Goal: Task Accomplishment & Management: Use online tool/utility

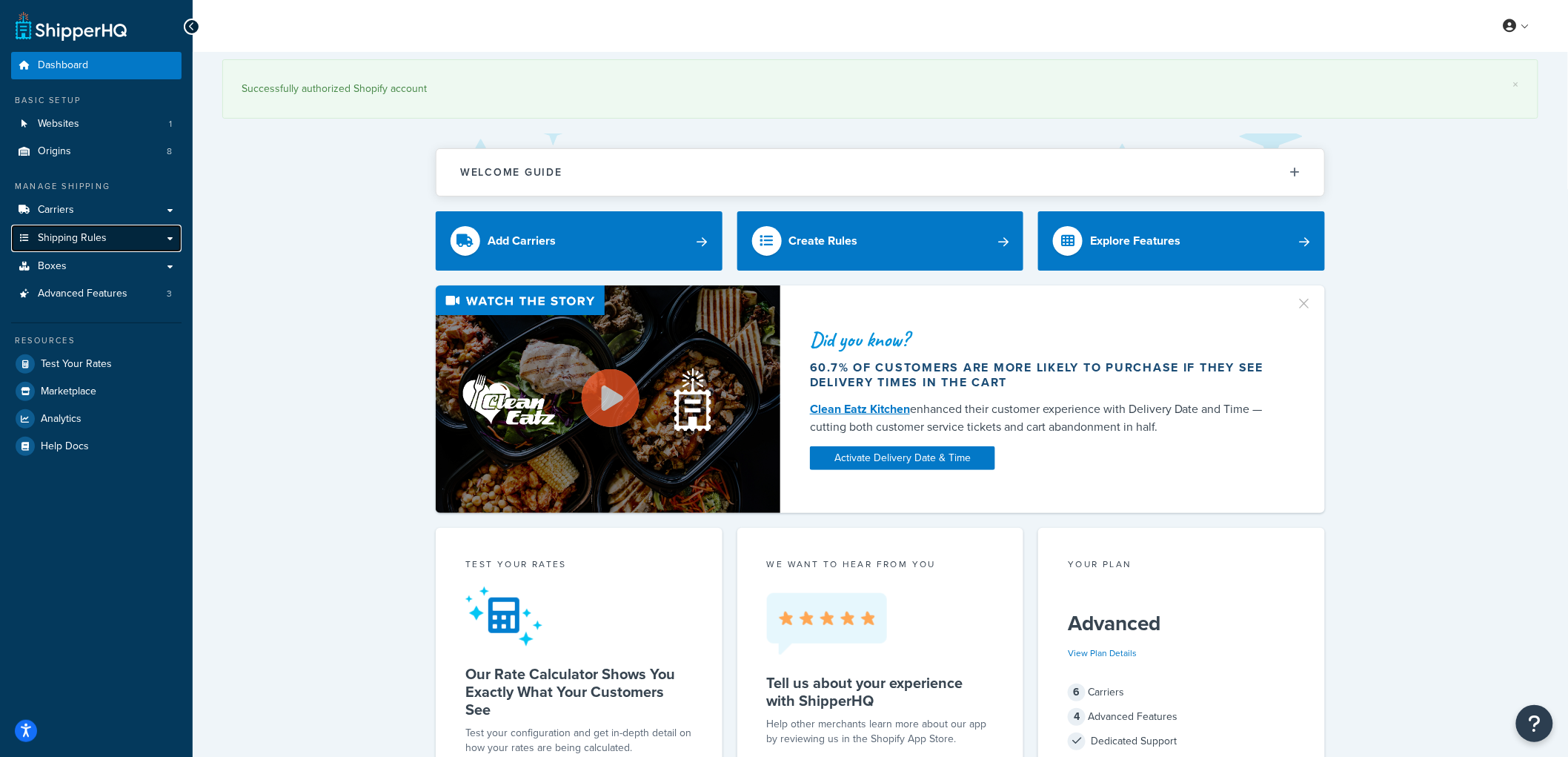
click at [90, 228] on link "Shipping Rules" at bounding box center [95, 238] width 170 height 28
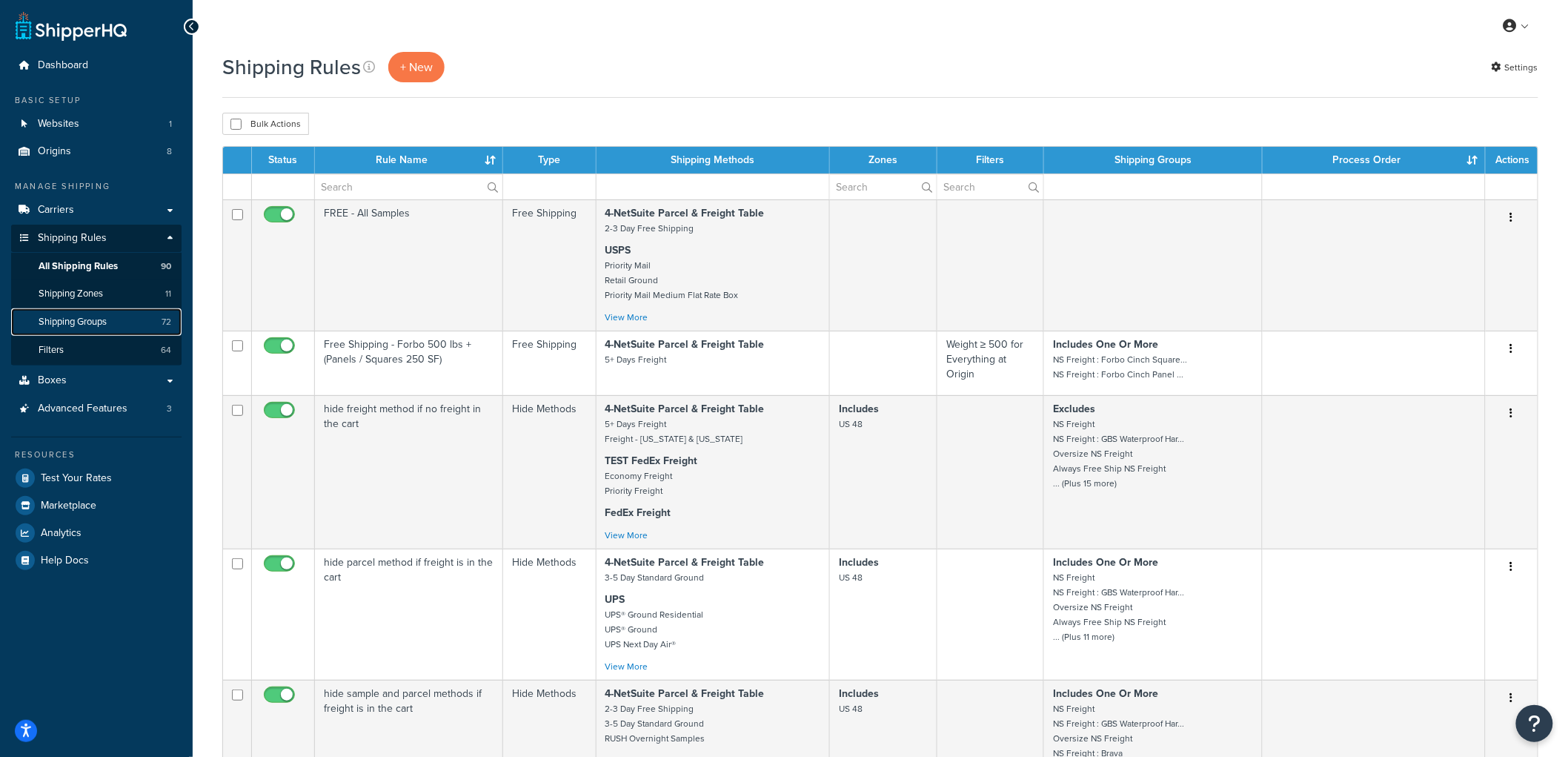
click at [107, 321] on span "Shipping Groups" at bounding box center [72, 322] width 68 height 12
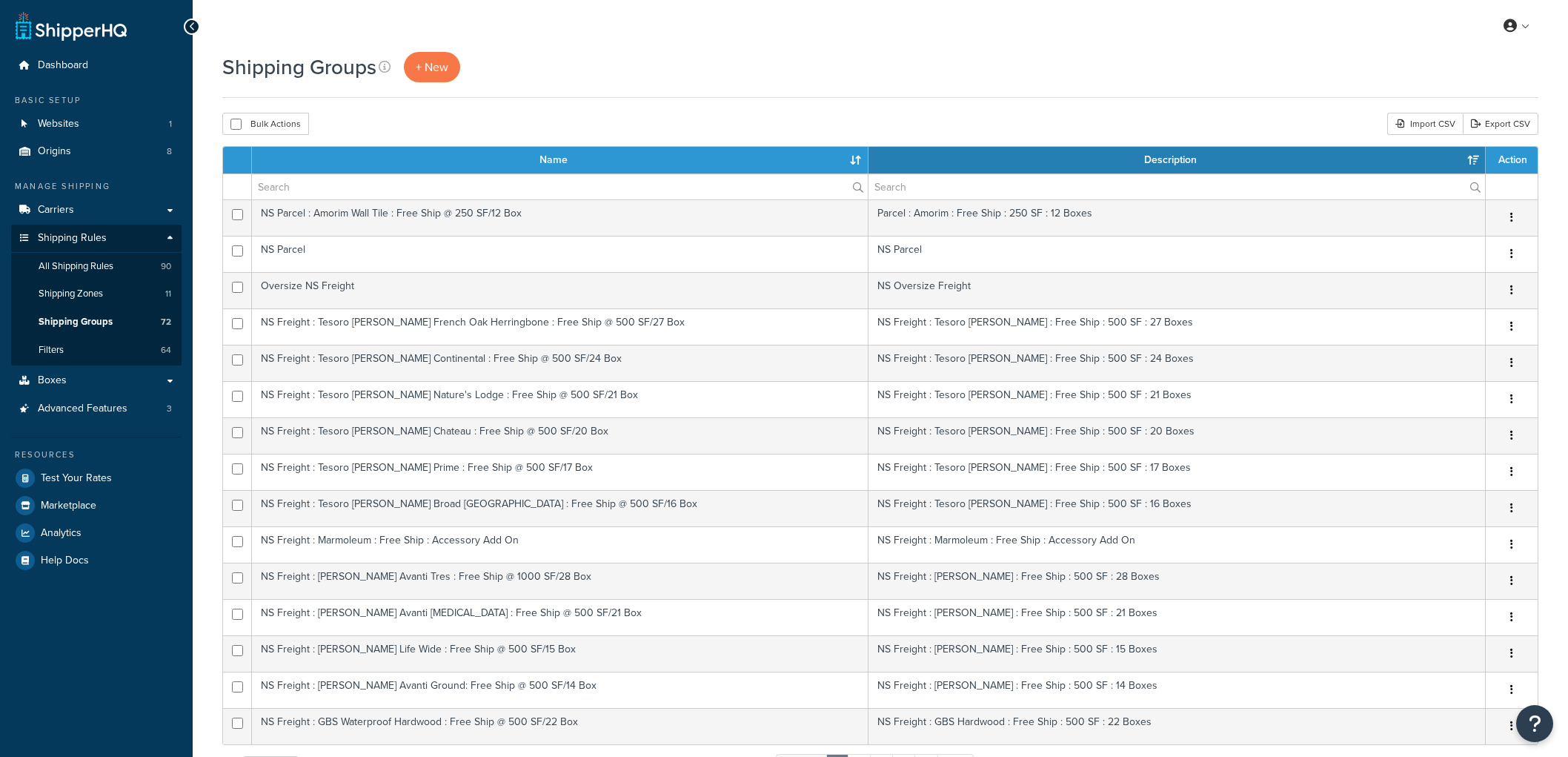
select select "15"
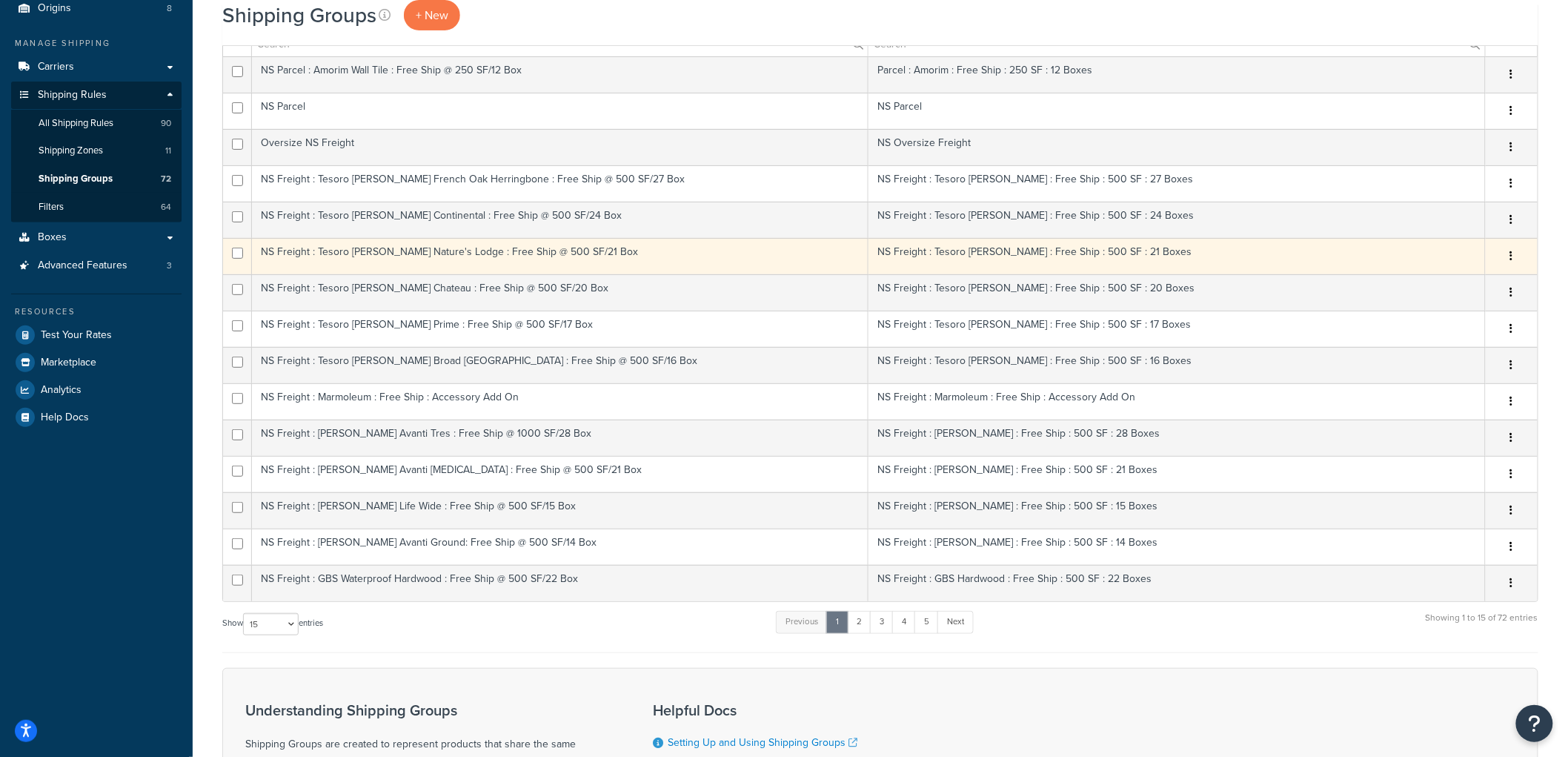
scroll to position [165, 0]
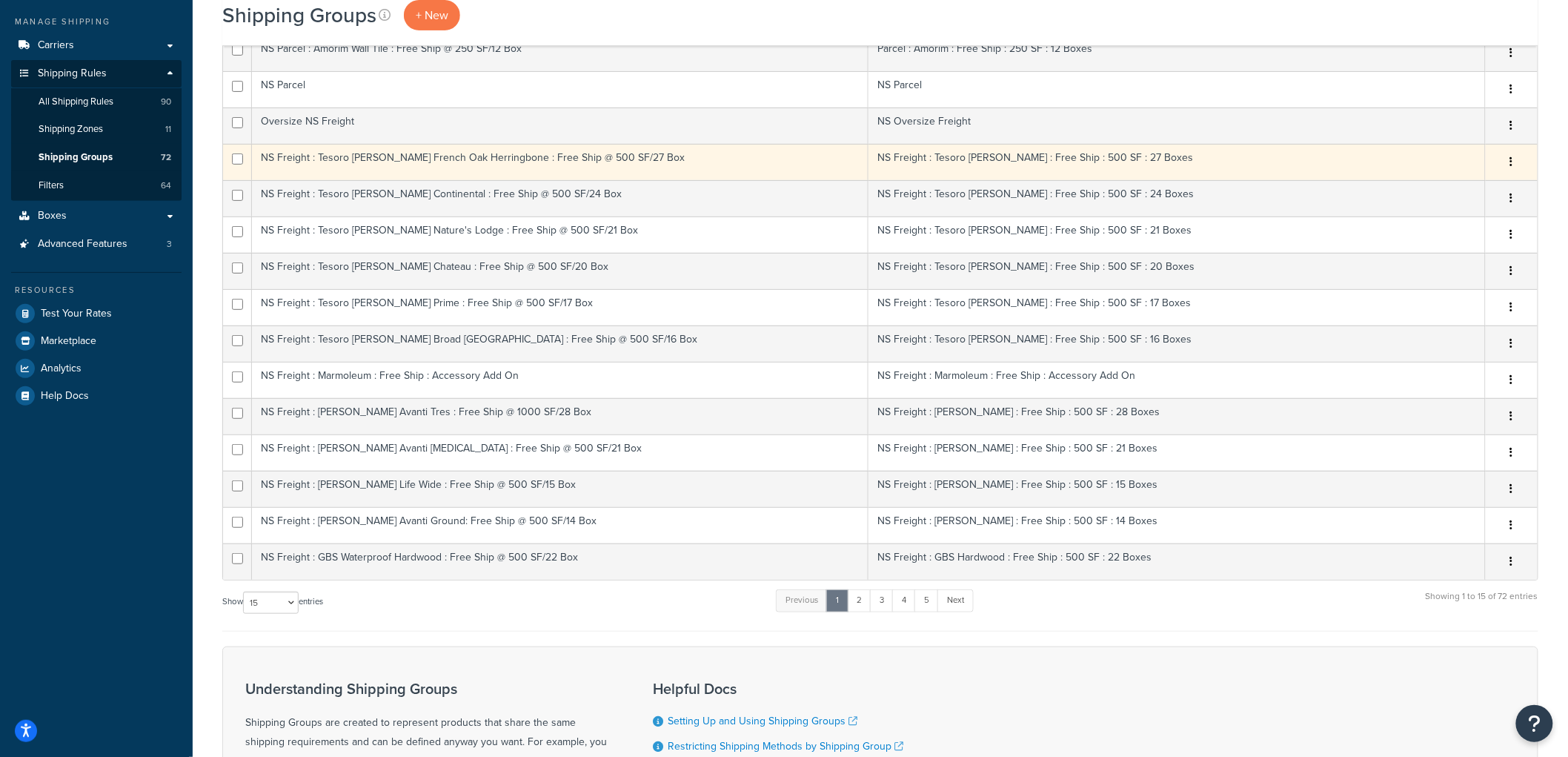
click at [527, 157] on td "NS Freight : Tesoro [PERSON_NAME] French Oak Herringbone : Free Ship @ 500 SF/2…" at bounding box center [560, 161] width 616 height 37
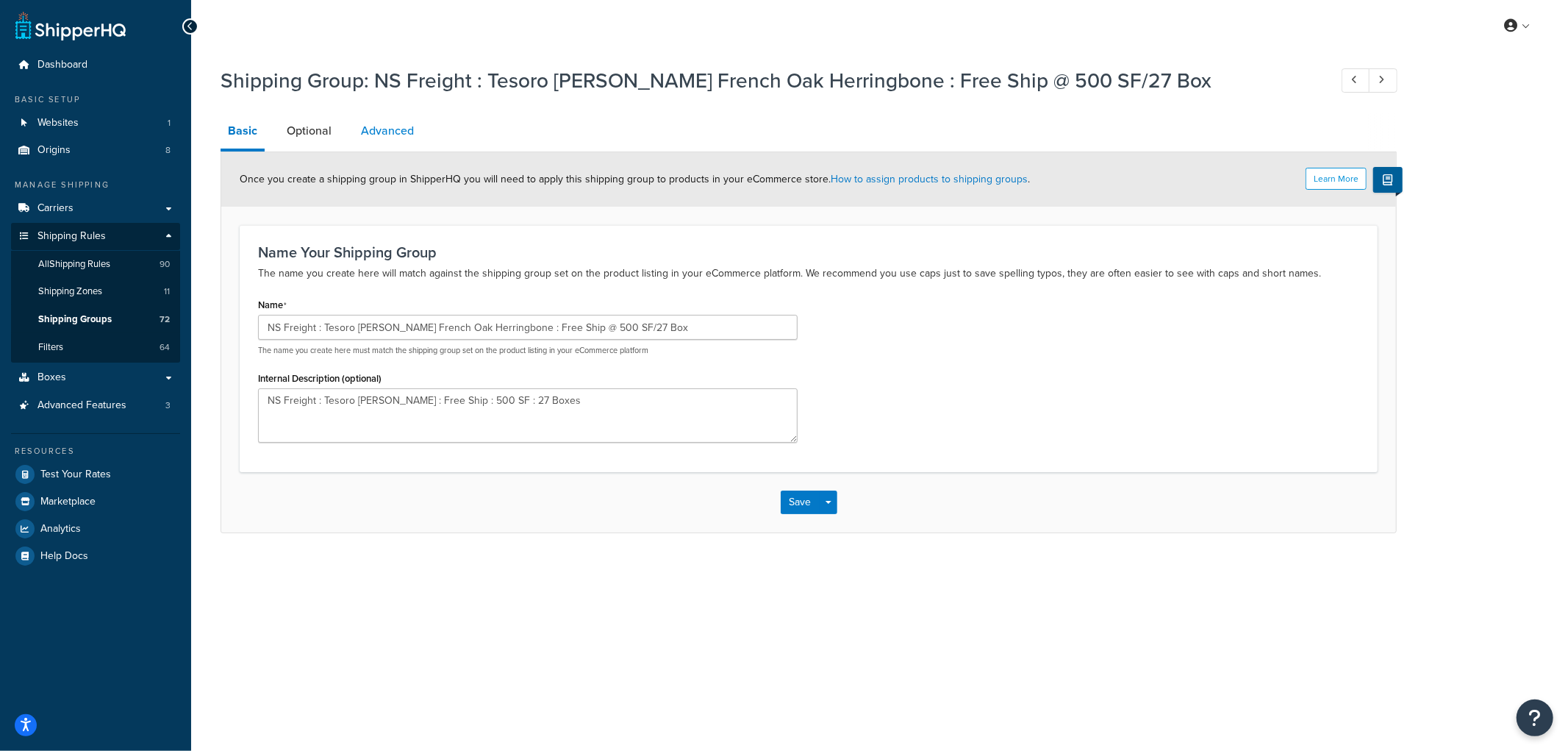
click at [388, 137] on link "Advanced" at bounding box center [387, 131] width 67 height 35
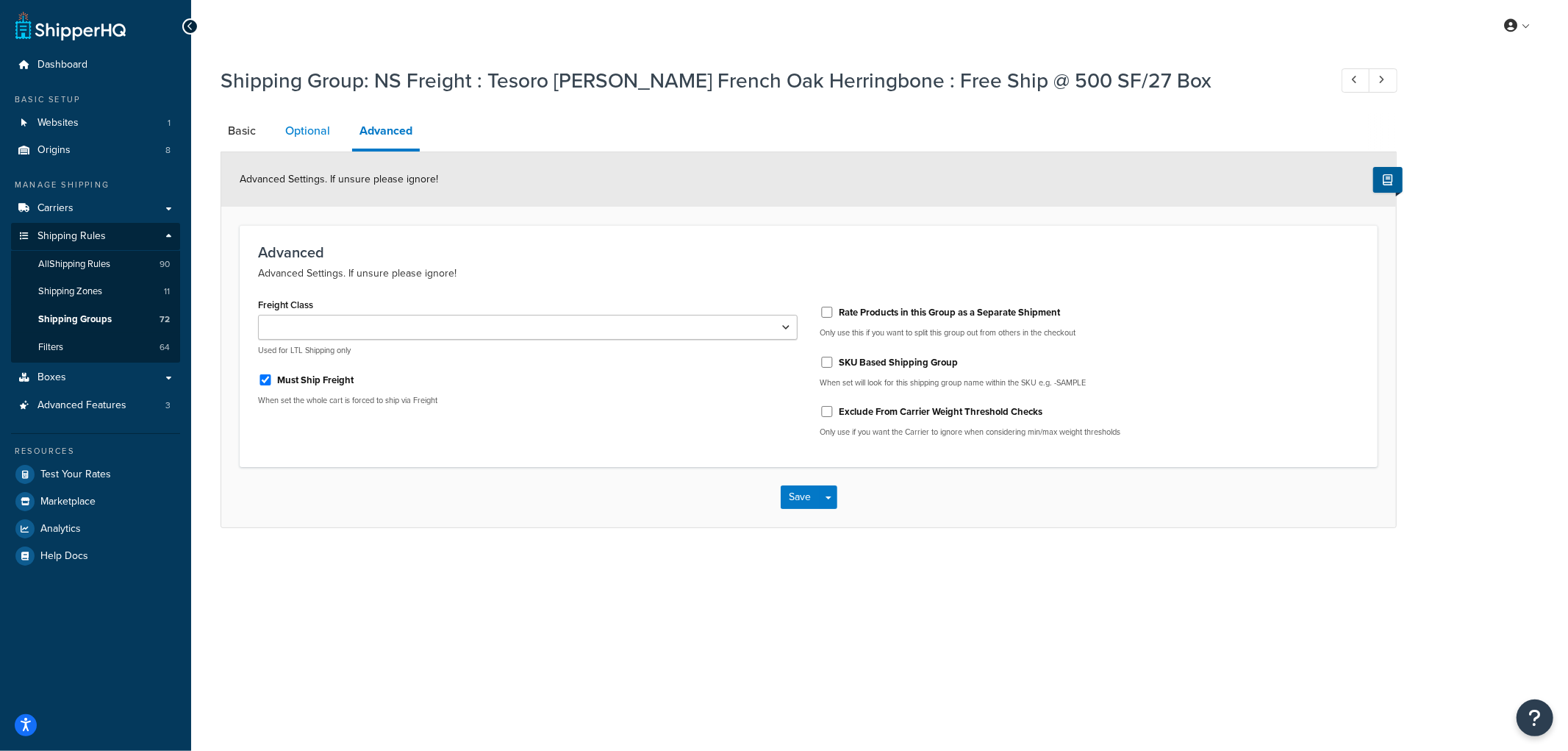
click at [317, 128] on link "Optional" at bounding box center [307, 131] width 59 height 35
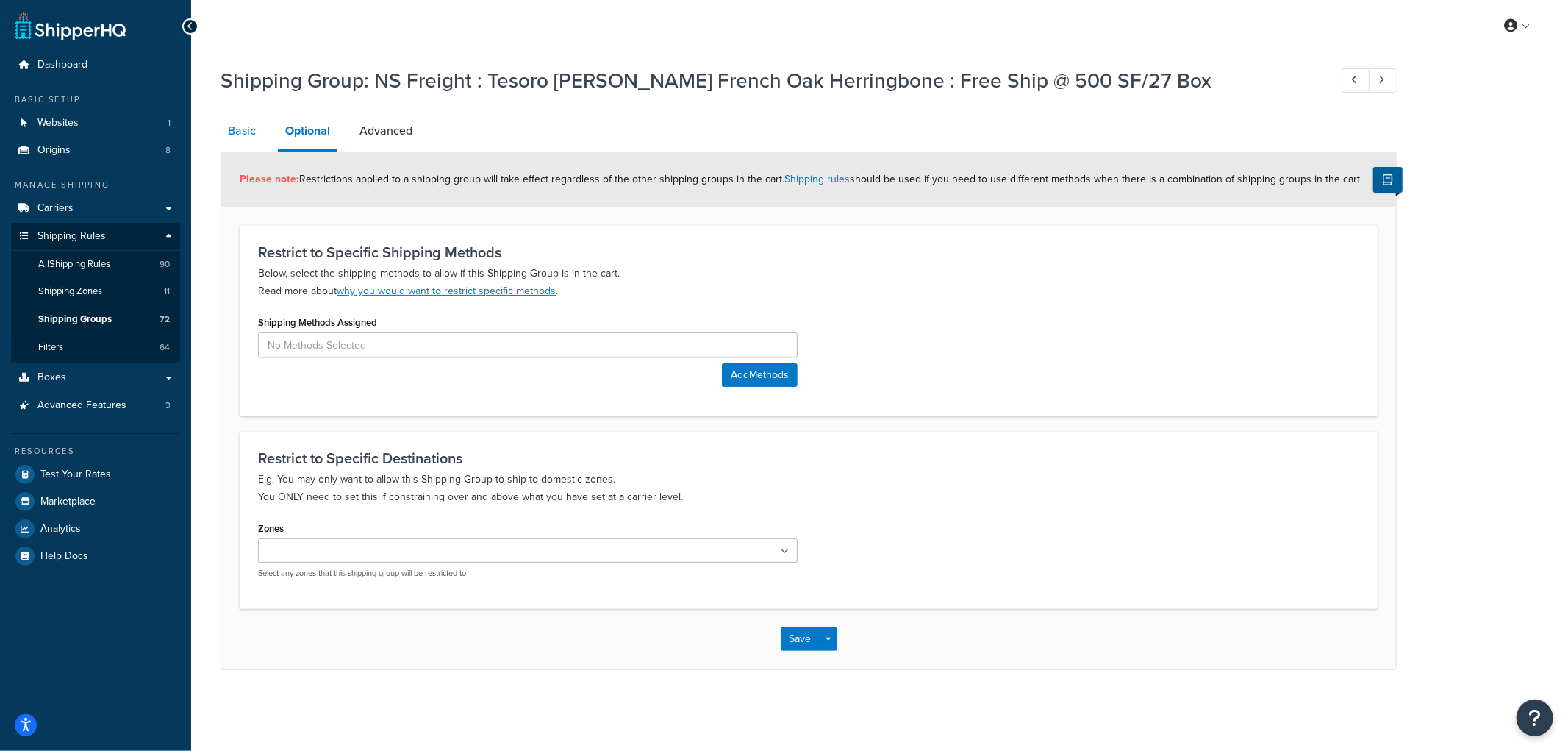
click at [242, 142] on link "Basic" at bounding box center [241, 131] width 42 height 35
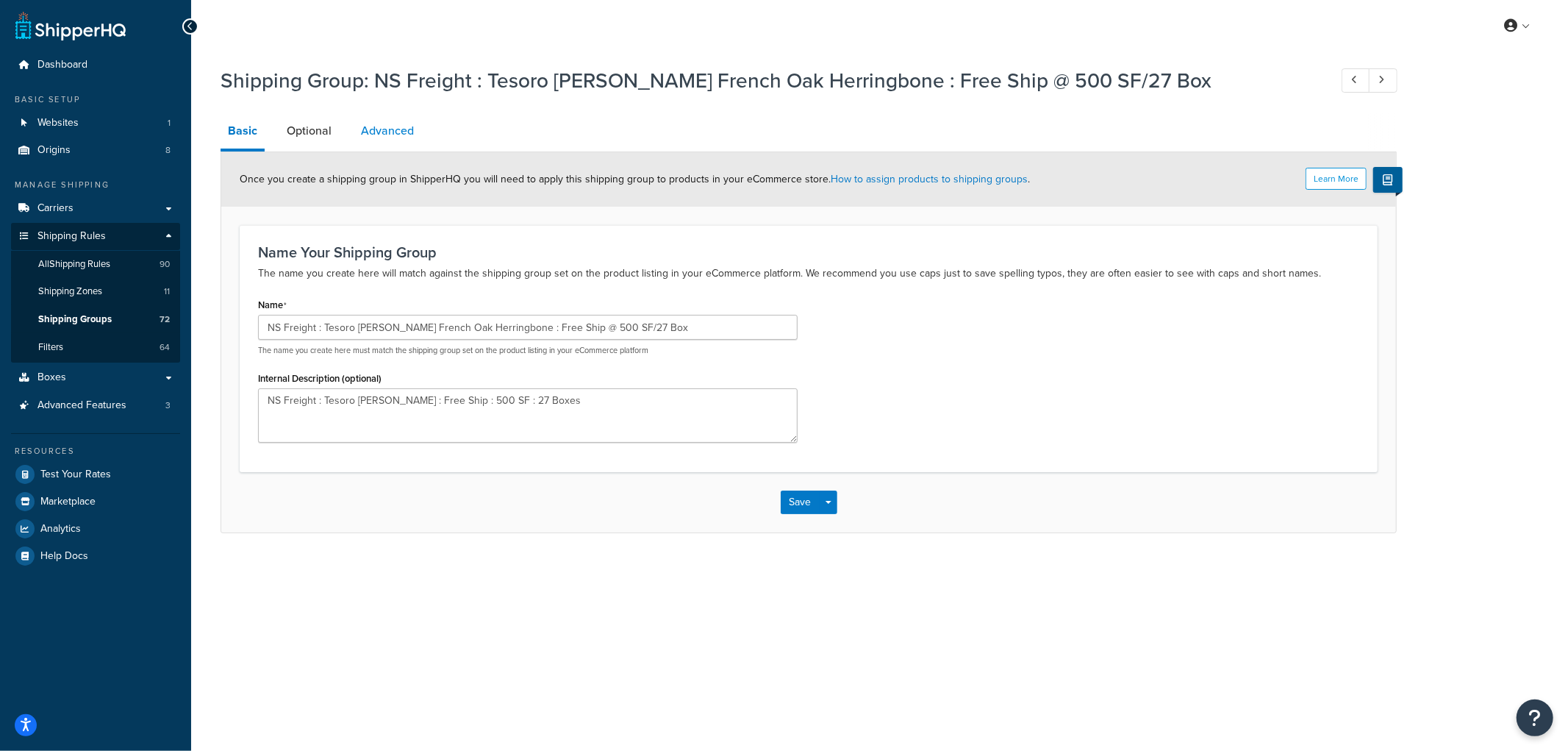
click at [384, 137] on link "Advanced" at bounding box center [387, 131] width 67 height 35
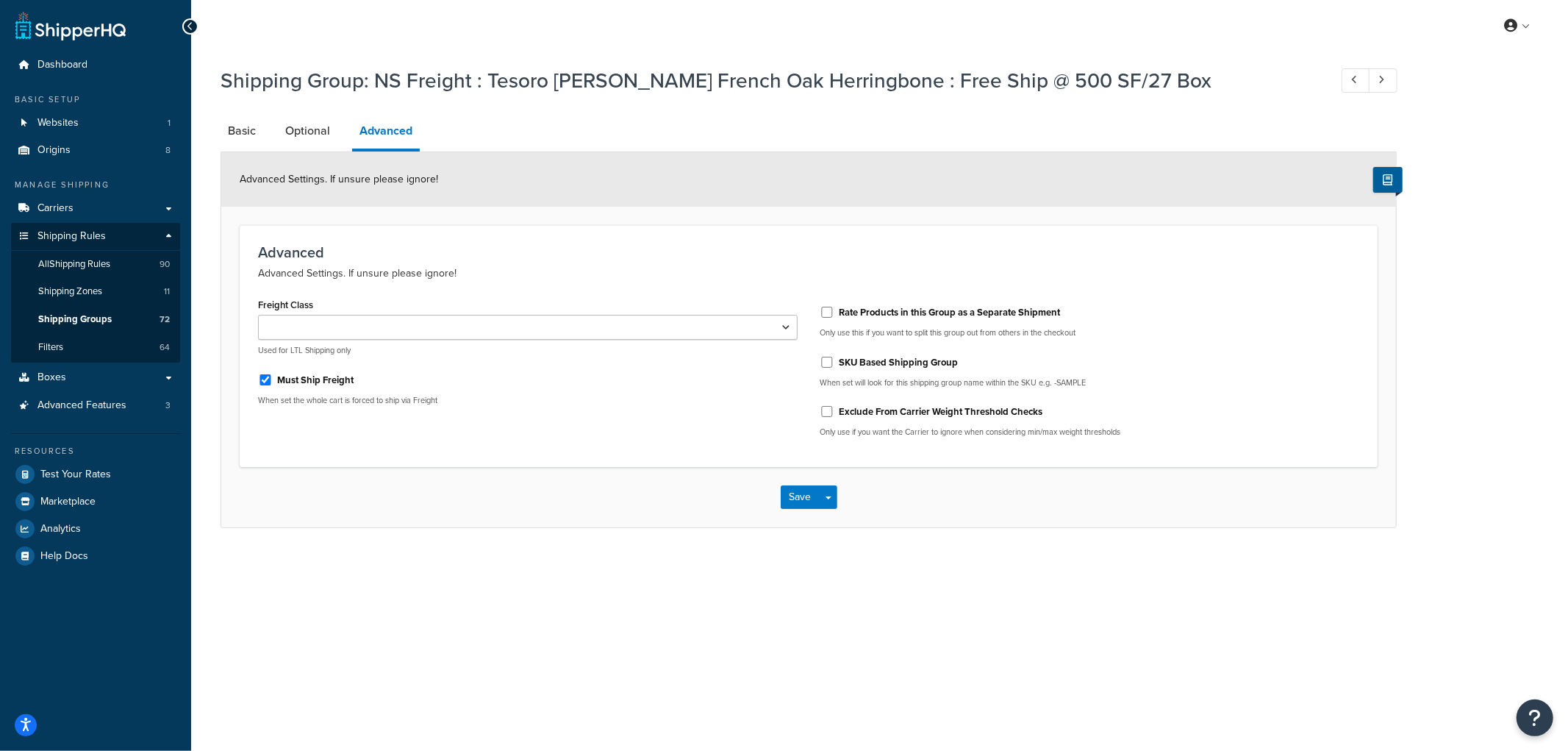
click at [429, 273] on p "Advanced Settings. If unsure please ignore!" at bounding box center [808, 273] width 1101 height 18
click at [434, 248] on h3 "Advanced" at bounding box center [808, 252] width 1101 height 16
click at [92, 261] on span "All Shipping Rules" at bounding box center [73, 264] width 72 height 12
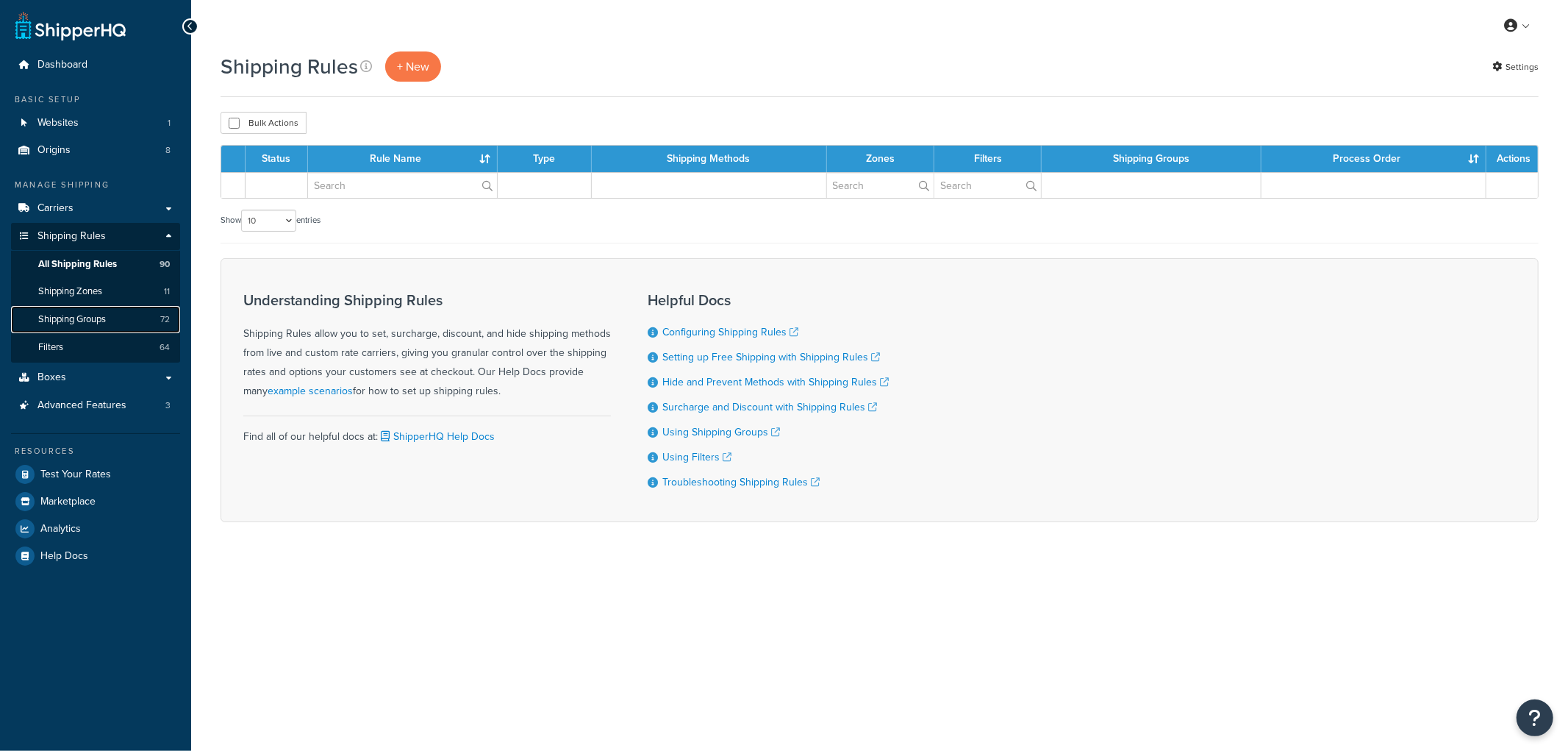
click at [85, 314] on span "Shipping Groups" at bounding box center [72, 319] width 67 height 12
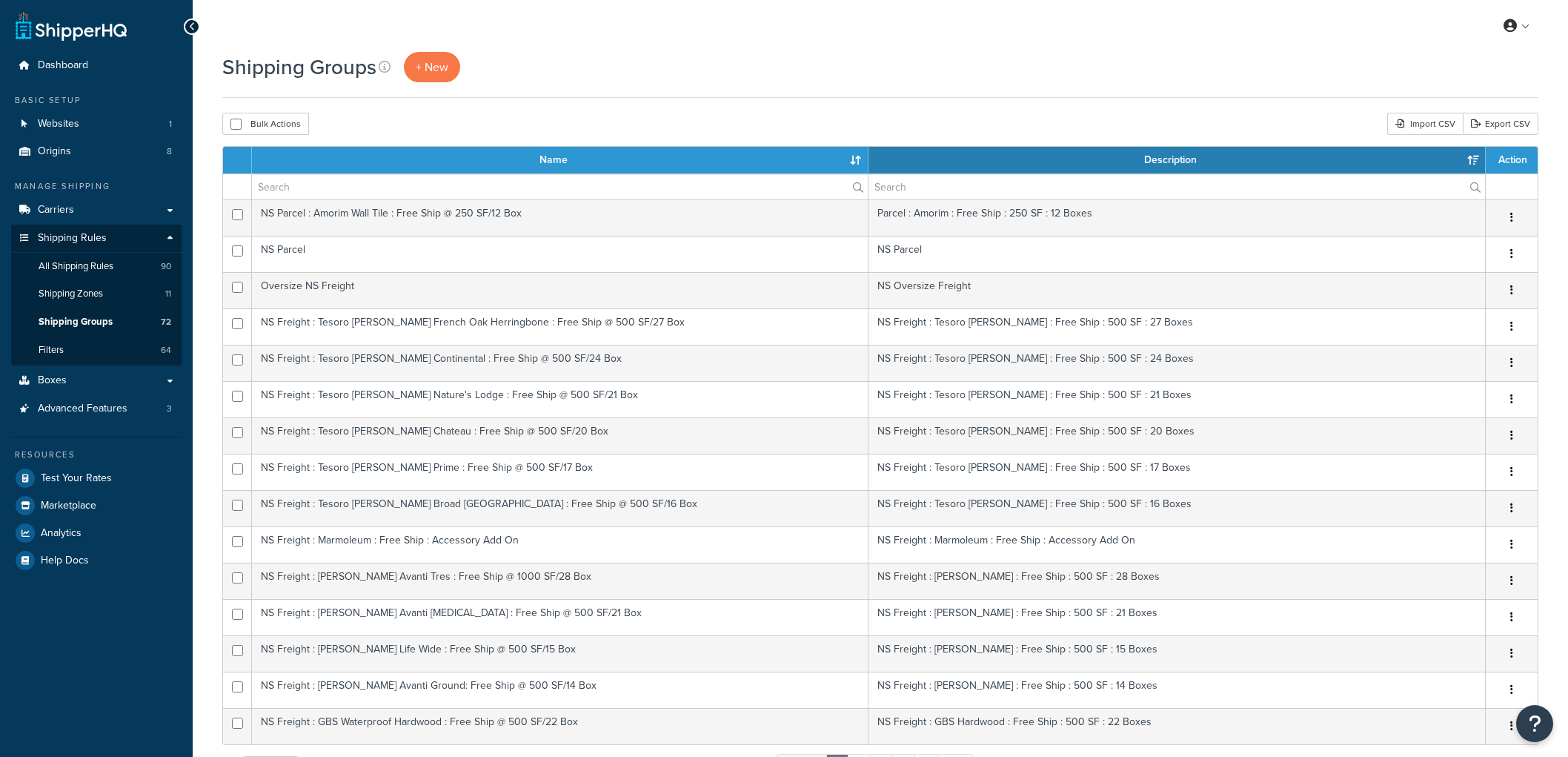
select select "15"
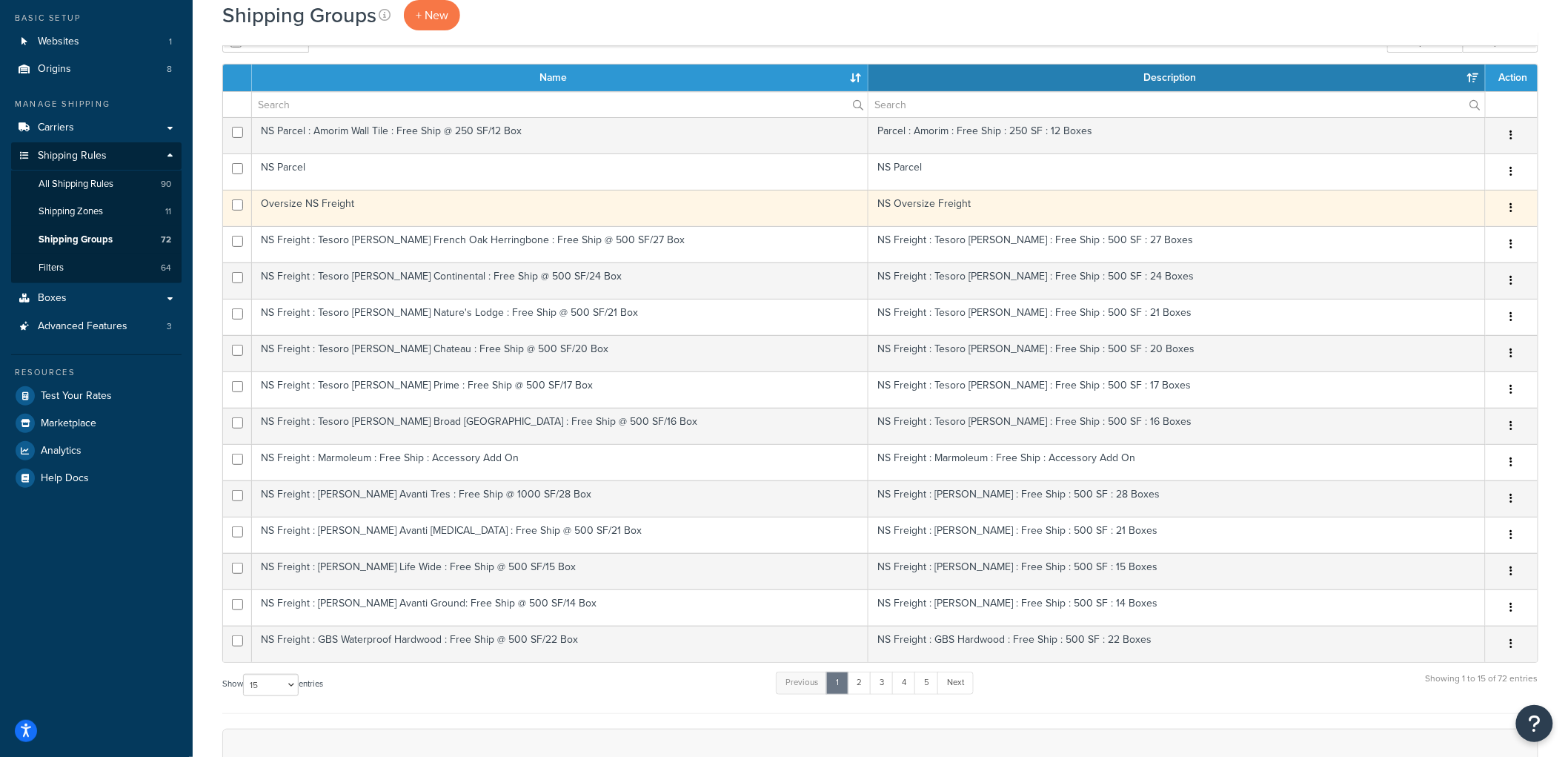
scroll to position [165, 0]
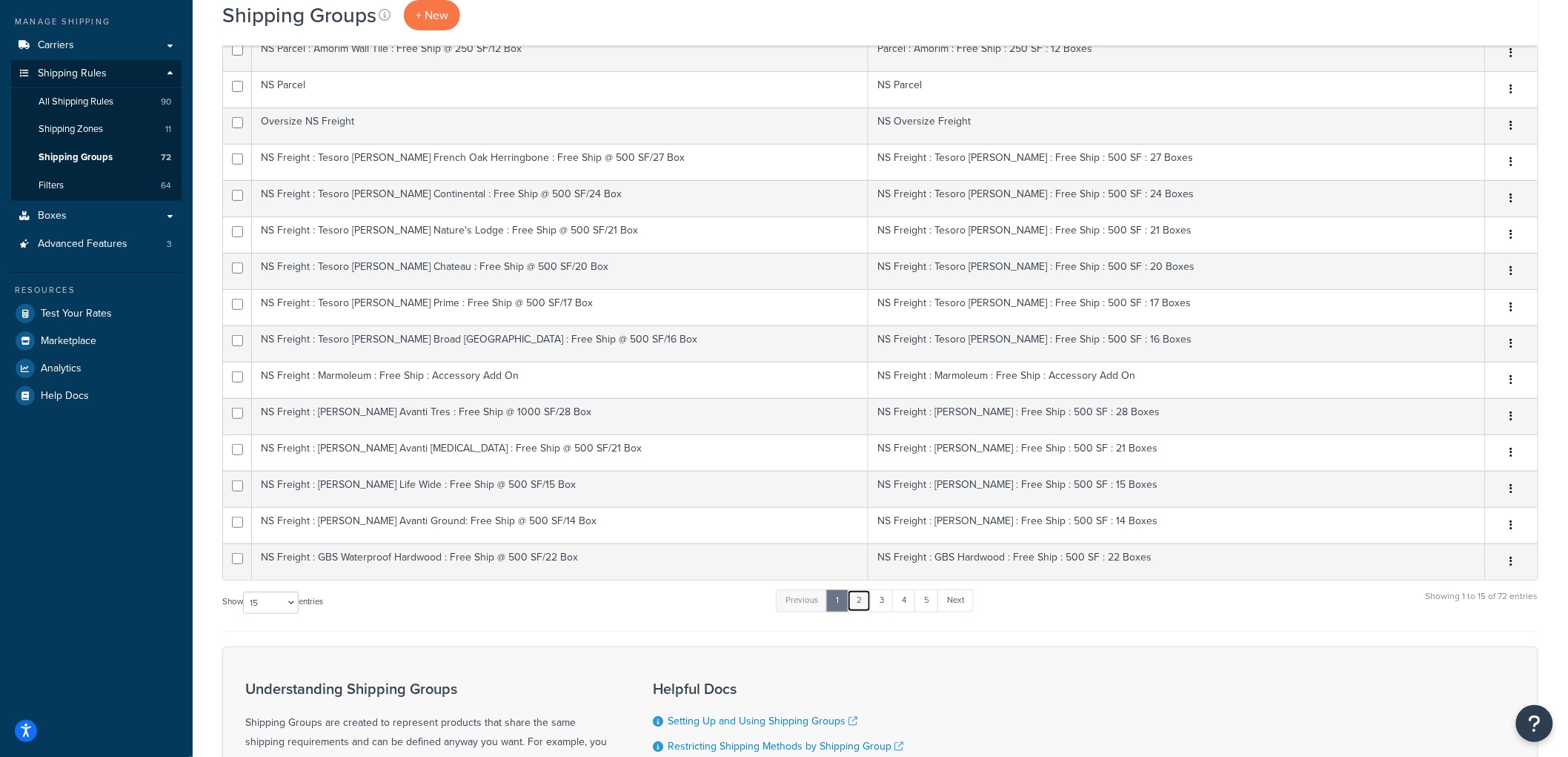
click at [857, 602] on link "2" at bounding box center [858, 600] width 24 height 22
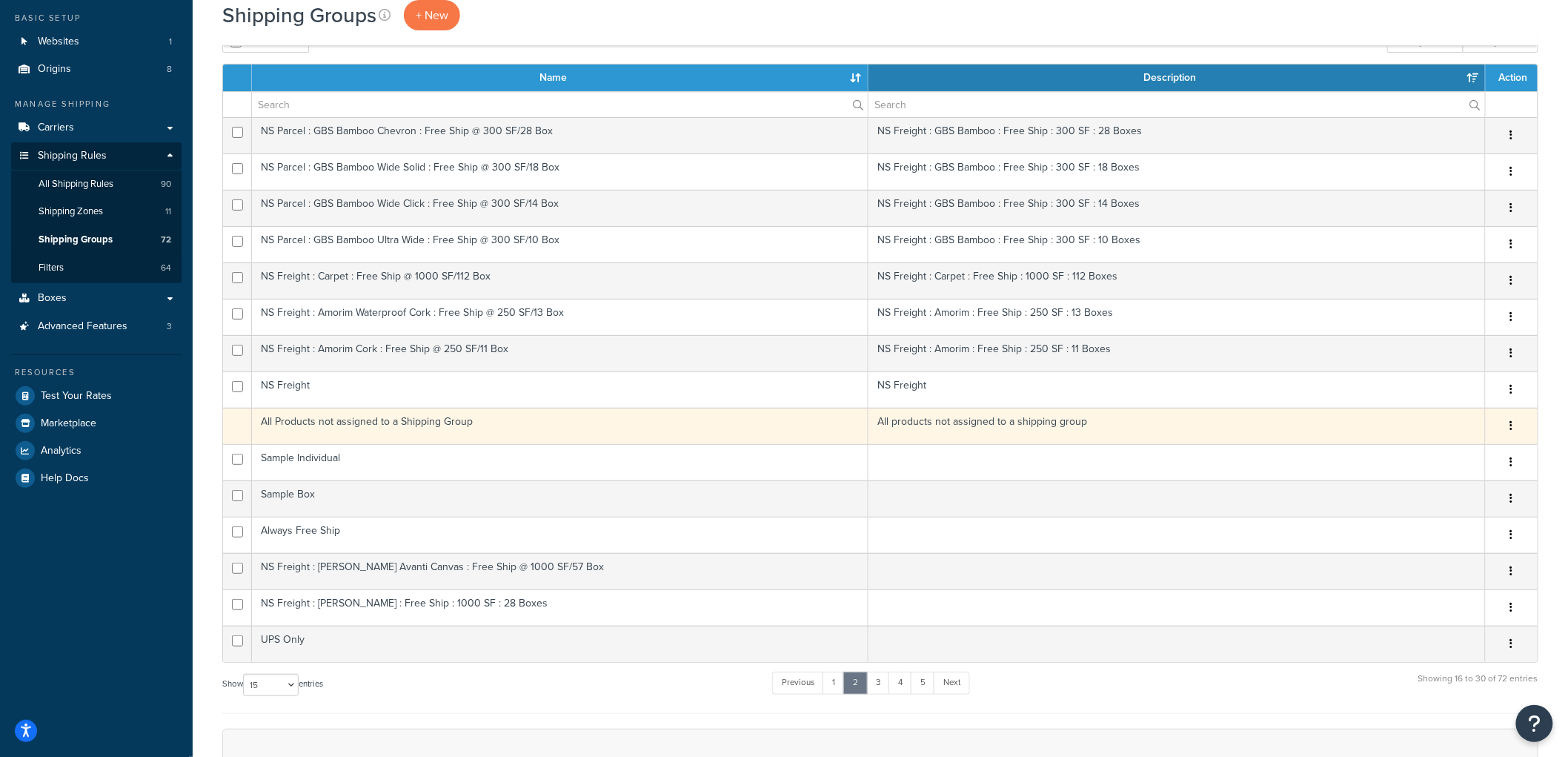
scroll to position [0, 0]
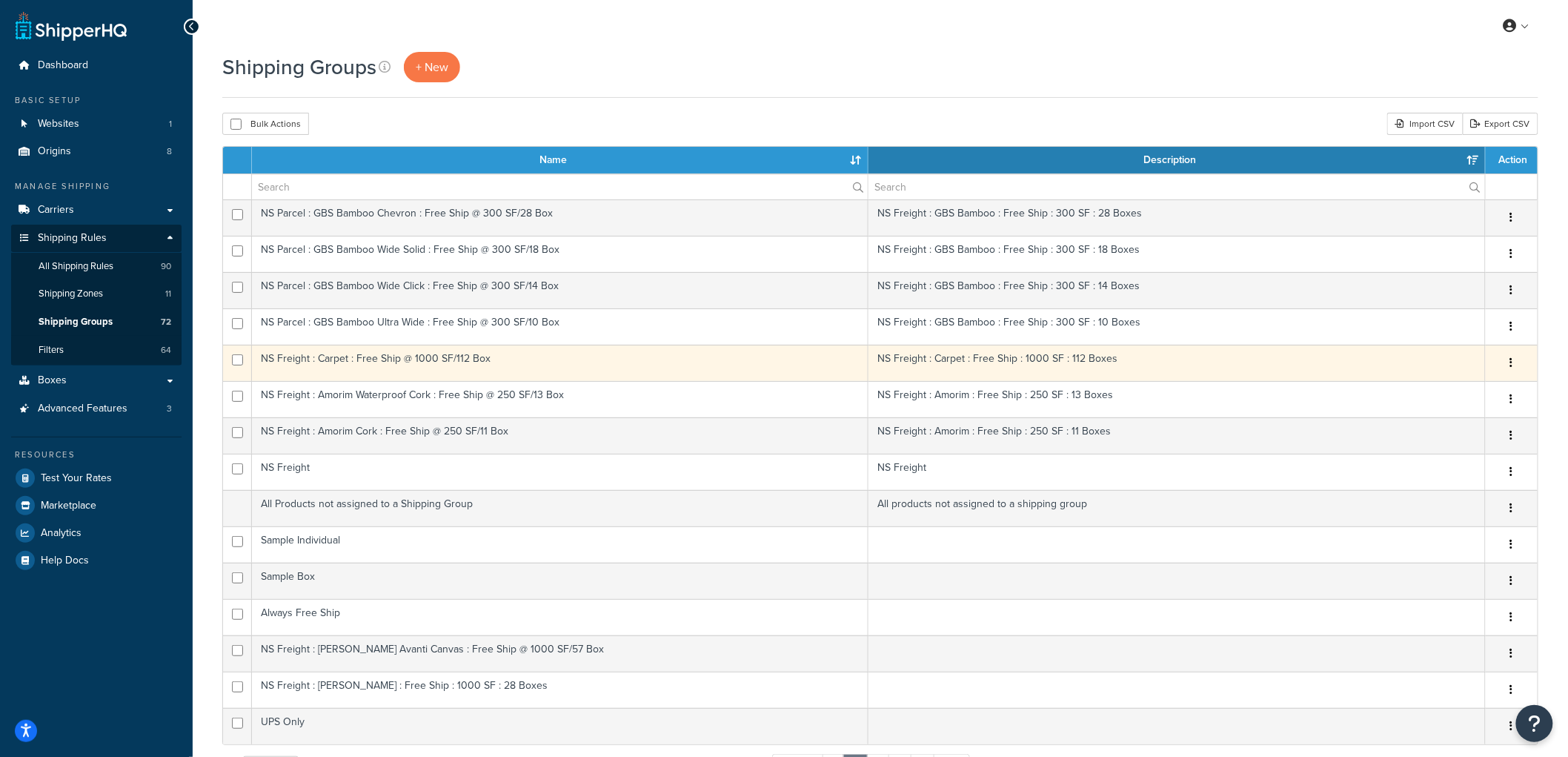
click at [512, 358] on td "NS Freight : Carpet : Free Ship @ 1000 SF/112 Box" at bounding box center [560, 362] width 616 height 37
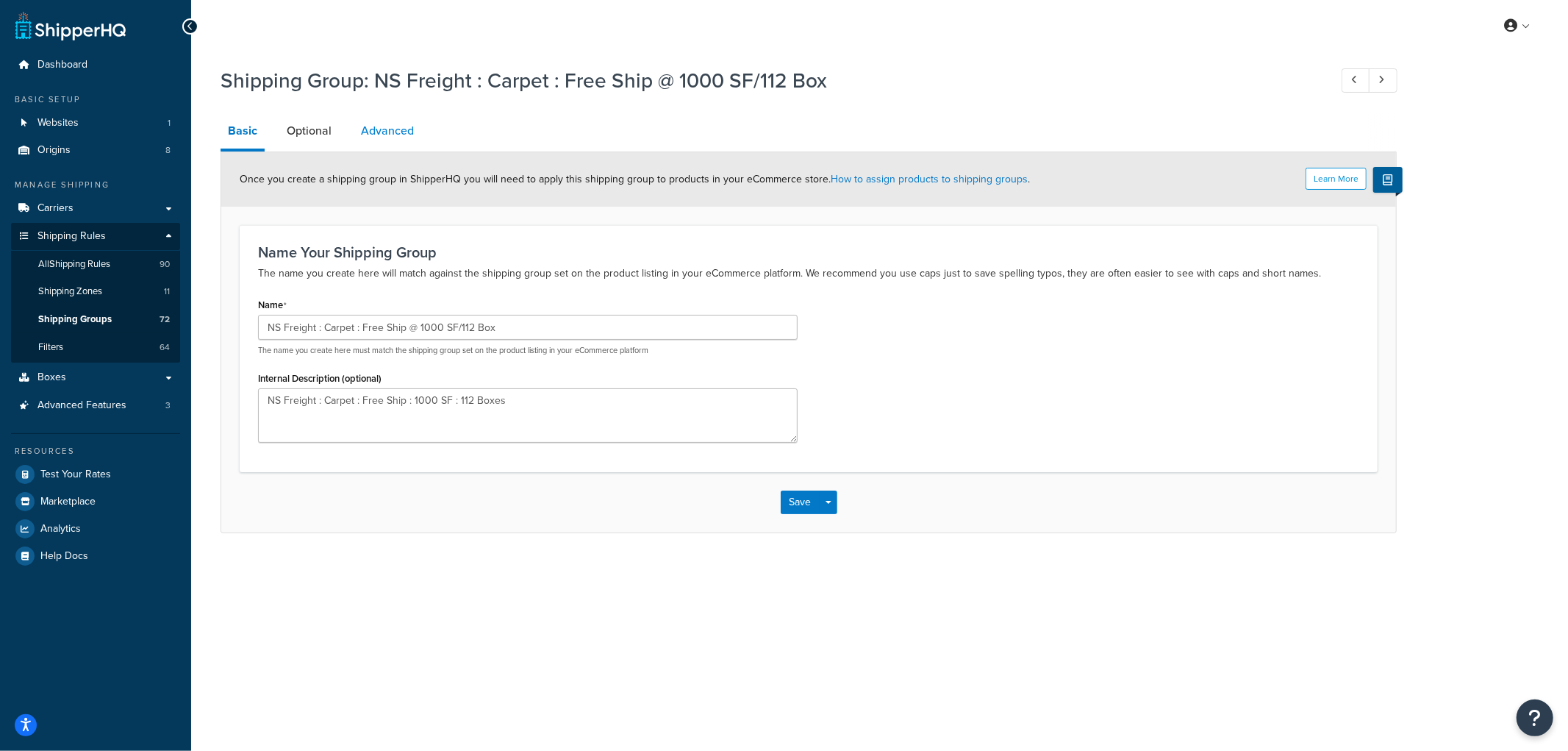
click at [377, 128] on link "Advanced" at bounding box center [387, 131] width 67 height 35
select select "100"
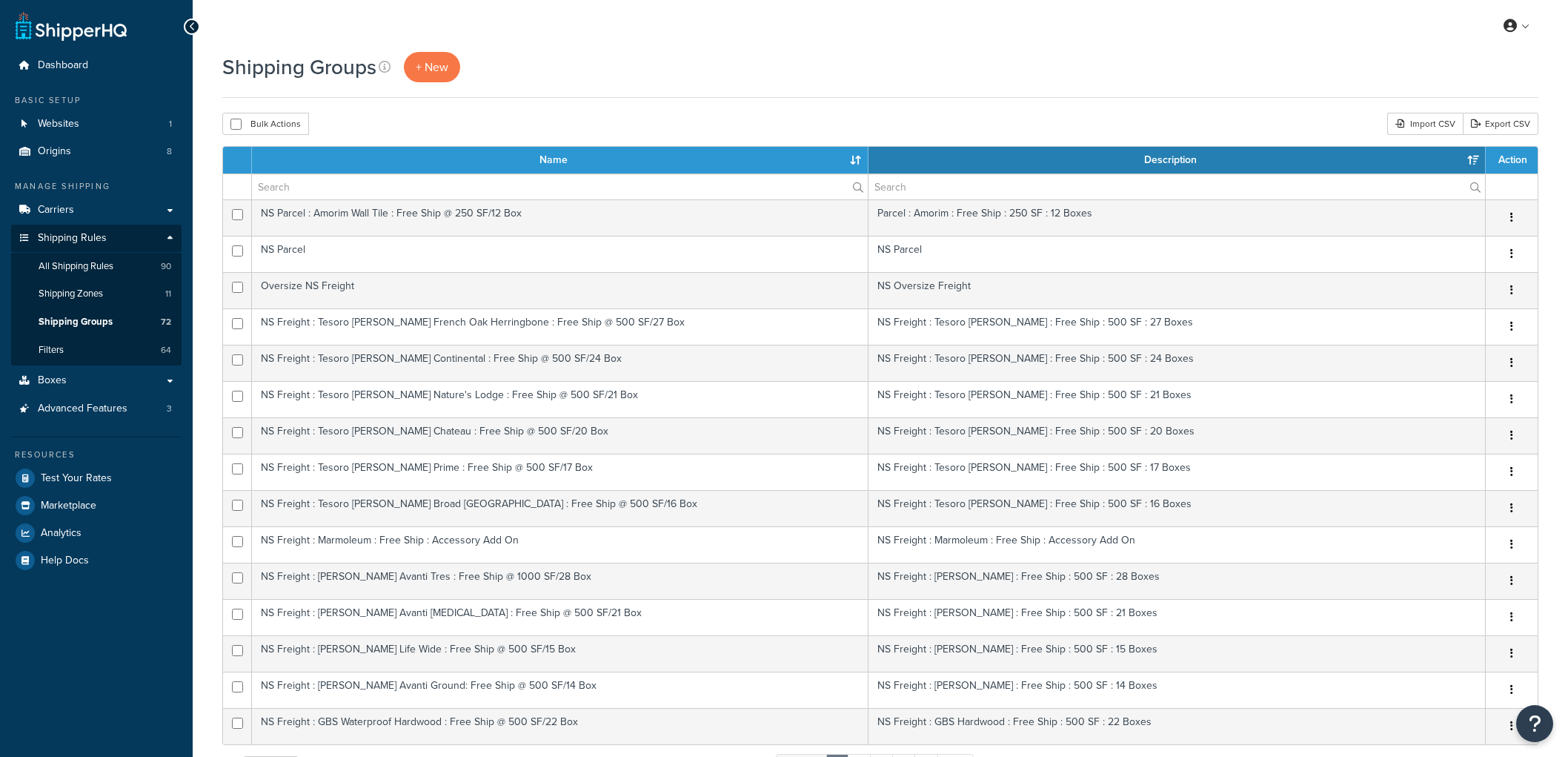
select select "15"
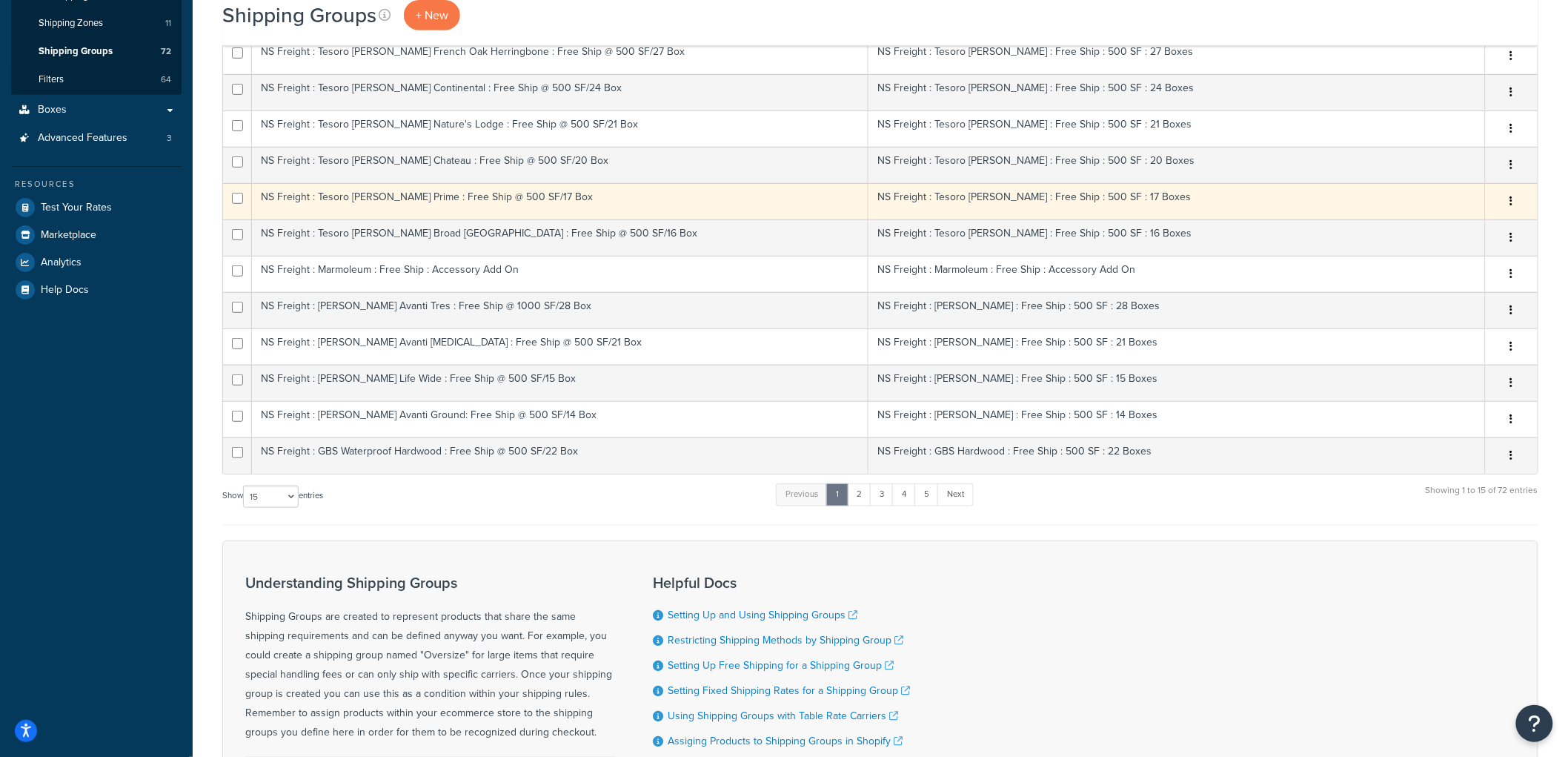
scroll to position [436, 0]
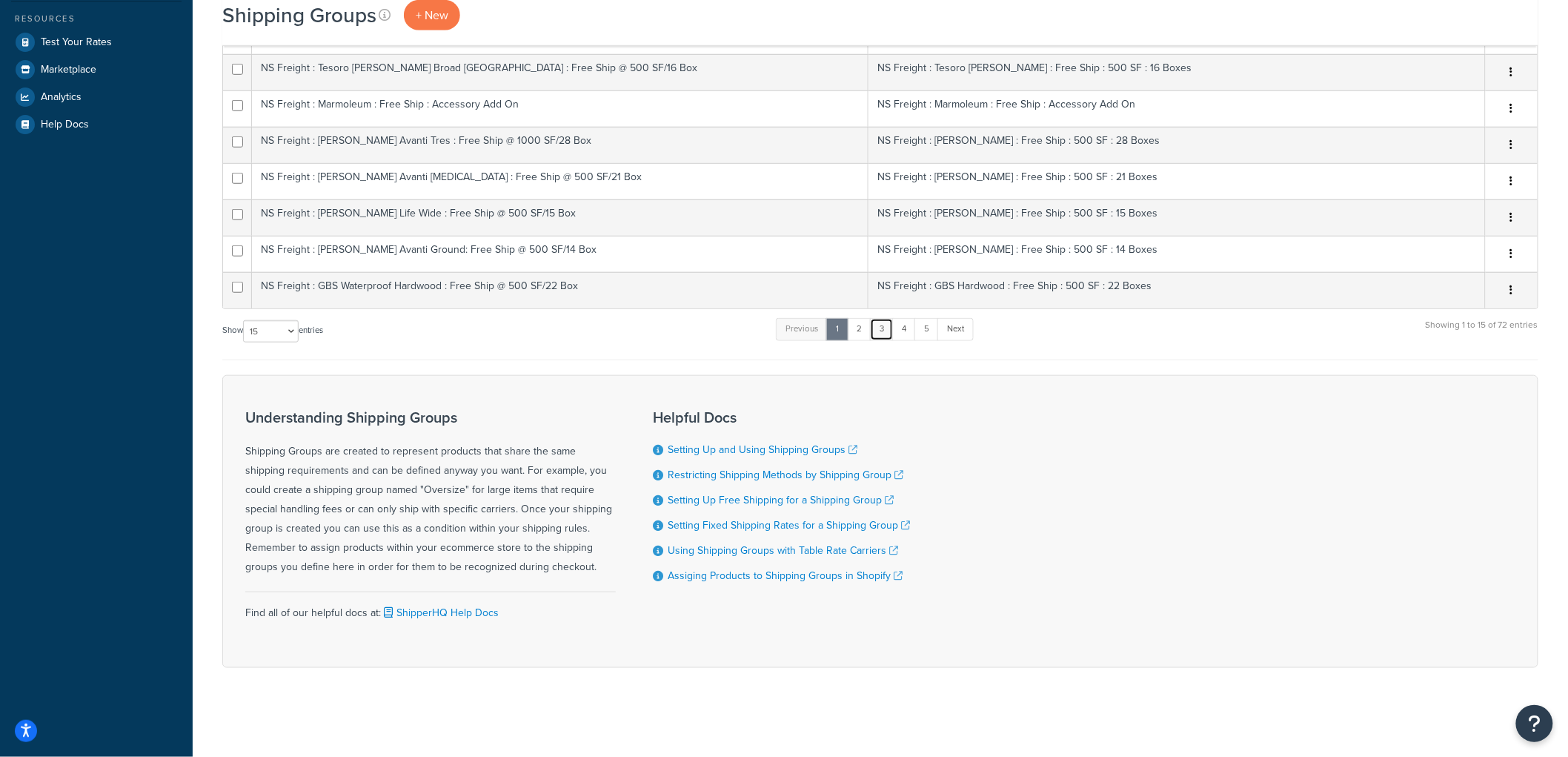
click at [883, 331] on link "3" at bounding box center [882, 329] width 24 height 22
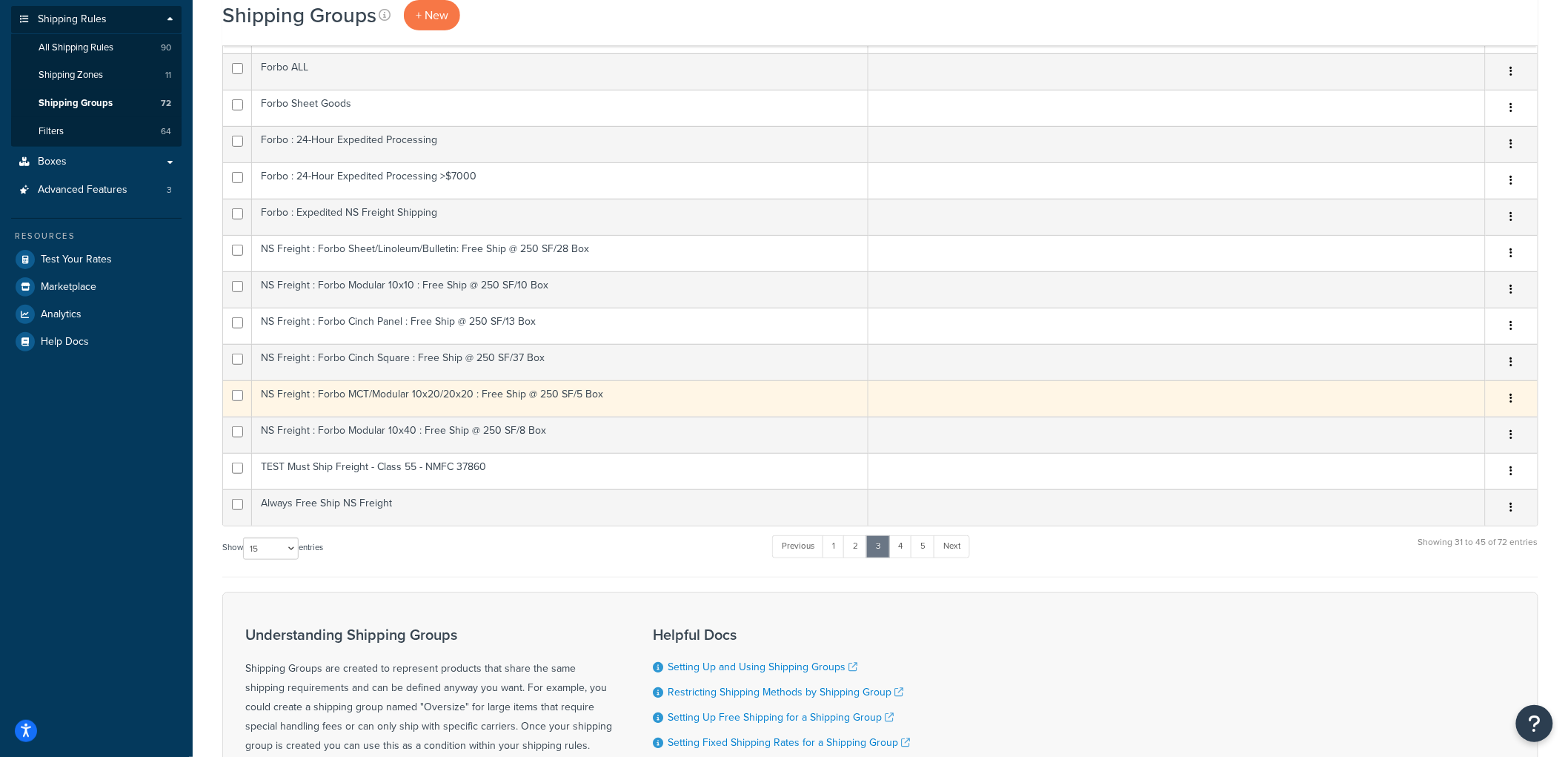
scroll to position [247, 0]
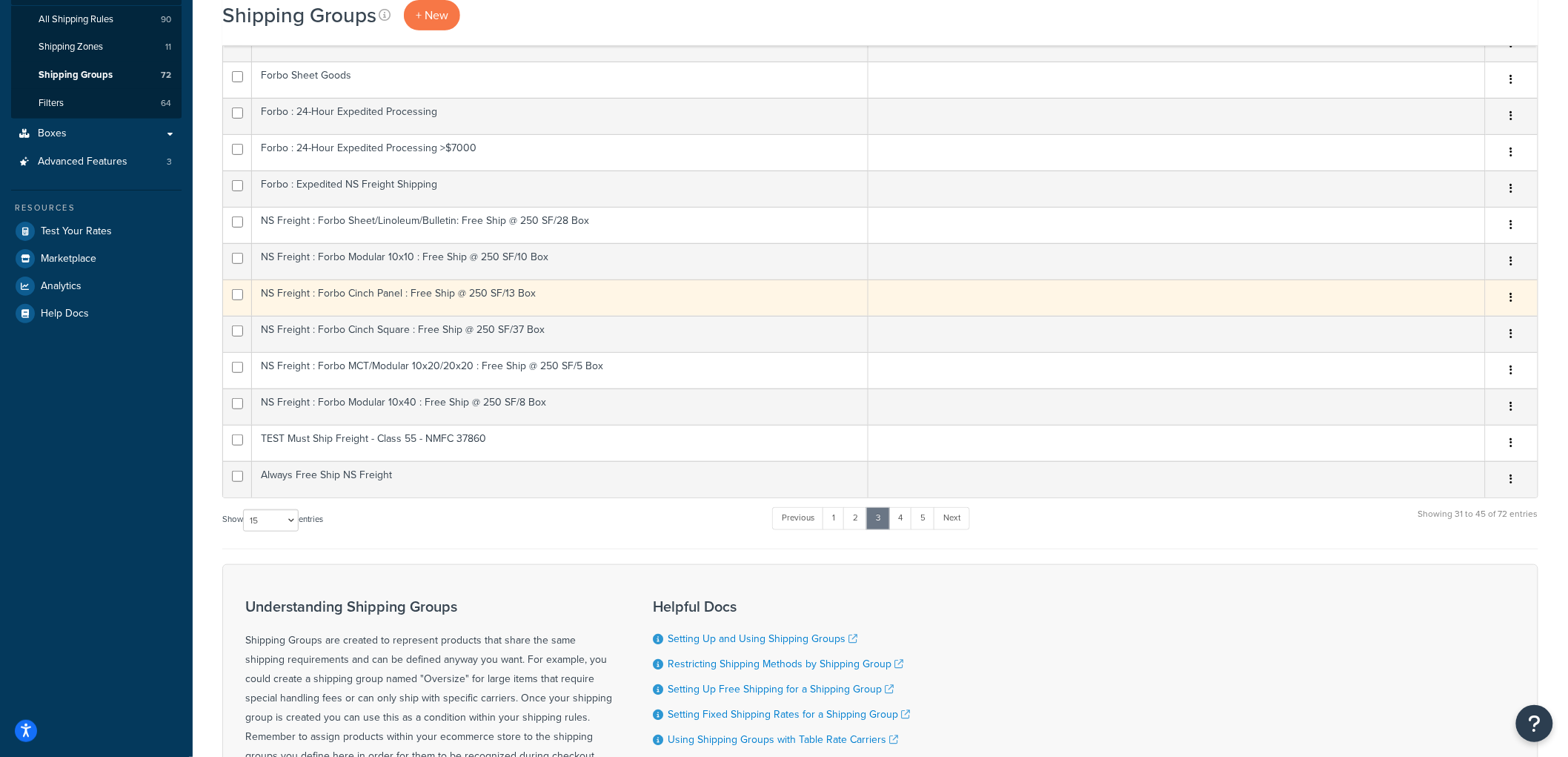
click at [565, 305] on td "NS Freight : Forbo Cinch Panel : Free Ship @ 250 SF/13 Box" at bounding box center [560, 297] width 616 height 37
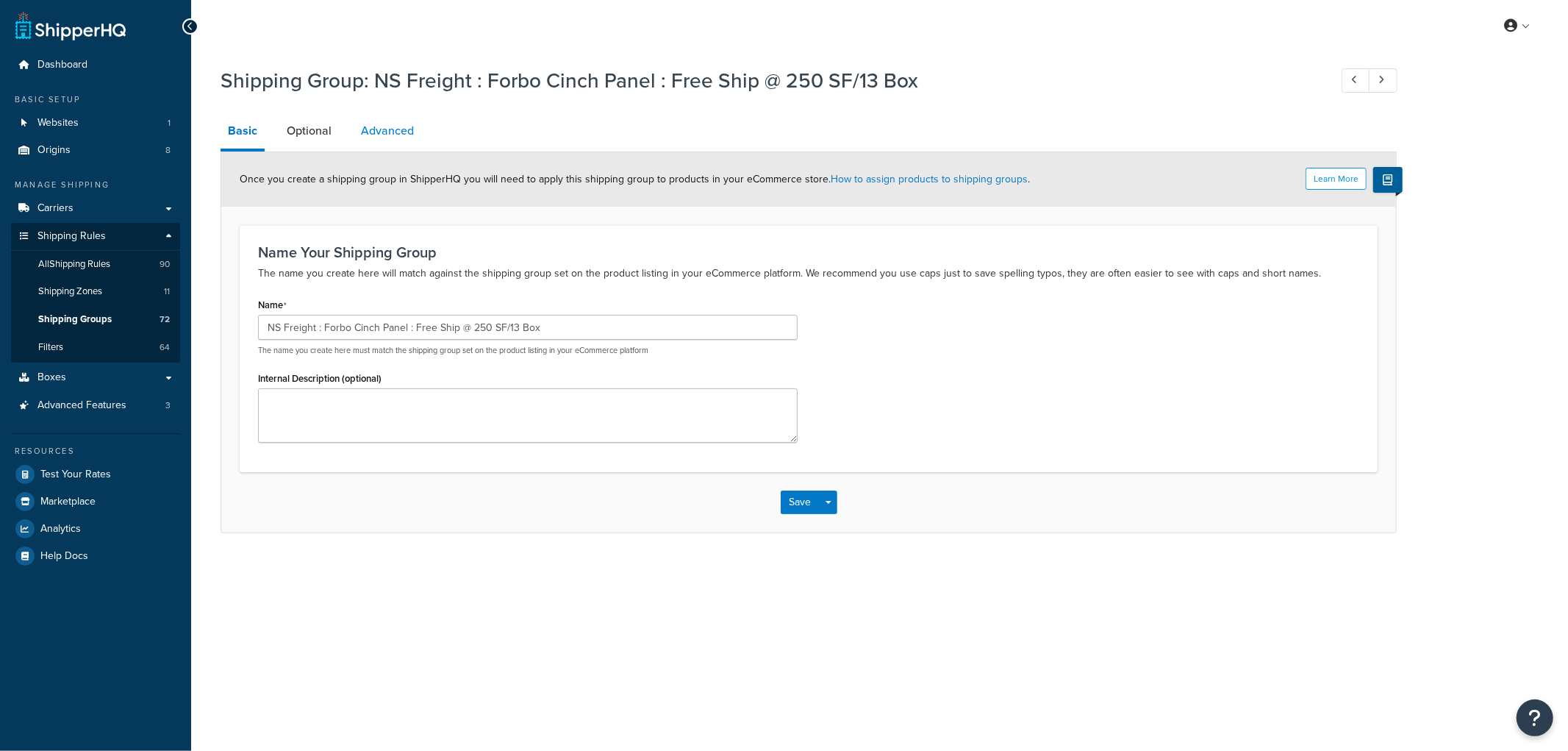
click at [370, 128] on link "Advanced" at bounding box center [387, 131] width 67 height 35
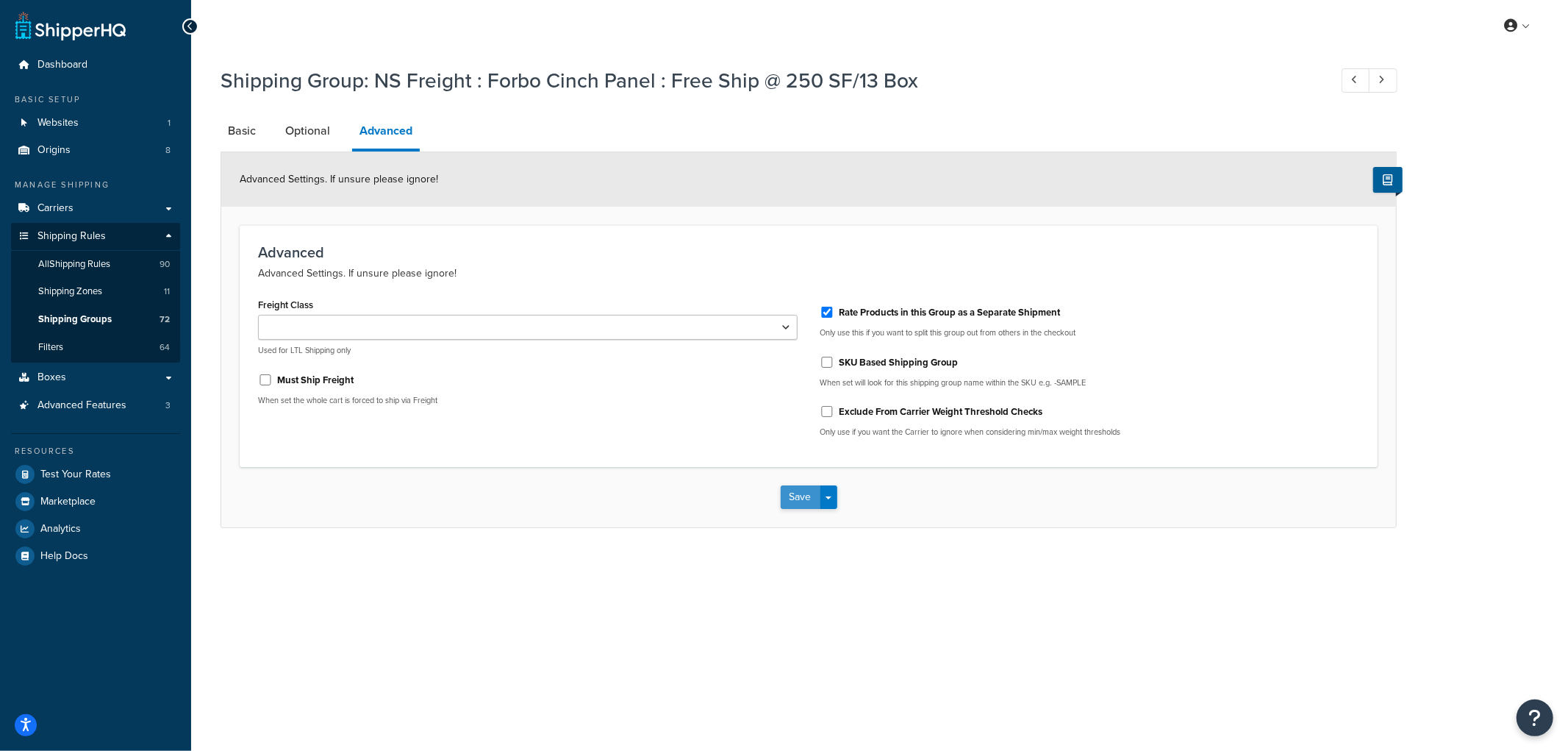
click at [794, 500] on button "Save" at bounding box center [800, 497] width 40 height 24
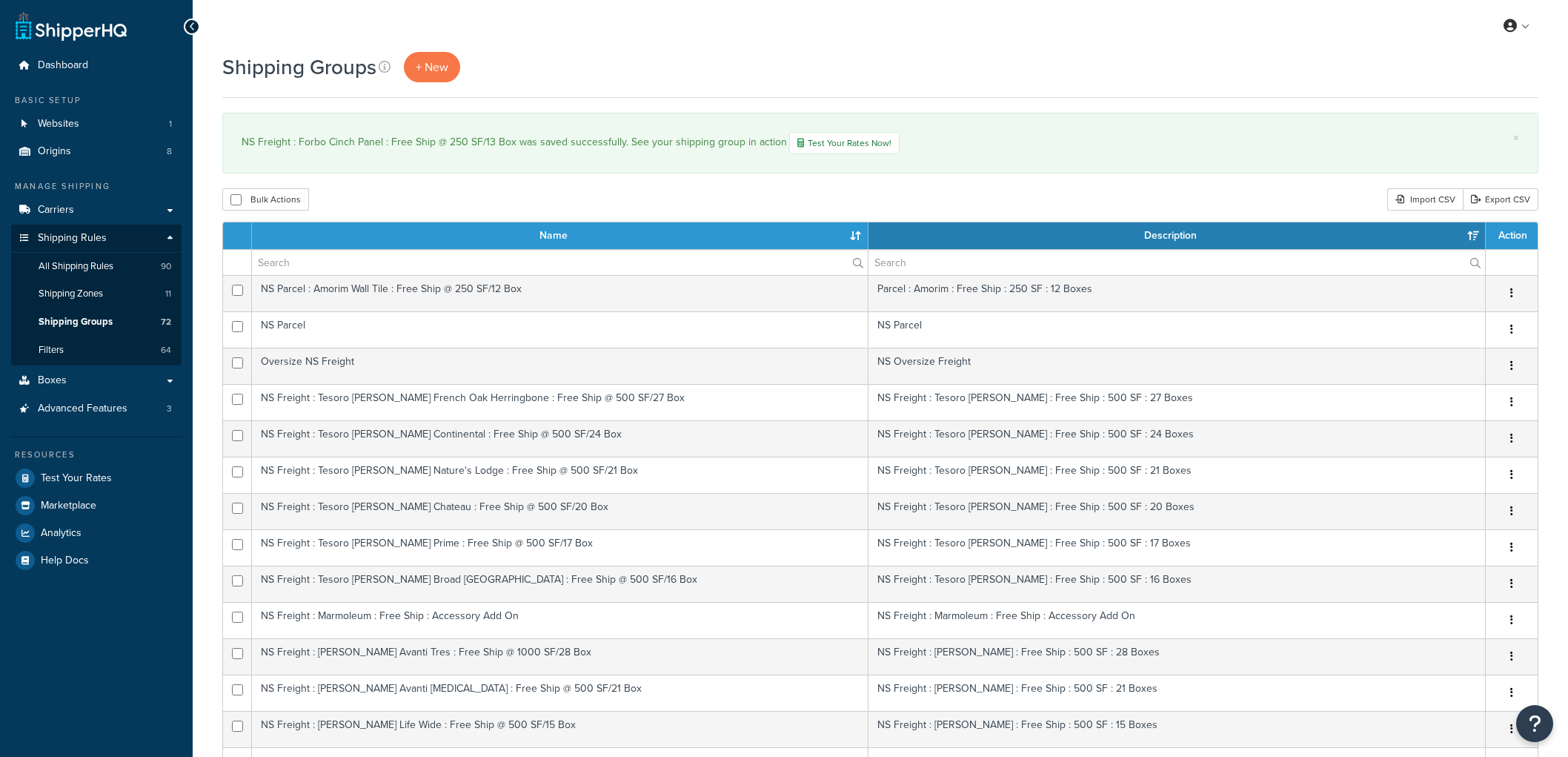
select select "15"
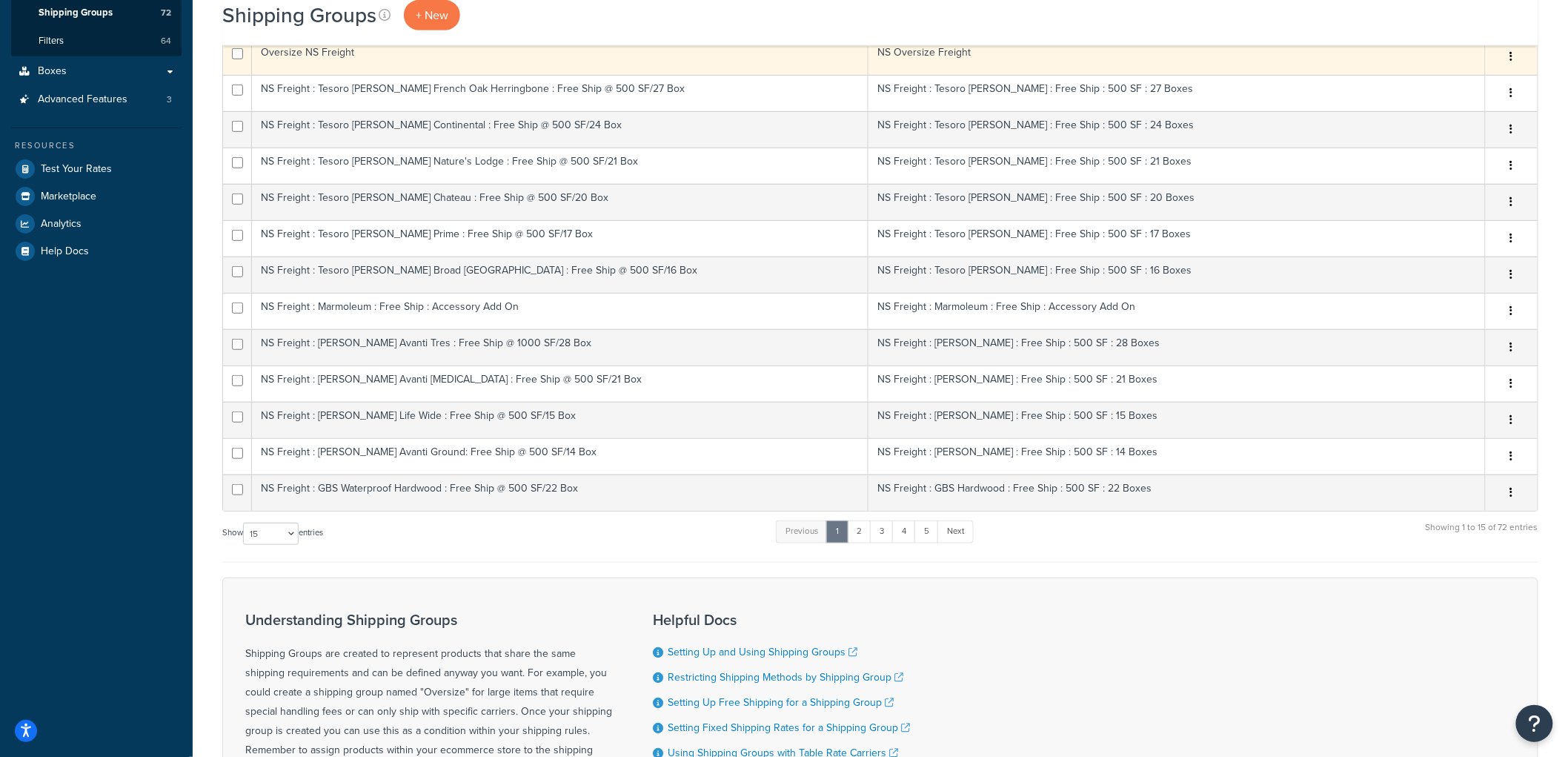
scroll to position [411, 0]
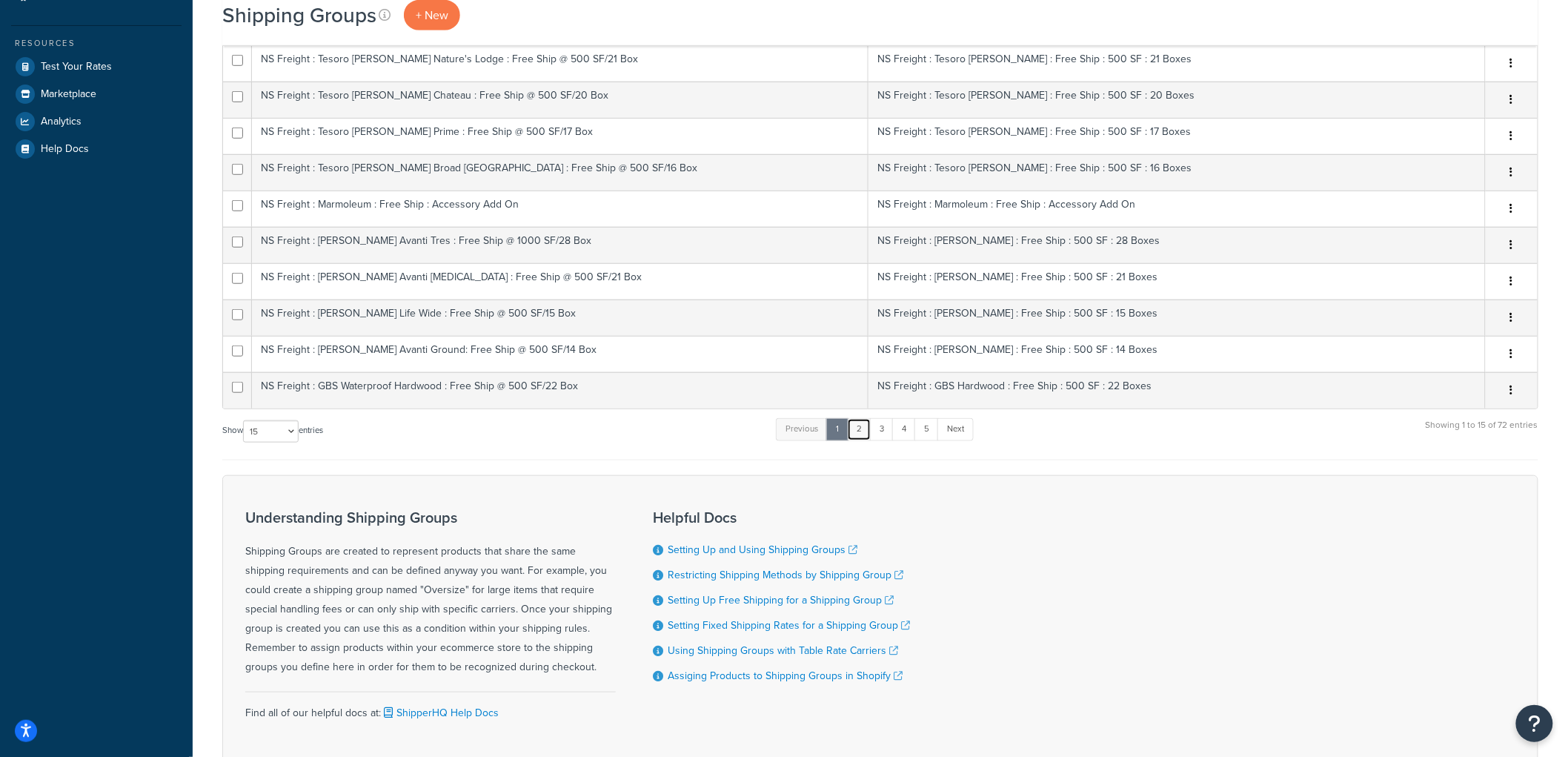
click at [863, 432] on link "2" at bounding box center [858, 429] width 24 height 22
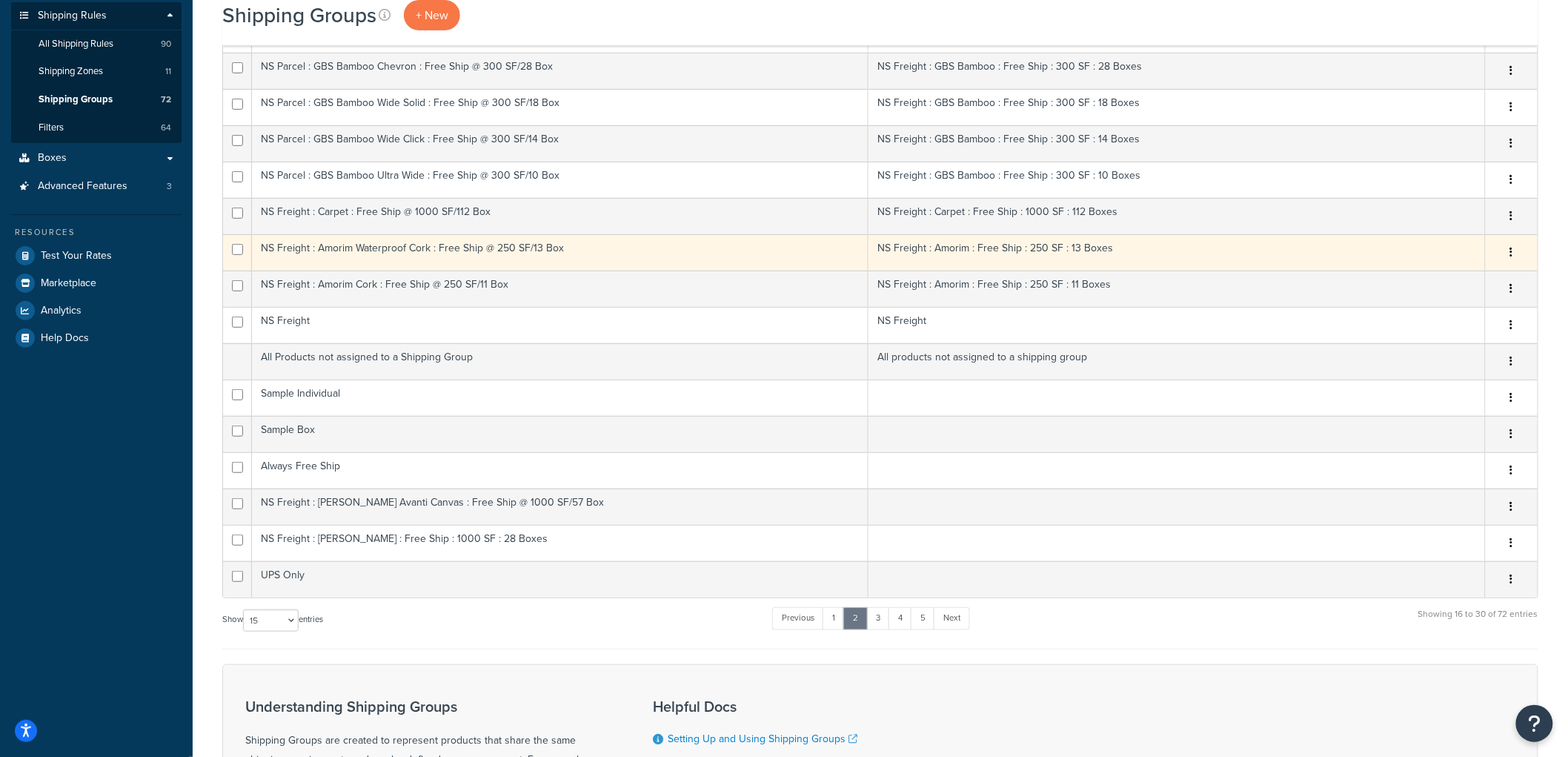
scroll to position [165, 0]
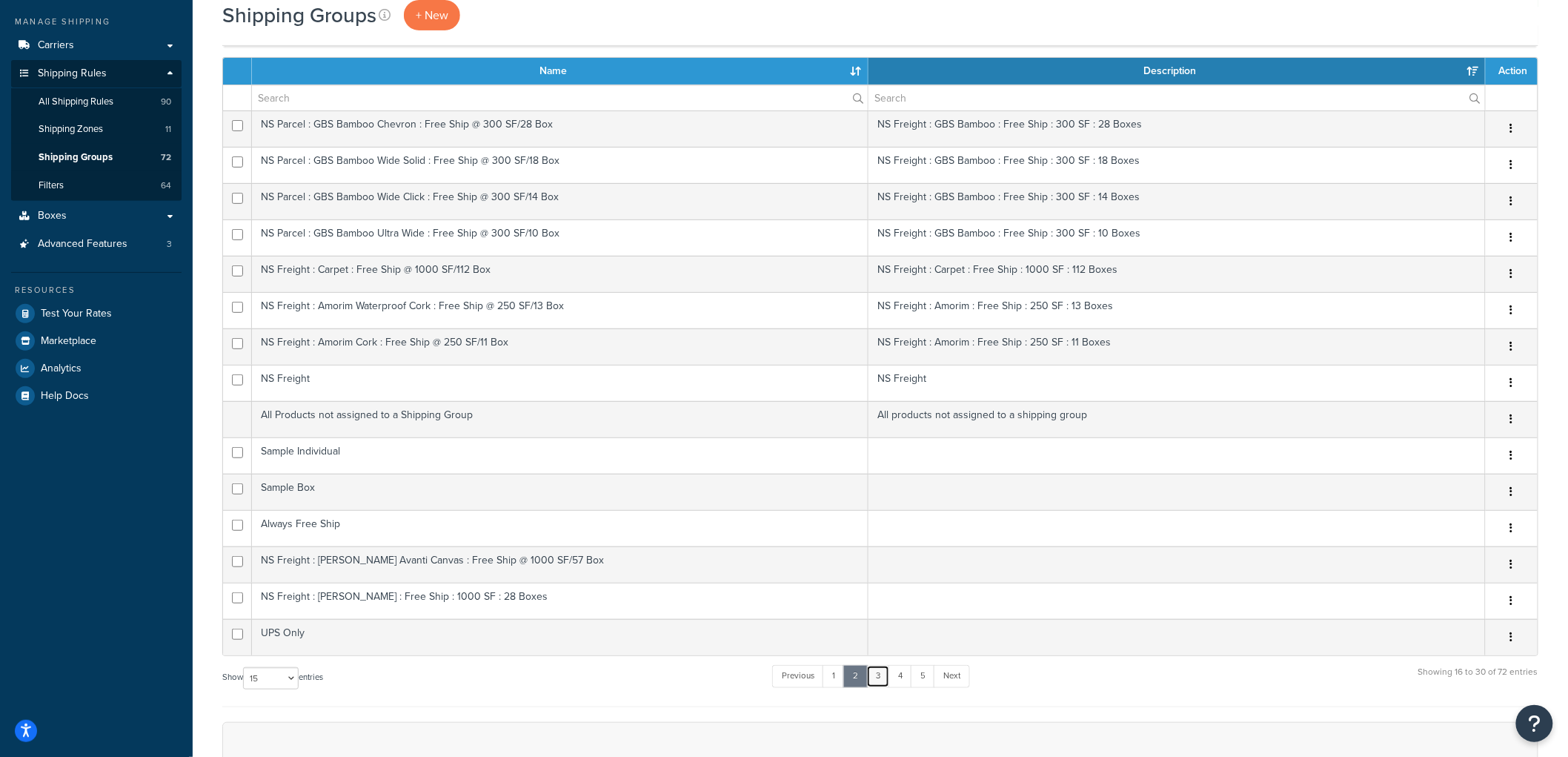
click at [876, 684] on link "3" at bounding box center [878, 676] width 24 height 22
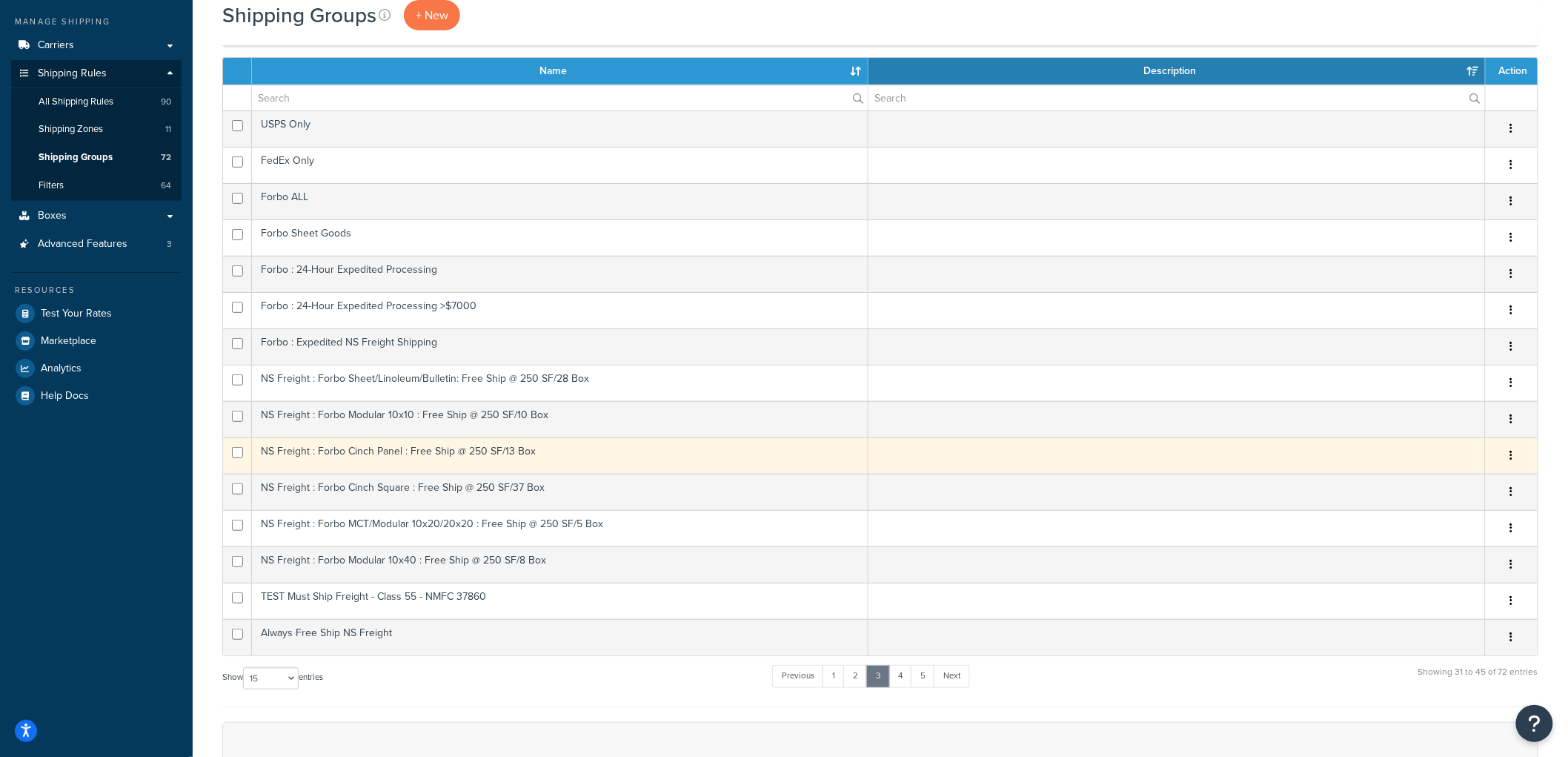
click at [579, 464] on td "NS Freight : Forbo Cinch Panel : Free Ship @ 250 SF/13 Box" at bounding box center [560, 455] width 616 height 37
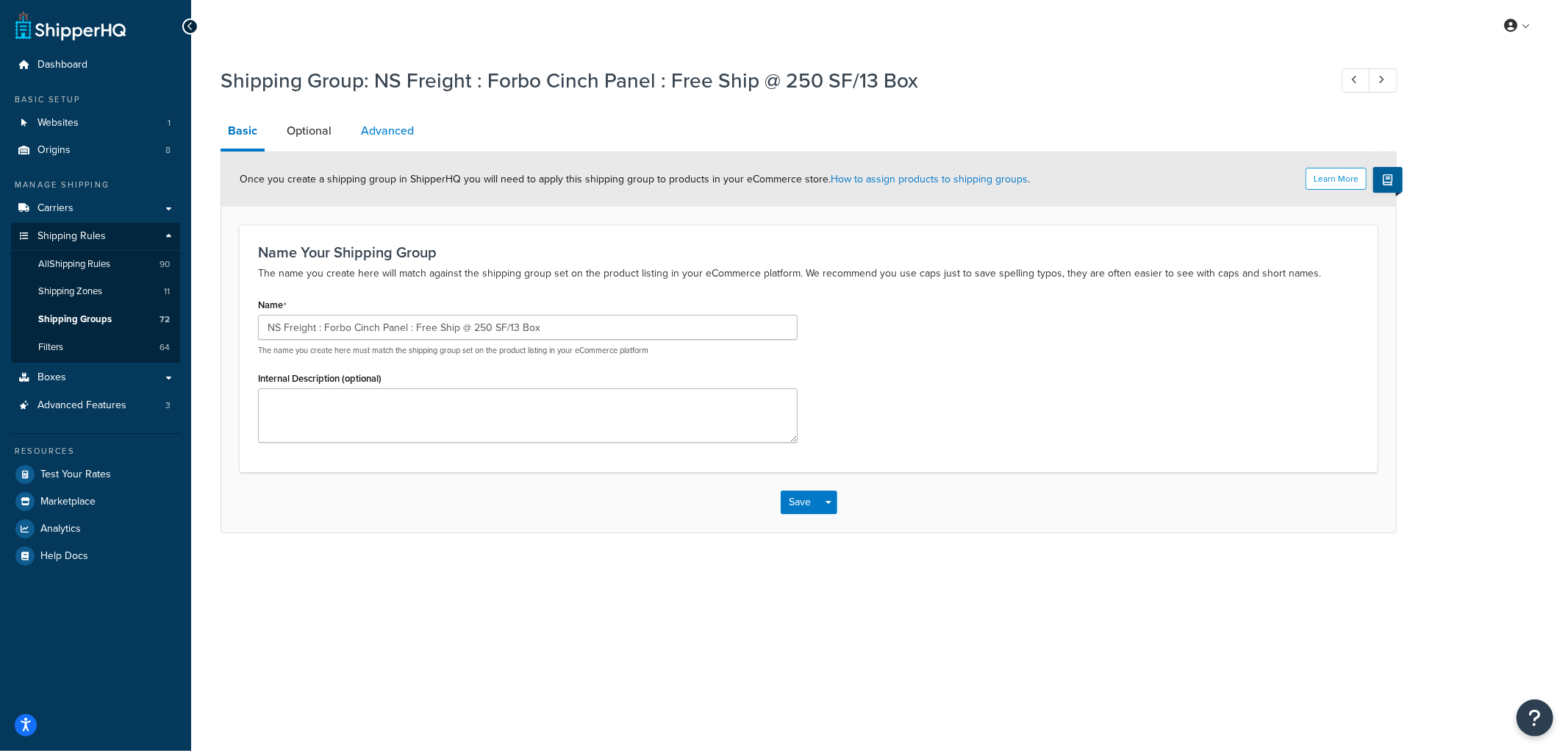
click at [412, 143] on link "Advanced" at bounding box center [387, 131] width 67 height 35
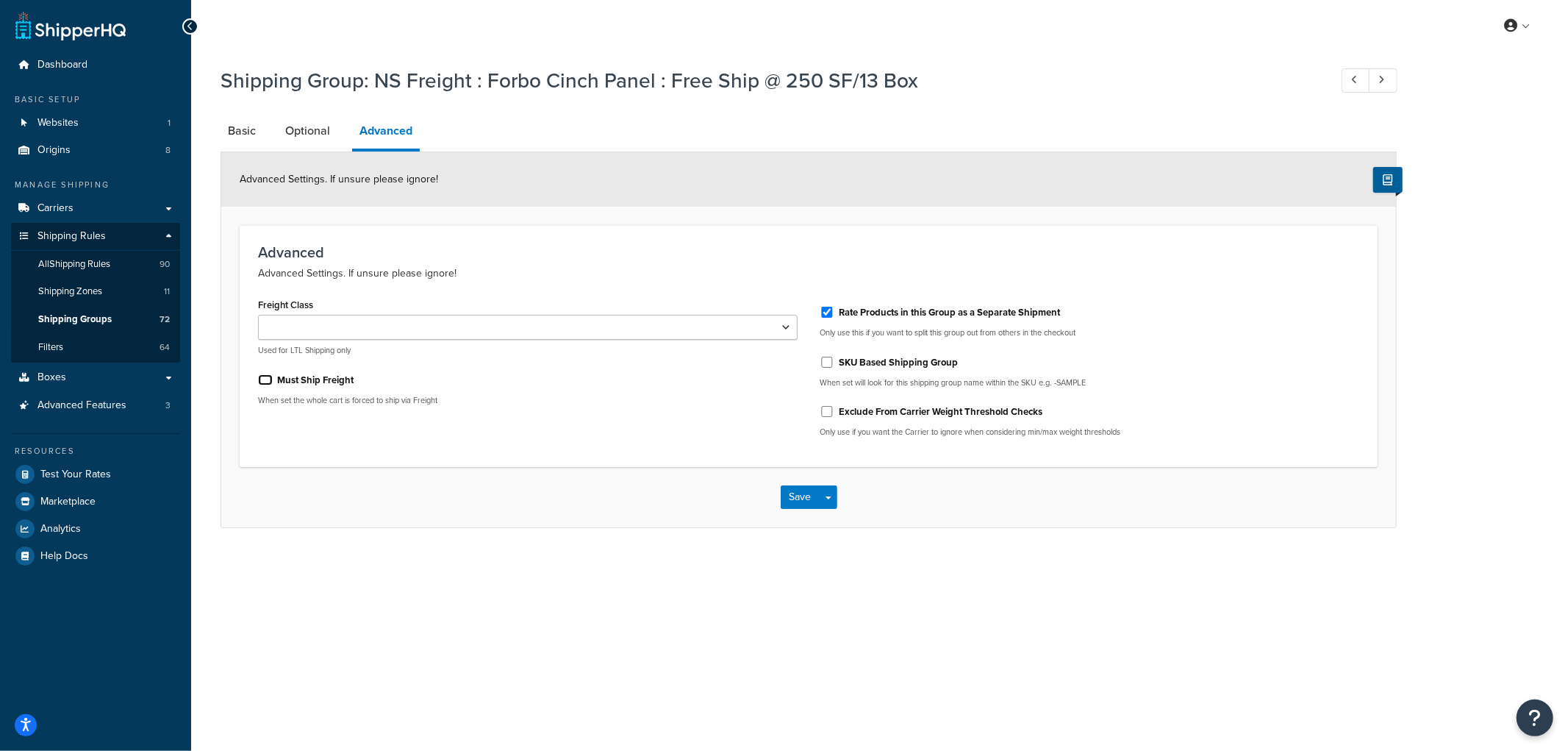
click at [269, 377] on input "Must Ship Freight" at bounding box center [265, 379] width 15 height 11
checkbox input "true"
click at [794, 496] on button "Save" at bounding box center [800, 497] width 40 height 24
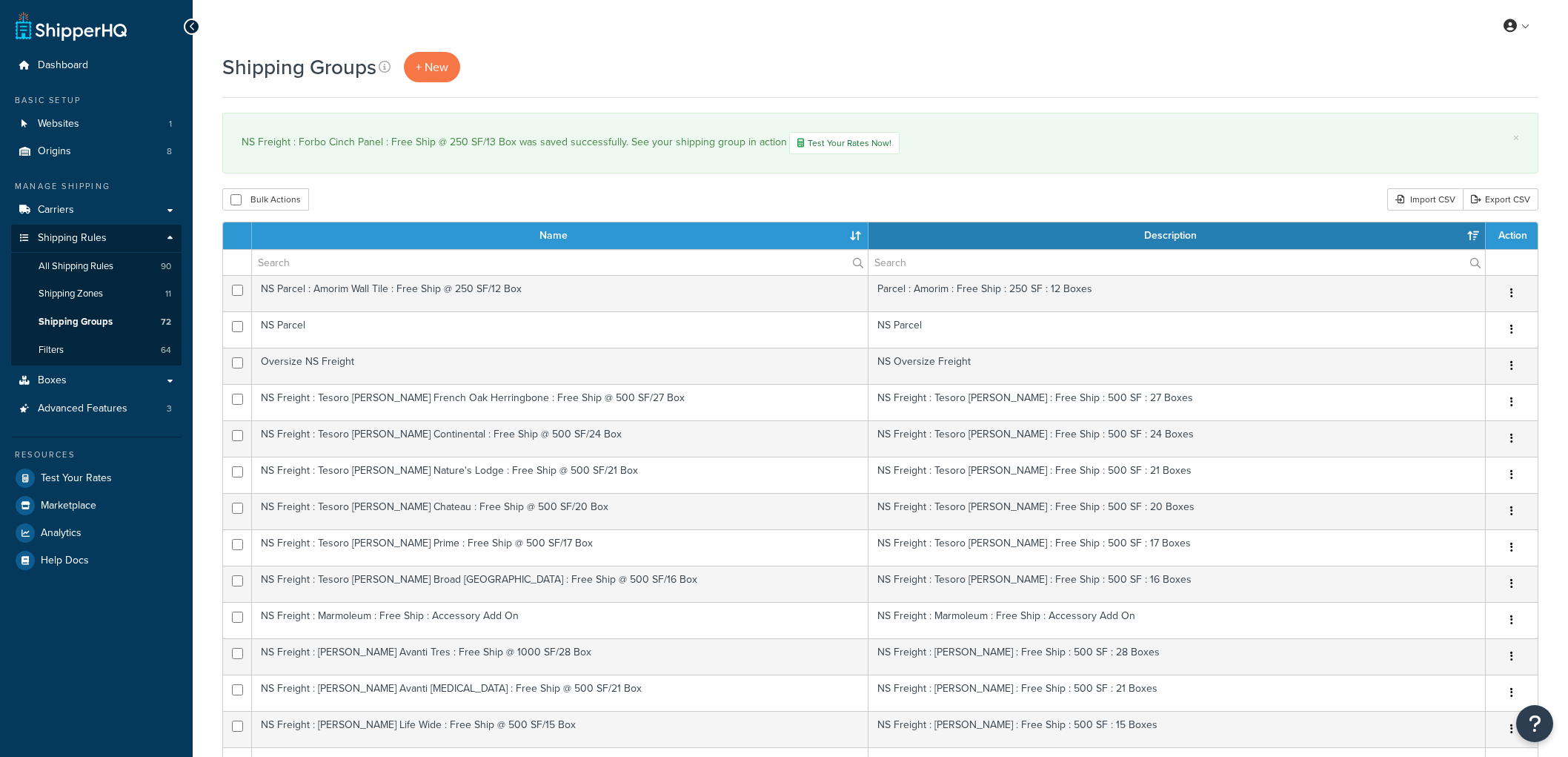
select select "15"
click at [1021, 188] on div "Shipping Groups + New × NS Freight : Forbo Cinch Panel : Free Ship @ 250 SF/13 …" at bounding box center [880, 641] width 1375 height 1179
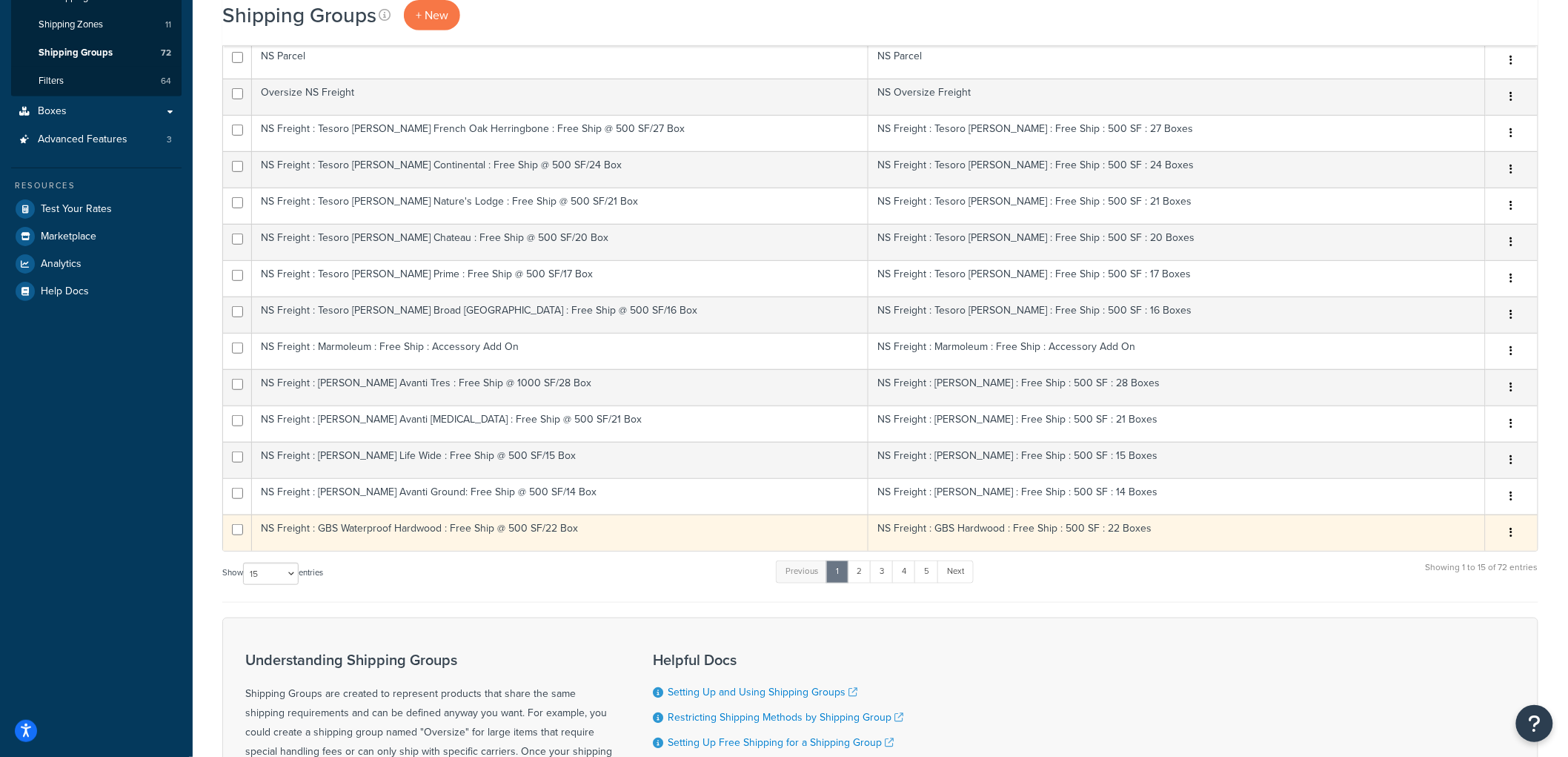
scroll to position [165, 0]
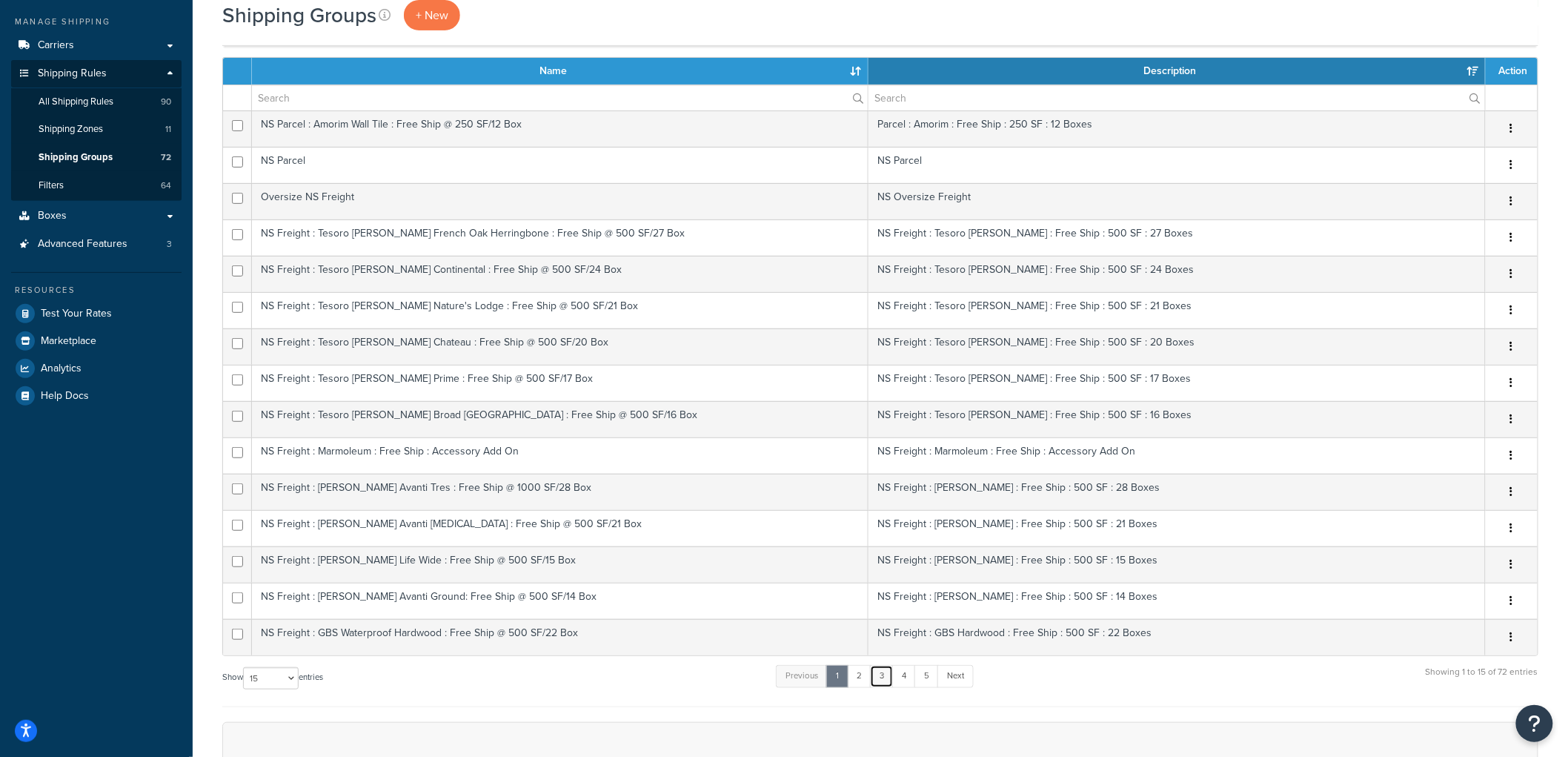
click at [883, 684] on link "3" at bounding box center [882, 676] width 24 height 22
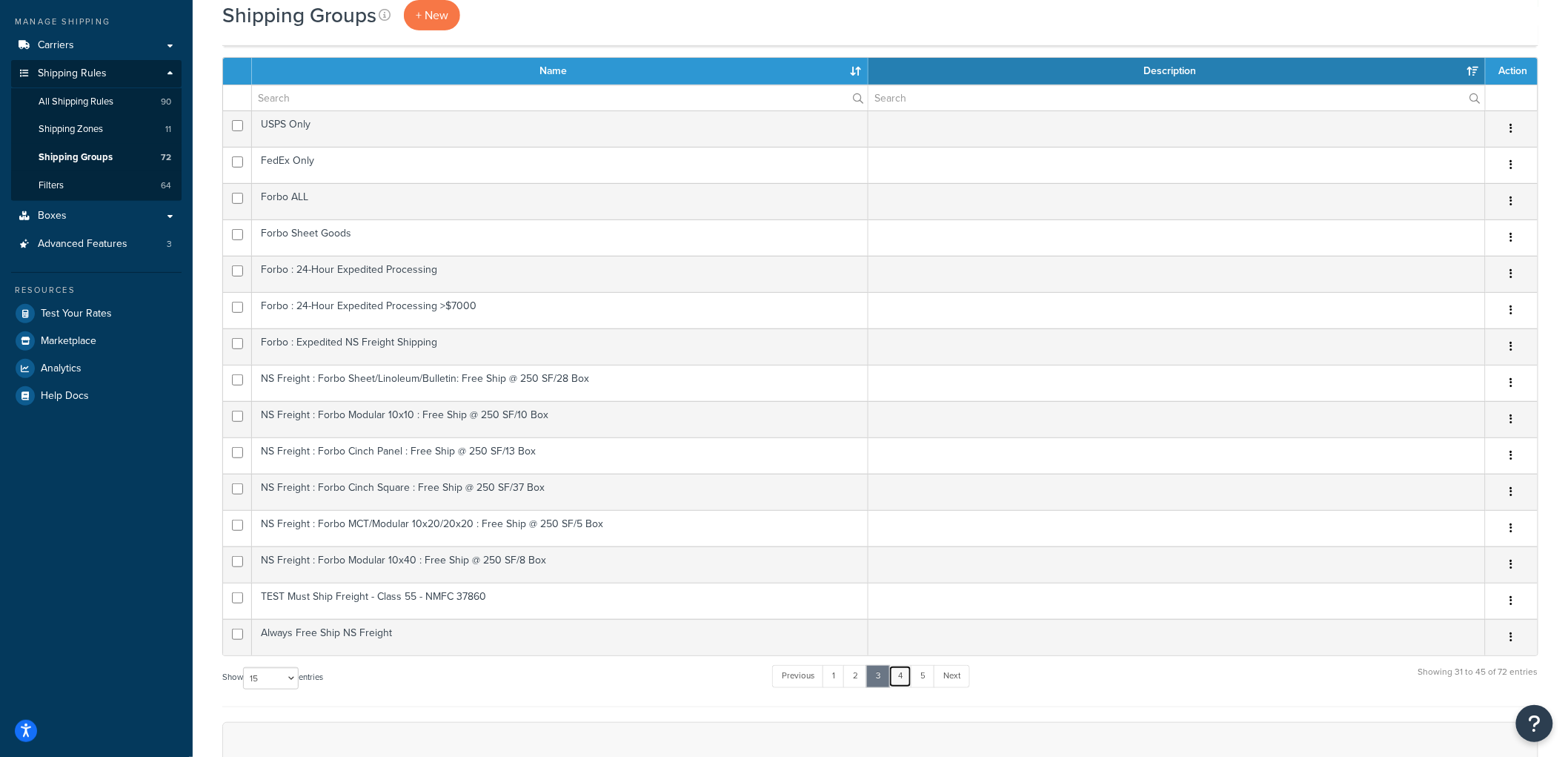
click at [909, 683] on link "4" at bounding box center [899, 676] width 24 height 22
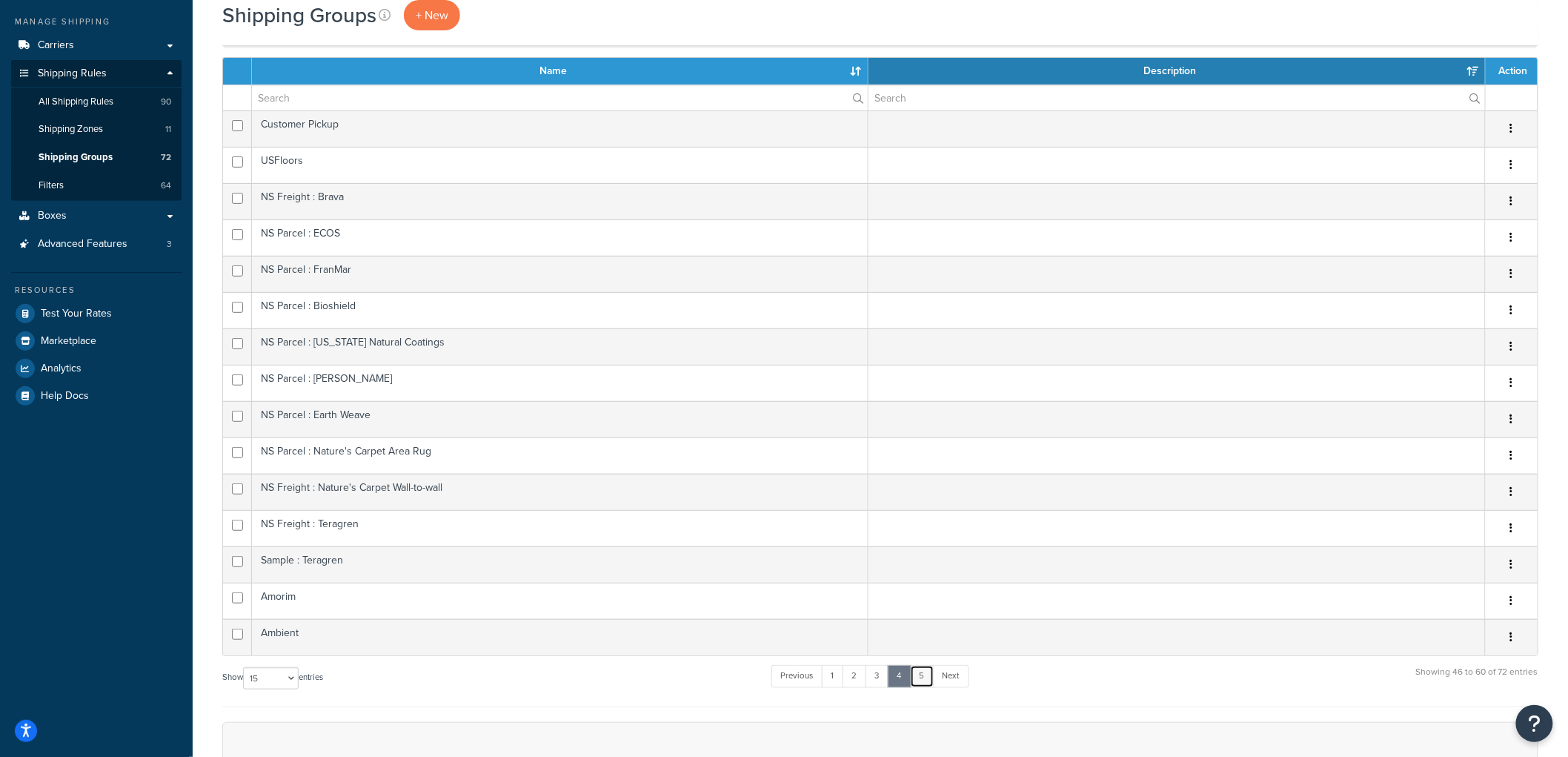
click at [920, 676] on link "5" at bounding box center [922, 676] width 24 height 22
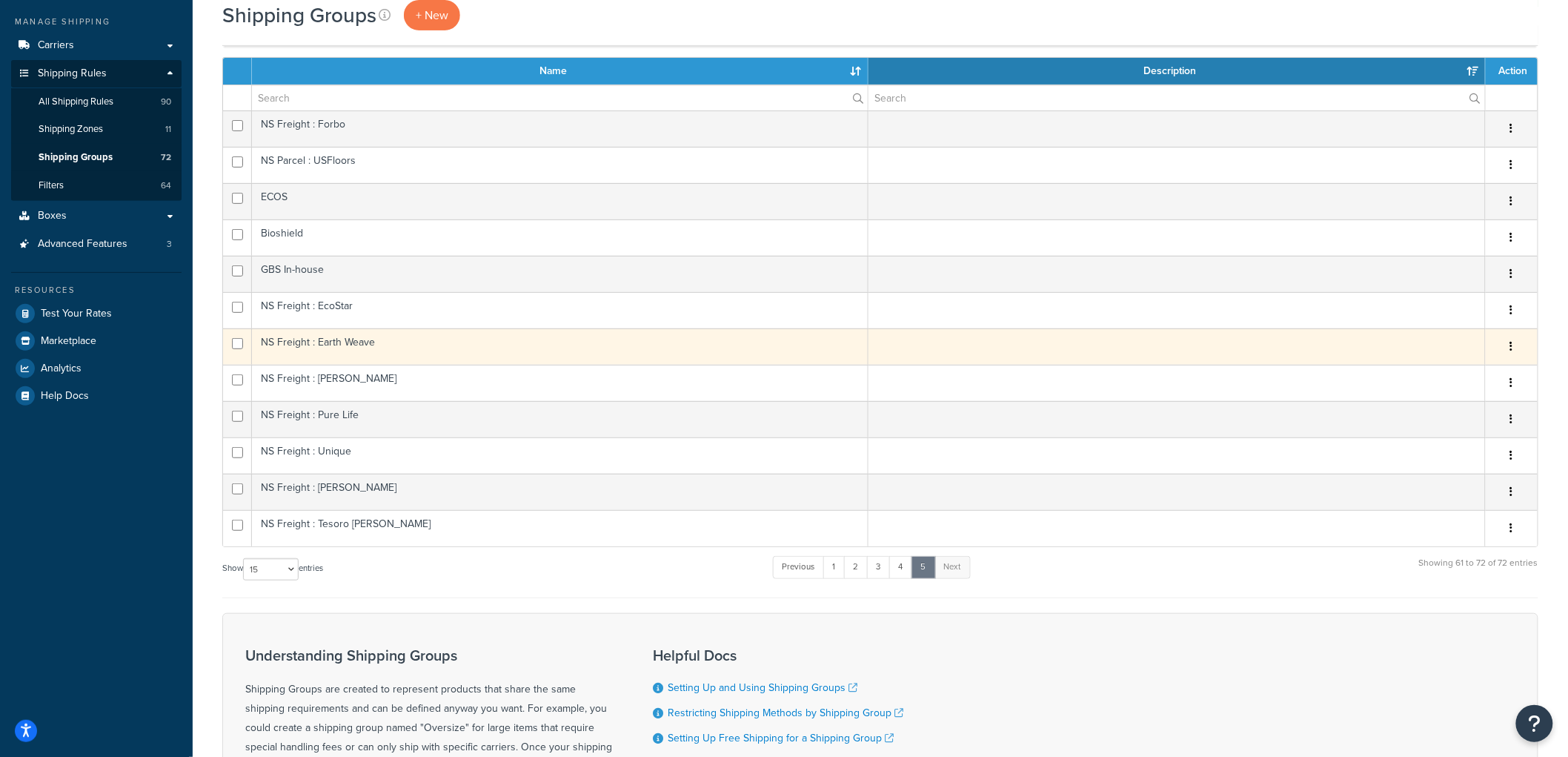
click at [380, 347] on td "NS Freight : Earth Weave" at bounding box center [560, 346] width 616 height 37
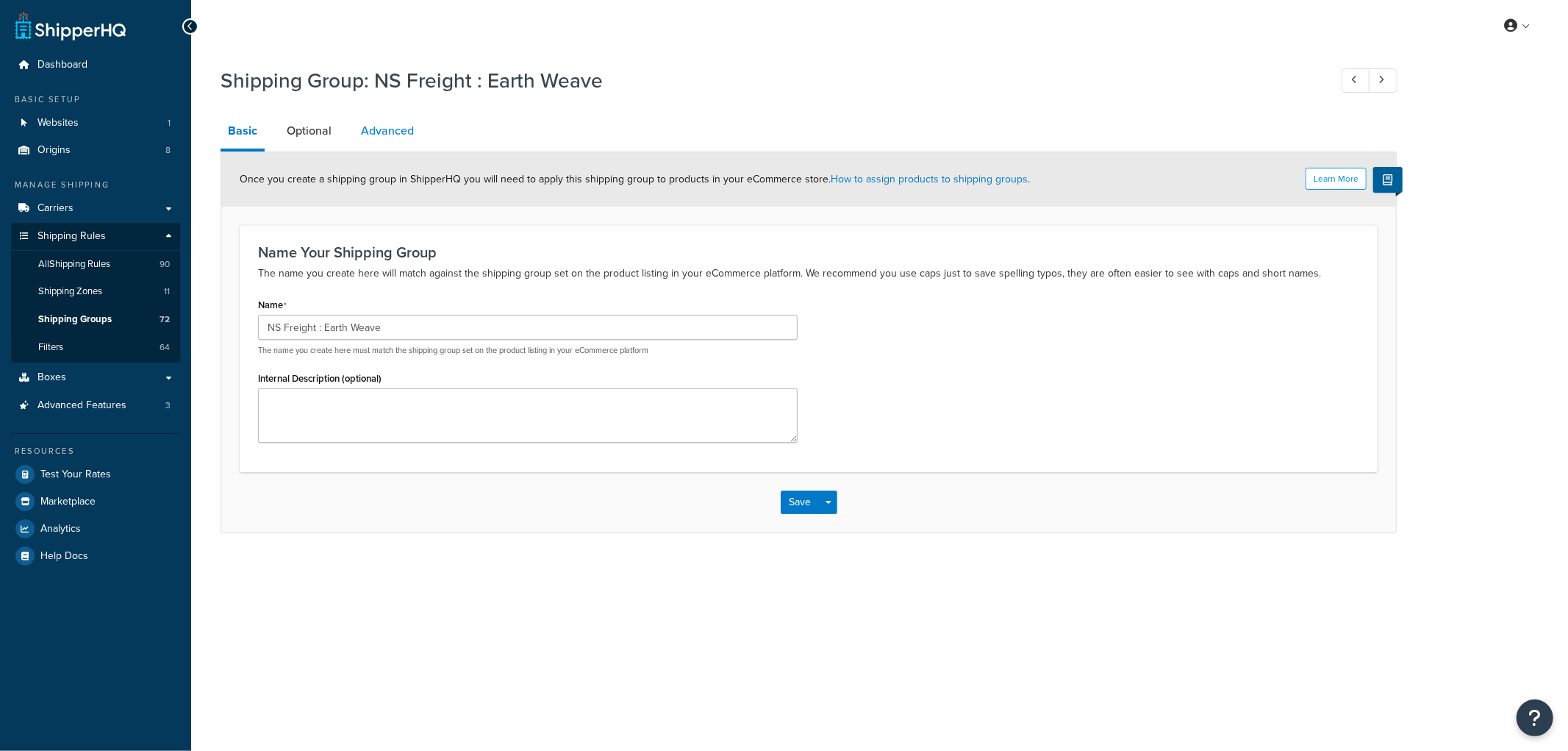
click at [407, 123] on link "Advanced" at bounding box center [387, 131] width 67 height 35
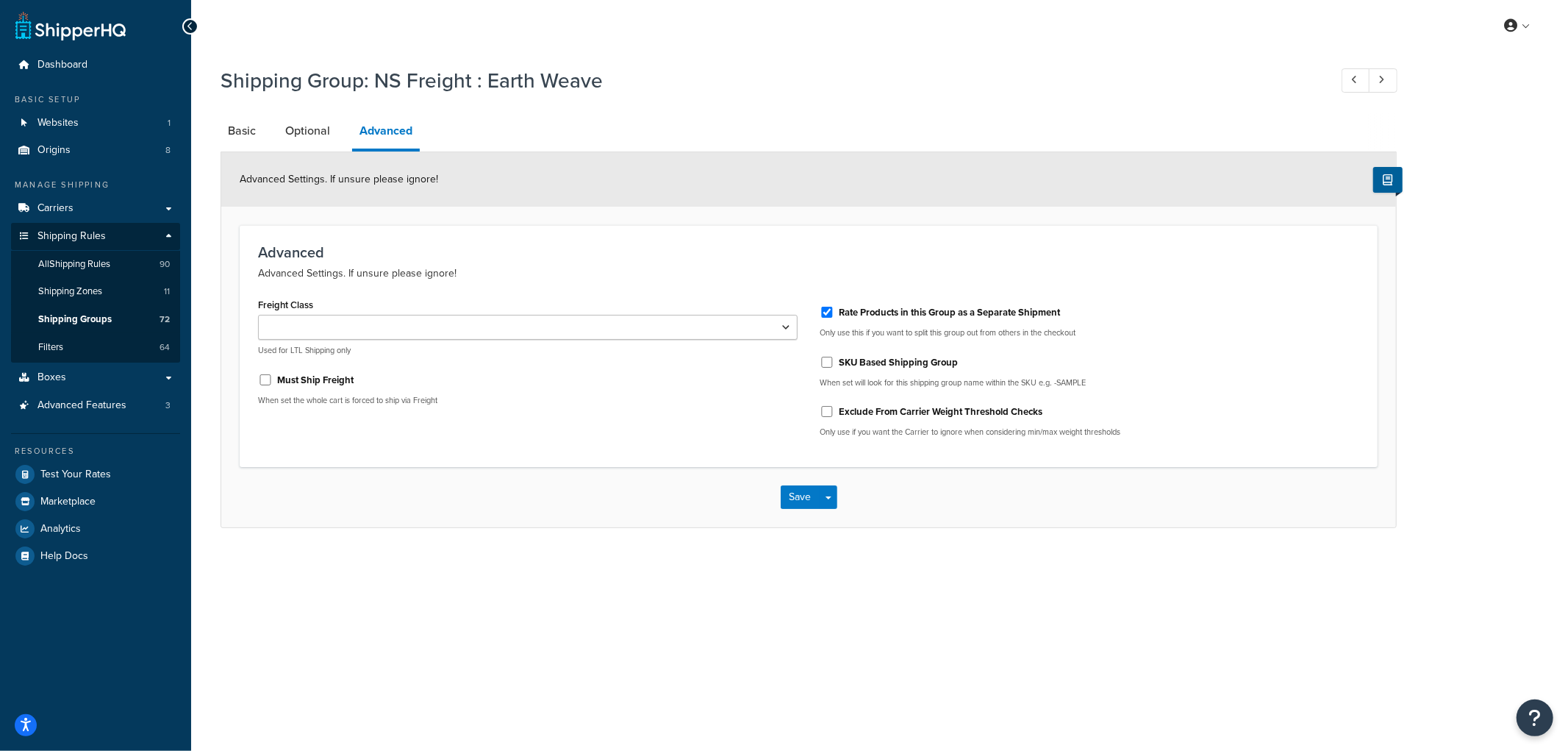
click at [296, 377] on label "Must Ship Freight" at bounding box center [315, 379] width 76 height 13
click at [272, 377] on input "Must Ship Freight" at bounding box center [265, 379] width 15 height 11
checkbox input "true"
click at [803, 494] on button "Save" at bounding box center [800, 497] width 40 height 24
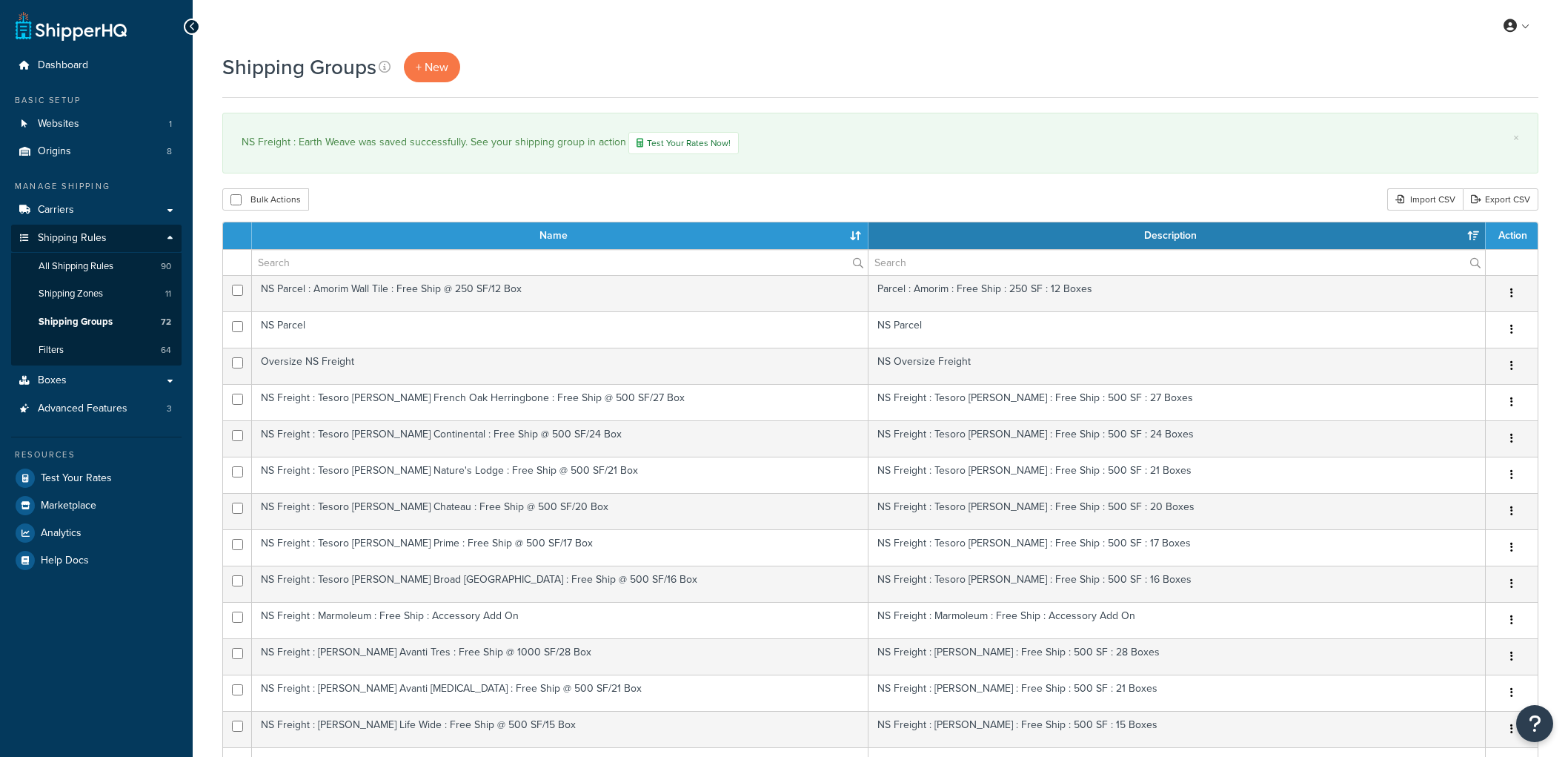
select select "15"
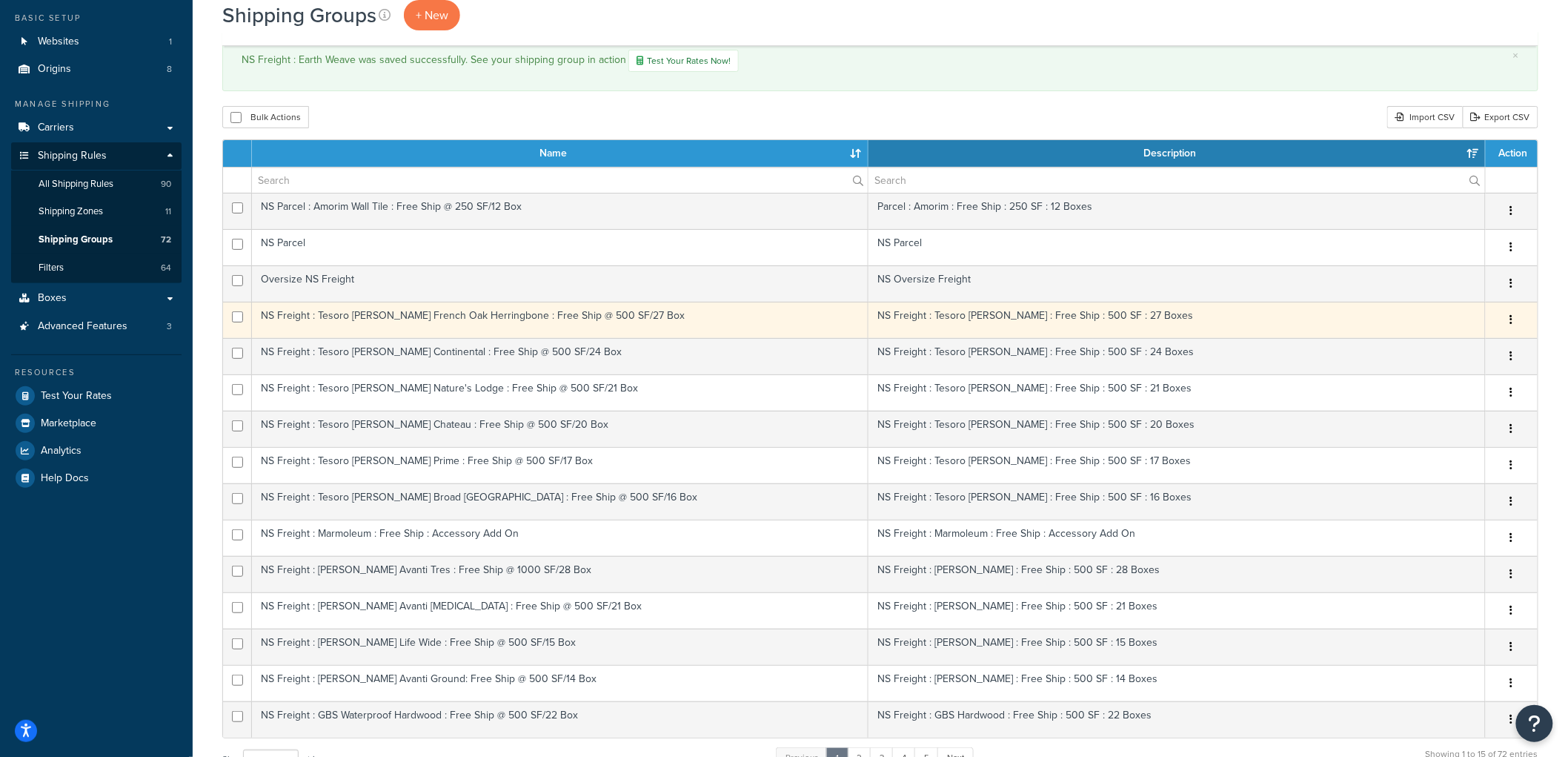
scroll to position [165, 0]
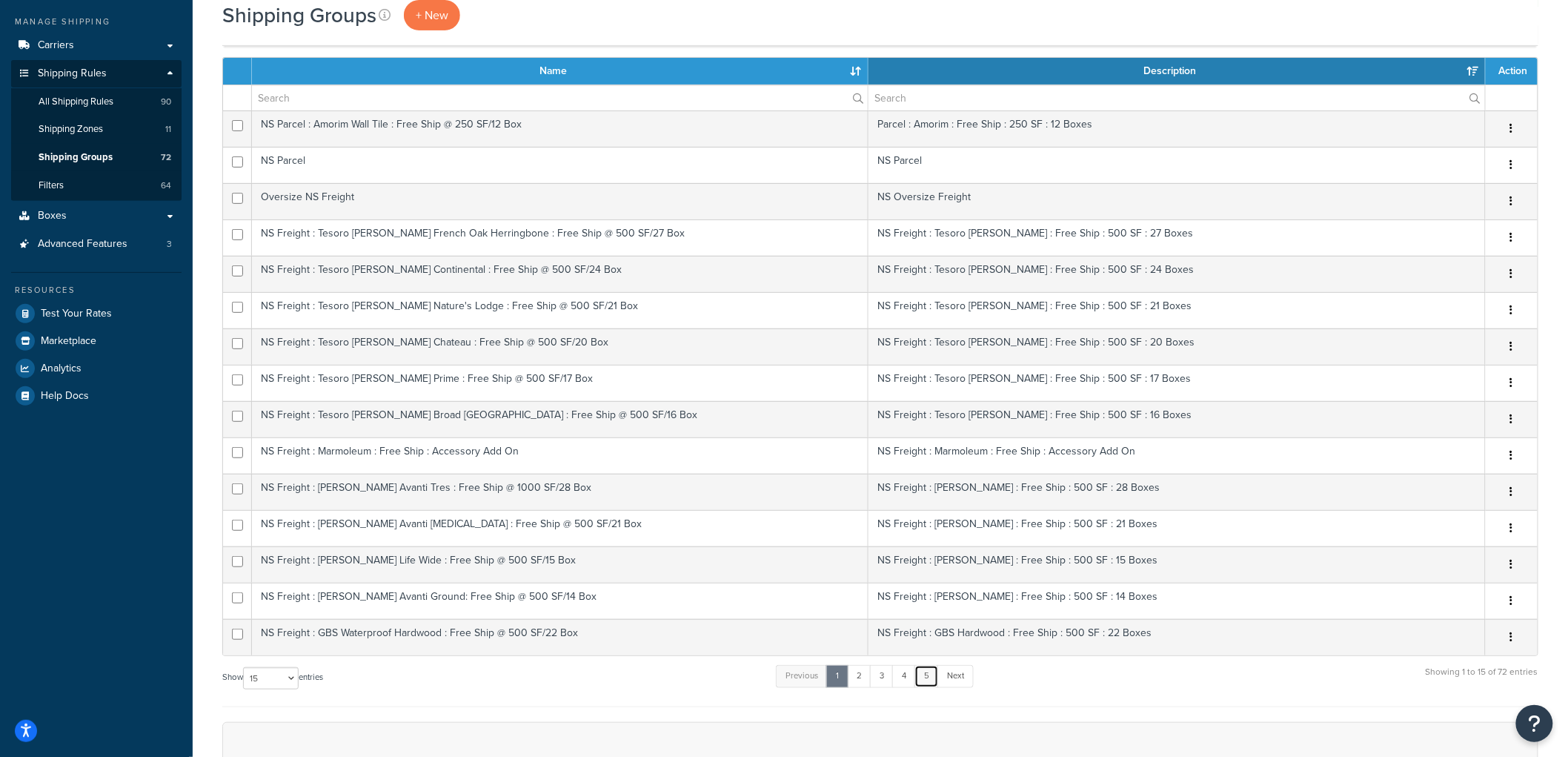
click at [936, 679] on link "5" at bounding box center [926, 676] width 24 height 22
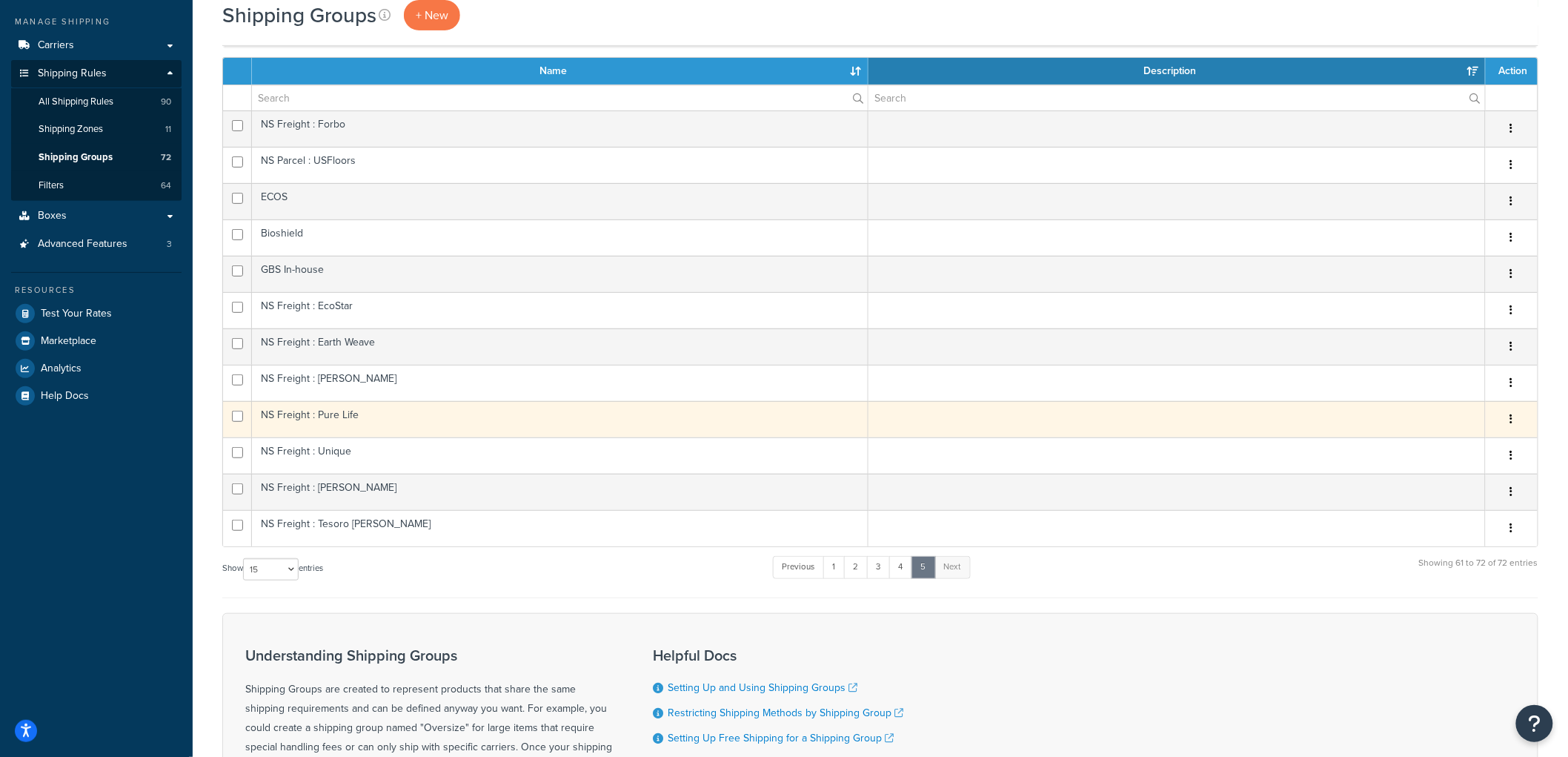
click at [522, 426] on td "NS Freight : Pure Life" at bounding box center [560, 419] width 616 height 37
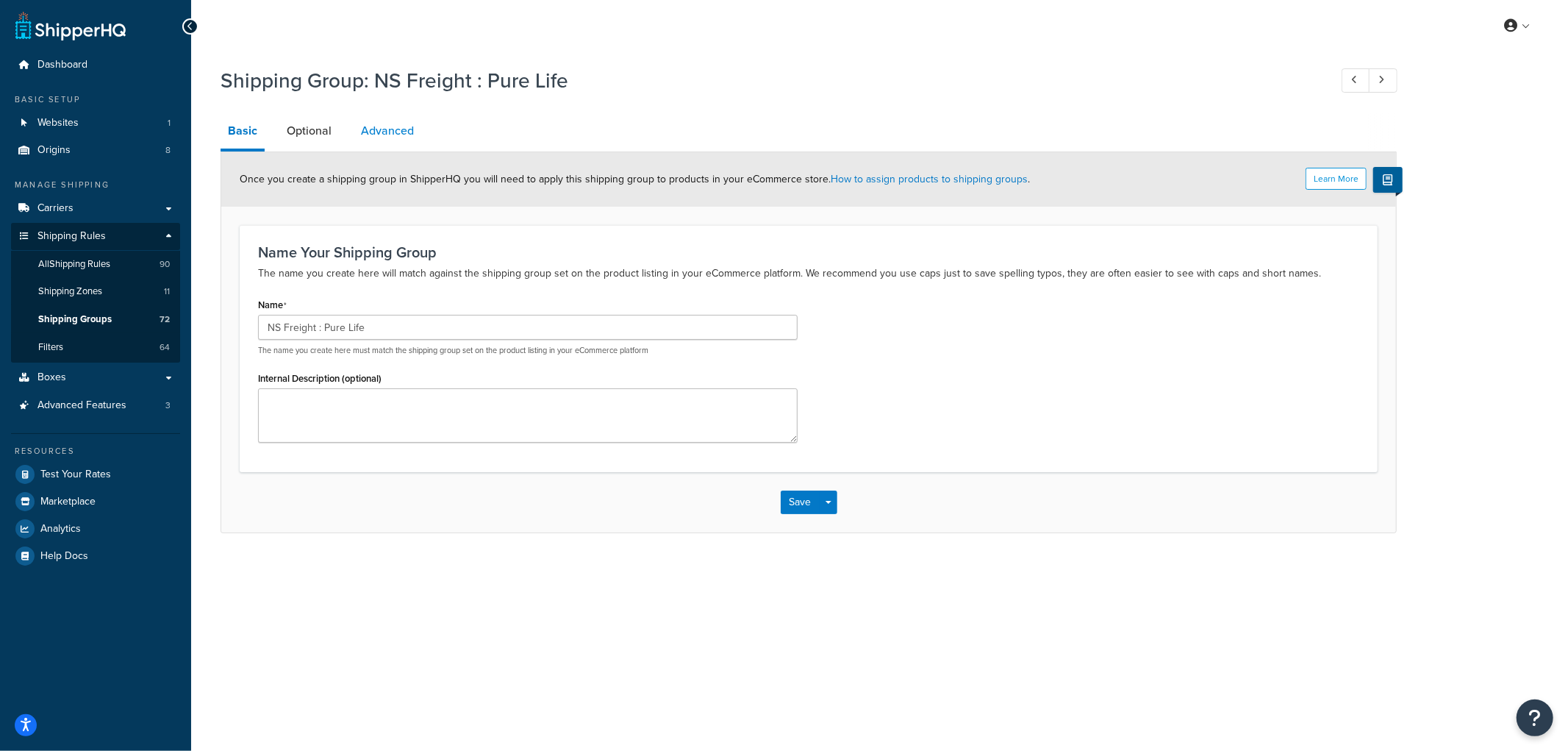
click at [389, 136] on link "Advanced" at bounding box center [387, 131] width 67 height 35
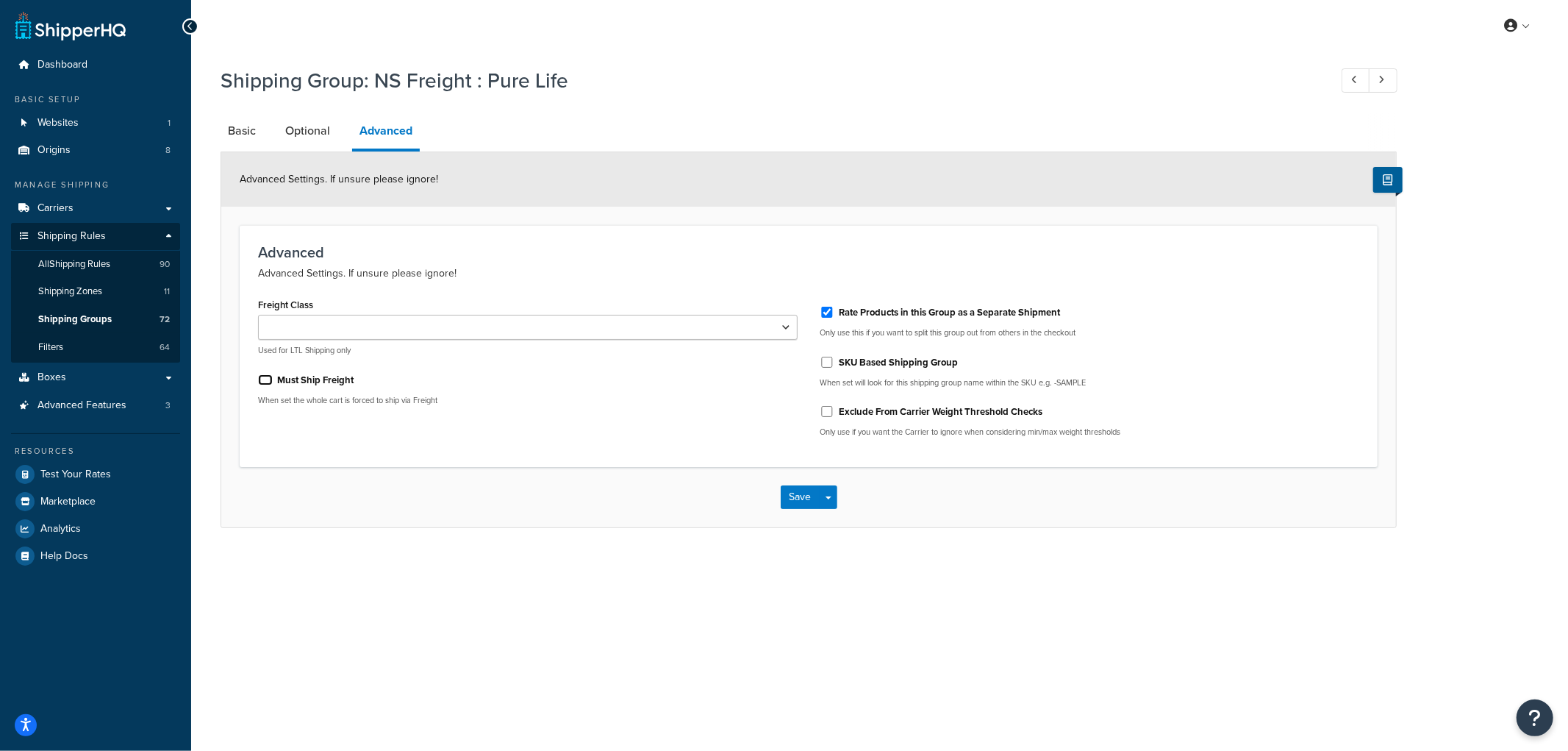
click at [268, 381] on input "Must Ship Freight" at bounding box center [265, 379] width 15 height 11
checkbox input "true"
click at [803, 505] on button "Save" at bounding box center [800, 497] width 40 height 24
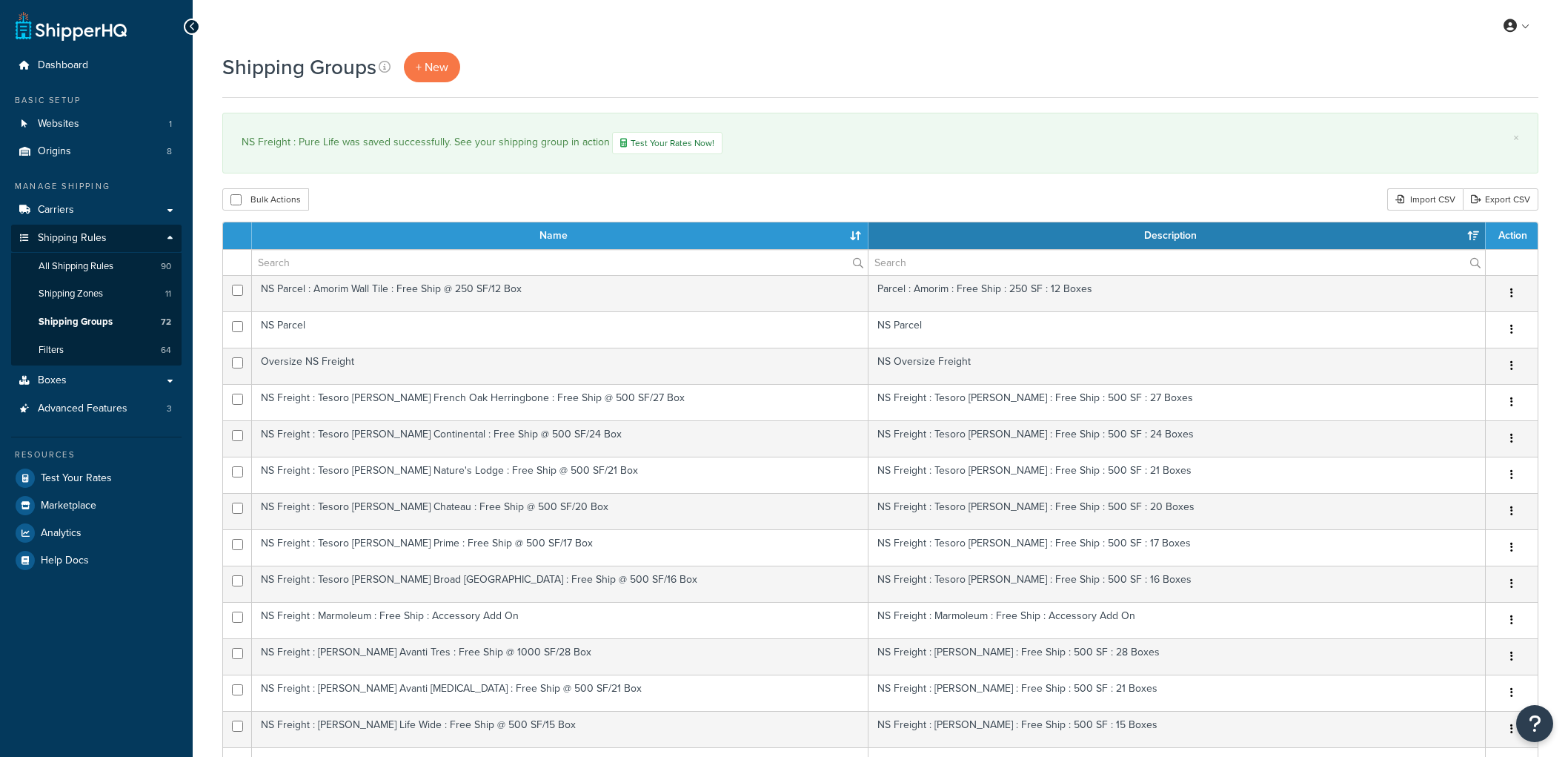
select select "15"
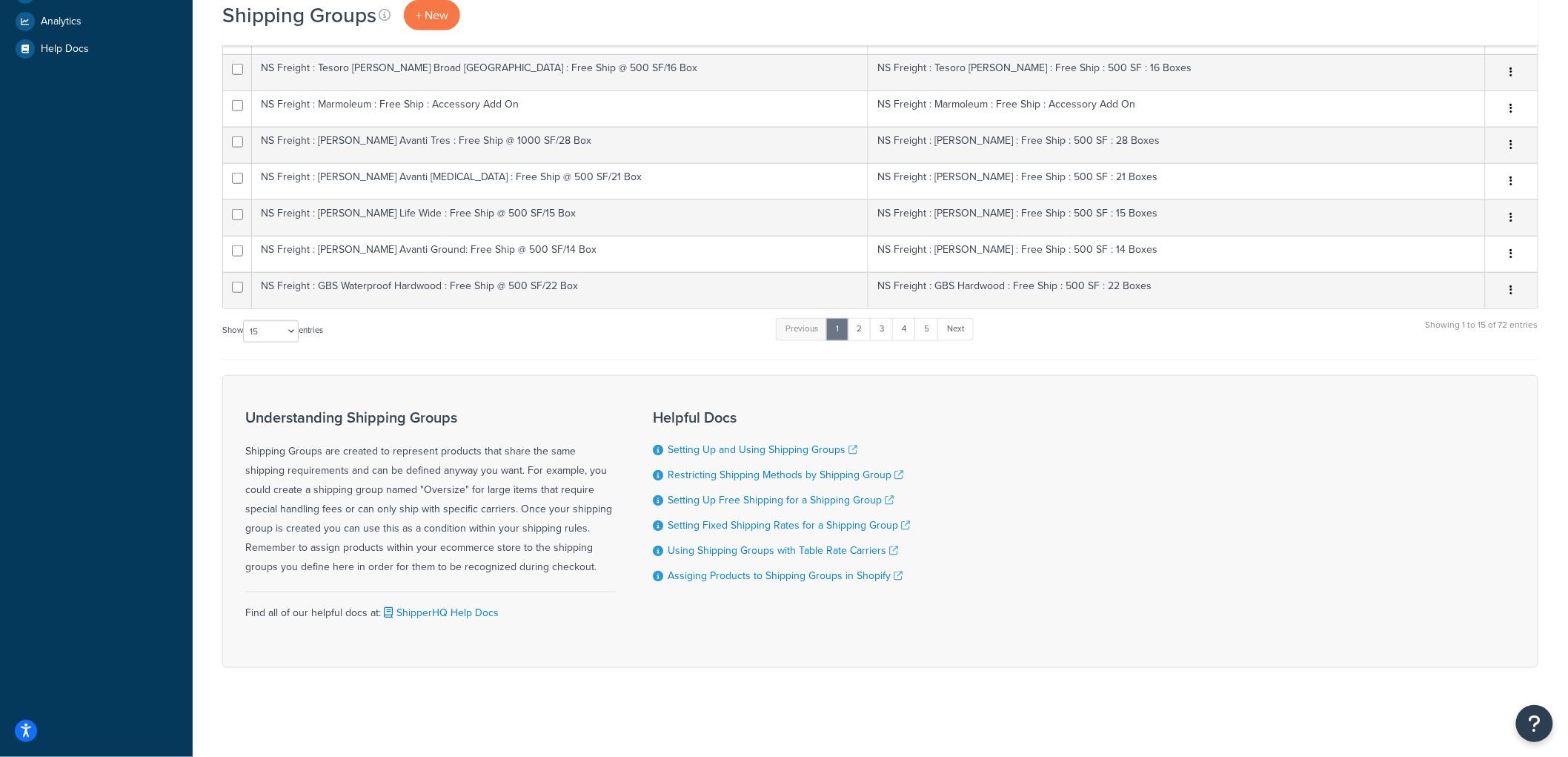
scroll to position [513, 0]
click at [919, 332] on link "5" at bounding box center [926, 329] width 24 height 22
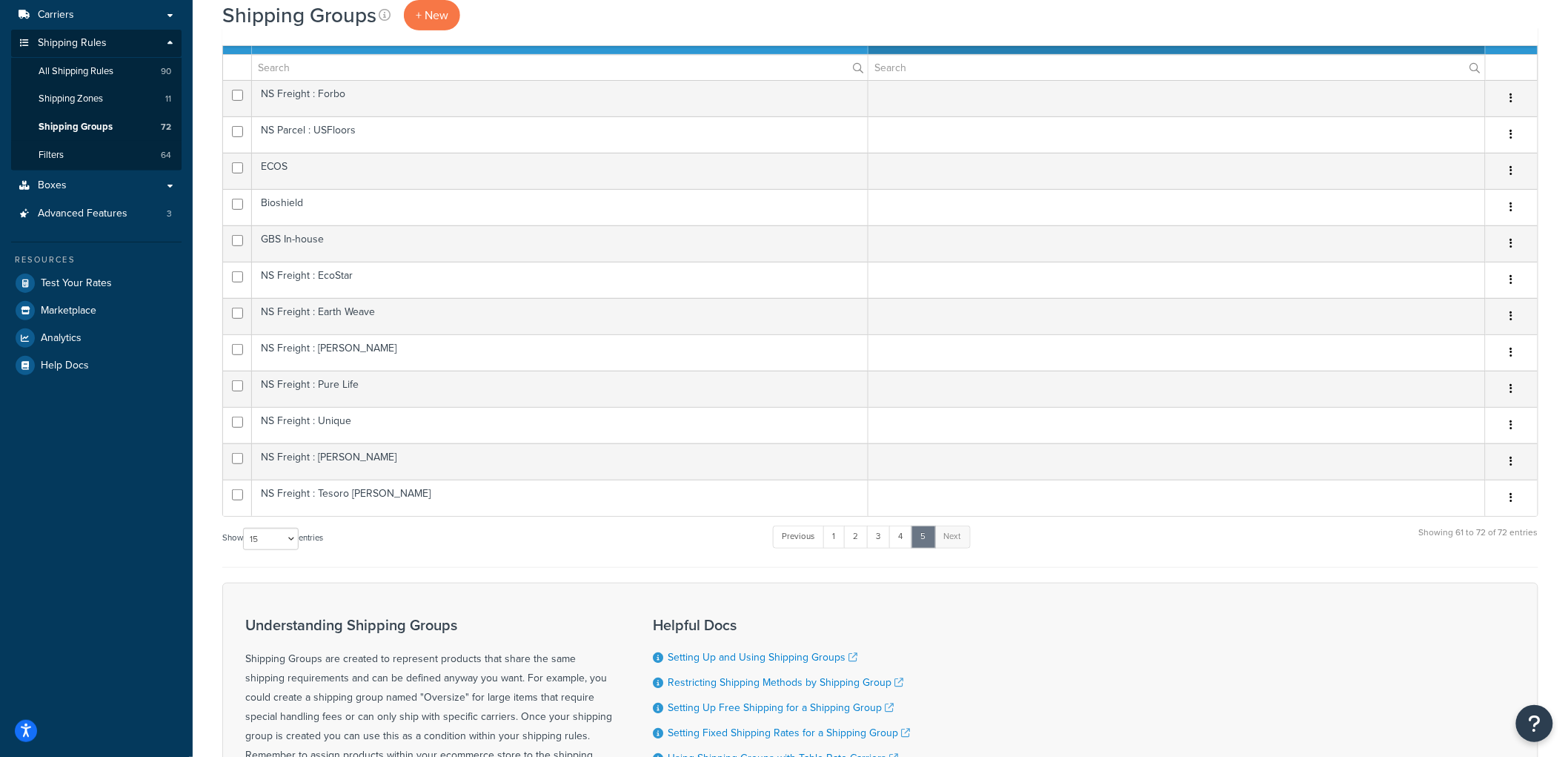
scroll to position [156, 0]
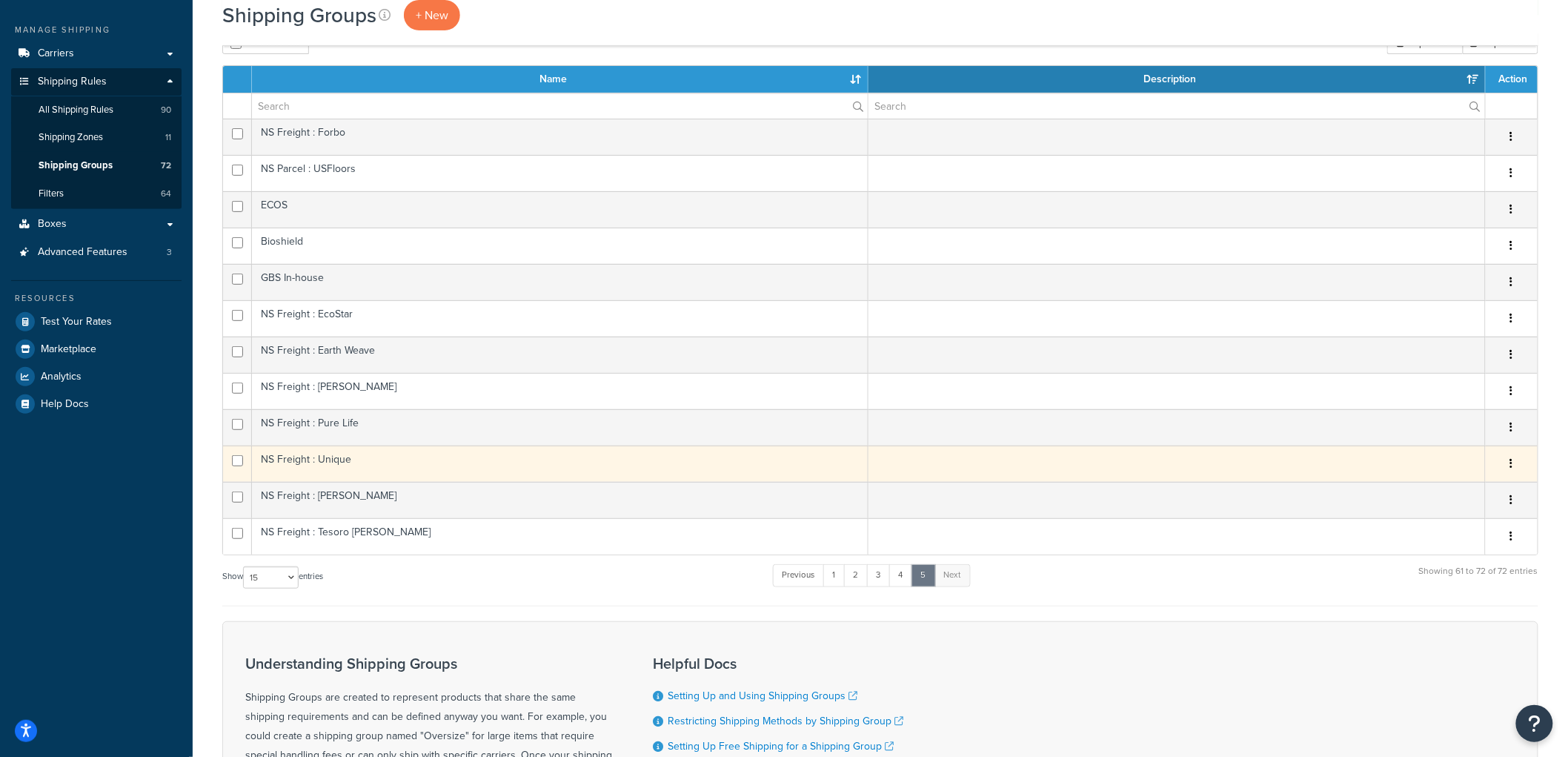
click at [405, 469] on td "NS Freight : Unique" at bounding box center [560, 463] width 616 height 37
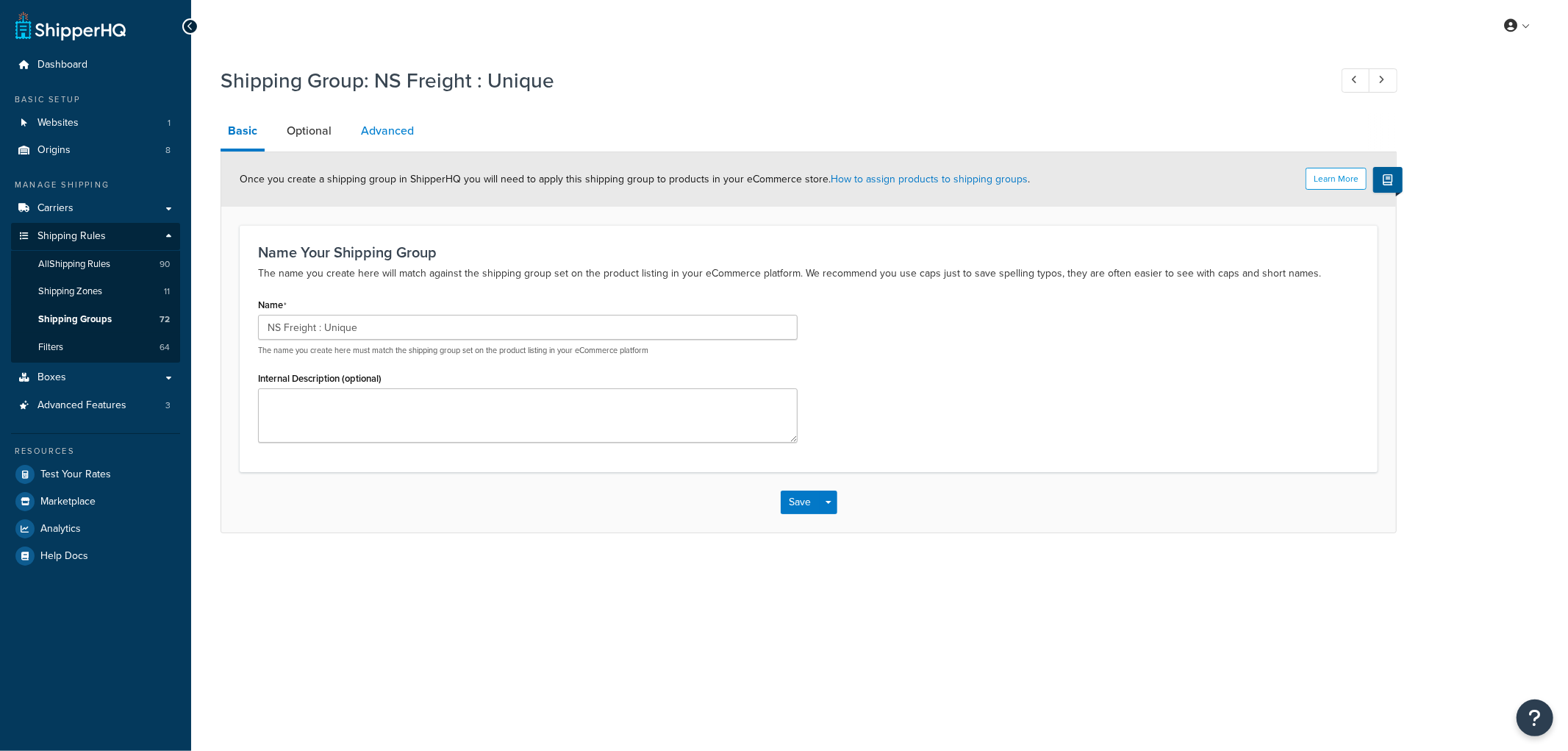
click at [414, 128] on link "Advanced" at bounding box center [387, 131] width 67 height 35
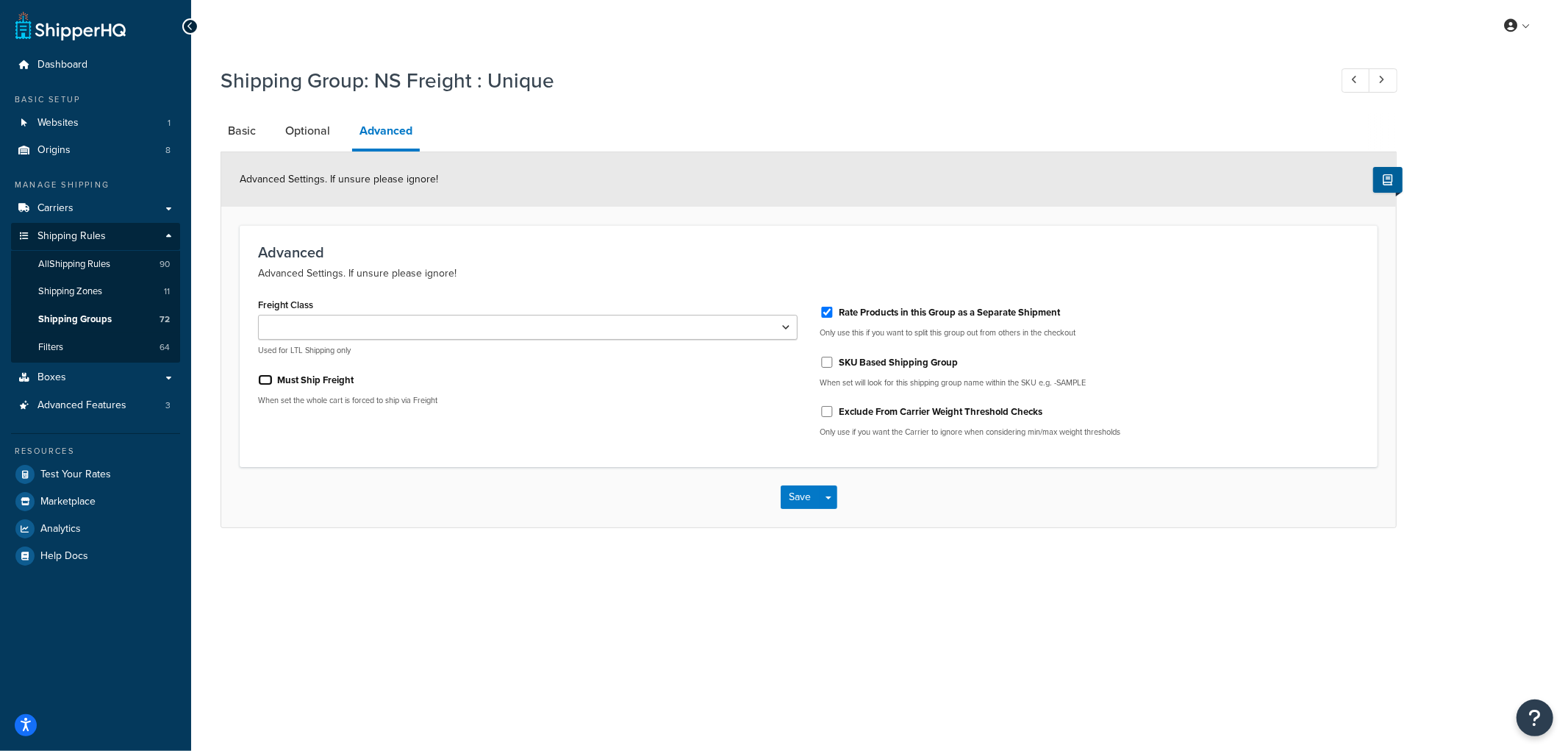
click at [268, 379] on input "Must Ship Freight" at bounding box center [265, 379] width 15 height 11
checkbox input "true"
click at [803, 502] on button "Save" at bounding box center [800, 497] width 40 height 24
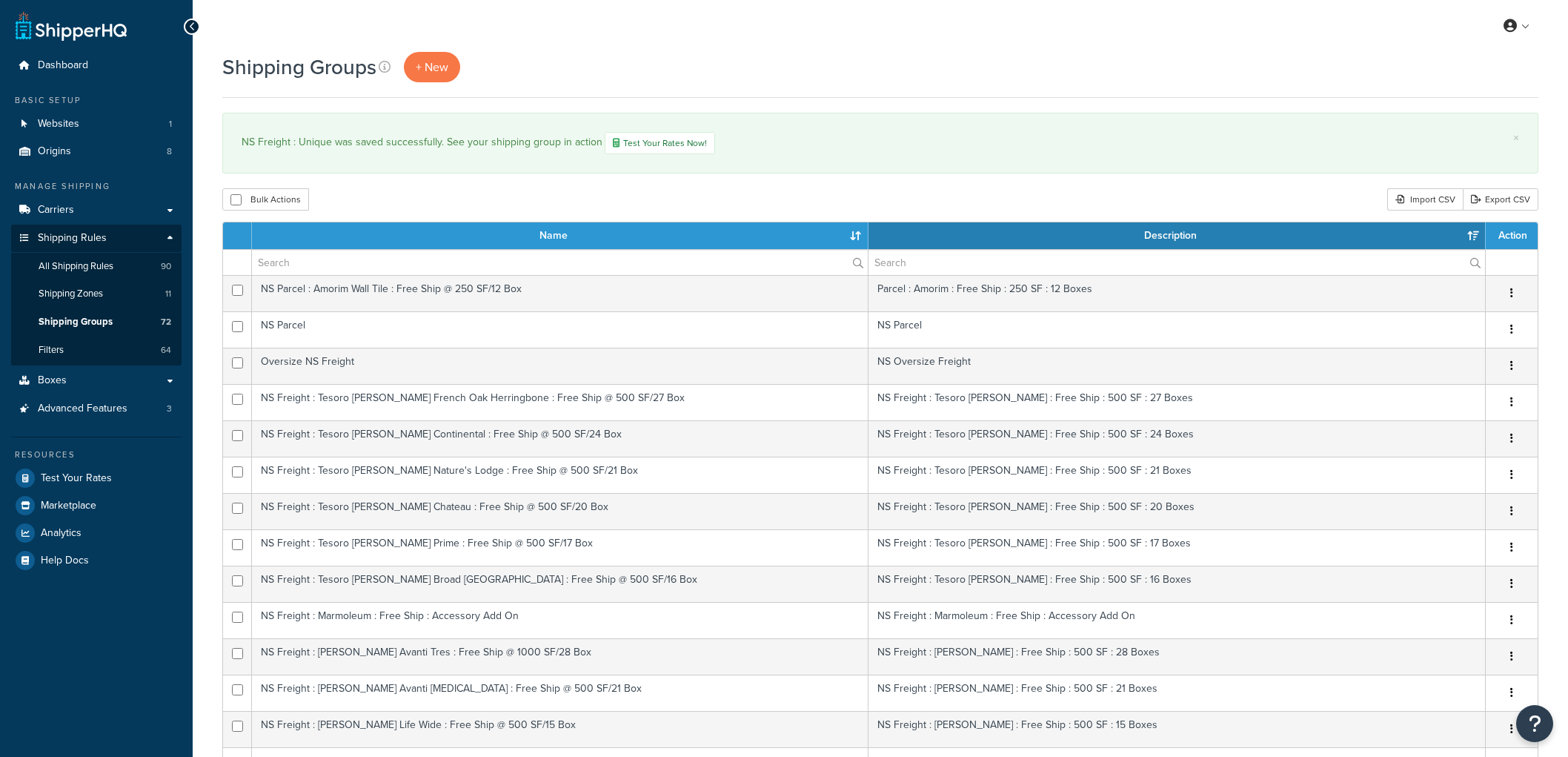
select select "15"
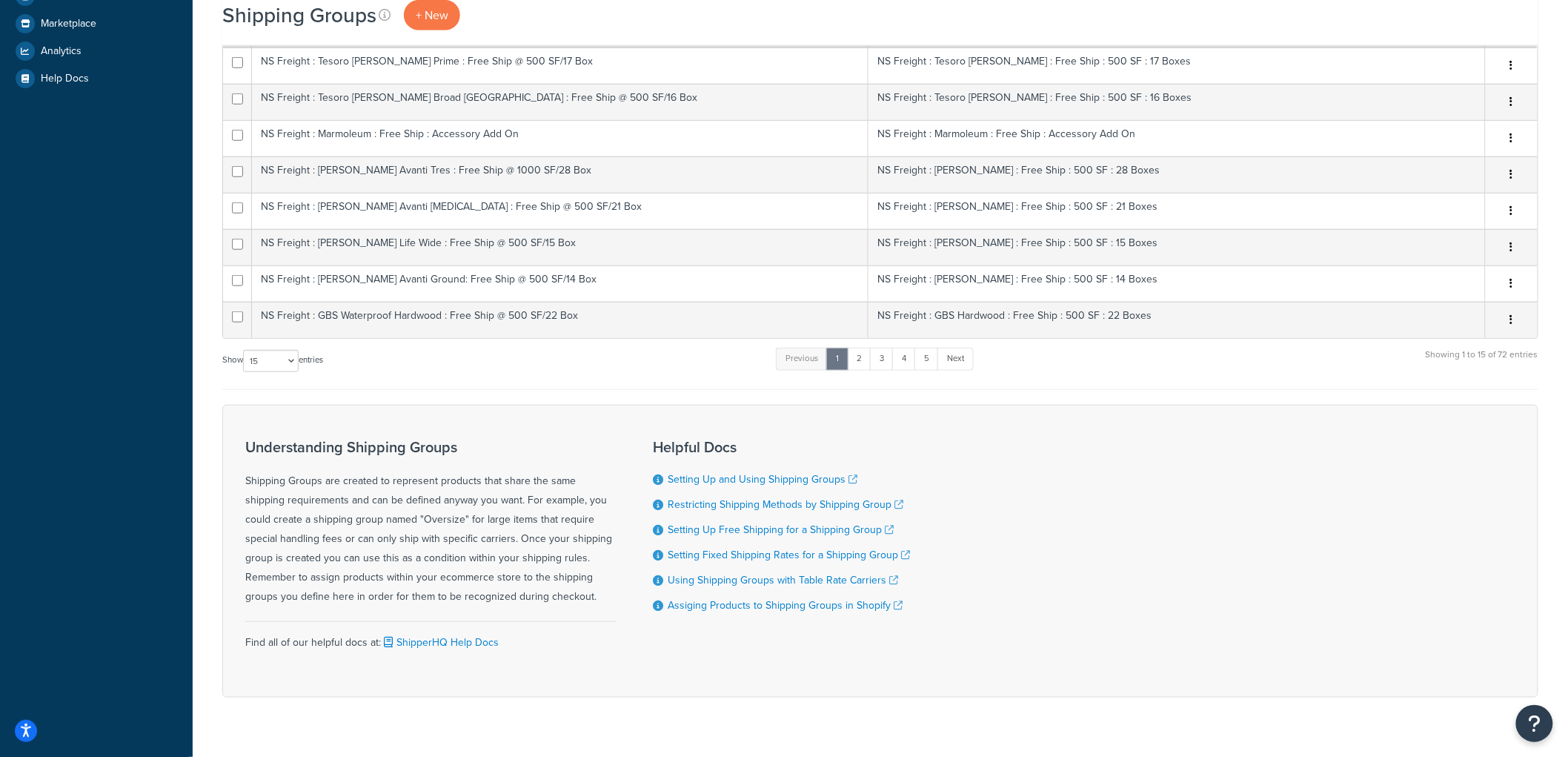
scroll to position [513, 0]
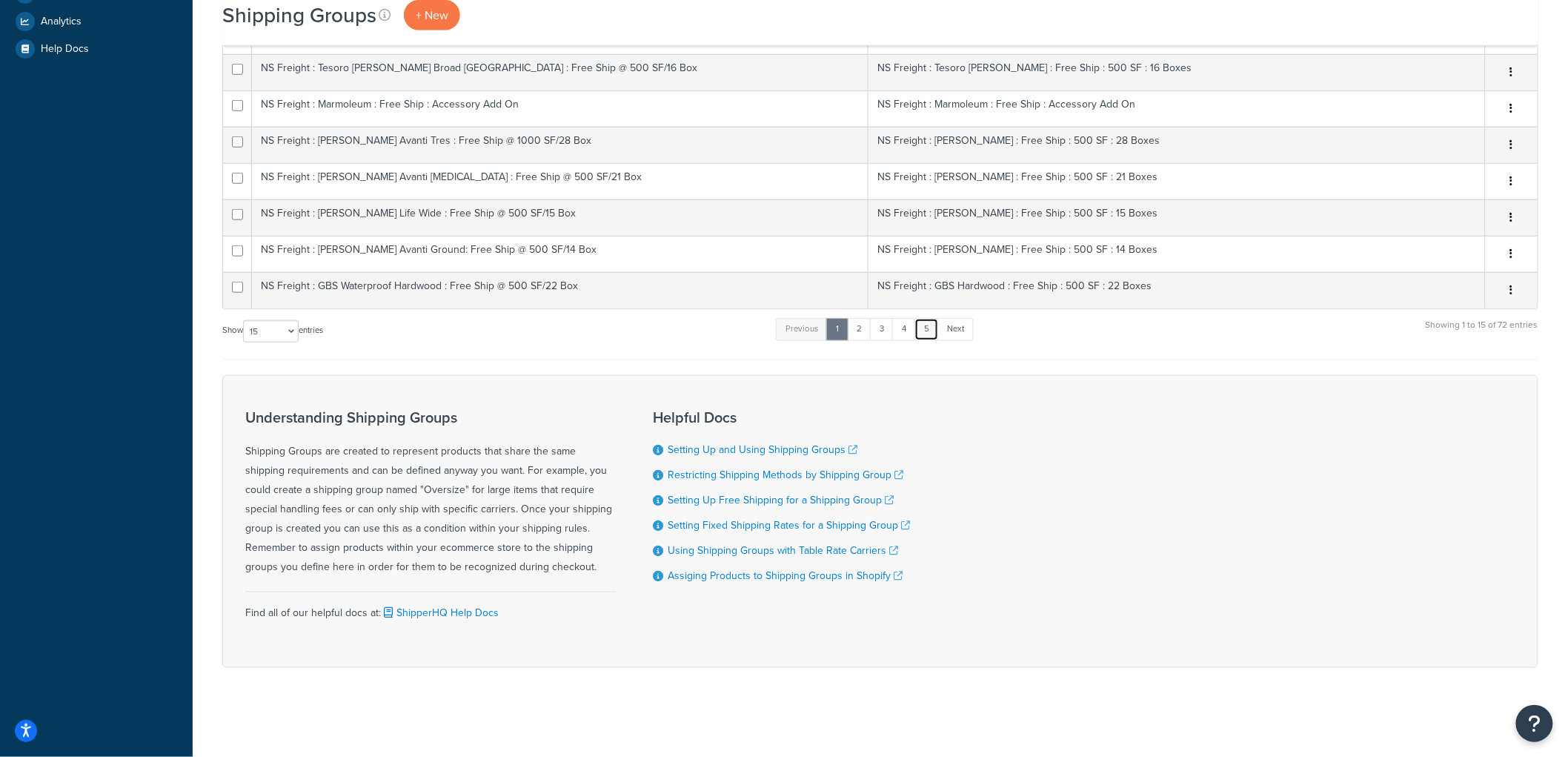
click at [928, 326] on link "5" at bounding box center [926, 329] width 24 height 22
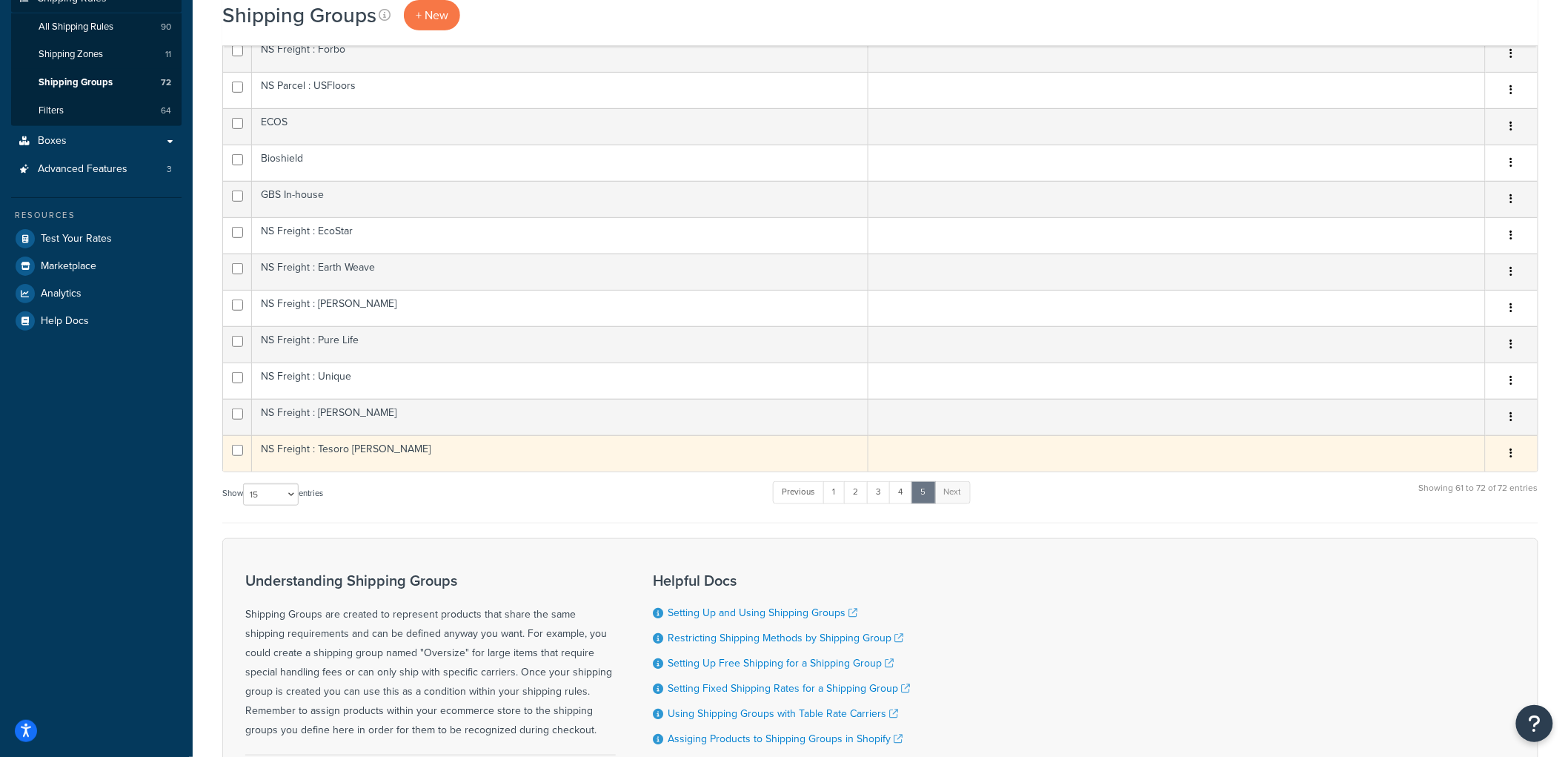
scroll to position [239, 0]
click at [414, 454] on td "NS Freight : Tesoro [PERSON_NAME]" at bounding box center [560, 454] width 616 height 37
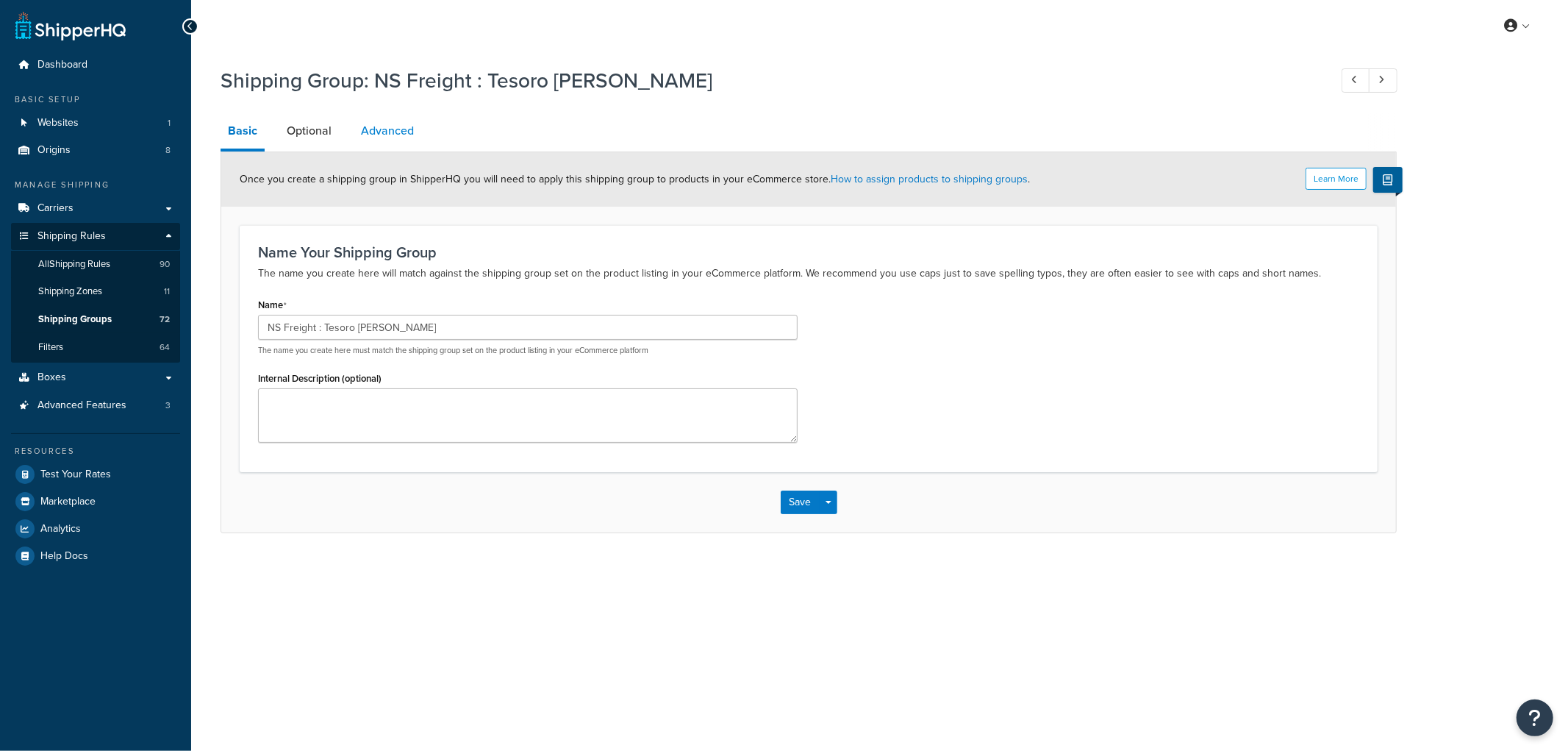
click at [395, 126] on link "Advanced" at bounding box center [387, 131] width 67 height 35
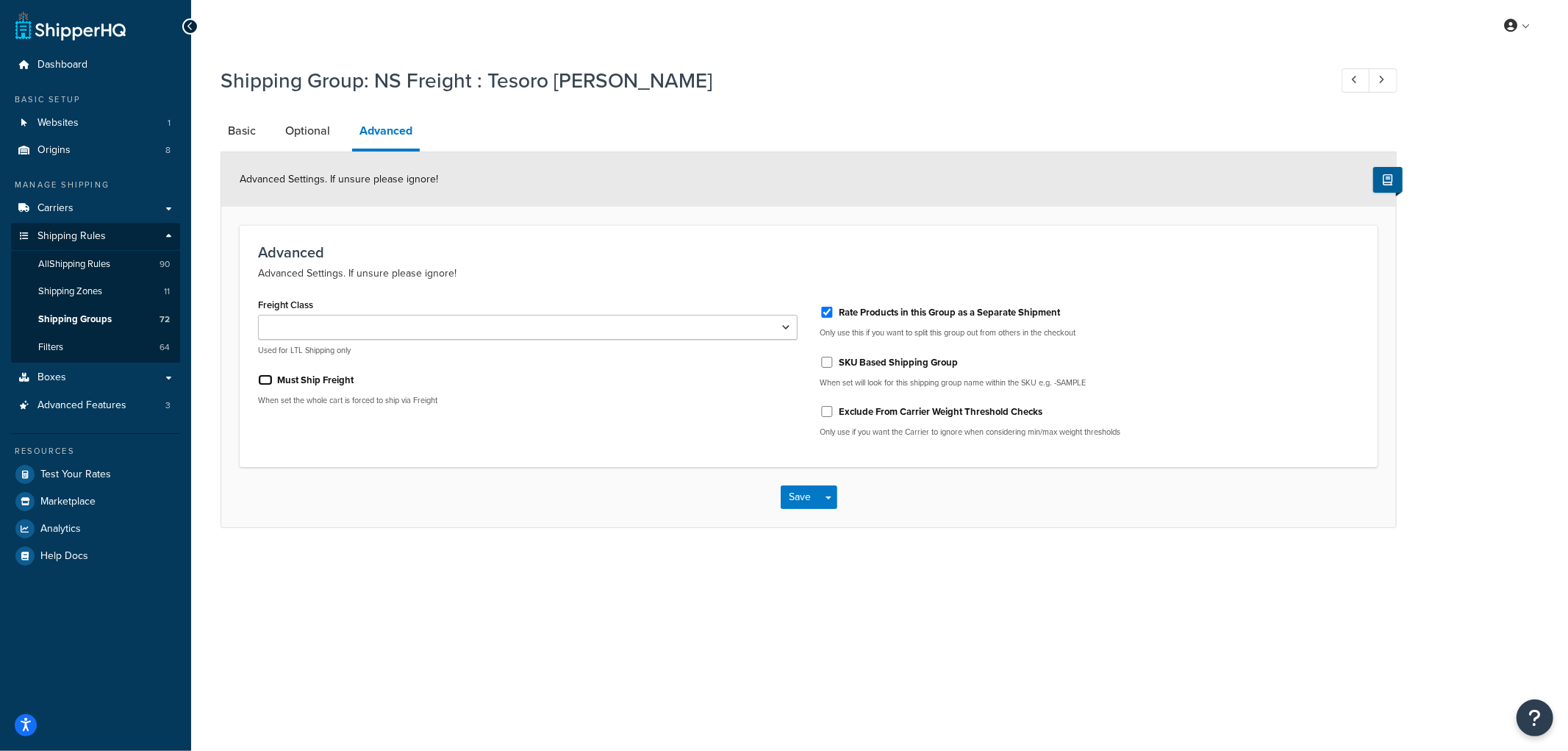
click at [268, 379] on input "Must Ship Freight" at bounding box center [265, 379] width 15 height 11
checkbox input "true"
click at [792, 494] on button "Save" at bounding box center [800, 497] width 40 height 24
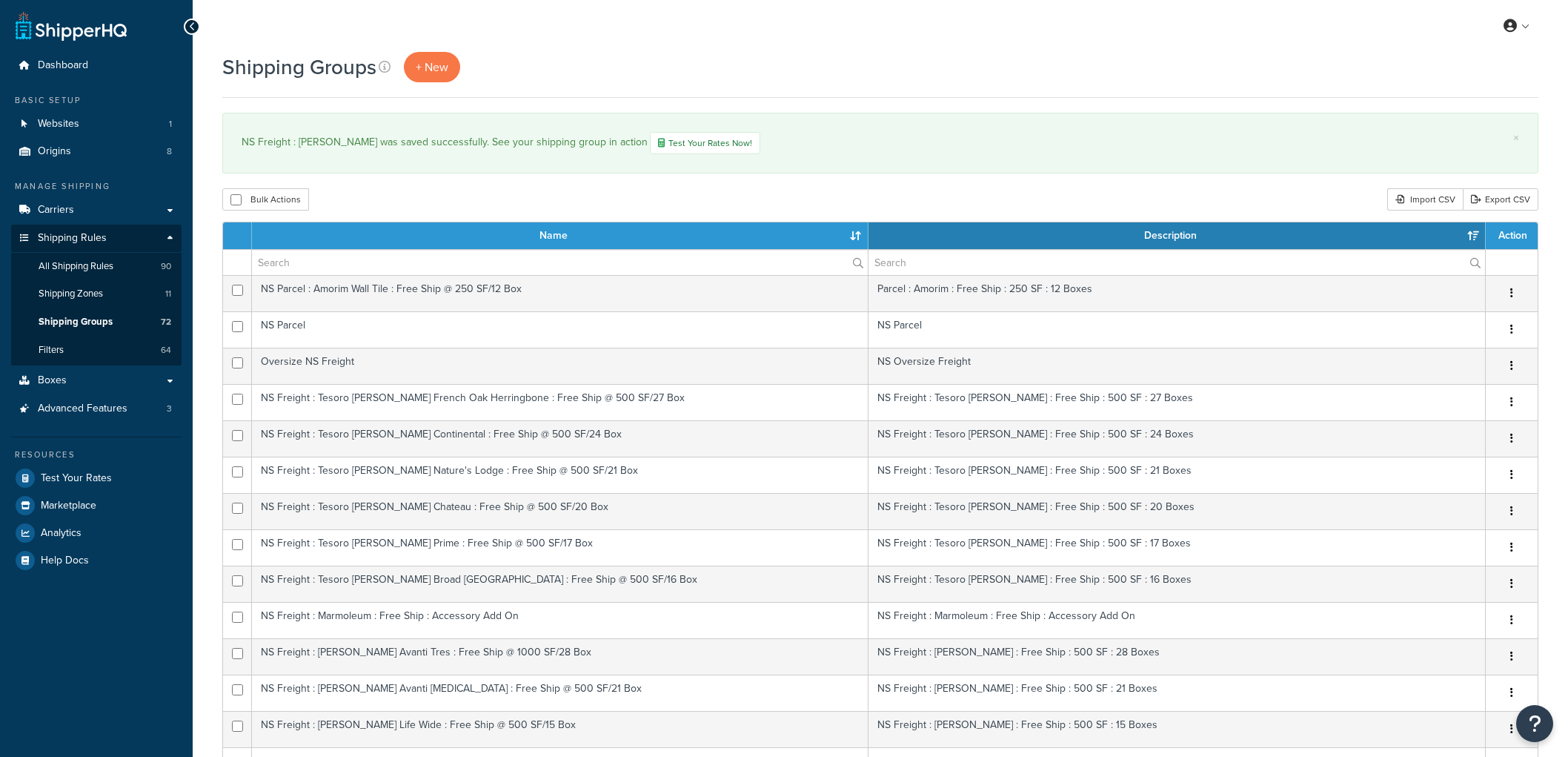
select select "15"
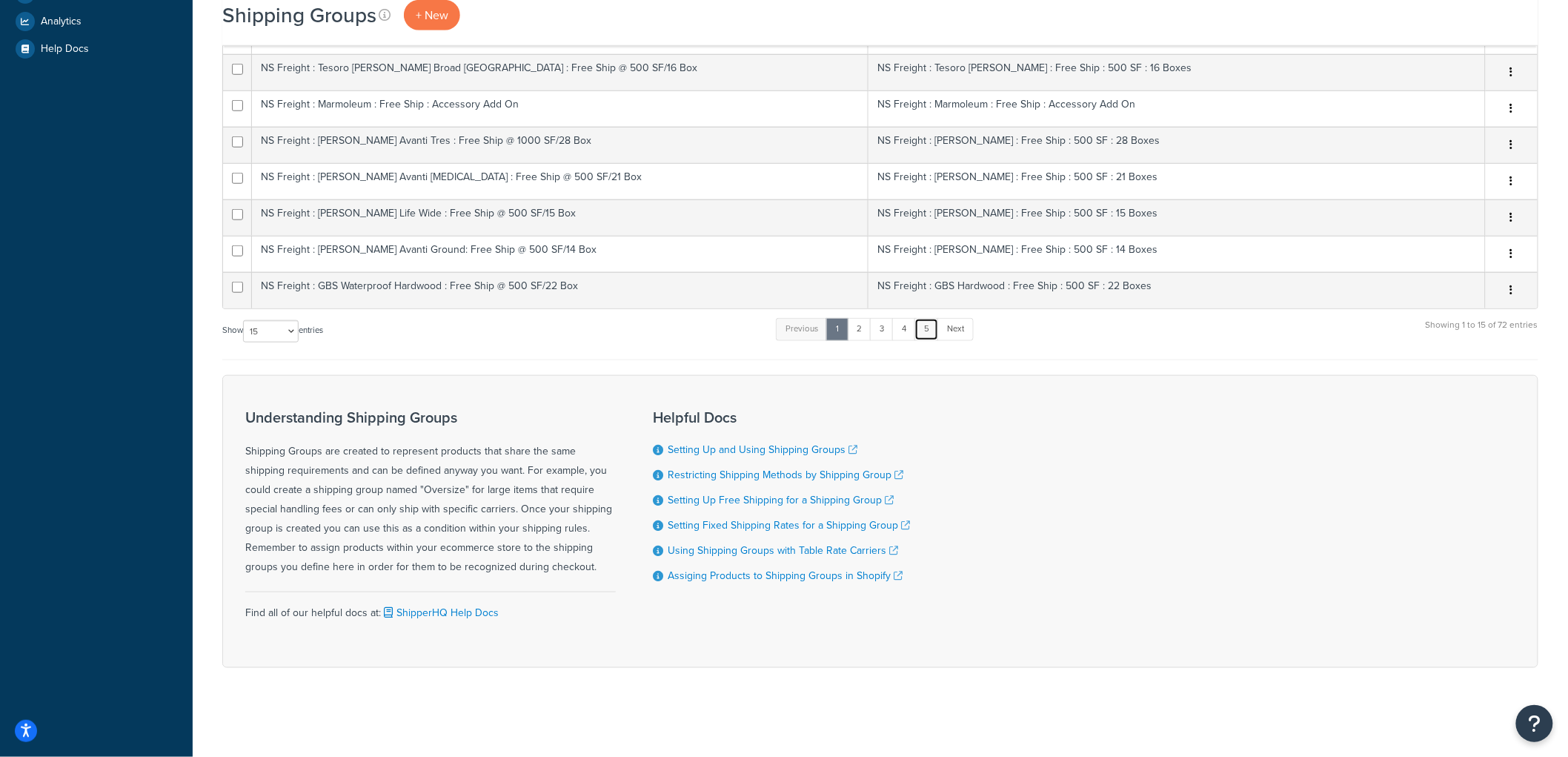
click at [934, 330] on link "5" at bounding box center [926, 329] width 24 height 22
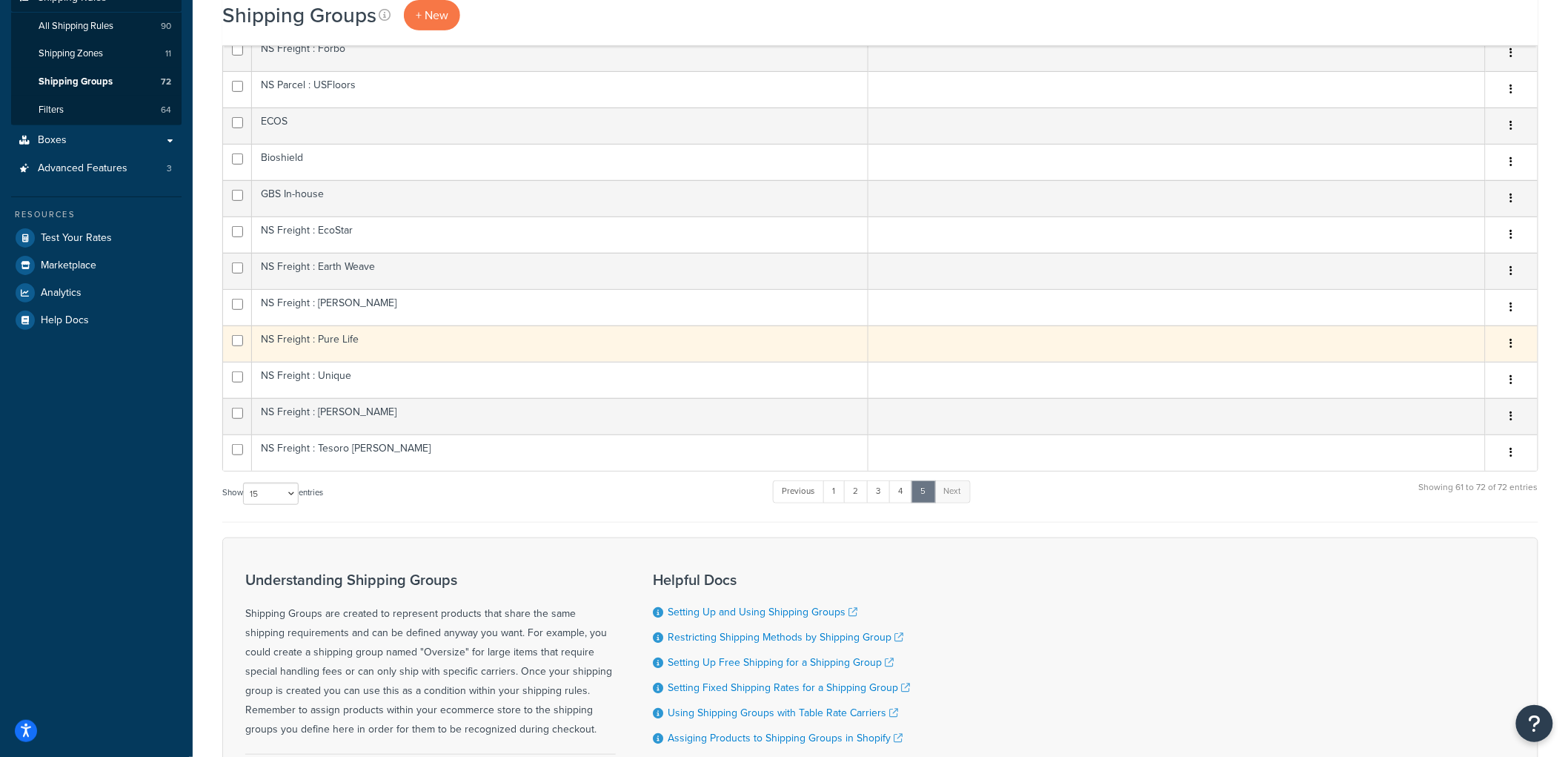
scroll to position [239, 0]
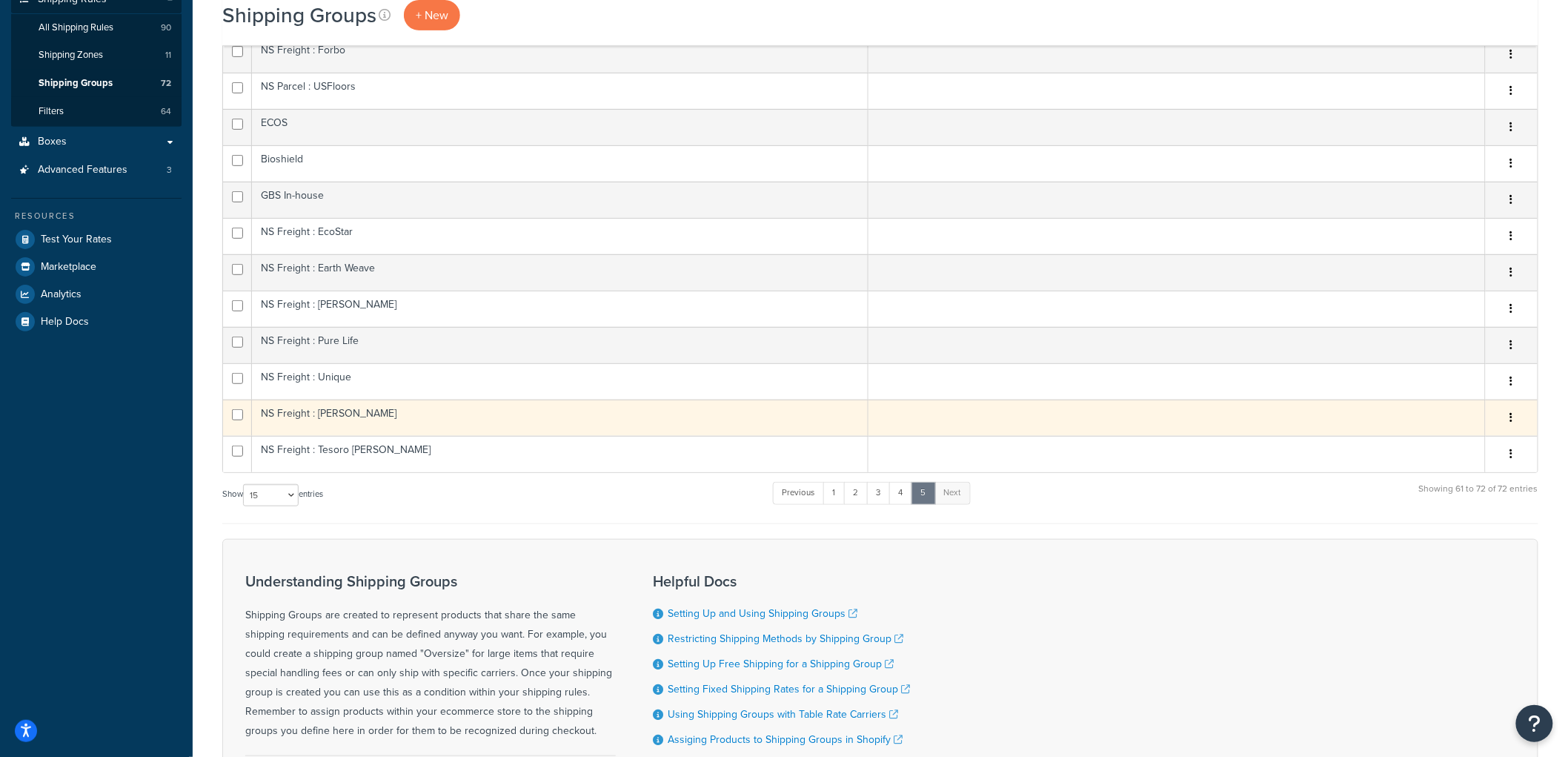
click at [361, 428] on td "NS Freight : [PERSON_NAME]" at bounding box center [560, 417] width 616 height 37
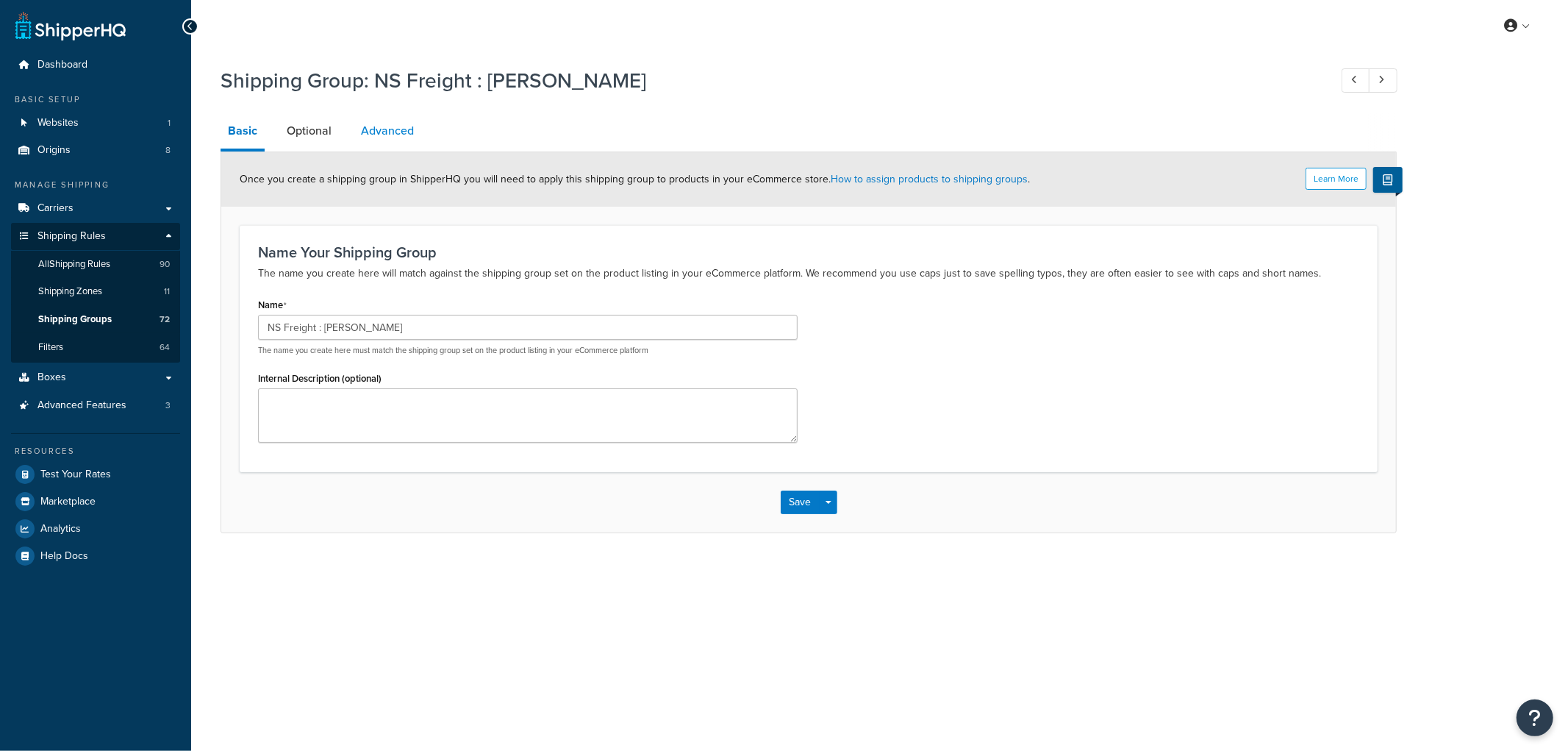
click at [378, 137] on link "Advanced" at bounding box center [387, 131] width 67 height 35
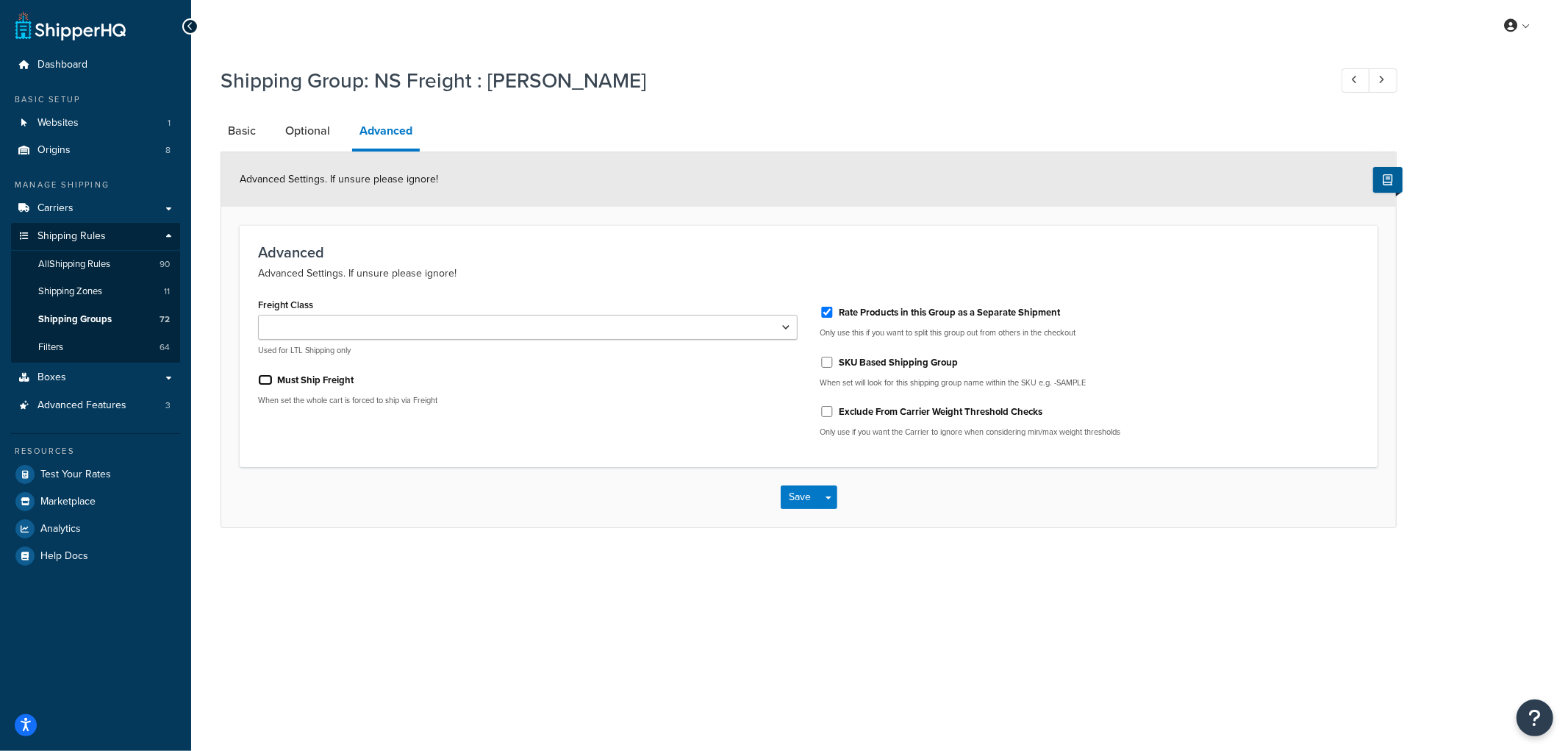
click at [259, 376] on input "Must Ship Freight" at bounding box center [265, 379] width 15 height 11
checkbox input "true"
click at [792, 502] on button "Save" at bounding box center [800, 497] width 40 height 24
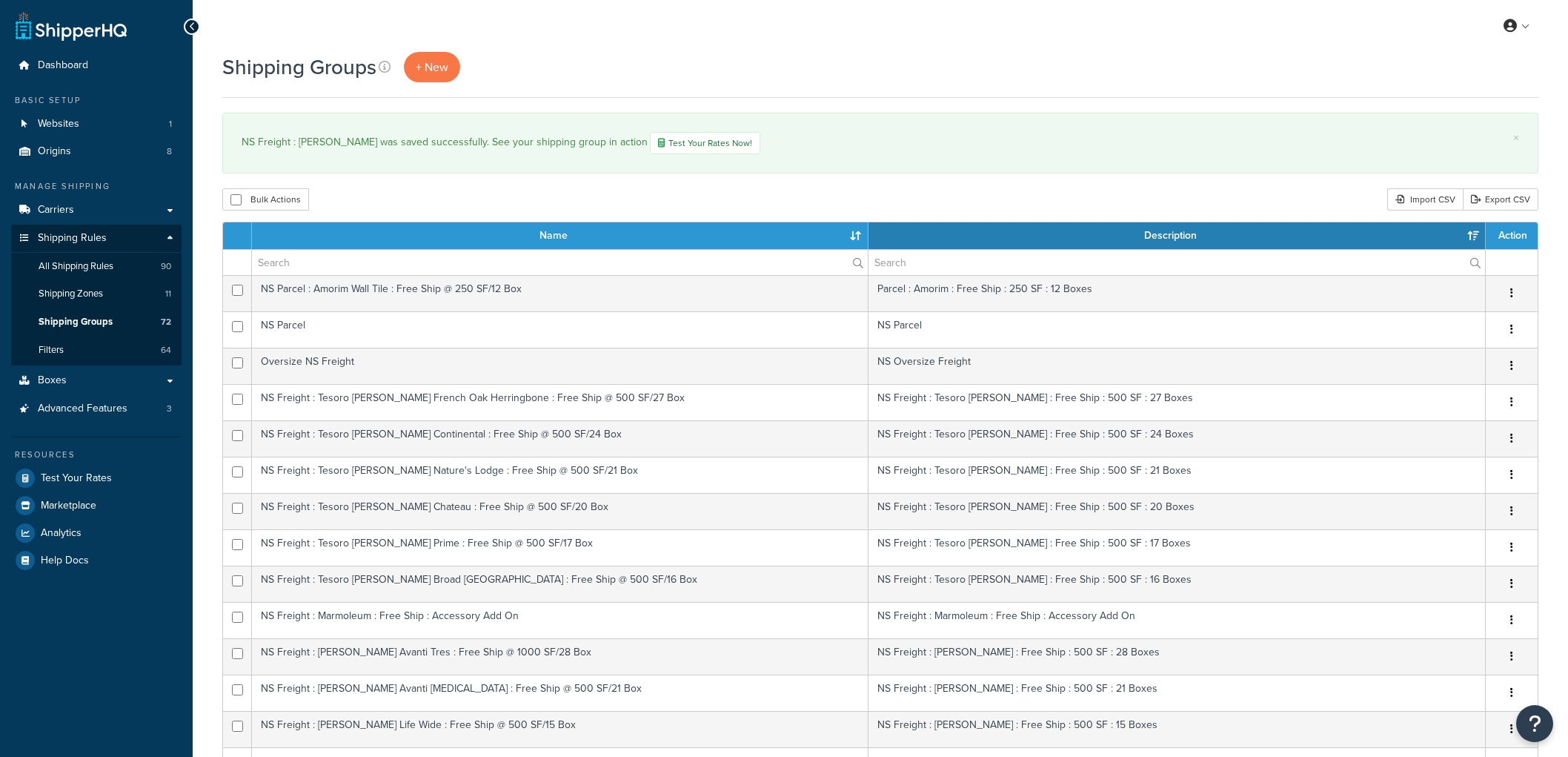
select select "15"
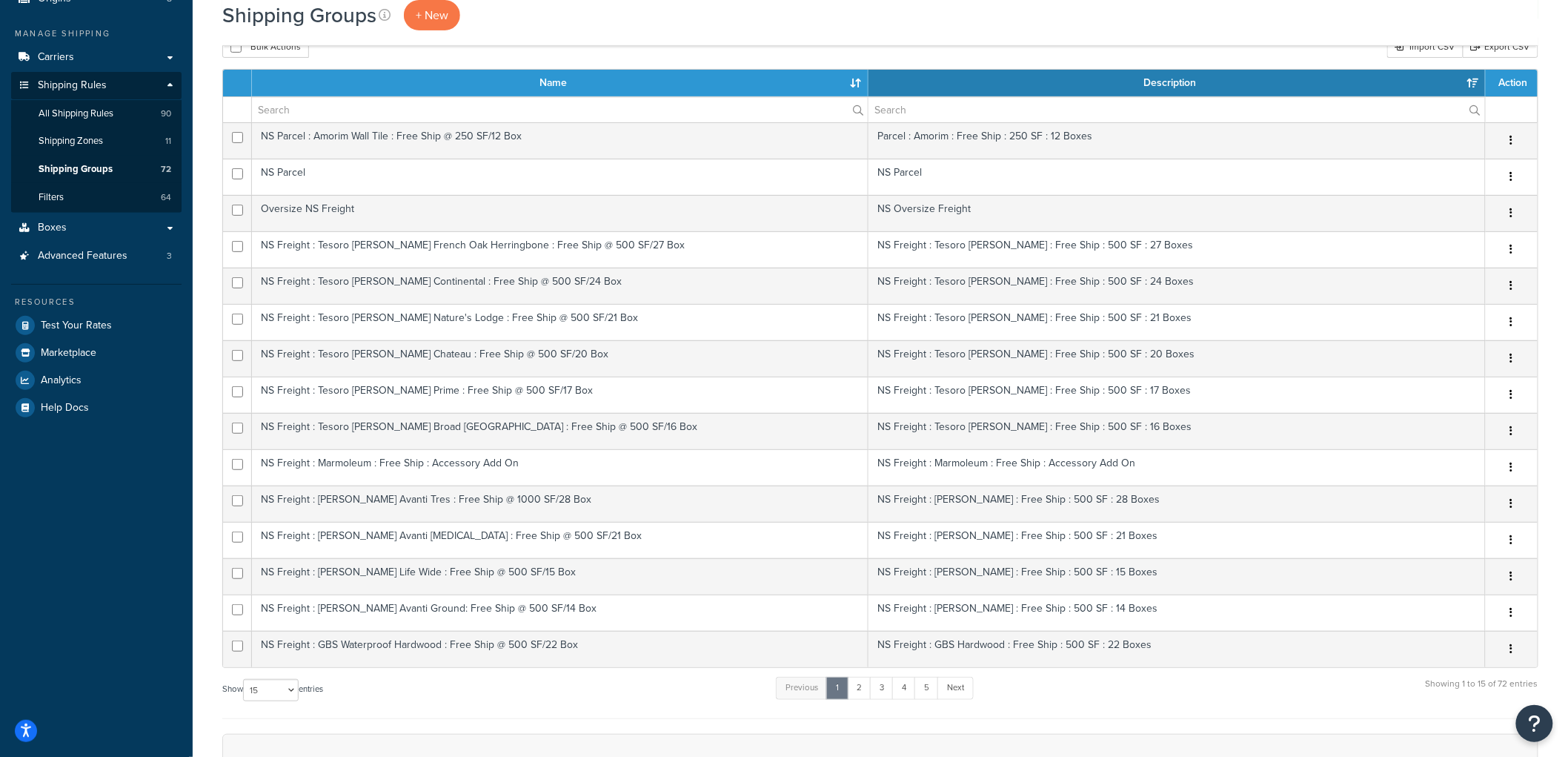
scroll to position [513, 0]
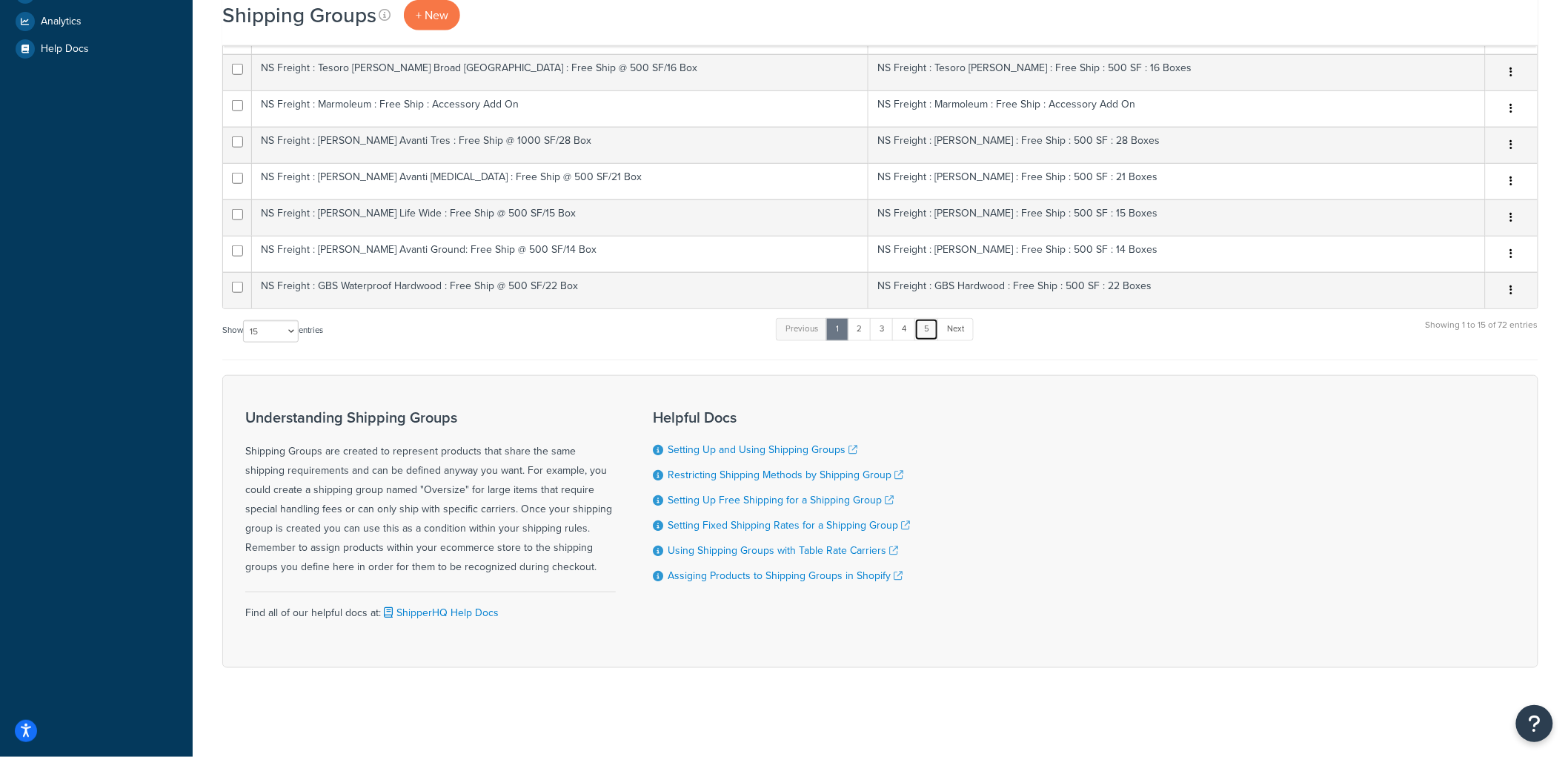
click at [935, 323] on link "5" at bounding box center [926, 329] width 24 height 22
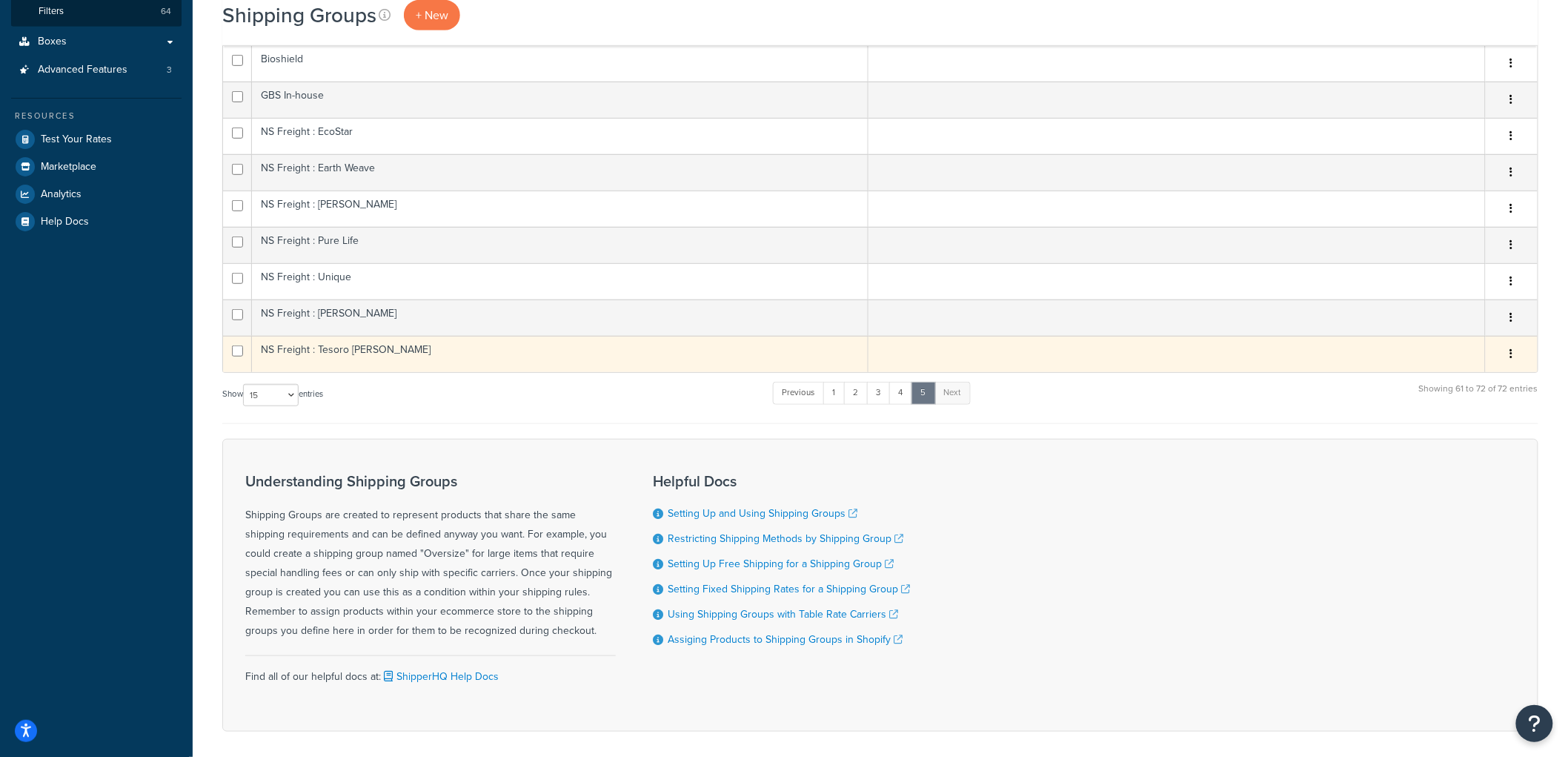
scroll to position [239, 0]
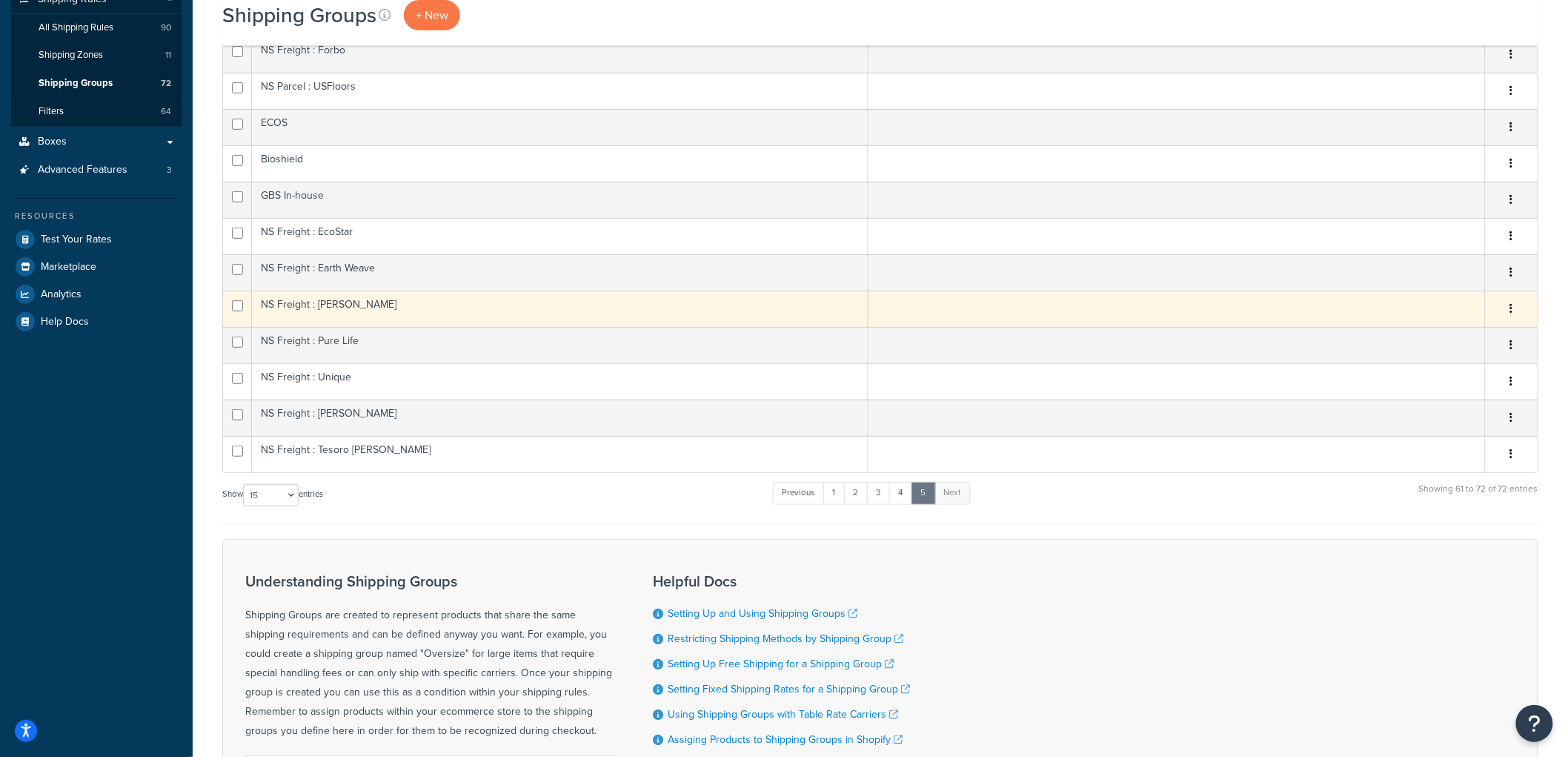
click at [390, 318] on td "NS Freight : [PERSON_NAME]" at bounding box center [560, 309] width 616 height 37
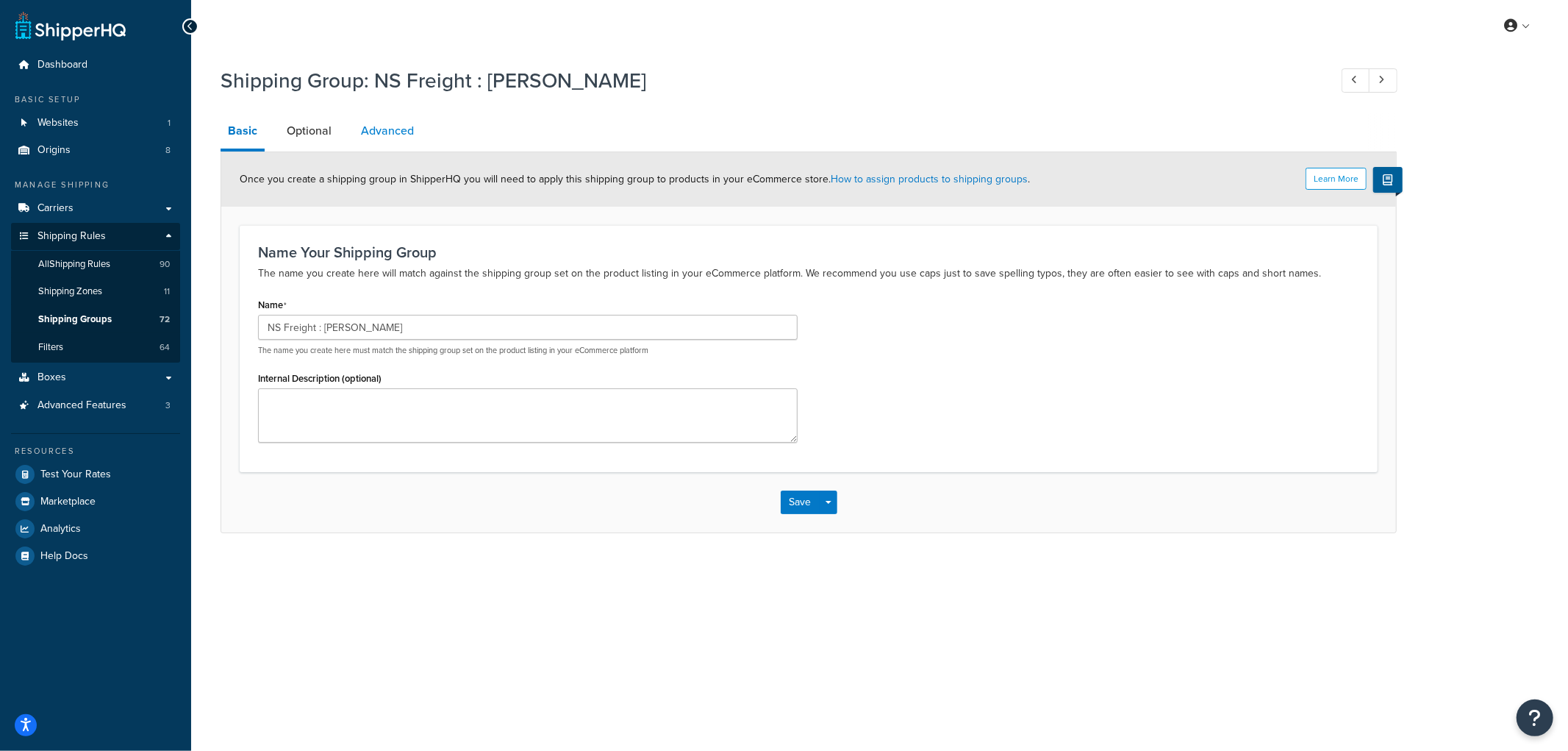
click at [383, 120] on link "Advanced" at bounding box center [387, 131] width 67 height 35
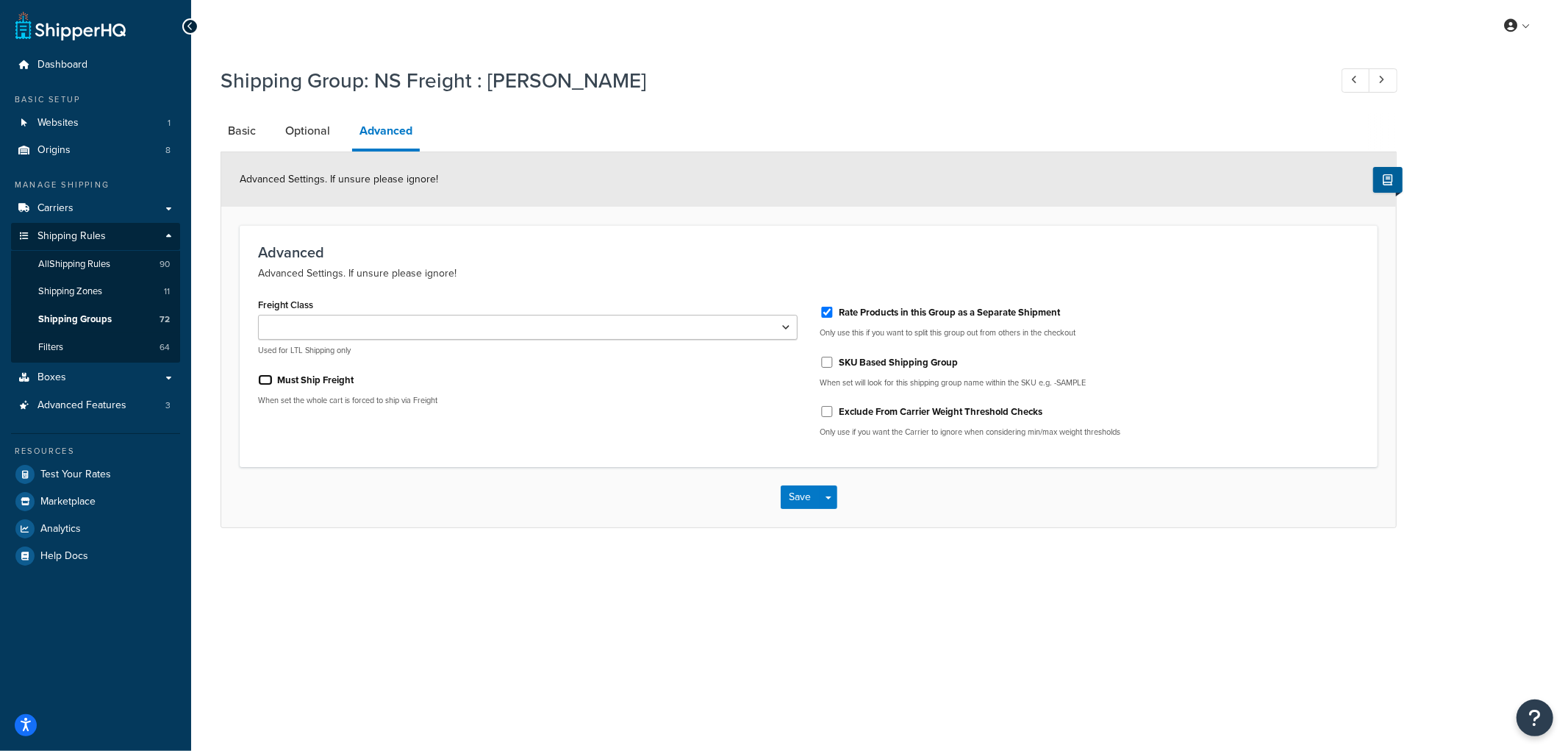
click at [264, 379] on input "Must Ship Freight" at bounding box center [265, 379] width 15 height 11
checkbox input "true"
click at [807, 494] on button "Save" at bounding box center [800, 497] width 40 height 24
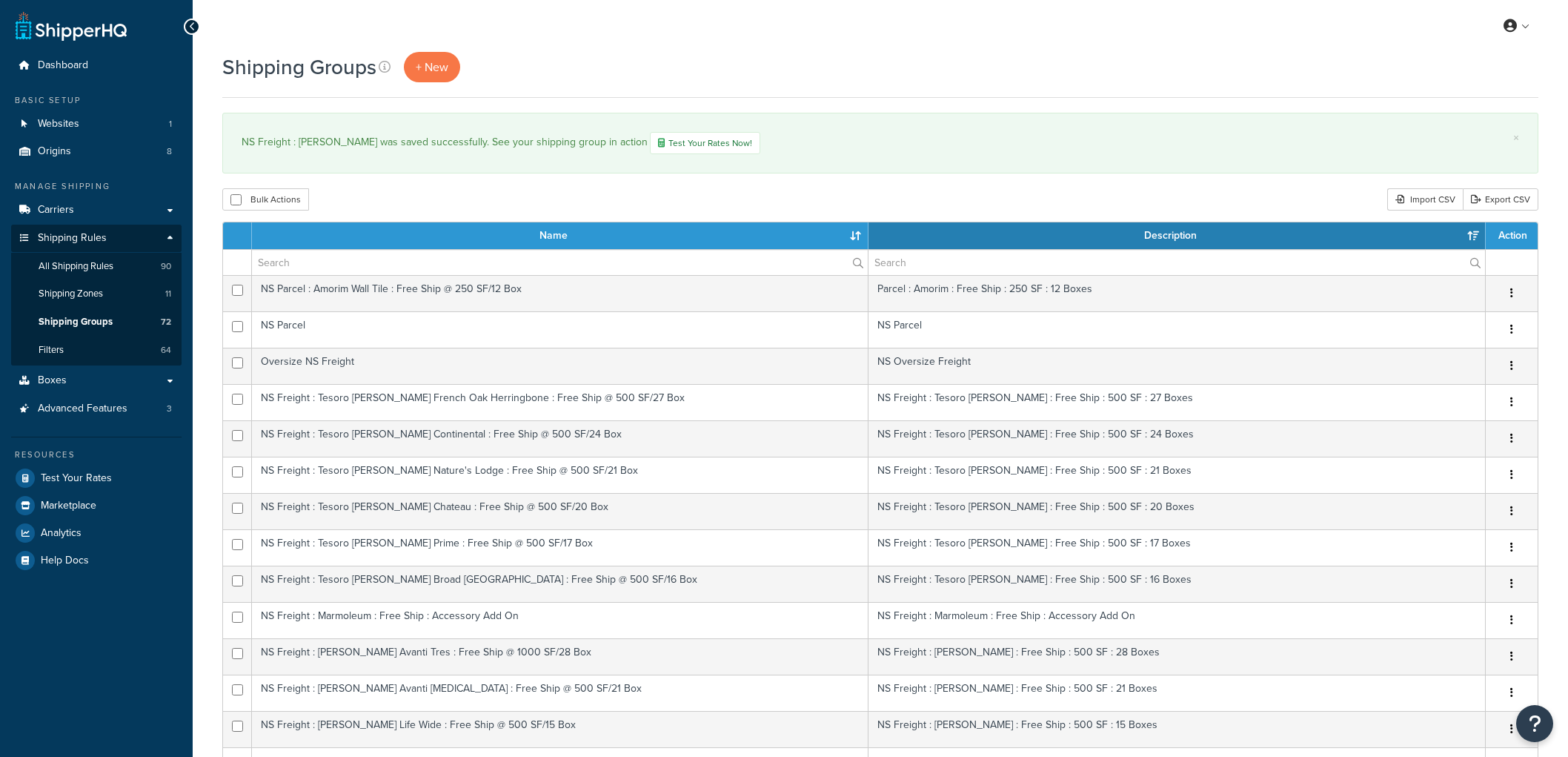
select select "15"
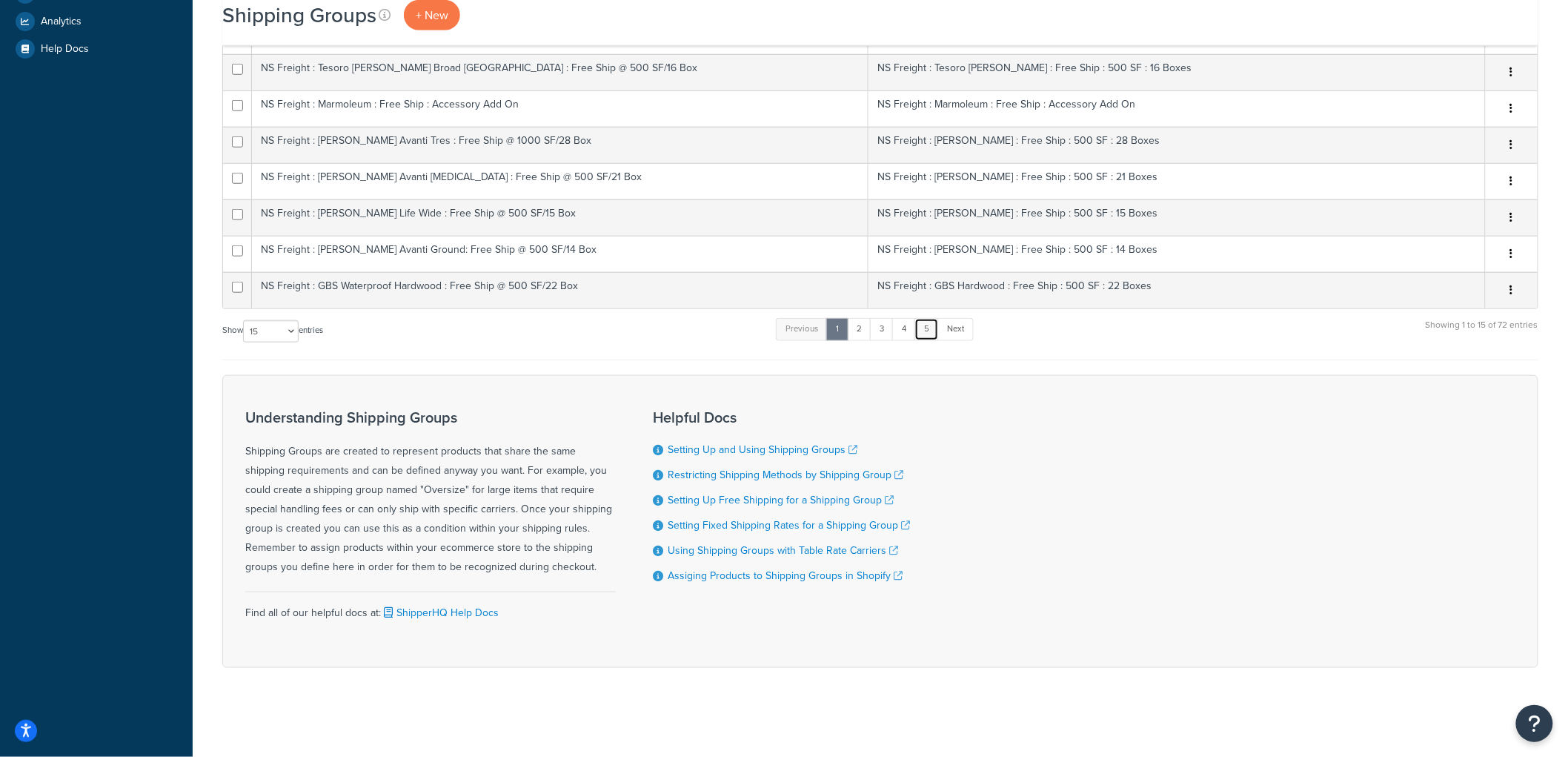
click at [930, 330] on link "5" at bounding box center [926, 329] width 24 height 22
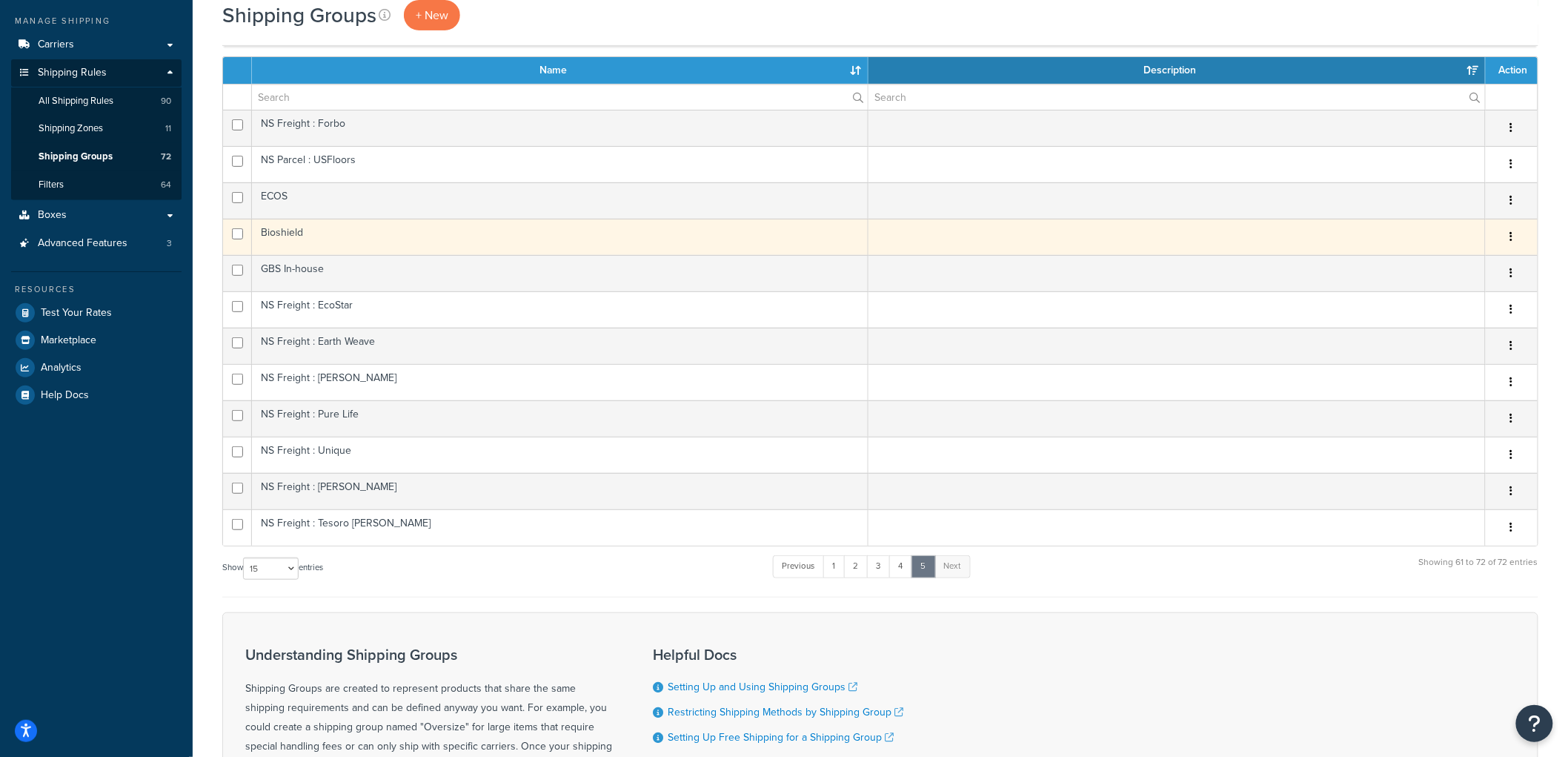
scroll to position [156, 0]
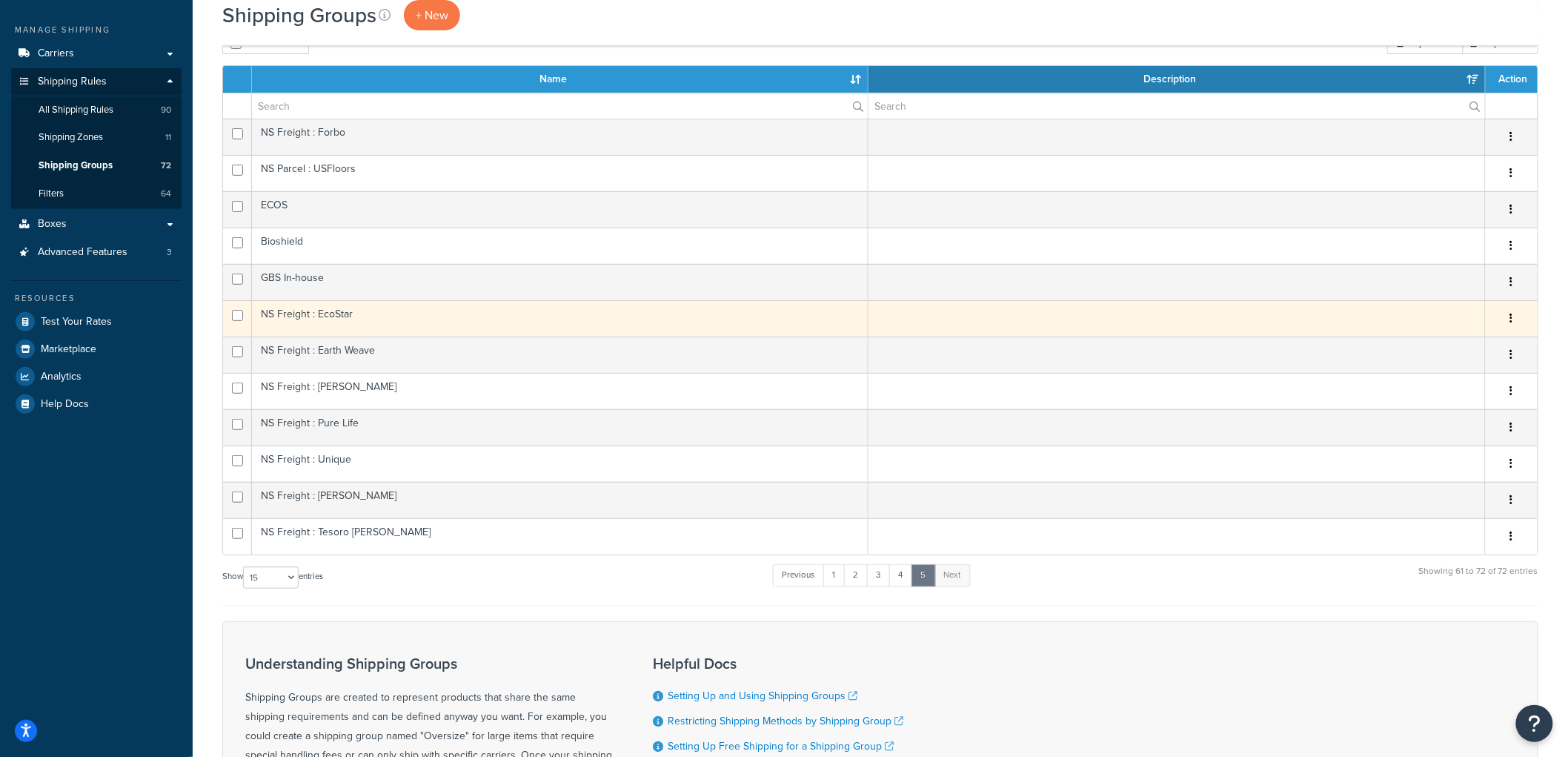
click at [360, 318] on td "NS Freight : EcoStar" at bounding box center [560, 318] width 616 height 37
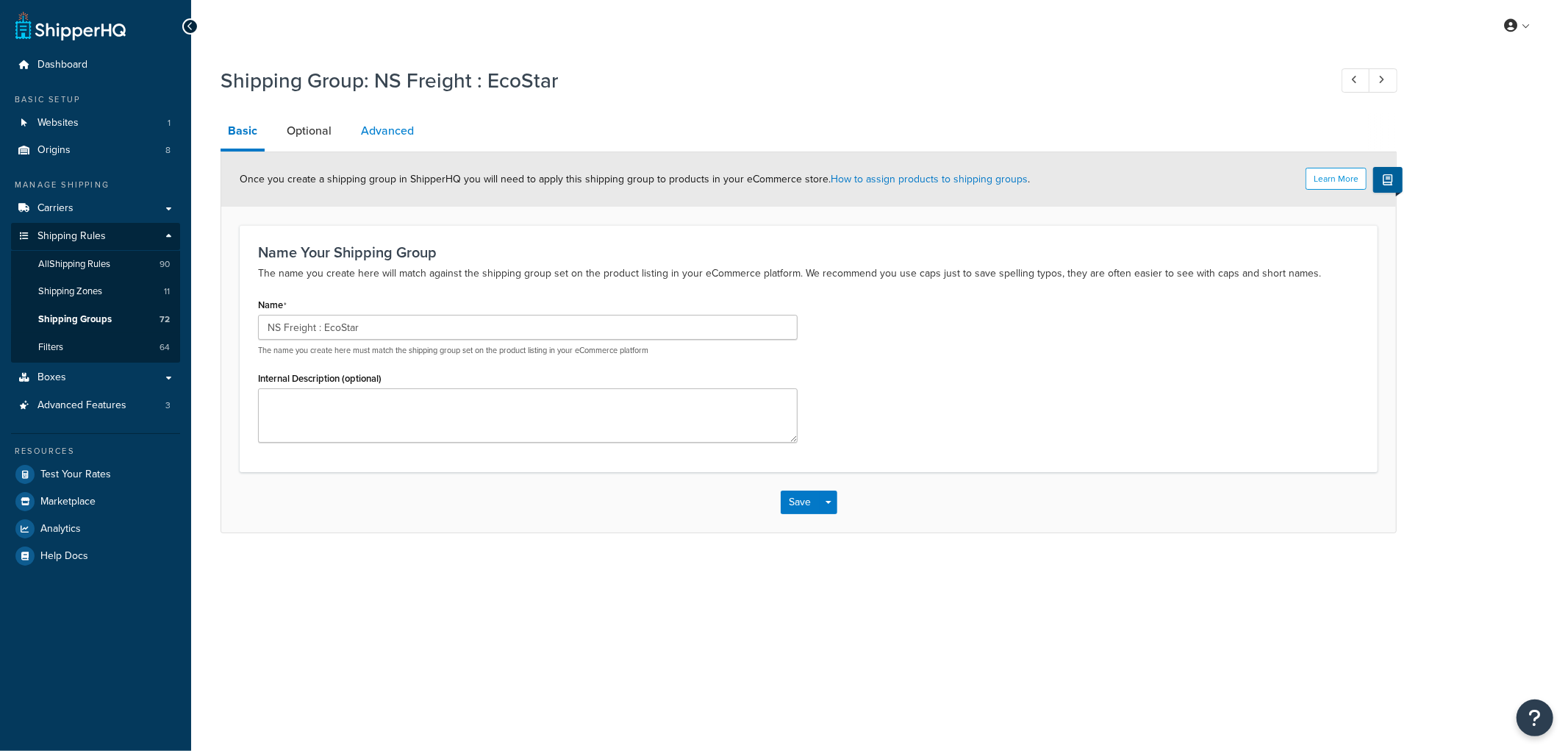
click at [395, 136] on link "Advanced" at bounding box center [387, 131] width 67 height 35
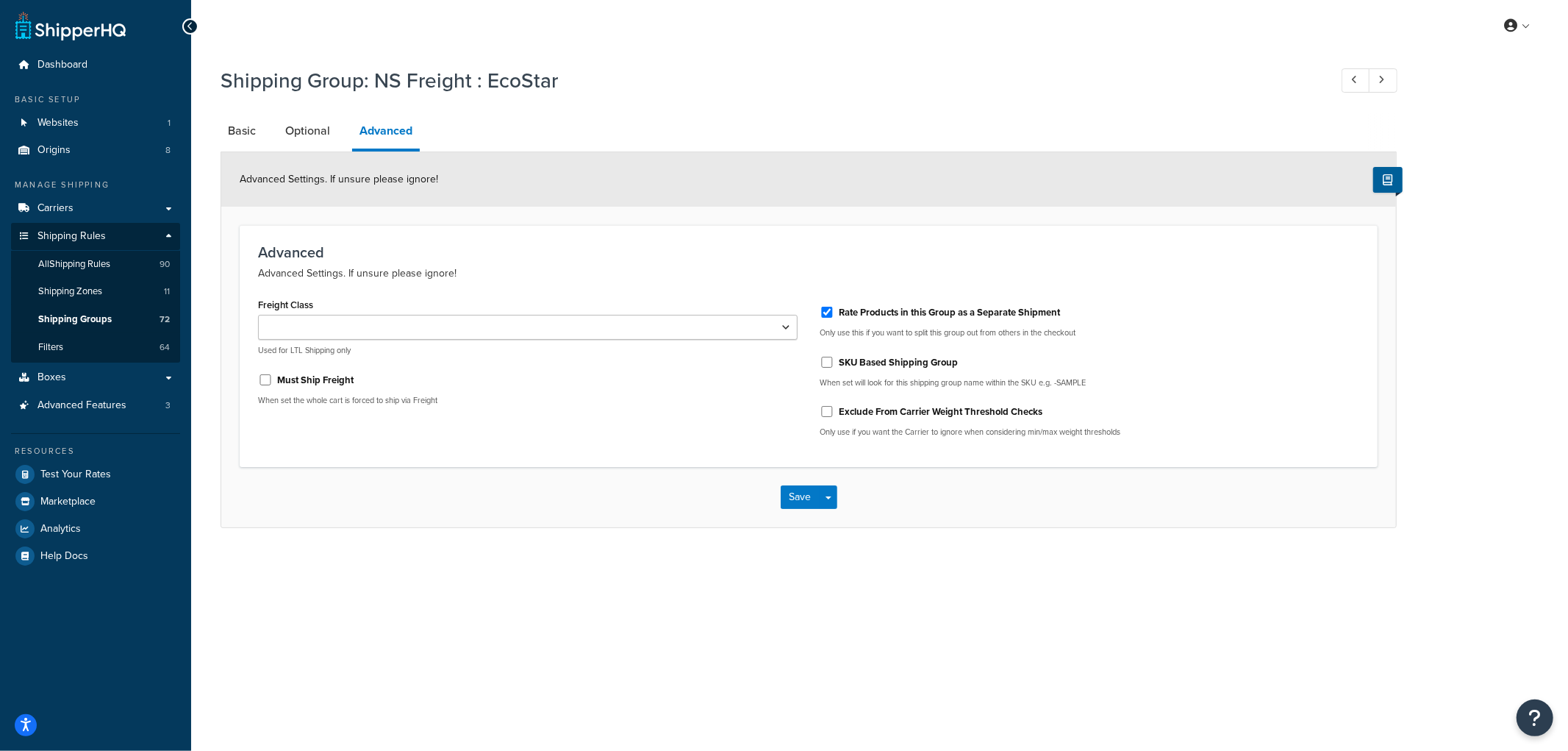
click at [293, 383] on label "Must Ship Freight" at bounding box center [315, 379] width 76 height 13
click at [272, 383] on input "Must Ship Freight" at bounding box center [265, 379] width 15 height 11
checkbox input "true"
click at [792, 493] on button "Save" at bounding box center [800, 497] width 40 height 24
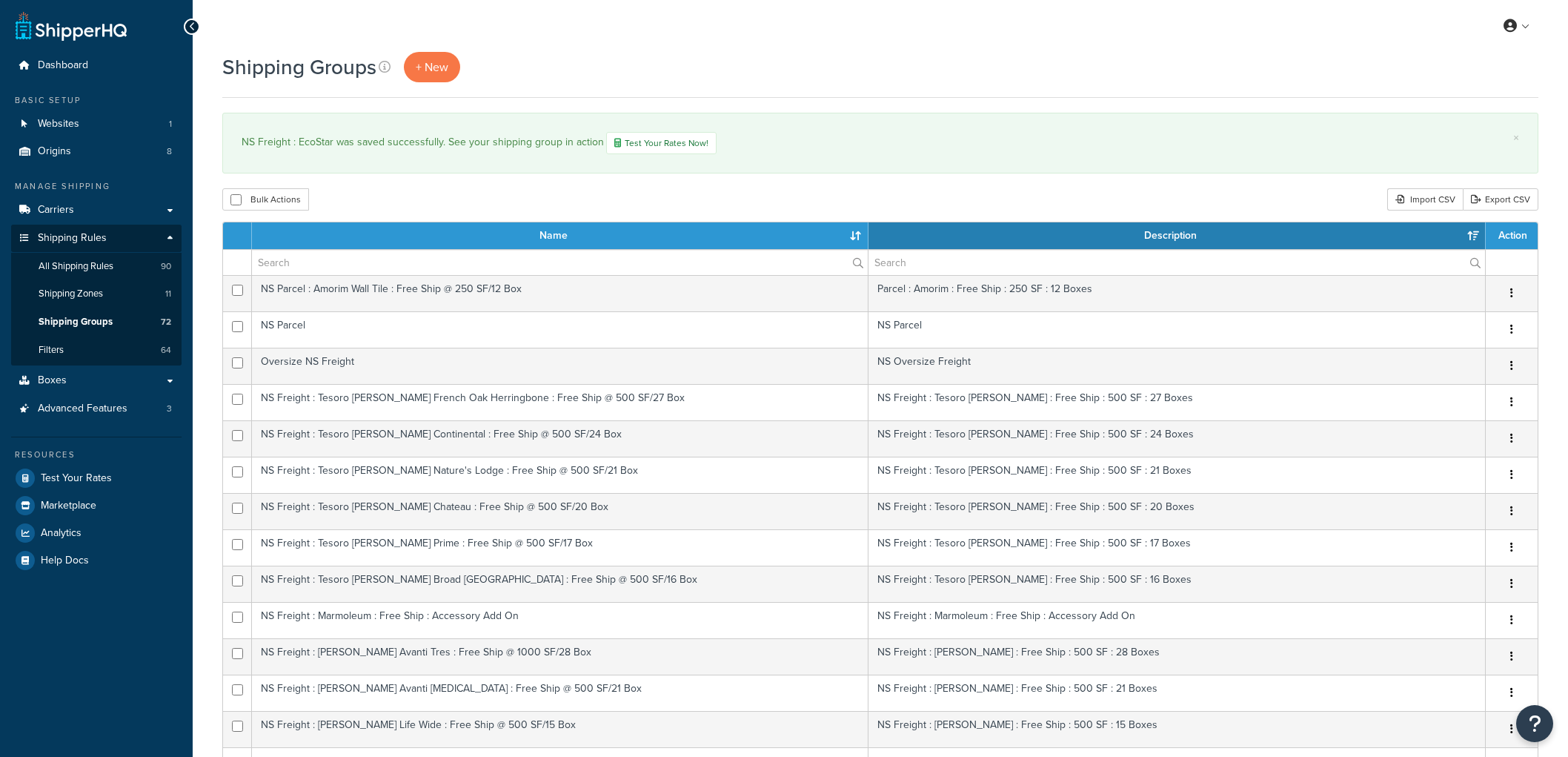
select select "15"
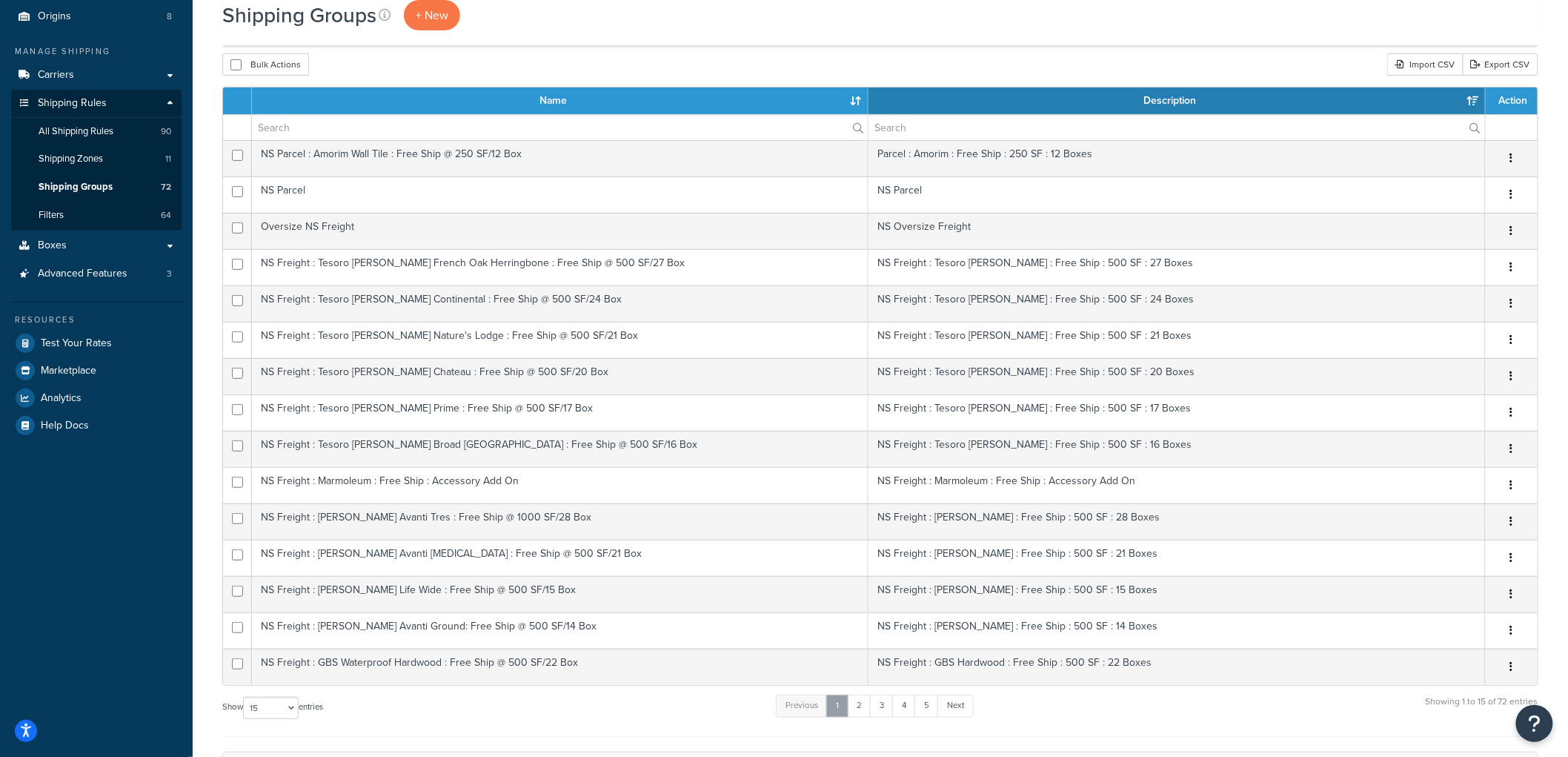
scroll to position [494, 0]
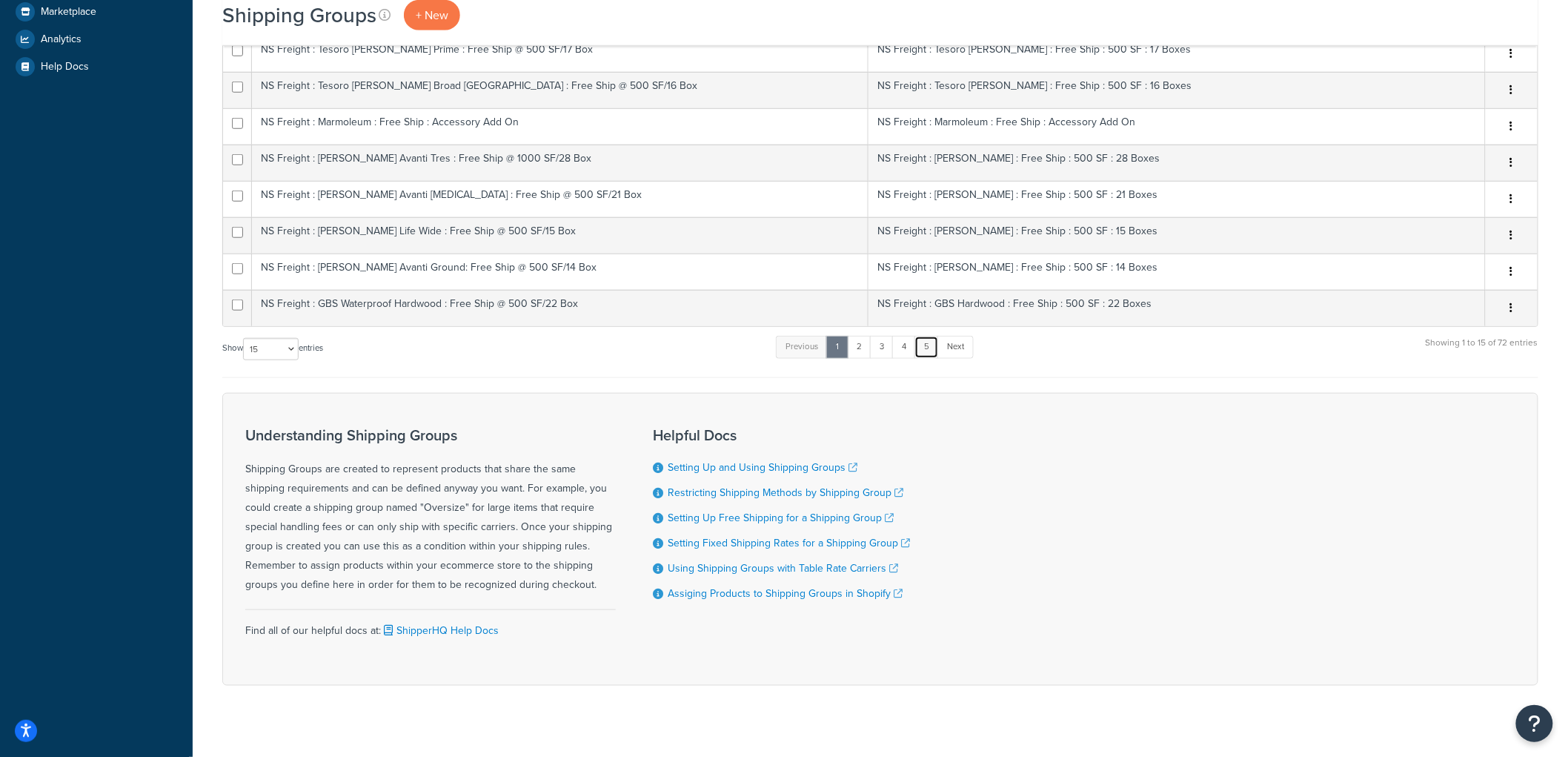
click at [926, 350] on link "5" at bounding box center [926, 346] width 24 height 22
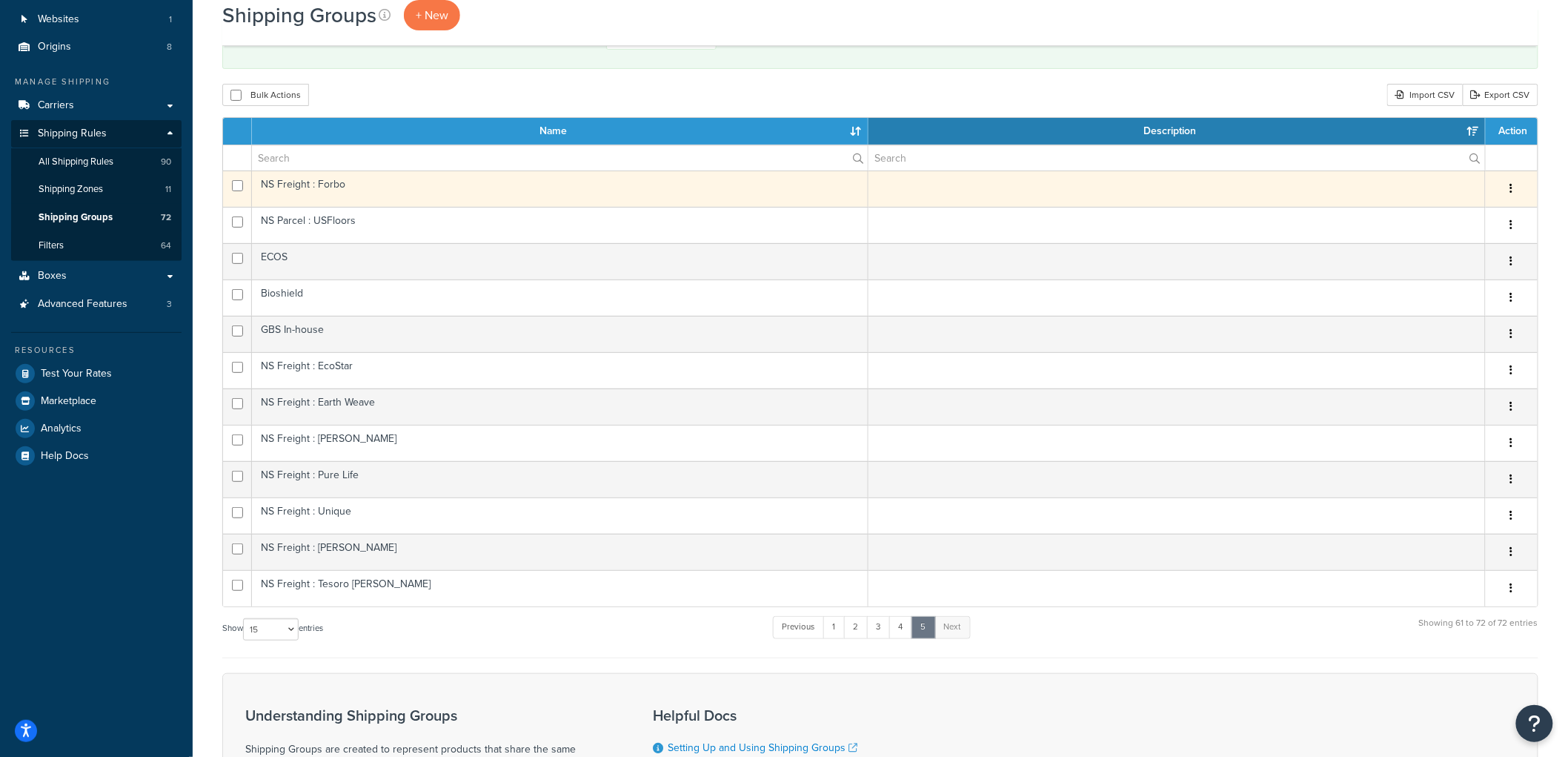
scroll to position [74, 0]
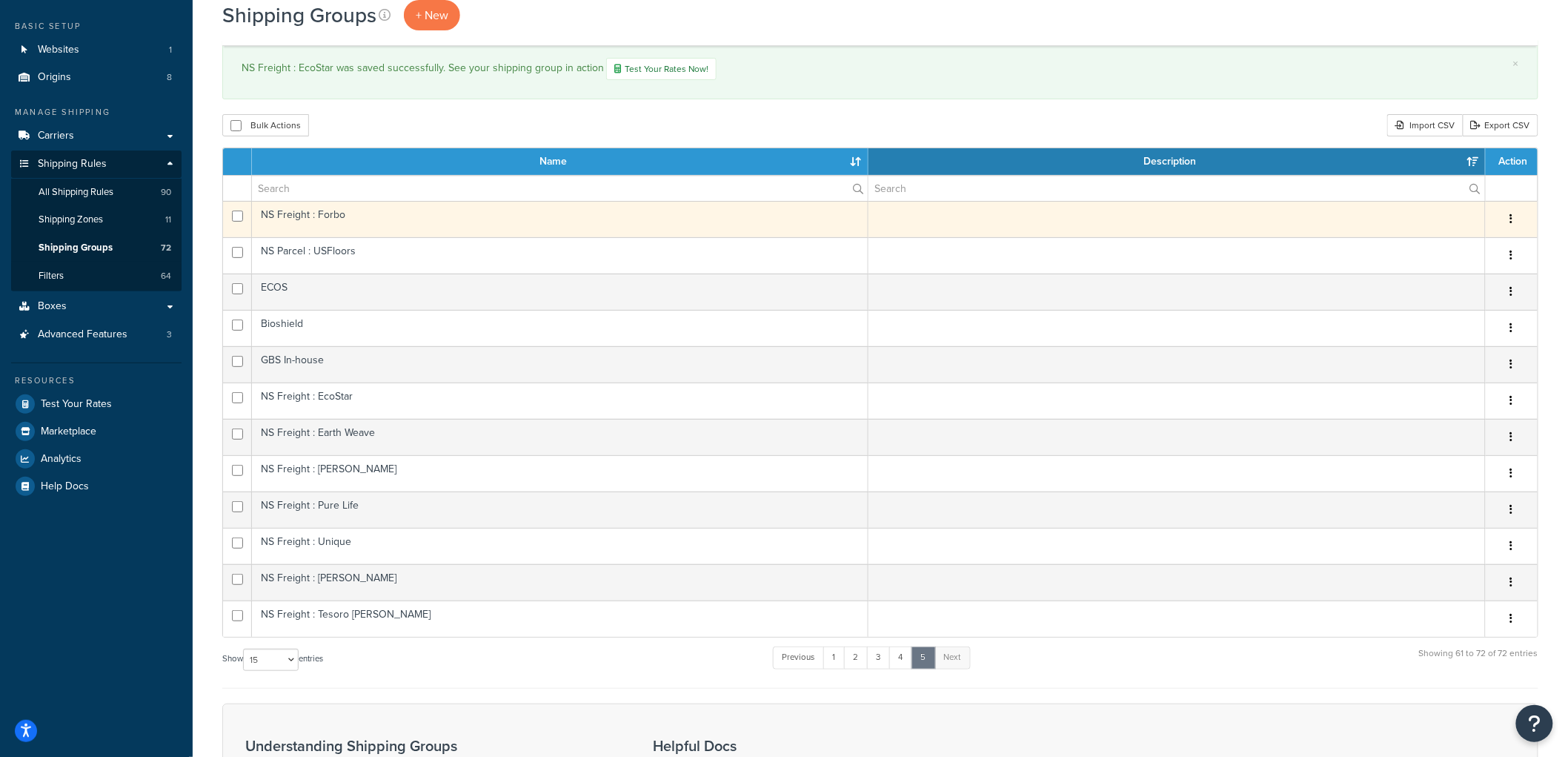
click at [403, 226] on td "NS Freight : Forbo" at bounding box center [560, 218] width 616 height 37
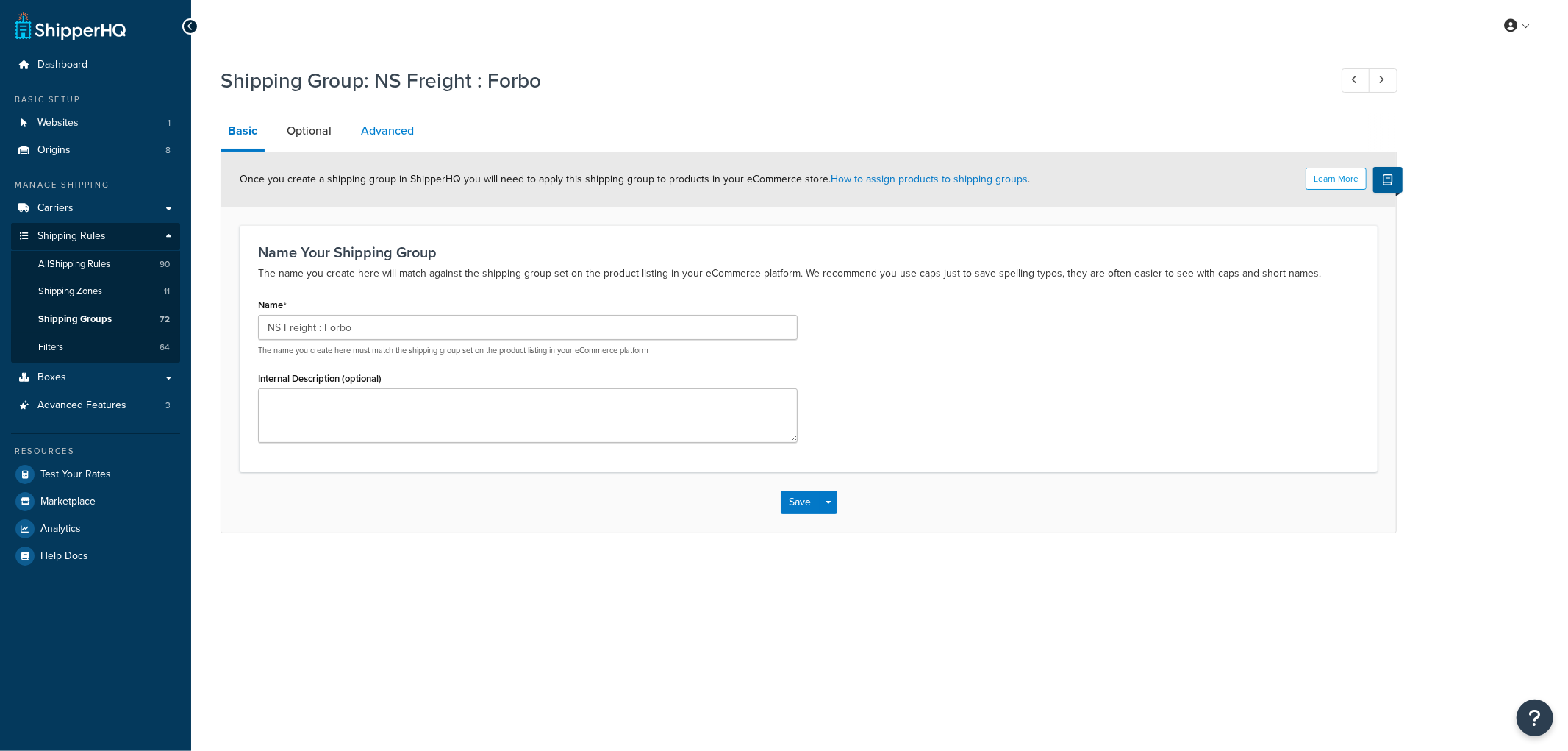
click at [406, 134] on link "Advanced" at bounding box center [387, 131] width 67 height 35
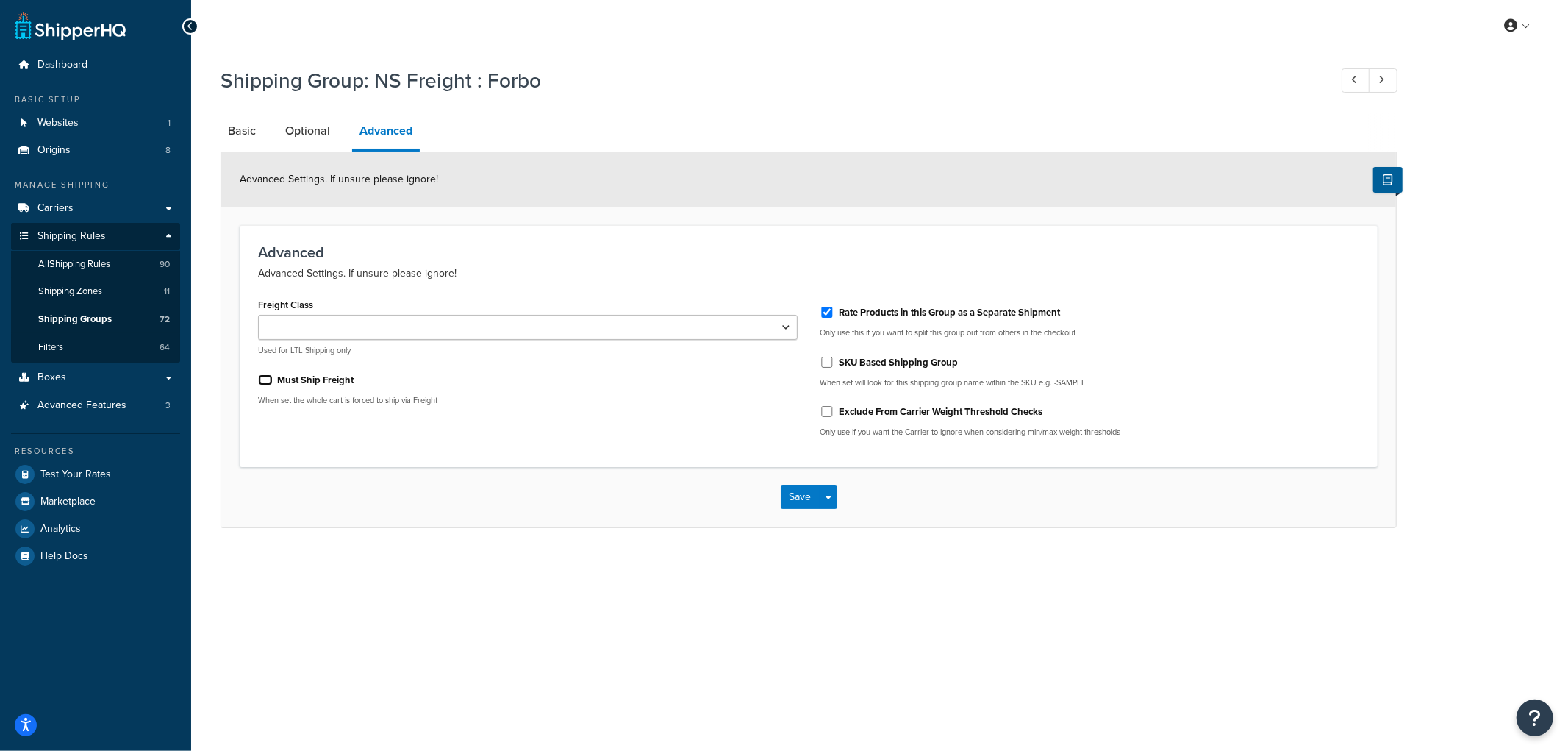
click at [267, 375] on input "Must Ship Freight" at bounding box center [265, 379] width 15 height 11
checkbox input "true"
click at [786, 498] on button "Save" at bounding box center [800, 497] width 40 height 24
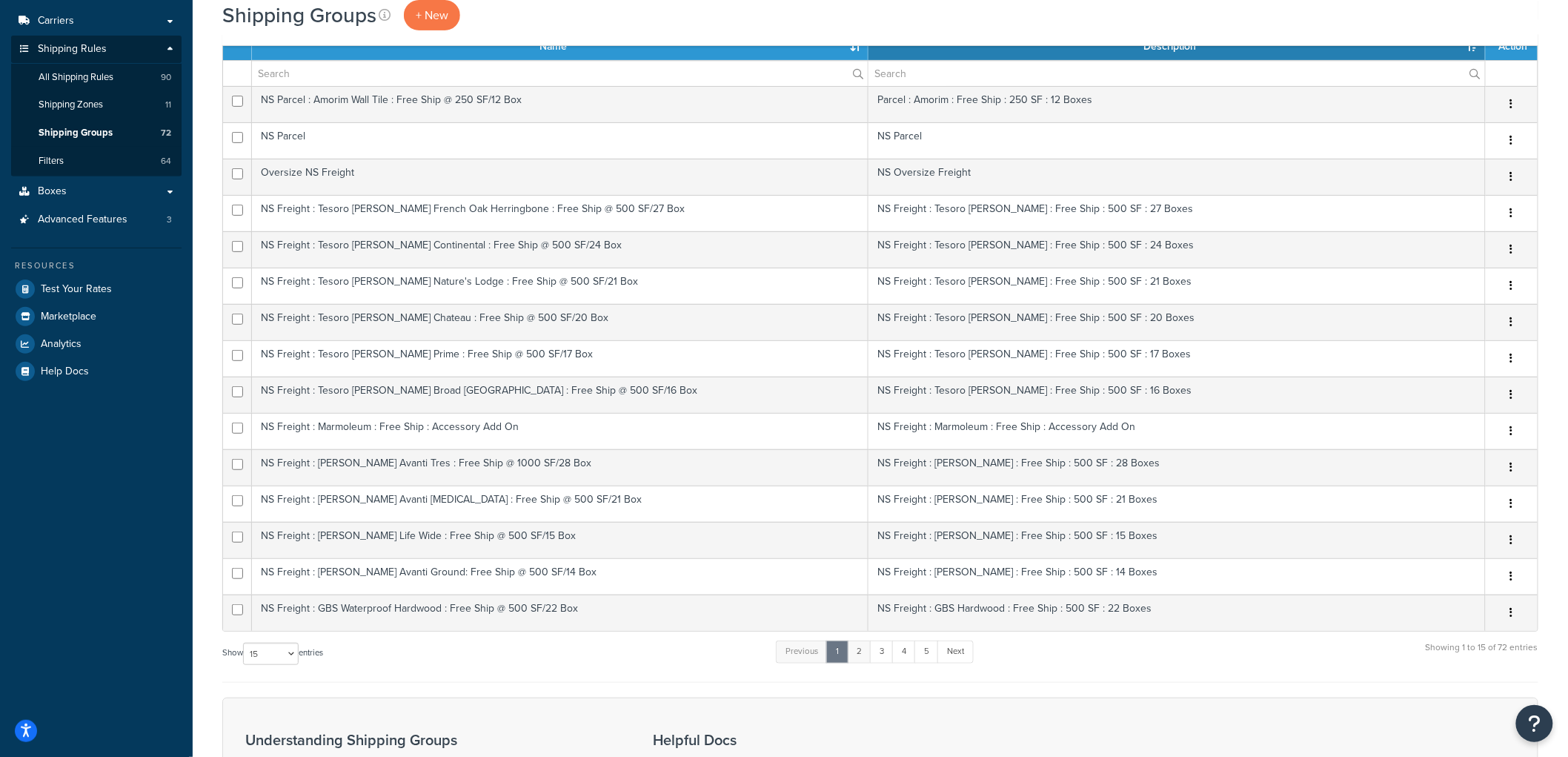
scroll to position [183, 0]
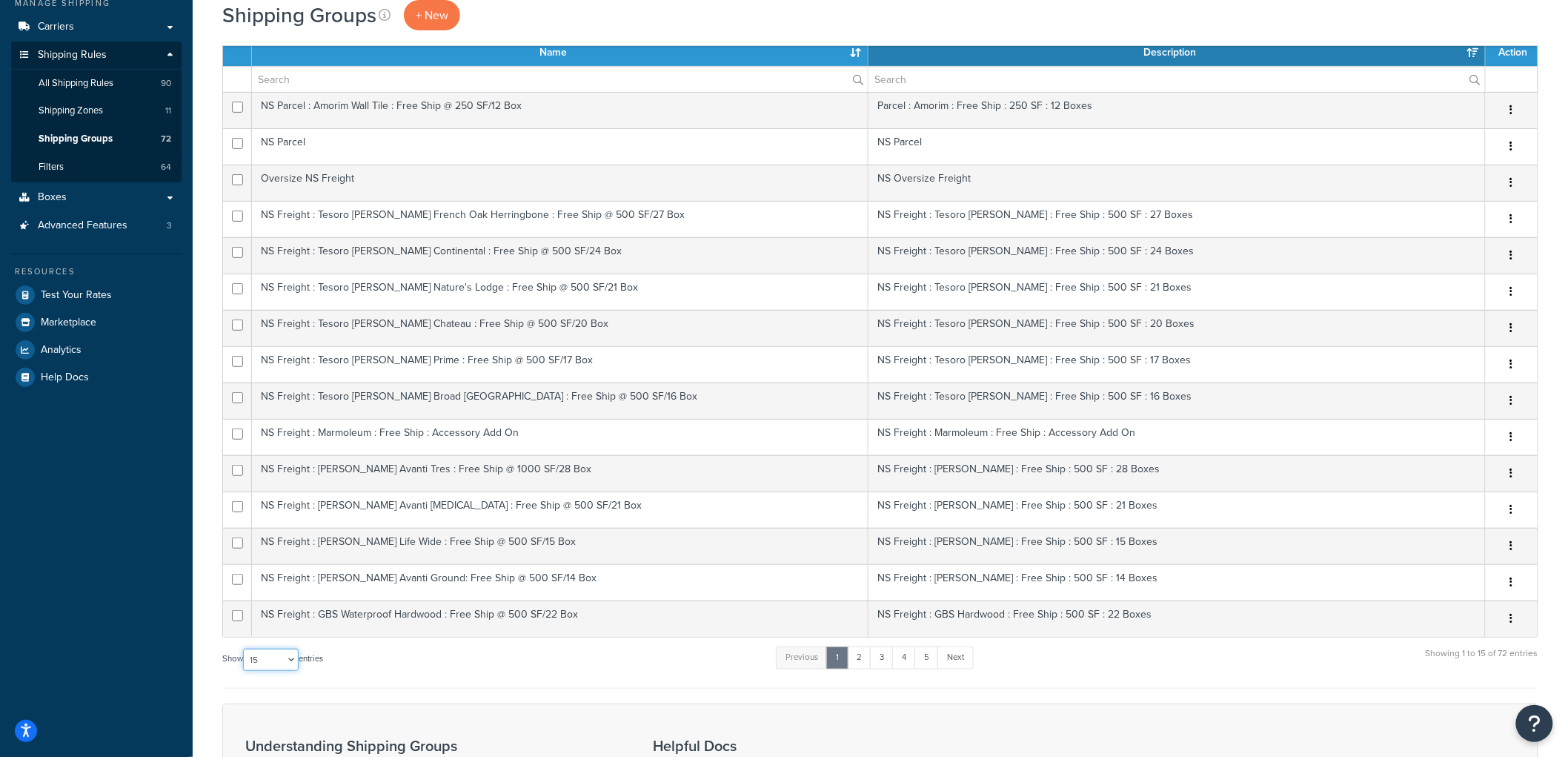
click at [255, 669] on select "10 15 25 50 100" at bounding box center [271, 659] width 55 height 22
select select "100"
click at [244, 671] on select "10 15 25 50 100" at bounding box center [271, 659] width 55 height 22
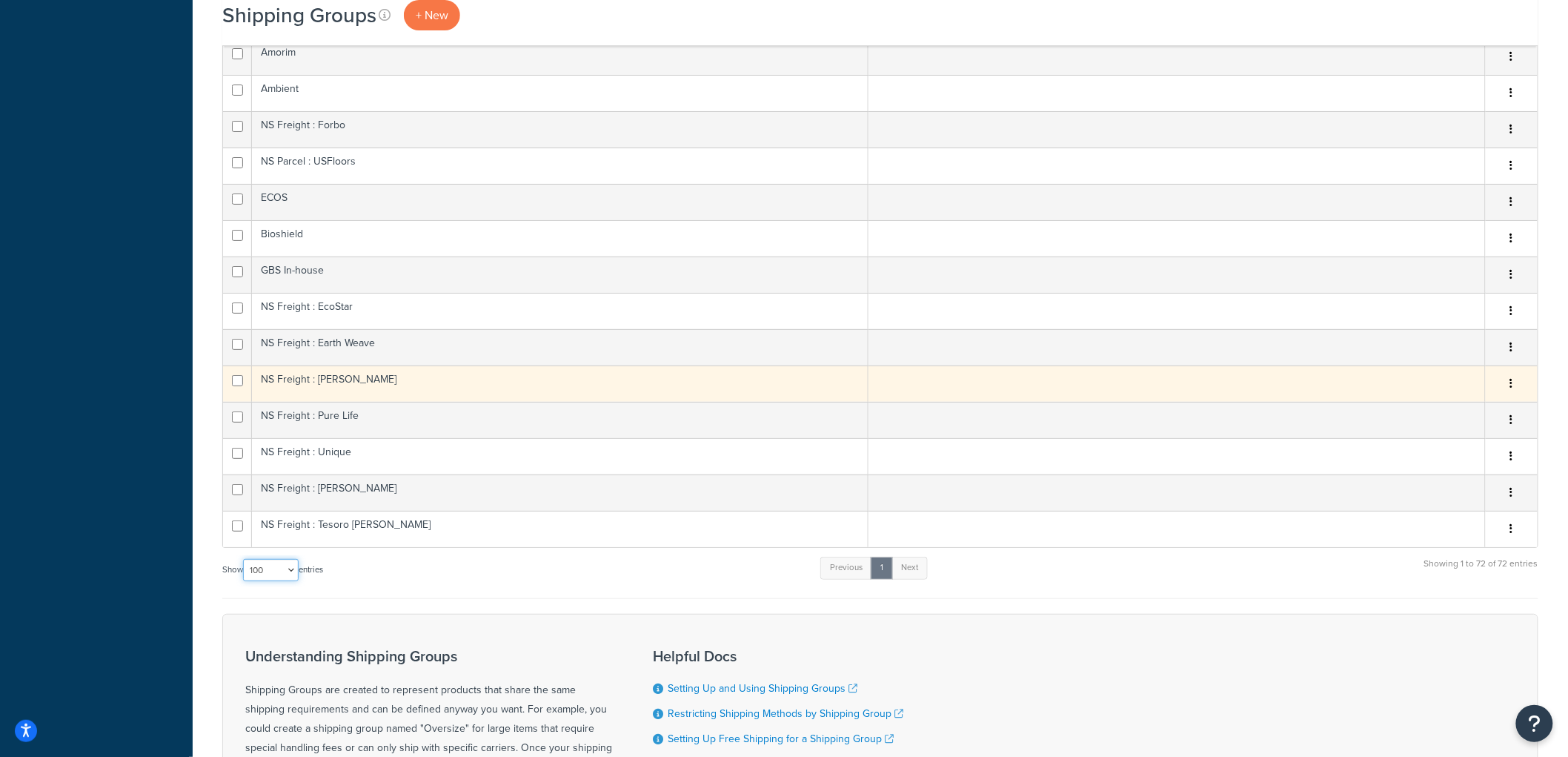
scroll to position [2337, 0]
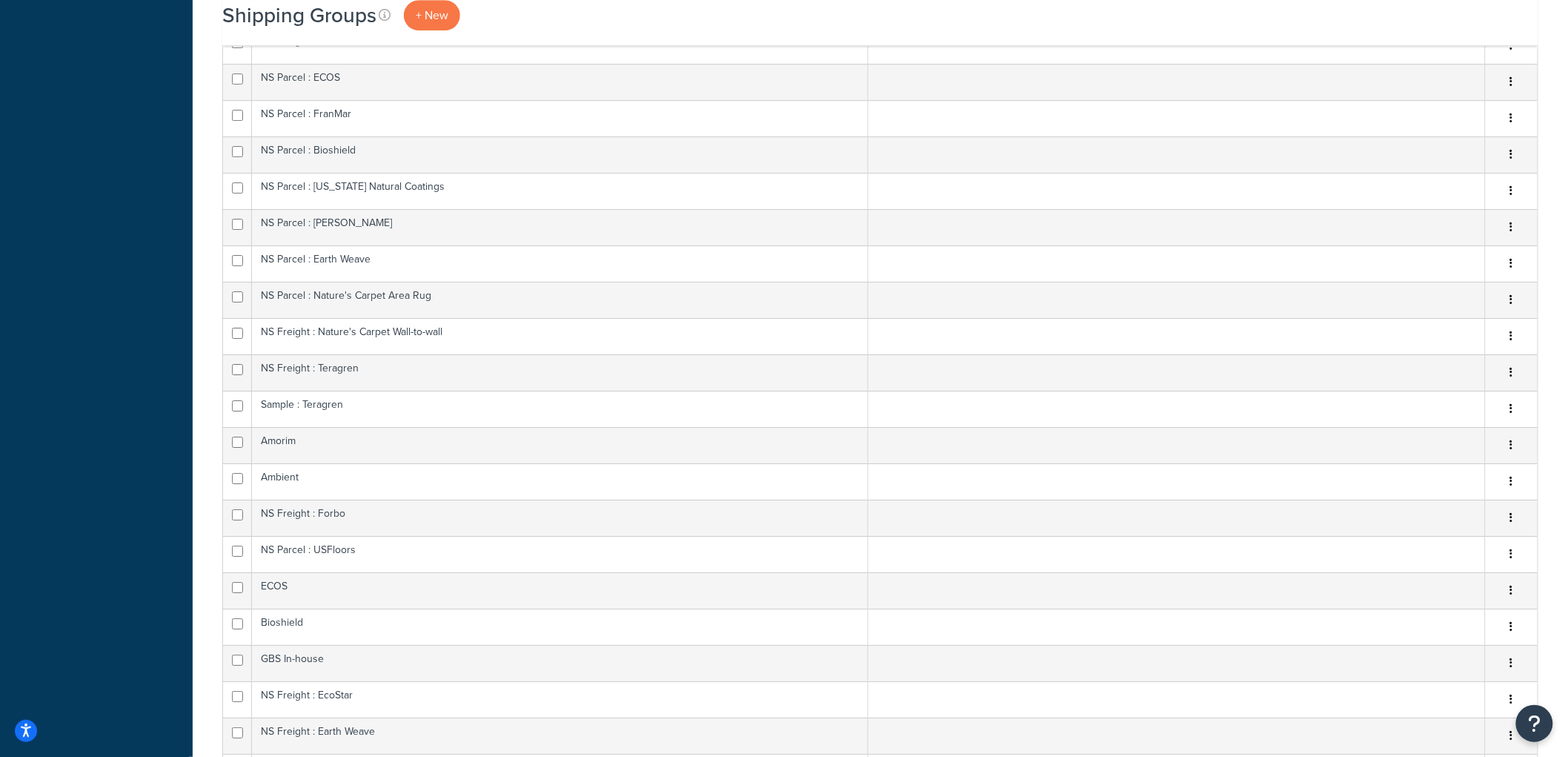
scroll to position [1925, 0]
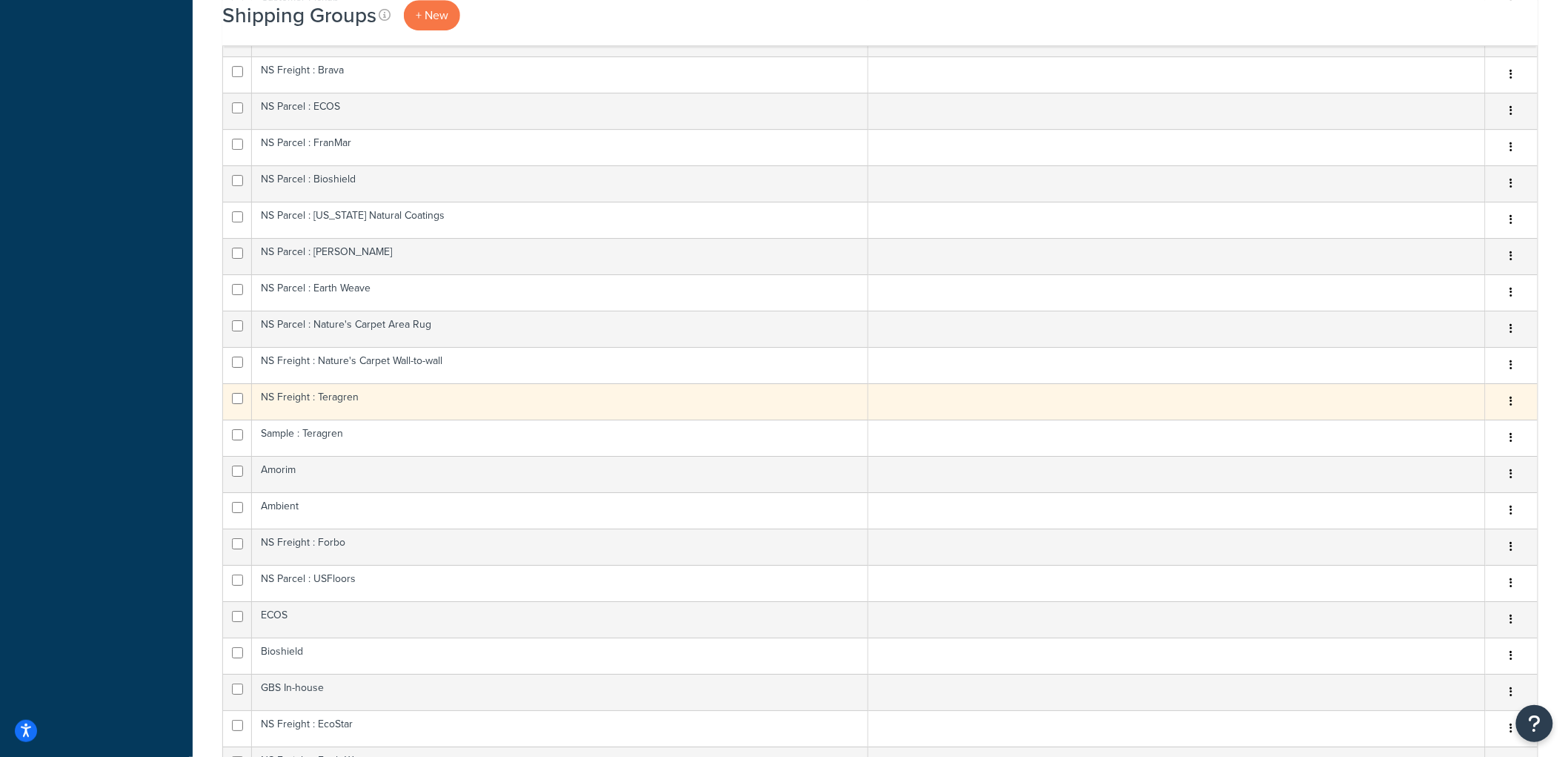
click at [328, 401] on td "NS Freight : Teragren" at bounding box center [560, 401] width 616 height 37
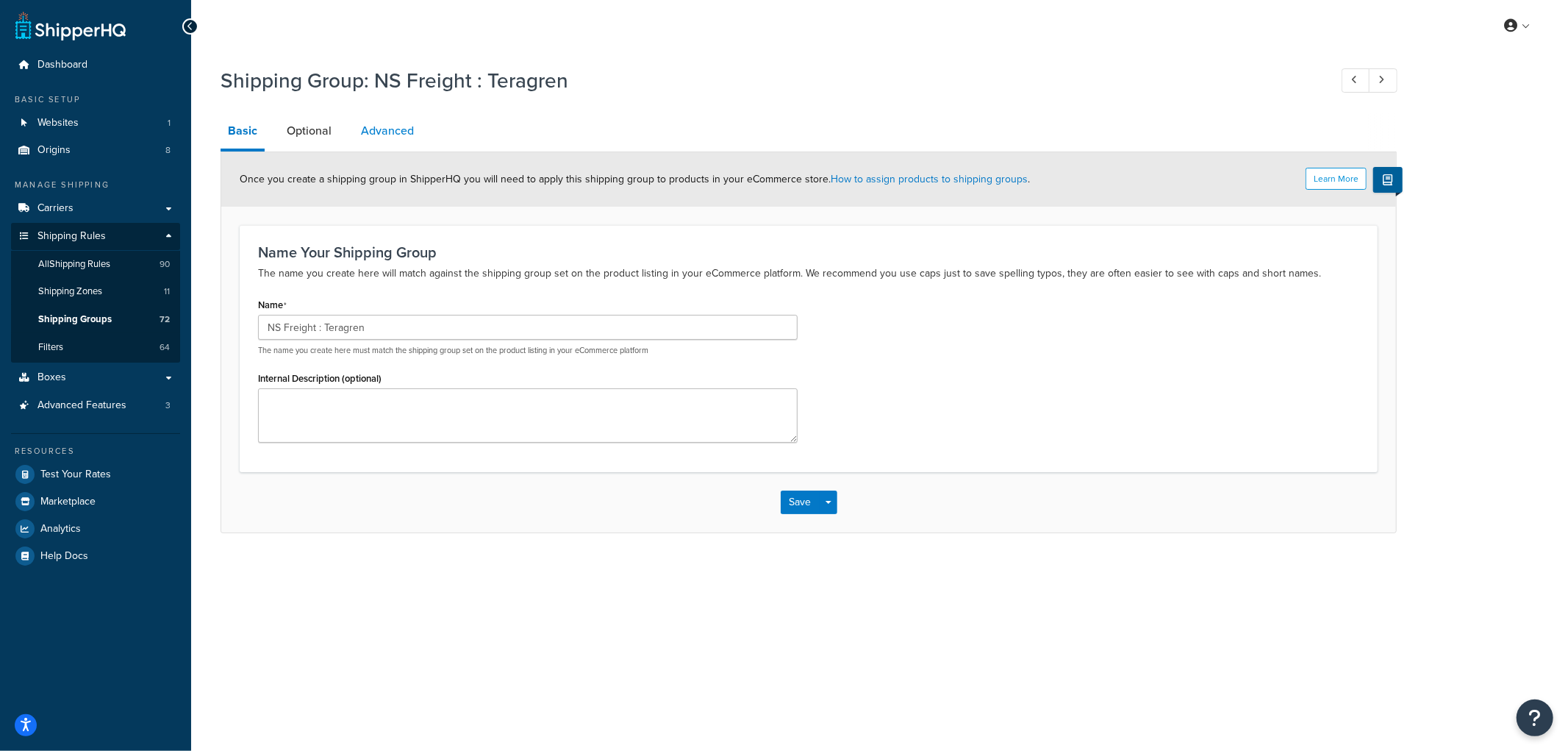
click at [379, 126] on link "Advanced" at bounding box center [387, 131] width 67 height 35
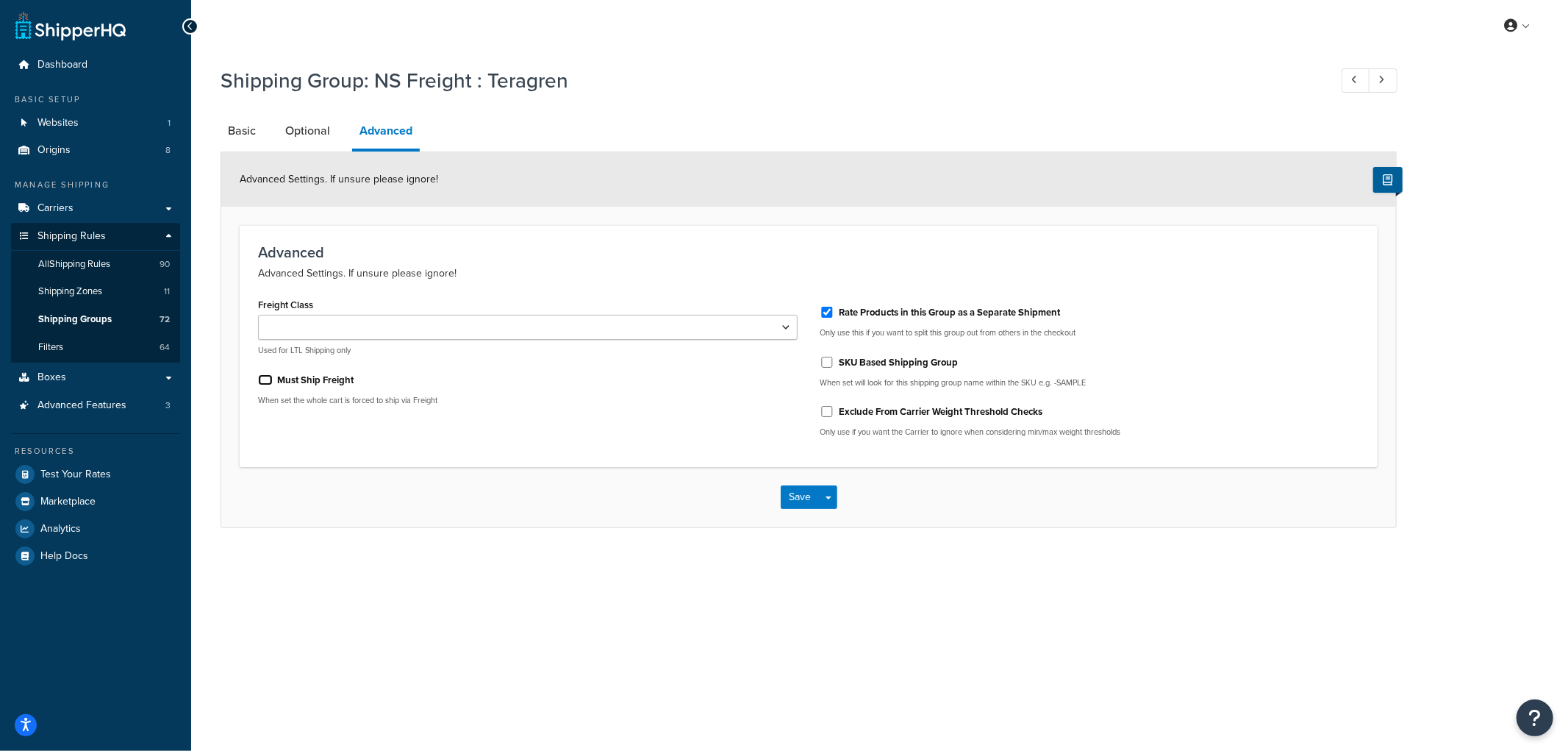
click at [265, 376] on input "Must Ship Freight" at bounding box center [265, 379] width 15 height 11
checkbox input "true"
click at [799, 500] on button "Save" at bounding box center [800, 497] width 40 height 24
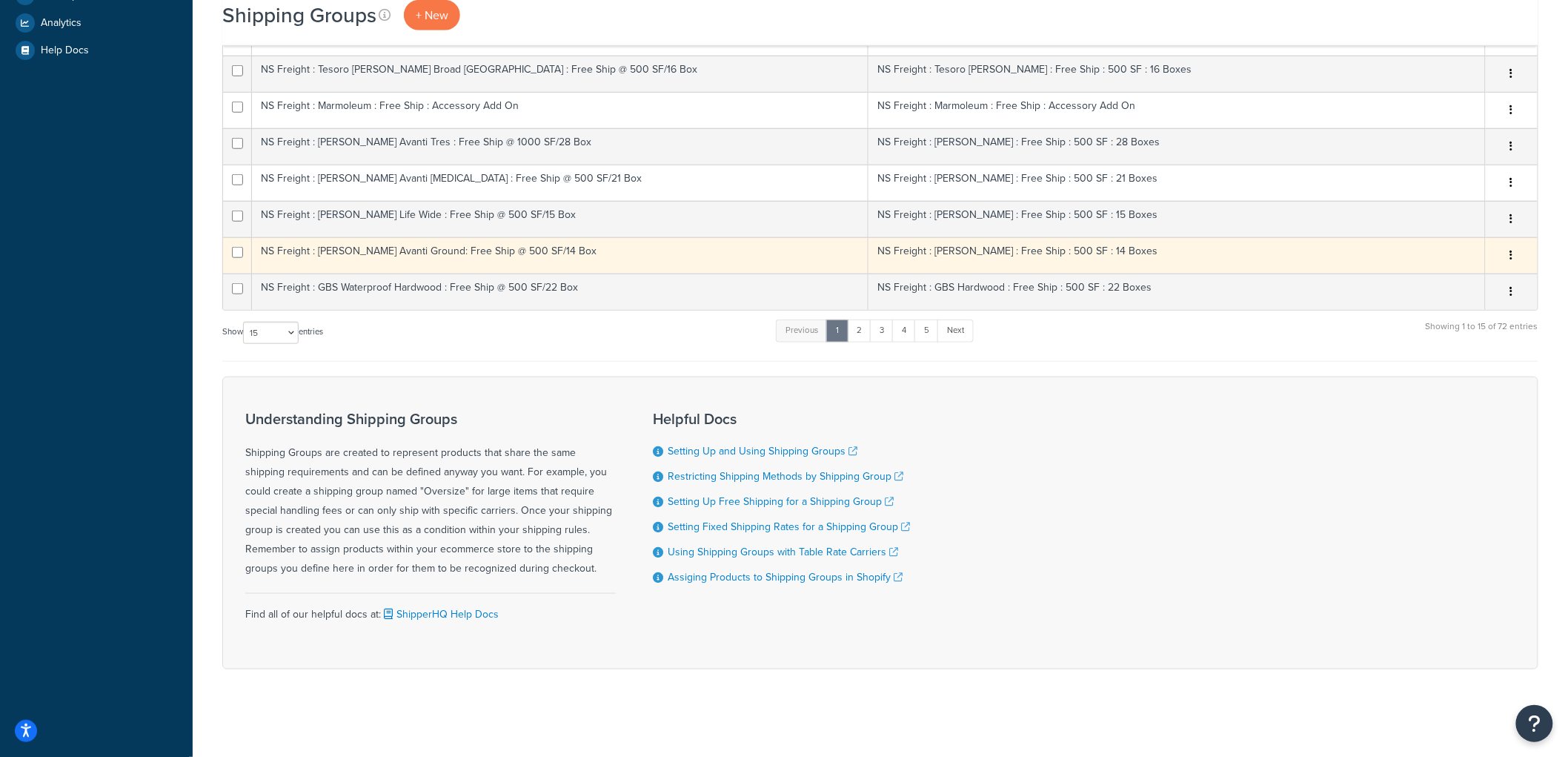
scroll to position [513, 0]
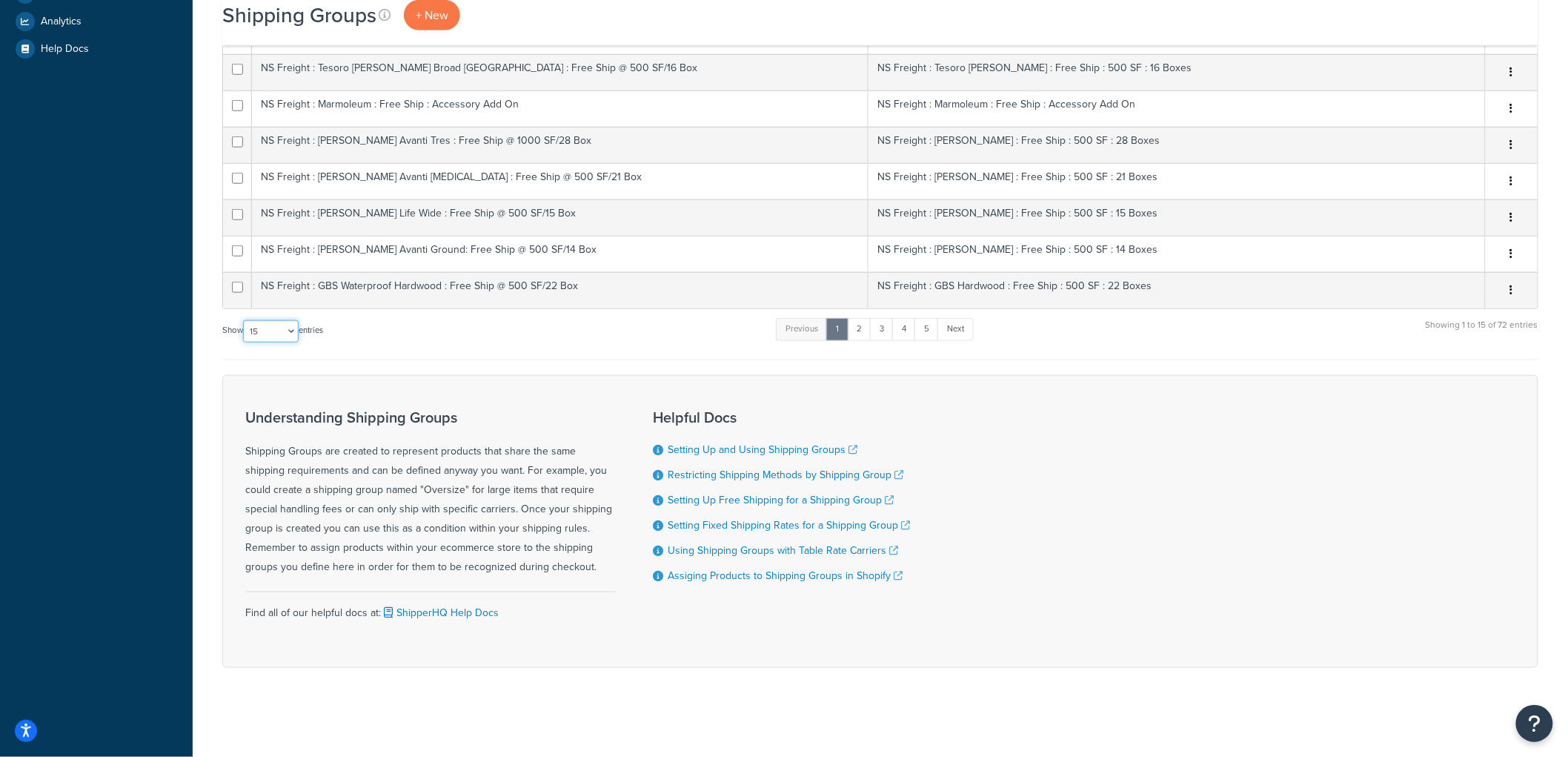
click at [258, 338] on select "10 15 25 50 100" at bounding box center [271, 331] width 55 height 22
select select "100"
click at [244, 342] on select "10 15 25 50 100" at bounding box center [271, 331] width 55 height 22
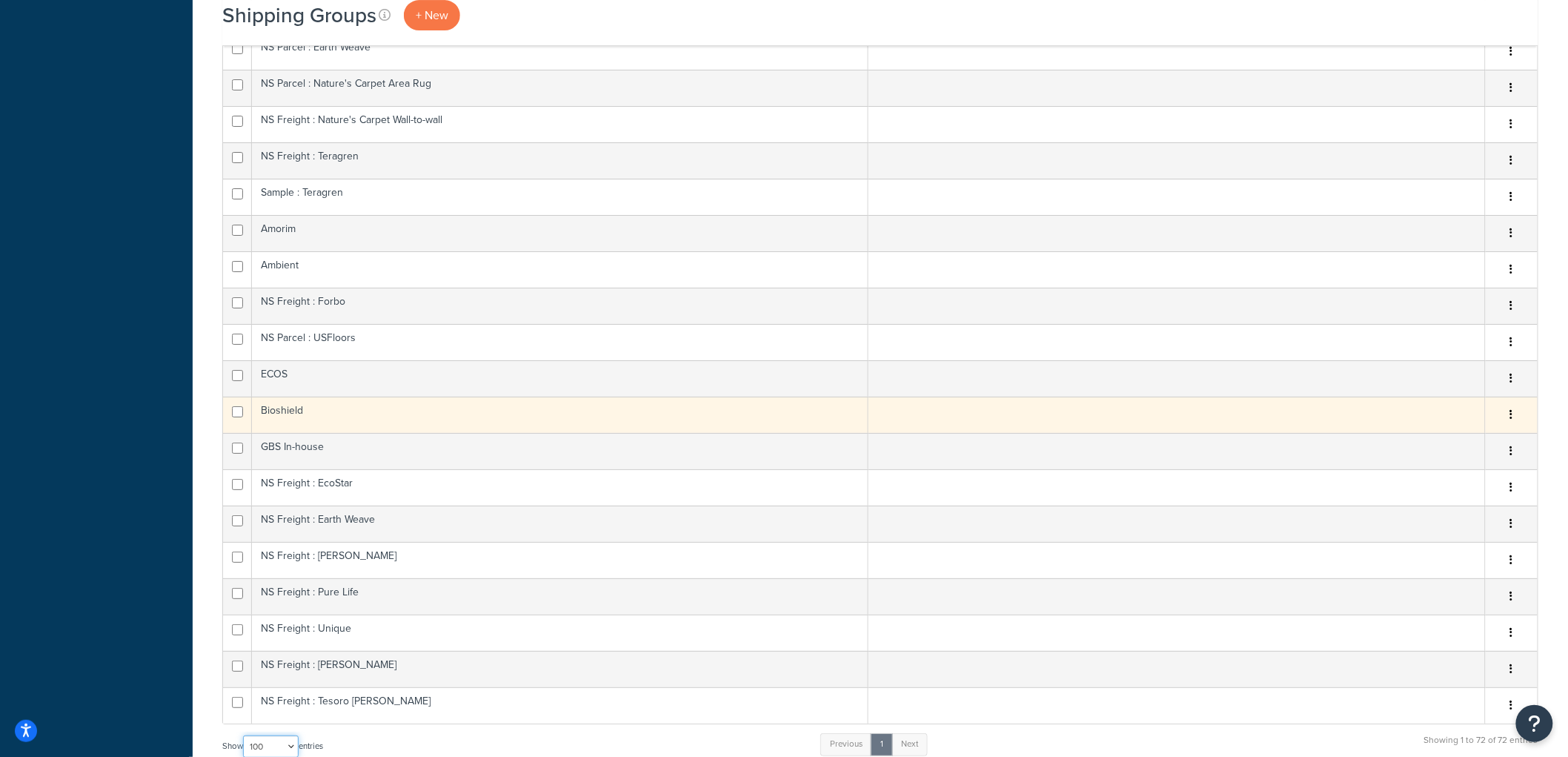
scroll to position [2160, 0]
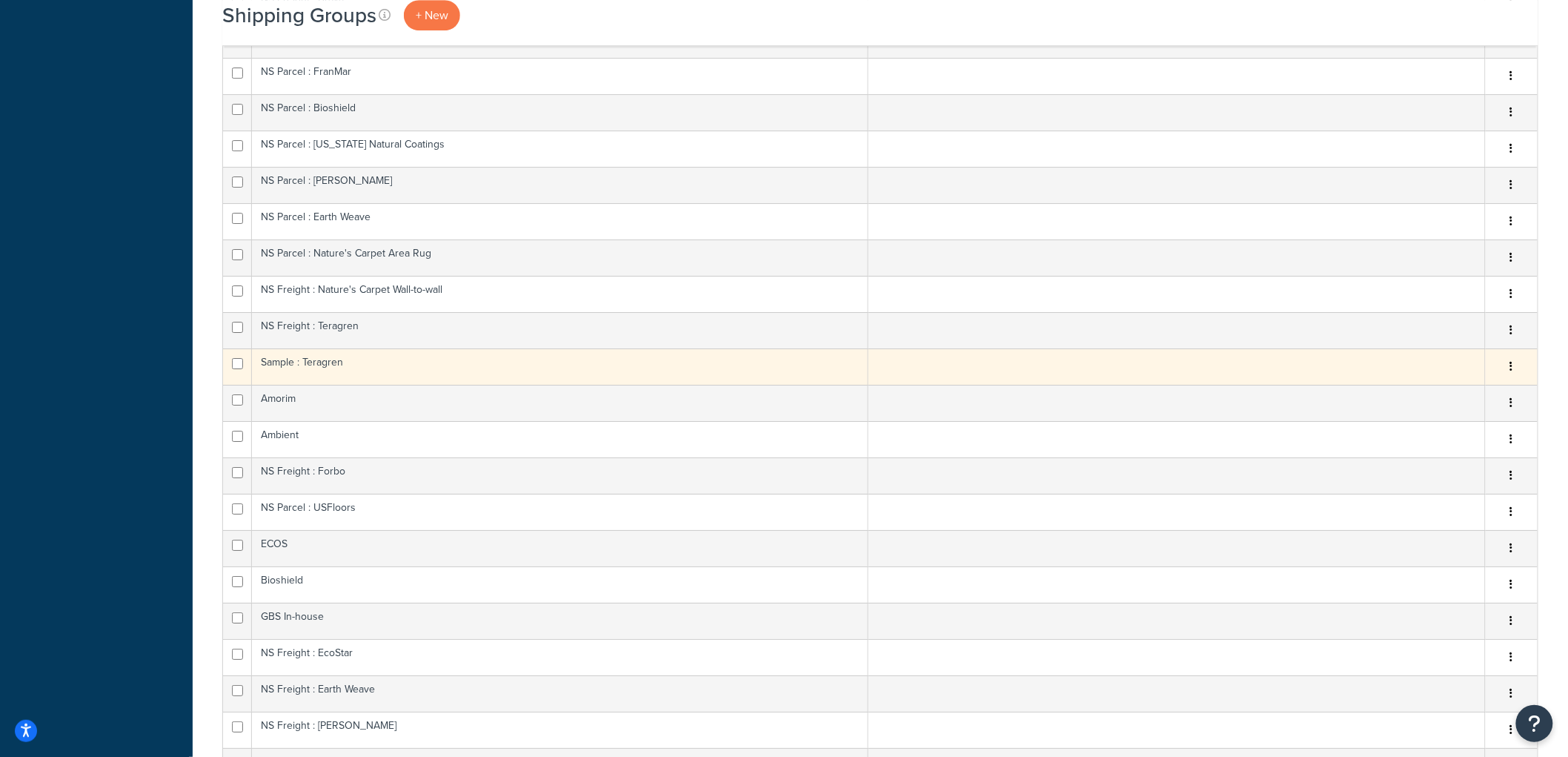
scroll to position [1995, 0]
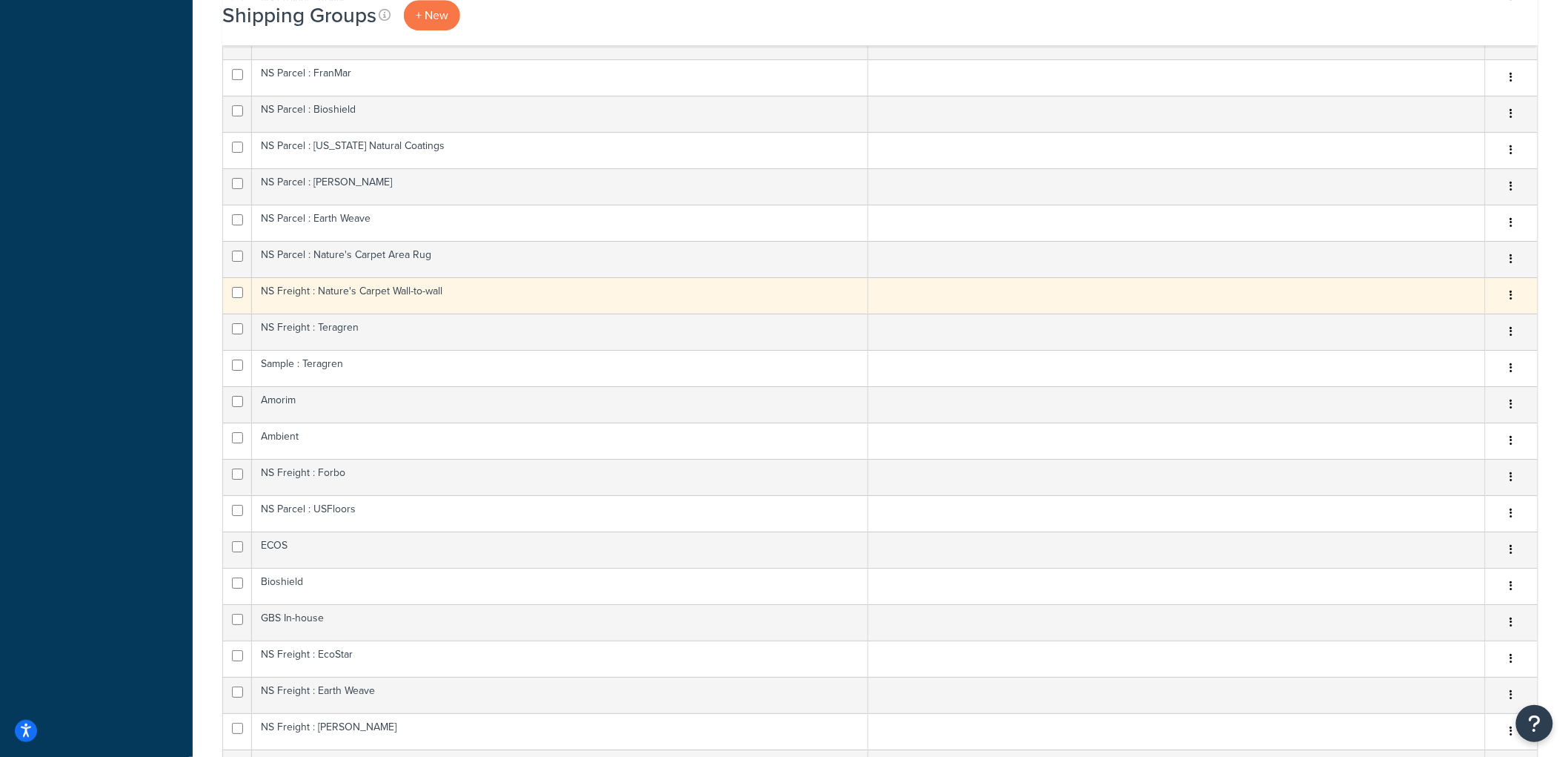
click at [417, 294] on td "NS Freight : Nature's Carpet Wall-to-wall" at bounding box center [560, 295] width 616 height 37
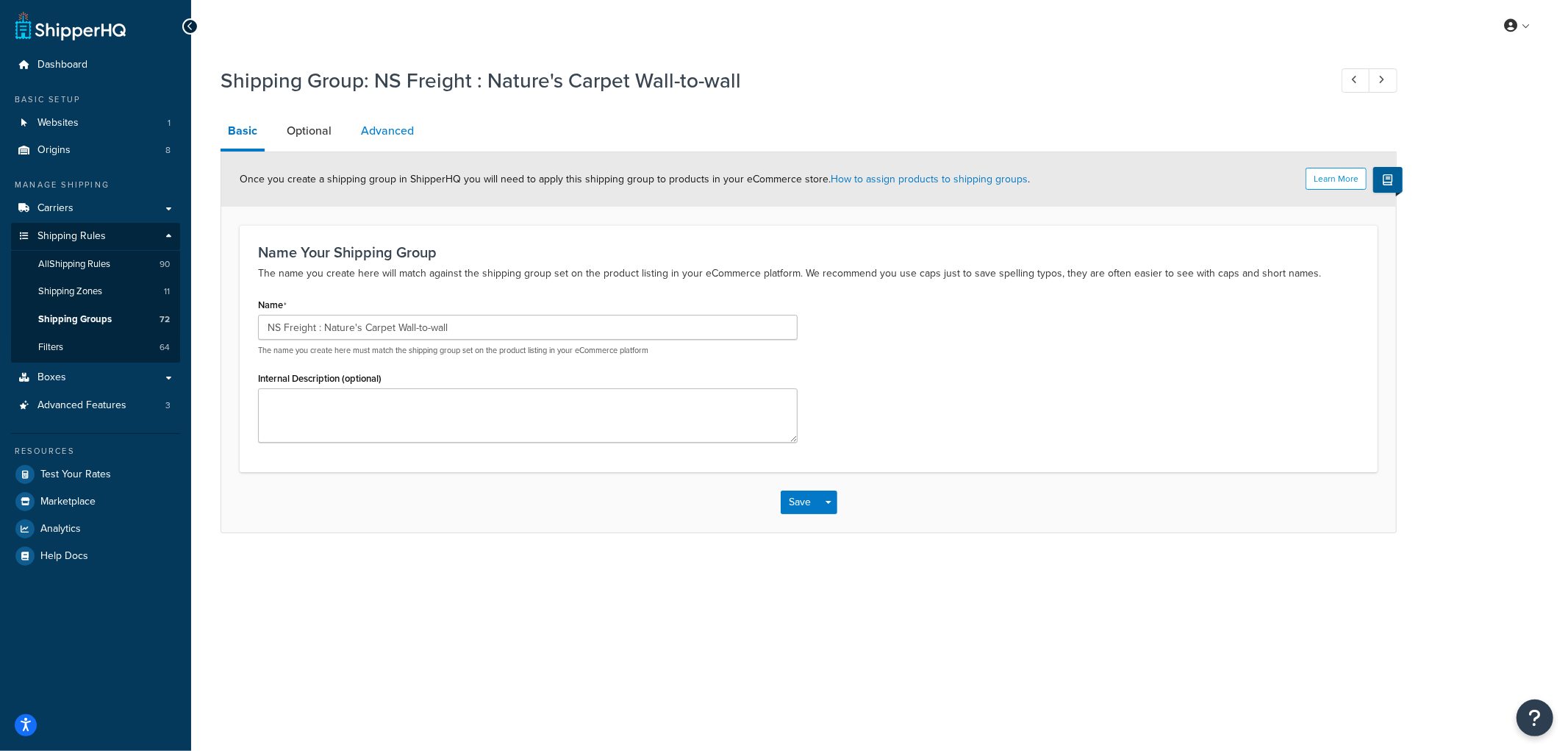
click at [394, 127] on link "Advanced" at bounding box center [387, 131] width 67 height 35
select select "100"
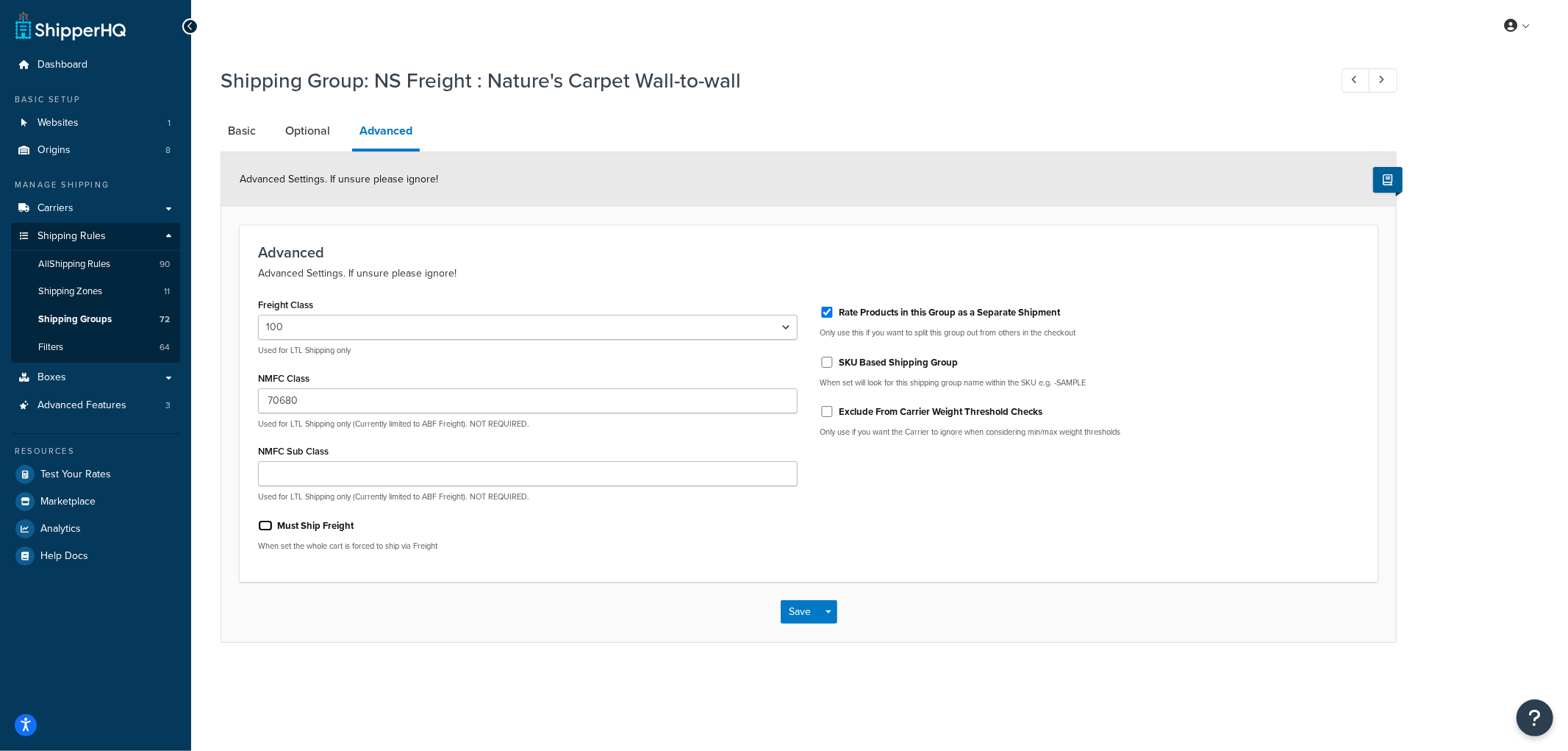
click at [263, 527] on input "Must Ship Freight" at bounding box center [265, 525] width 15 height 11
checkbox input "true"
click at [810, 614] on button "Save" at bounding box center [800, 611] width 40 height 24
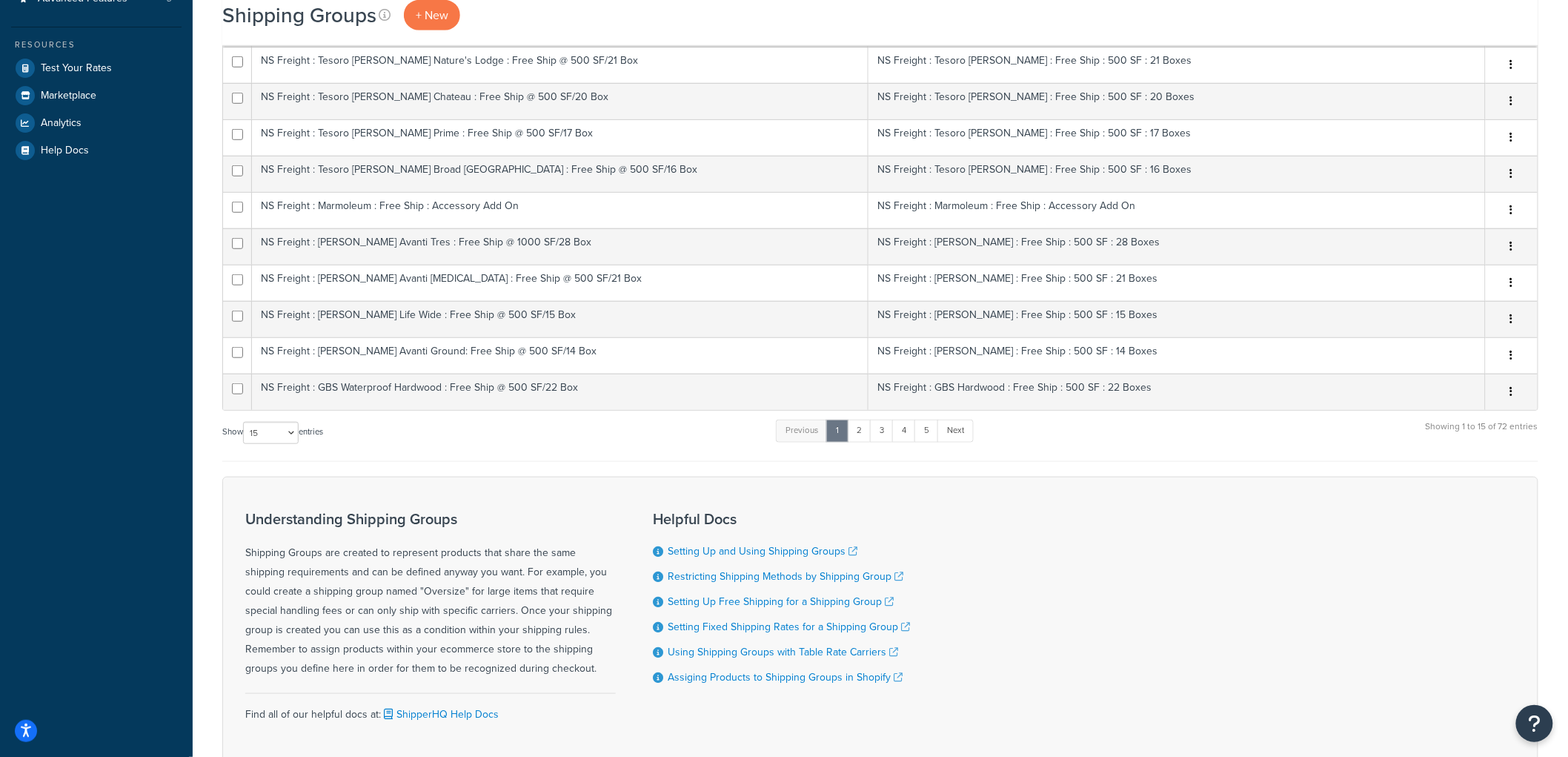
scroll to position [411, 0]
click at [271, 425] on select "10 15 25 50 100" at bounding box center [271, 431] width 55 height 22
select select "100"
click at [244, 442] on select "10 15 25 50 100" at bounding box center [271, 431] width 55 height 22
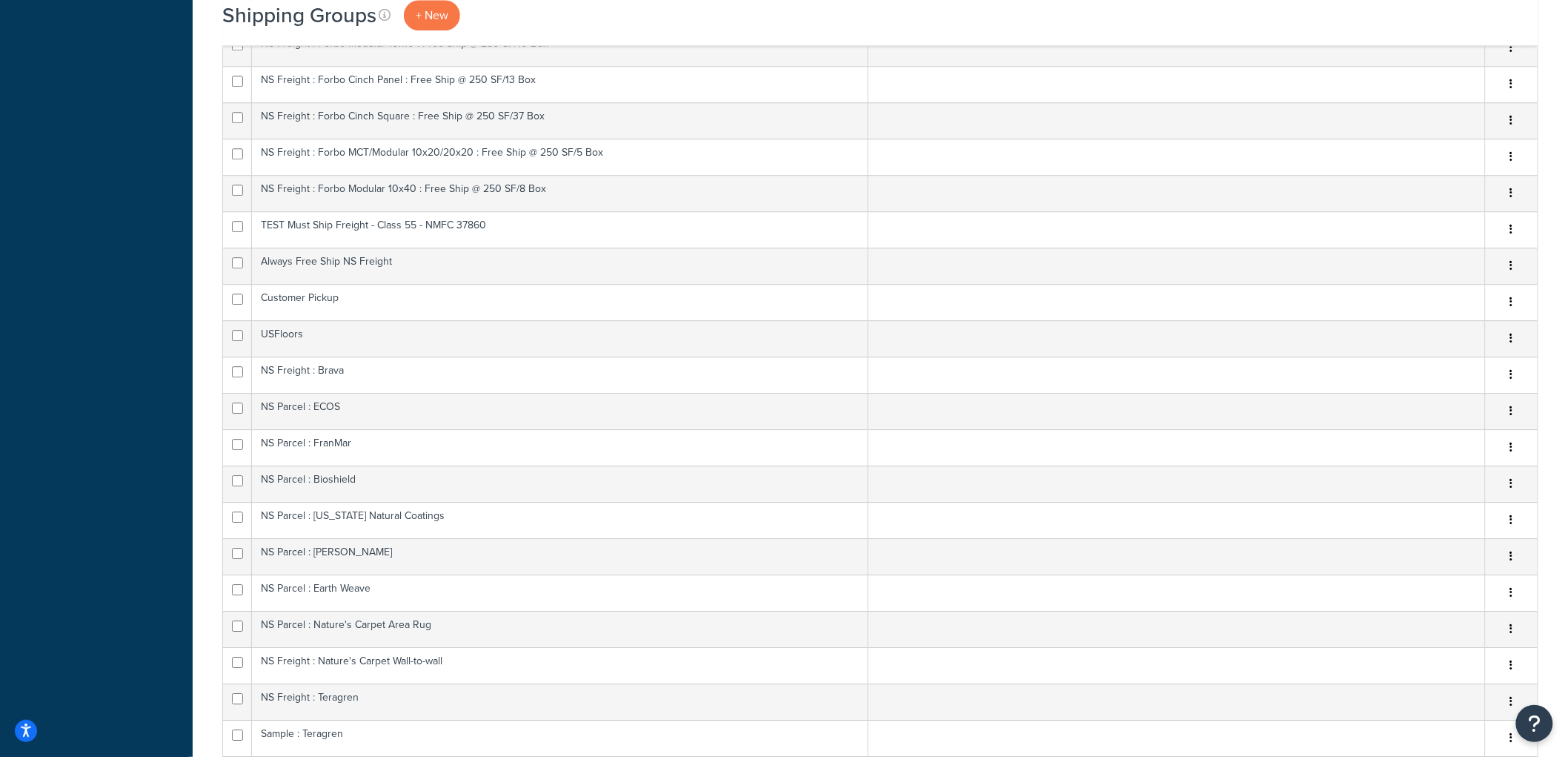
scroll to position [1596, 0]
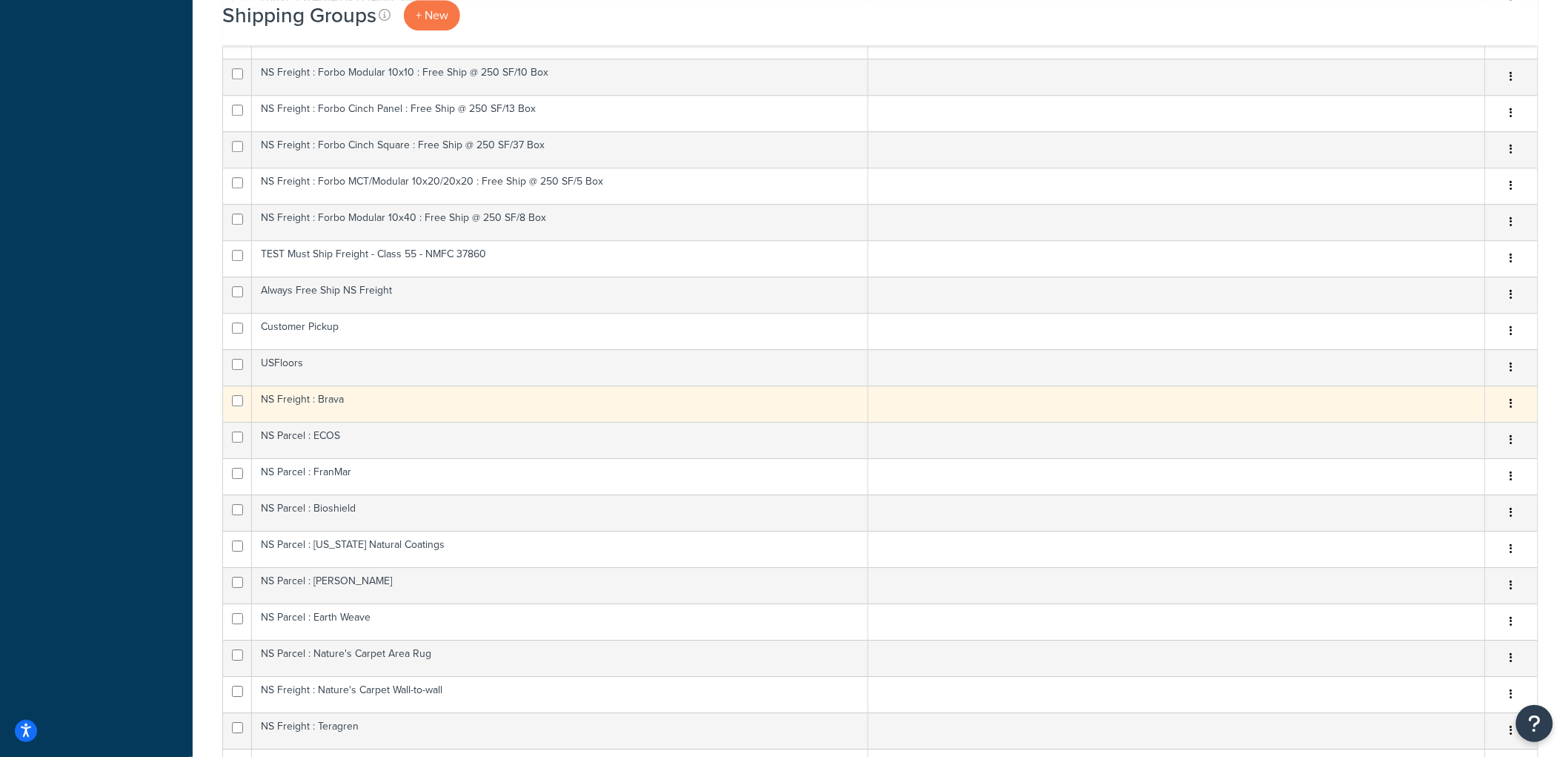
click at [344, 401] on td "NS Freight : Brava" at bounding box center [560, 403] width 616 height 37
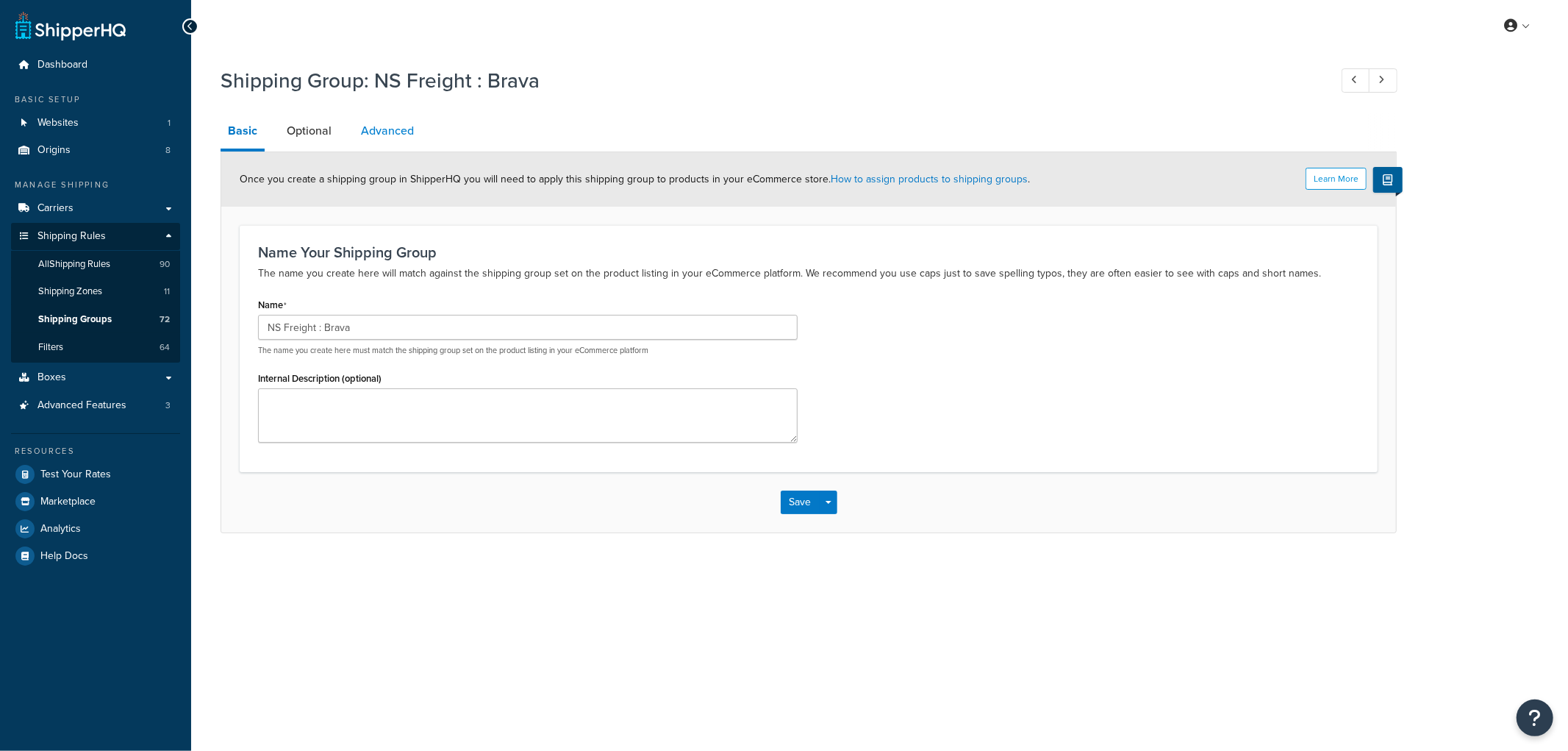
click at [379, 119] on link "Advanced" at bounding box center [387, 131] width 67 height 35
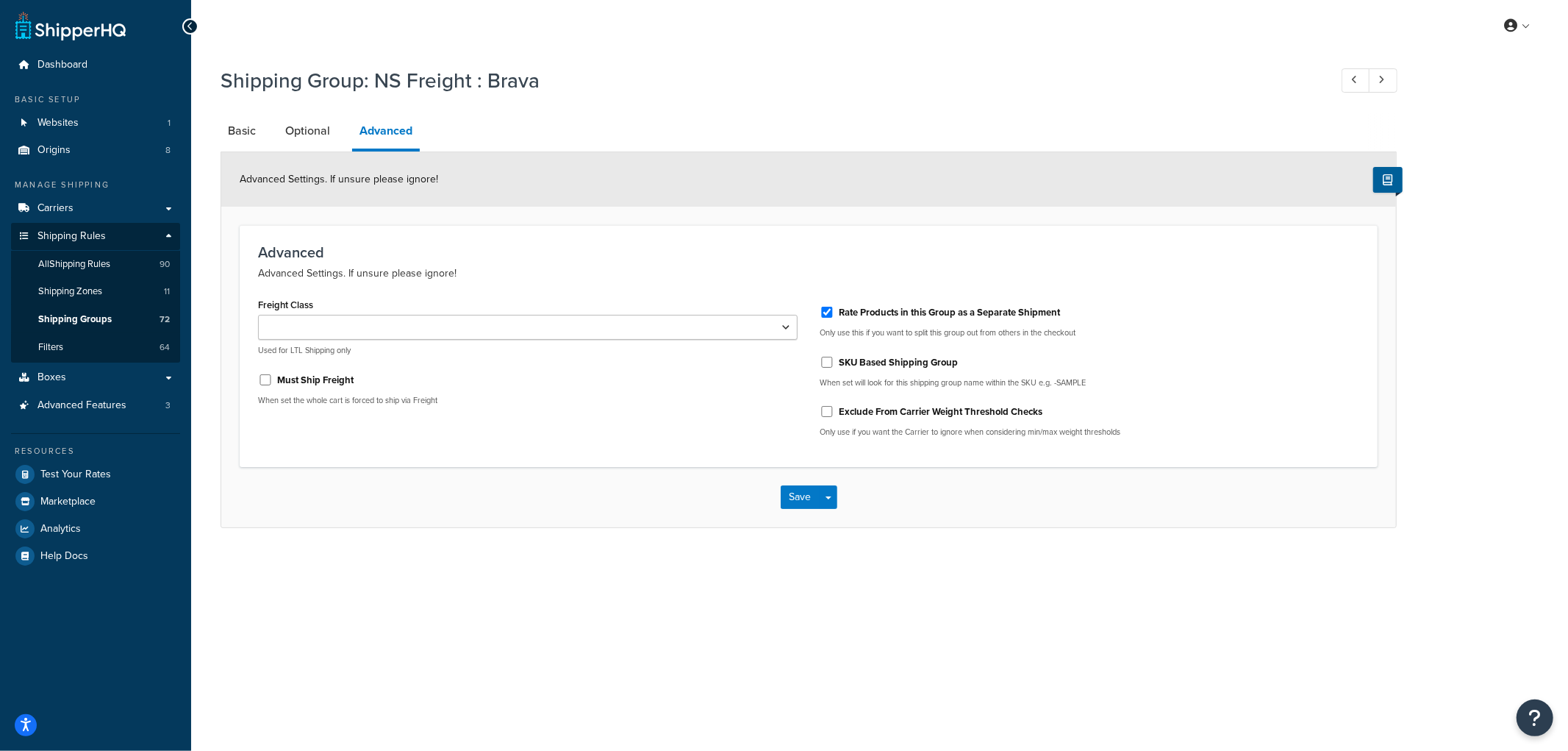
click at [298, 377] on label "Must Ship Freight" at bounding box center [315, 379] width 76 height 13
click at [272, 377] on input "Must Ship Freight" at bounding box center [265, 379] width 15 height 11
checkbox input "true"
click at [807, 510] on div "Save Save Dropdown Save and Edit Save and Duplicate Save and Create New" at bounding box center [808, 497] width 1174 height 60
click at [805, 506] on button "Save" at bounding box center [800, 497] width 40 height 24
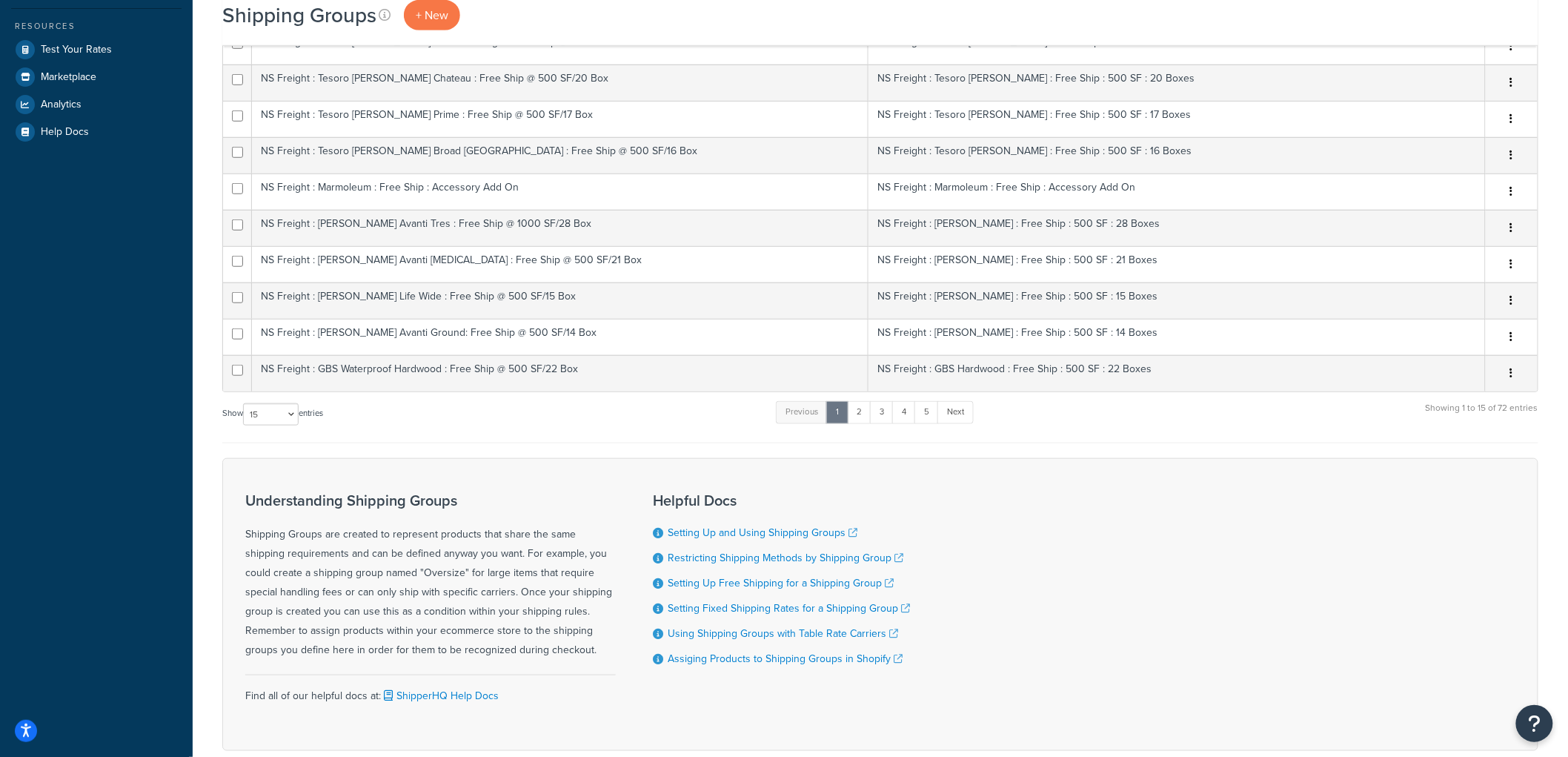
scroll to position [513, 0]
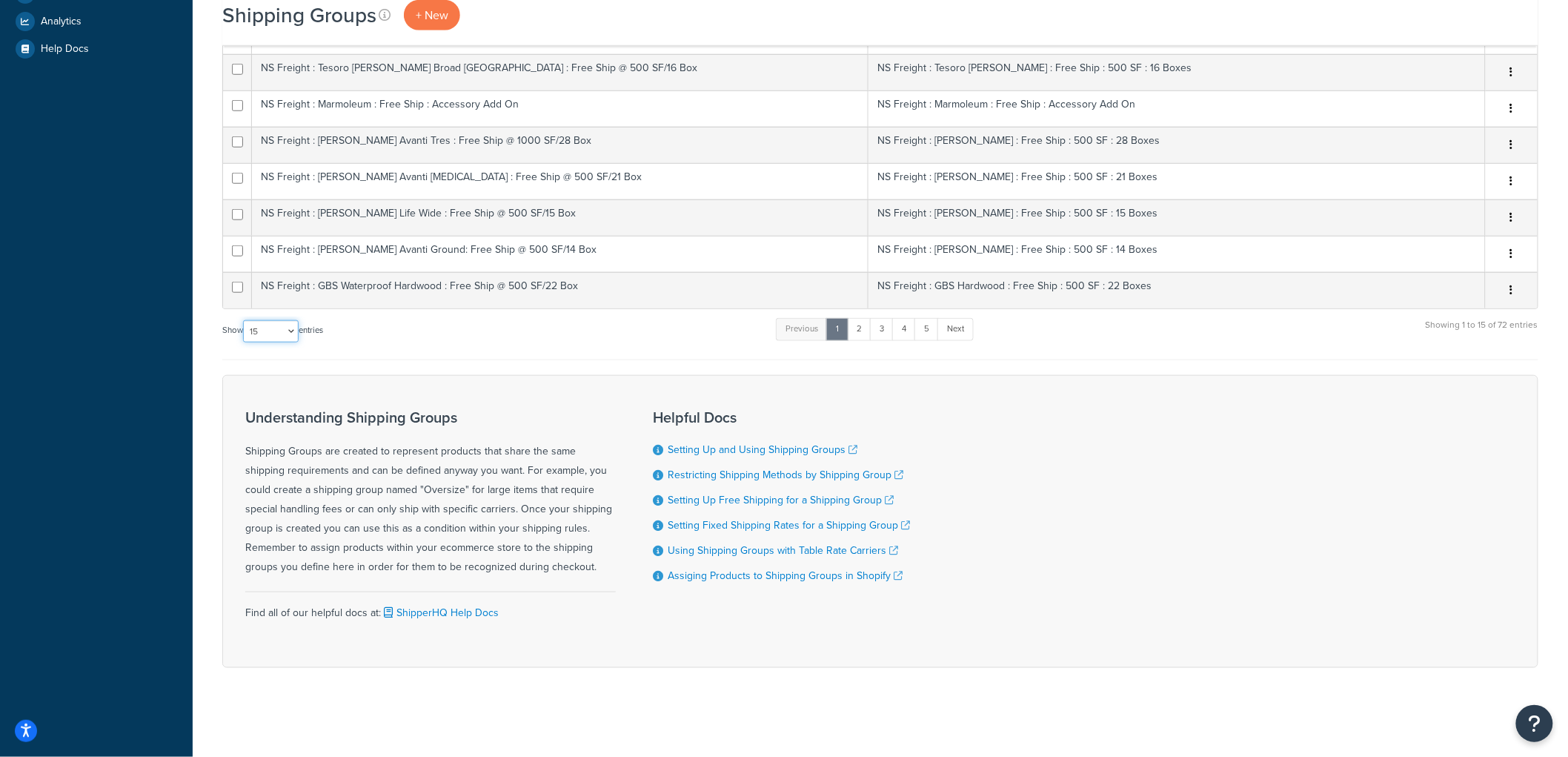
click at [247, 340] on select "10 15 25 50 100" at bounding box center [271, 331] width 55 height 22
select select "100"
click at [244, 342] on select "10 15 25 50 100" at bounding box center [271, 331] width 55 height 22
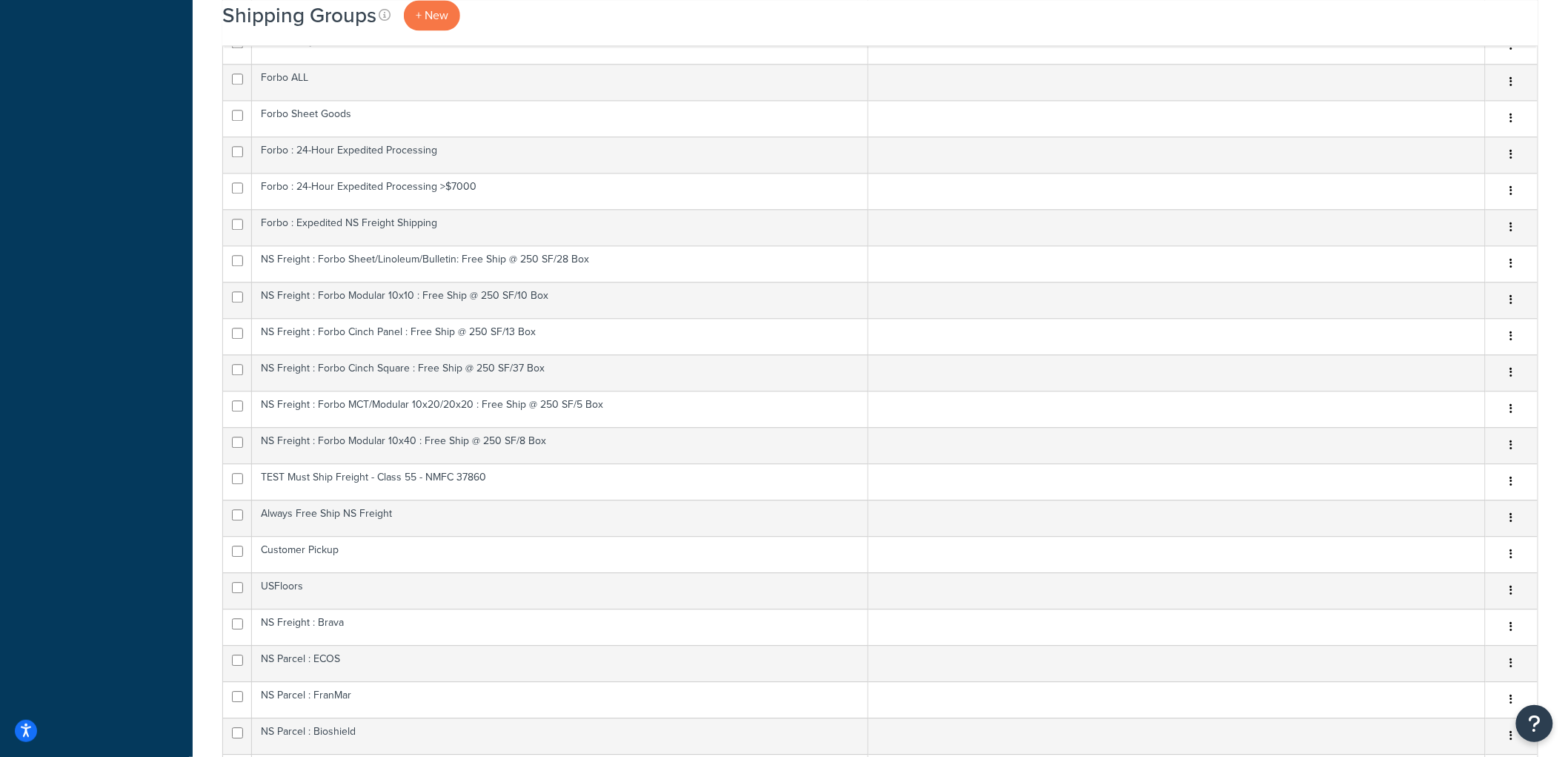
scroll to position [1336, 0]
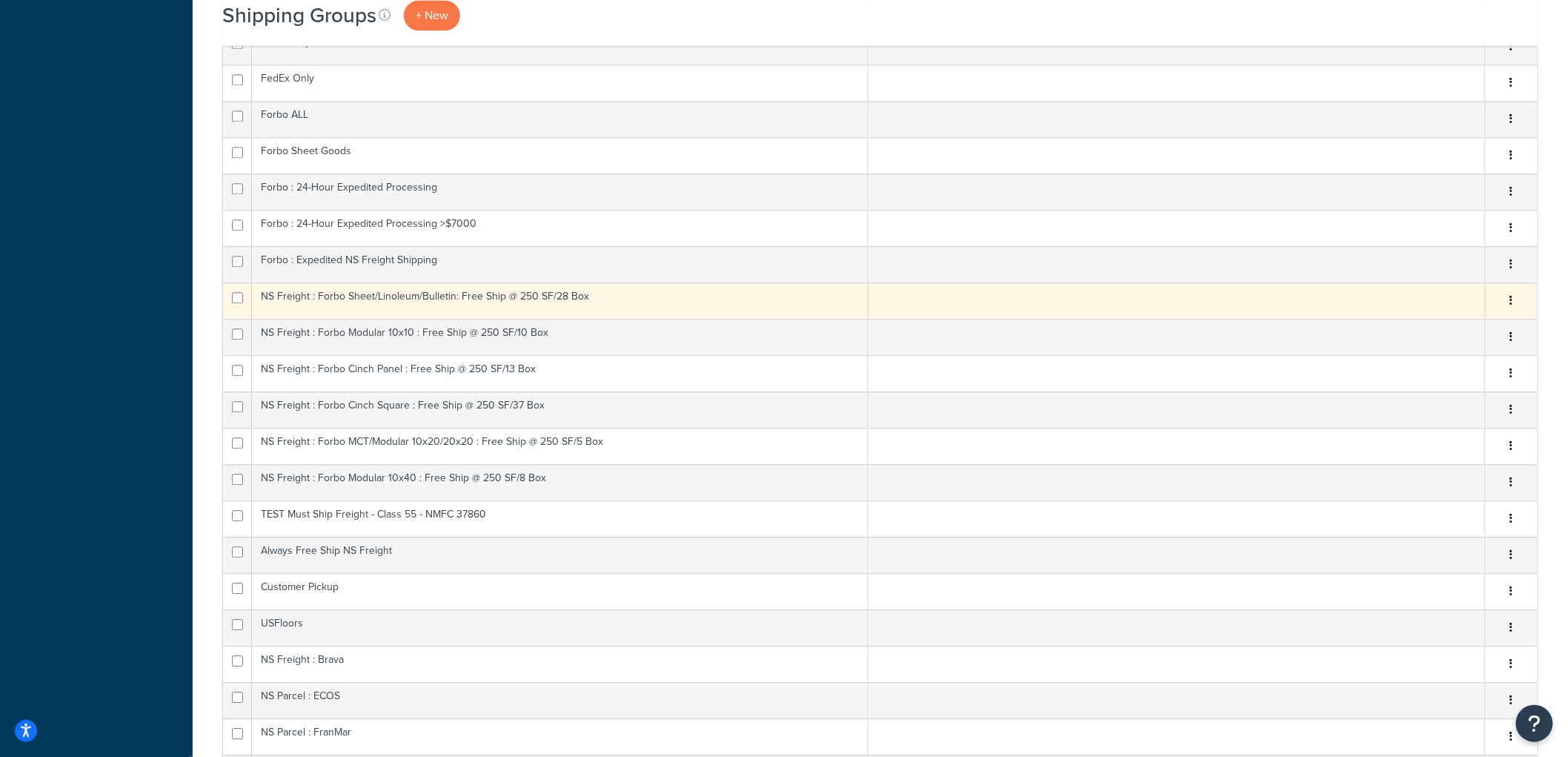
click at [417, 304] on td "NS Freight : Forbo Sheet/Linoleum/Bulletin: Free Ship @ 250 SF/28 Box" at bounding box center [560, 300] width 616 height 37
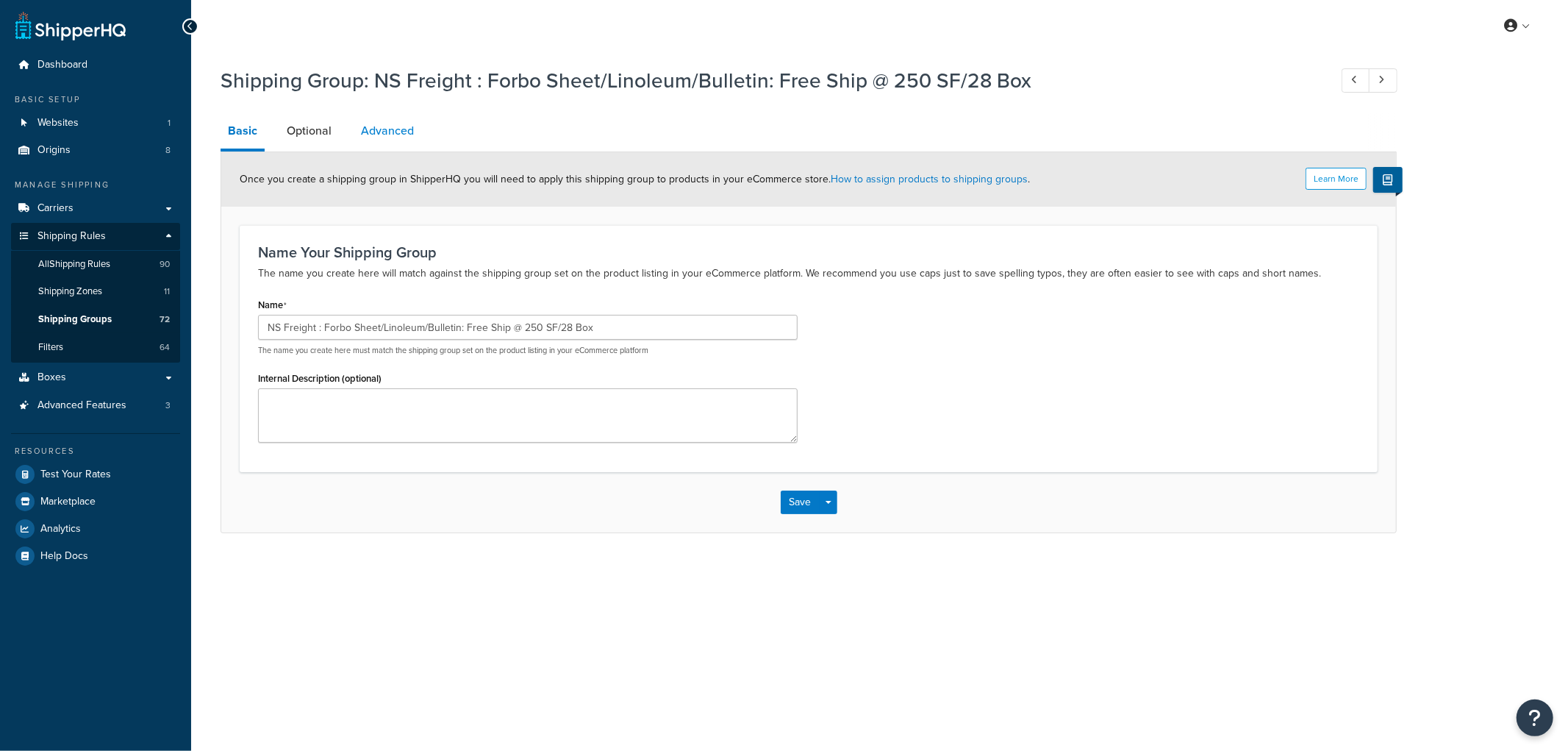
click at [386, 138] on link "Advanced" at bounding box center [387, 131] width 67 height 35
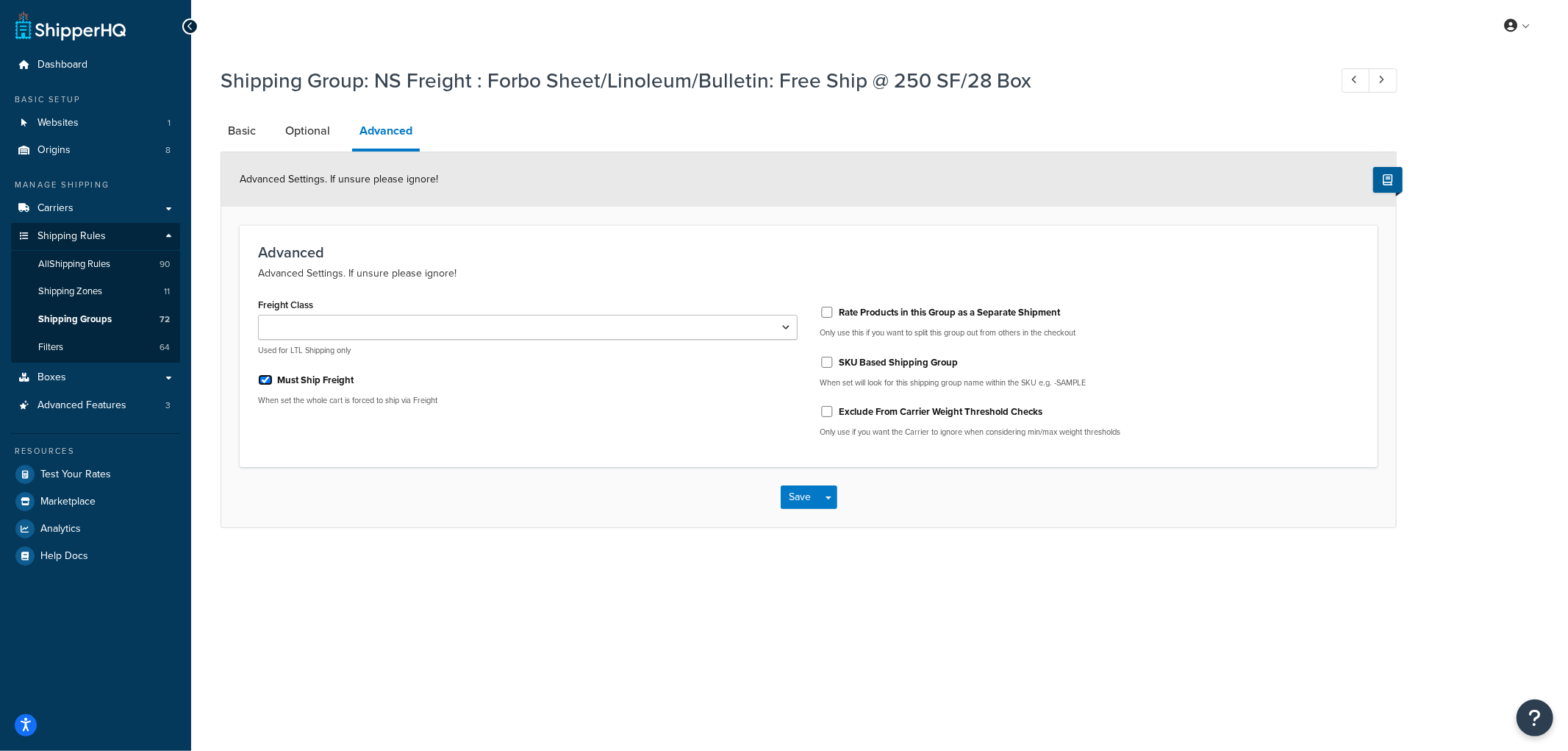
click at [267, 382] on input "Must Ship Freight" at bounding box center [265, 379] width 15 height 11
checkbox input "false"
click at [802, 494] on button "Save" at bounding box center [800, 497] width 40 height 24
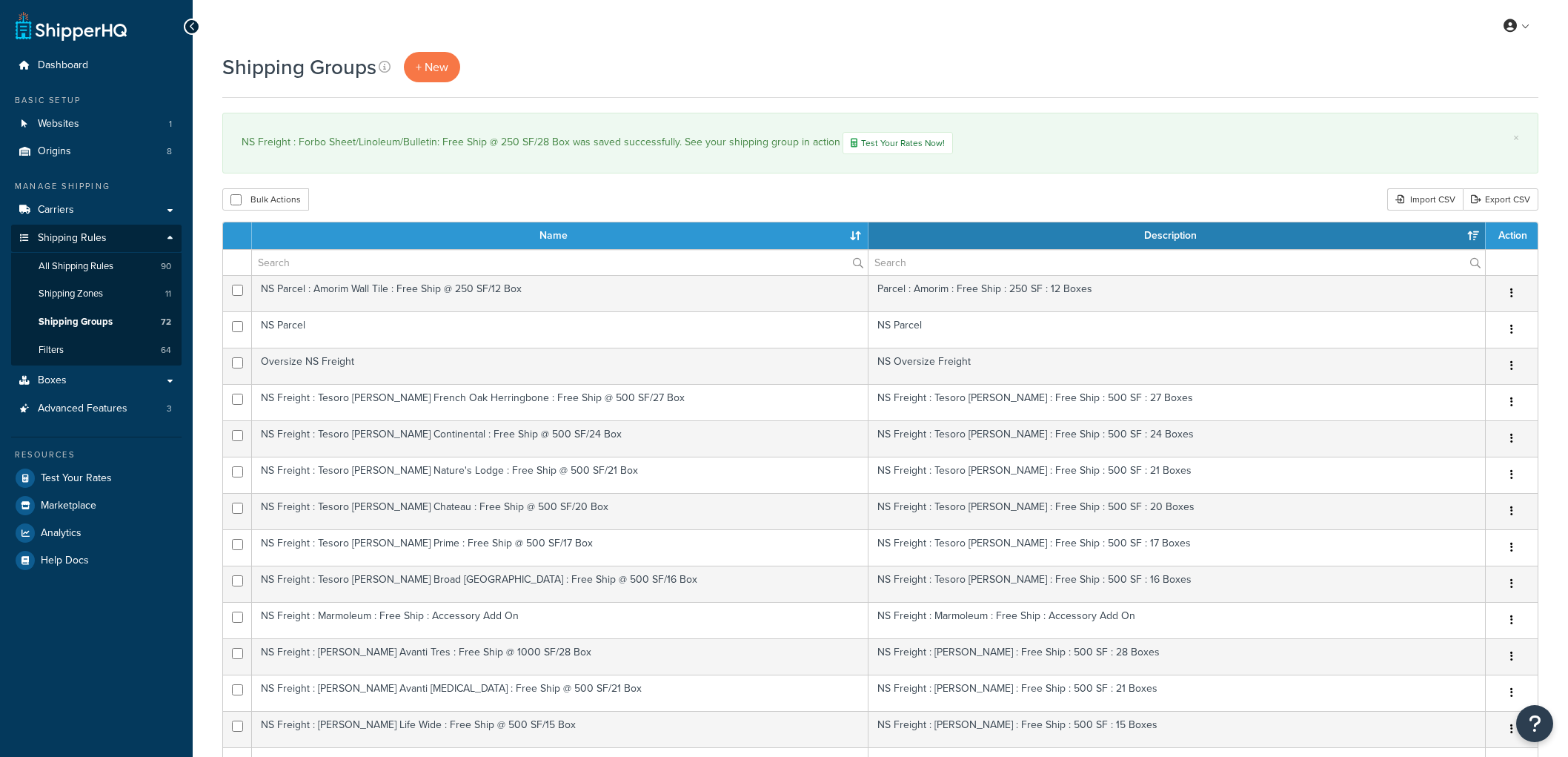
select select "15"
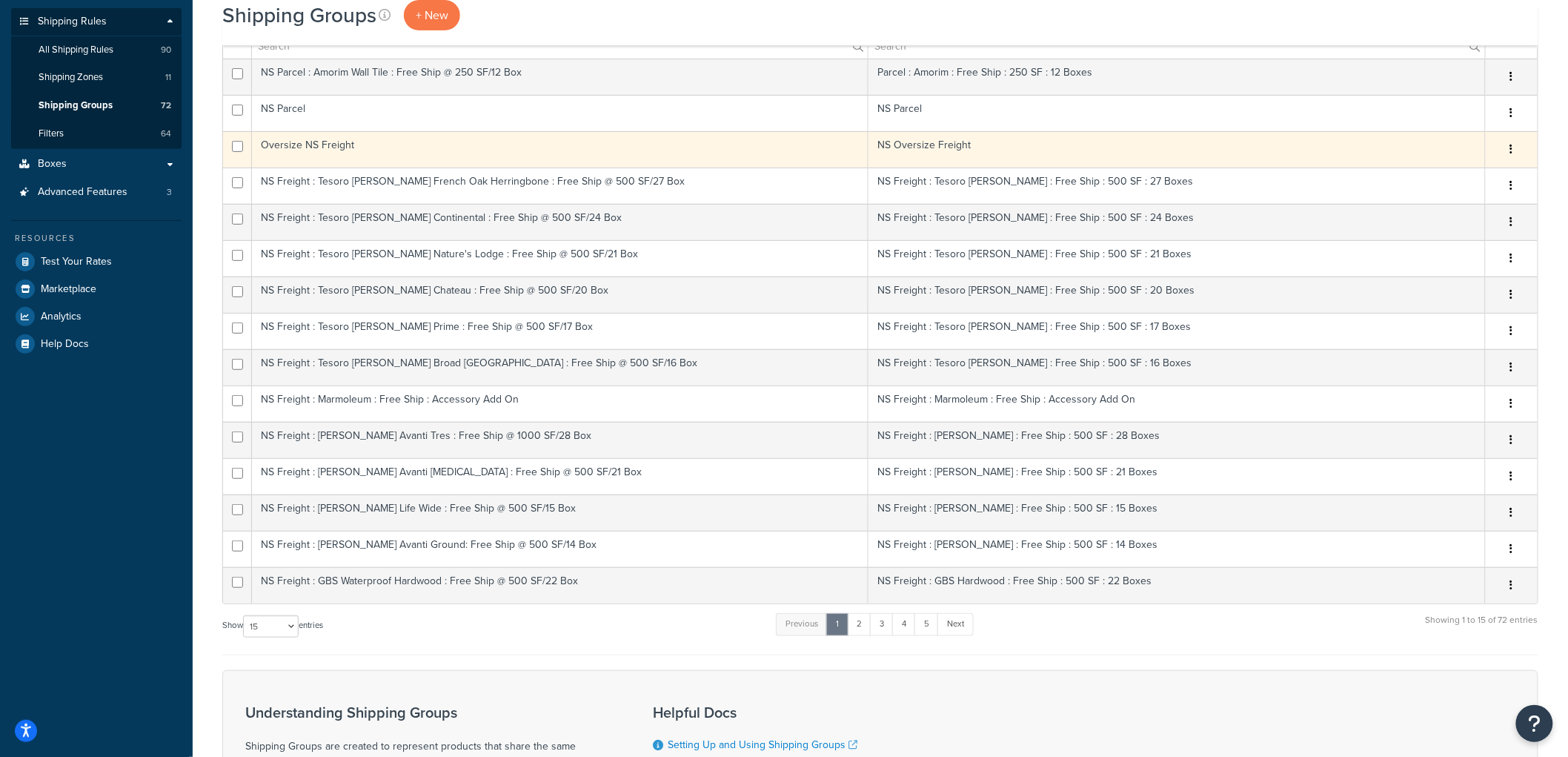
scroll to position [165, 0]
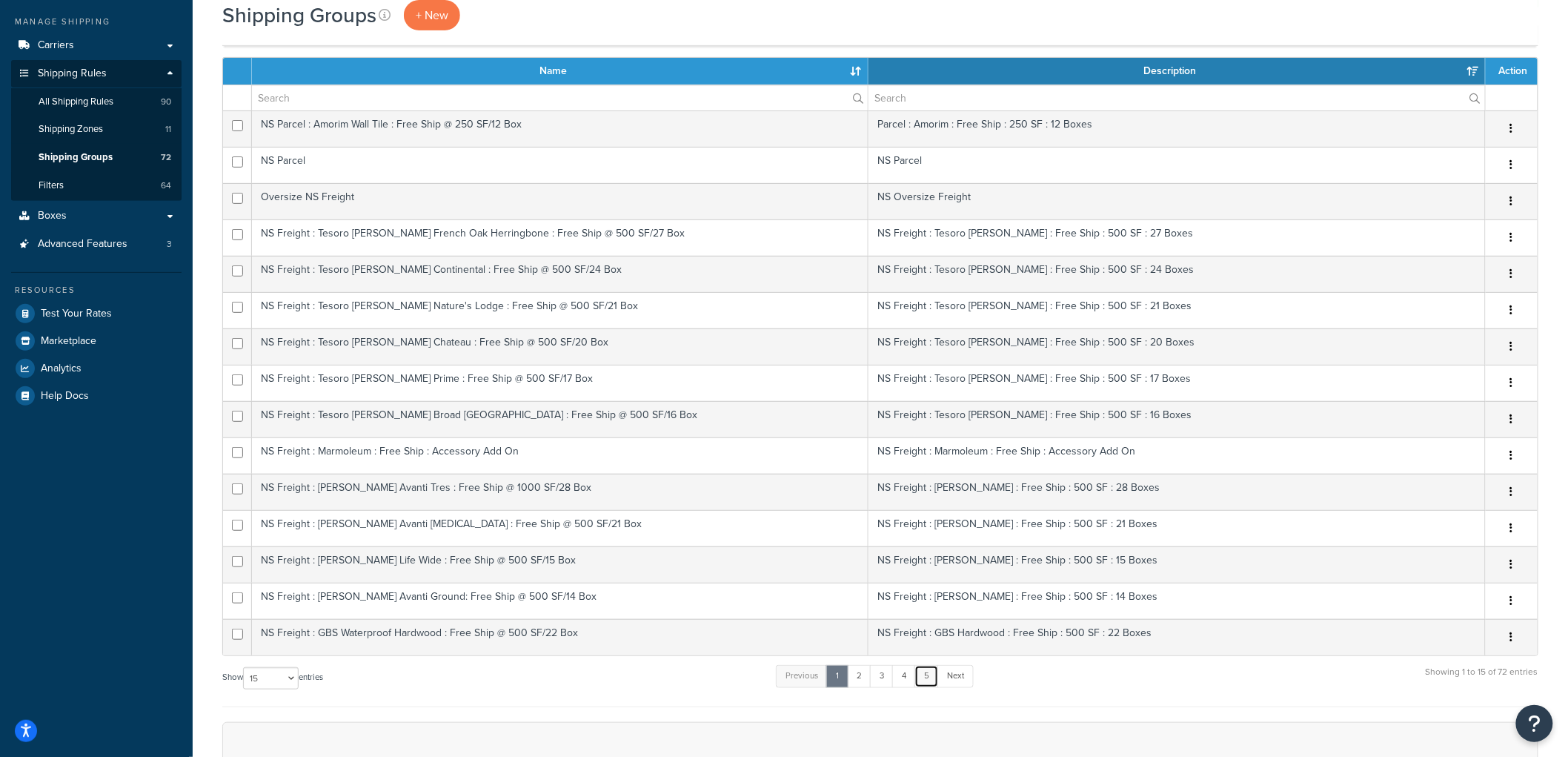
click at [927, 678] on link "5" at bounding box center [926, 676] width 24 height 22
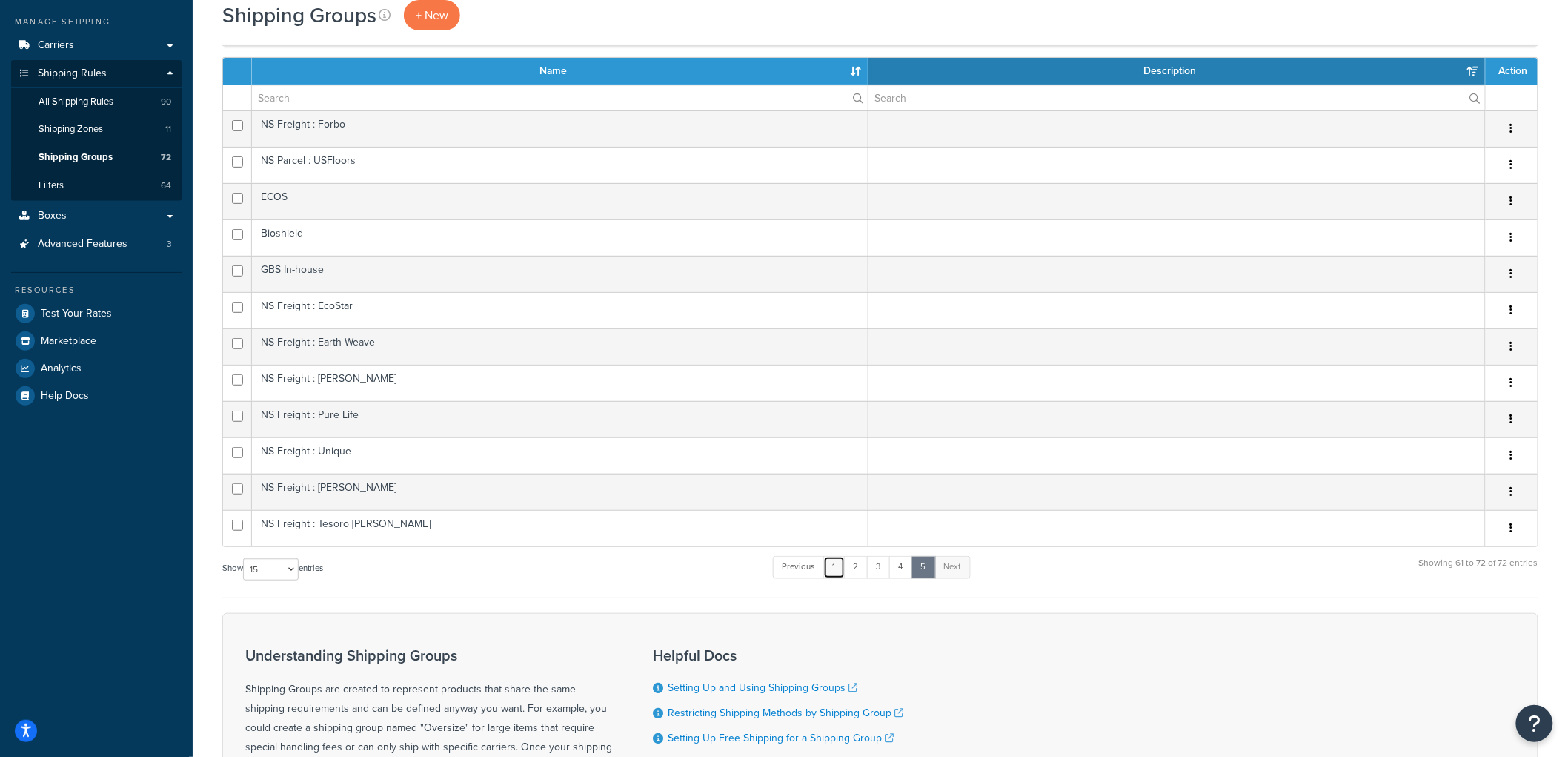
click at [838, 572] on link "1" at bounding box center [833, 566] width 22 height 22
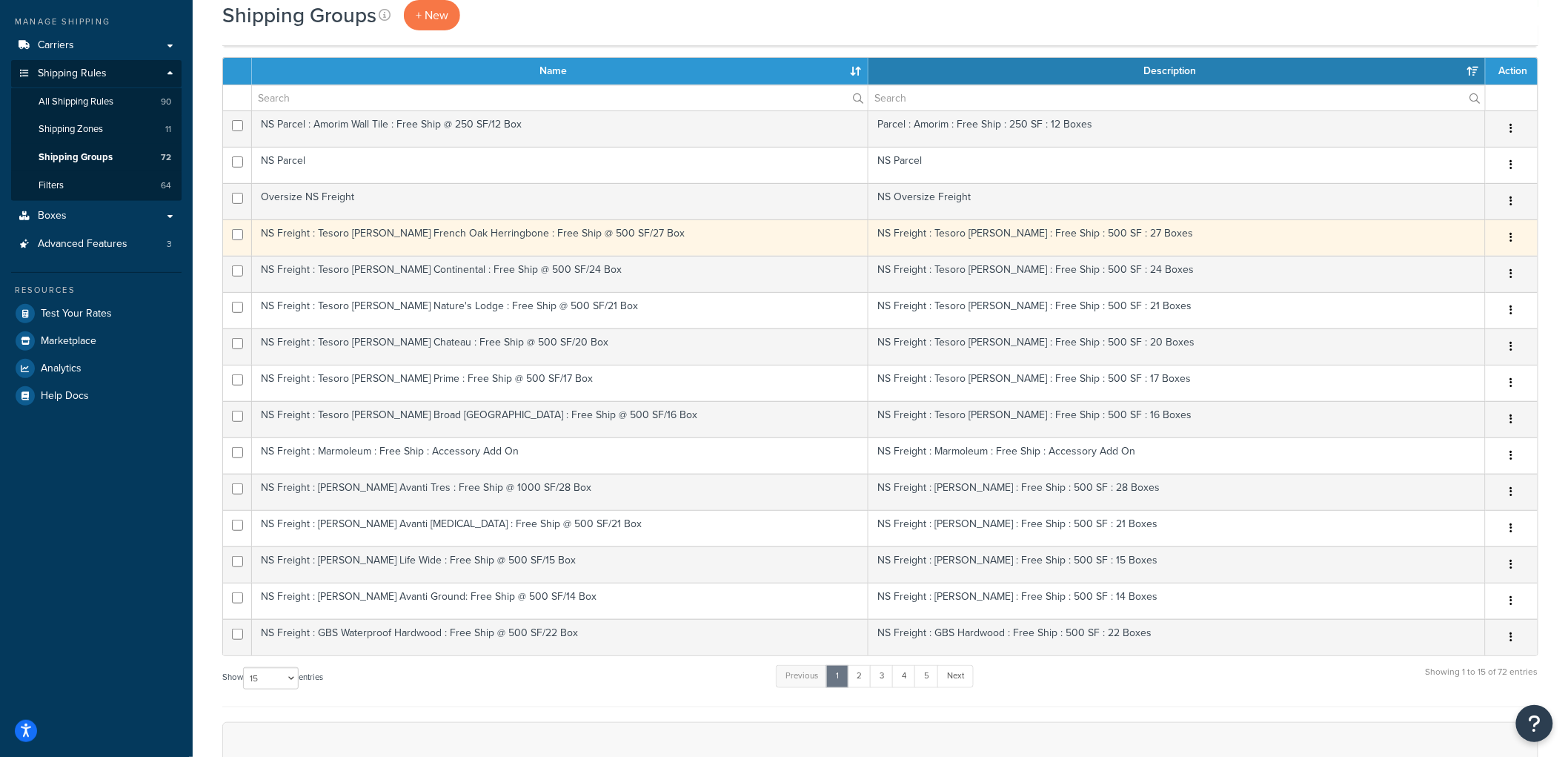
click at [507, 245] on td "NS Freight : Tesoro Woods French Oak Herringbone : Free Ship @ 500 SF/27 Box" at bounding box center [560, 237] width 616 height 37
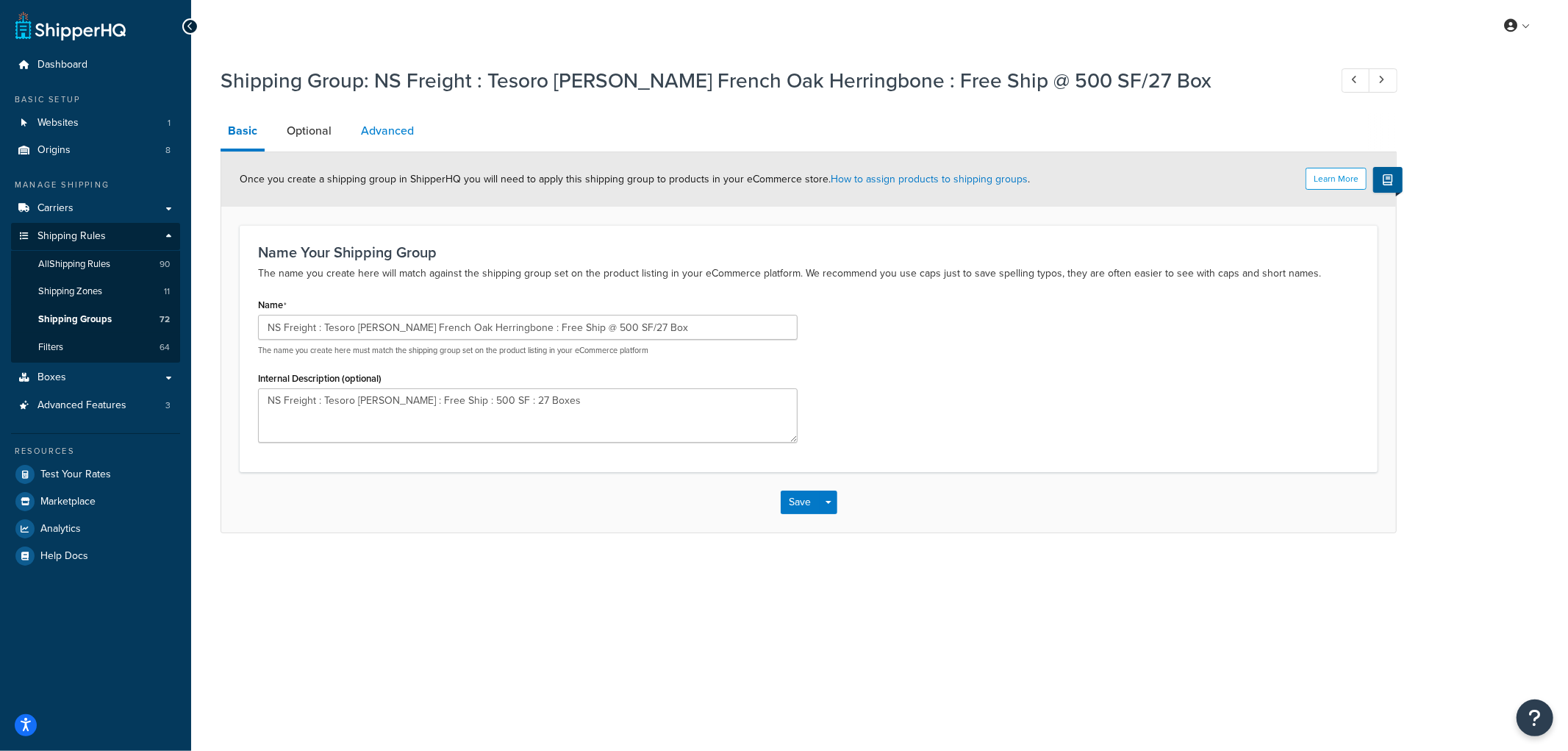
click at [401, 136] on link "Advanced" at bounding box center [387, 131] width 67 height 35
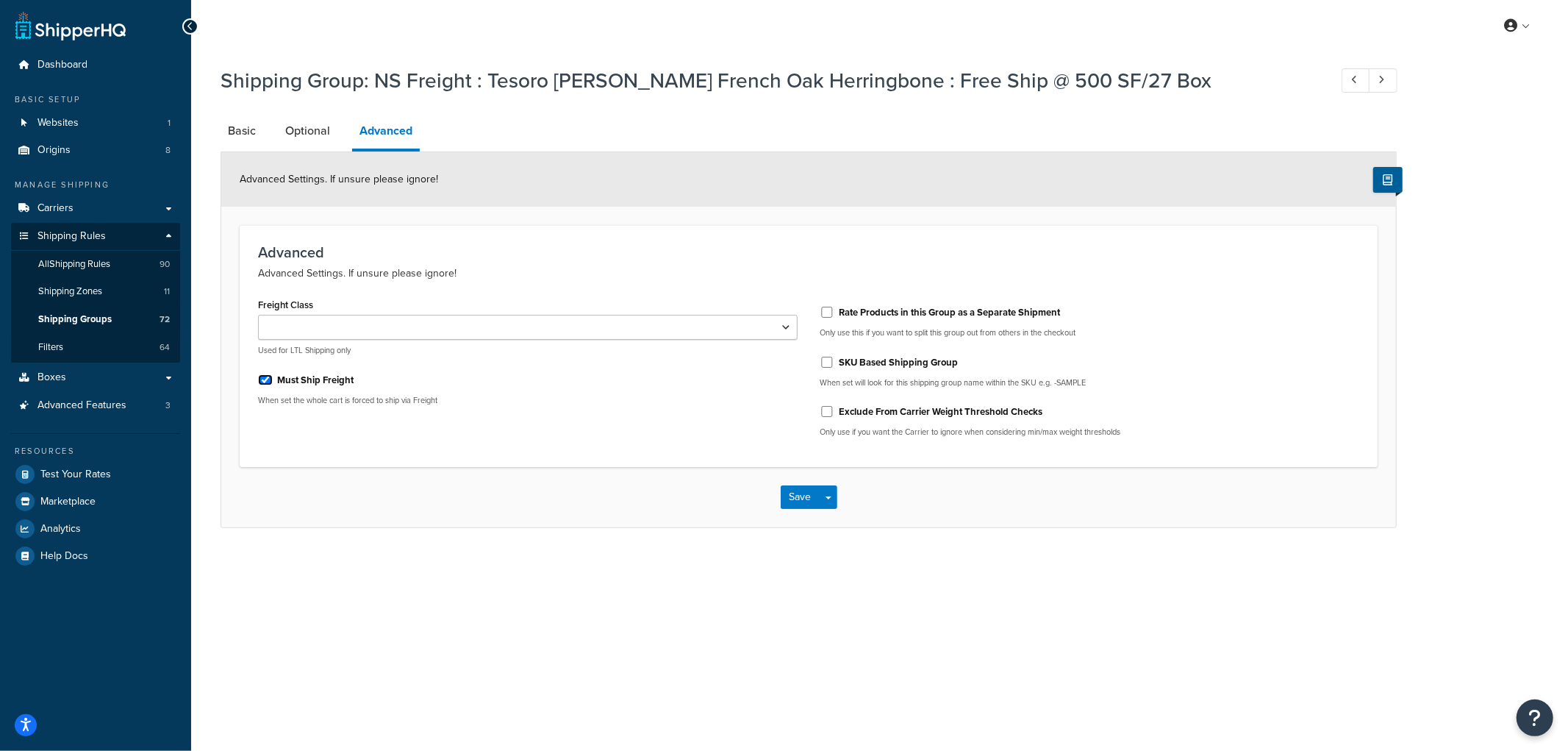
click at [267, 380] on input "Must Ship Freight" at bounding box center [265, 379] width 15 height 11
checkbox input "false"
click at [792, 494] on button "Save" at bounding box center [800, 497] width 40 height 24
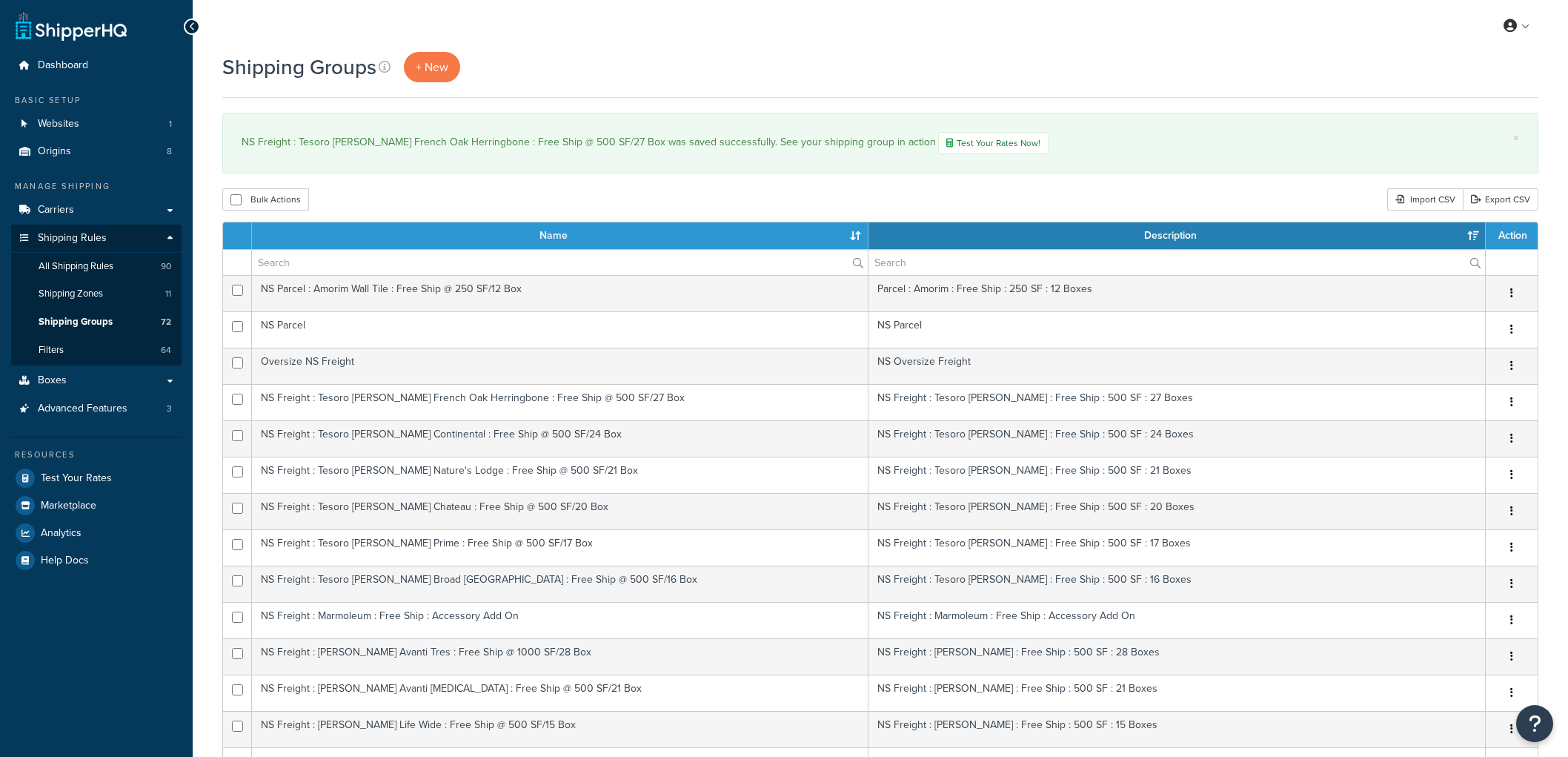
select select "15"
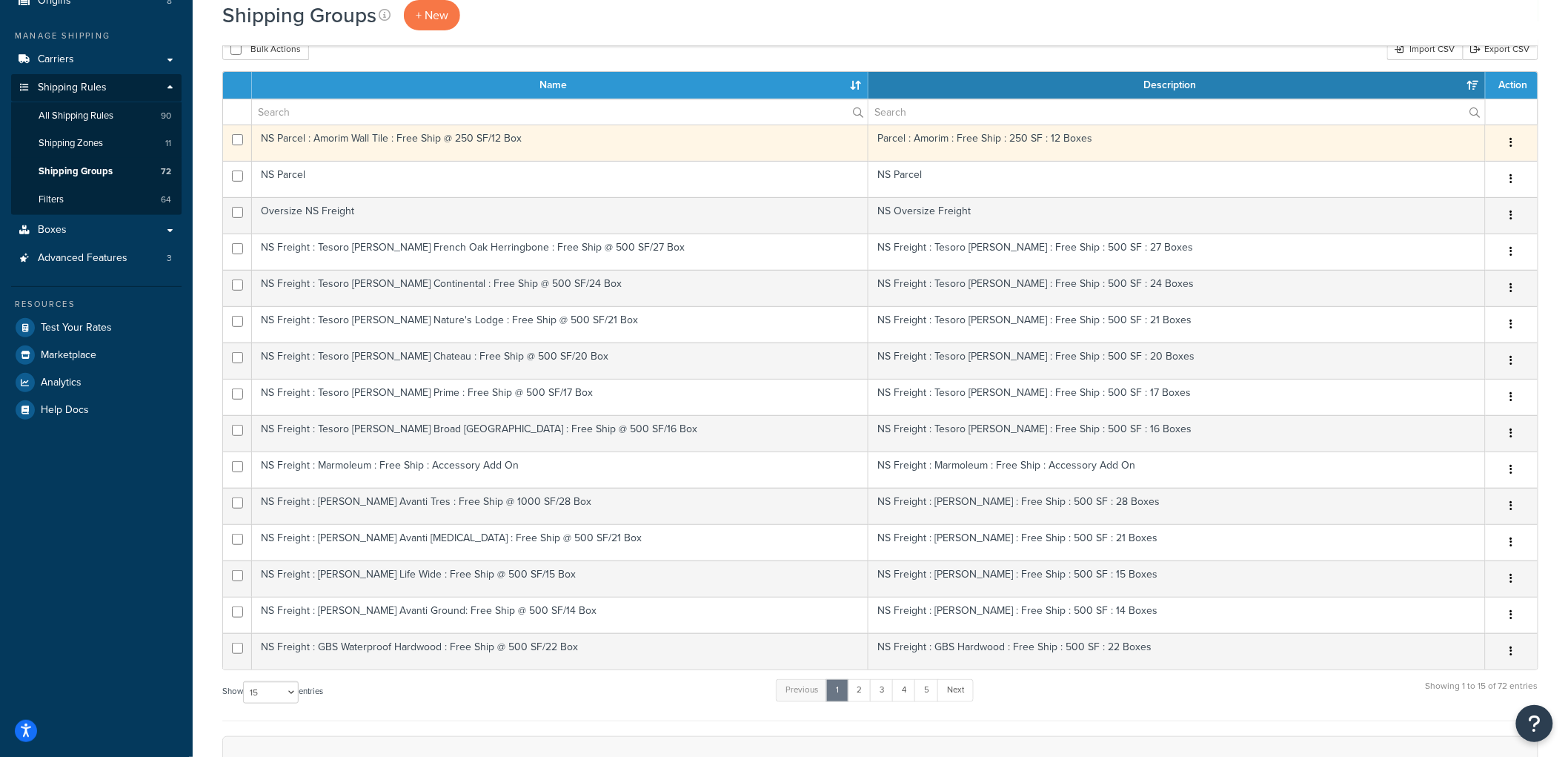
scroll to position [165, 0]
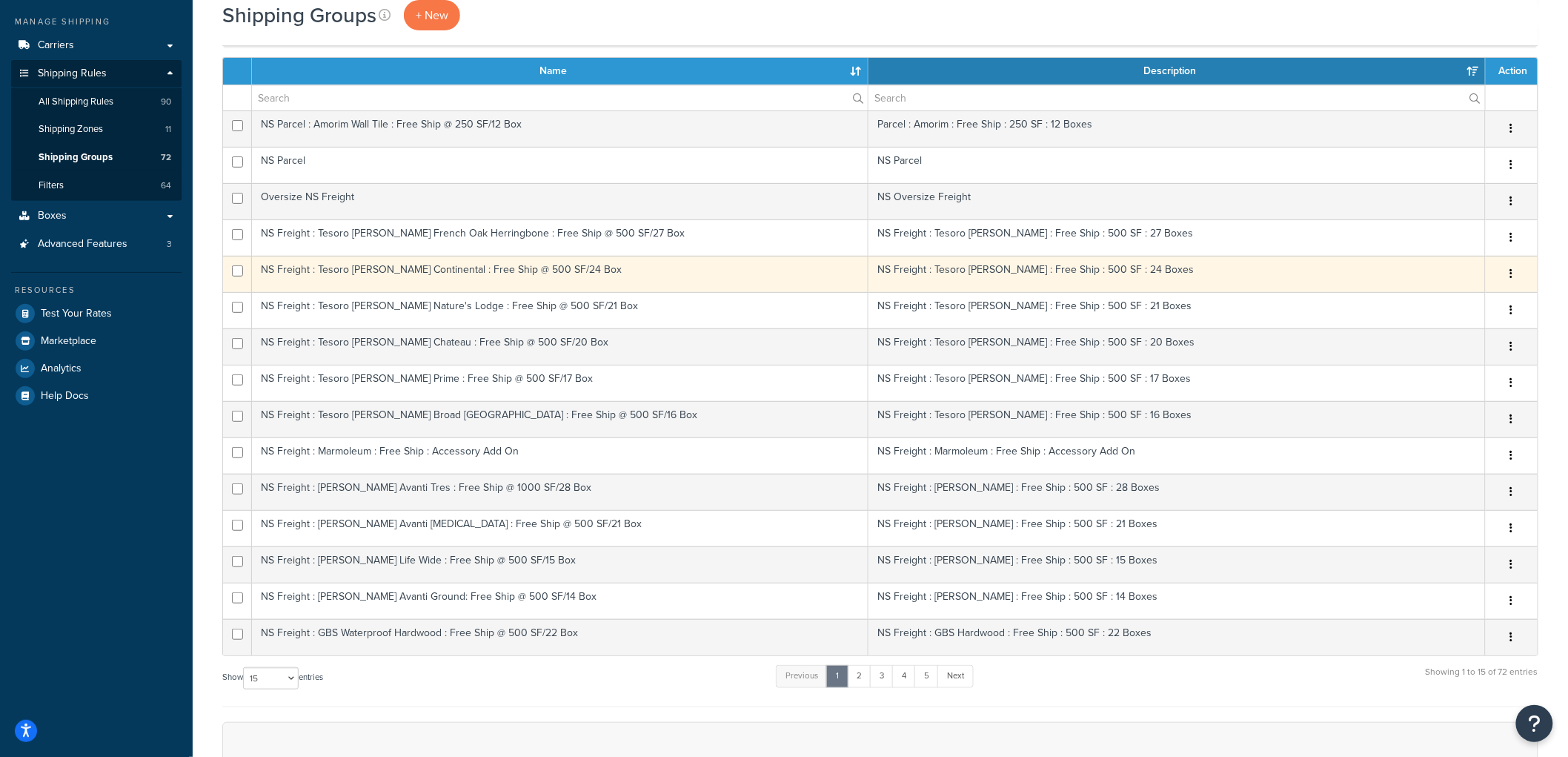
click at [551, 273] on td "NS Freight : Tesoro [PERSON_NAME] Continental : Free Ship @ 500 SF/24 Box" at bounding box center [560, 274] width 616 height 37
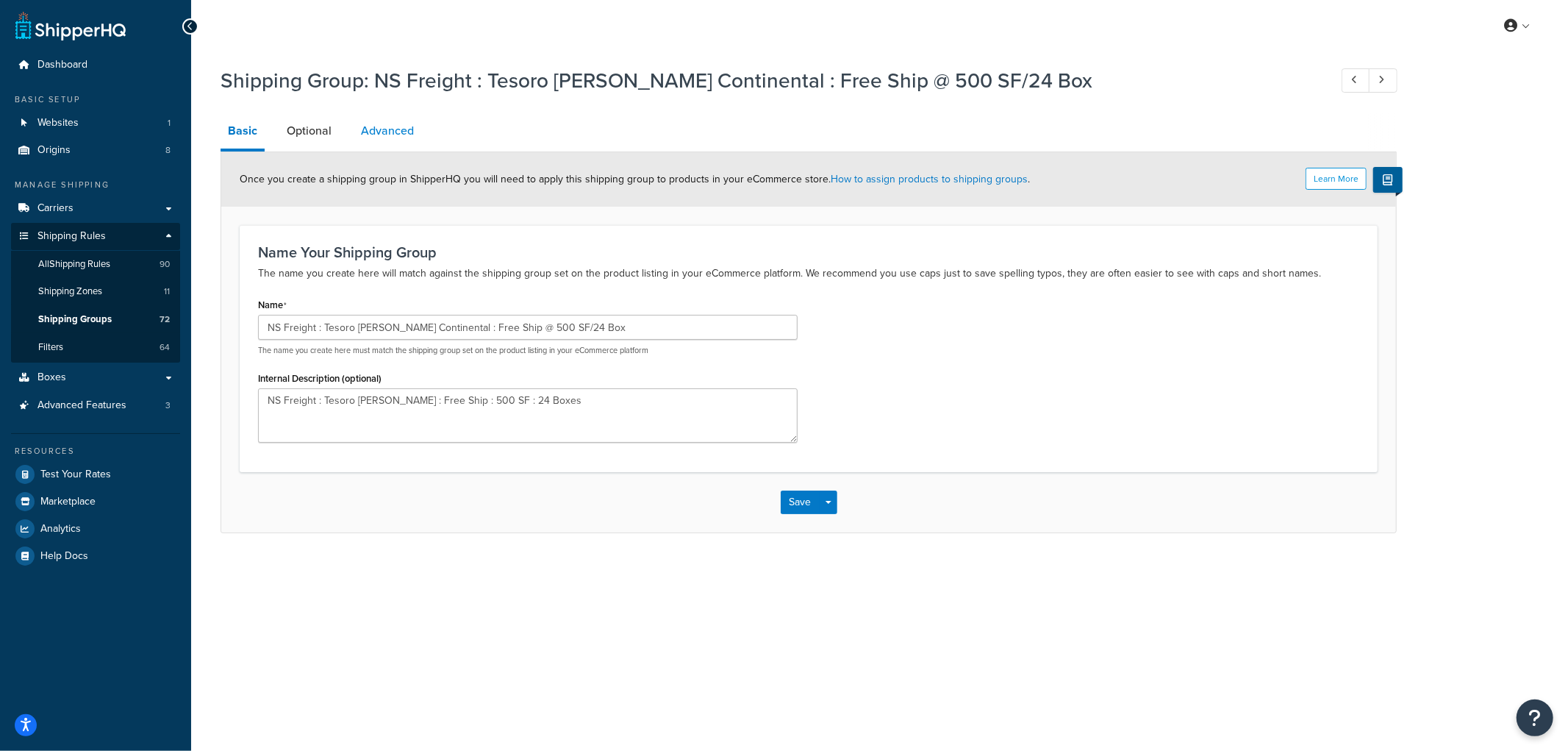
click at [387, 141] on link "Advanced" at bounding box center [387, 131] width 67 height 35
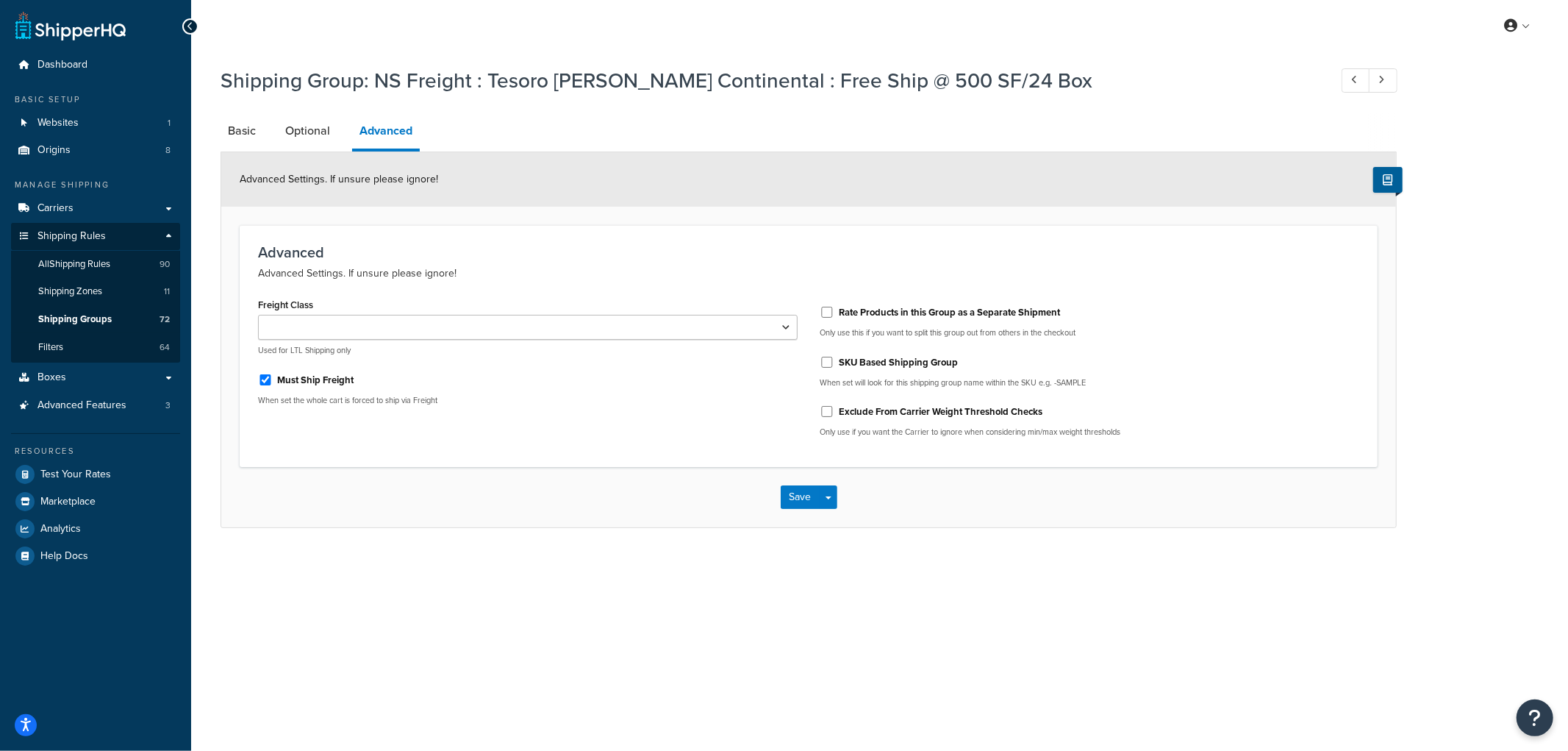
click at [256, 379] on div "Freight Class 50 55 60 65 70 77.5 85 92.5 100 110 125 150 175 200 250 300 400 5…" at bounding box center [527, 355] width 562 height 123
click at [264, 377] on input "Must Ship Freight" at bounding box center [265, 379] width 15 height 11
checkbox input "false"
click at [792, 502] on button "Save" at bounding box center [800, 497] width 40 height 24
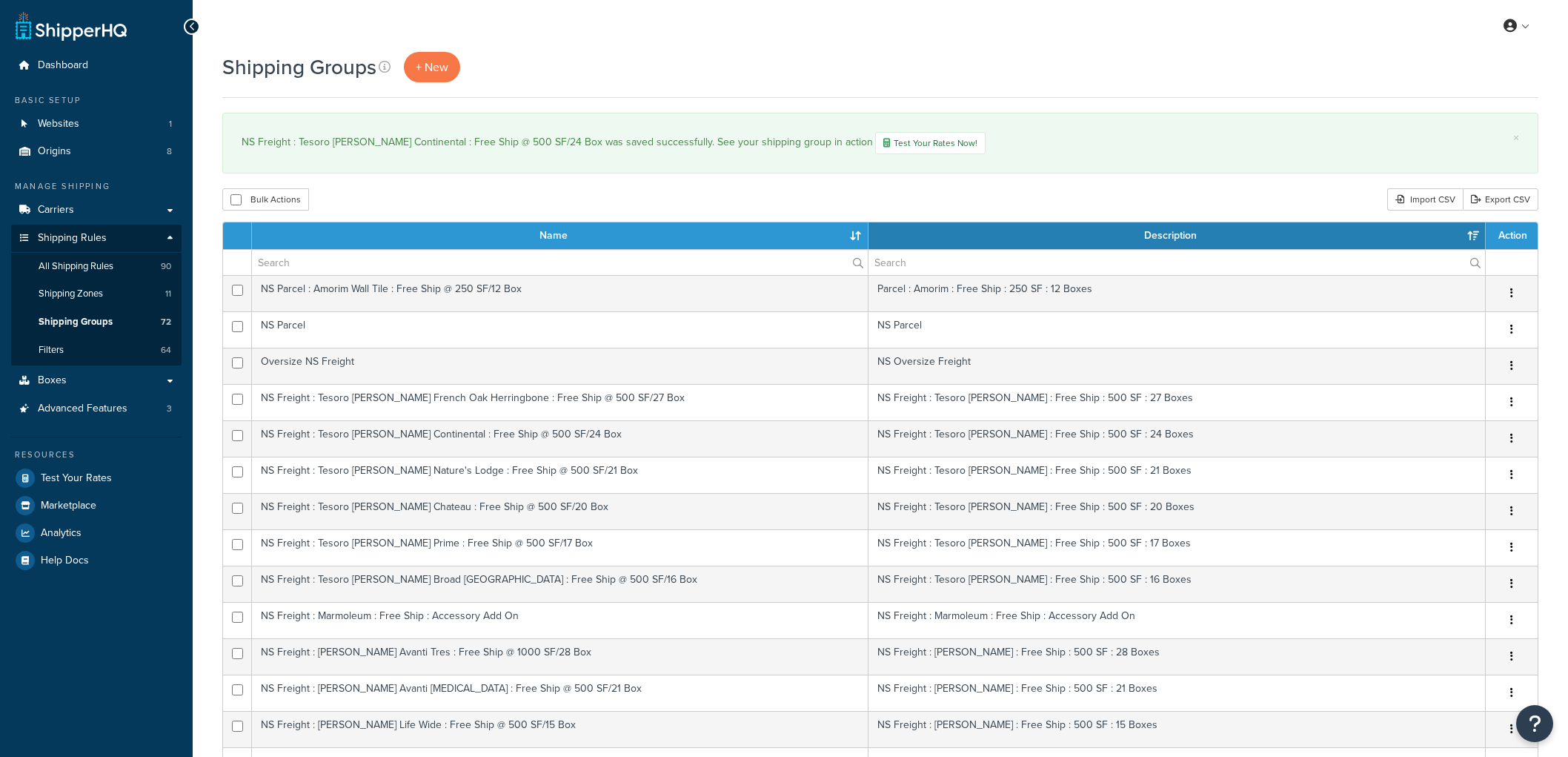
select select "15"
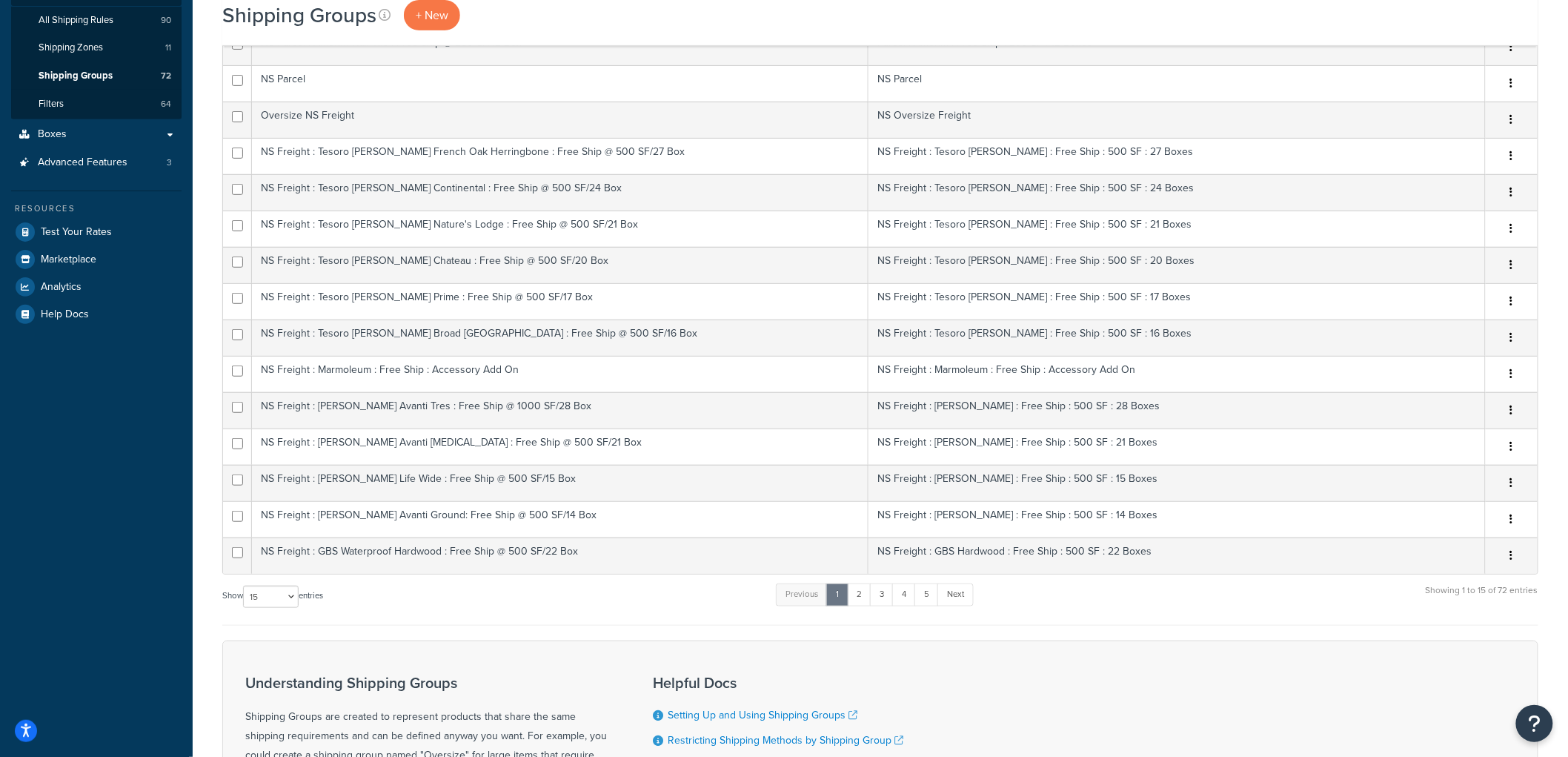
scroll to position [247, 0]
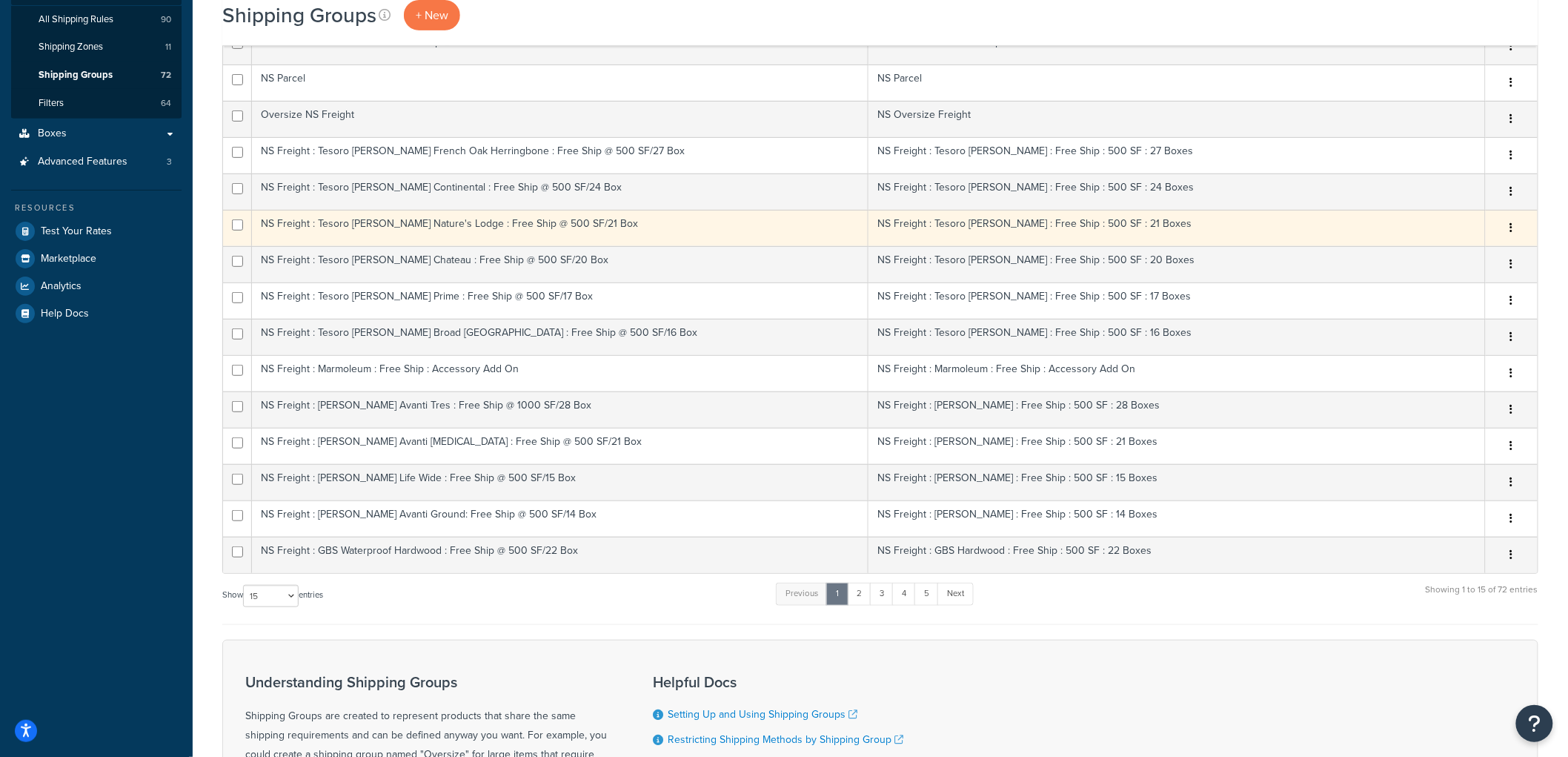
click at [423, 238] on td "NS Freight : Tesoro [PERSON_NAME] Nature's Lodge : Free Ship @ 500 SF/21 Box" at bounding box center [560, 227] width 616 height 37
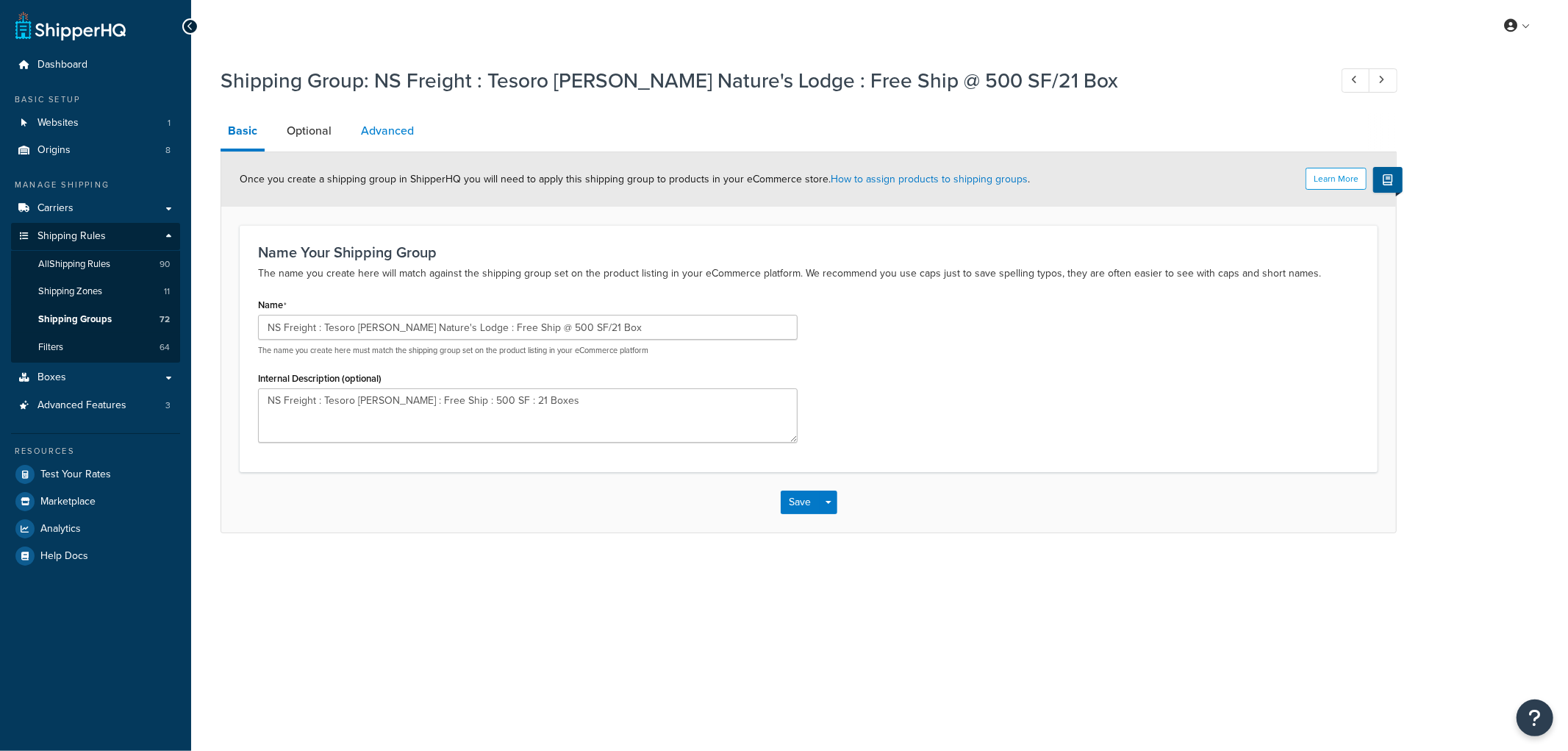
click at [384, 134] on link "Advanced" at bounding box center [387, 131] width 67 height 35
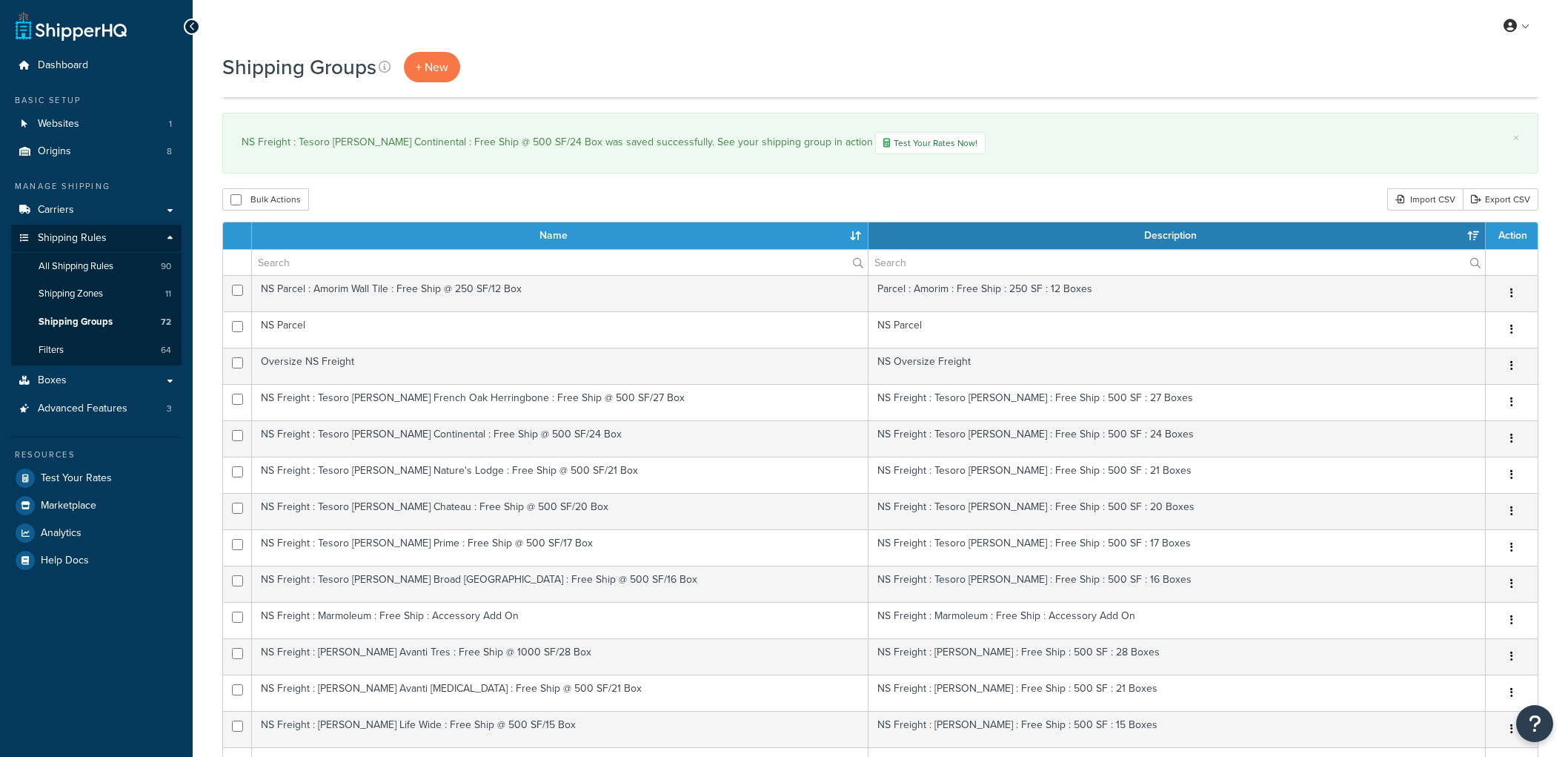
select select "15"
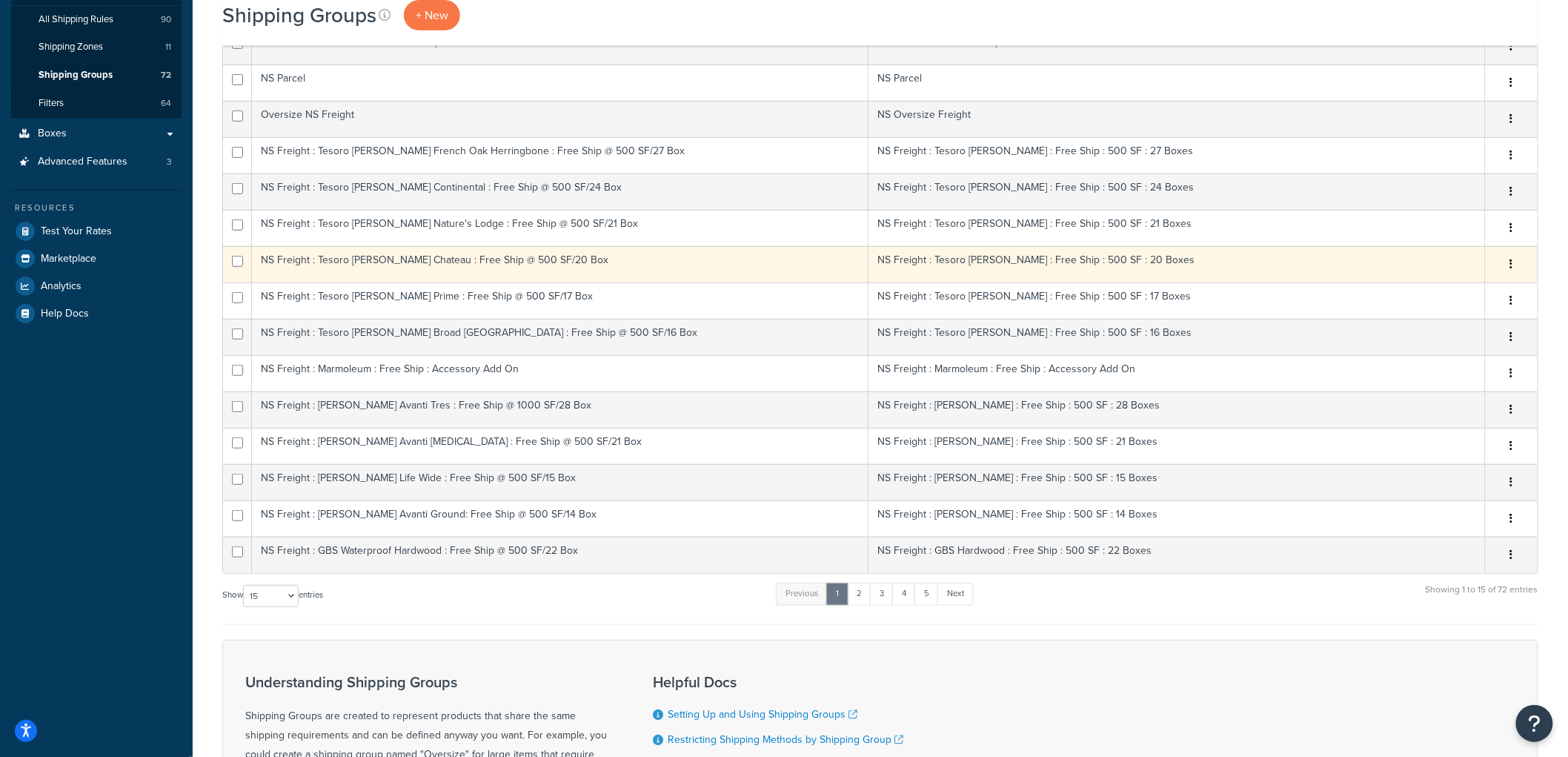
click at [410, 259] on td "NS Freight : Tesoro [PERSON_NAME] Chateau : Free Ship @ 500 SF/20 Box" at bounding box center [560, 264] width 616 height 37
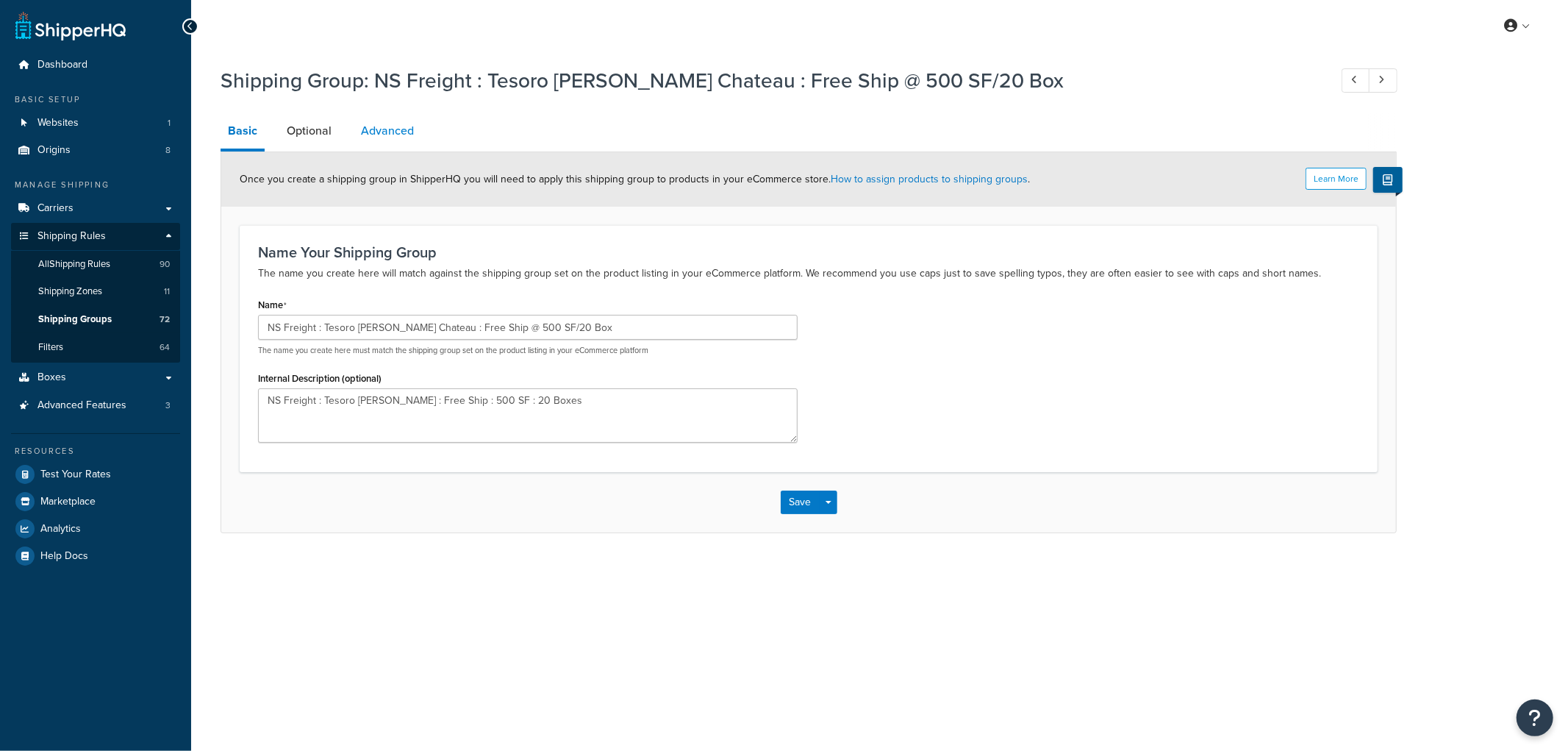
click at [397, 134] on link "Advanced" at bounding box center [387, 131] width 67 height 35
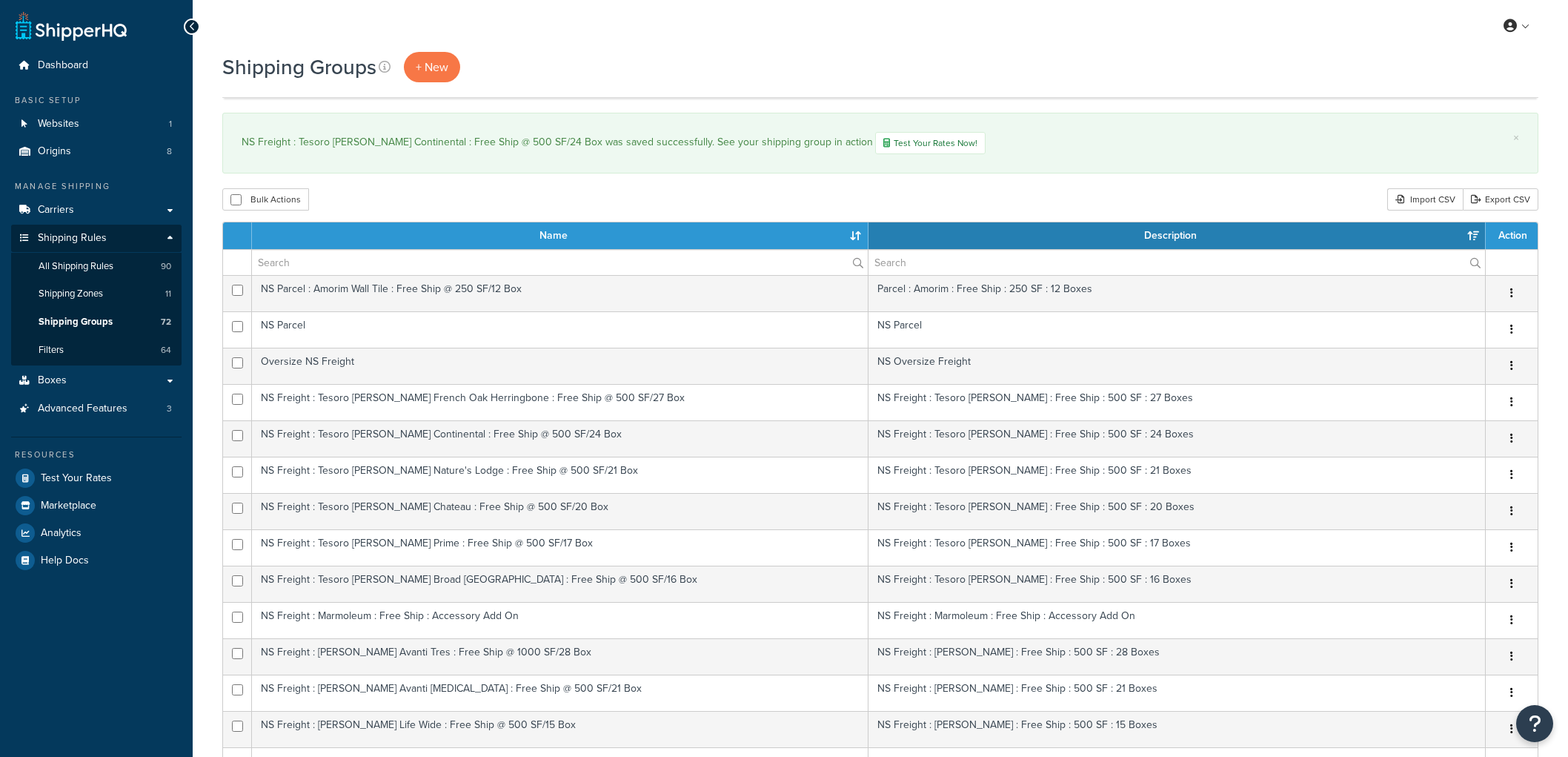
select select "15"
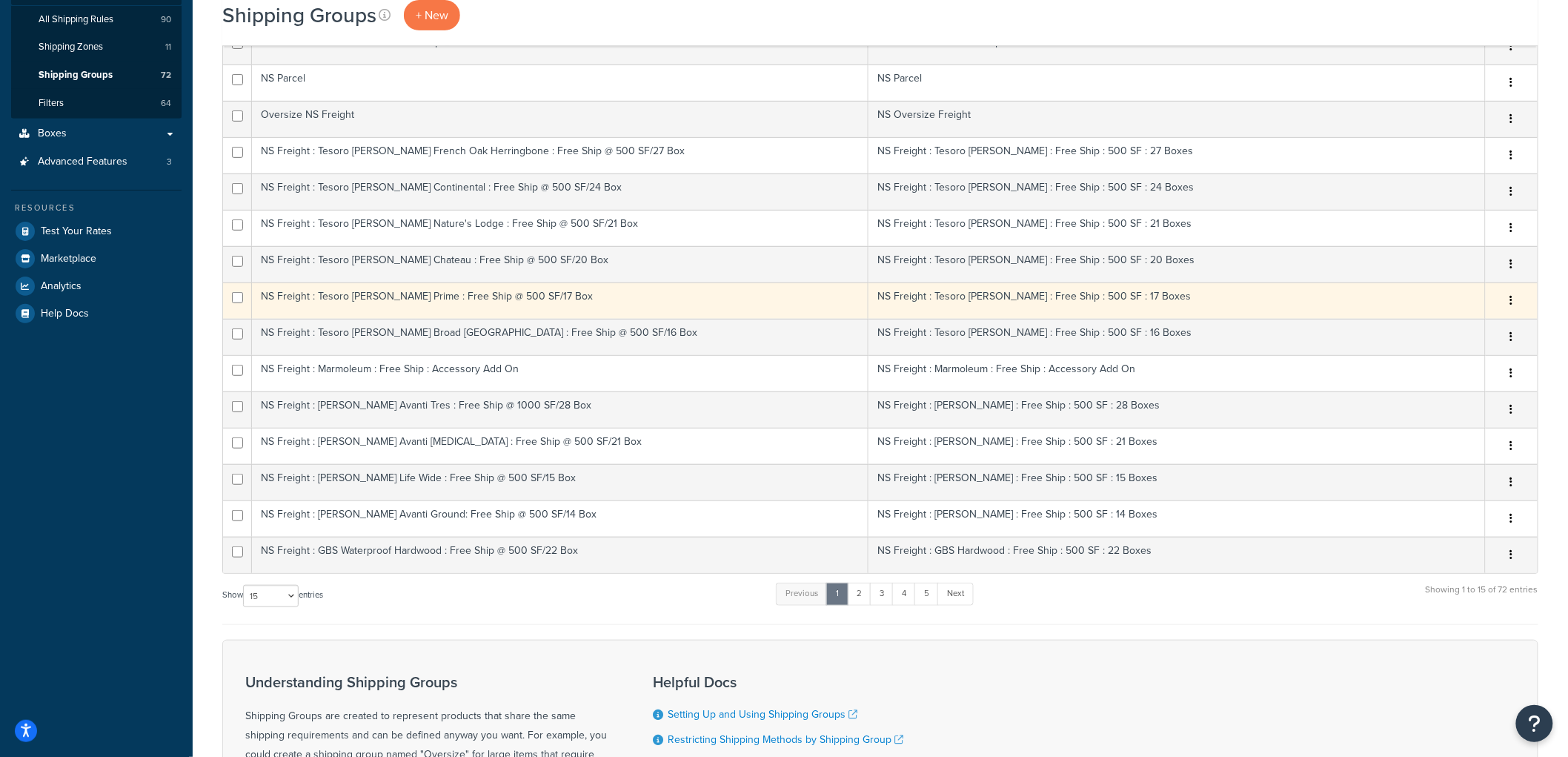
click at [470, 292] on td "NS Freight : Tesoro [PERSON_NAME] Prime : Free Ship @ 500 SF/17 Box" at bounding box center [560, 300] width 616 height 37
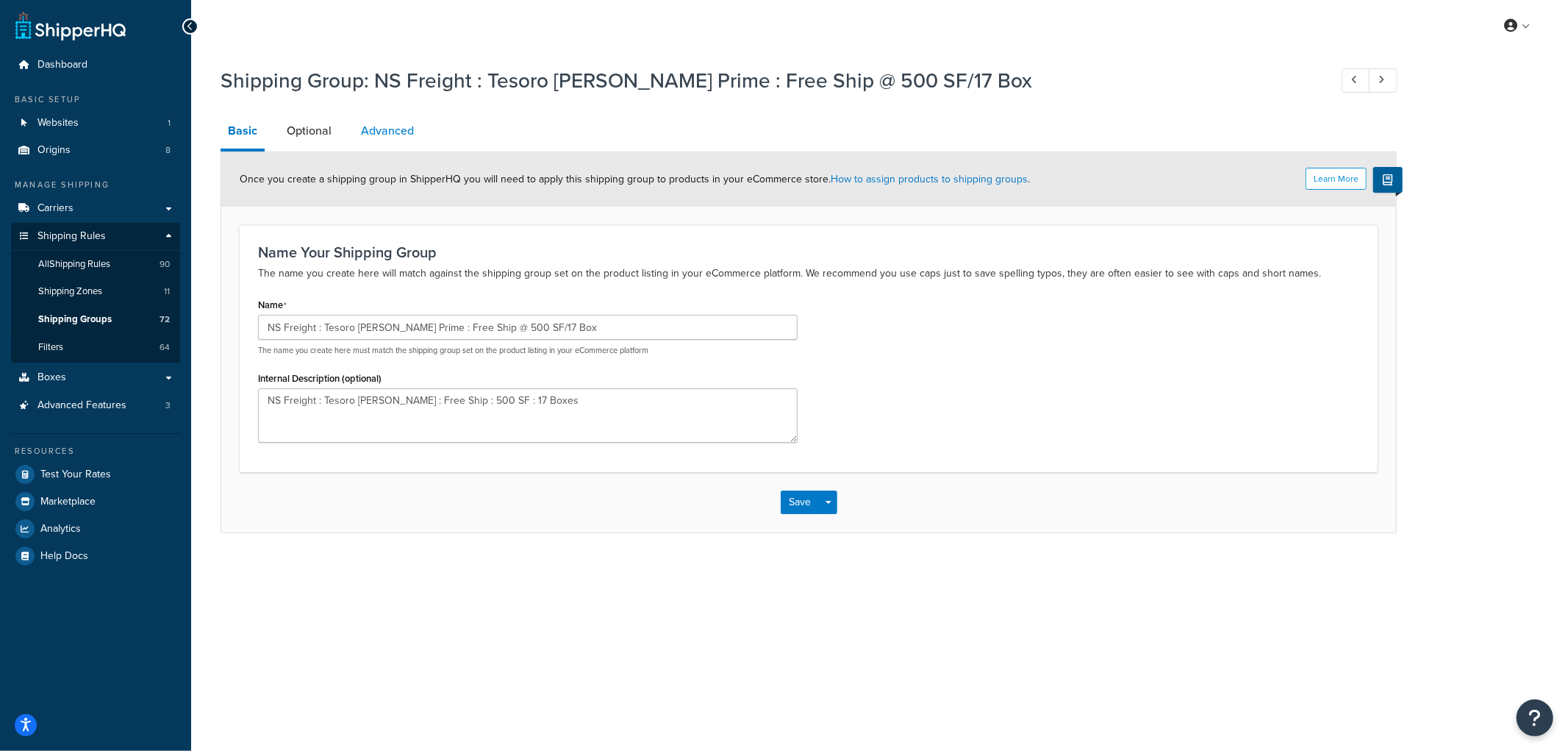
click at [391, 131] on link "Advanced" at bounding box center [387, 131] width 67 height 35
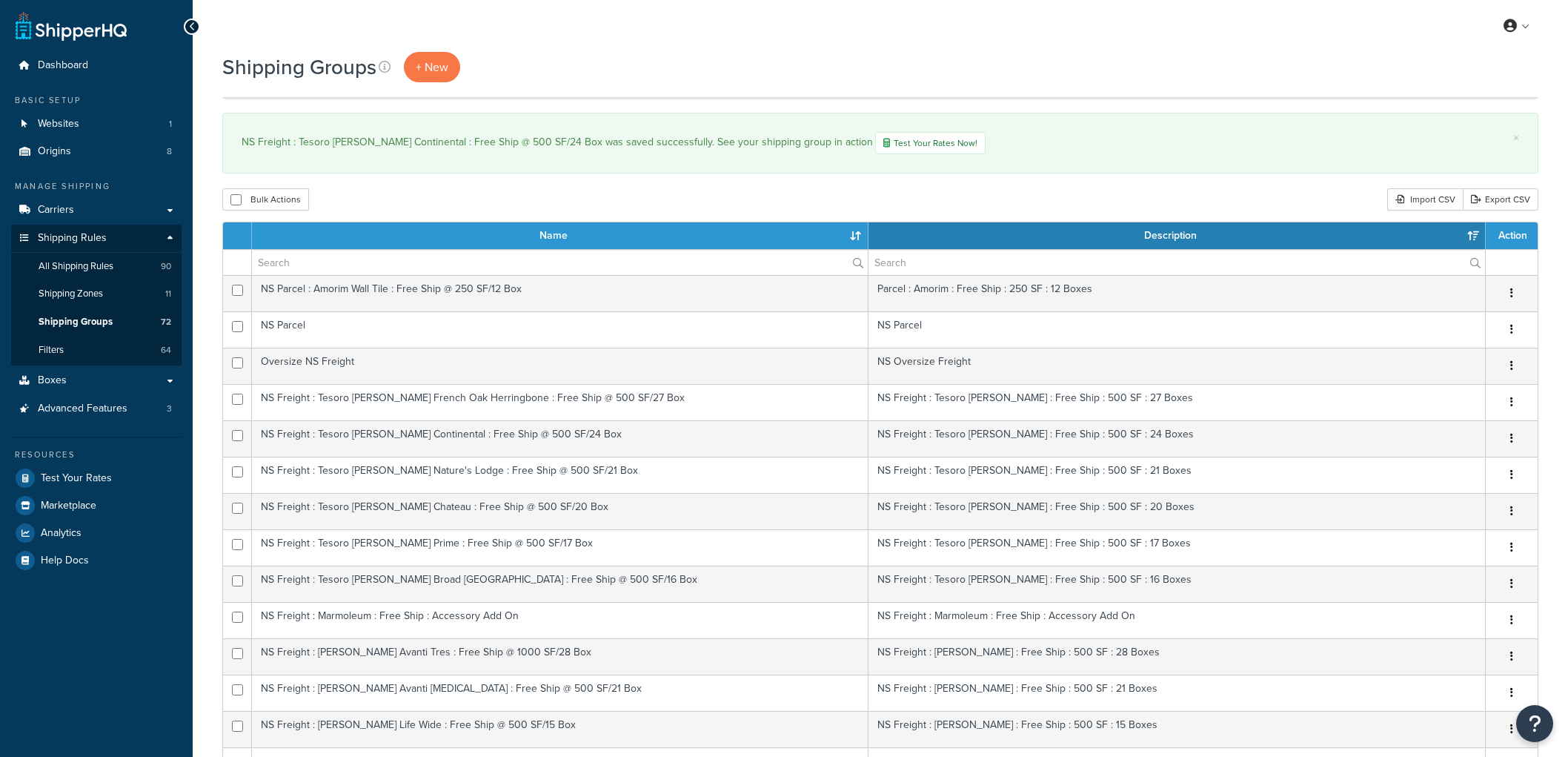
select select "15"
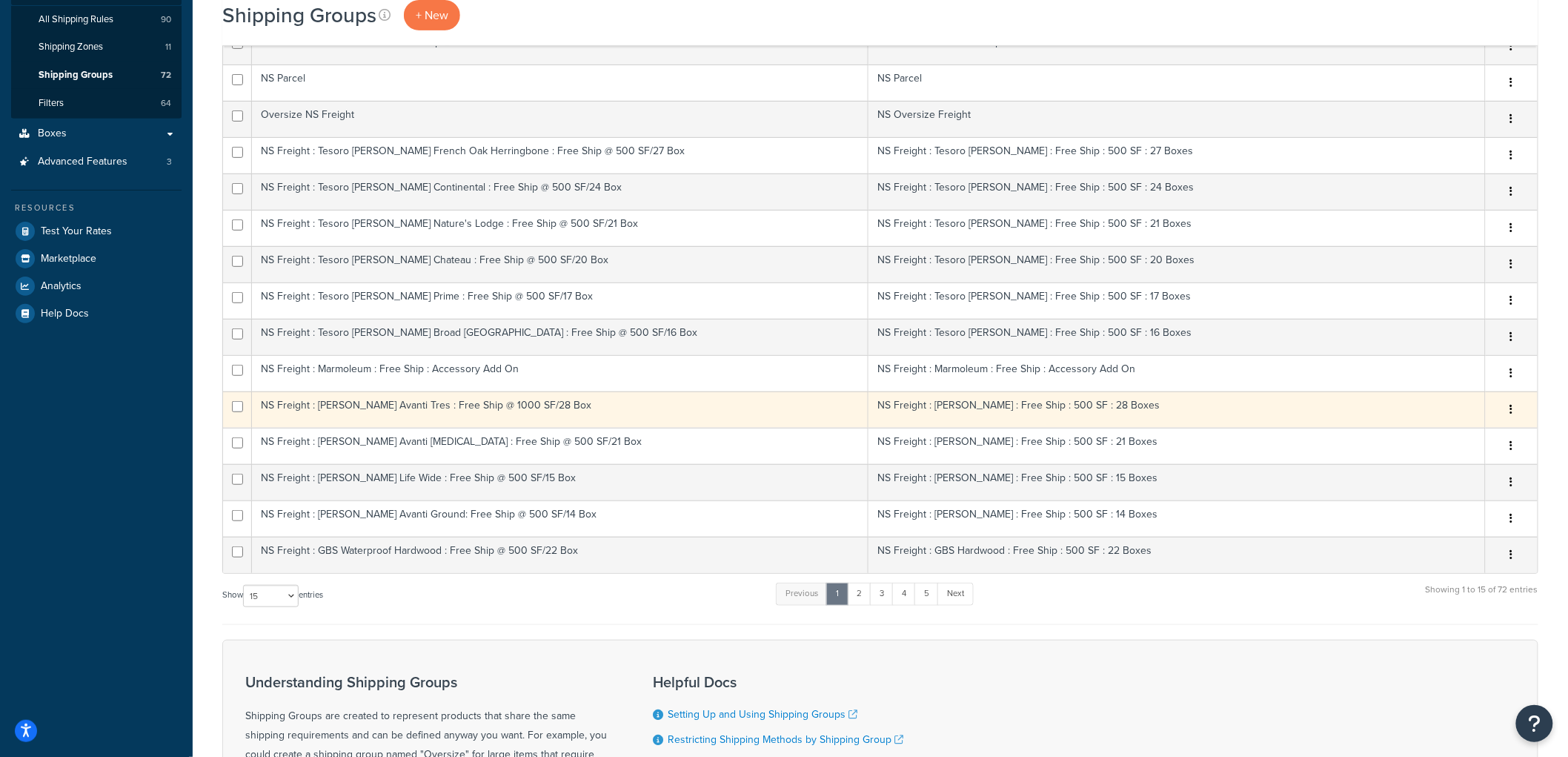
click at [431, 416] on td "NS Freight : [PERSON_NAME] Avanti Tres : Free Ship @ 1000 SF/28 Box" at bounding box center [560, 409] width 616 height 37
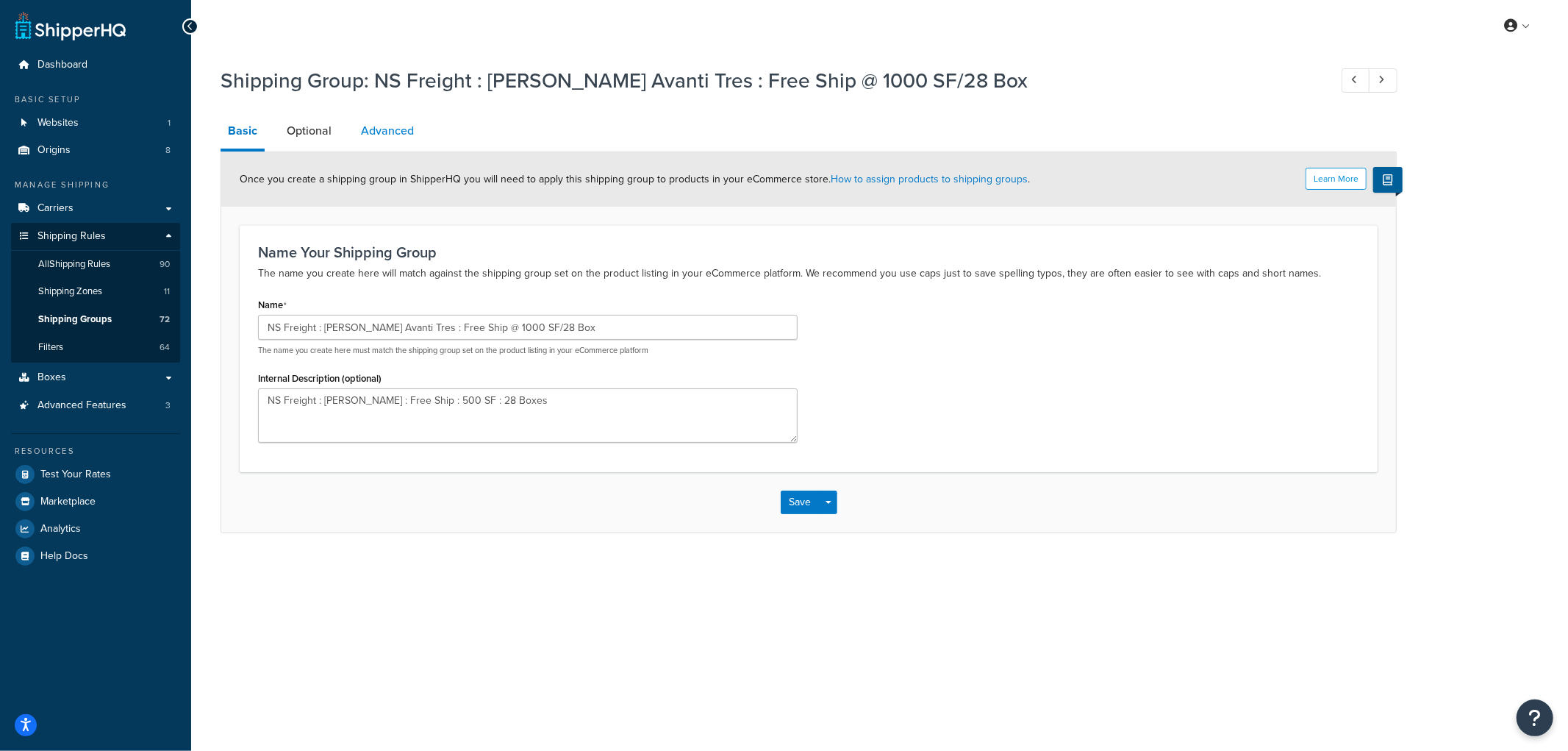
click at [393, 141] on link "Advanced" at bounding box center [387, 131] width 67 height 35
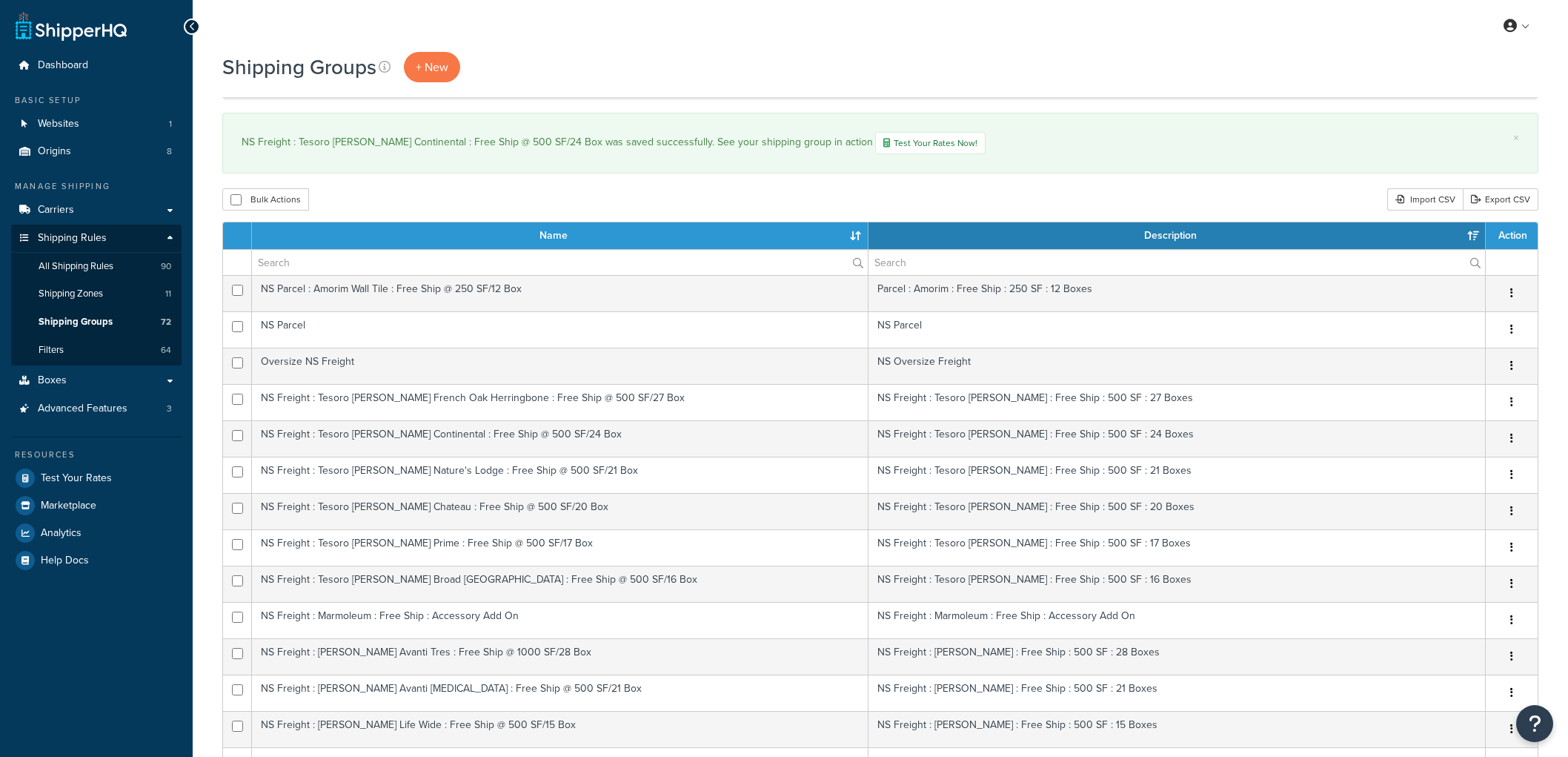
select select "15"
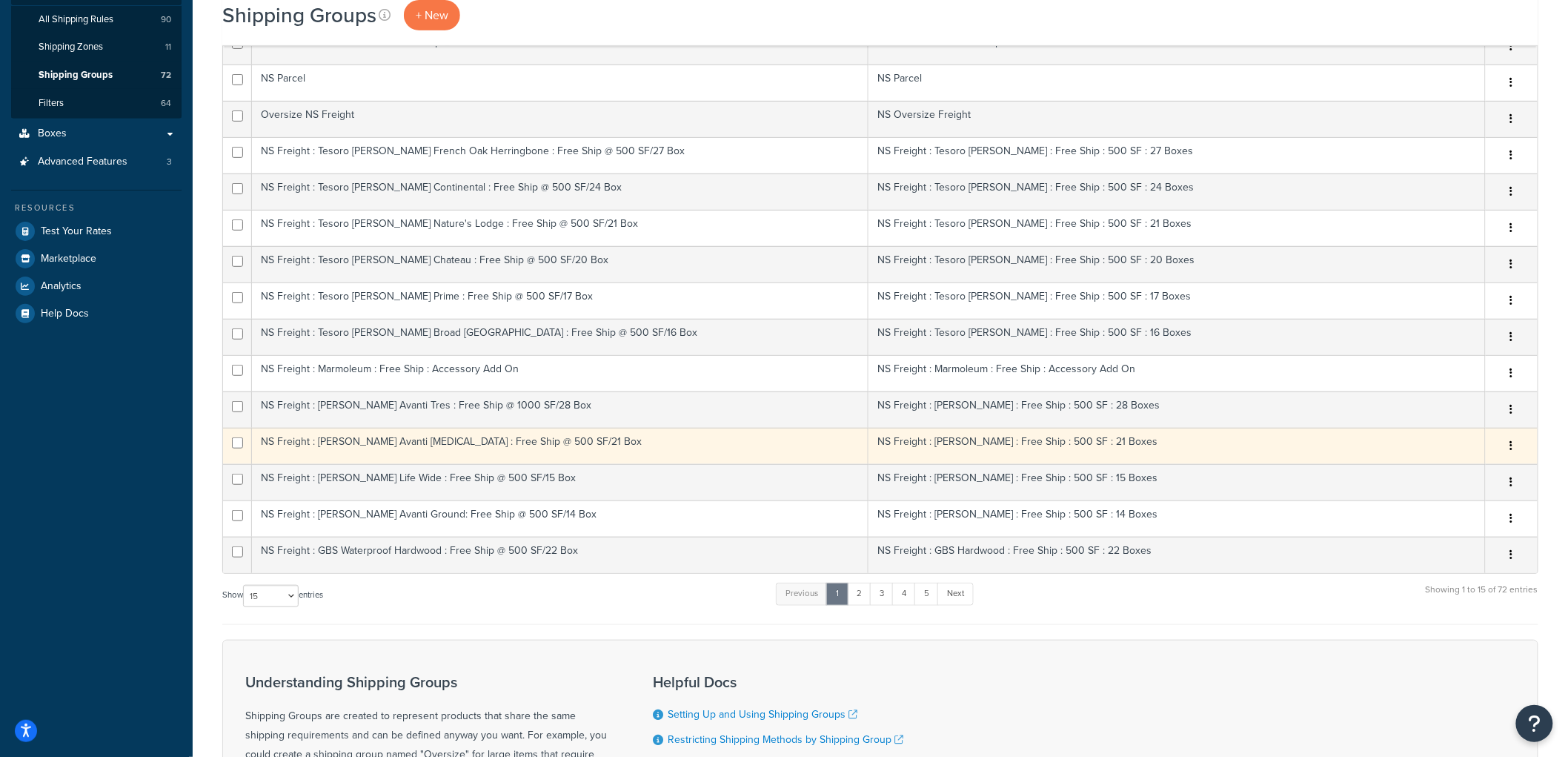
click at [468, 443] on td "NS Freight : [PERSON_NAME] Avanti [MEDICAL_DATA] : Free Ship @ 500 SF/21 Box" at bounding box center [560, 446] width 616 height 37
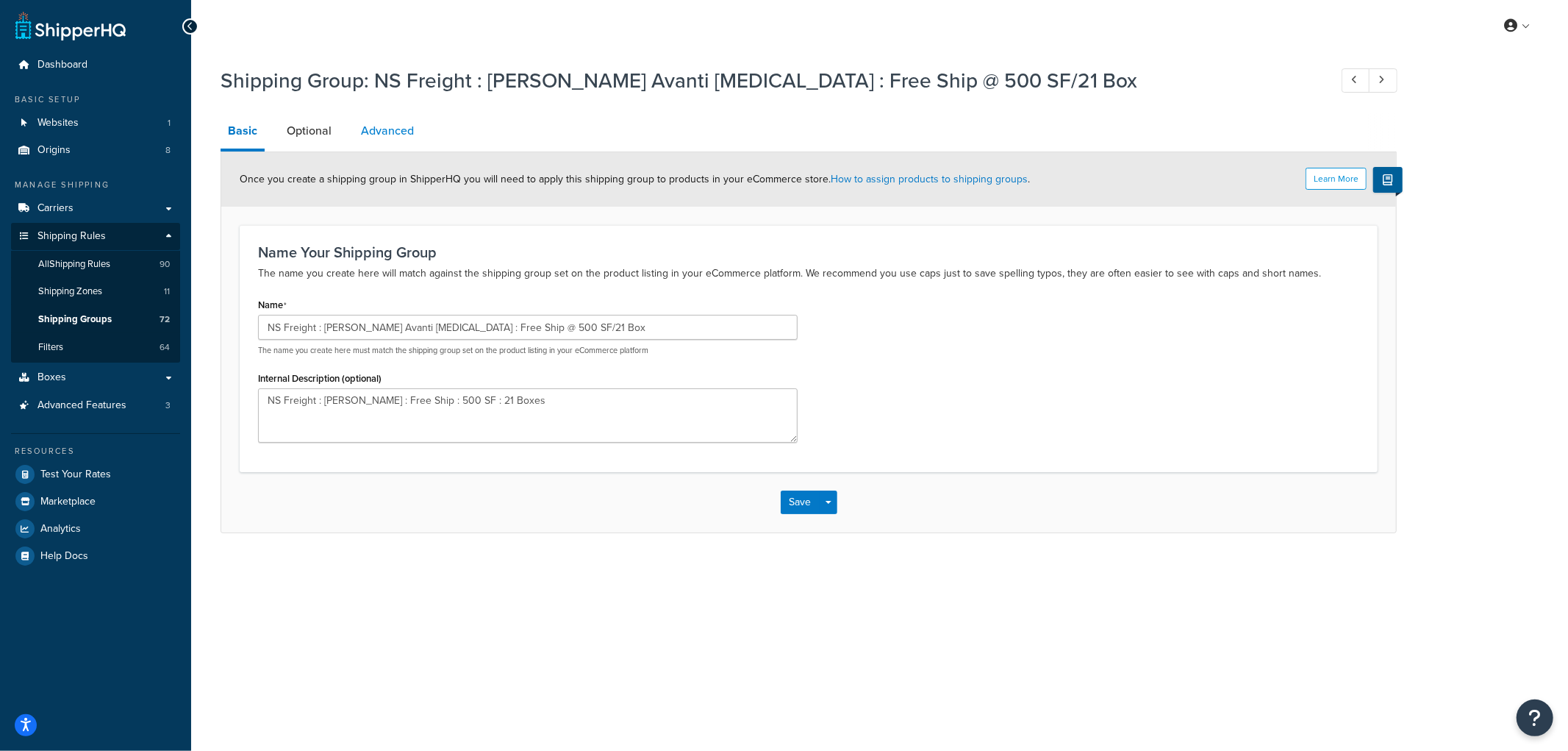
click at [386, 142] on link "Advanced" at bounding box center [387, 131] width 67 height 35
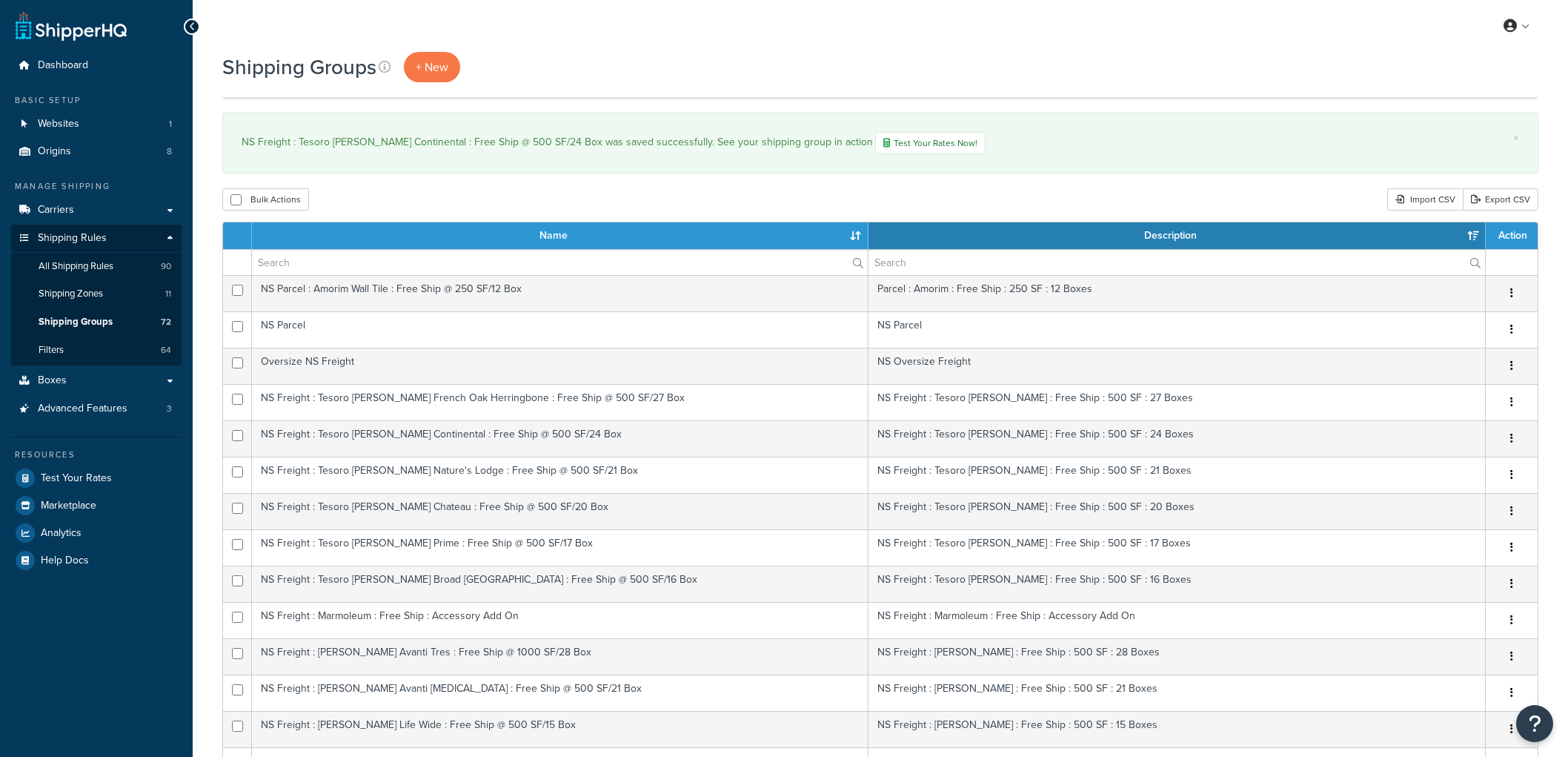
select select "15"
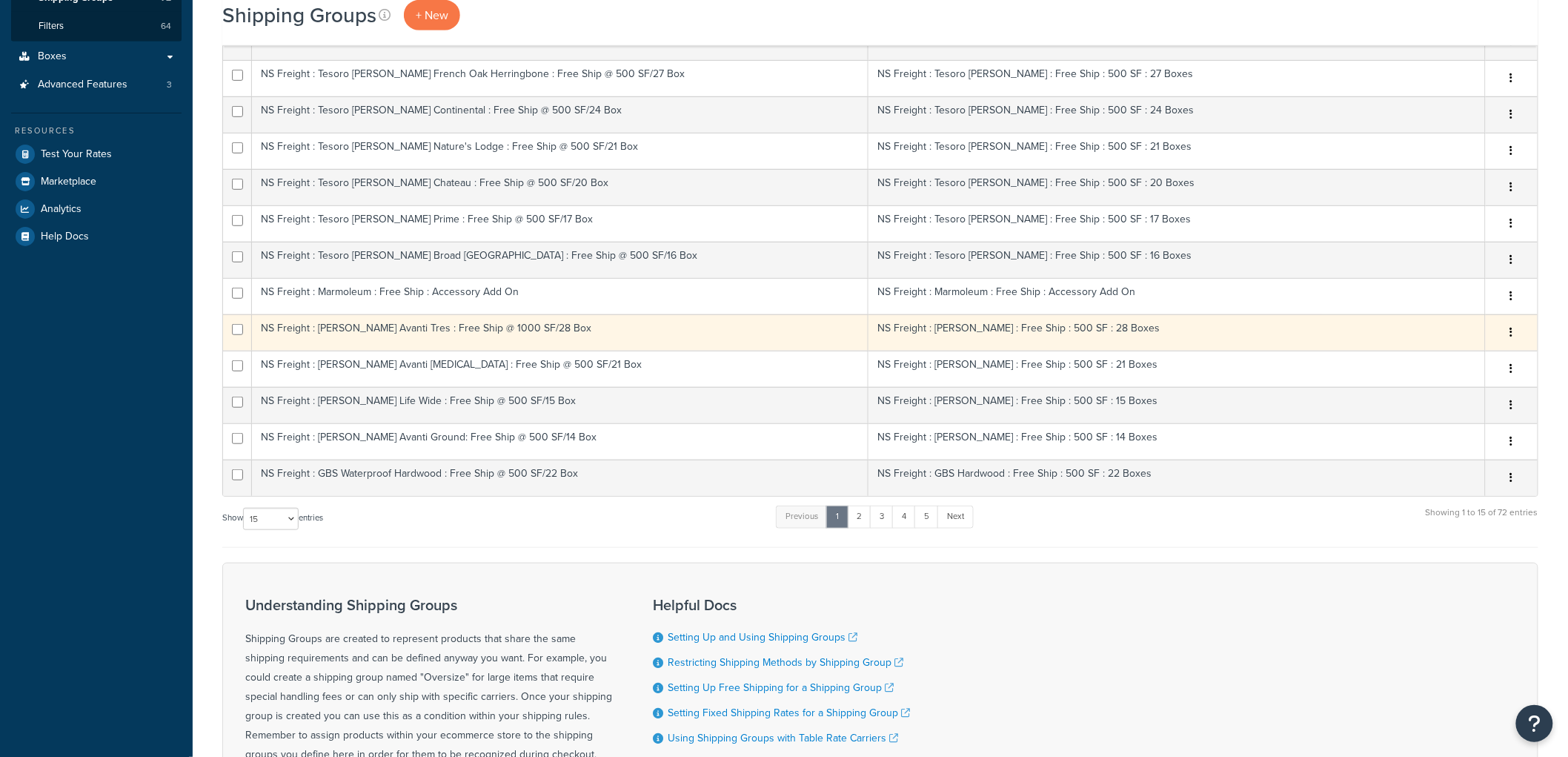
scroll to position [513, 0]
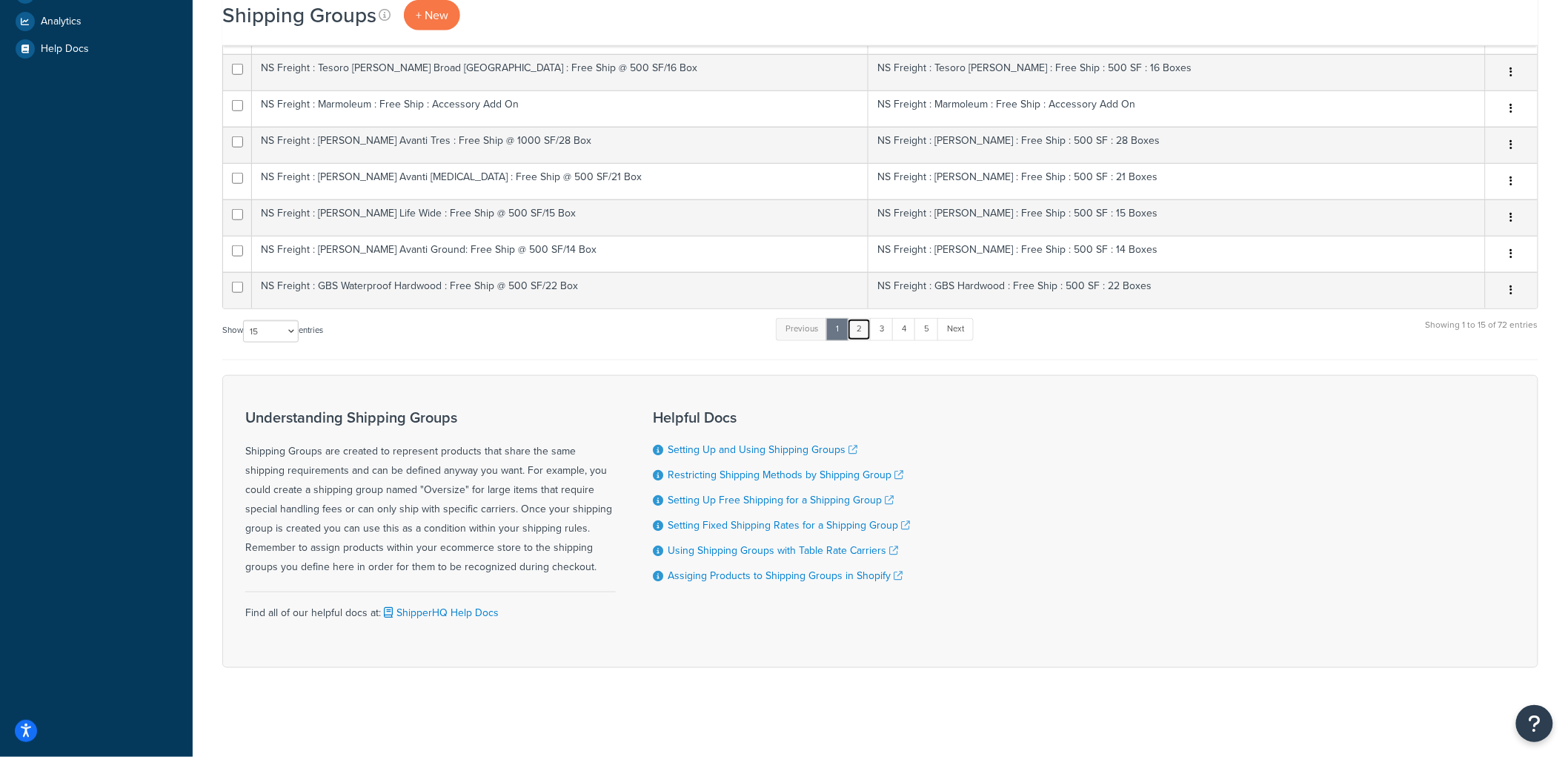
click at [860, 328] on link "2" at bounding box center [858, 329] width 24 height 22
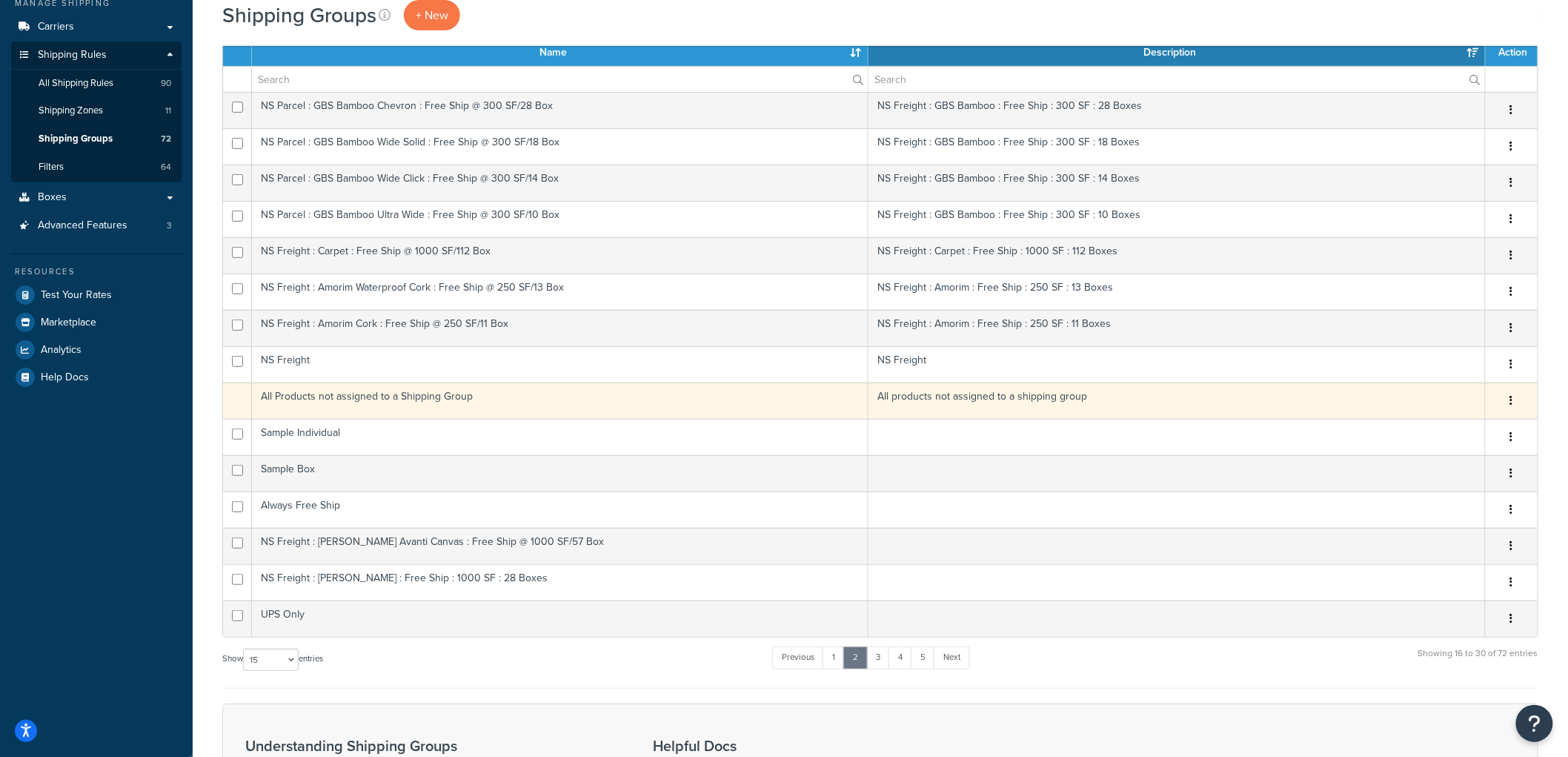
scroll to position [101, 0]
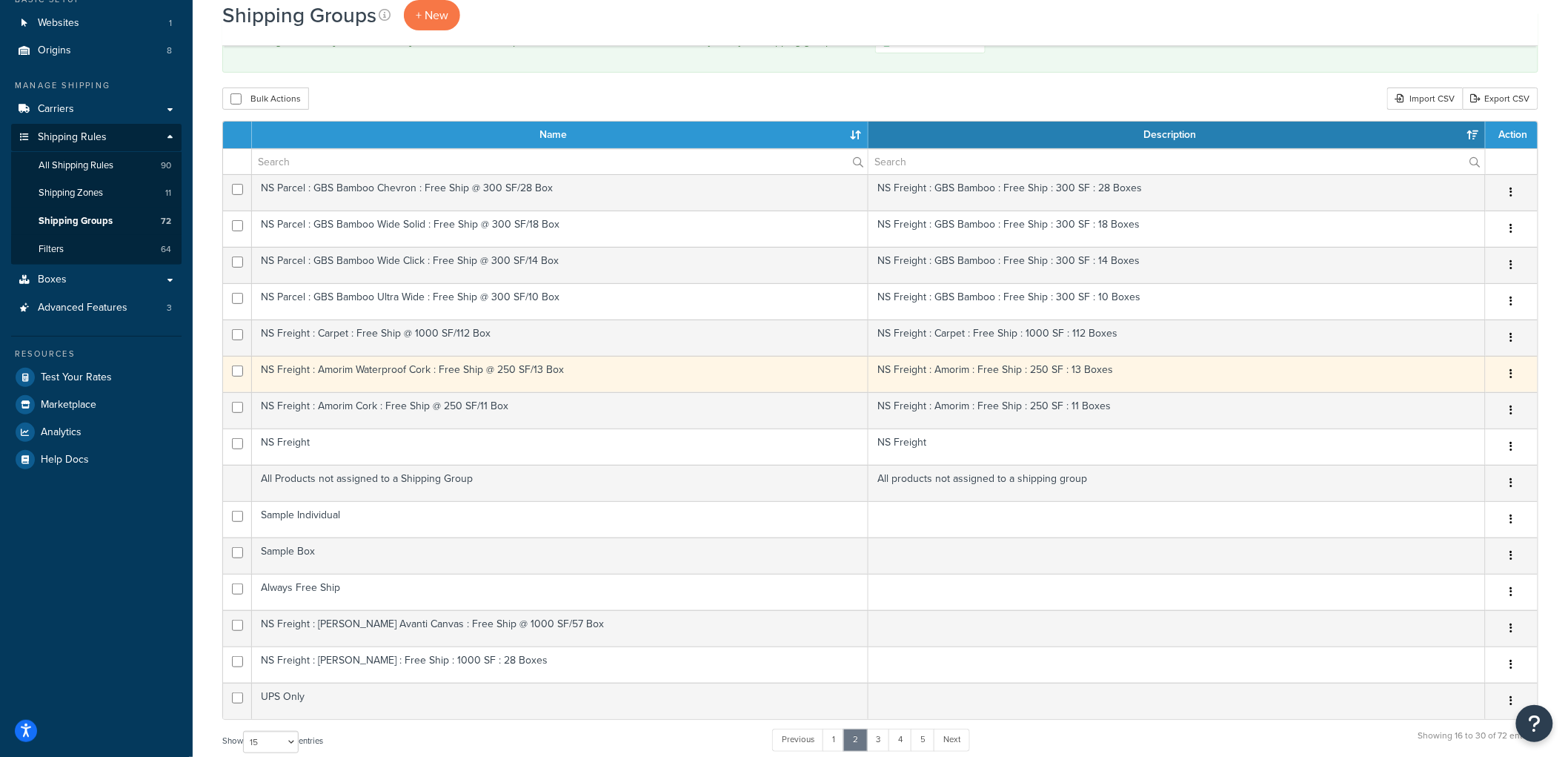
click at [452, 366] on td "NS Freight : Amorim Waterproof Cork : Free Ship @ 250 SF/13 Box" at bounding box center [560, 374] width 616 height 37
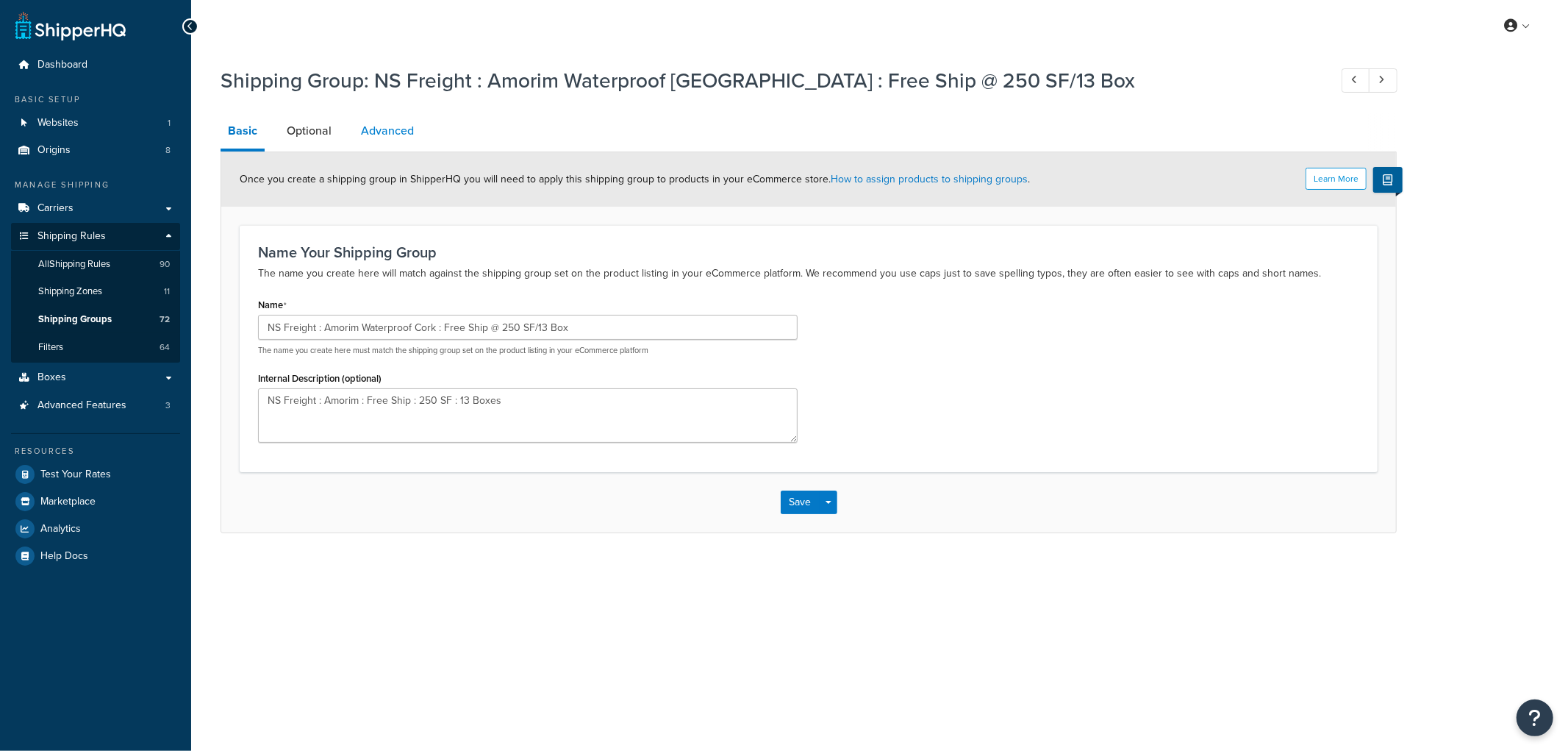
click at [394, 128] on link "Advanced" at bounding box center [387, 131] width 67 height 35
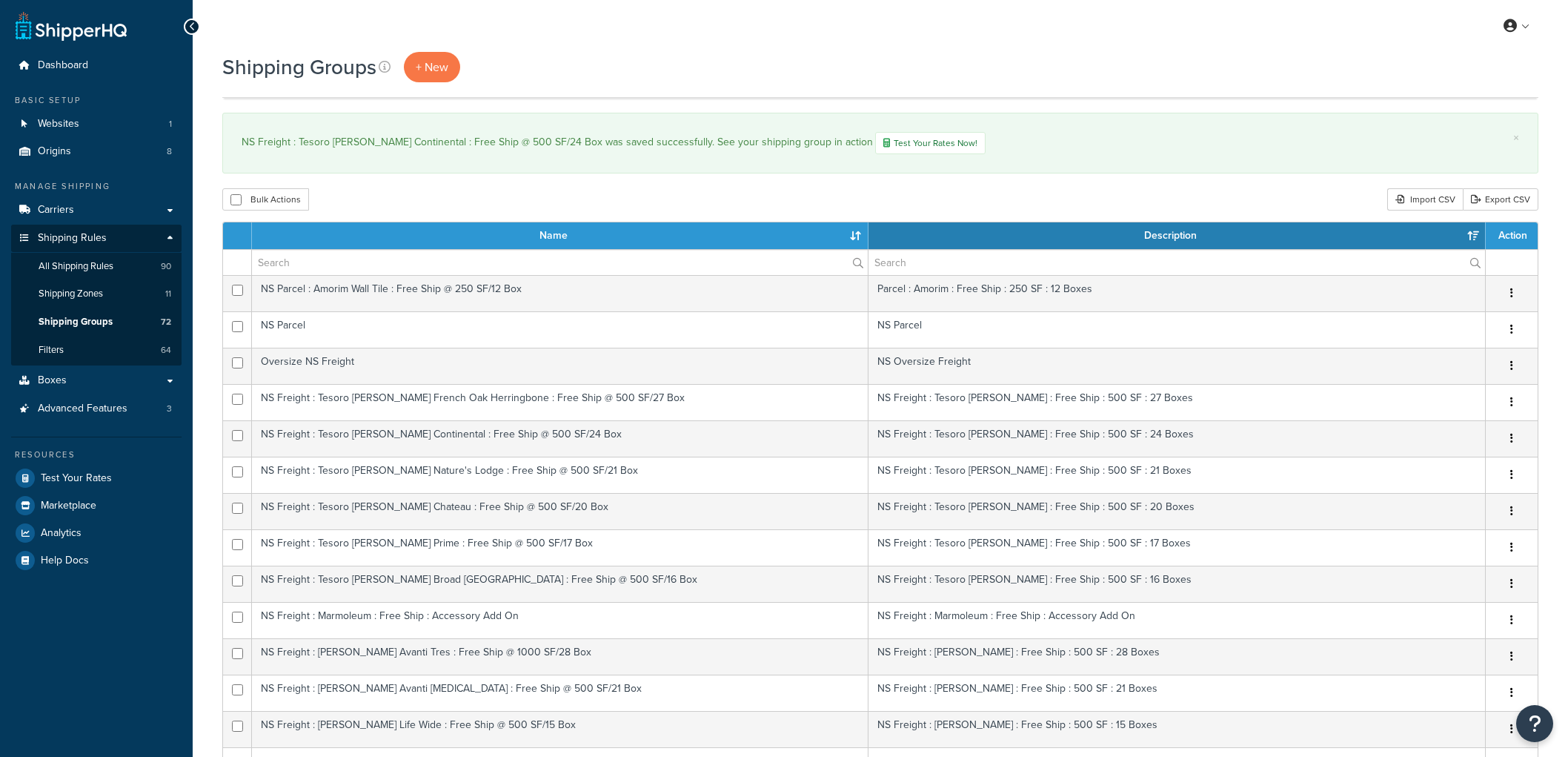
select select "15"
click at [115, 472] on link "Test Your Rates" at bounding box center [95, 478] width 170 height 27
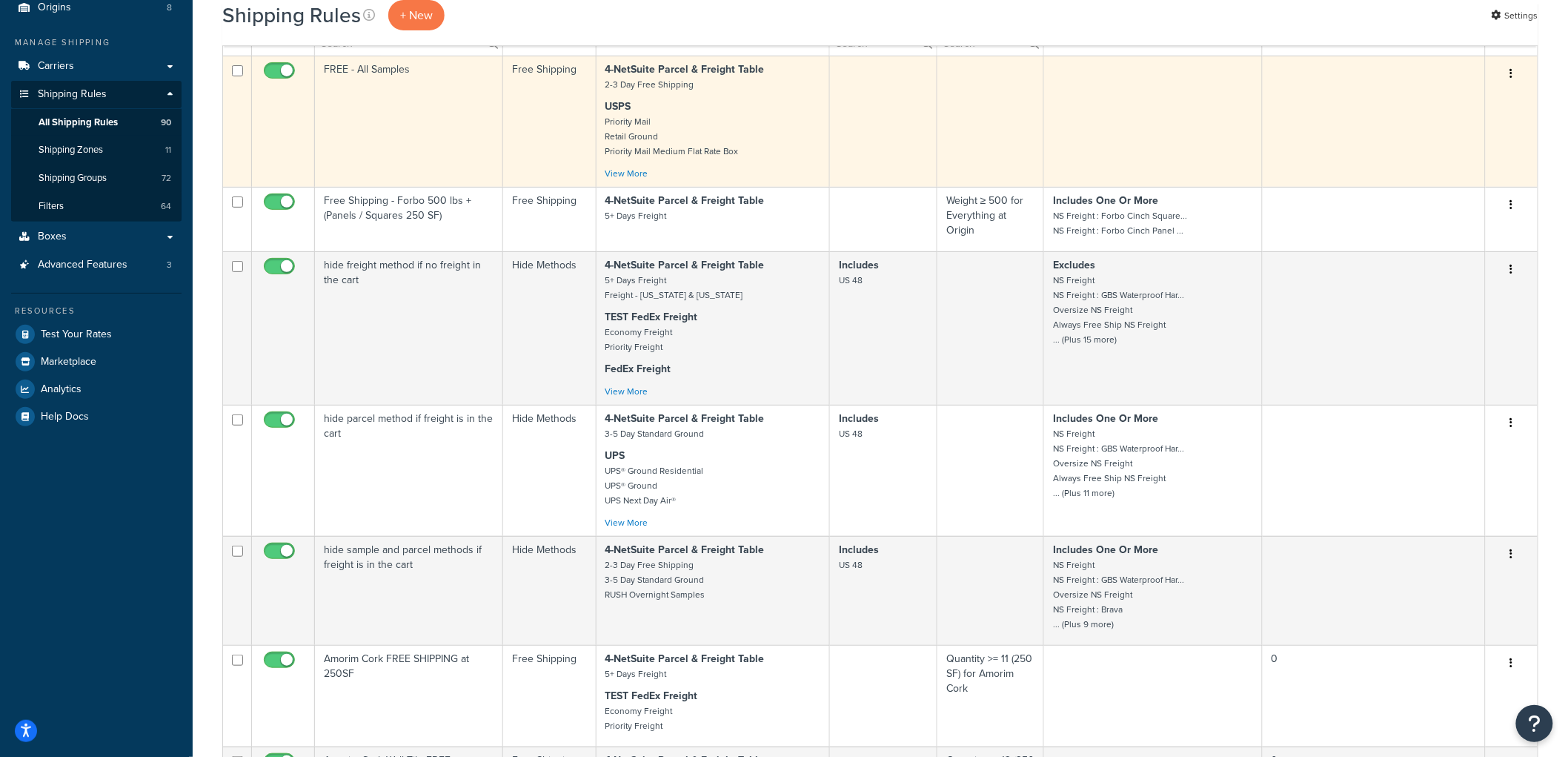
scroll to position [82, 0]
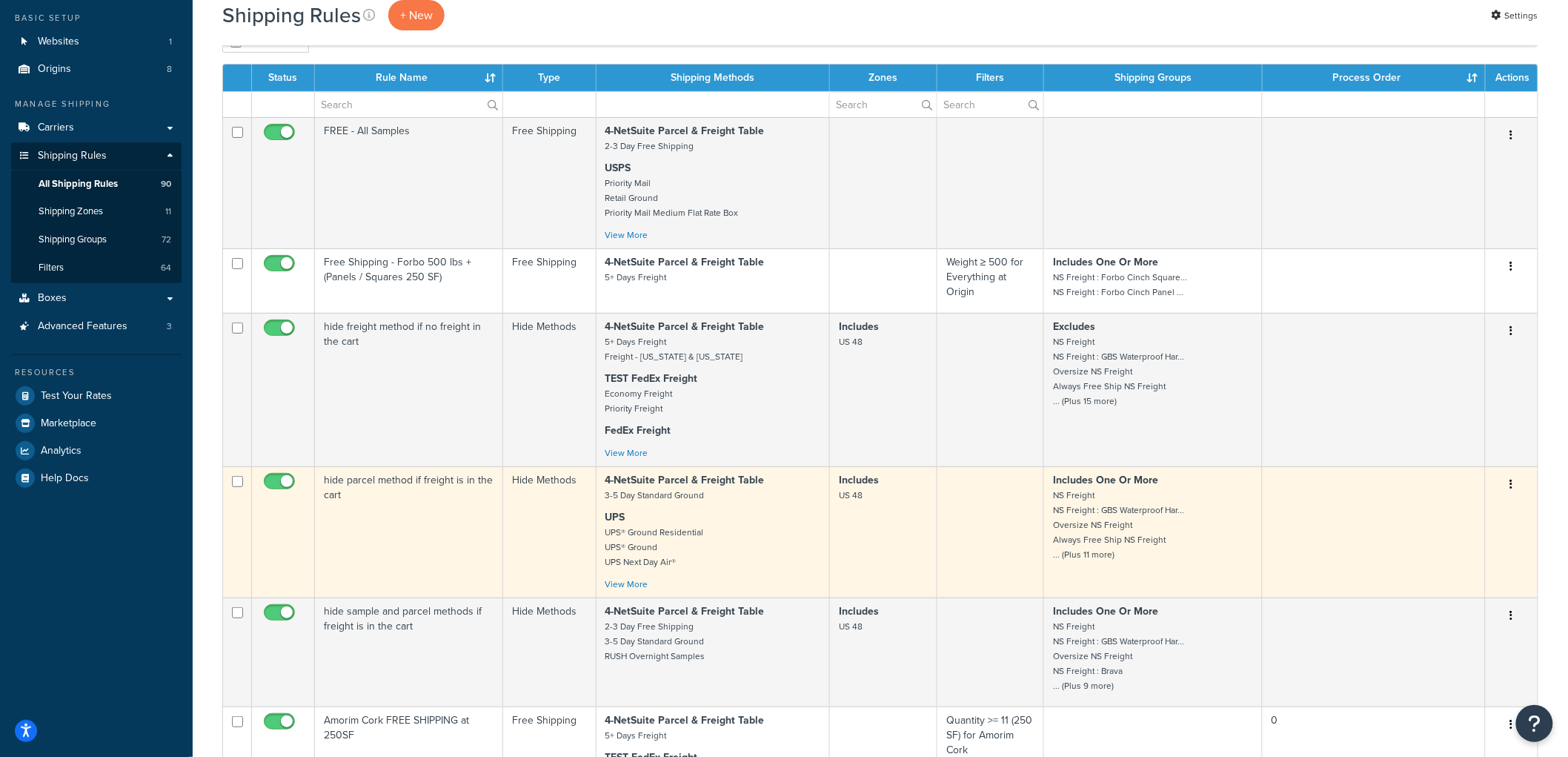
click at [470, 555] on td "hide parcel method if freight is in the cart" at bounding box center [408, 531] width 188 height 131
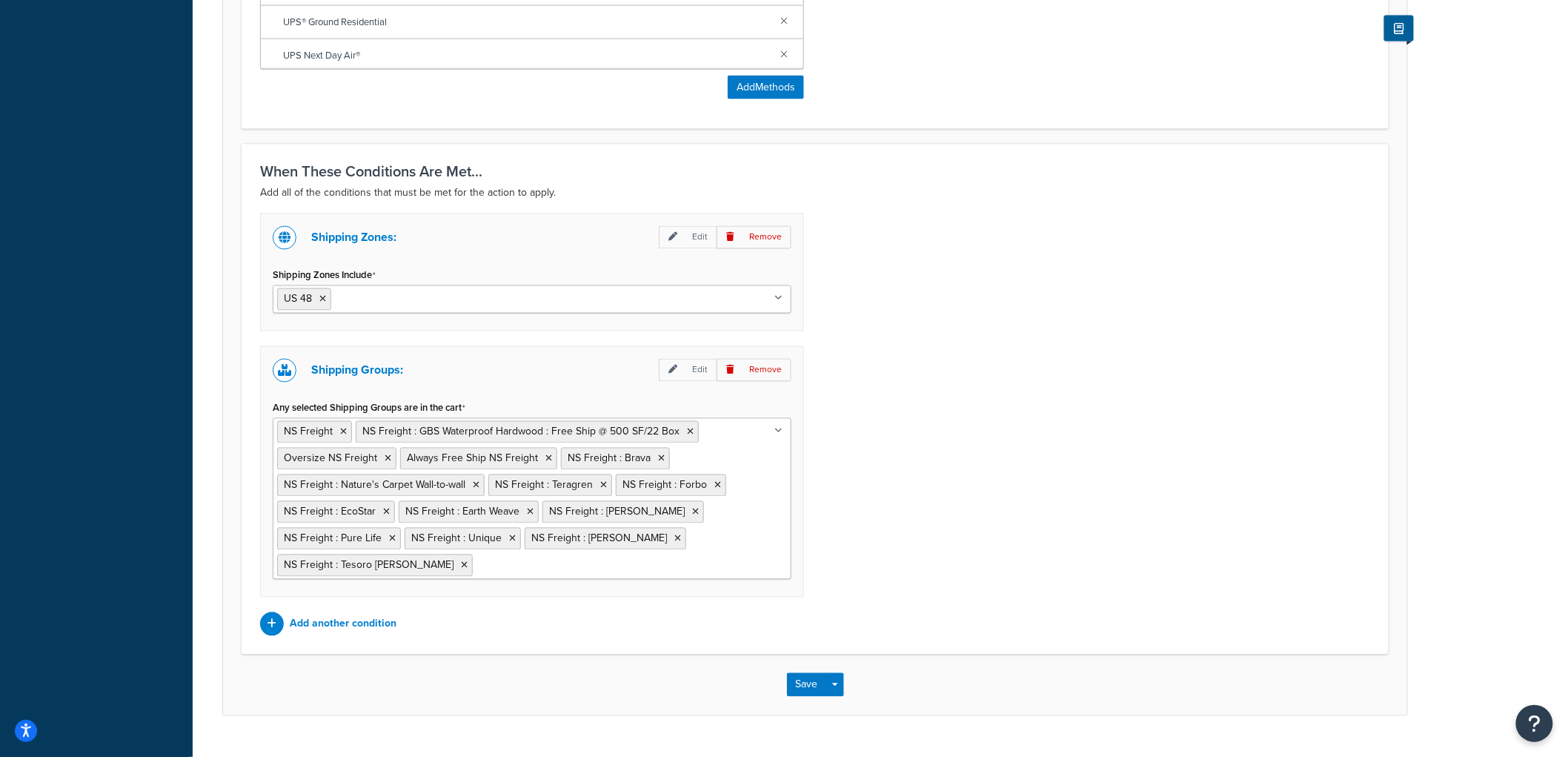
scroll to position [985, 0]
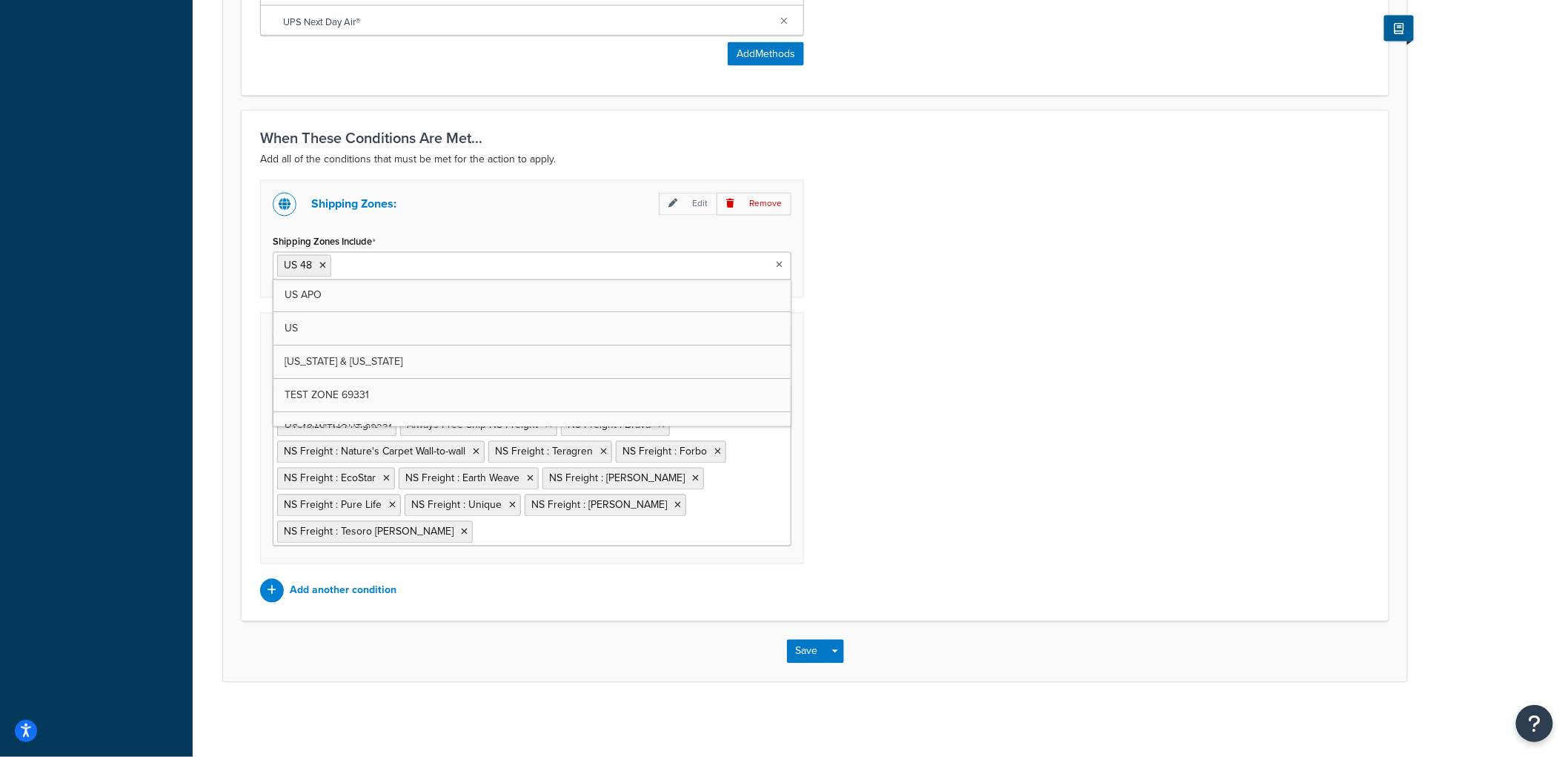
click at [356, 272] on ul "US 48" at bounding box center [532, 267] width 519 height 29
click at [319, 264] on icon at bounding box center [322, 266] width 6 height 9
click at [1087, 277] on div "Shipping Zones: Edit Remove Shipping Zones Include US 48 WITHOUT 69331 US 48 US…" at bounding box center [815, 391] width 1132 height 423
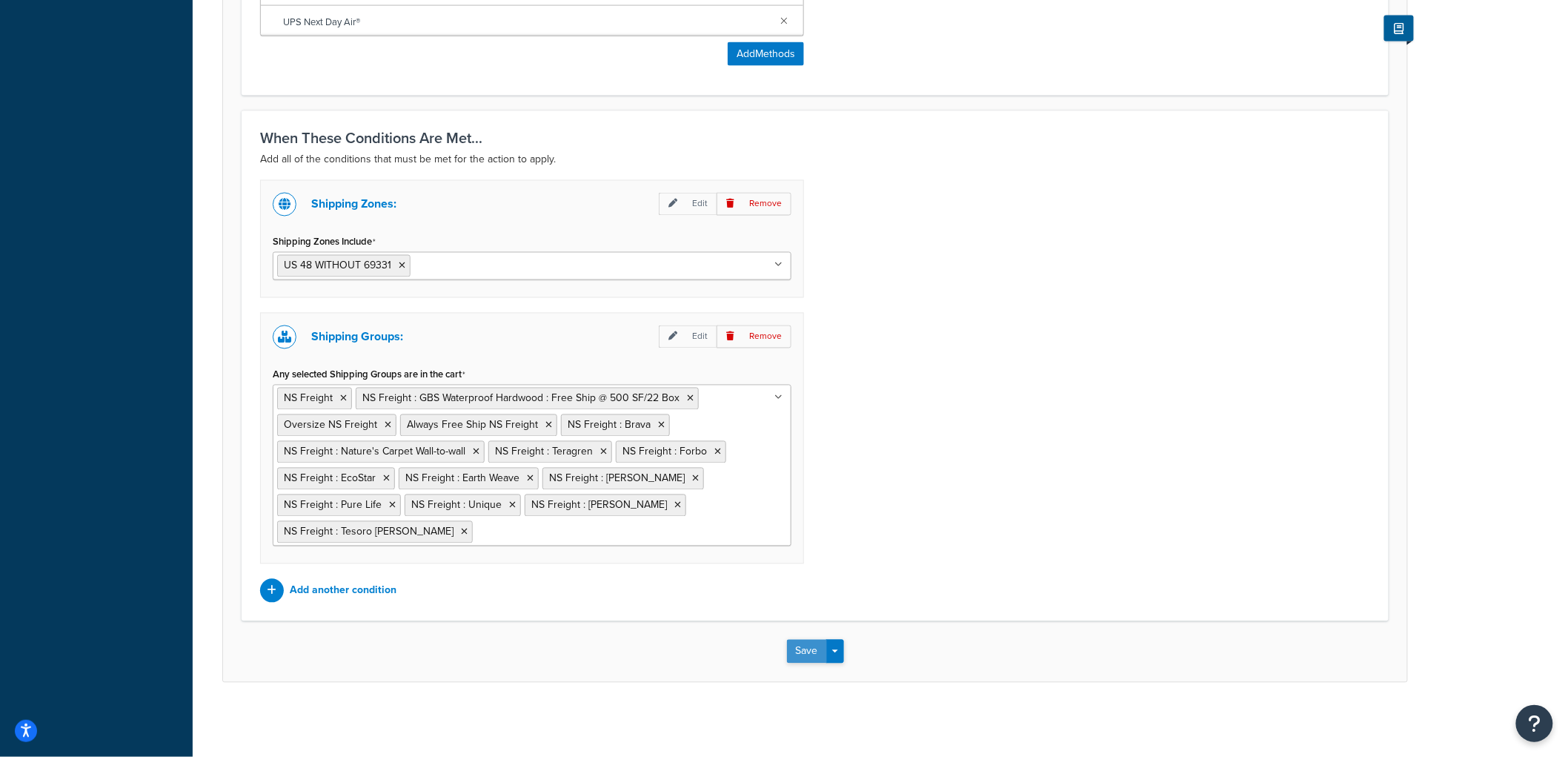
click at [811, 660] on button "Save" at bounding box center [807, 651] width 40 height 24
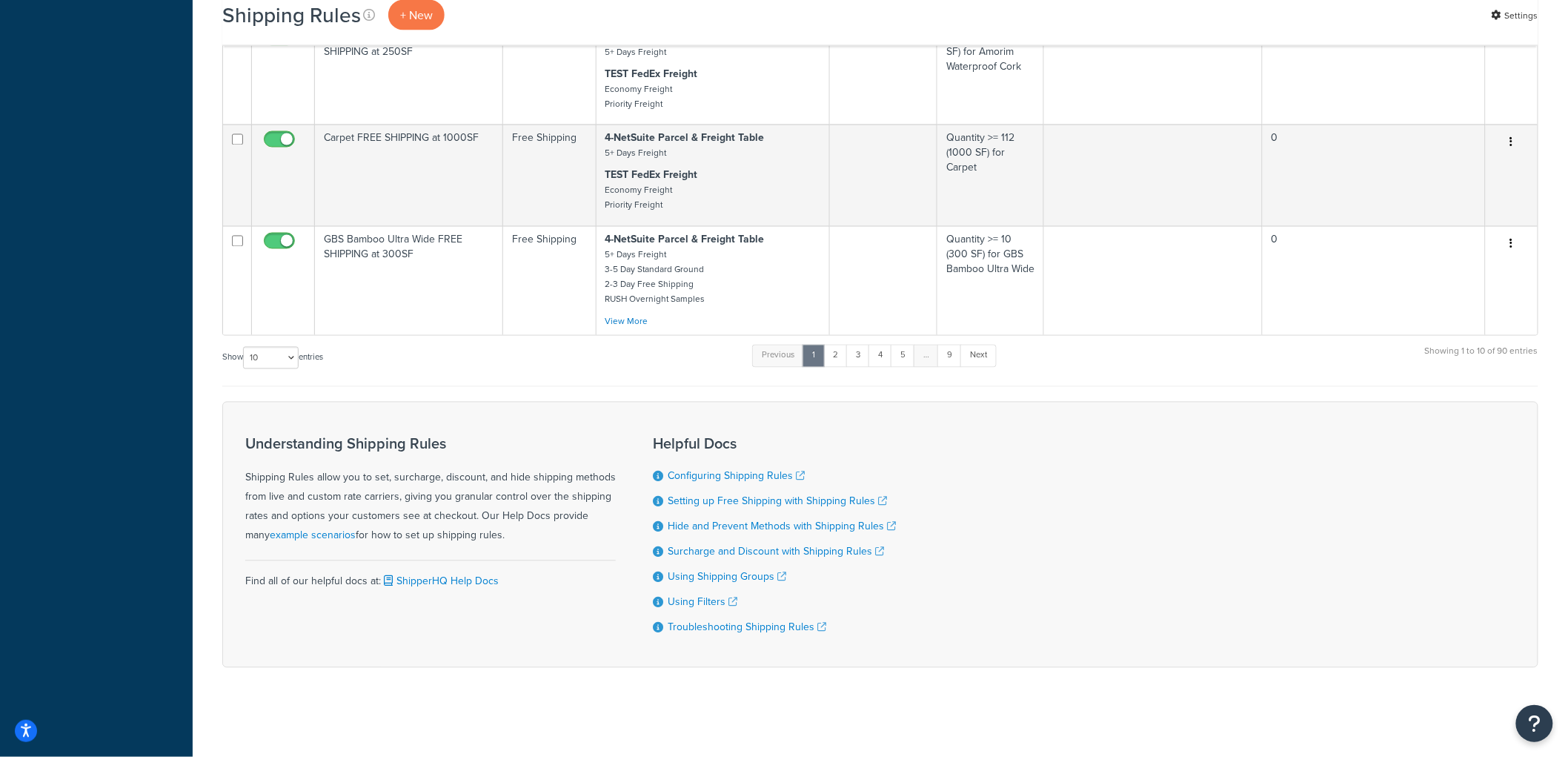
scroll to position [1072, 0]
click at [291, 354] on select "10 15 25 50 100 1000" at bounding box center [271, 358] width 55 height 22
select select "100"
click at [244, 347] on select "10 15 25 50 100 1000" at bounding box center [271, 358] width 55 height 22
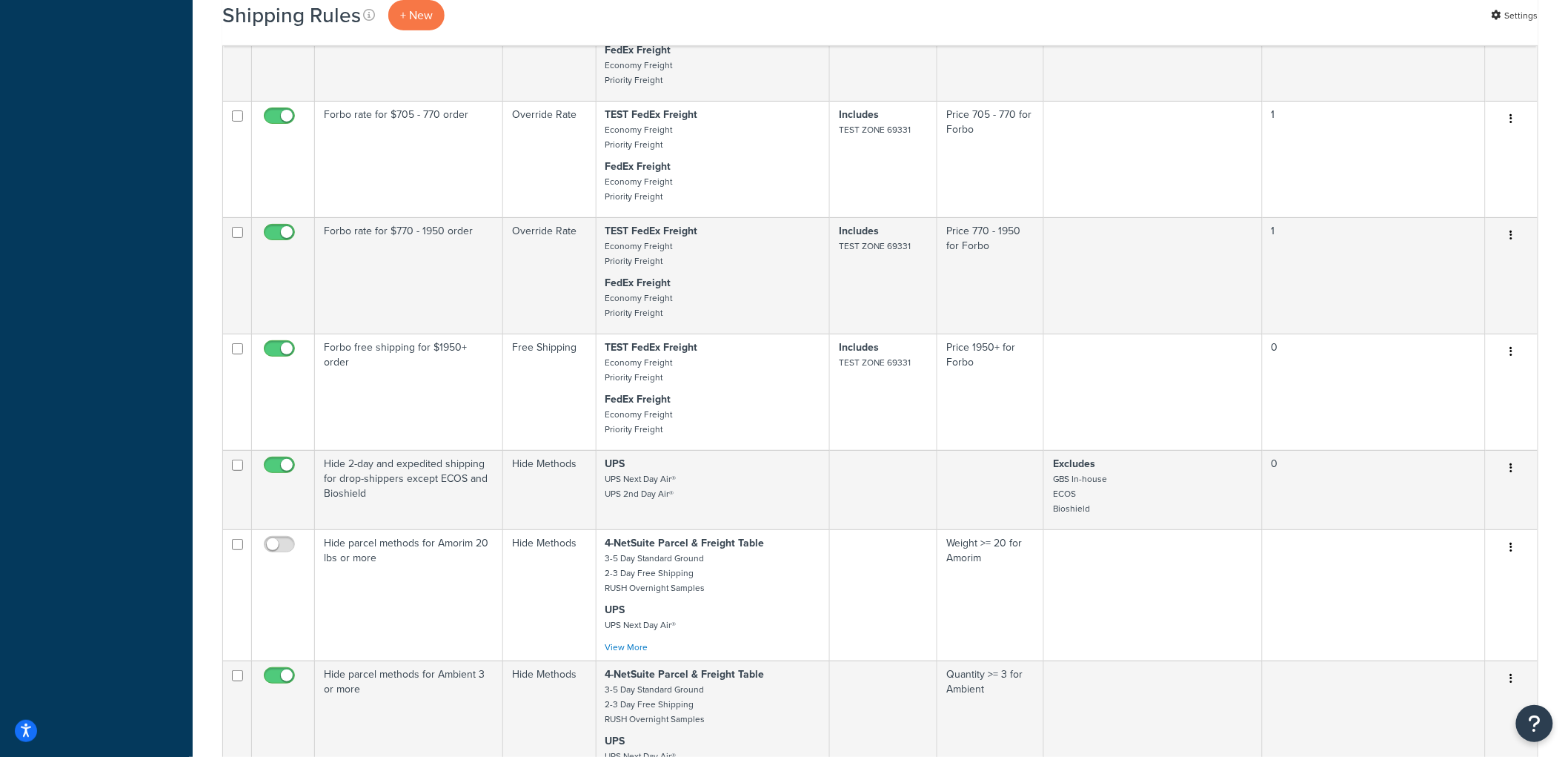
scroll to position [9553, 0]
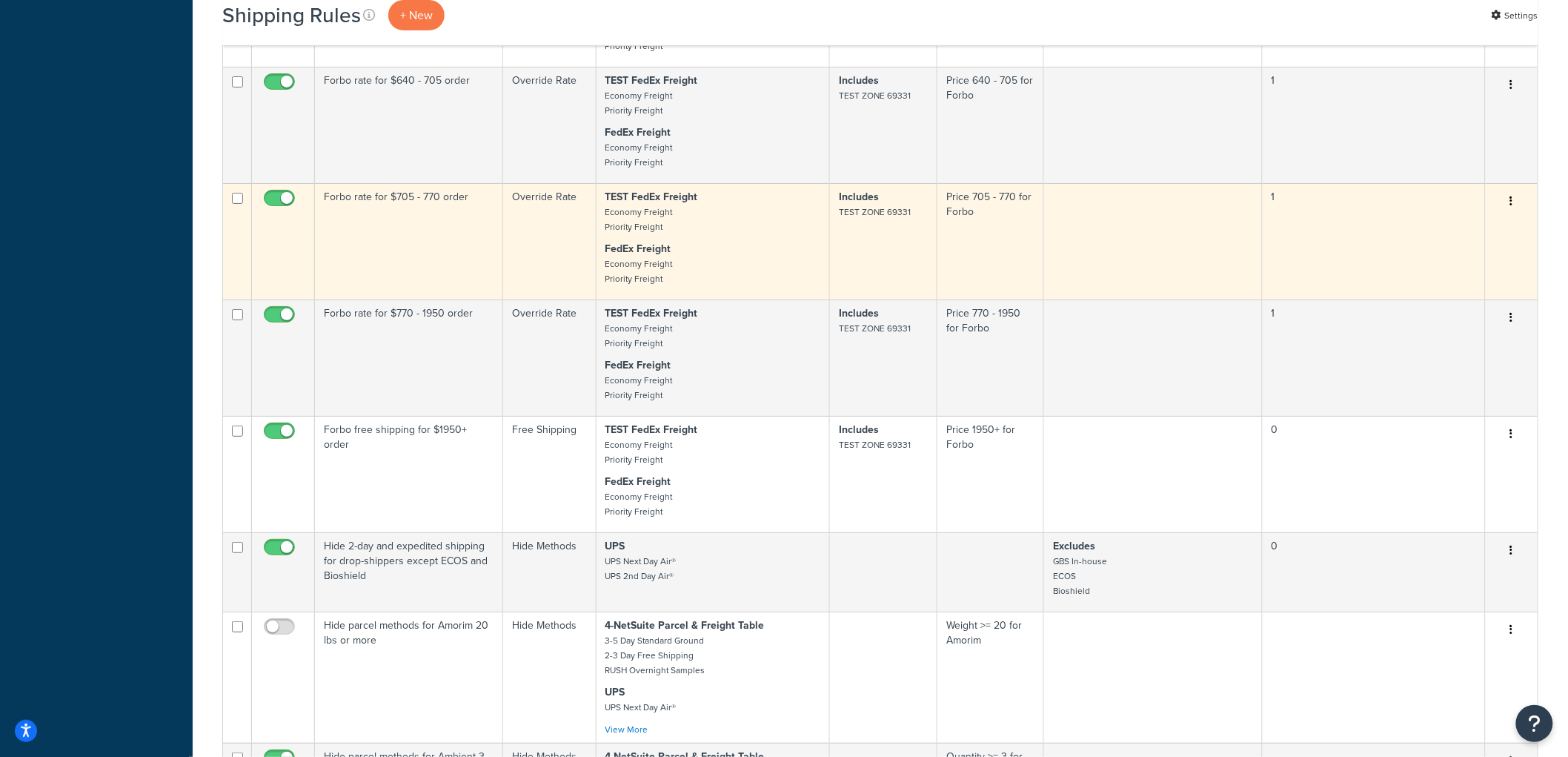
click at [363, 300] on td "Forbo rate for $705 - 770 order" at bounding box center [408, 241] width 188 height 116
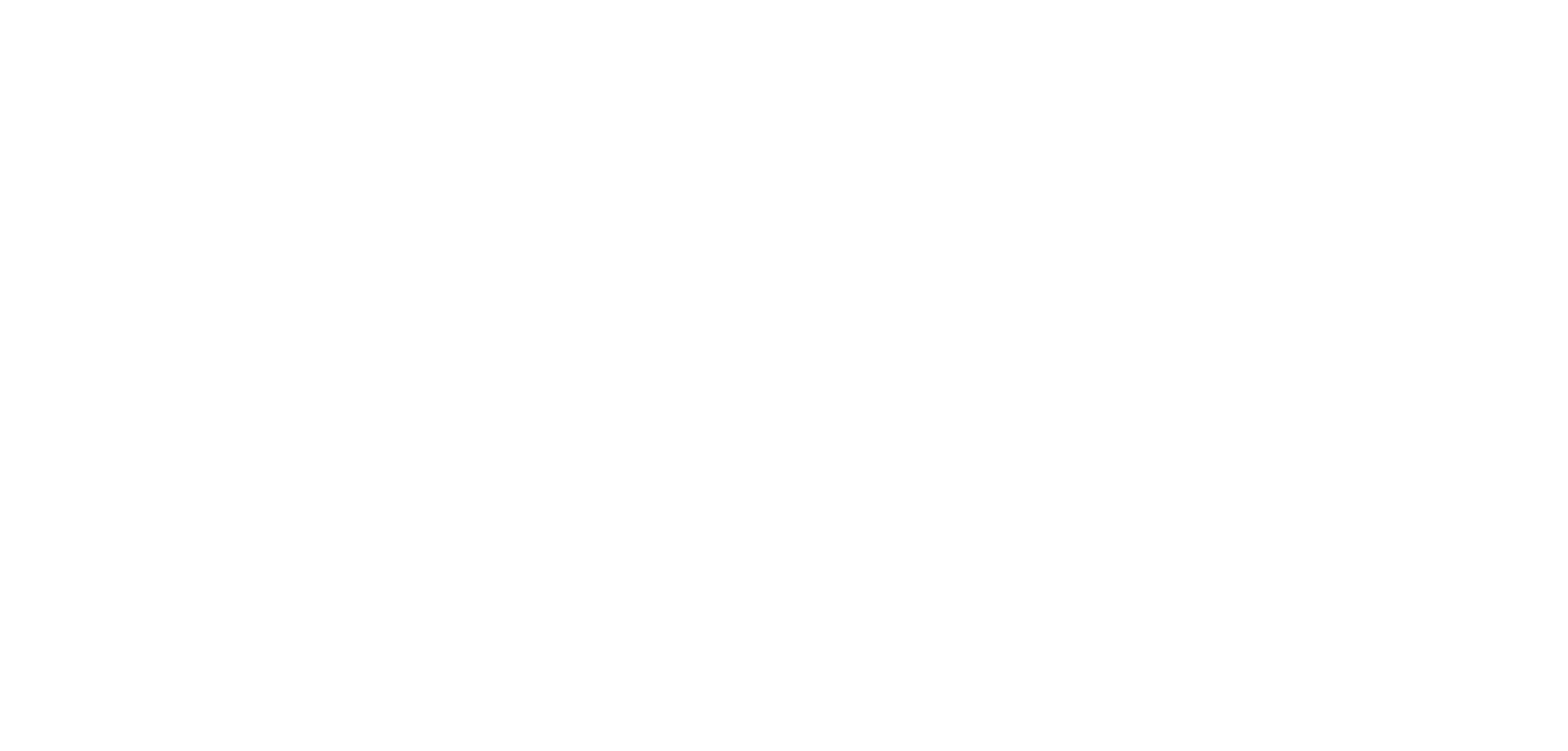
select select "SHIPPING_GROUP"
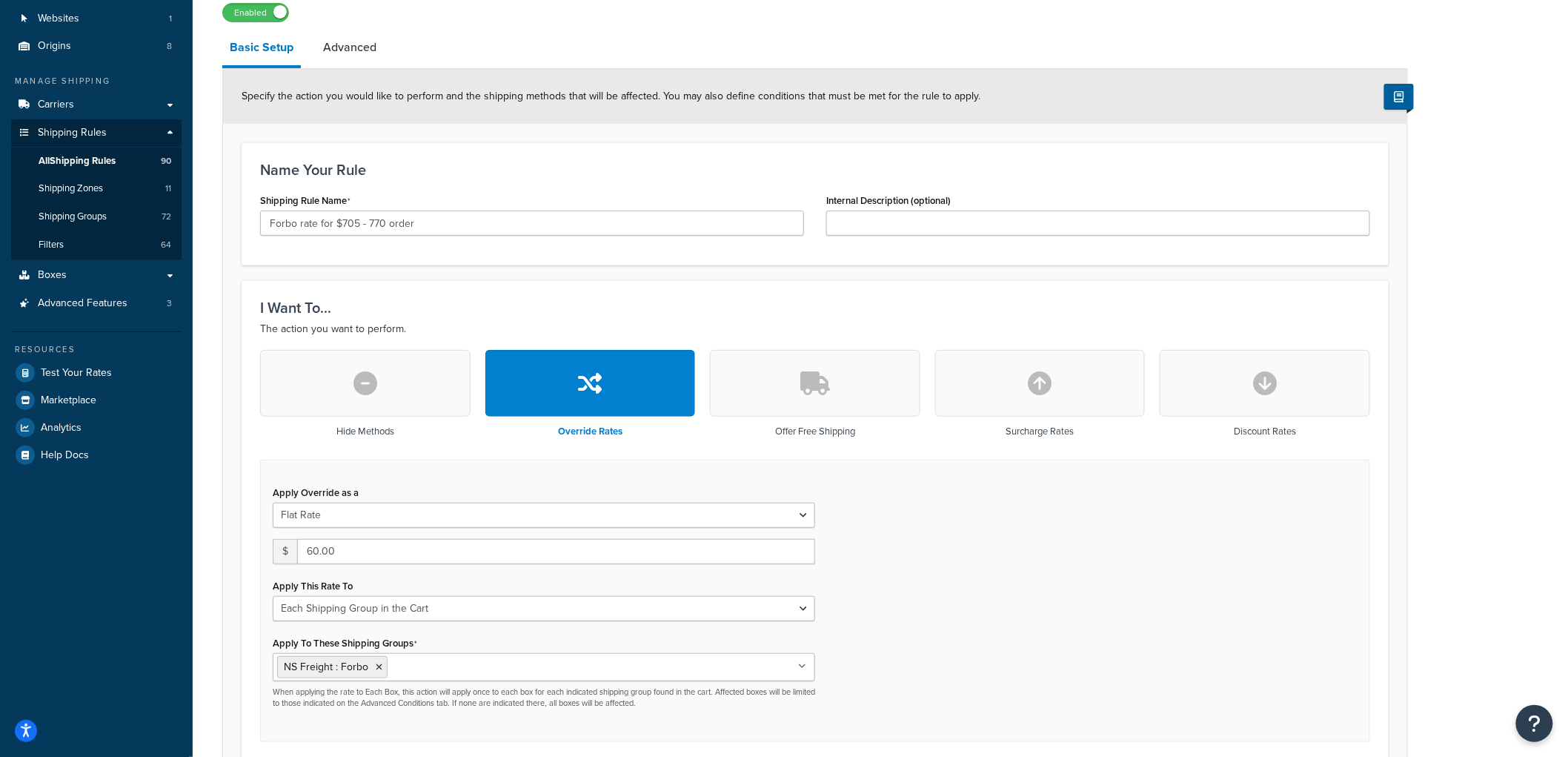
scroll to position [82, 0]
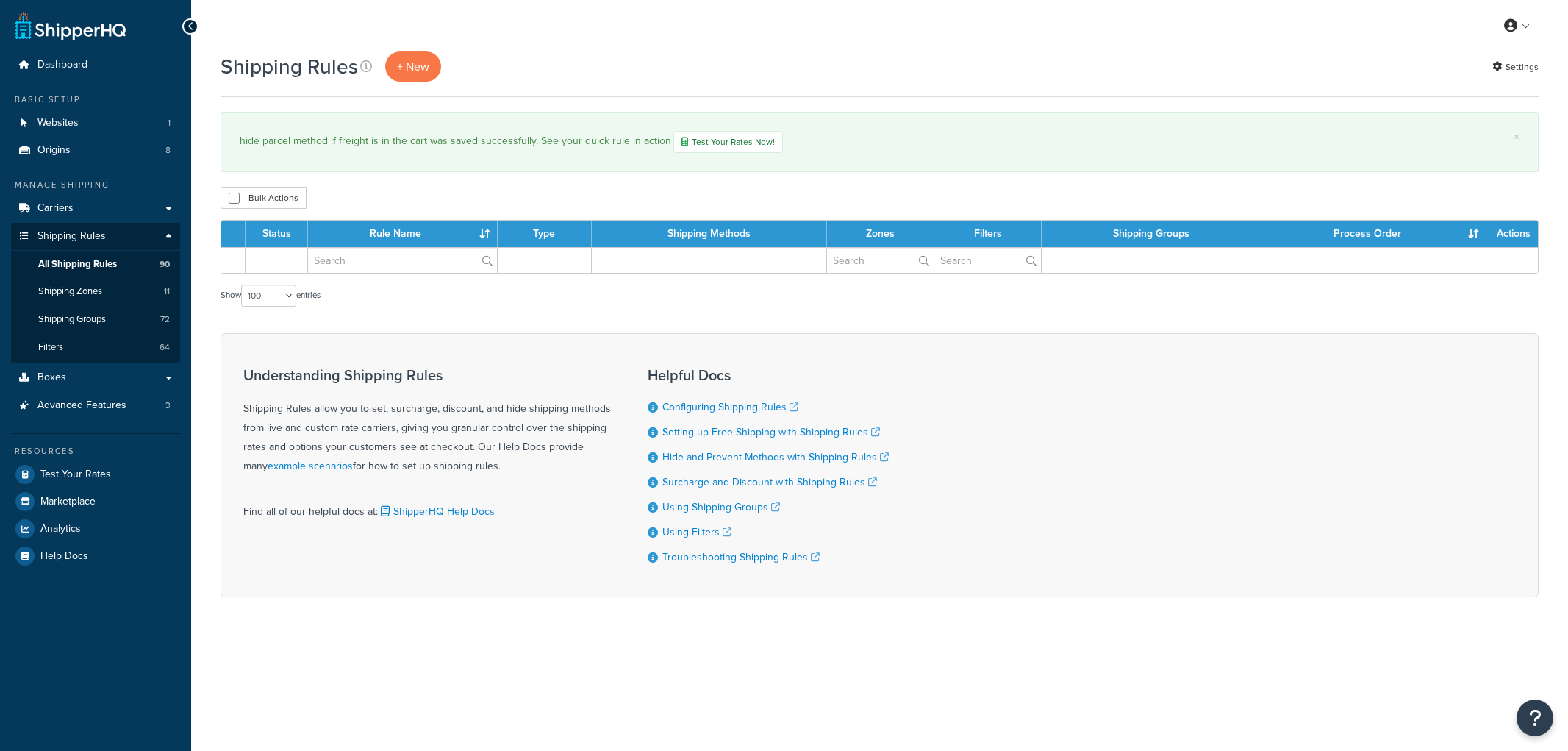
select select "100"
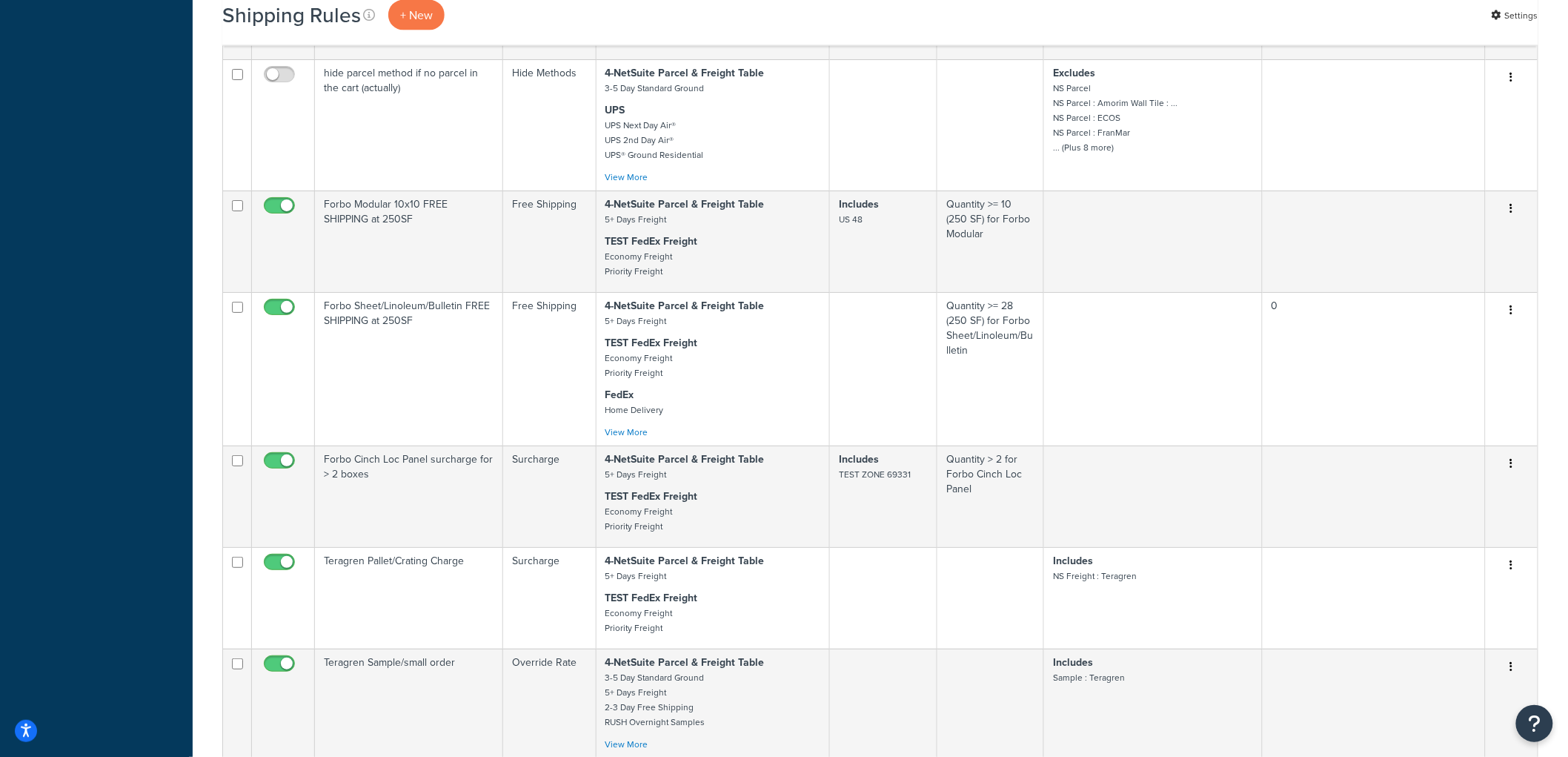
scroll to position [5682, 0]
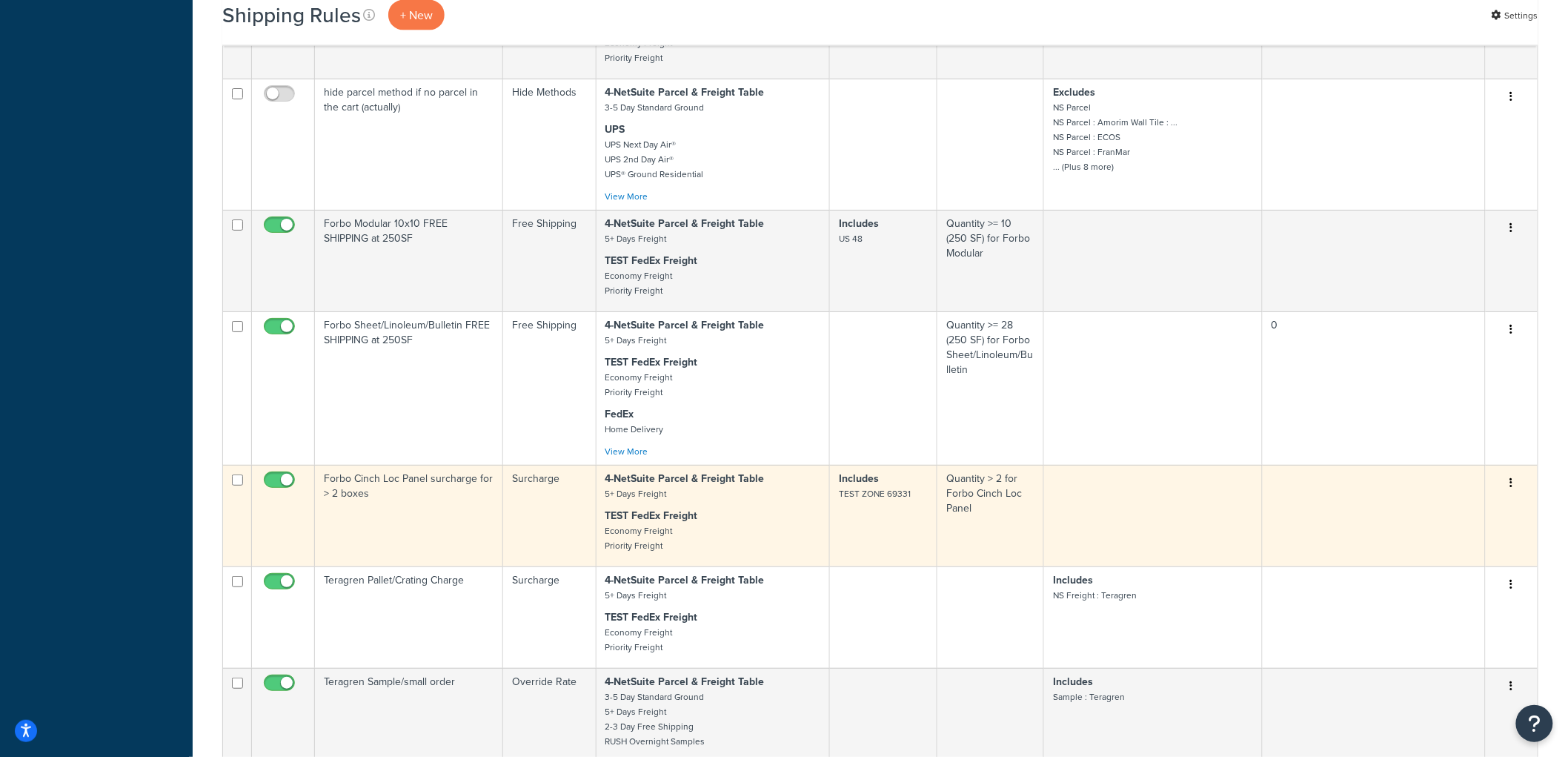
click at [428, 553] on td "Forbo Cinch Loc Panel surcharge for > 2 boxes" at bounding box center [408, 515] width 188 height 102
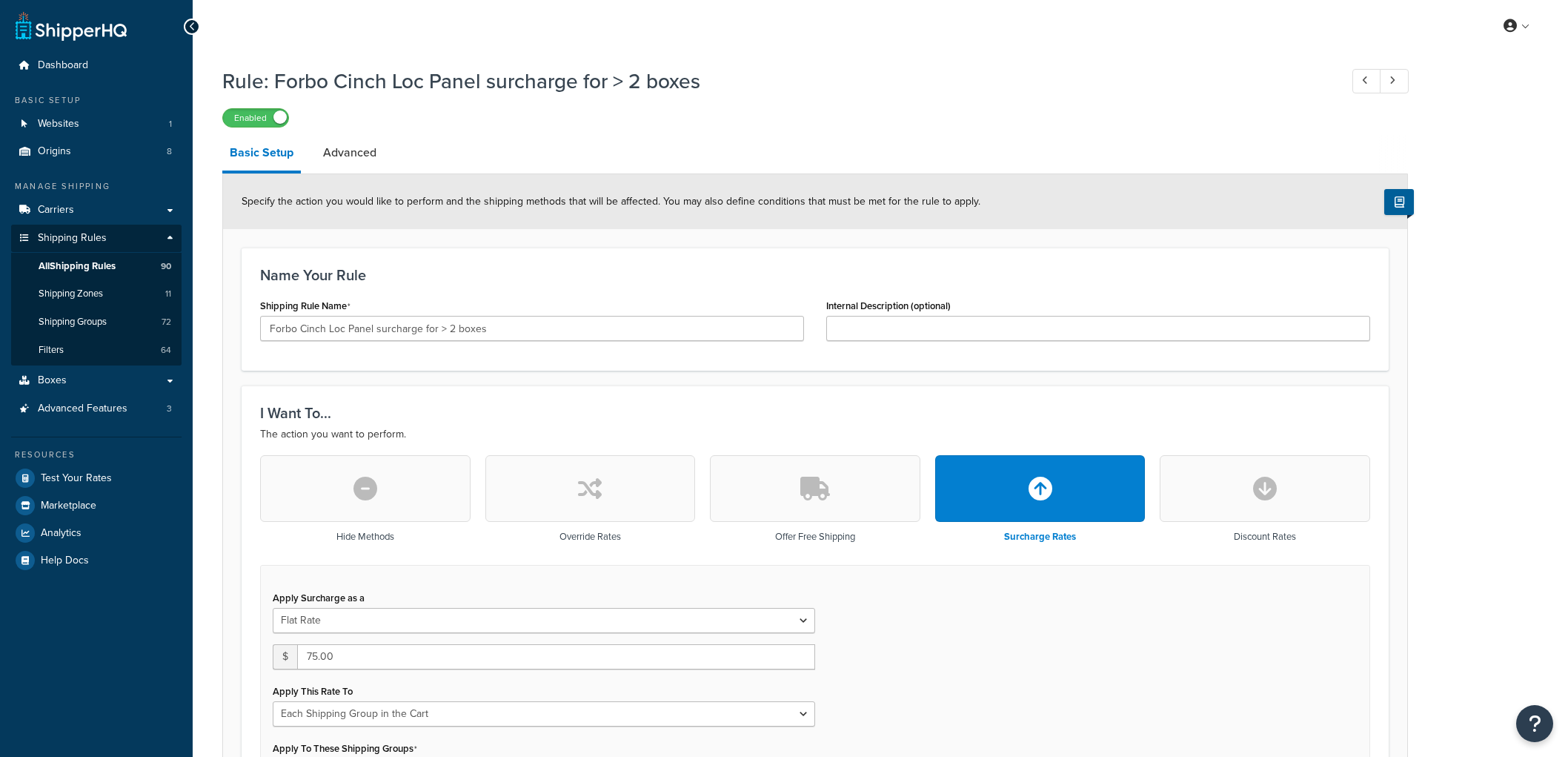
select select "SHIPPING_GROUP"
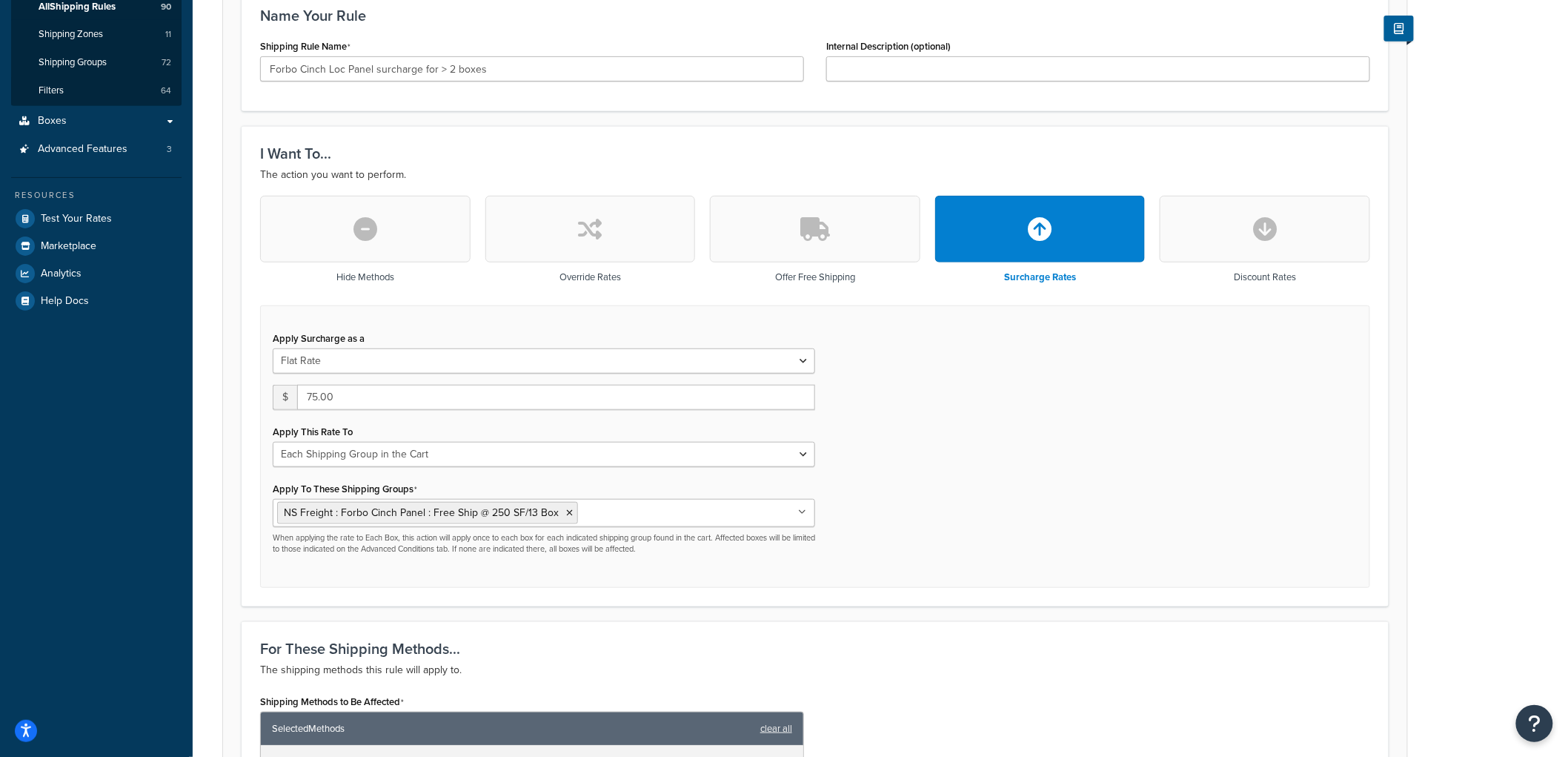
scroll to position [247, 0]
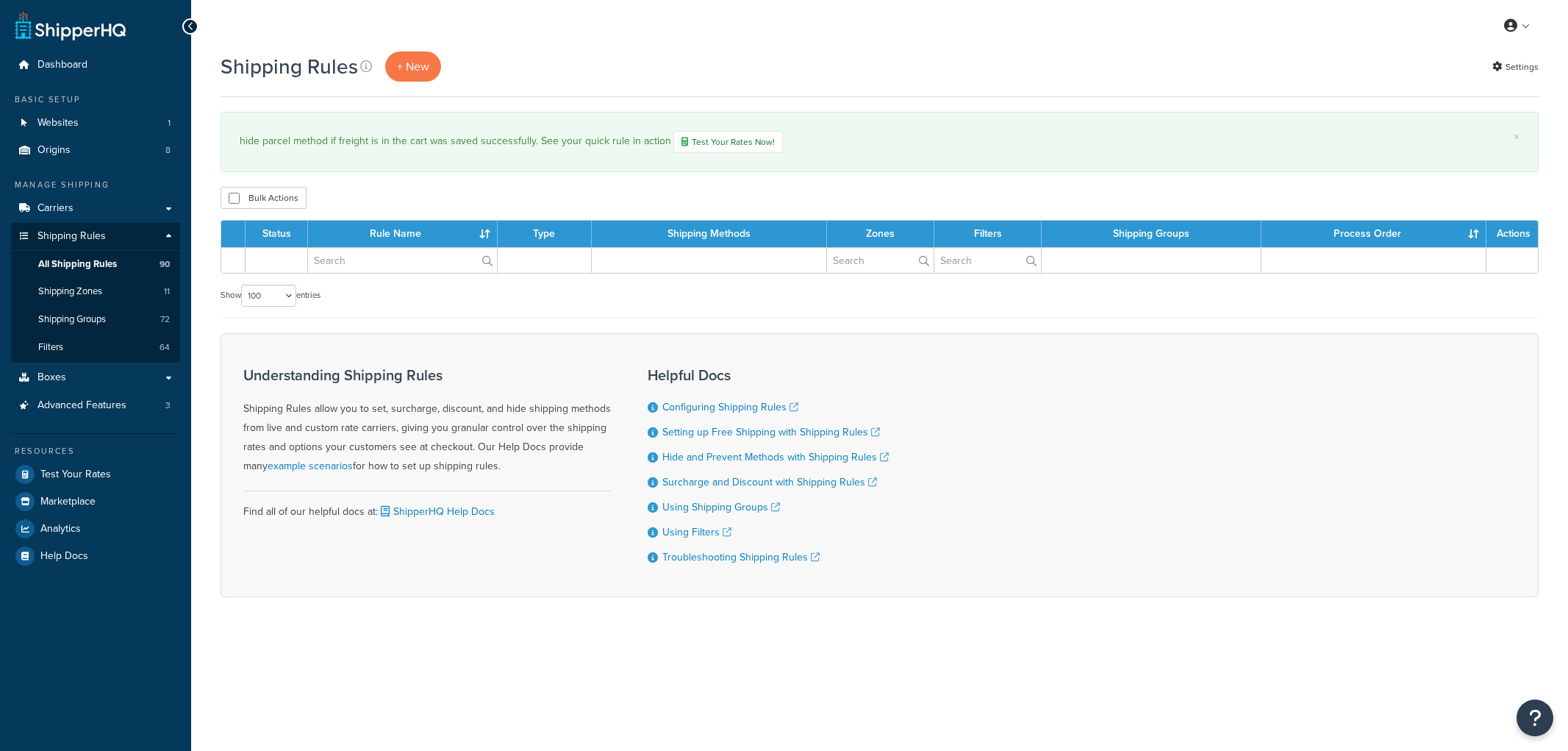
select select "100"
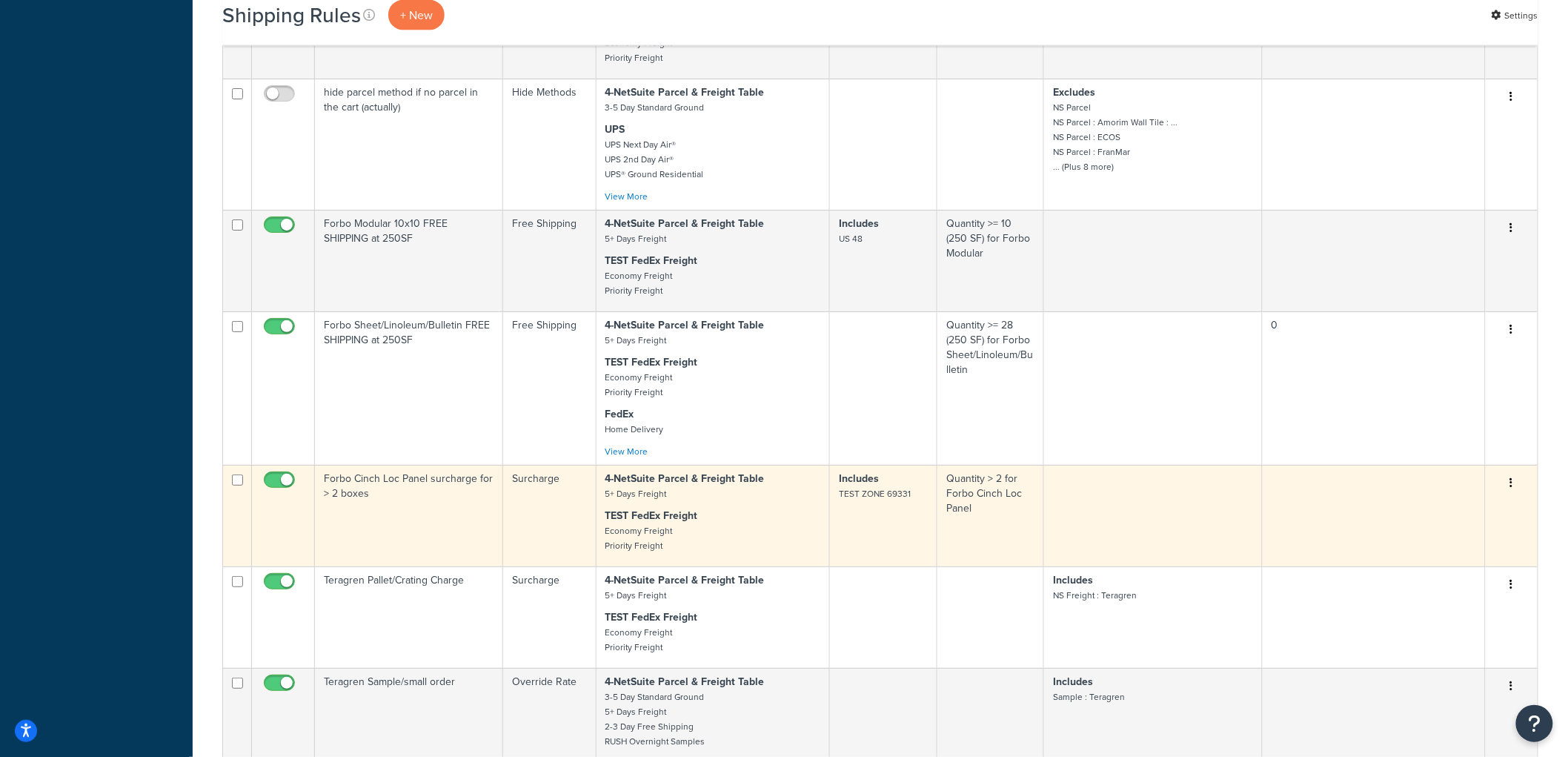
click at [455, 566] on td "Forbo Cinch Loc Panel surcharge for > 2 boxes" at bounding box center [408, 515] width 188 height 102
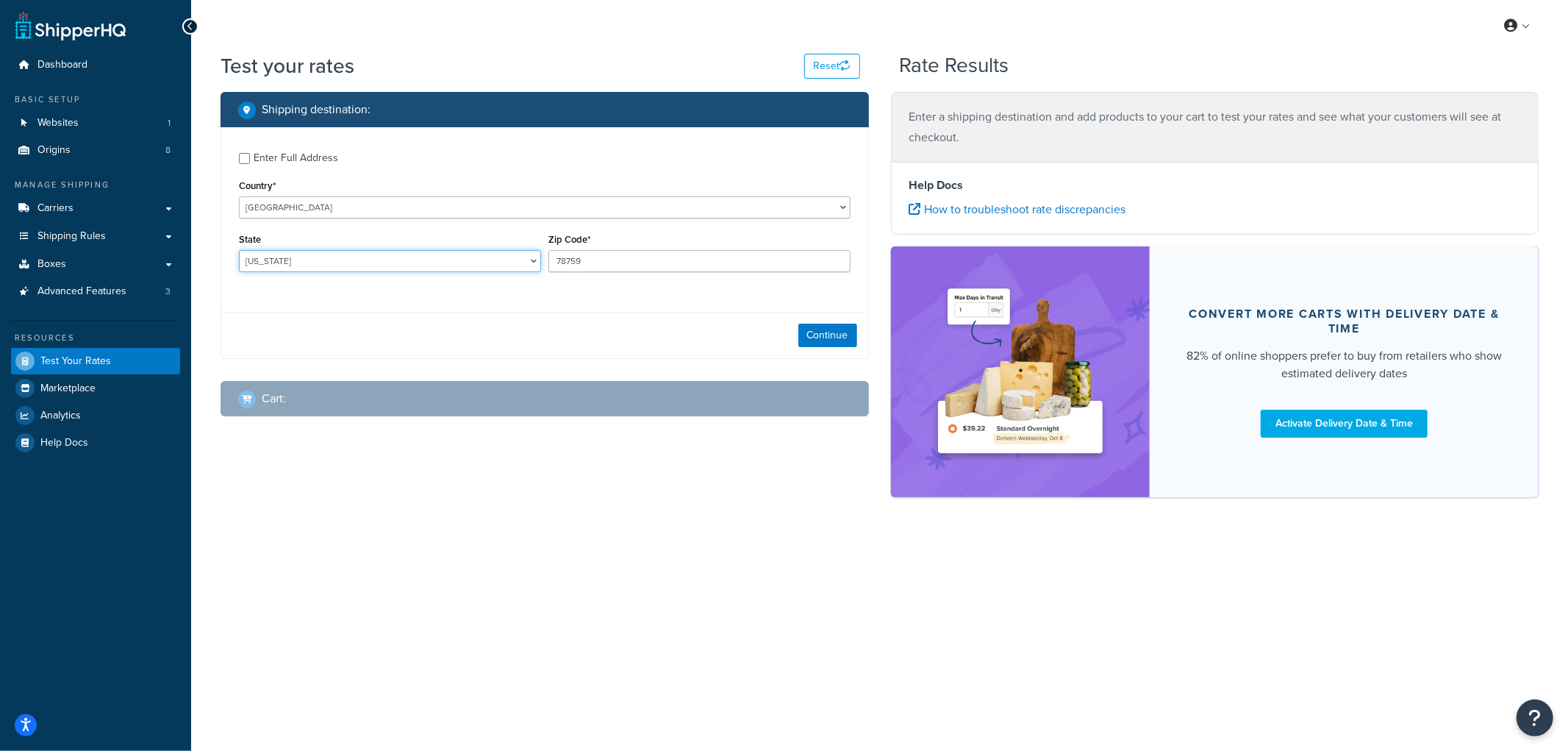
click at [371, 264] on select "[US_STATE] [US_STATE] [US_STATE] [US_STATE] [US_STATE] Armed Forces Americas Ar…" at bounding box center [390, 261] width 302 height 22
select select "NE"
click at [239, 250] on select "[US_STATE] [US_STATE] [US_STATE] [US_STATE] [US_STATE] Armed Forces Americas Ar…" at bounding box center [390, 261] width 302 height 22
click at [598, 269] on input "78759" at bounding box center [700, 261] width 302 height 22
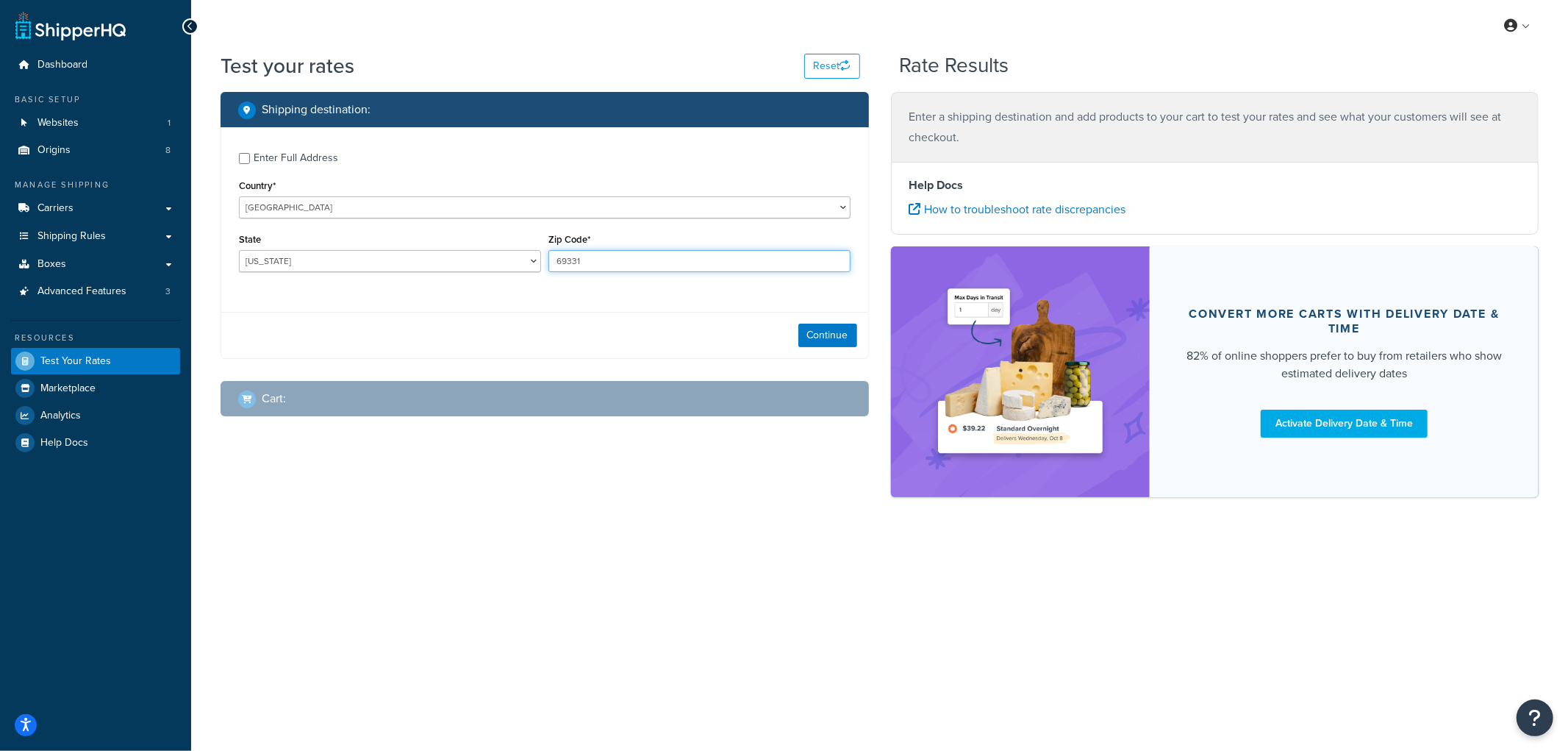
type input "69331"
click at [279, 167] on div "Enter Full Address" at bounding box center [296, 157] width 85 height 20
click at [250, 164] on input "Enter Full Address" at bounding box center [244, 158] width 11 height 11
checkbox input "true"
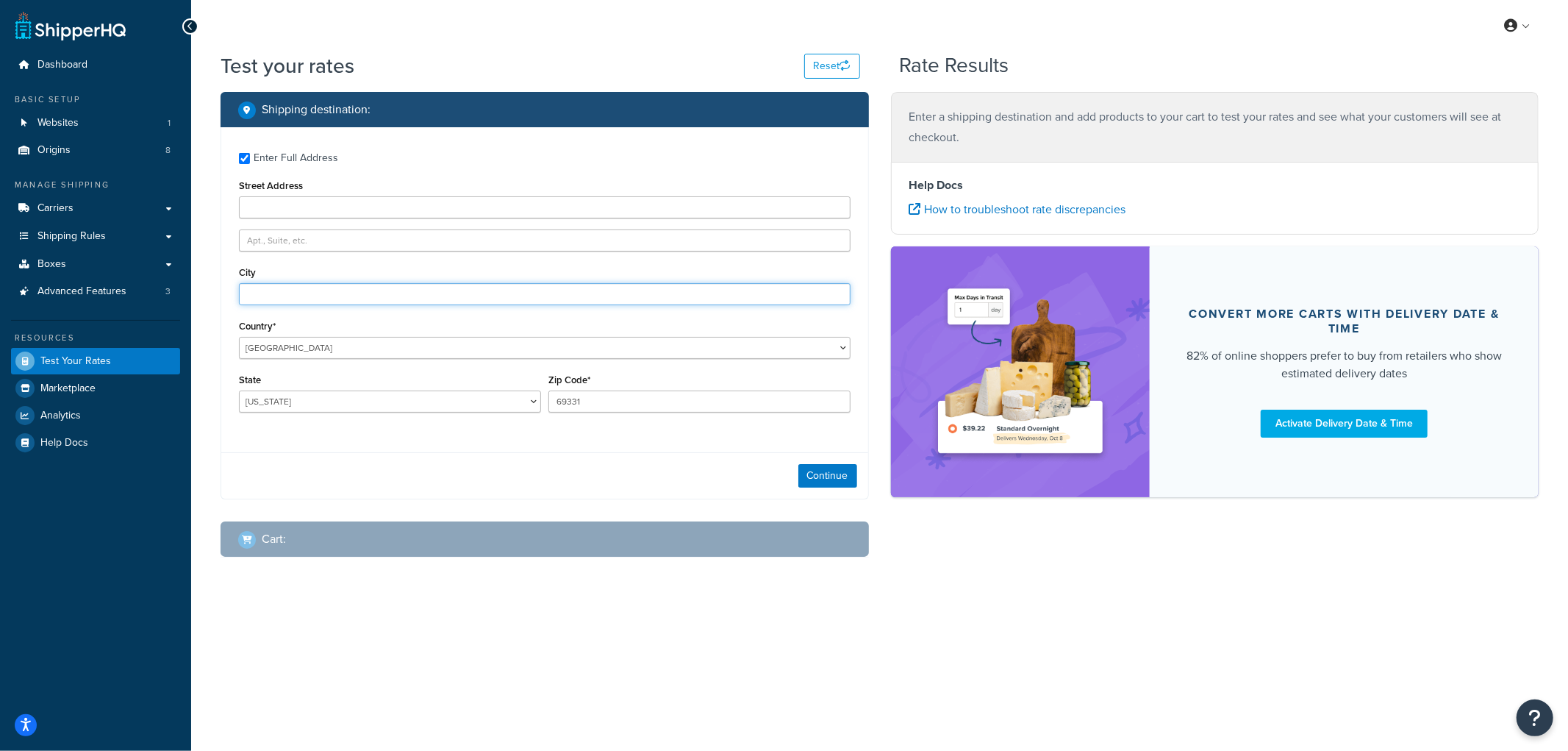
click at [302, 293] on input "City" at bounding box center [544, 294] width 611 height 22
type input "Angora"
click at [825, 471] on button "Continue" at bounding box center [828, 475] width 58 height 24
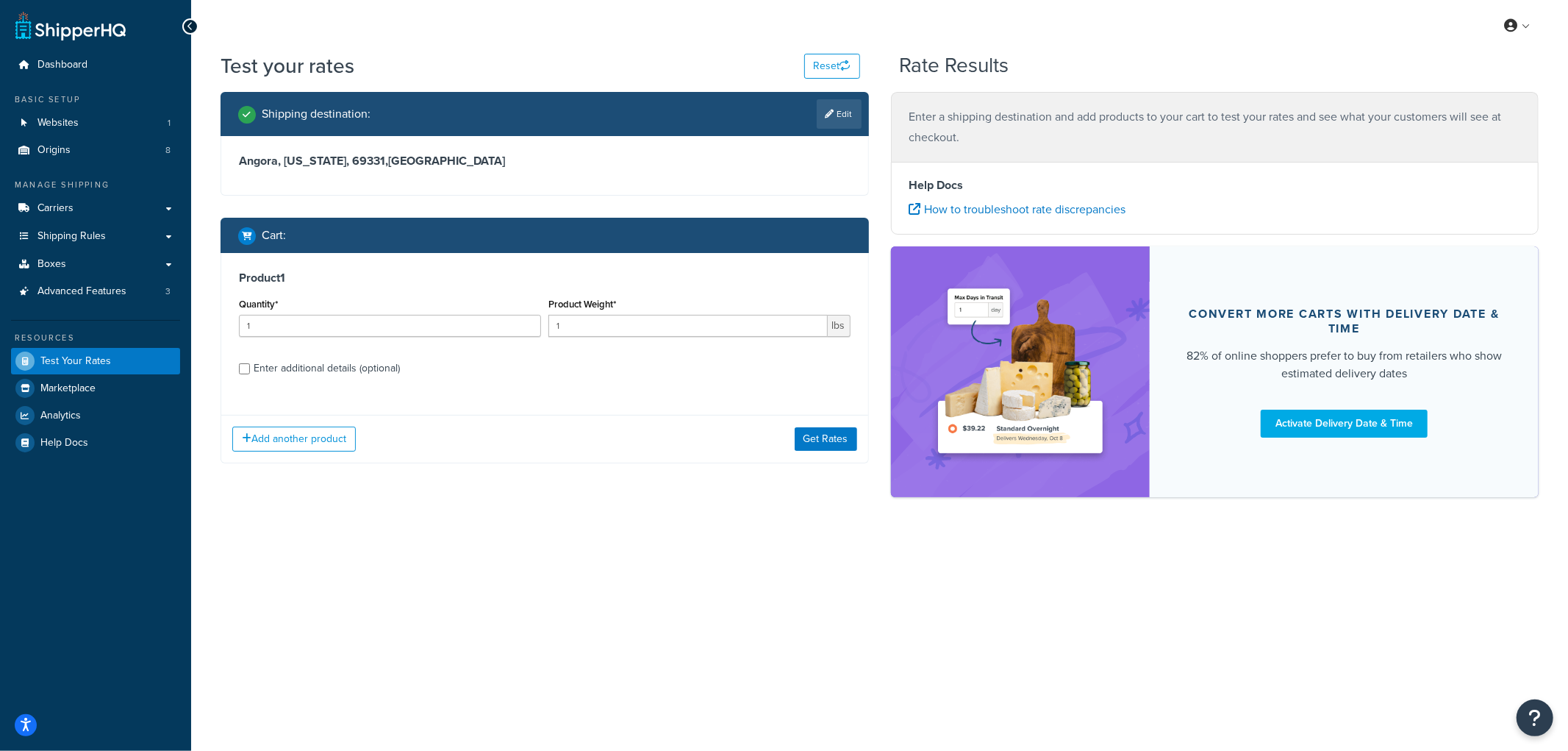
click at [252, 372] on div "Enter additional details (optional)" at bounding box center [544, 366] width 611 height 24
click at [244, 366] on input "Enter additional details (optional)" at bounding box center [244, 369] width 11 height 11
checkbox input "true"
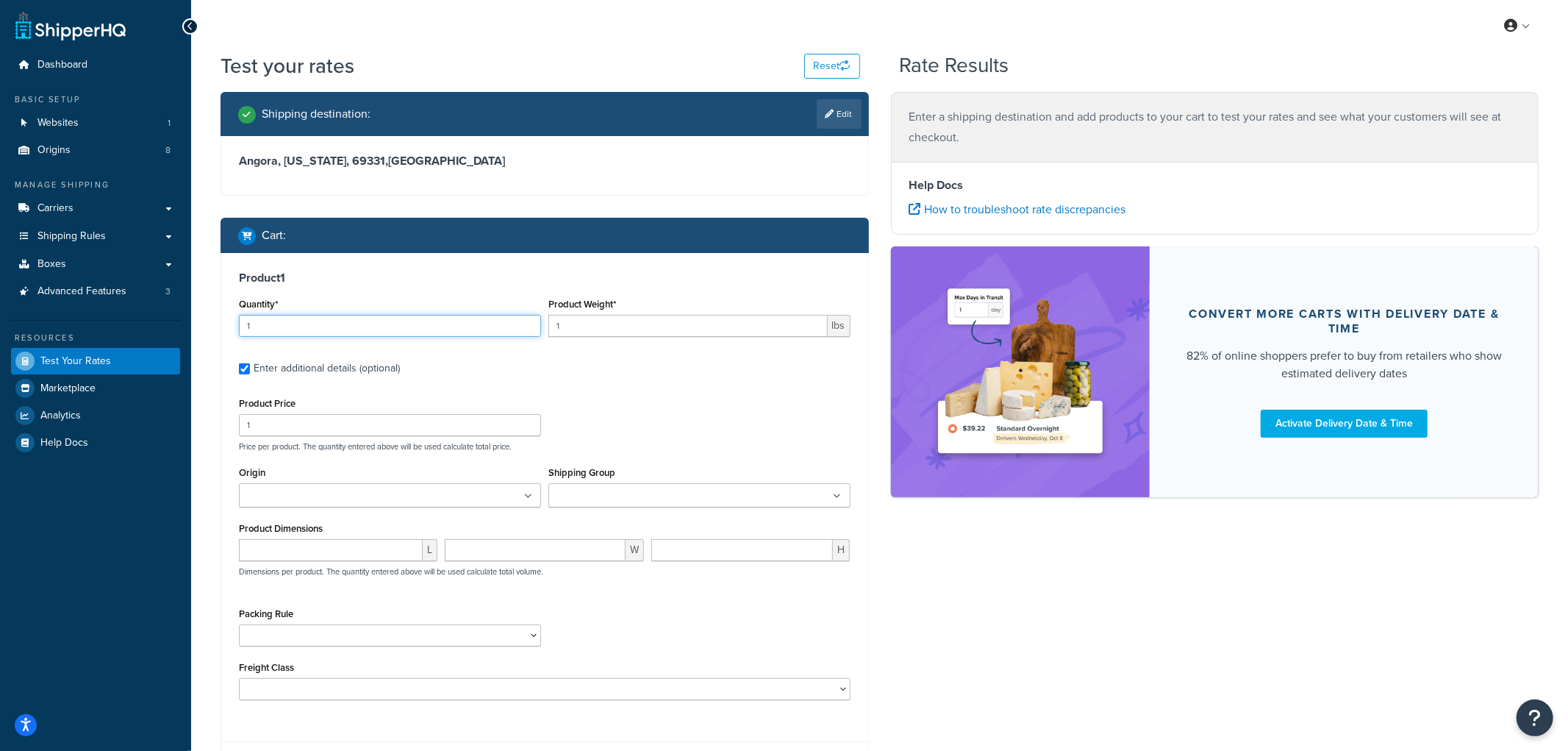
click at [264, 322] on input "1" at bounding box center [390, 326] width 302 height 22
type input "115"
click at [614, 315] on input "1" at bounding box center [684, 326] width 276 height 22
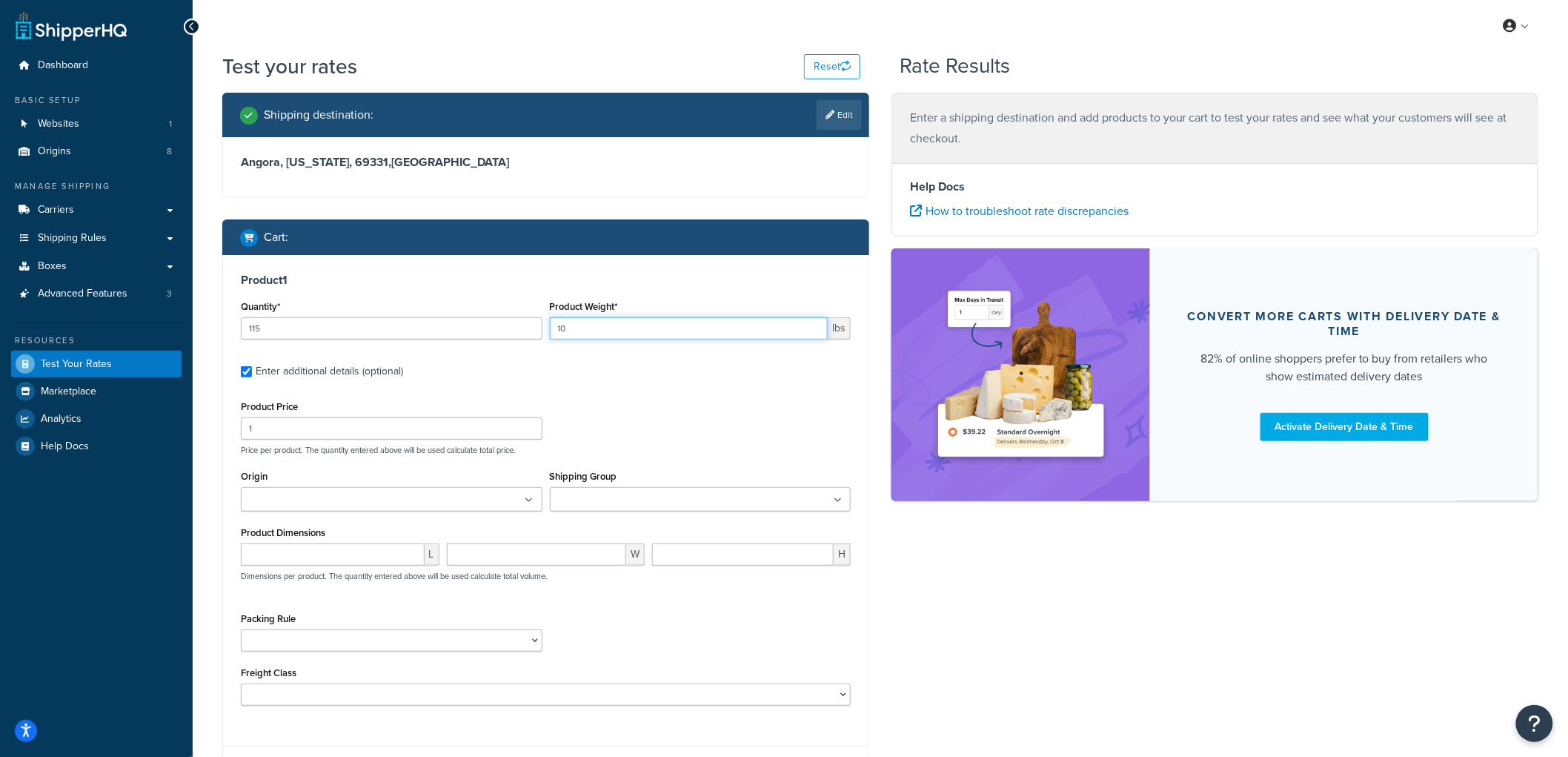
type input "10"
click at [423, 415] on div "Product Price 1" at bounding box center [391, 418] width 301 height 43
click at [412, 419] on input "1" at bounding box center [391, 428] width 301 height 22
type input "10"
click at [463, 498] on ul at bounding box center [391, 498] width 301 height 24
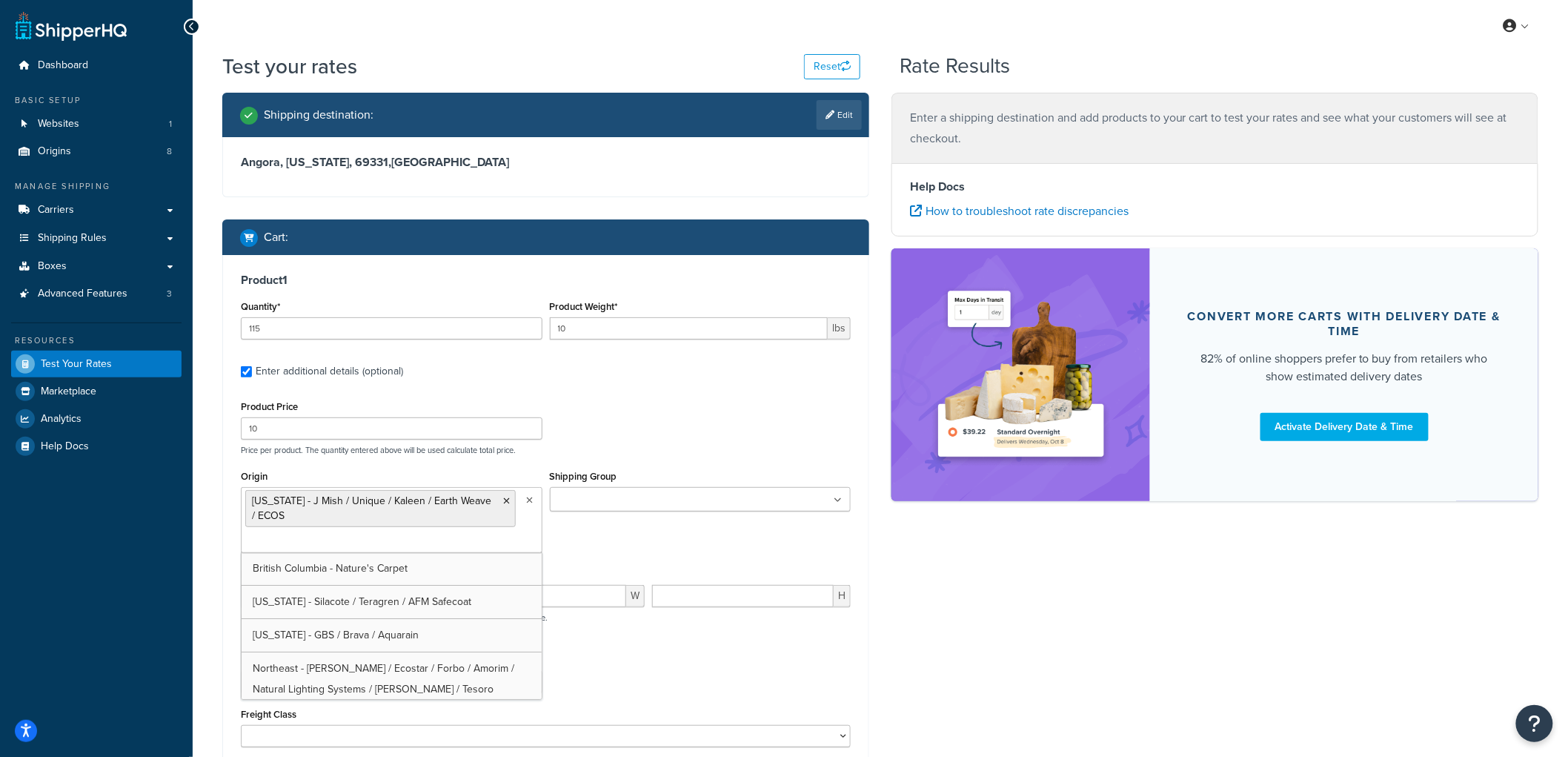
click at [757, 391] on div "Product 1 Quantity* 115 Product Weight* 10 lbs Enter additional details (option…" at bounding box center [546, 510] width 645 height 511
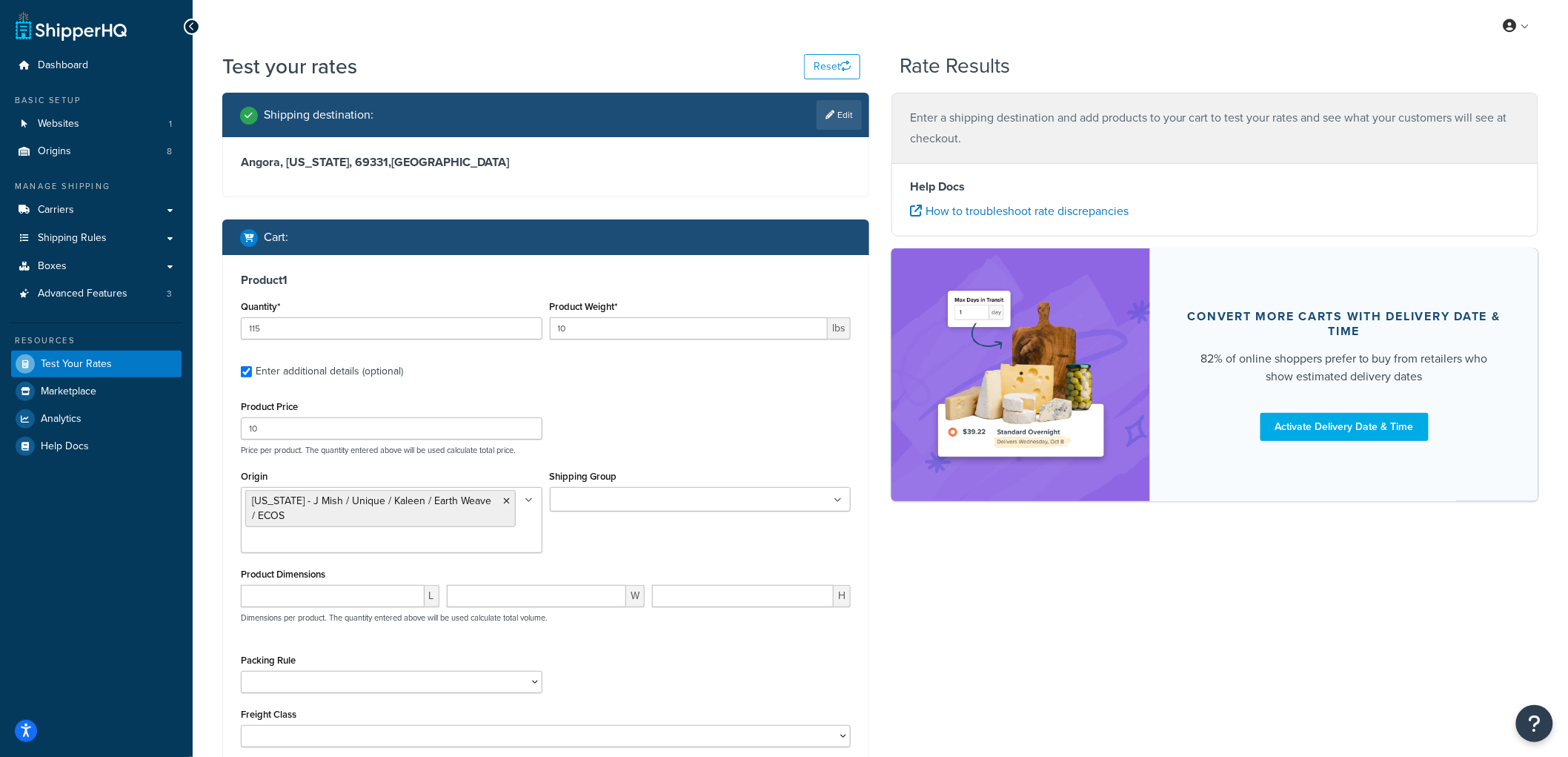
click at [714, 504] on ul at bounding box center [701, 498] width 301 height 24
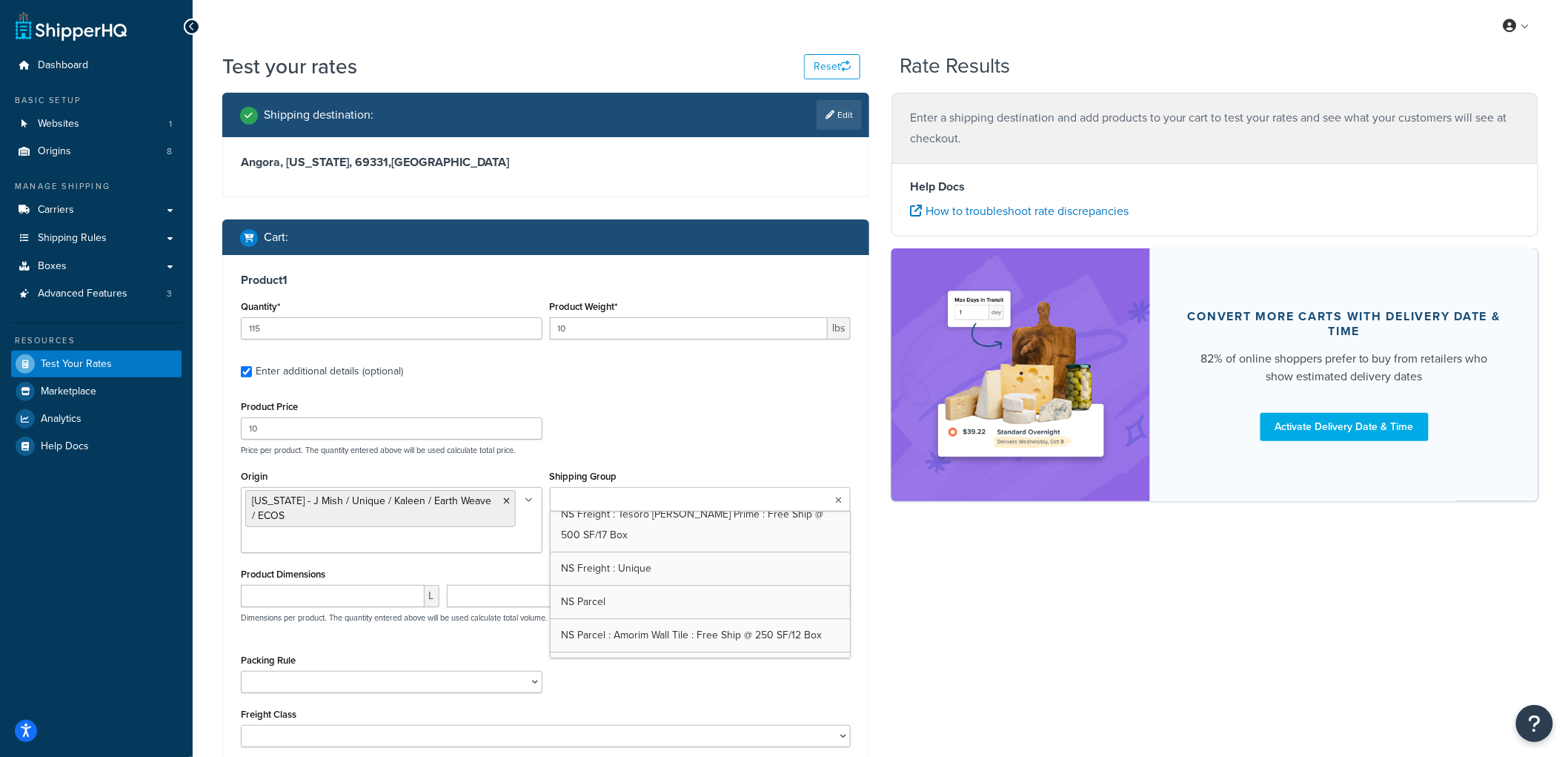
scroll to position [2058, 0]
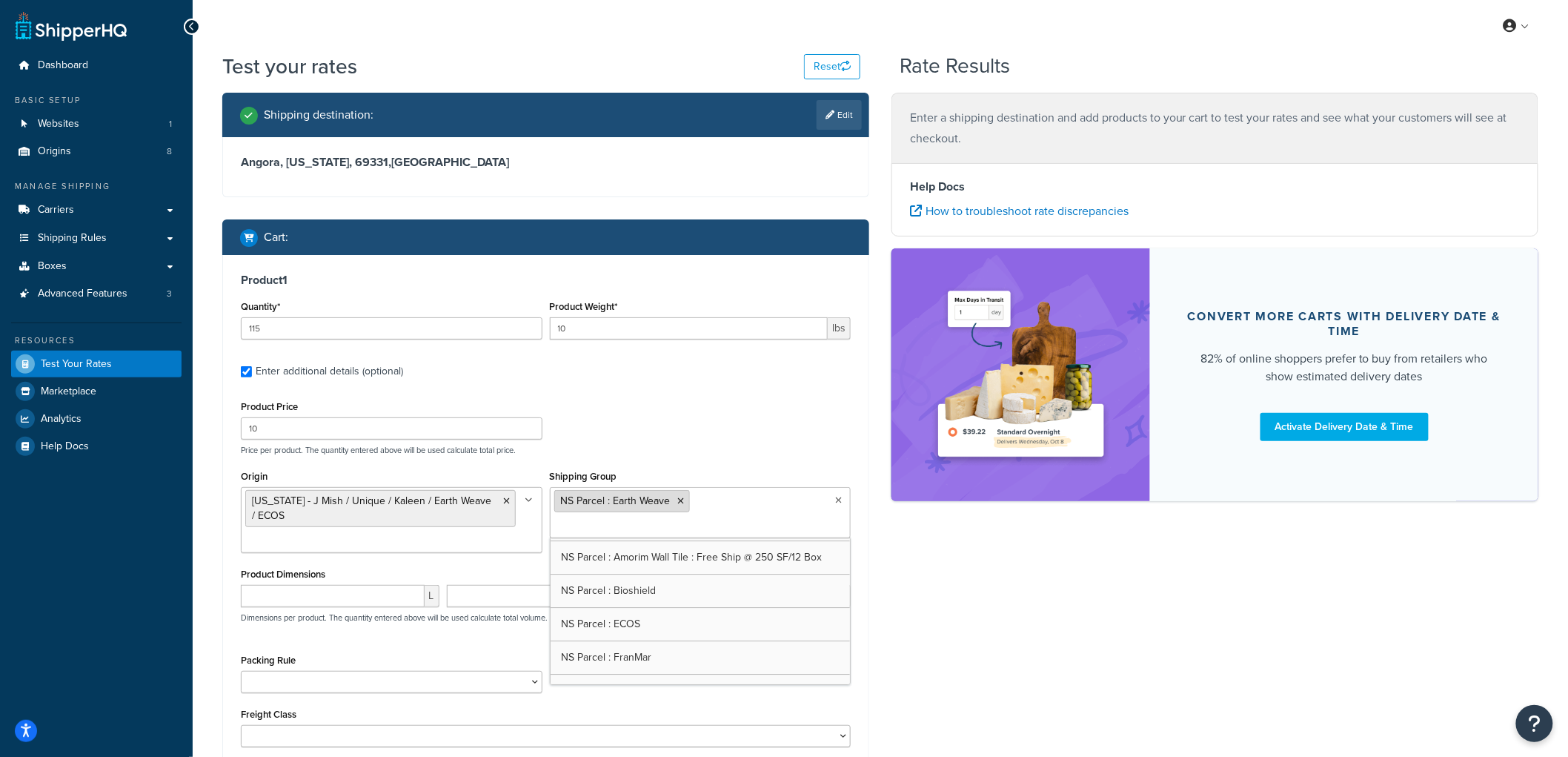
click at [679, 498] on icon at bounding box center [680, 501] width 6 height 9
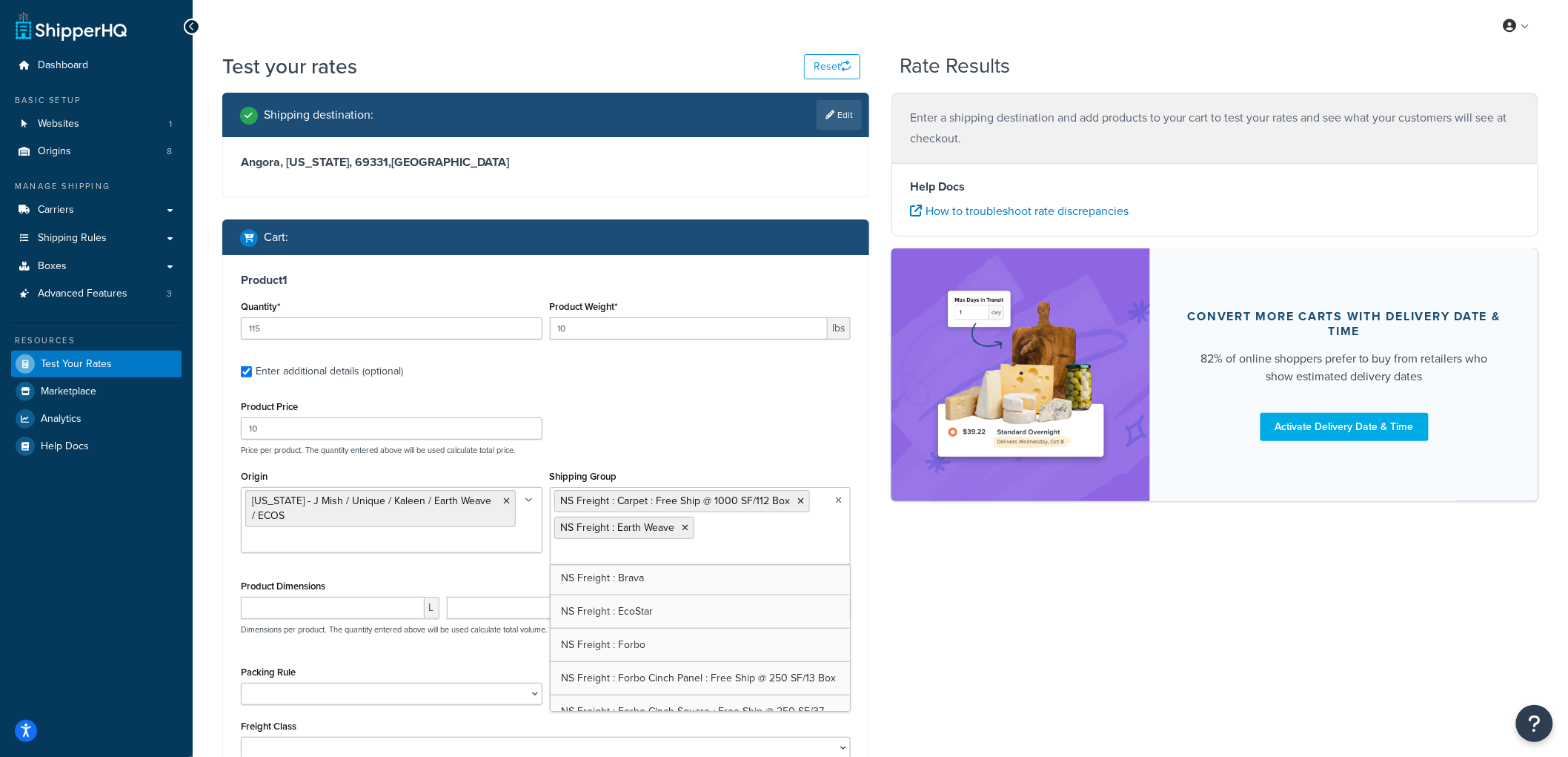
click at [799, 426] on div "Product Price 10 Price per product. The quantity entered above will be used cal…" at bounding box center [546, 426] width 617 height 59
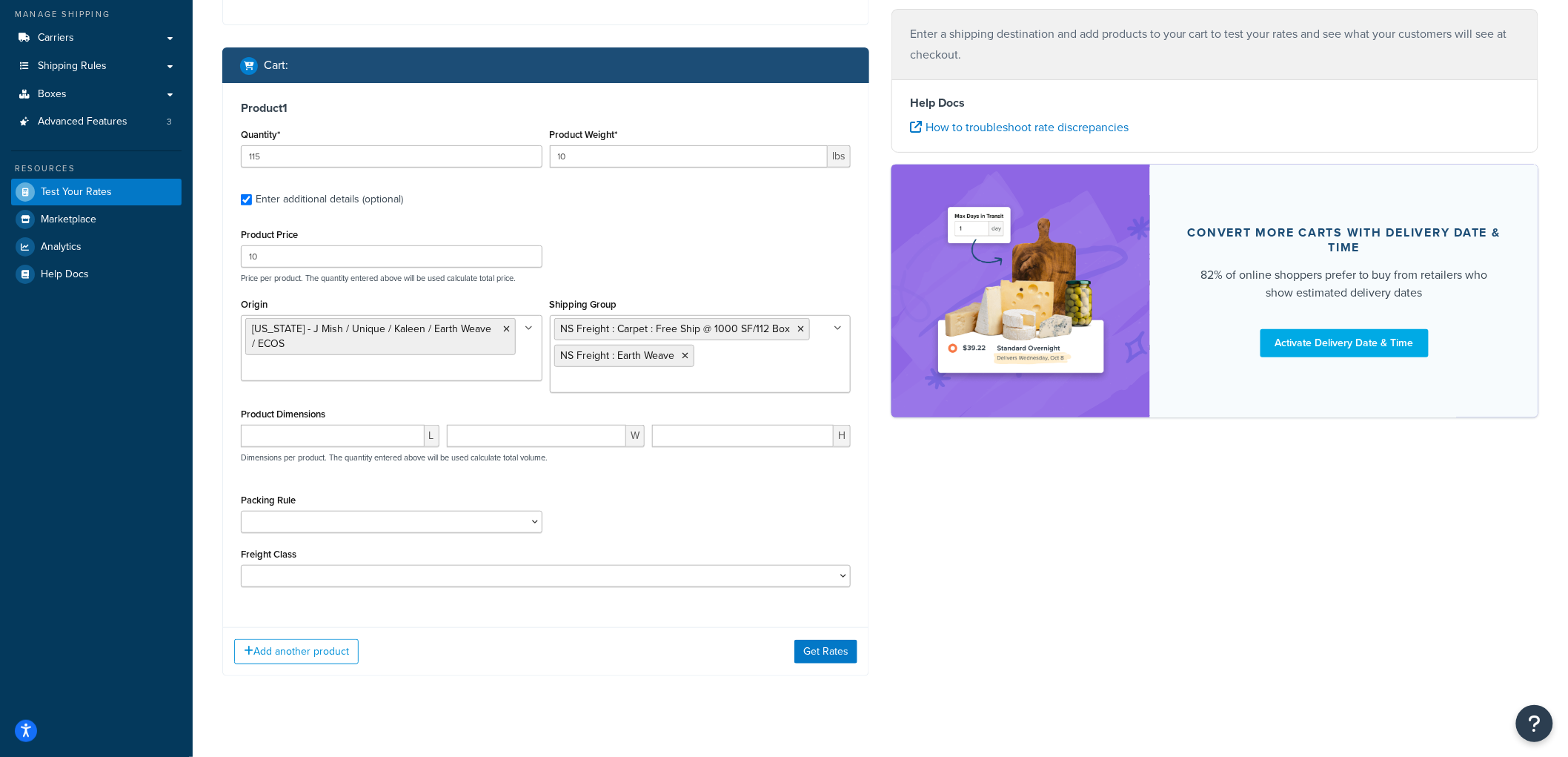
scroll to position [177, 0]
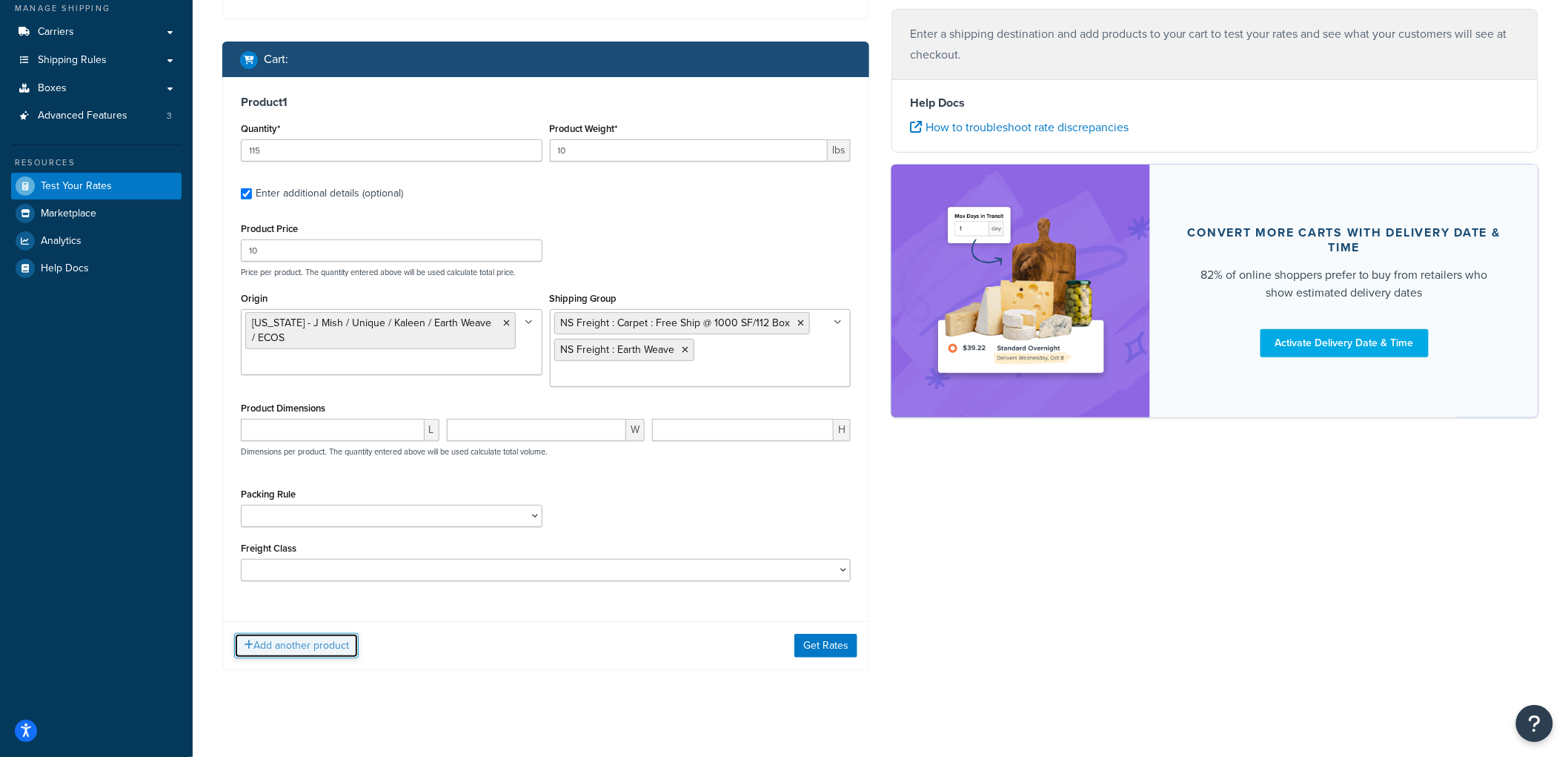
click at [317, 633] on button "Add another product" at bounding box center [297, 646] width 125 height 25
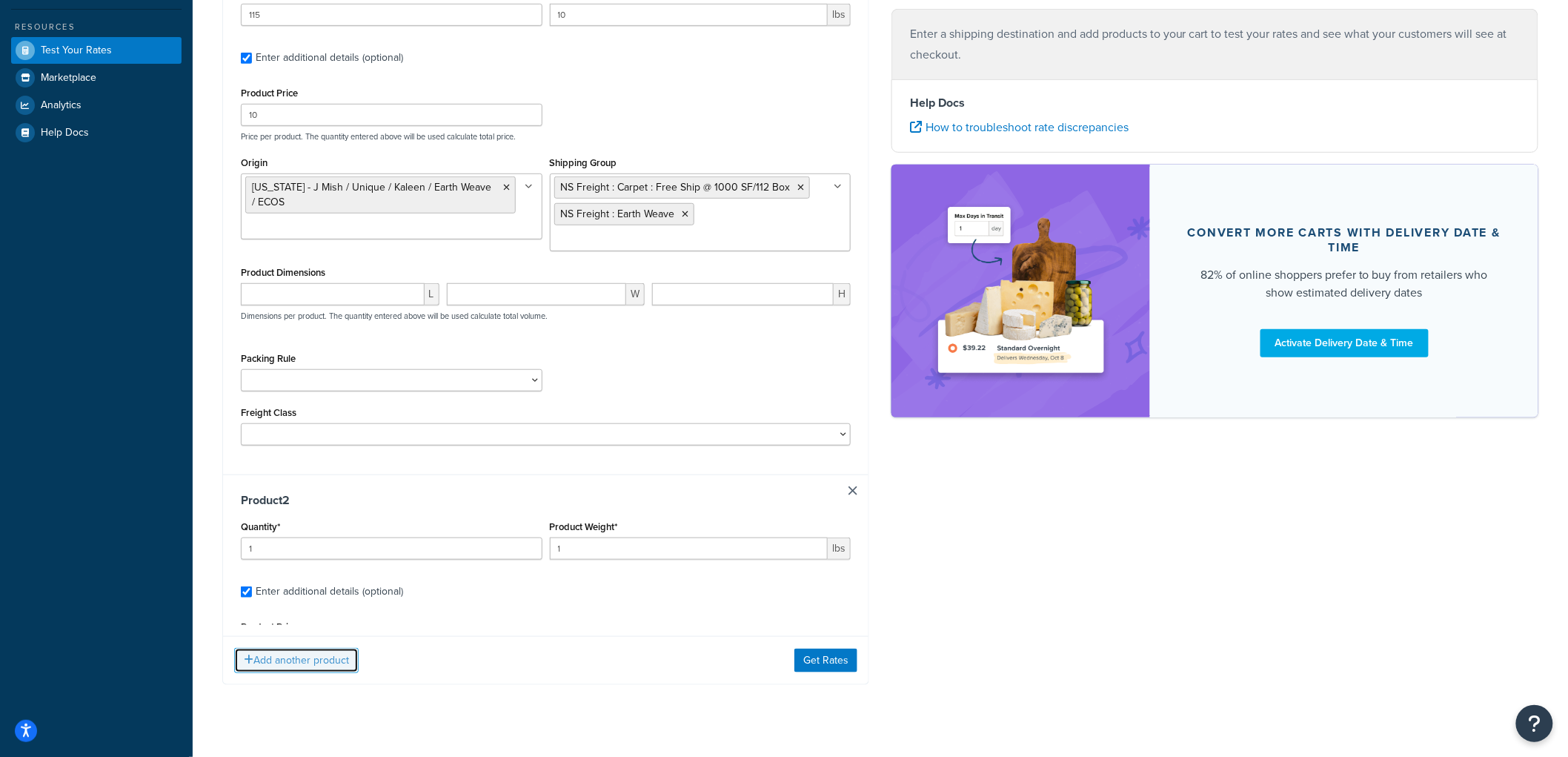
scroll to position [331, 0]
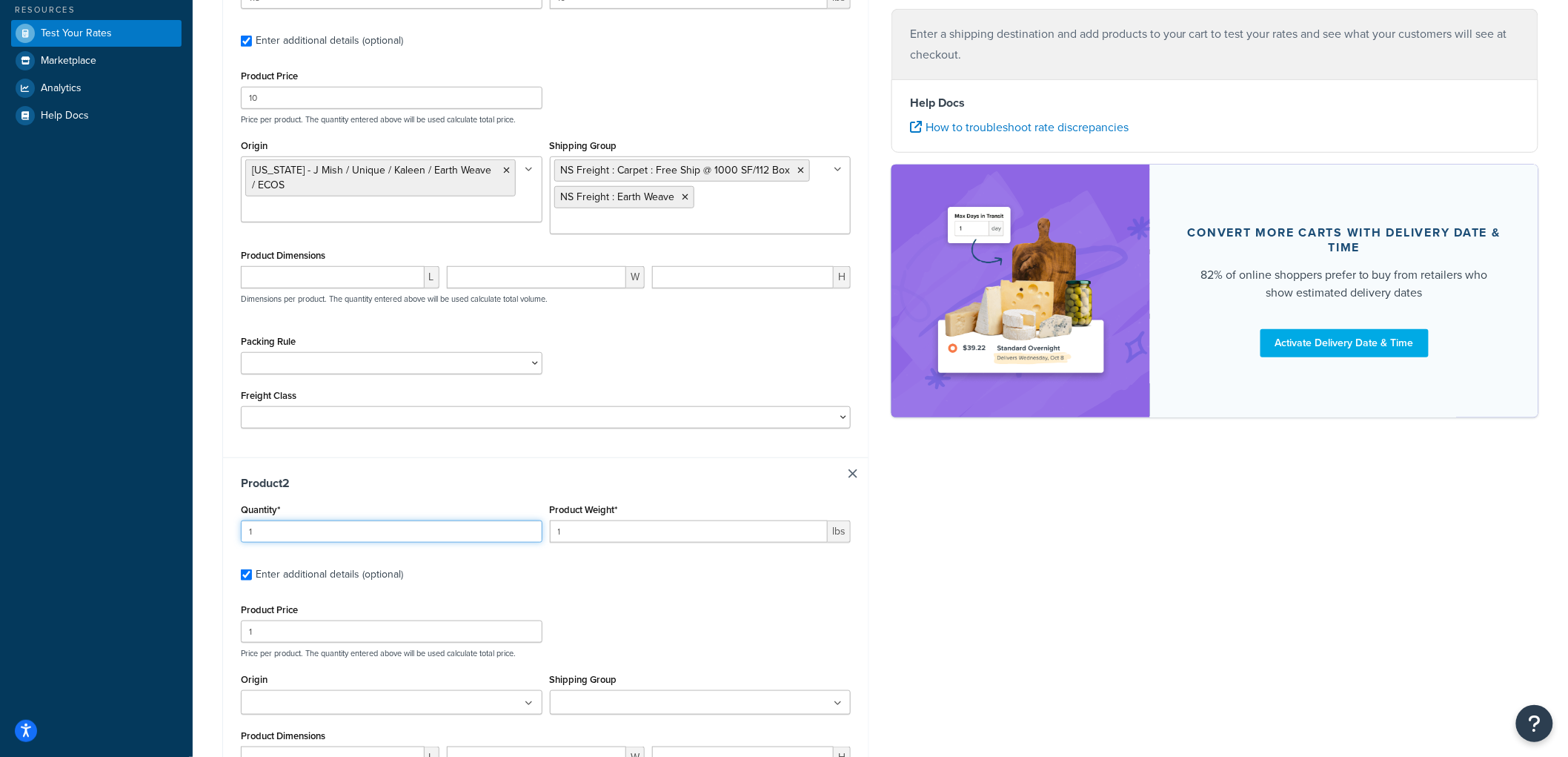
drag, startPoint x: 331, startPoint y: 519, endPoint x: 211, endPoint y: 490, distance: 123.5
click at [211, 490] on div "Shipping destination : Edit Angora, [US_STATE], 69331 , [GEOGRAPHIC_DATA] Cart …" at bounding box center [546, 391] width 669 height 1257
type input "2"
click at [595, 520] on input "1" at bounding box center [689, 531] width 278 height 22
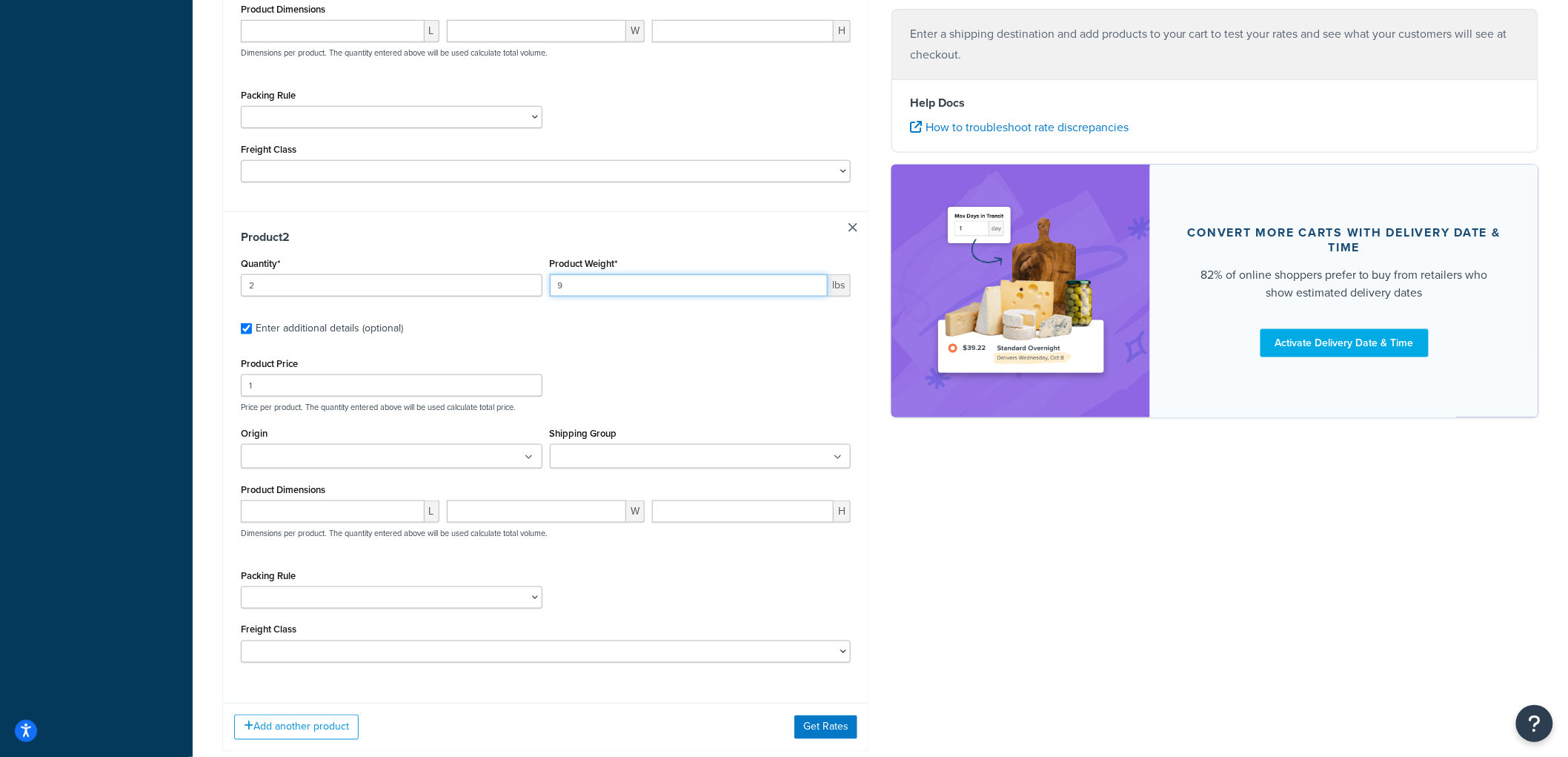
scroll to position [578, 0]
type input "9"
click at [368, 373] on input "1" at bounding box center [391, 383] width 301 height 22
type input "10"
click at [366, 445] on ul at bounding box center [391, 454] width 301 height 24
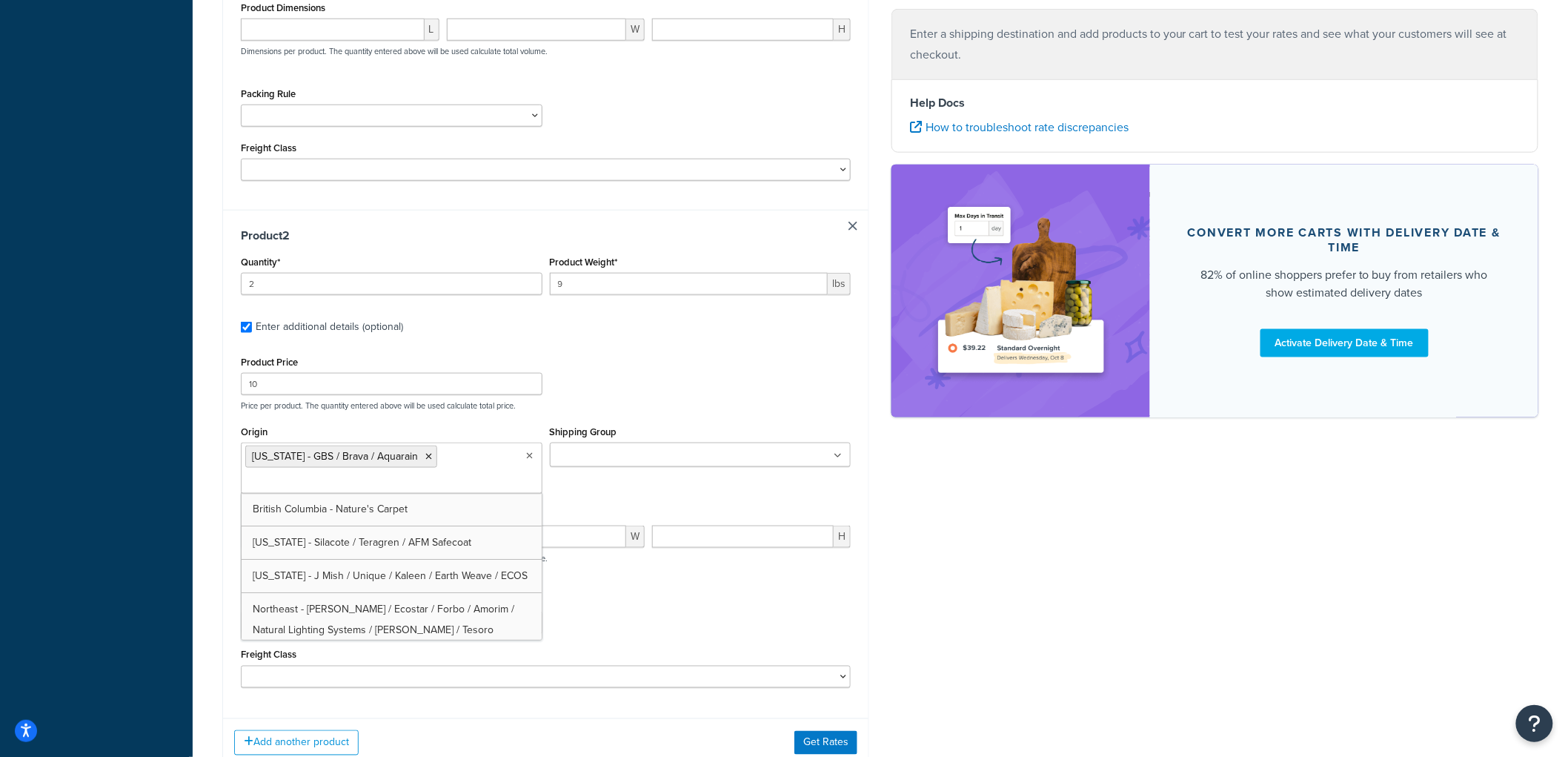
click at [598, 448] on input "Shipping Group" at bounding box center [620, 456] width 131 height 16
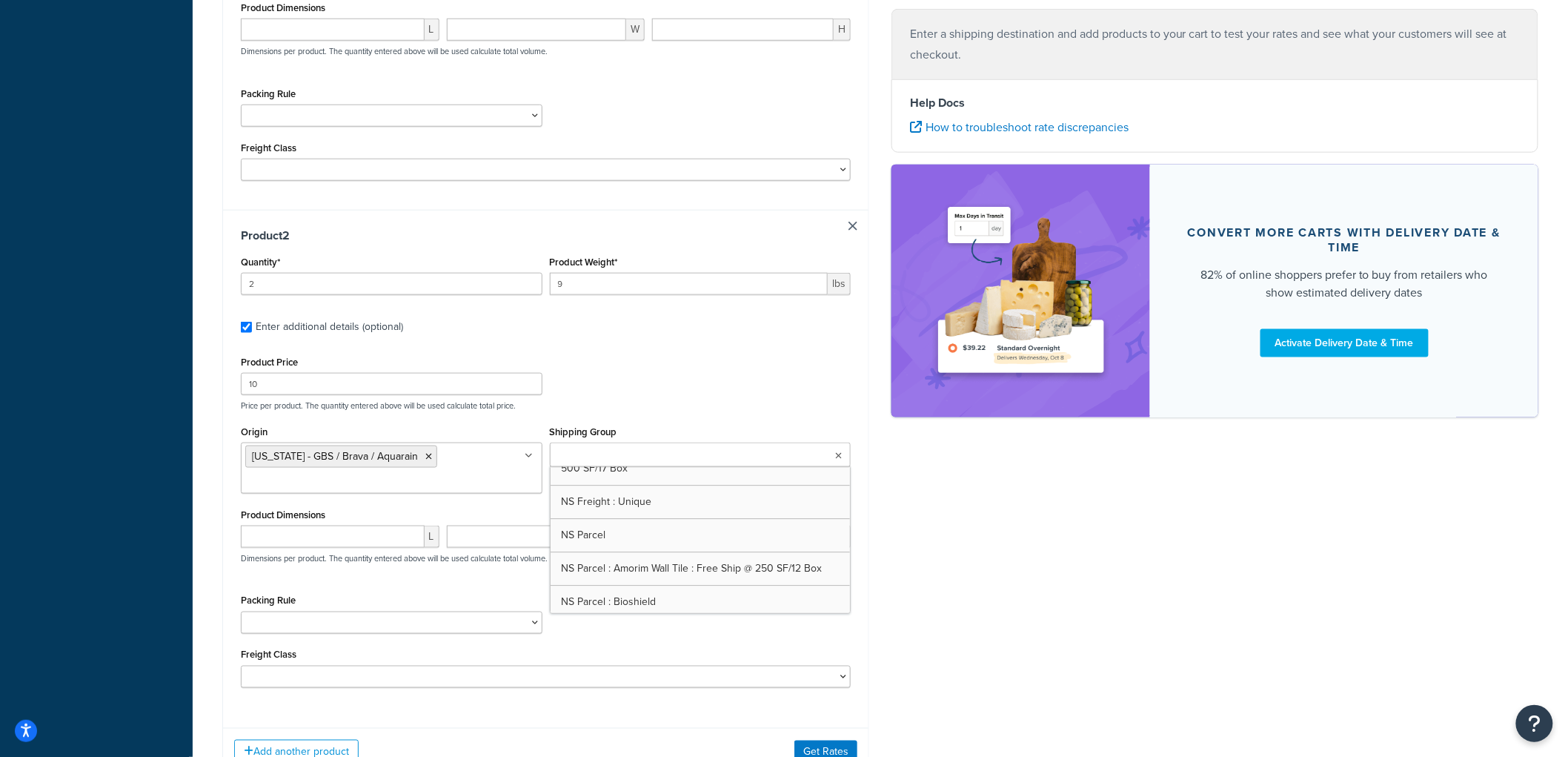
scroll to position [1976, 0]
click at [730, 402] on div "Product Price 10 Price per product. The quantity entered above will be used cal…" at bounding box center [546, 520] width 610 height 335
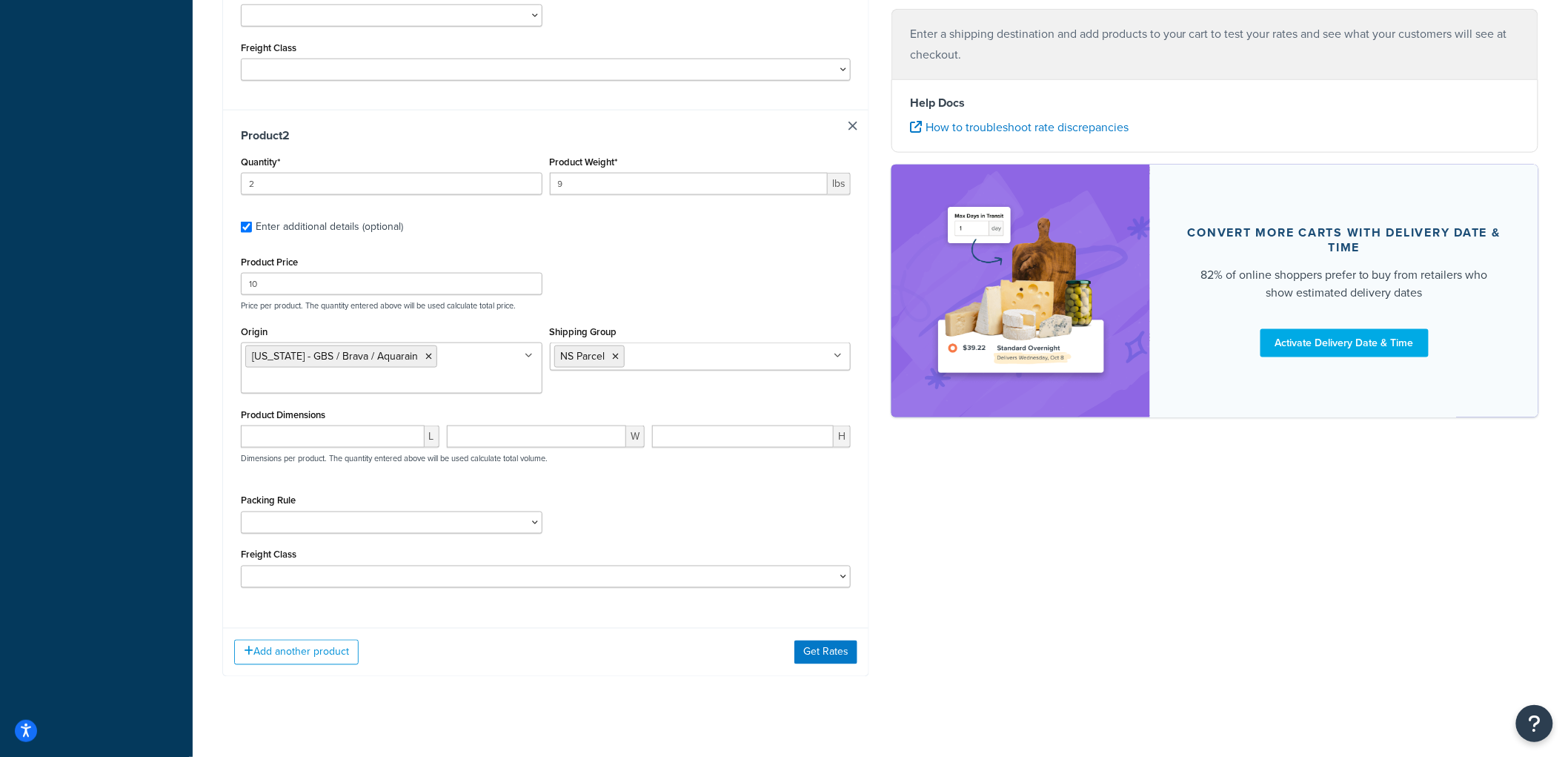
scroll to position [687, 0]
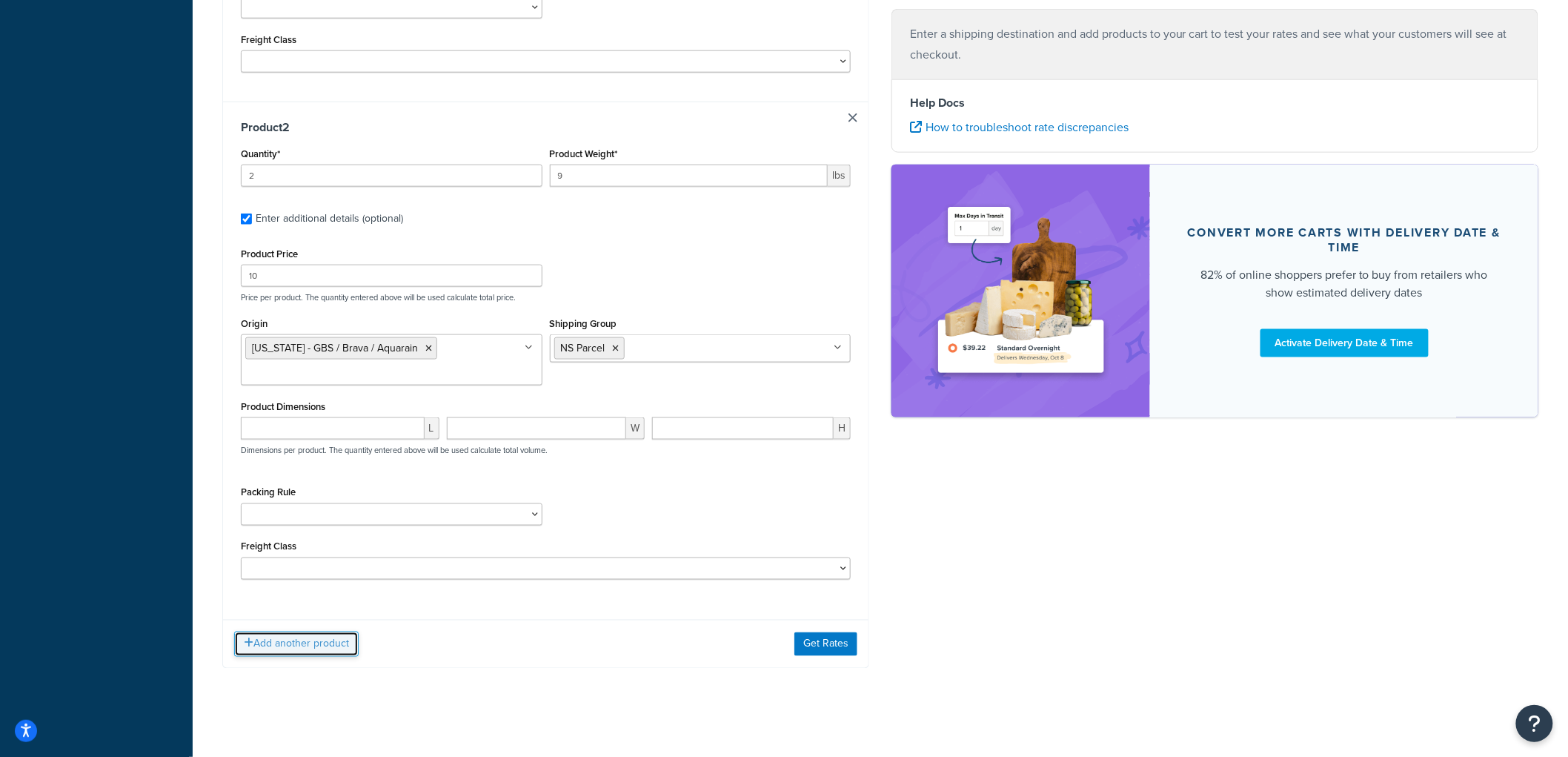
click at [301, 634] on button "Add another product" at bounding box center [297, 644] width 125 height 25
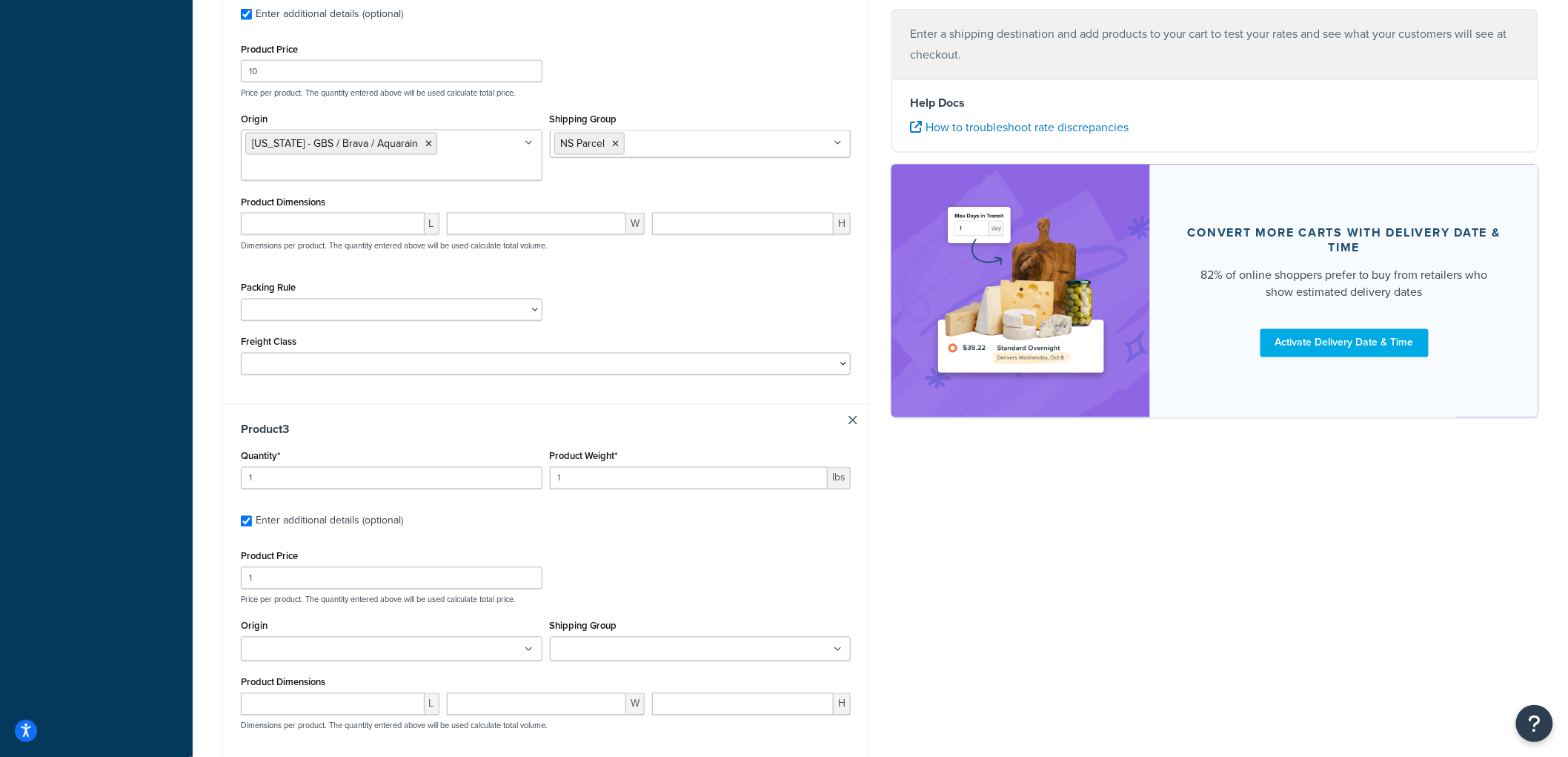
scroll to position [1168, 0]
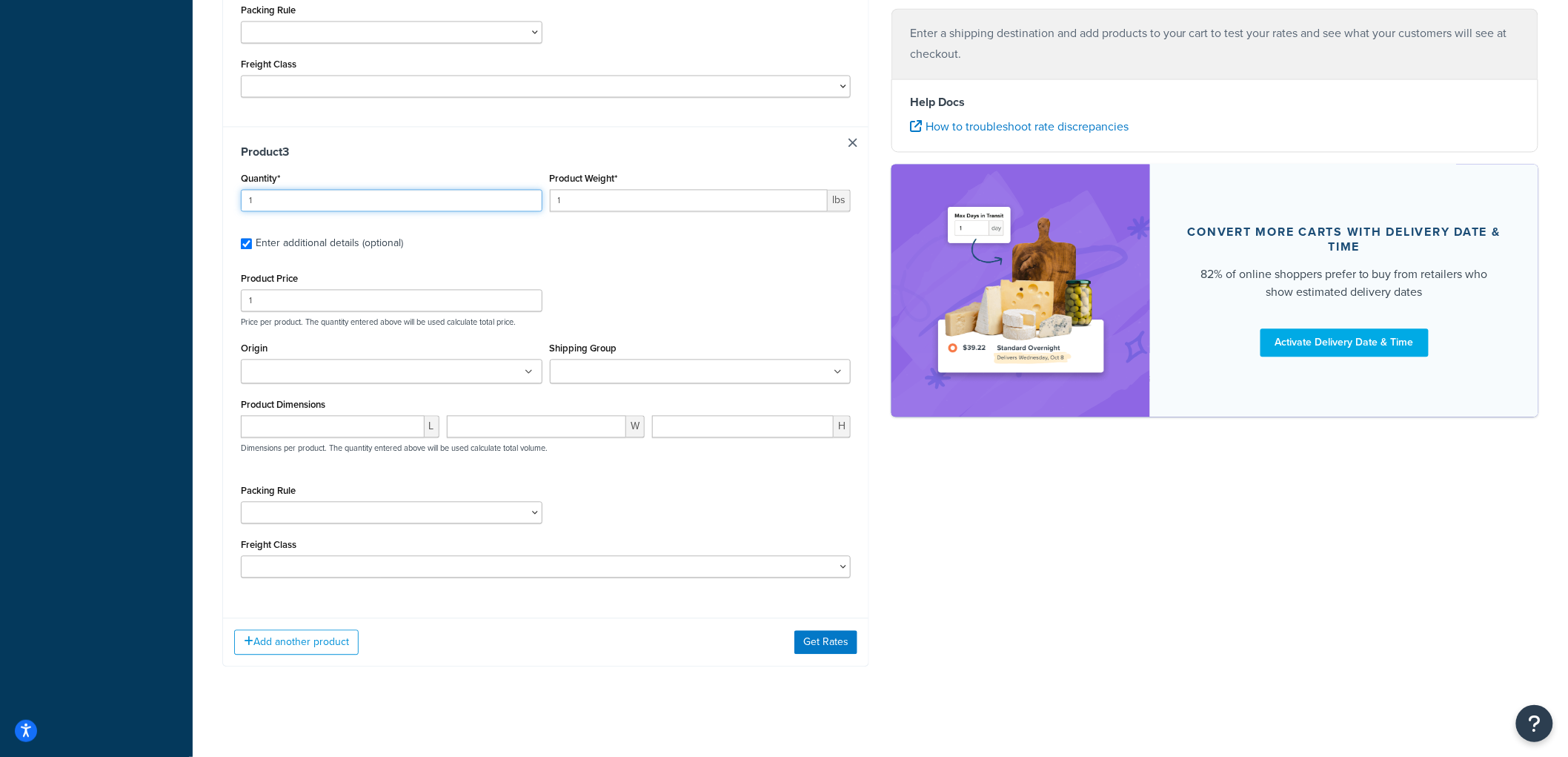
click at [259, 191] on input "1" at bounding box center [391, 201] width 301 height 22
type input "6"
click at [591, 196] on input "1" at bounding box center [689, 201] width 278 height 22
type input "10"
click at [340, 290] on input "1" at bounding box center [391, 300] width 301 height 22
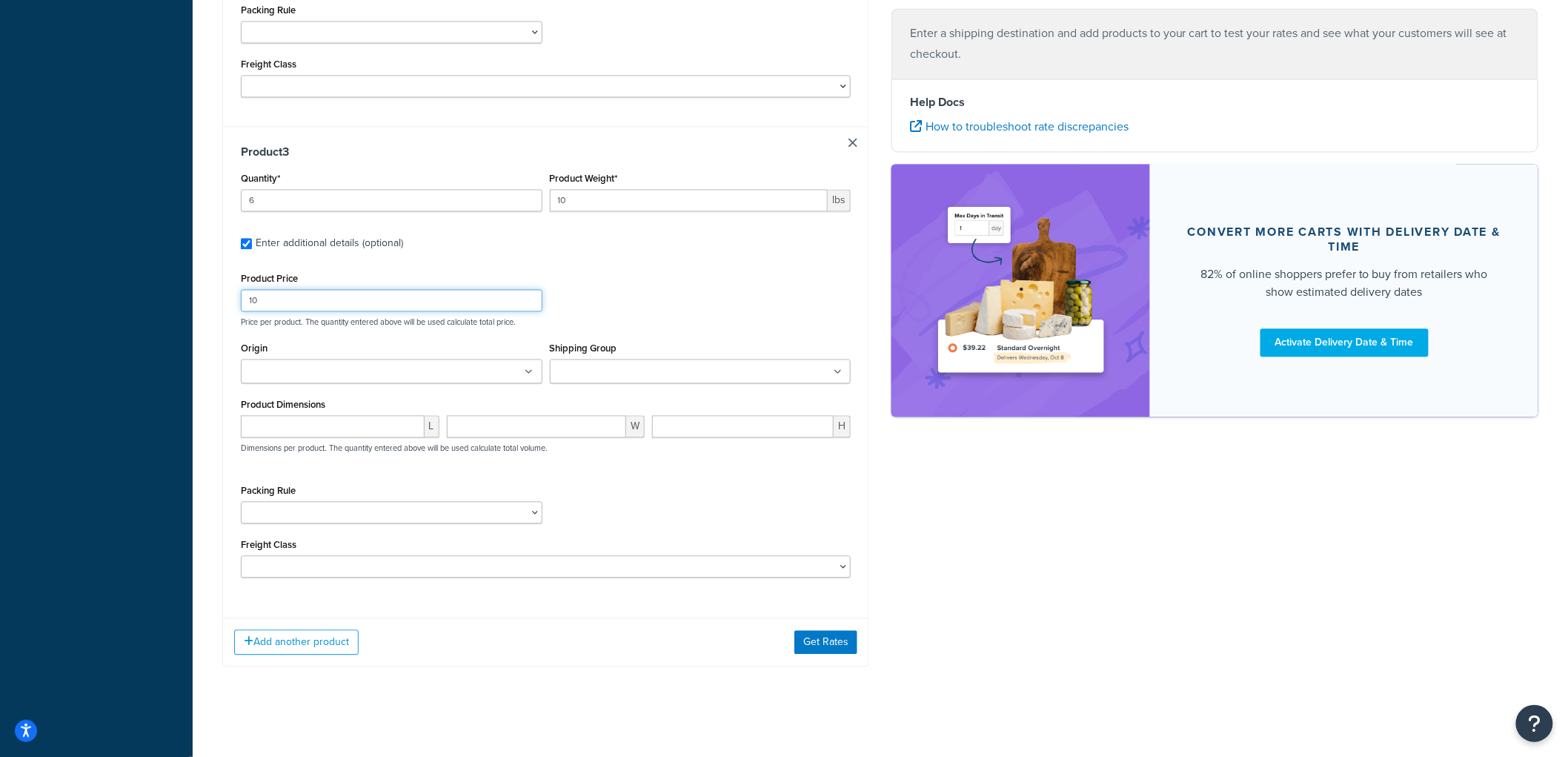
type input "10"
click at [307, 365] on input "Origin" at bounding box center [310, 373] width 131 height 16
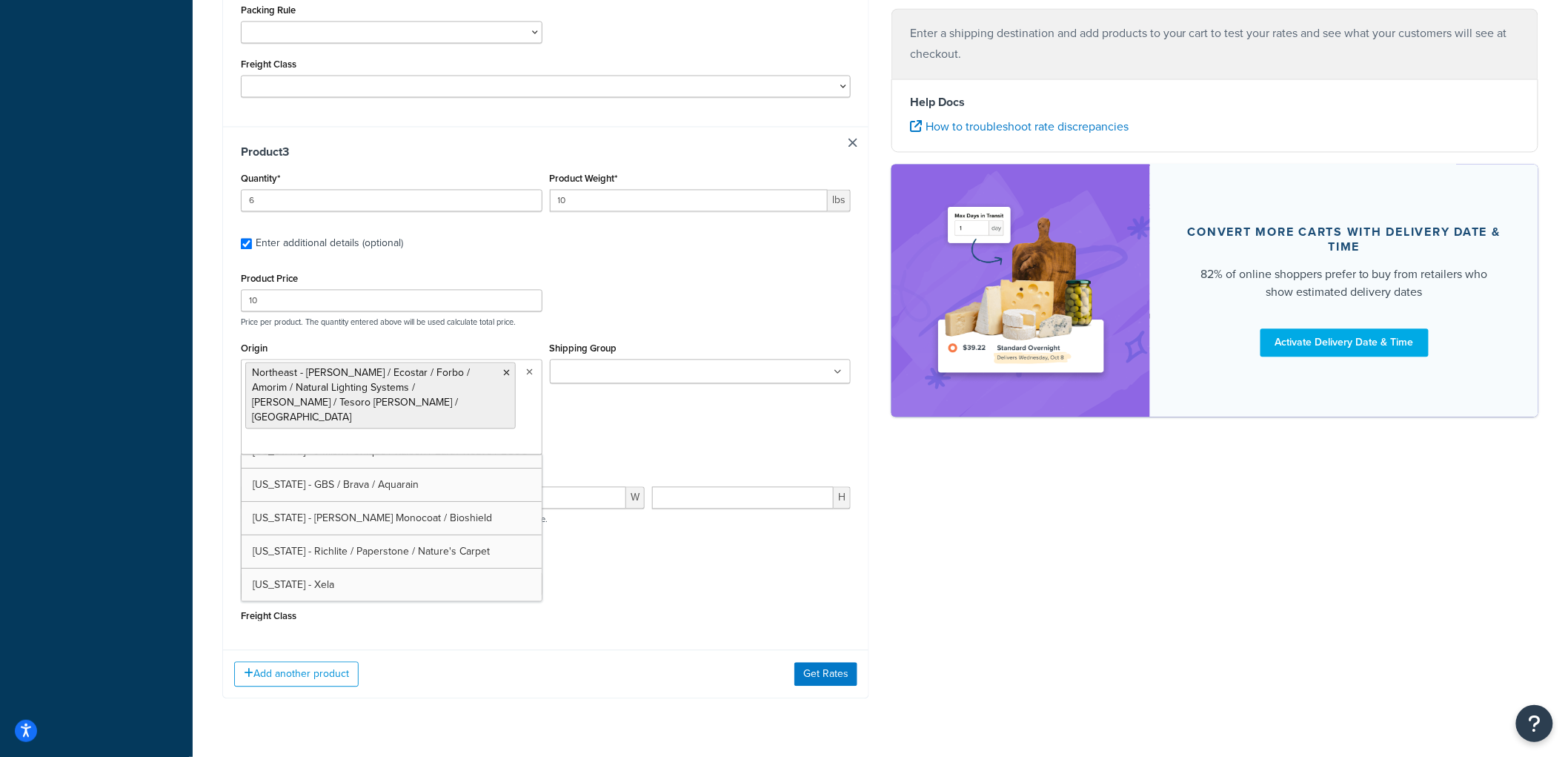
click at [695, 359] on ul at bounding box center [701, 371] width 301 height 24
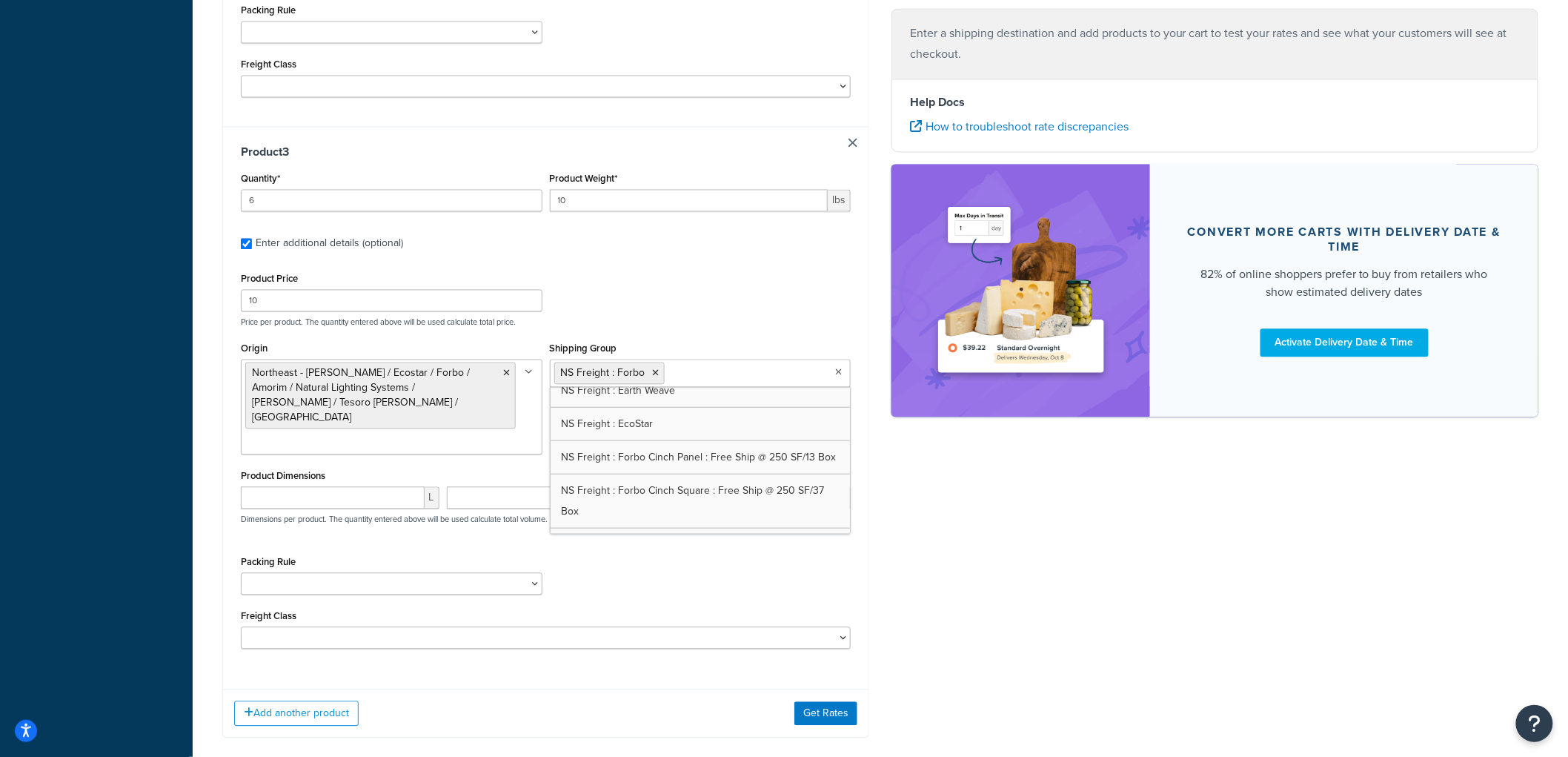
scroll to position [658, 0]
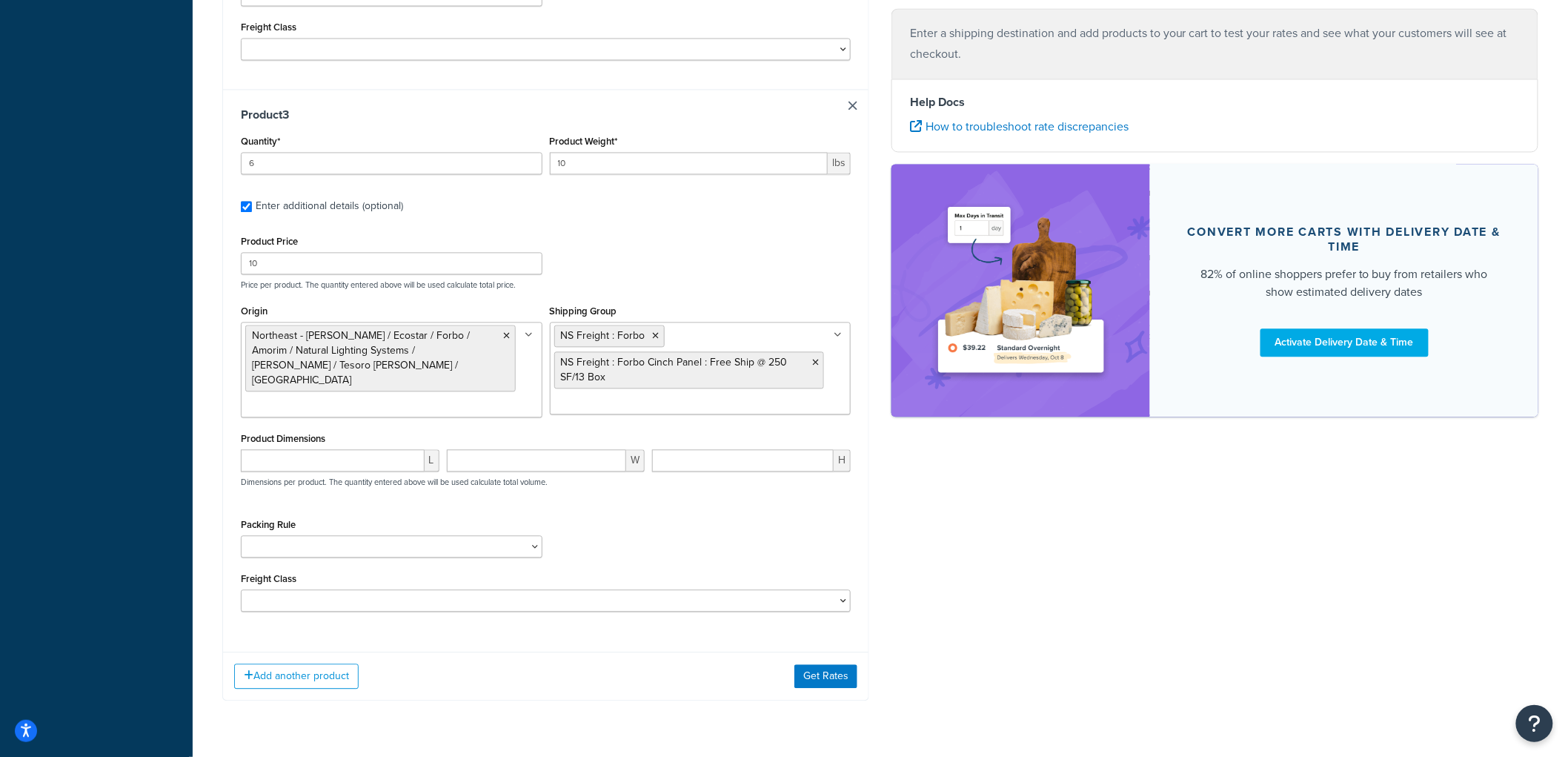
scroll to position [1236, 0]
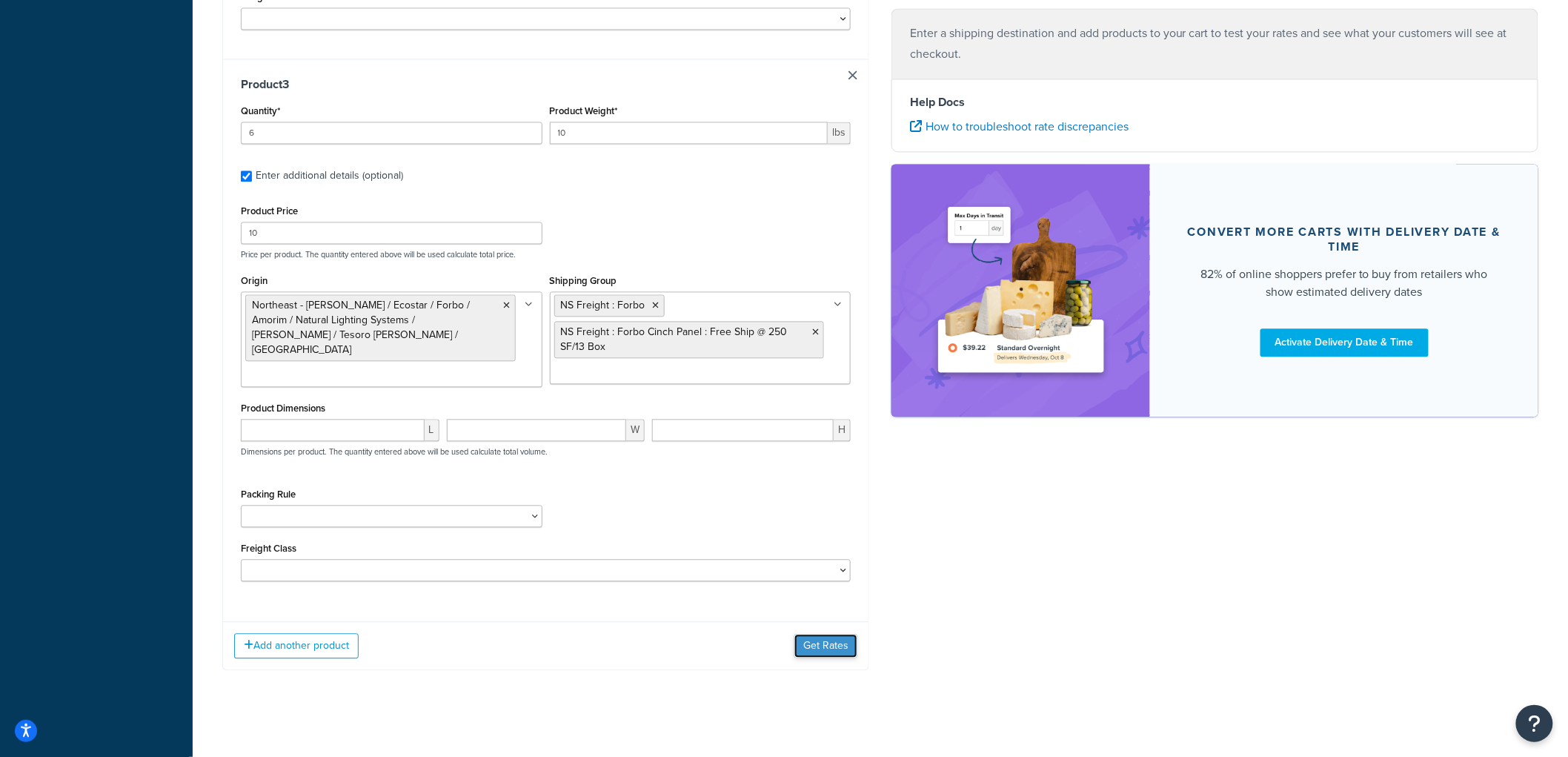
click at [839, 634] on button "Get Rates" at bounding box center [825, 646] width 63 height 24
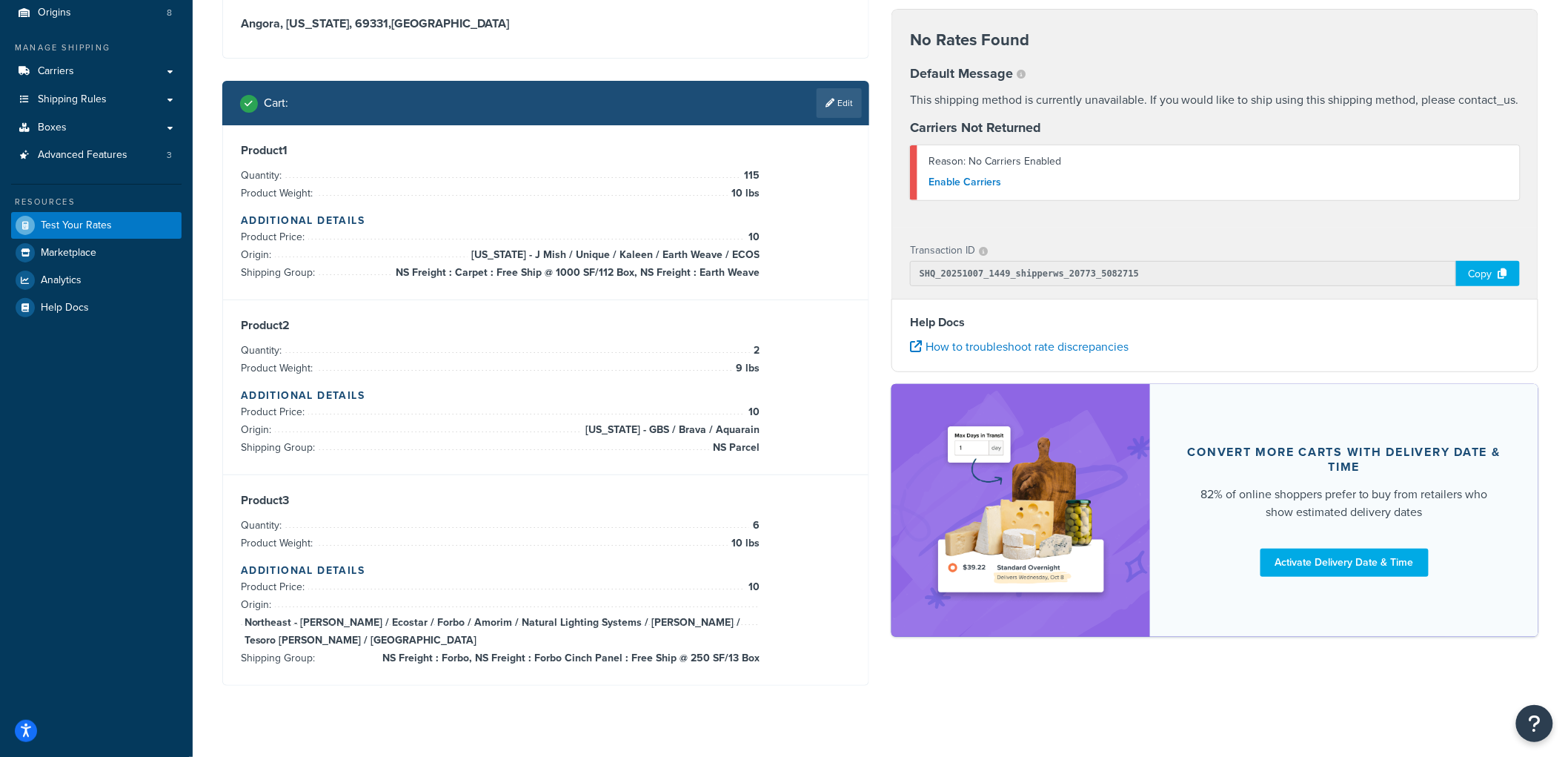
scroll to position [146, 0]
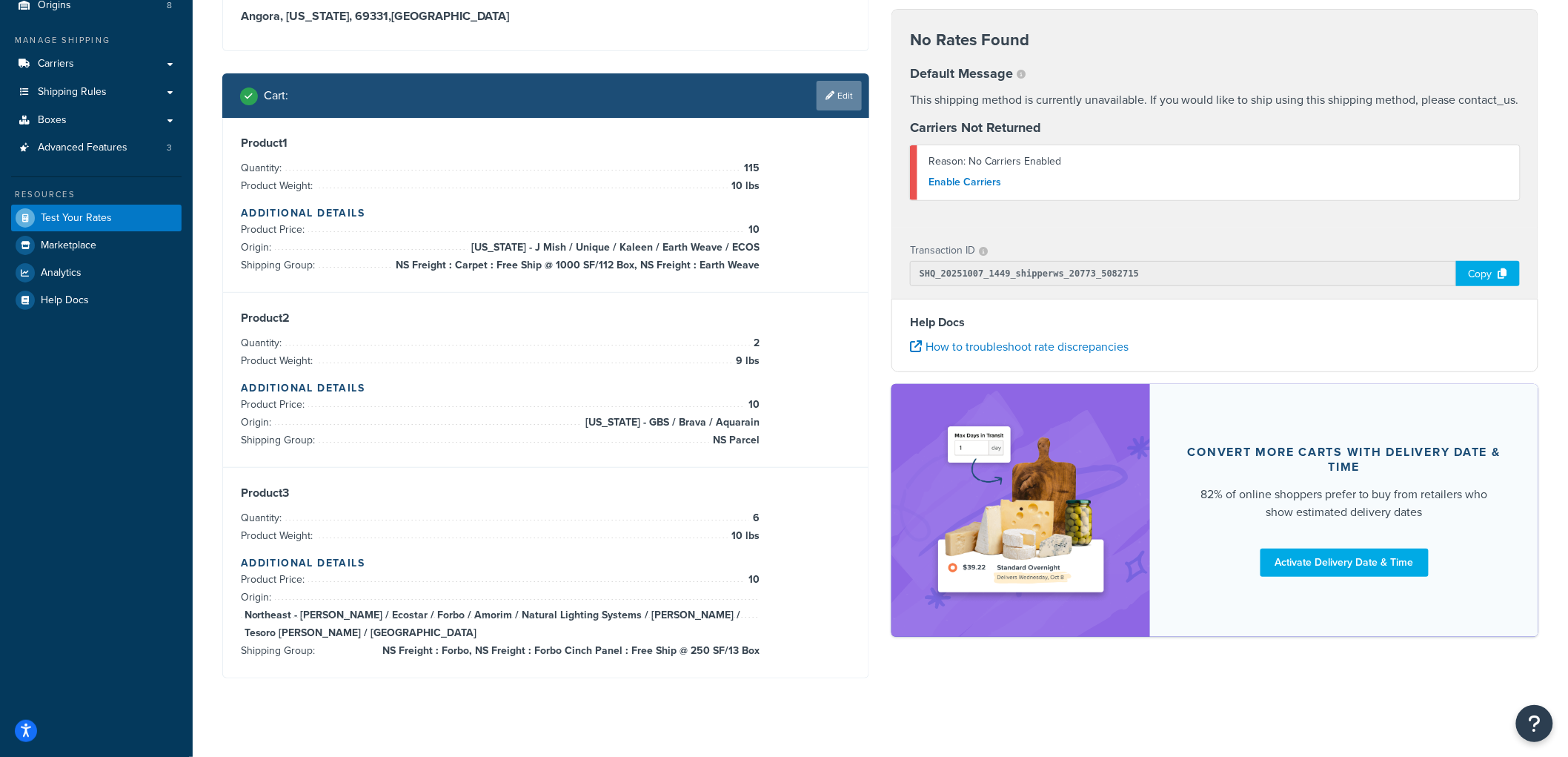
click at [825, 83] on link "Edit" at bounding box center [839, 95] width 45 height 29
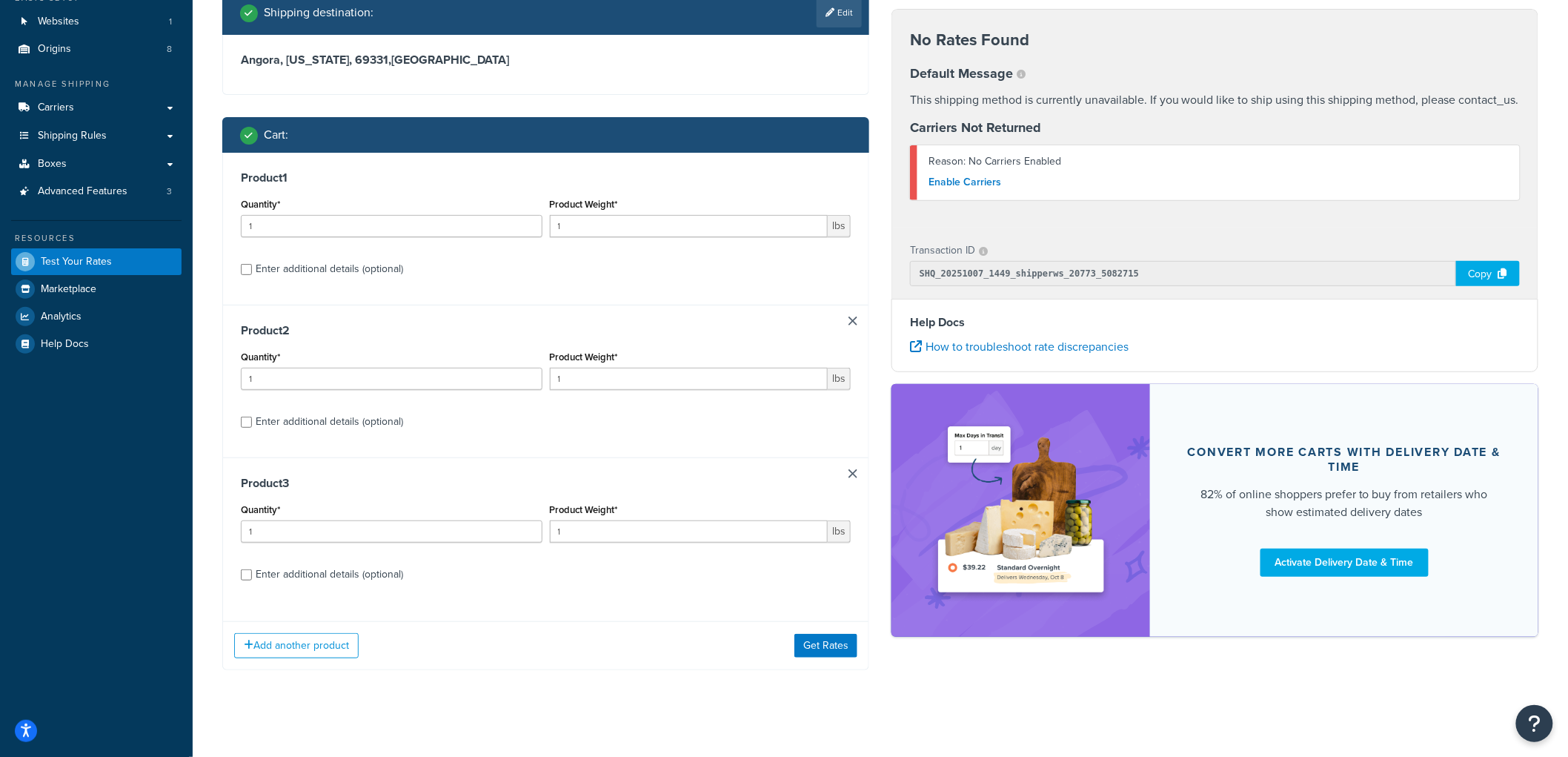
scroll to position [113, 0]
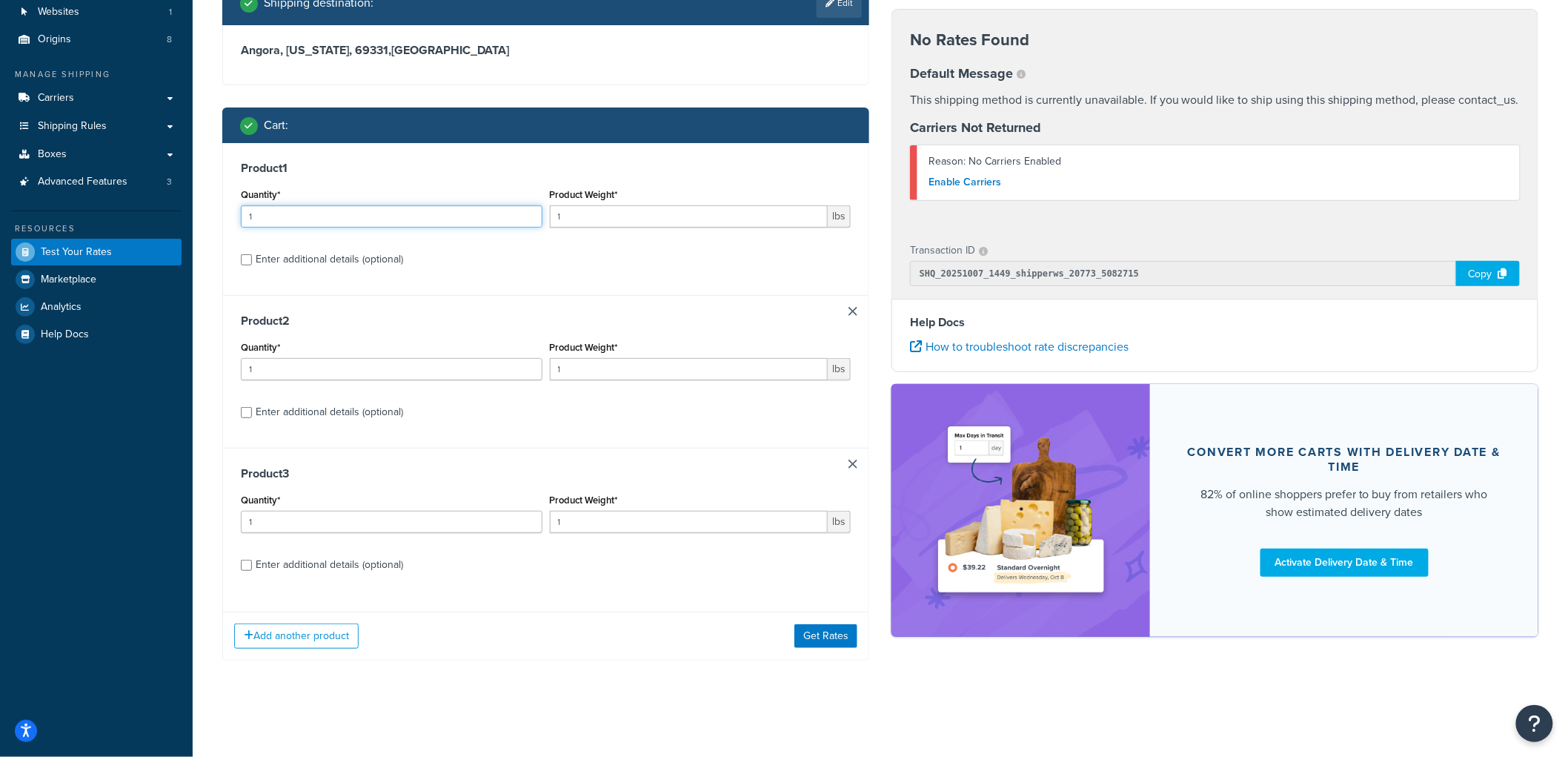
click at [270, 213] on input "1" at bounding box center [391, 216] width 301 height 22
type input "115"
click at [612, 213] on input "1" at bounding box center [689, 216] width 278 height 22
type input "10"
click at [365, 366] on input "1" at bounding box center [391, 368] width 301 height 22
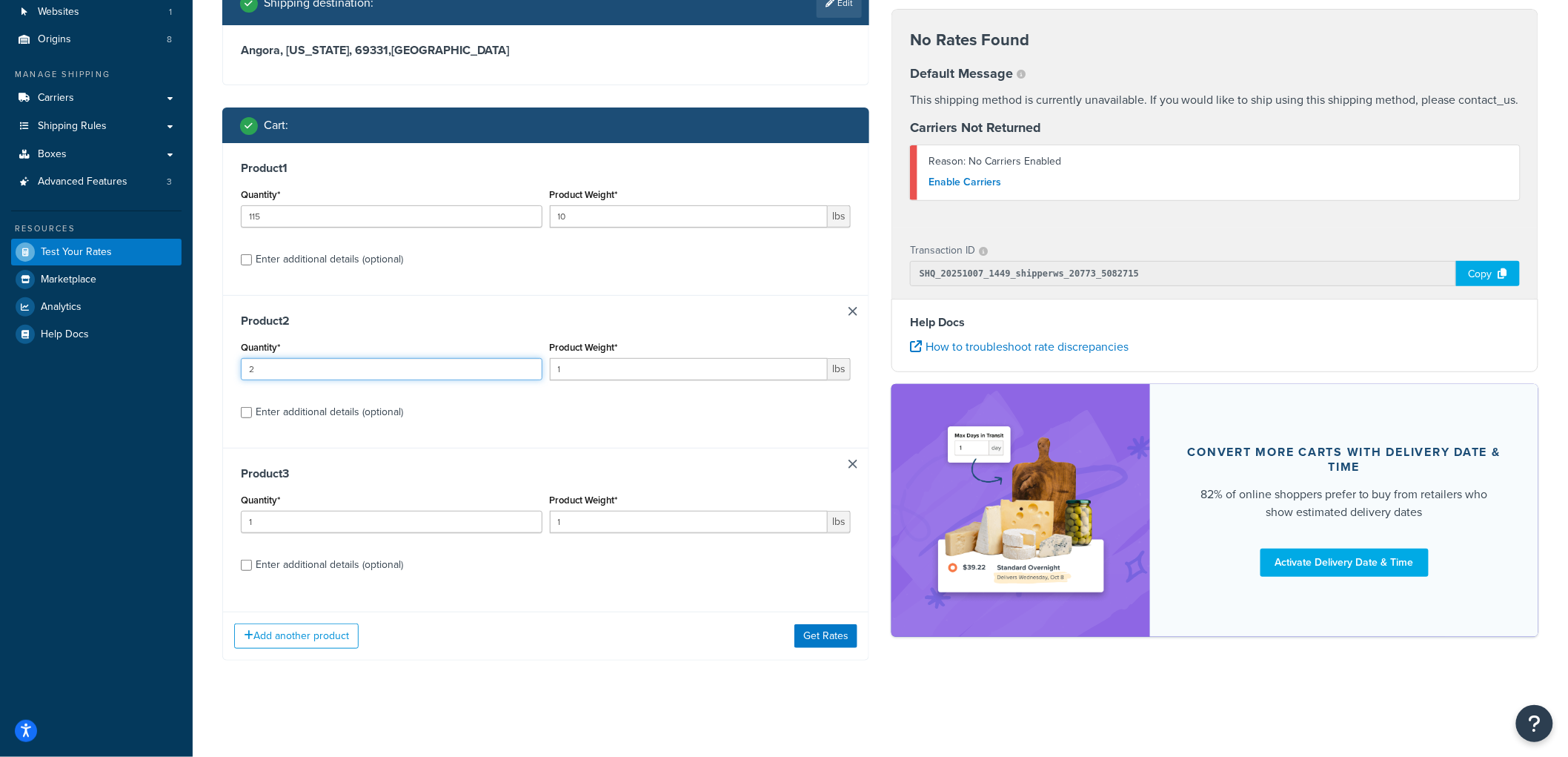
type input "2"
click at [605, 367] on input "1" at bounding box center [689, 368] width 278 height 22
type input "5"
click at [324, 520] on input "1" at bounding box center [391, 522] width 301 height 22
type input "6"
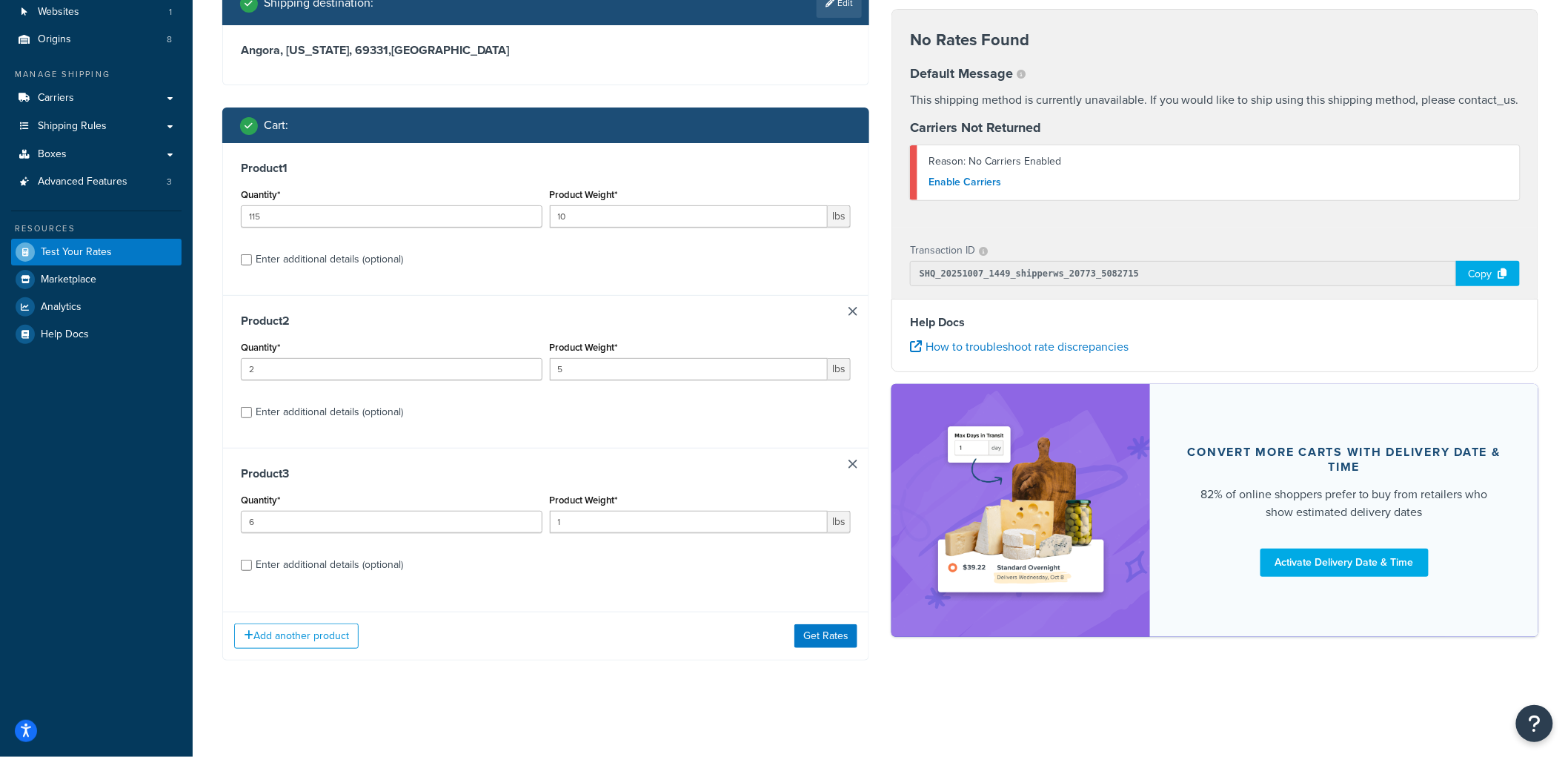
click at [328, 559] on div "Enter additional details (optional)" at bounding box center [329, 564] width 147 height 21
click at [252, 559] on input "Enter additional details (optional)" at bounding box center [246, 564] width 11 height 11
checkbox input "true"
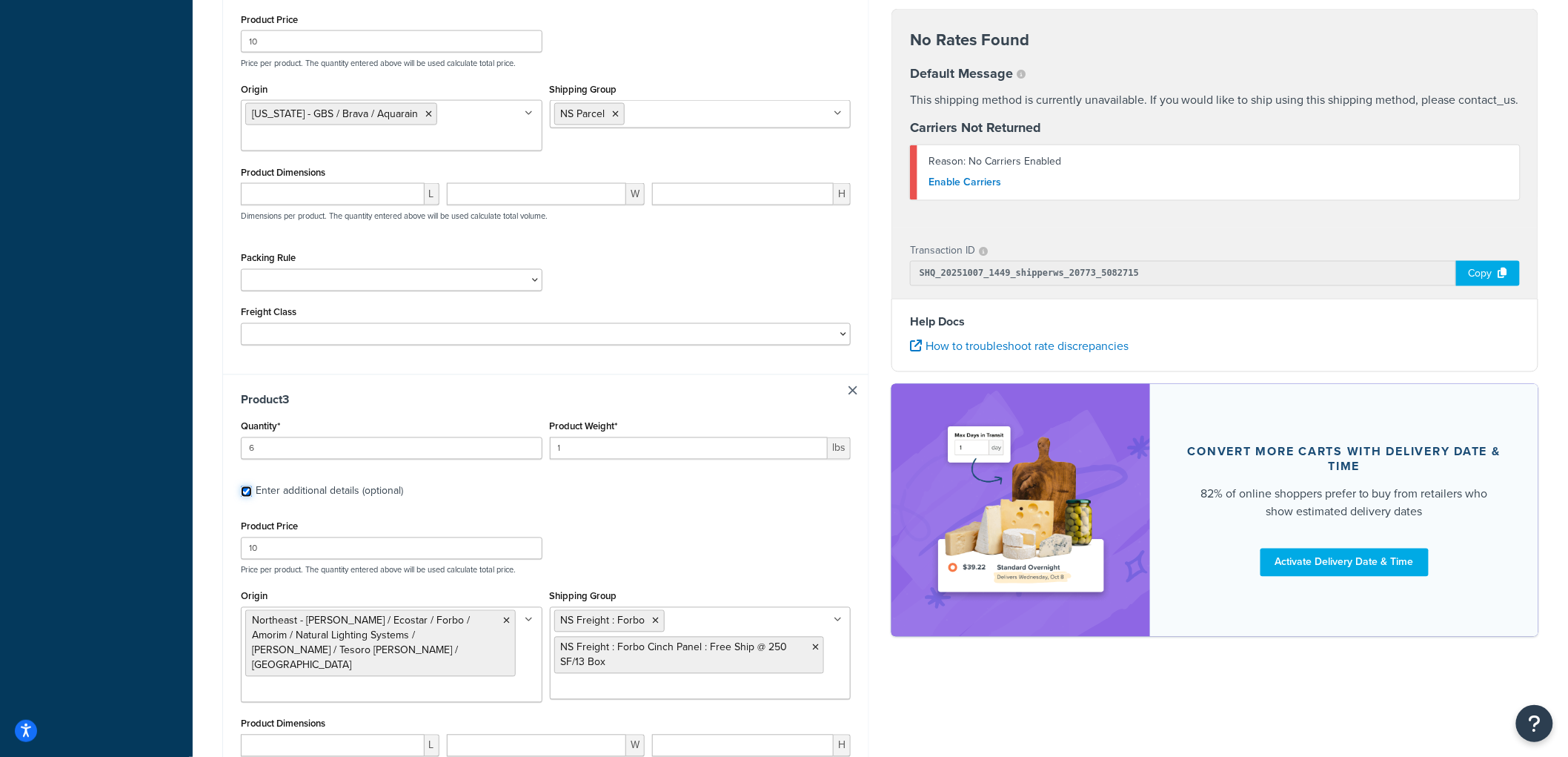
scroll to position [937, 0]
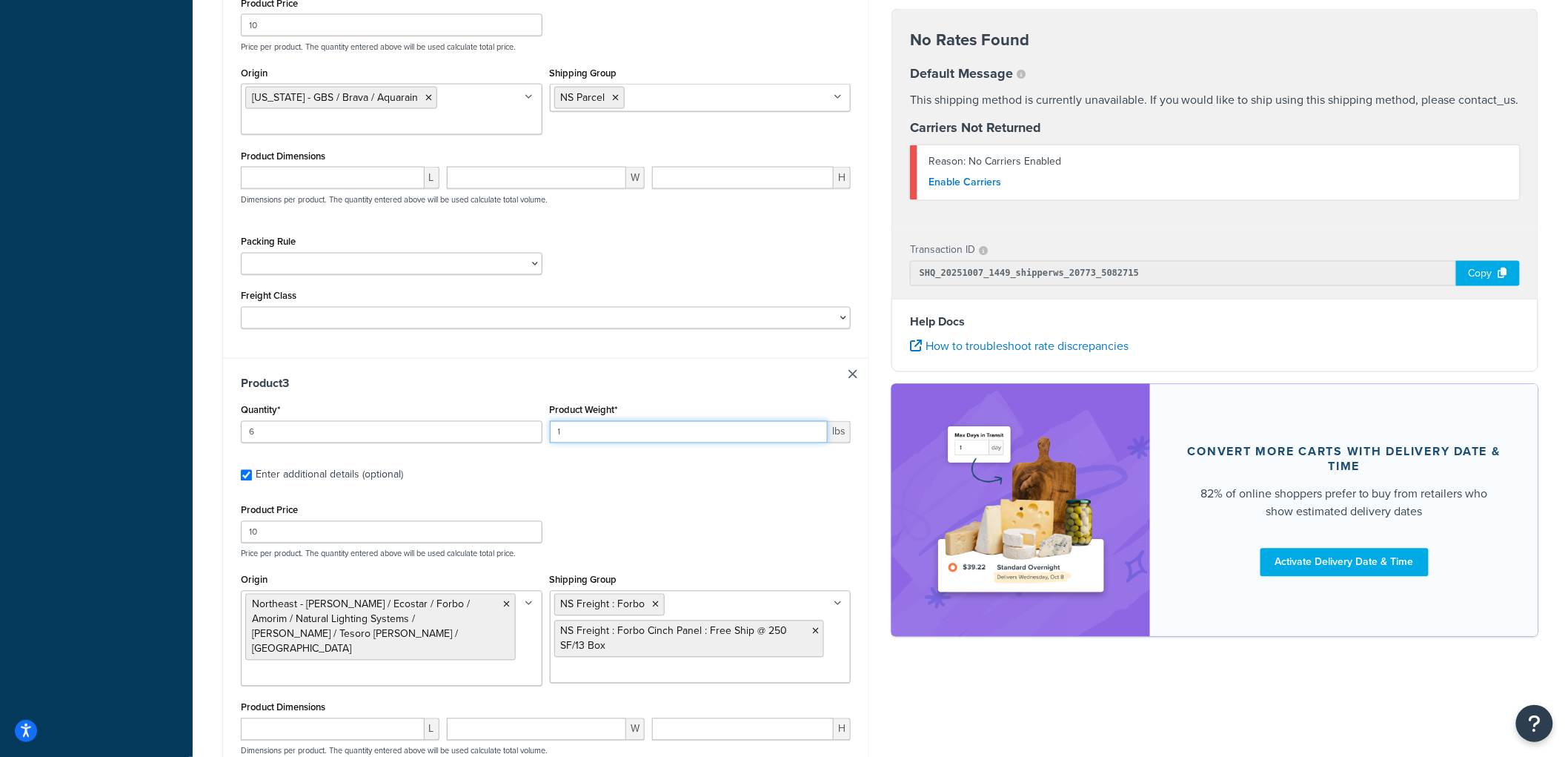
click at [595, 432] on input "1" at bounding box center [689, 432] width 278 height 22
type input "10"
click at [345, 522] on input "10" at bounding box center [391, 531] width 301 height 22
type input "144"
click at [215, 358] on div "Shipping destination : Edit Angora, Nebraska, 69331 , United States Cart : Prod…" at bounding box center [546, 73] width 669 height 1836
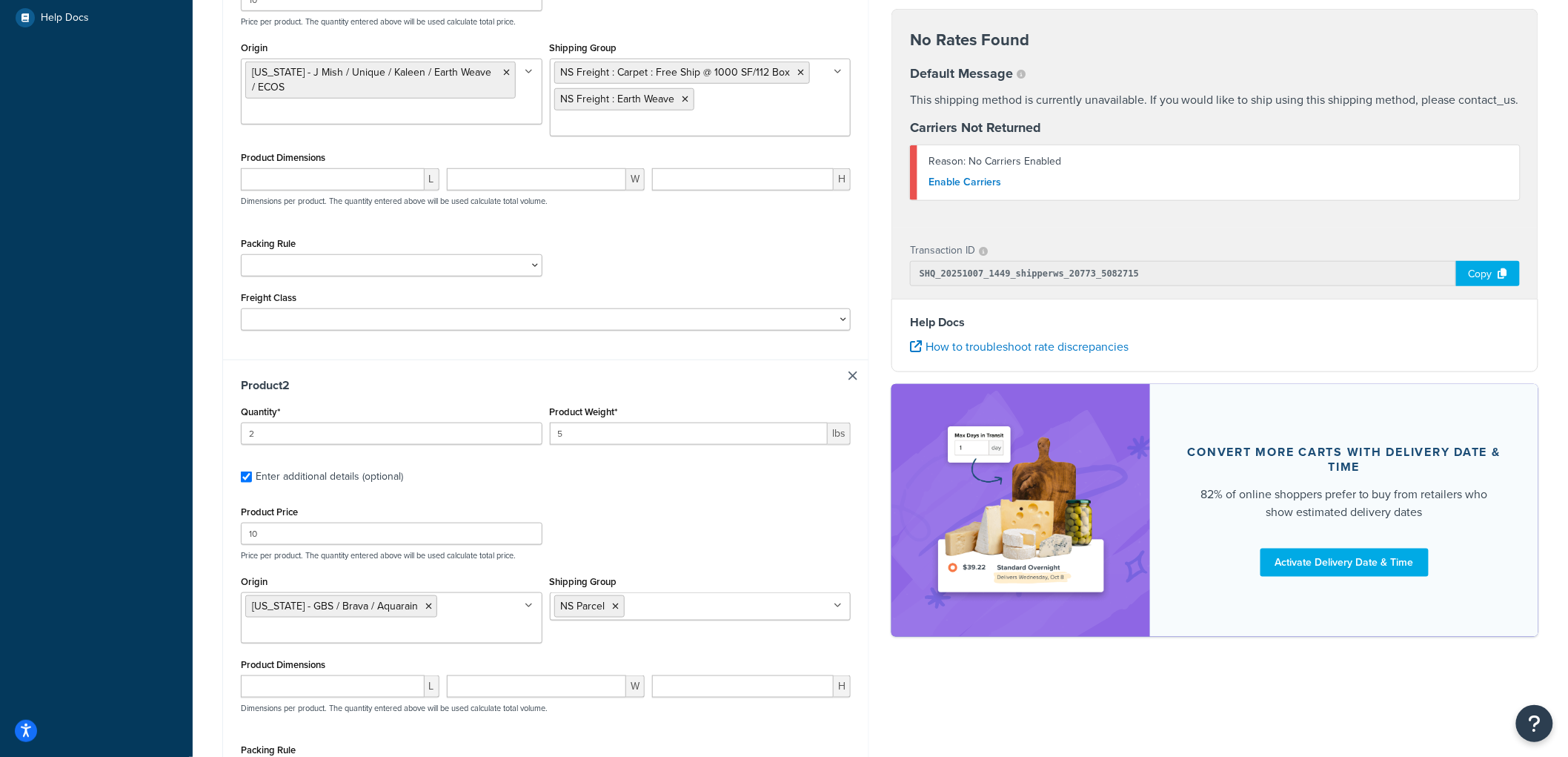
scroll to position [278, 0]
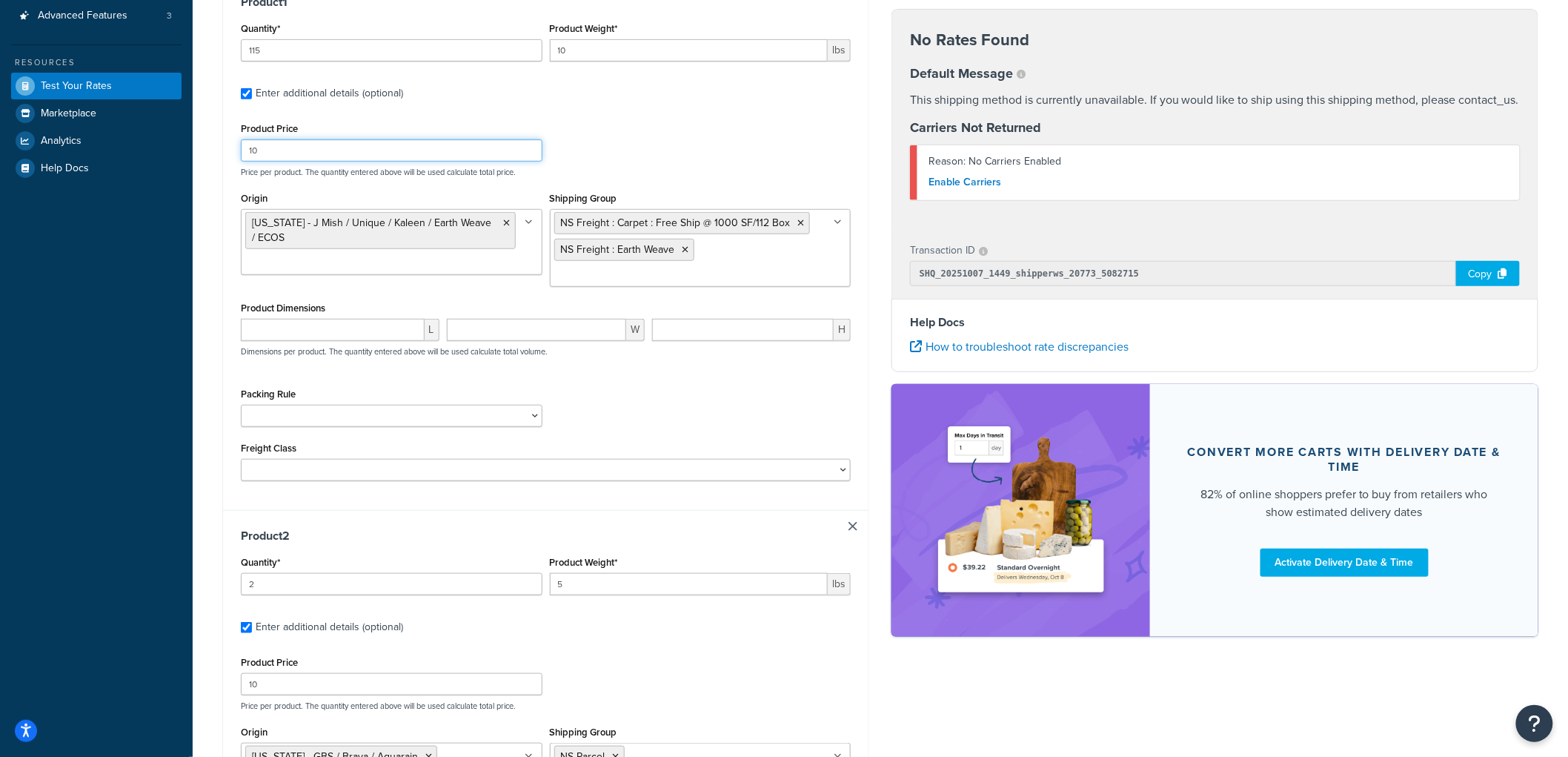
click at [286, 148] on input "10" at bounding box center [391, 150] width 301 height 22
type input "100"
click at [211, 261] on div "Shipping destination : Edit Angora, Nebraska, 69331 , United States Cart : Prod…" at bounding box center [546, 732] width 669 height 1836
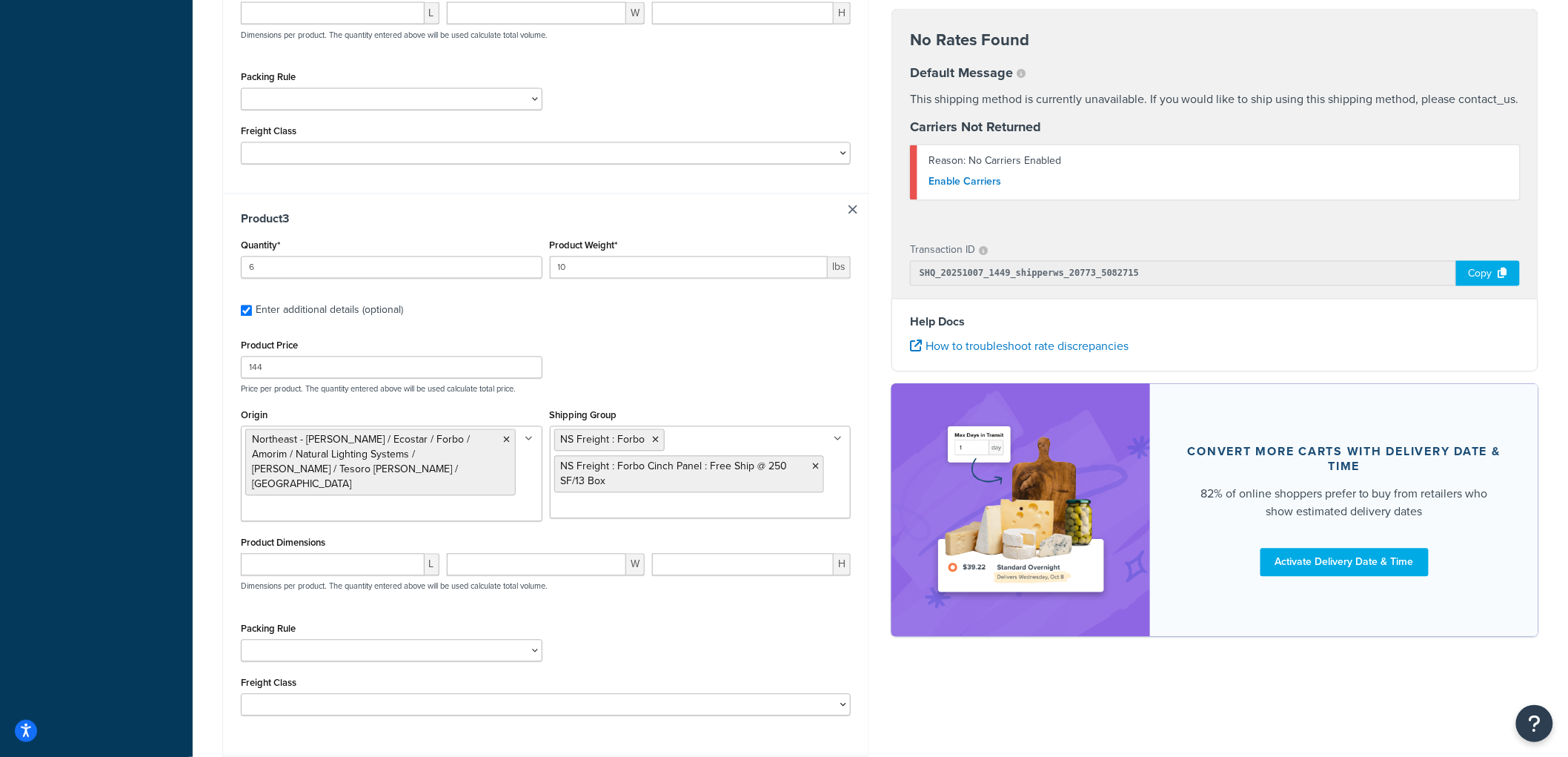
scroll to position [1236, 0]
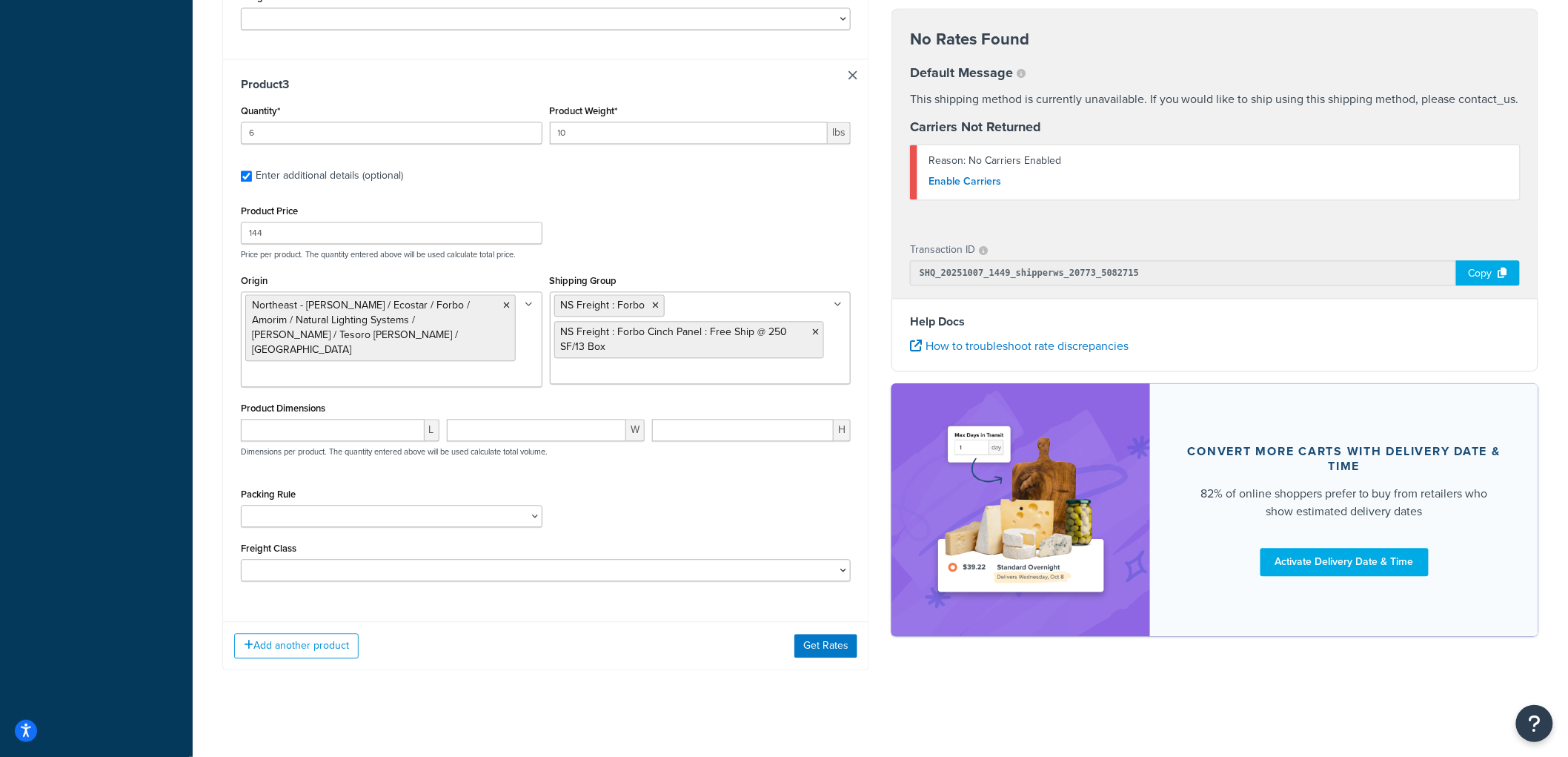
click at [858, 624] on div "Add another product Get Rates" at bounding box center [546, 645] width 645 height 48
click at [821, 646] on button "Get Rates" at bounding box center [825, 646] width 63 height 24
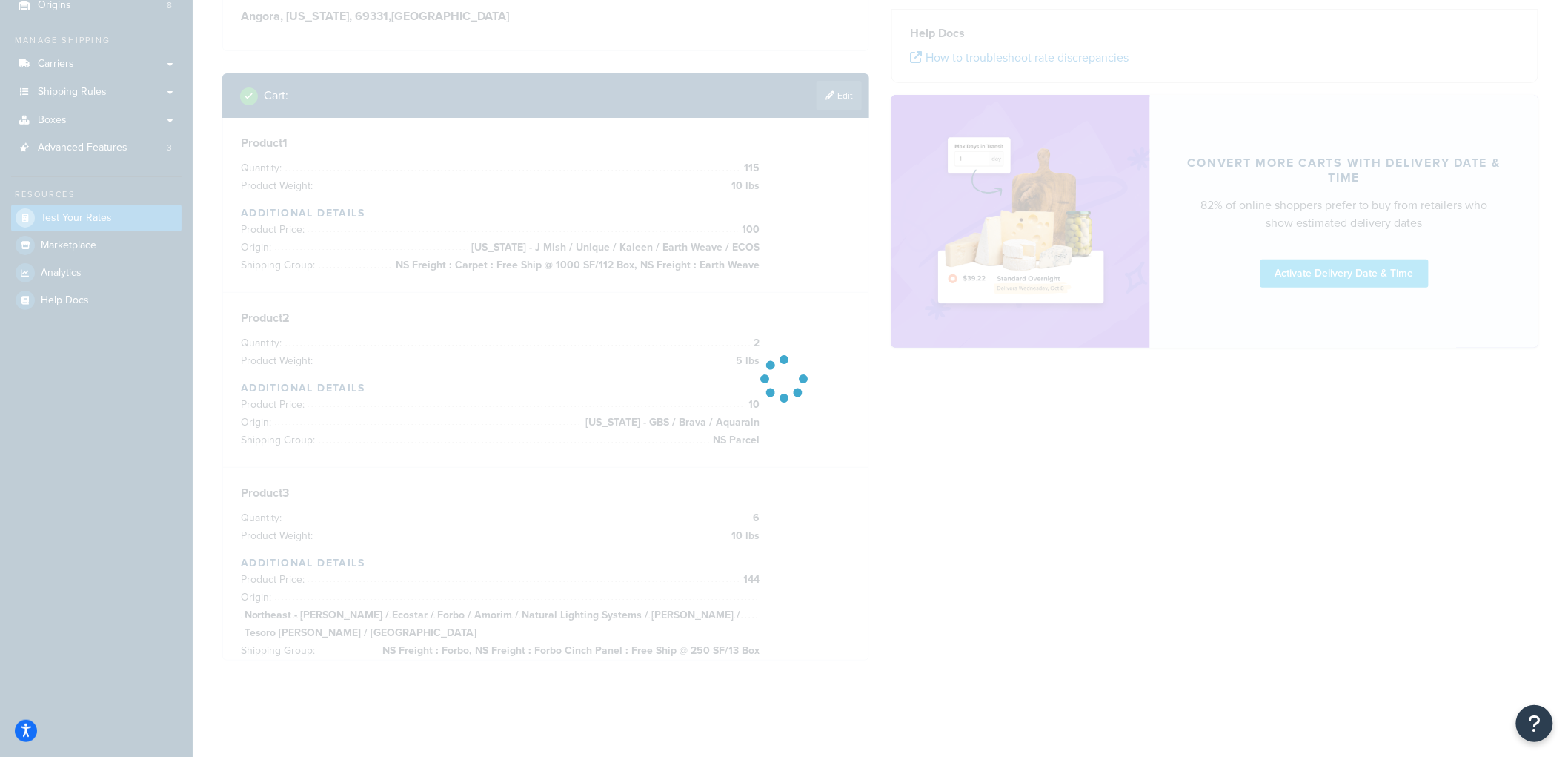
scroll to position [146, 0]
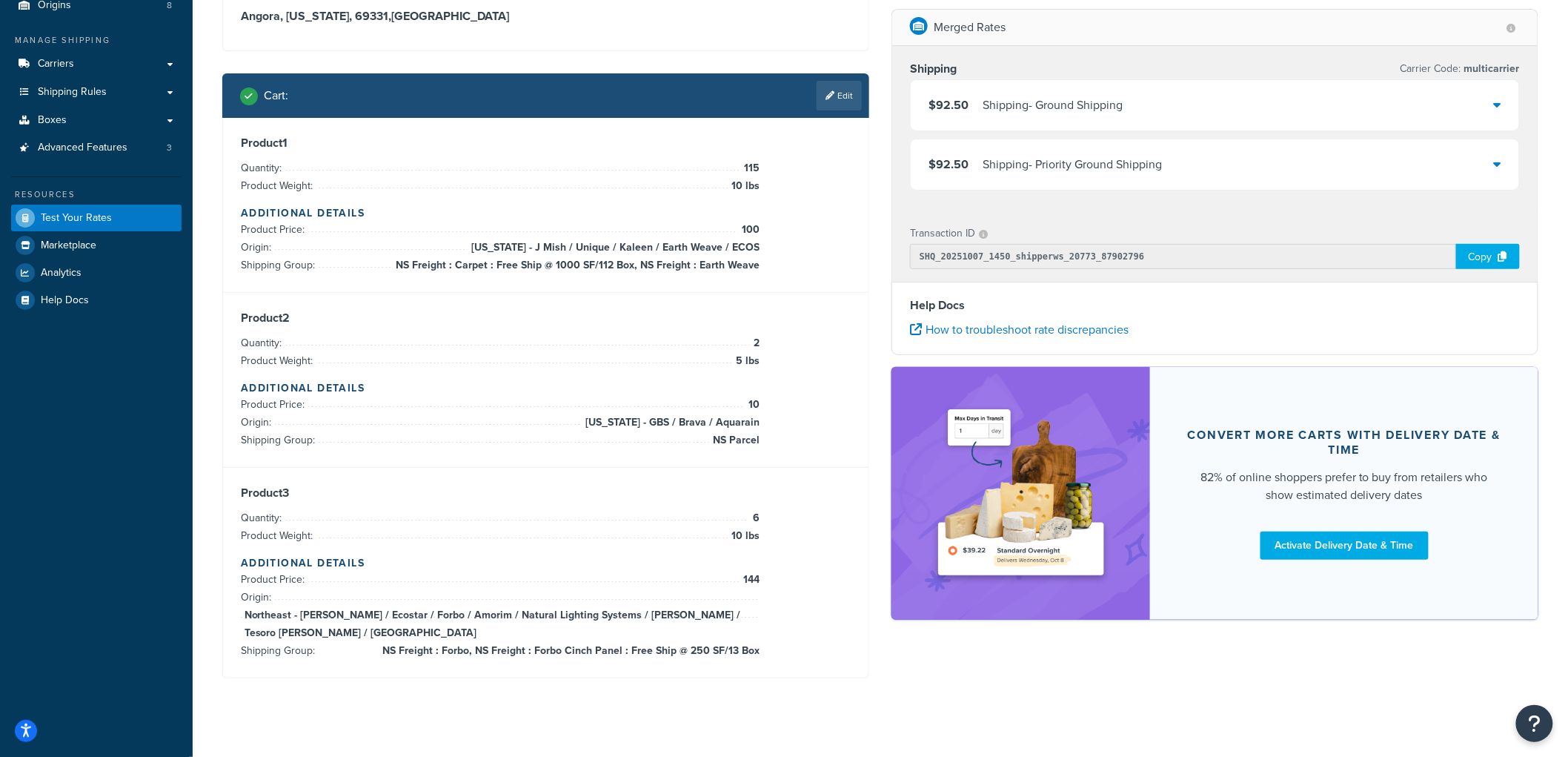
click at [961, 104] on span "$92.50" at bounding box center [948, 104] width 40 height 17
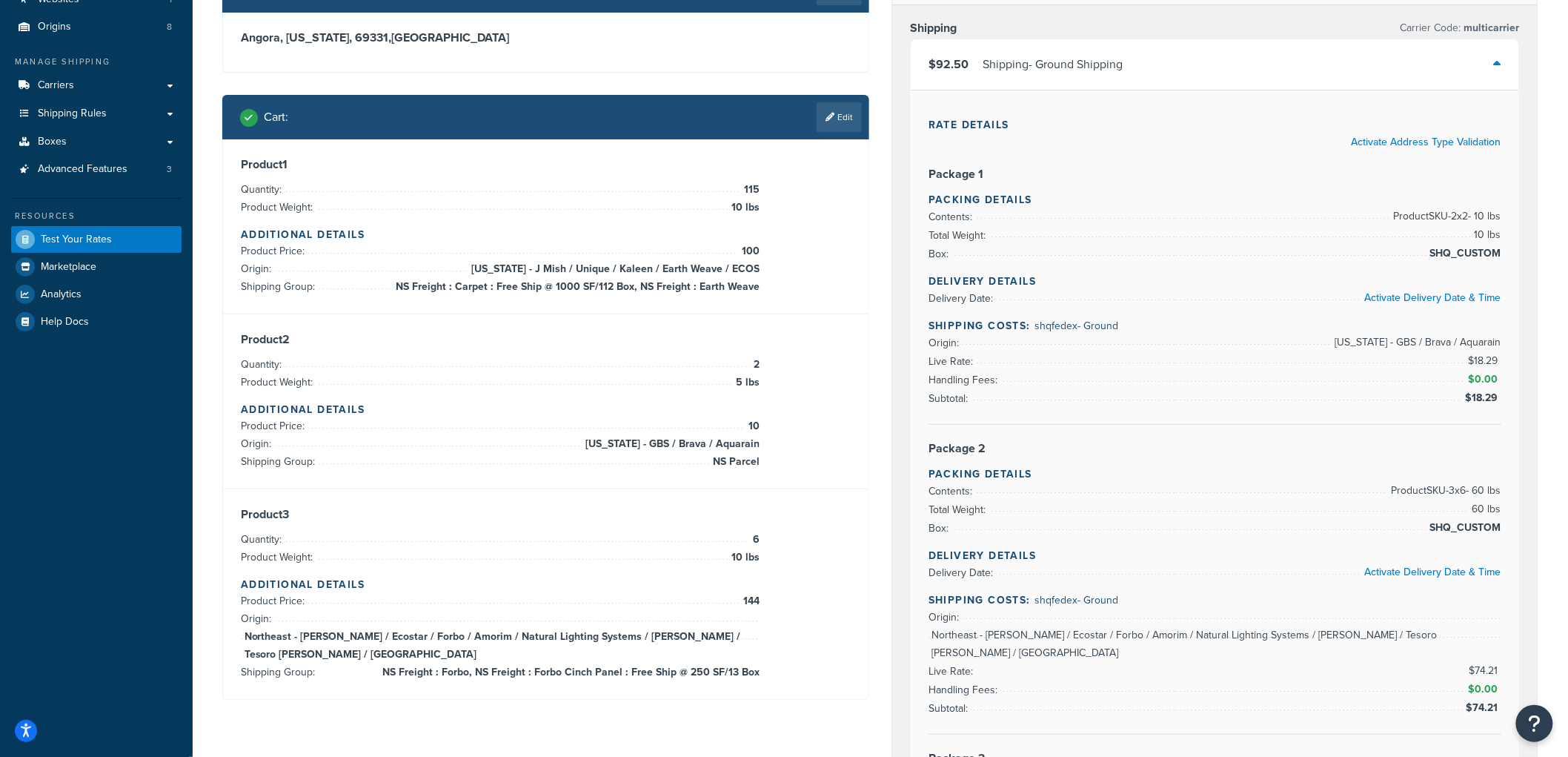
scroll to position [172, 0]
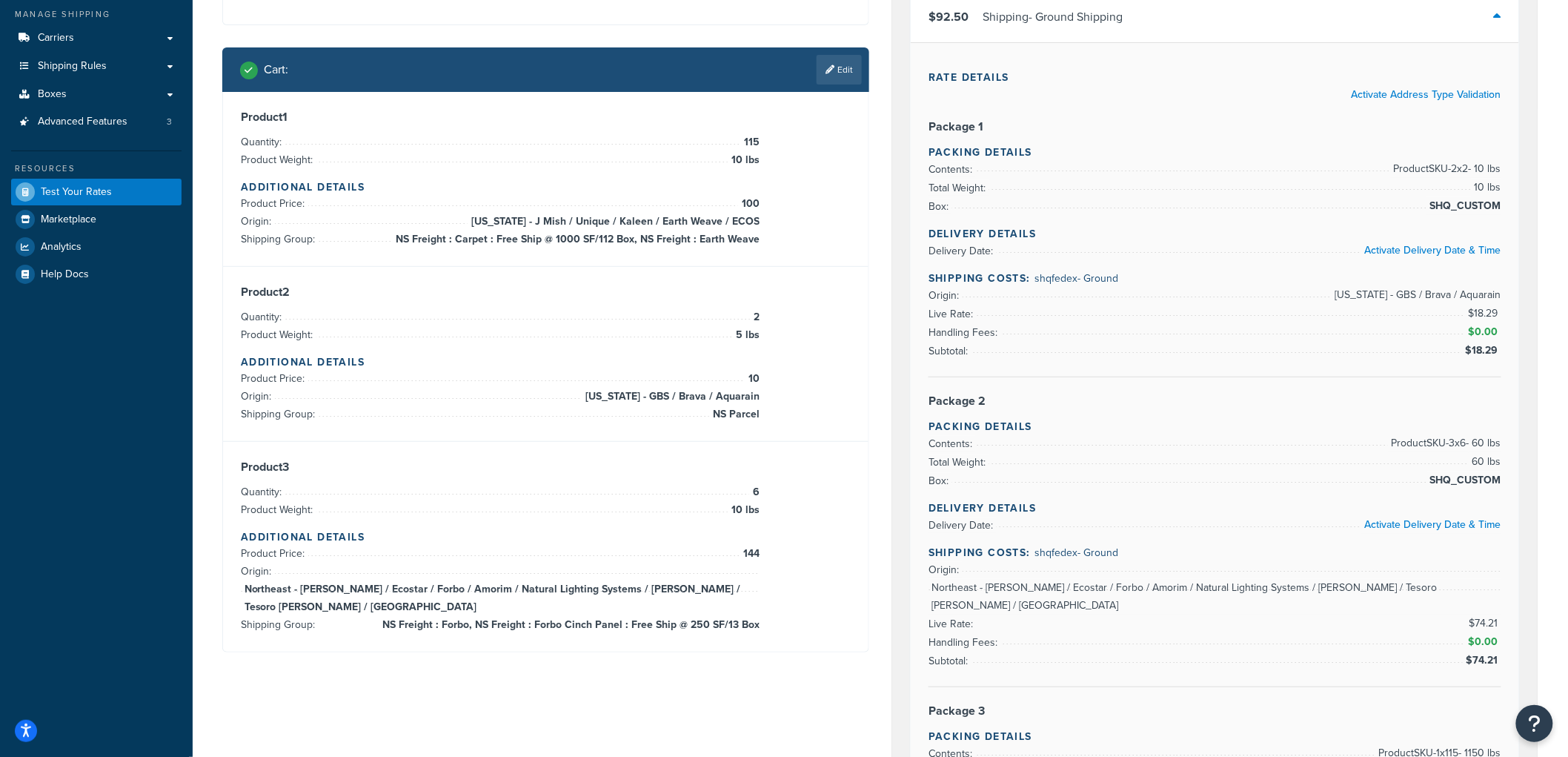
click at [831, 53] on div "Cart : Edit" at bounding box center [546, 70] width 647 height 45
click at [825, 65] on icon at bounding box center [830, 70] width 9 height 9
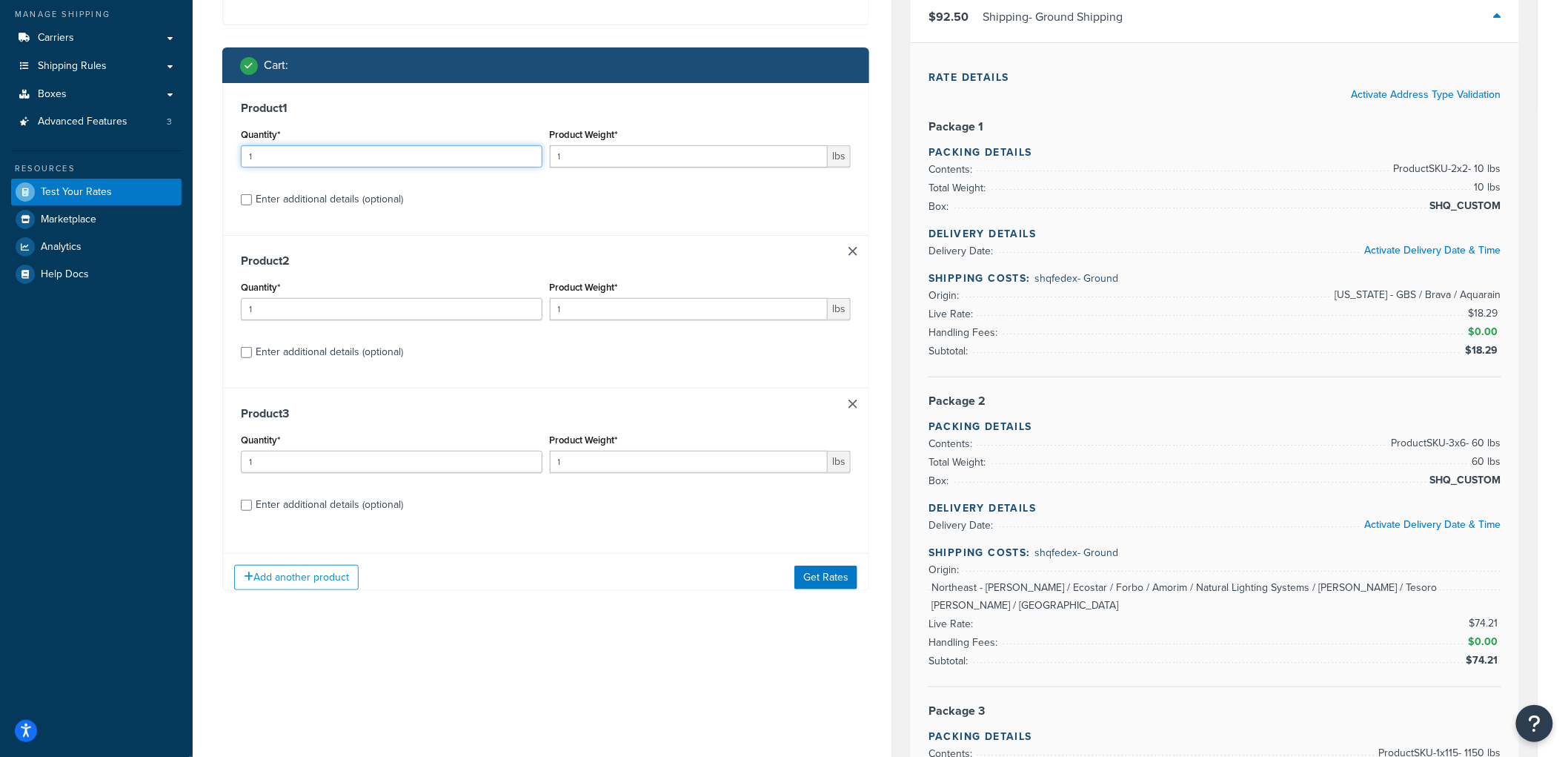
click at [387, 152] on input "1" at bounding box center [391, 156] width 301 height 22
type input "115"
click at [564, 152] on input "1" at bounding box center [689, 156] width 278 height 22
type input "5"
drag, startPoint x: 266, startPoint y: 313, endPoint x: 177, endPoint y: 292, distance: 91.4
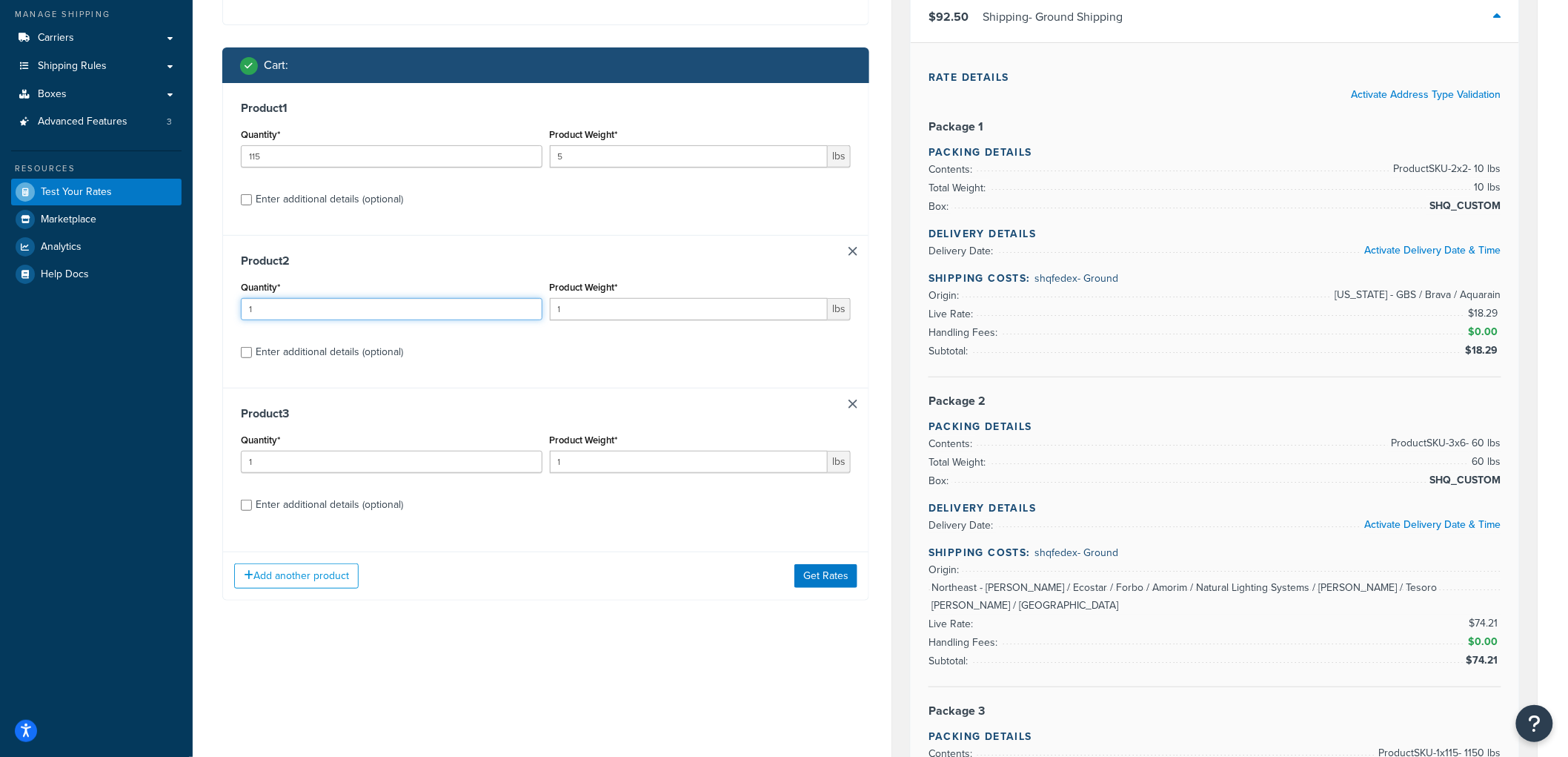
click at [177, 292] on div "Dashboard Basic Setup Websites 1 Origins 8 Manage Shipping Carriers Carriers Al…" at bounding box center [784, 760] width 1568 height 1864
type input "2"
click at [656, 307] on input "1" at bounding box center [689, 309] width 278 height 22
type input "10"
click at [266, 506] on div "Enter additional details (optional)" at bounding box center [329, 504] width 147 height 21
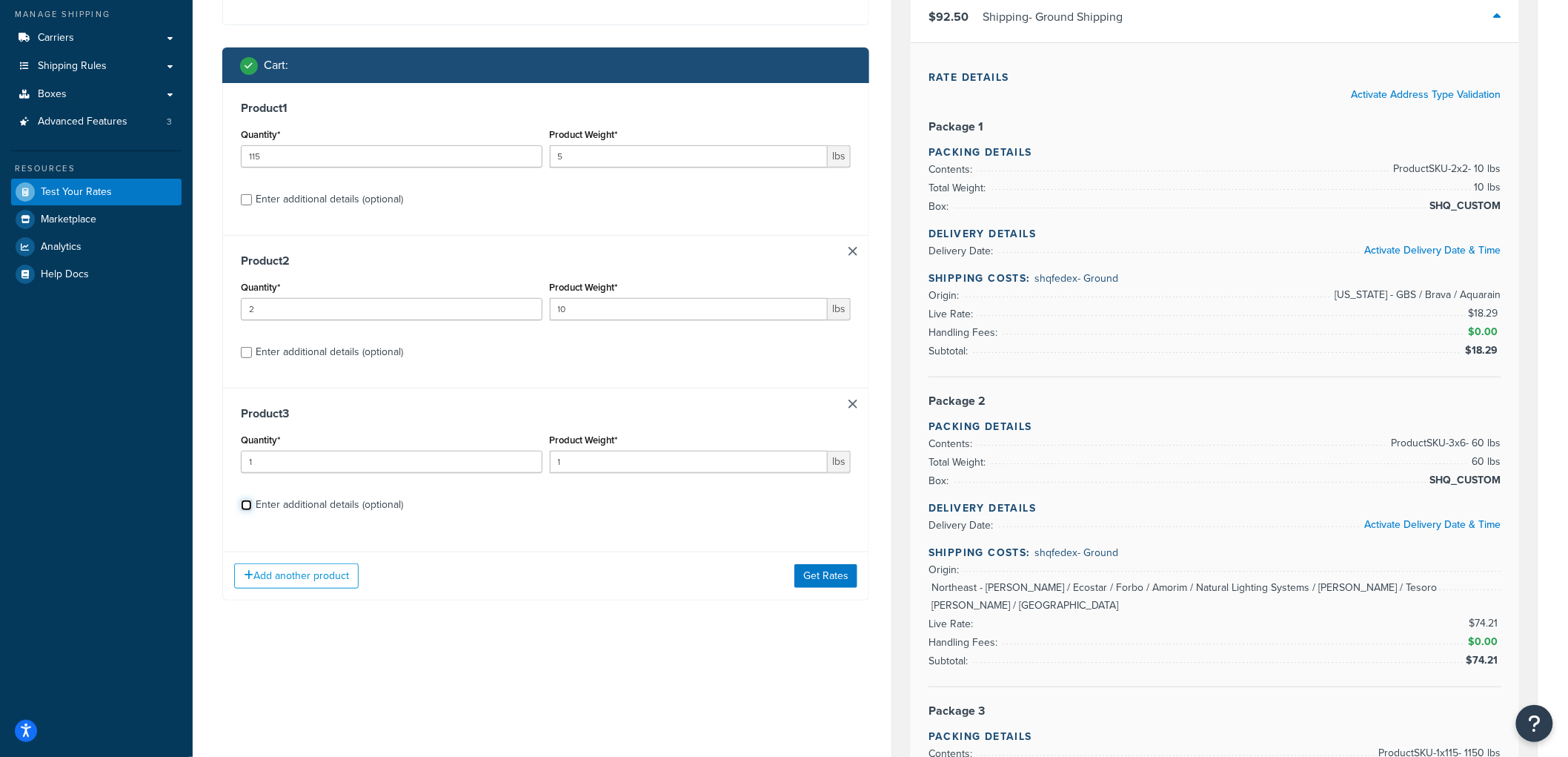
click at [252, 506] on input "Enter additional details (optional)" at bounding box center [246, 505] width 11 height 11
checkbox input "true"
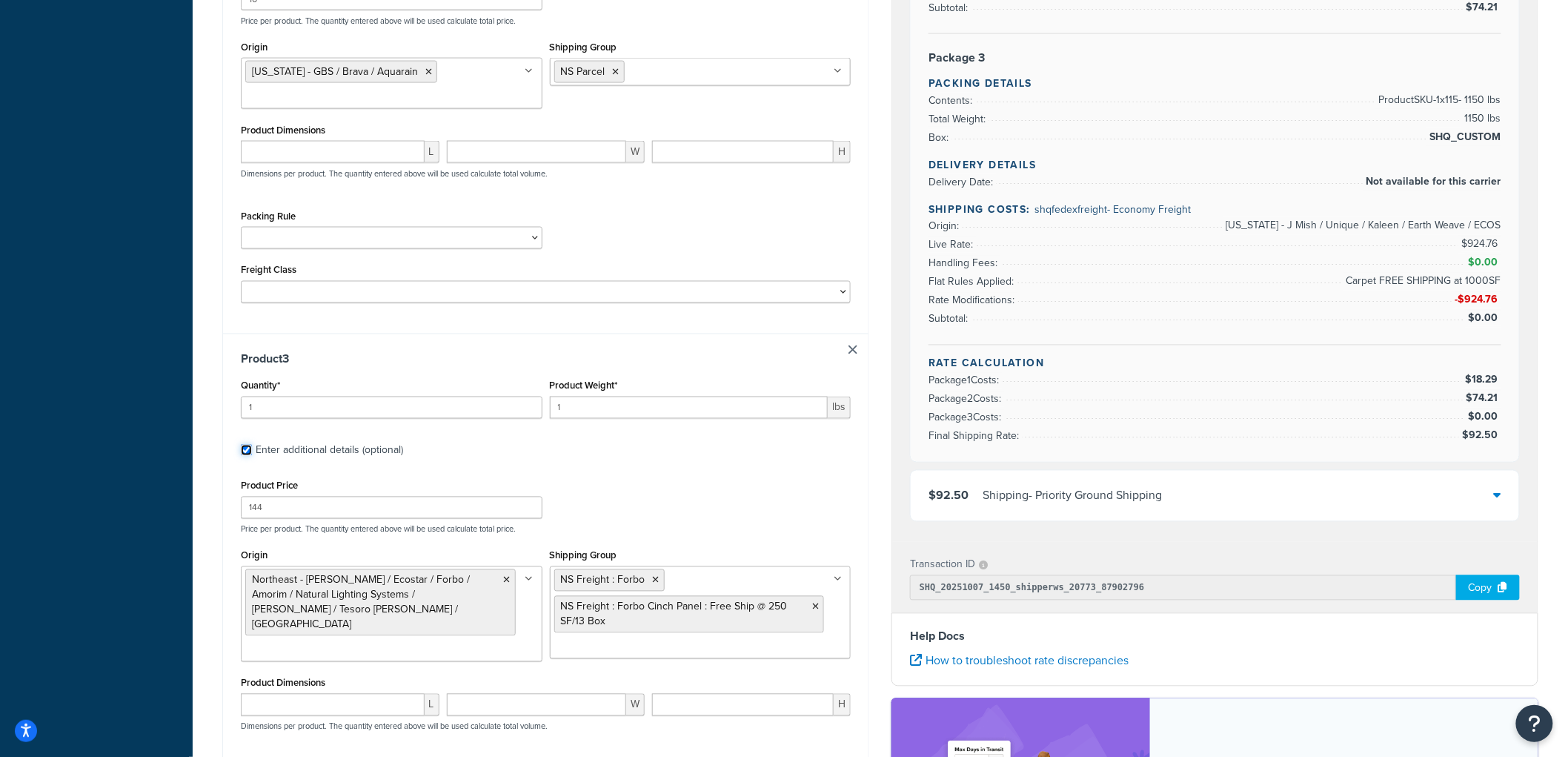
scroll to position [995, 0]
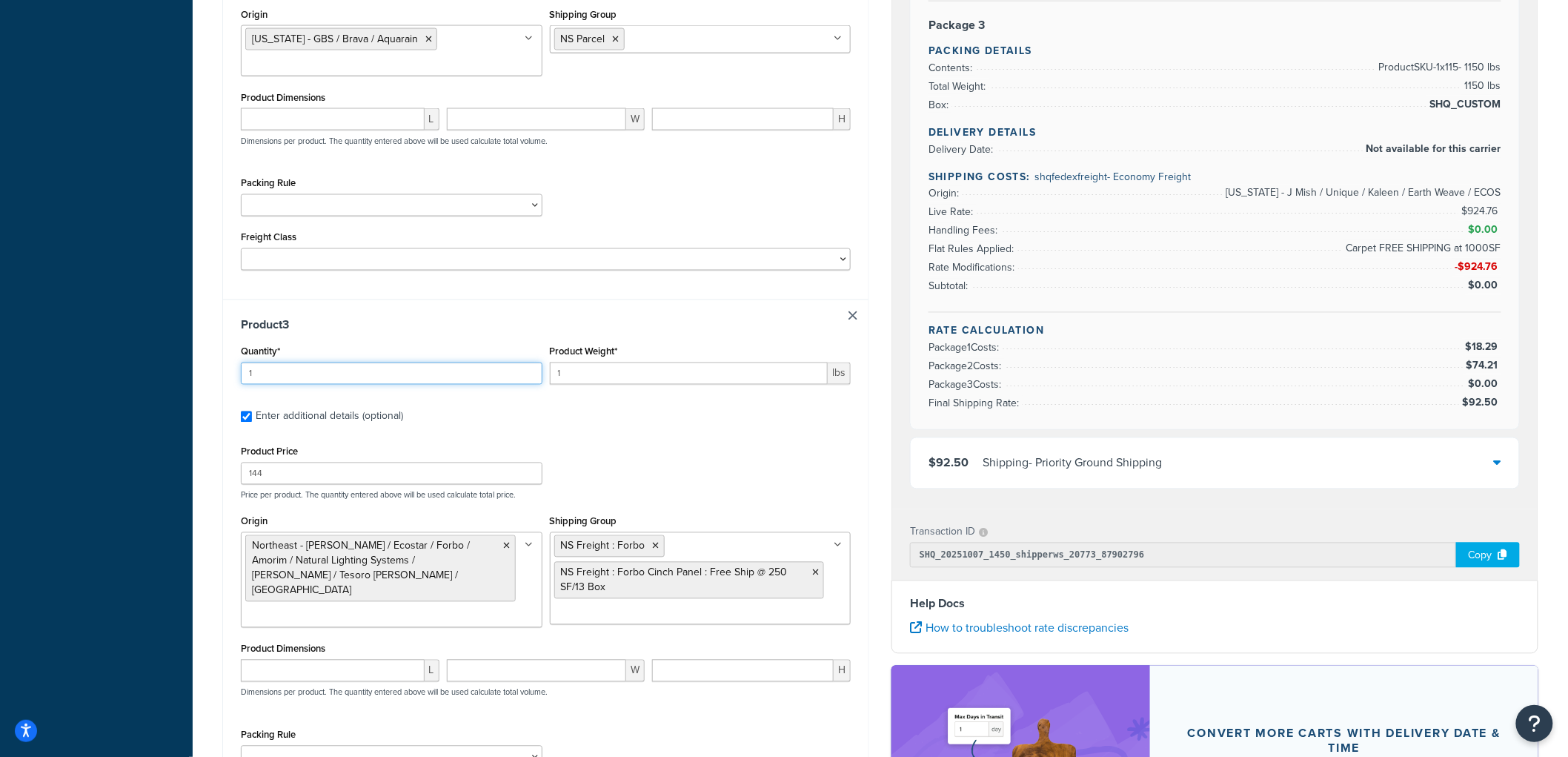
drag, startPoint x: 283, startPoint y: 365, endPoint x: 213, endPoint y: 354, distance: 70.9
click at [212, 362] on div "Shipping destination : Edit Angora, Nebraska, 69331 , United States Cart : Prod…" at bounding box center [546, 15] width 669 height 1836
type input "6"
click at [591, 366] on input "1" at bounding box center [689, 373] width 278 height 22
type input "40"
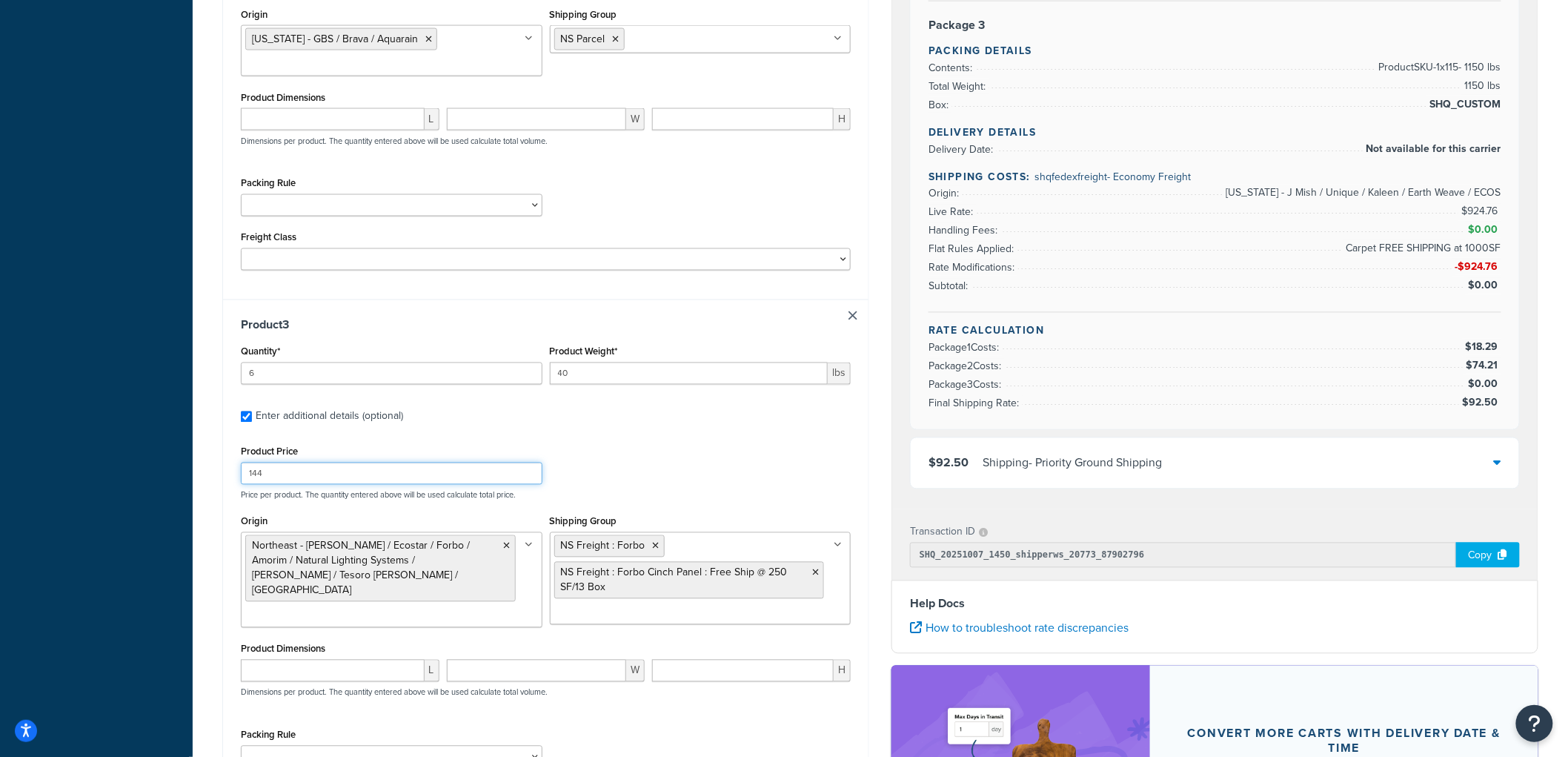
click at [298, 464] on input "144" at bounding box center [391, 473] width 301 height 22
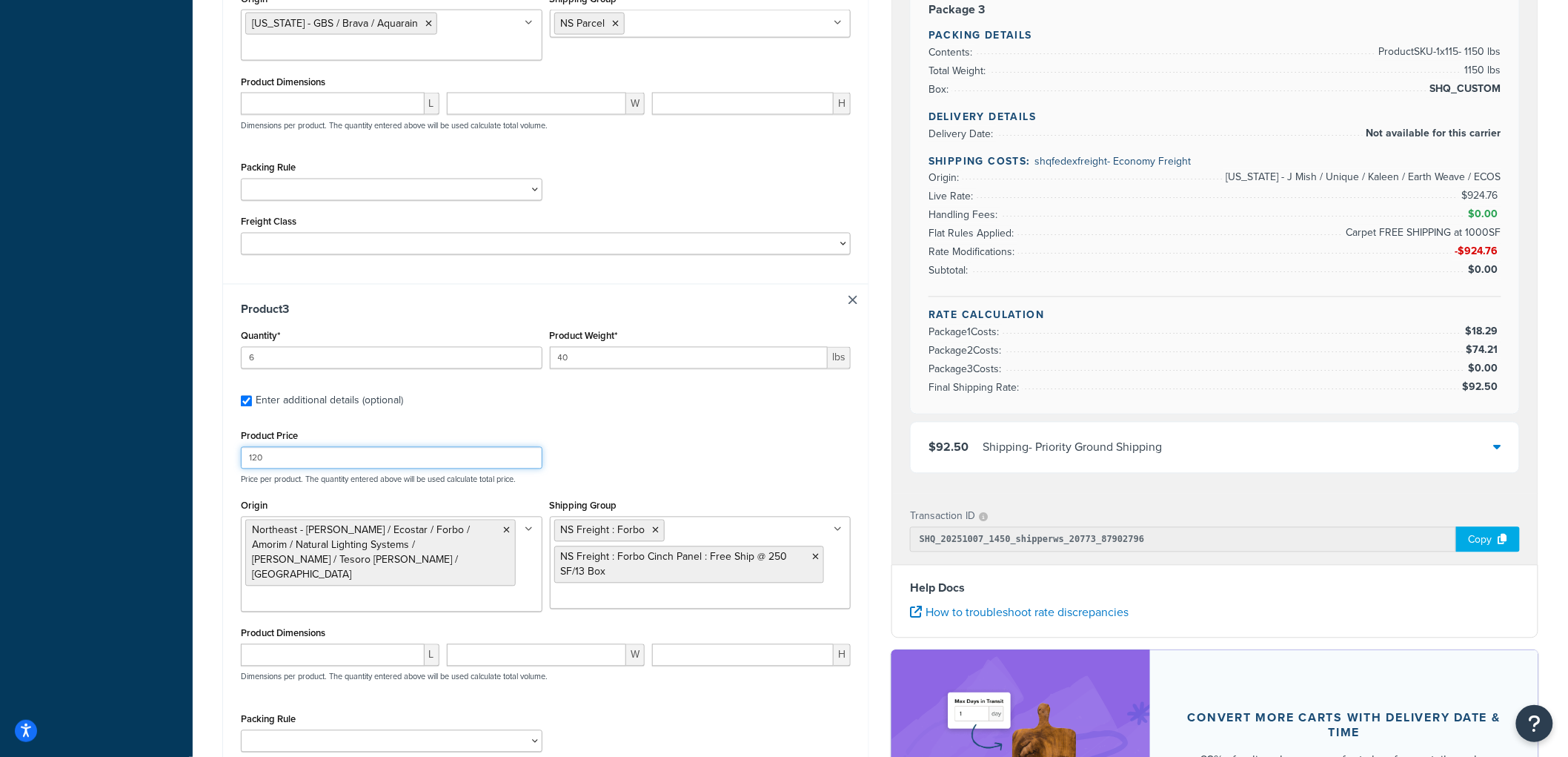
scroll to position [1236, 0]
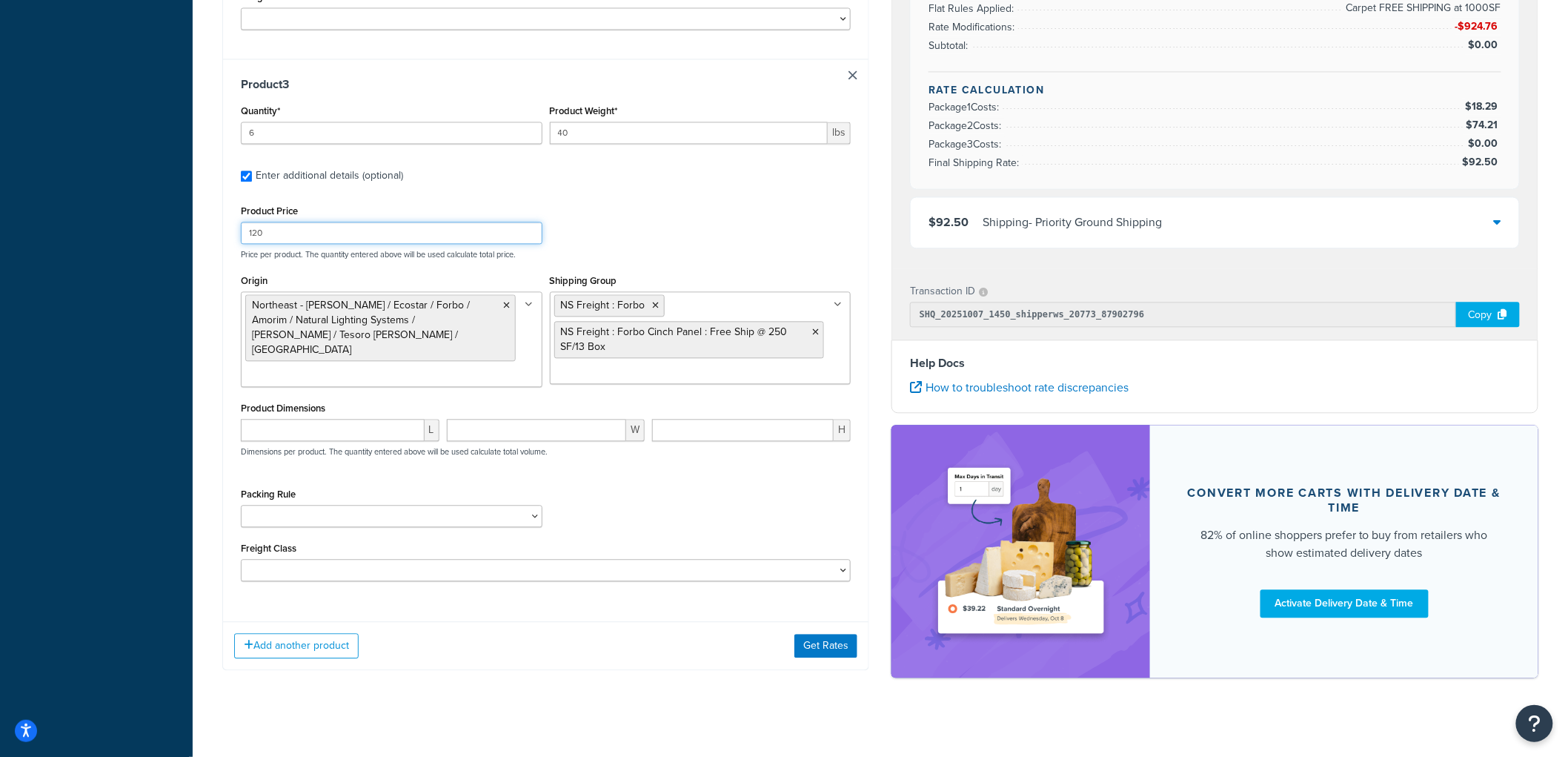
type input "120"
click at [821, 635] on button "Get Rates" at bounding box center [825, 646] width 63 height 24
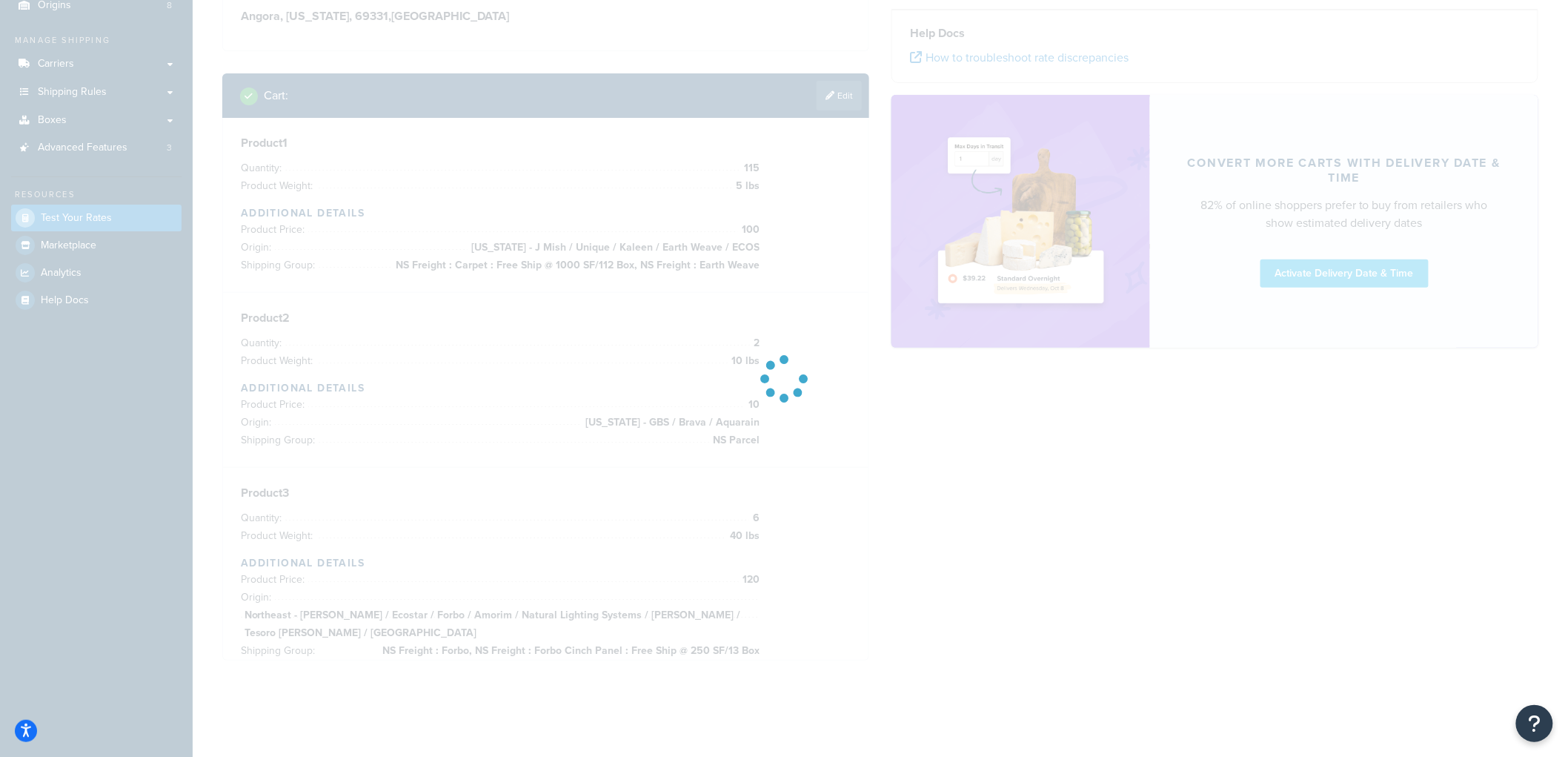
scroll to position [146, 0]
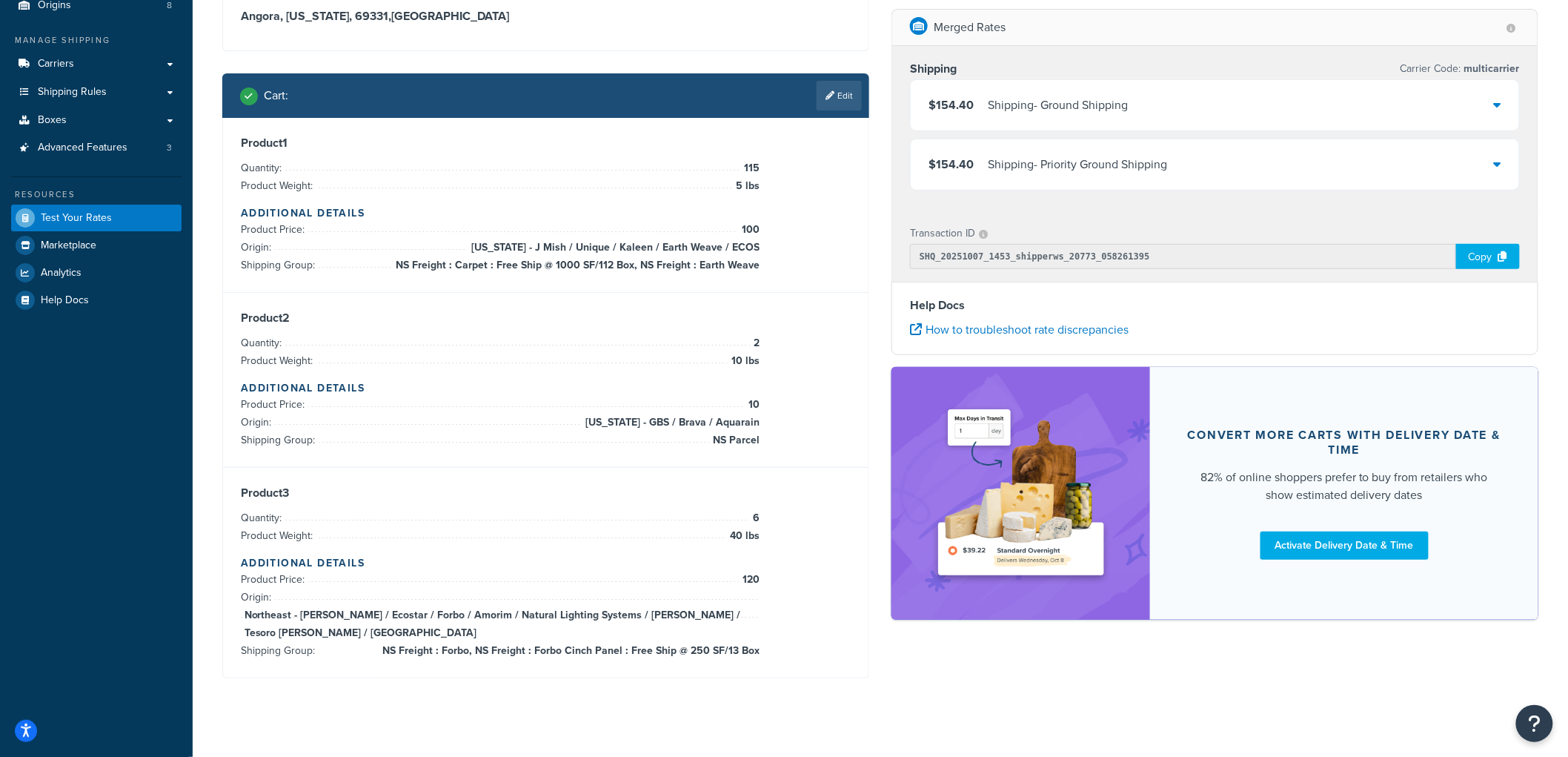
click at [1005, 103] on div "Shipping - Ground Shipping" at bounding box center [1057, 104] width 140 height 21
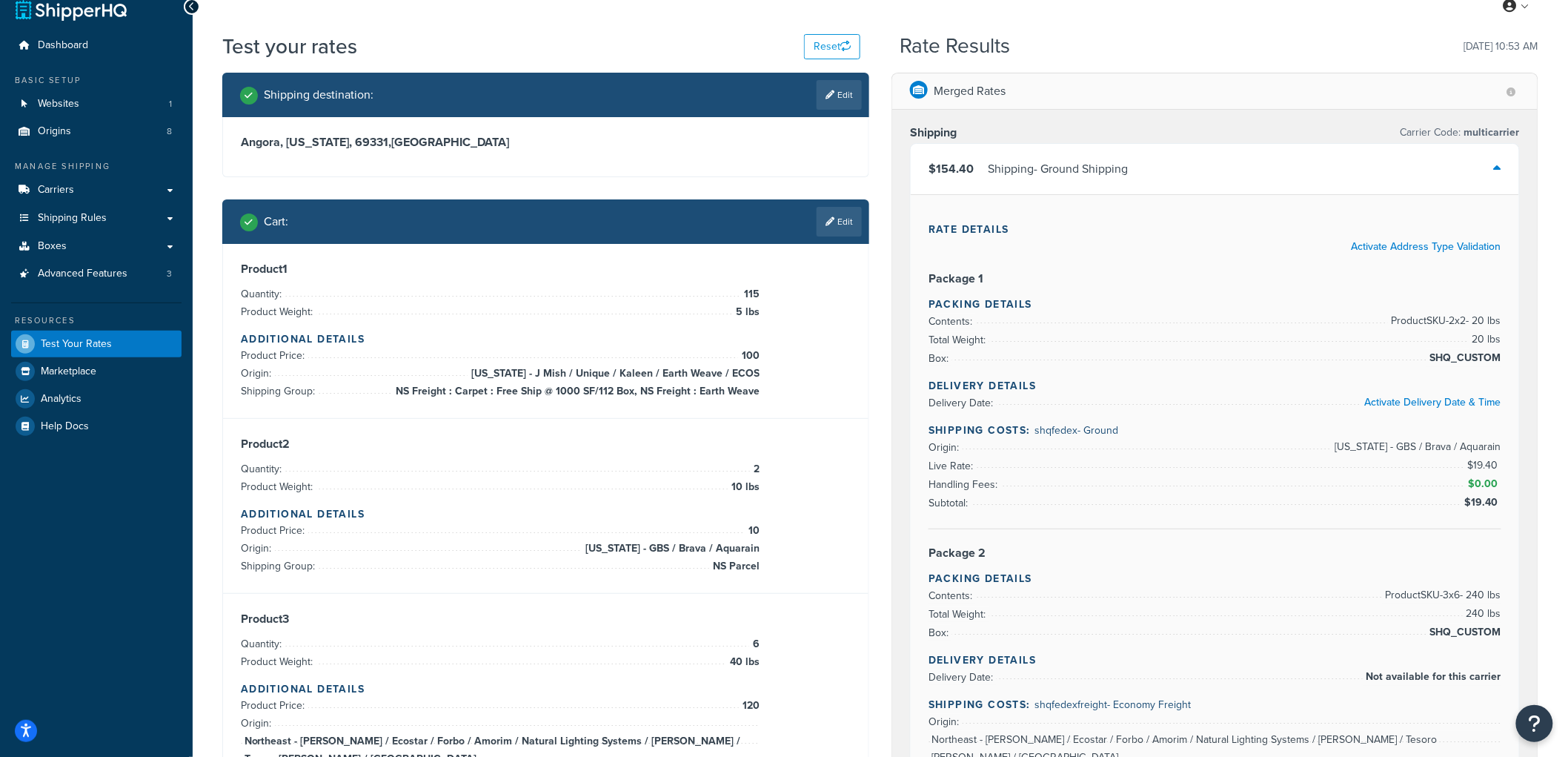
scroll to position [0, 0]
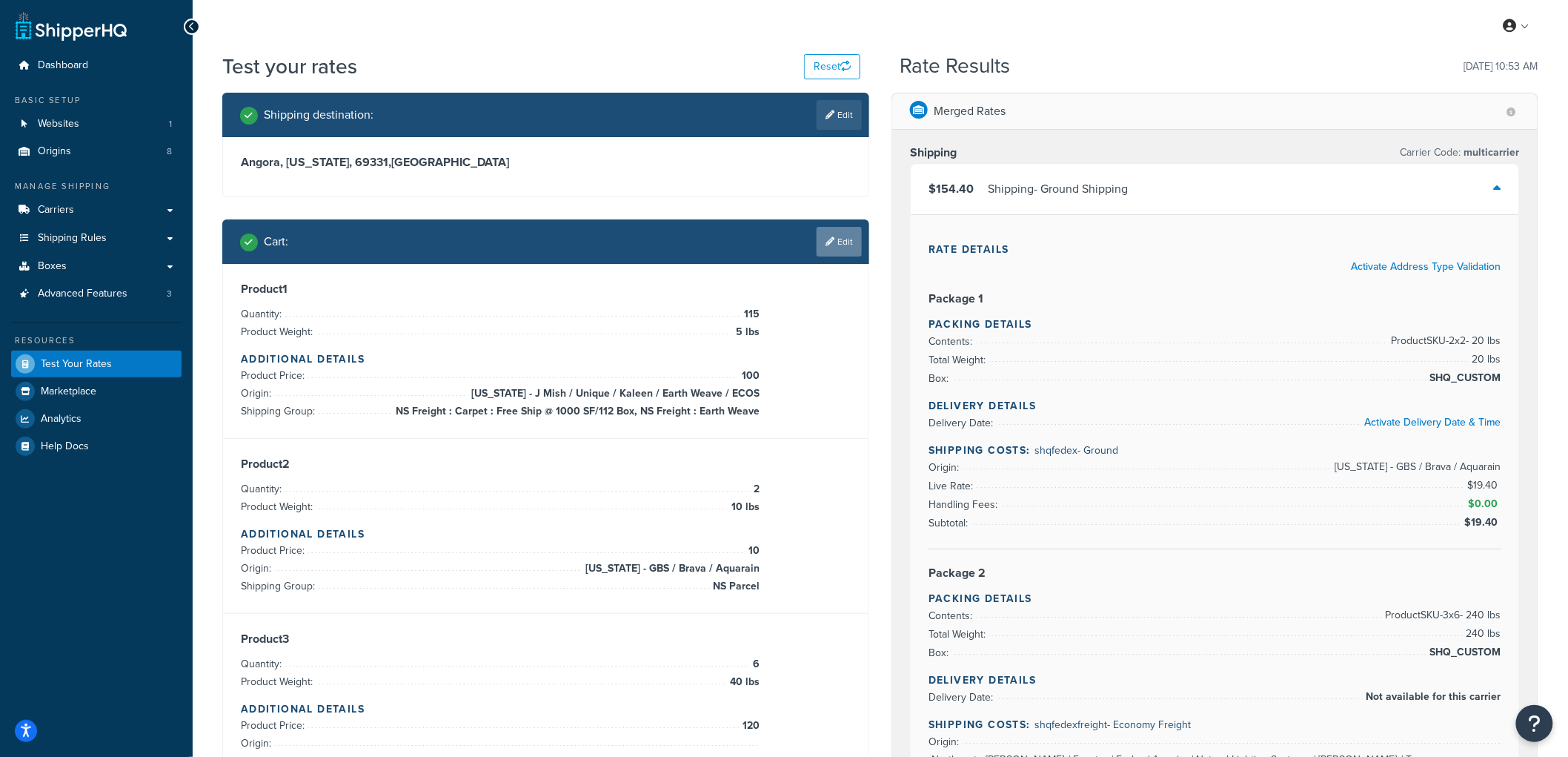
click at [818, 245] on link "Edit" at bounding box center [839, 241] width 45 height 29
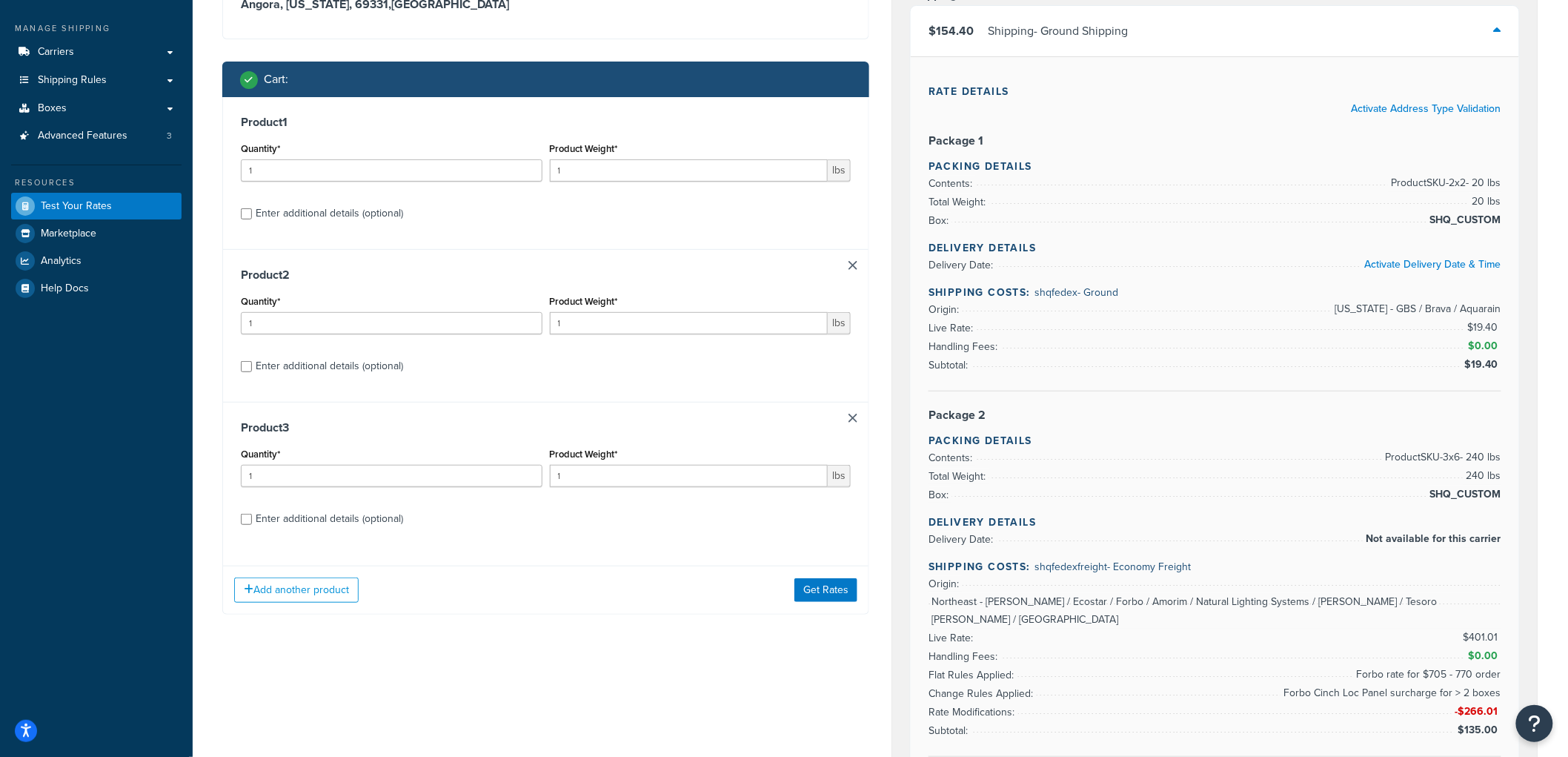
scroll to position [165, 0]
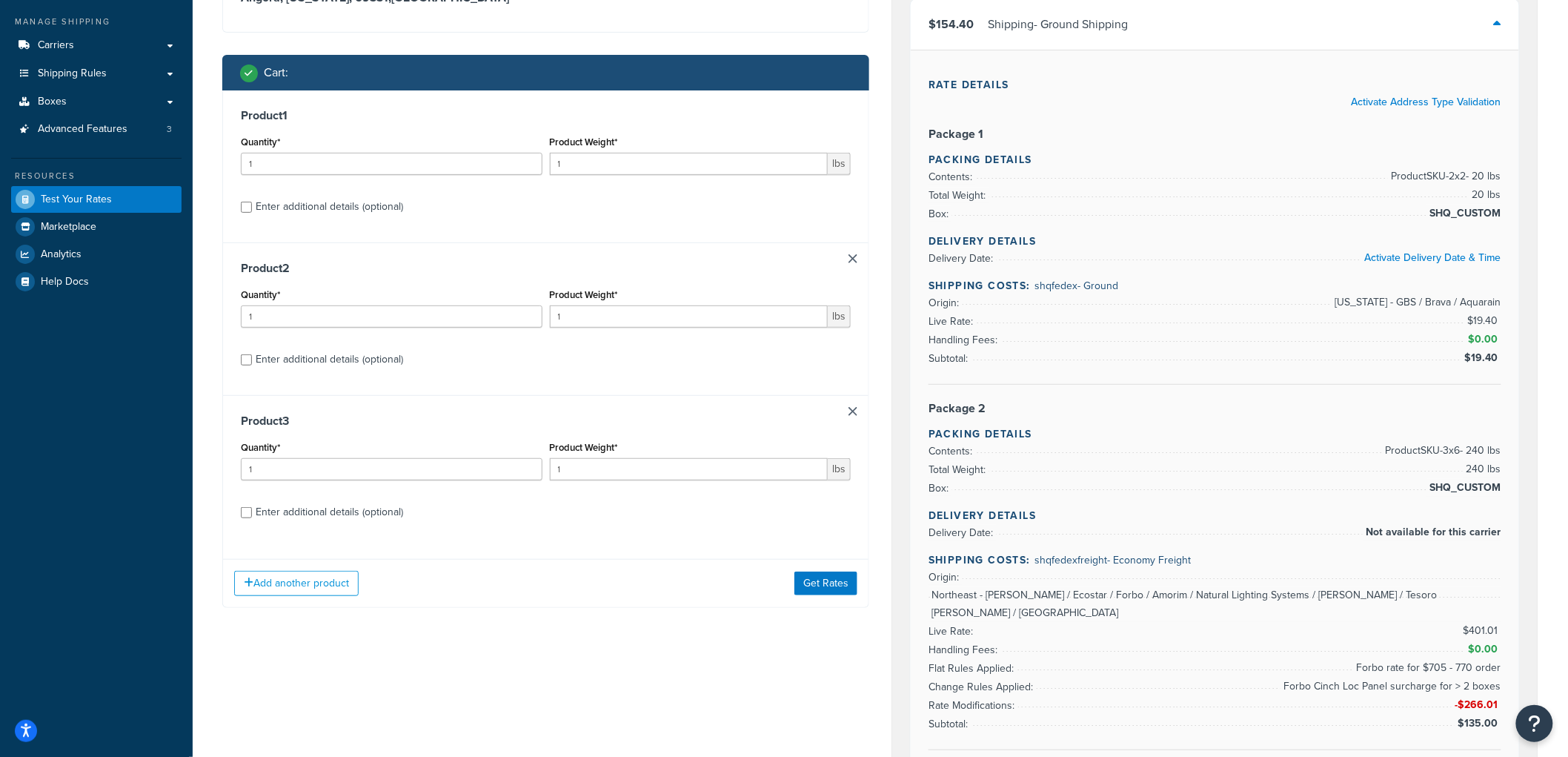
click at [850, 414] on link at bounding box center [853, 411] width 9 height 9
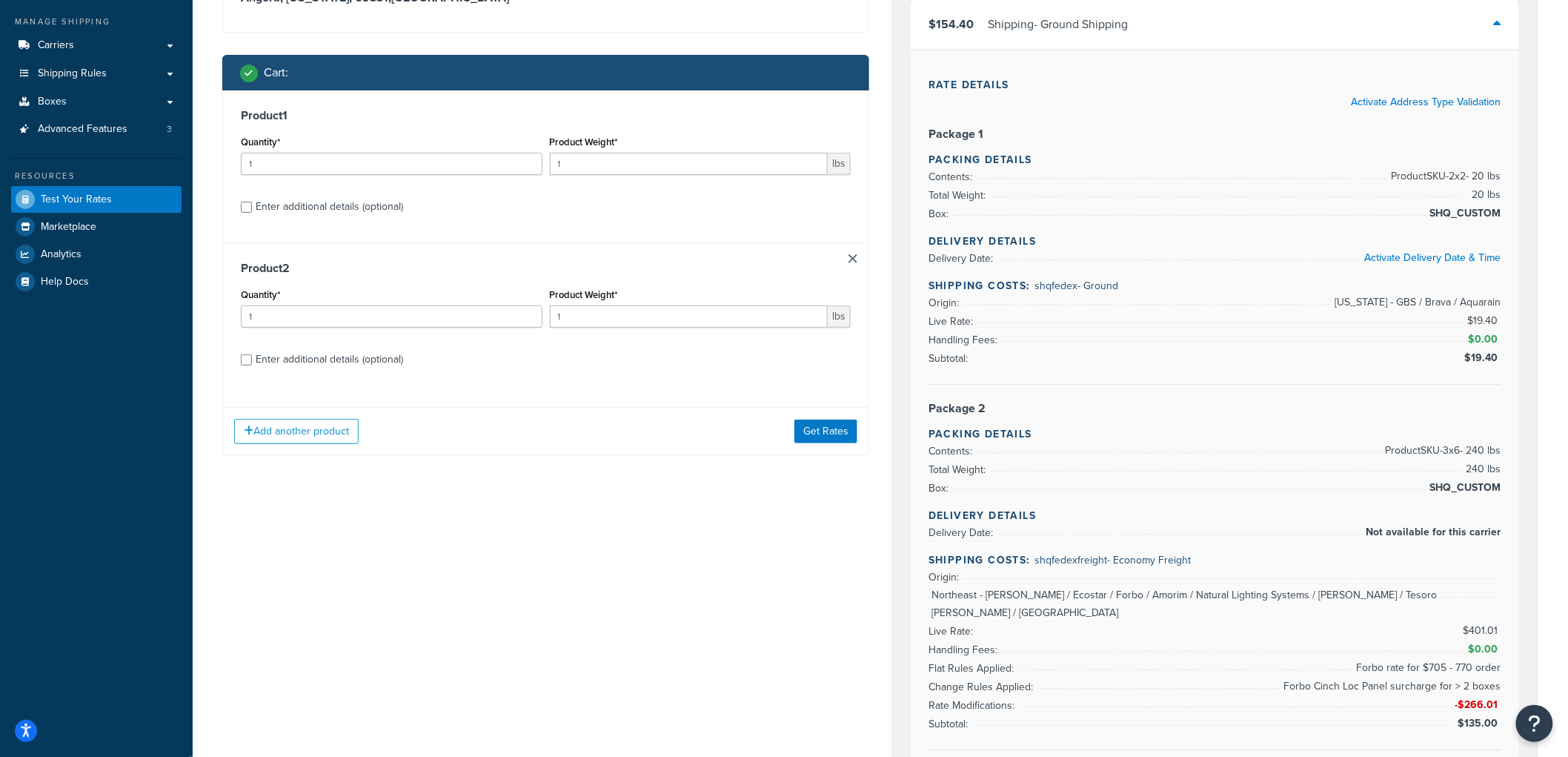
click at [295, 353] on div "Enter additional details (optional)" at bounding box center [329, 358] width 147 height 21
click at [252, 354] on input "Enter additional details (optional)" at bounding box center [246, 359] width 11 height 11
checkbox input "true"
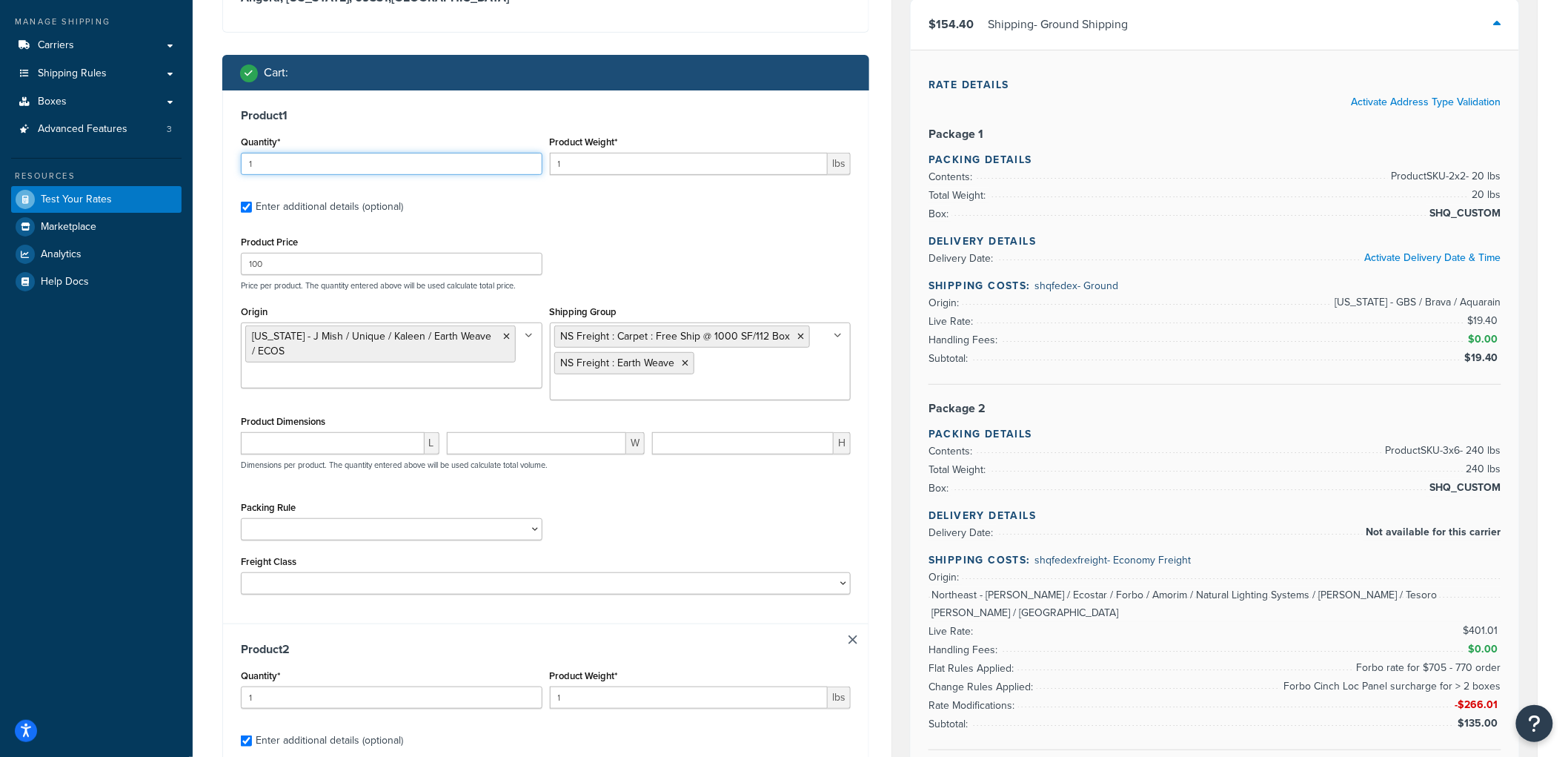
drag, startPoint x: 298, startPoint y: 163, endPoint x: 186, endPoint y: 152, distance: 112.5
type input "2"
click at [730, 161] on input "1" at bounding box center [689, 163] width 278 height 22
type input "10"
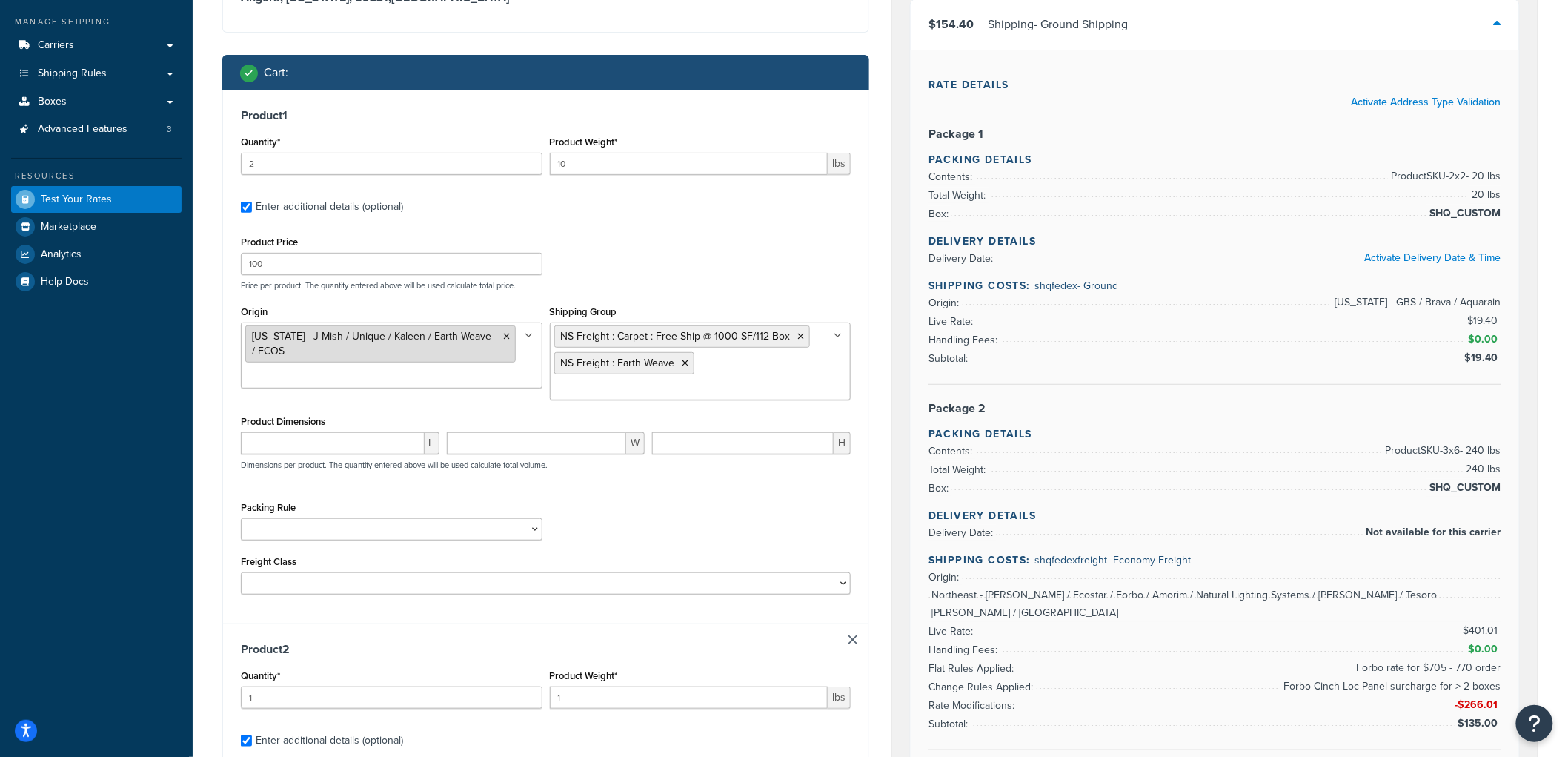
click at [504, 335] on icon at bounding box center [506, 336] width 6 height 9
click at [686, 360] on icon at bounding box center [685, 363] width 6 height 9
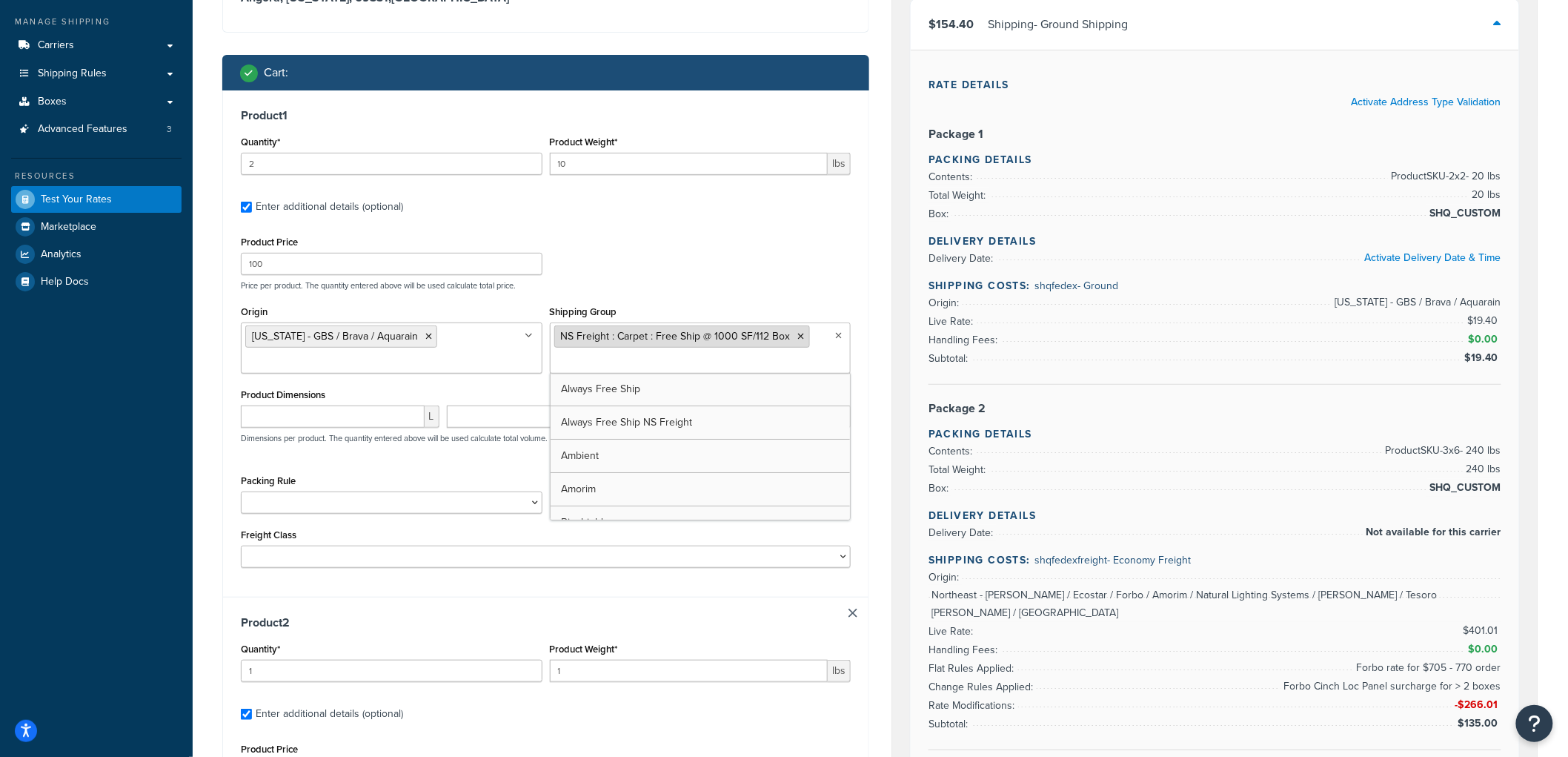
click at [798, 337] on icon at bounding box center [800, 336] width 6 height 9
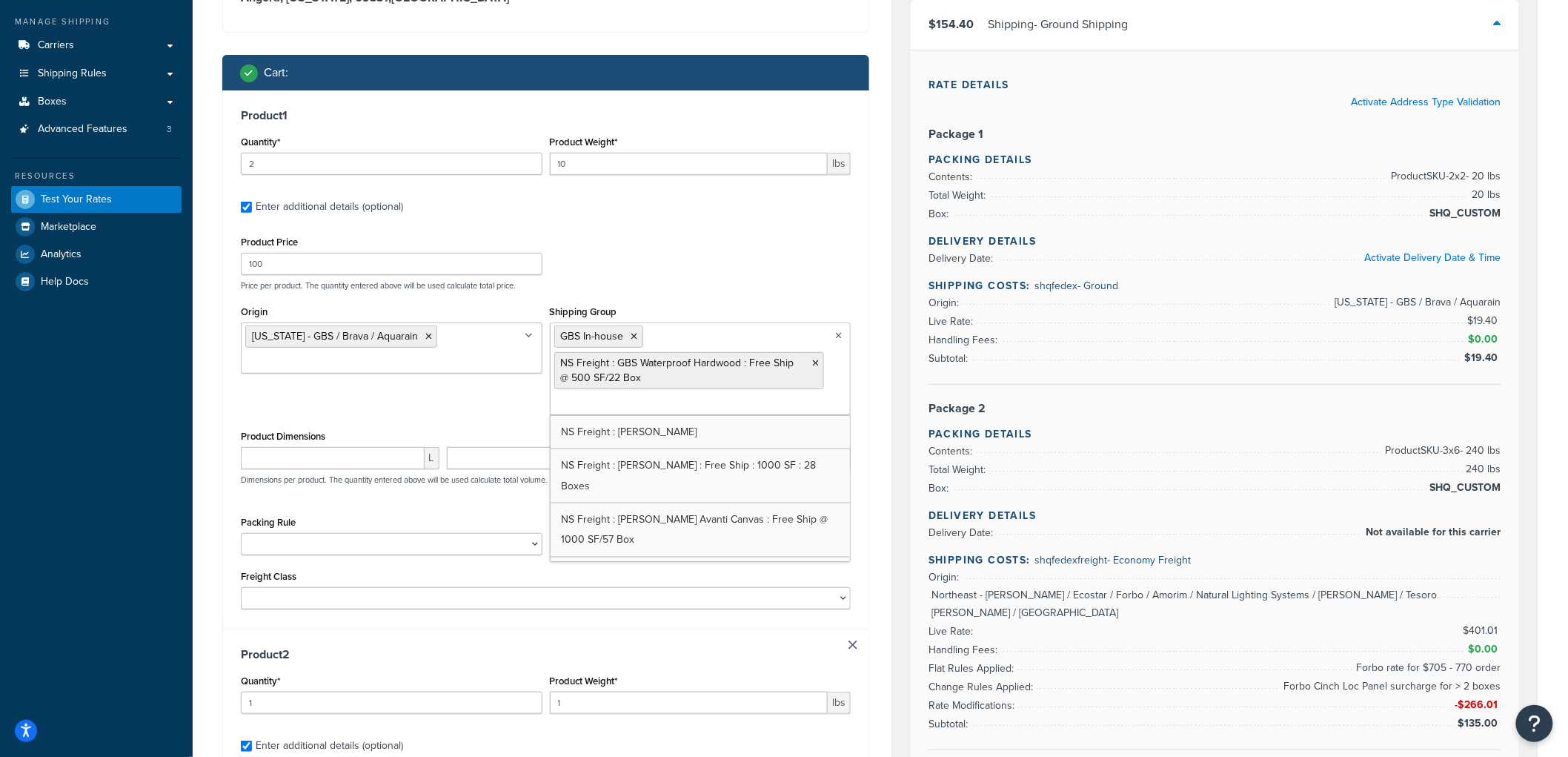
scroll to position [1002, 0]
click at [737, 276] on div "Product Price 100 Price per product. The quantity entered above will be used ca…" at bounding box center [546, 261] width 617 height 59
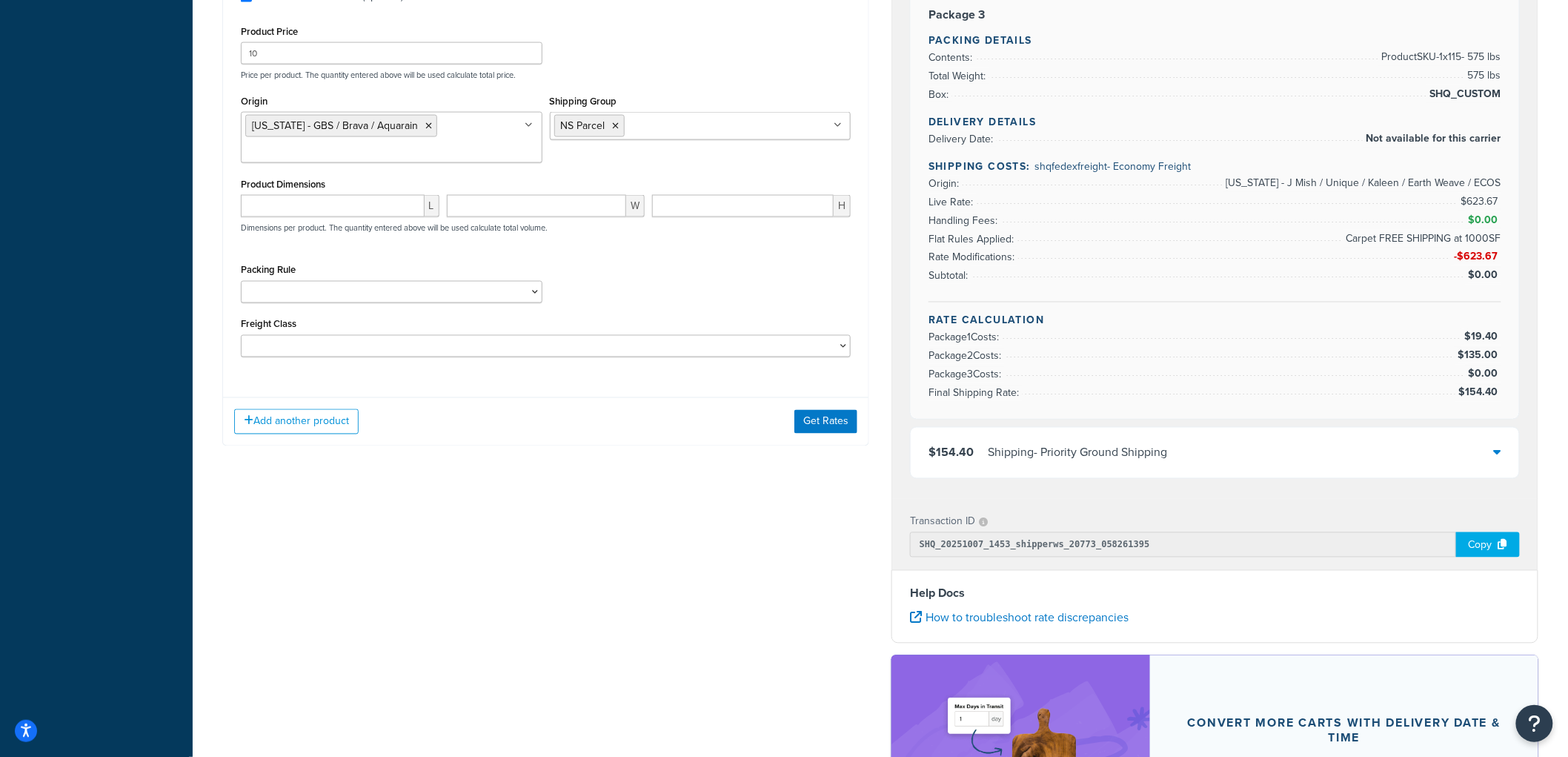
scroll to position [988, 0]
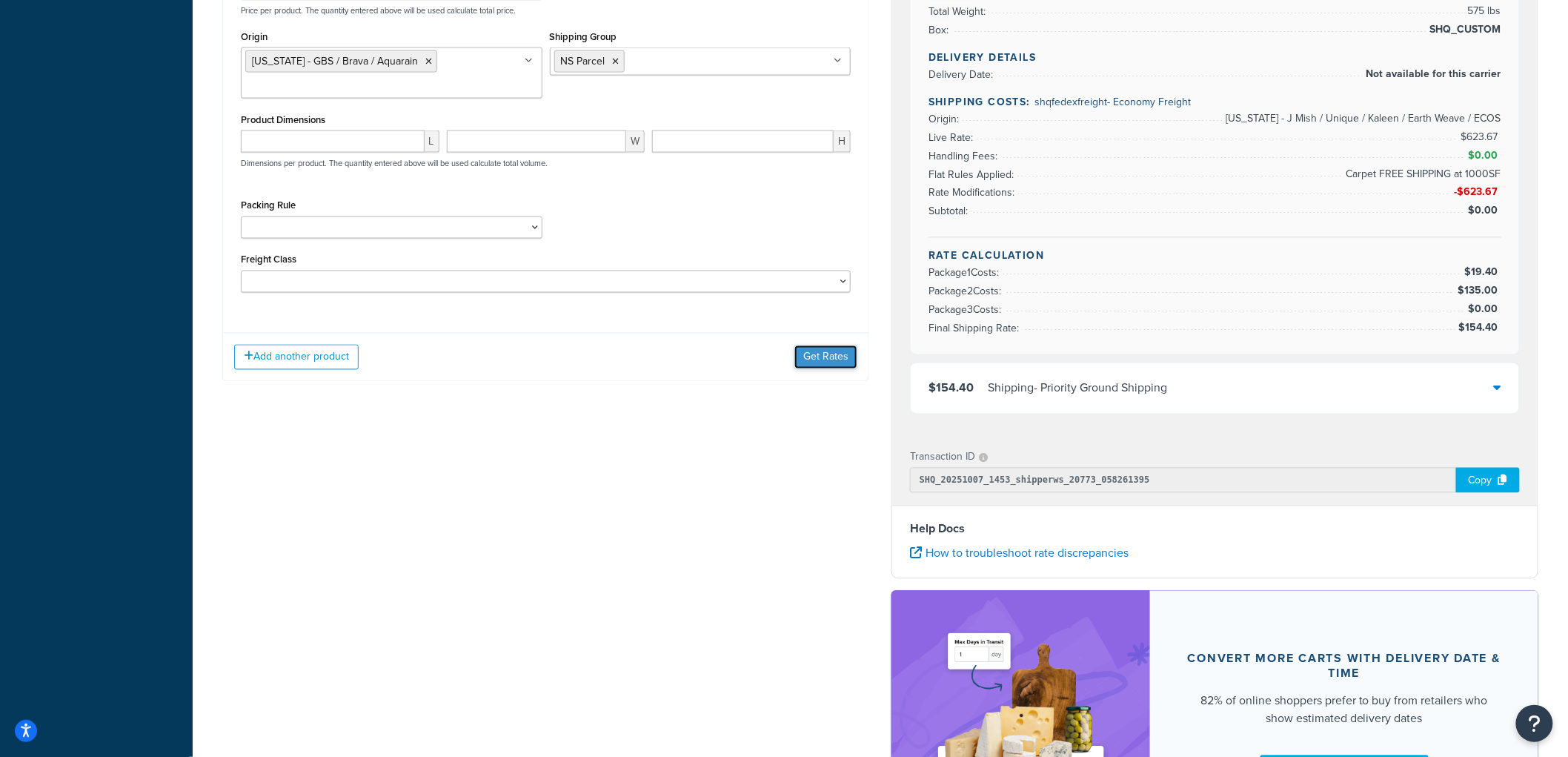
click at [827, 366] on button "Get Rates" at bounding box center [825, 357] width 63 height 24
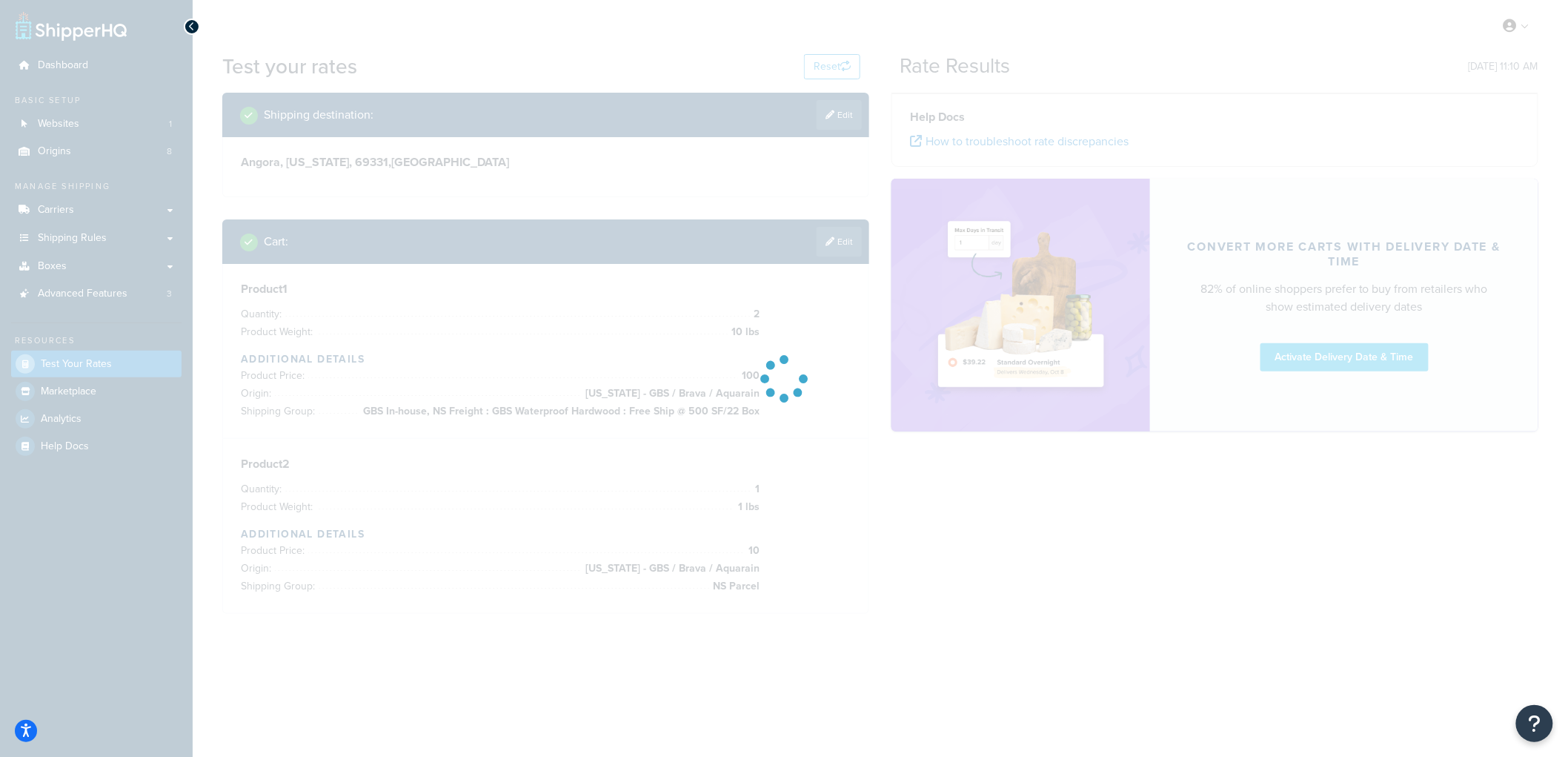
scroll to position [0, 0]
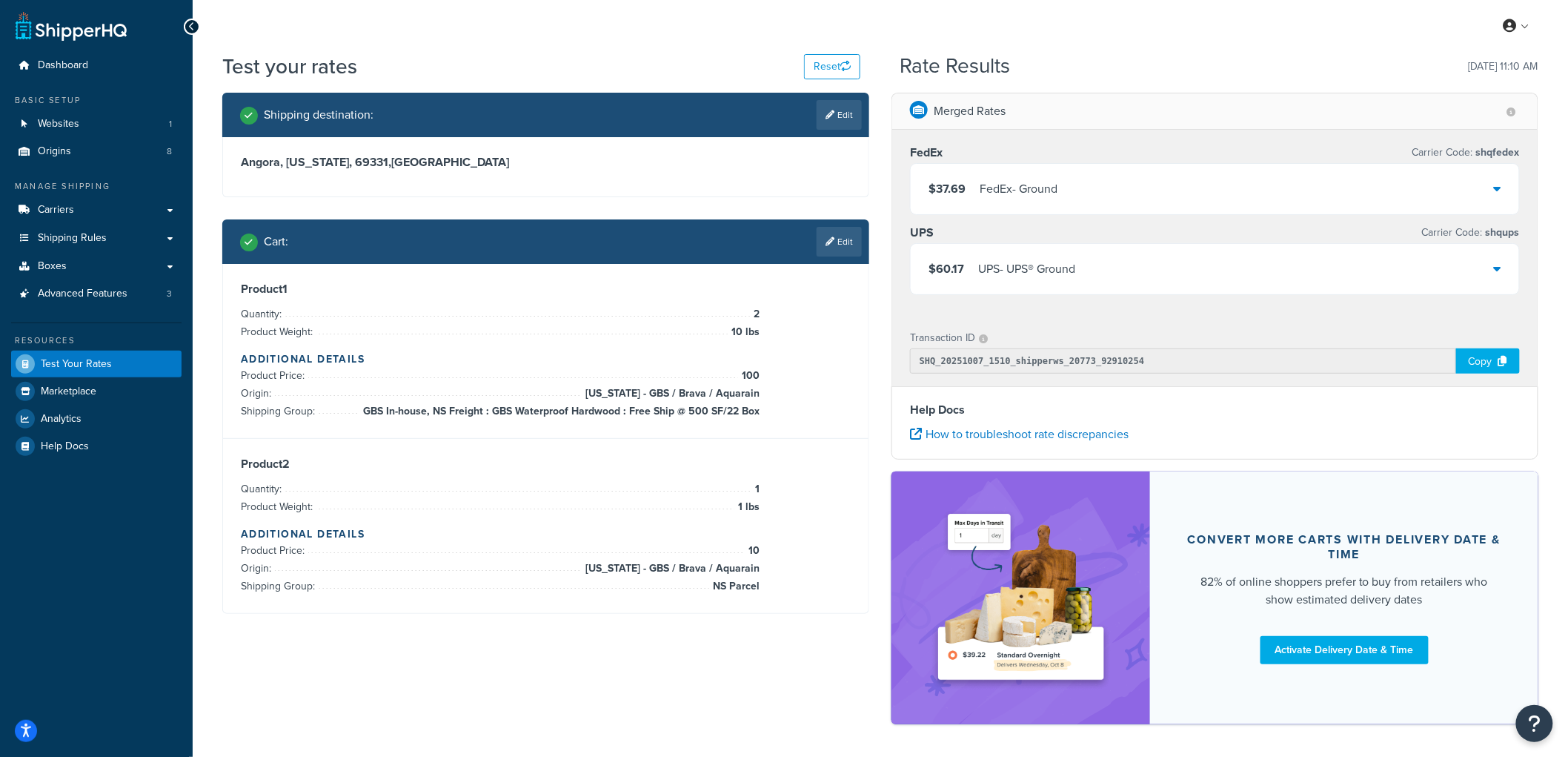
click at [963, 186] on span "$37.69" at bounding box center [947, 188] width 37 height 17
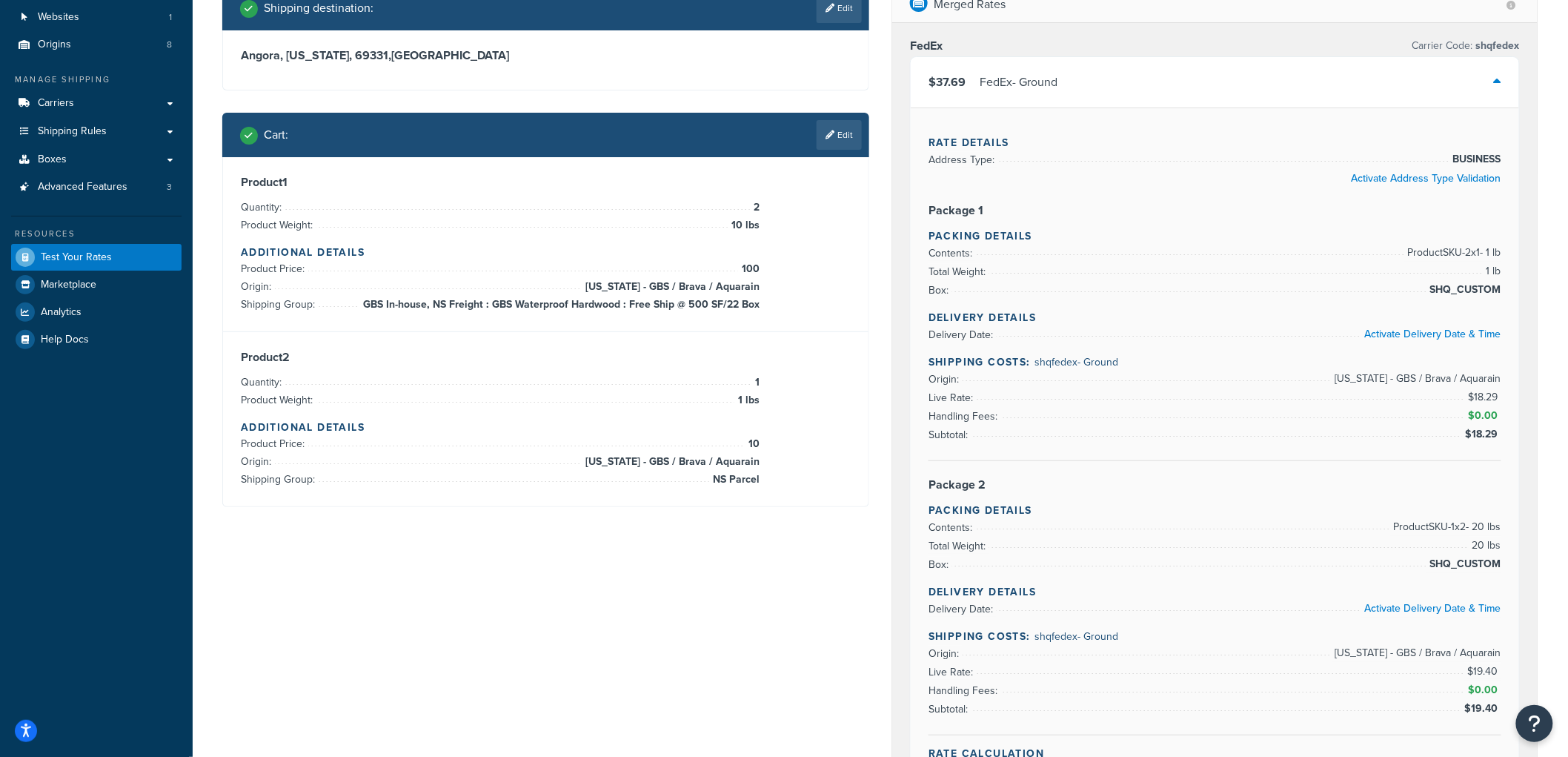
scroll to position [82, 0]
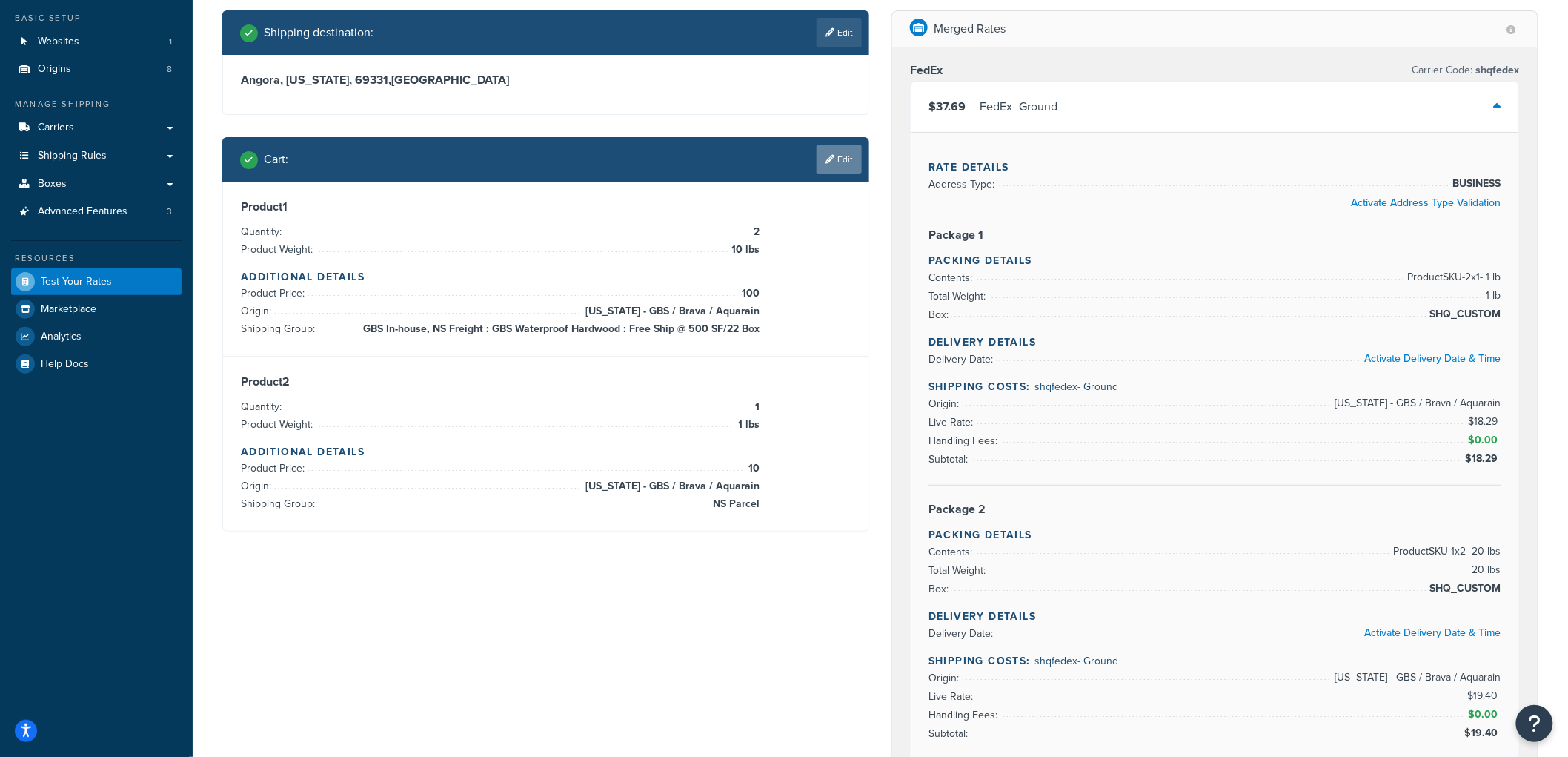
click at [849, 164] on link "Edit" at bounding box center [839, 159] width 45 height 29
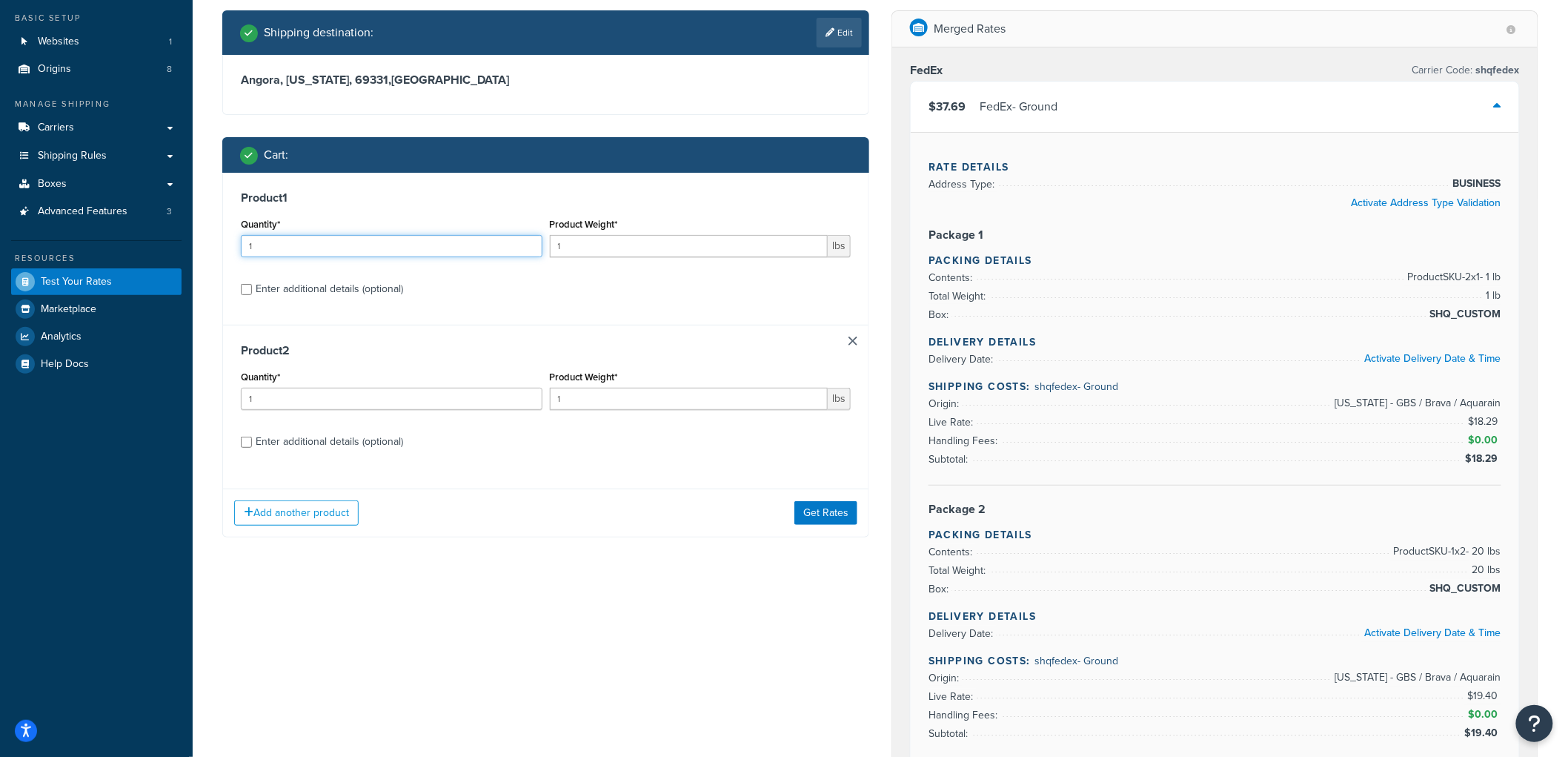
drag, startPoint x: 430, startPoint y: 255, endPoint x: 238, endPoint y: 239, distance: 192.7
click at [238, 239] on div "Quantity* 1" at bounding box center [391, 241] width 309 height 54
type input "2"
click at [556, 248] on input "1" at bounding box center [689, 245] width 278 height 22
drag, startPoint x: 611, startPoint y: 256, endPoint x: 590, endPoint y: 270, distance: 25.2
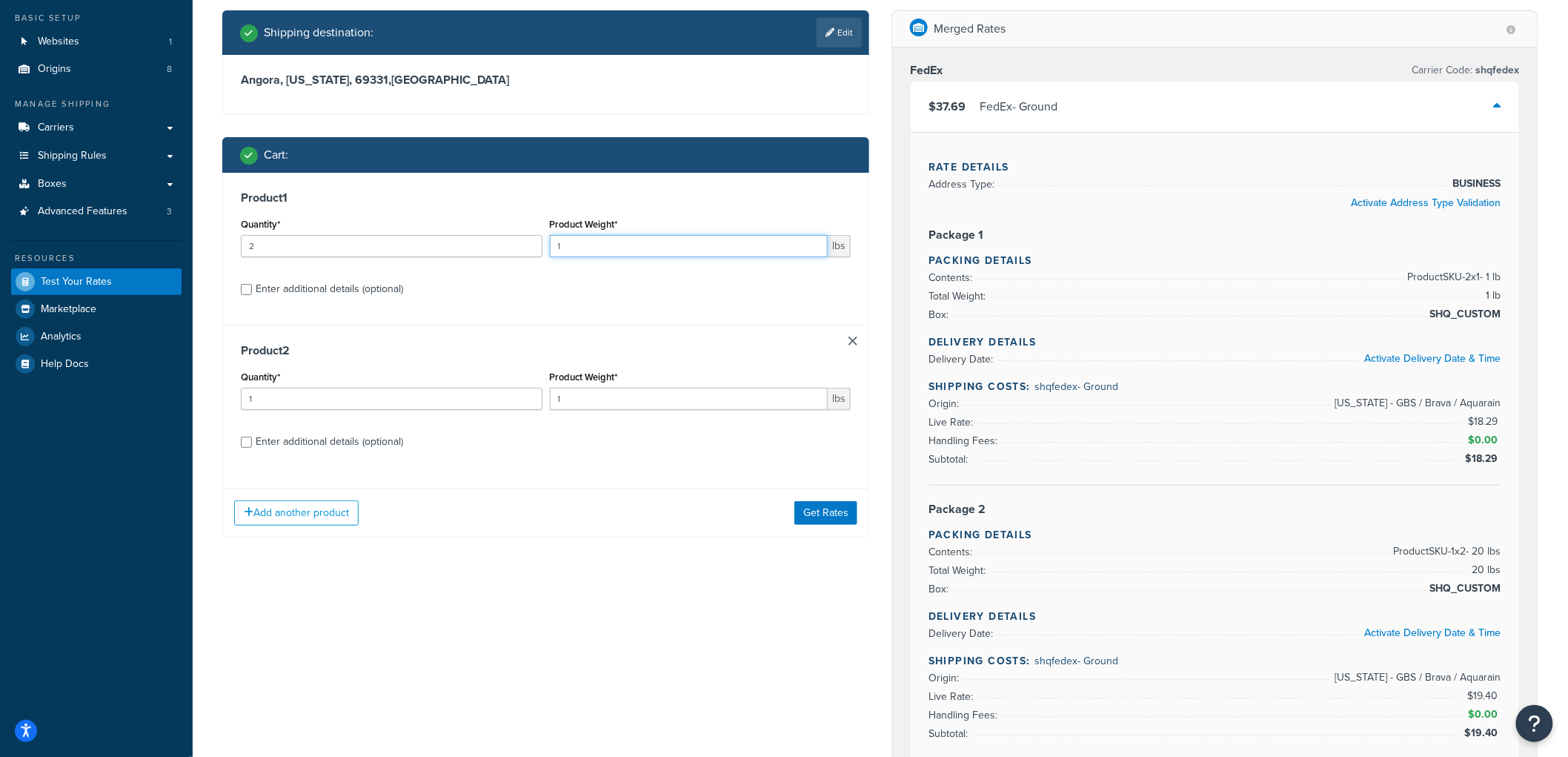
click at [612, 257] on input "1" at bounding box center [689, 245] width 278 height 22
type input "10"
drag, startPoint x: 581, startPoint y: 406, endPoint x: 553, endPoint y: 407, distance: 28.0
click at [581, 407] on input "1" at bounding box center [689, 399] width 278 height 22
type input "10"
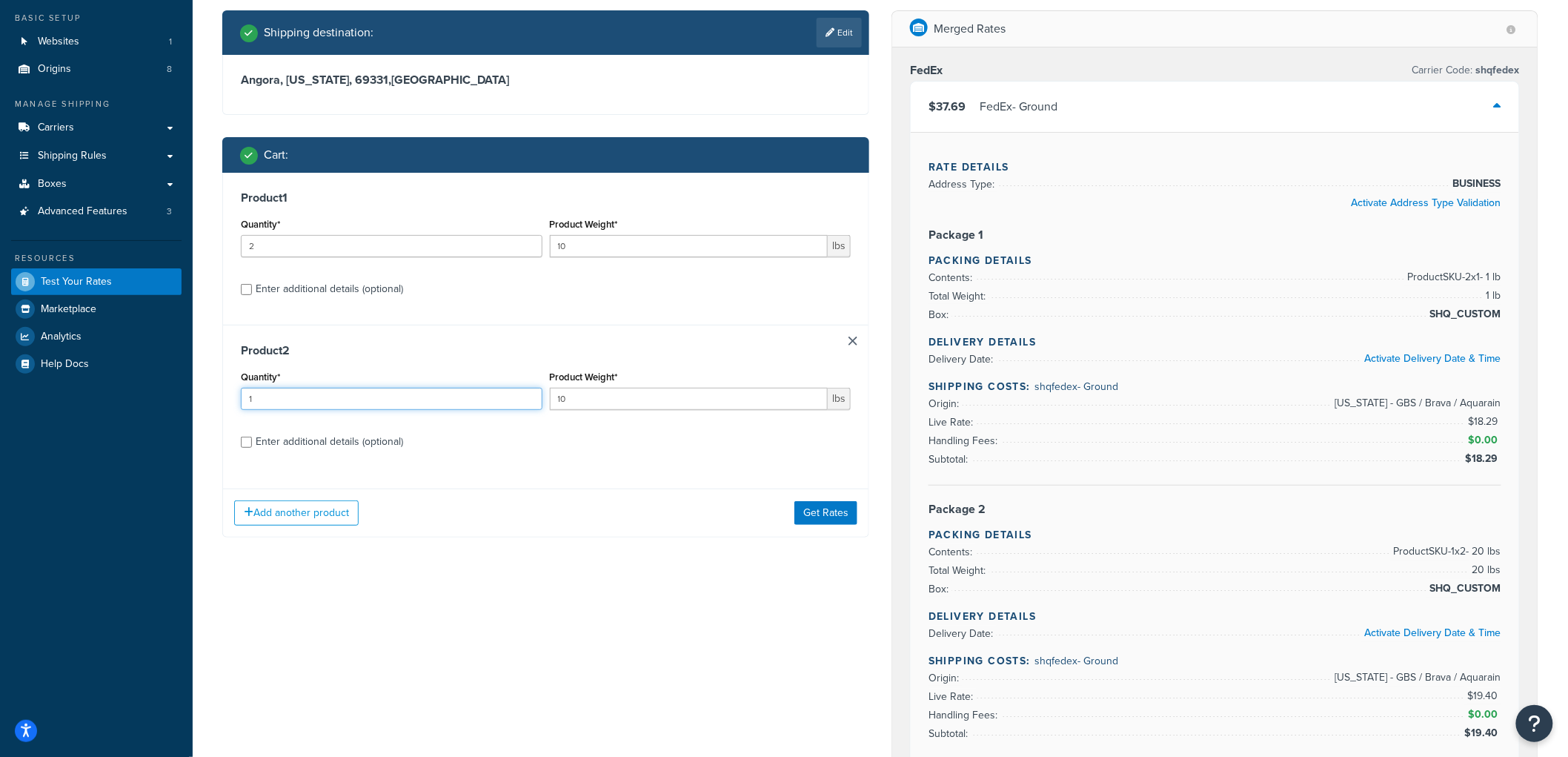
click at [476, 401] on input "1" at bounding box center [391, 399] width 301 height 22
type input "2"
click at [813, 511] on button "Get Rates" at bounding box center [825, 513] width 63 height 24
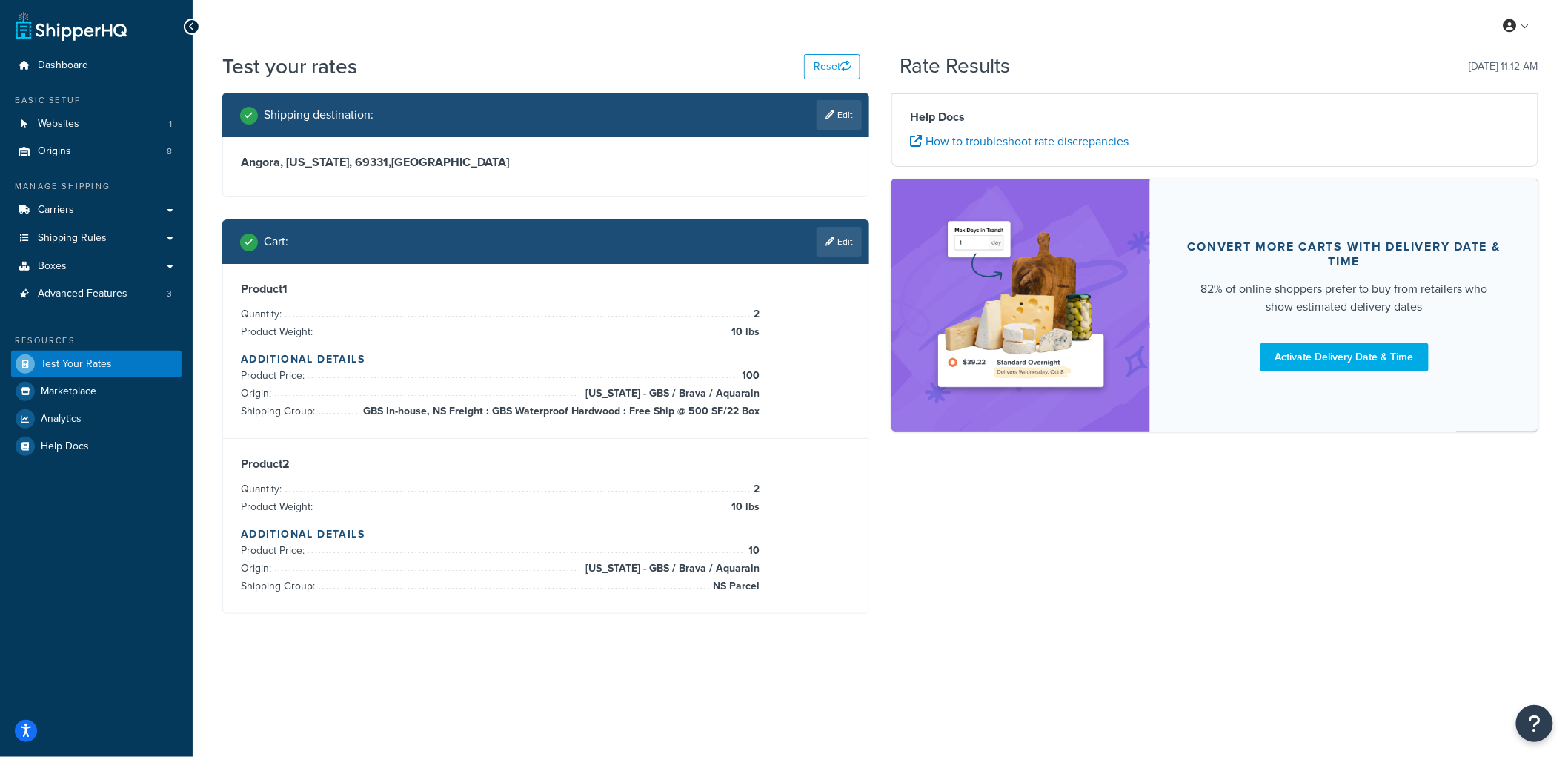
scroll to position [0, 0]
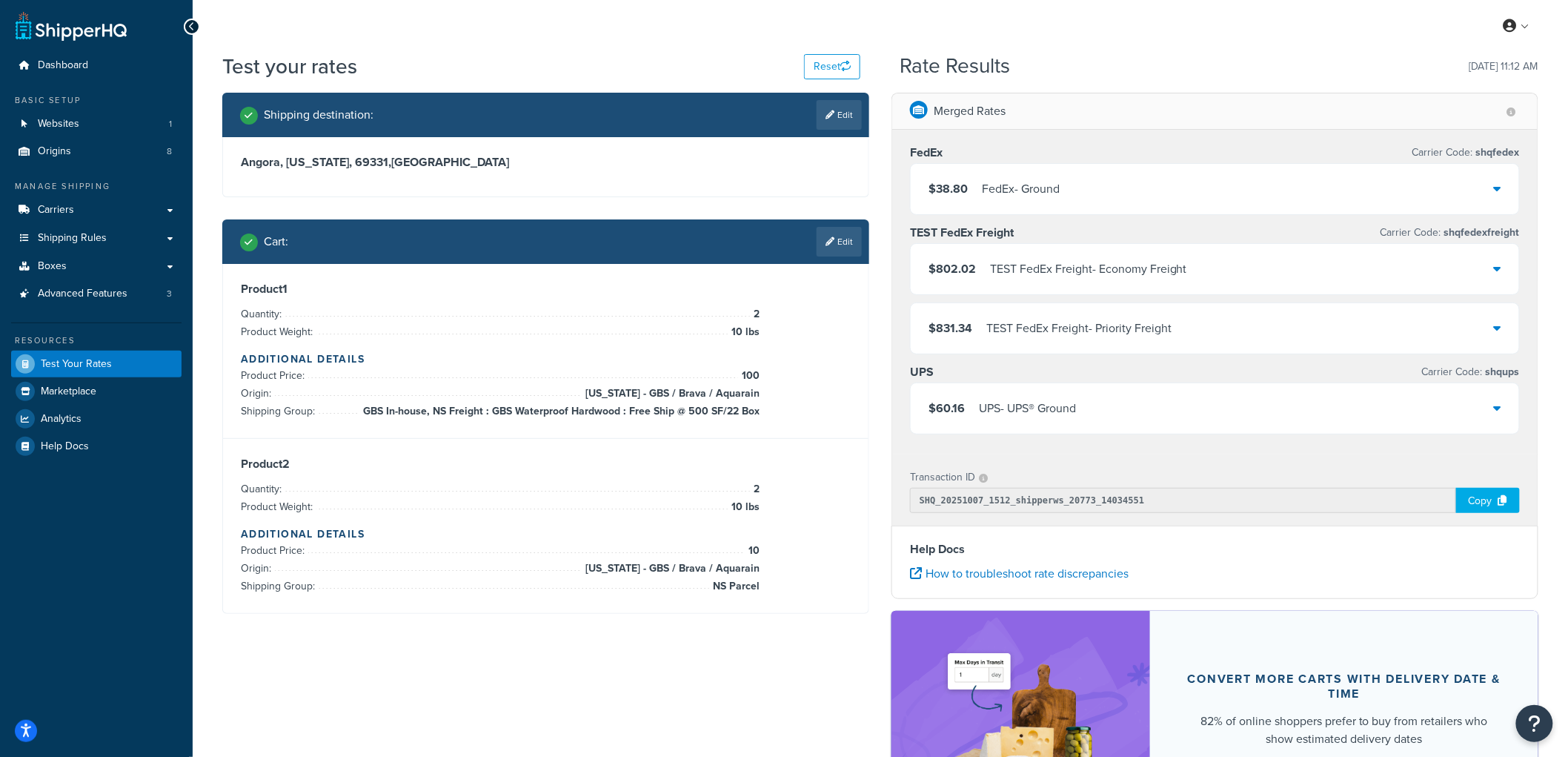
click at [1108, 195] on div "$38.80 FedEx - Ground" at bounding box center [1214, 189] width 608 height 51
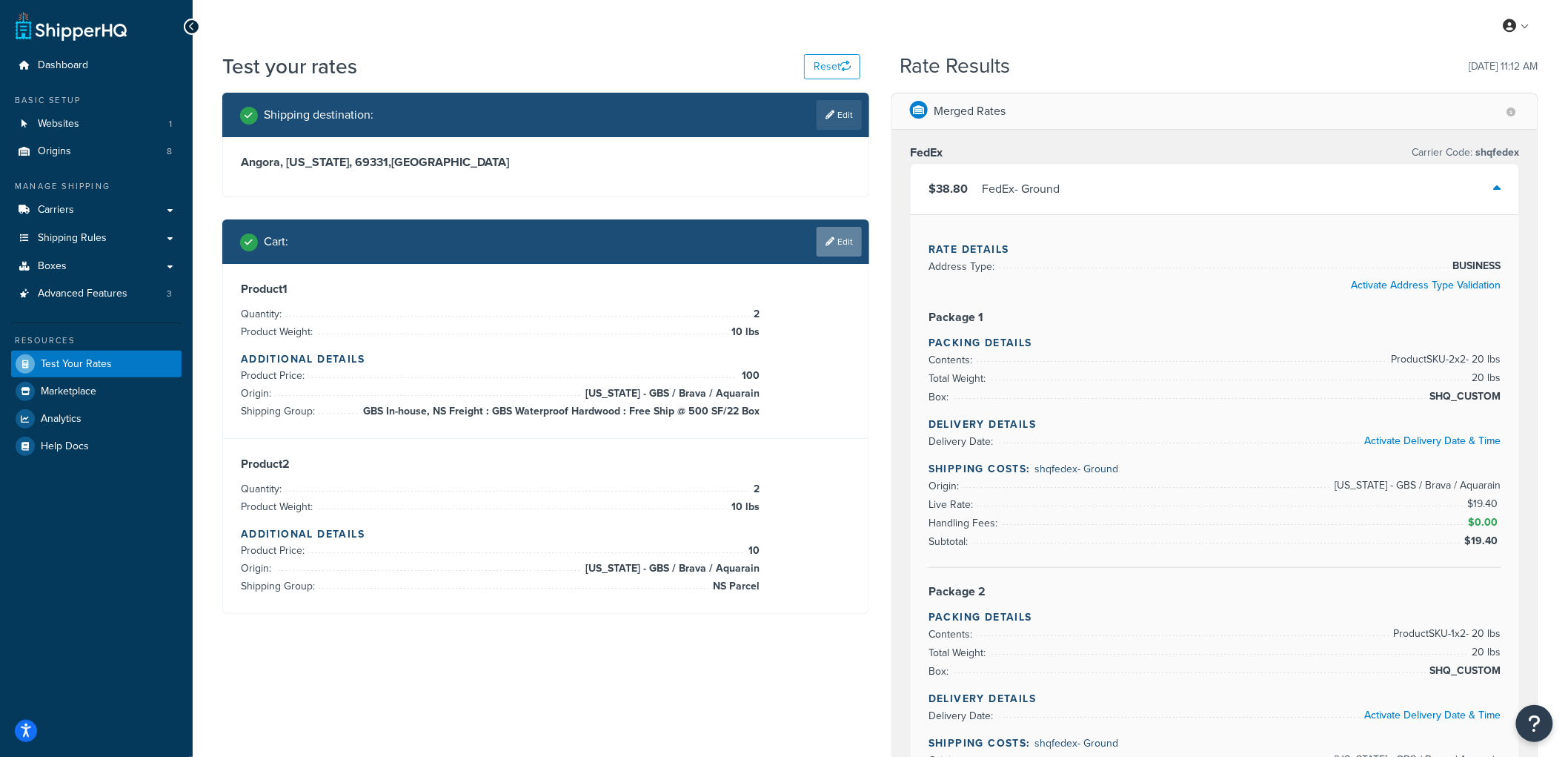
click at [817, 239] on link "Edit" at bounding box center [839, 241] width 45 height 29
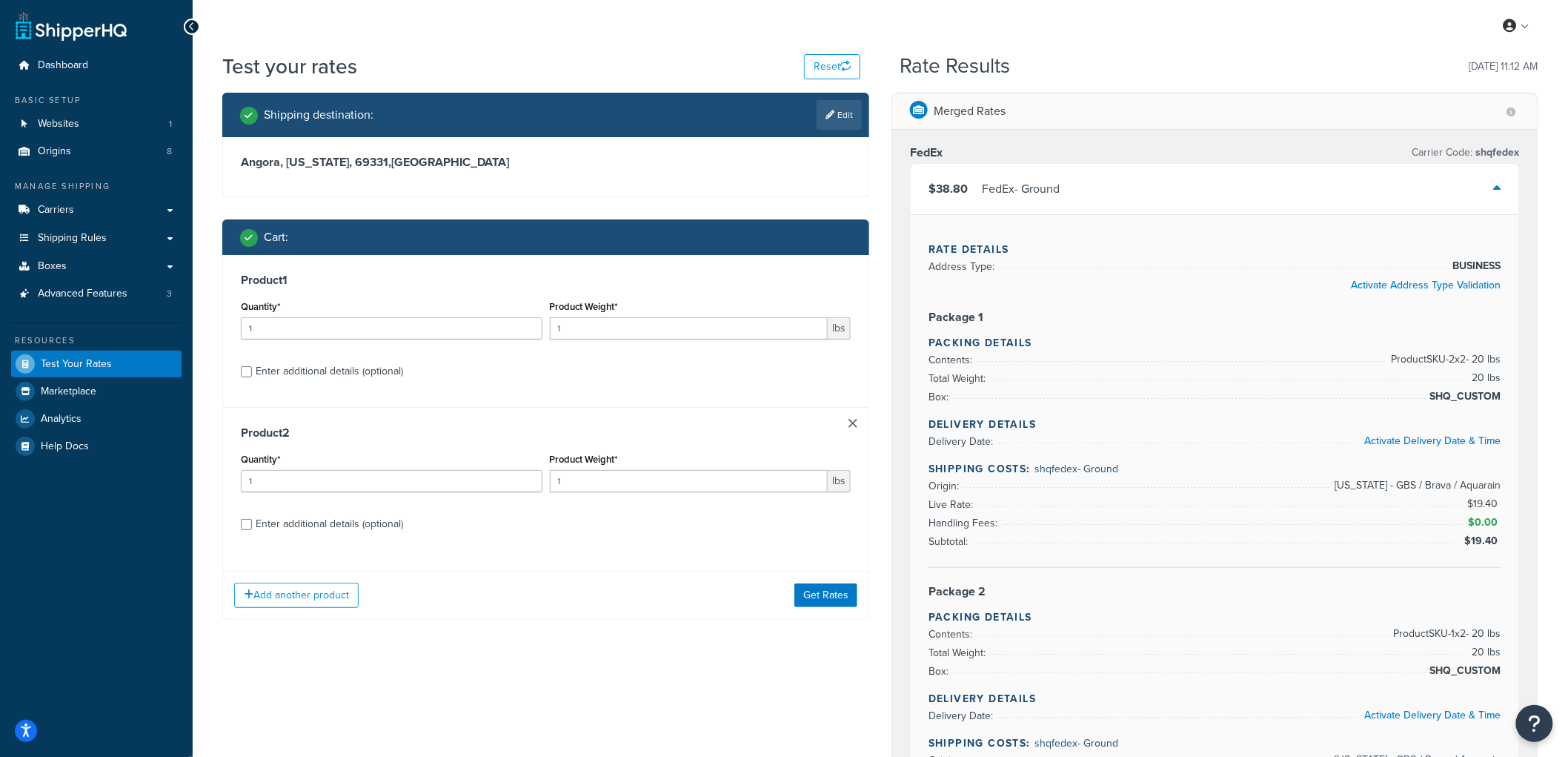
click at [341, 378] on div "Enter additional details (optional)" at bounding box center [329, 371] width 147 height 21
click at [252, 377] on input "Enter additional details (optional)" at bounding box center [246, 372] width 11 height 11
checkbox input "true"
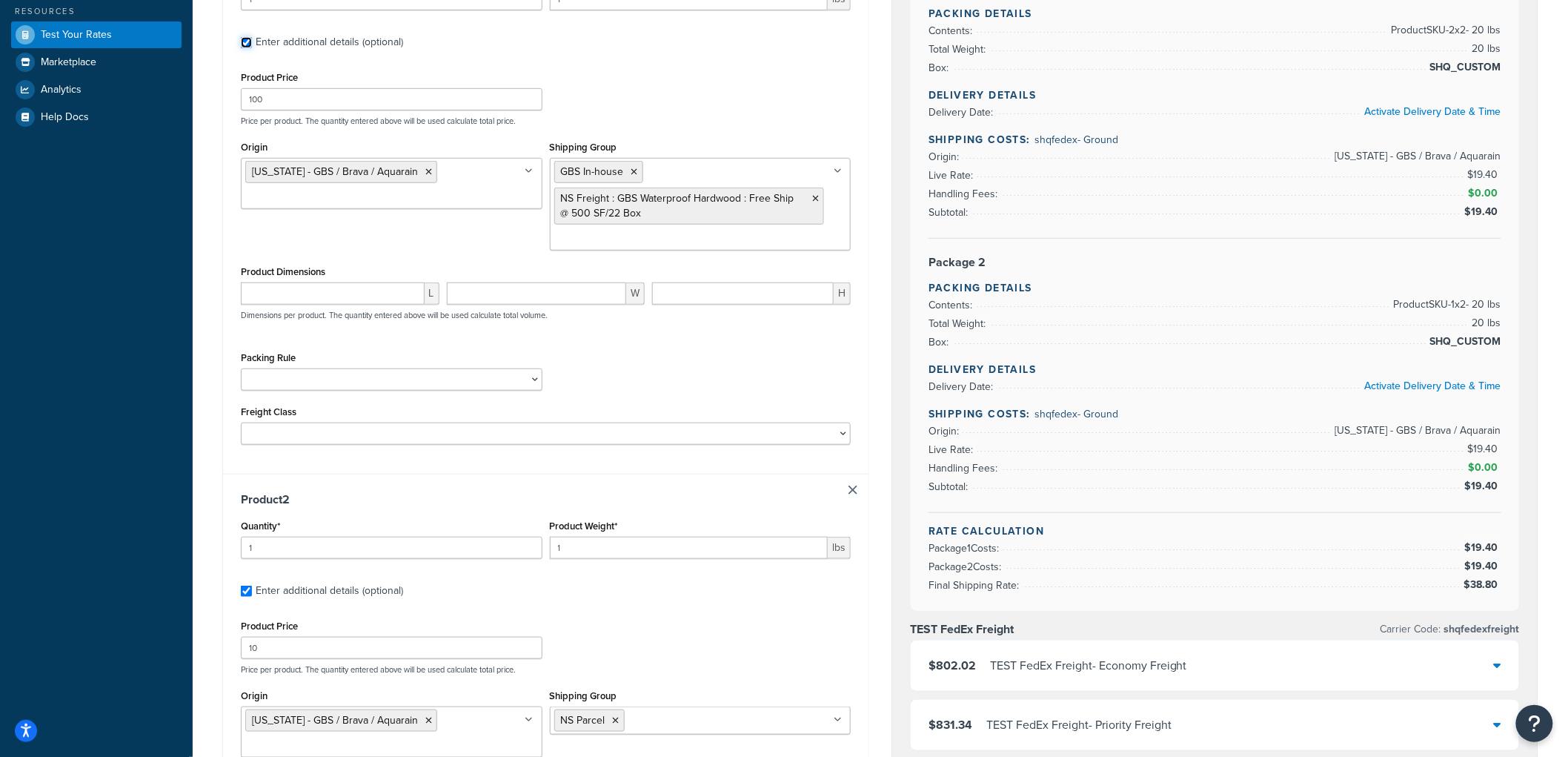
scroll to position [82, 0]
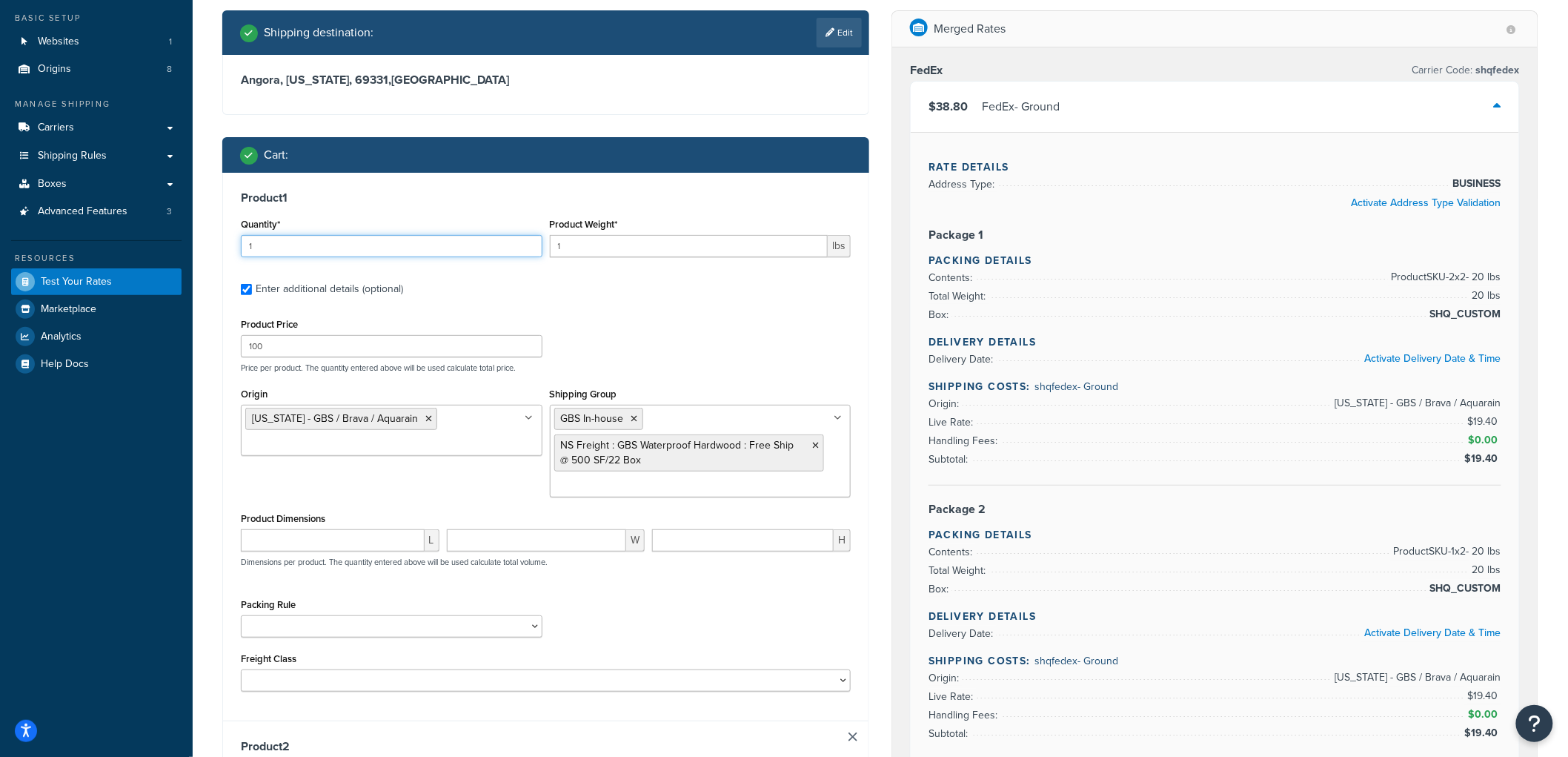
click at [371, 239] on input "1" at bounding box center [391, 245] width 301 height 22
type input "3"
type input "2"
click at [646, 246] on input "1" at bounding box center [689, 245] width 278 height 22
type input "12"
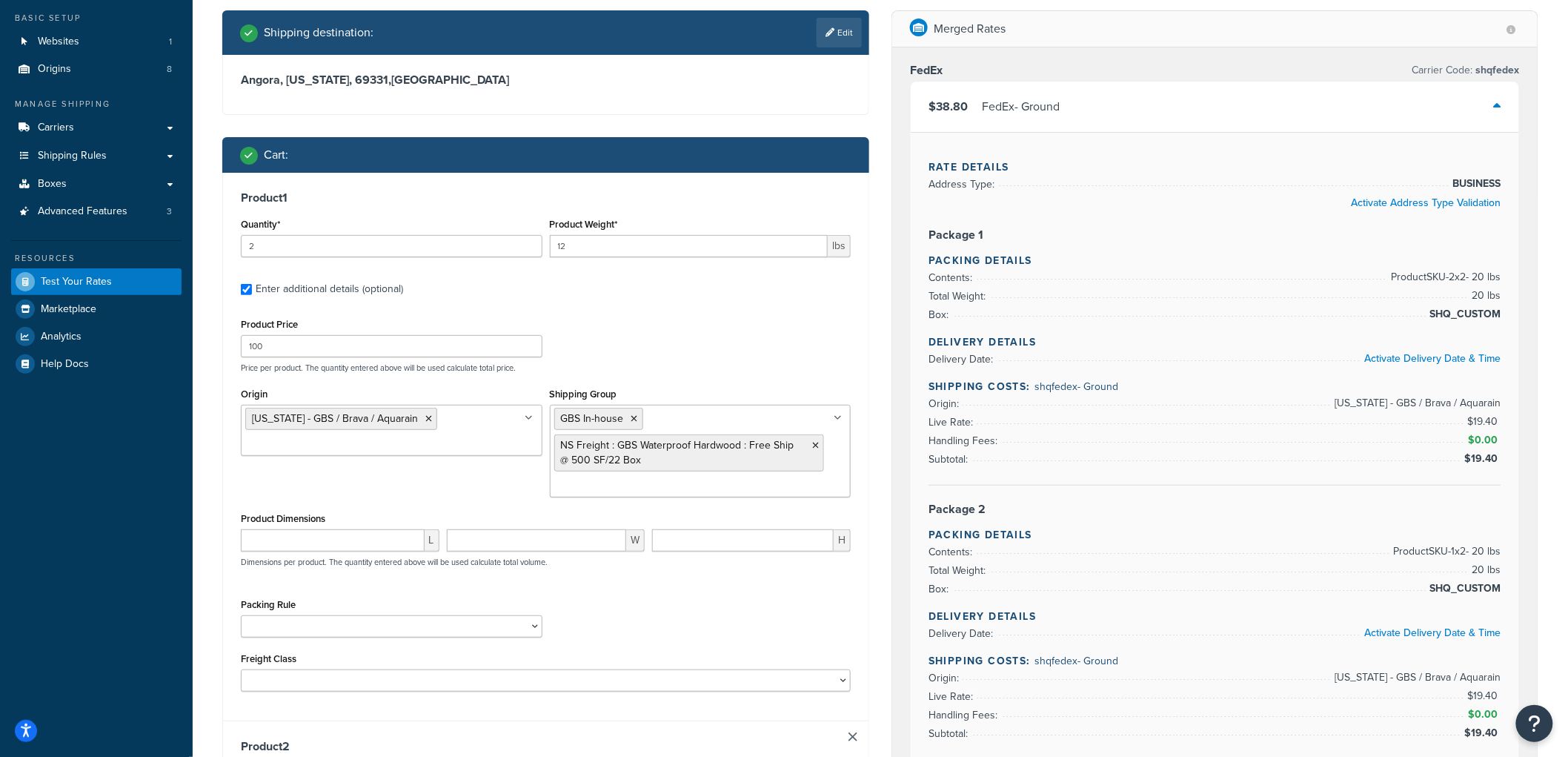
click at [576, 189] on div "Product 1 Quantity* 2 Product Weight* 12 lbs Enter additional details (optional…" at bounding box center [546, 447] width 645 height 547
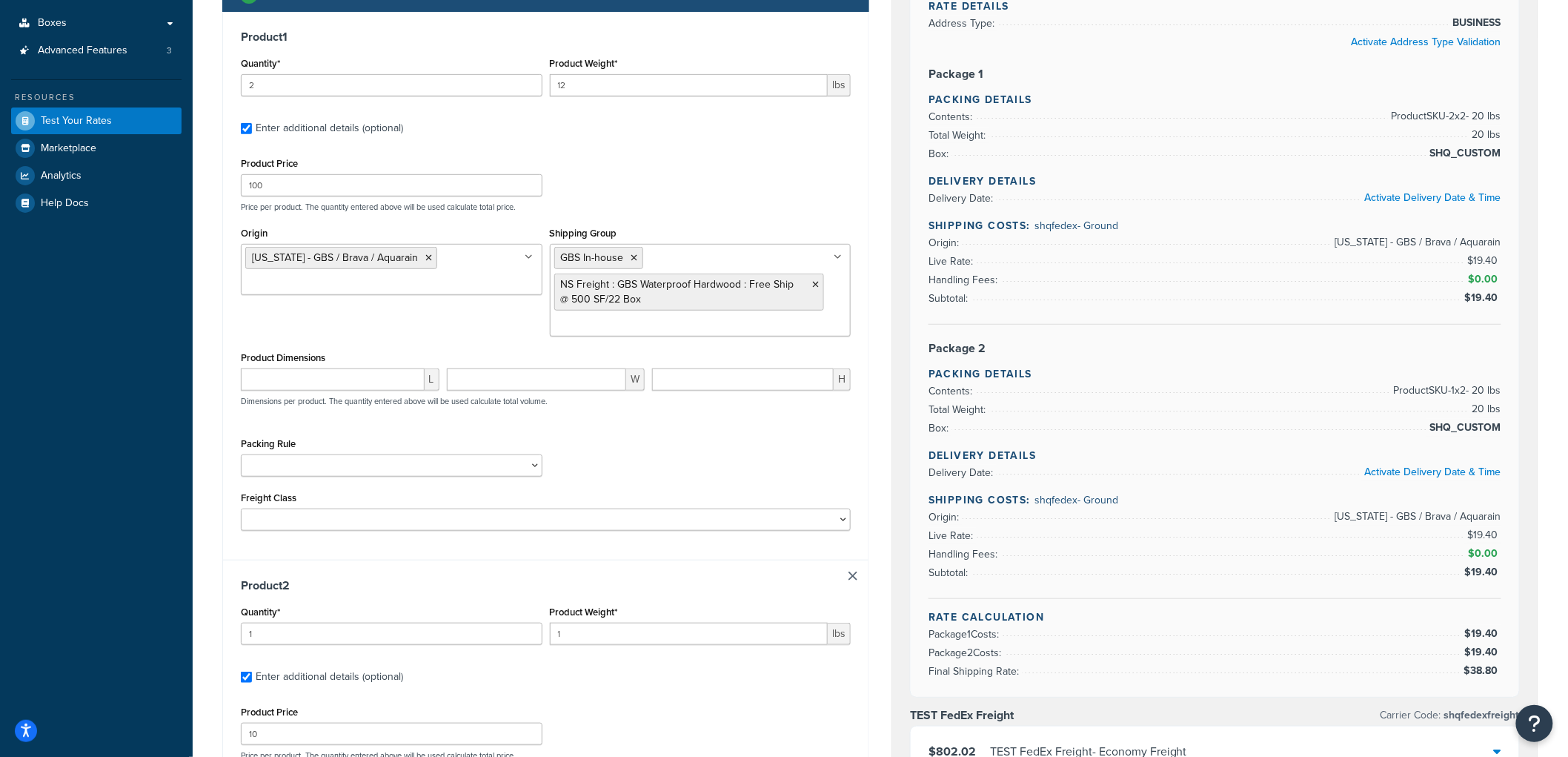
scroll to position [247, 0]
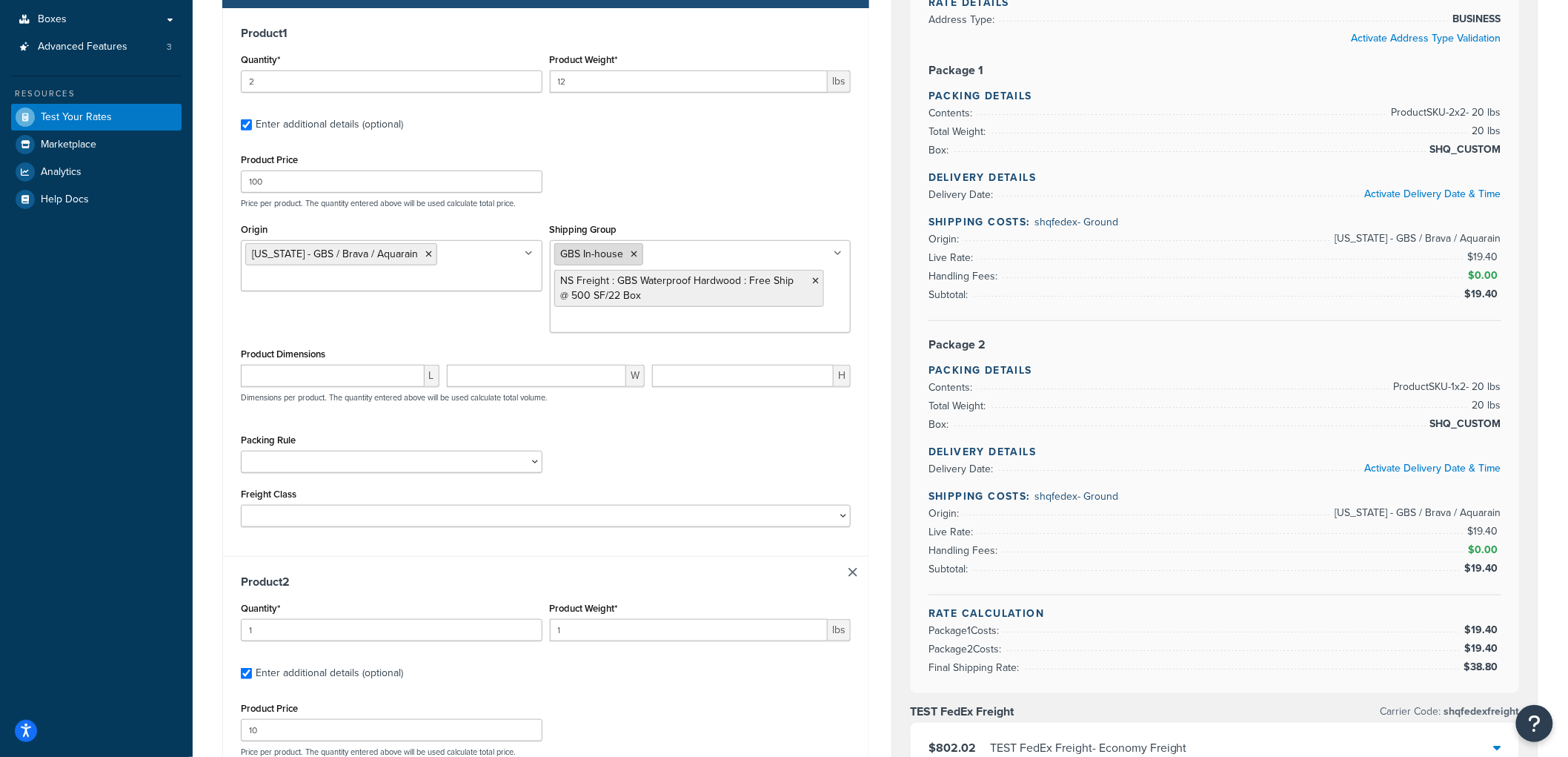
click at [633, 252] on icon at bounding box center [634, 254] width 6 height 9
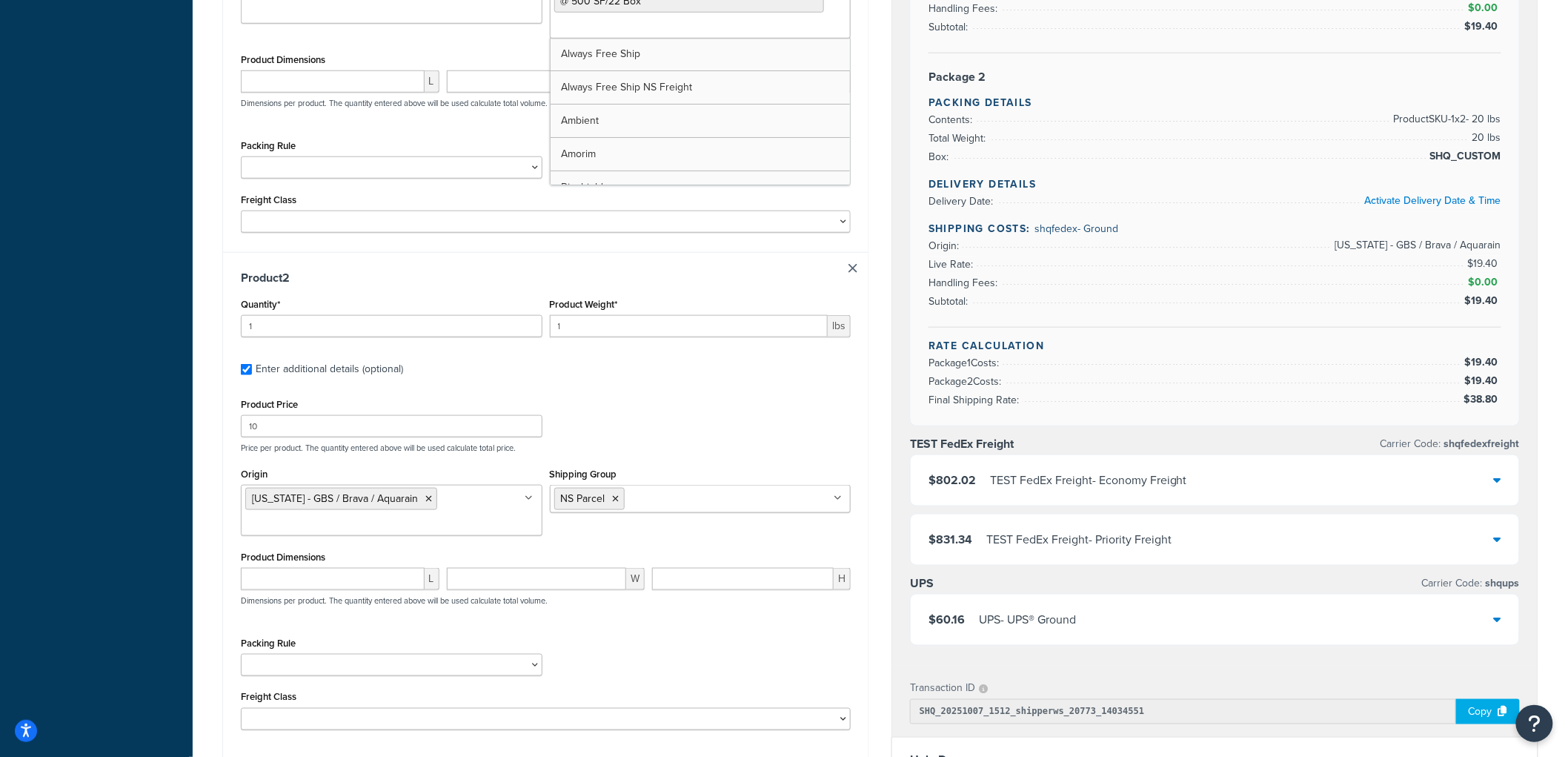
scroll to position [576, 0]
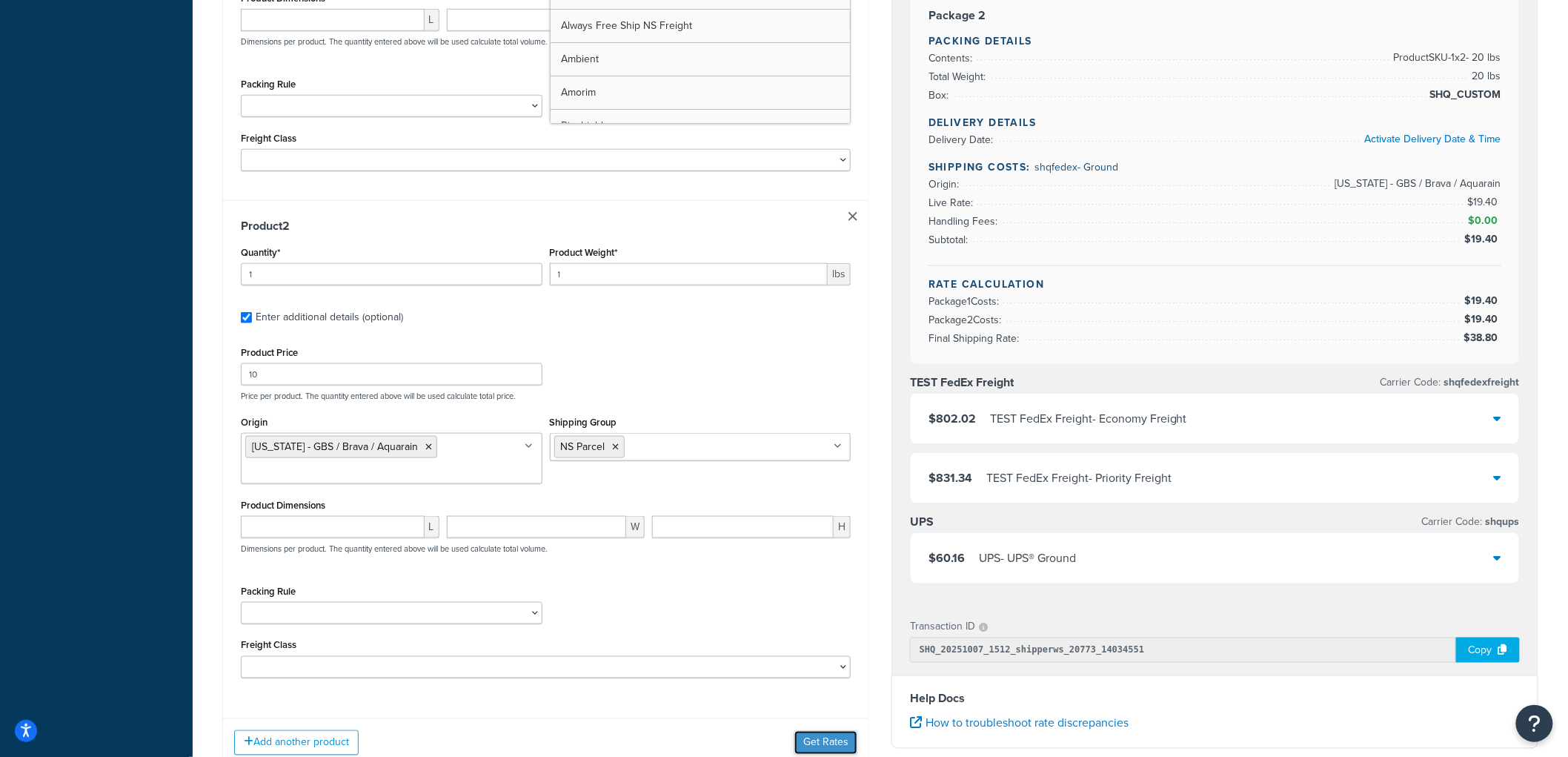
click at [813, 744] on button "Get Rates" at bounding box center [825, 742] width 63 height 24
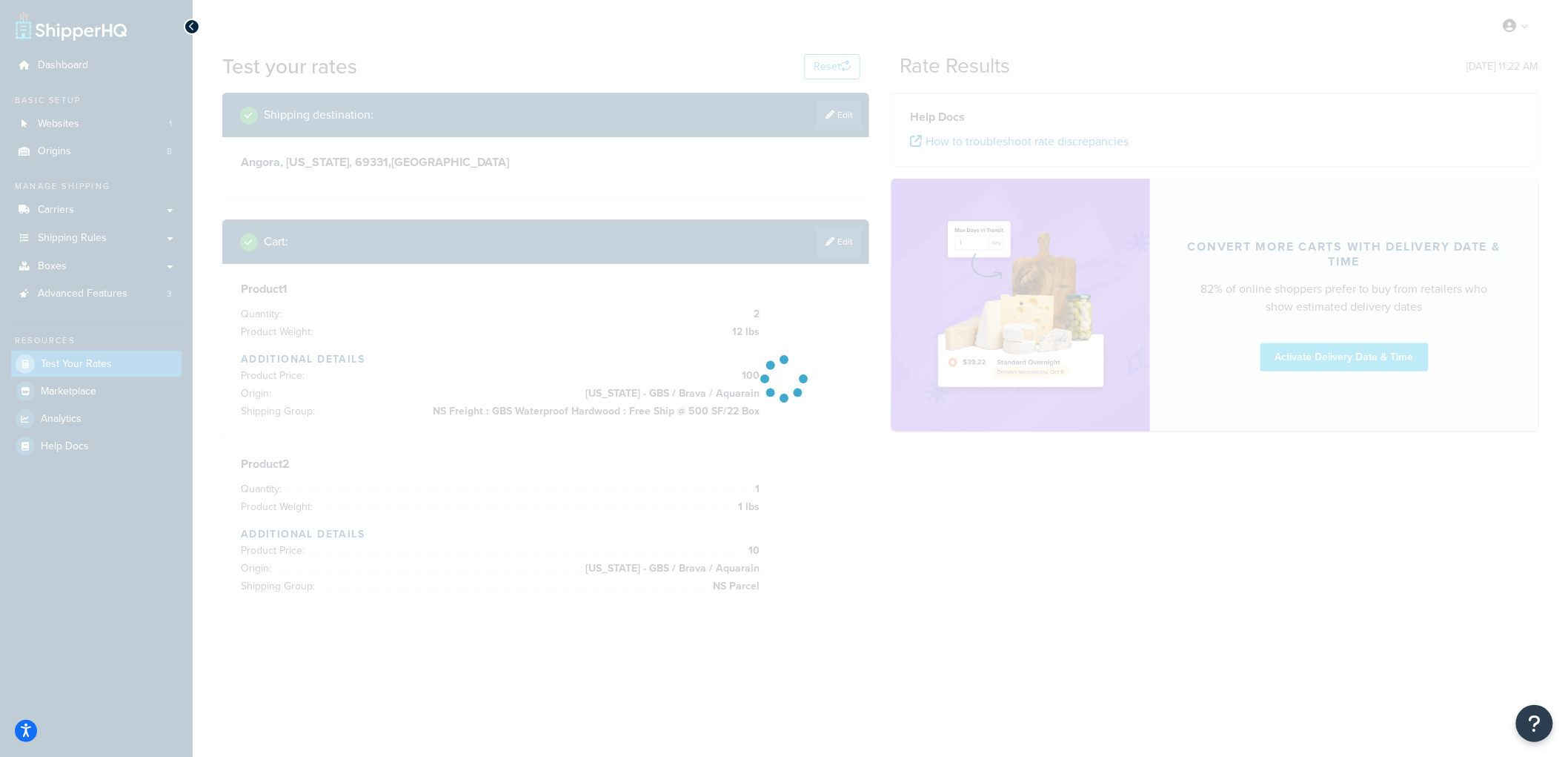
scroll to position [0, 0]
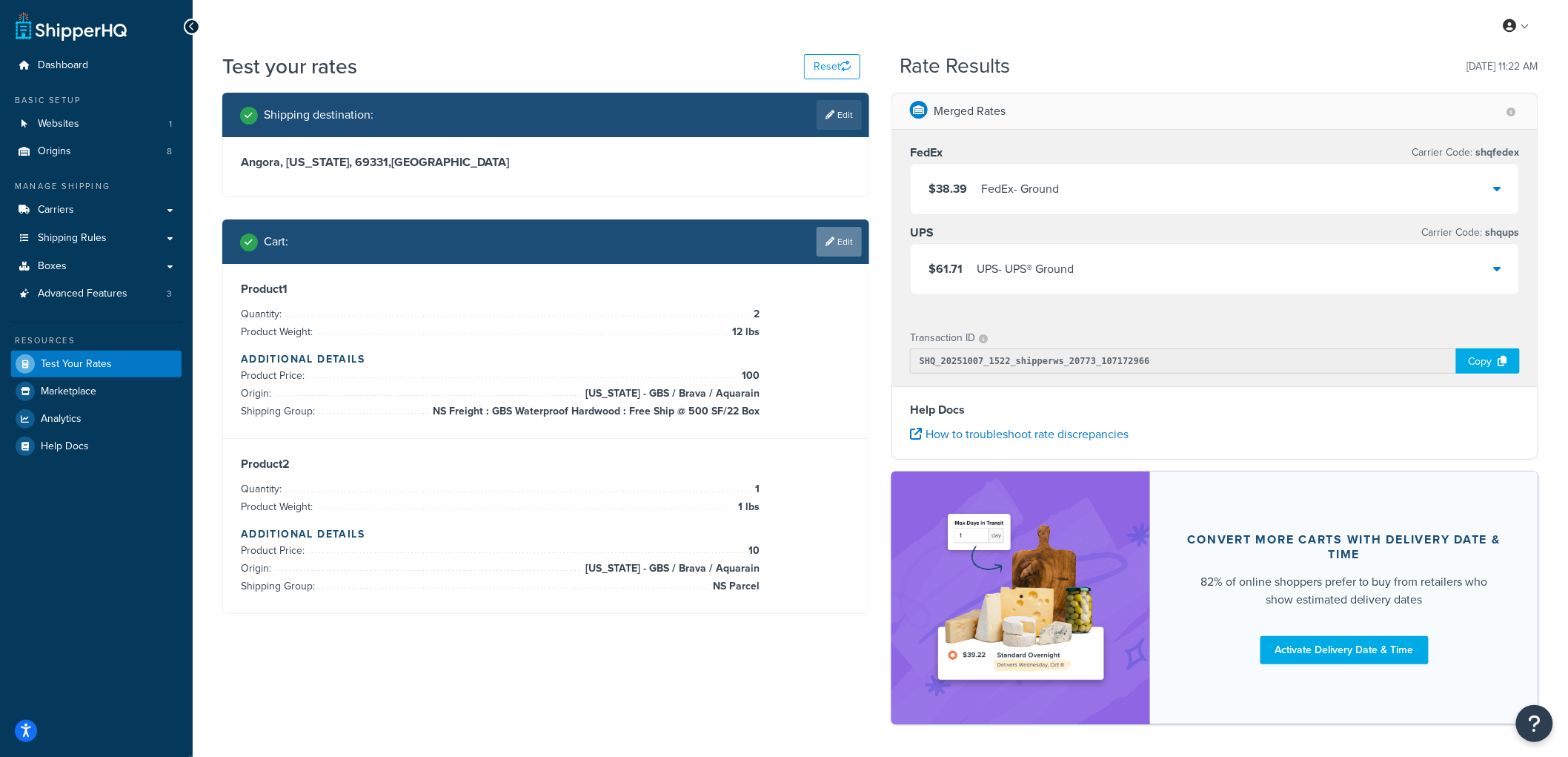
click at [835, 240] on link "Edit" at bounding box center [839, 241] width 45 height 29
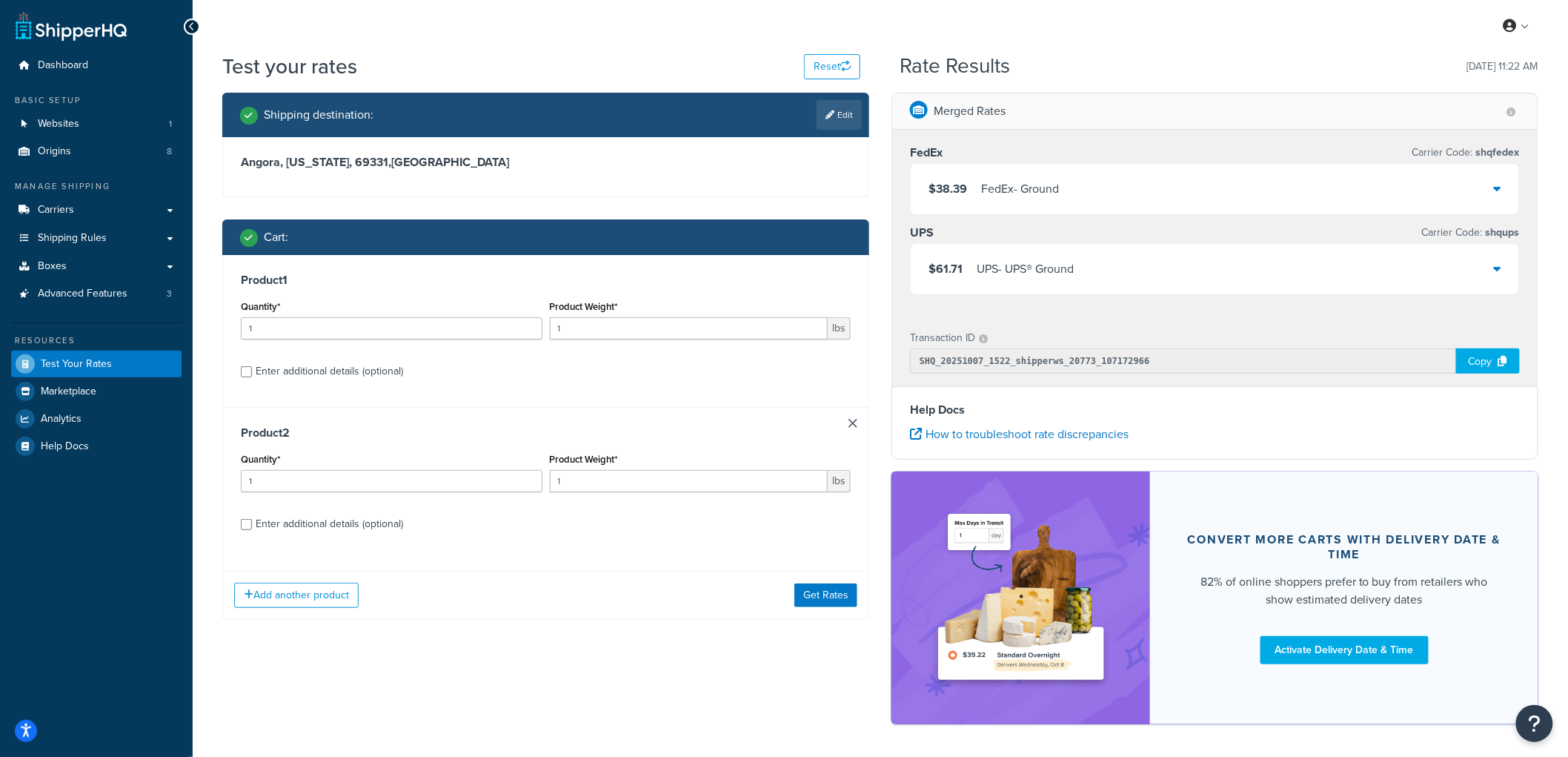
click at [368, 385] on div "Product 1 Quantity* 1 Product Weight* 1 lbs Enter additional details (optional)" at bounding box center [546, 331] width 645 height 152
click at [366, 376] on div "Enter additional details (optional)" at bounding box center [329, 371] width 147 height 21
click at [252, 376] on input "Enter additional details (optional)" at bounding box center [246, 372] width 11 height 11
checkbox input "true"
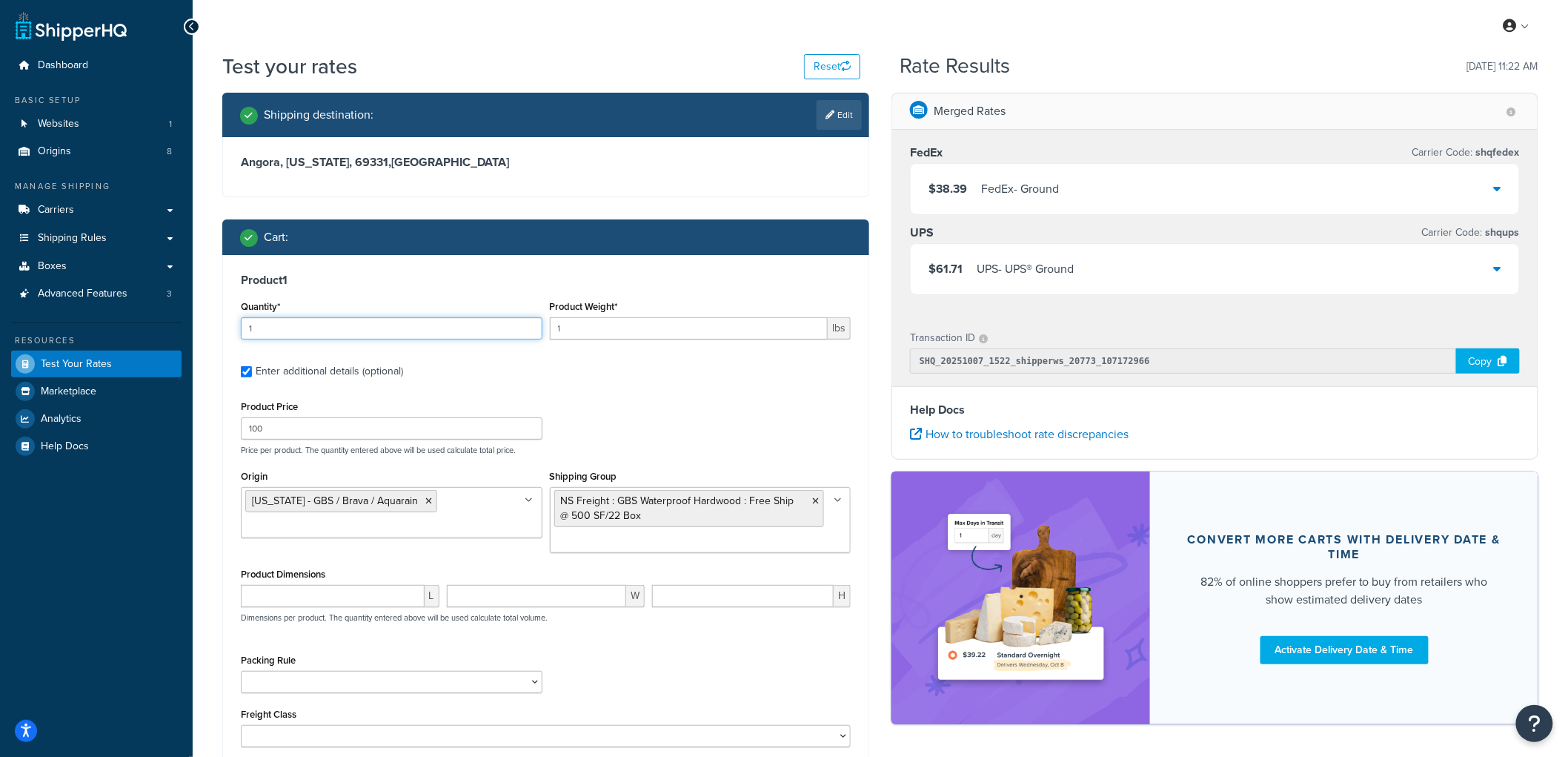
click at [279, 317] on input "1" at bounding box center [391, 328] width 301 height 22
click at [278, 317] on input "1" at bounding box center [391, 328] width 301 height 22
type input "2"
type input "12"
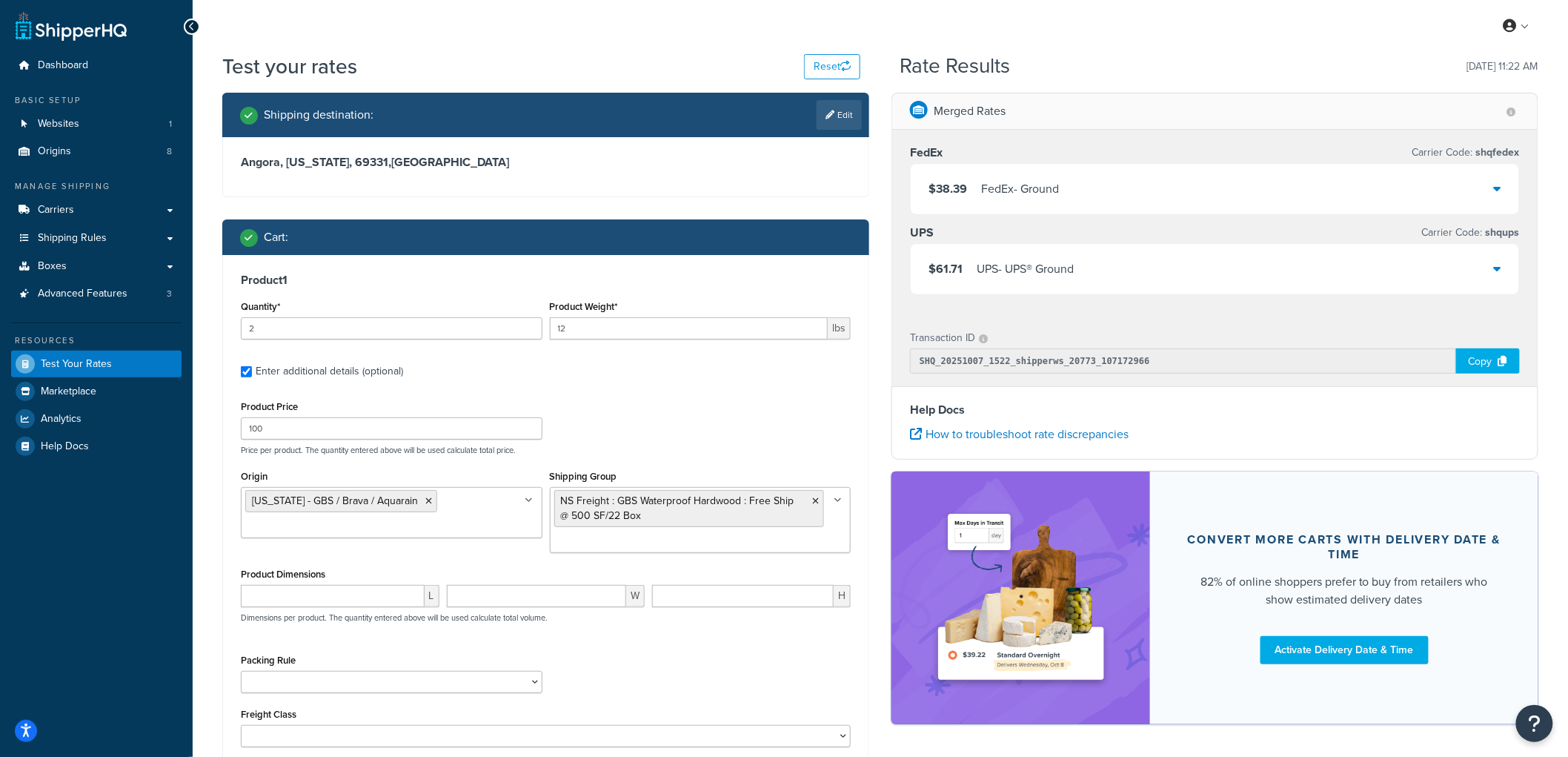
click at [343, 242] on div "Cart :" at bounding box center [550, 236] width 621 height 21
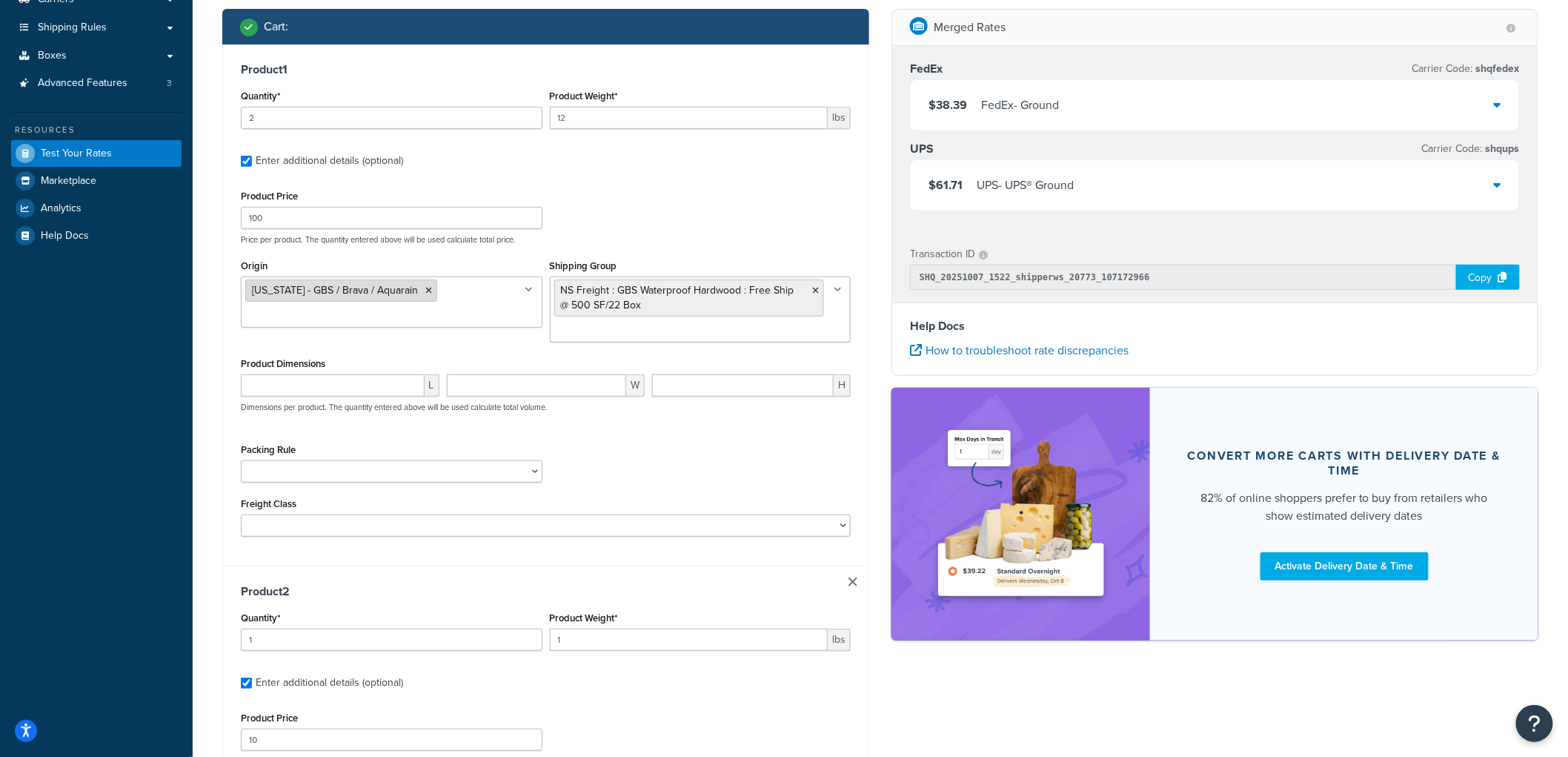
scroll to position [247, 0]
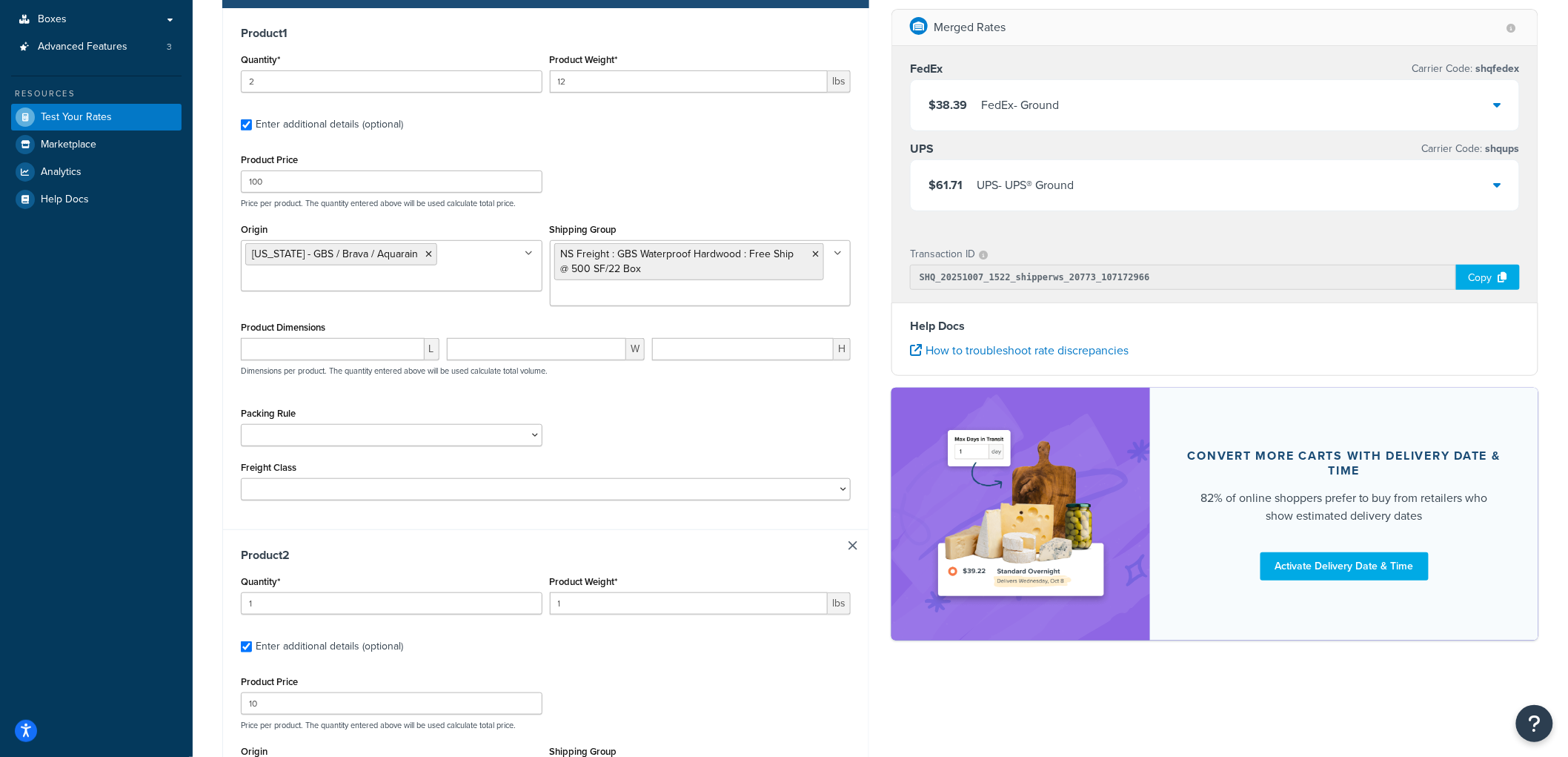
click at [724, 298] on ul "NS Freight : GBS Waterproof Hardwood : Free Ship @ 500 SF/22 Box" at bounding box center [701, 273] width 301 height 66
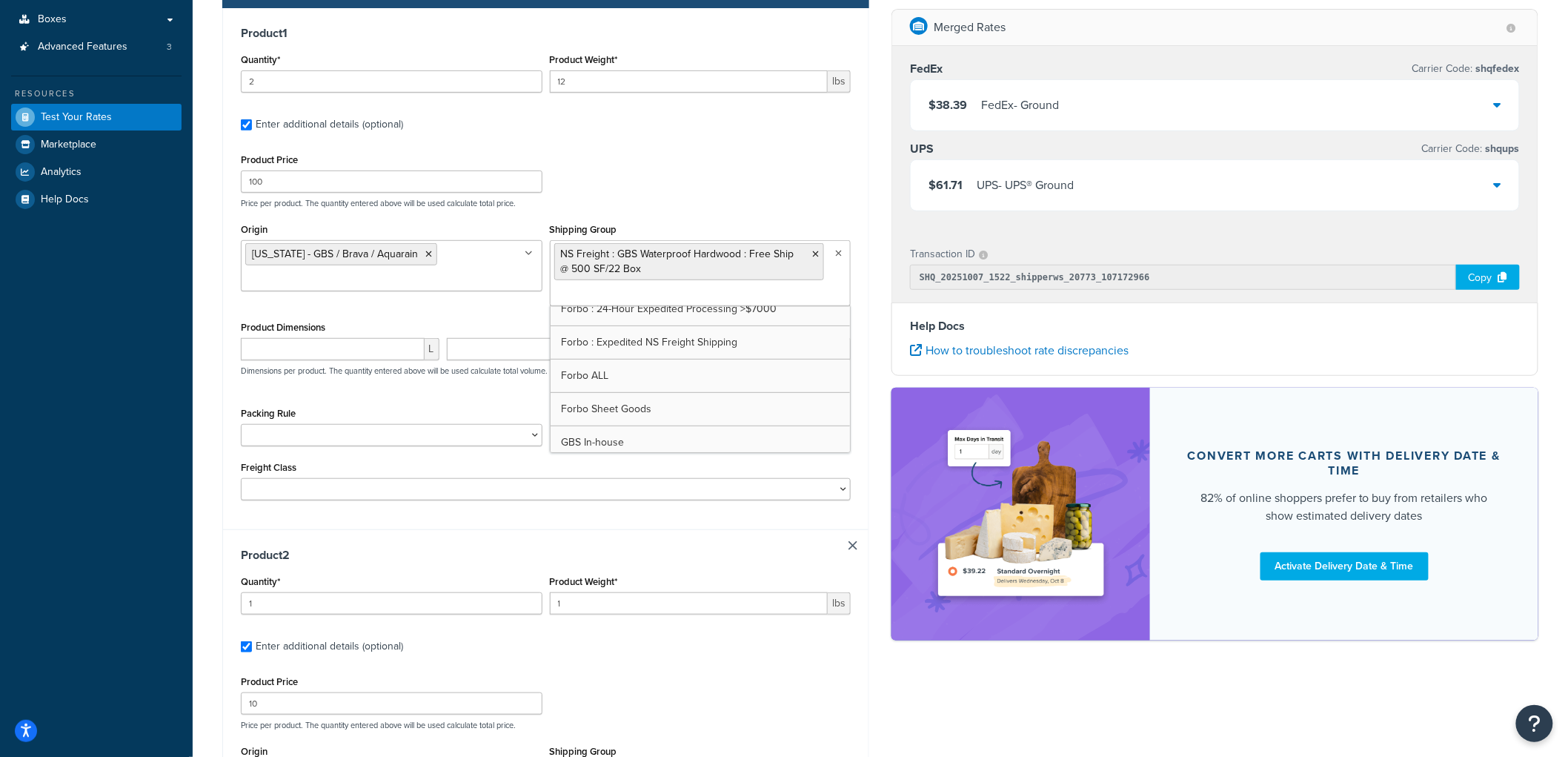
scroll to position [329, 0]
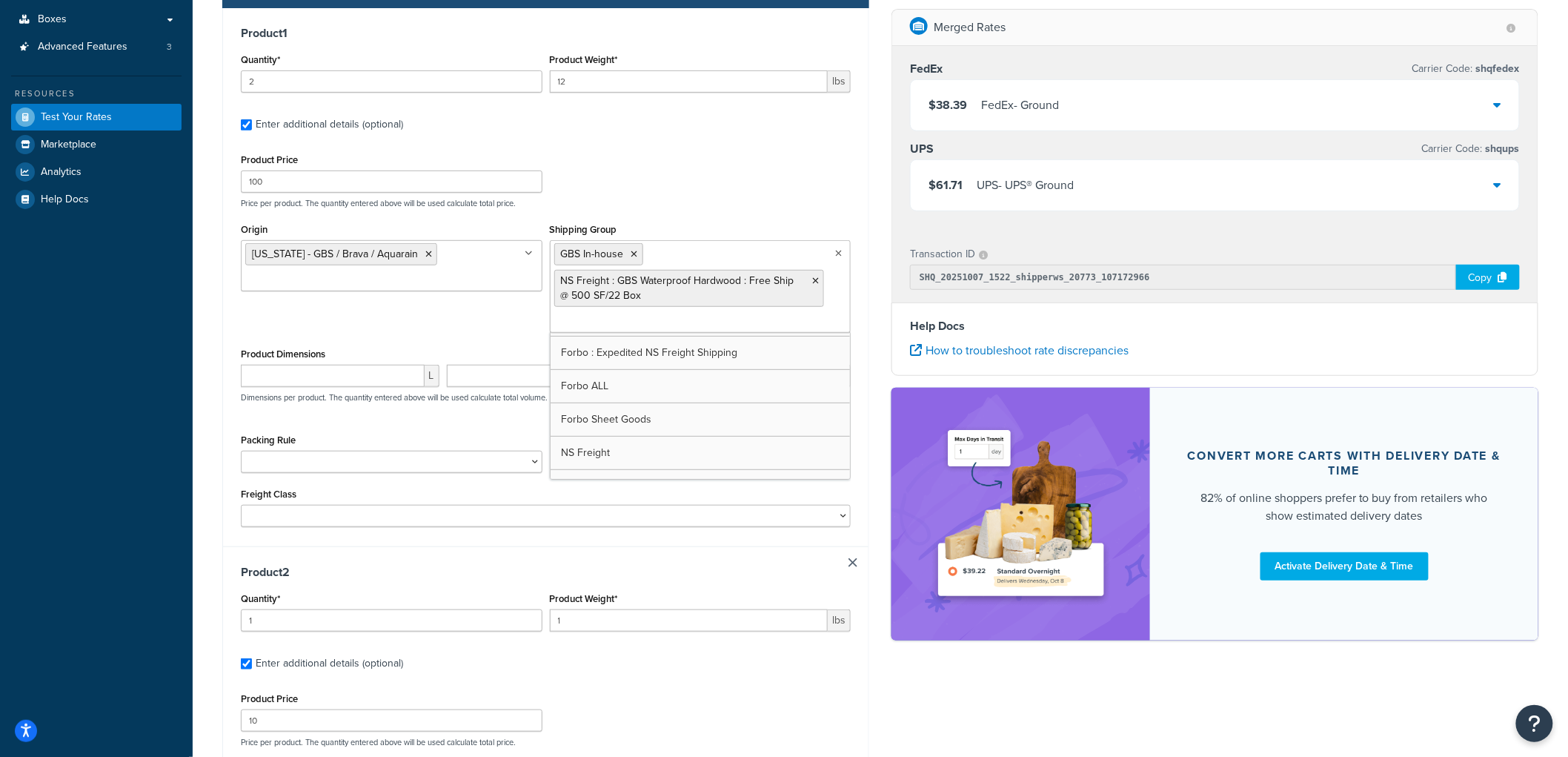
click at [658, 193] on div "Product Price 100 Price per product. The quantity entered above will be used ca…" at bounding box center [546, 179] width 617 height 59
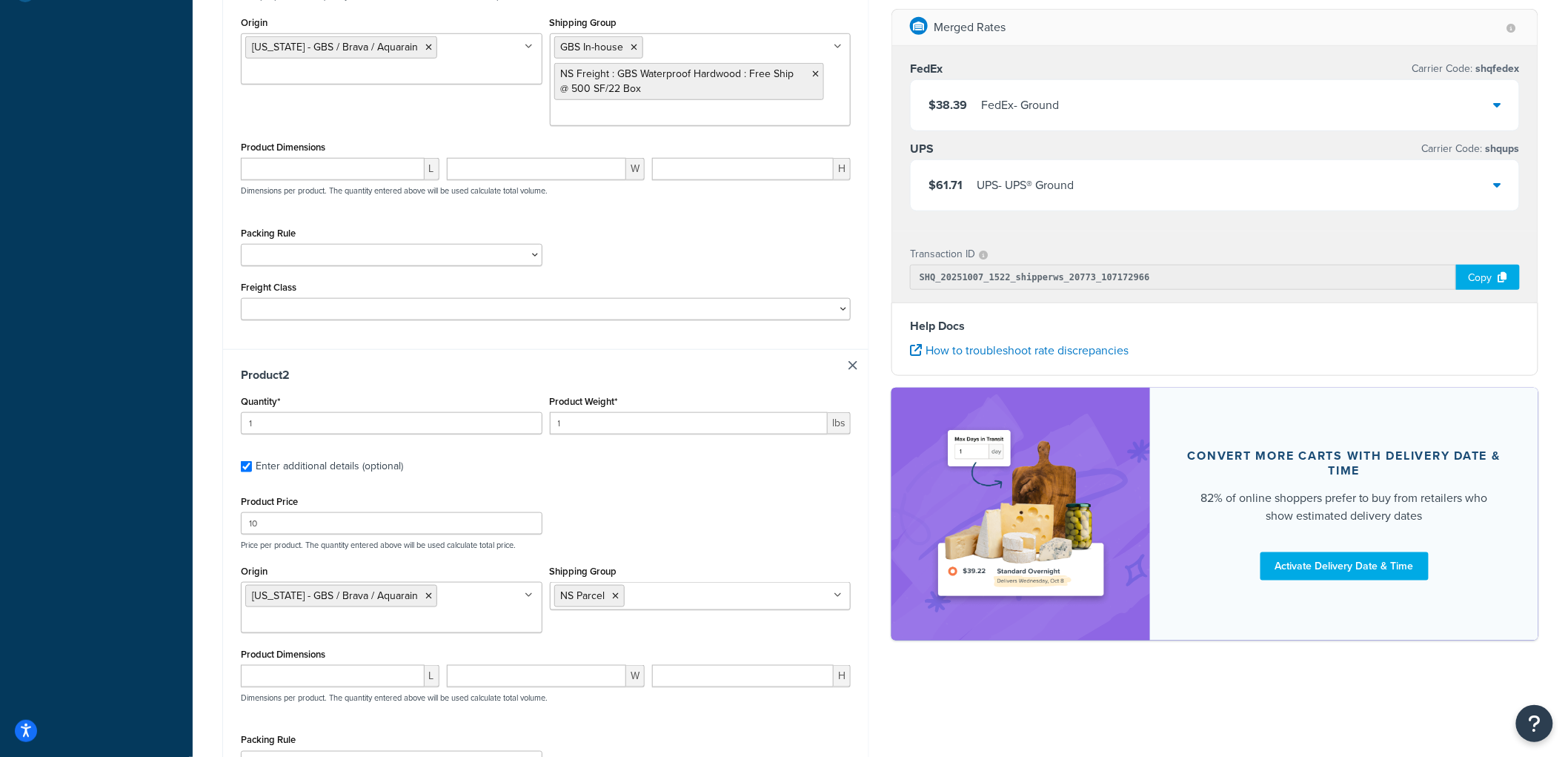
scroll to position [494, 0]
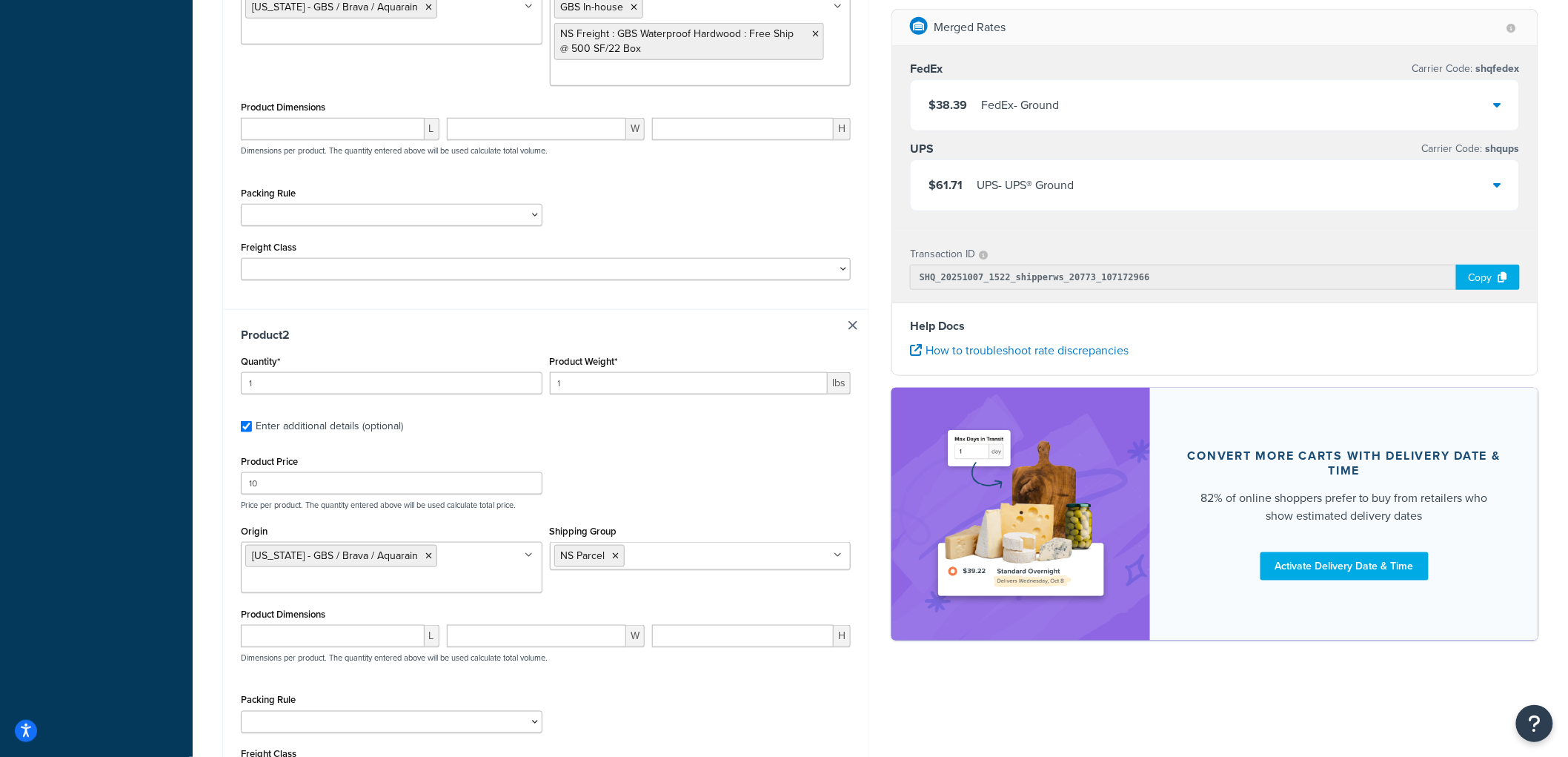
click at [853, 324] on link at bounding box center [853, 325] width 9 height 9
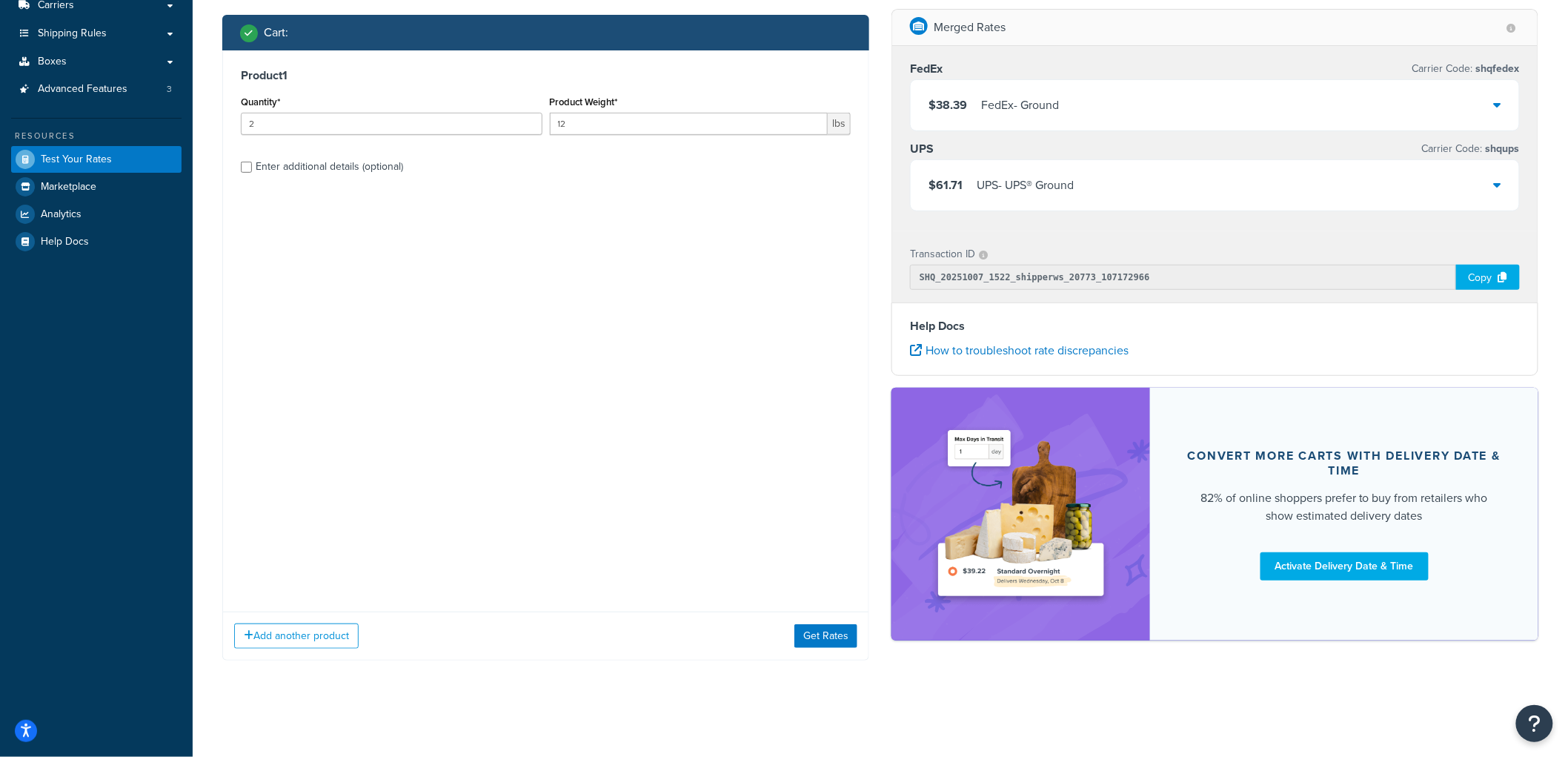
checkbox input "false"
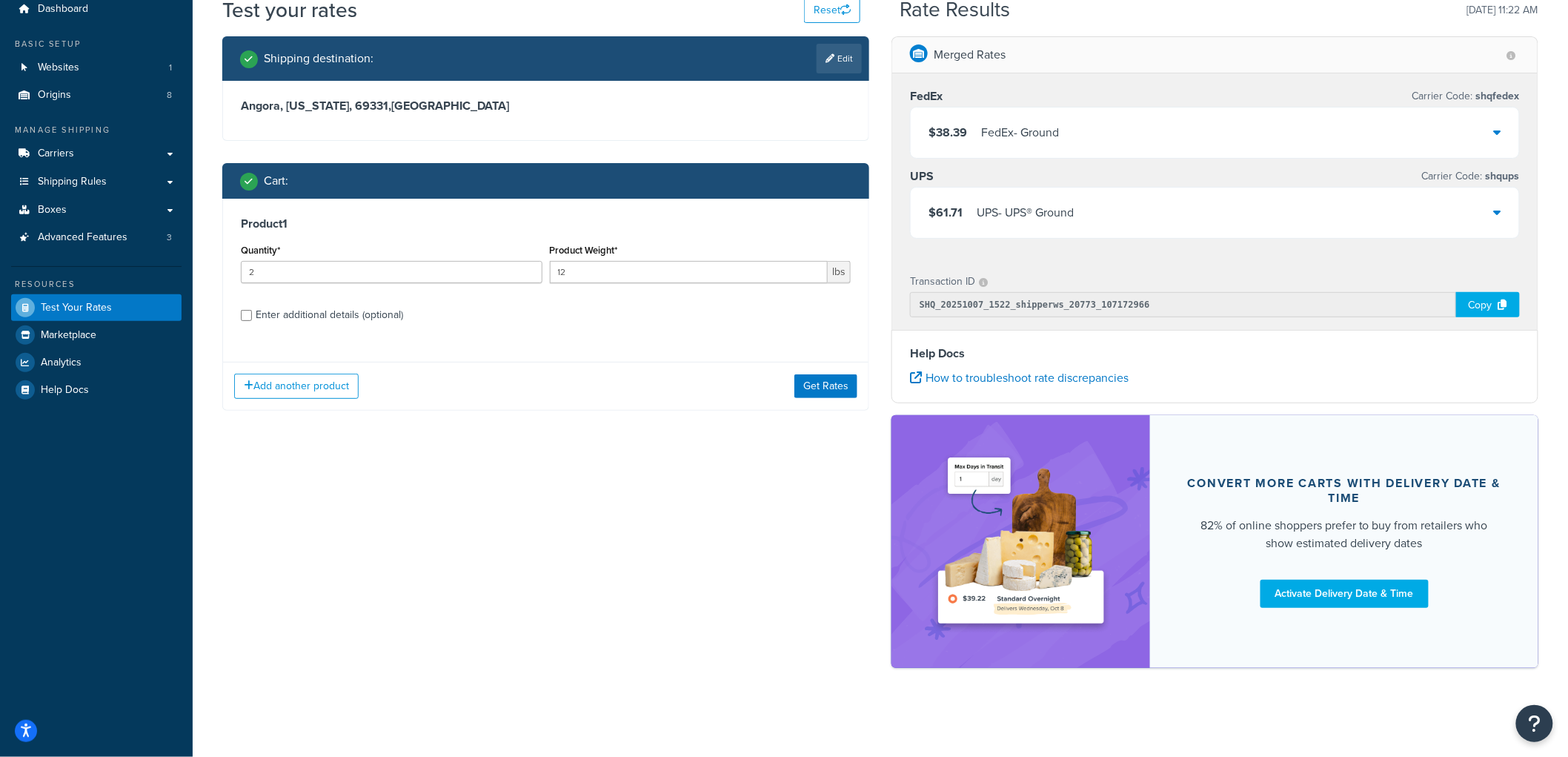
scroll to position [56, 0]
click at [826, 387] on button "Get Rates" at bounding box center [825, 386] width 63 height 24
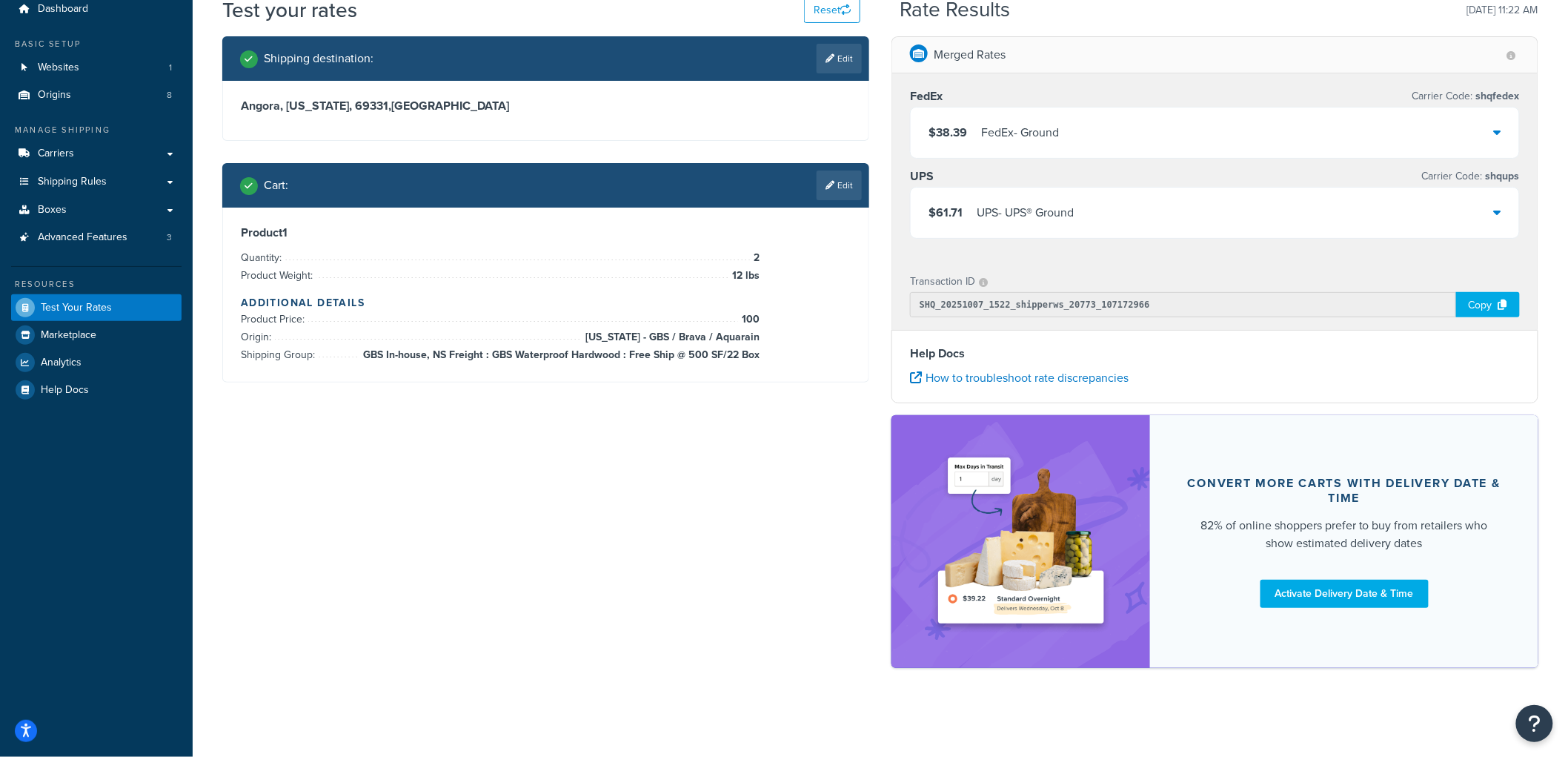
scroll to position [0, 0]
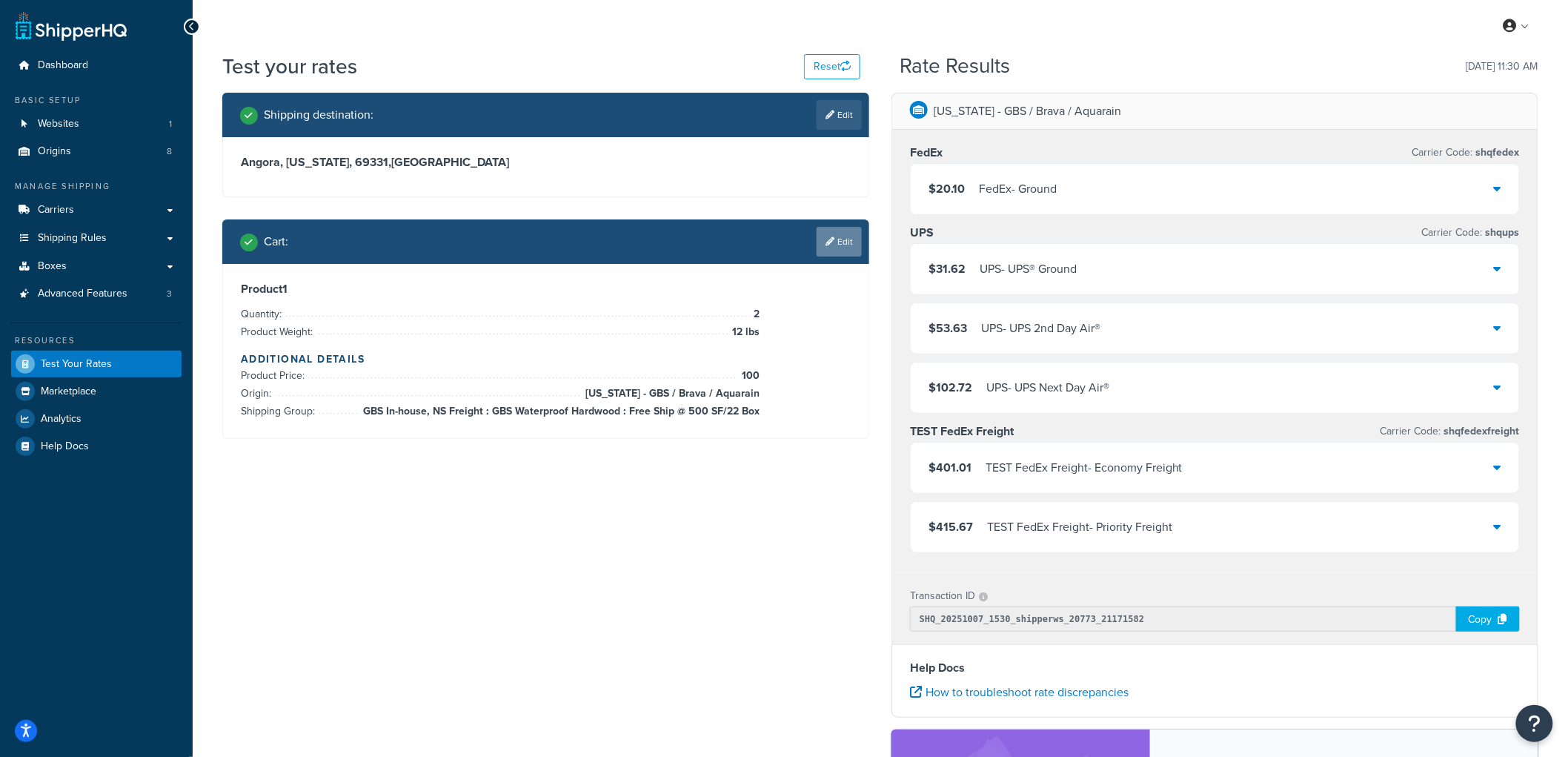
click at [843, 238] on link "Edit" at bounding box center [839, 241] width 45 height 29
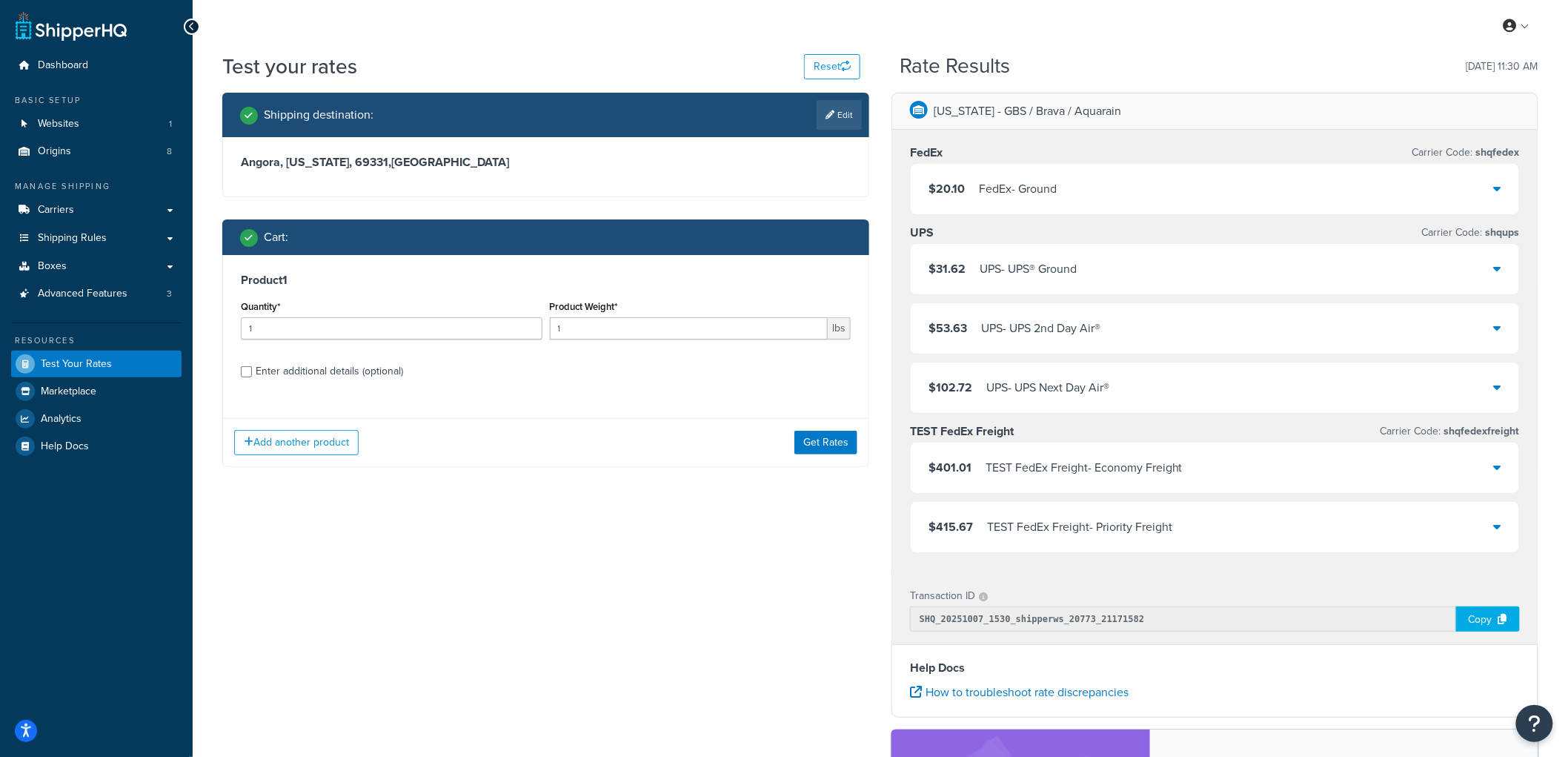
click at [350, 380] on div "Enter additional details (optional)" at bounding box center [329, 371] width 147 height 21
click at [252, 377] on input "Enter additional details (optional)" at bounding box center [246, 372] width 11 height 11
checkbox input "true"
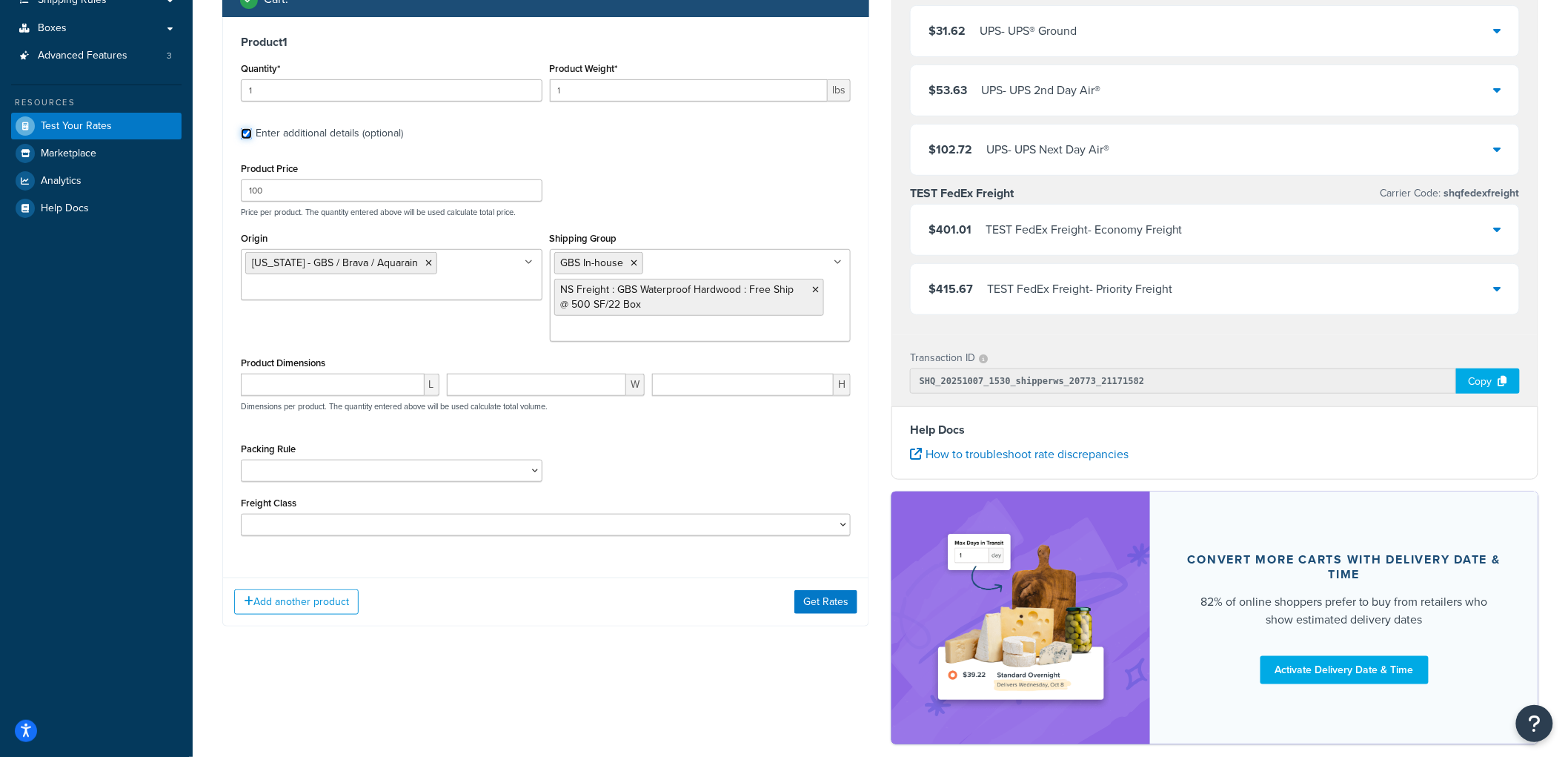
scroll to position [247, 0]
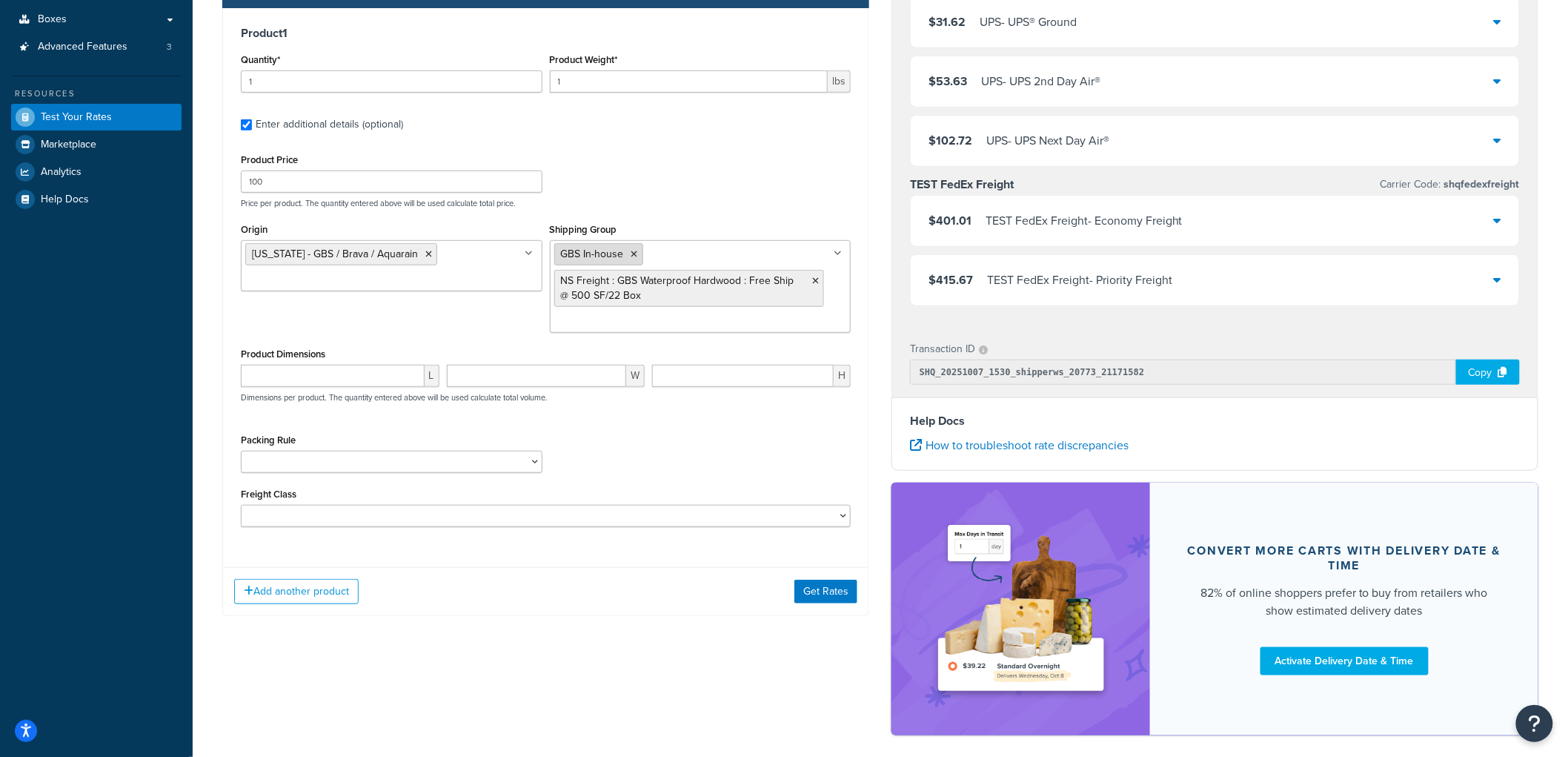
click at [629, 260] on li "GBS In-house" at bounding box center [599, 254] width 89 height 22
click at [638, 255] on li "GBS In-house" at bounding box center [599, 254] width 89 height 22
click at [634, 255] on icon at bounding box center [634, 254] width 6 height 9
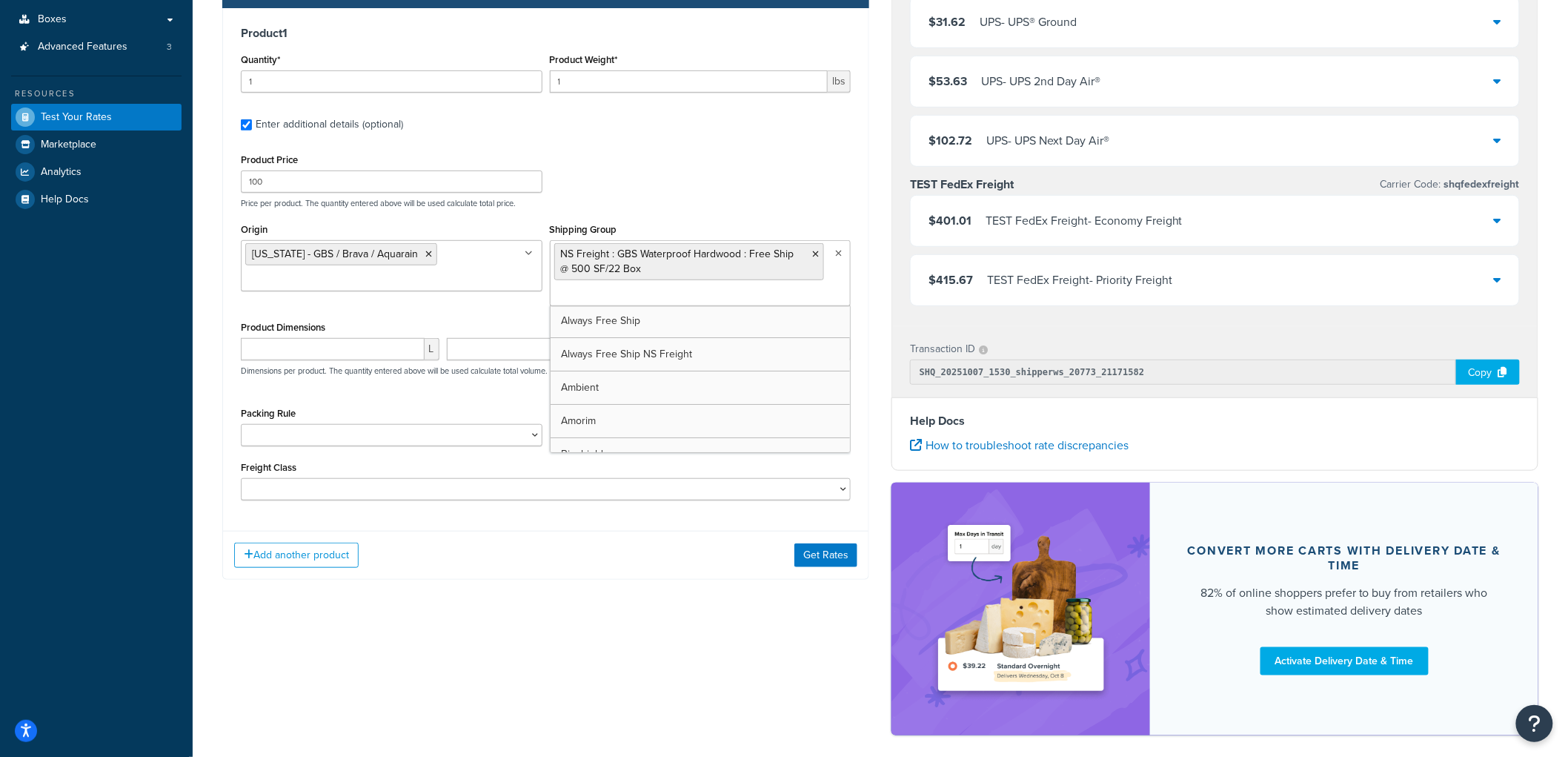
scroll to position [0, 0]
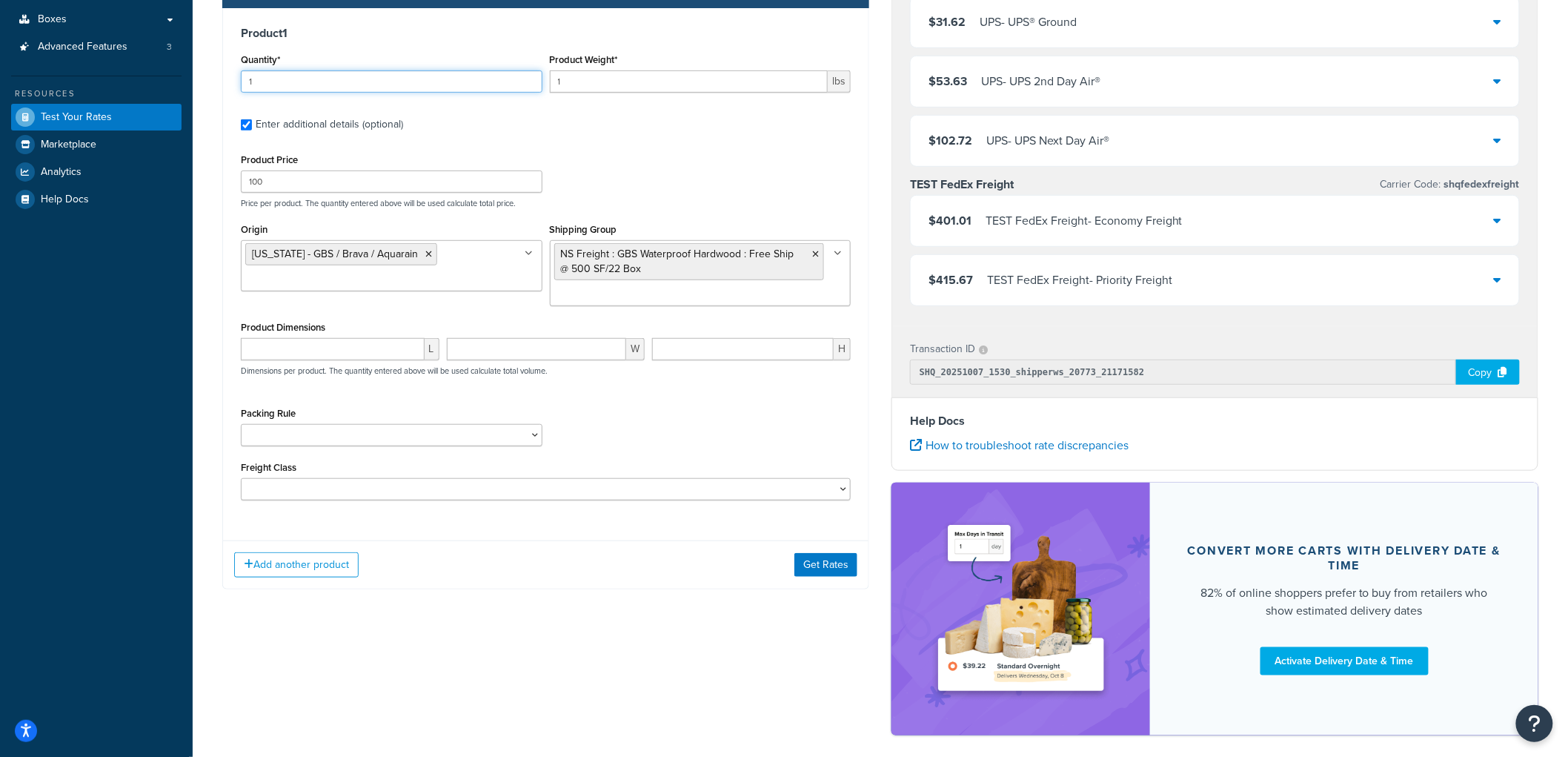
click at [405, 78] on input "1" at bounding box center [391, 81] width 301 height 22
click at [582, 86] on input "1" at bounding box center [689, 81] width 278 height 22
type input "10"
click at [495, 78] on input "1" at bounding box center [391, 81] width 301 height 22
type input "2"
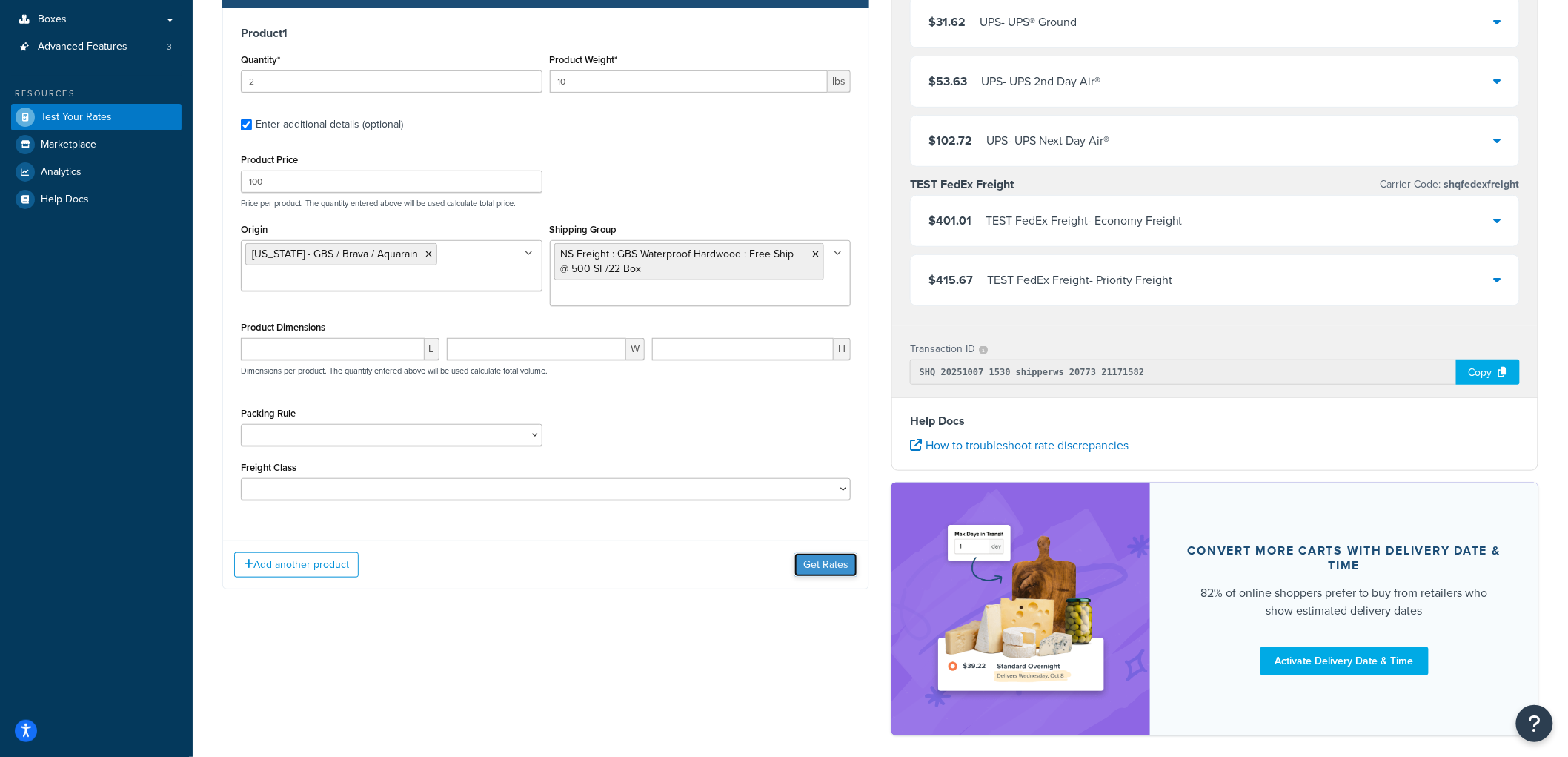
click at [831, 573] on button "Get Rates" at bounding box center [825, 564] width 63 height 24
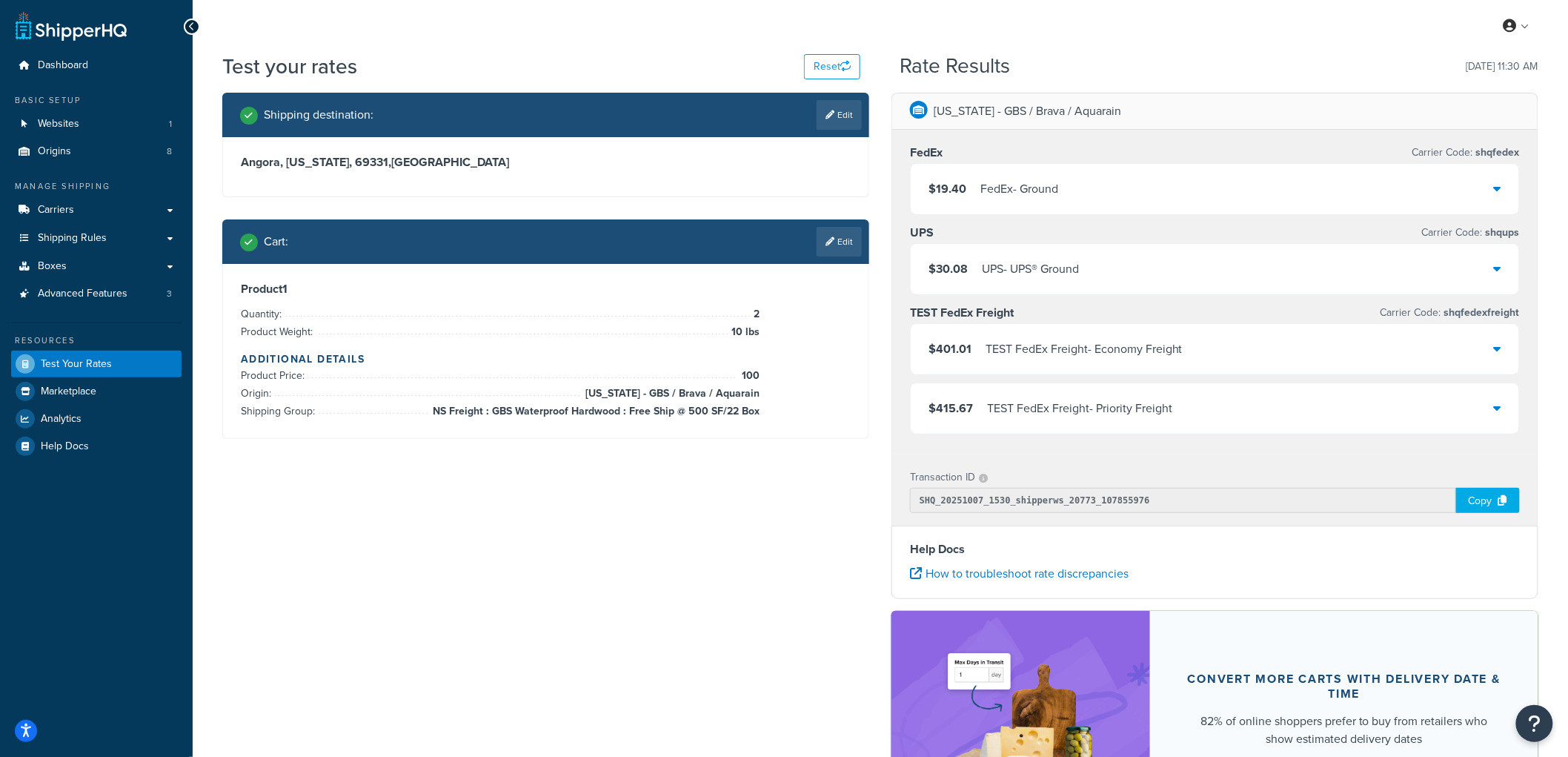
click at [1002, 182] on div "FedEx - Ground" at bounding box center [1019, 188] width 78 height 21
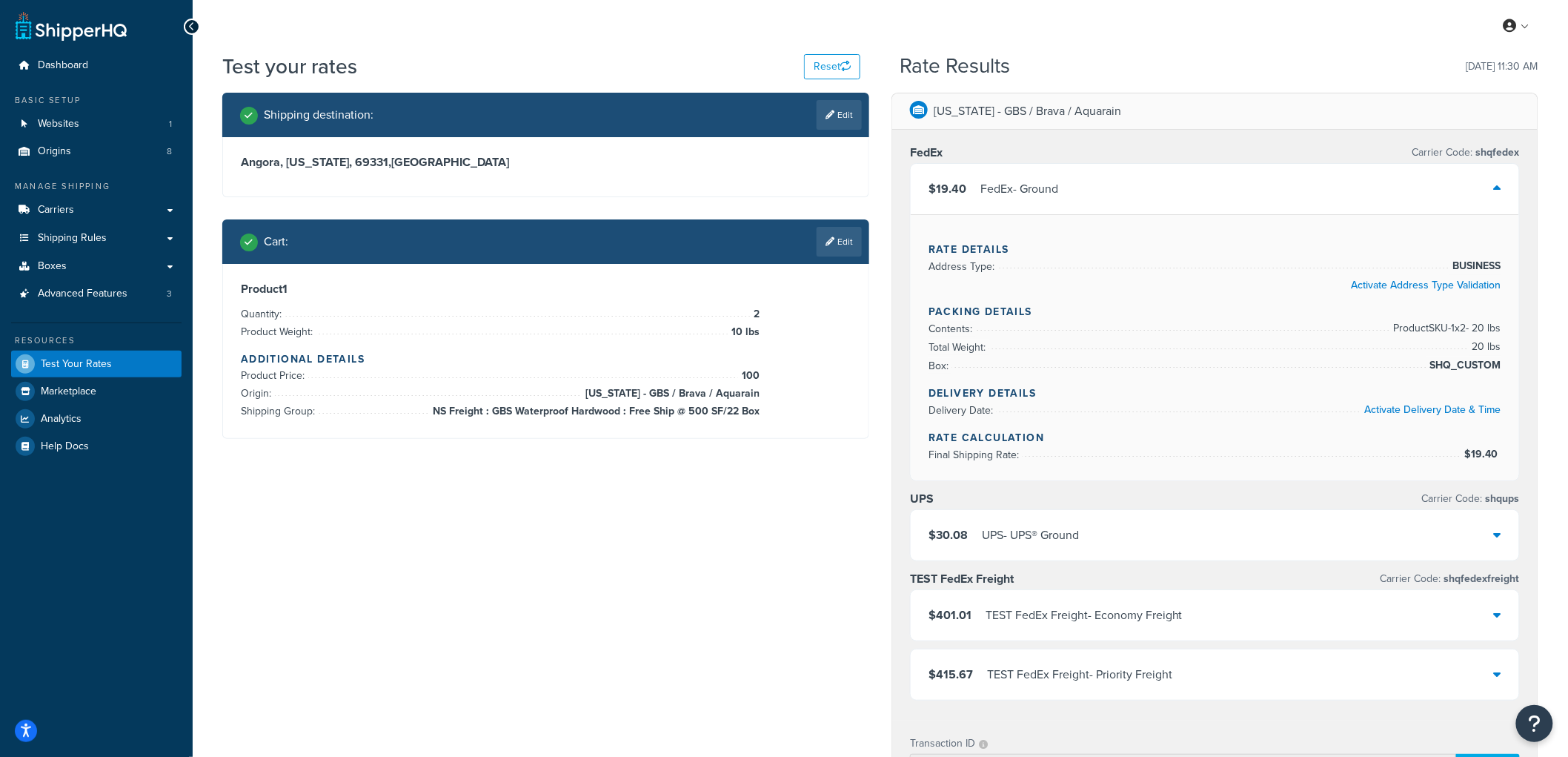
click at [1002, 188] on div "FedEx - Ground" at bounding box center [1019, 188] width 78 height 21
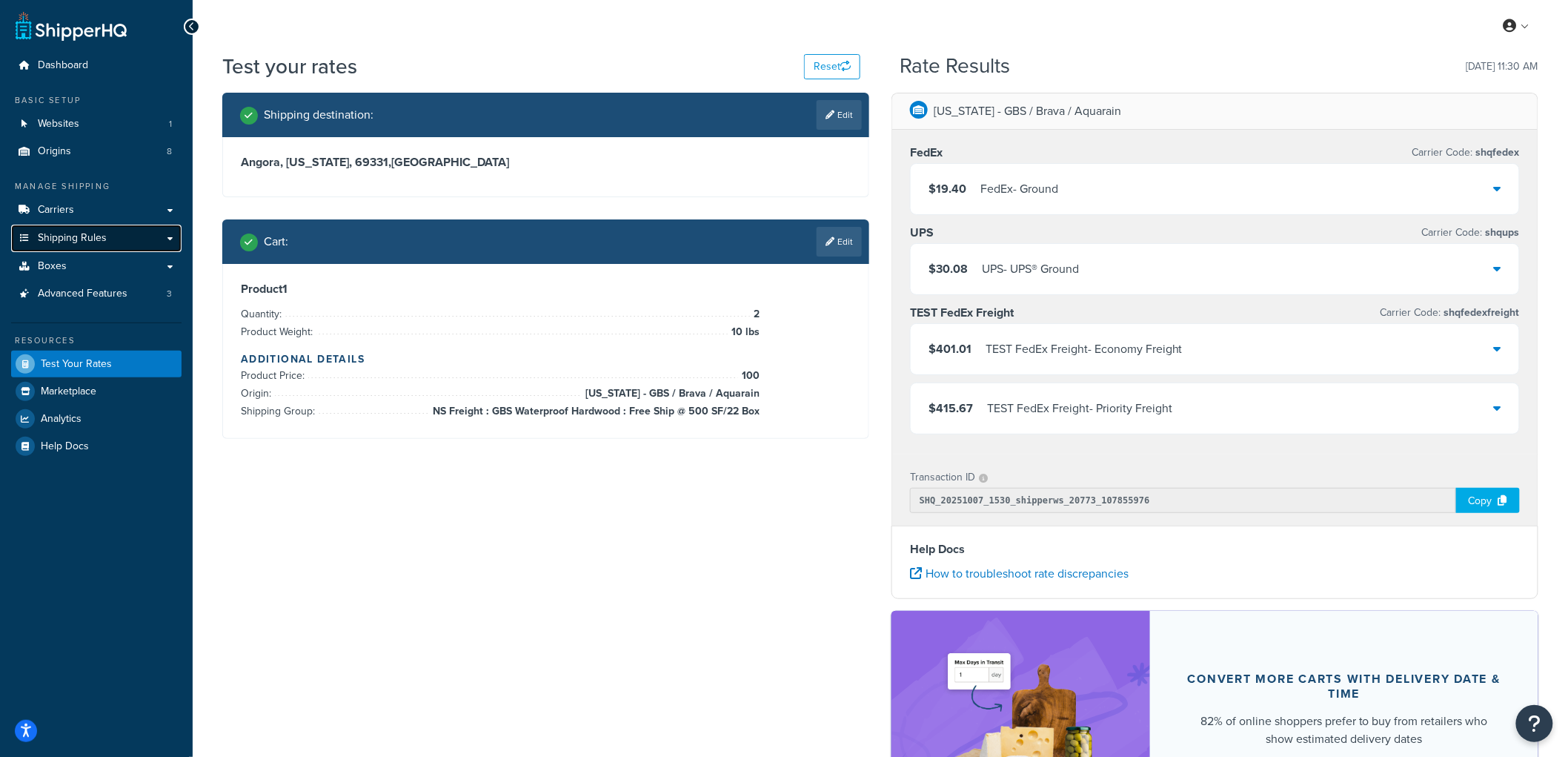
click at [81, 230] on link "Shipping Rules" at bounding box center [95, 238] width 170 height 28
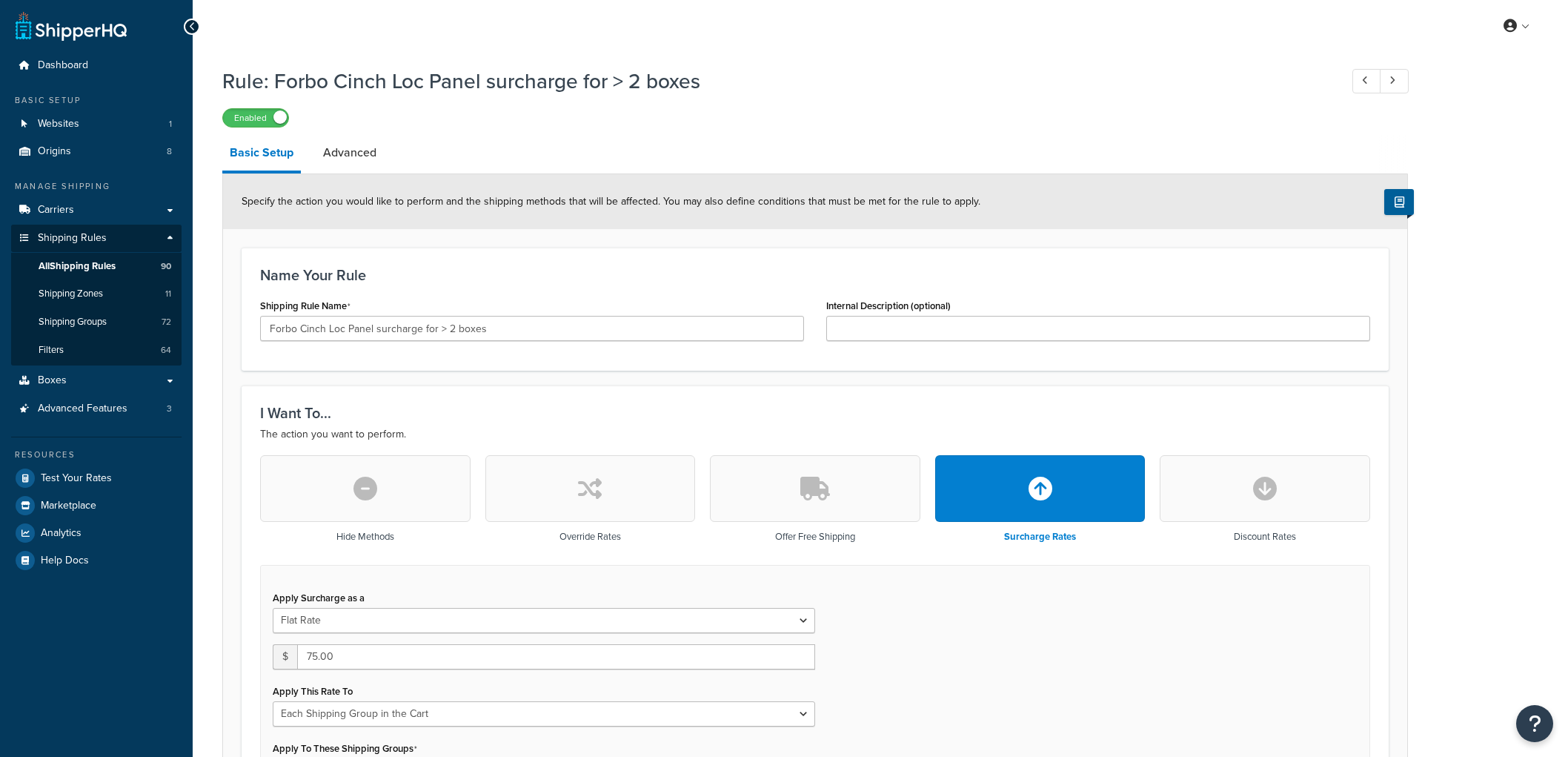
select select "SHIPPING_GROUP"
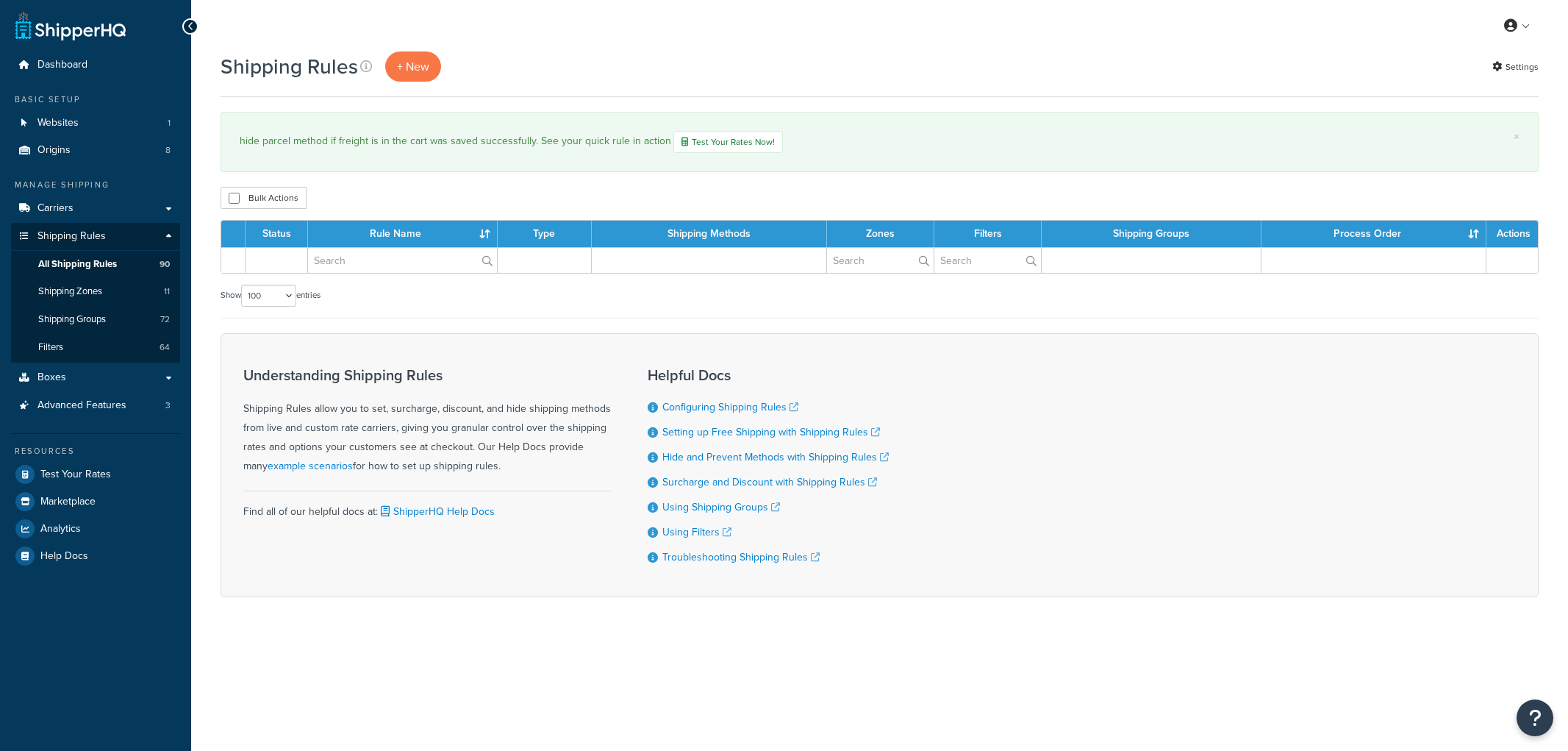
select select "100"
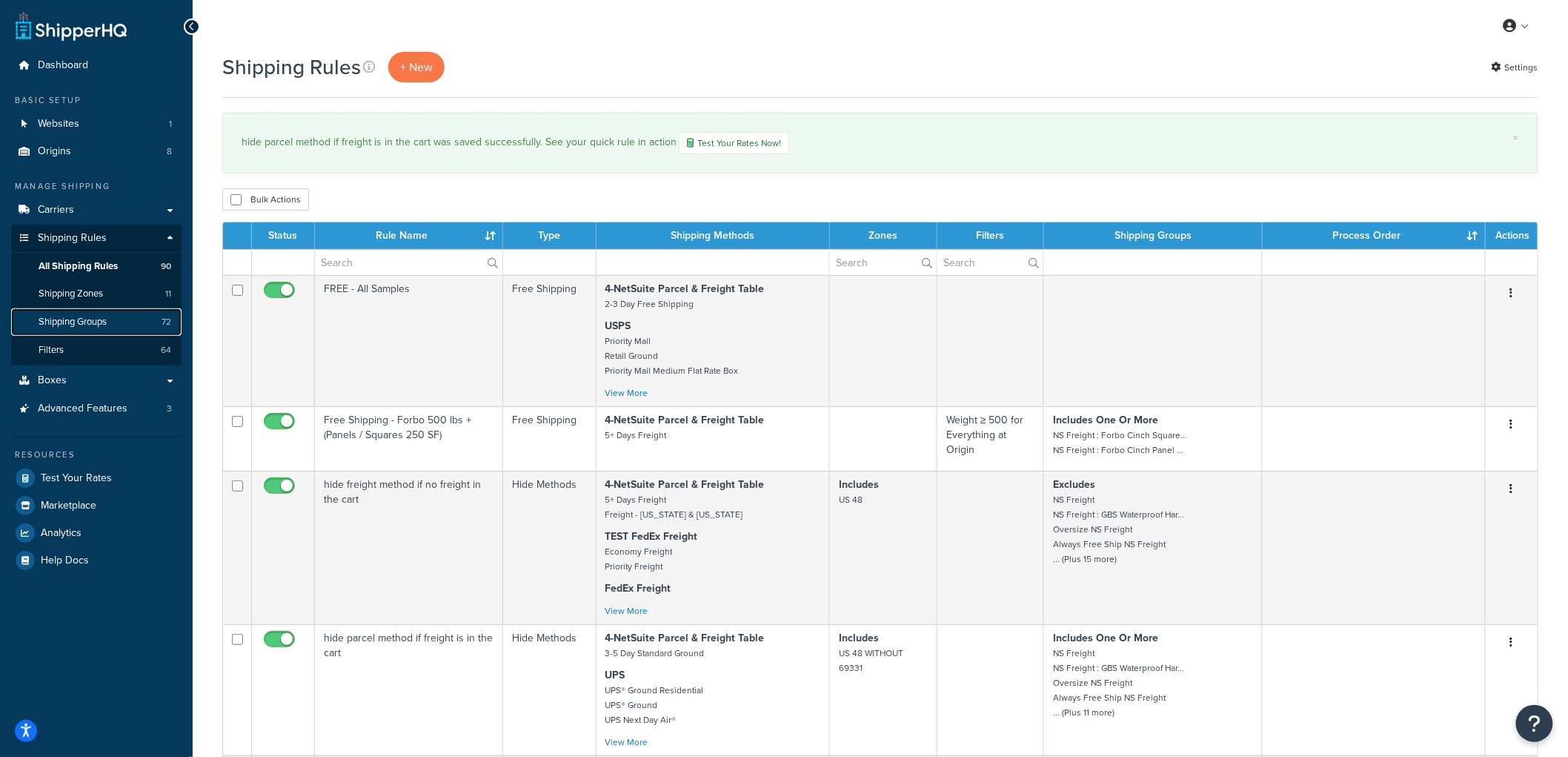
click at [72, 321] on span "Shipping Groups" at bounding box center [72, 322] width 68 height 12
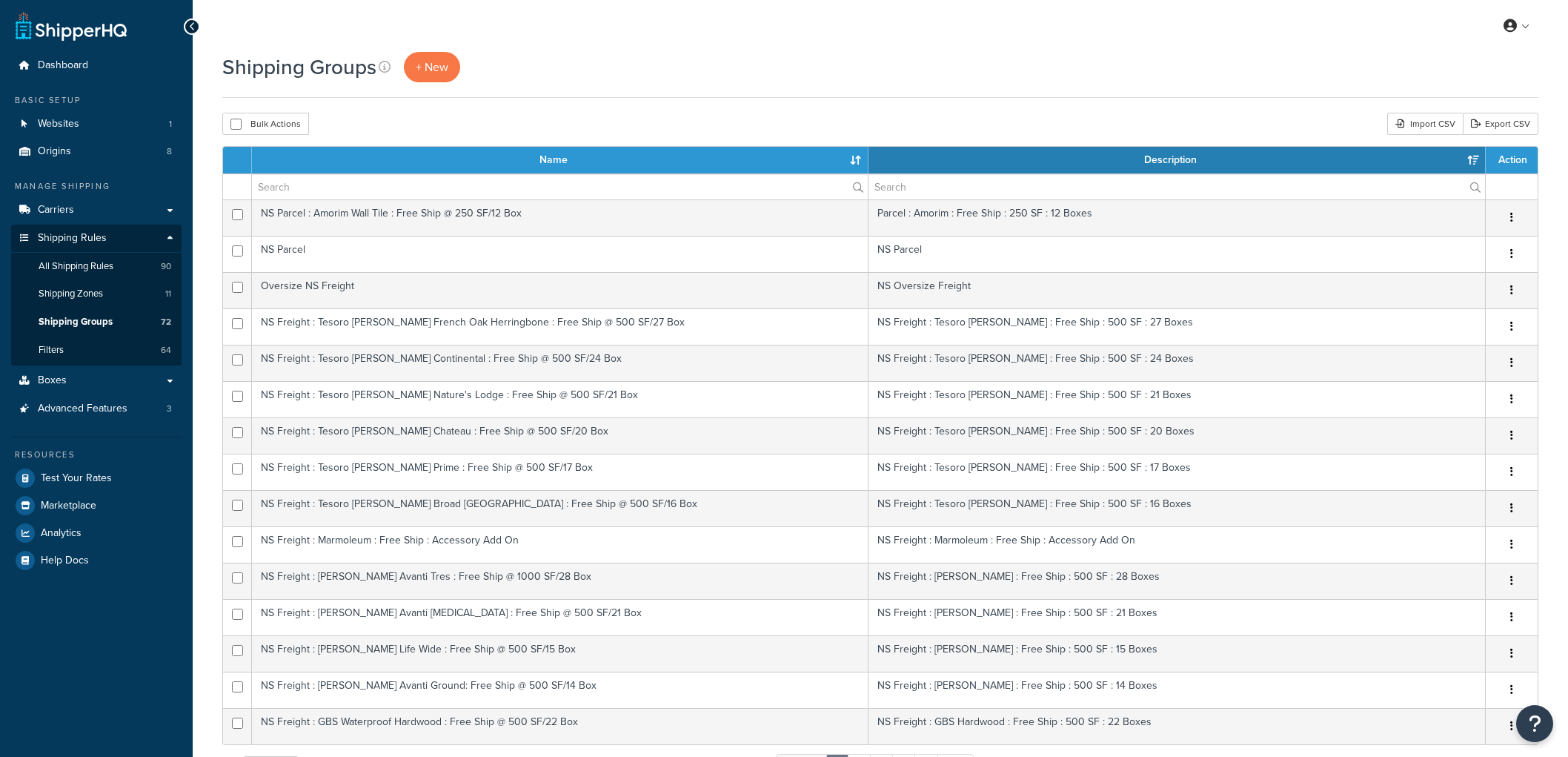
select select "15"
click at [563, 132] on div "Bulk Actions Duplicate [GEOGRAPHIC_DATA] Import CSV Export CSV" at bounding box center [880, 123] width 1316 height 22
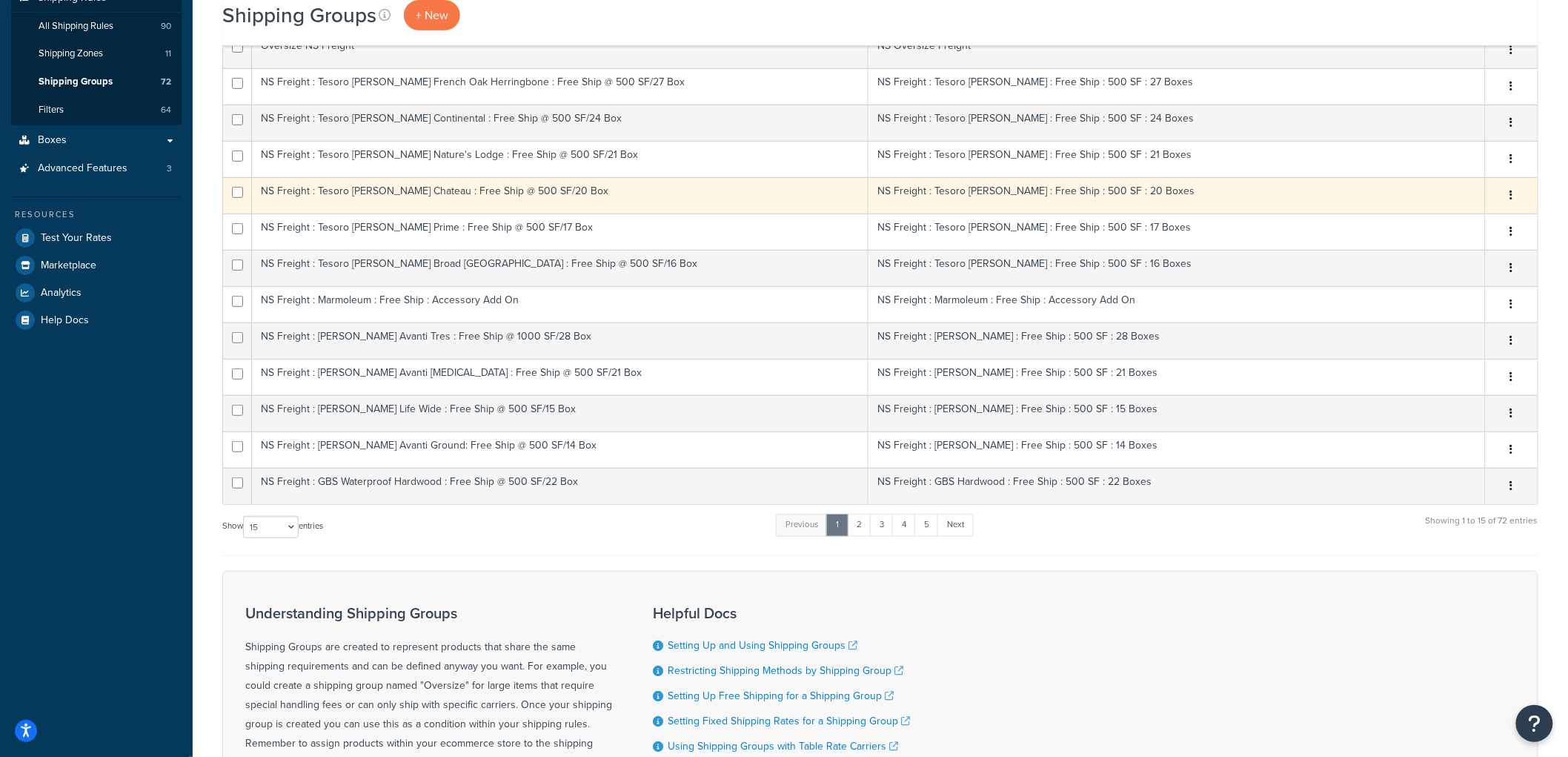
scroll to position [247, 0]
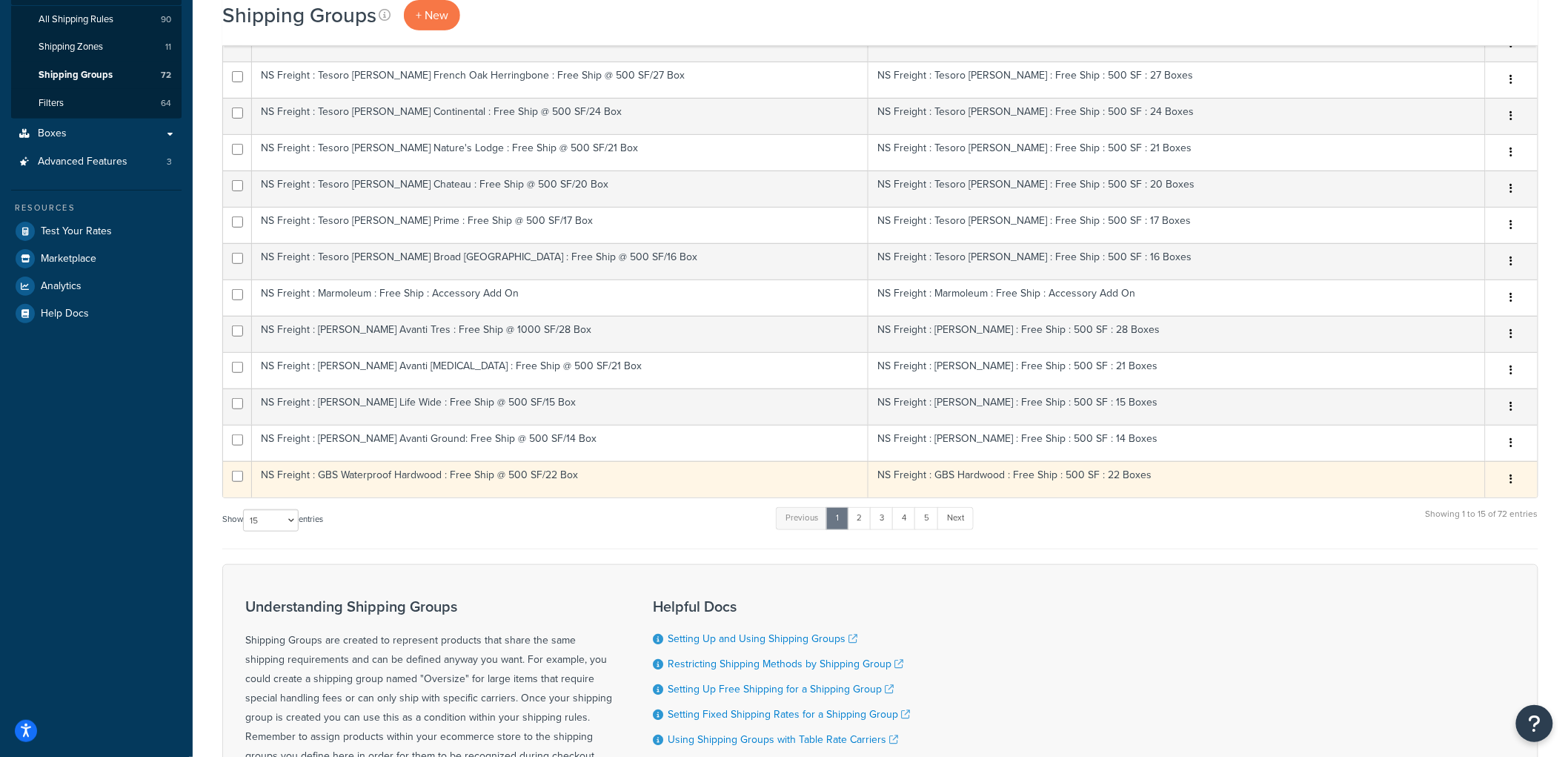
click at [647, 486] on td "NS Freight : GBS Waterproof Hardwood : Free Ship @ 500 SF/22 Box" at bounding box center [560, 479] width 616 height 37
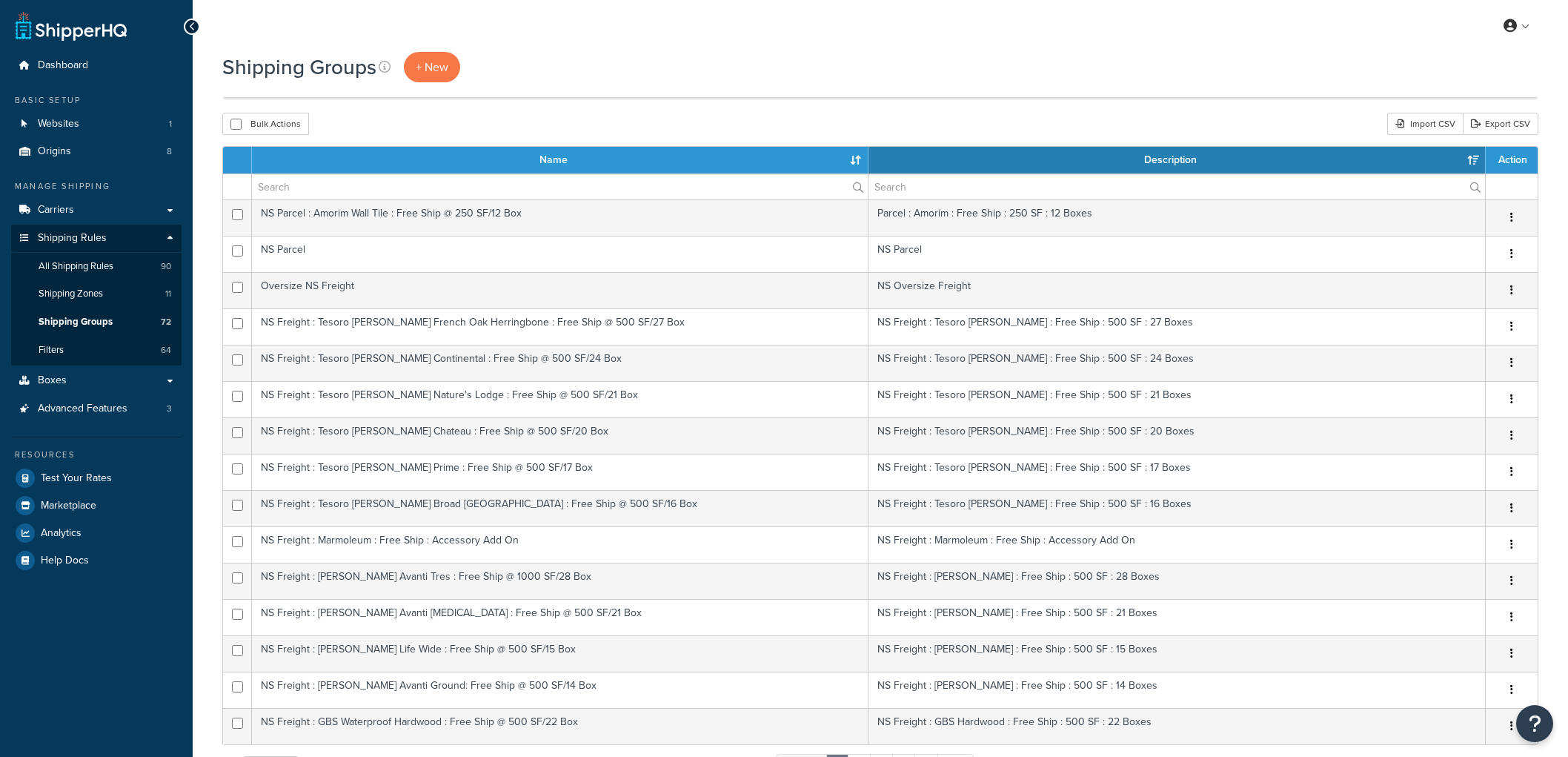
select select "15"
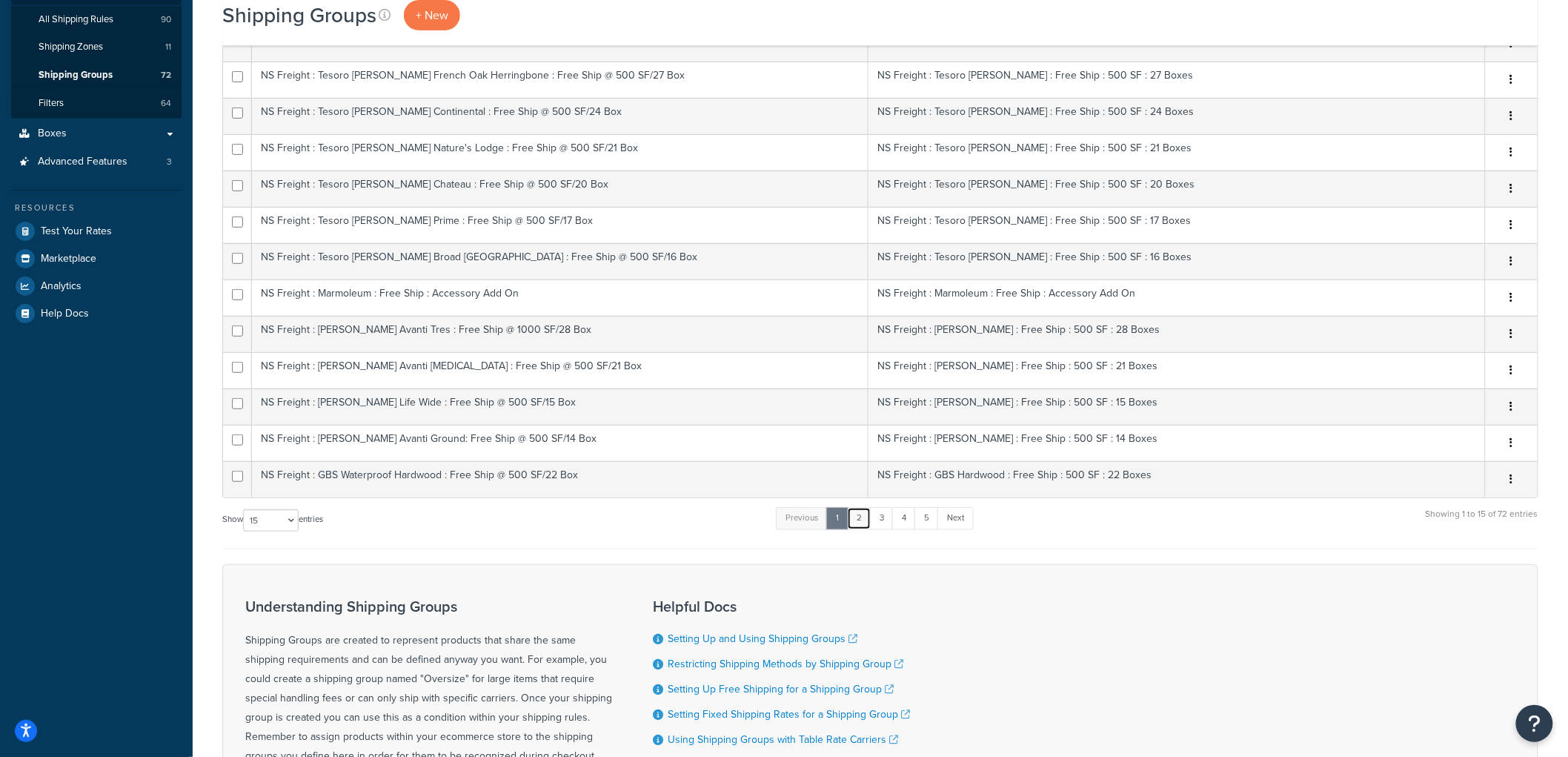
click at [862, 517] on link "2" at bounding box center [858, 517] width 24 height 22
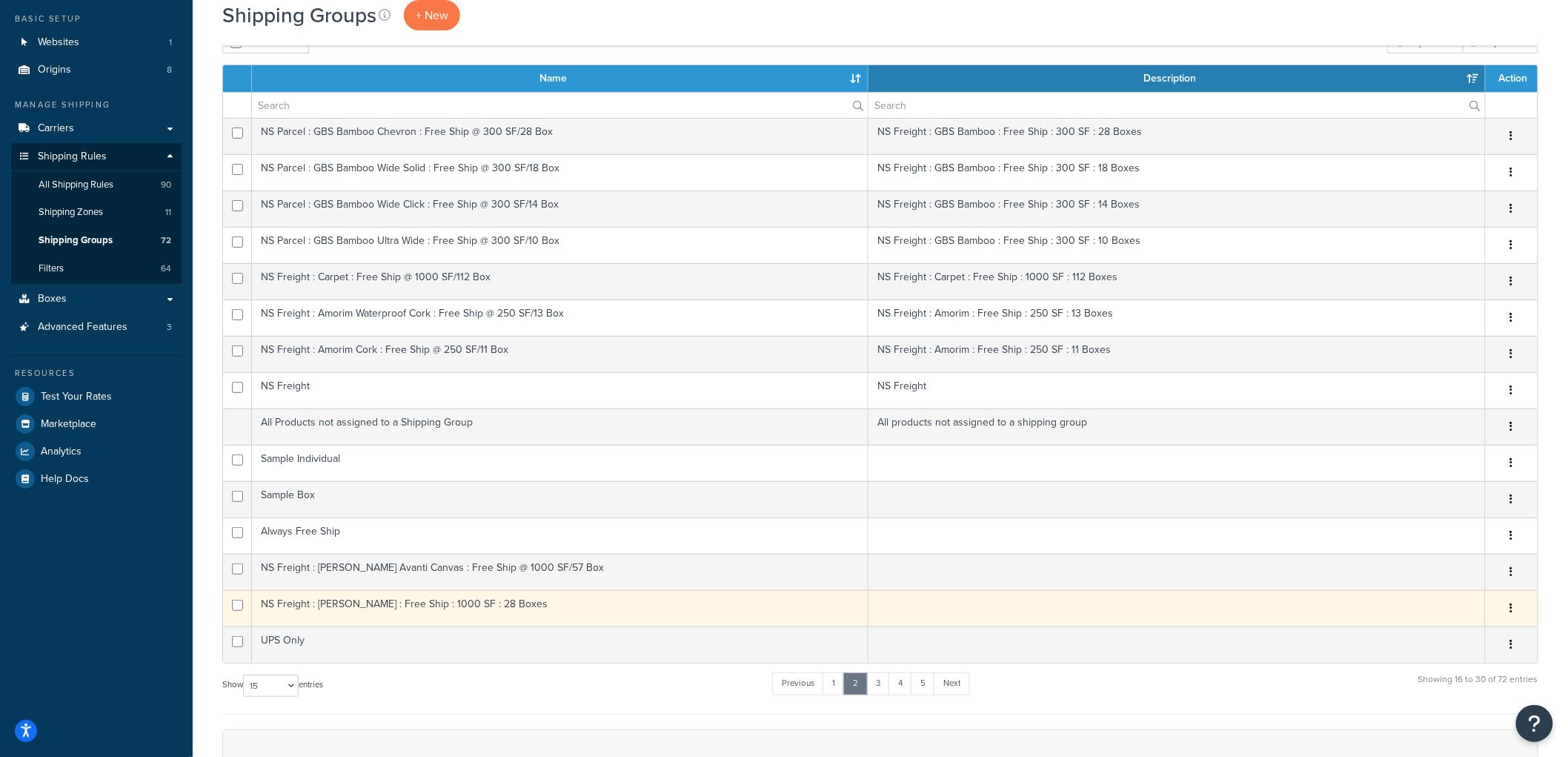
scroll to position [247, 0]
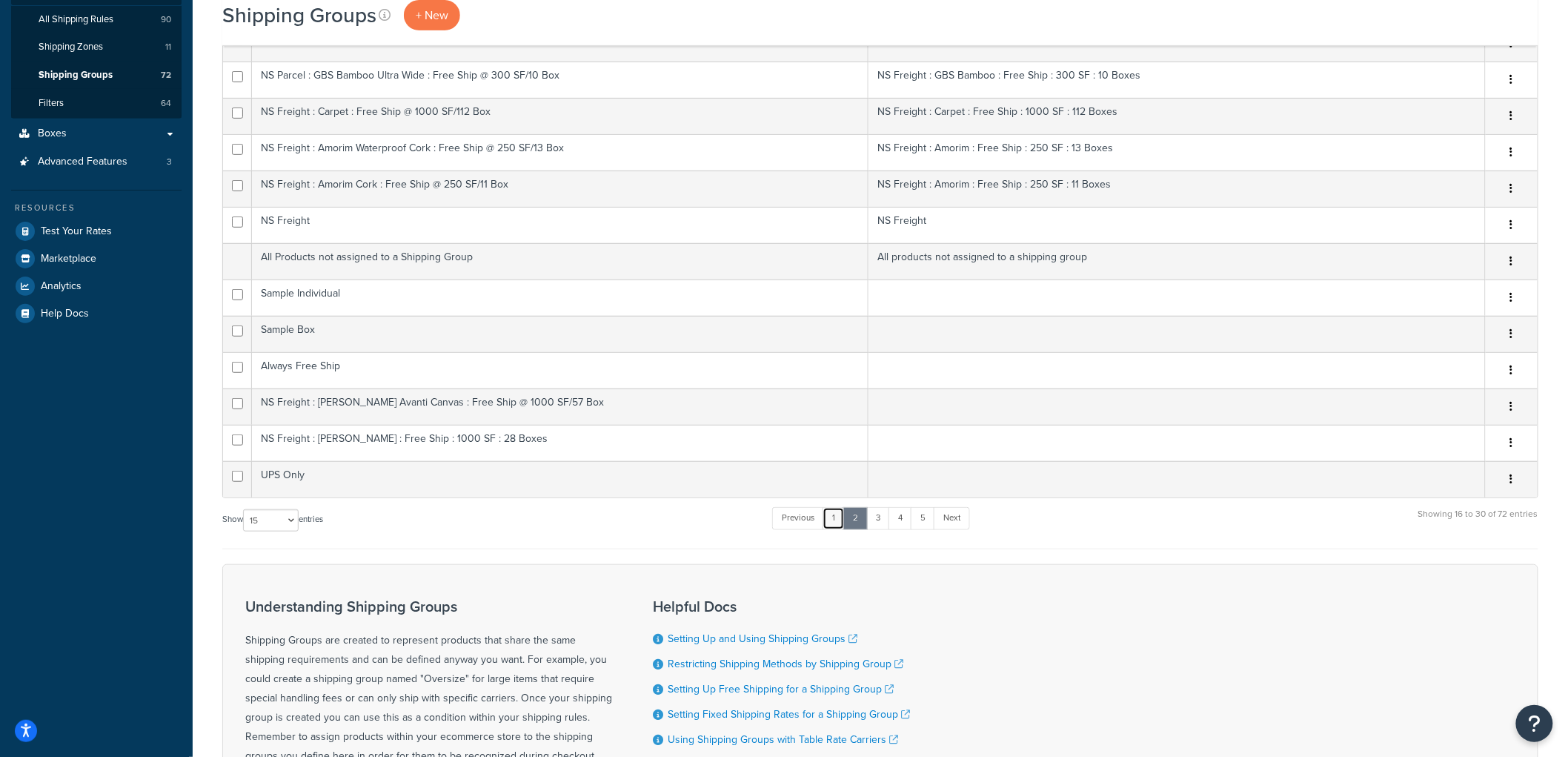
click at [839, 516] on link "1" at bounding box center [833, 517] width 22 height 22
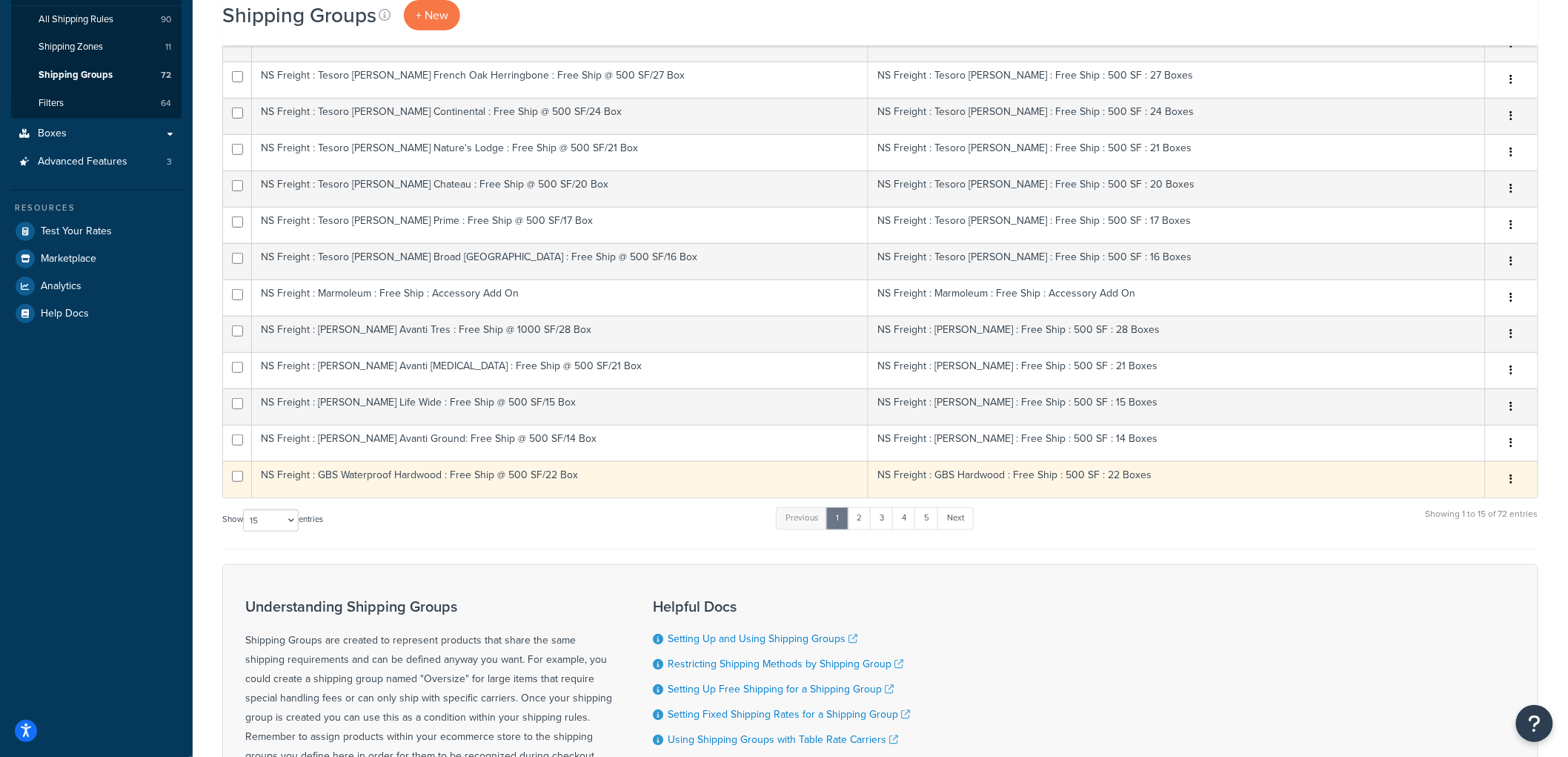
click at [701, 488] on td "NS Freight : GBS Waterproof Hardwood : Free Ship @ 500 SF/22 Box" at bounding box center [560, 479] width 616 height 37
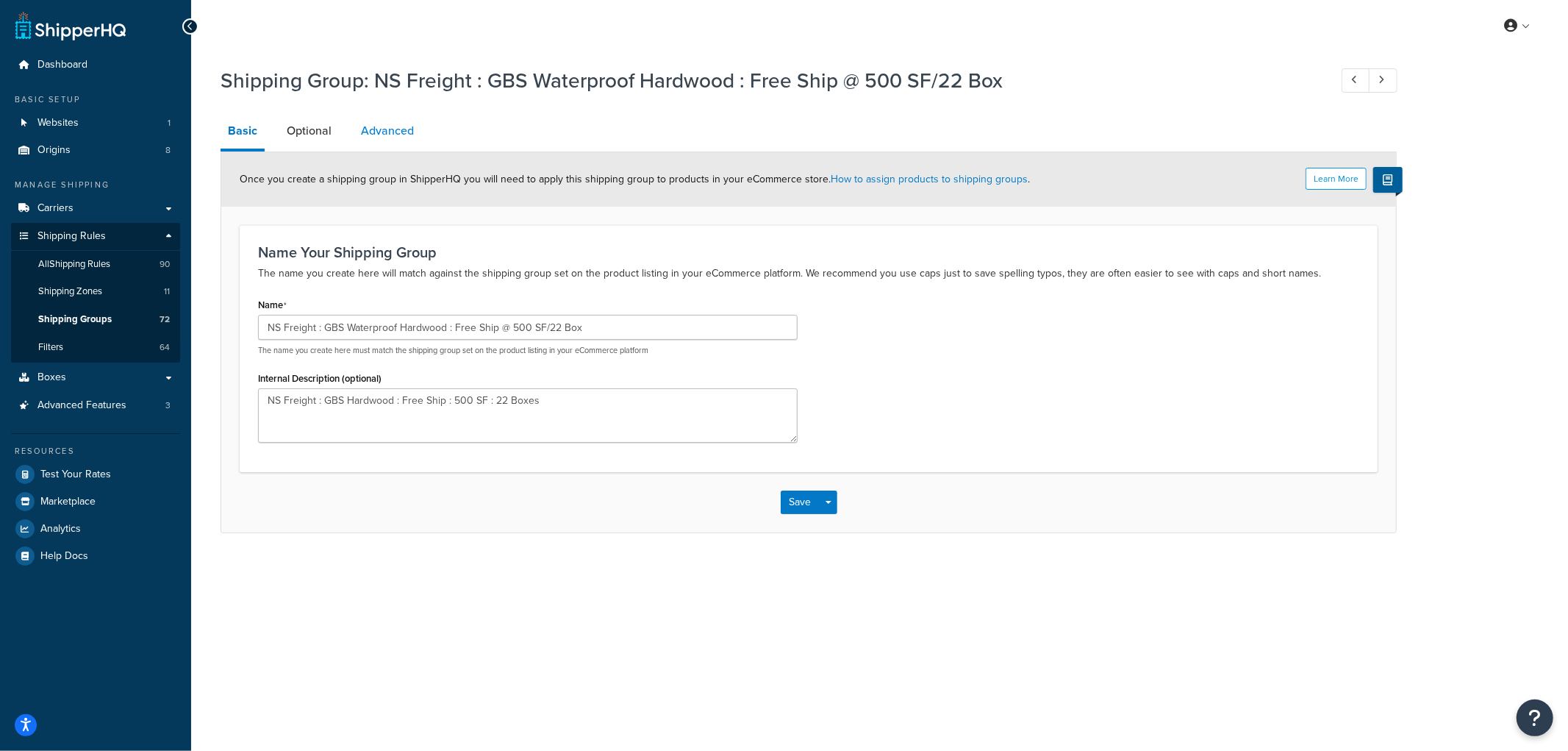
click at [404, 124] on link "Advanced" at bounding box center [387, 131] width 67 height 35
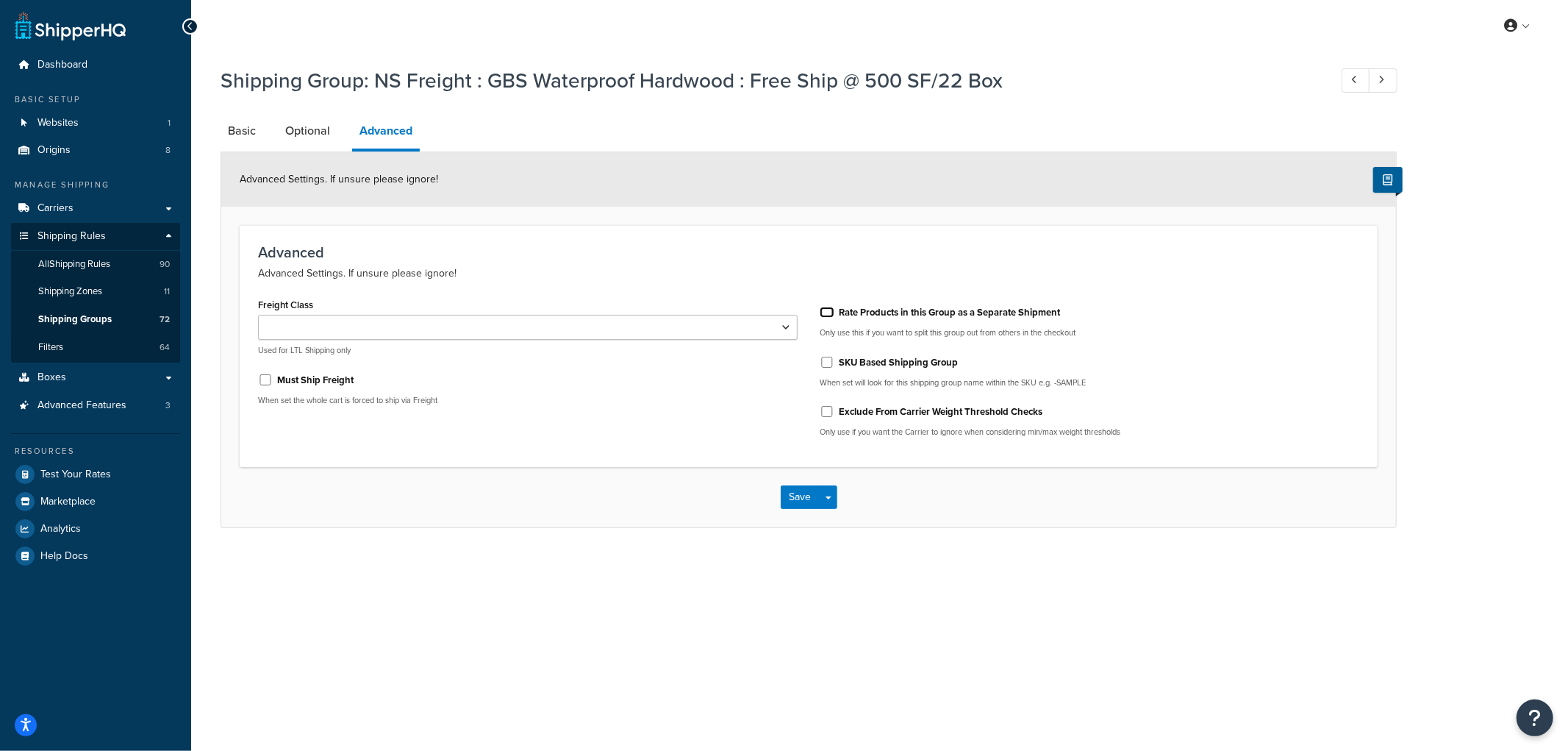
click at [824, 313] on input "Rate Products in this Group as a Separate Shipment" at bounding box center [827, 312] width 15 height 11
checkbox input "true"
click at [264, 377] on input "Must Ship Freight" at bounding box center [265, 379] width 15 height 11
checkbox input "true"
click at [796, 498] on button "Save" at bounding box center [800, 497] width 40 height 24
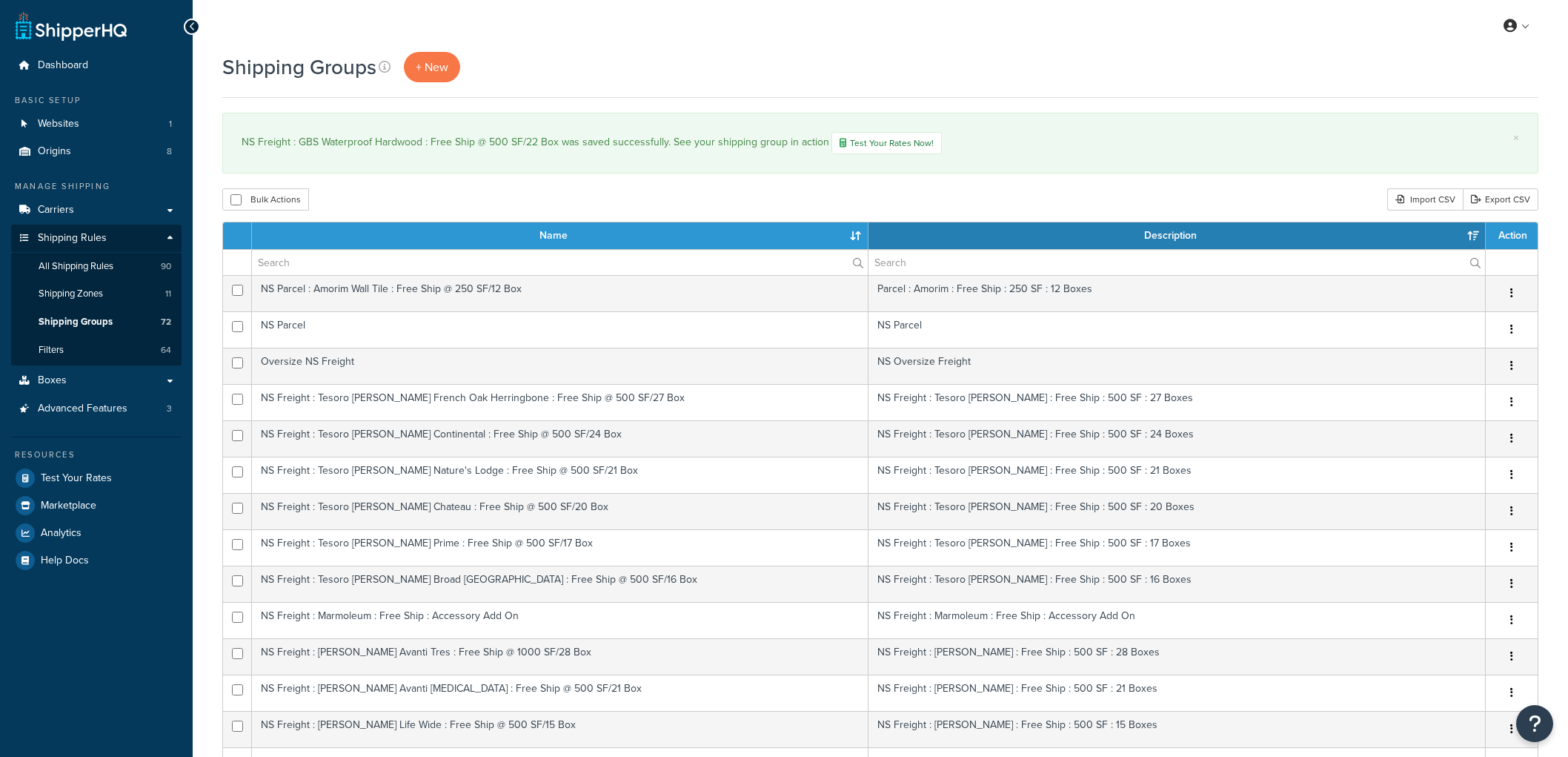
select select "15"
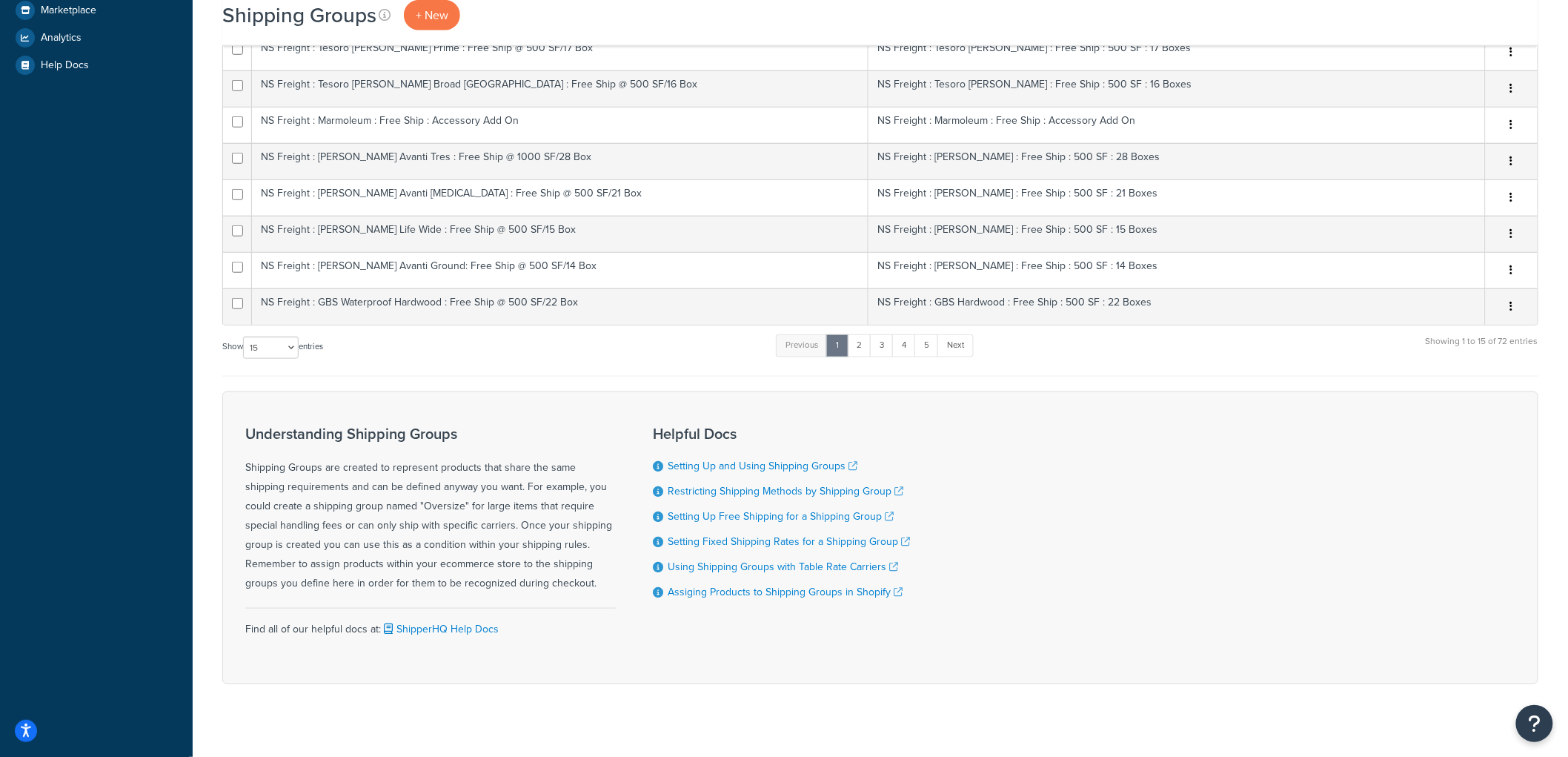
scroll to position [513, 0]
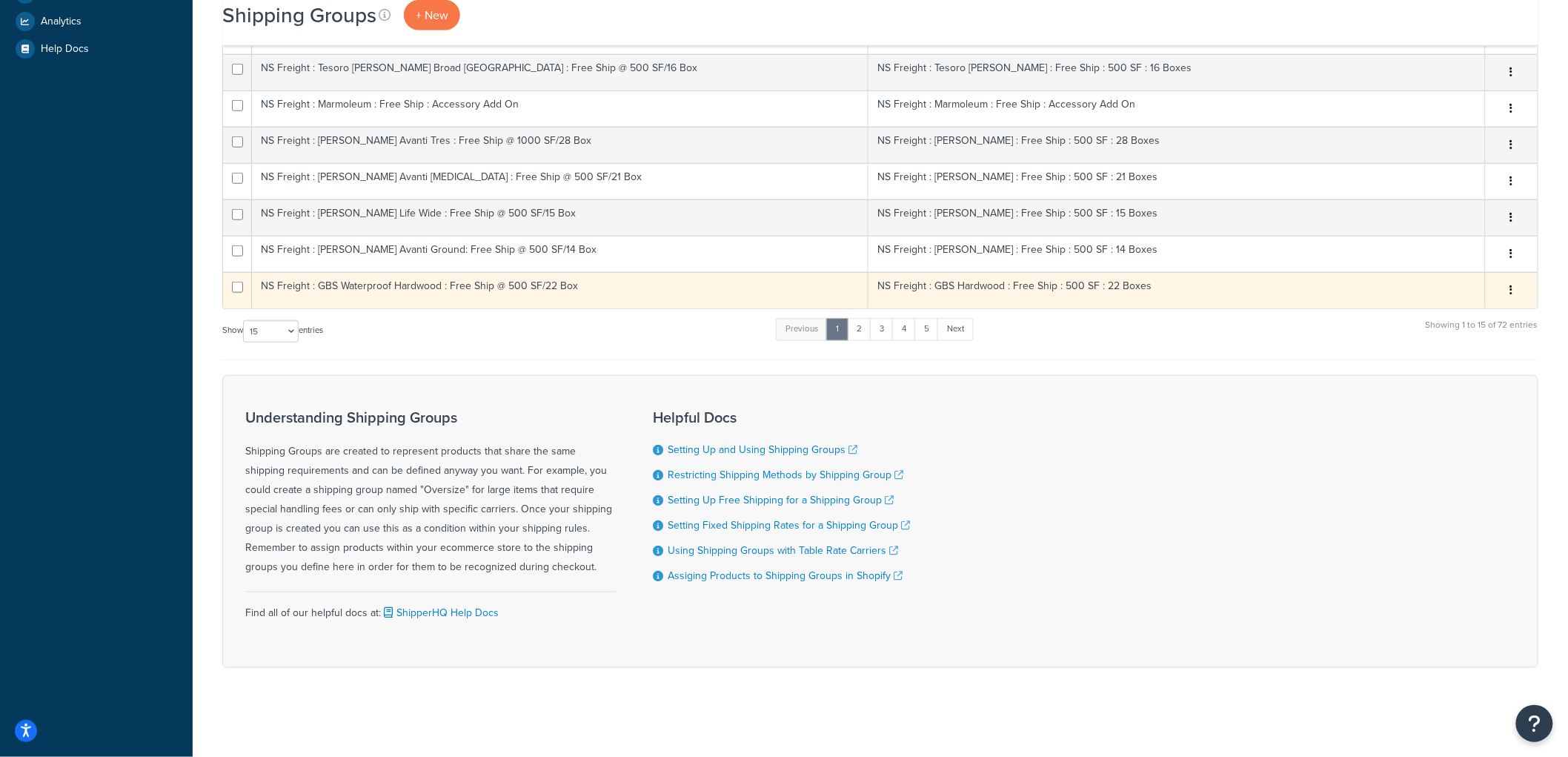
click at [580, 300] on td "NS Freight : GBS Waterproof Hardwood : Free Ship @ 500 SF/22 Box" at bounding box center [560, 290] width 616 height 37
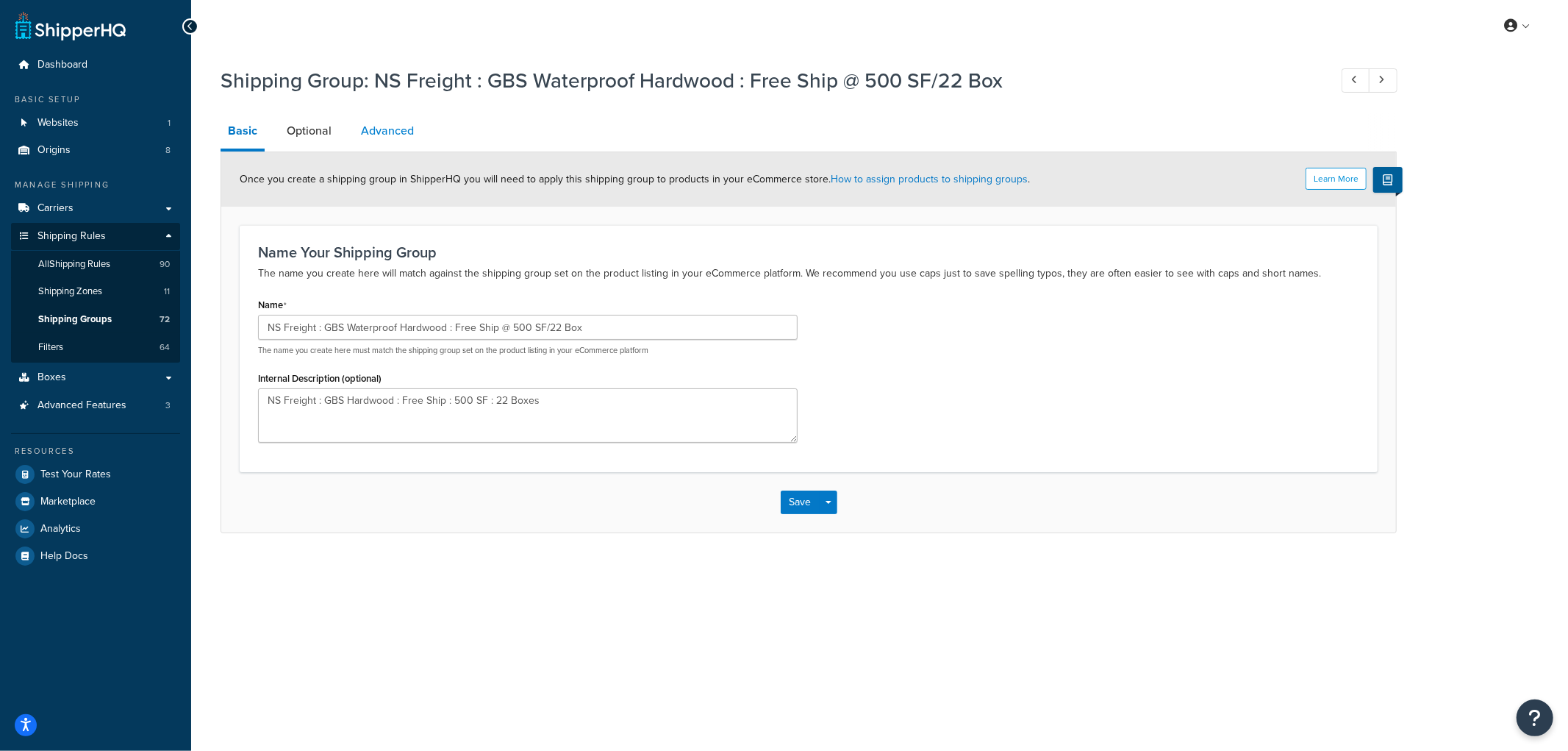
click at [410, 128] on link "Advanced" at bounding box center [387, 131] width 67 height 35
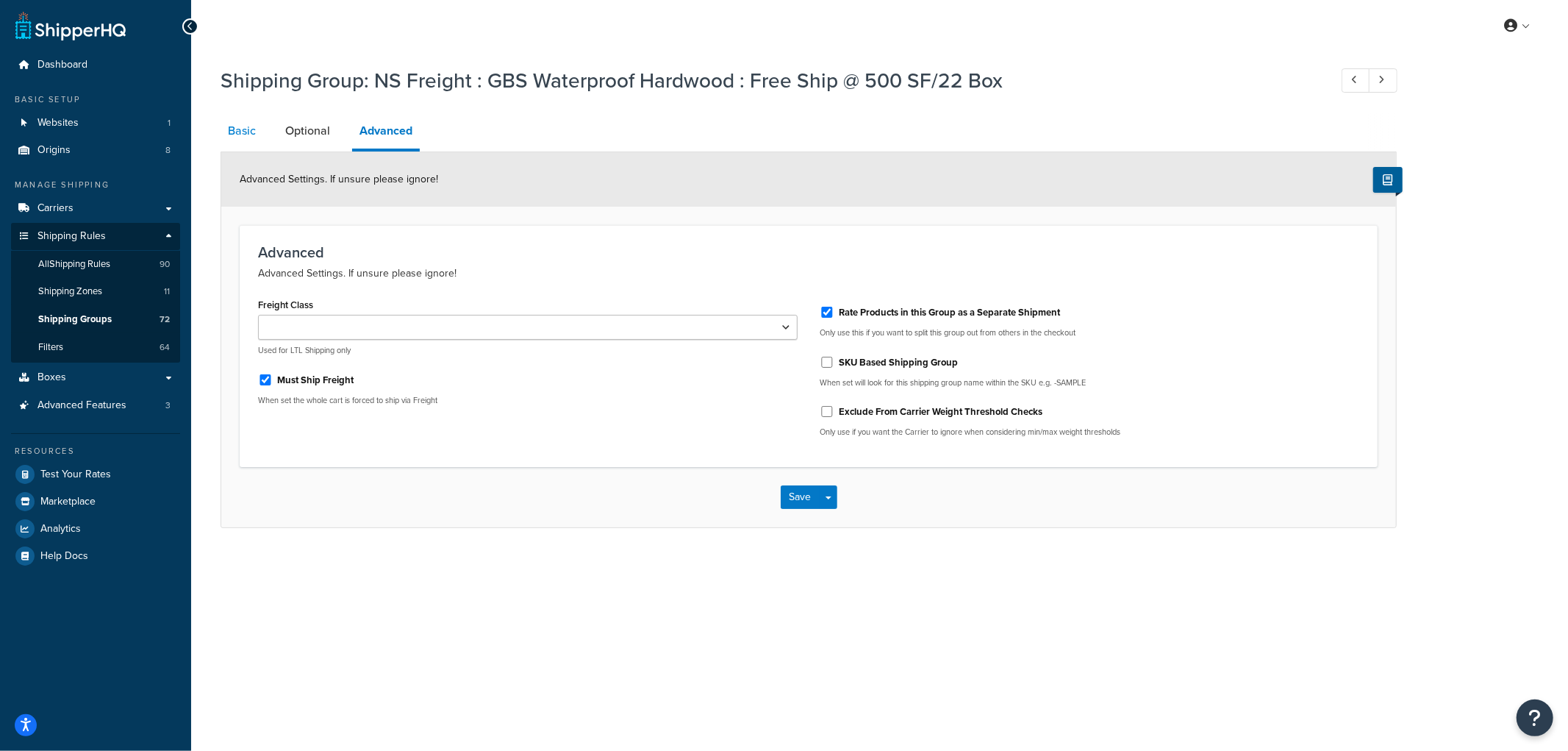
click at [251, 140] on link "Basic" at bounding box center [241, 131] width 42 height 35
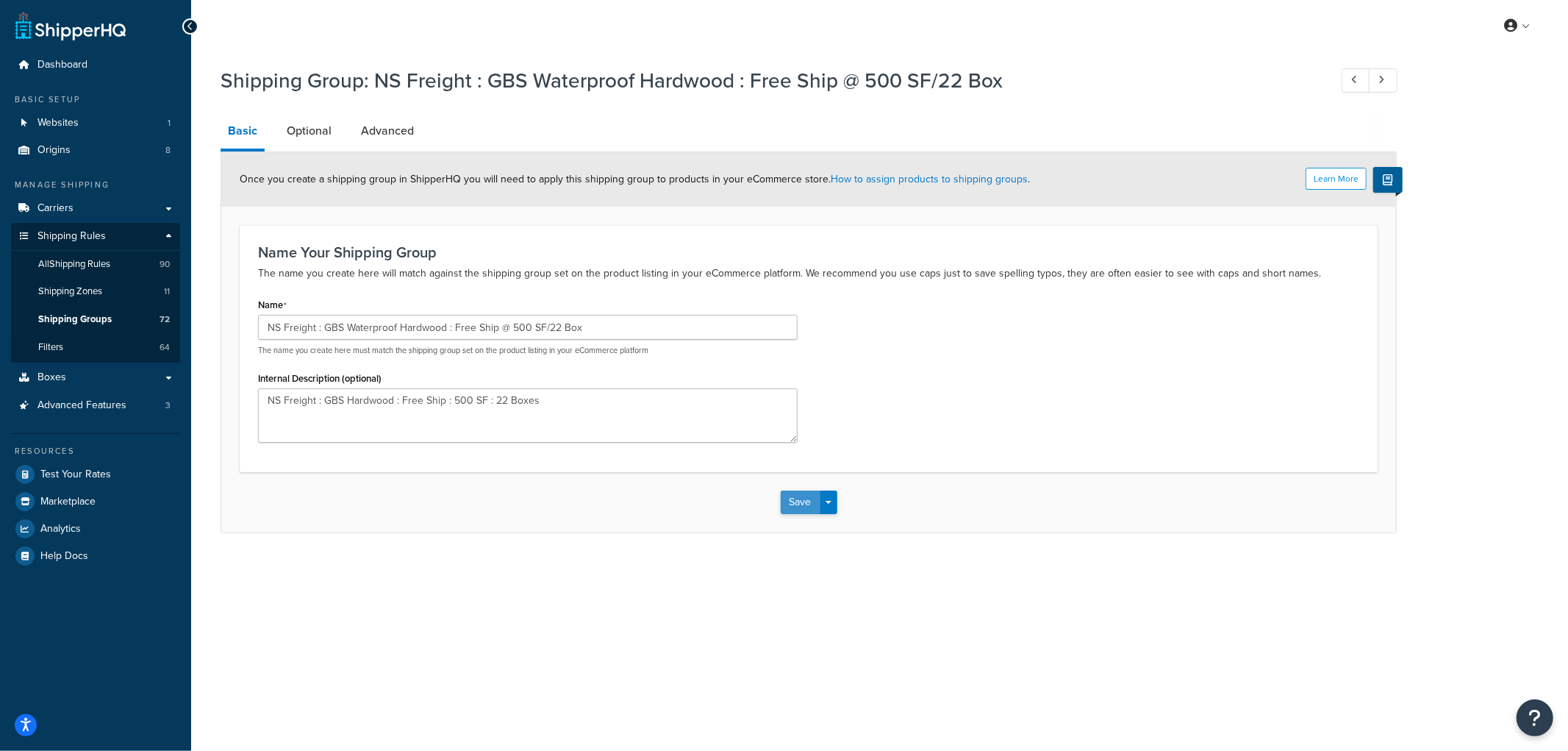
click at [792, 495] on button "Save" at bounding box center [800, 502] width 40 height 24
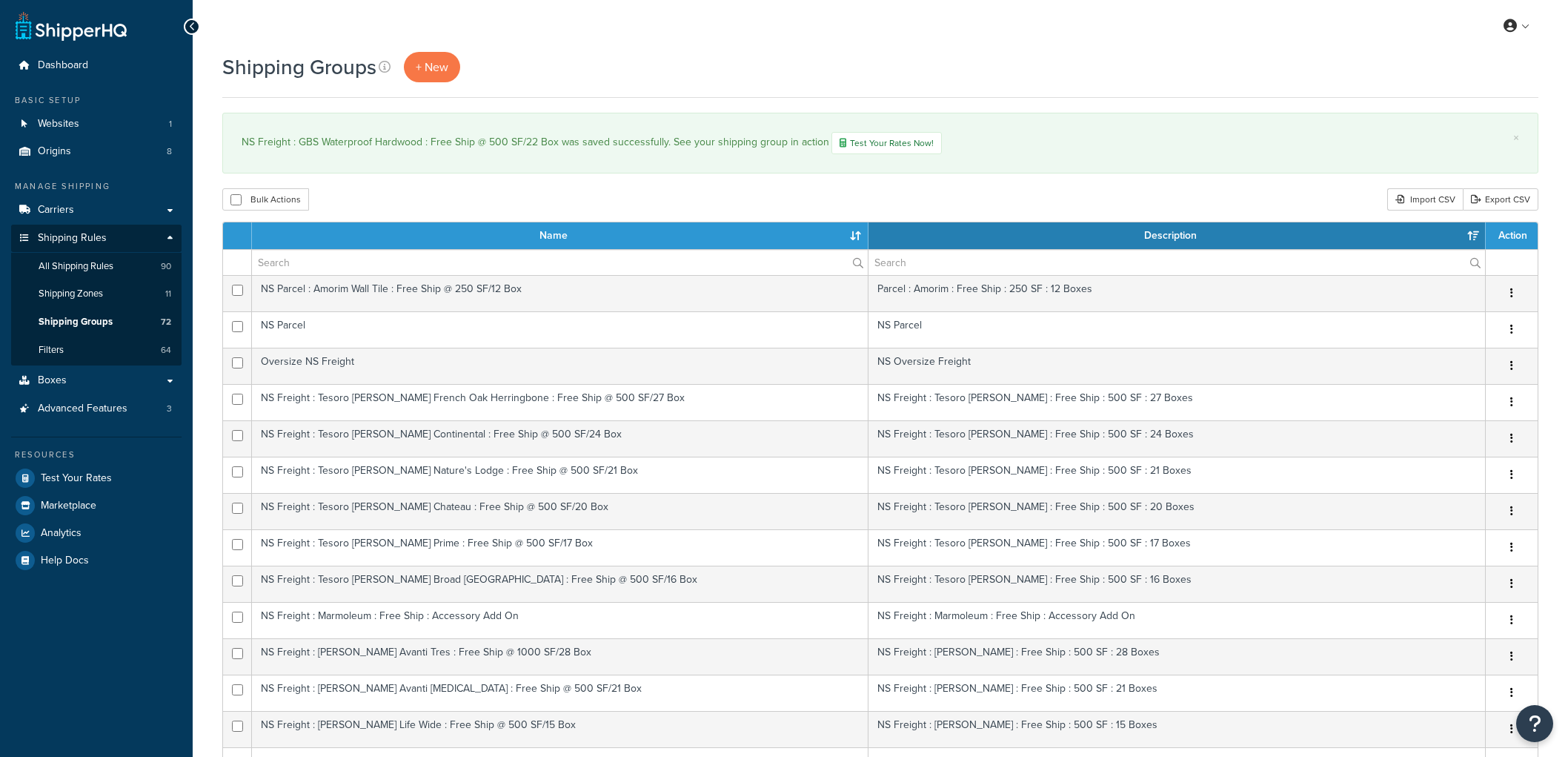
select select "15"
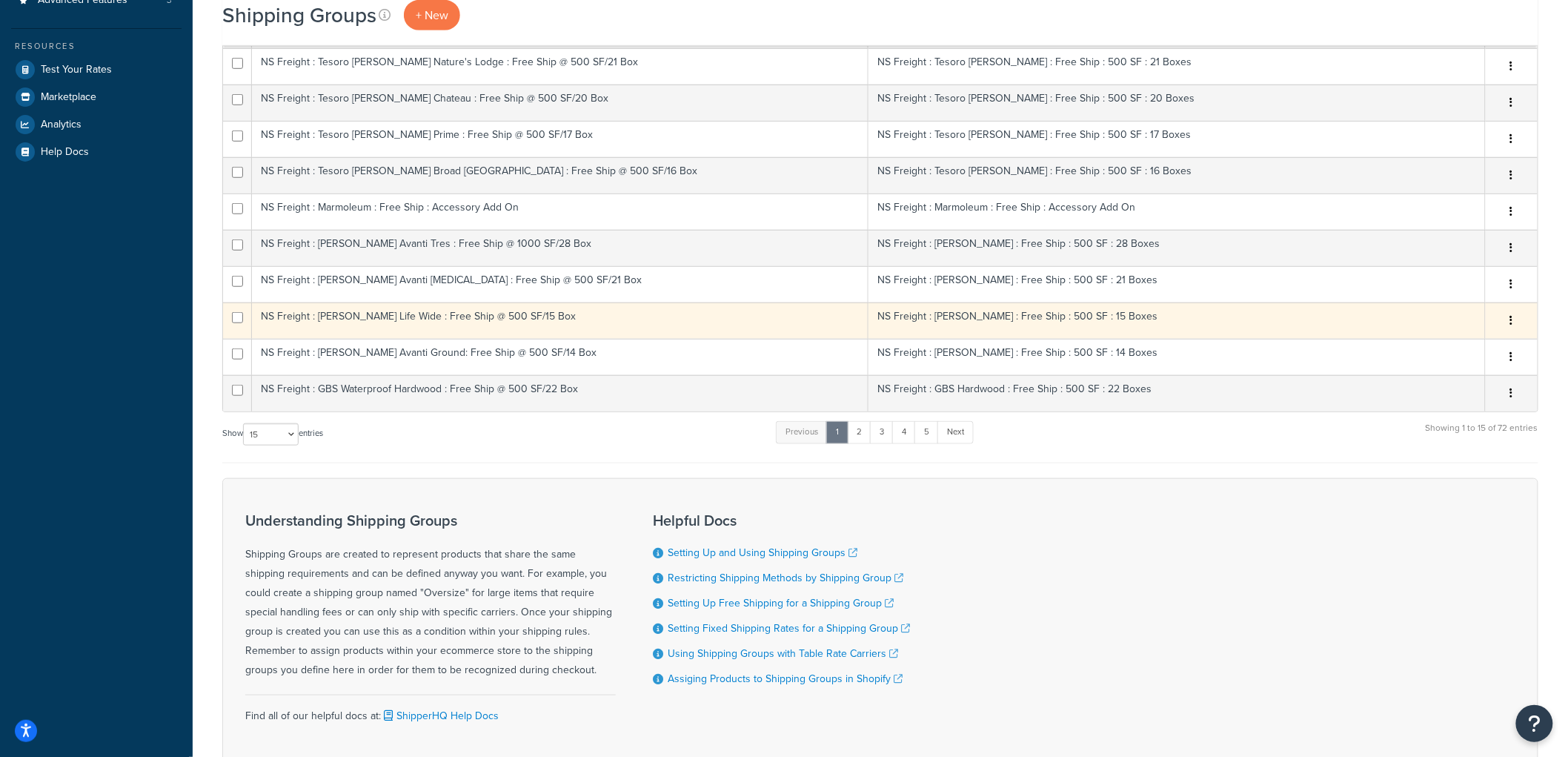
scroll to position [411, 0]
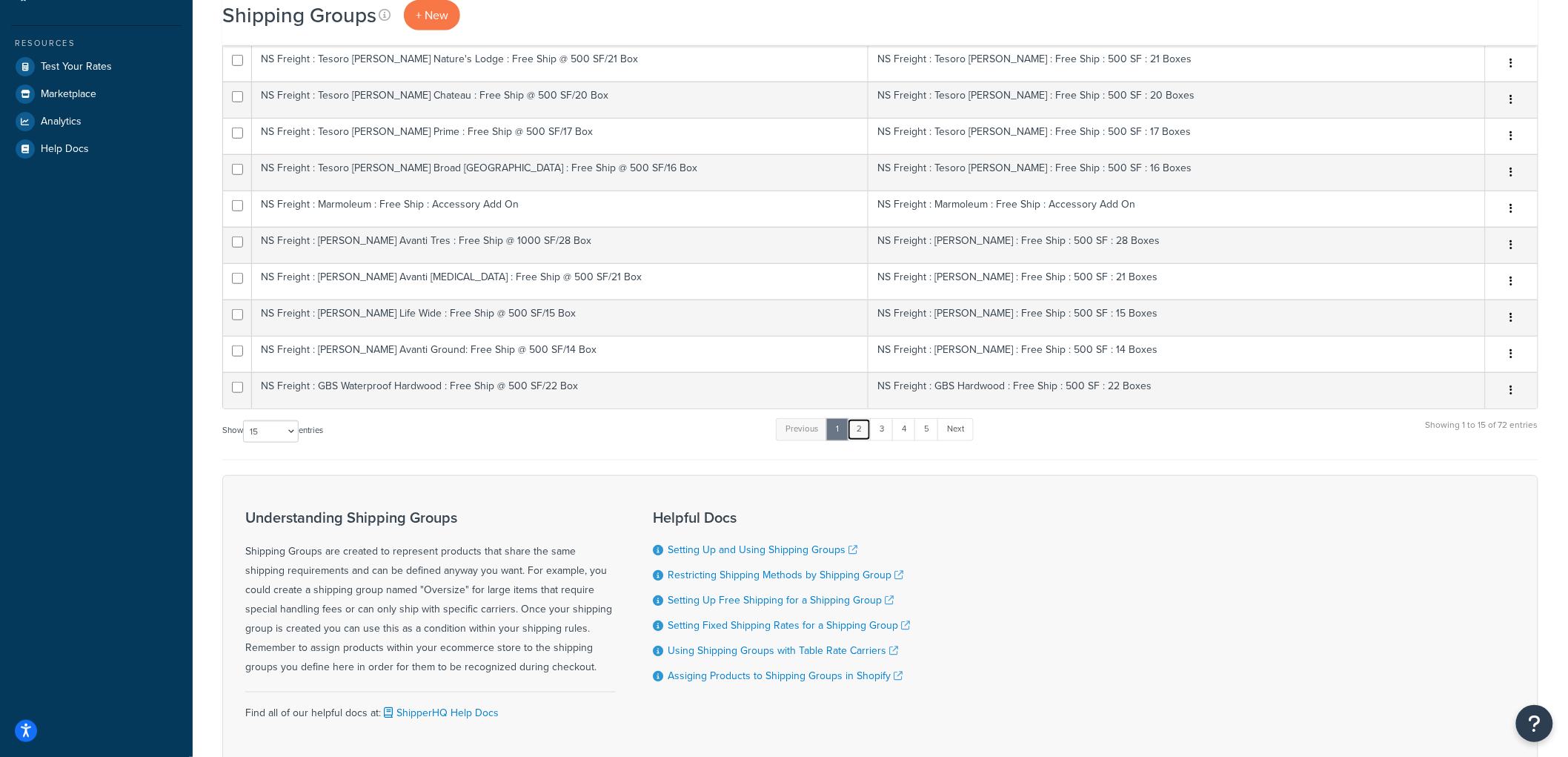
click at [861, 430] on link "2" at bounding box center [858, 429] width 24 height 22
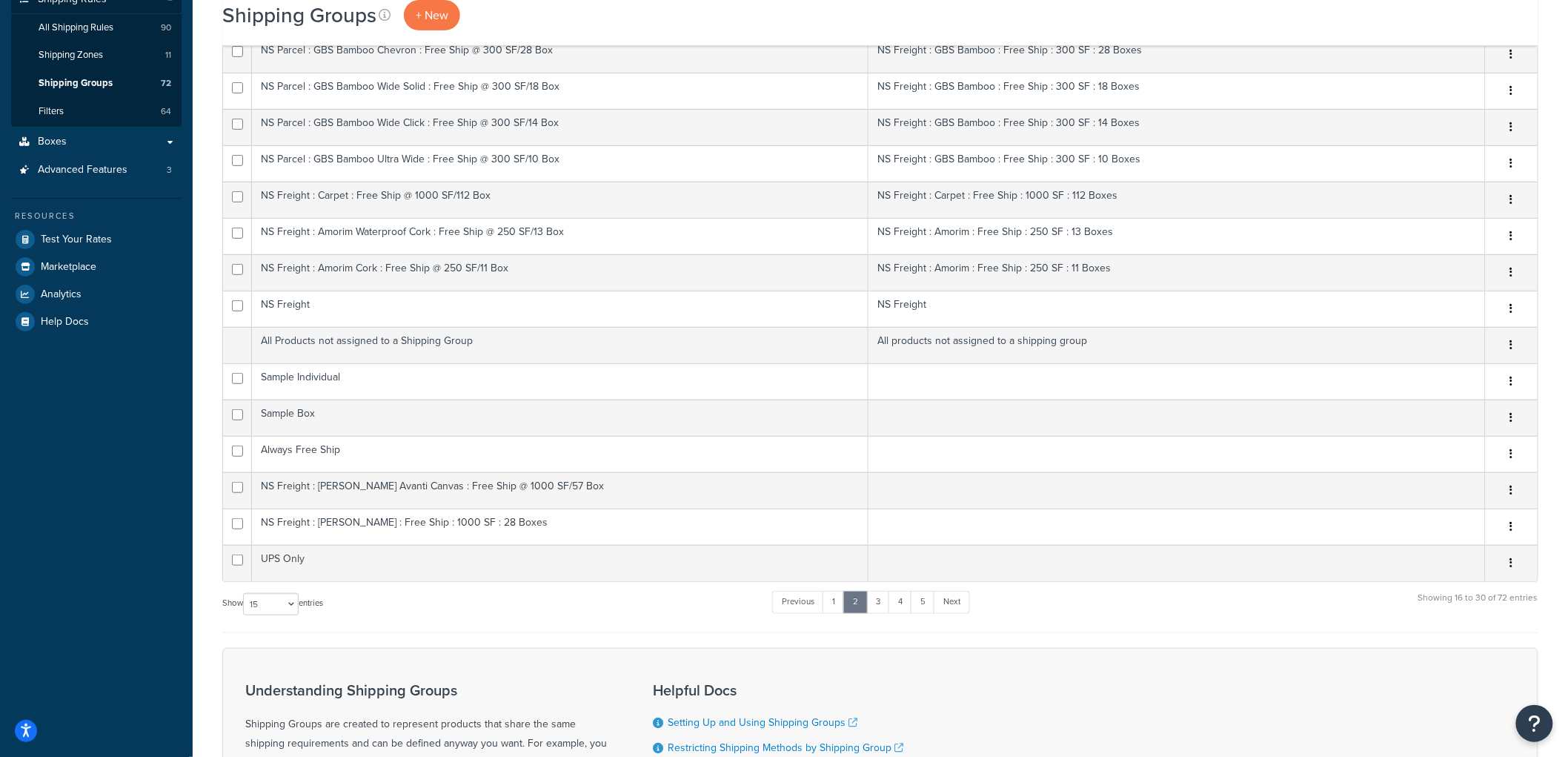
scroll to position [165, 0]
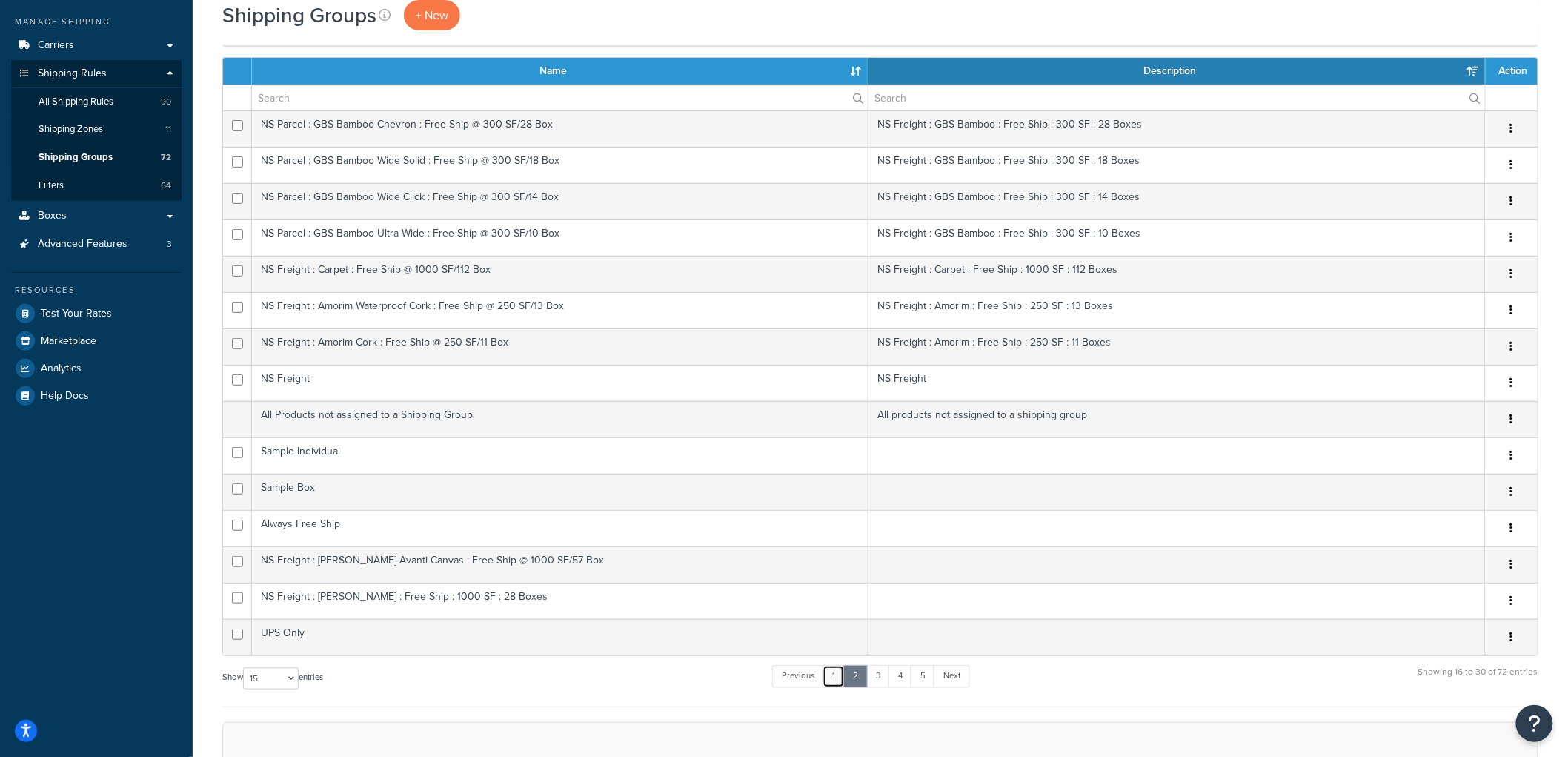
click at [835, 680] on link "1" at bounding box center [833, 676] width 22 height 22
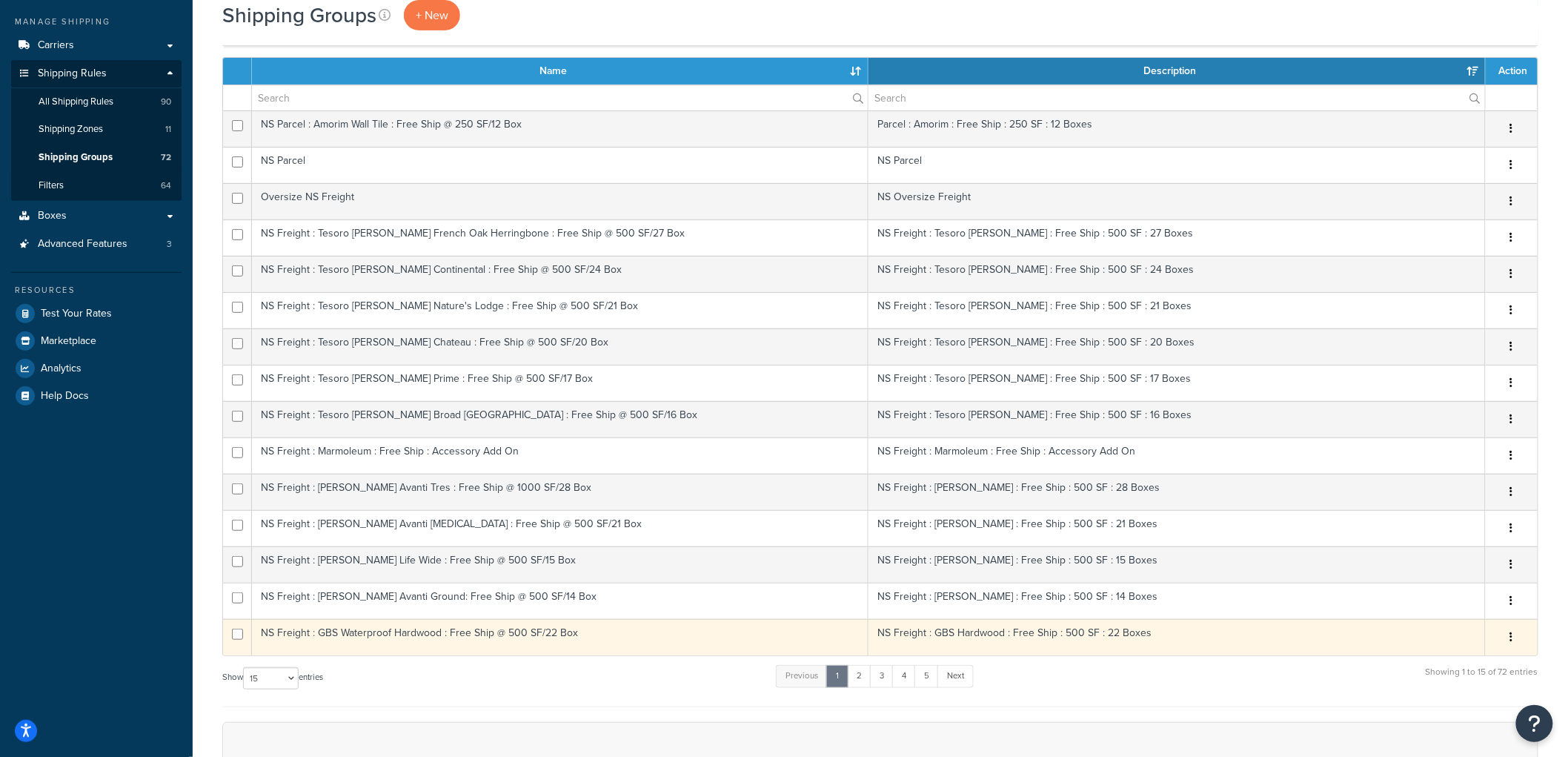
click at [587, 634] on td "NS Freight : GBS Waterproof Hardwood : Free Ship @ 500 SF/22 Box" at bounding box center [560, 637] width 616 height 37
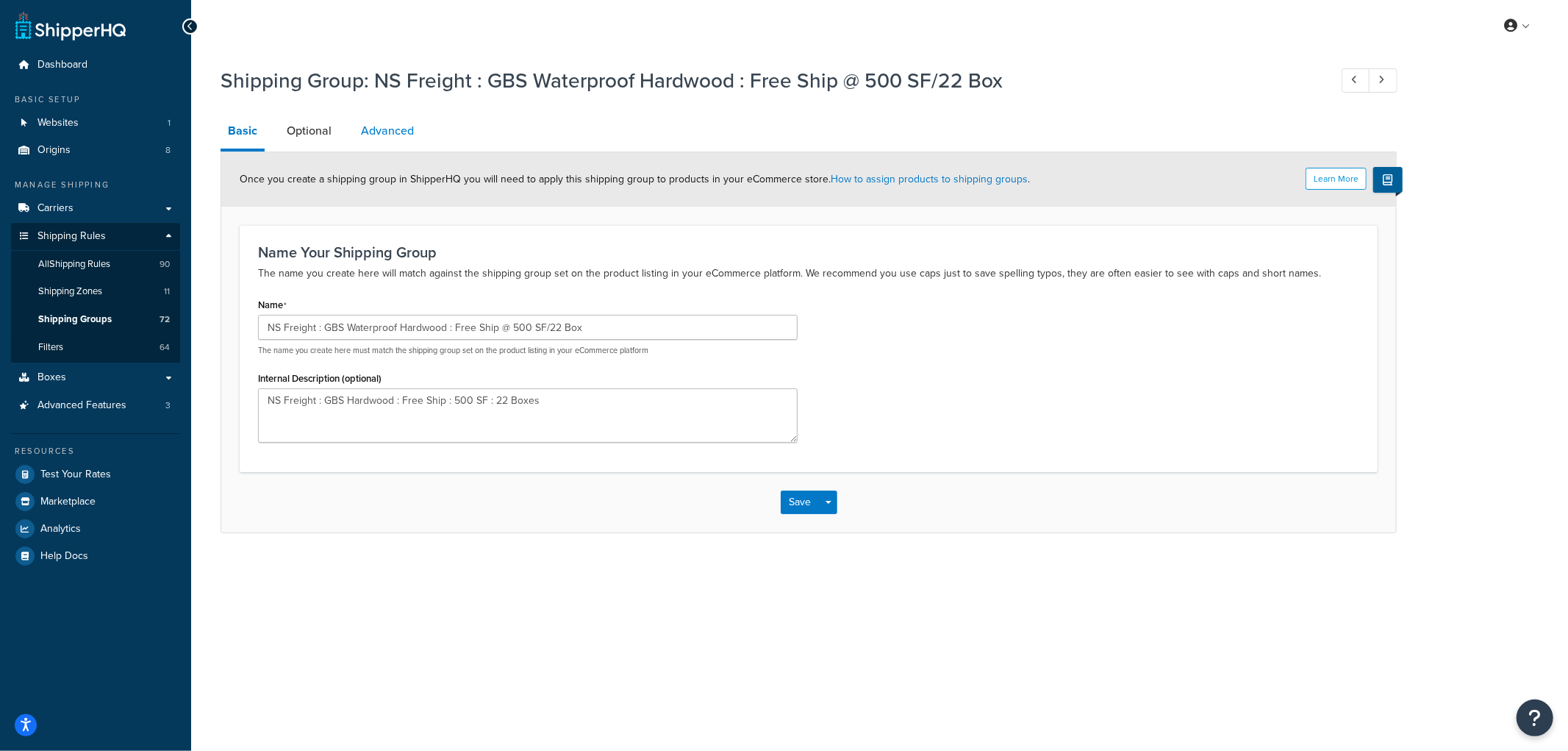
click at [355, 120] on link "Advanced" at bounding box center [387, 131] width 67 height 35
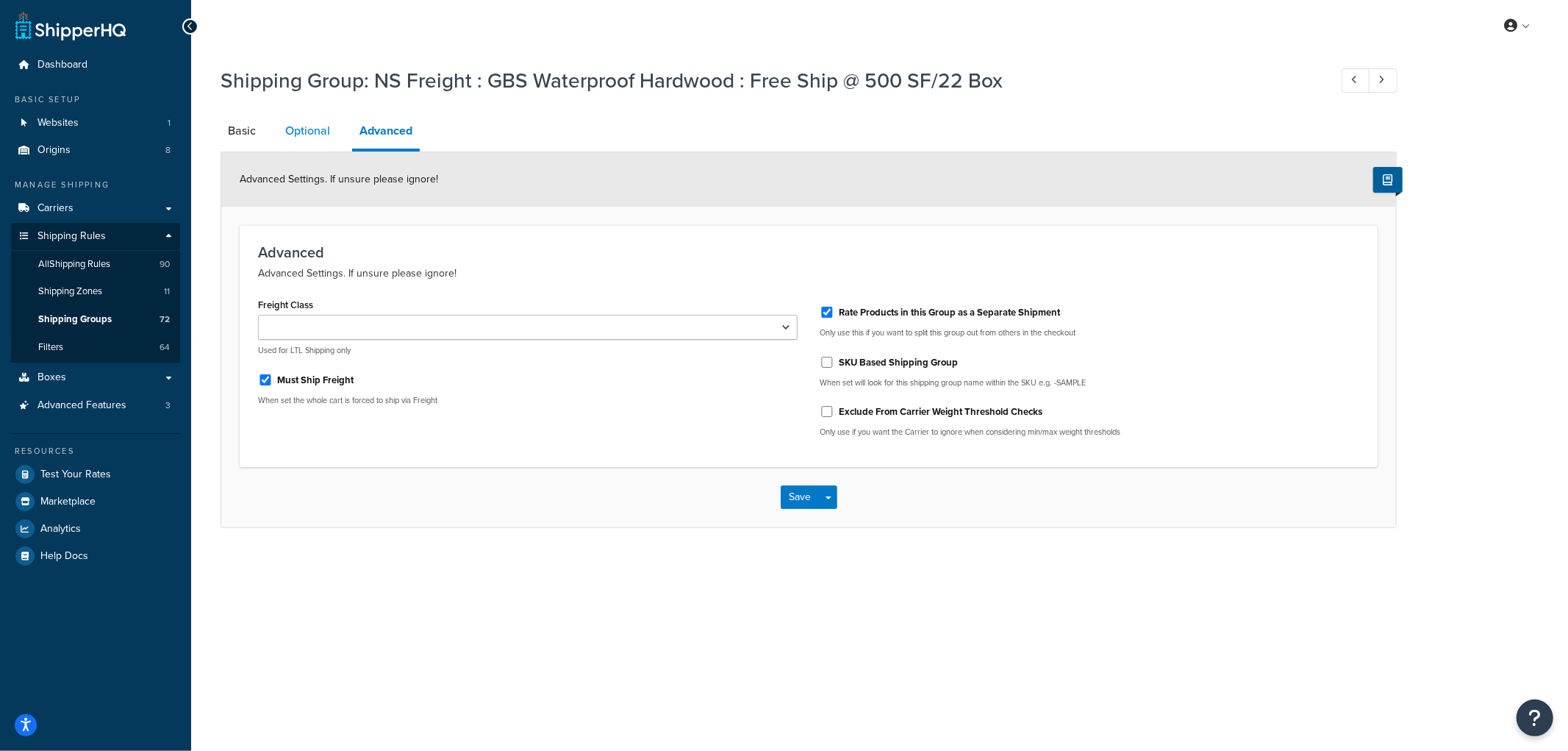
click at [298, 134] on link "Optional" at bounding box center [307, 131] width 59 height 35
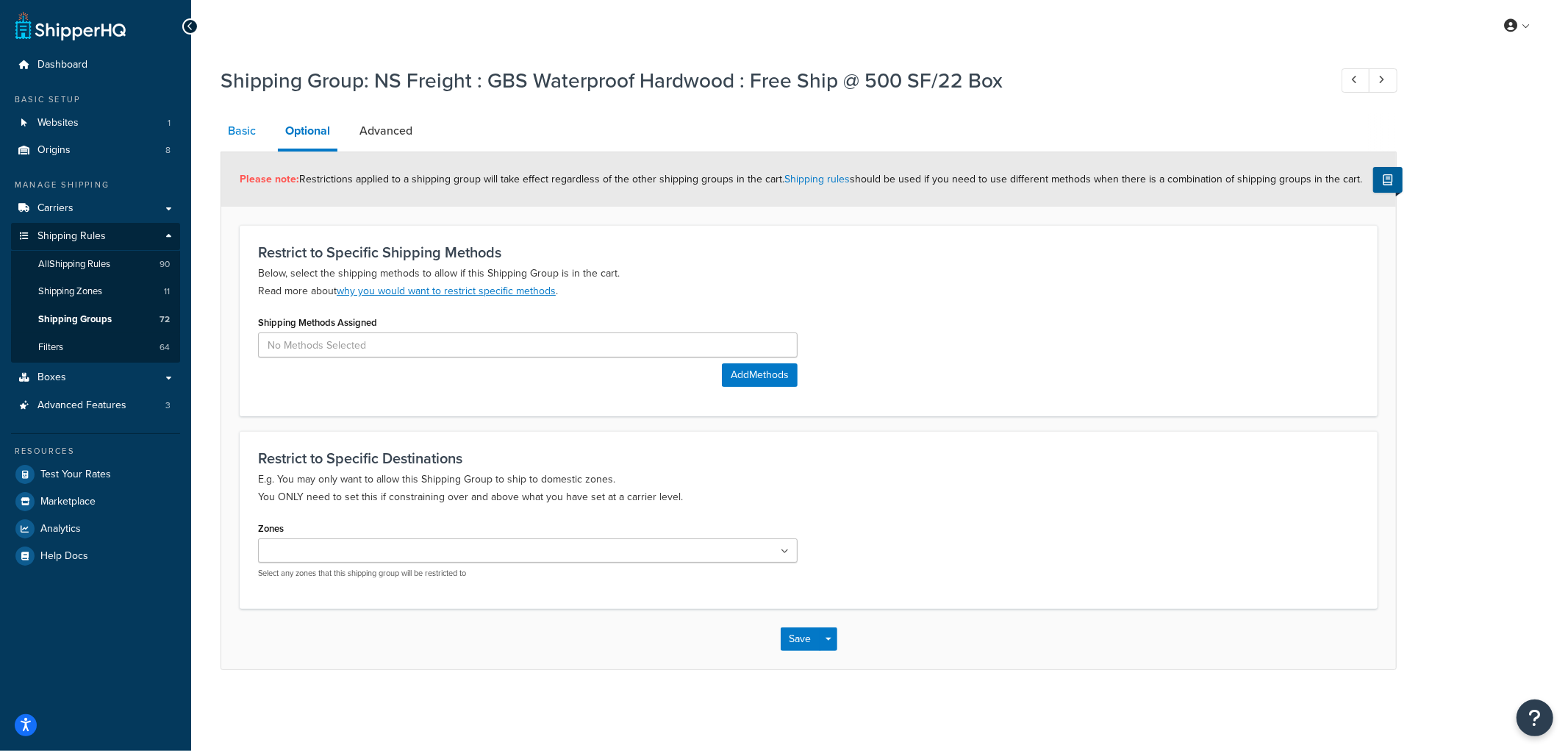
click at [249, 128] on link "Basic" at bounding box center [241, 131] width 42 height 35
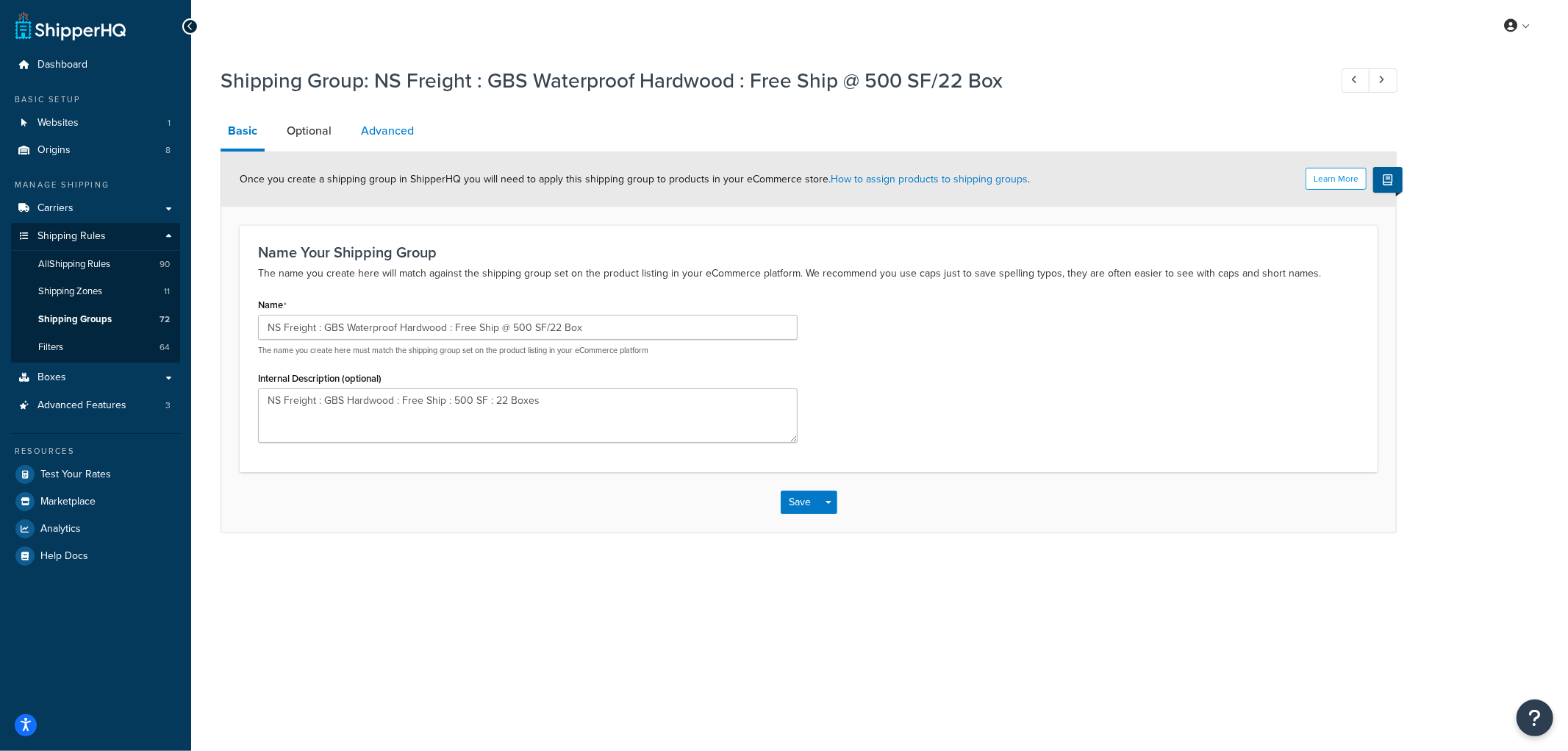
click at [397, 135] on link "Advanced" at bounding box center [387, 131] width 67 height 35
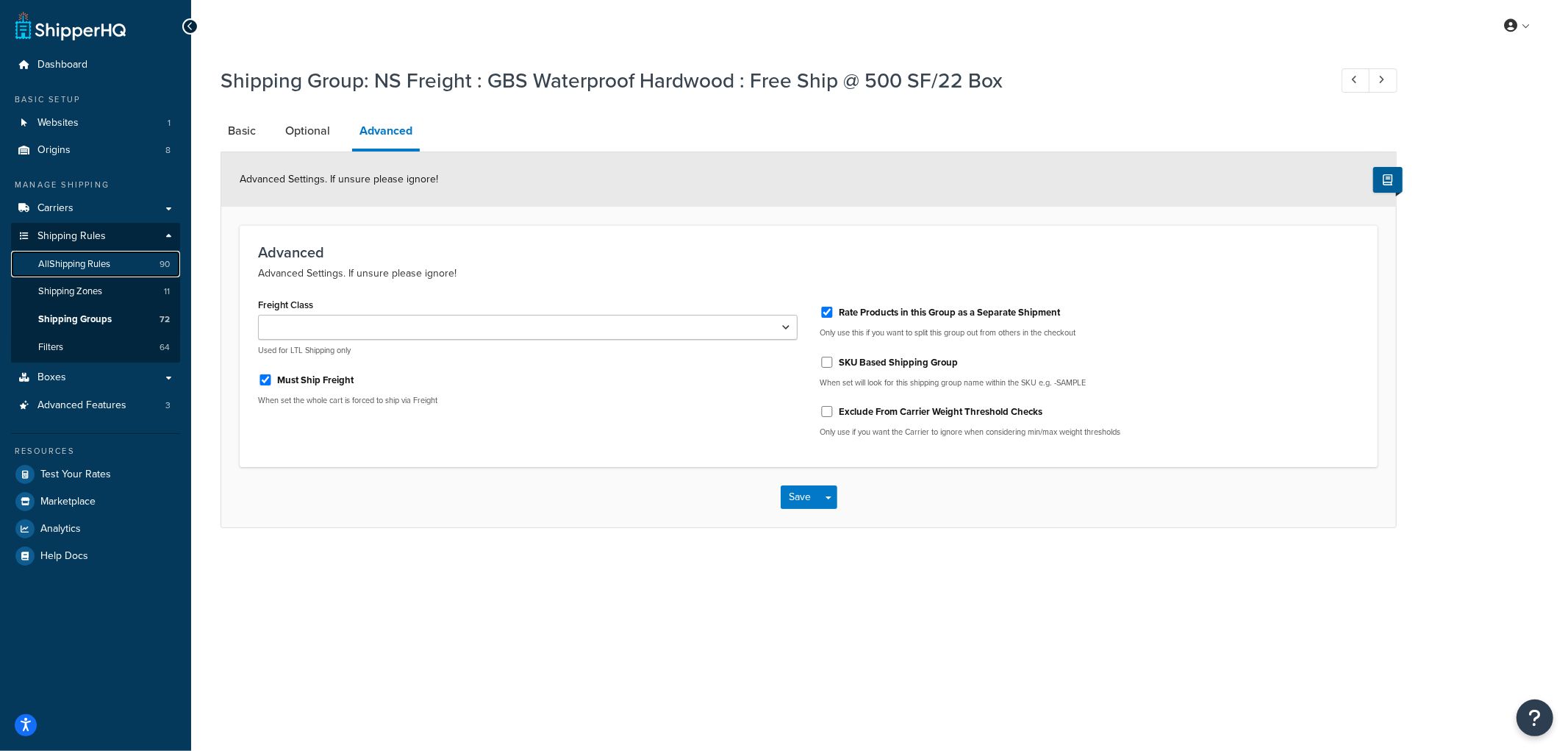
click at [91, 264] on span "All Shipping Rules" at bounding box center [73, 264] width 72 height 12
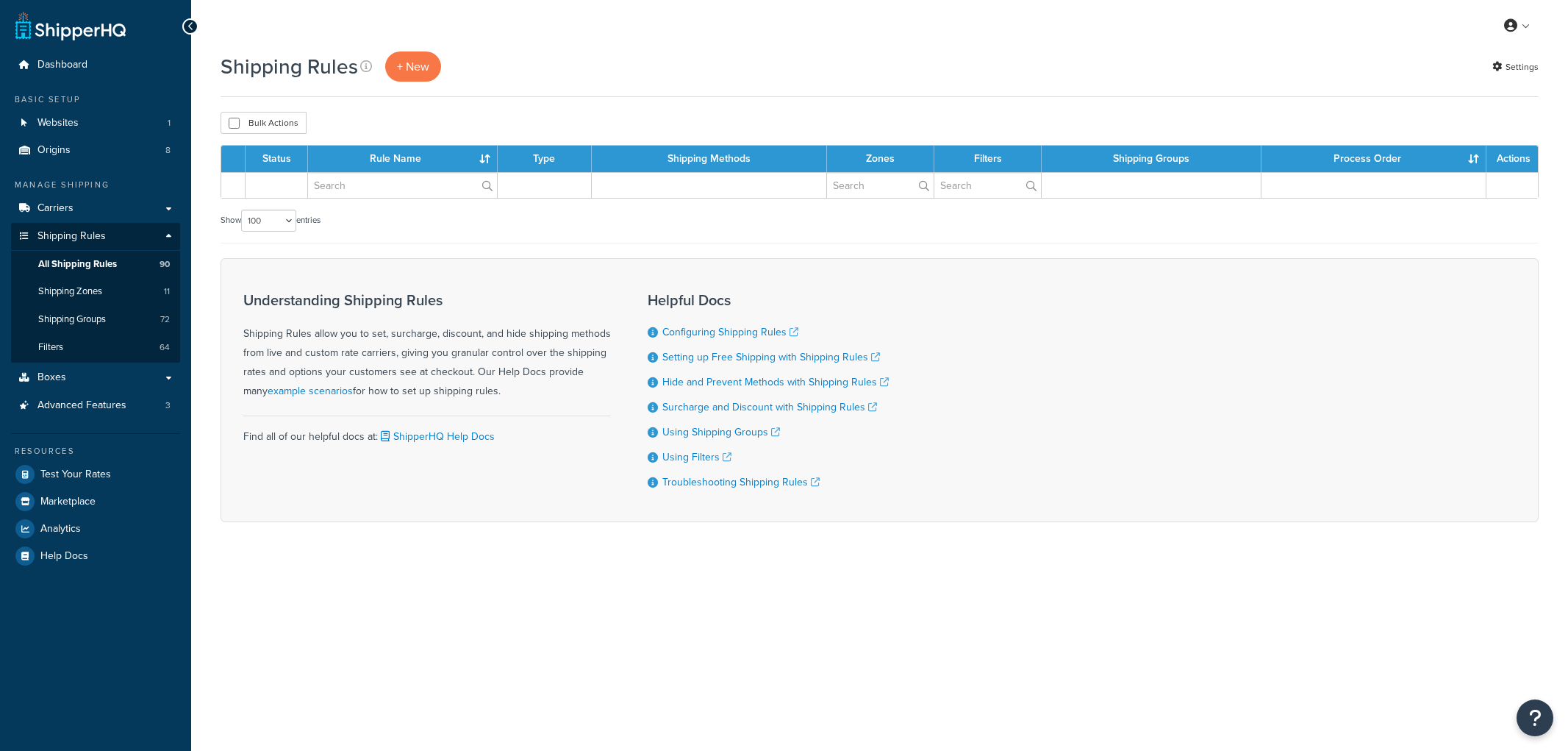
select select "100"
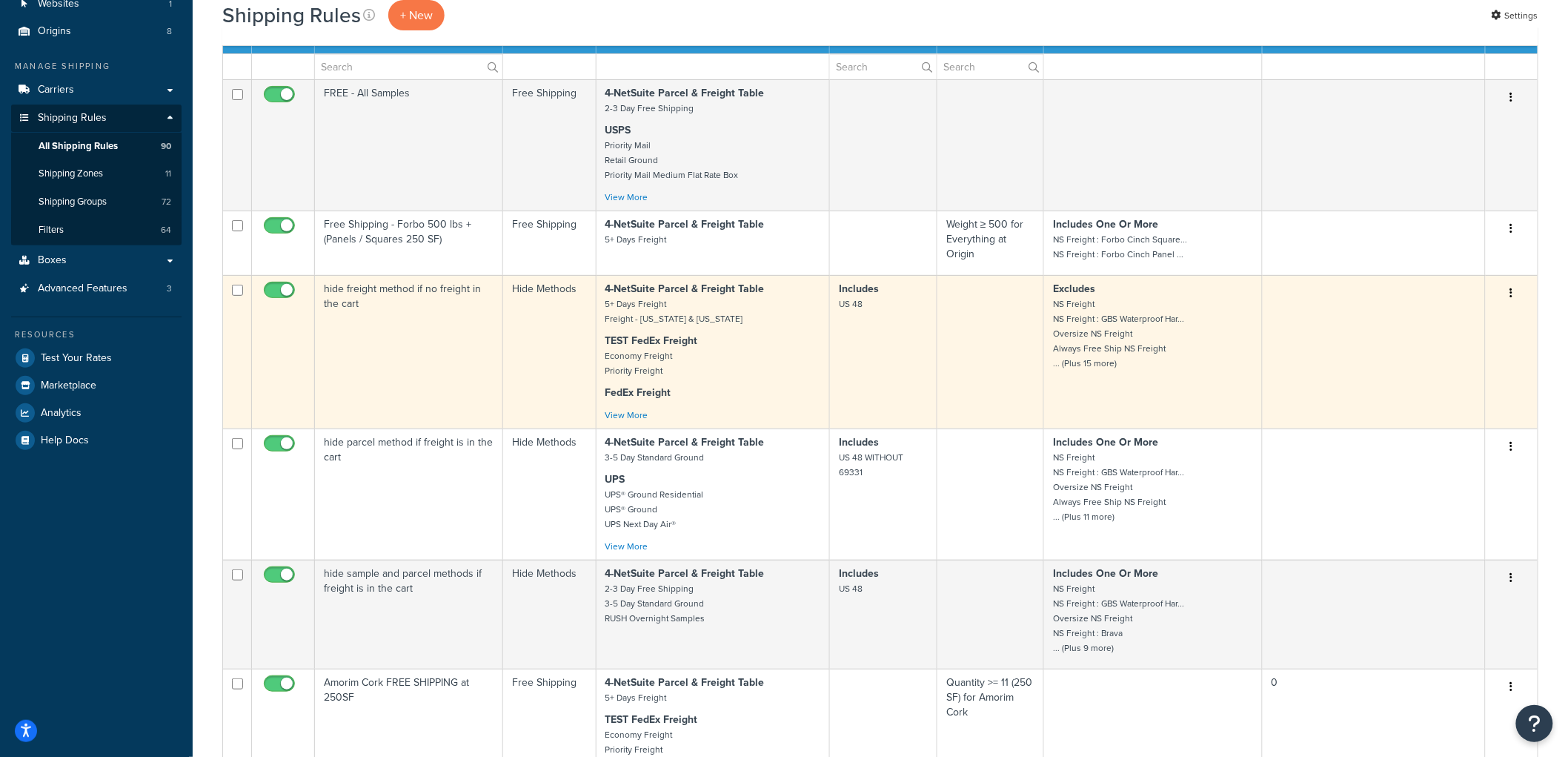
scroll to position [82, 0]
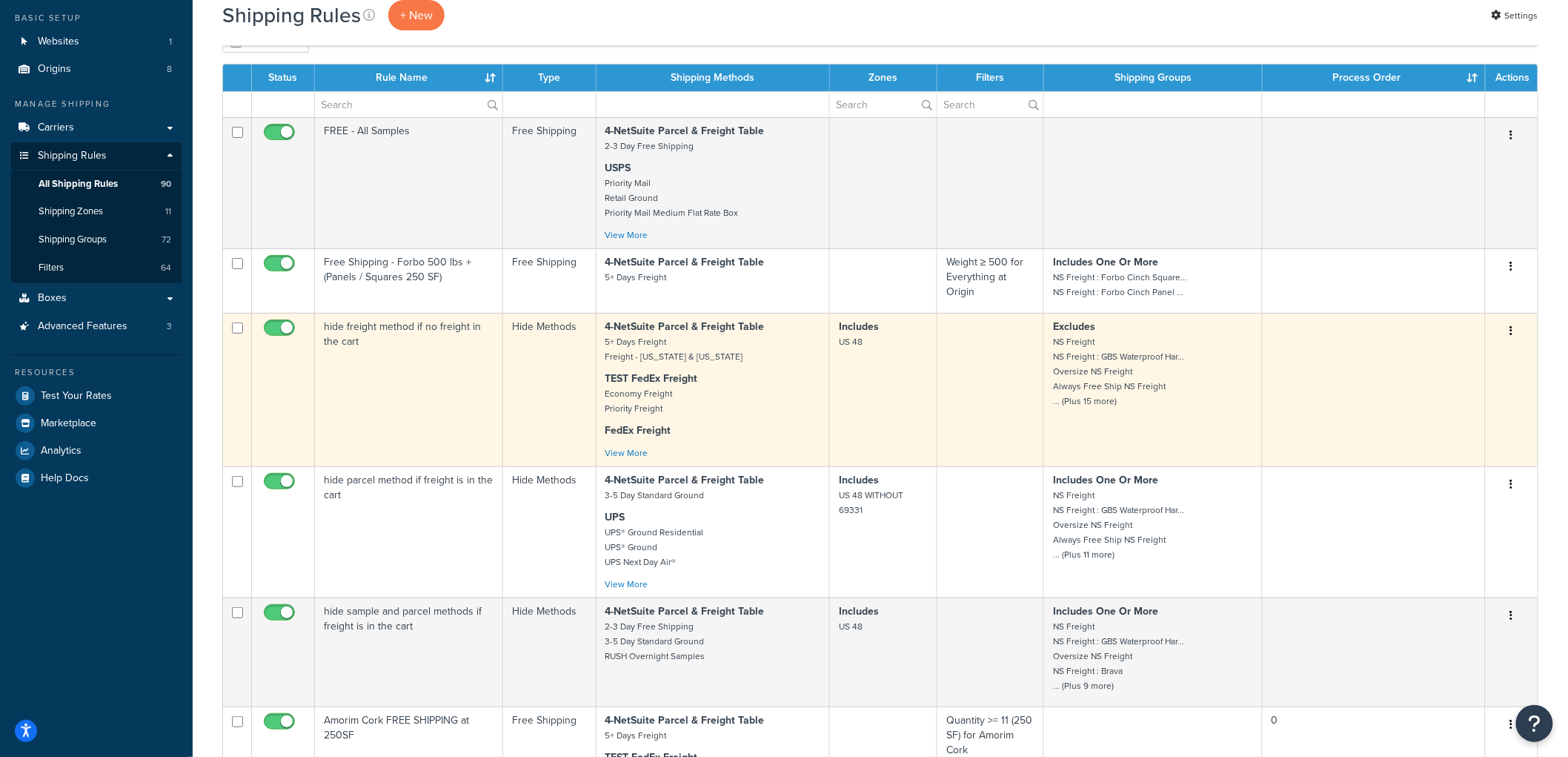
click at [445, 413] on td "hide freight method if no freight in the cart" at bounding box center [408, 390] width 188 height 153
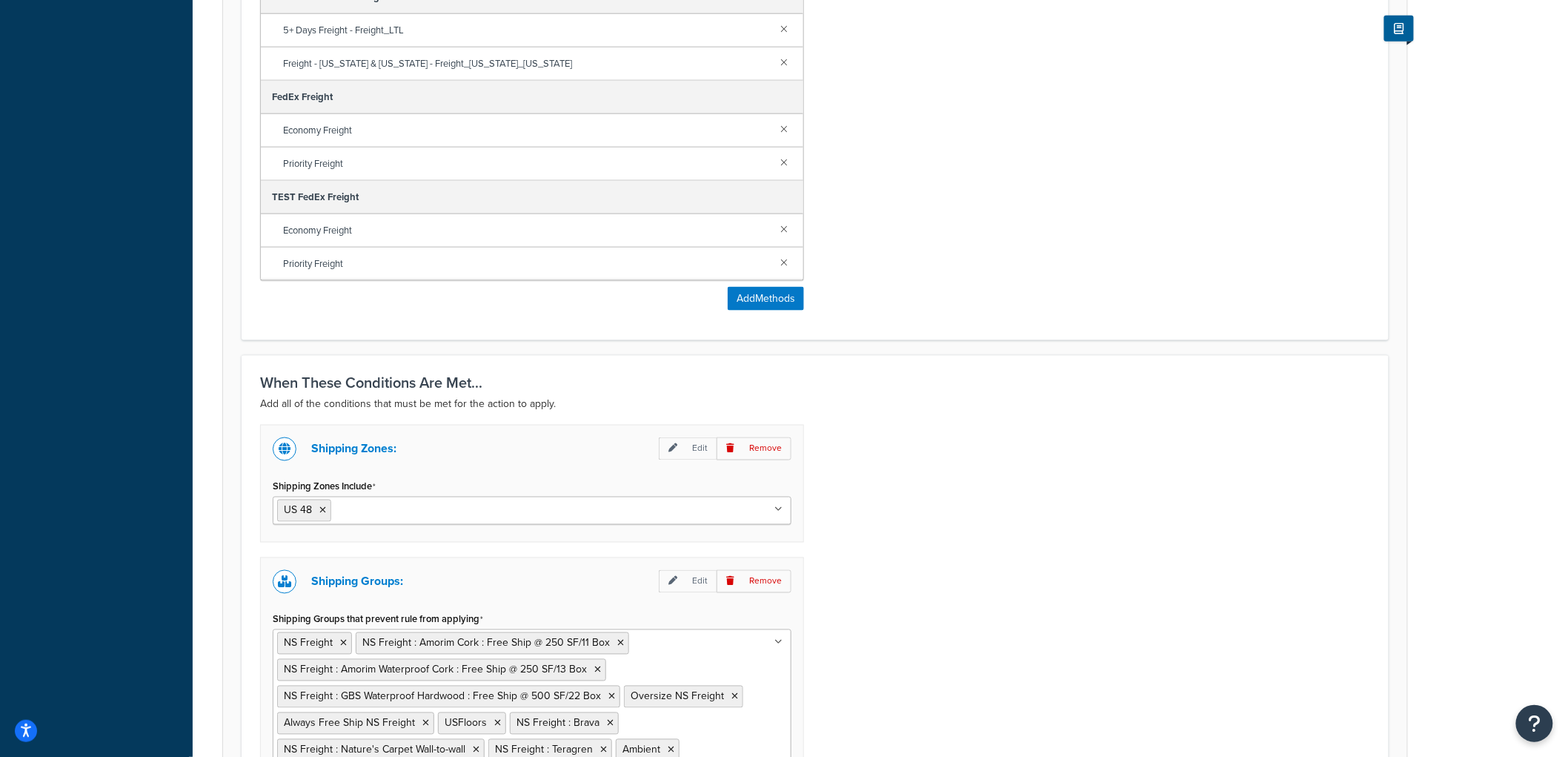
scroll to position [1039, 0]
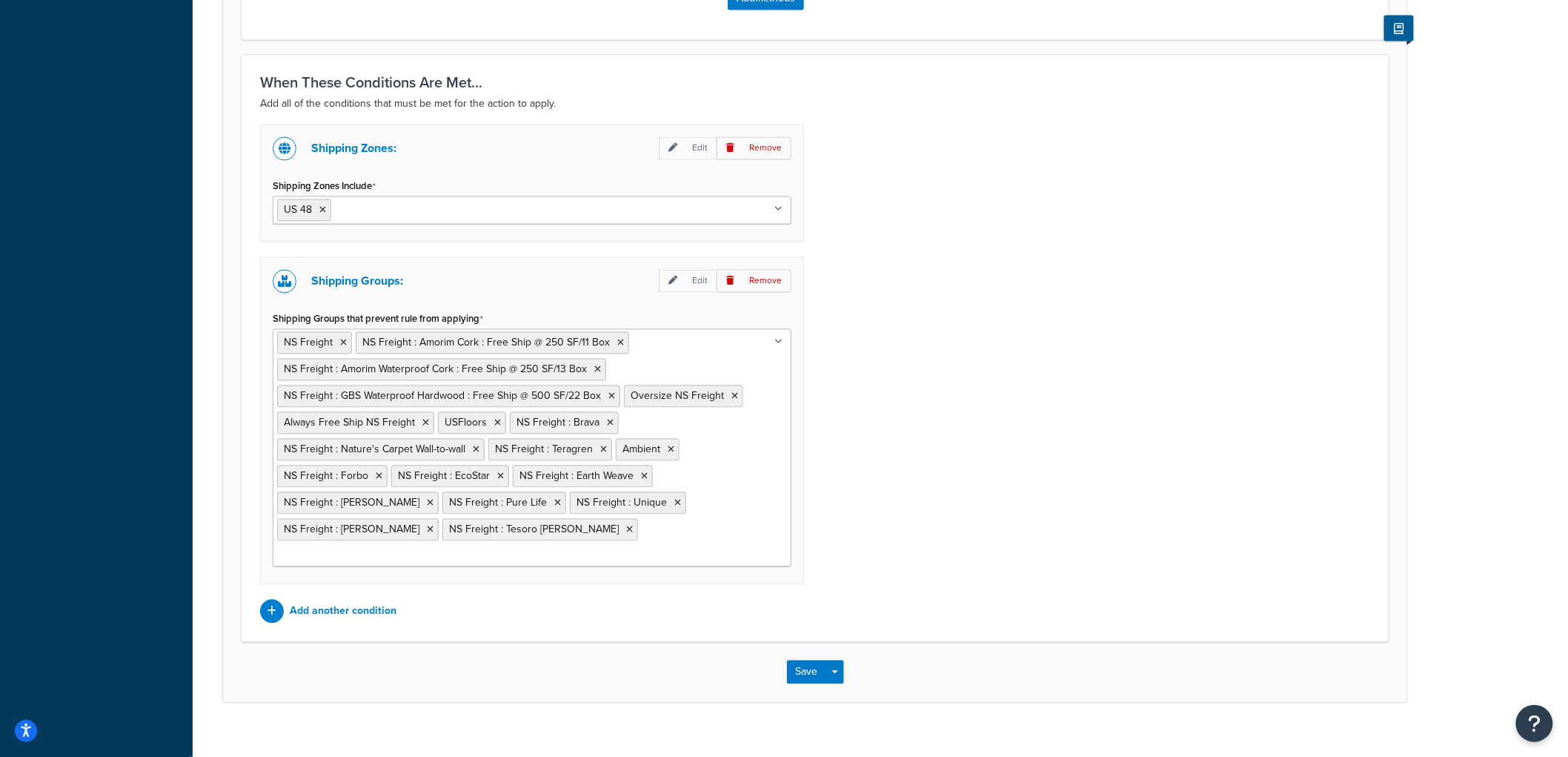
click at [375, 209] on input "Shipping Zones Include" at bounding box center [400, 210] width 131 height 16
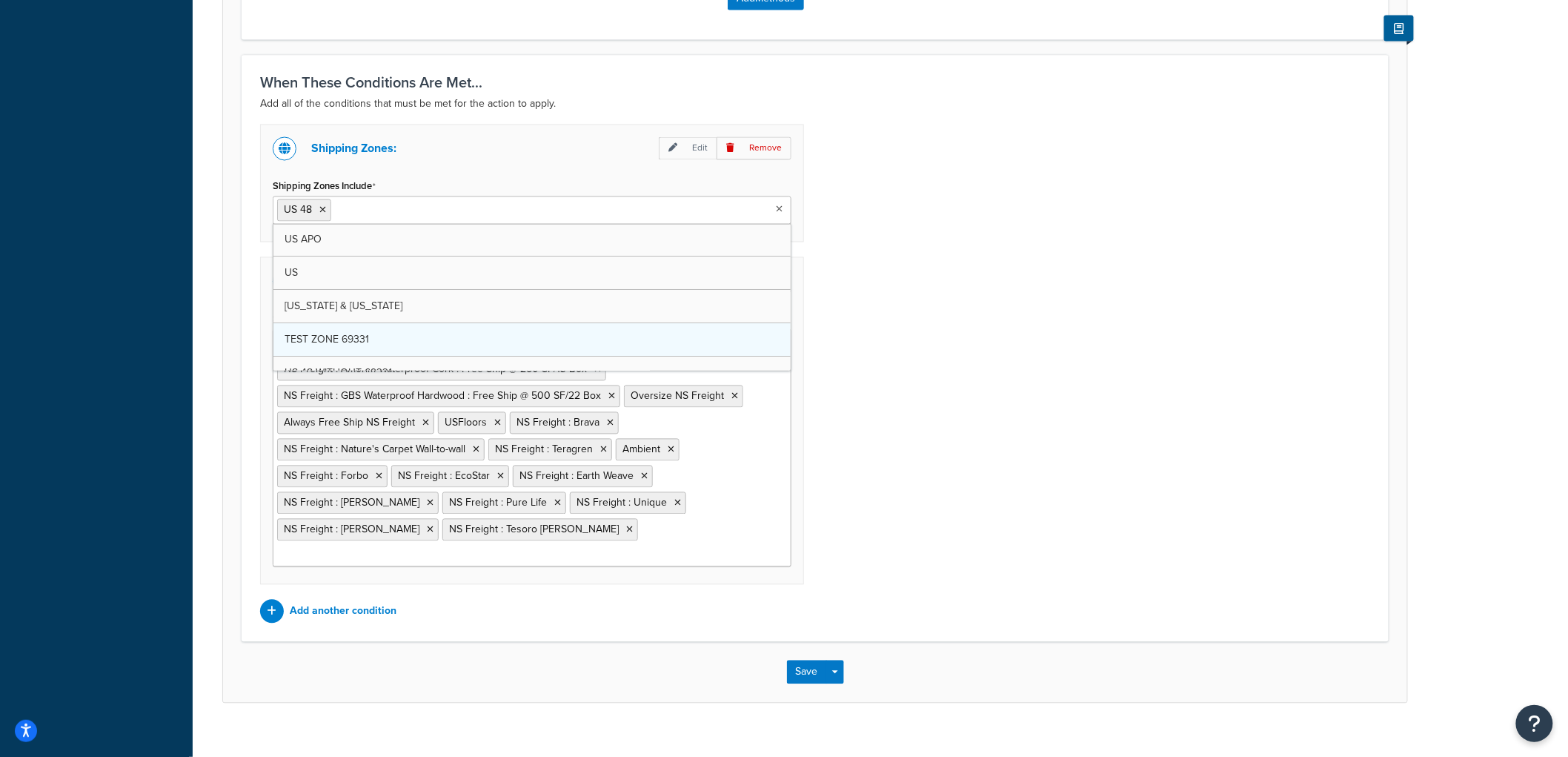
scroll to position [82, 0]
click at [320, 208] on icon at bounding box center [322, 210] width 6 height 9
click at [1282, 264] on div "Shipping Zones: Edit Remove Shipping Zones Include US 48 WITHOUT 69331 [GEOGRAP…" at bounding box center [815, 374] width 1132 height 498
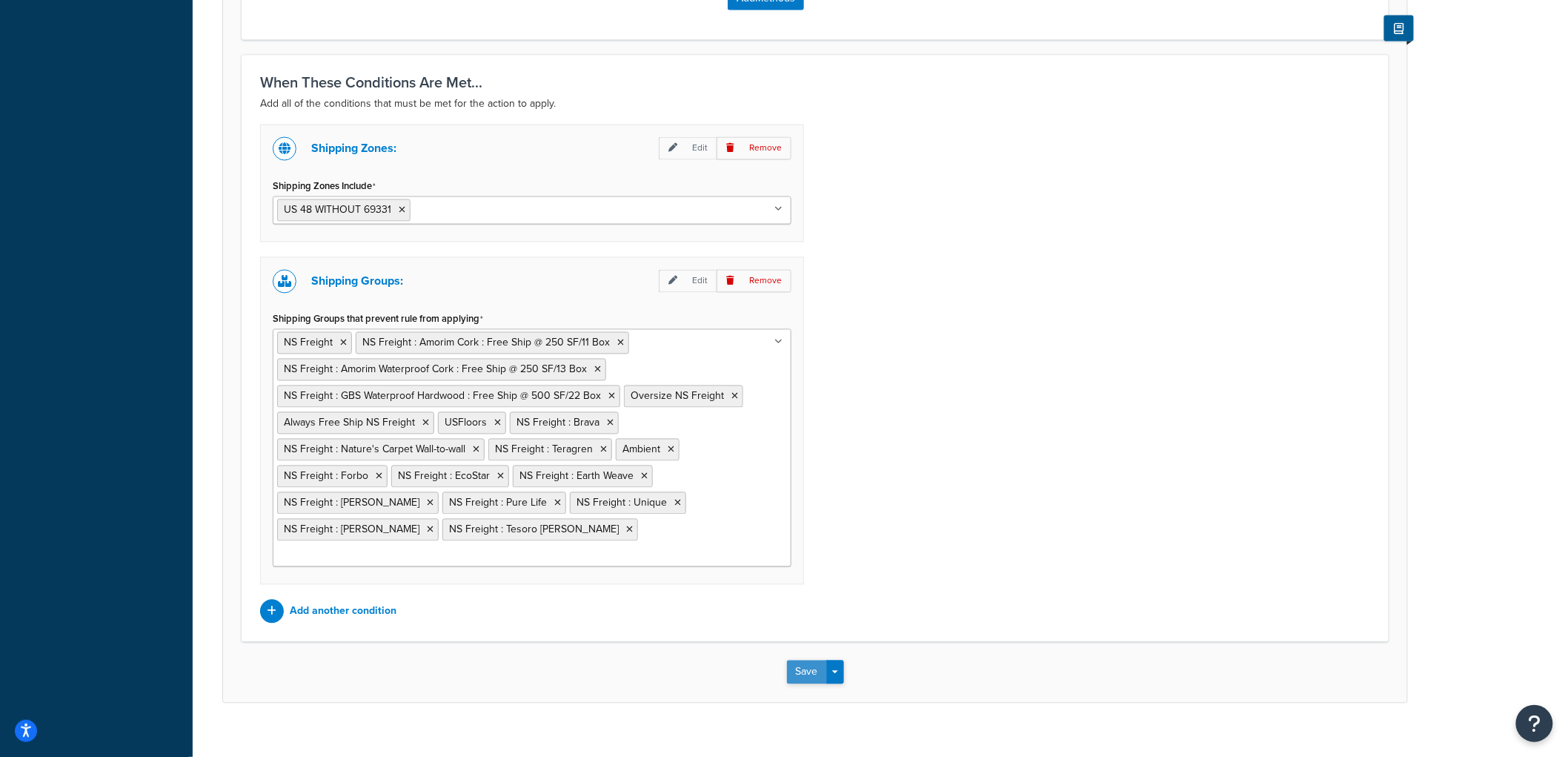
click at [810, 661] on button "Save" at bounding box center [807, 672] width 40 height 24
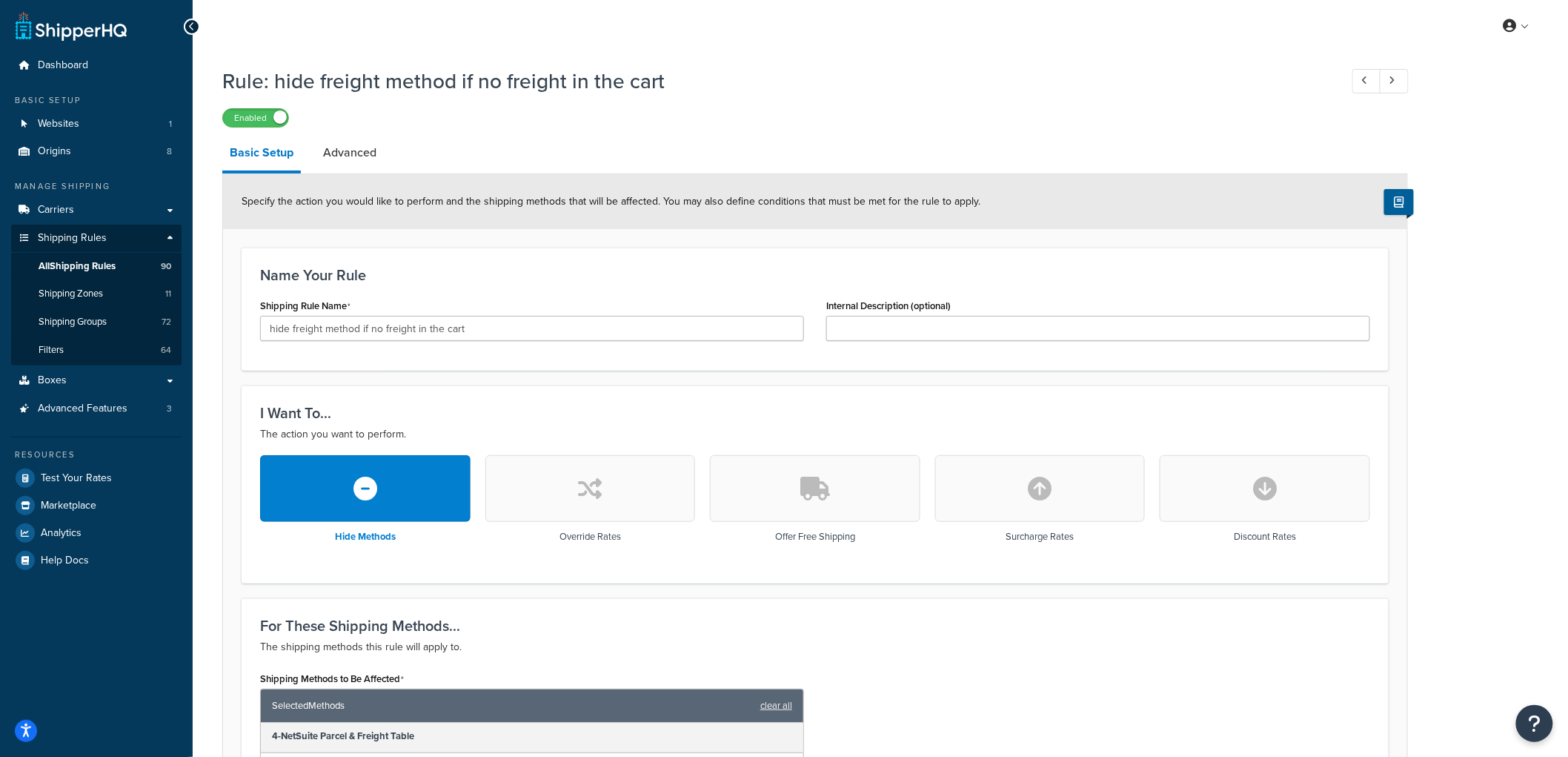
scroll to position [57, 0]
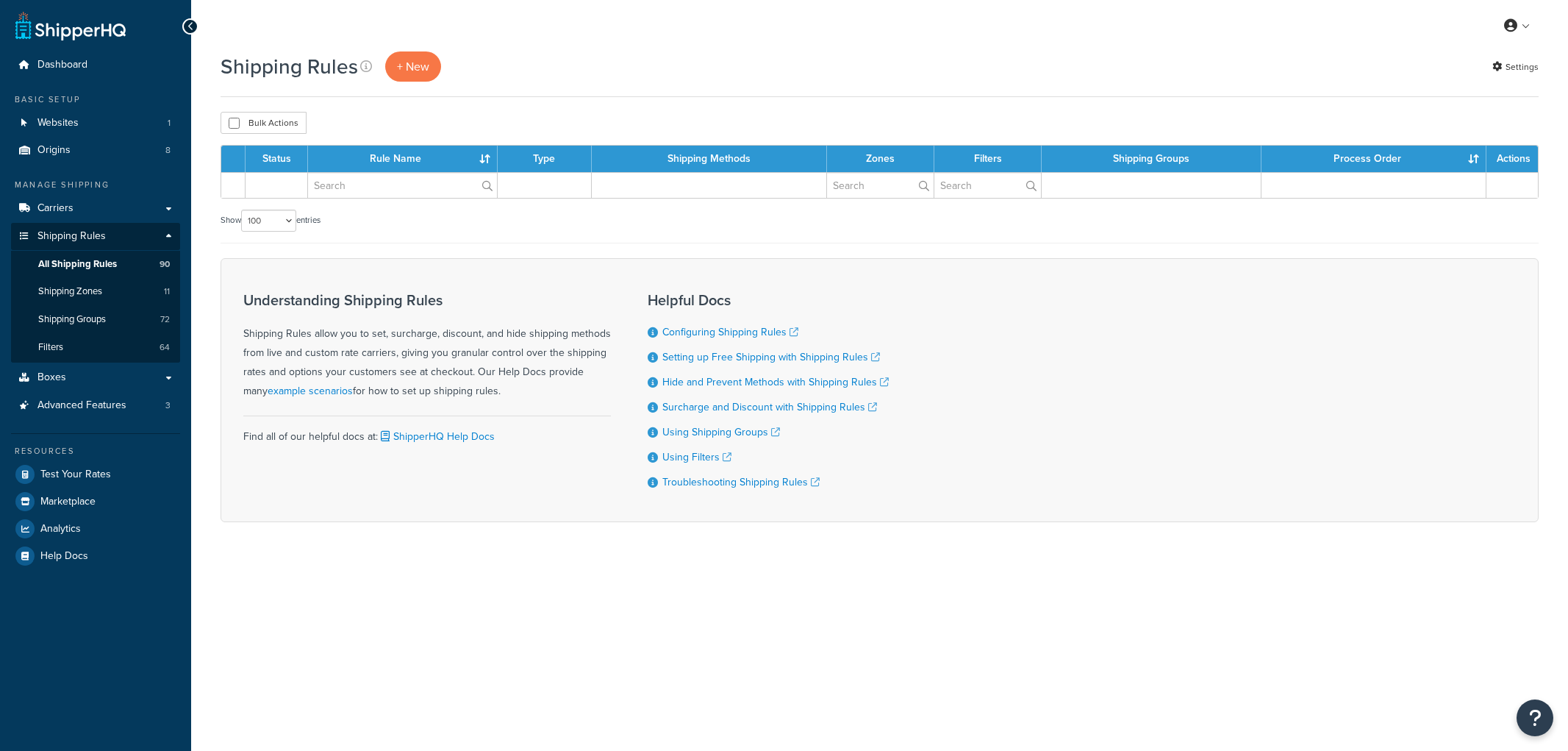
select select "100"
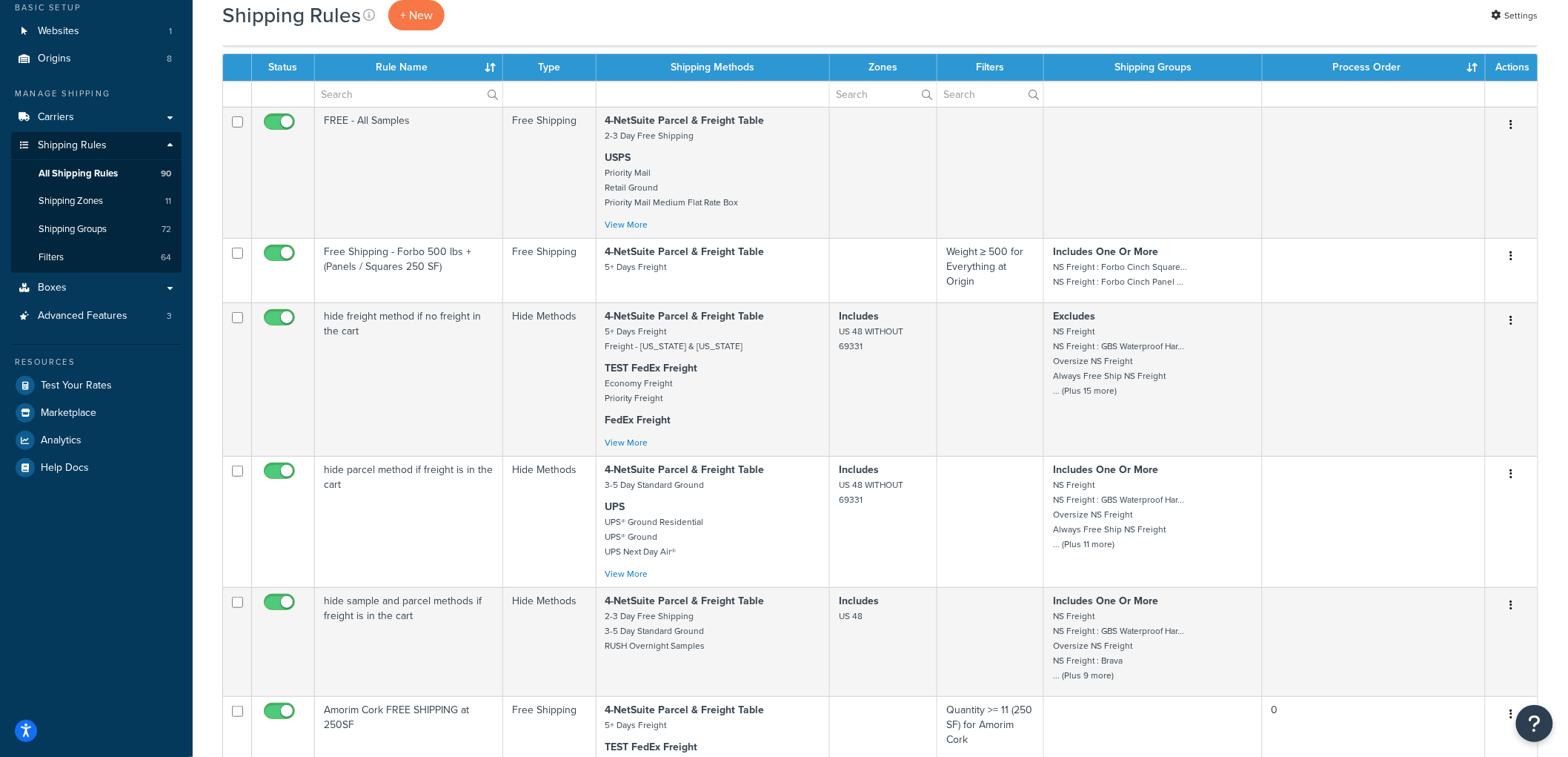
scroll to position [82, 0]
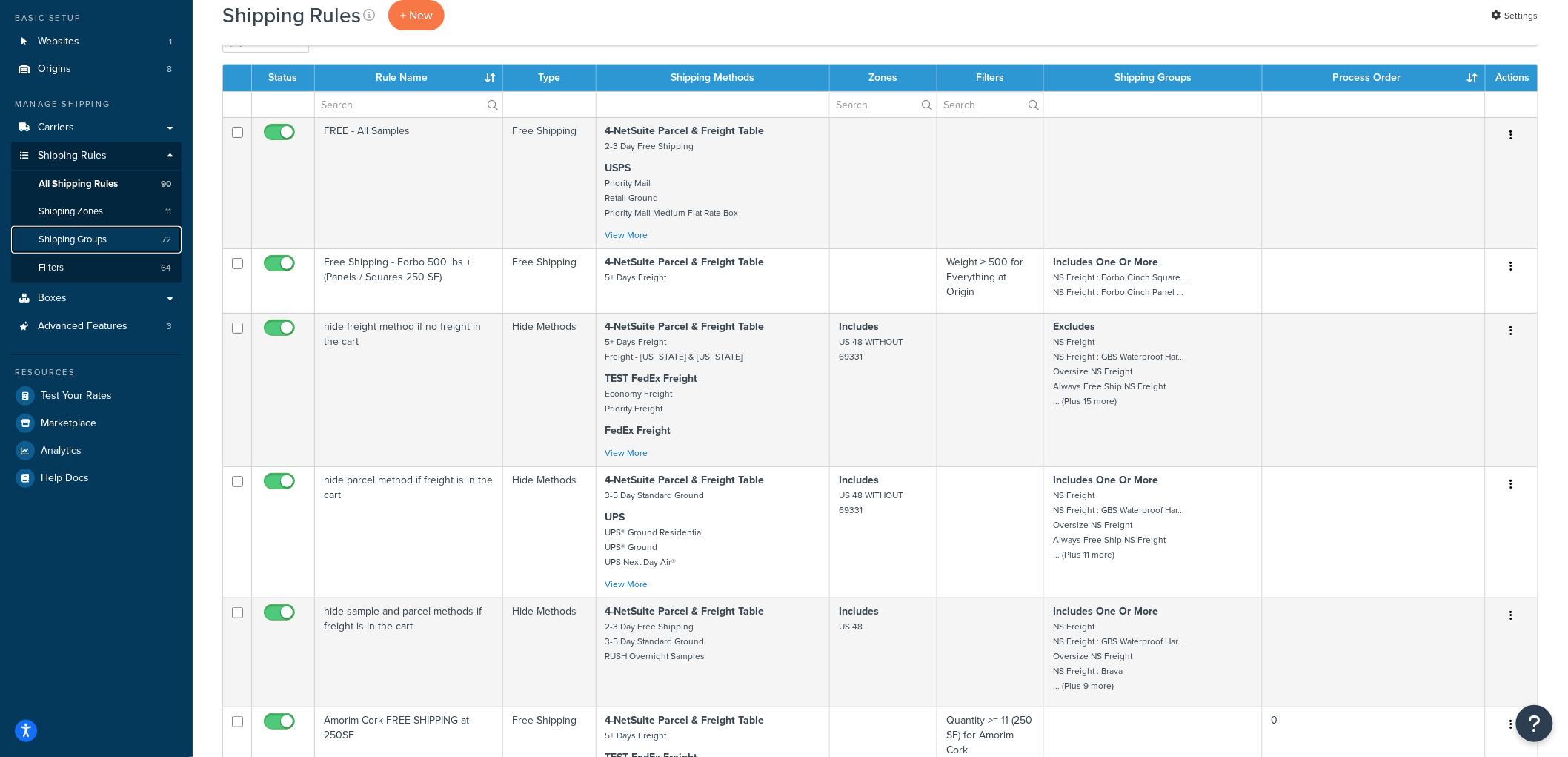
click at [91, 235] on span "Shipping Groups" at bounding box center [72, 240] width 68 height 12
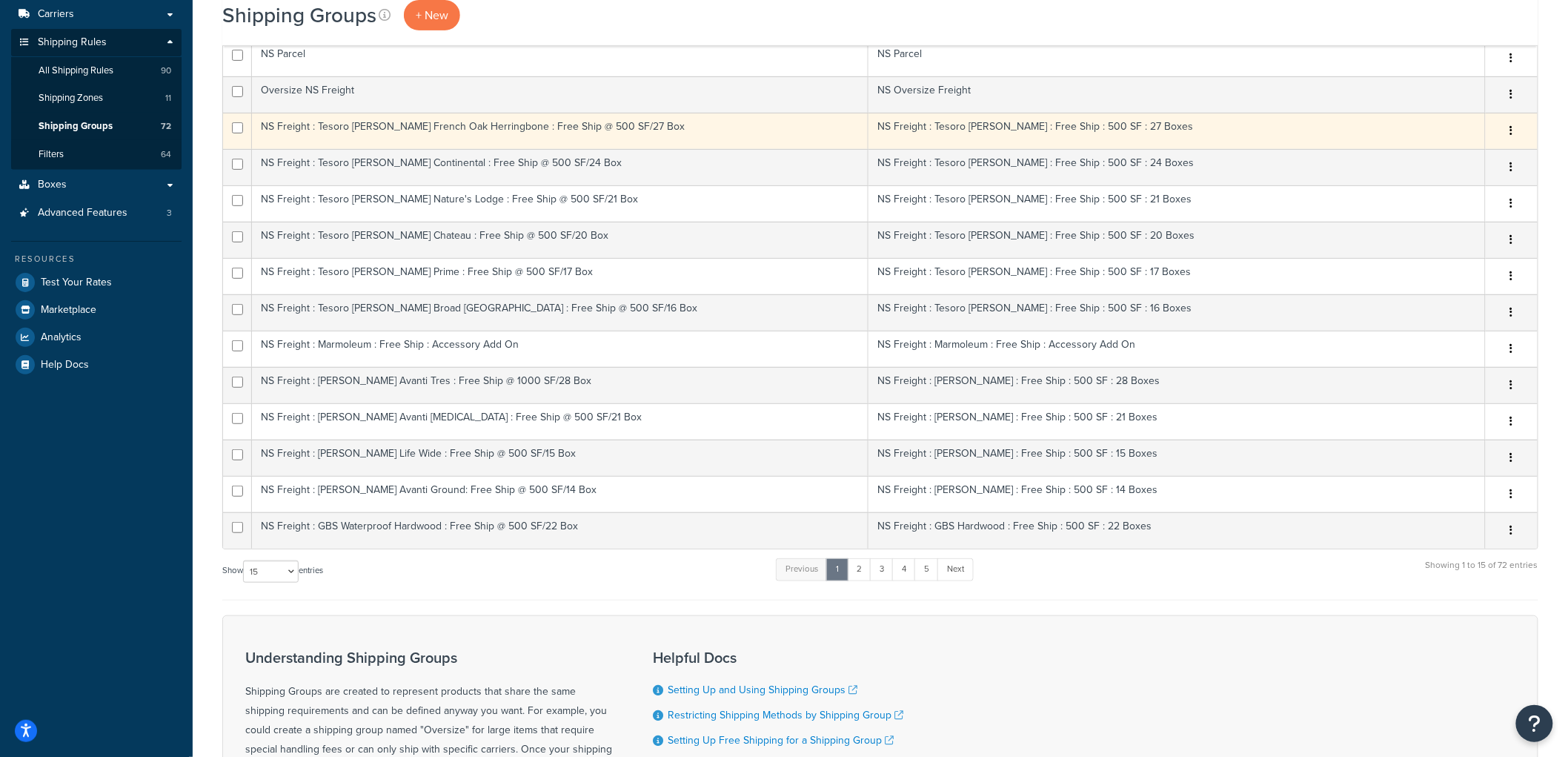
scroll to position [329, 0]
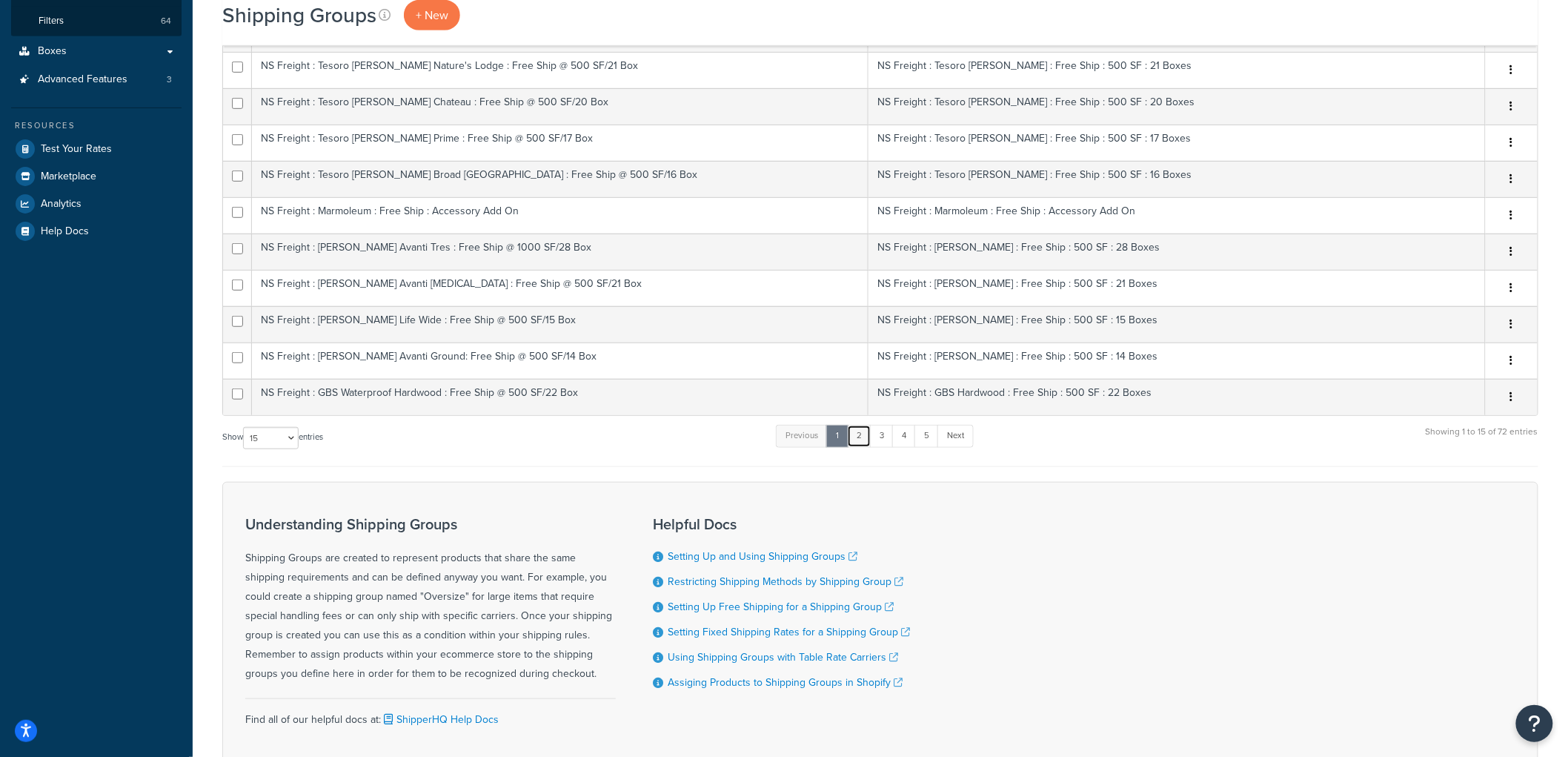
click at [866, 435] on link "2" at bounding box center [858, 435] width 24 height 22
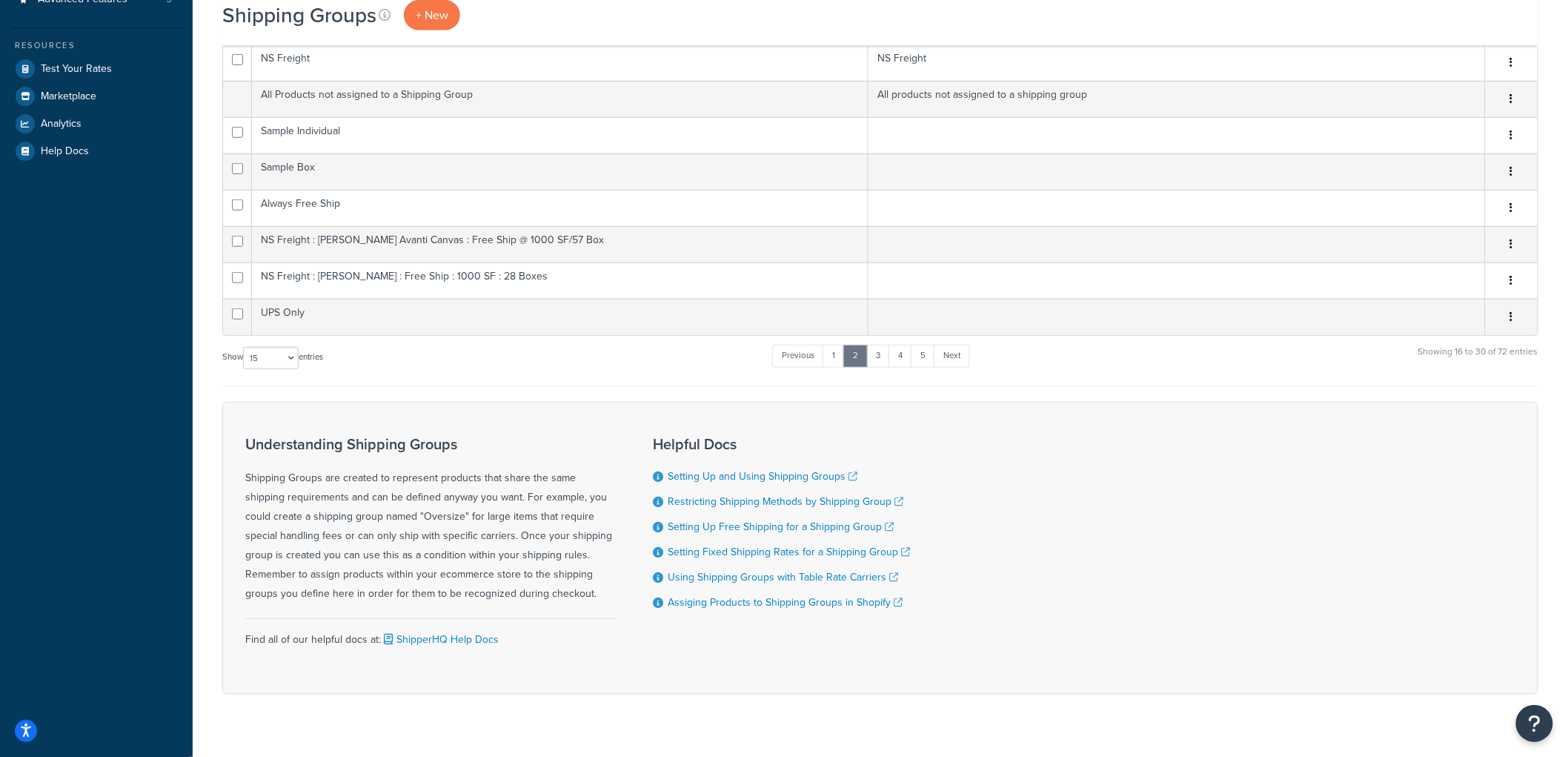
scroll to position [411, 0]
click at [266, 358] on select "10 15 25 50 100" at bounding box center [271, 355] width 55 height 22
select select "100"
click at [244, 366] on select "10 15 25 50 100" at bounding box center [271, 355] width 55 height 22
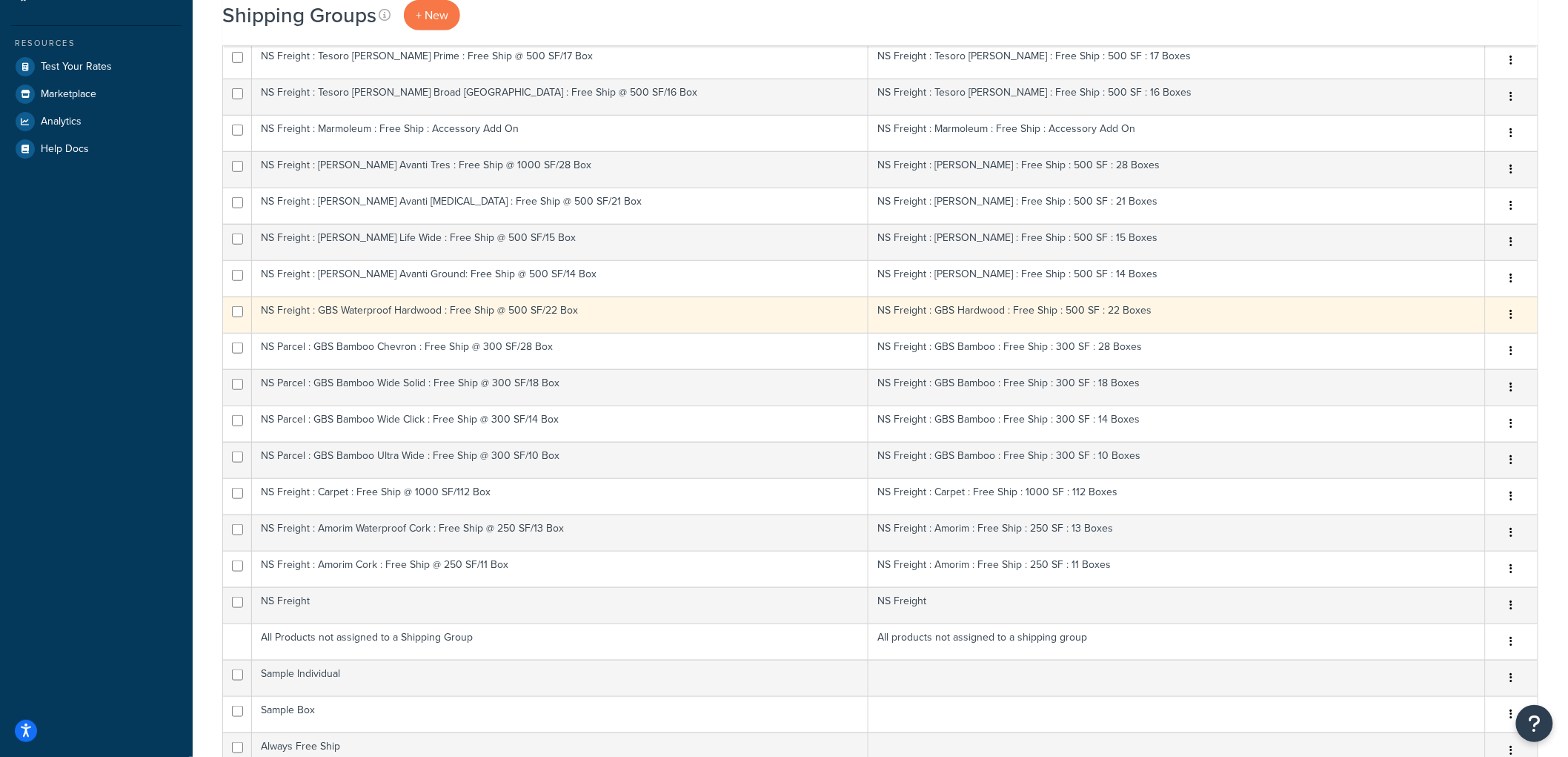
click at [637, 322] on td "NS Freight : GBS Waterproof Hardwood : Free Ship @ 500 SF/22 Box" at bounding box center [560, 314] width 616 height 37
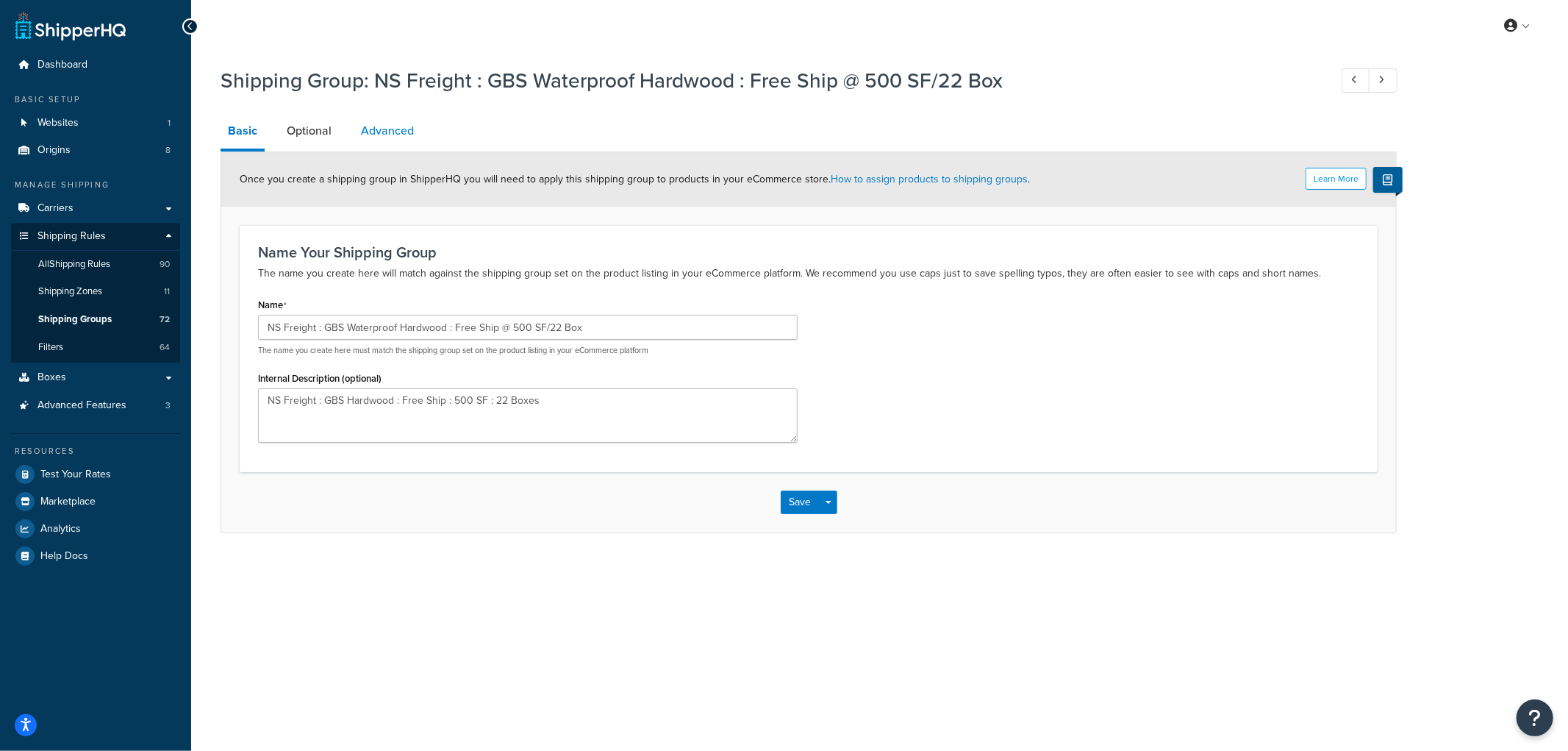
click at [393, 140] on link "Advanced" at bounding box center [387, 131] width 67 height 35
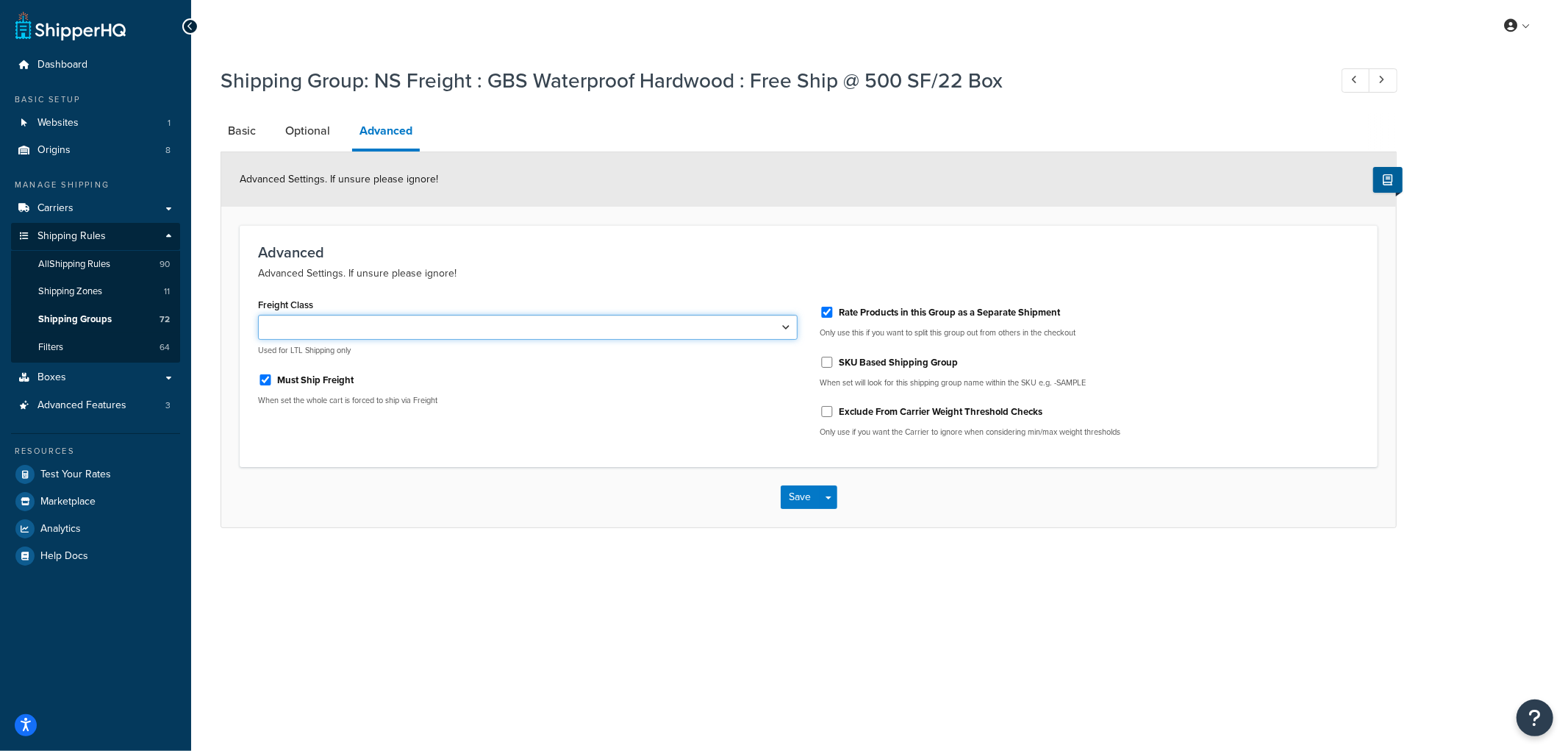
click at [360, 324] on select "50 55 60 65 70 77.5 85 92.5 100 110 125 150 175 200 250 300 400 500" at bounding box center [528, 327] width 539 height 25
click at [486, 260] on div "Advanced Advanced Settings. If unsure please ignore!" at bounding box center [808, 263] width 1101 height 38
click at [428, 273] on p "Advanced Settings. If unsure please ignore!" at bounding box center [808, 273] width 1101 height 18
click at [85, 157] on link "Origins 8" at bounding box center [95, 150] width 169 height 27
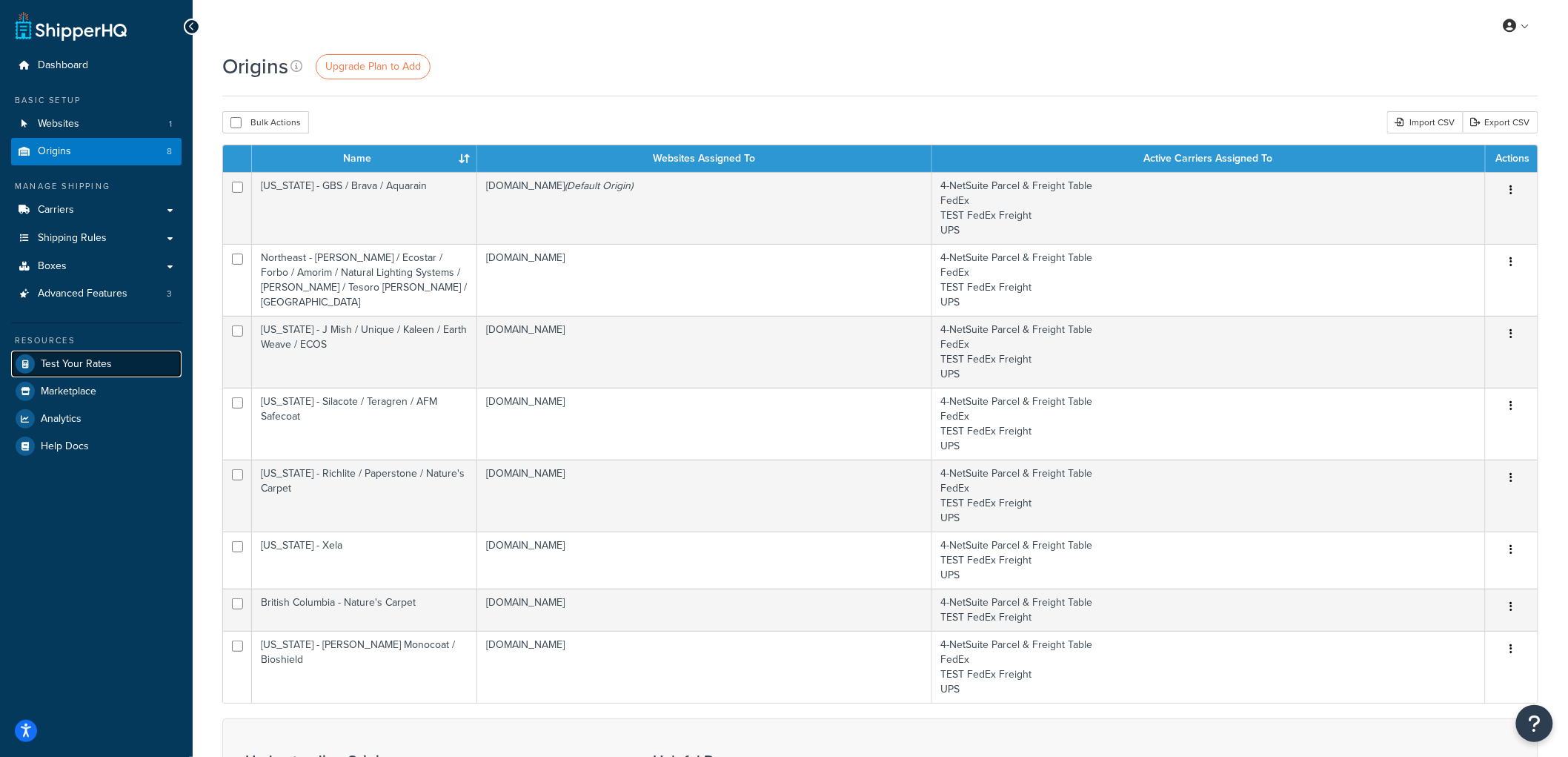
click at [90, 353] on link "Test Your Rates" at bounding box center [95, 364] width 170 height 27
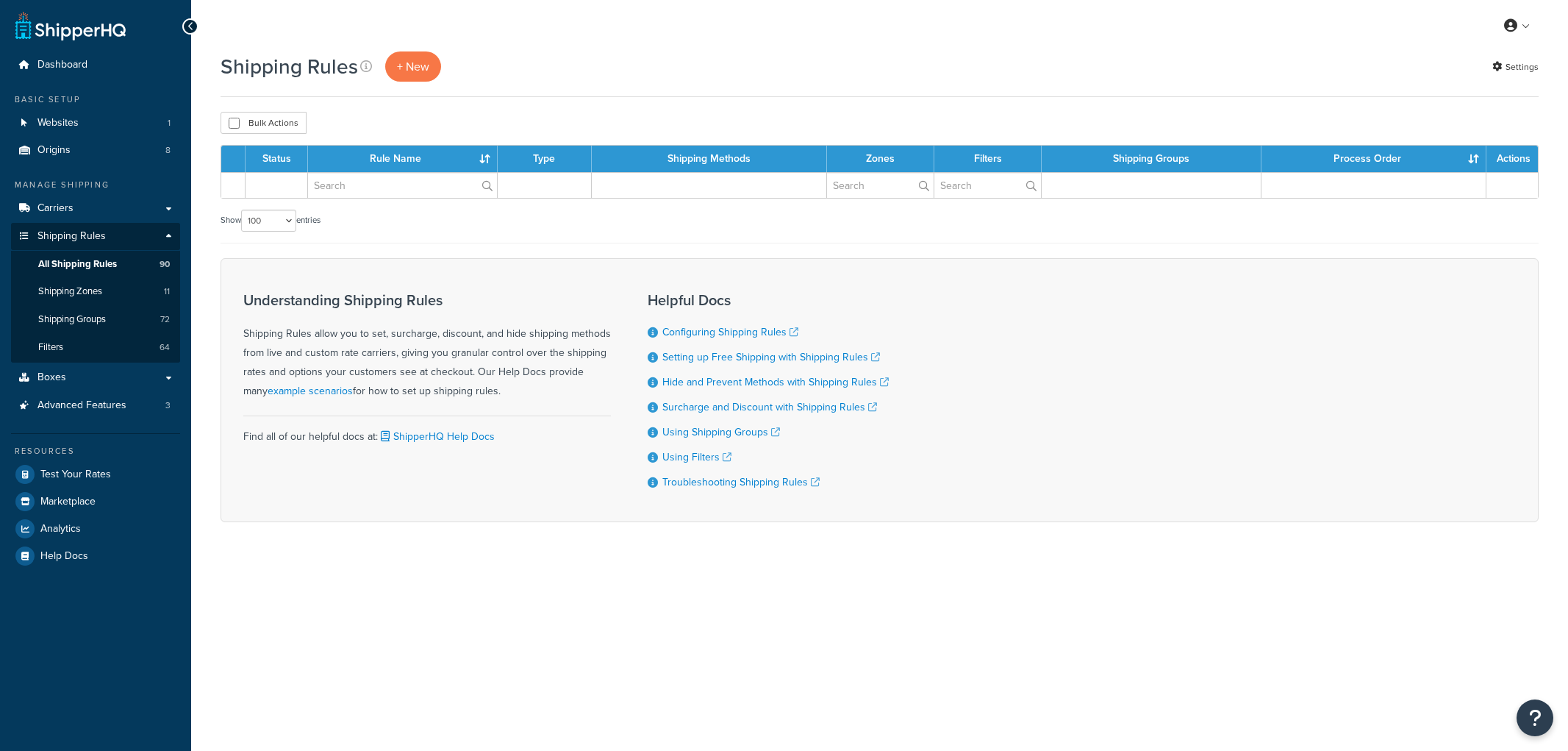
select select "100"
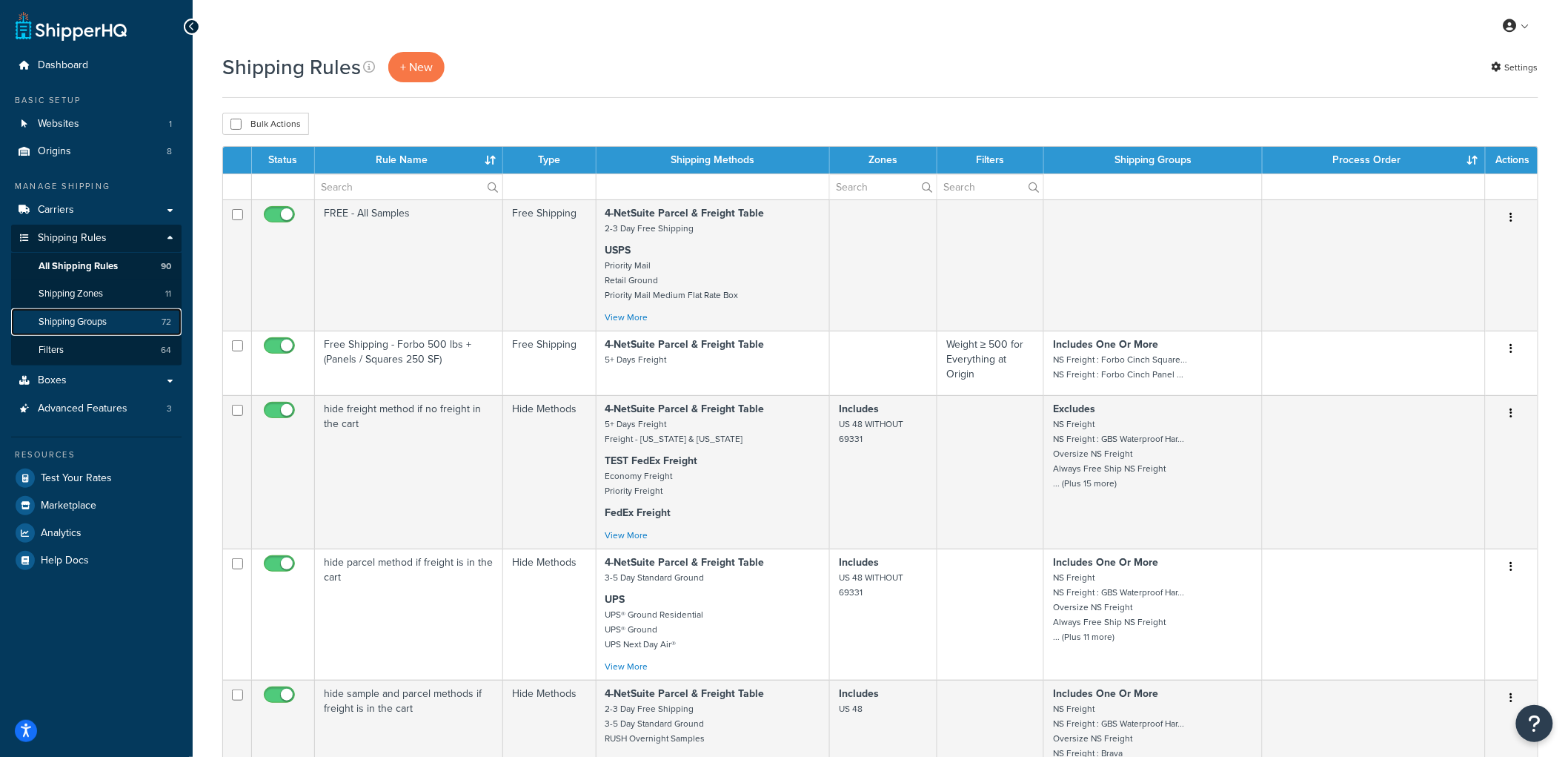
click at [92, 323] on span "Shipping Groups" at bounding box center [72, 322] width 68 height 12
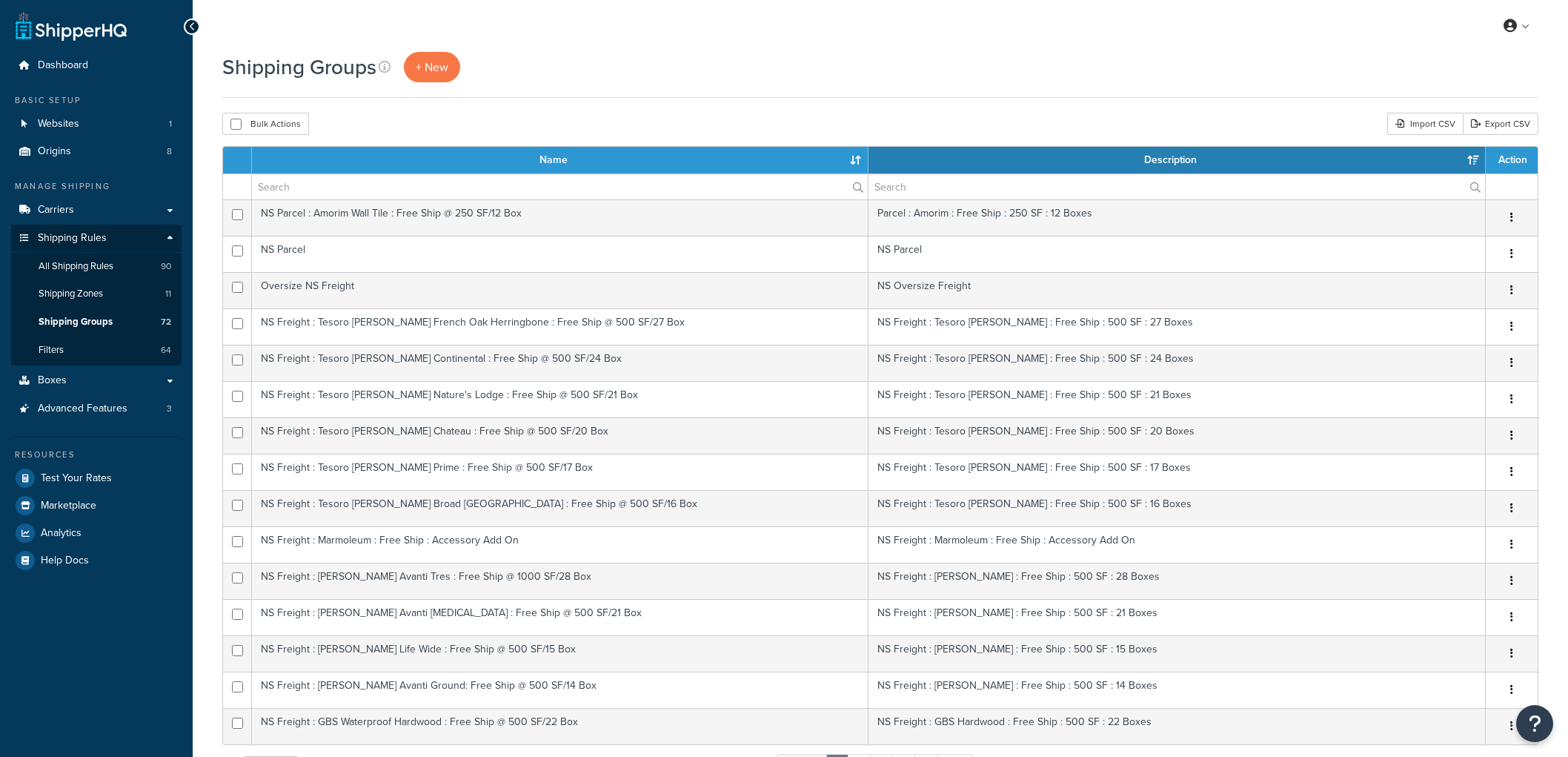
select select "15"
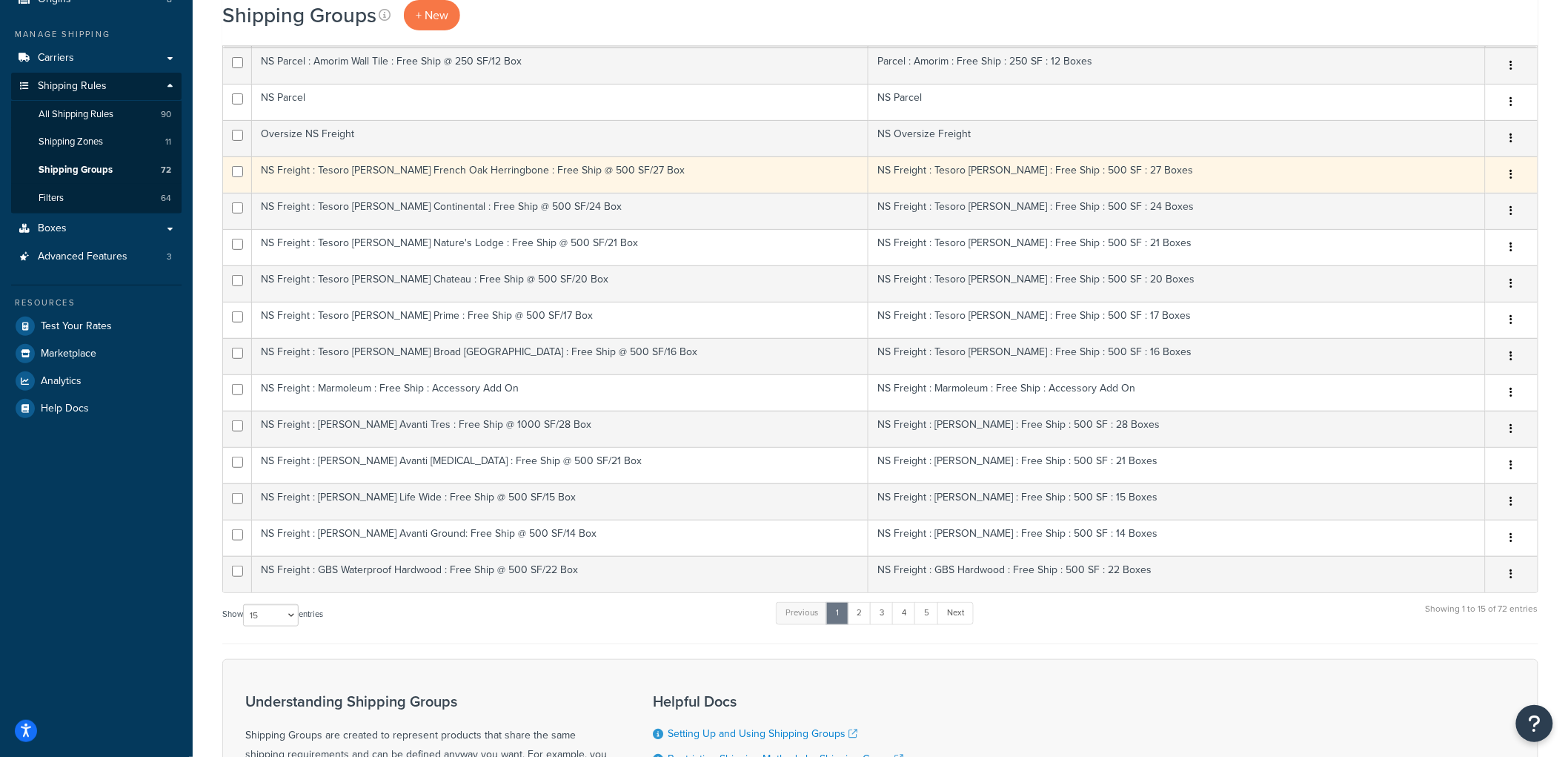
scroll to position [247, 0]
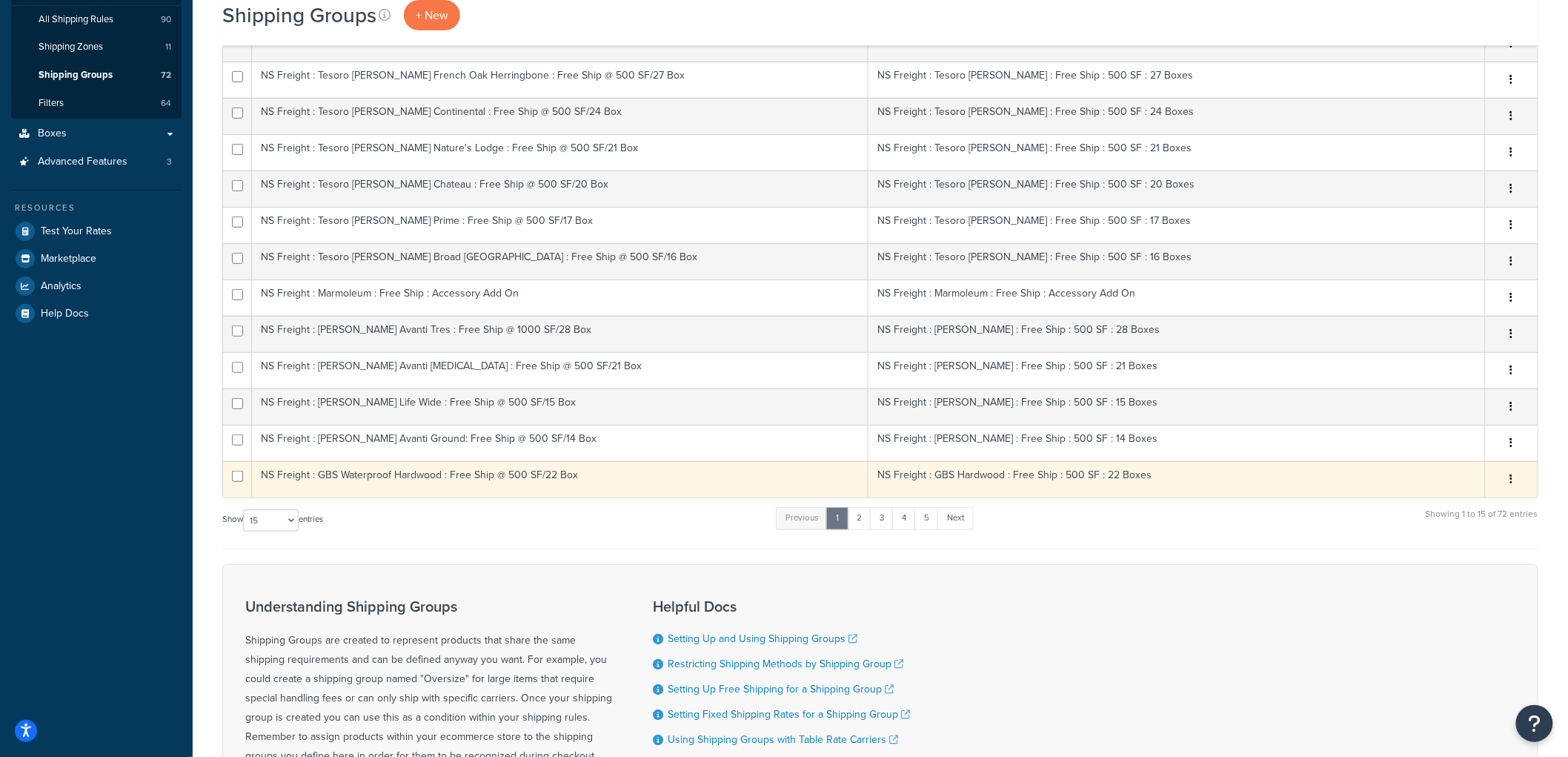
click at [646, 476] on td "NS Freight : GBS Waterproof Hardwood : Free Ship @ 500 SF/22 Box" at bounding box center [560, 479] width 616 height 37
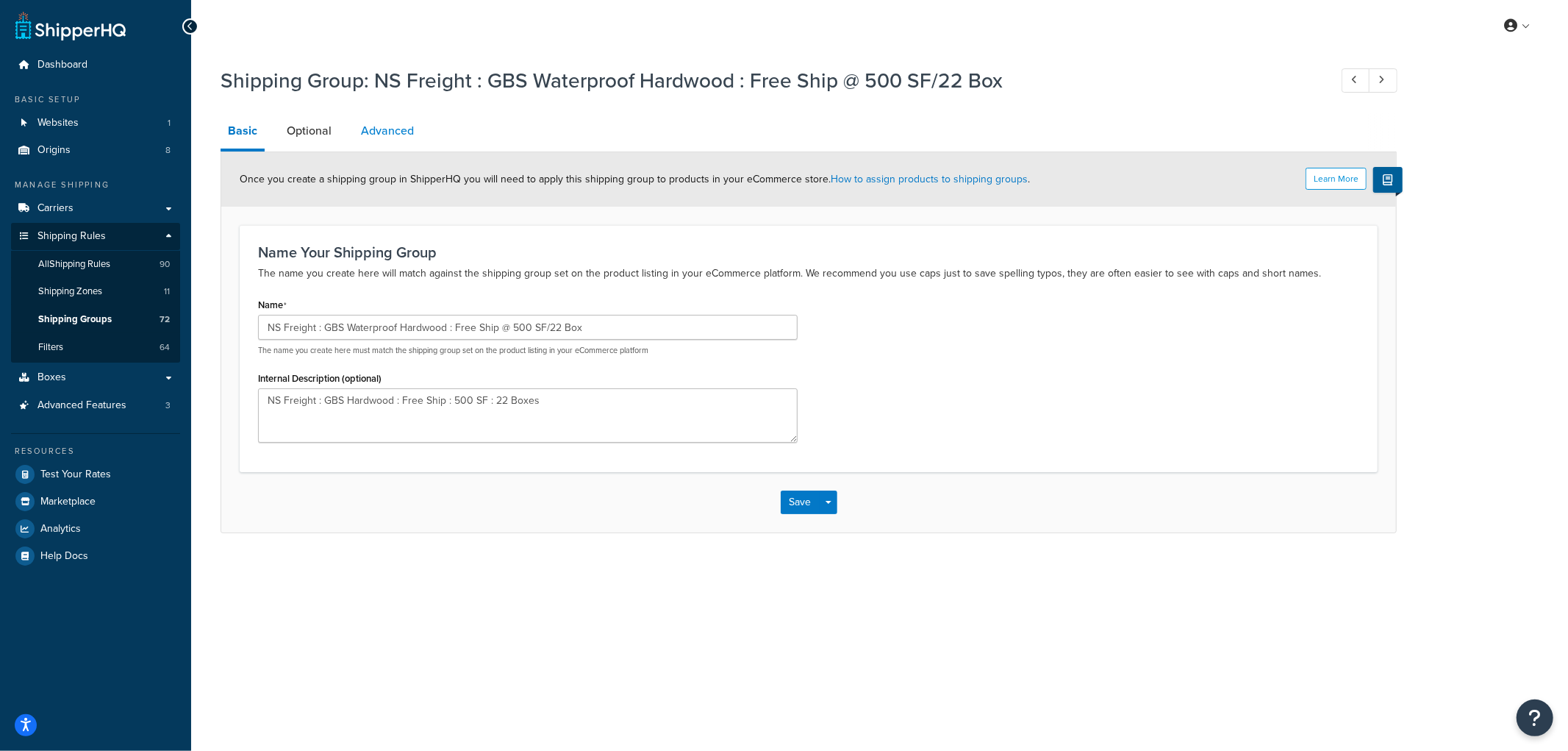
click at [386, 120] on link "Advanced" at bounding box center [387, 131] width 67 height 35
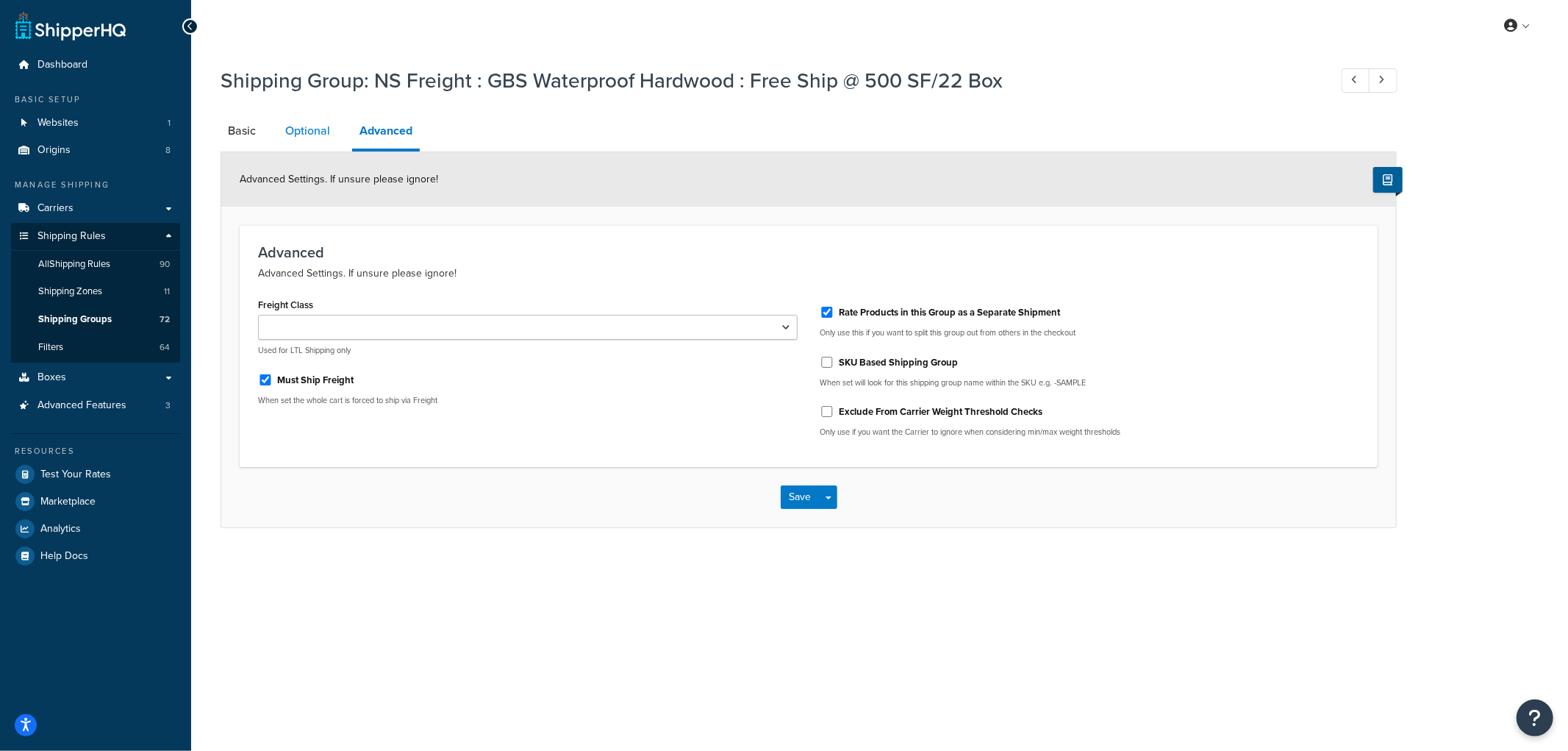
click at [290, 122] on link "Optional" at bounding box center [307, 131] width 59 height 35
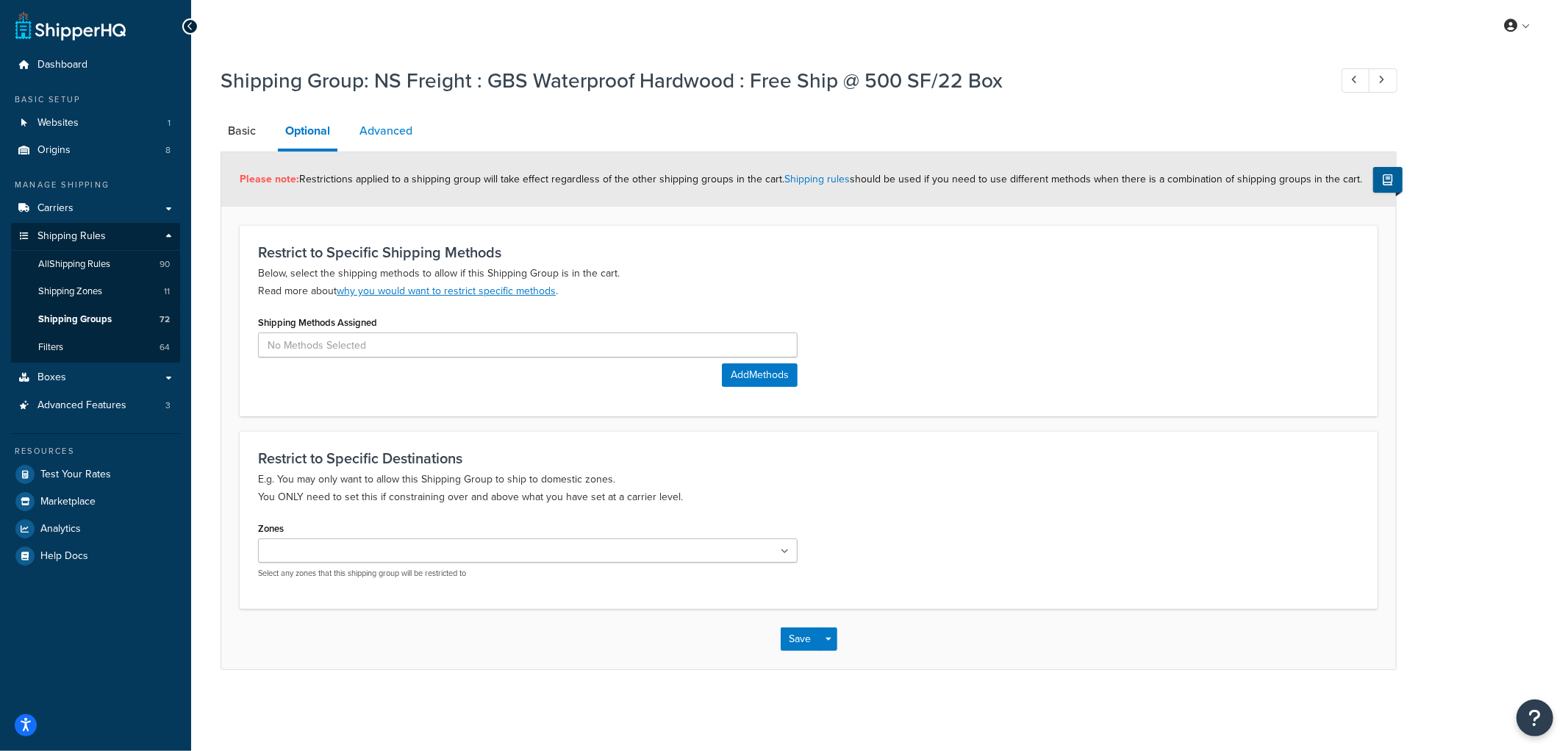
click at [417, 148] on link "Advanced" at bounding box center [386, 131] width 67 height 35
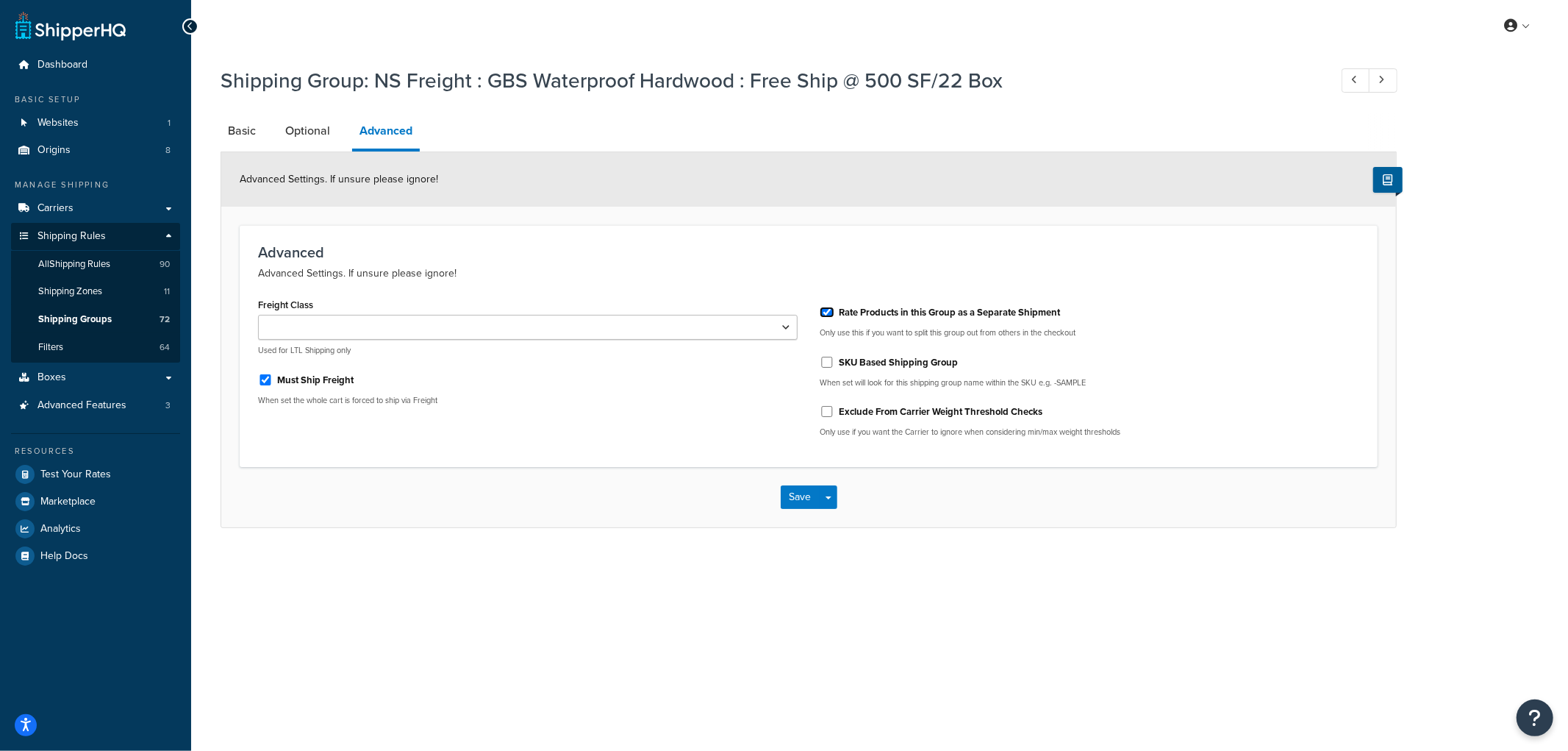
click at [826, 315] on input "Rate Products in this Group as a Separate Shipment" at bounding box center [827, 312] width 15 height 11
checkbox input "false"
click at [269, 377] on input "Must Ship Freight" at bounding box center [265, 379] width 15 height 11
checkbox input "false"
click at [807, 503] on button "Save" at bounding box center [800, 497] width 40 height 24
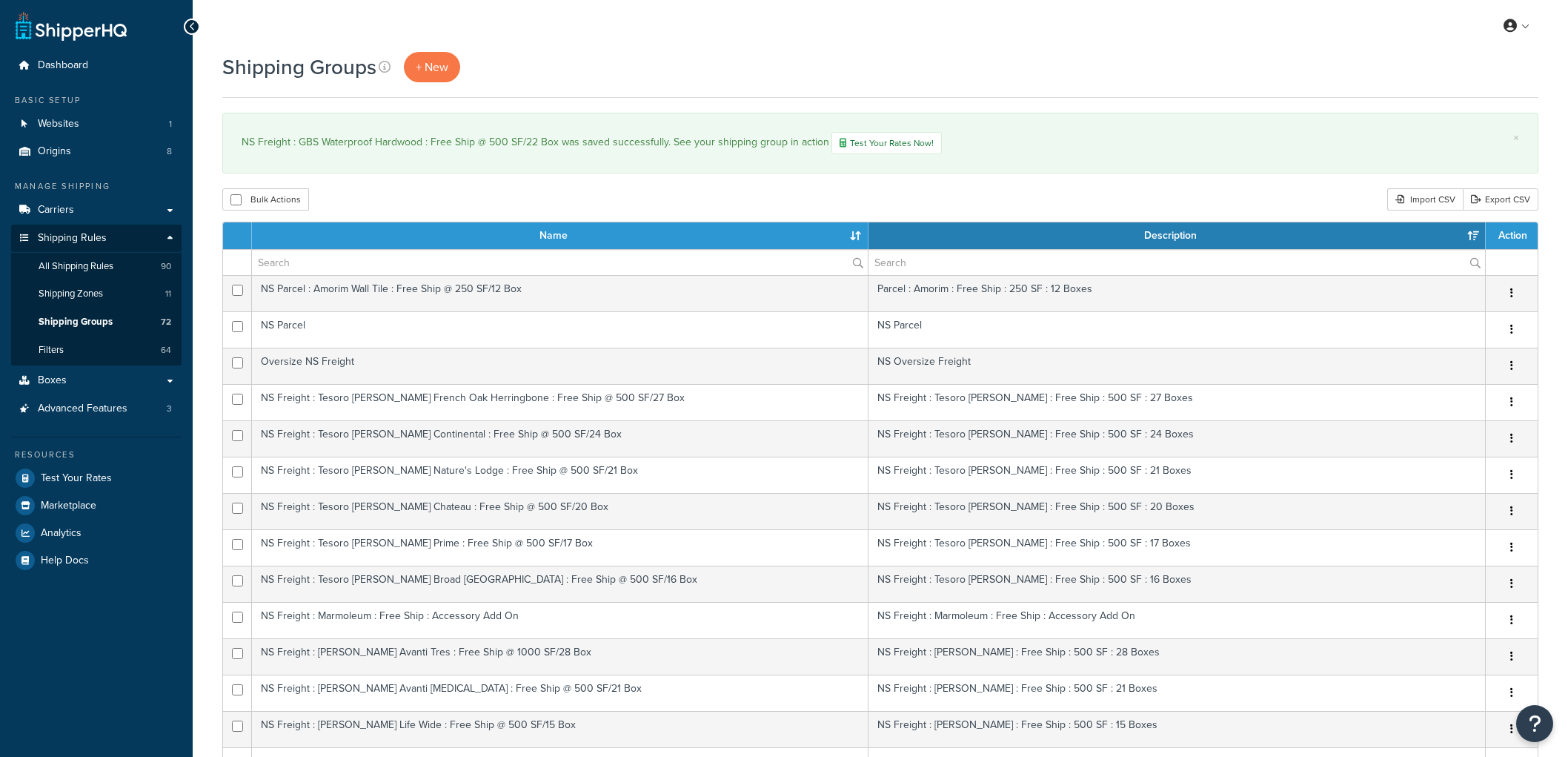
select select "15"
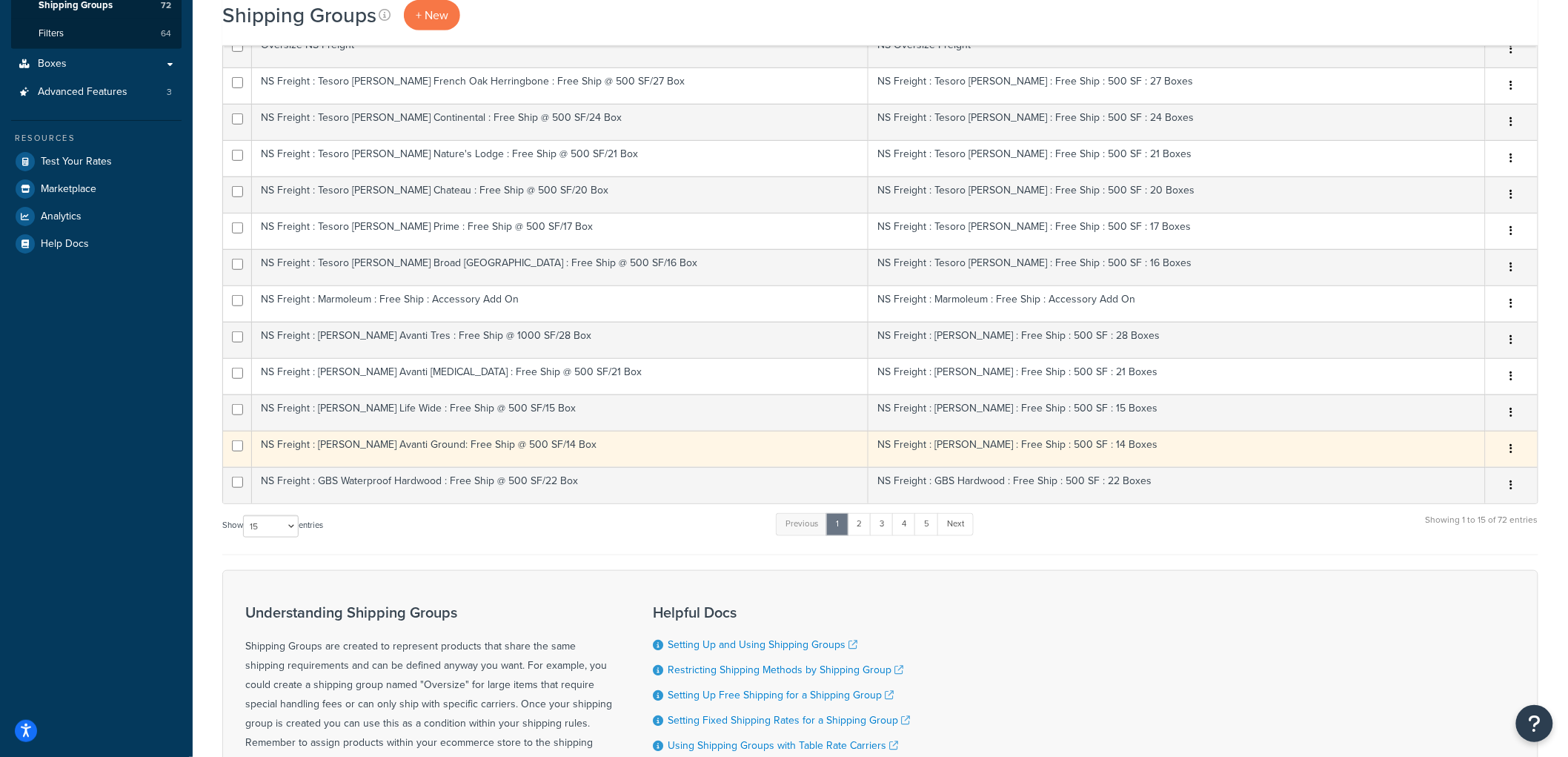
scroll to position [411, 0]
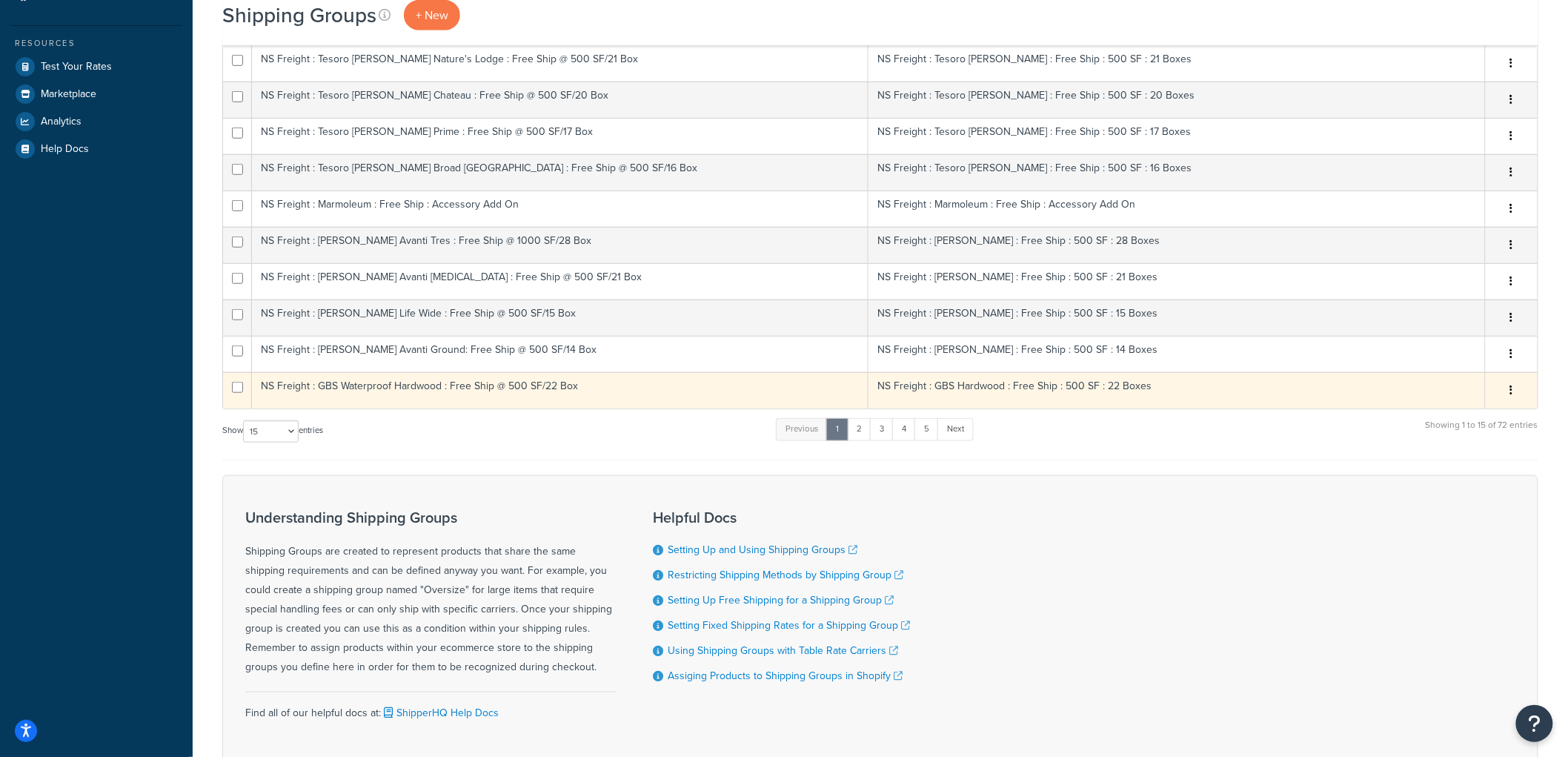
click at [464, 399] on td "NS Freight : GBS Waterproof Hardwood : Free Ship @ 500 SF/22 Box" at bounding box center [560, 390] width 616 height 37
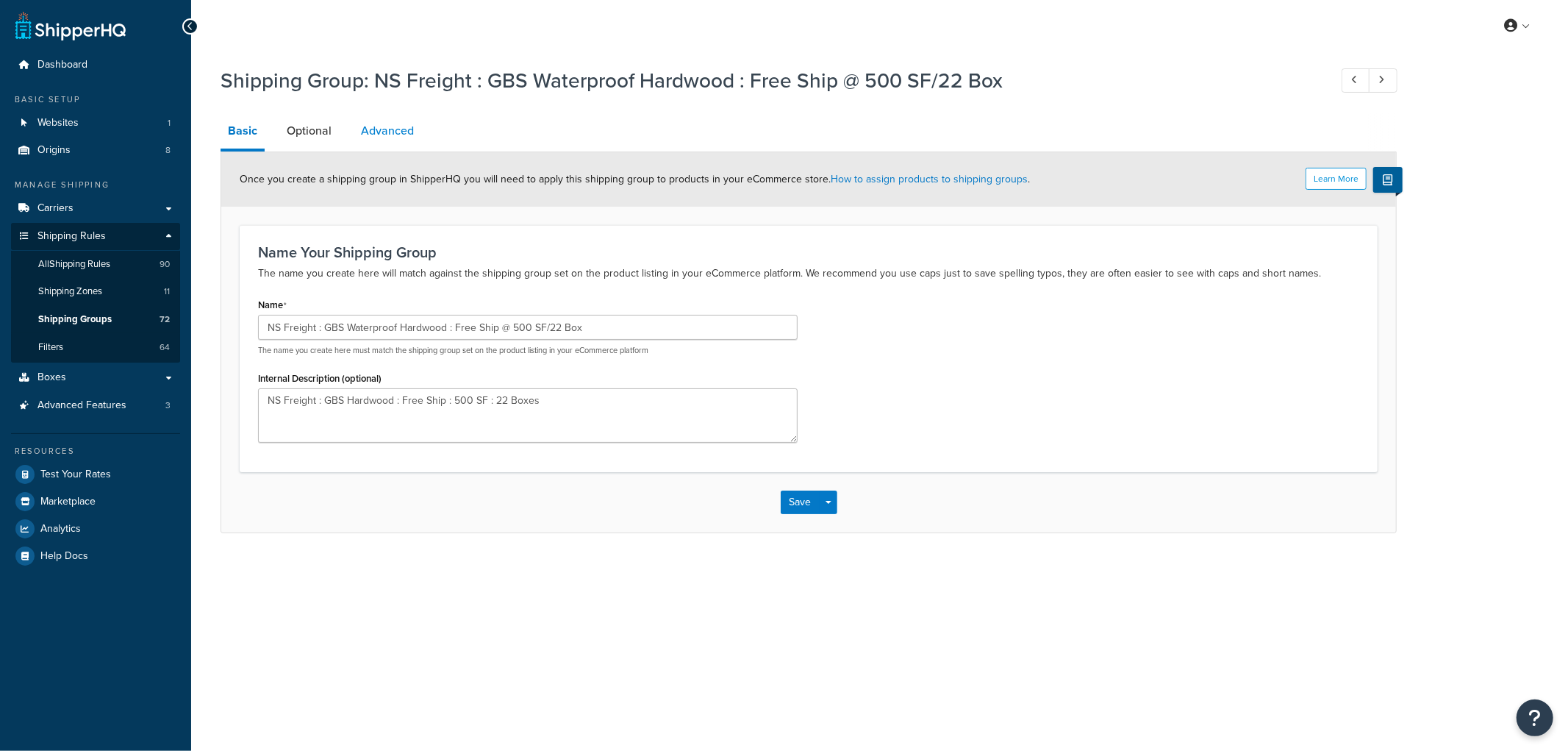
click at [401, 134] on link "Advanced" at bounding box center [387, 131] width 67 height 35
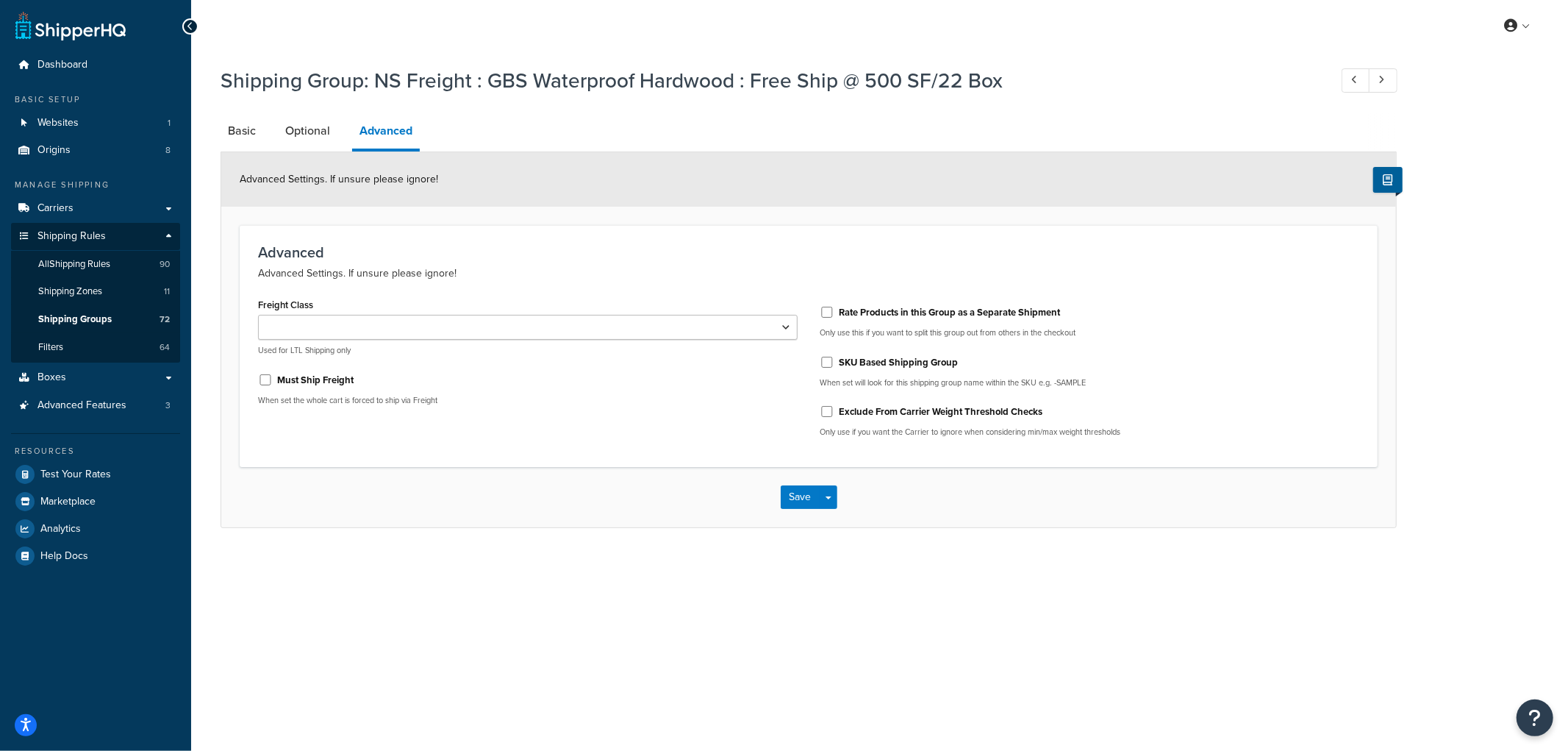
click at [278, 379] on label "Must Ship Freight" at bounding box center [315, 379] width 76 height 13
click at [272, 379] on input "Must Ship Freight" at bounding box center [265, 379] width 15 height 11
checkbox input "true"
click at [846, 311] on label "Rate Products in this Group as a Separate Shipment" at bounding box center [949, 312] width 221 height 13
click at [834, 311] on input "Rate Products in this Group as a Separate Shipment" at bounding box center [827, 312] width 15 height 11
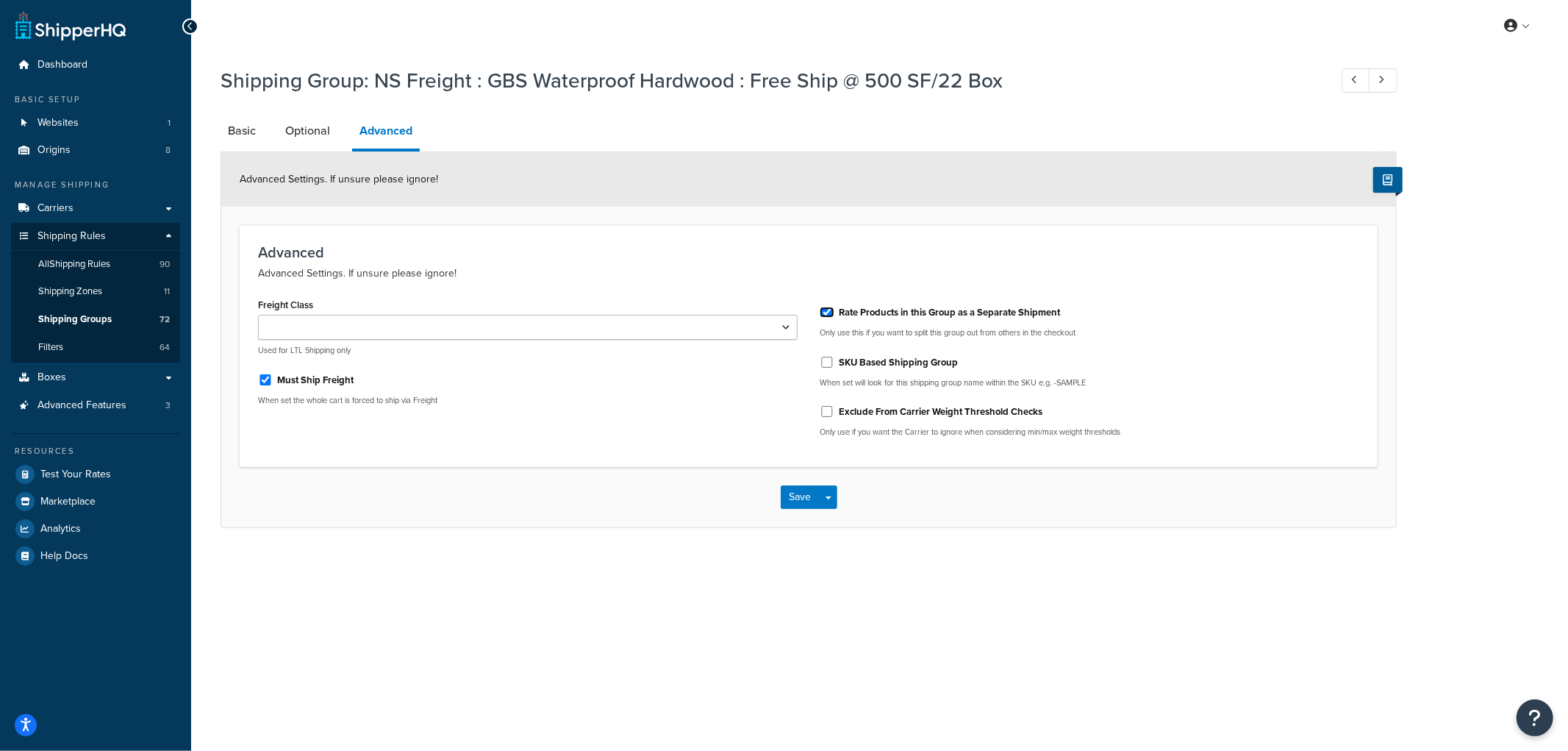
checkbox input "true"
click at [787, 491] on button "Save" at bounding box center [800, 497] width 40 height 24
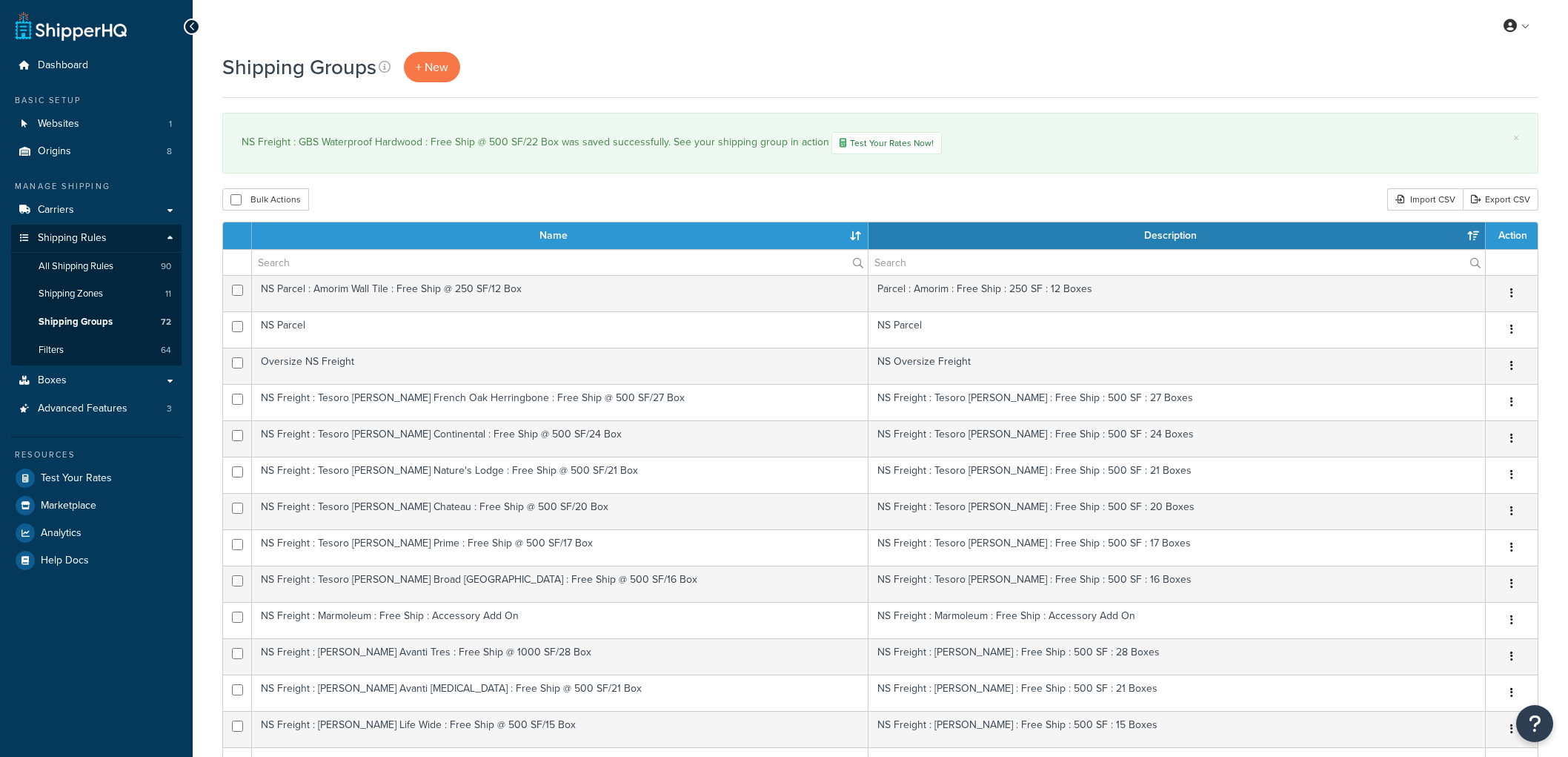
select select "15"
click at [103, 468] on link "Test Your Rates" at bounding box center [95, 478] width 170 height 27
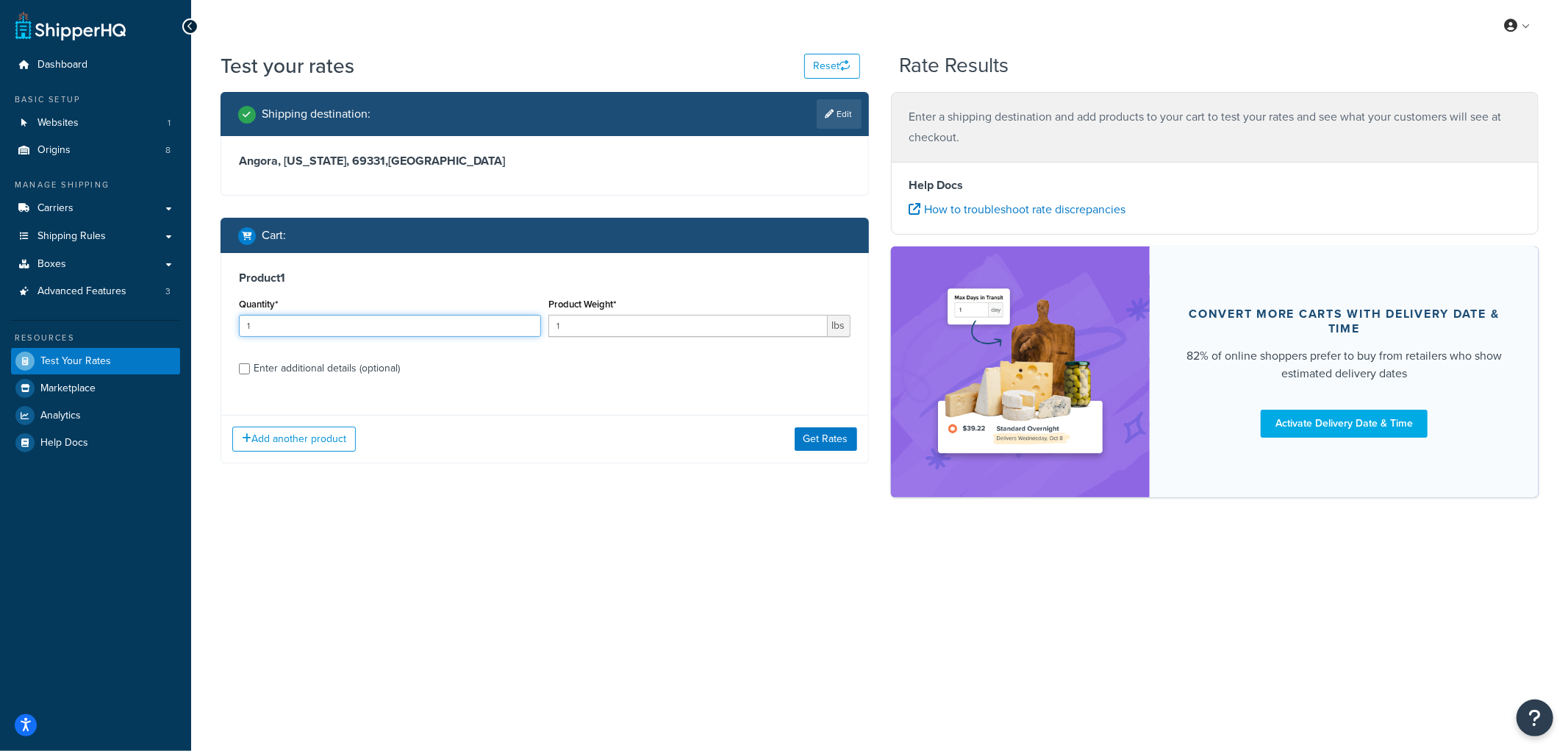
click at [363, 327] on input "1" at bounding box center [390, 326] width 302 height 22
type input "2"
click at [654, 312] on div "Product Weight* 1 lbs" at bounding box center [700, 315] width 302 height 42
click at [633, 326] on input "1" at bounding box center [688, 326] width 279 height 22
type input "10"
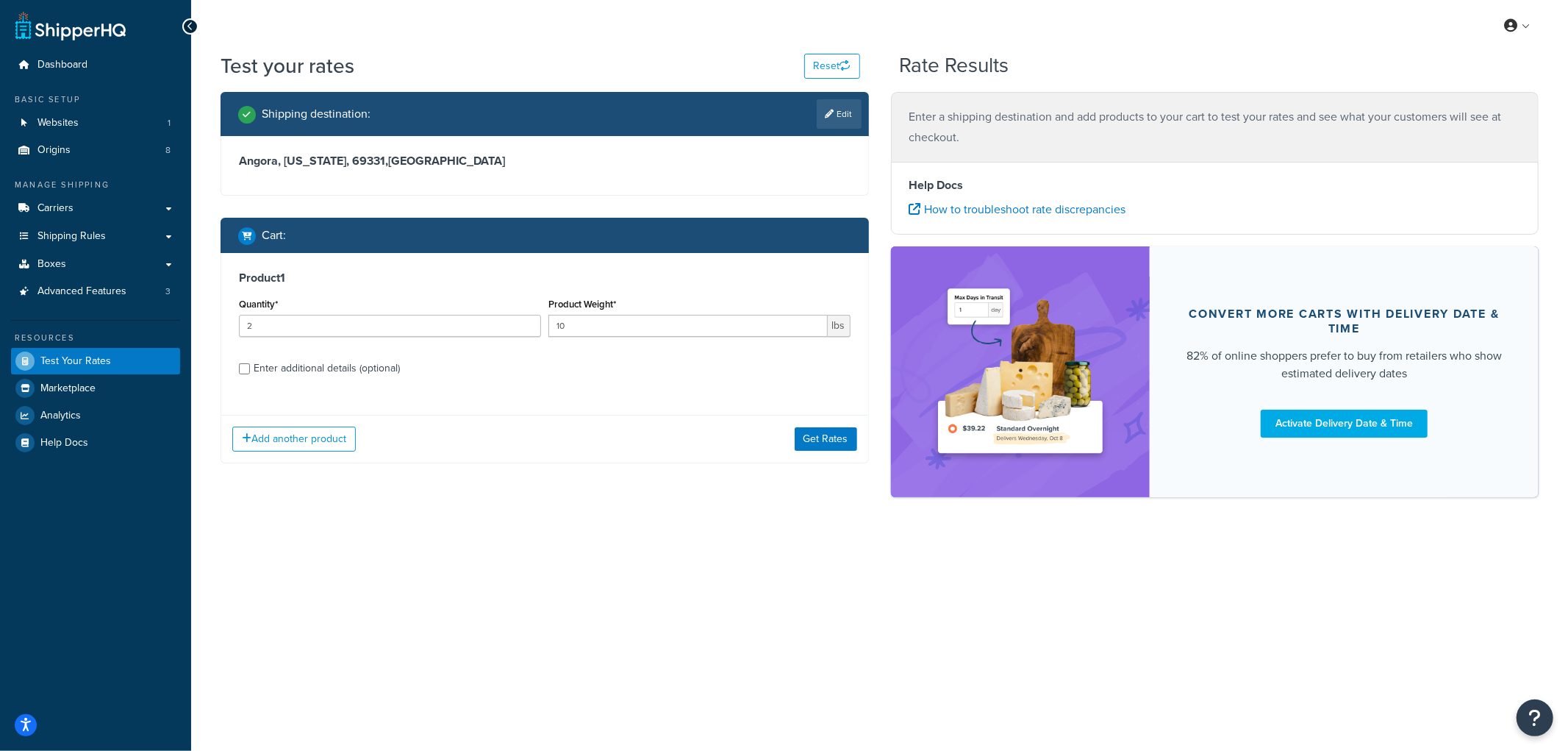
click at [314, 362] on div "Enter additional details (optional)" at bounding box center [326, 368] width 146 height 20
click at [250, 364] on input "Enter additional details (optional)" at bounding box center [244, 369] width 11 height 11
checkbox input "true"
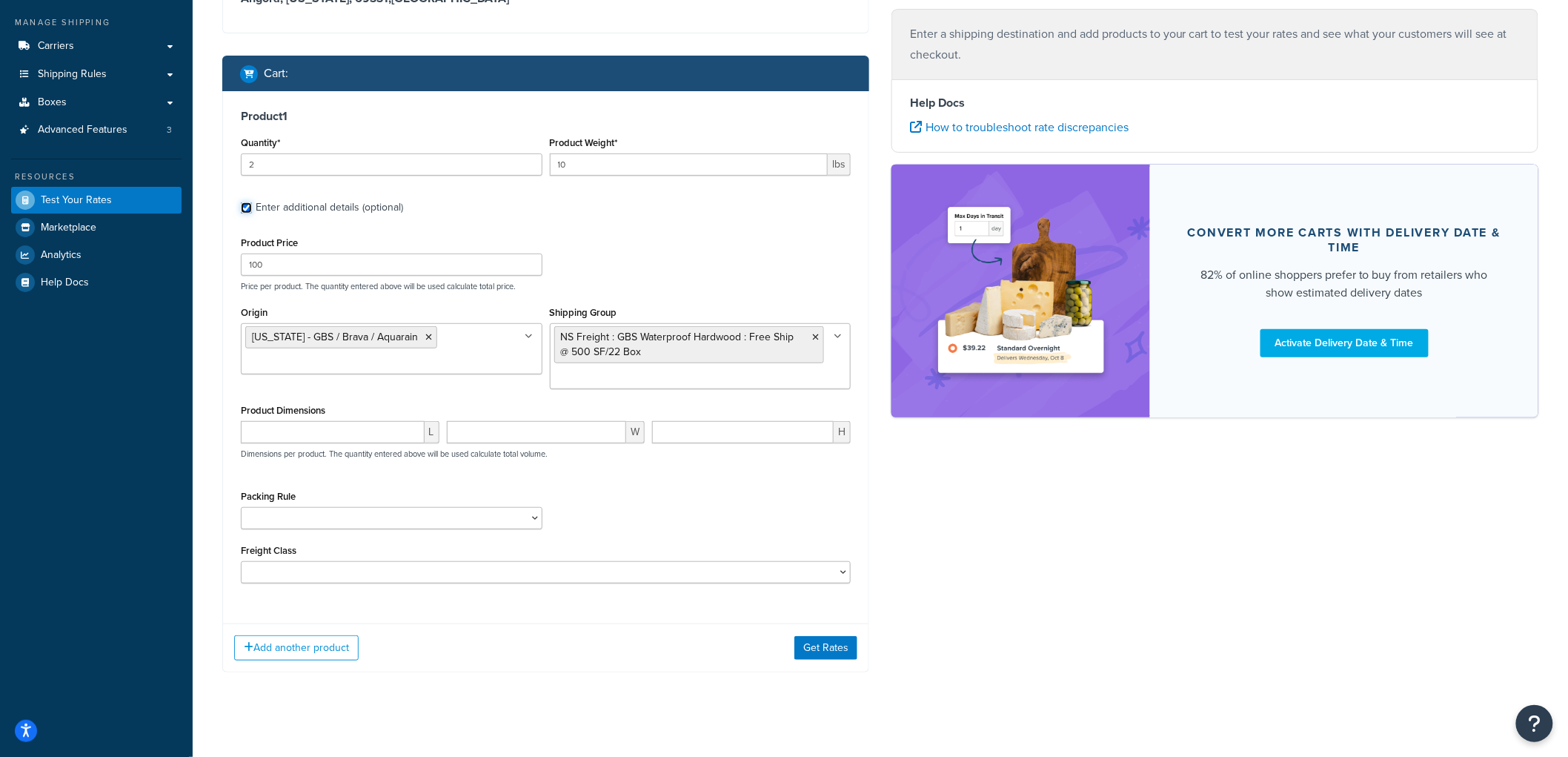
scroll to position [165, 0]
click at [821, 654] on button "Get Rates" at bounding box center [825, 646] width 63 height 24
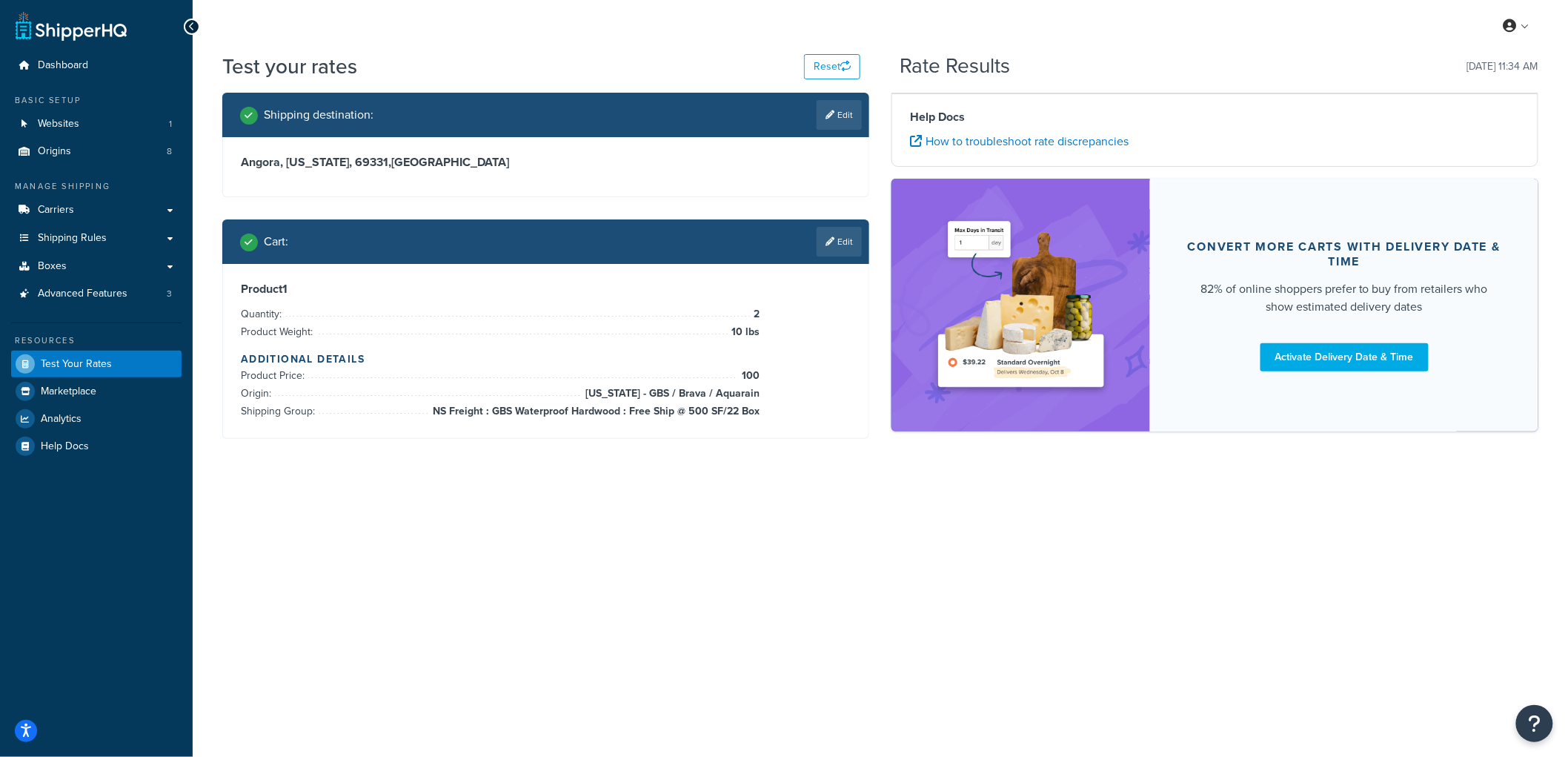
scroll to position [0, 0]
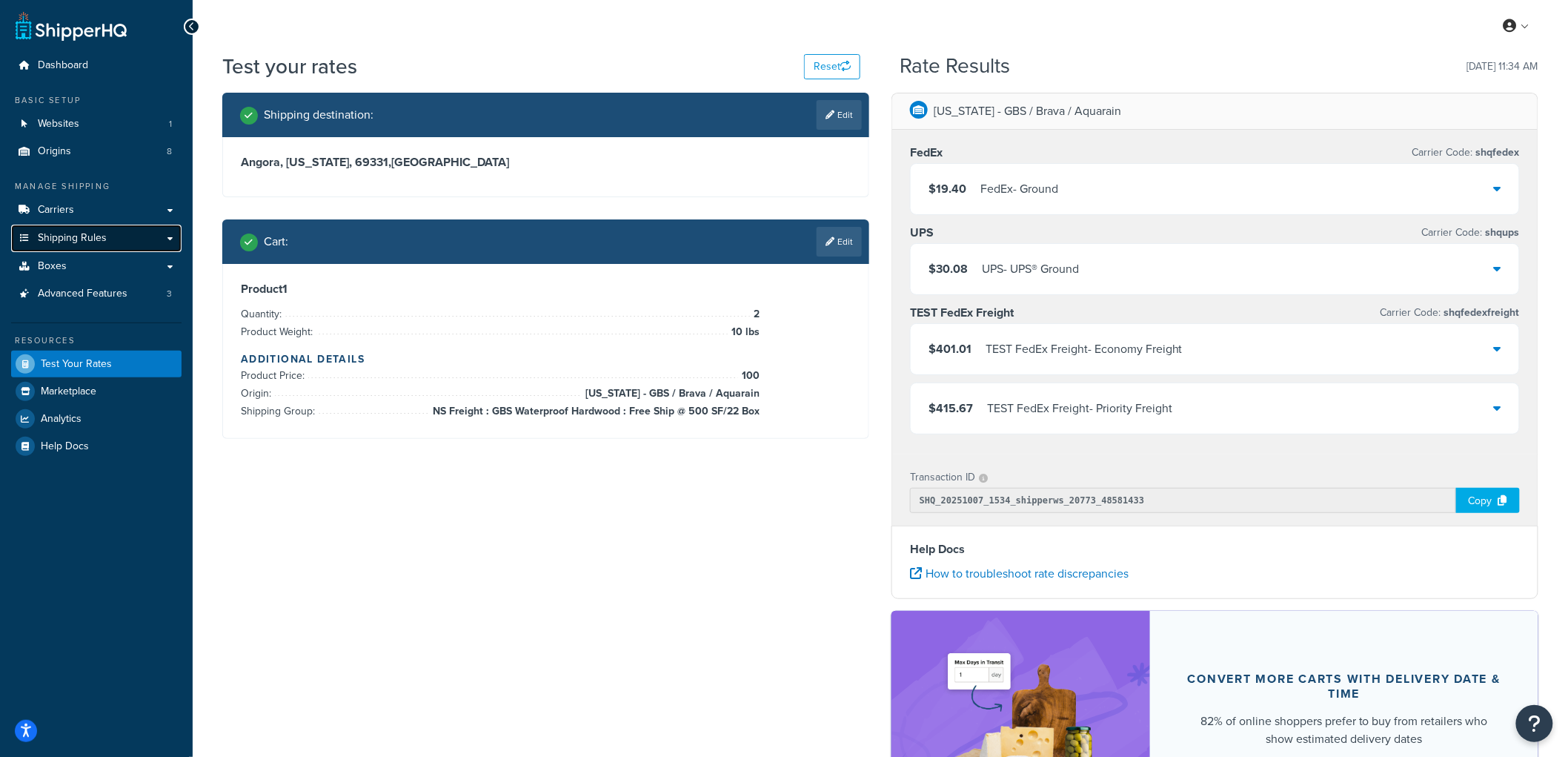
click at [68, 242] on span "Shipping Rules" at bounding box center [71, 238] width 69 height 12
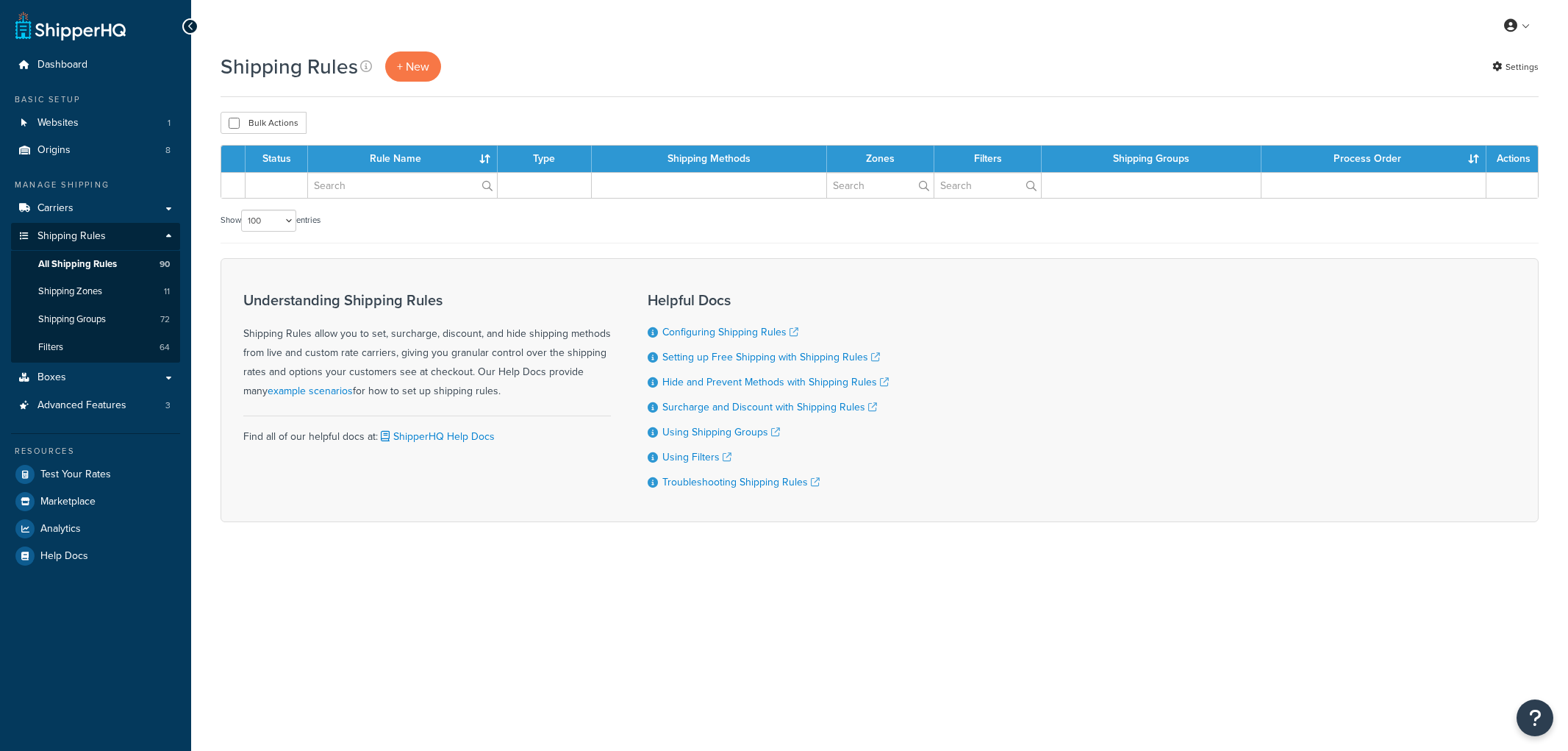
select select "100"
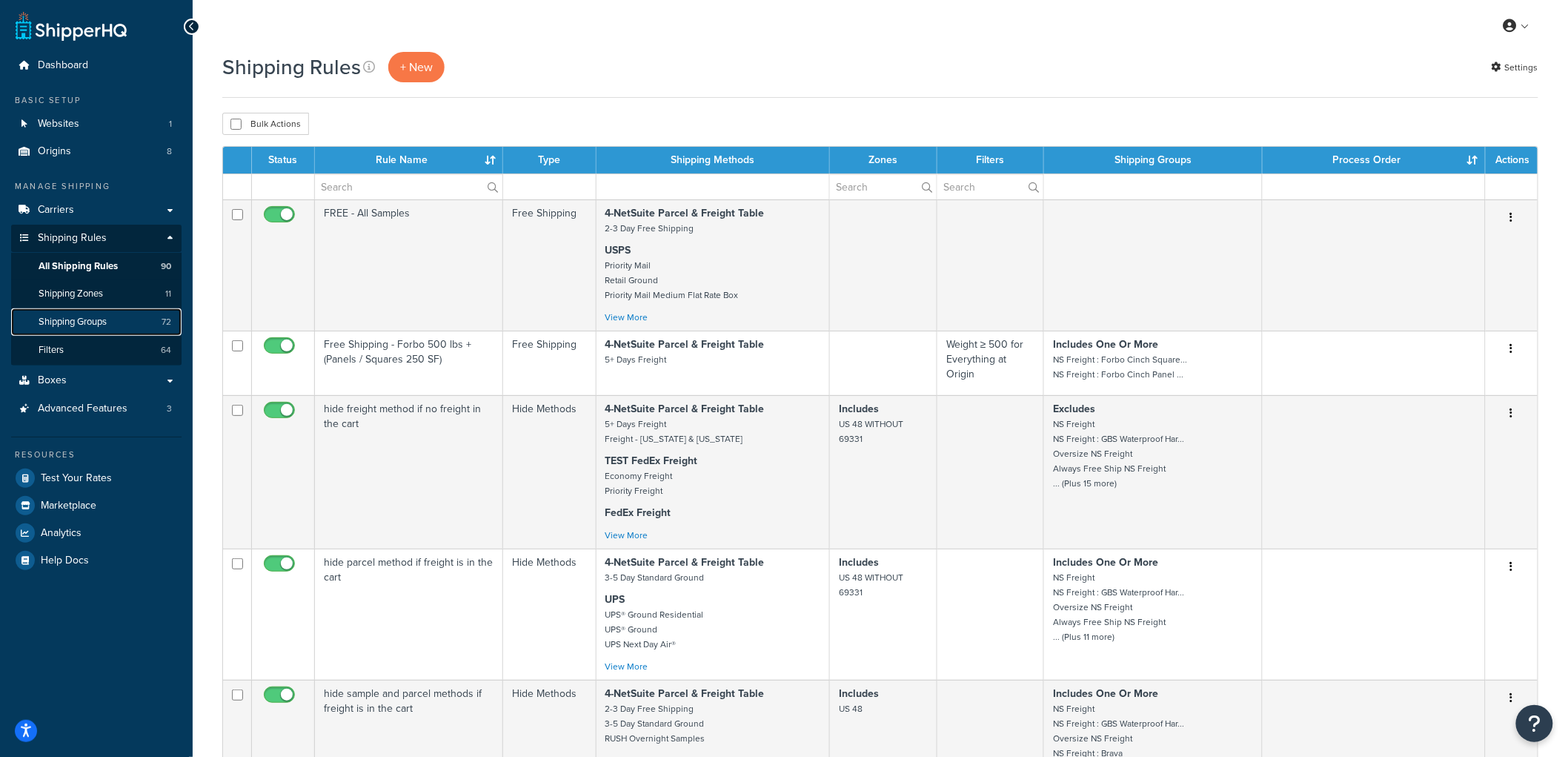
click at [94, 323] on span "Shipping Groups" at bounding box center [72, 322] width 68 height 12
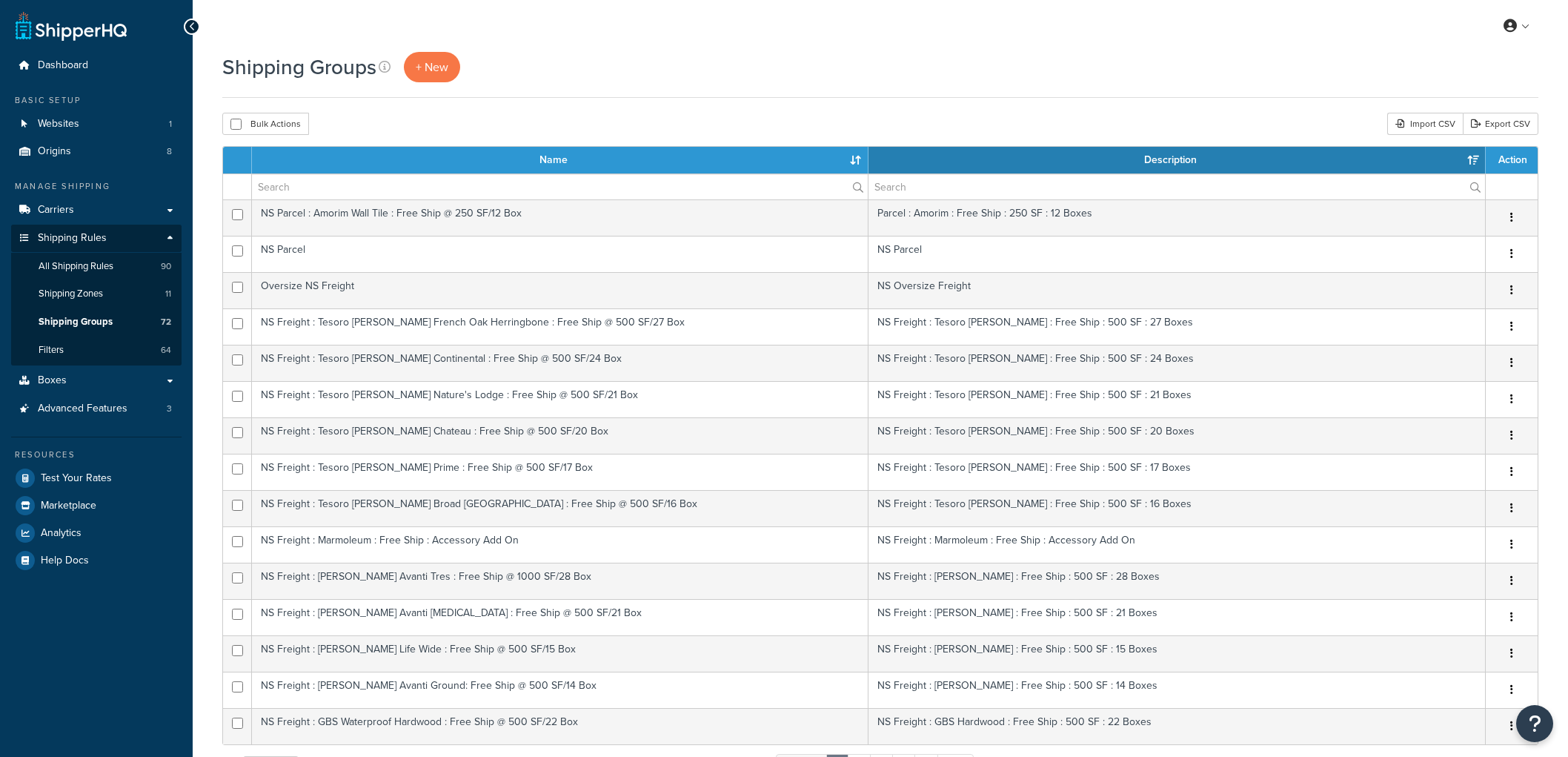
select select "15"
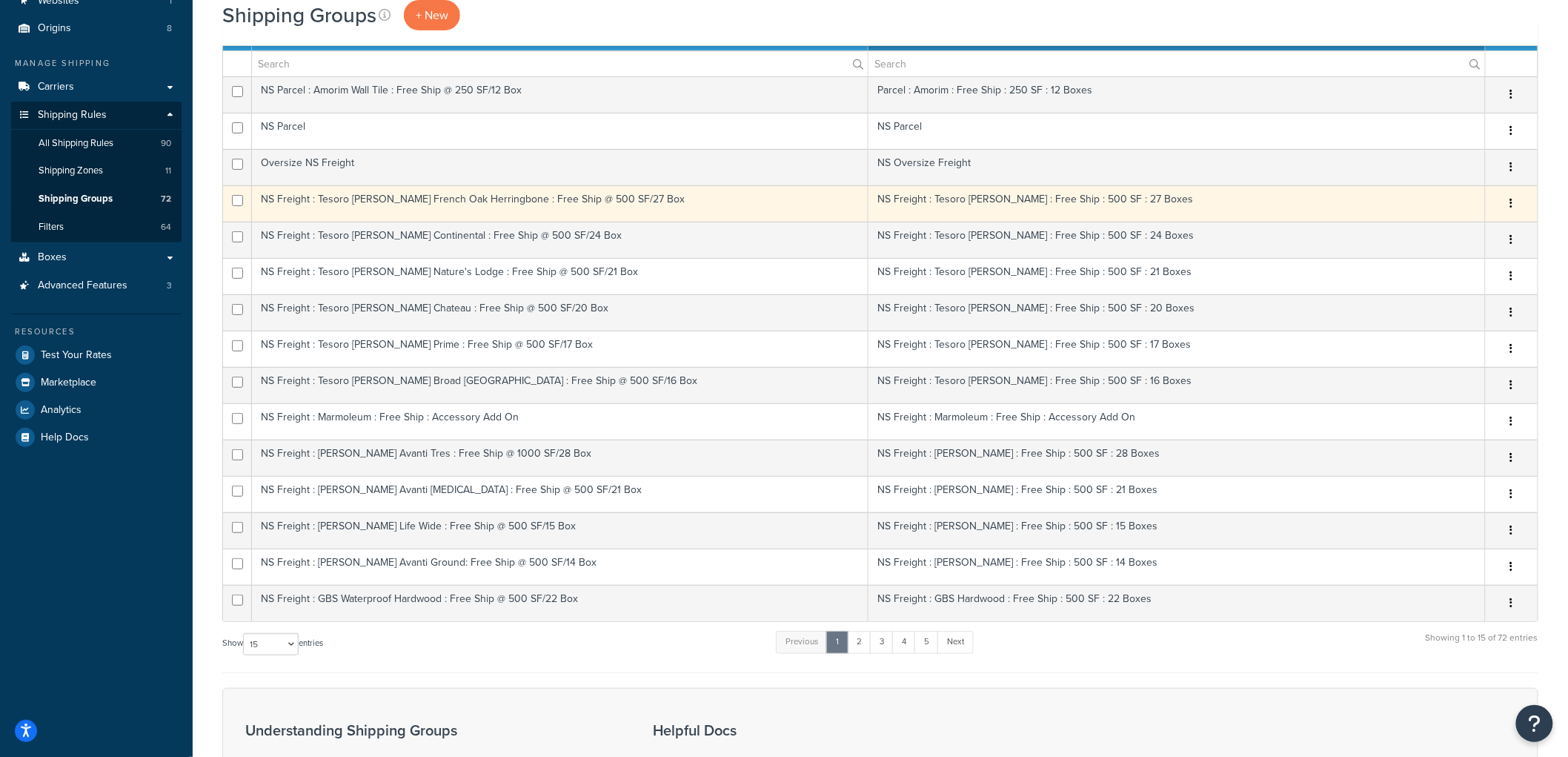
scroll to position [165, 0]
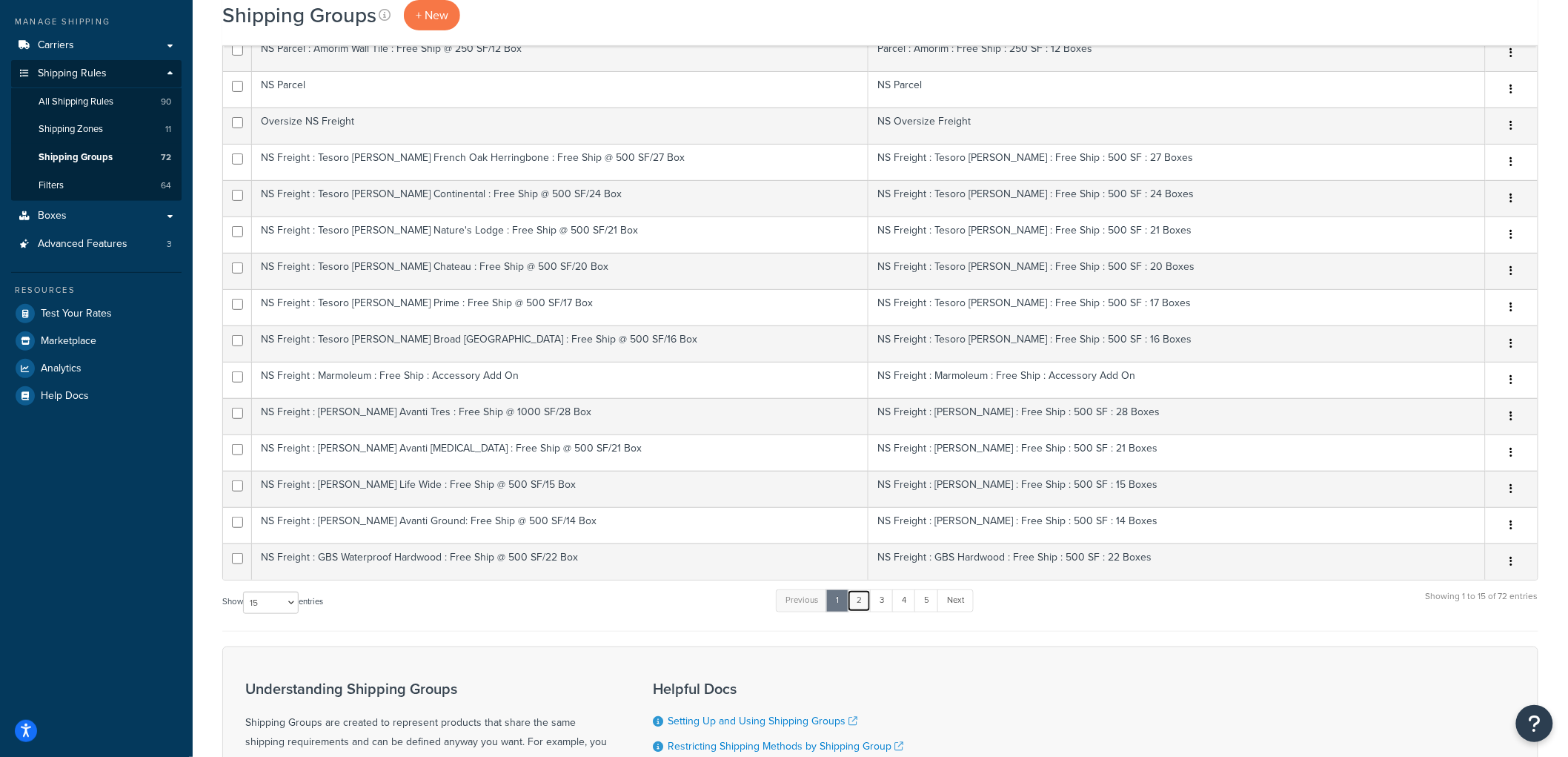
click at [856, 596] on link "2" at bounding box center [858, 600] width 24 height 22
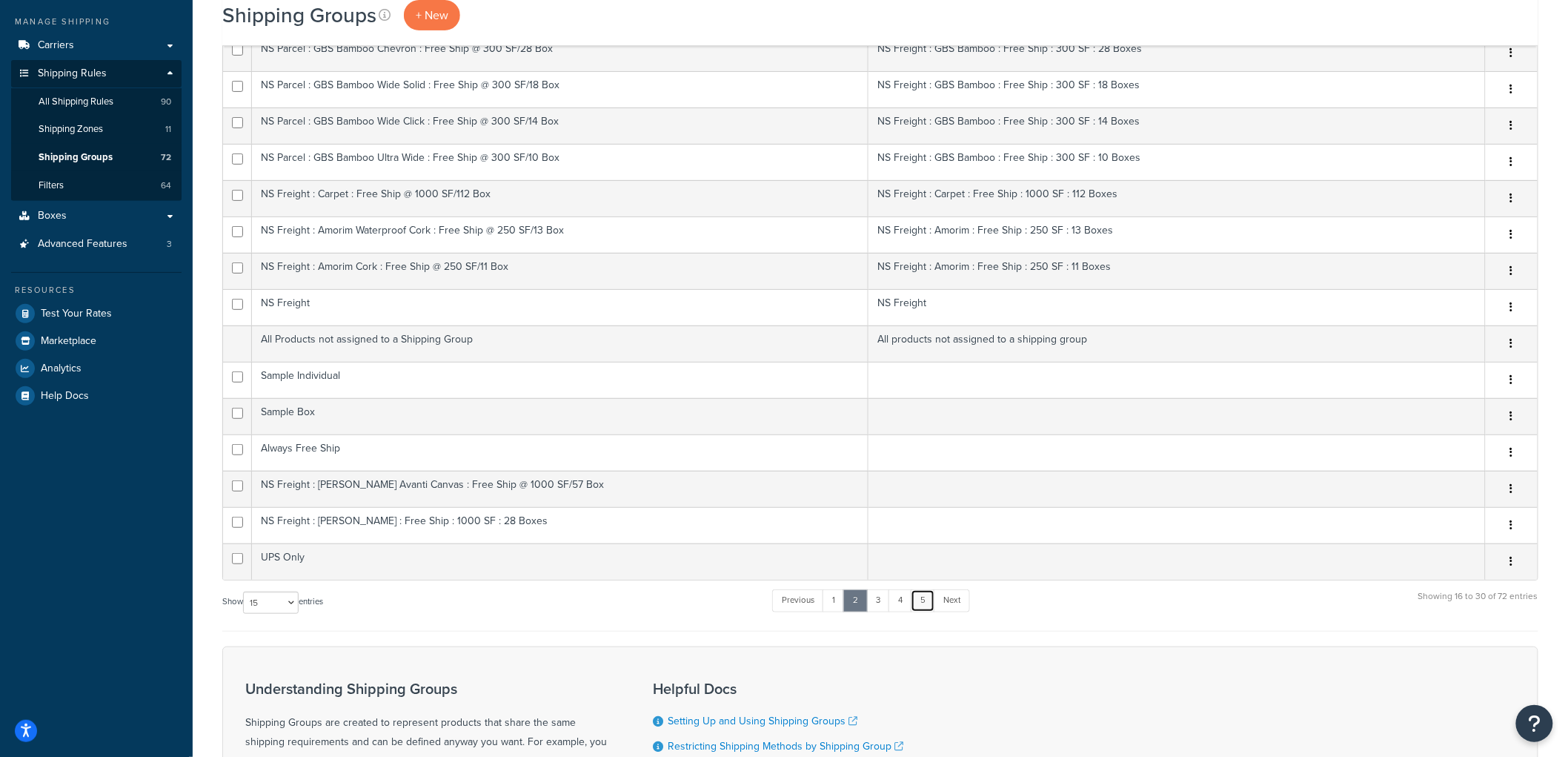
click at [932, 601] on link "5" at bounding box center [922, 600] width 24 height 22
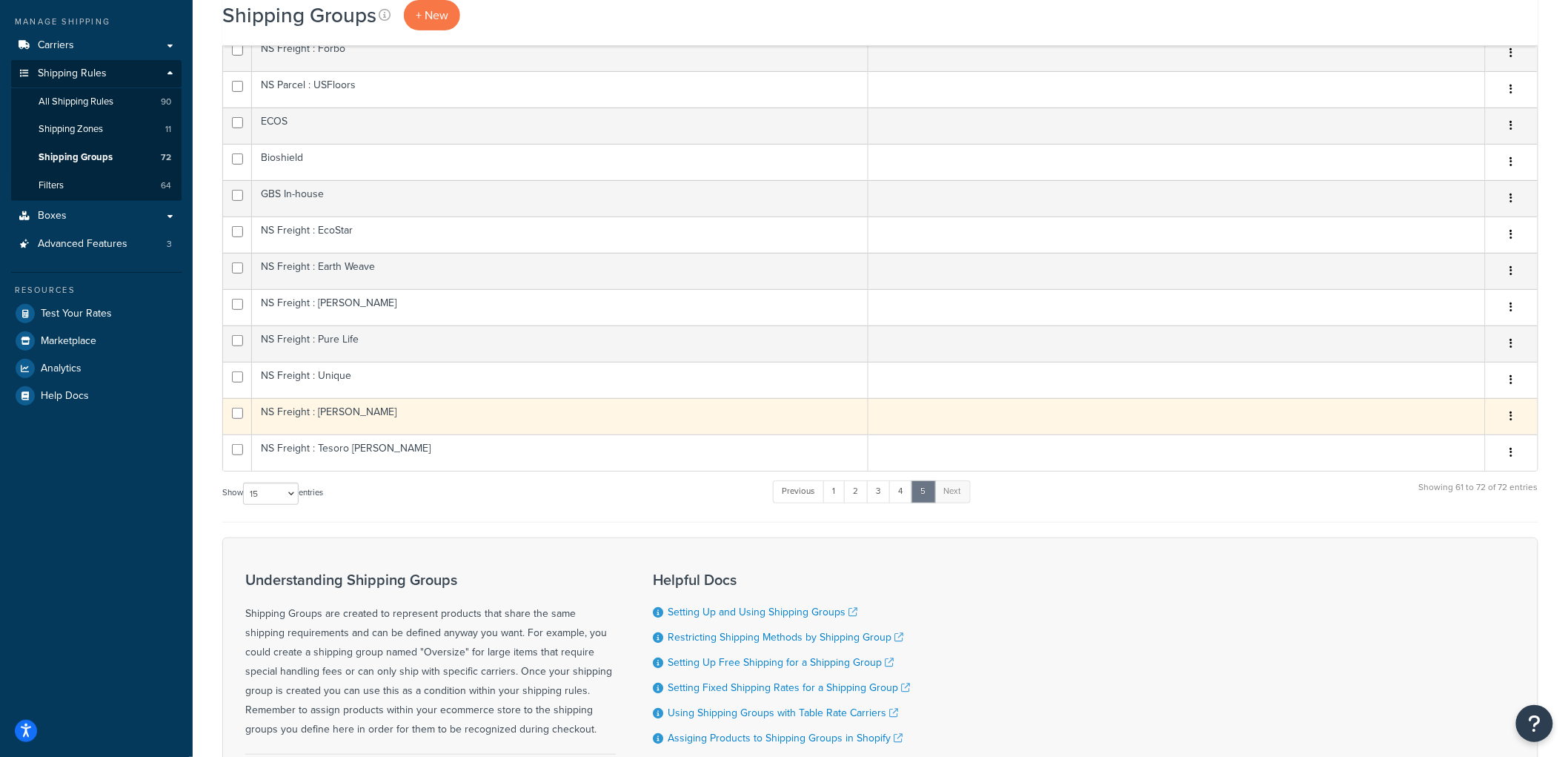
click at [431, 419] on td "NS Freight : [PERSON_NAME]" at bounding box center [560, 416] width 616 height 37
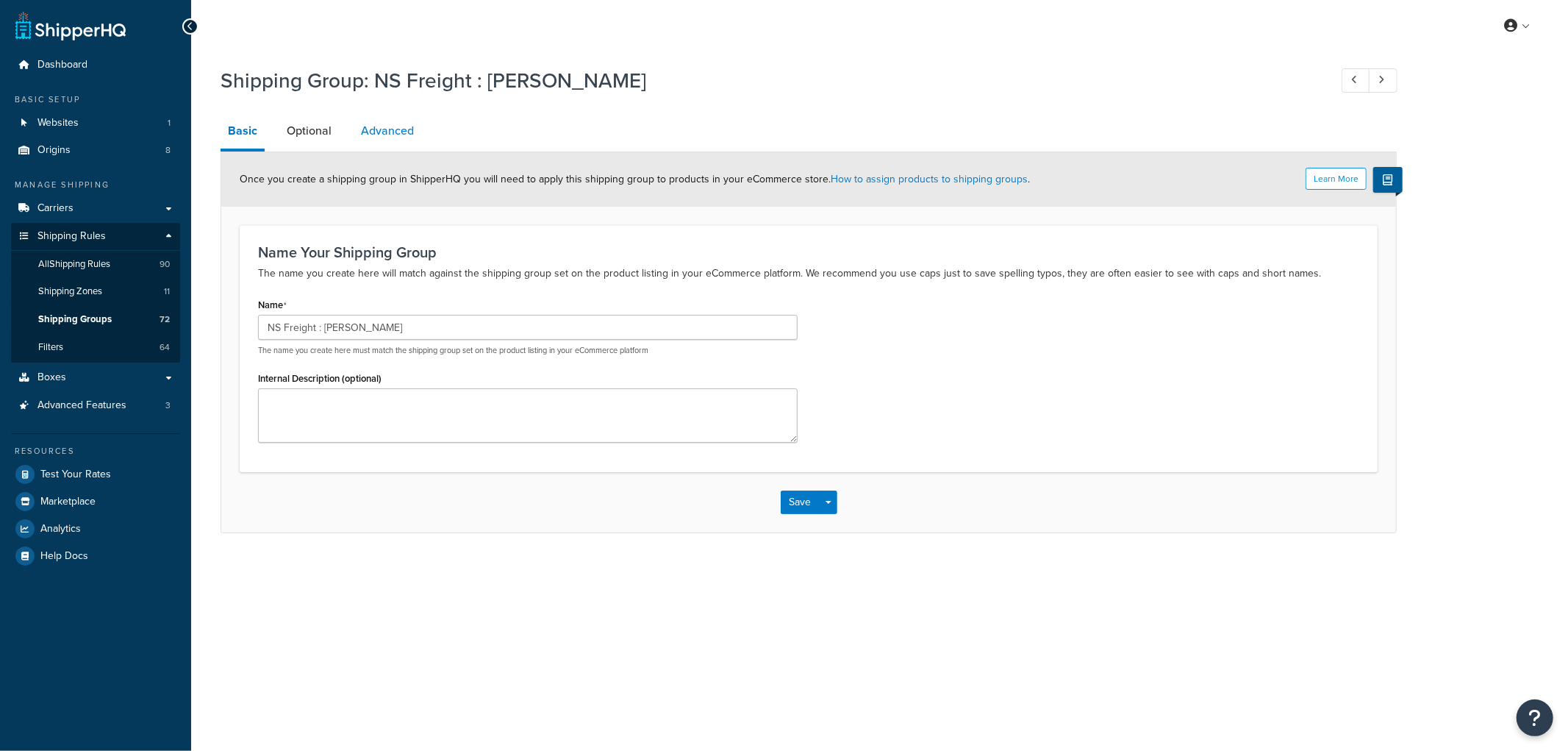
click at [386, 131] on link "Advanced" at bounding box center [387, 131] width 67 height 35
click at [76, 472] on span "Test Your Rates" at bounding box center [76, 474] width 71 height 12
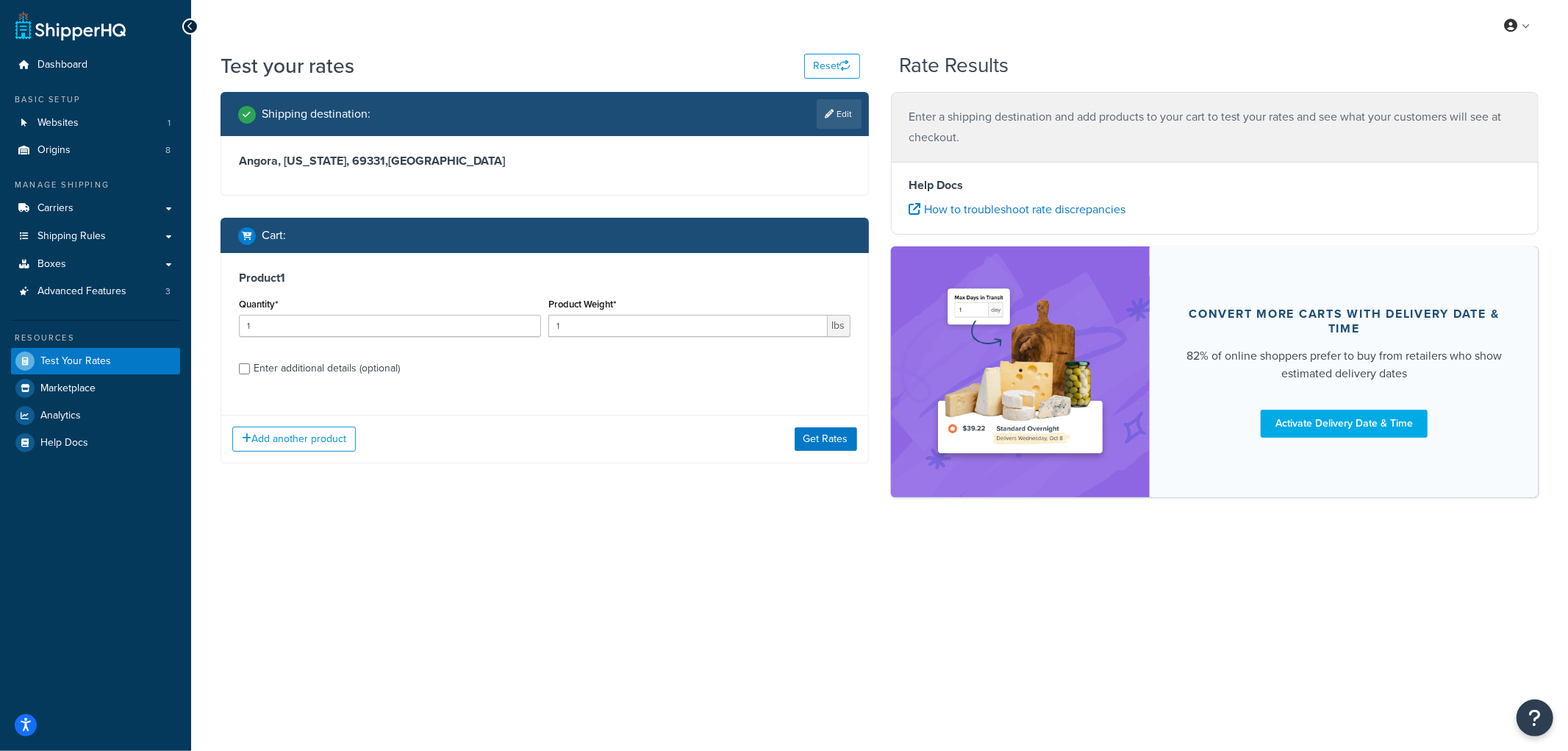
click at [309, 369] on div "Enter additional details (optional)" at bounding box center [326, 368] width 146 height 20
click at [250, 369] on input "Enter additional details (optional)" at bounding box center [244, 369] width 11 height 11
checkbox input "true"
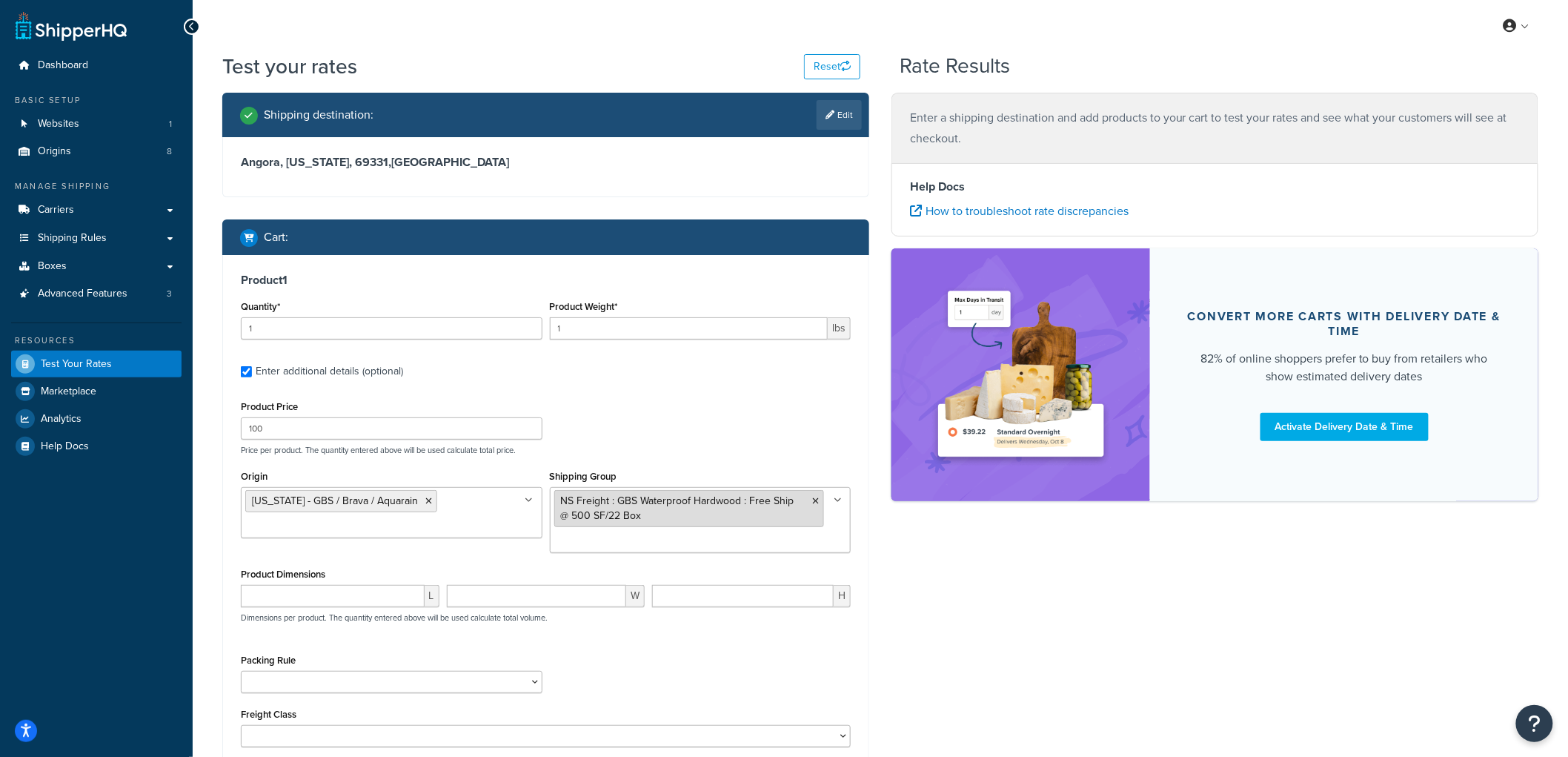
click at [814, 498] on icon at bounding box center [815, 501] width 6 height 9
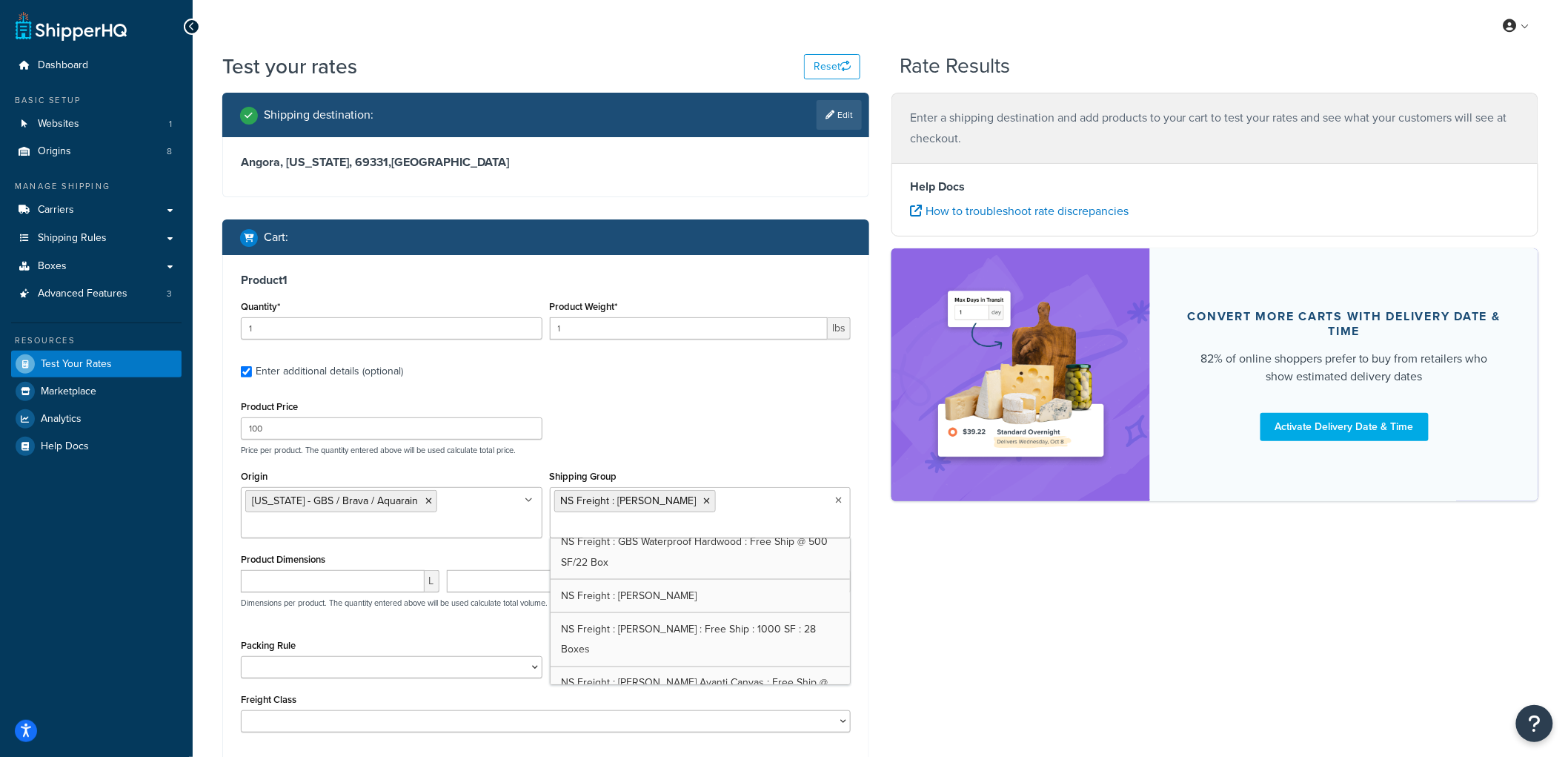
scroll to position [1057, 0]
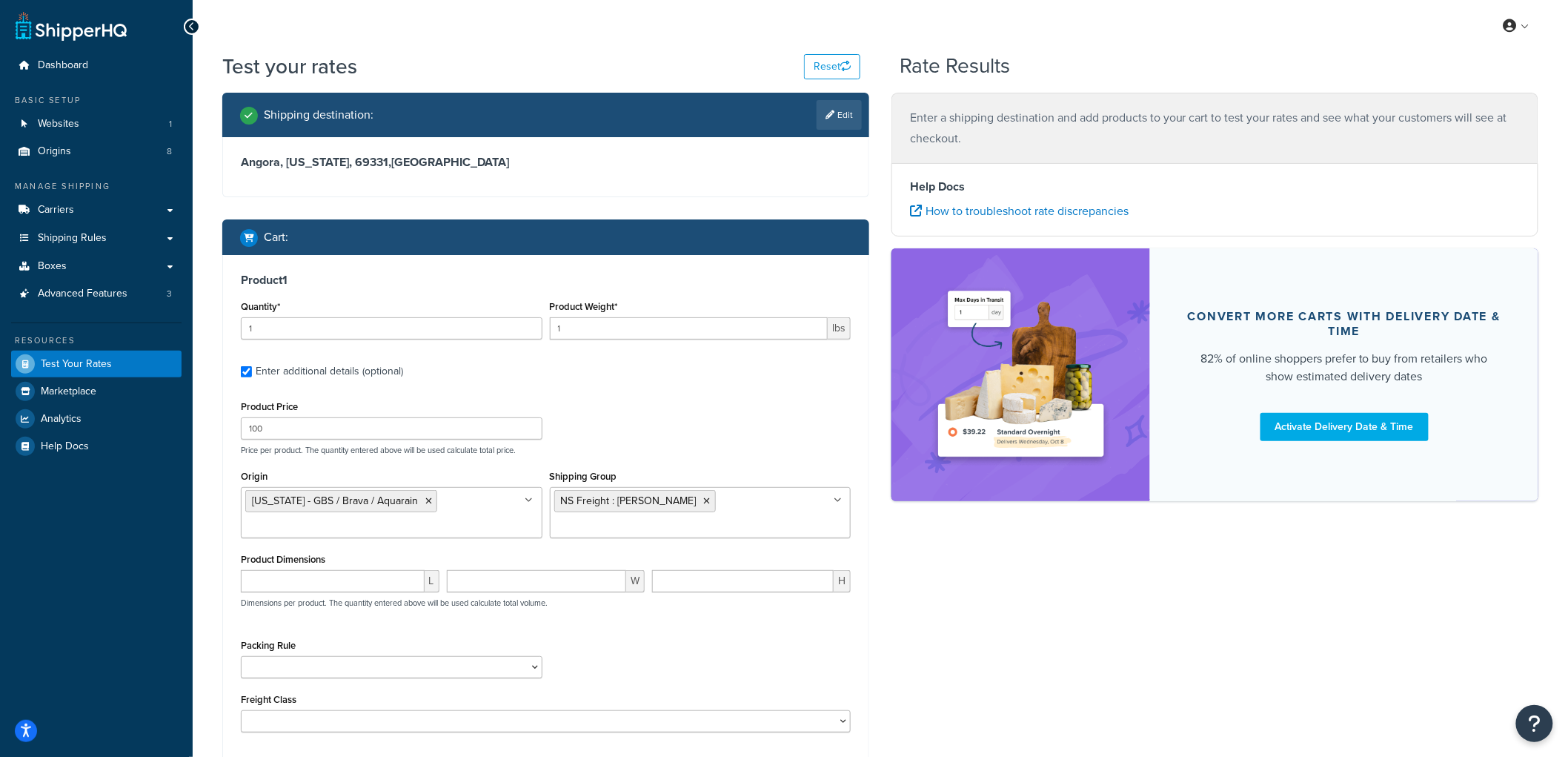
click at [618, 396] on div "Product 1 Quantity* 1 Product Weight* 1 lbs Enter additional details (optional)…" at bounding box center [546, 508] width 645 height 506
click at [373, 327] on input "1" at bounding box center [391, 328] width 301 height 22
type input "2"
click at [588, 334] on input "1" at bounding box center [689, 328] width 278 height 22
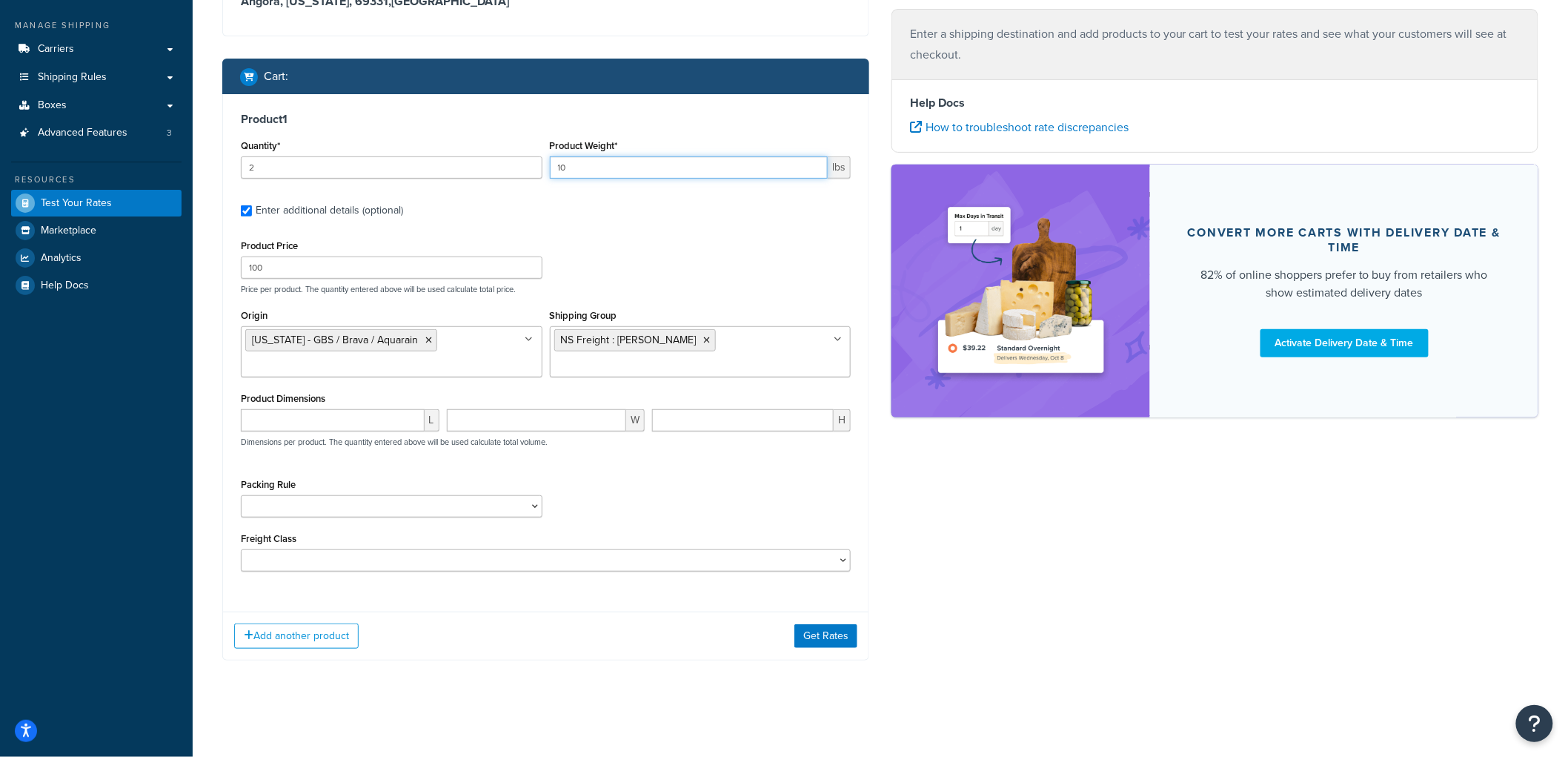
scroll to position [163, 0]
type input "10"
click at [818, 622] on div "Add another product Get Rates" at bounding box center [546, 636] width 645 height 48
click at [818, 628] on button "Get Rates" at bounding box center [825, 636] width 63 height 24
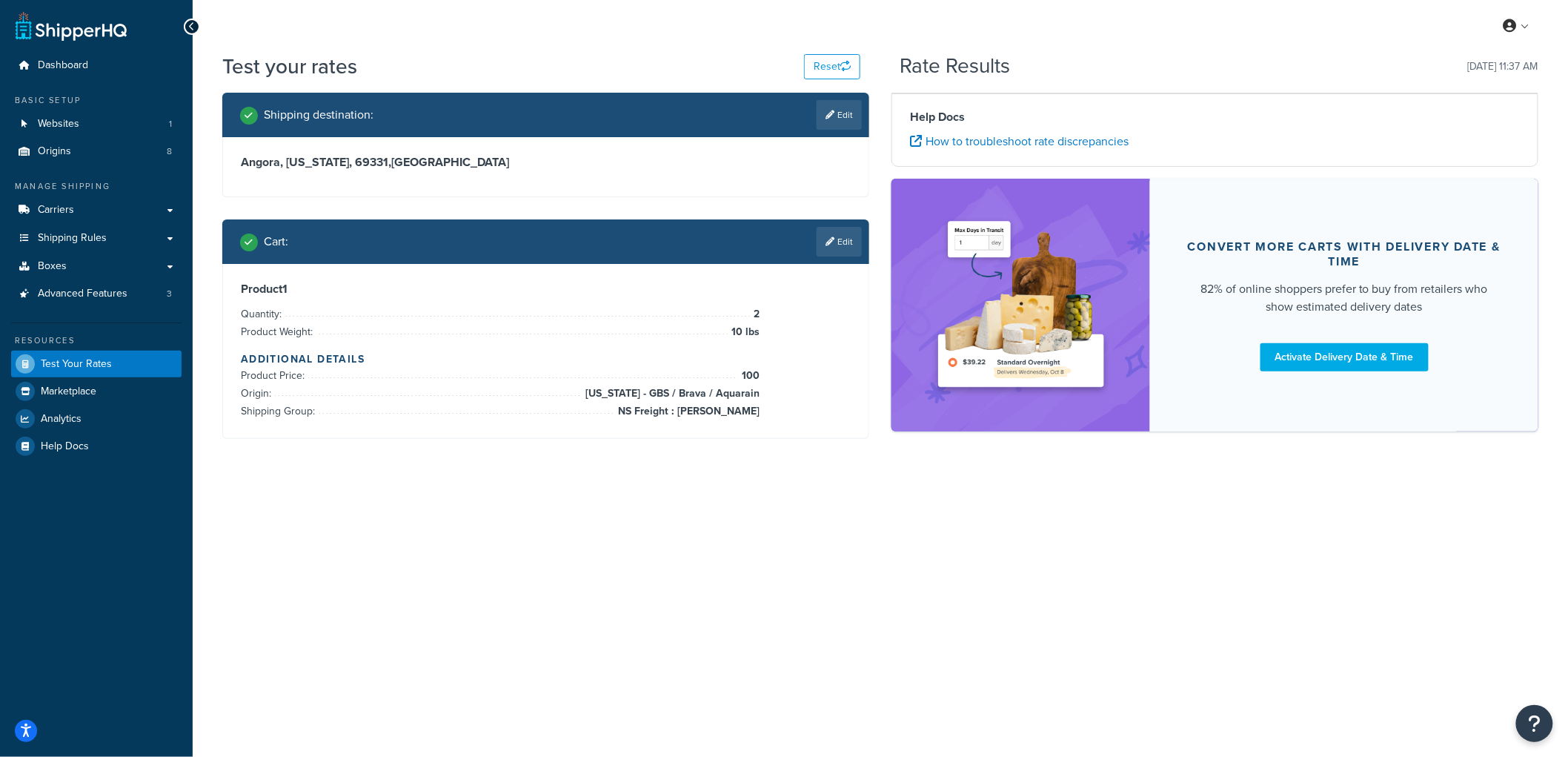
scroll to position [0, 0]
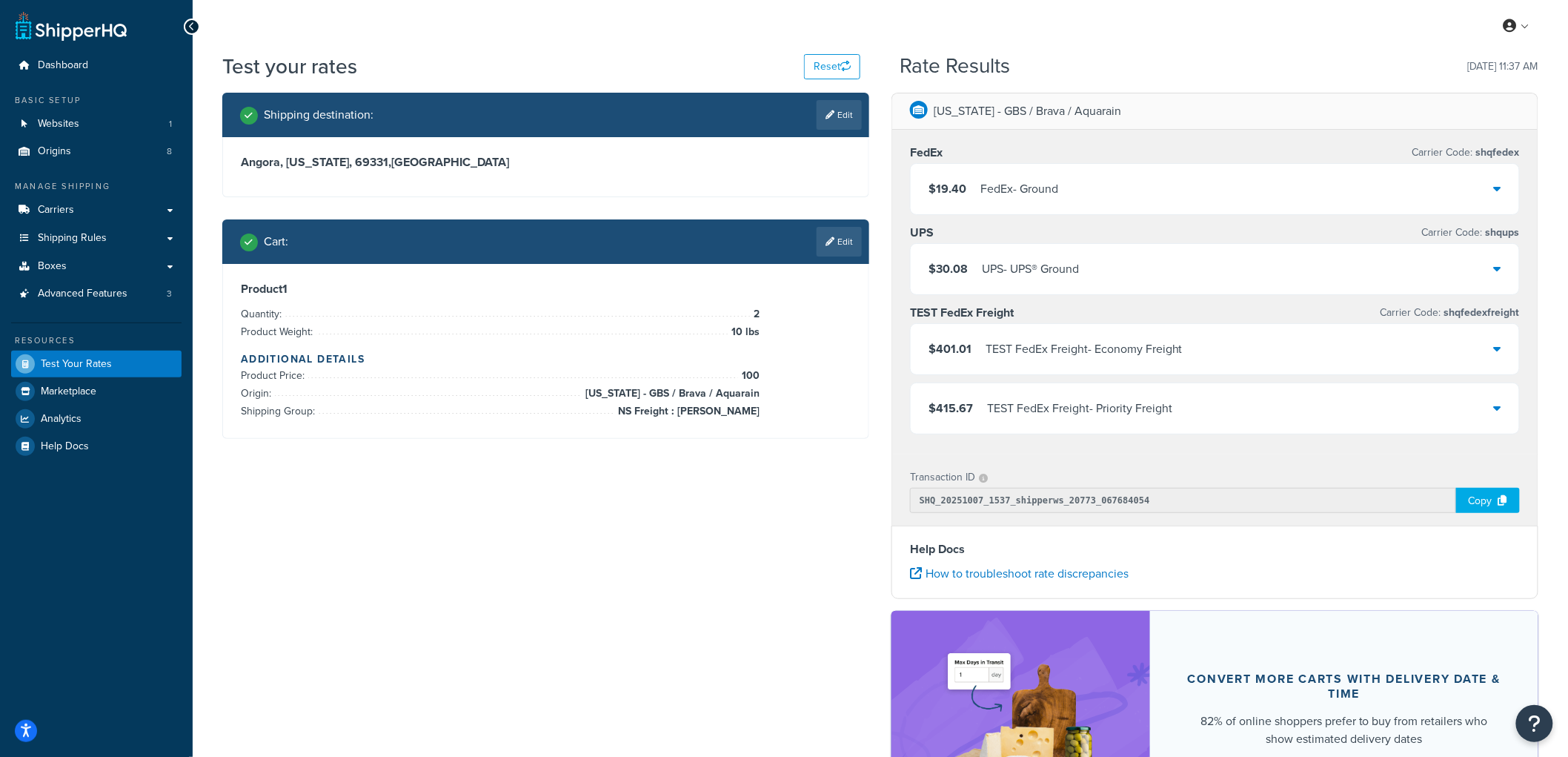
click at [880, 182] on div "Iowa - GBS / Brava / Aquarain FedEx Carrier Code: shqfedex $19.40 FedEx - Groun…" at bounding box center [1214, 485] width 669 height 786
click at [1548, 513] on div "Iowa - GBS / Brava / Aquarain FedEx Carrier Code: shqfedex $19.40 FedEx - Groun…" at bounding box center [1214, 485] width 669 height 786
click at [77, 239] on span "Shipping Rules" at bounding box center [71, 238] width 69 height 12
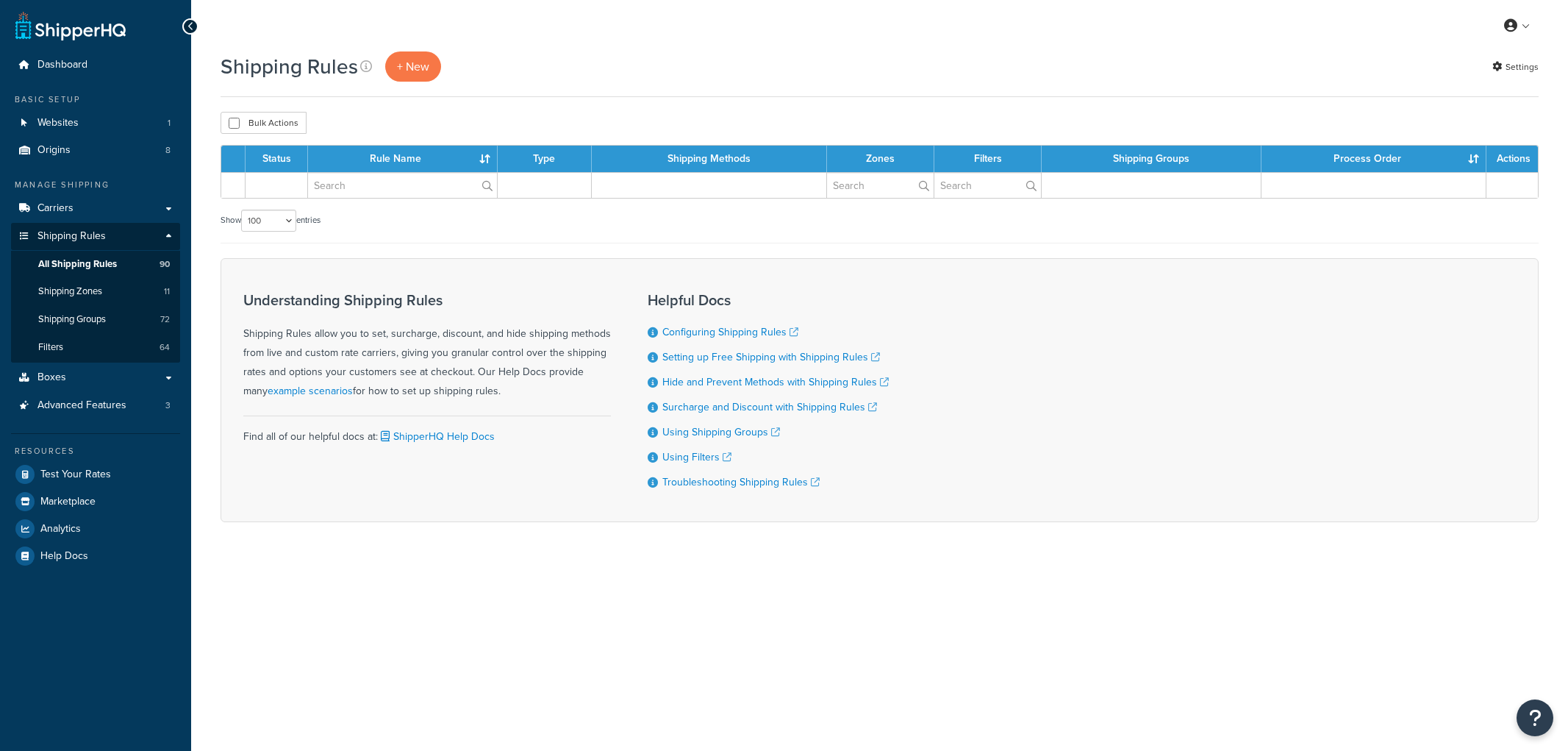
select select "100"
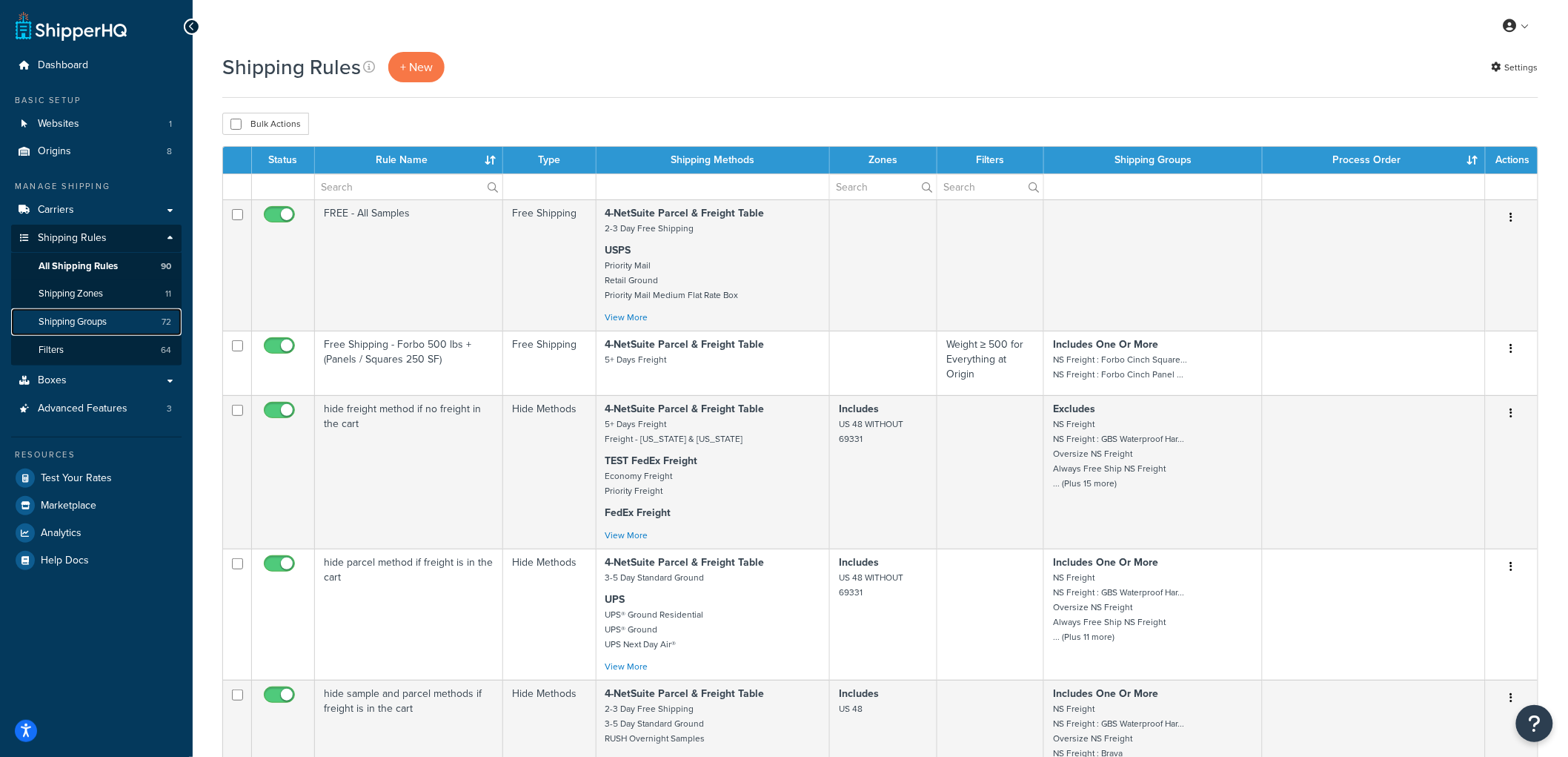
click at [87, 326] on span "Shipping Groups" at bounding box center [72, 322] width 68 height 12
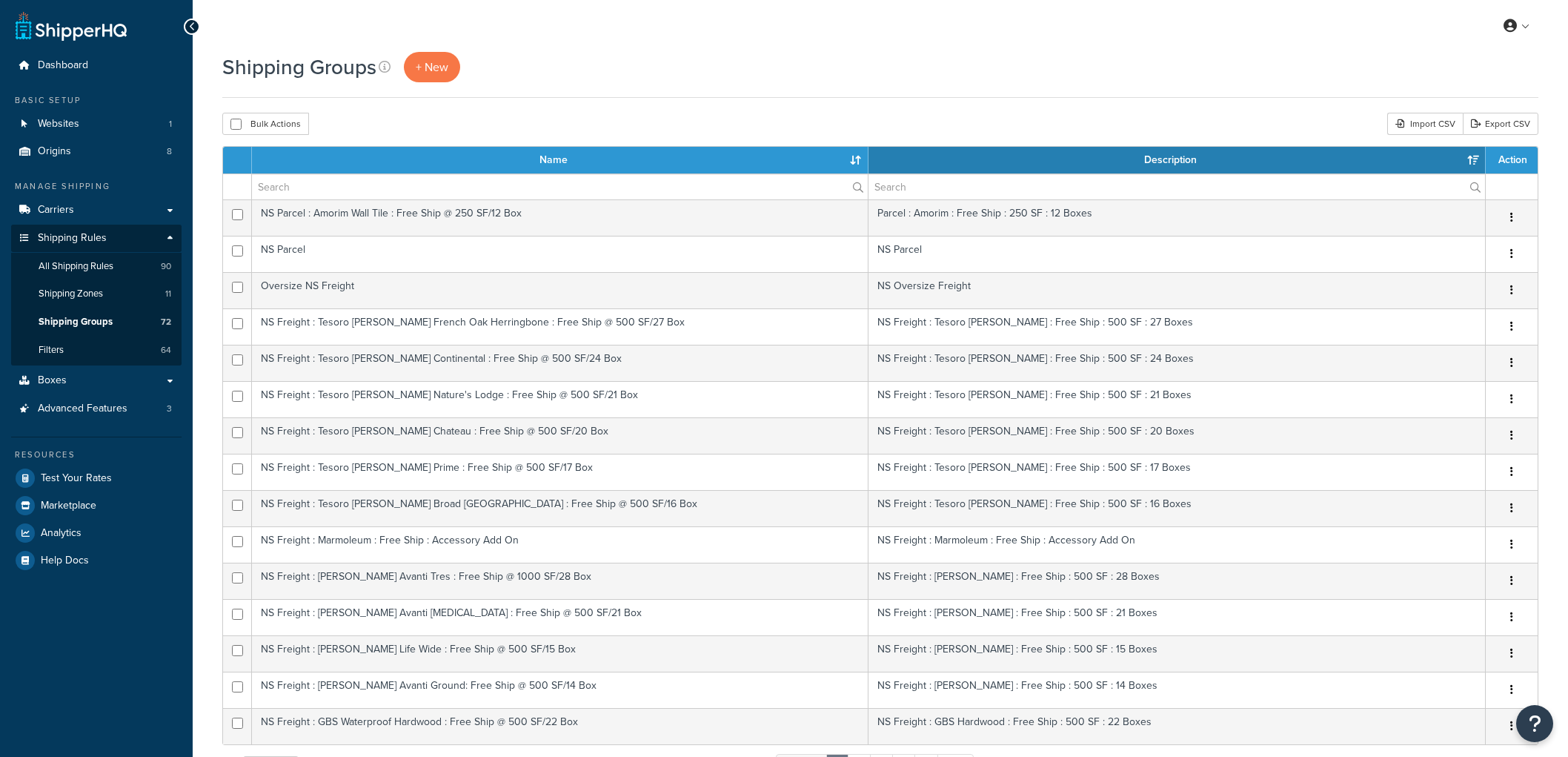
select select "15"
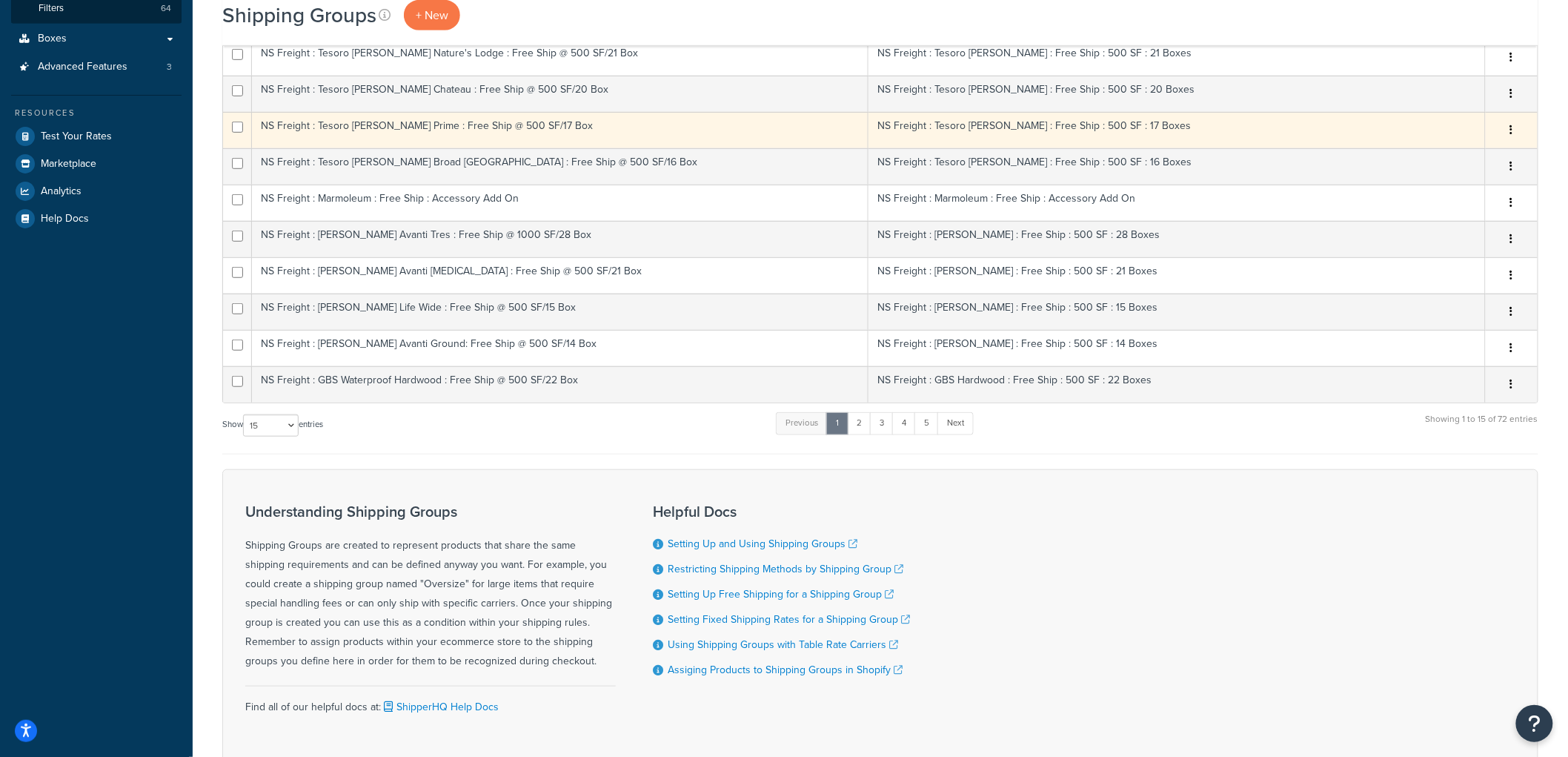
scroll to position [436, 0]
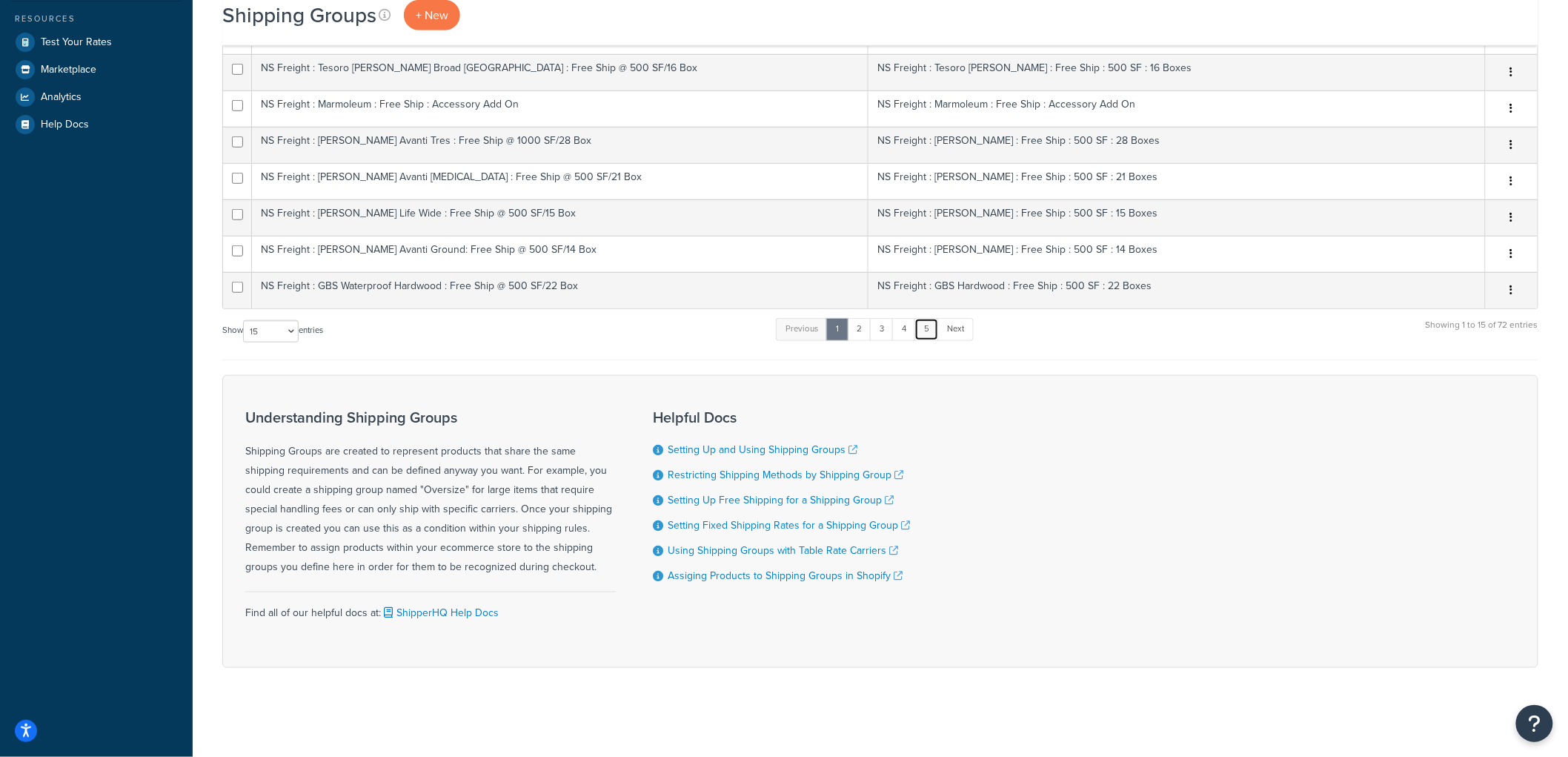
click at [937, 333] on link "5" at bounding box center [926, 329] width 24 height 22
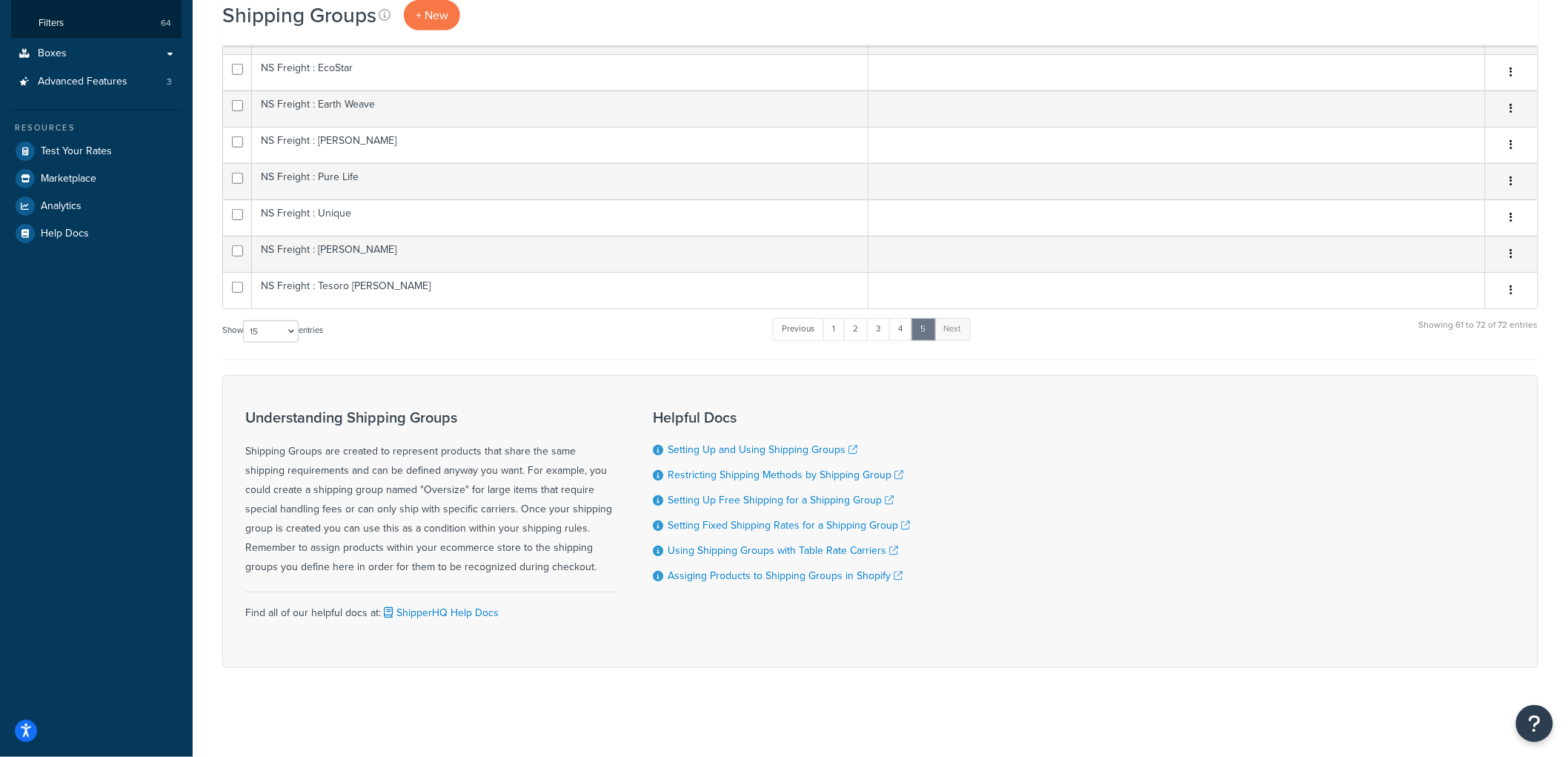
scroll to position [327, 0]
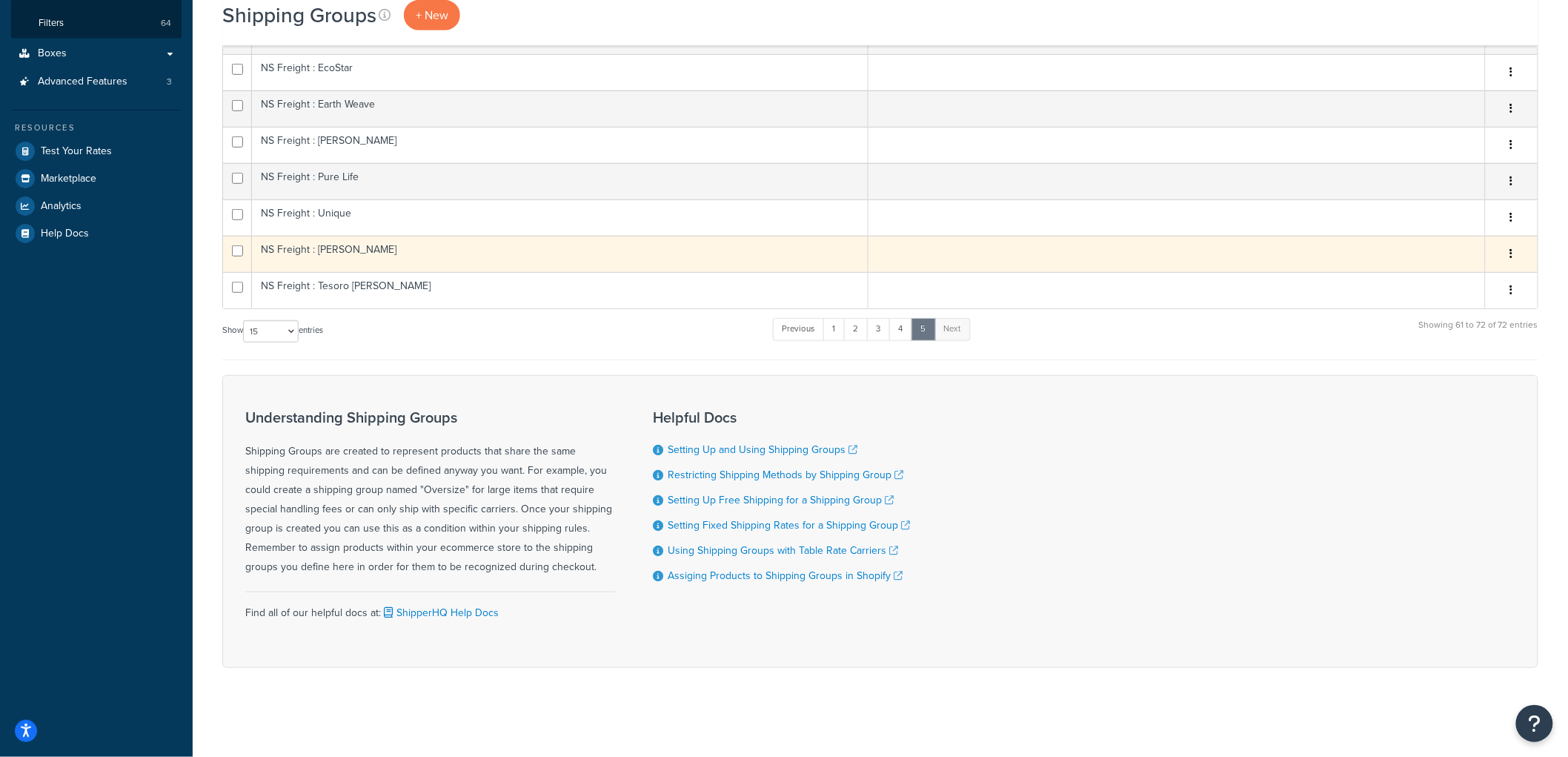
click at [396, 259] on td "NS Freight : [PERSON_NAME]" at bounding box center [560, 253] width 616 height 37
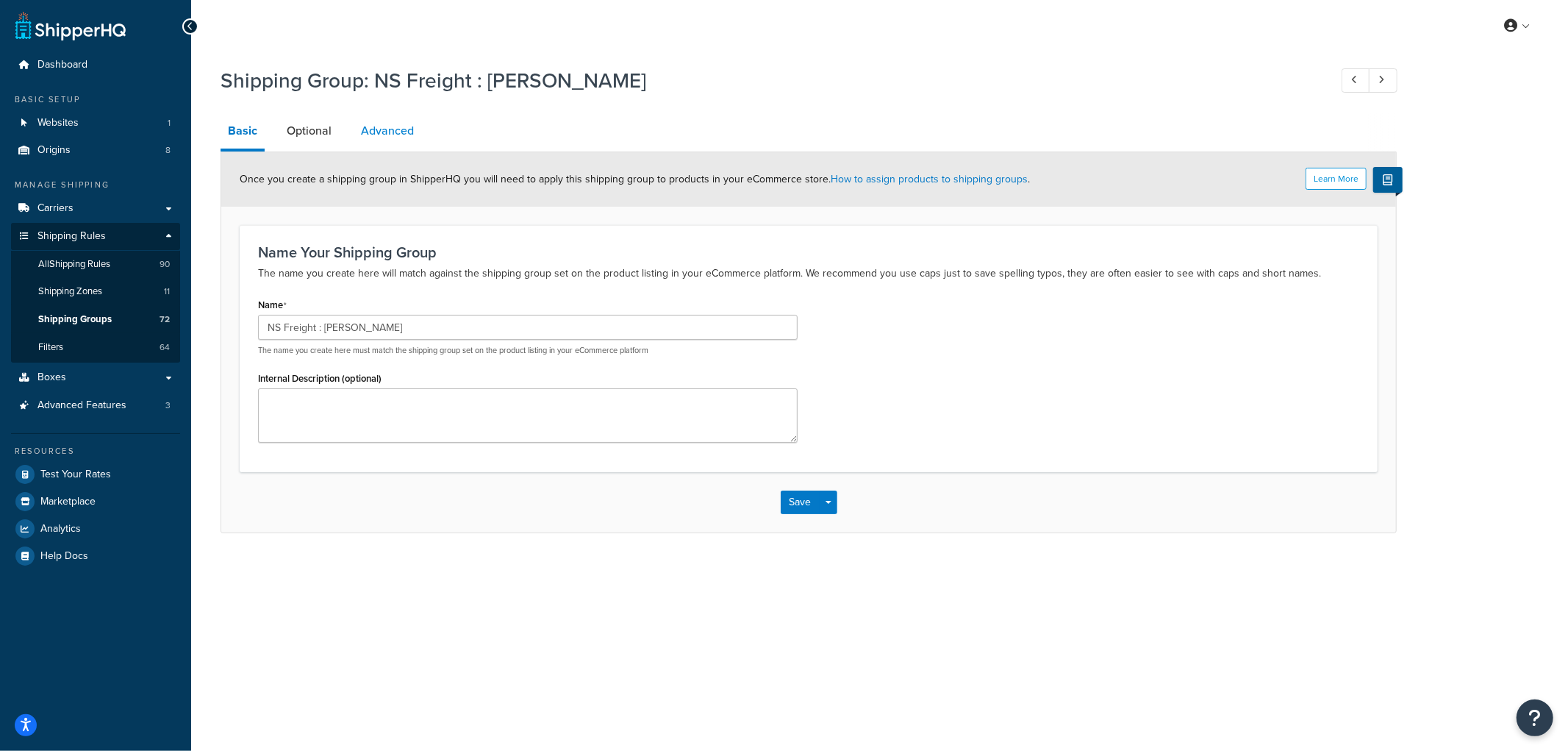
click at [407, 137] on link "Advanced" at bounding box center [387, 131] width 67 height 35
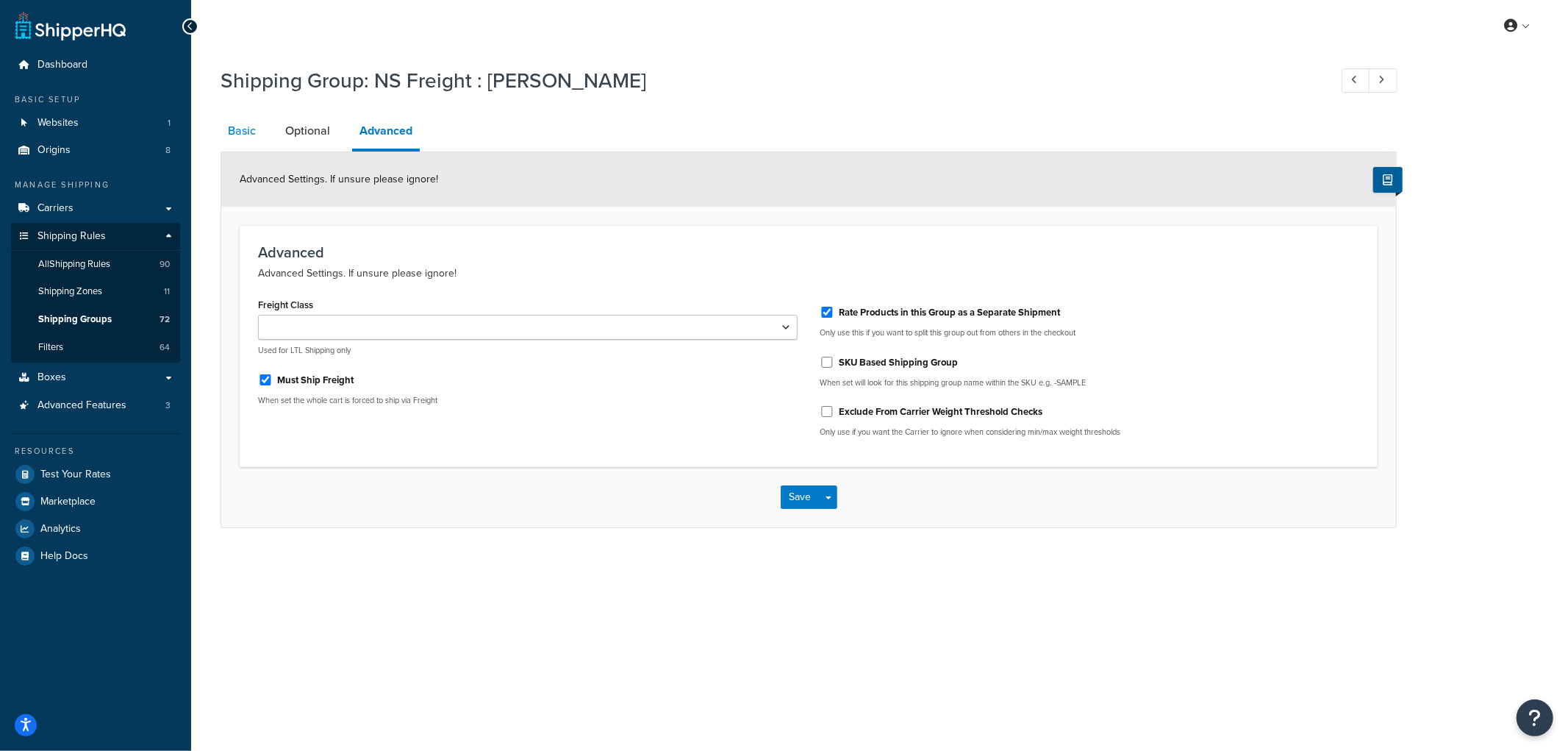
click at [255, 143] on link "Basic" at bounding box center [241, 131] width 42 height 35
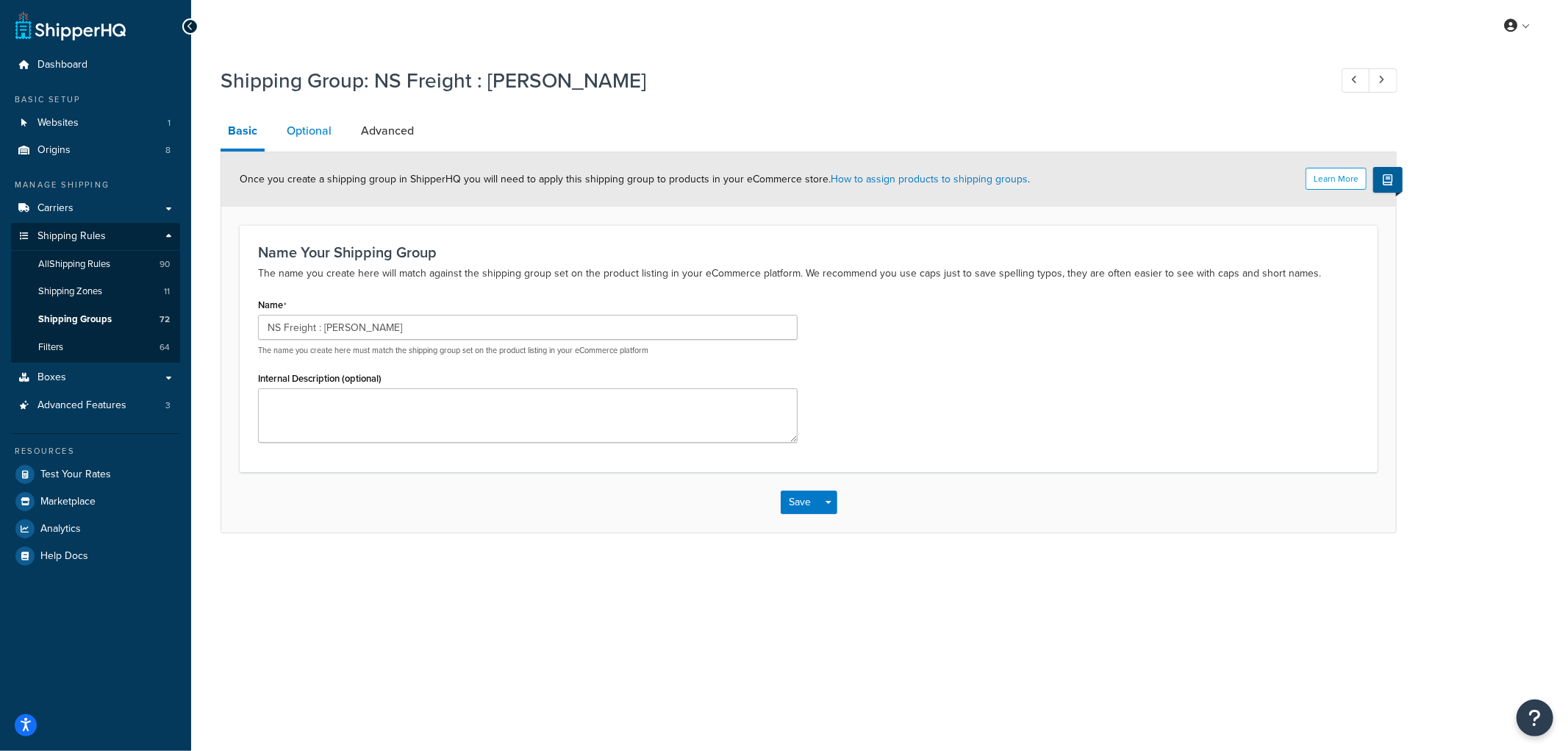
click at [290, 136] on link "Optional" at bounding box center [309, 131] width 59 height 35
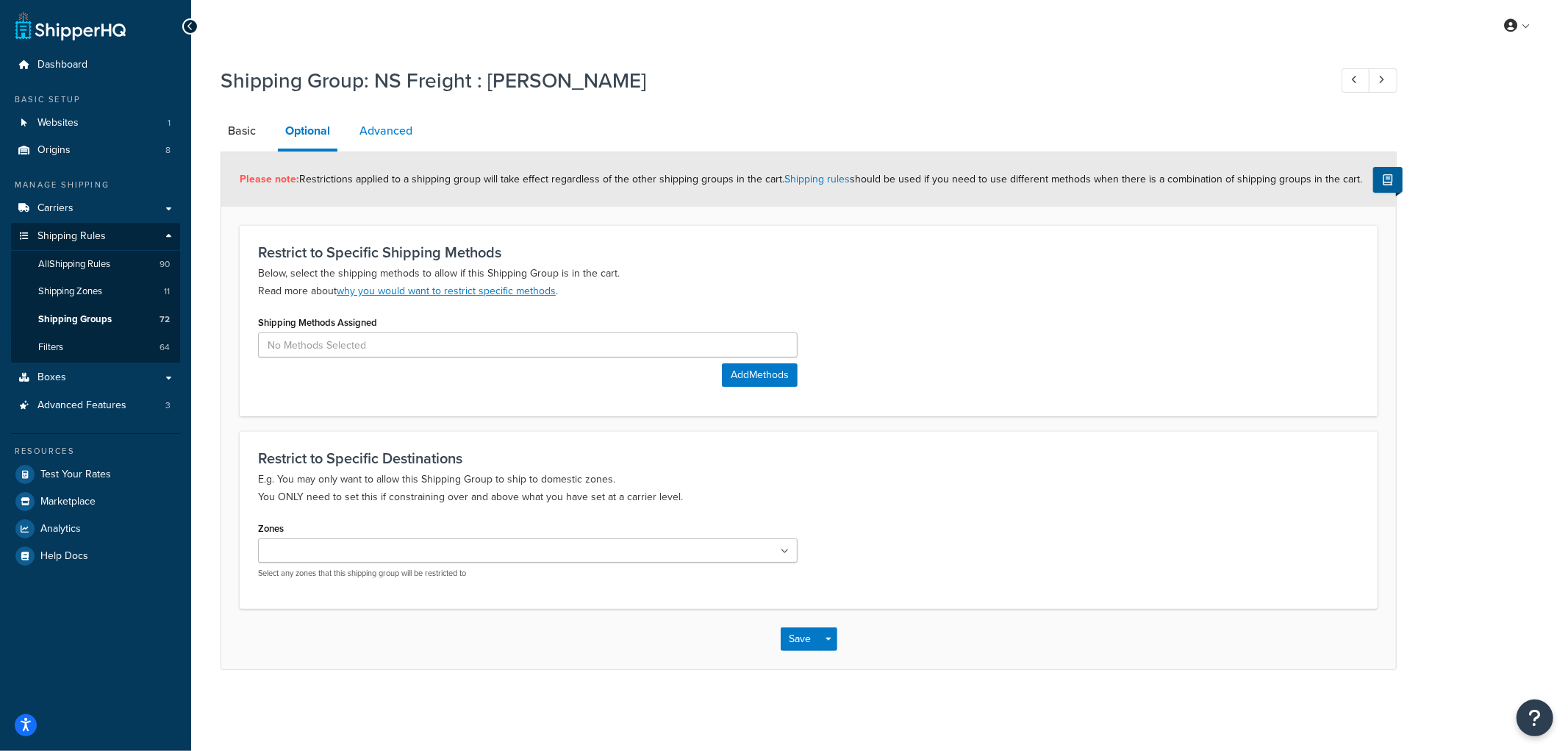
click at [384, 144] on link "Advanced" at bounding box center [386, 131] width 67 height 35
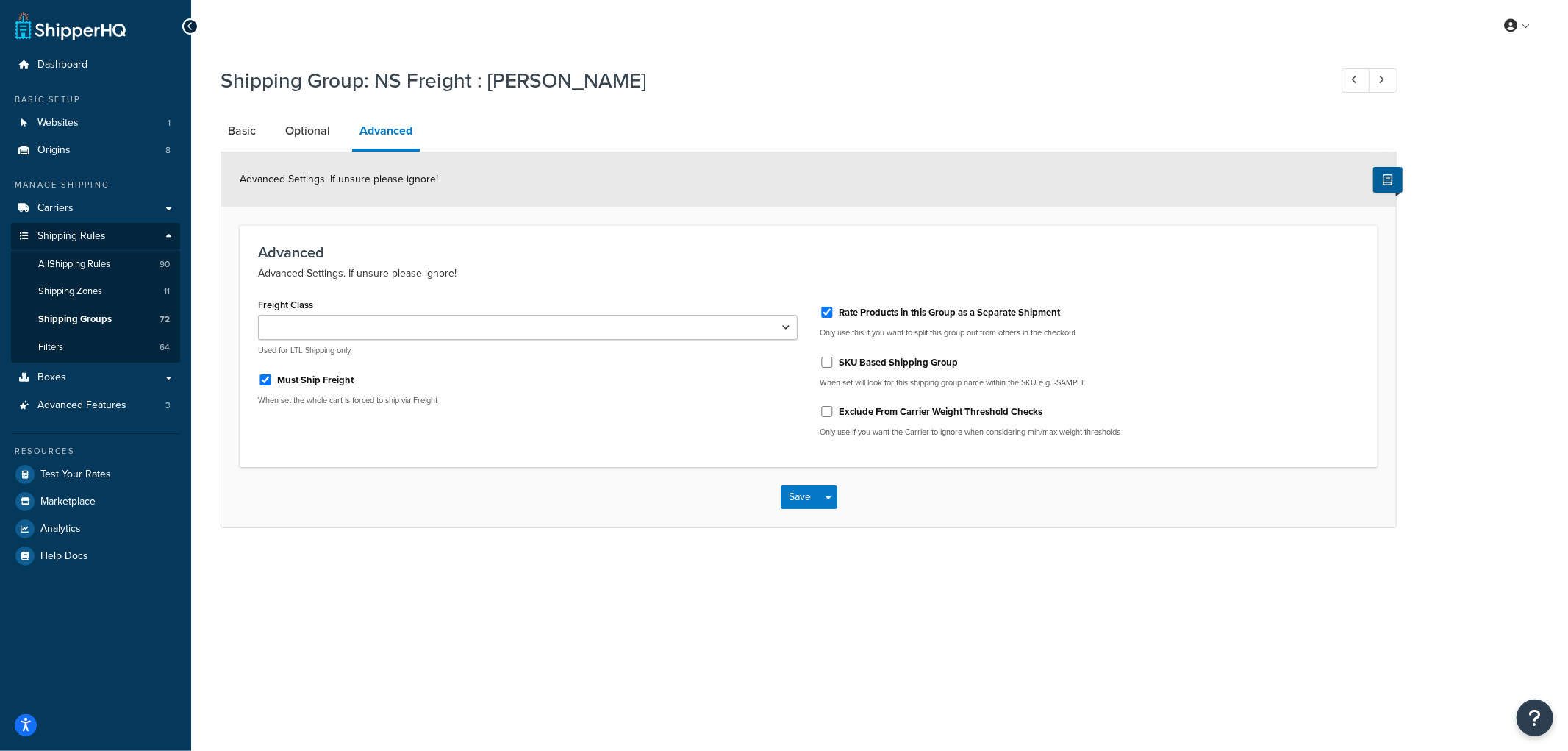
click at [402, 189] on div "Advanced Settings. If unsure please ignore!" at bounding box center [808, 180] width 1174 height 55
click at [296, 125] on link "Optional" at bounding box center [307, 131] width 59 height 35
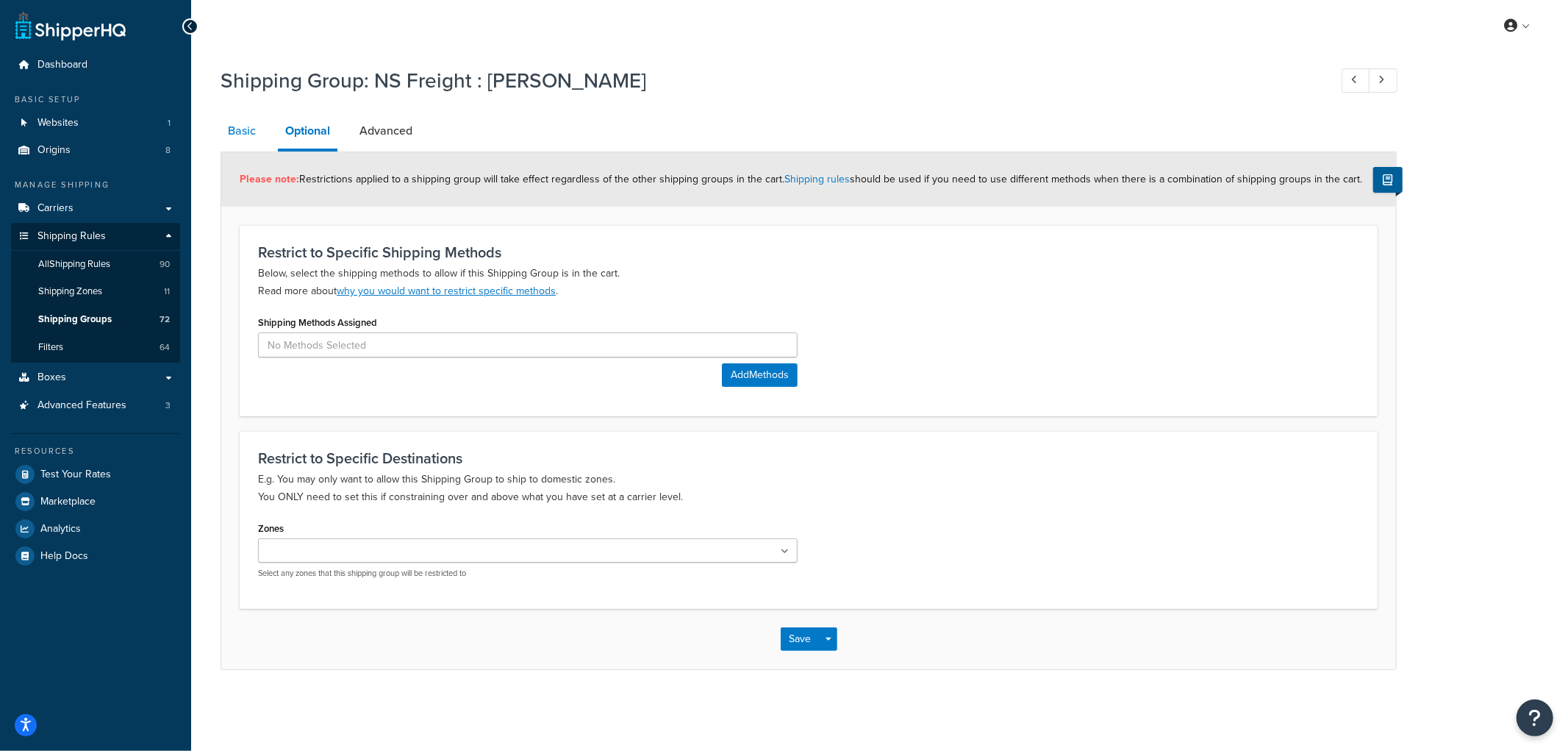
click at [235, 135] on link "Basic" at bounding box center [241, 131] width 42 height 35
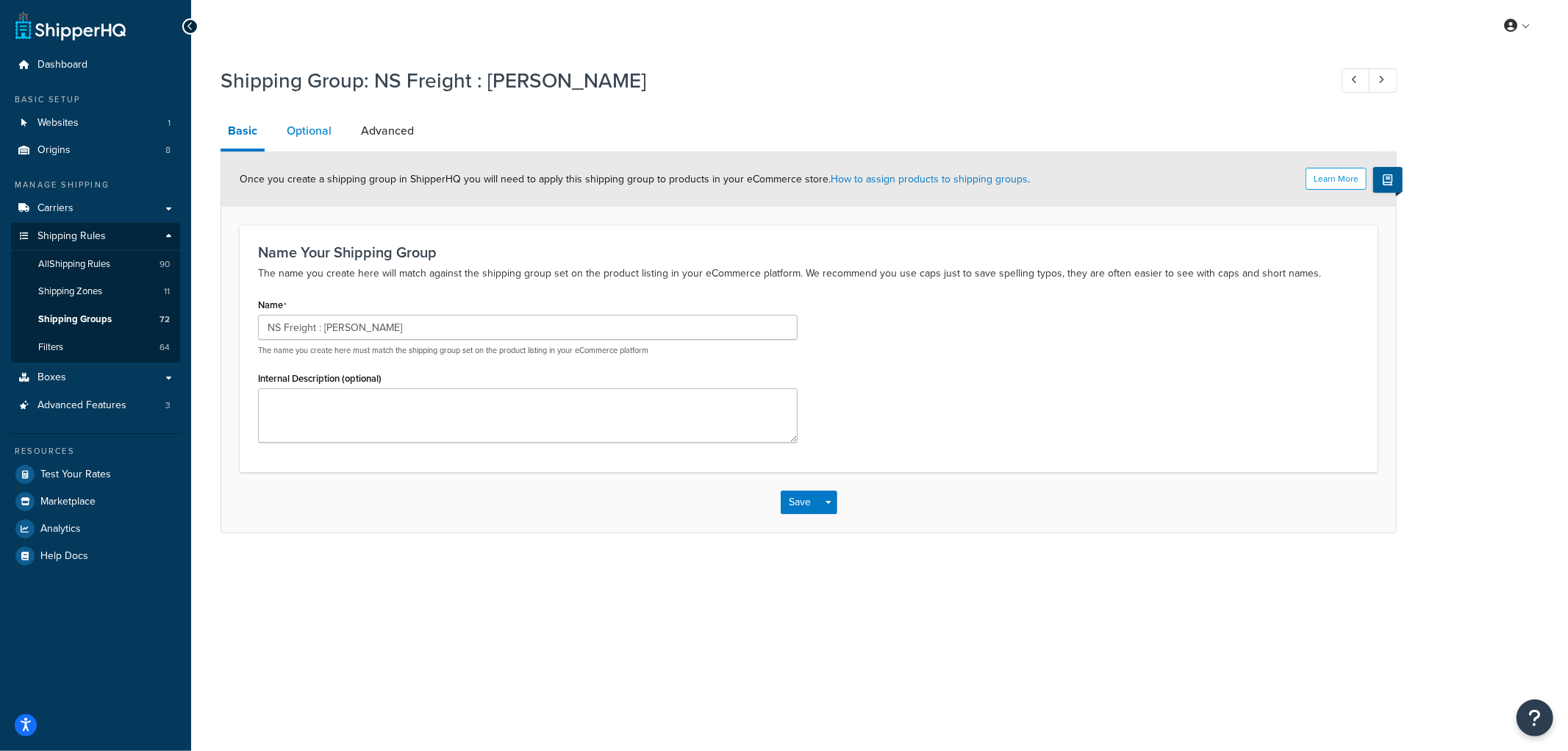
click at [302, 136] on link "Optional" at bounding box center [309, 131] width 59 height 35
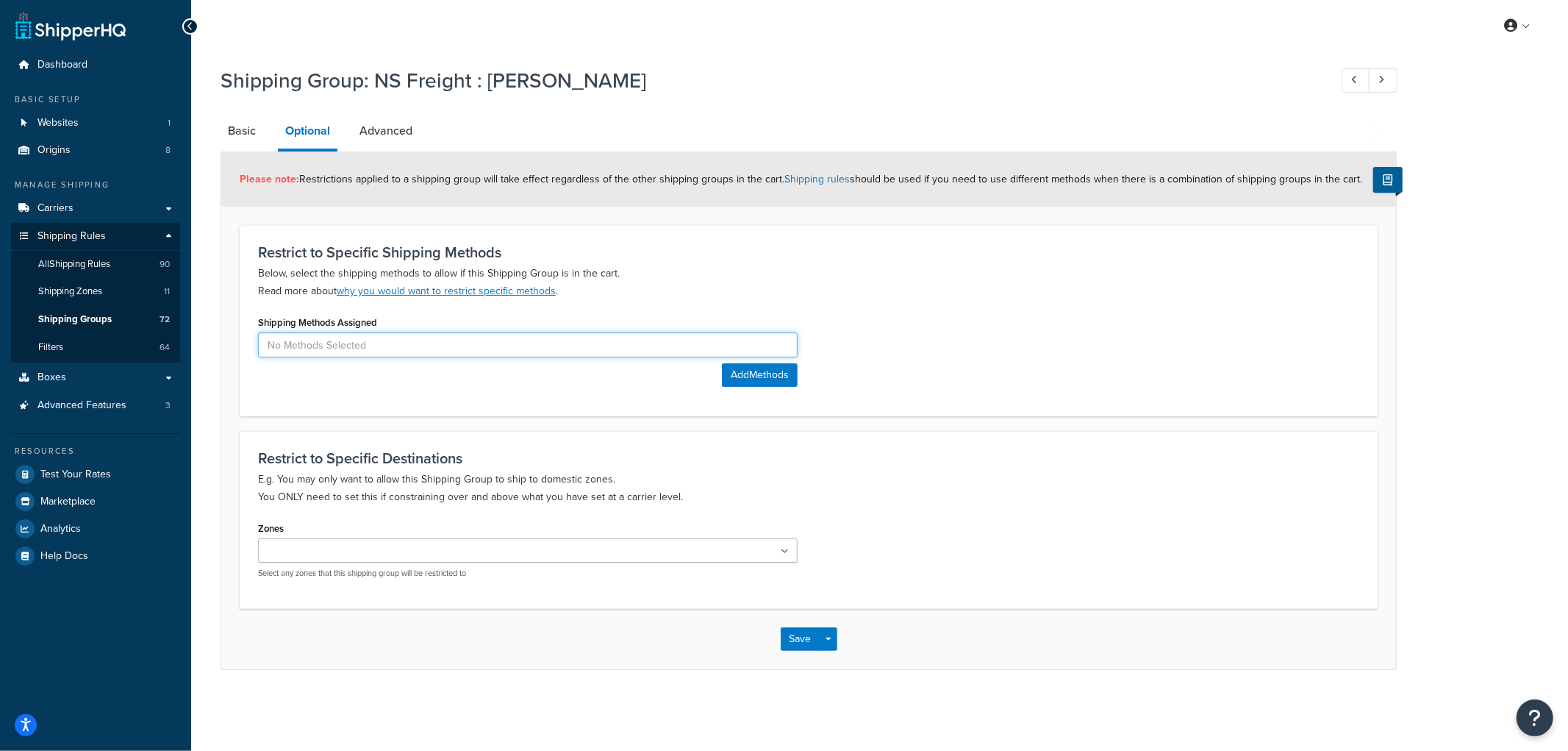
click at [473, 353] on input at bounding box center [528, 345] width 539 height 25
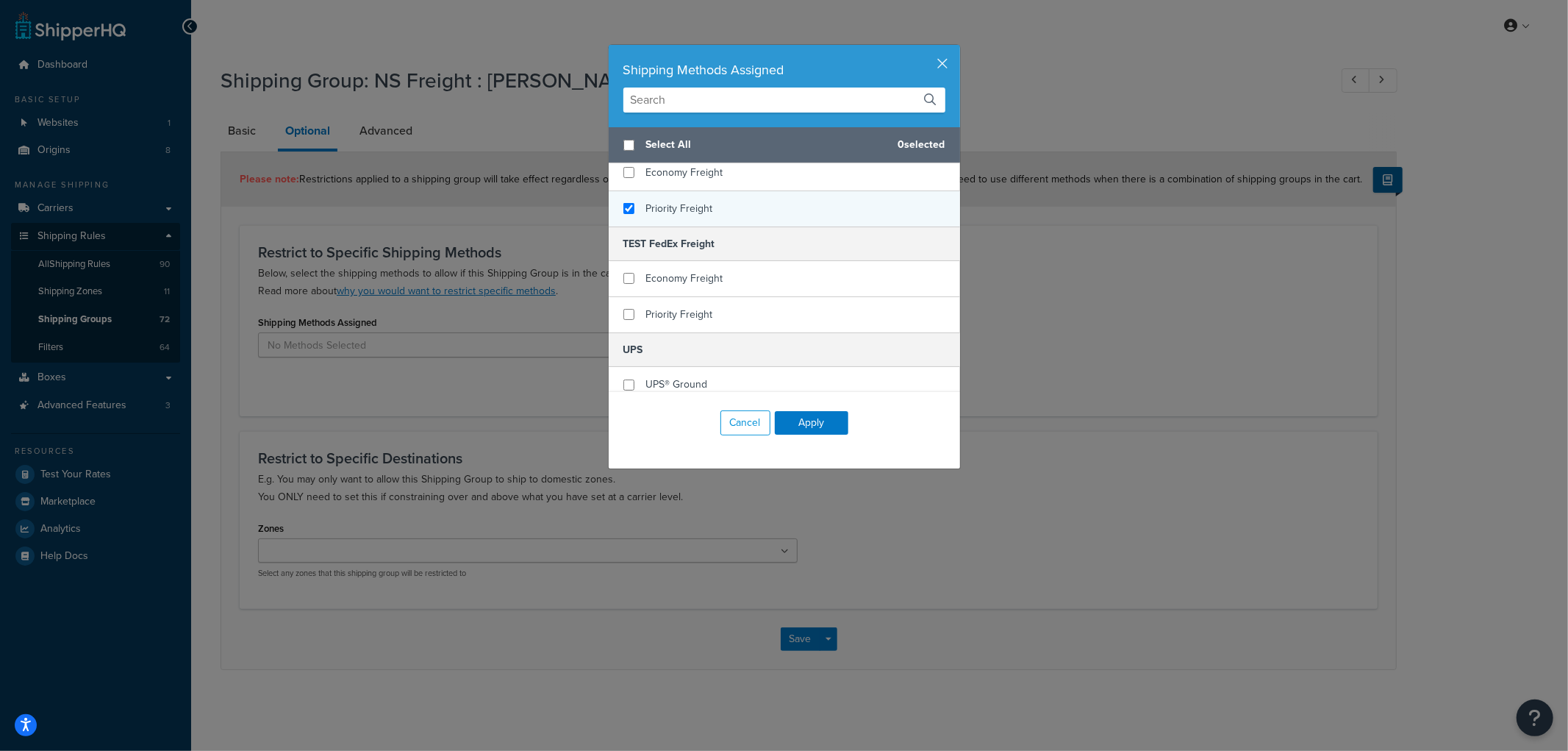
checkbox input "true"
click at [700, 201] on span "Priority Freight" at bounding box center [680, 208] width 67 height 15
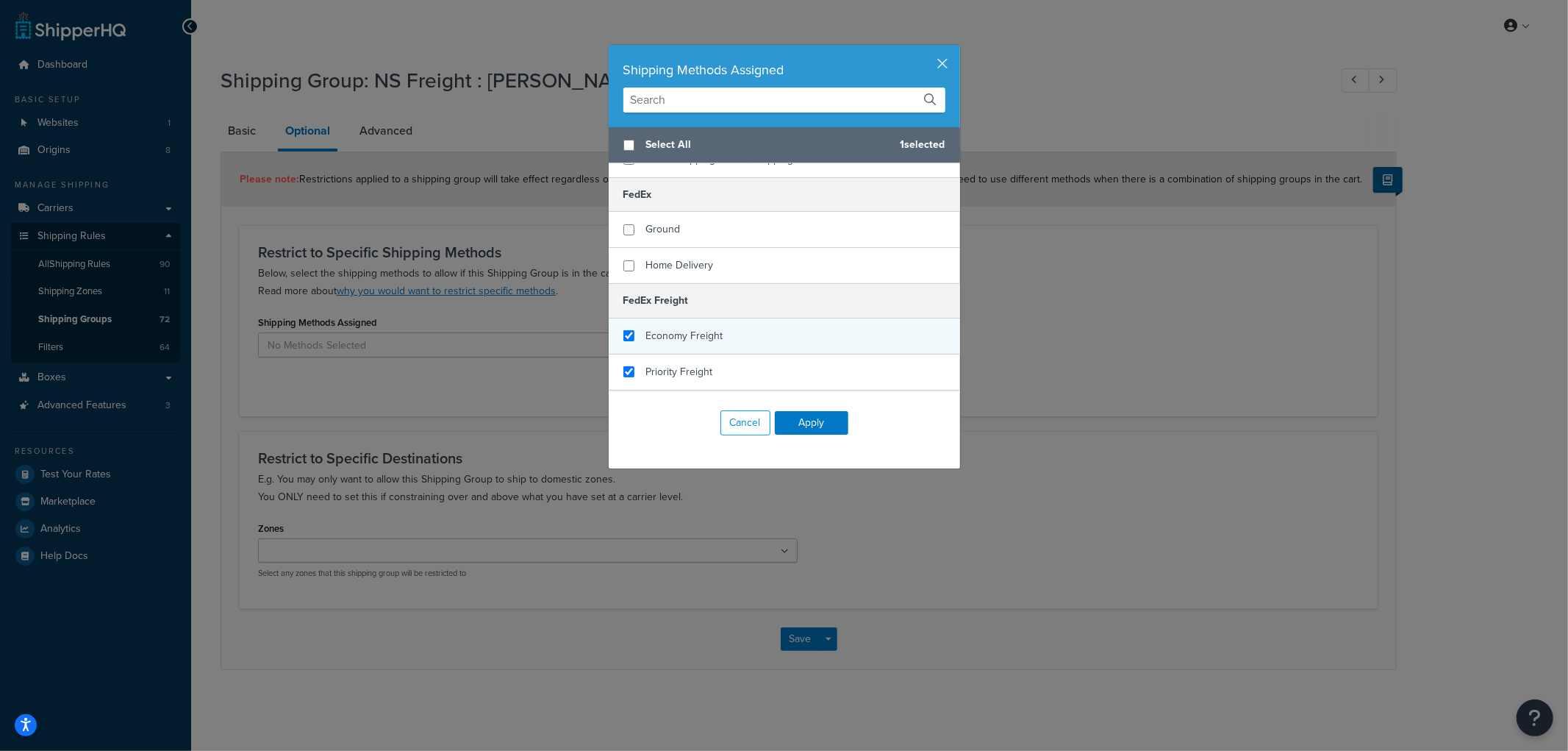
checkbox input "true"
click at [692, 328] on span "Economy Freight" at bounding box center [685, 335] width 77 height 15
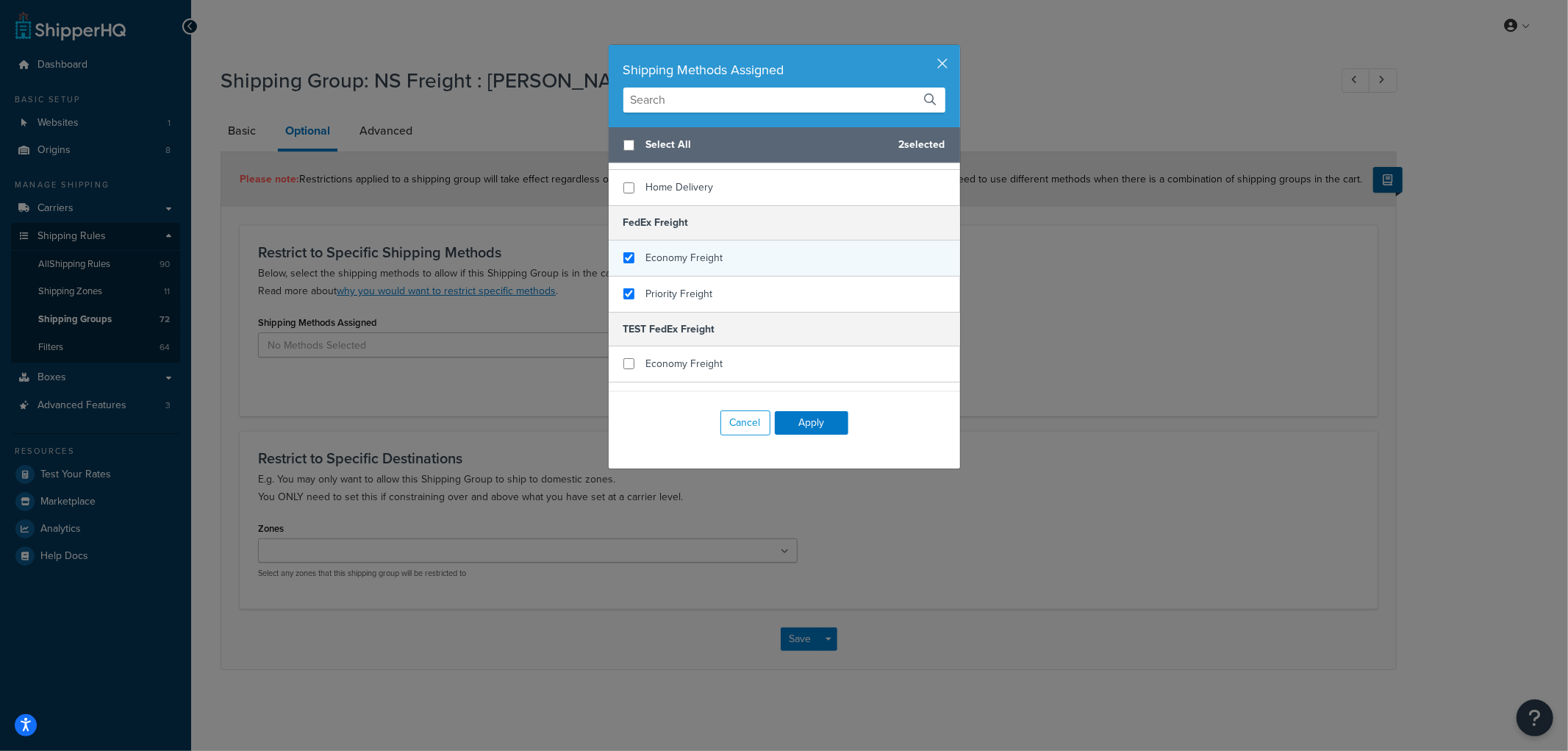
scroll to position [490, 0]
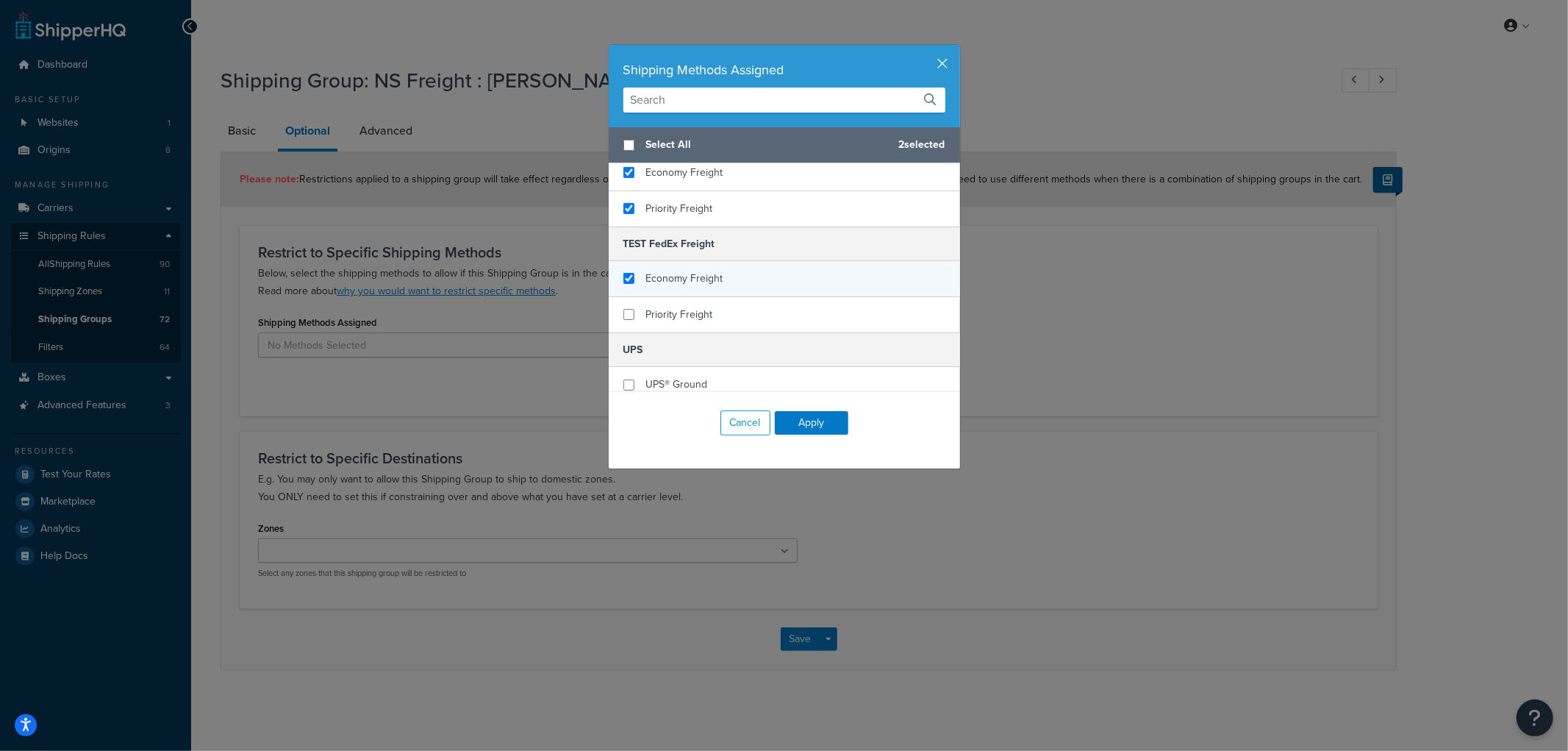
checkbox input "true"
click at [690, 271] on span "Economy Freight" at bounding box center [685, 278] width 77 height 15
checkbox input "true"
click at [681, 307] on span "Priority Freight" at bounding box center [680, 314] width 67 height 15
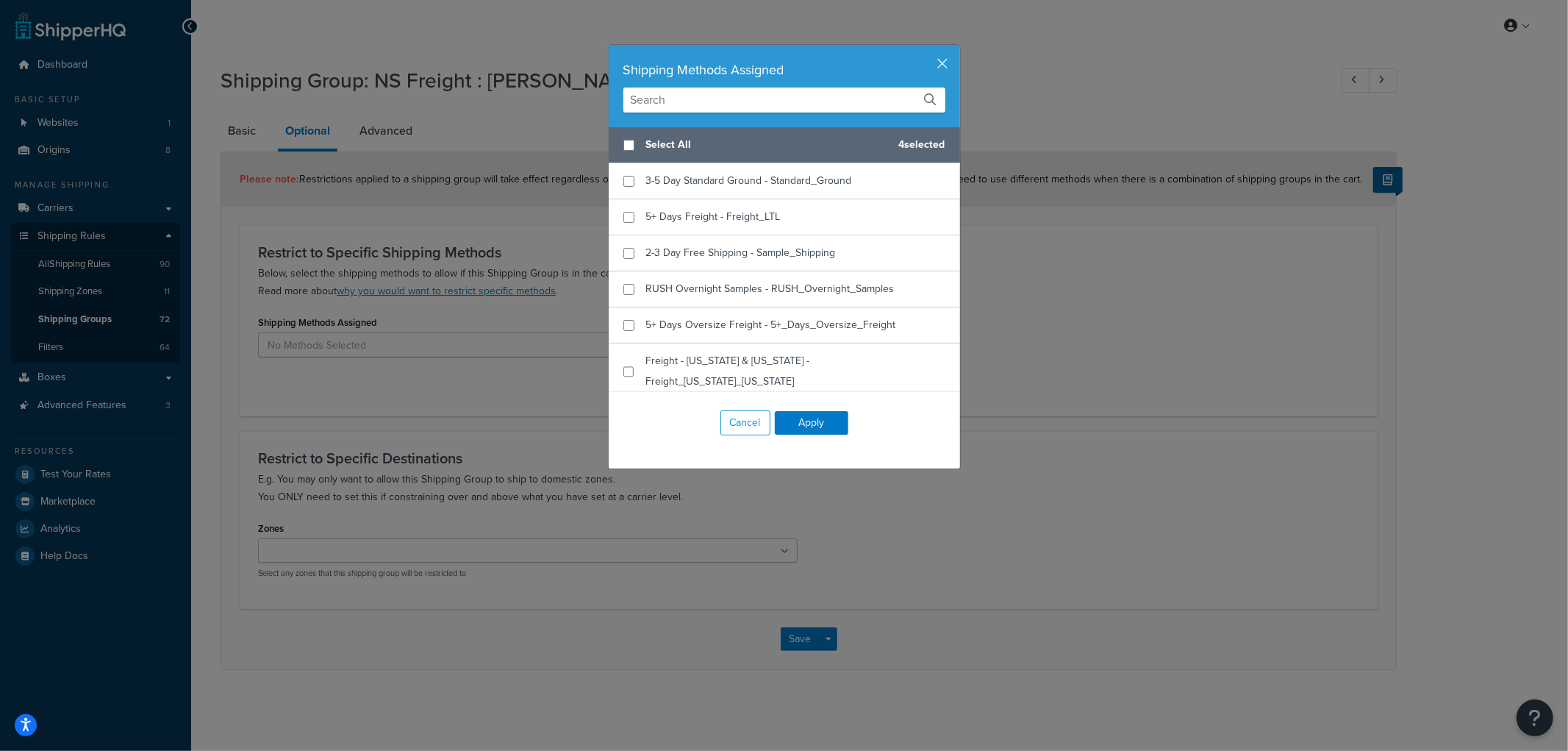
scroll to position [0, 0]
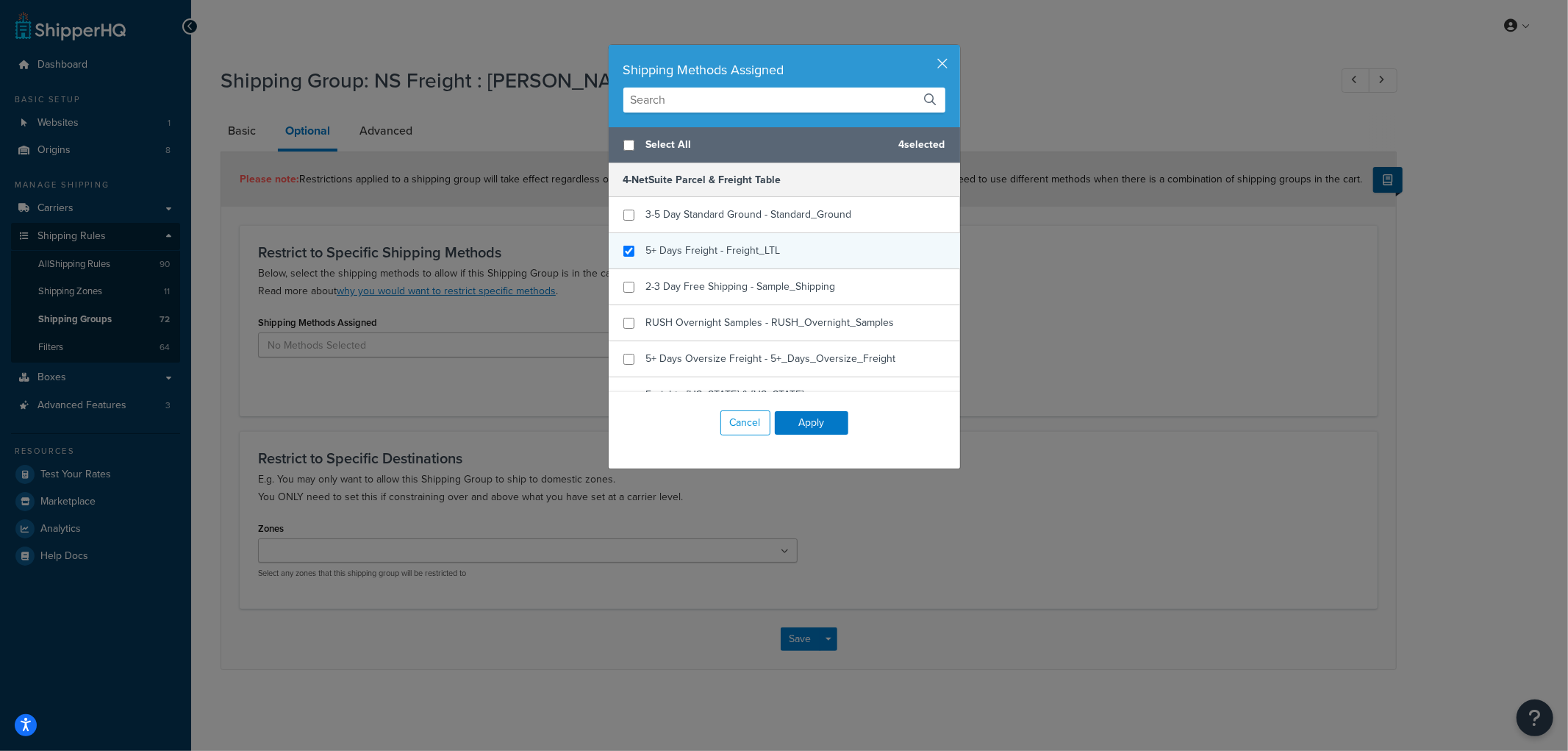
checkbox input "true"
click at [781, 253] on div "5+ Days Freight - Freight_LTL" at bounding box center [784, 250] width 351 height 36
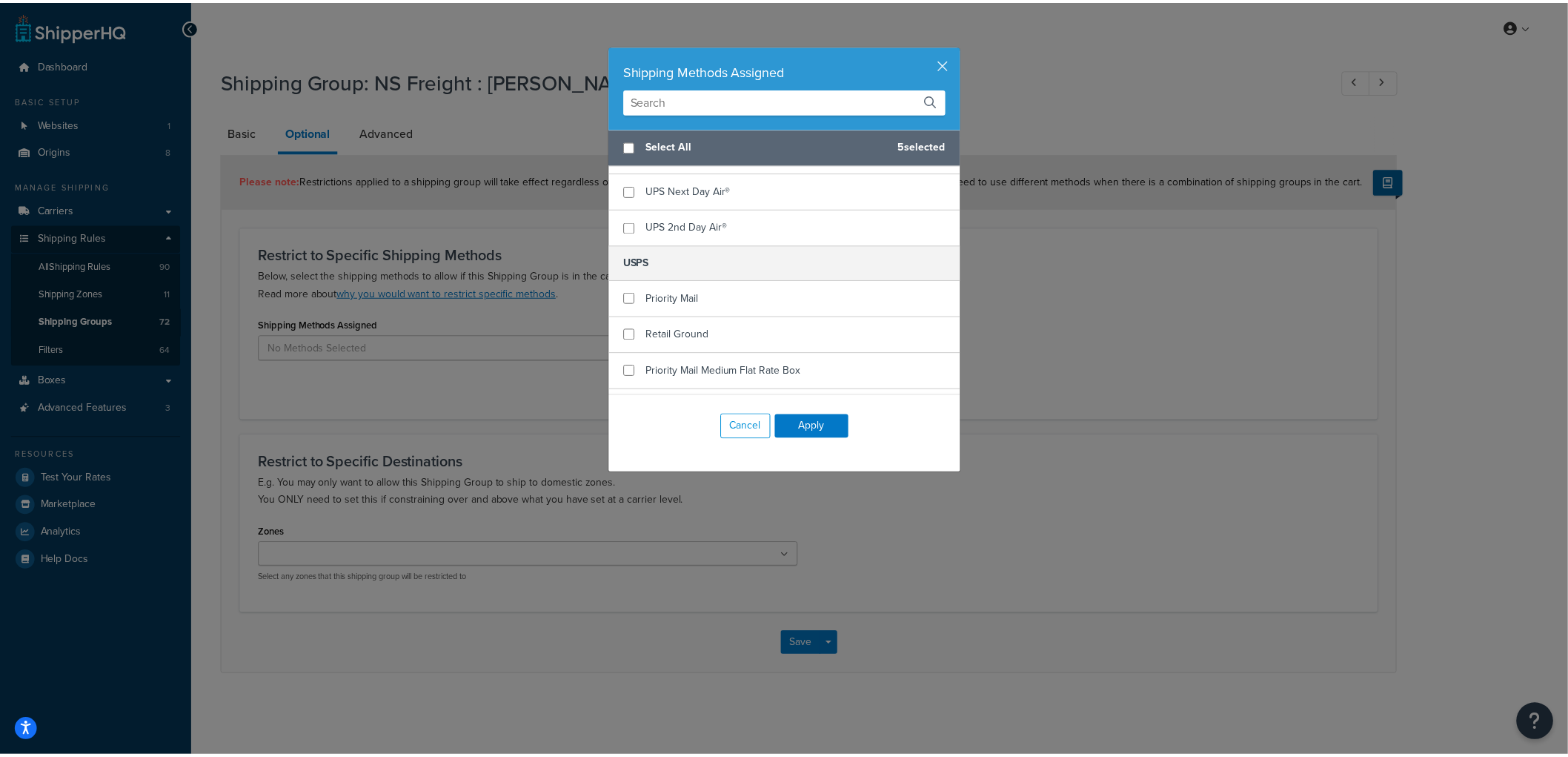
scroll to position [810, 0]
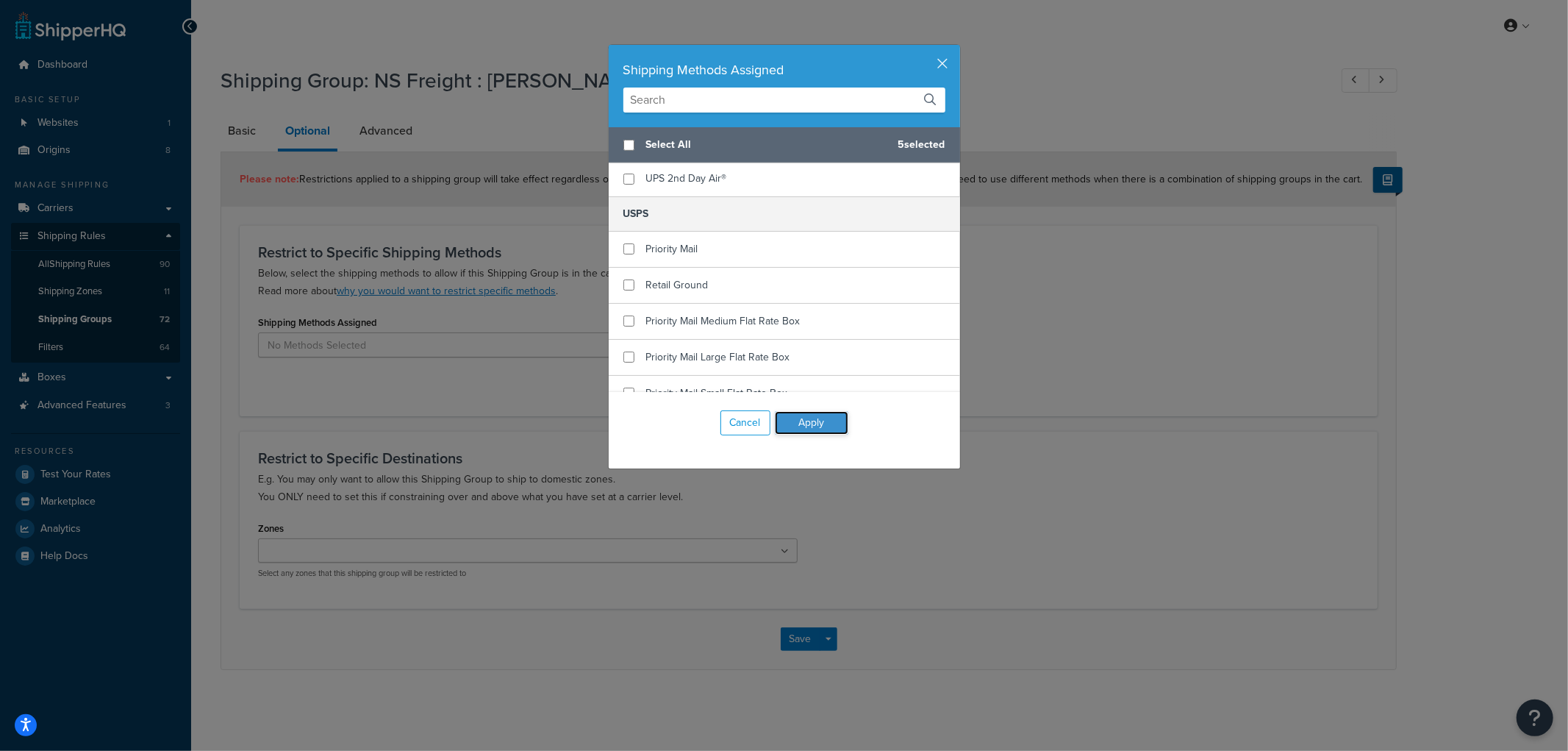
click at [823, 422] on button "Apply" at bounding box center [811, 423] width 73 height 24
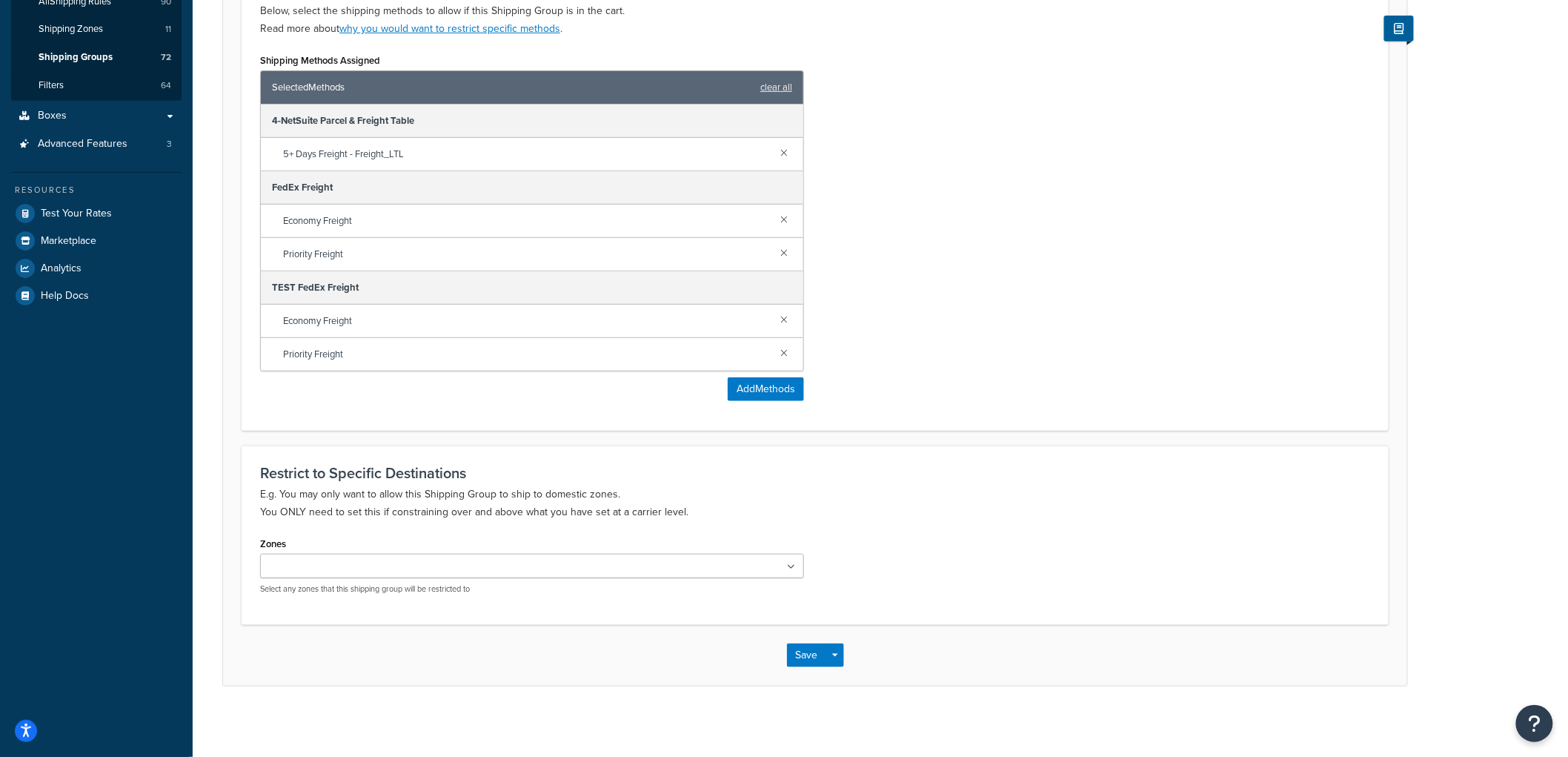
scroll to position [268, 0]
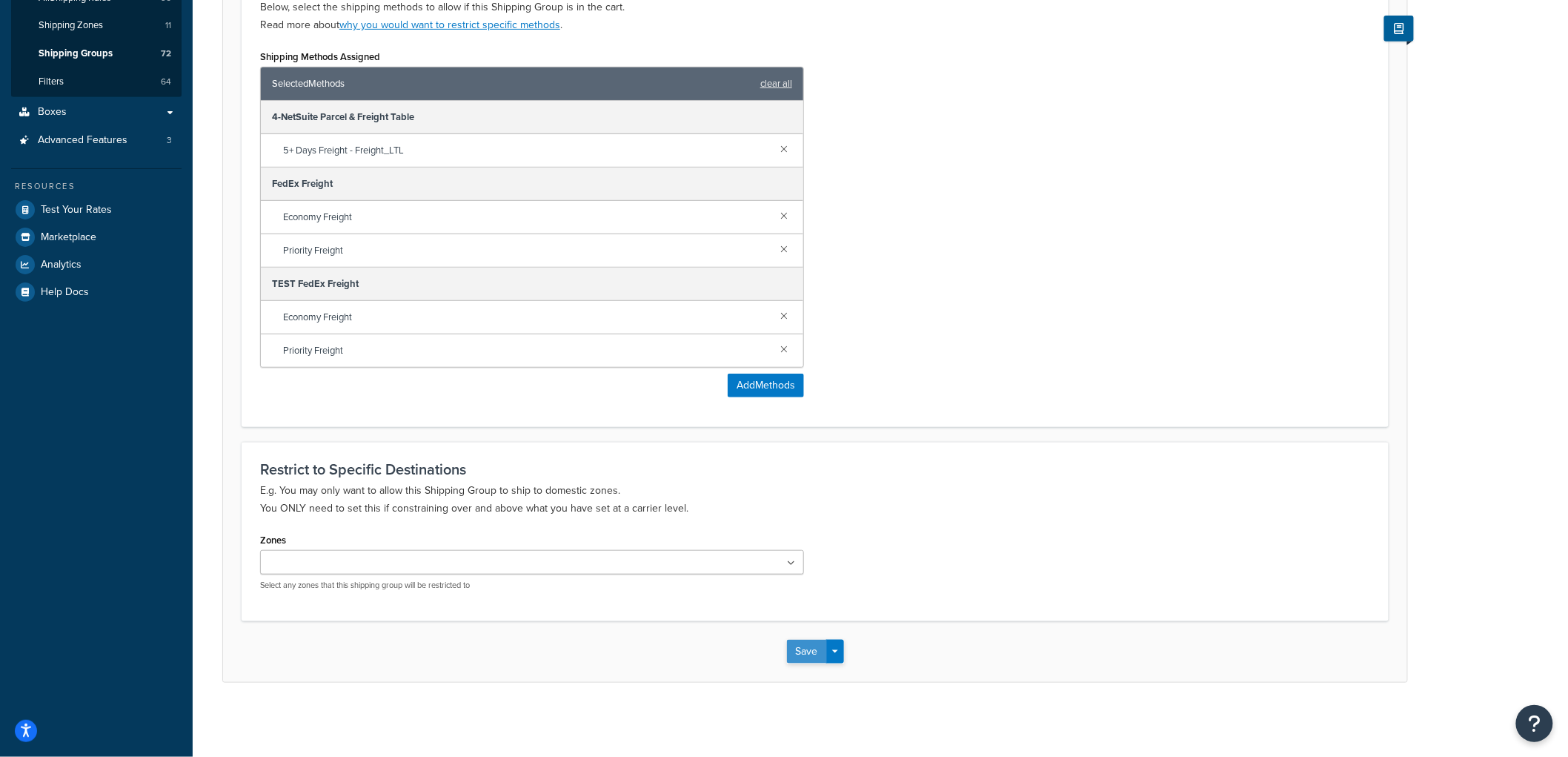
click at [805, 648] on button "Save" at bounding box center [807, 651] width 40 height 24
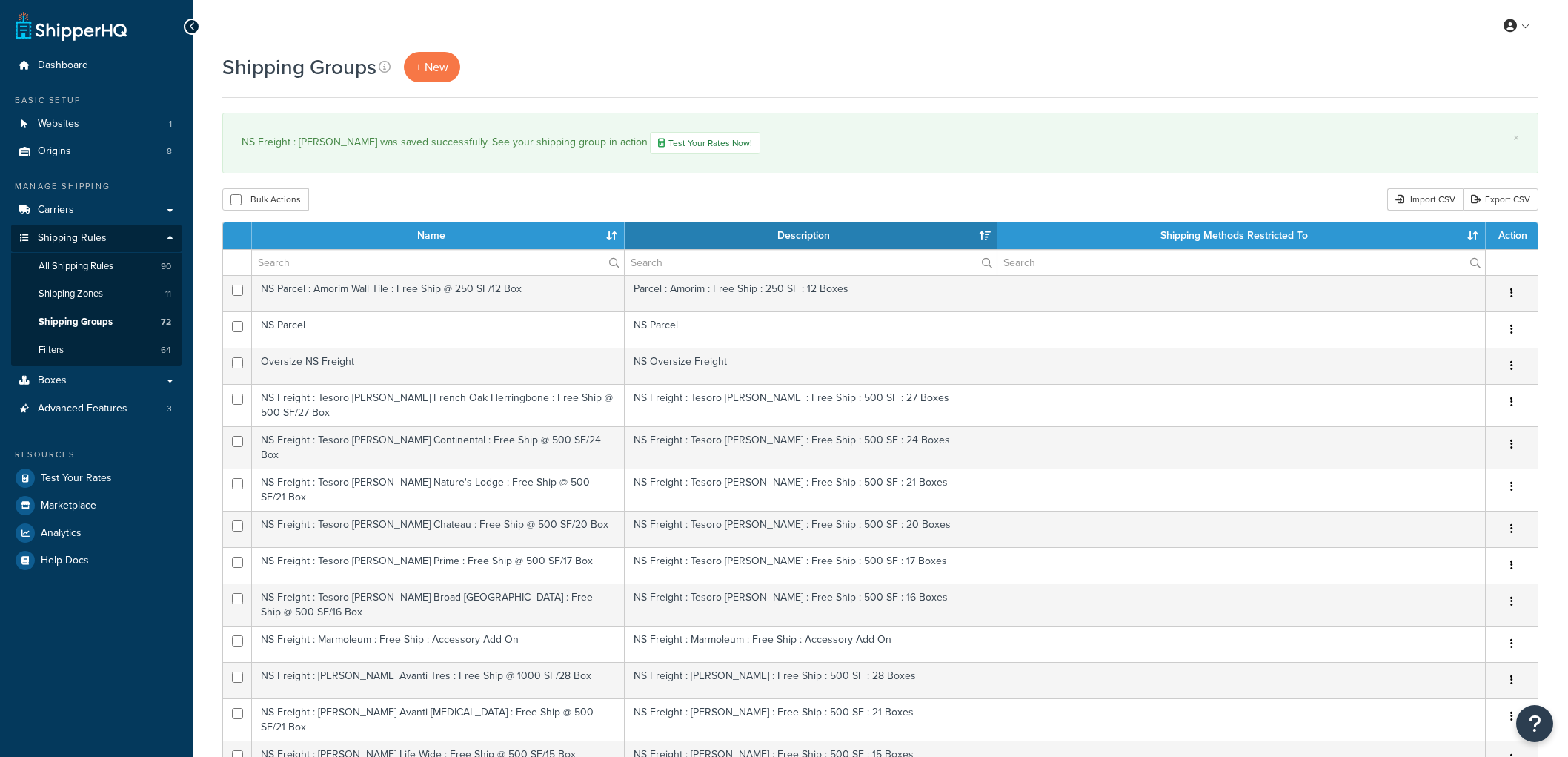
select select "15"
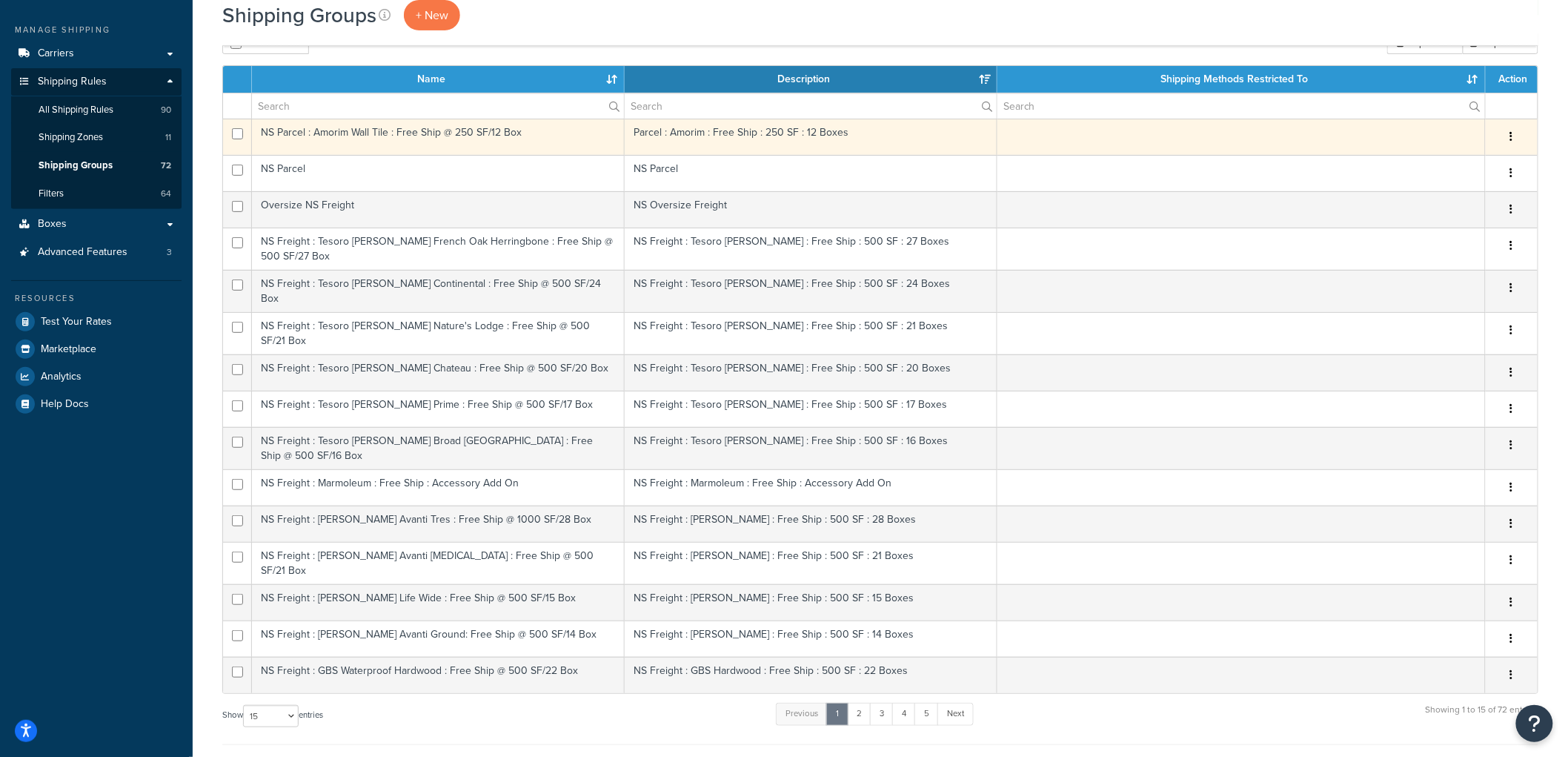
scroll to position [247, 0]
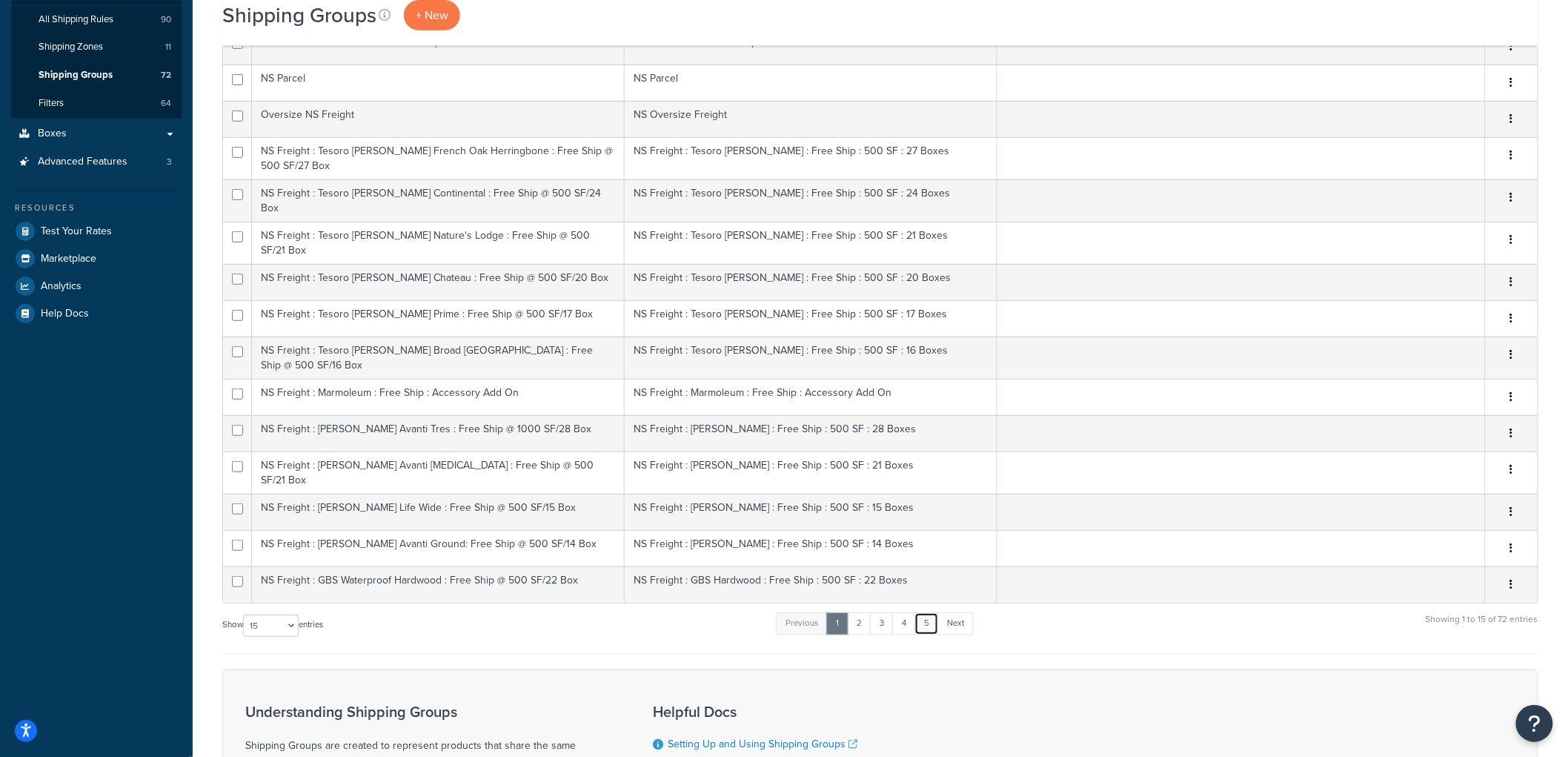
click at [932, 612] on link "5" at bounding box center [926, 622] width 24 height 22
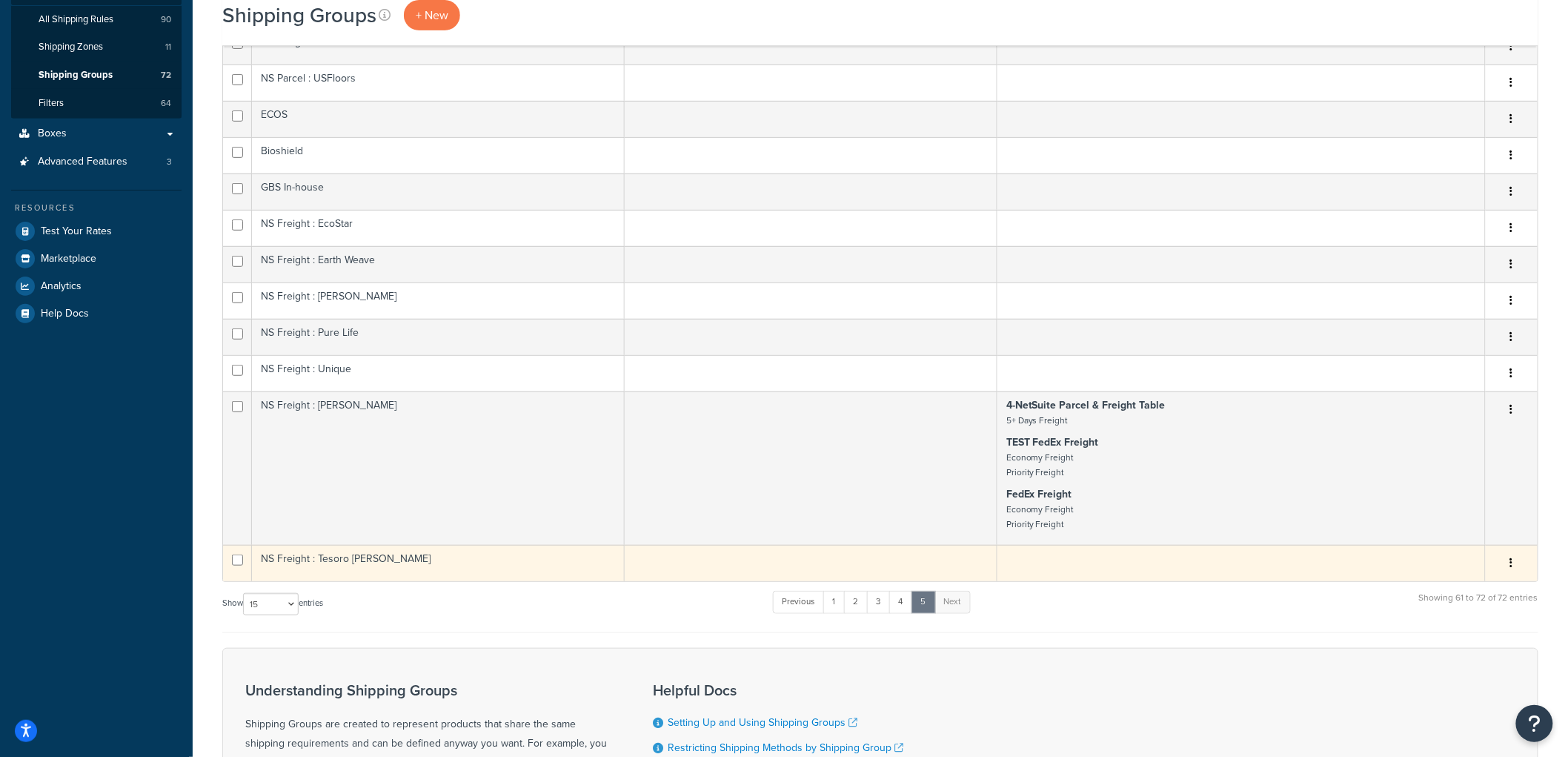
click at [489, 564] on td "NS Freight : Tesoro [PERSON_NAME]" at bounding box center [439, 563] width 373 height 37
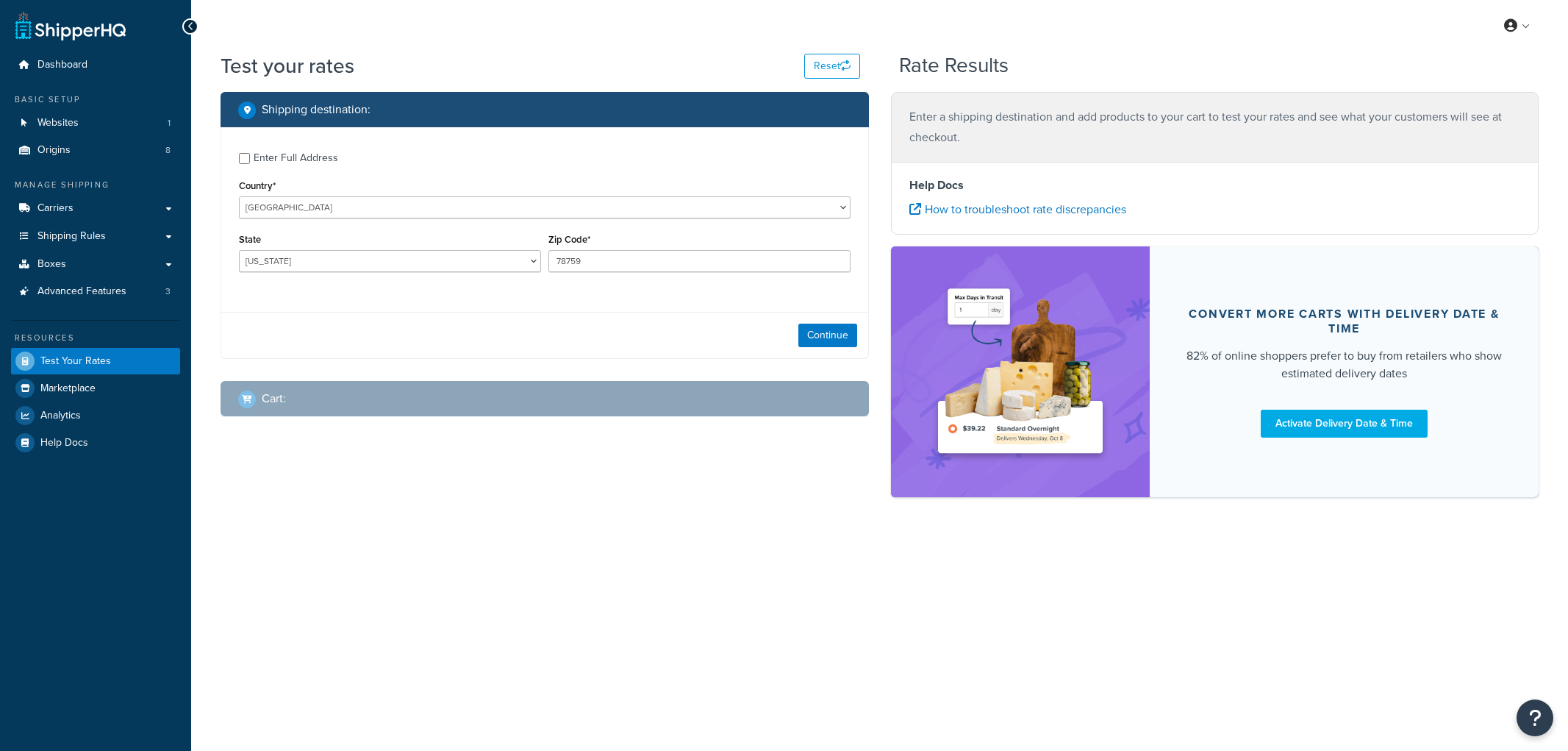
select select "[GEOGRAPHIC_DATA]"
click at [309, 163] on div "Enter Full Address" at bounding box center [296, 157] width 85 height 20
click at [250, 163] on input "Enter Full Address" at bounding box center [244, 158] width 11 height 11
checkbox input "true"
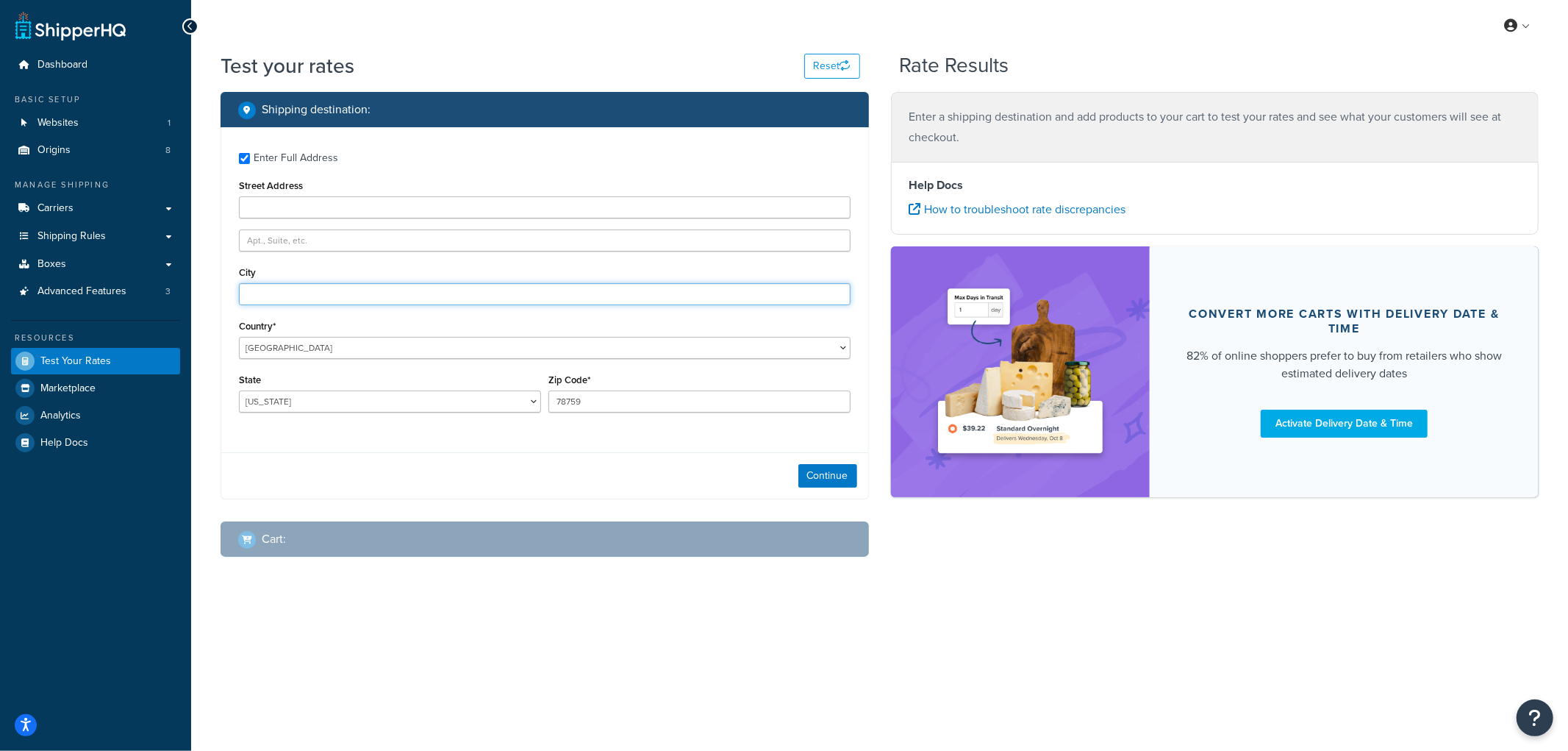
click at [333, 291] on input "City" at bounding box center [544, 294] width 611 height 22
type input "Angora"
click at [370, 416] on div "State [US_STATE] [US_STATE] [US_STATE] [US_STATE] [US_STATE] Armed Forces Ameri…" at bounding box center [390, 396] width 310 height 54
click at [376, 398] on select "[US_STATE] [US_STATE] [US_STATE] [US_STATE] [US_STATE] Armed Forces Americas Ar…" at bounding box center [390, 401] width 302 height 22
select select "NE"
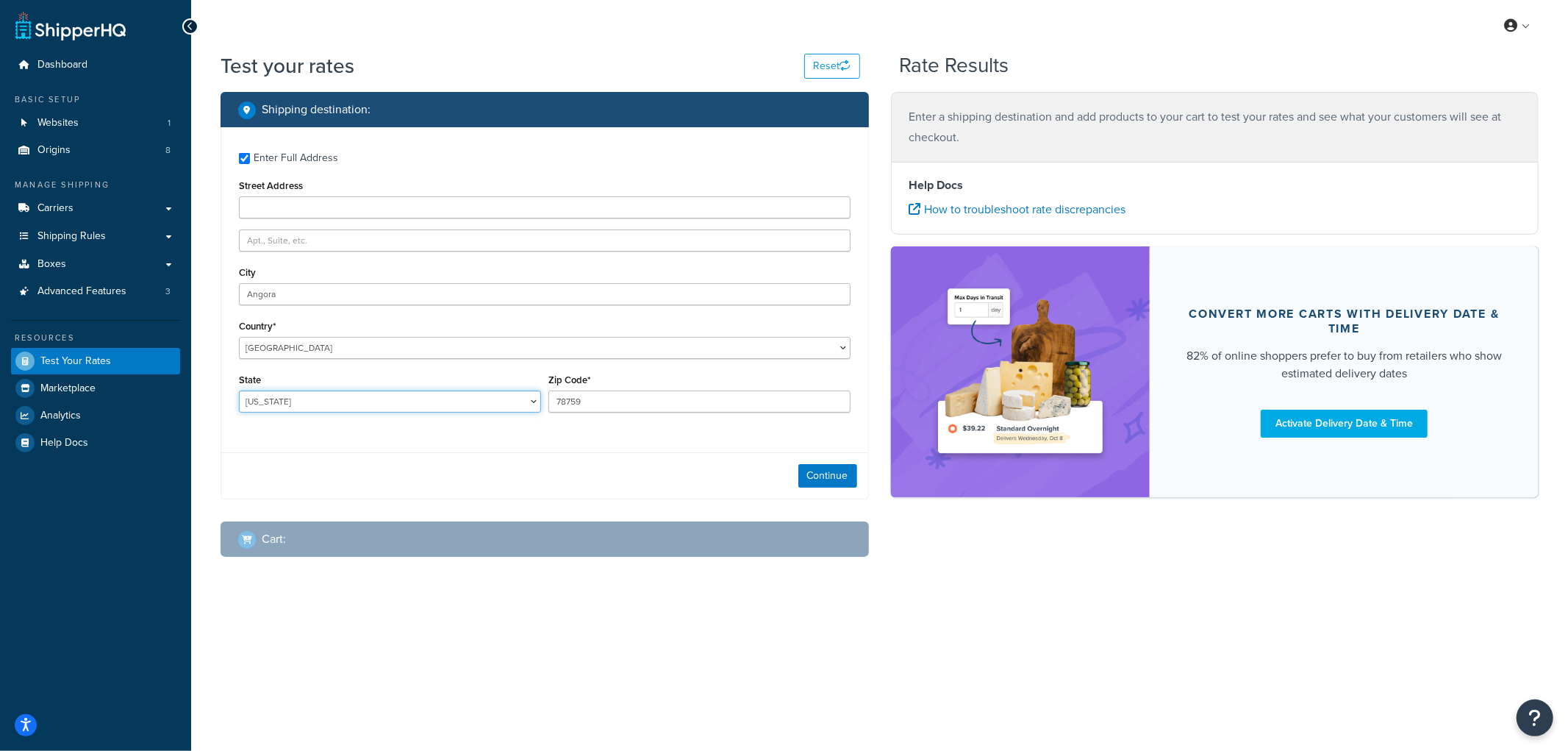
click at [239, 391] on select "[US_STATE] [US_STATE] [US_STATE] [US_STATE] [US_STATE] Armed Forces Americas Ar…" at bounding box center [390, 401] width 302 height 22
drag, startPoint x: 616, startPoint y: 405, endPoint x: 416, endPoint y: 372, distance: 202.7
click at [416, 372] on div "State [US_STATE] [US_STATE] [US_STATE] [US_STATE] [US_STATE] Armed Forces Ameri…" at bounding box center [545, 396] width 619 height 54
type input "69331"
click at [493, 499] on div "Enter Full Address Street Address City [GEOGRAPHIC_DATA] Country* [GEOGRAPHIC_D…" at bounding box center [544, 313] width 648 height 372
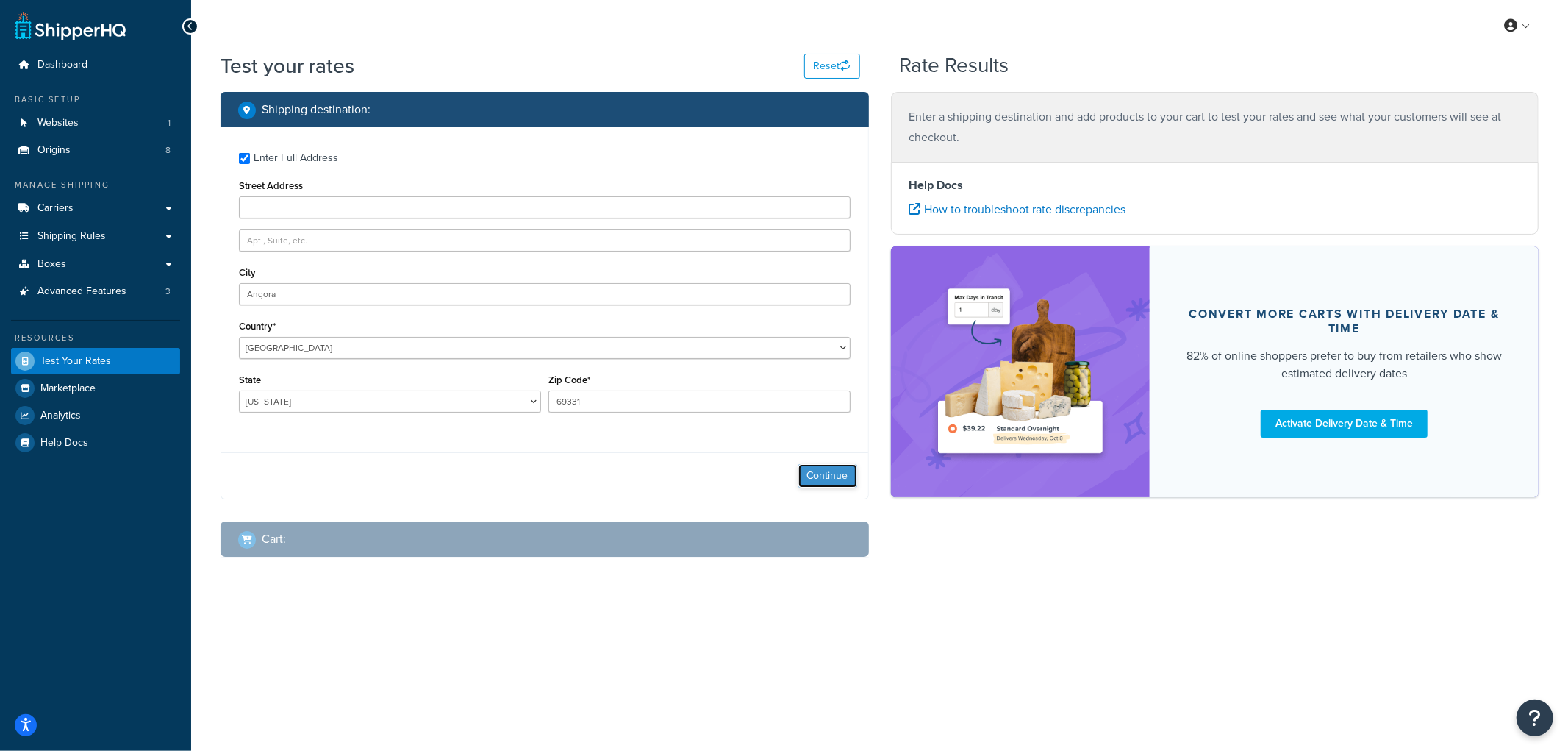
click at [839, 482] on button "Continue" at bounding box center [828, 475] width 58 height 24
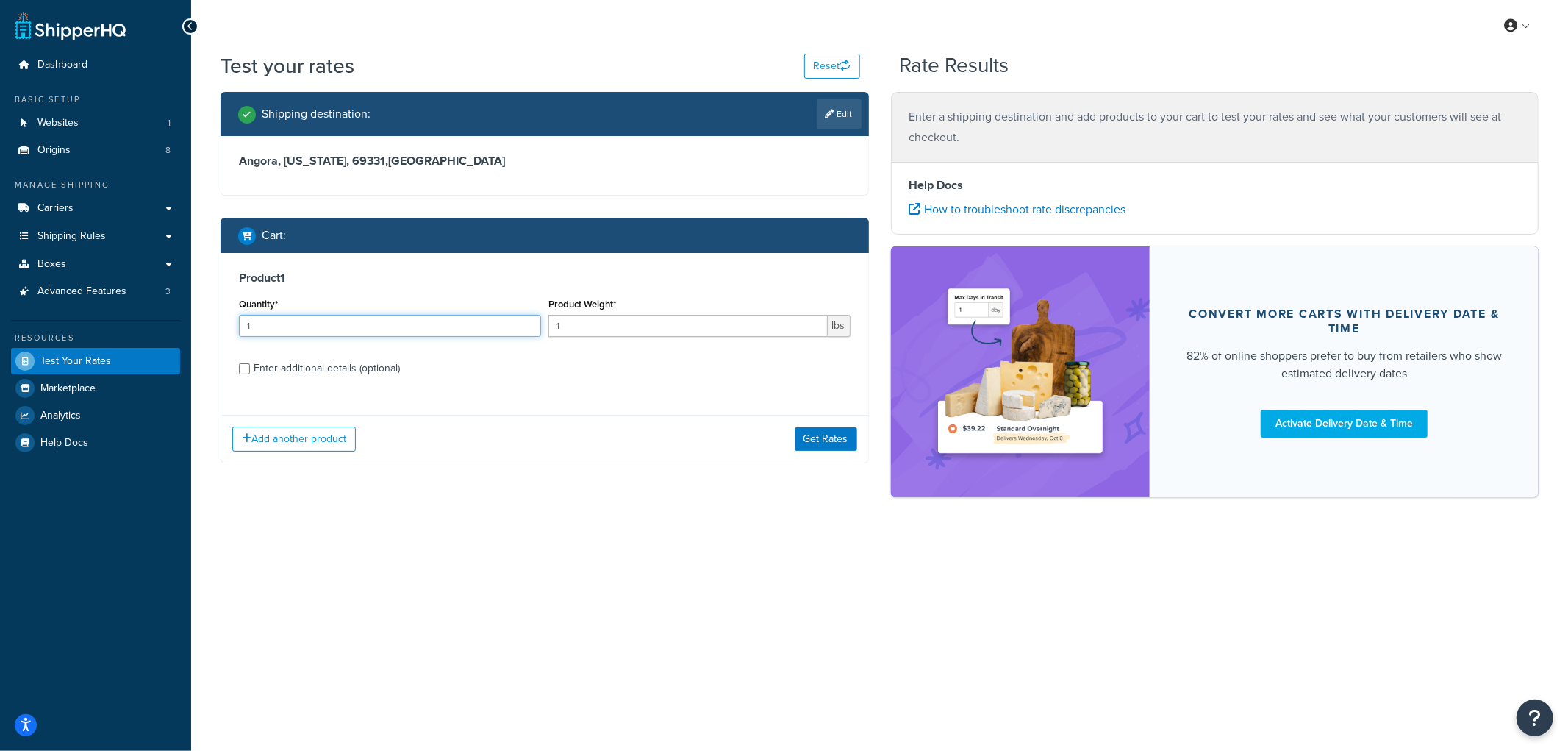
drag, startPoint x: 351, startPoint y: 318, endPoint x: 189, endPoint y: 320, distance: 162.0
click at [189, 320] on div "Dashboard Basic Setup Websites 1 Origins 8 Manage Shipping Carriers Carriers Al…" at bounding box center [784, 375] width 1568 height 751
type input "2"
click at [568, 318] on input "1" at bounding box center [688, 326] width 279 height 22
type input "10"
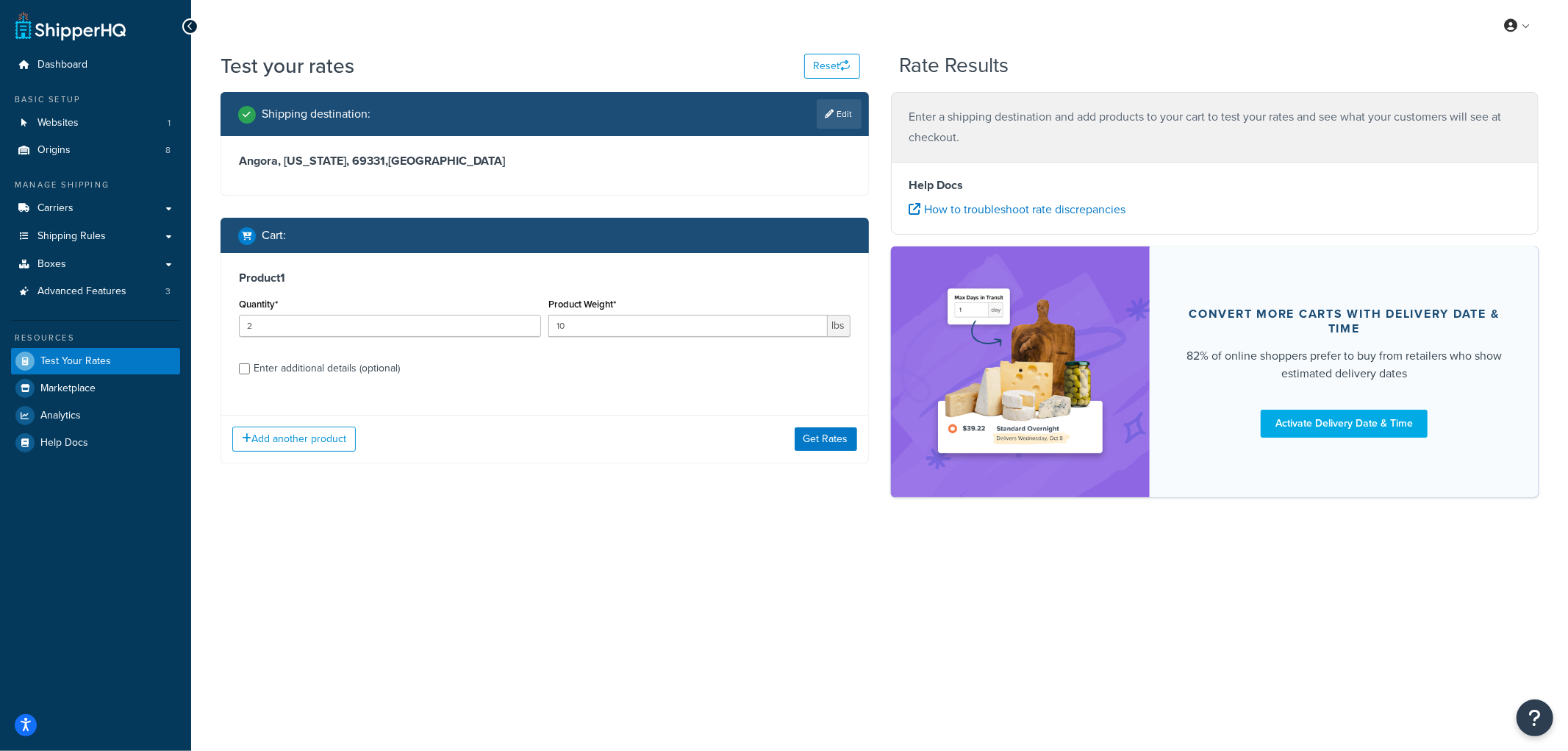
click at [337, 358] on div "Enter additional details (optional)" at bounding box center [326, 368] width 146 height 20
click at [250, 364] on input "Enter additional details (optional)" at bounding box center [244, 369] width 11 height 11
checkbox input "true"
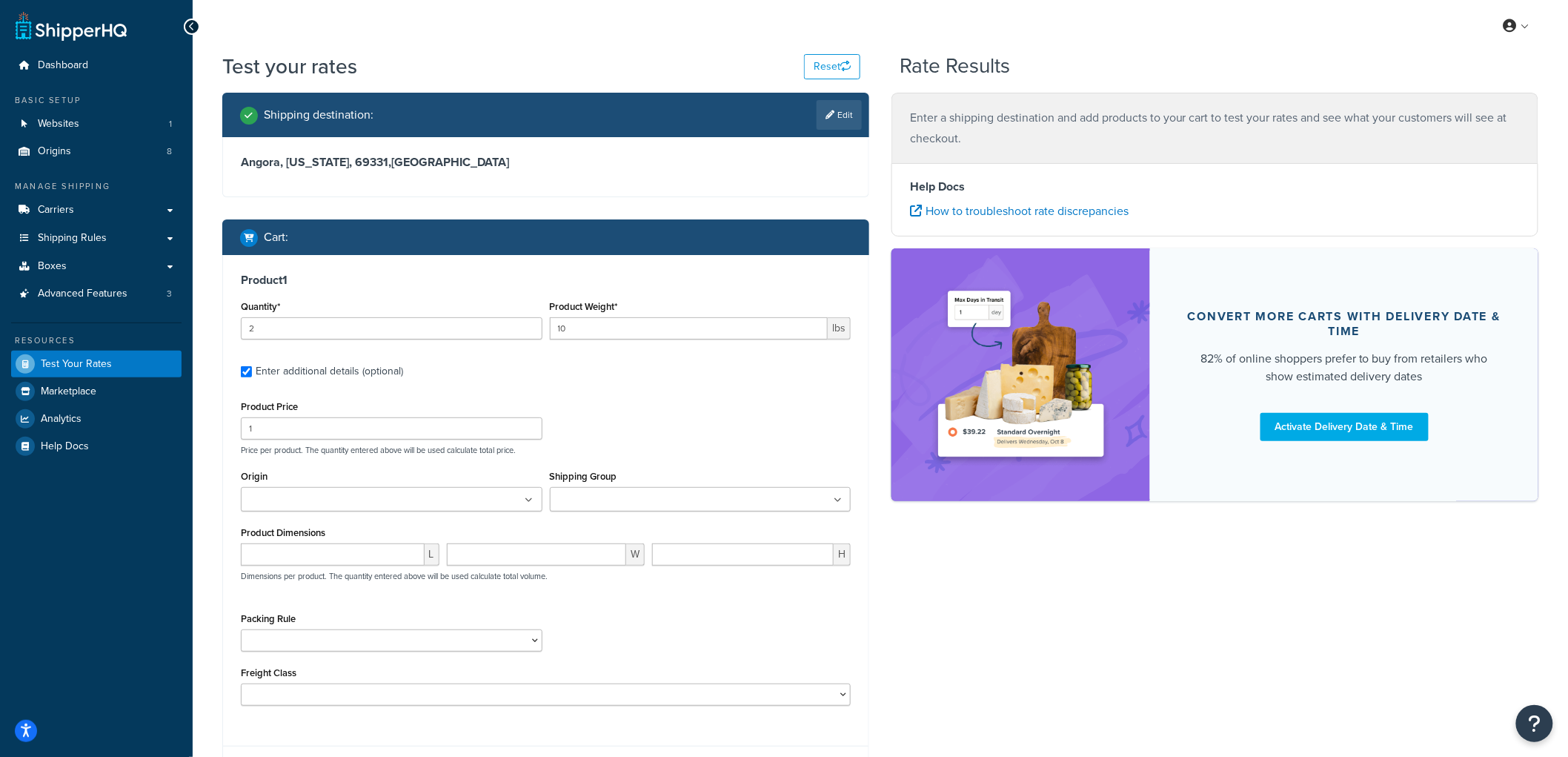
click at [346, 502] on input "Origin" at bounding box center [310, 500] width 131 height 16
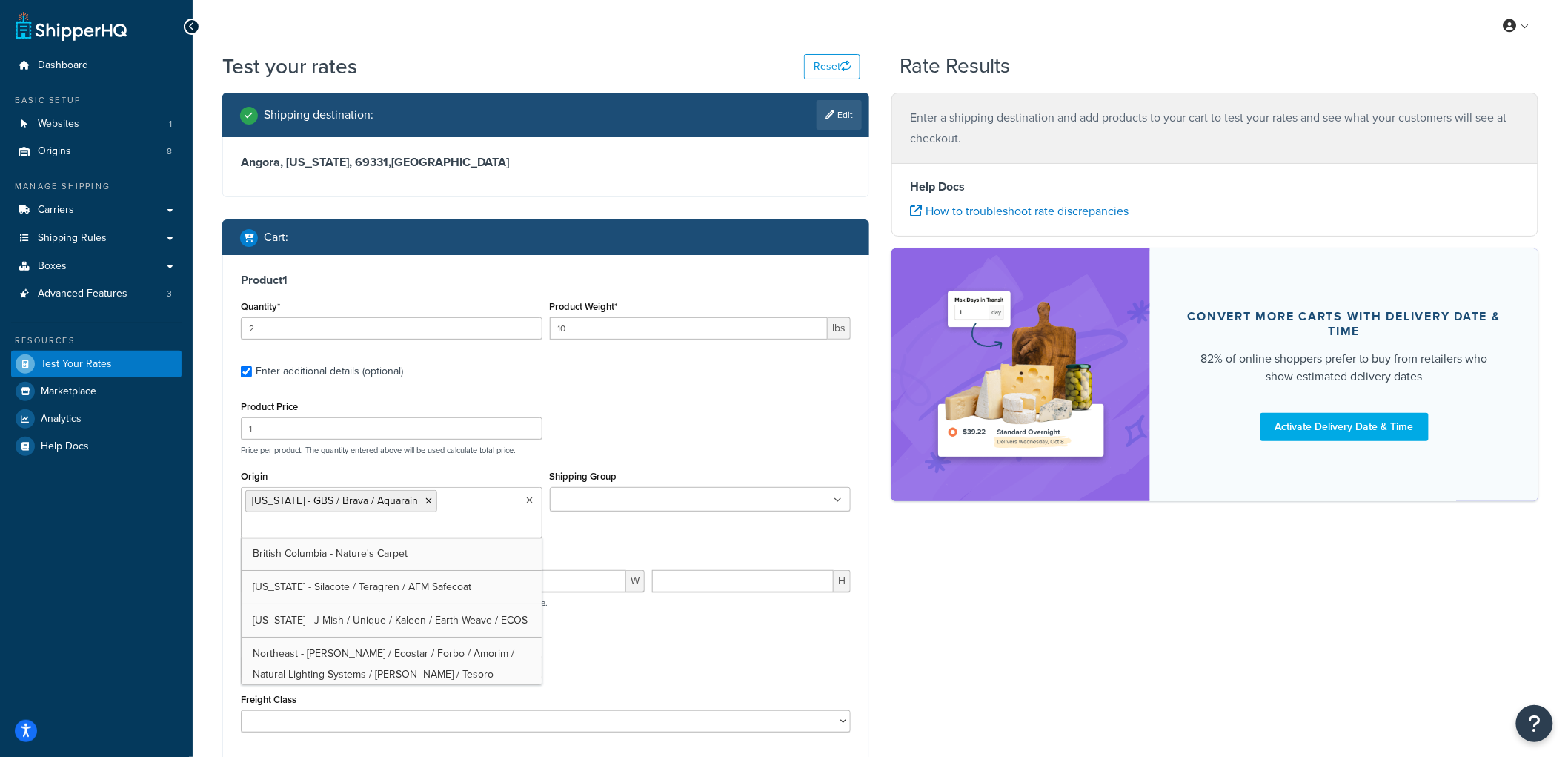
click at [668, 490] on ul at bounding box center [701, 498] width 301 height 24
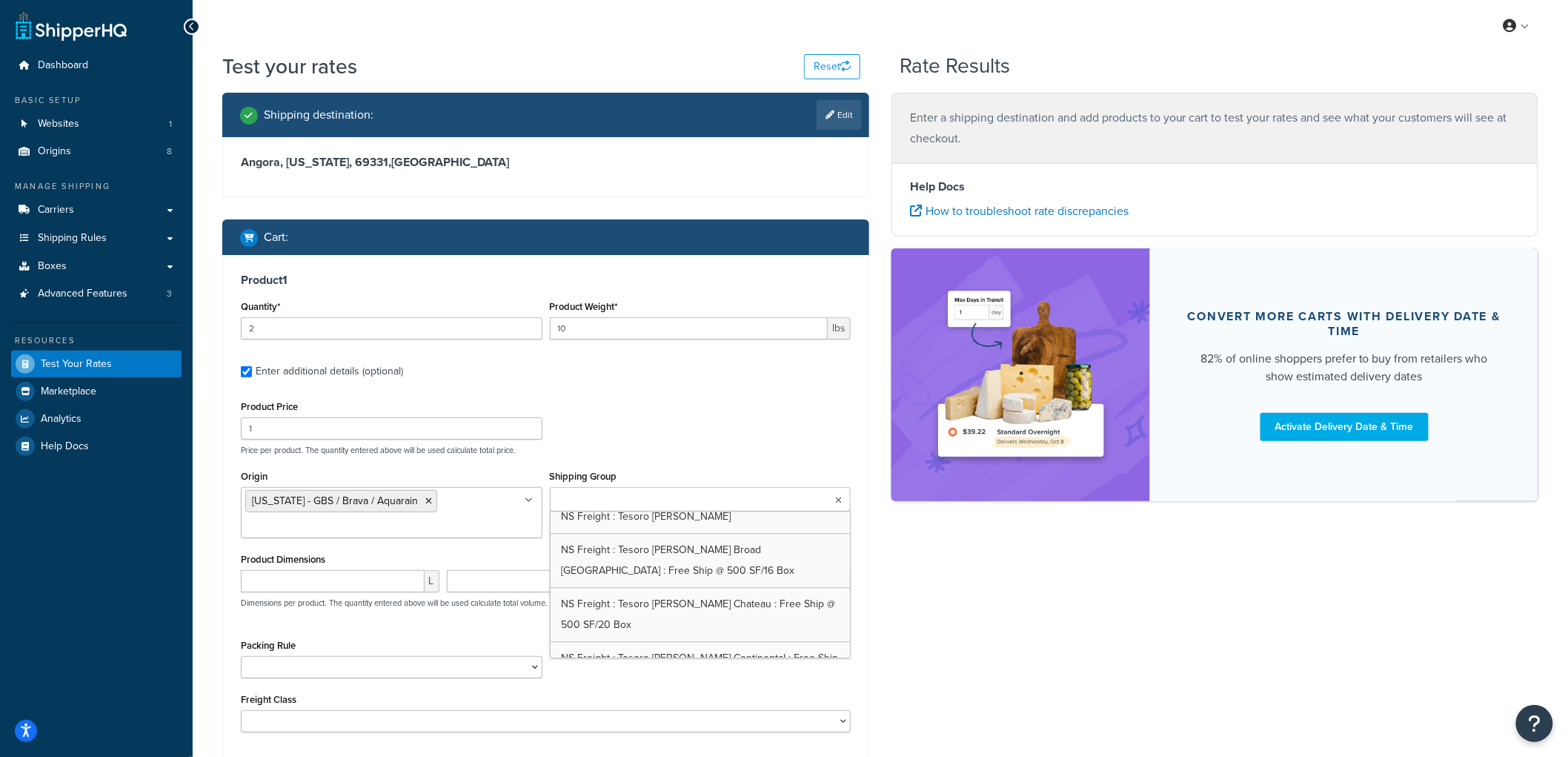
scroll to position [1070, 0]
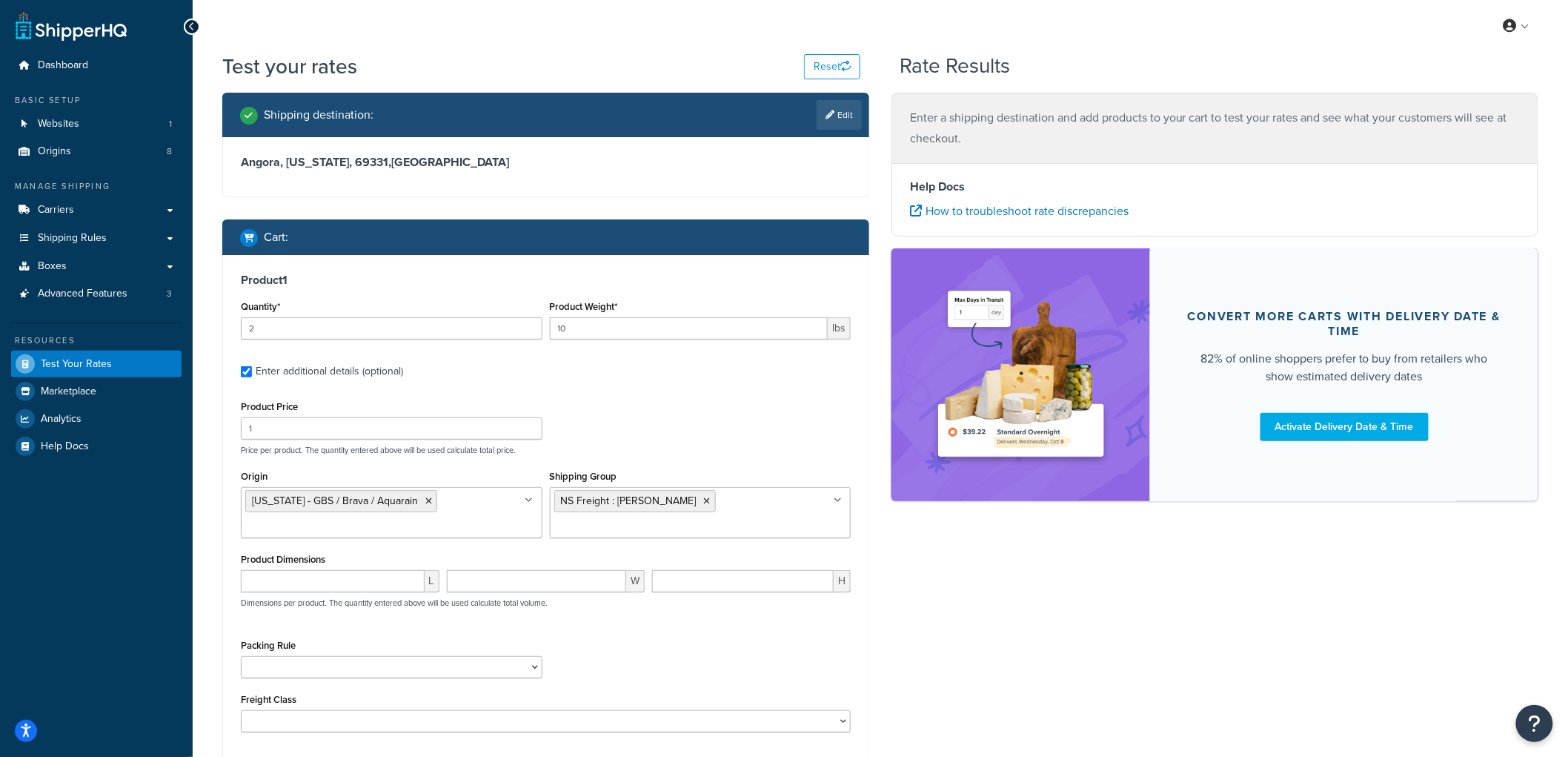
click at [728, 440] on div "Product Price 1 Price per product. The quantity entered above will be used calc…" at bounding box center [546, 426] width 617 height 59
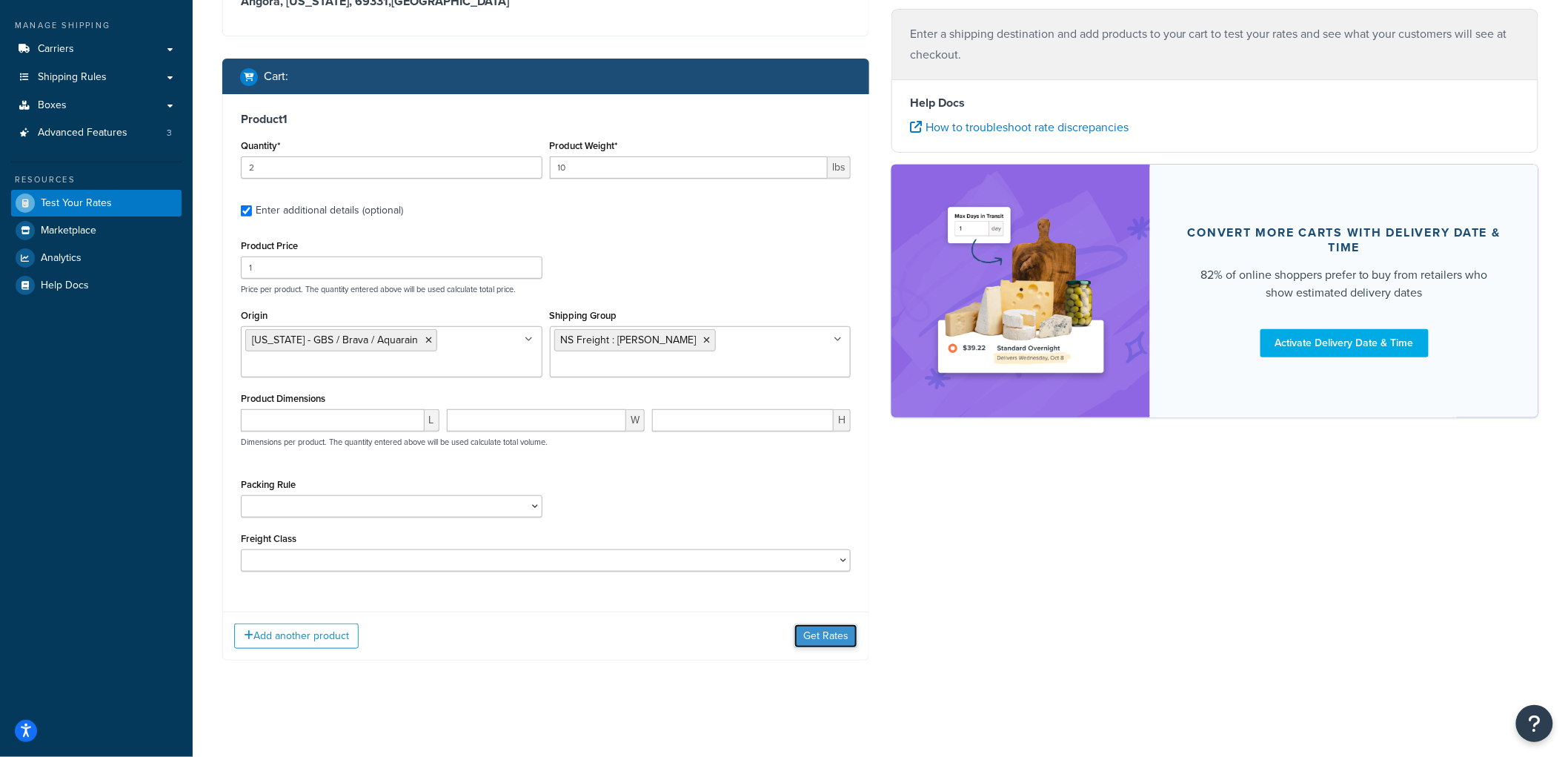
click at [819, 636] on button "Get Rates" at bounding box center [825, 636] width 63 height 24
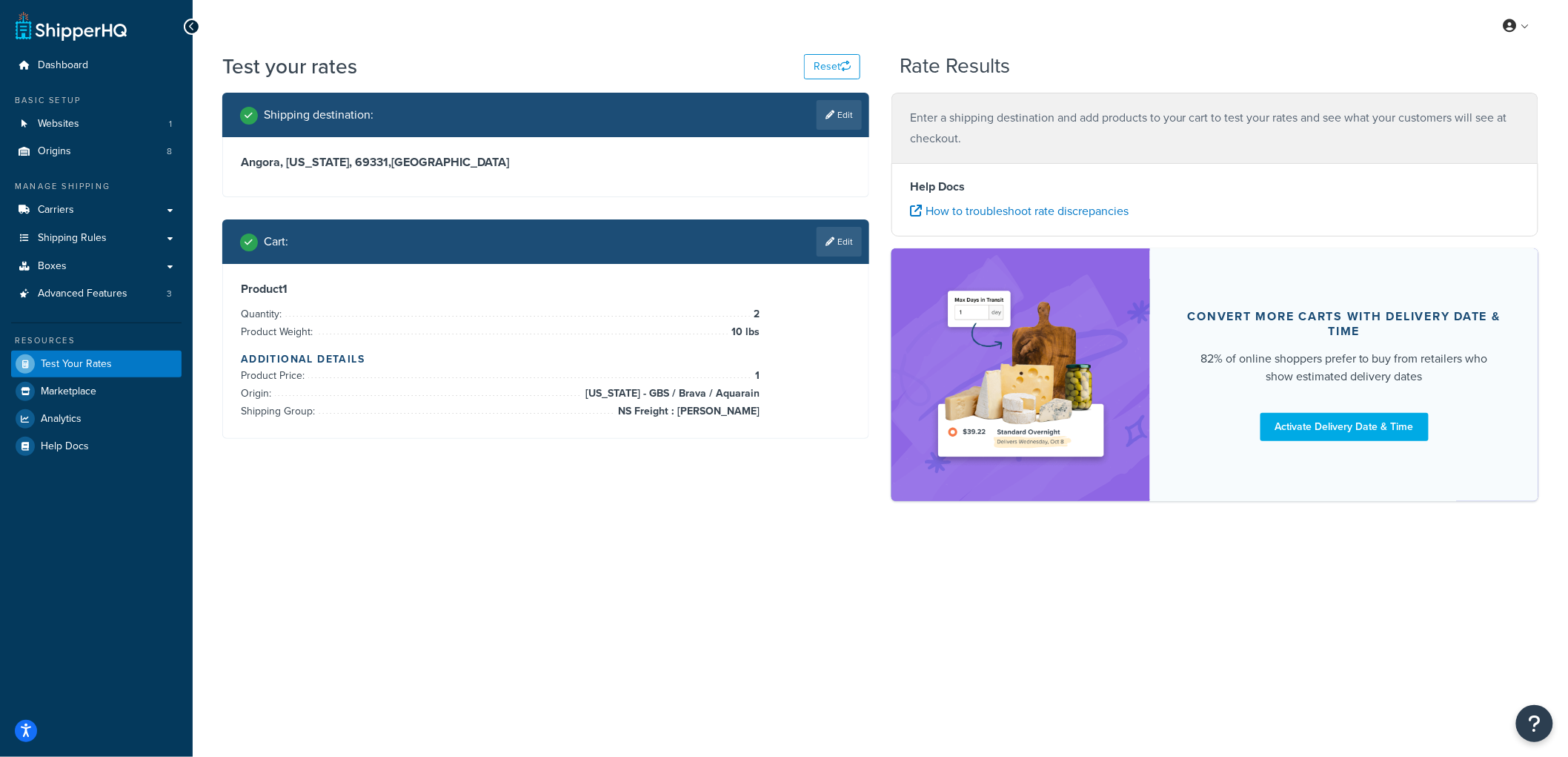
scroll to position [0, 0]
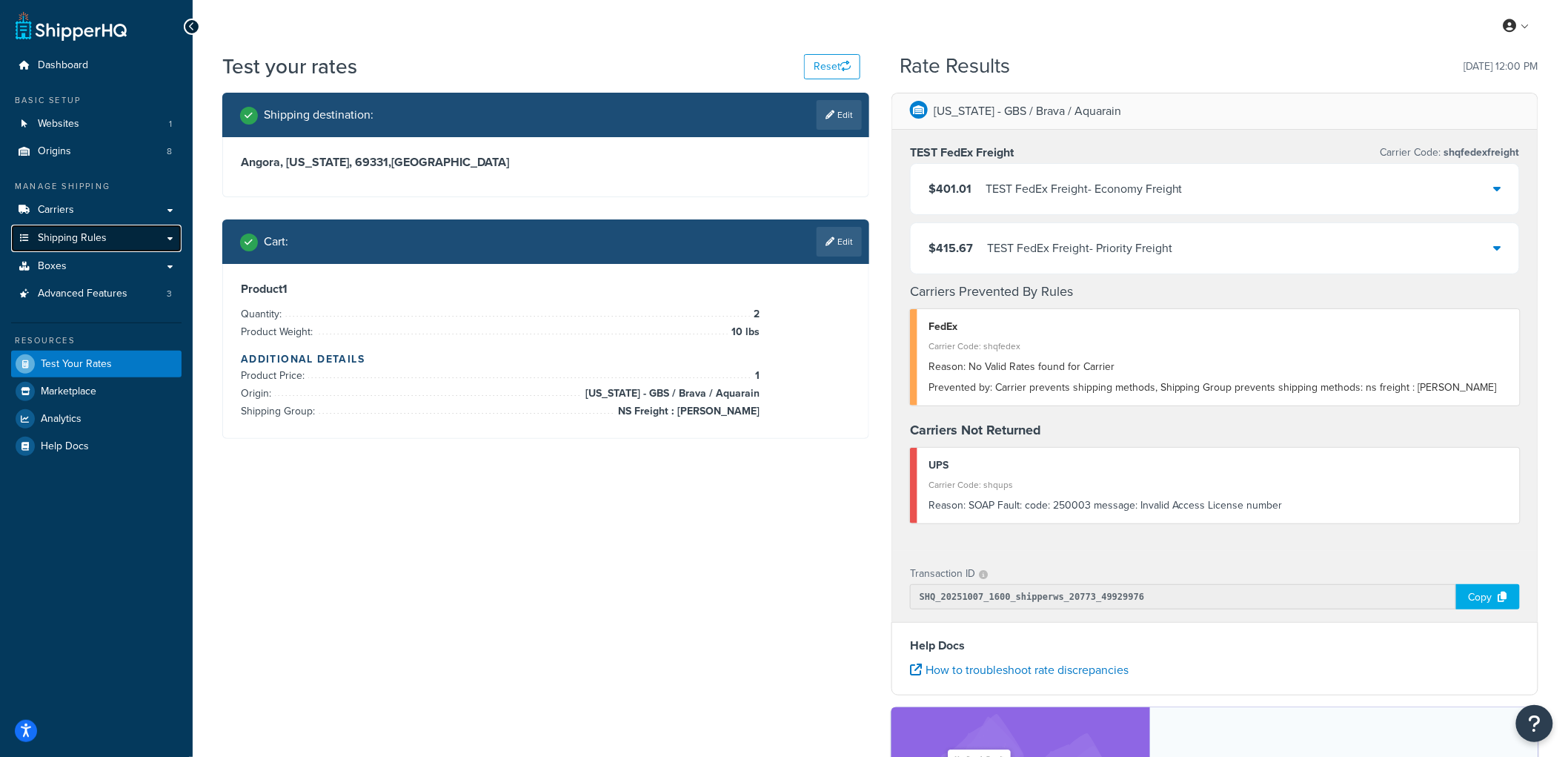
click at [101, 243] on span "Shipping Rules" at bounding box center [71, 238] width 69 height 12
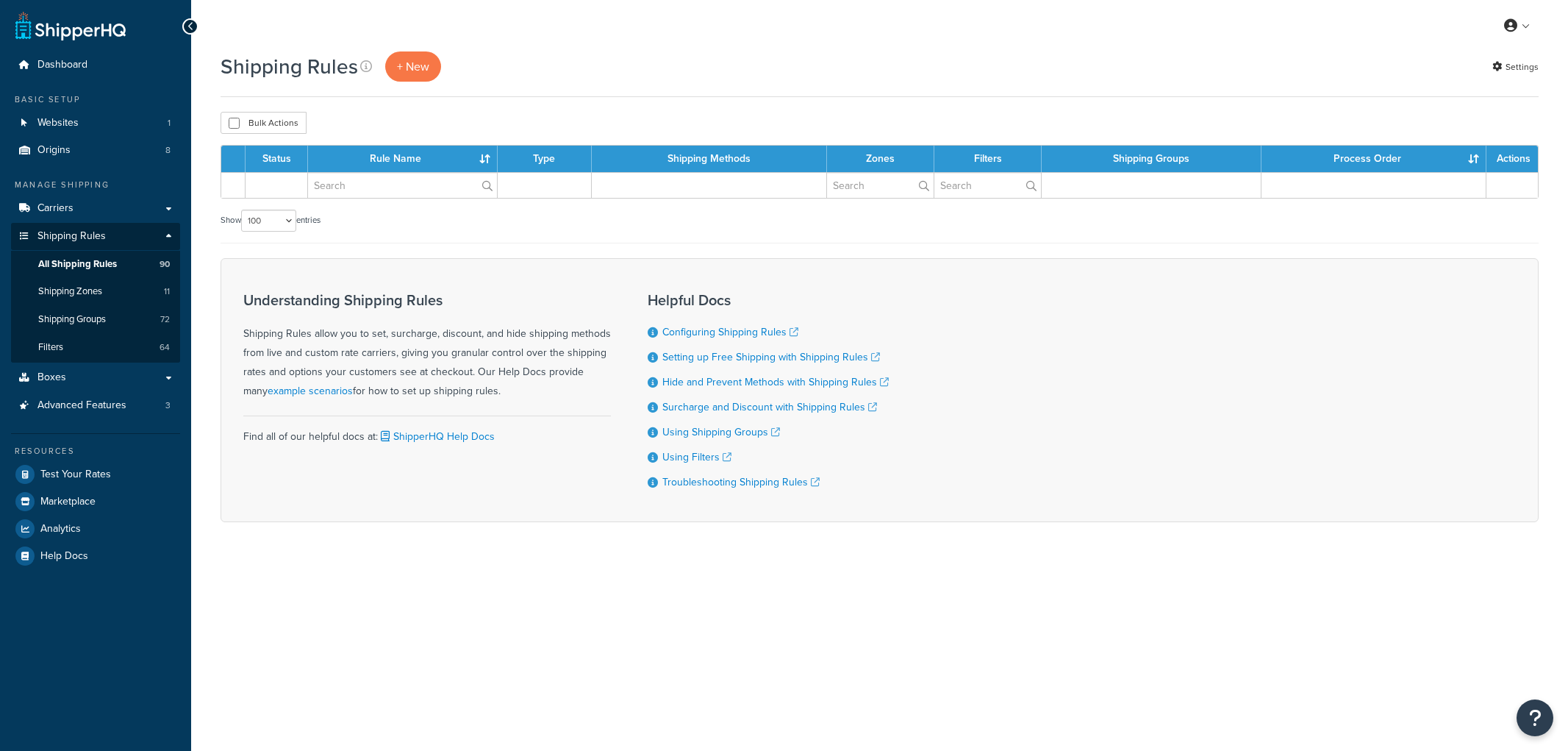
select select "100"
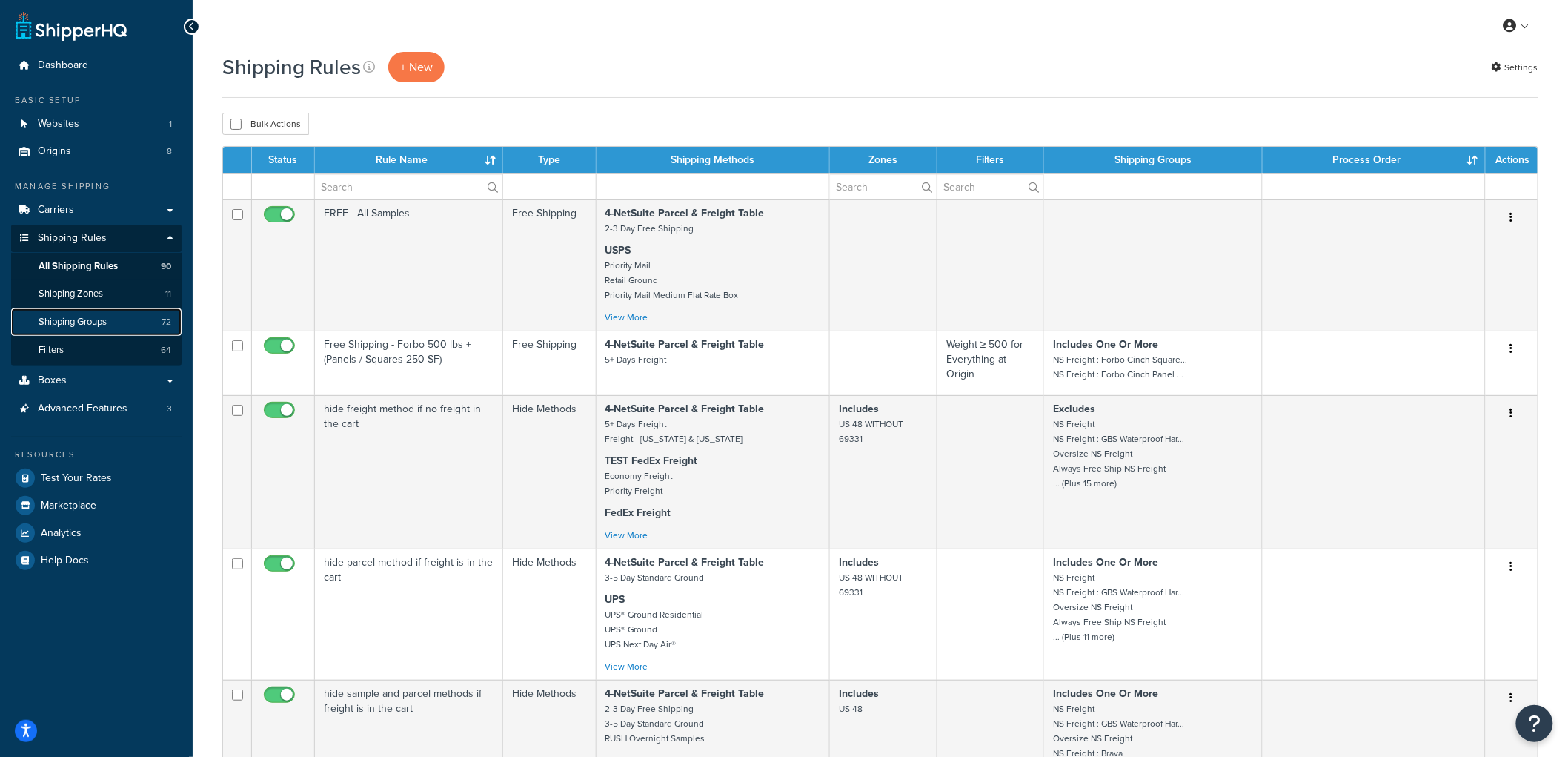
click at [81, 316] on span "Shipping Groups" at bounding box center [72, 322] width 68 height 12
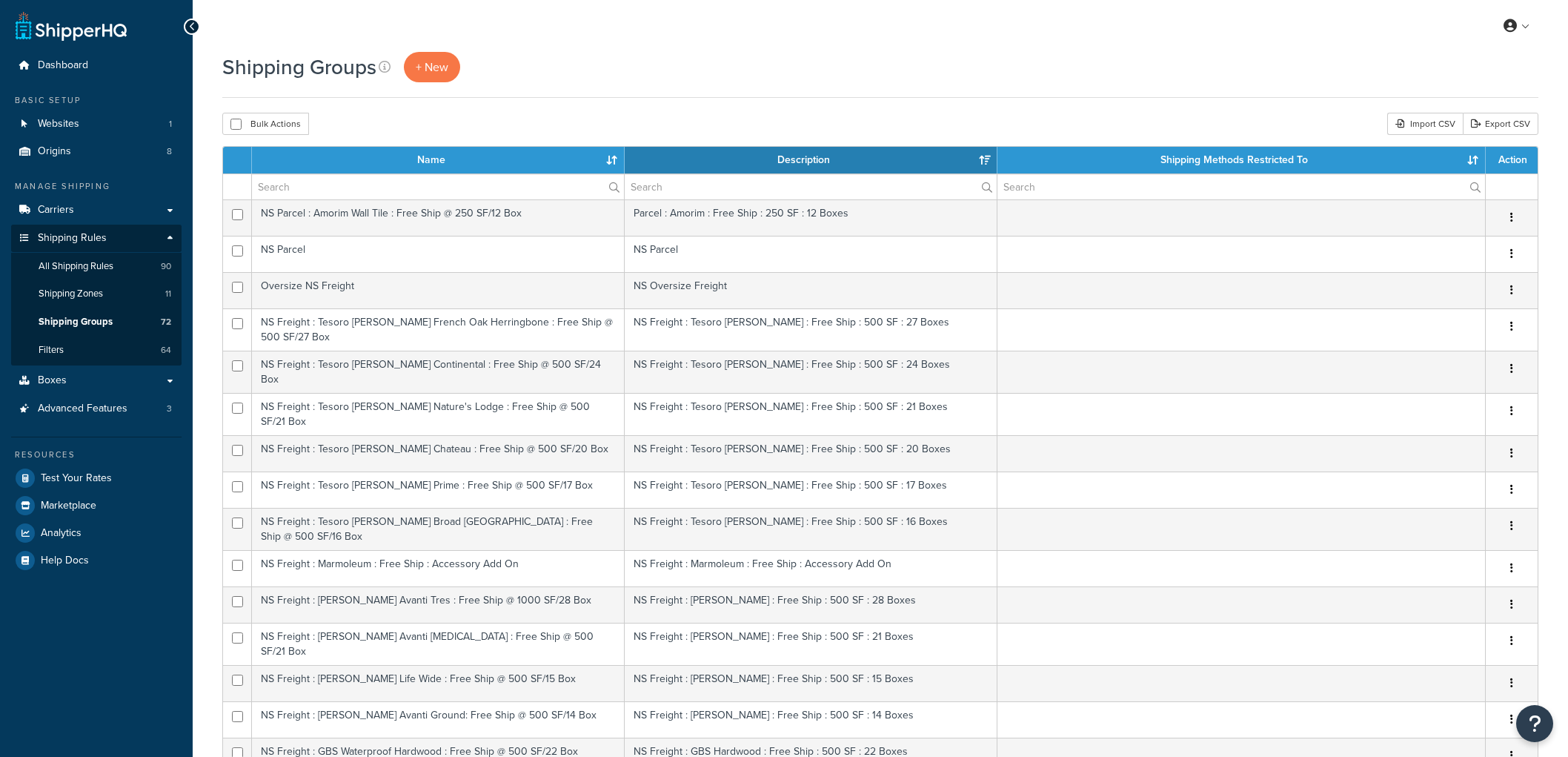
select select "15"
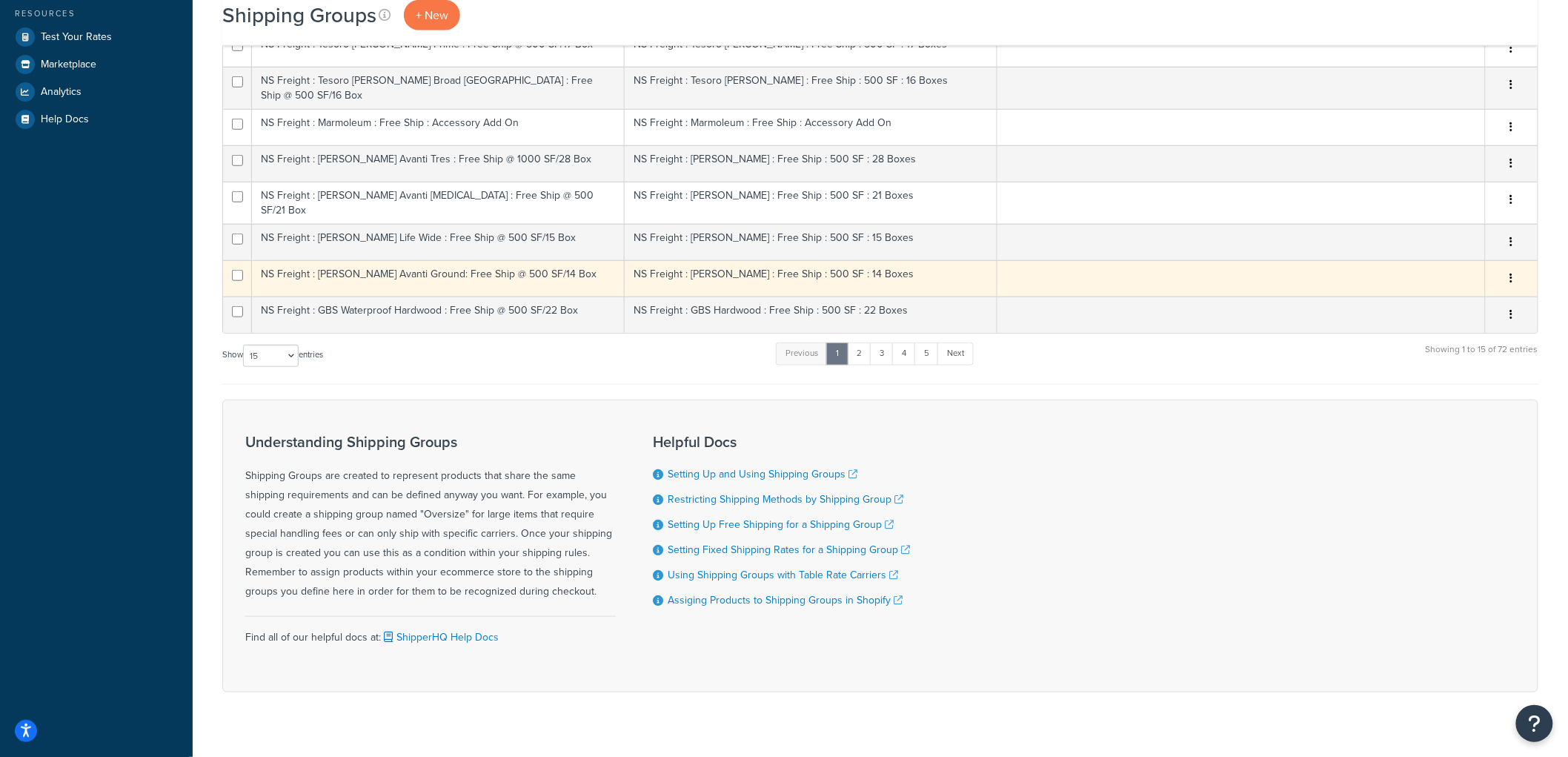
scroll to position [442, 0]
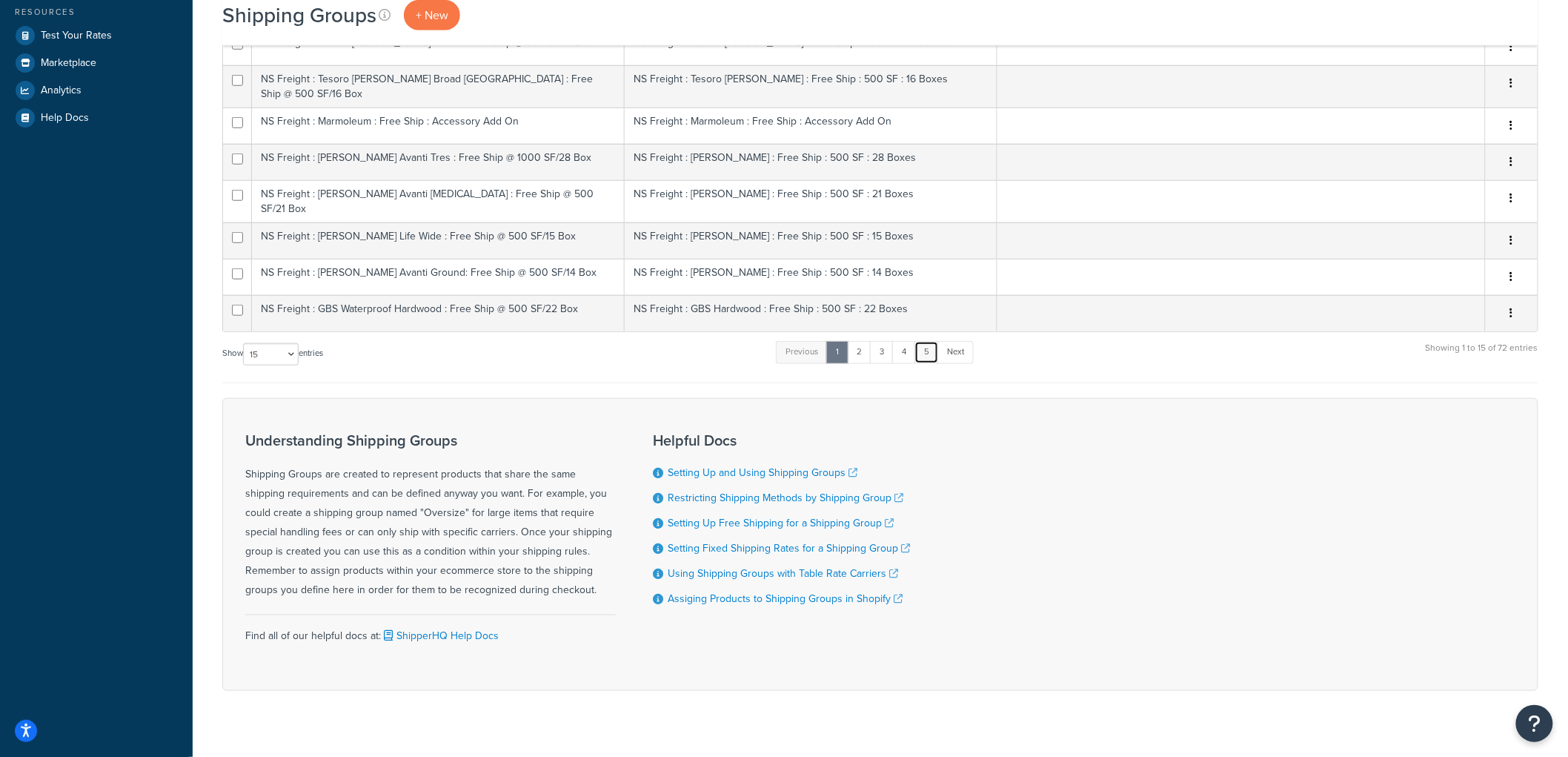
click at [939, 341] on link "5" at bounding box center [926, 351] width 24 height 22
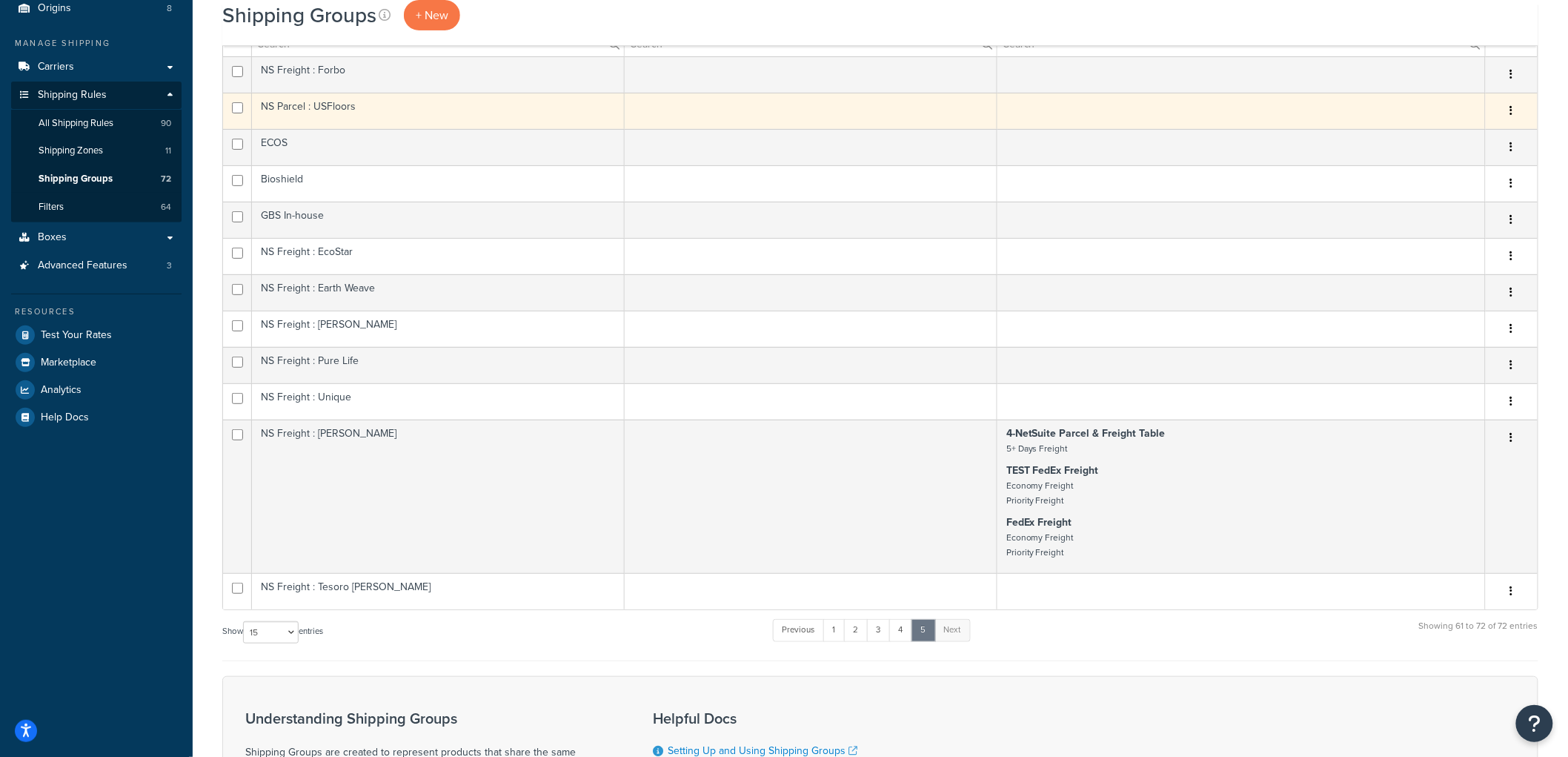
scroll to position [247, 0]
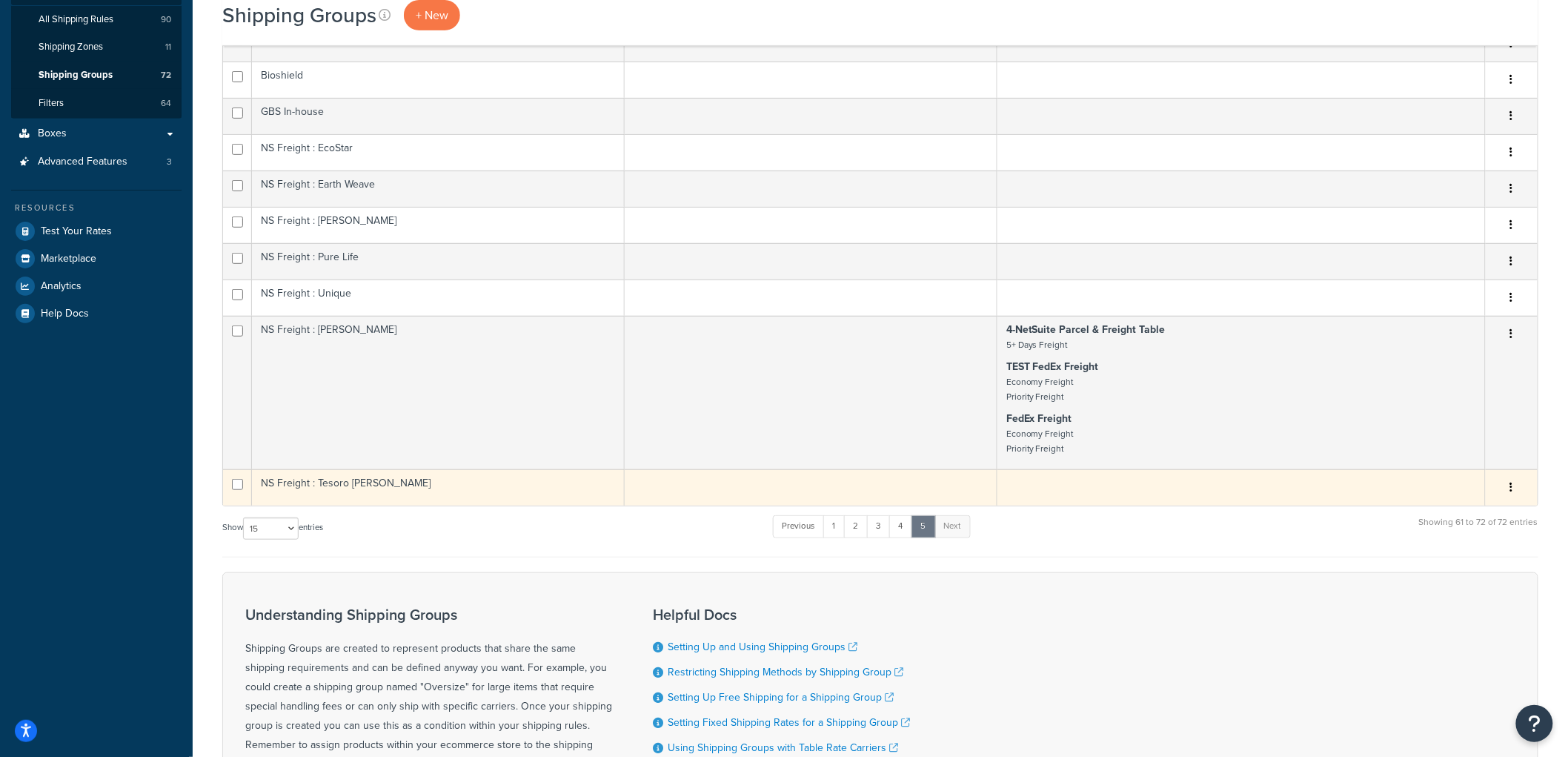
click at [505, 492] on td "NS Freight : Tesoro [PERSON_NAME]" at bounding box center [439, 487] width 373 height 37
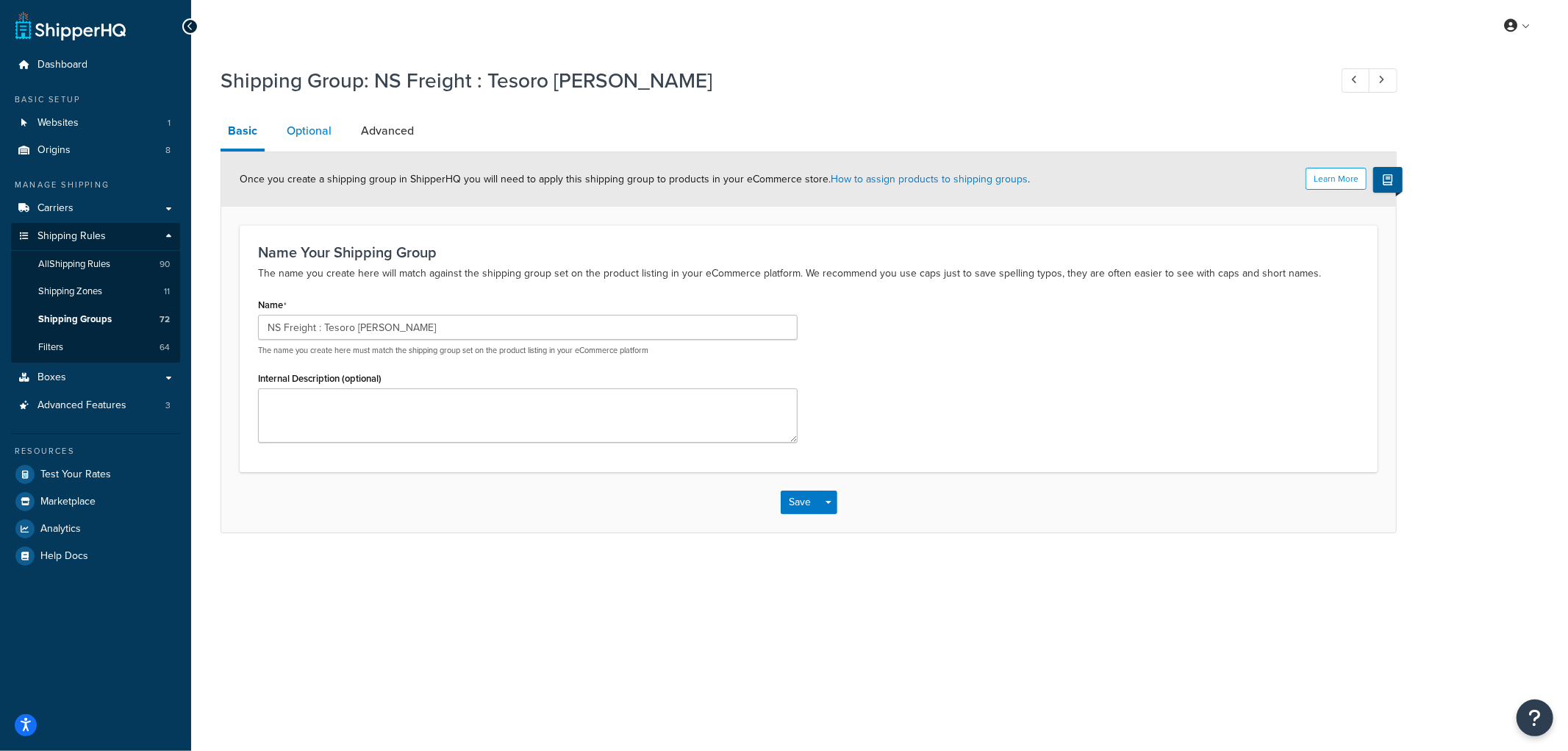
click at [310, 123] on link "Optional" at bounding box center [309, 131] width 59 height 35
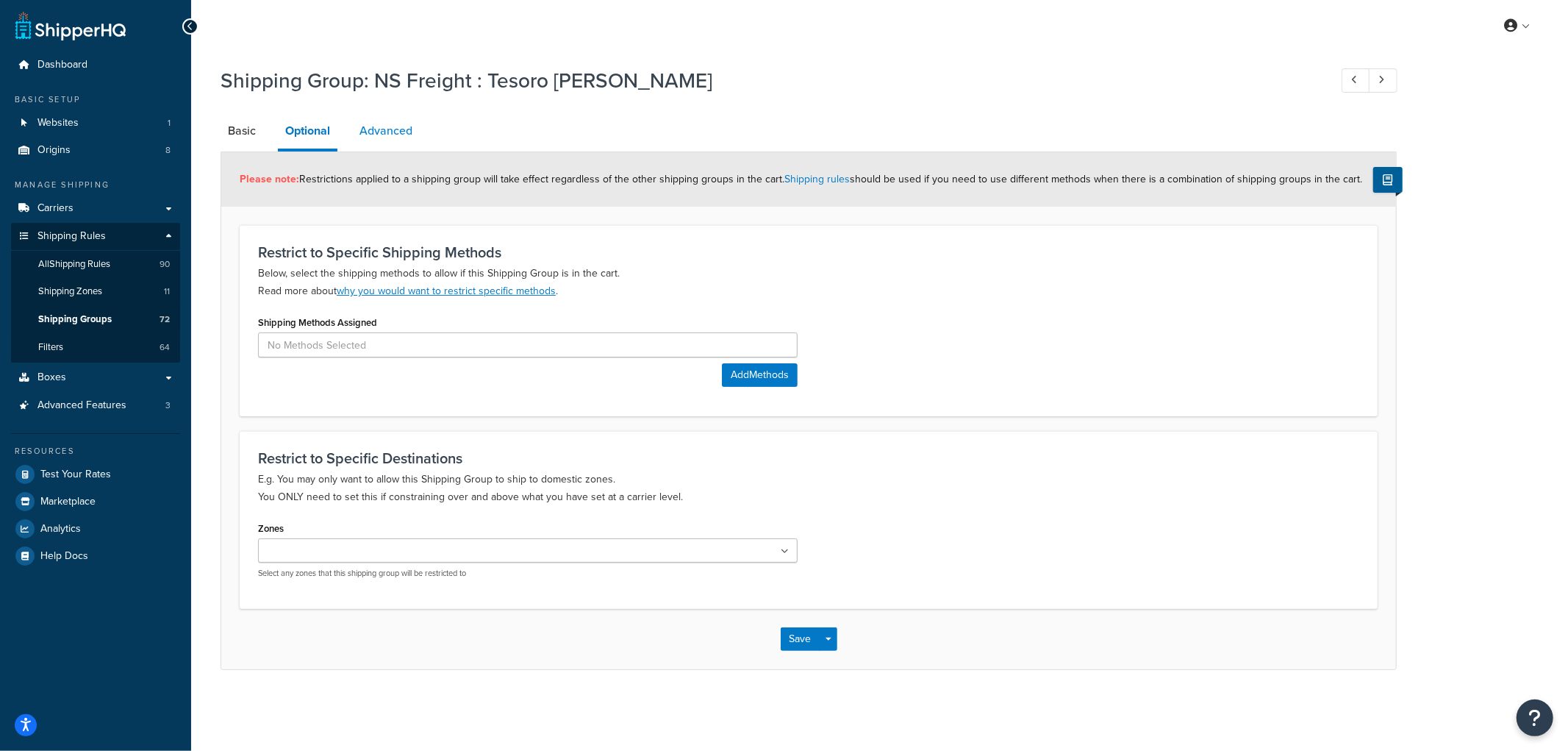
click at [412, 126] on link "Advanced" at bounding box center [386, 131] width 67 height 35
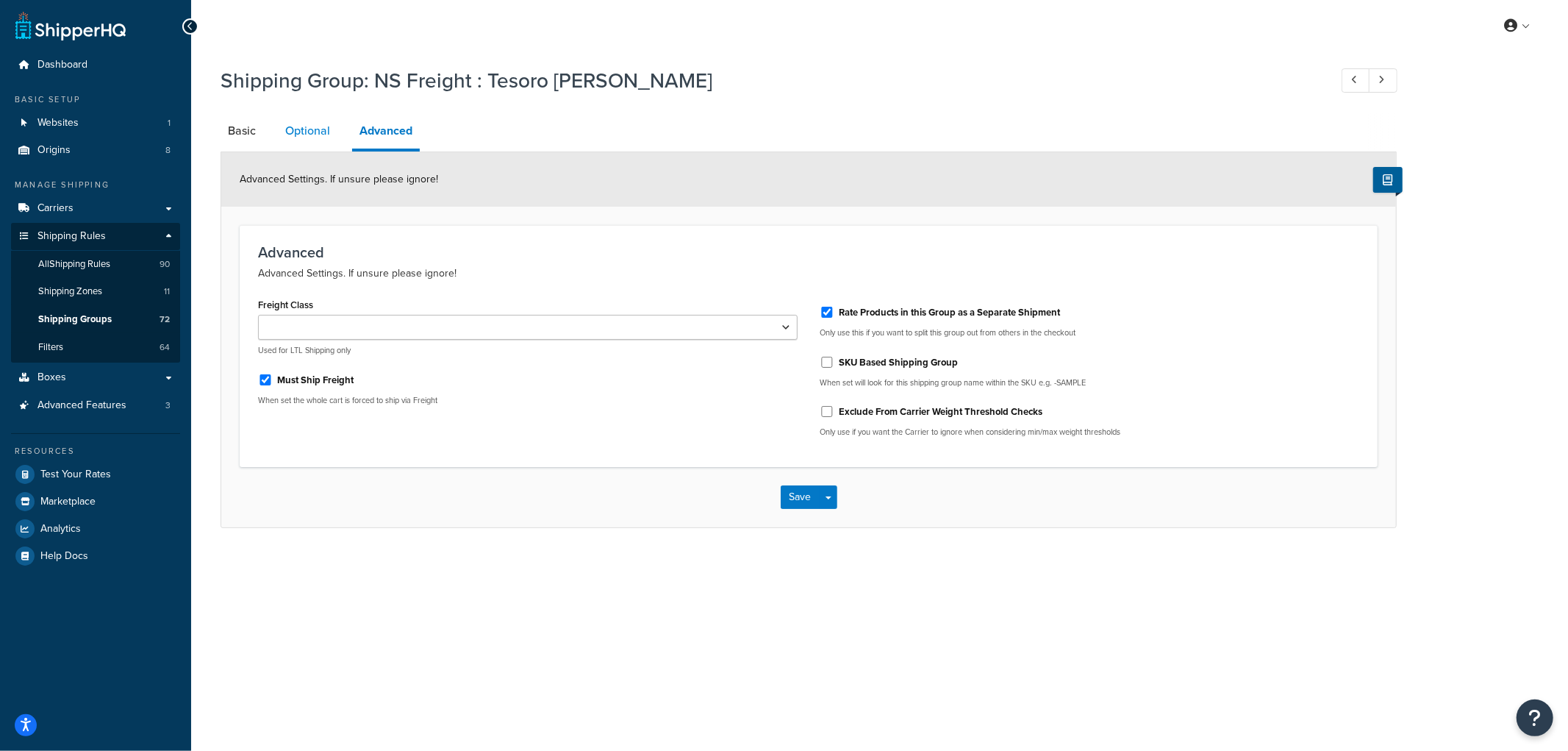
click at [307, 119] on link "Optional" at bounding box center [307, 131] width 59 height 35
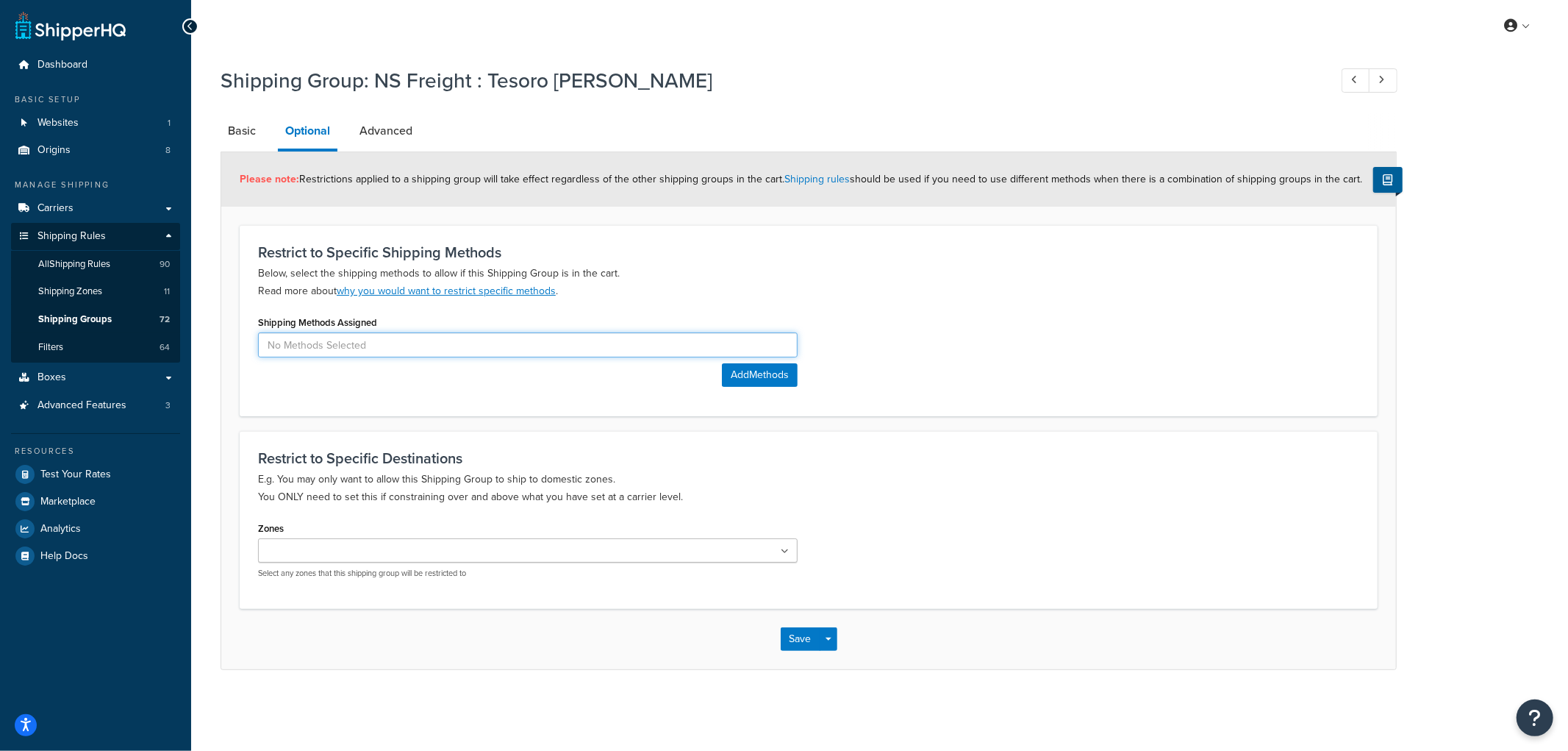
click at [356, 341] on input at bounding box center [528, 345] width 539 height 25
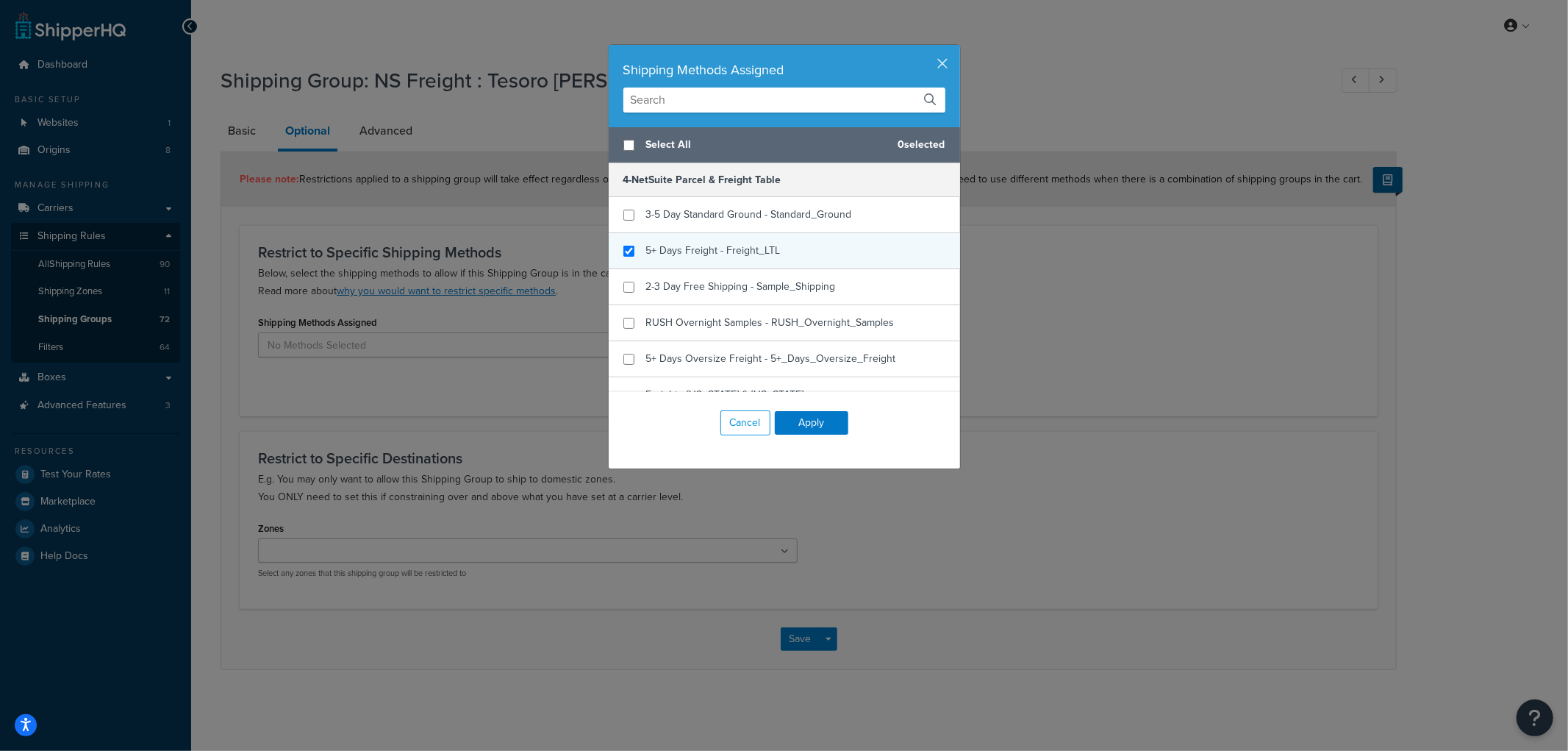
checkbox input "true"
click at [701, 250] on span "5+ Days Freight - Freight_LTL" at bounding box center [714, 249] width 134 height 15
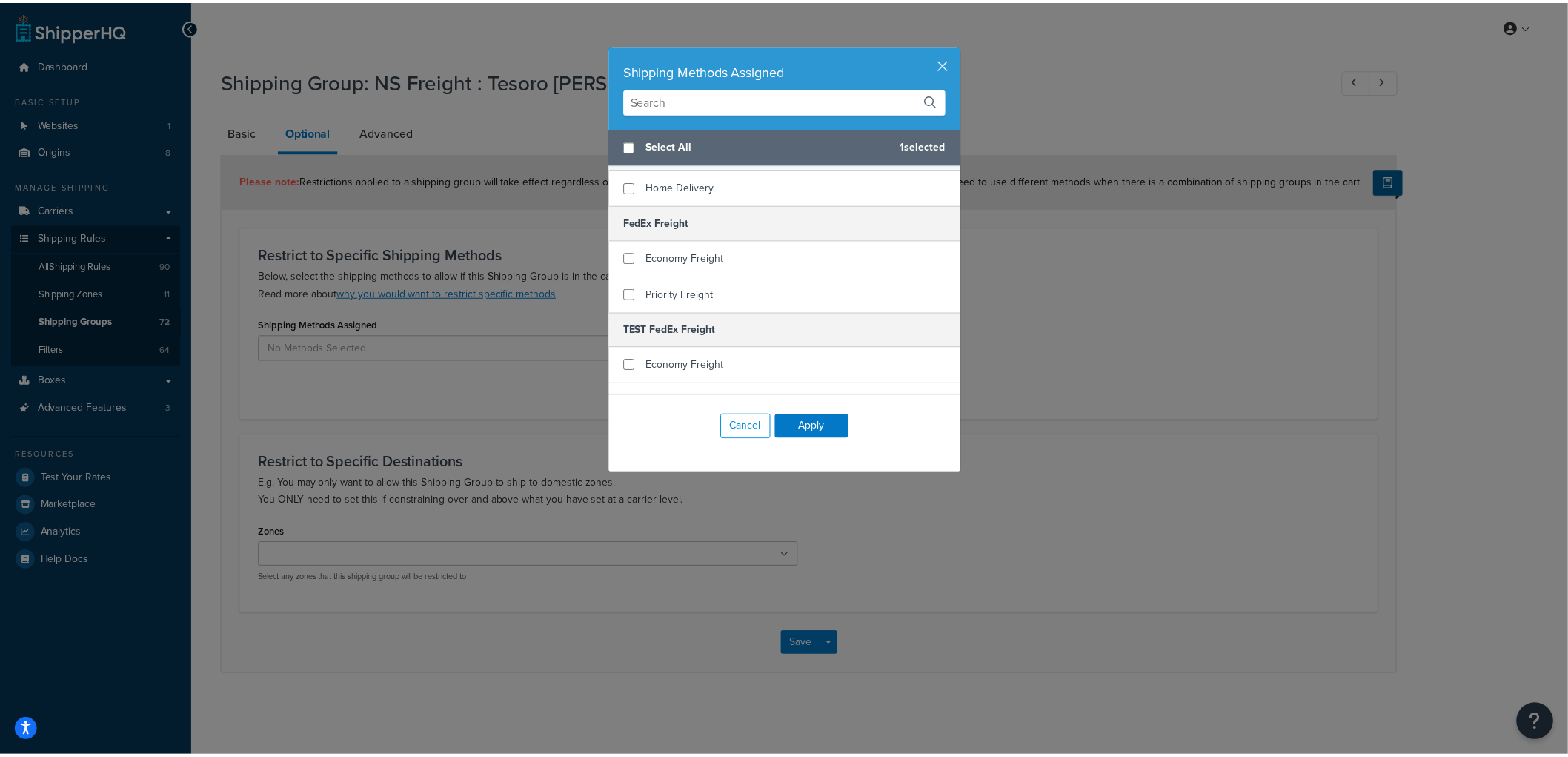
scroll to position [411, 0]
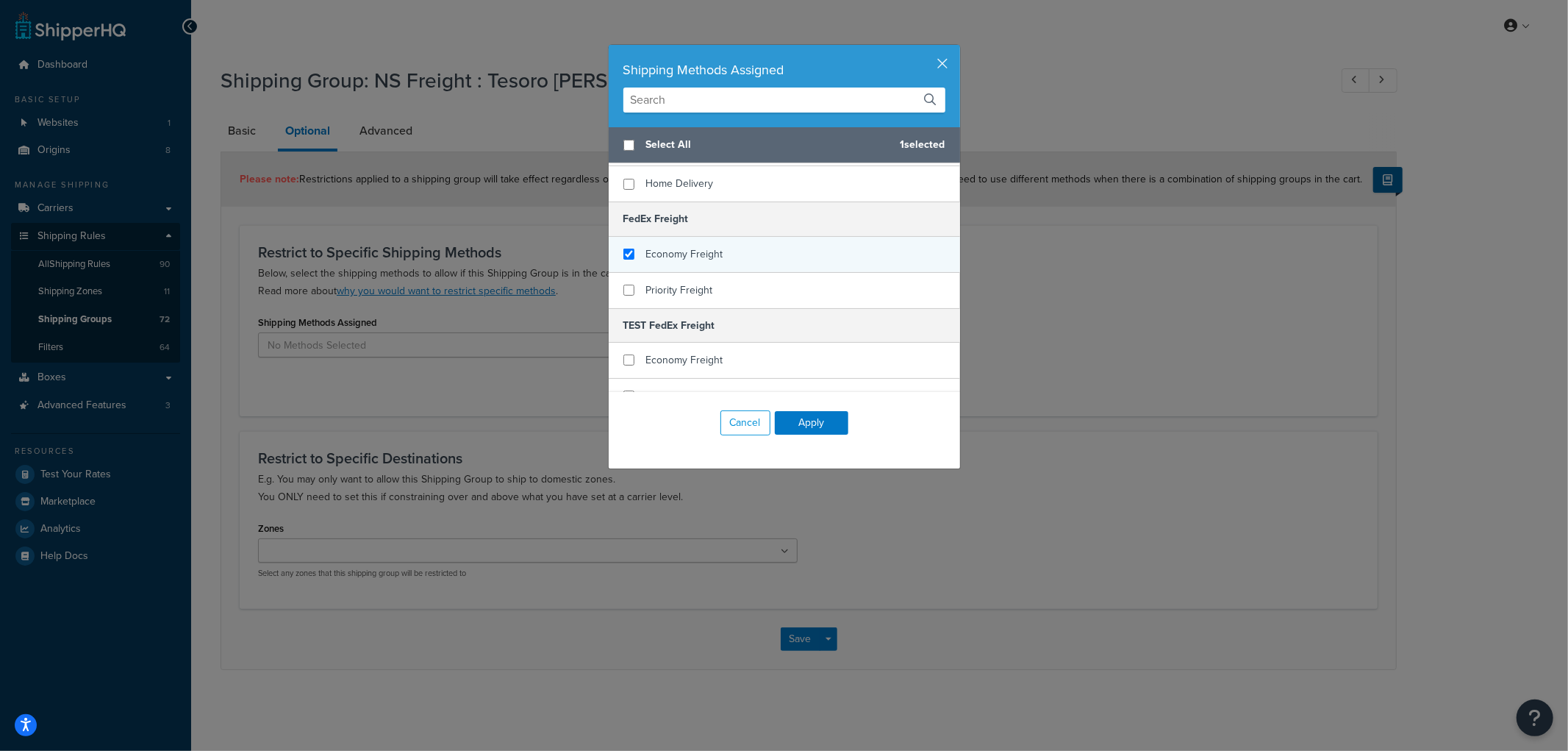
checkbox input "true"
click at [680, 246] on span "Economy Freight" at bounding box center [685, 253] width 77 height 15
checkbox input "true"
click at [672, 282] on span "Priority Freight" at bounding box center [680, 289] width 67 height 15
checkbox input "true"
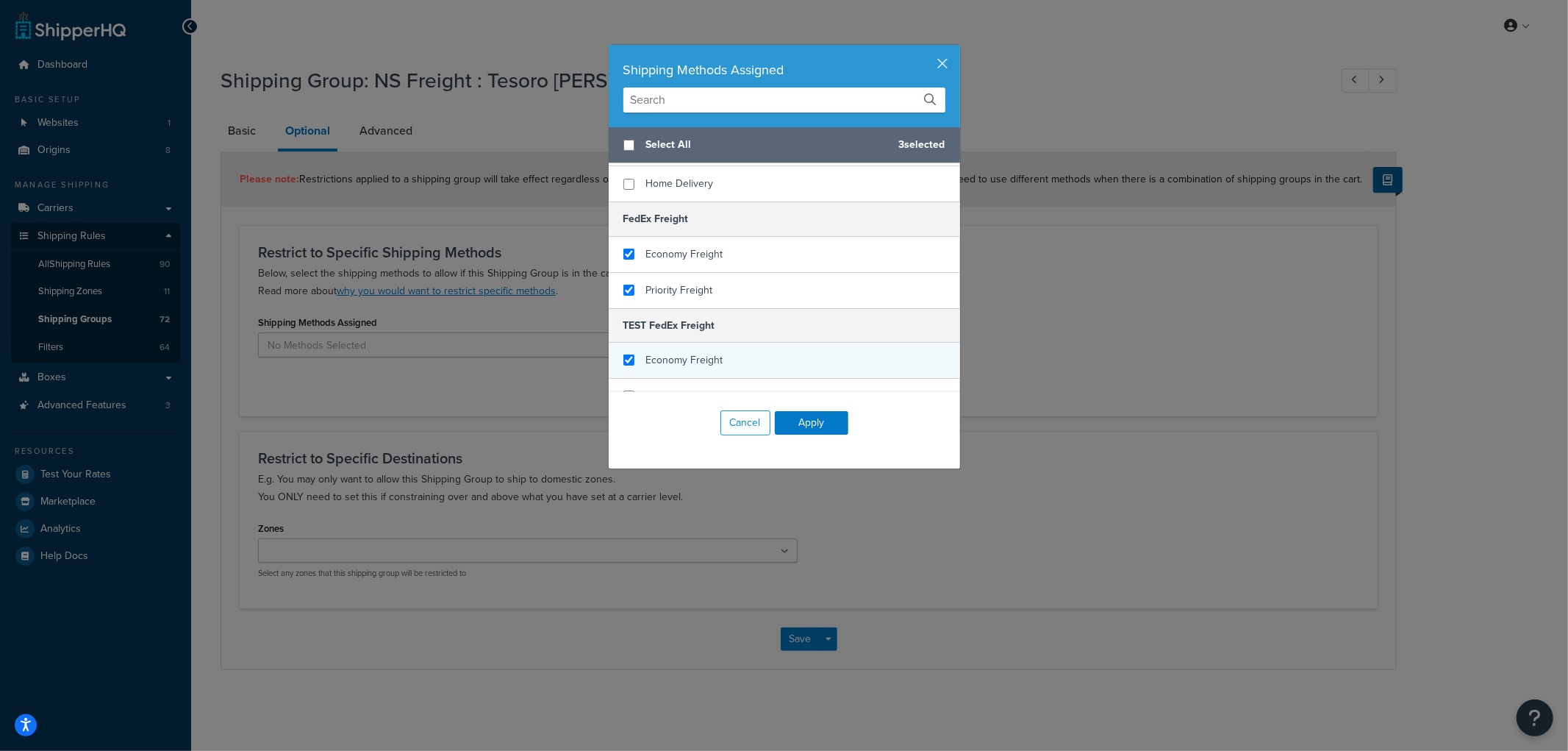
click at [665, 352] on span "Economy Freight" at bounding box center [685, 359] width 77 height 15
checkbox input "true"
click at [656, 388] on span "Priority Freight" at bounding box center [680, 395] width 67 height 15
click at [829, 423] on button "Apply" at bounding box center [811, 423] width 73 height 24
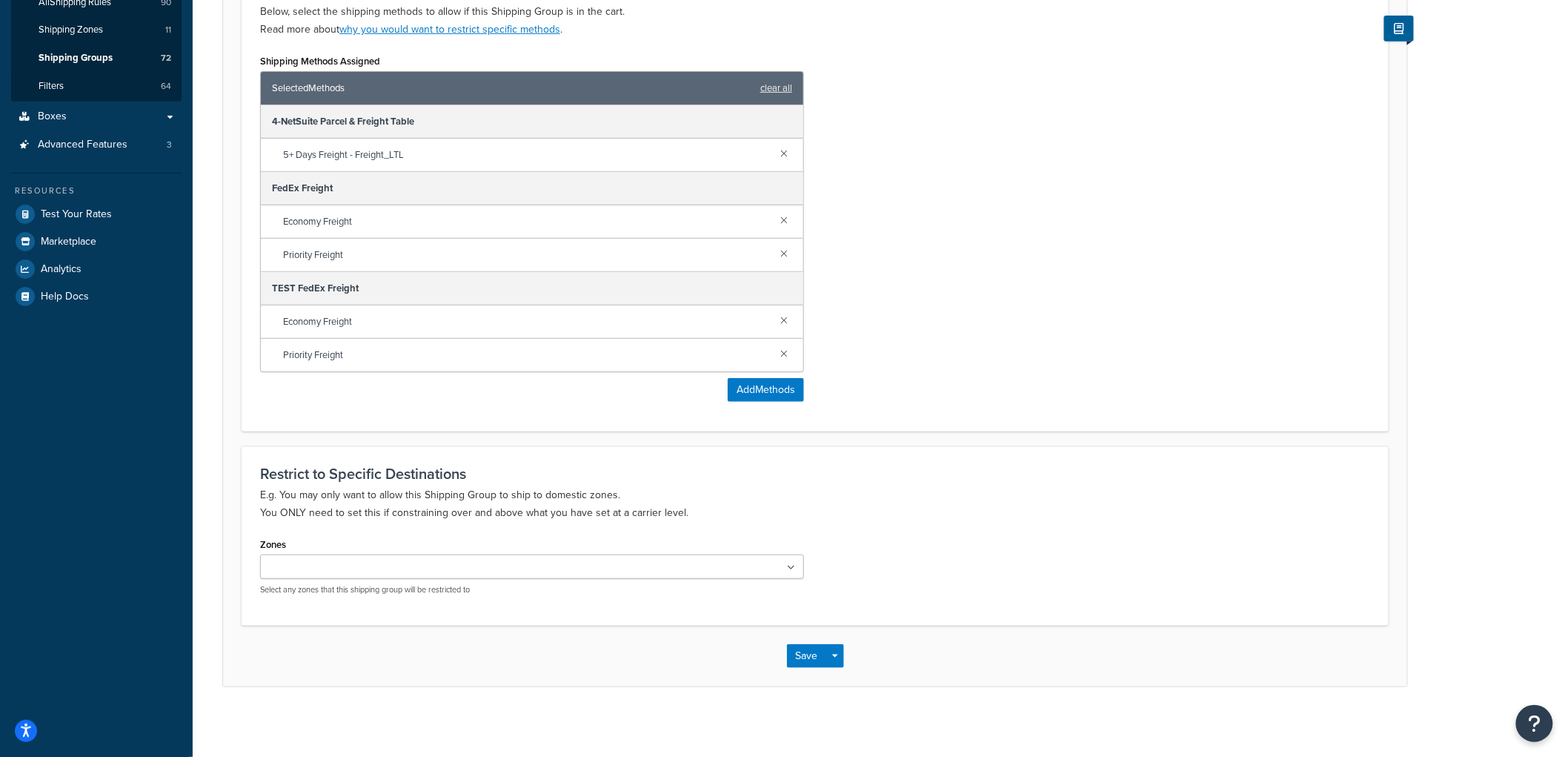
scroll to position [268, 0]
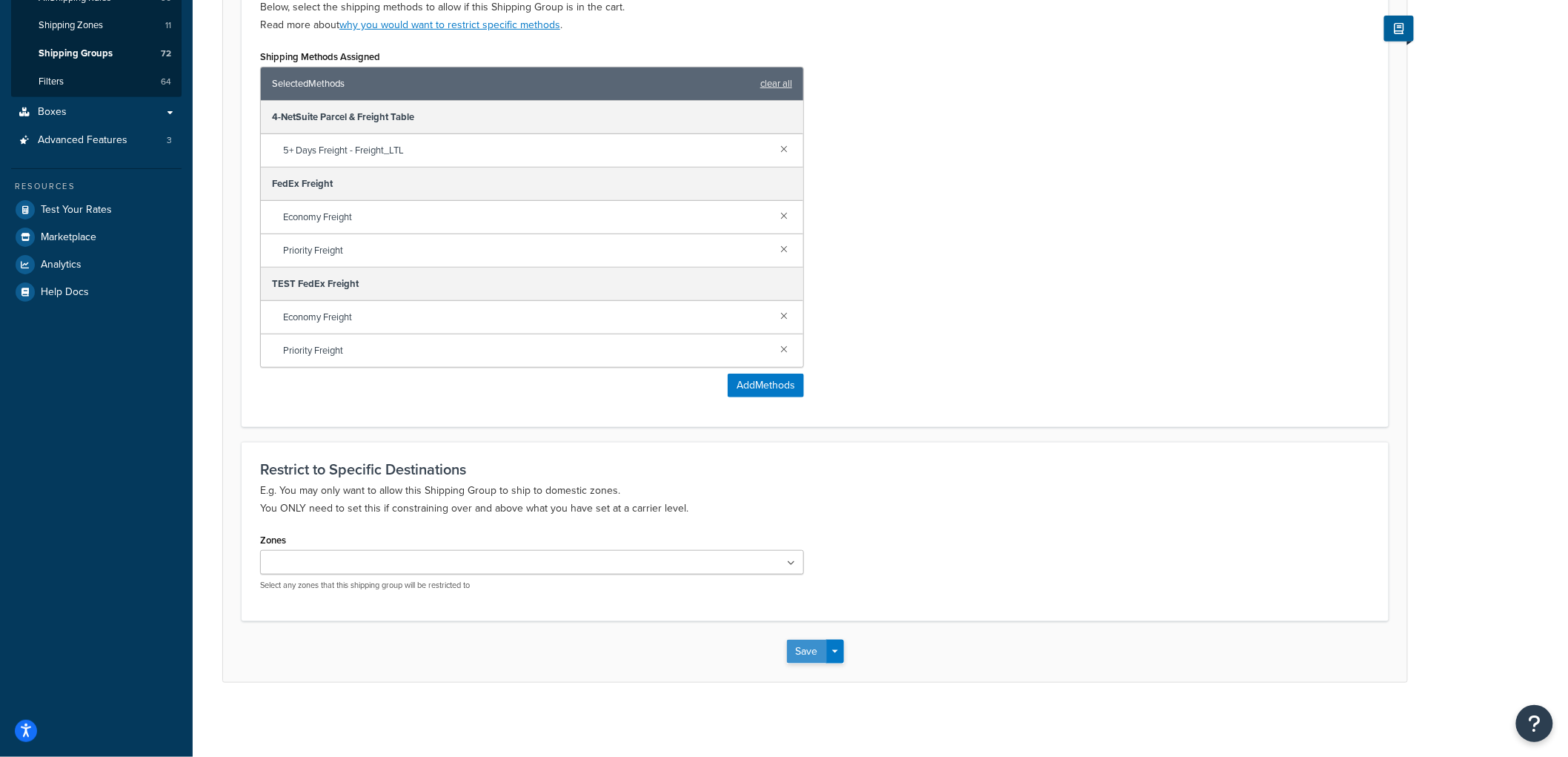
click at [803, 651] on button "Save" at bounding box center [807, 651] width 40 height 24
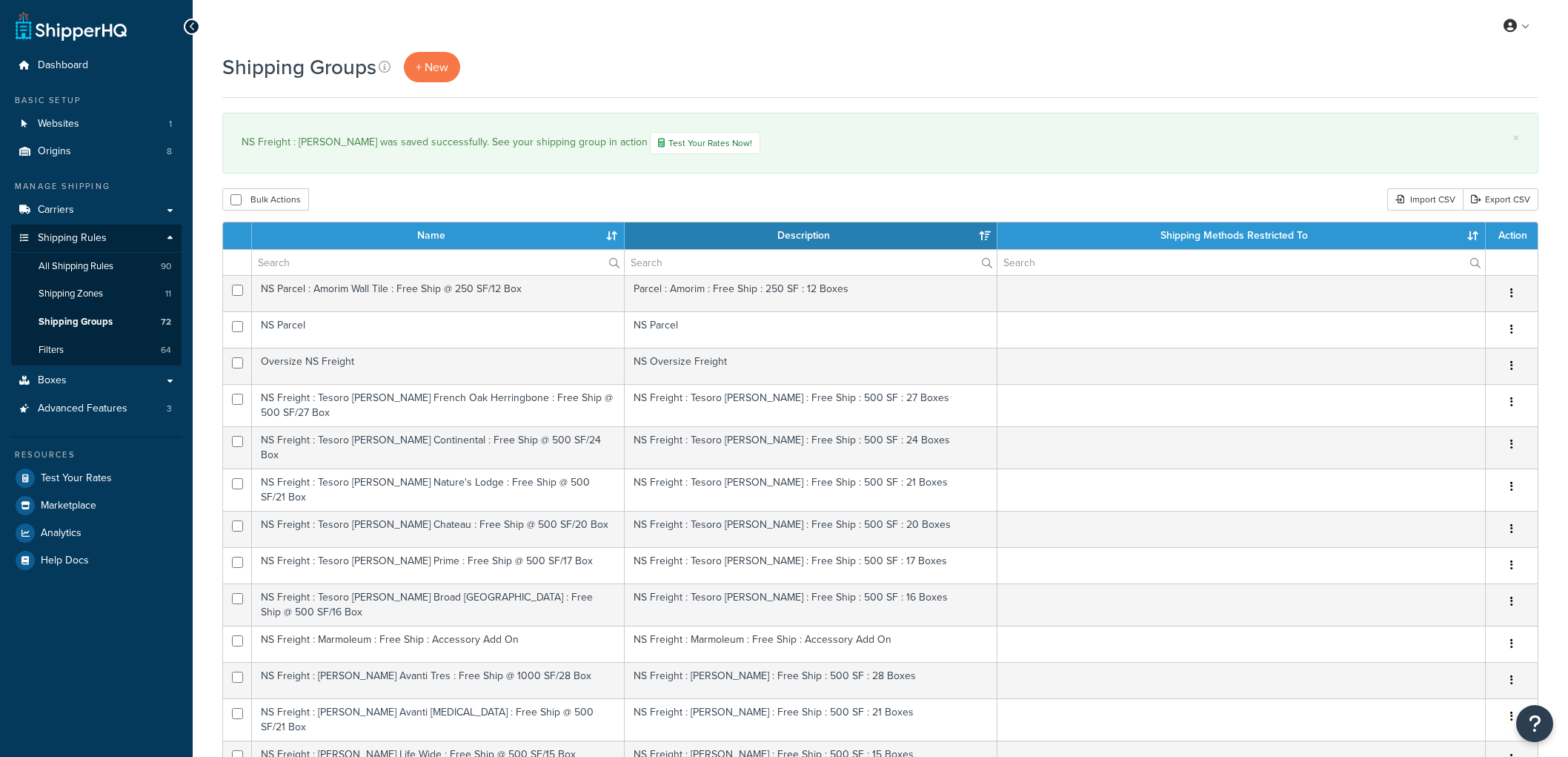
select select "15"
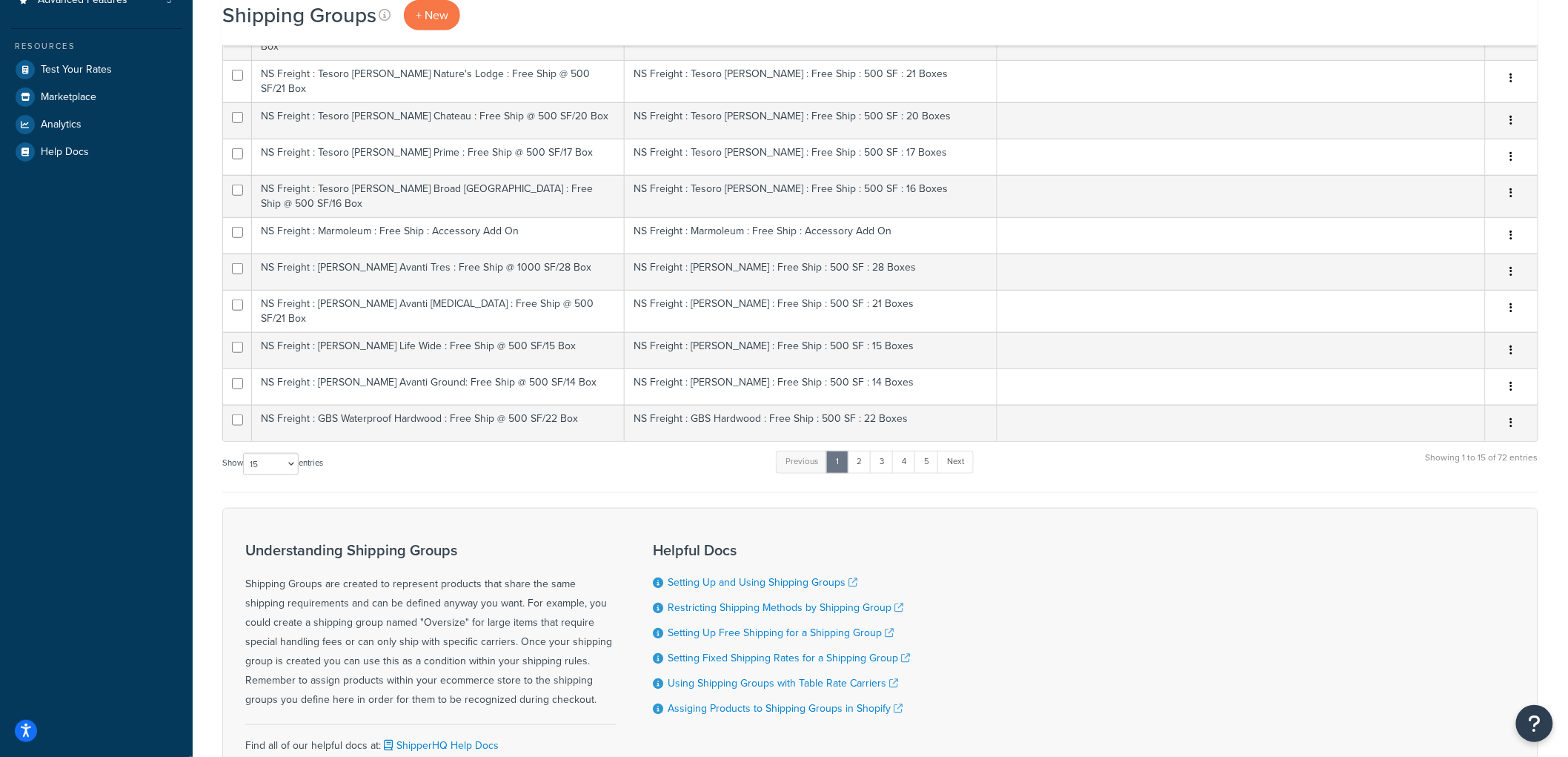
scroll to position [411, 0]
click at [924, 448] on link "5" at bounding box center [926, 458] width 24 height 22
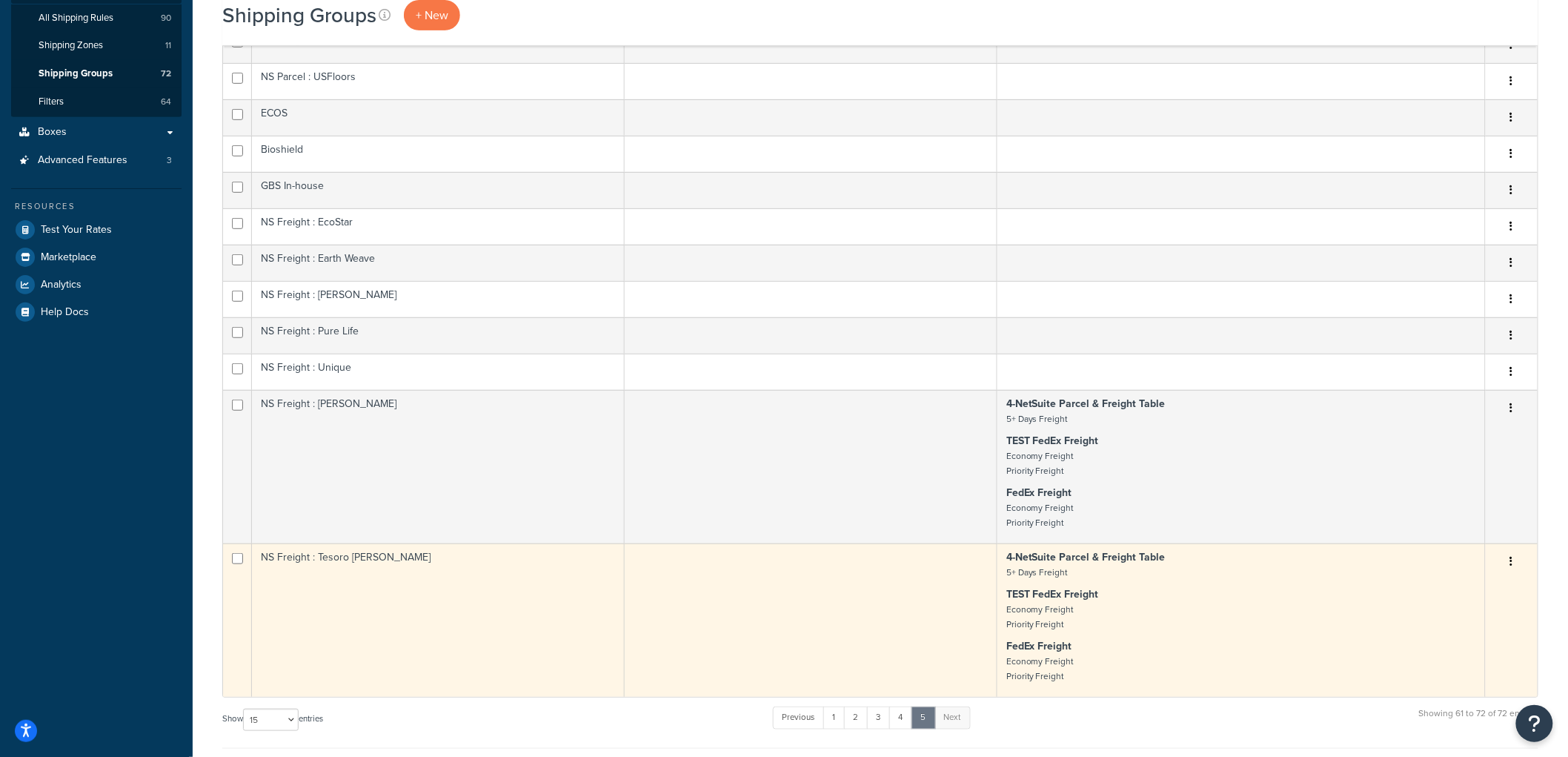
scroll to position [247, 0]
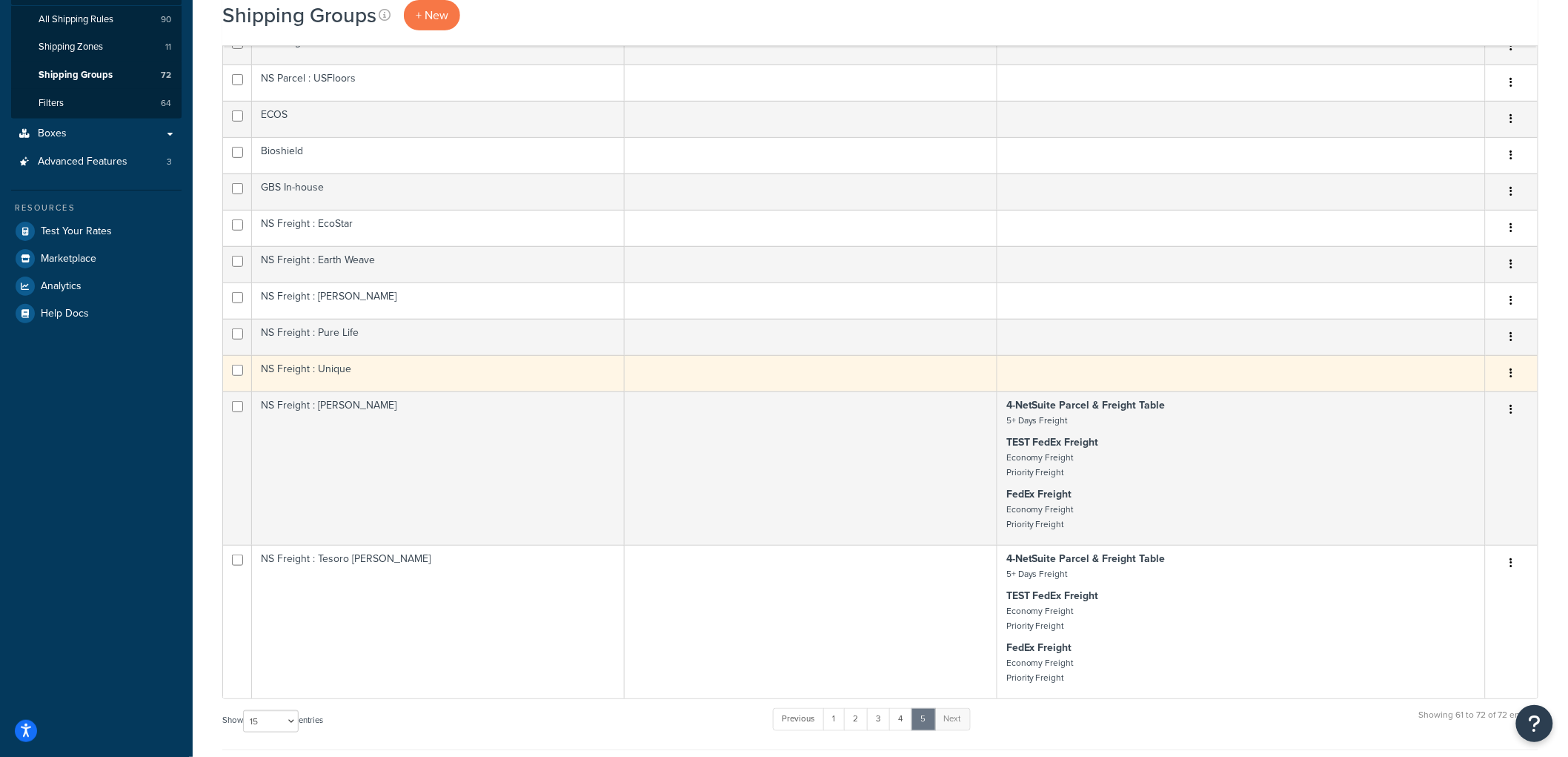
click at [667, 375] on td at bounding box center [811, 373] width 373 height 37
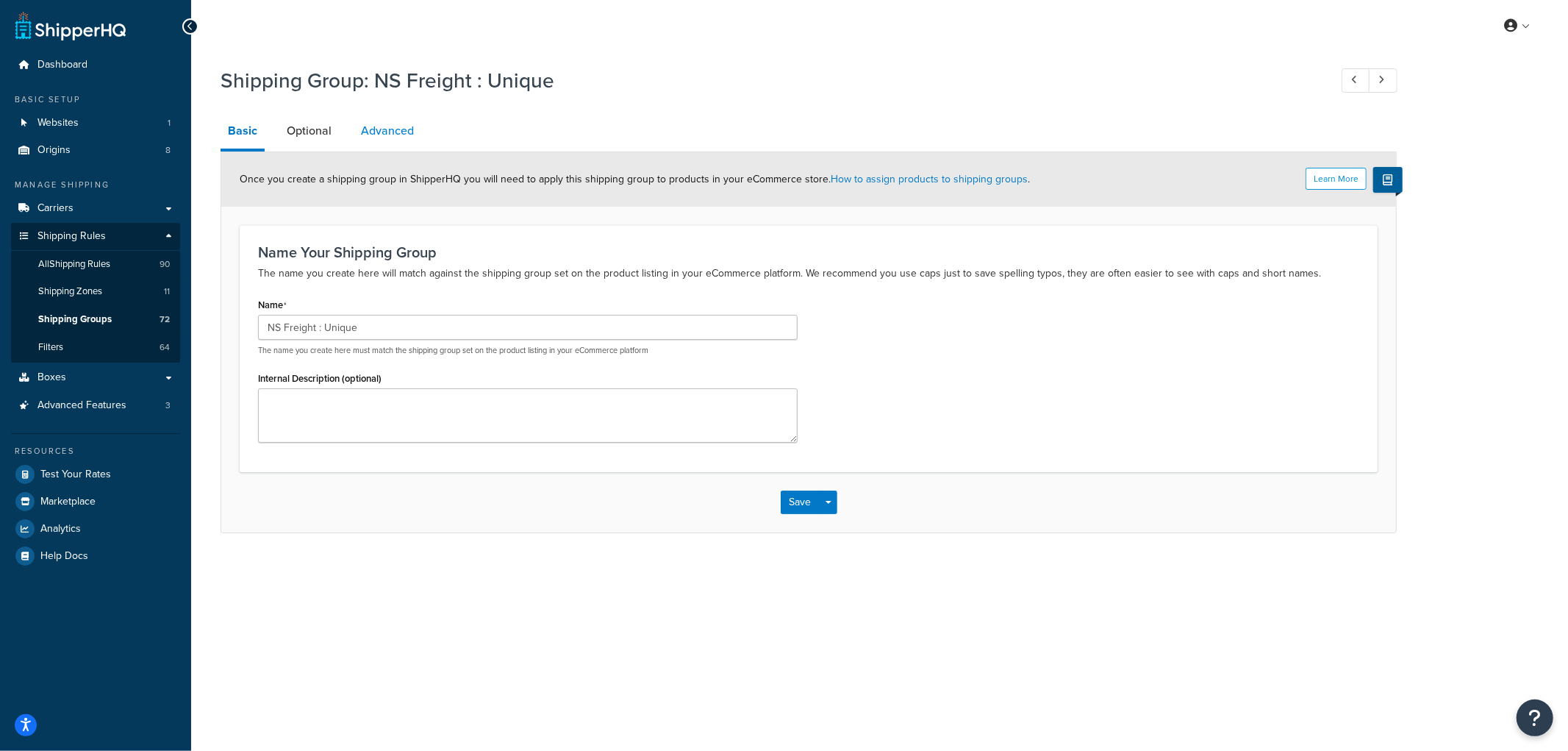
click at [355, 126] on link "Advanced" at bounding box center [387, 131] width 67 height 35
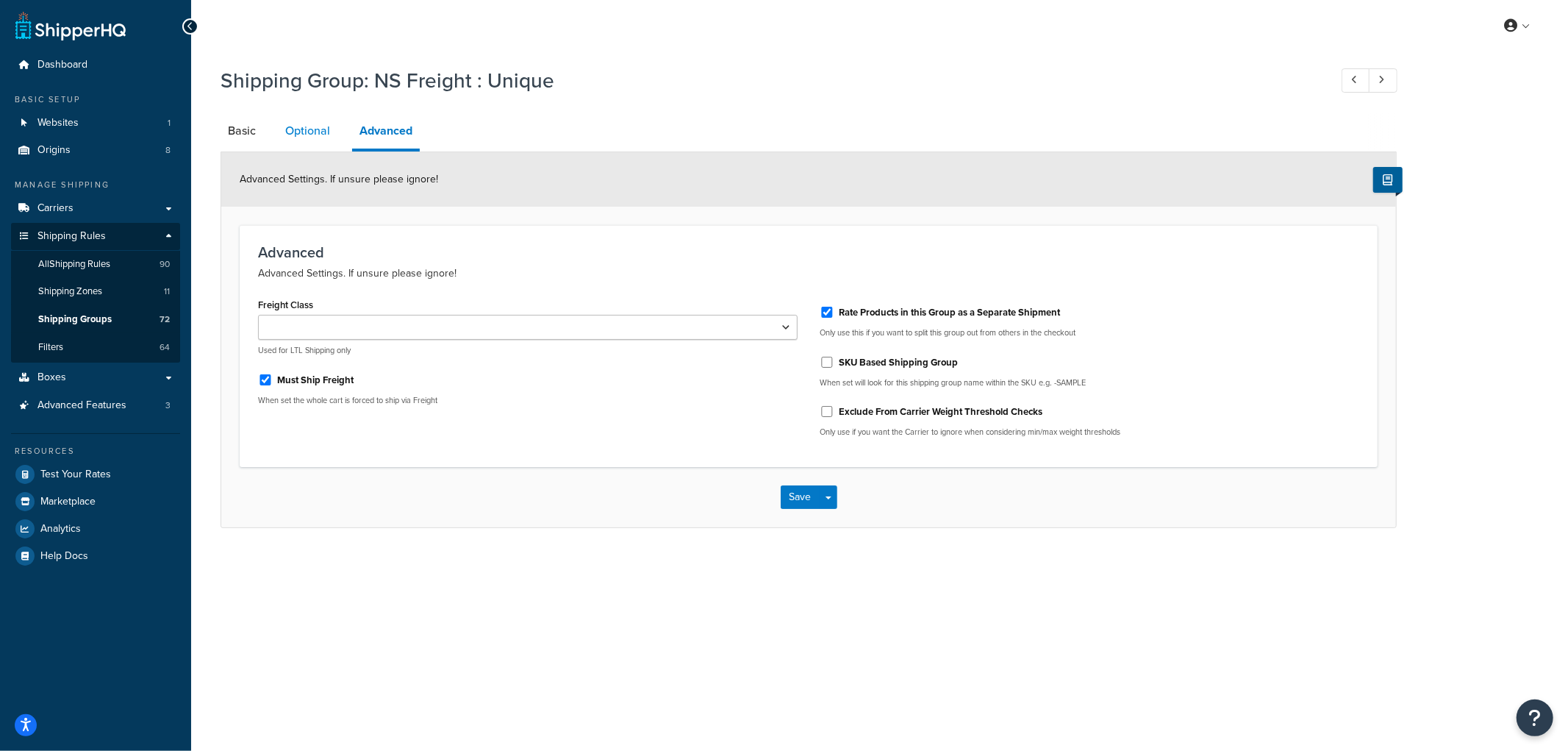
click at [311, 134] on link "Optional" at bounding box center [307, 131] width 59 height 35
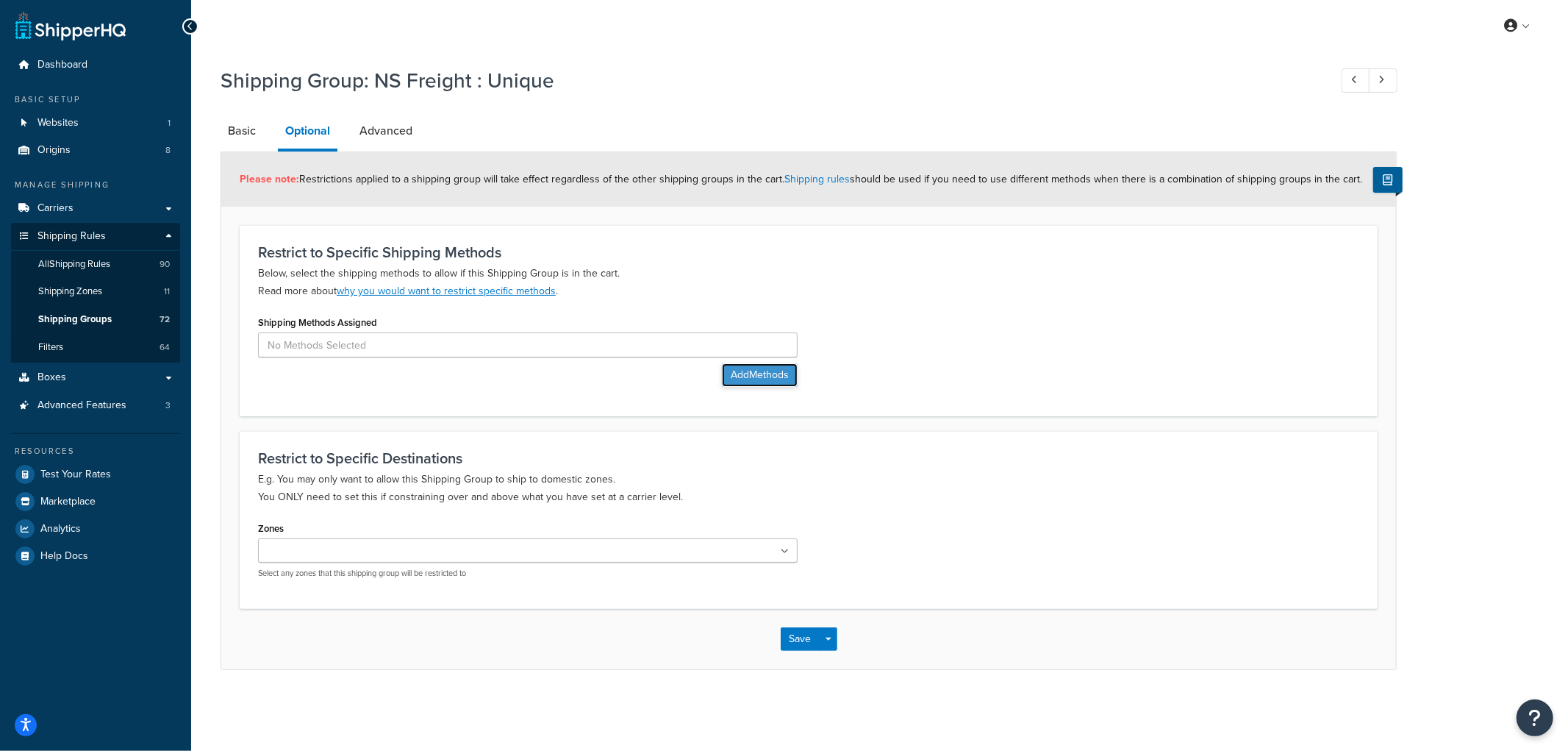
click at [741, 375] on button "Add Methods" at bounding box center [760, 375] width 76 height 24
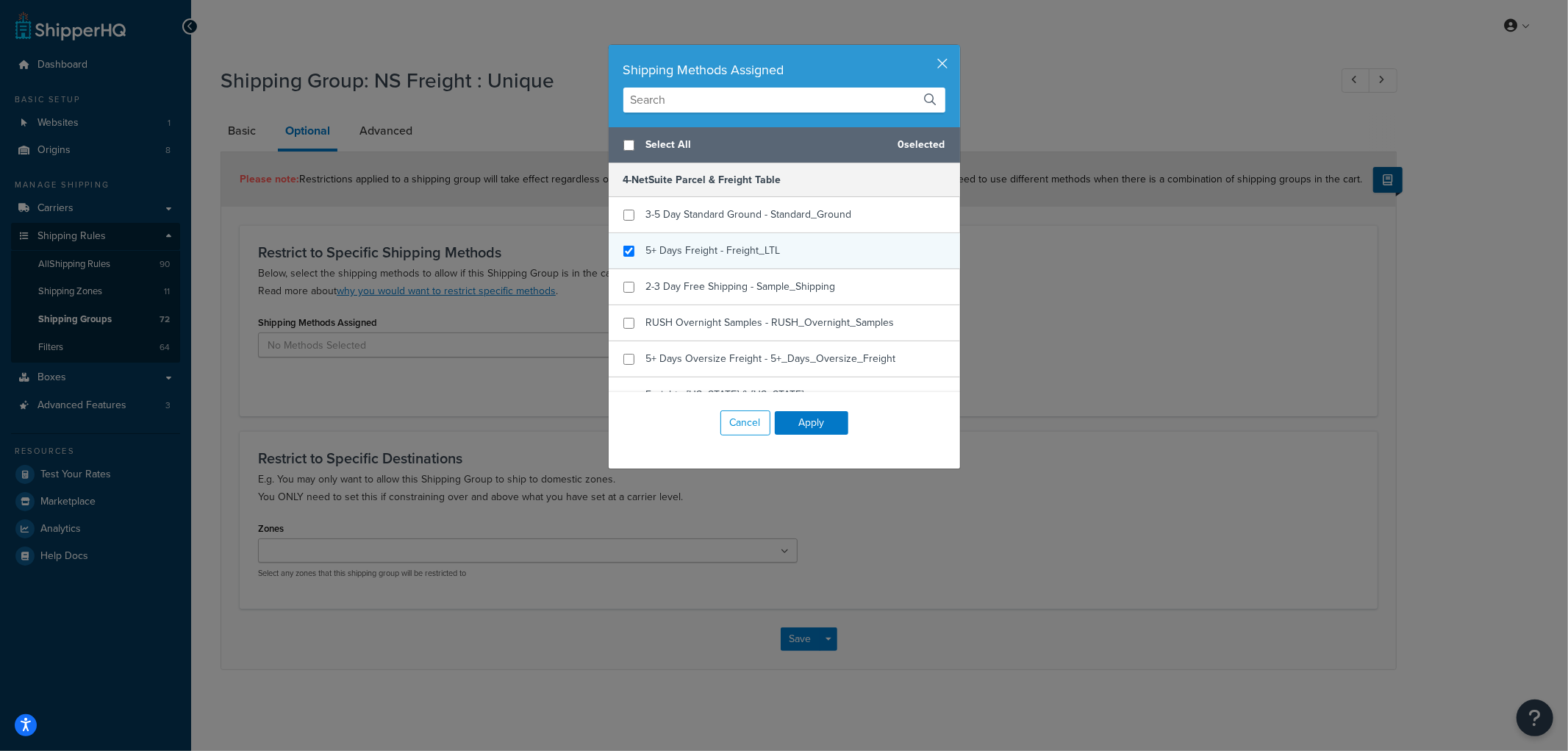
checkbox input "true"
click at [682, 238] on div "5+ Days Freight - Freight_LTL" at bounding box center [784, 250] width 351 height 36
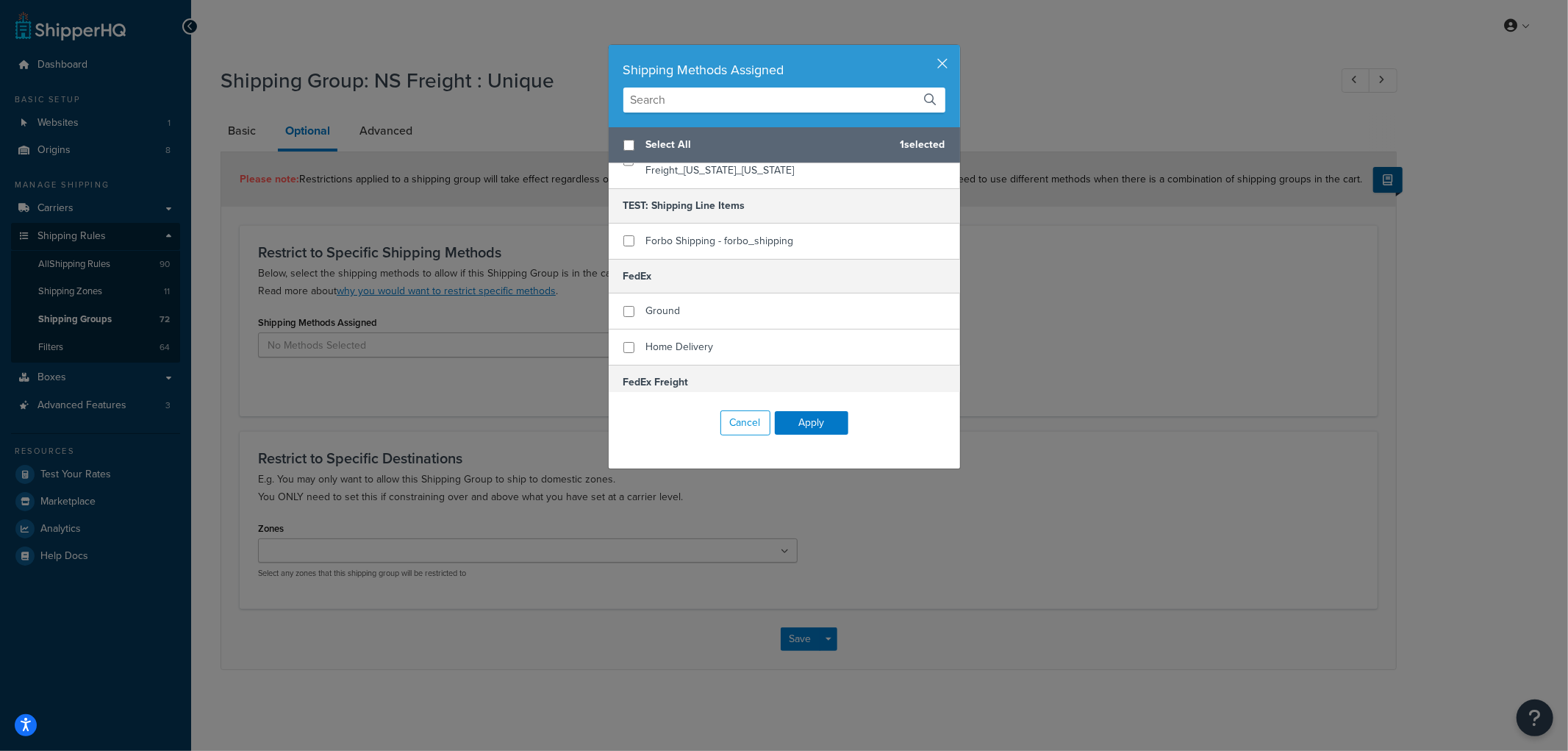
scroll to position [326, 0]
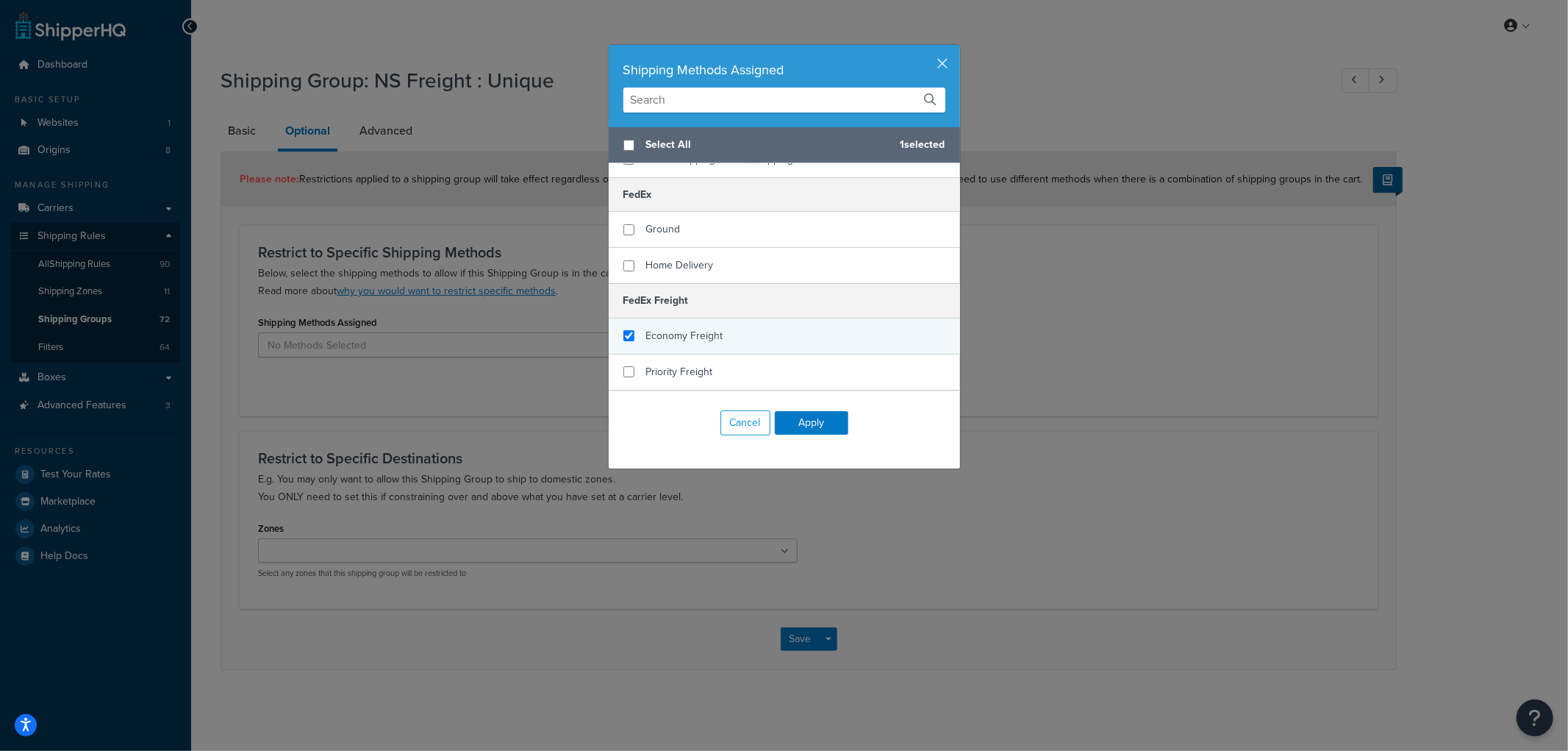
checkbox input "true"
click at [691, 328] on span "Economy Freight" at bounding box center [685, 335] width 77 height 15
checkbox input "true"
click at [664, 364] on span "Priority Freight" at bounding box center [680, 371] width 67 height 15
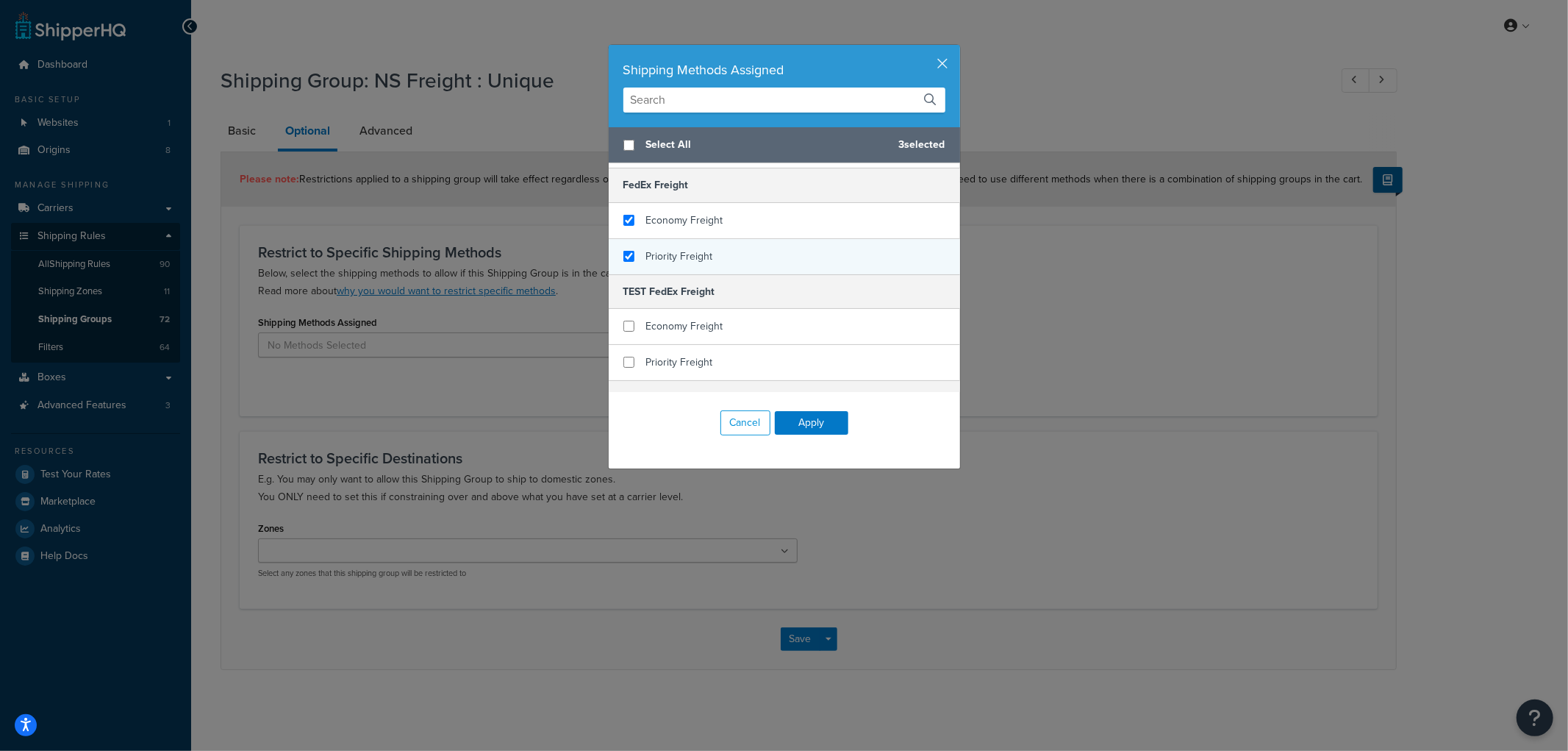
scroll to position [490, 0]
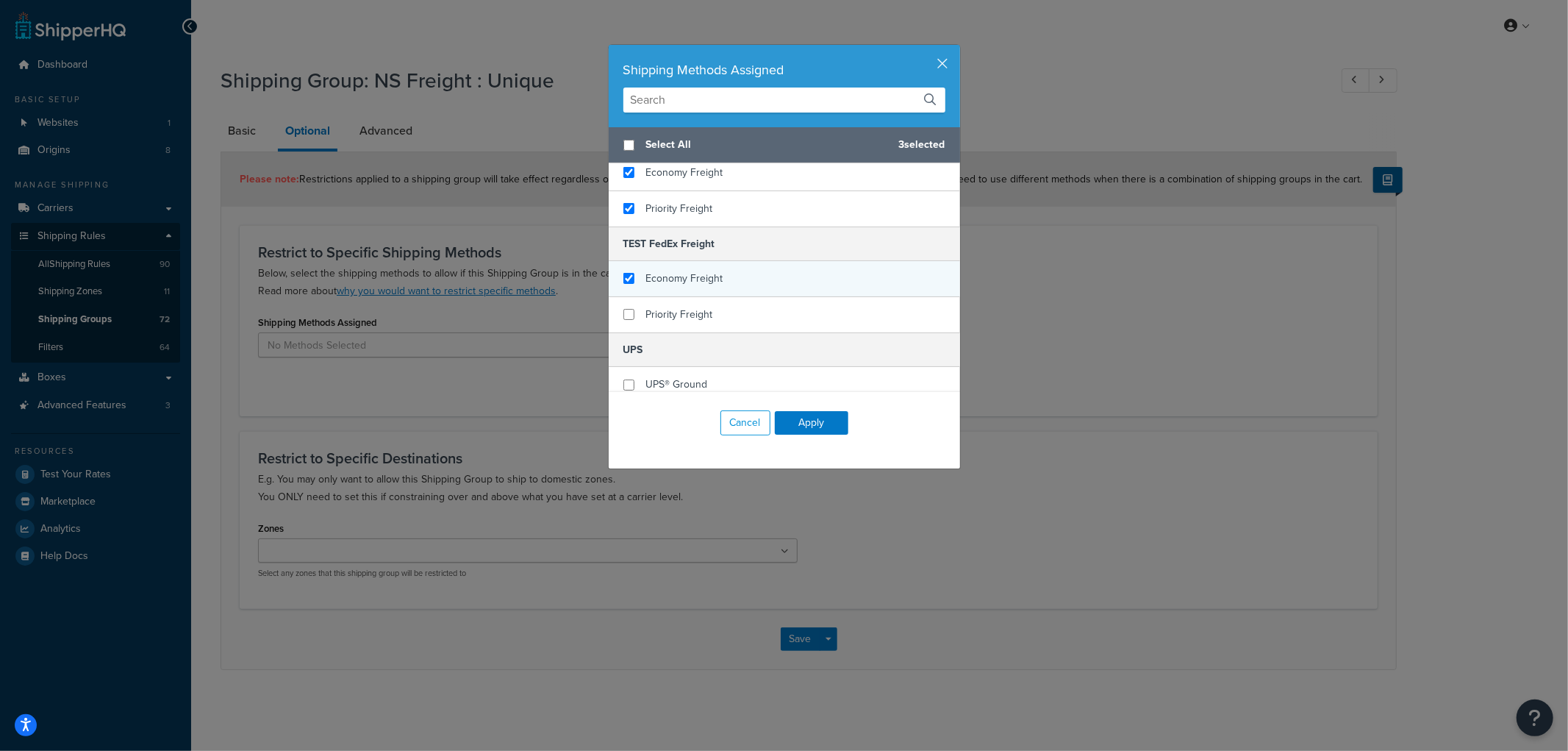
checkbox input "true"
click at [664, 271] on span "Economy Freight" at bounding box center [685, 278] width 77 height 15
checkbox input "true"
click at [657, 307] on span "Priority Freight" at bounding box center [680, 314] width 67 height 15
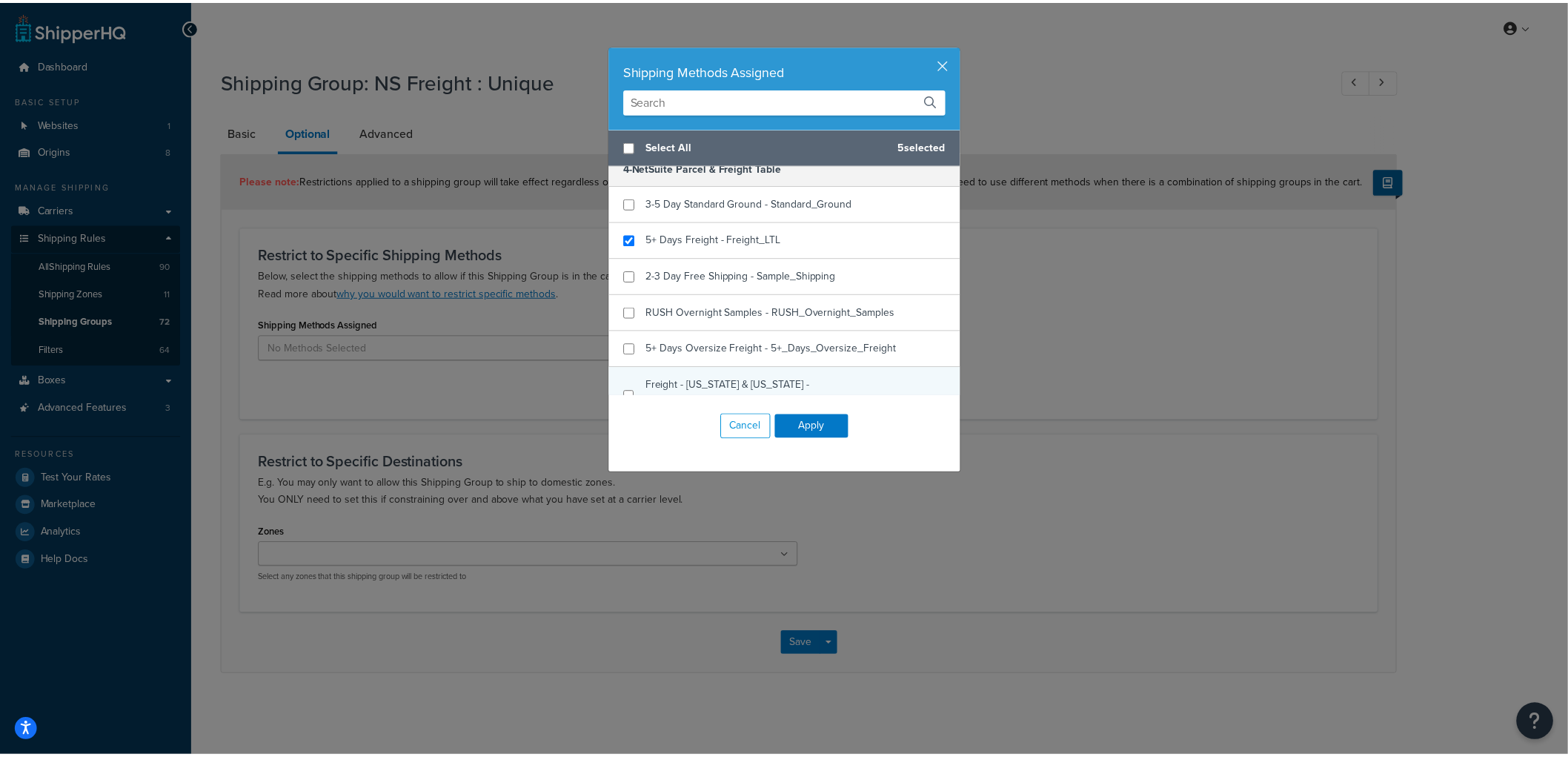
scroll to position [0, 0]
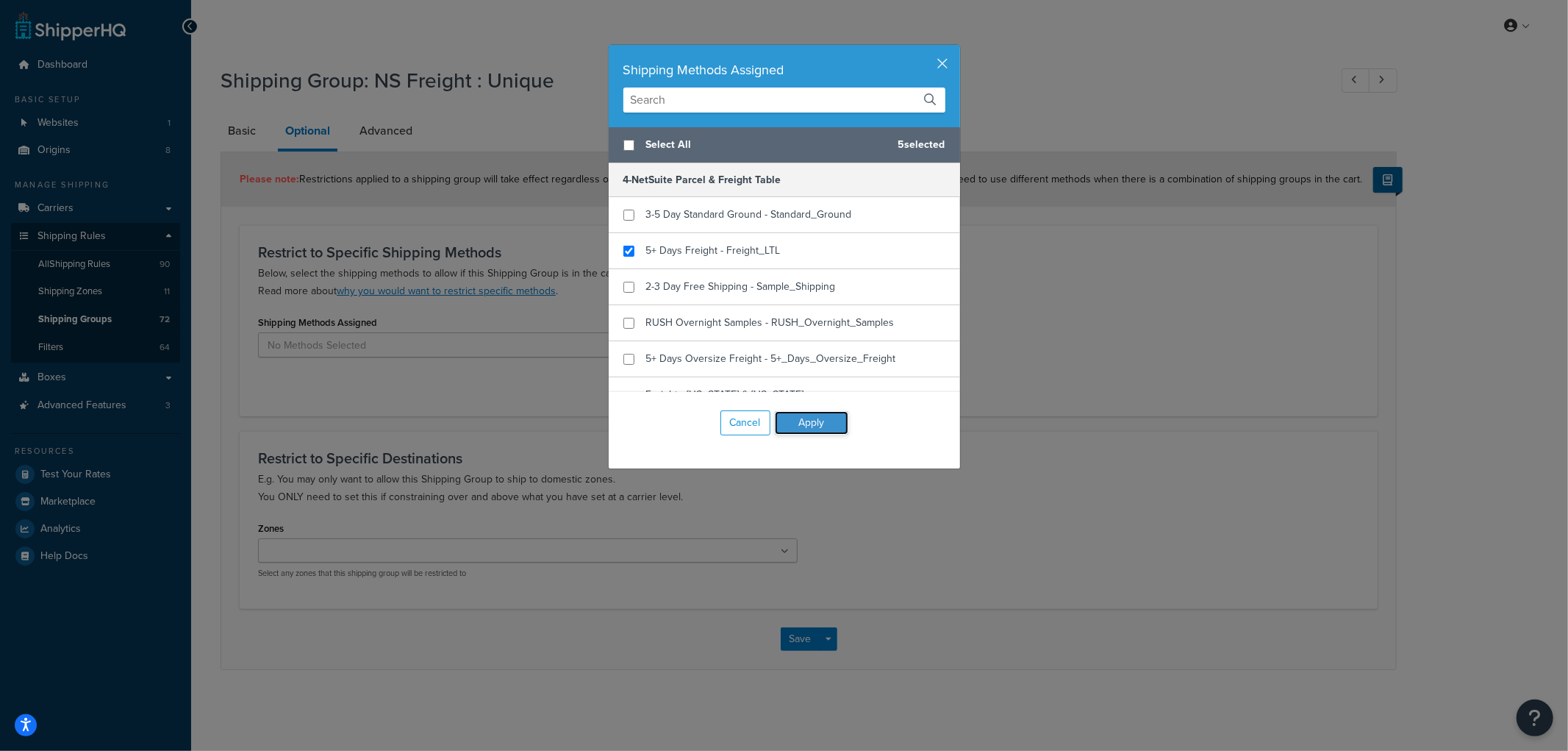
click at [820, 417] on button "Apply" at bounding box center [811, 423] width 73 height 24
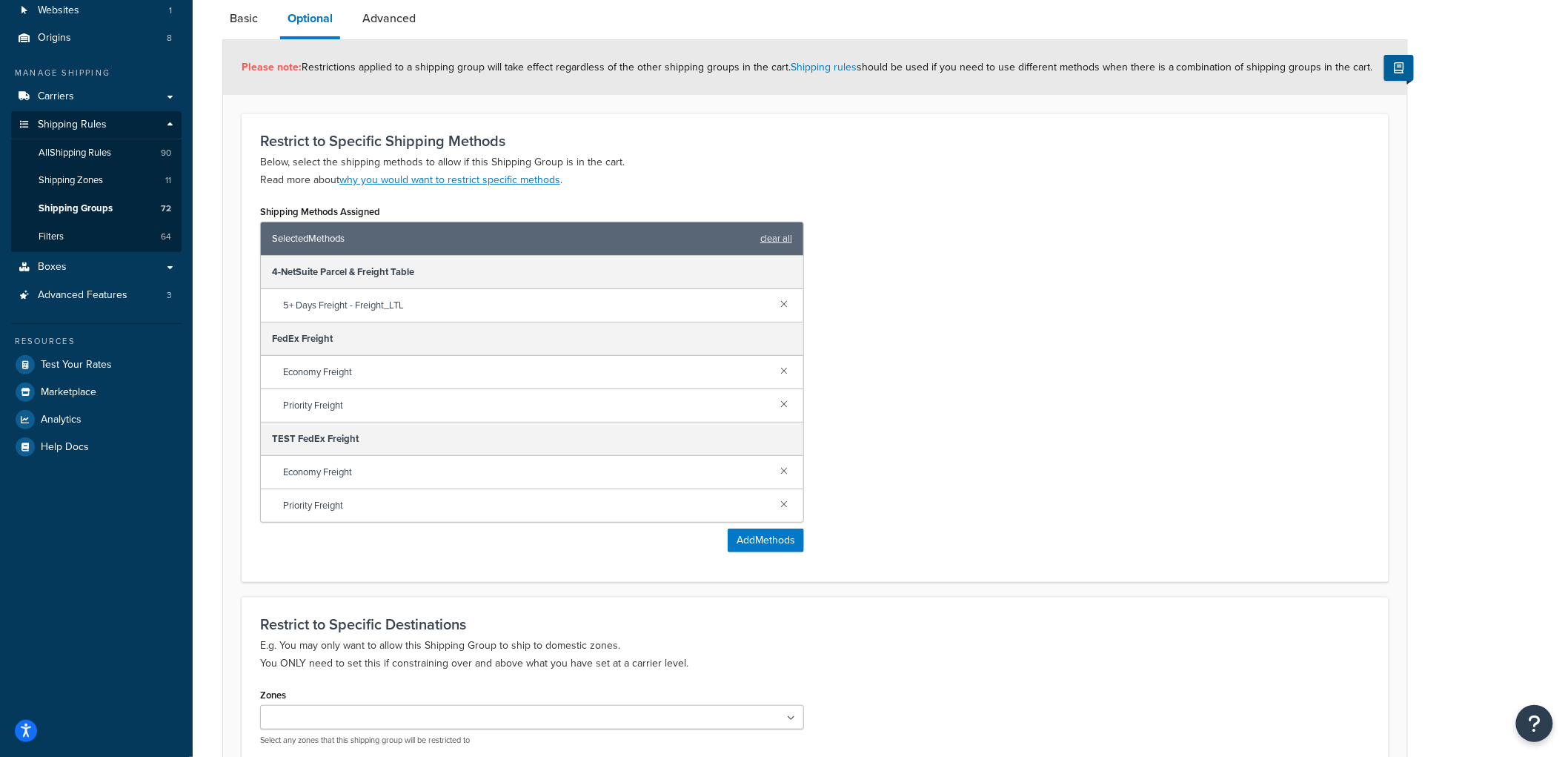
scroll to position [268, 0]
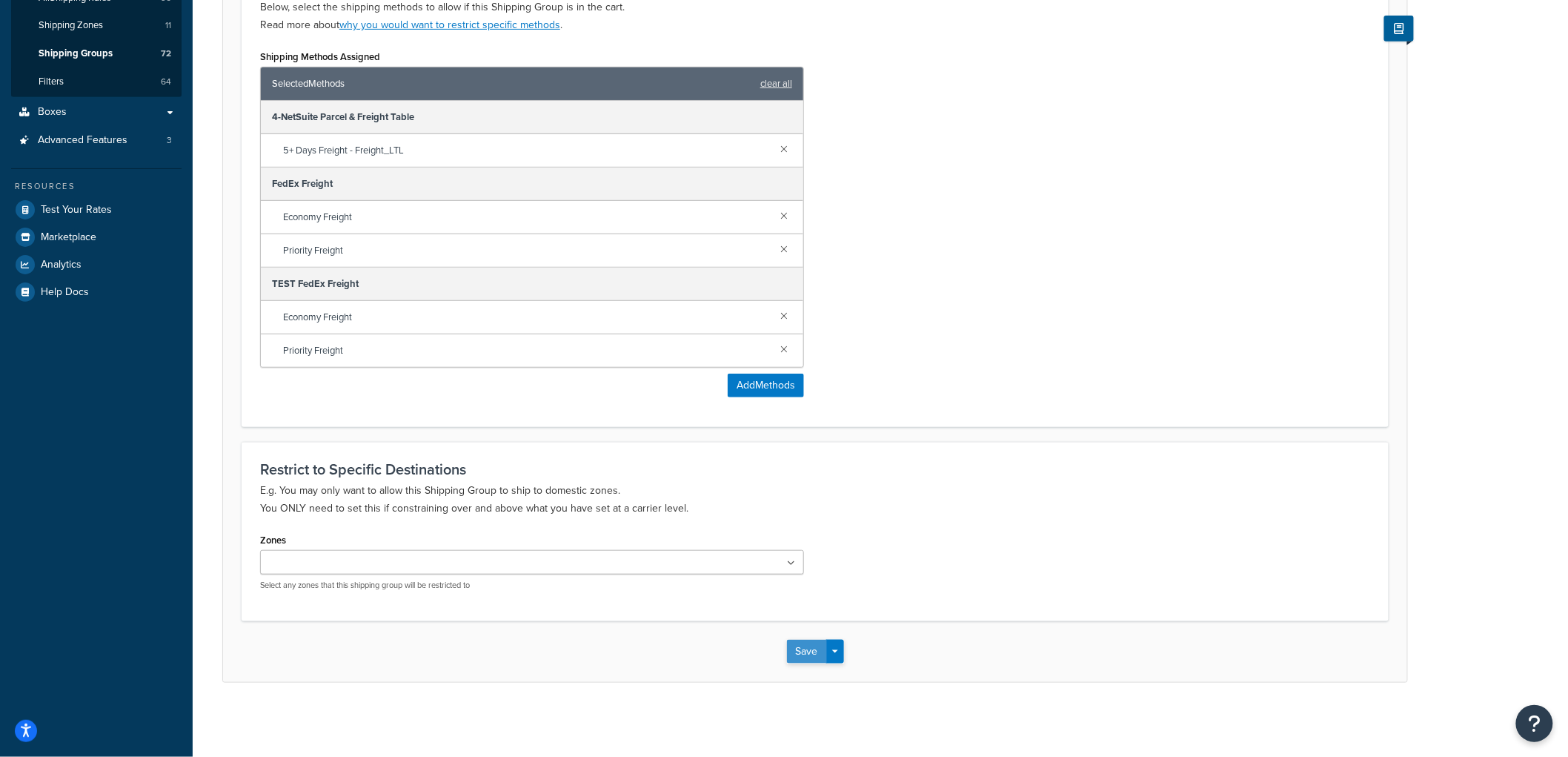
click at [809, 656] on button "Save" at bounding box center [807, 651] width 40 height 24
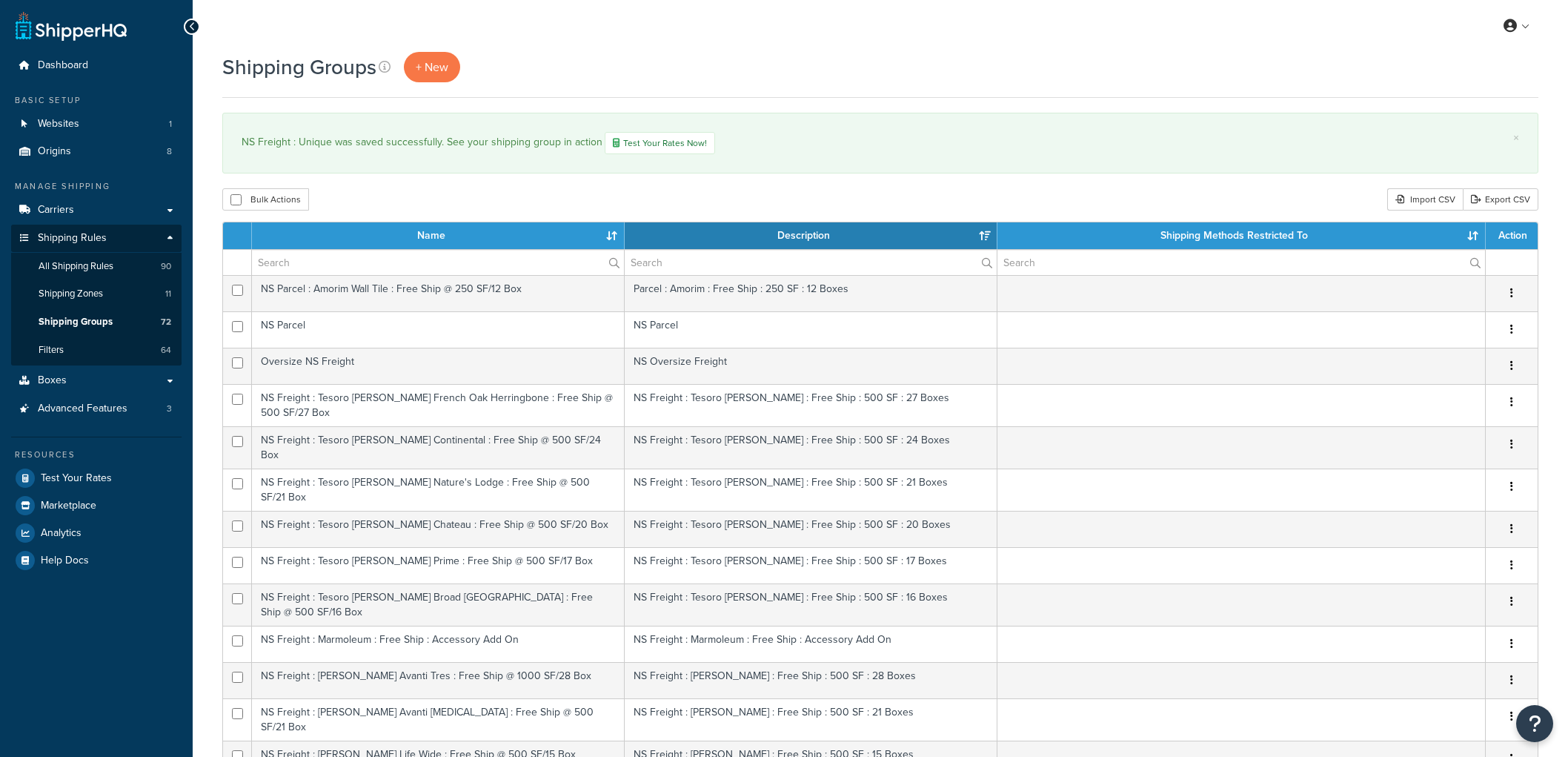
select select "15"
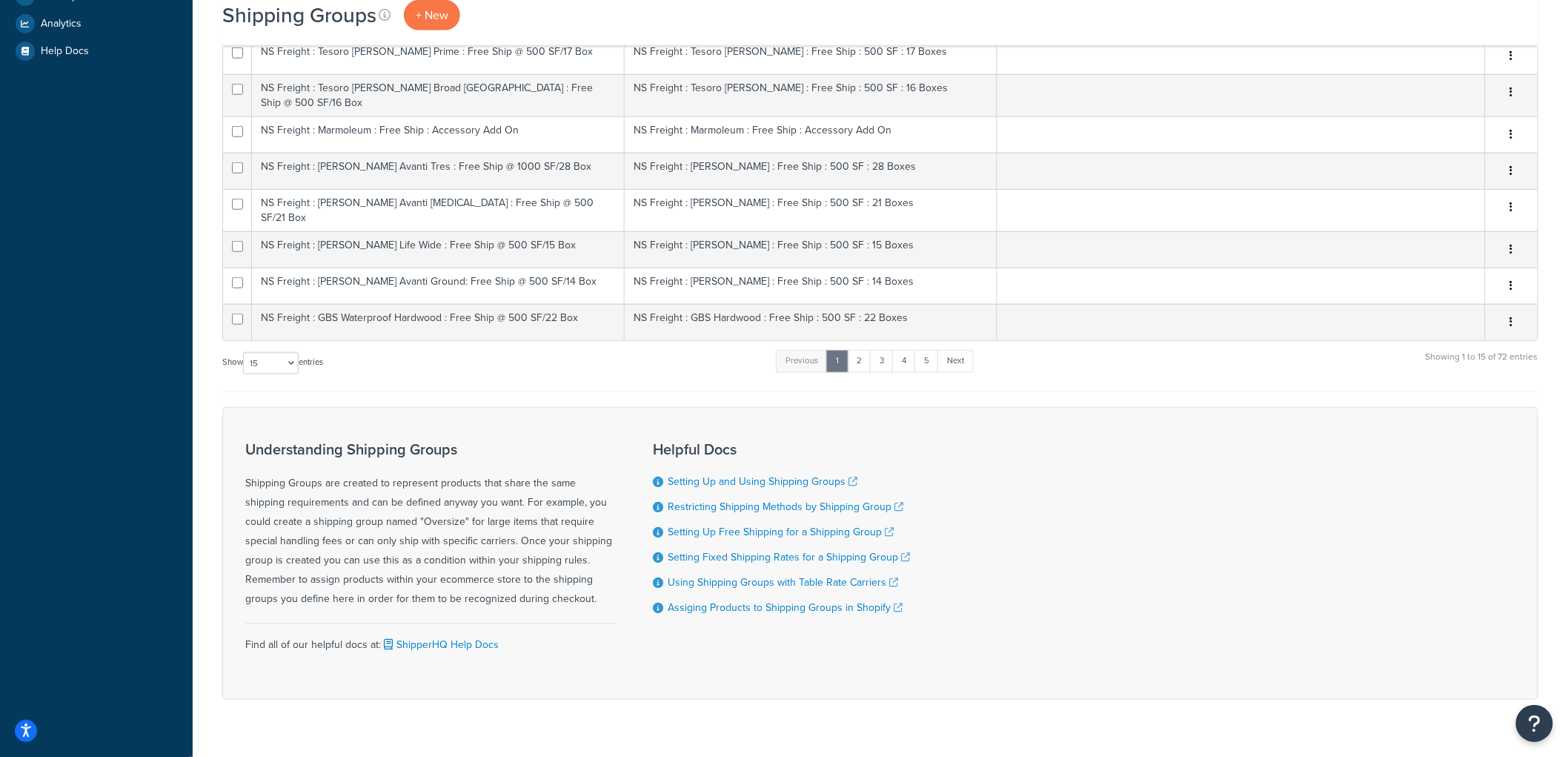
scroll to position [519, 0]
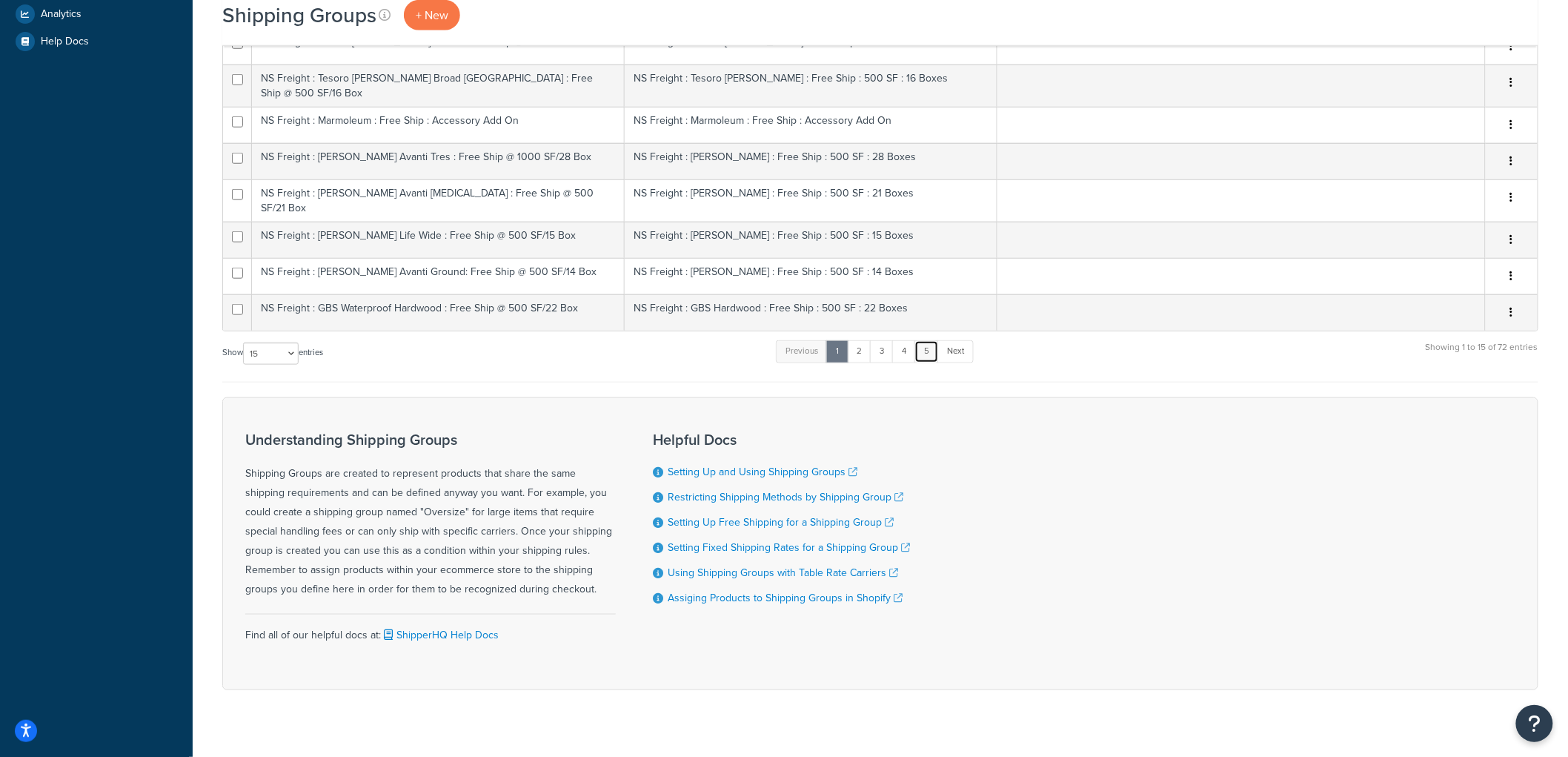
click at [931, 340] on link "5" at bounding box center [926, 350] width 24 height 22
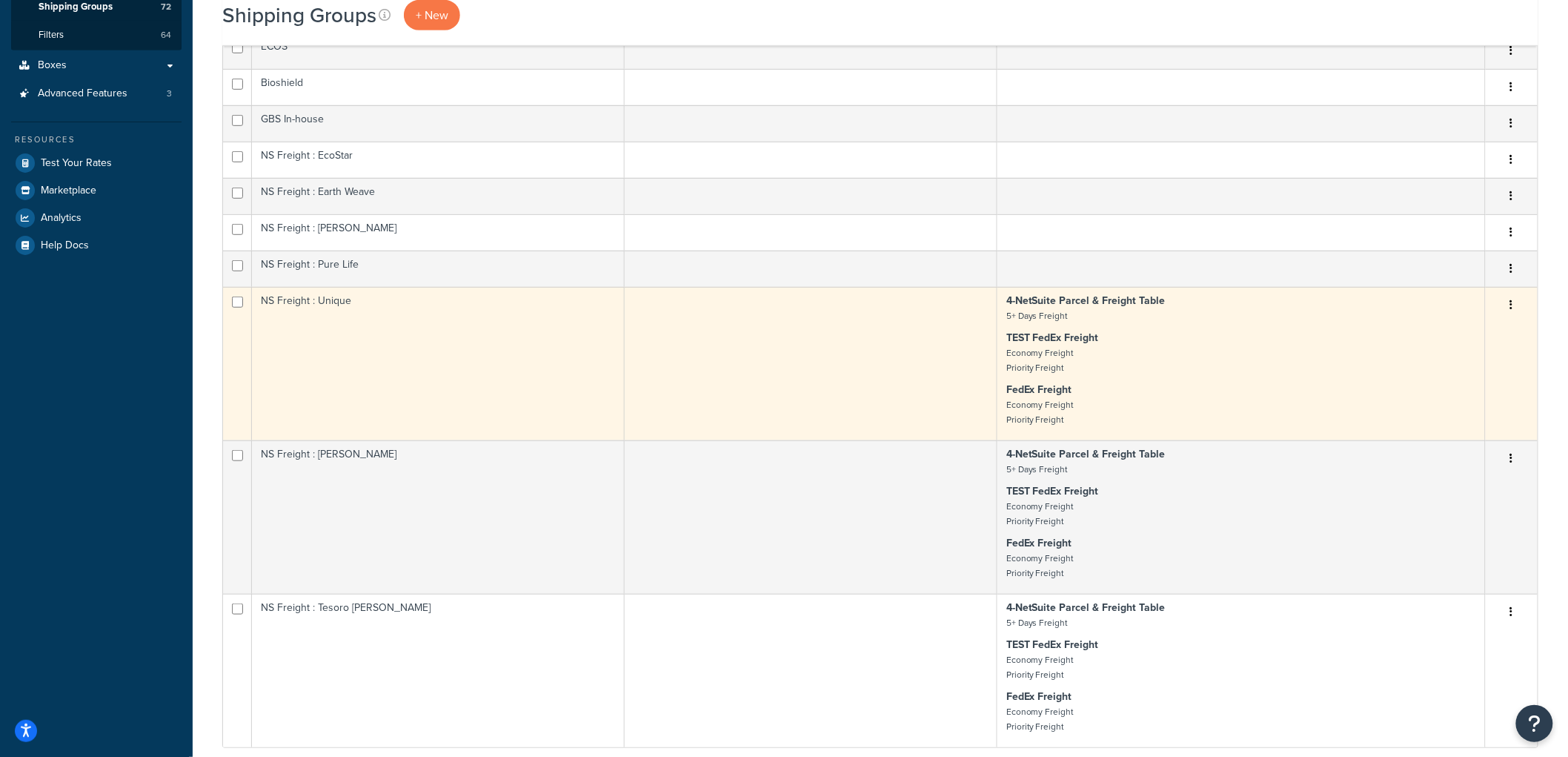
scroll to position [271, 0]
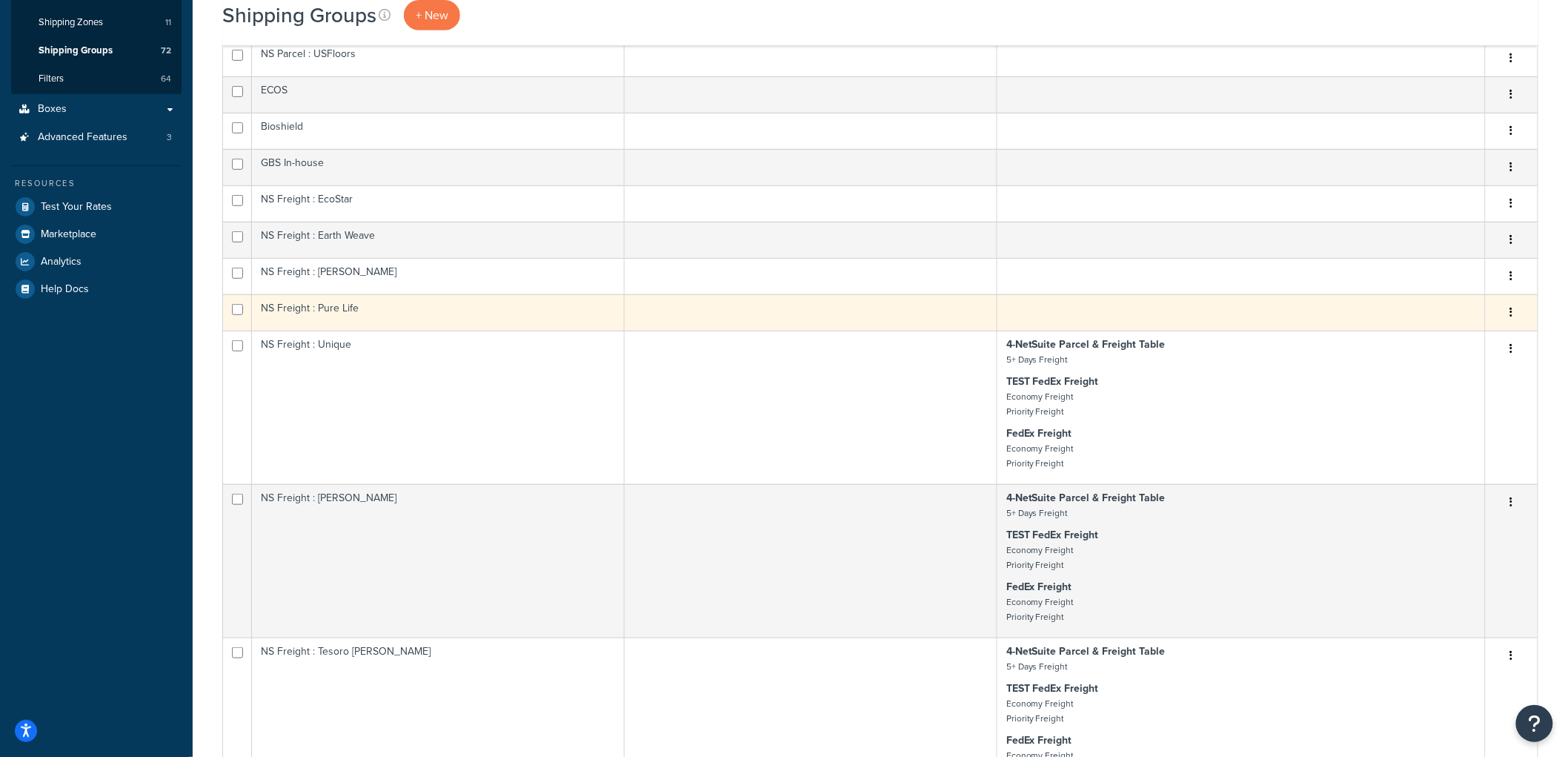
click at [694, 309] on td at bounding box center [811, 312] width 373 height 37
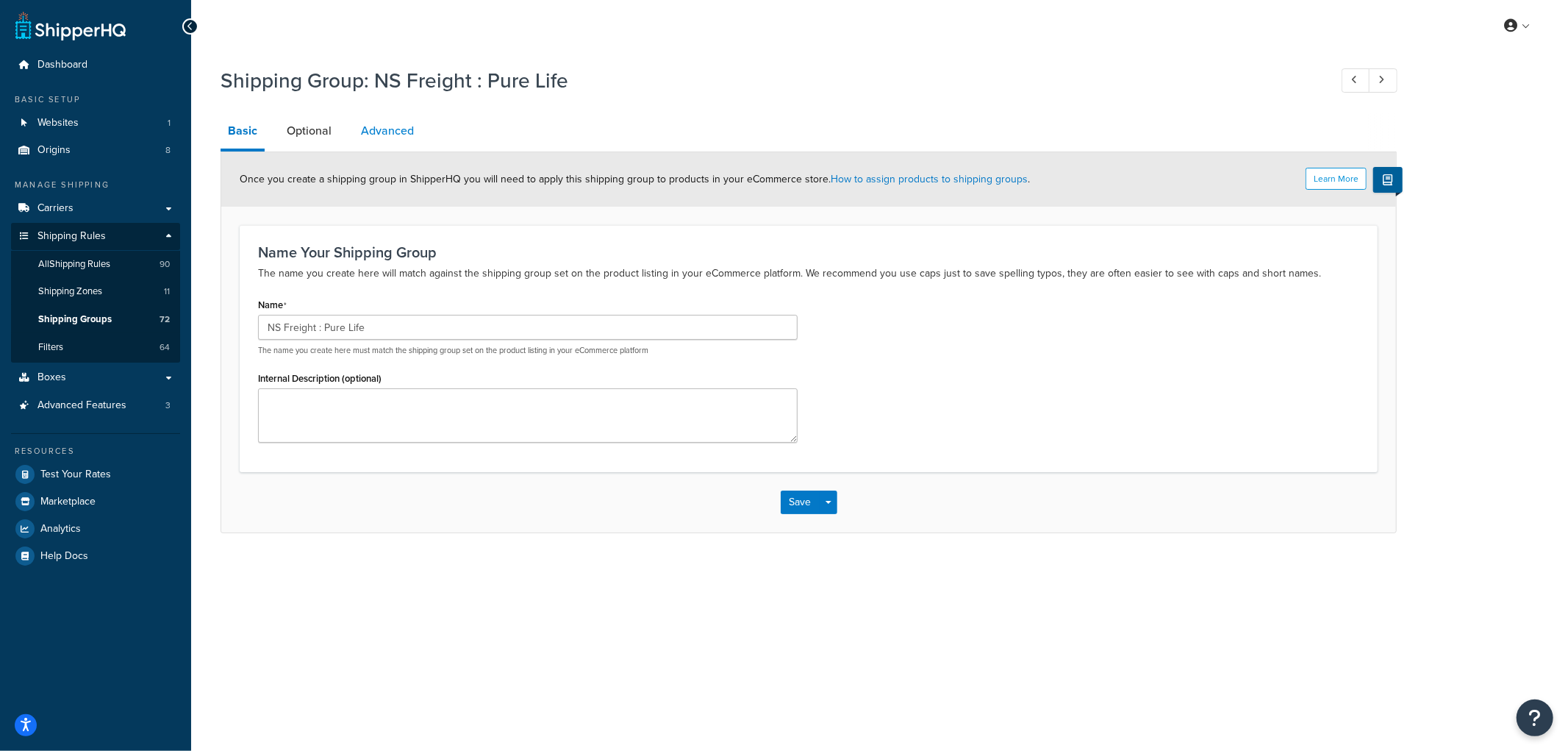
click at [388, 130] on link "Advanced" at bounding box center [387, 131] width 67 height 35
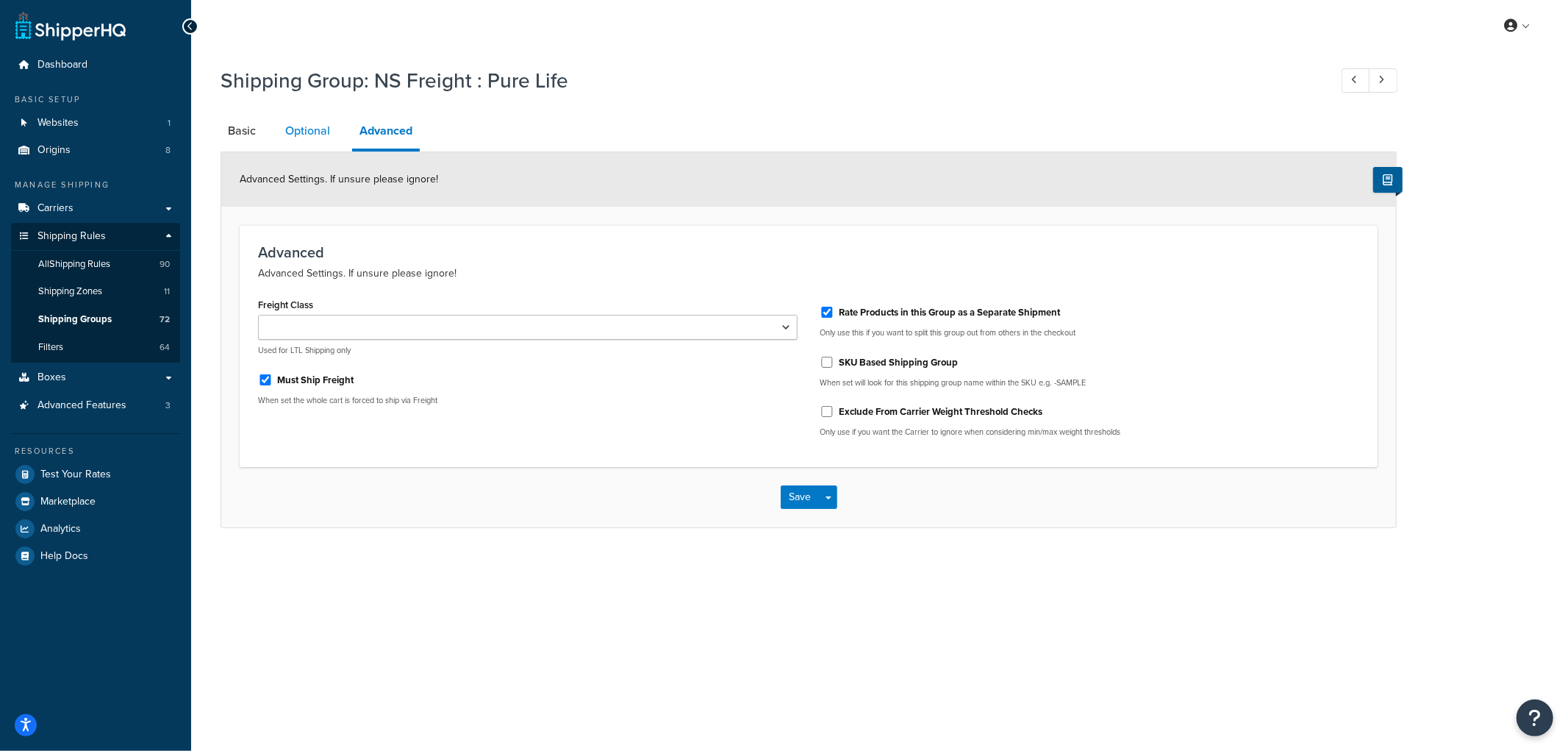
click at [303, 133] on link "Optional" at bounding box center [307, 131] width 59 height 35
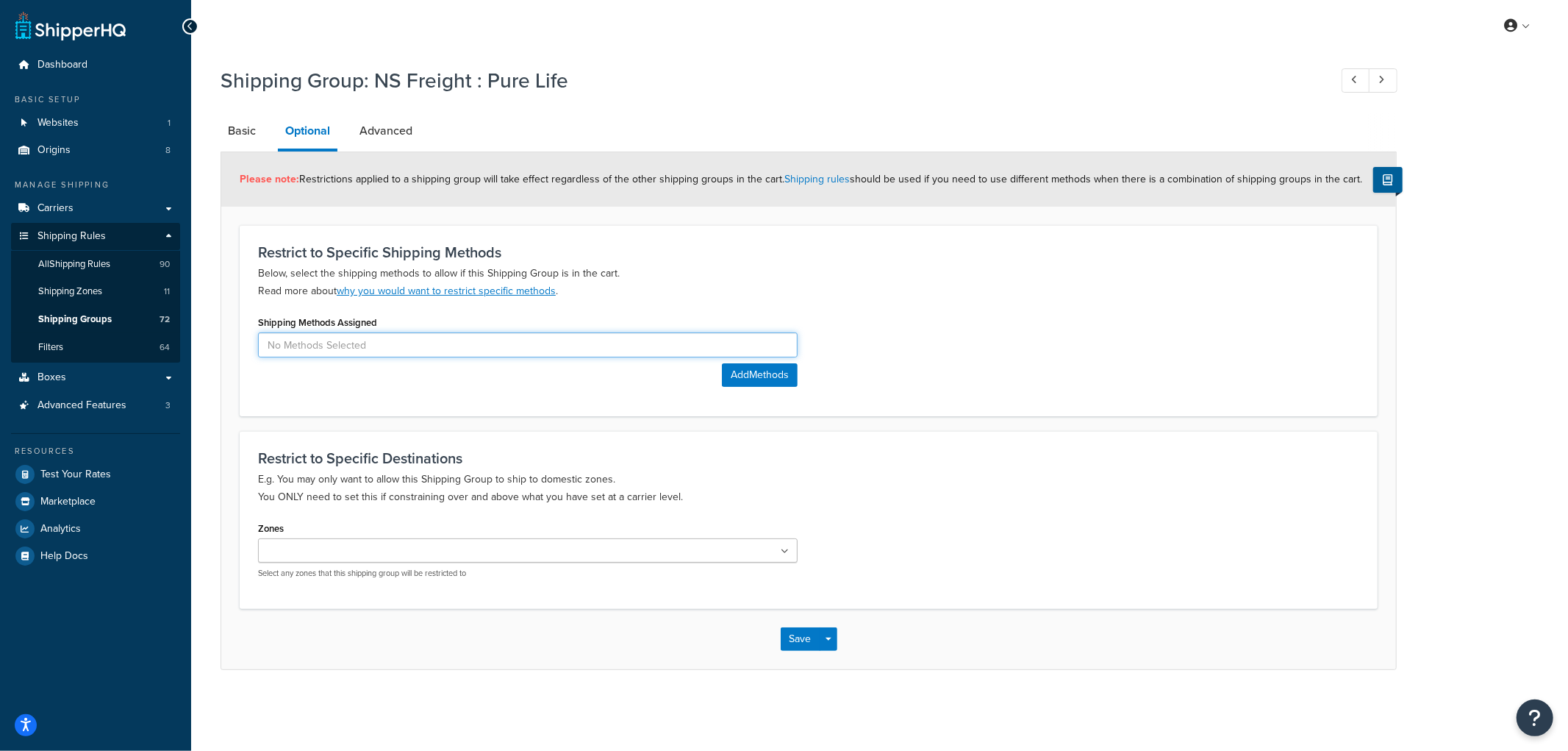
click at [348, 348] on input at bounding box center [528, 345] width 539 height 25
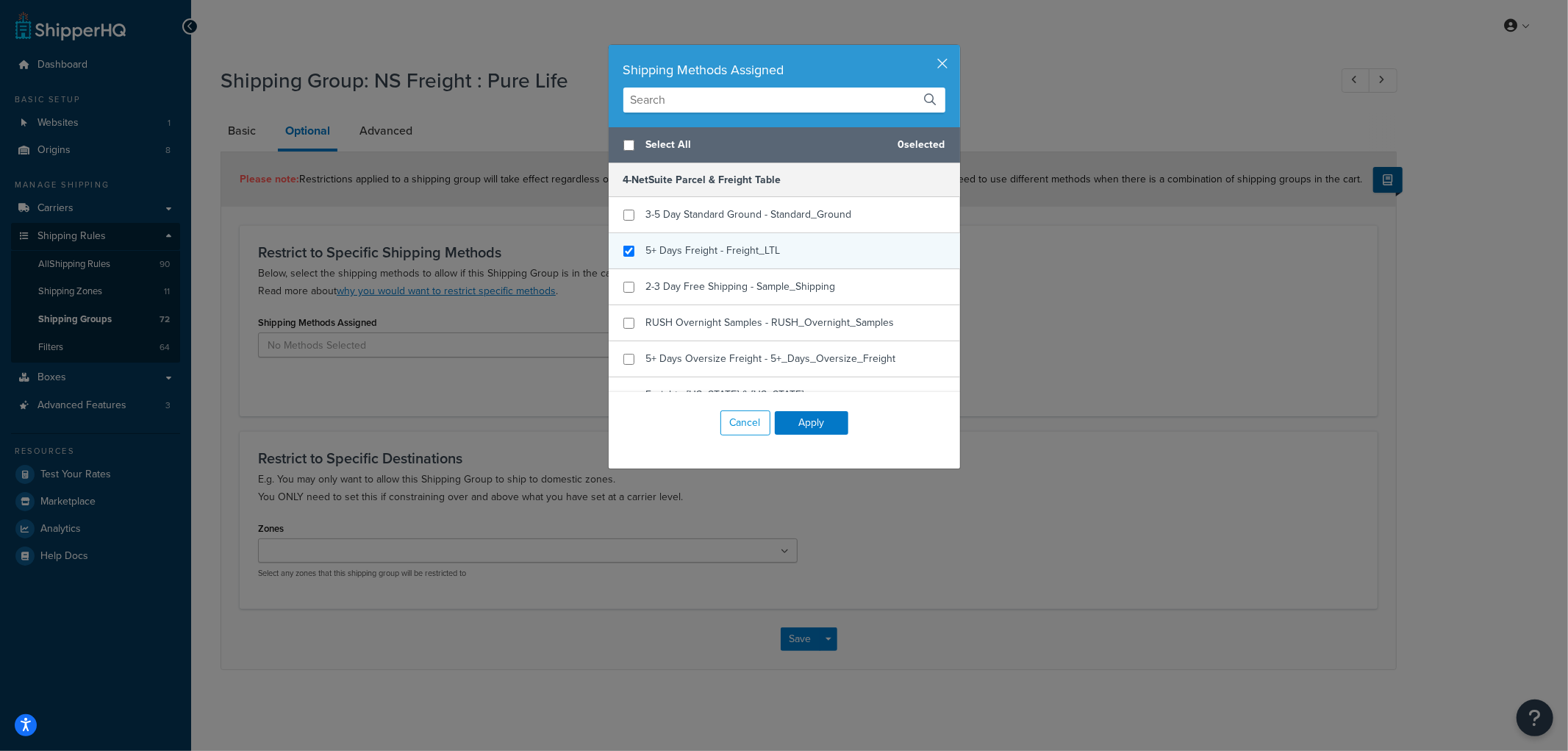
checkbox input "true"
click at [717, 251] on span "5+ Days Freight - Freight_LTL" at bounding box center [714, 249] width 134 height 15
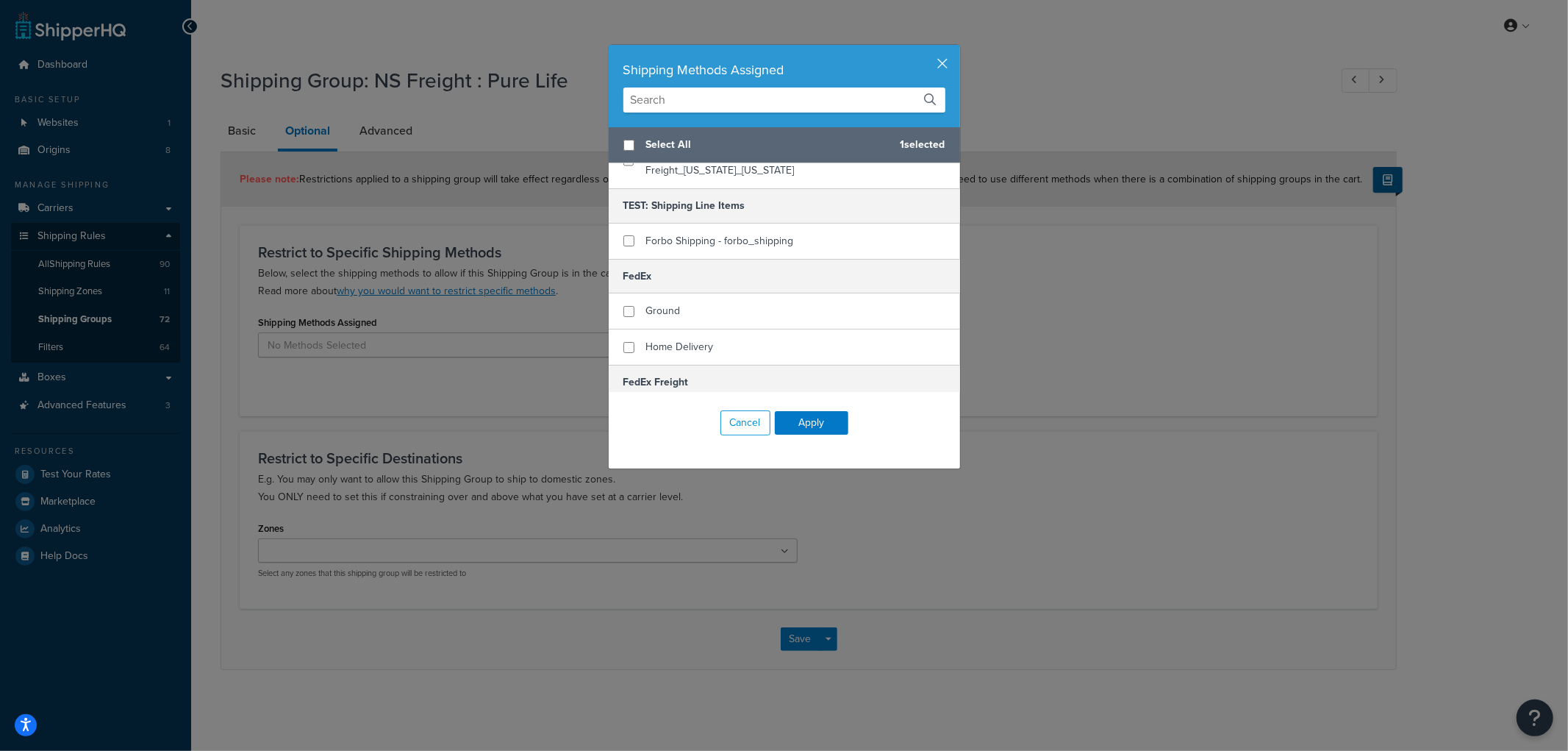
scroll to position [326, 0]
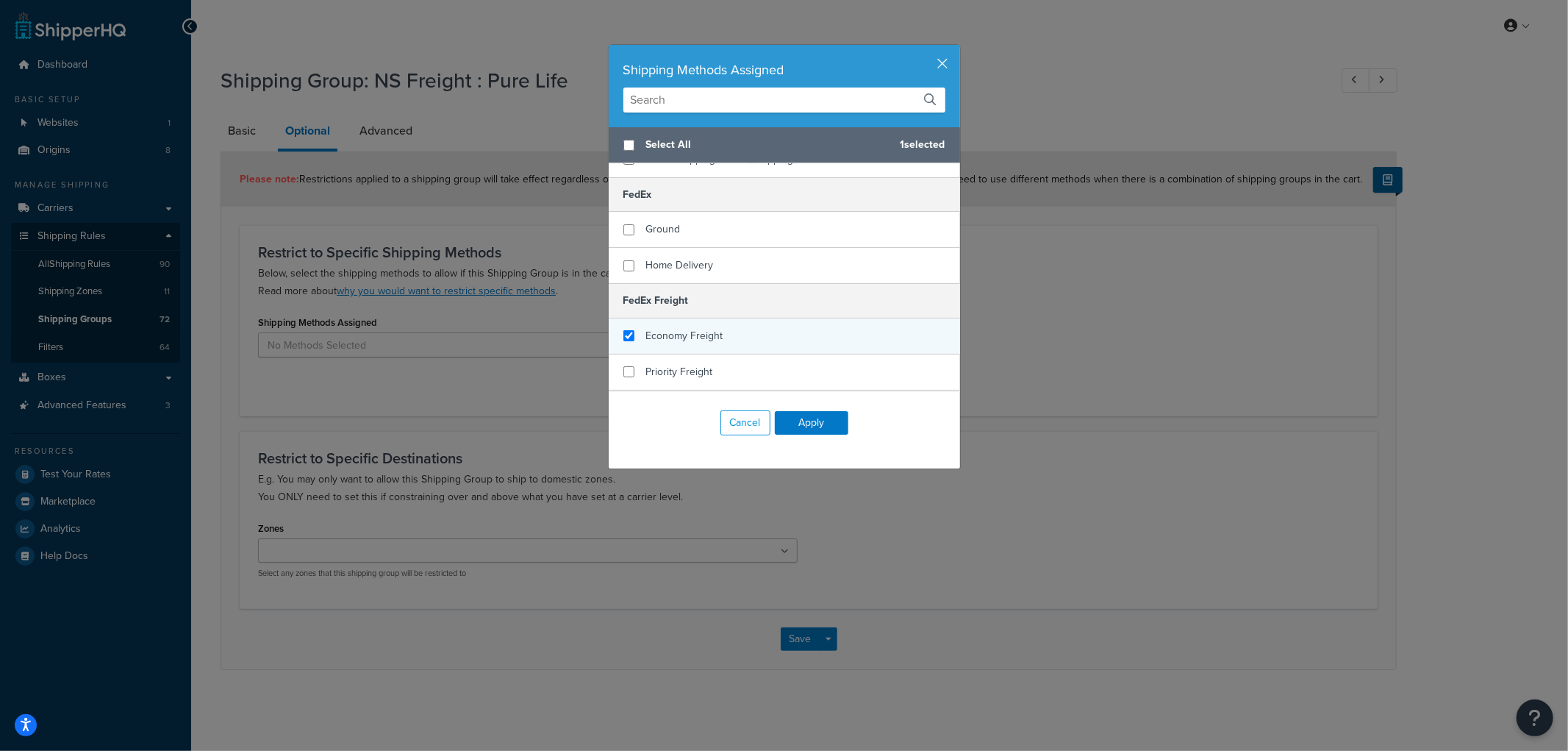
checkbox input "true"
click at [692, 328] on span "Economy Freight" at bounding box center [685, 335] width 77 height 15
checkbox input "true"
click at [674, 364] on span "Priority Freight" at bounding box center [680, 371] width 67 height 15
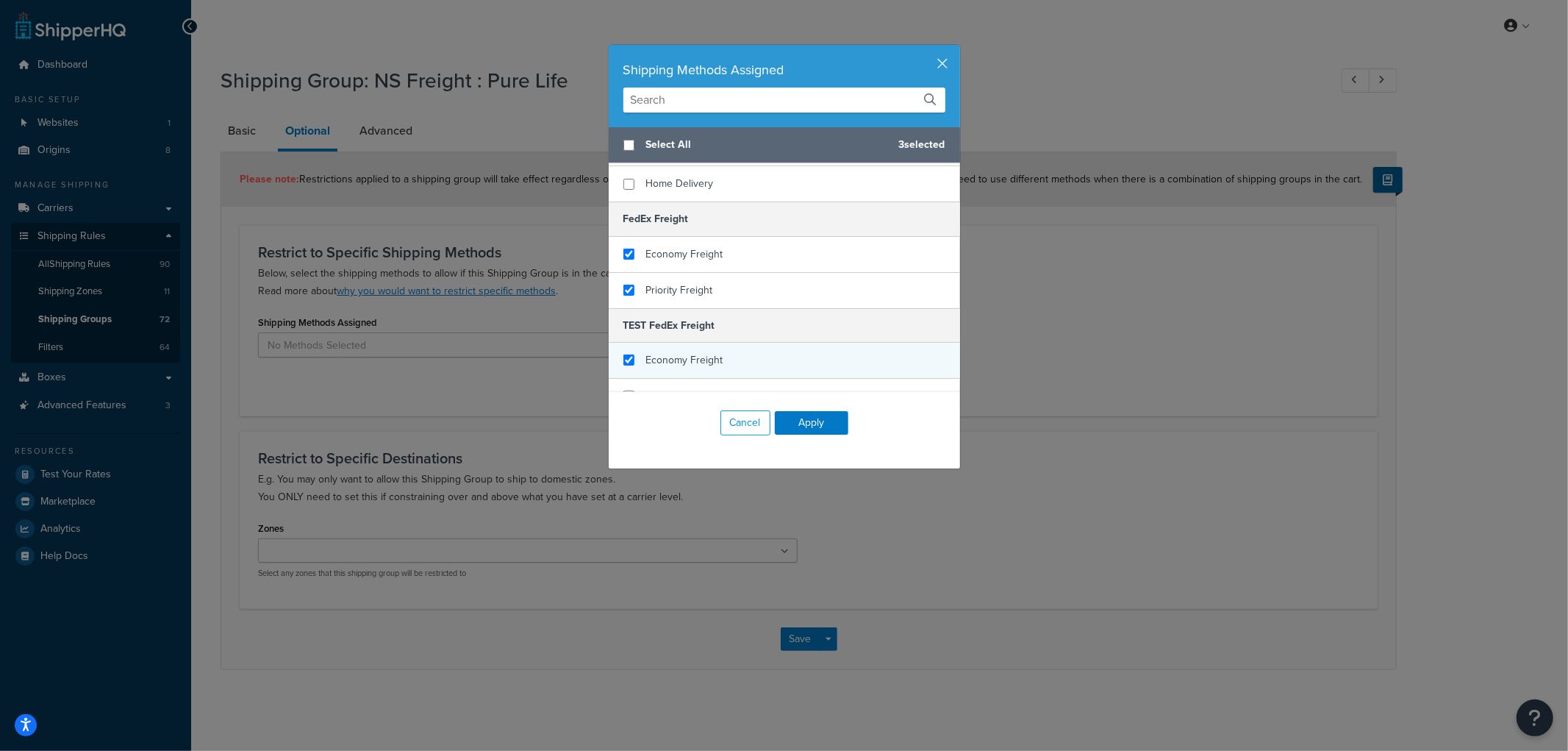
checkbox input "true"
click at [685, 352] on span "Economy Freight" at bounding box center [685, 359] width 77 height 15
checkbox input "true"
click at [669, 388] on span "Priority Freight" at bounding box center [680, 395] width 67 height 15
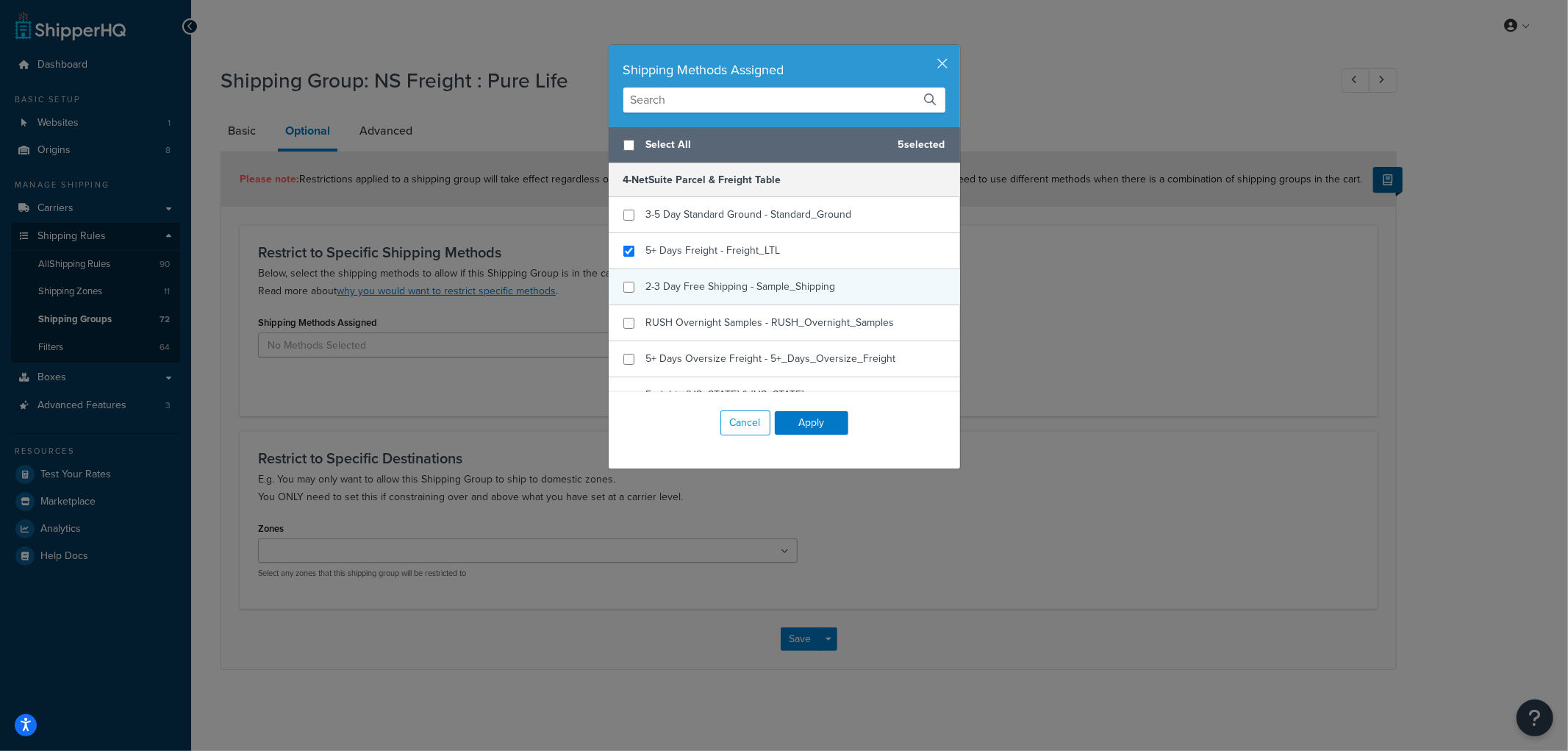
scroll to position [81, 0]
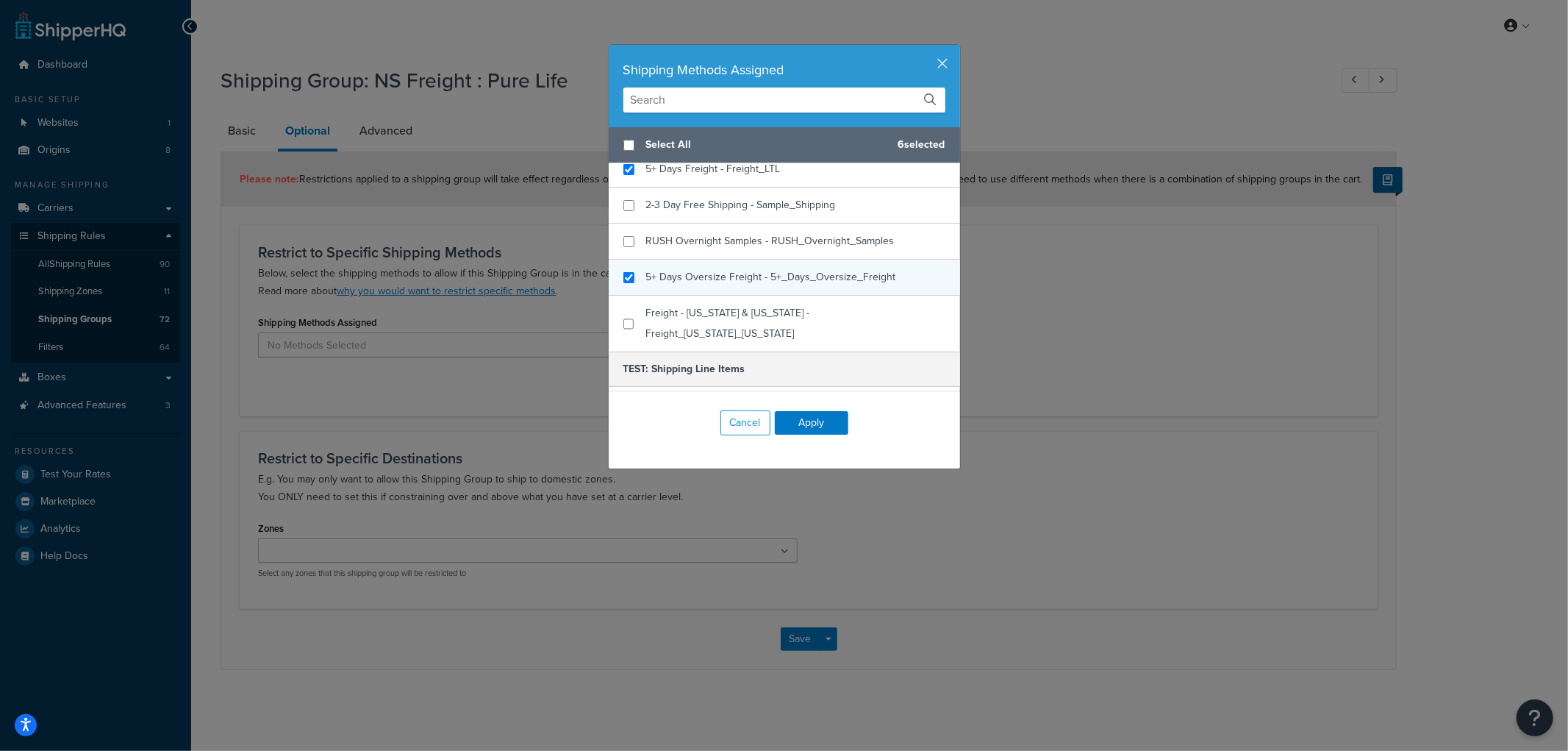
click at [738, 276] on span "5+ Days Oversize Freight - 5+_Days_Oversize_Freight" at bounding box center [771, 276] width 250 height 15
checkbox input "false"
click at [746, 282] on span "5+ Days Oversize Freight - 5+_Days_Oversize_Freight" at bounding box center [771, 276] width 250 height 15
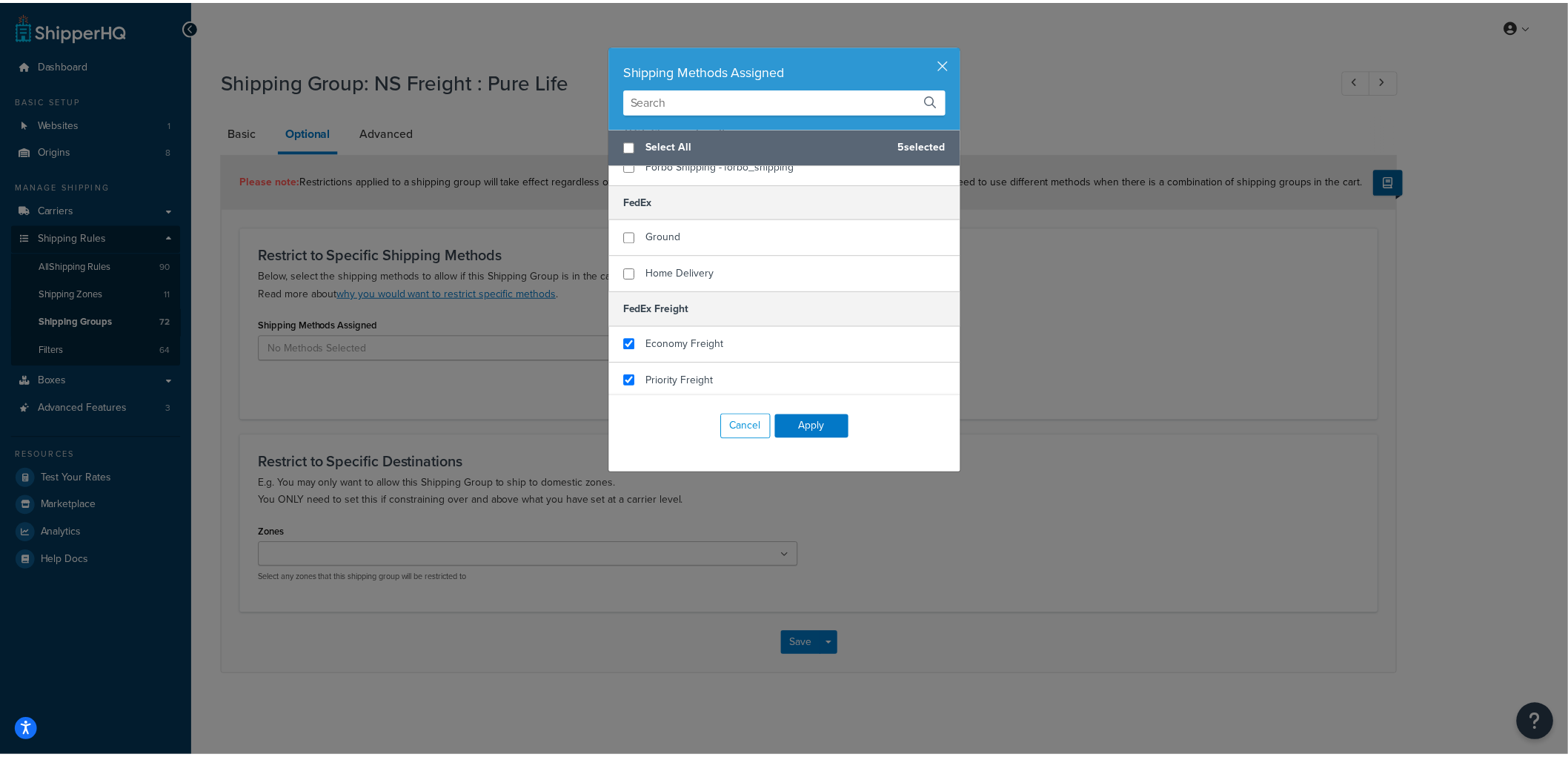
scroll to position [329, 0]
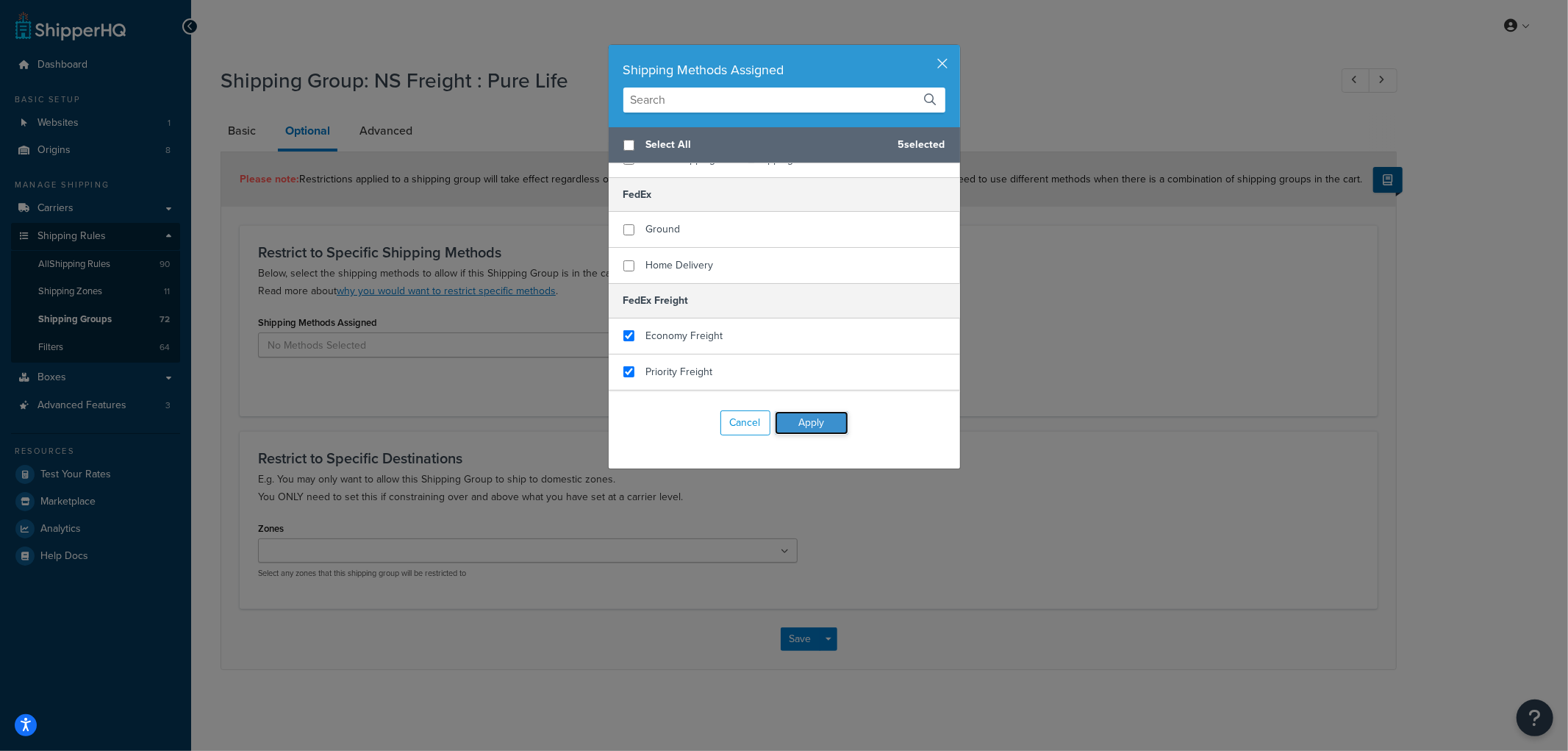
click at [780, 425] on button "Apply" at bounding box center [811, 423] width 73 height 24
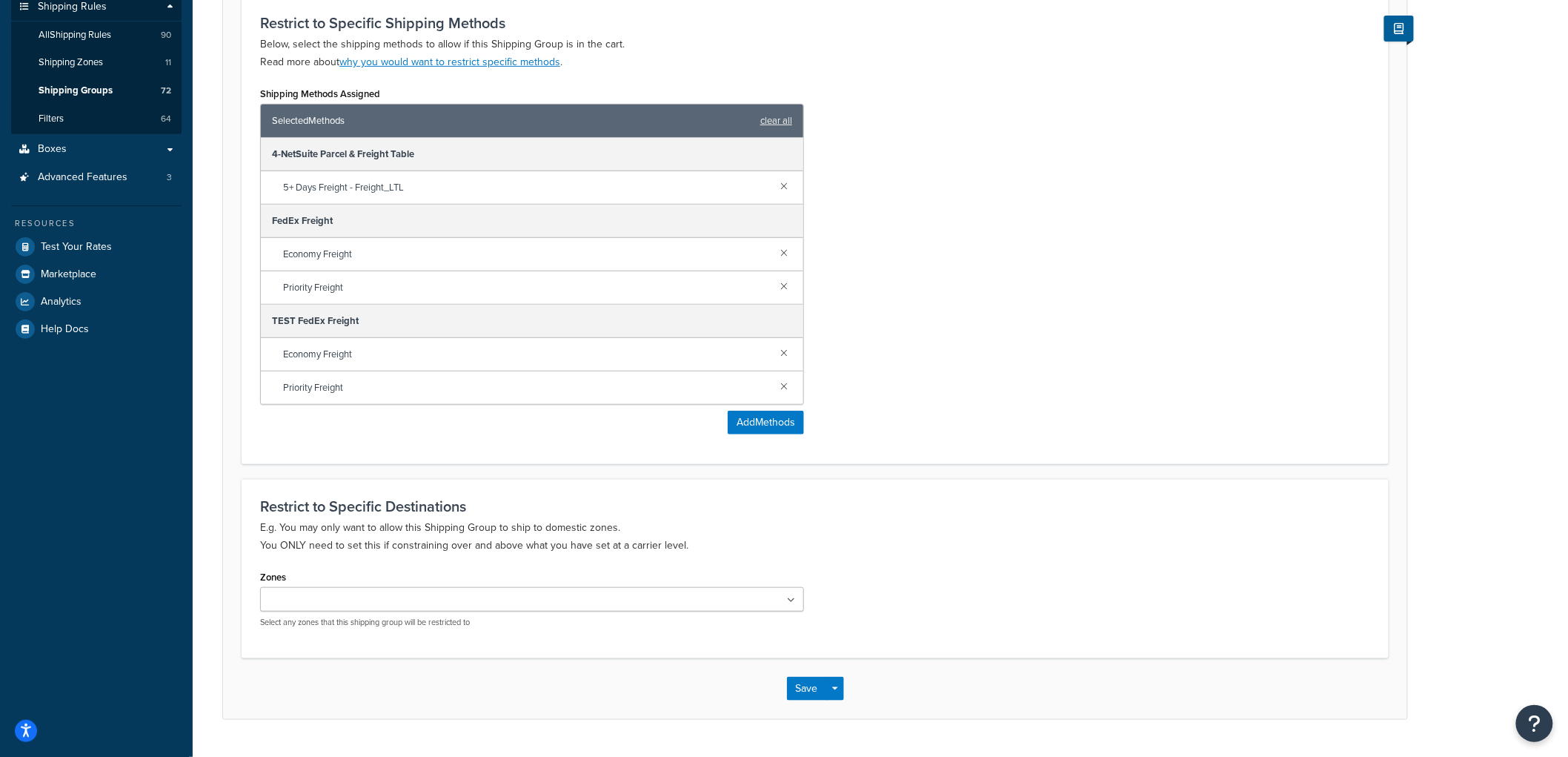
scroll to position [268, 0]
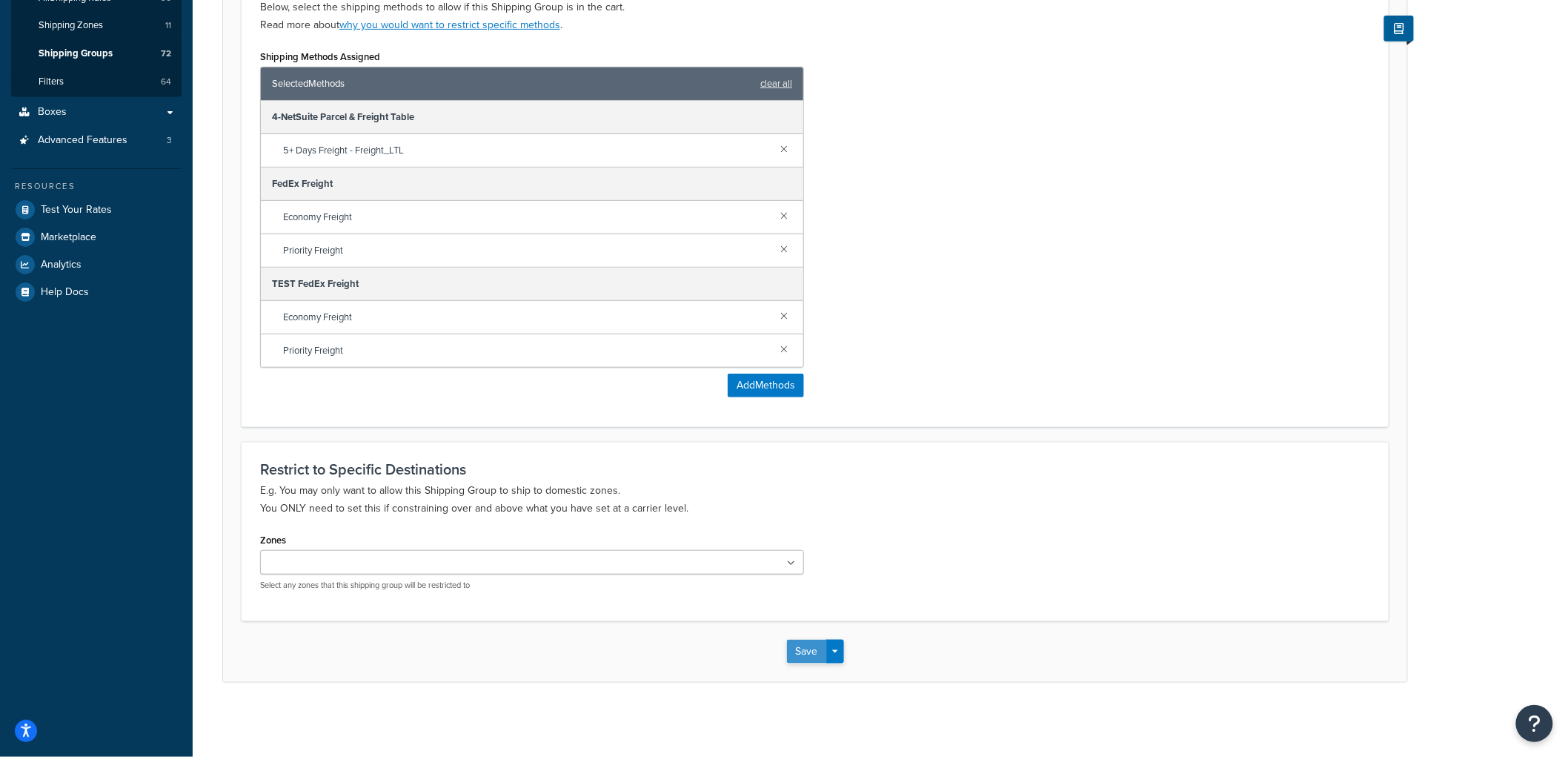
click at [794, 639] on button "Save" at bounding box center [807, 651] width 40 height 24
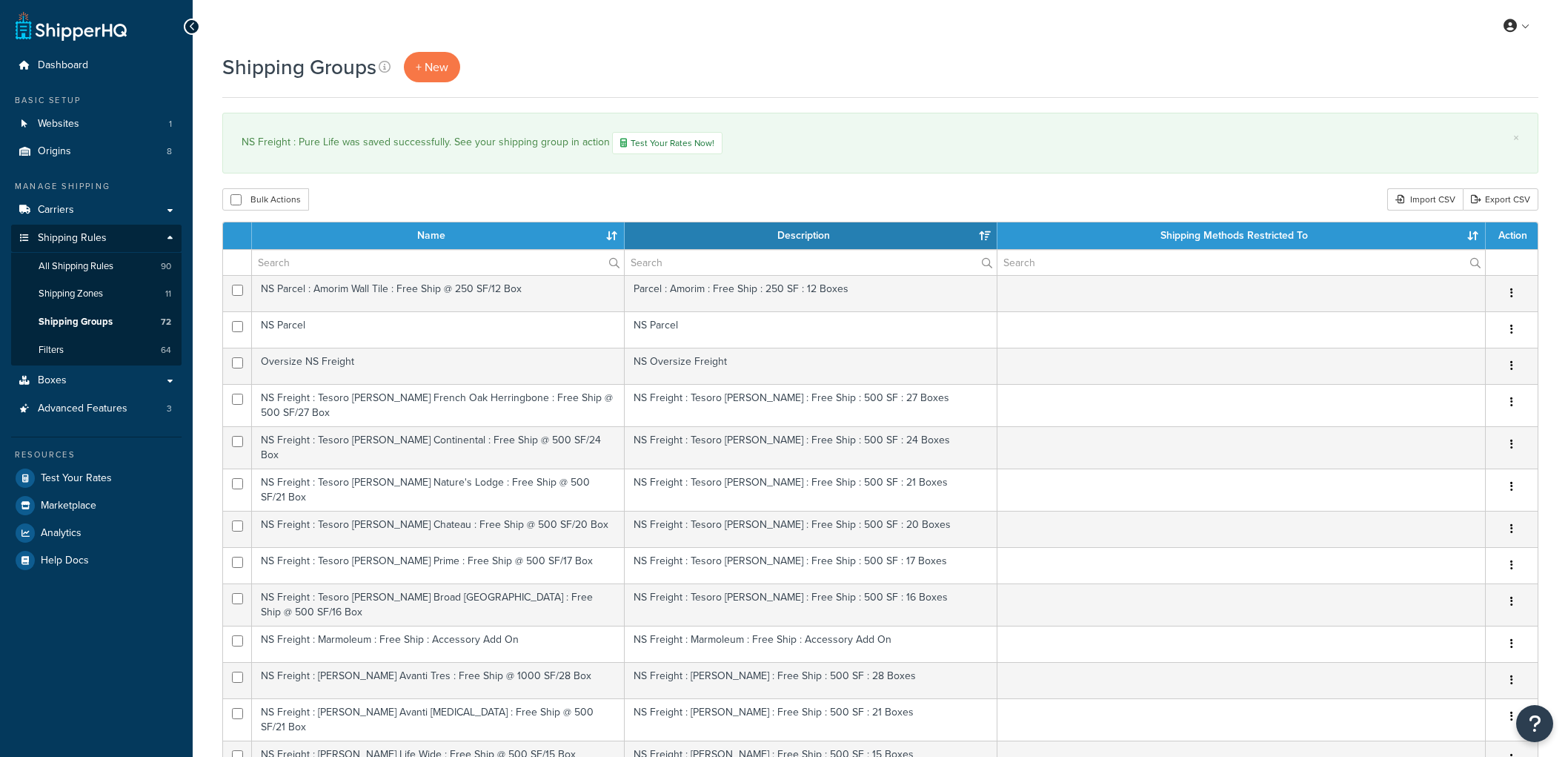
select select "15"
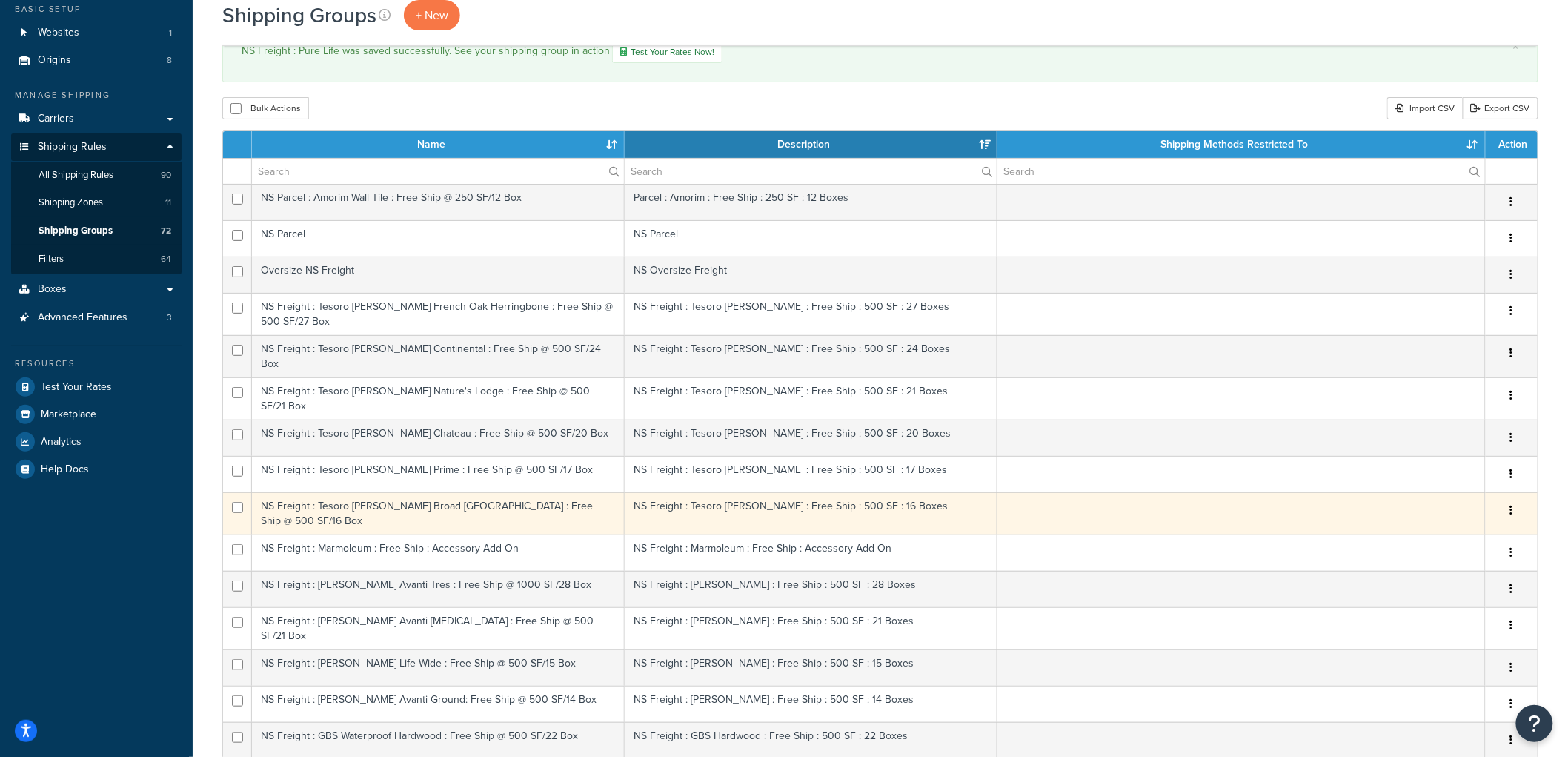
scroll to position [494, 0]
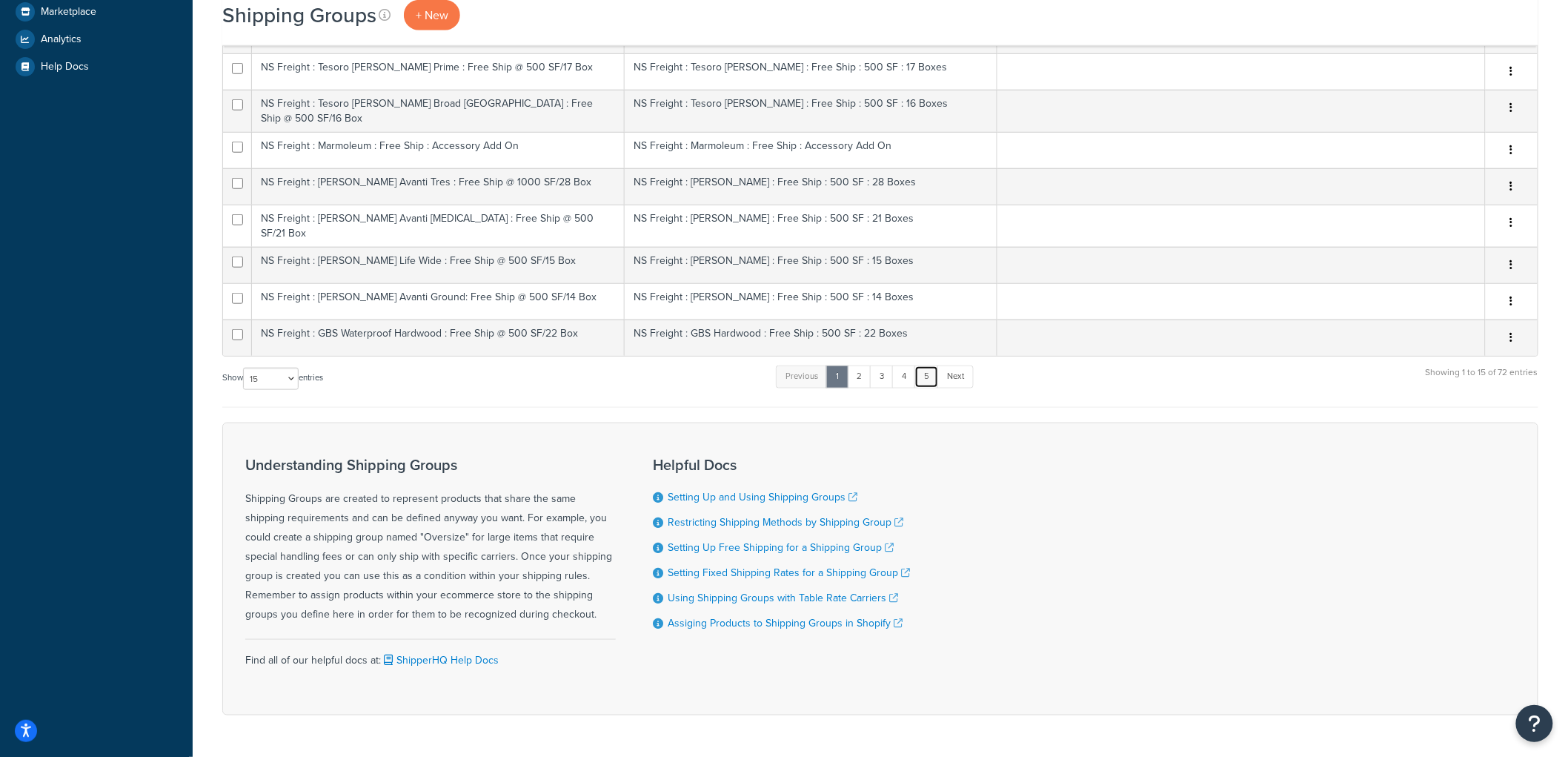
click at [926, 366] on link "5" at bounding box center [926, 376] width 24 height 22
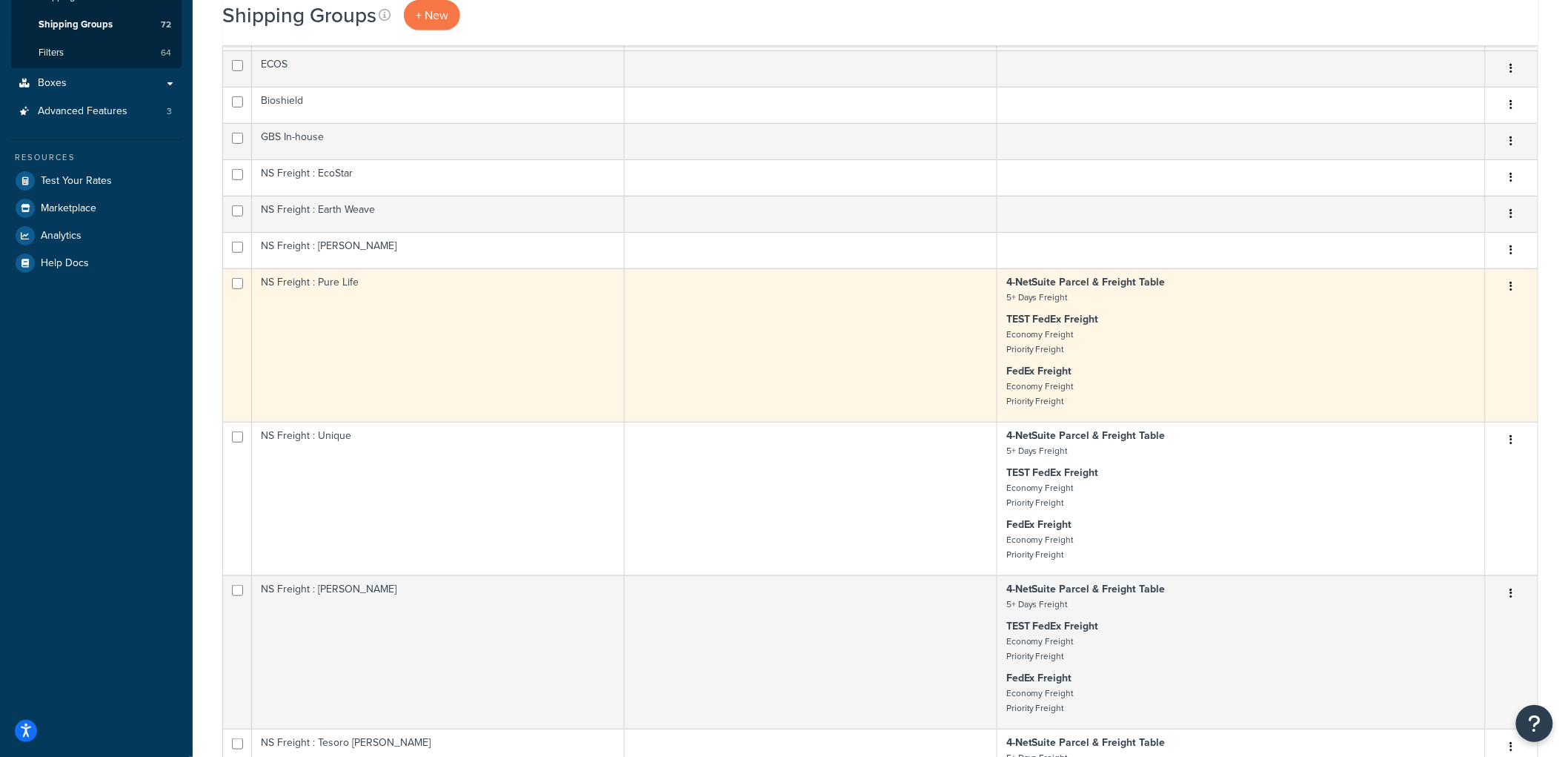
scroll to position [247, 0]
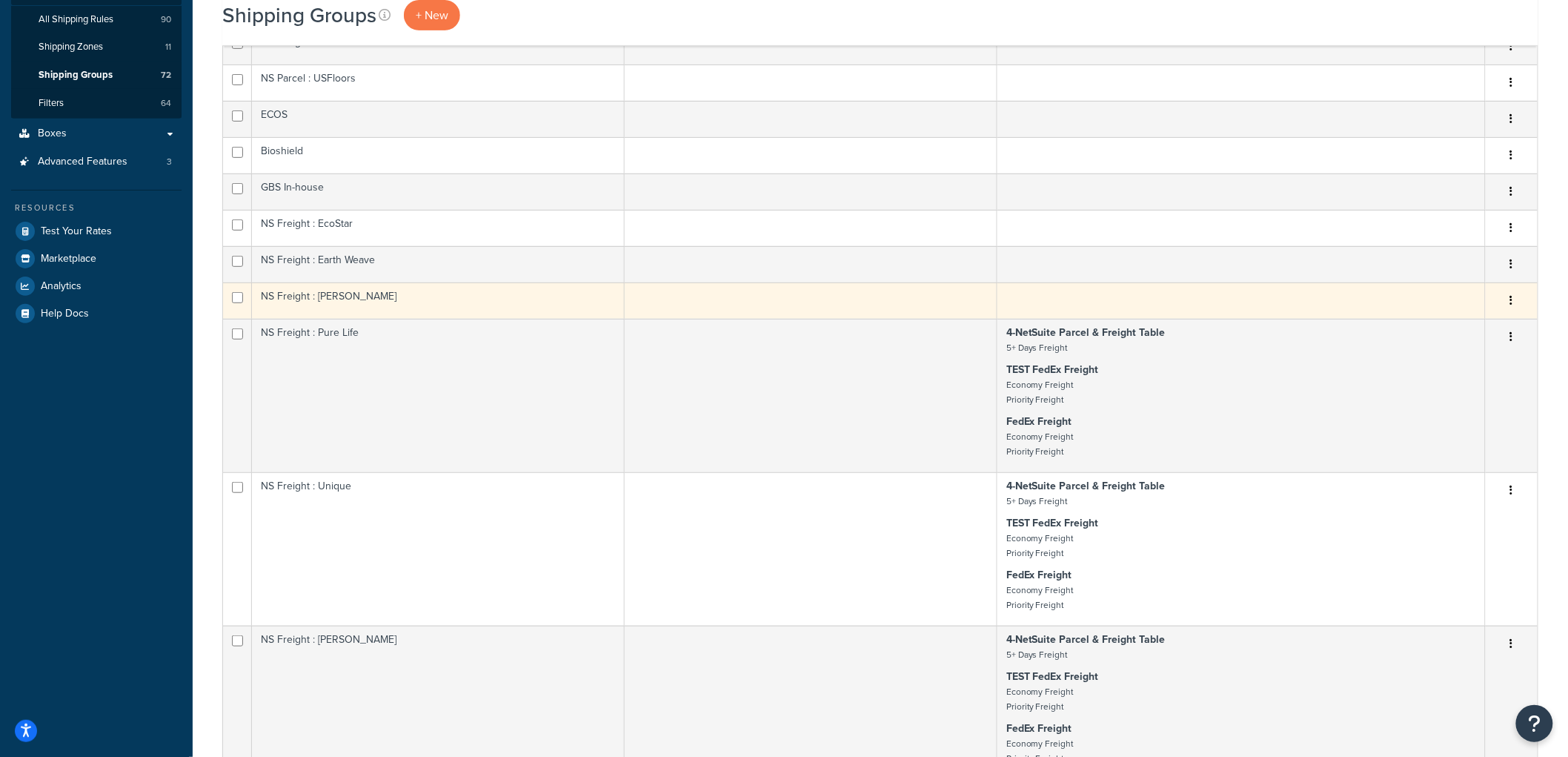
click at [559, 309] on td "NS Freight : [PERSON_NAME]" at bounding box center [439, 300] width 373 height 37
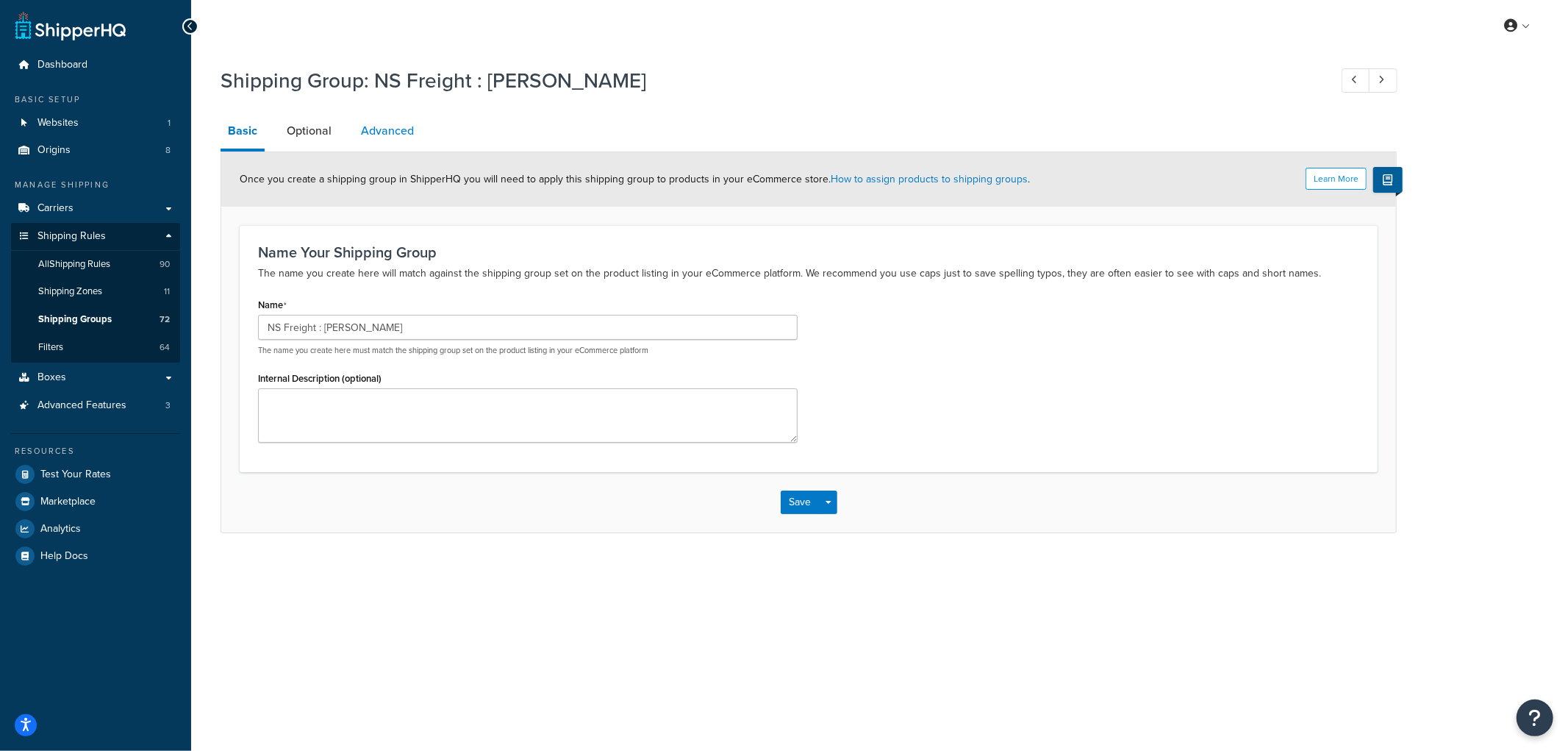
click at [402, 119] on link "Advanced" at bounding box center [387, 131] width 67 height 35
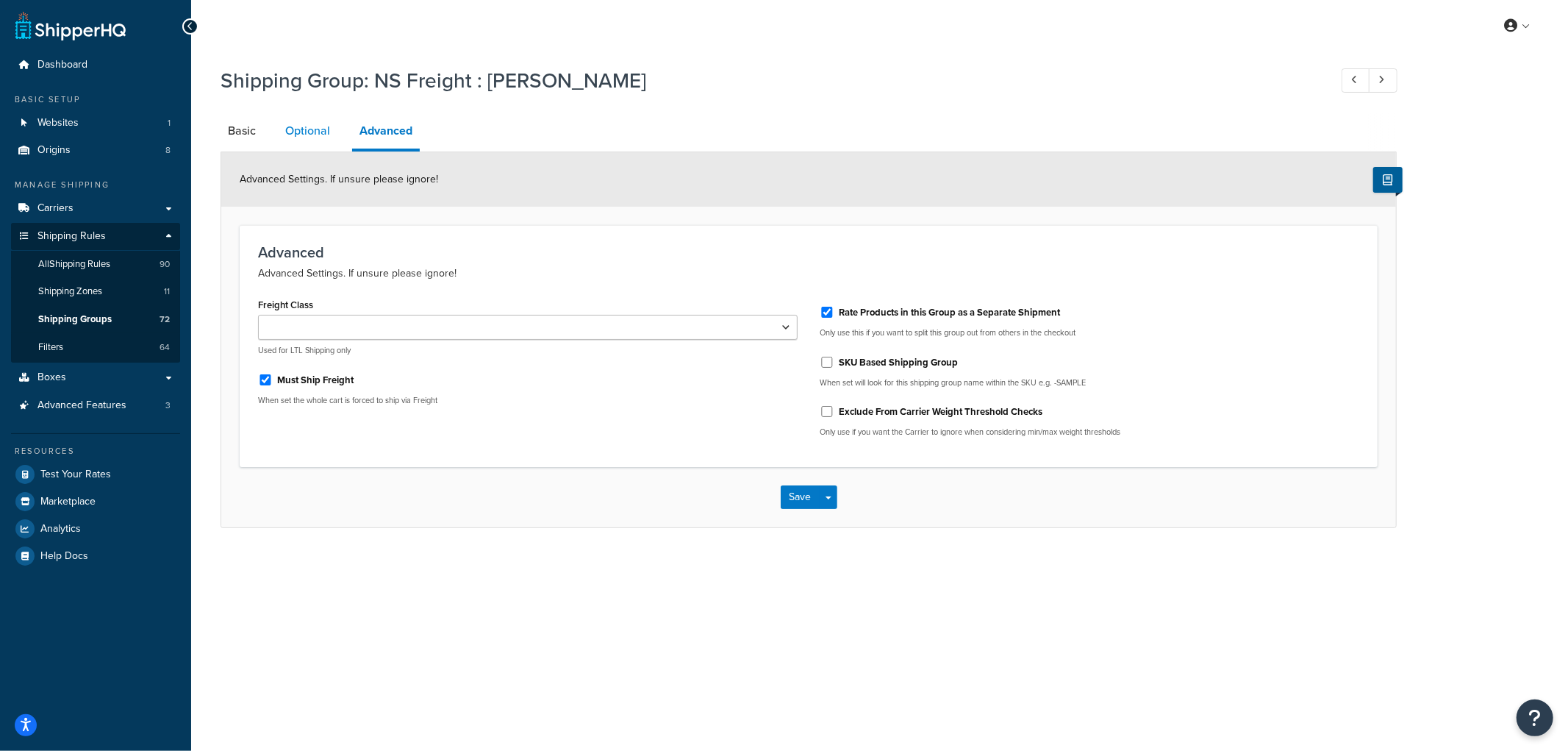
click at [312, 127] on link "Optional" at bounding box center [307, 131] width 59 height 35
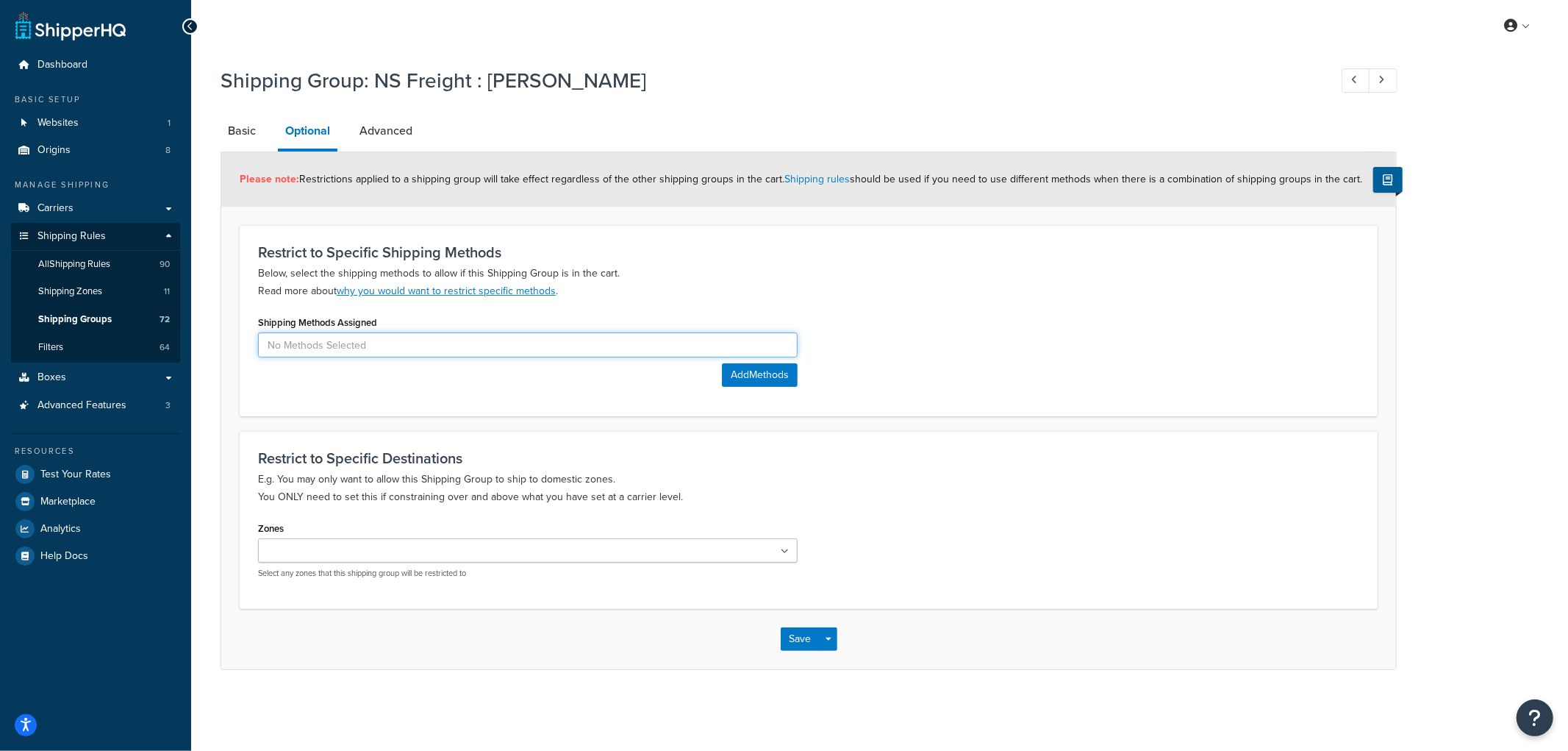
click at [329, 334] on input at bounding box center [528, 345] width 539 height 25
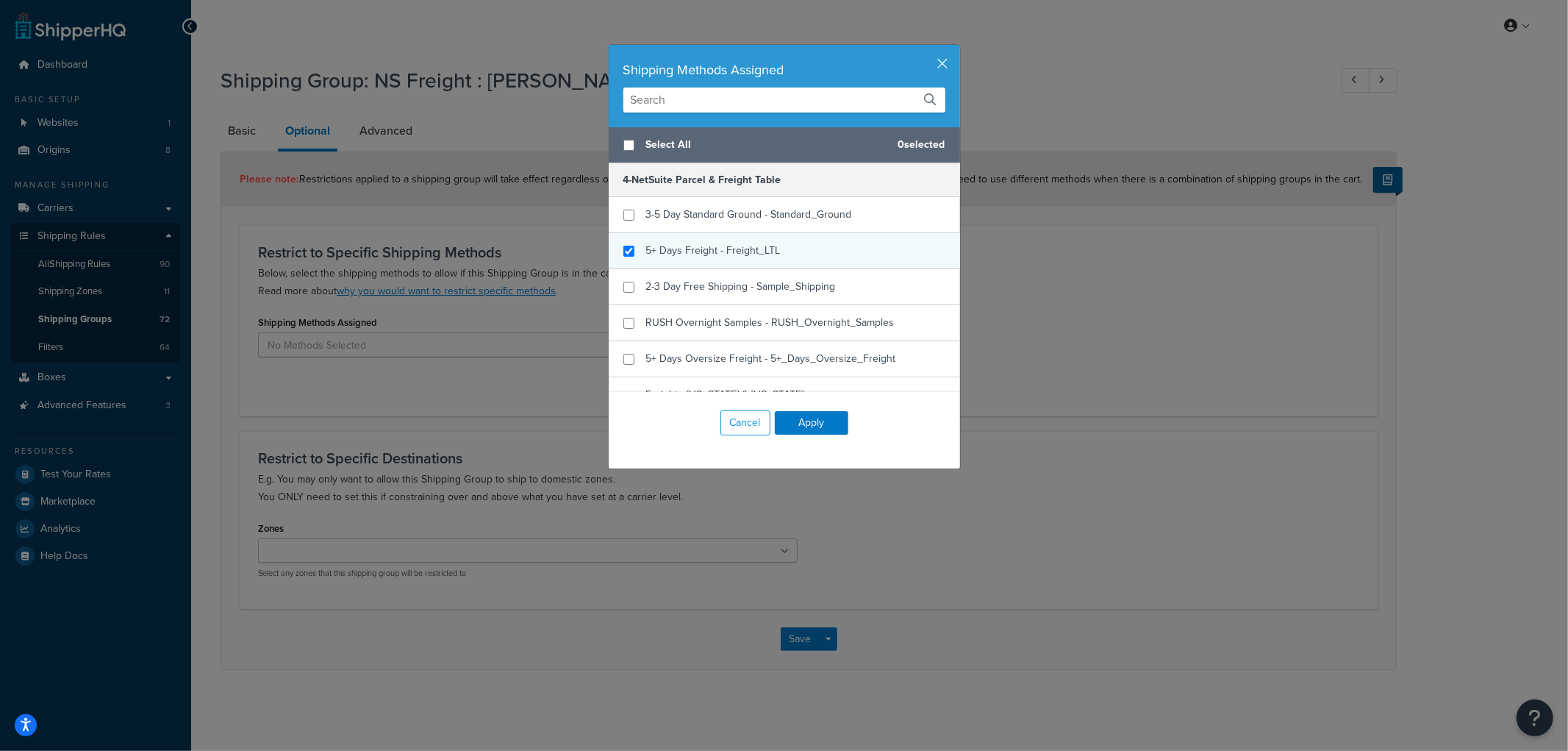
checkbox input "true"
click at [755, 252] on span "5+ Days Freight - Freight_LTL" at bounding box center [714, 249] width 134 height 15
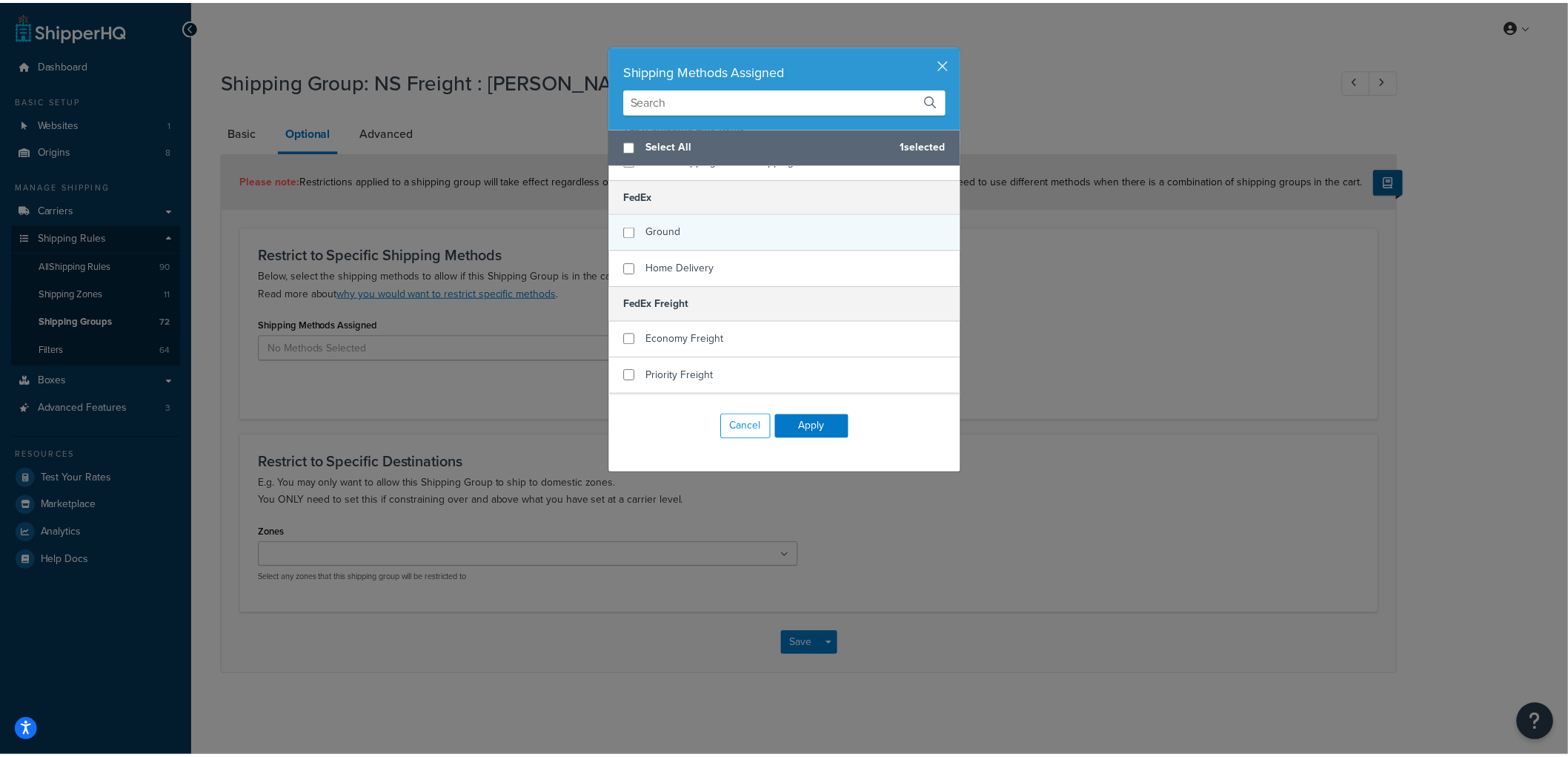
scroll to position [411, 0]
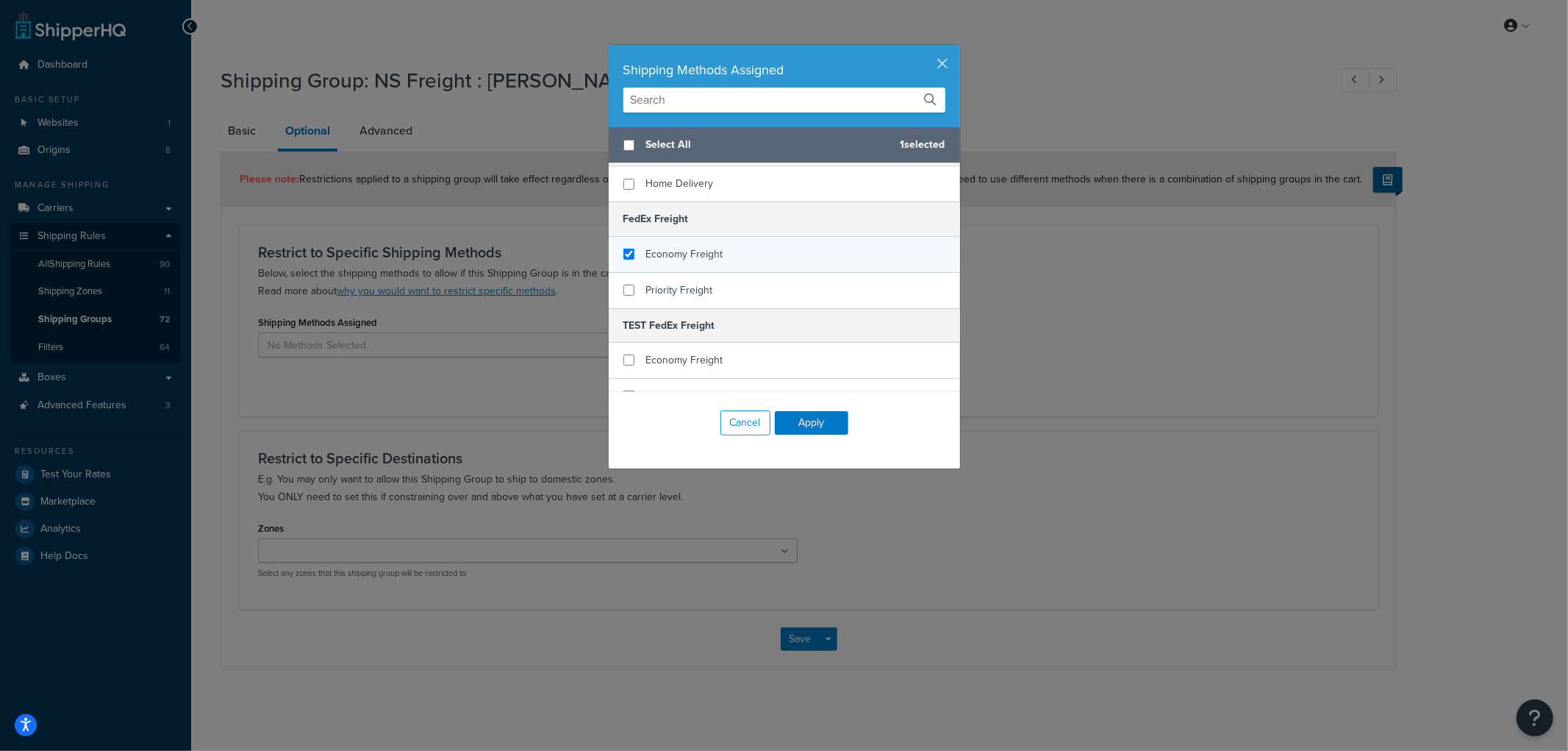
checkbox input "true"
click at [710, 246] on span "Economy Freight" at bounding box center [685, 253] width 77 height 15
checkbox input "true"
click at [694, 280] on div "Priority Freight" at bounding box center [680, 290] width 67 height 20
checkbox input "true"
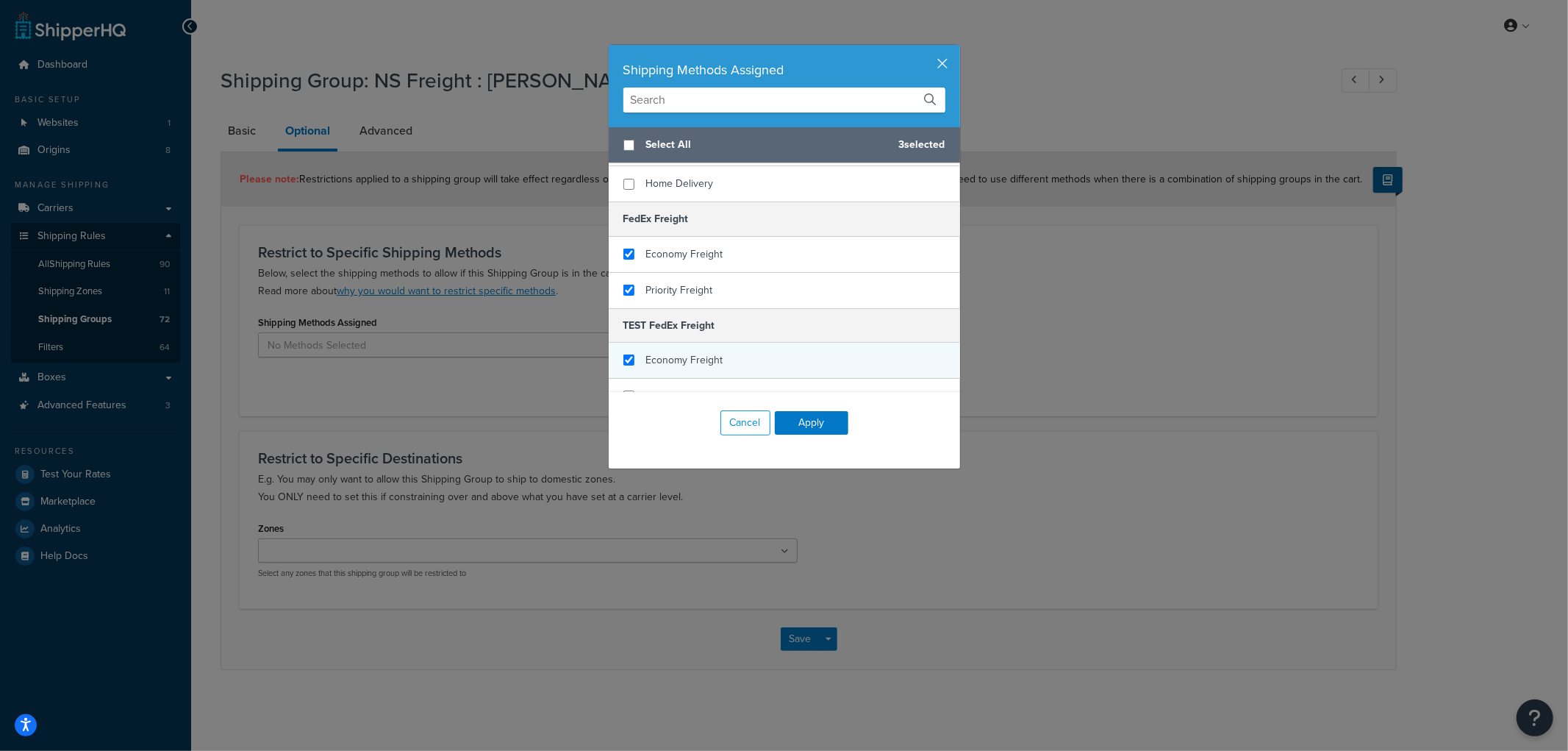
click at [686, 352] on span "Economy Freight" at bounding box center [685, 359] width 77 height 15
checkbox input "true"
click at [671, 388] on span "Priority Freight" at bounding box center [680, 395] width 67 height 15
click at [802, 422] on button "Apply" at bounding box center [811, 423] width 73 height 24
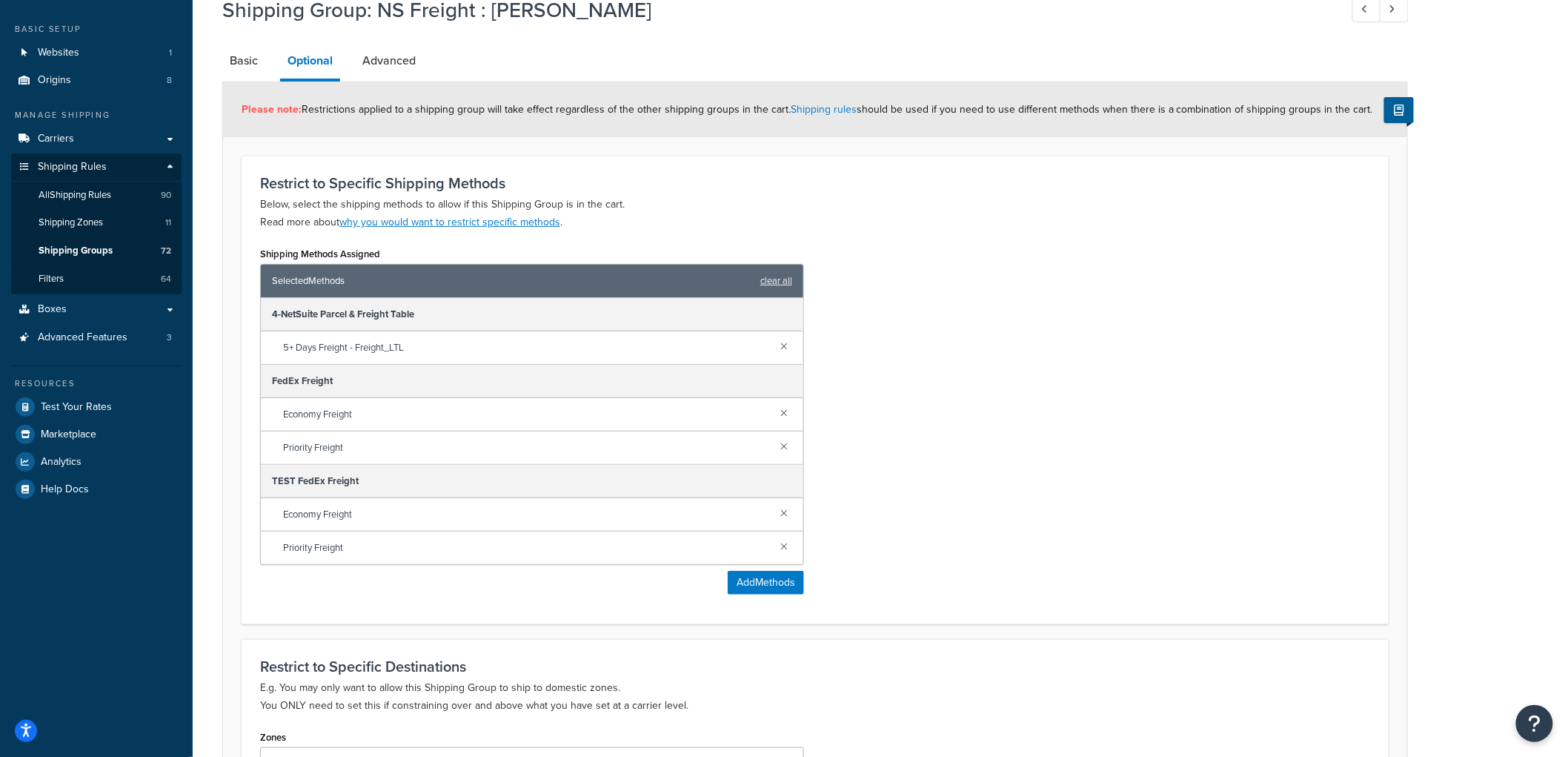
scroll to position [268, 0]
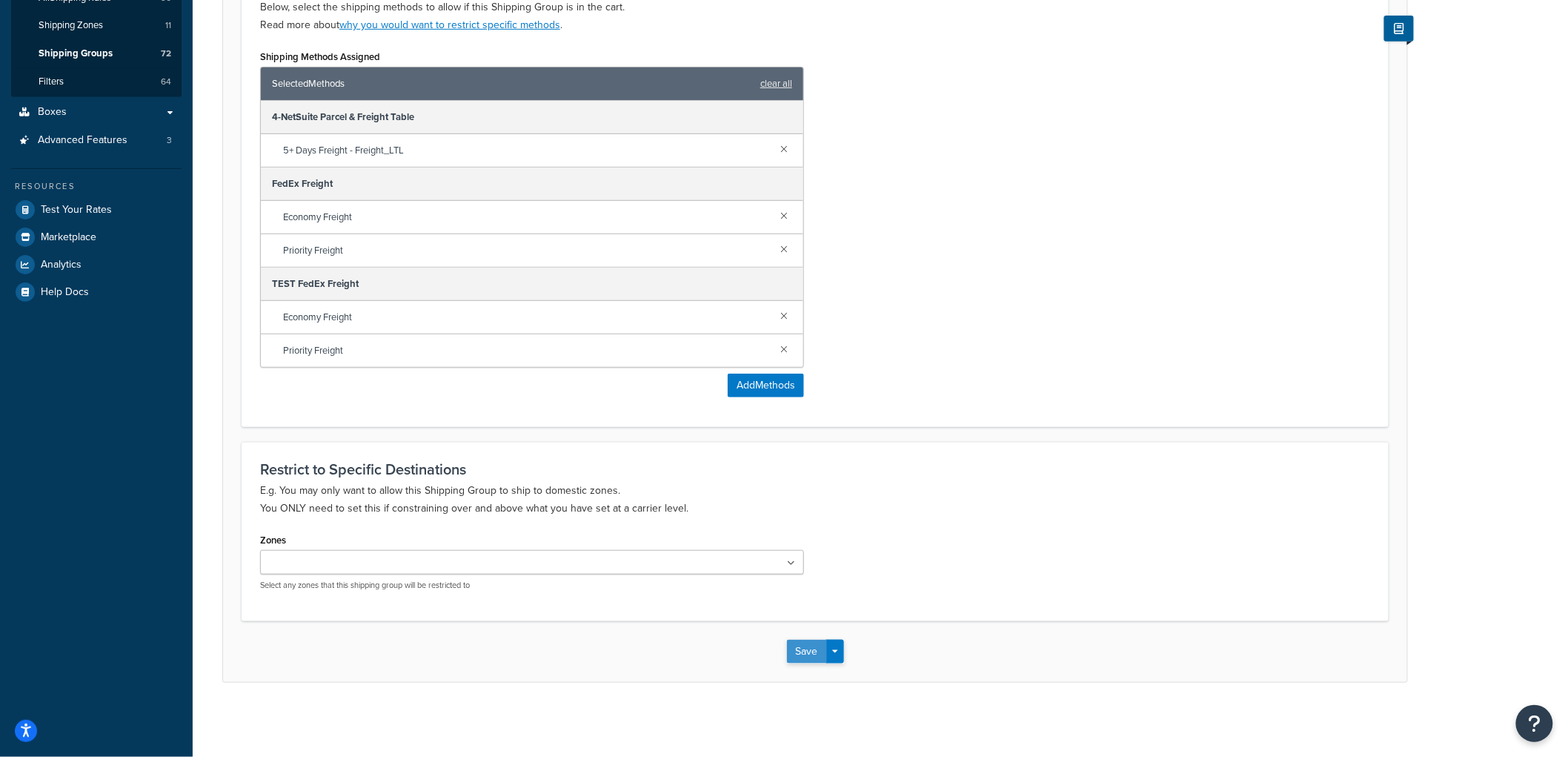
click at [805, 641] on button "Save" at bounding box center [807, 651] width 40 height 24
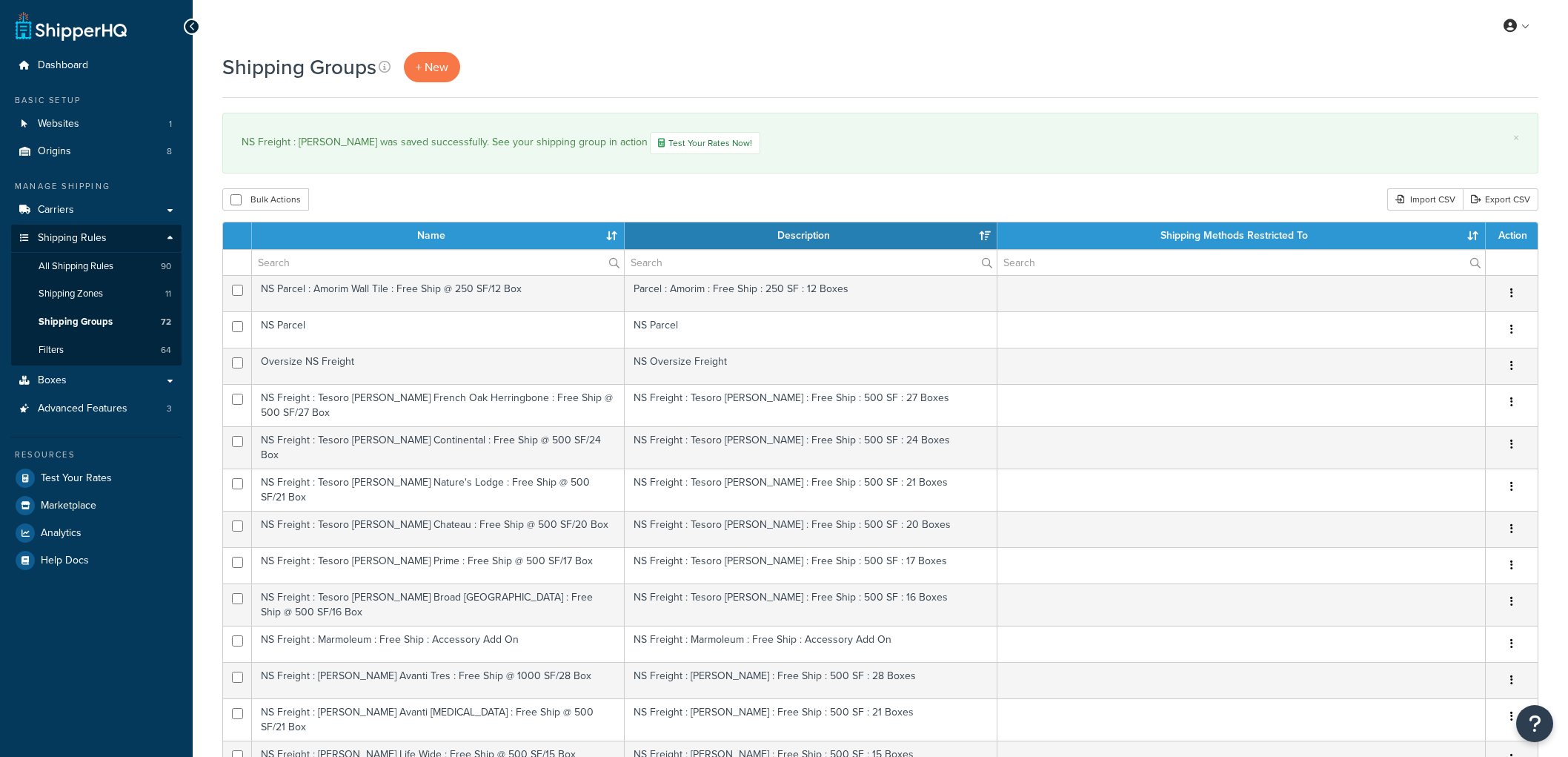
select select "15"
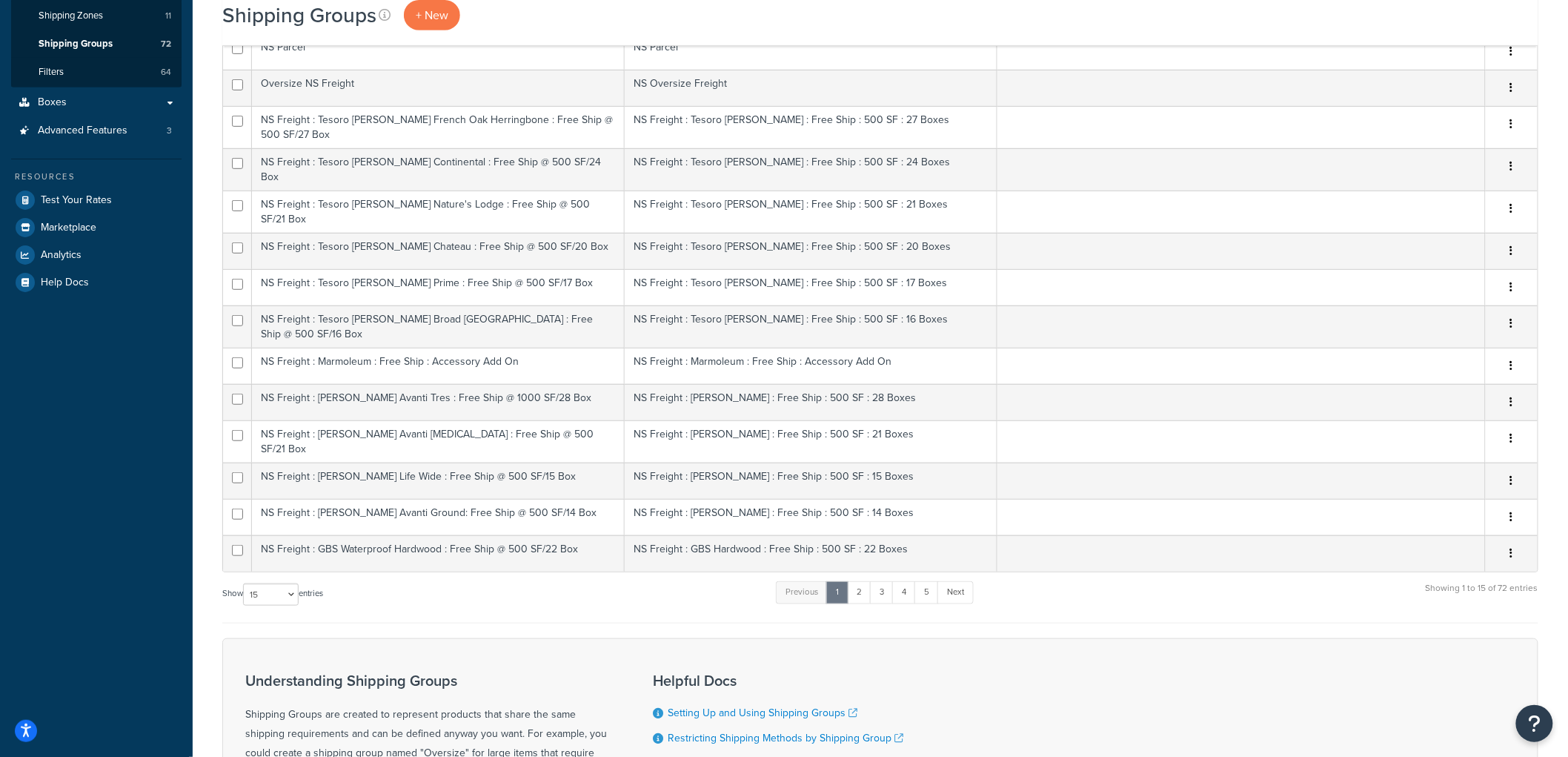
scroll to position [411, 0]
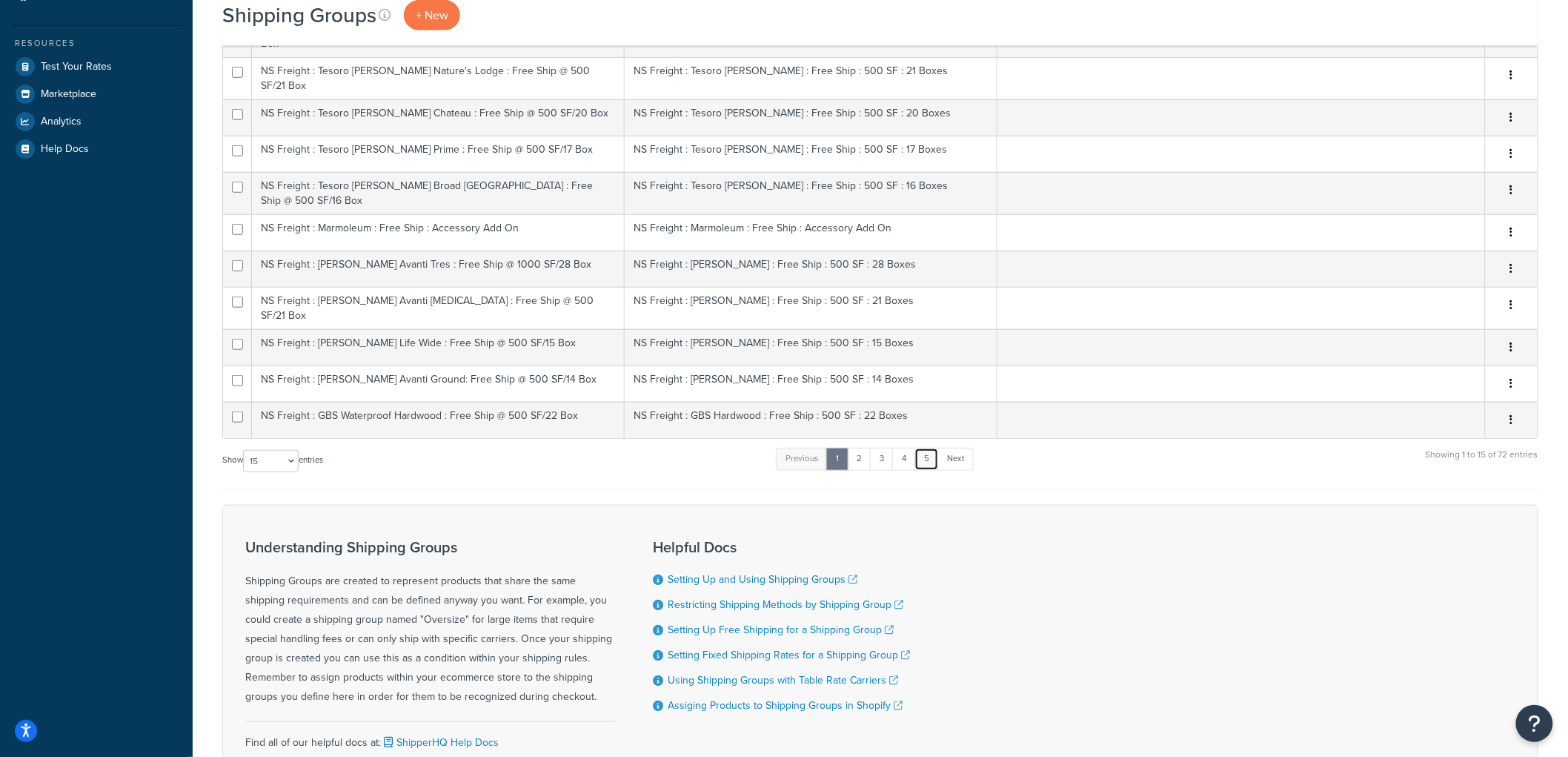
click at [937, 448] on link "5" at bounding box center [926, 458] width 24 height 22
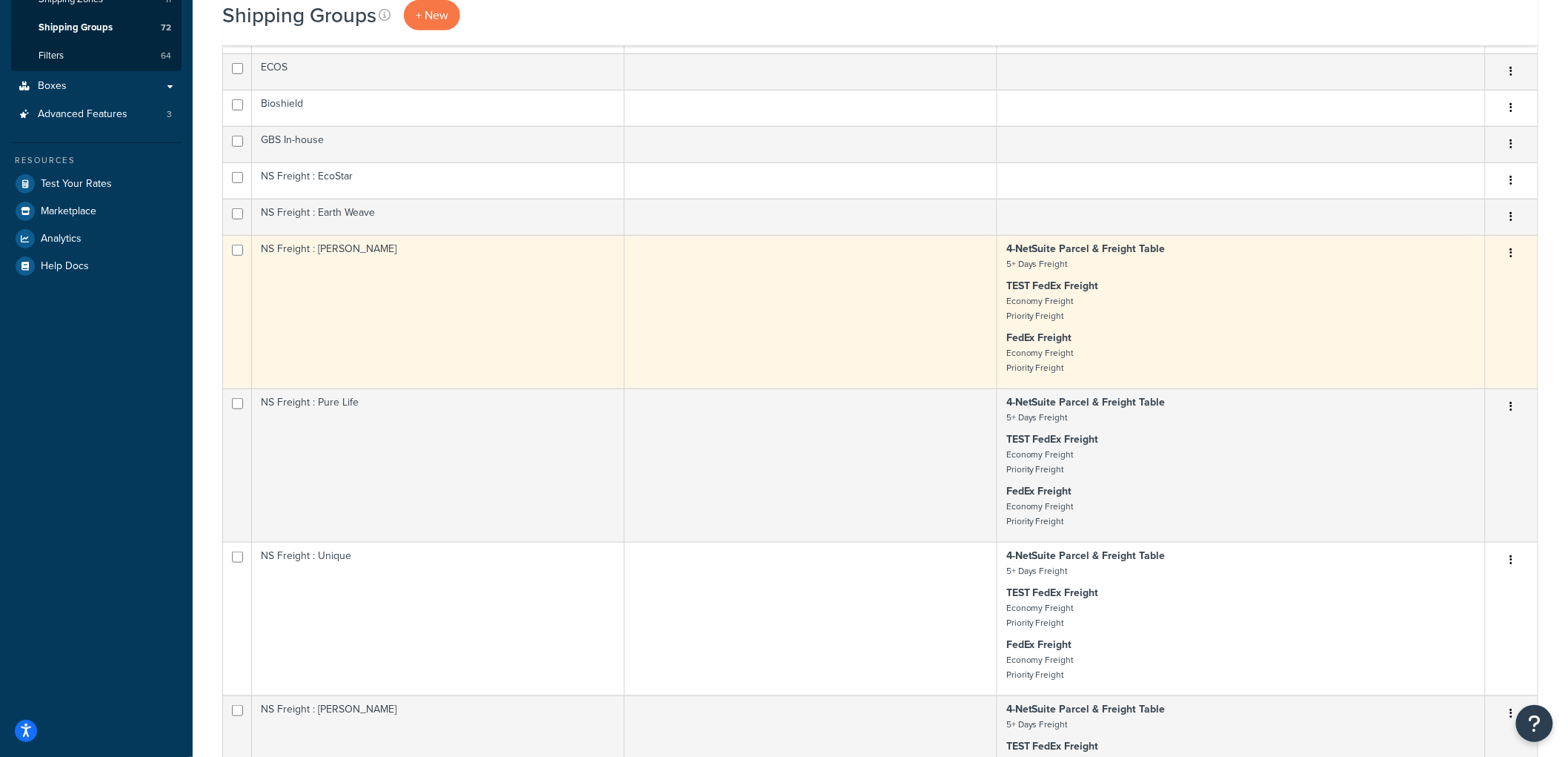
scroll to position [129, 0]
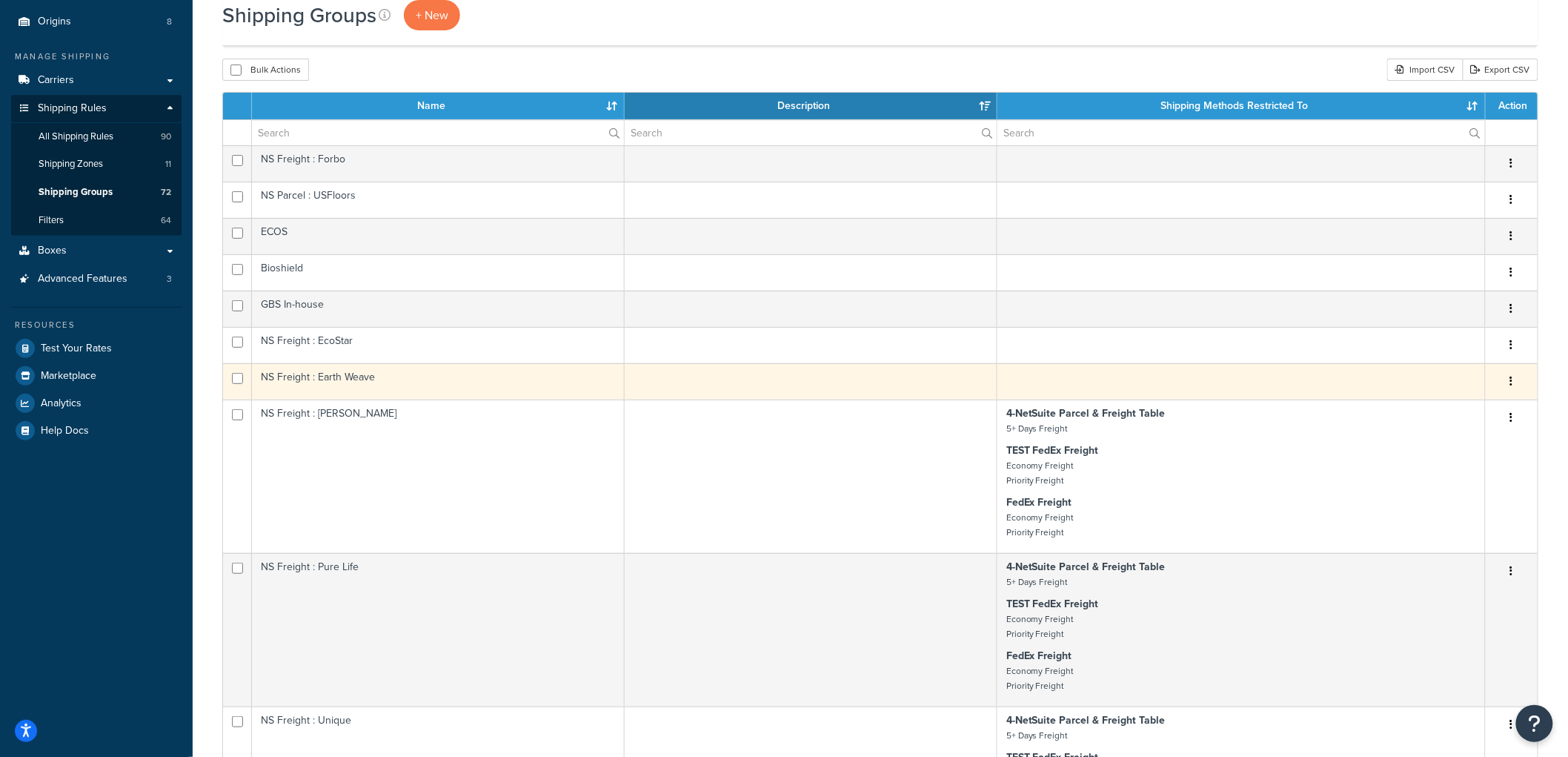
click at [465, 386] on td "NS Freight : Earth Weave" at bounding box center [439, 381] width 373 height 37
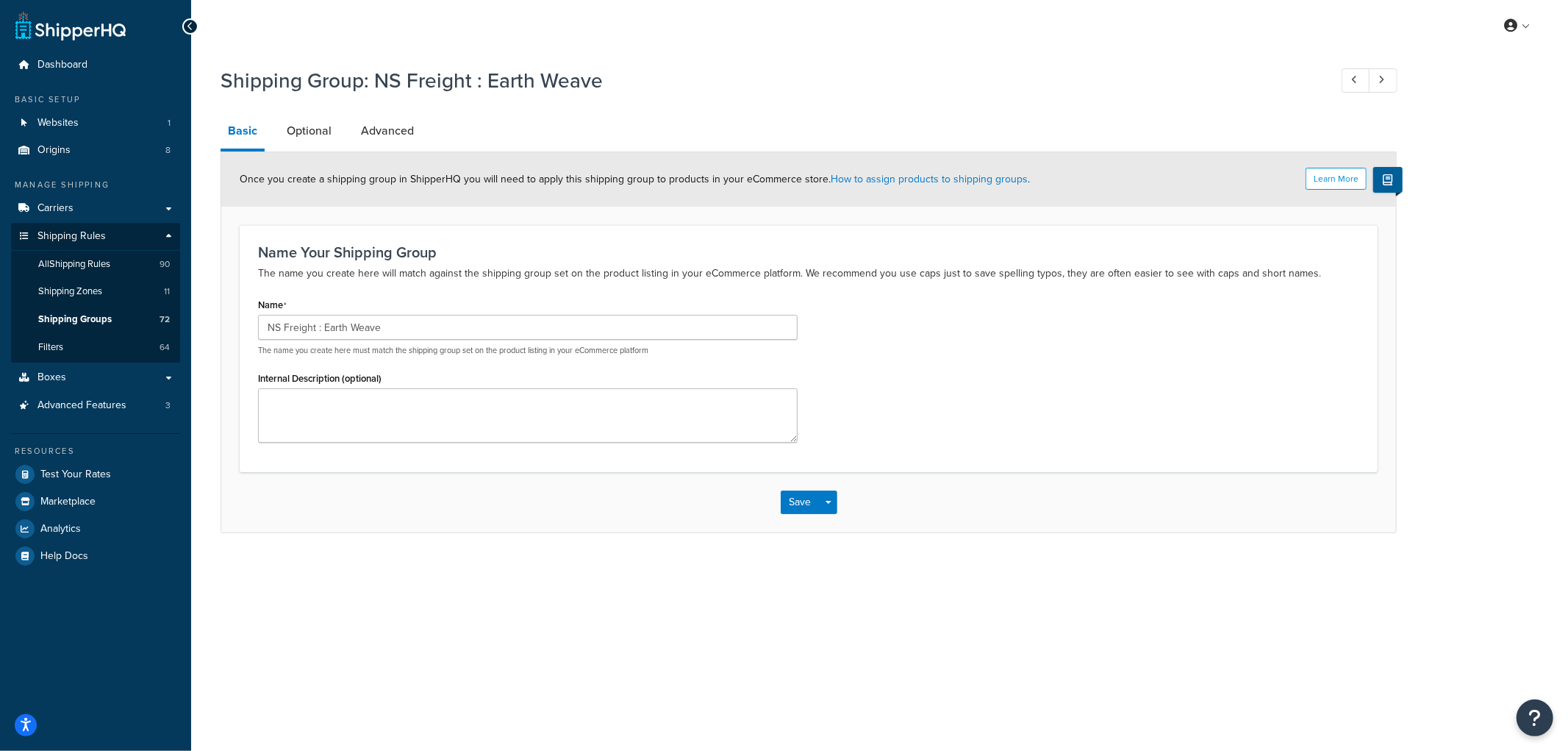
click at [338, 136] on li "Optional" at bounding box center [317, 131] width 74 height 35
click at [332, 136] on link "Optional" at bounding box center [309, 131] width 59 height 35
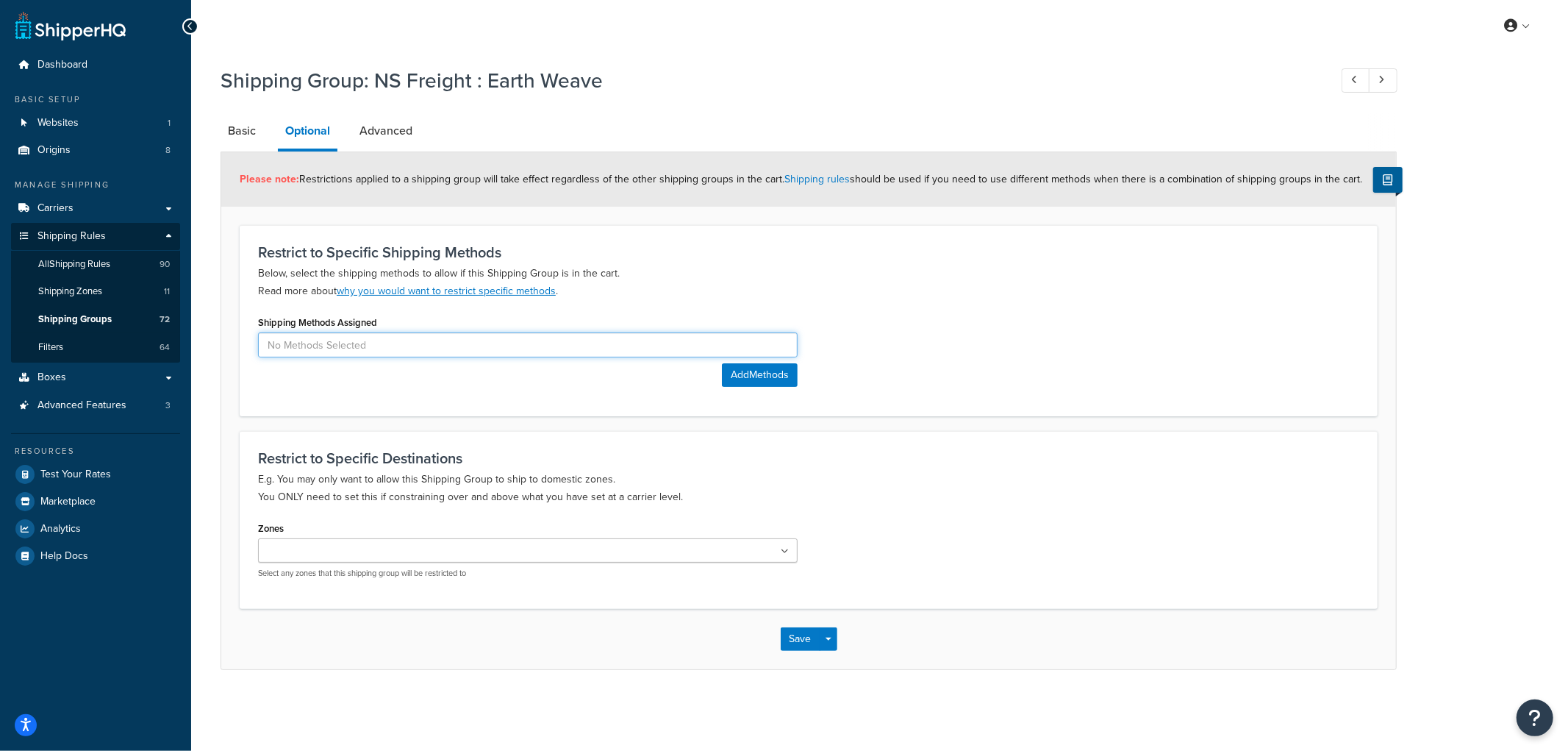
click at [435, 341] on input at bounding box center [528, 345] width 539 height 25
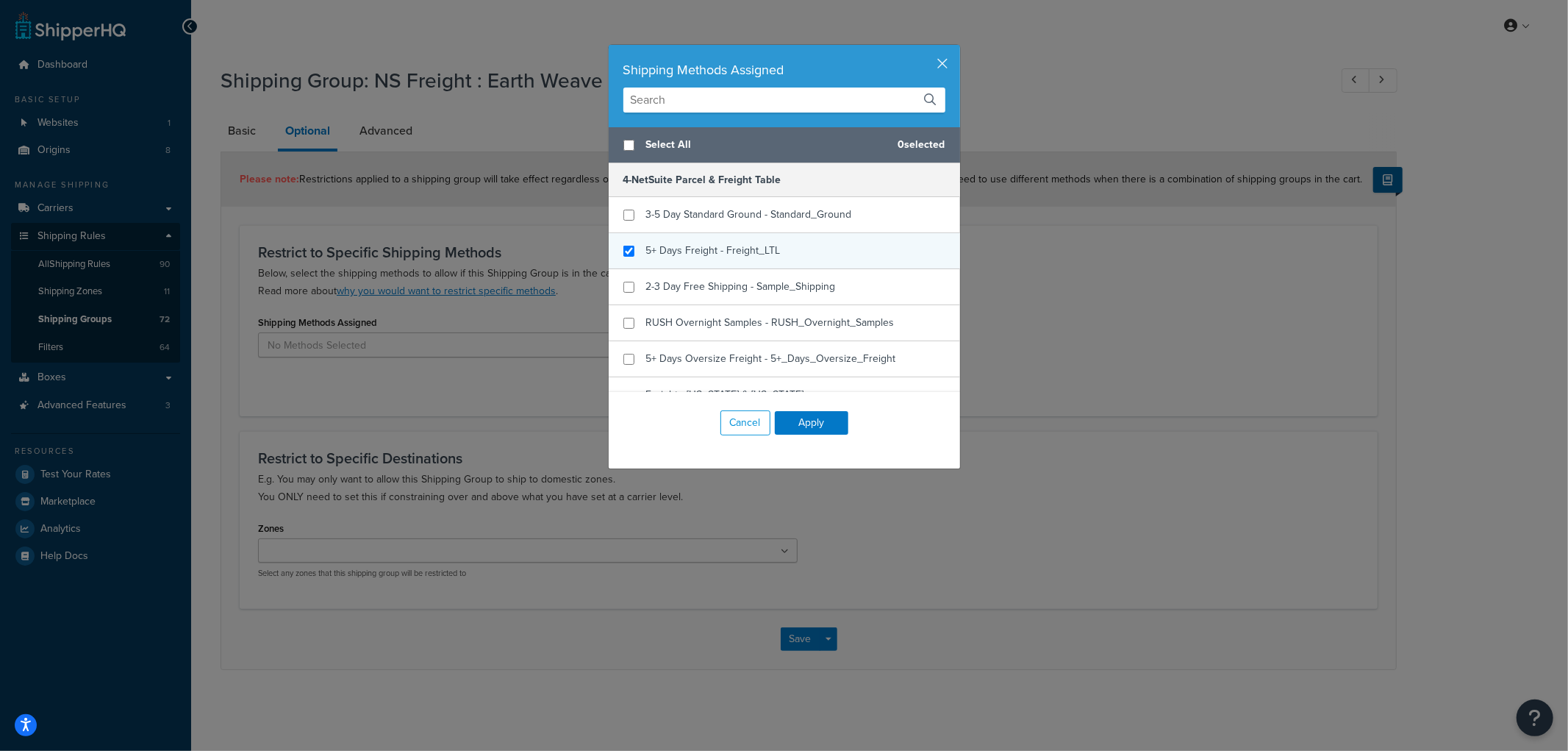
checkbox input "true"
click at [769, 259] on div "5+ Days Freight - Freight_LTL" at bounding box center [714, 250] width 134 height 20
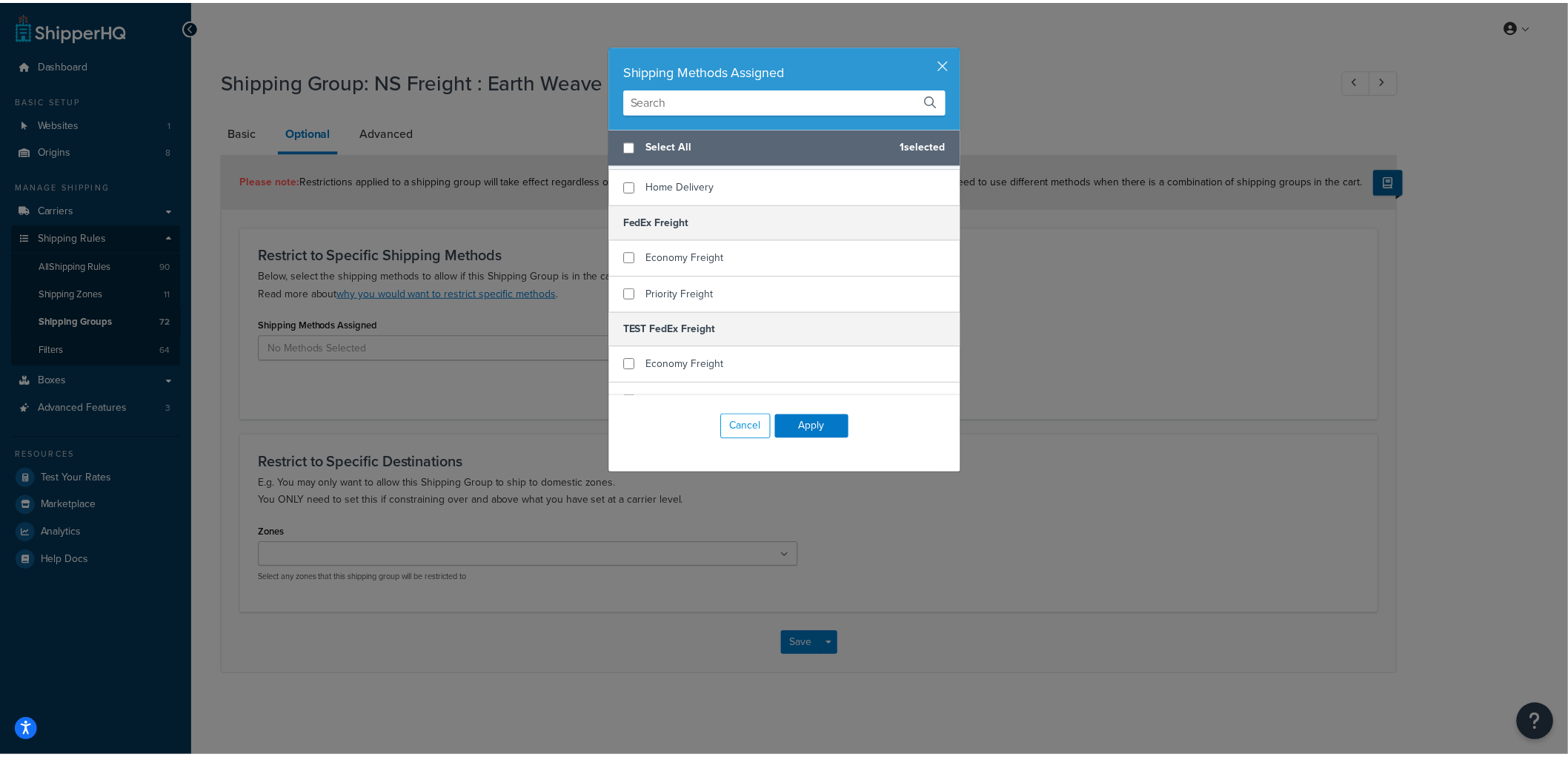
scroll to position [411, 0]
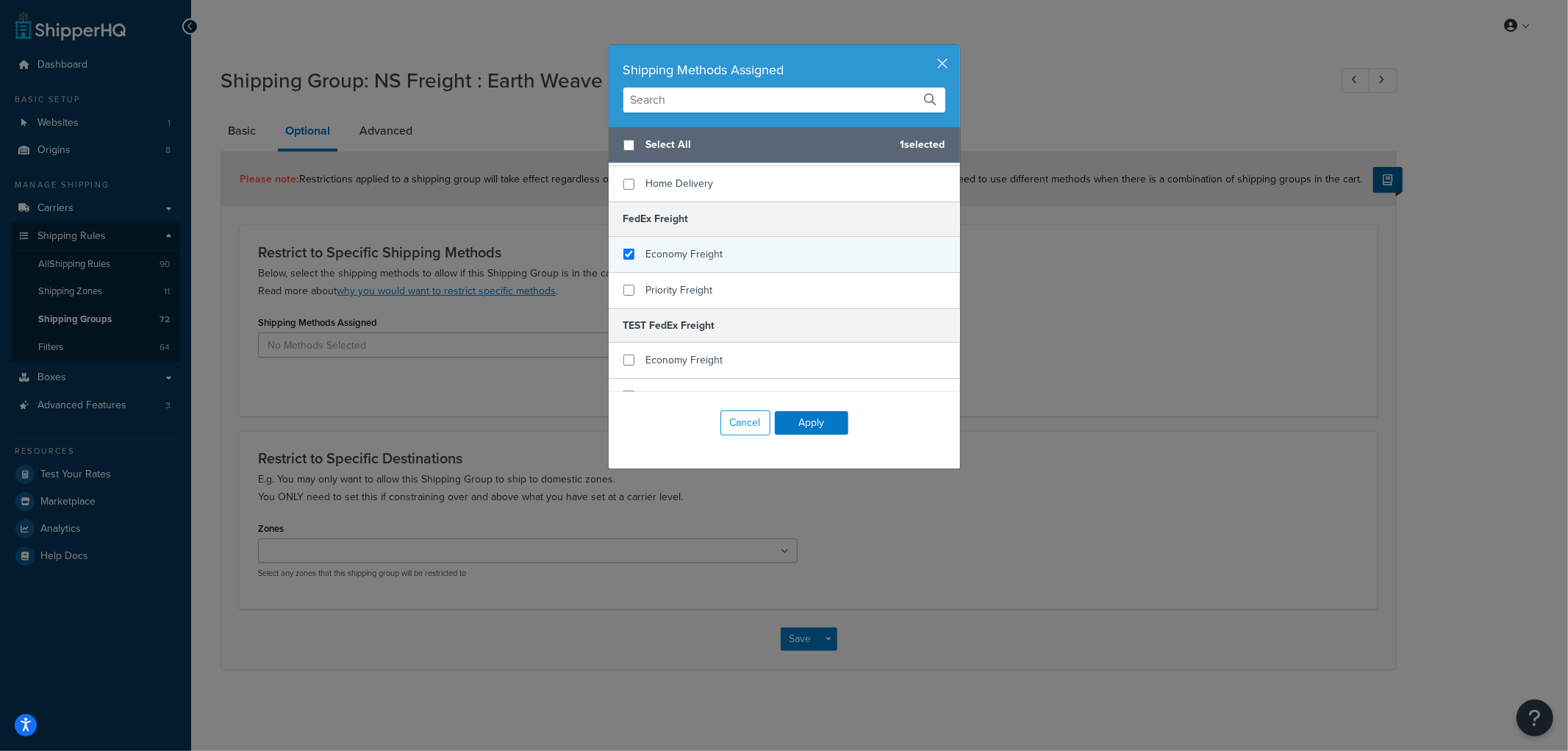
checkbox input "true"
click at [710, 244] on div "Economy Freight" at bounding box center [685, 254] width 77 height 20
checkbox input "true"
click at [694, 282] on span "Priority Freight" at bounding box center [680, 289] width 67 height 15
checkbox input "true"
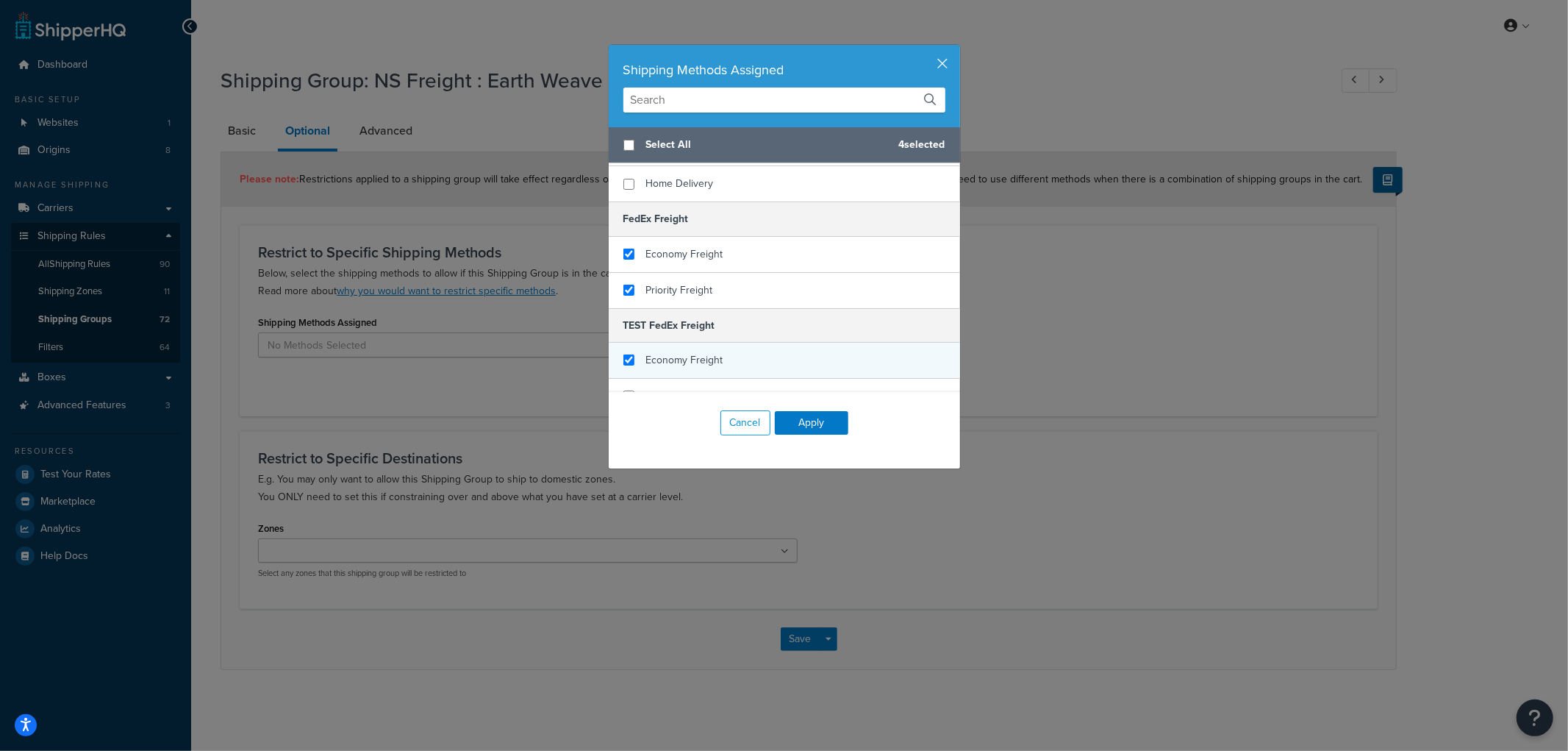
click at [686, 351] on div "Economy Freight" at bounding box center [784, 360] width 351 height 36
checkbox input "true"
click at [680, 386] on div "Priority Freight" at bounding box center [680, 395] width 67 height 20
click at [791, 416] on button "Apply" at bounding box center [811, 423] width 73 height 24
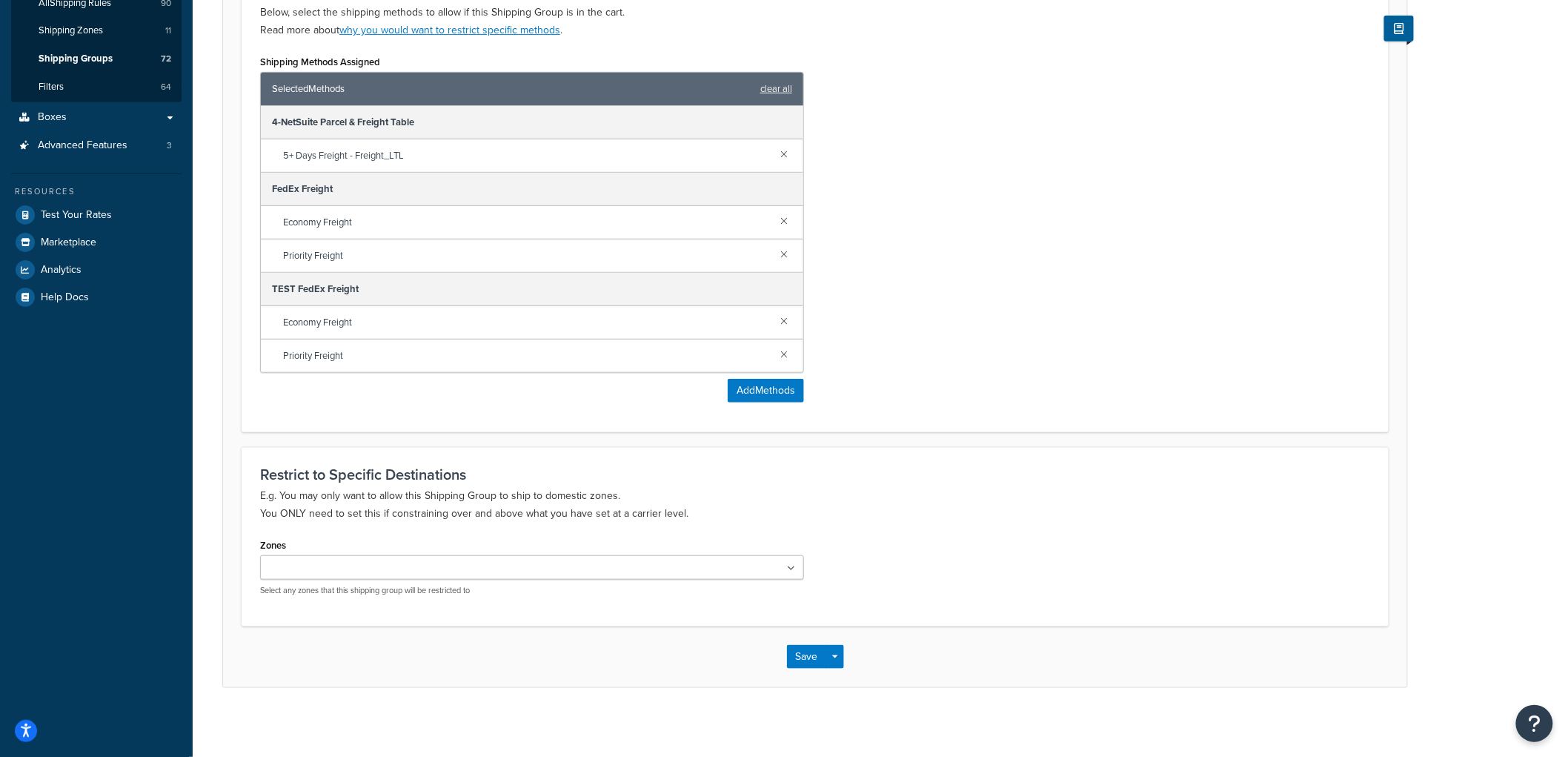
scroll to position [268, 0]
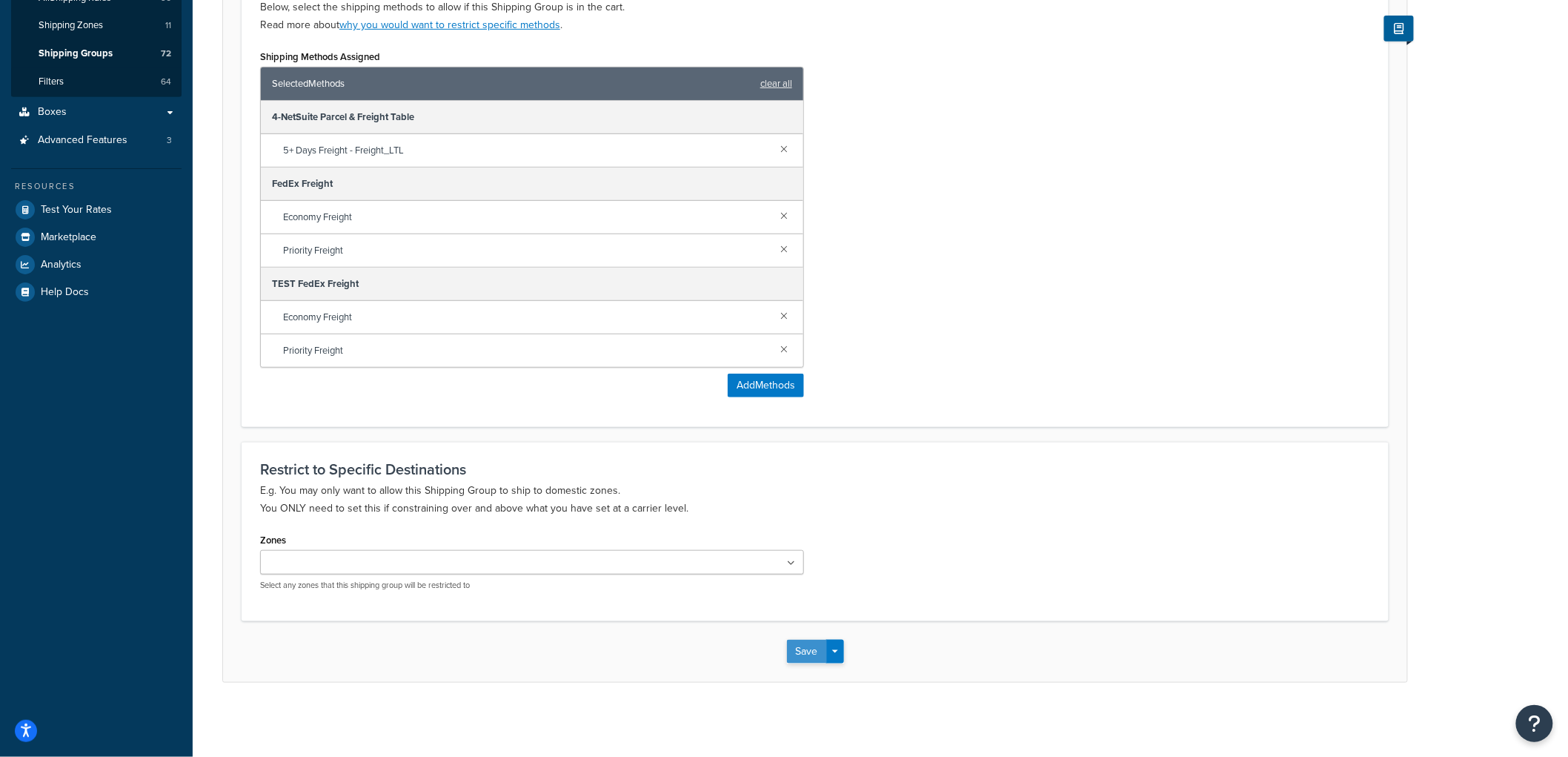
click at [806, 656] on button "Save" at bounding box center [807, 651] width 40 height 24
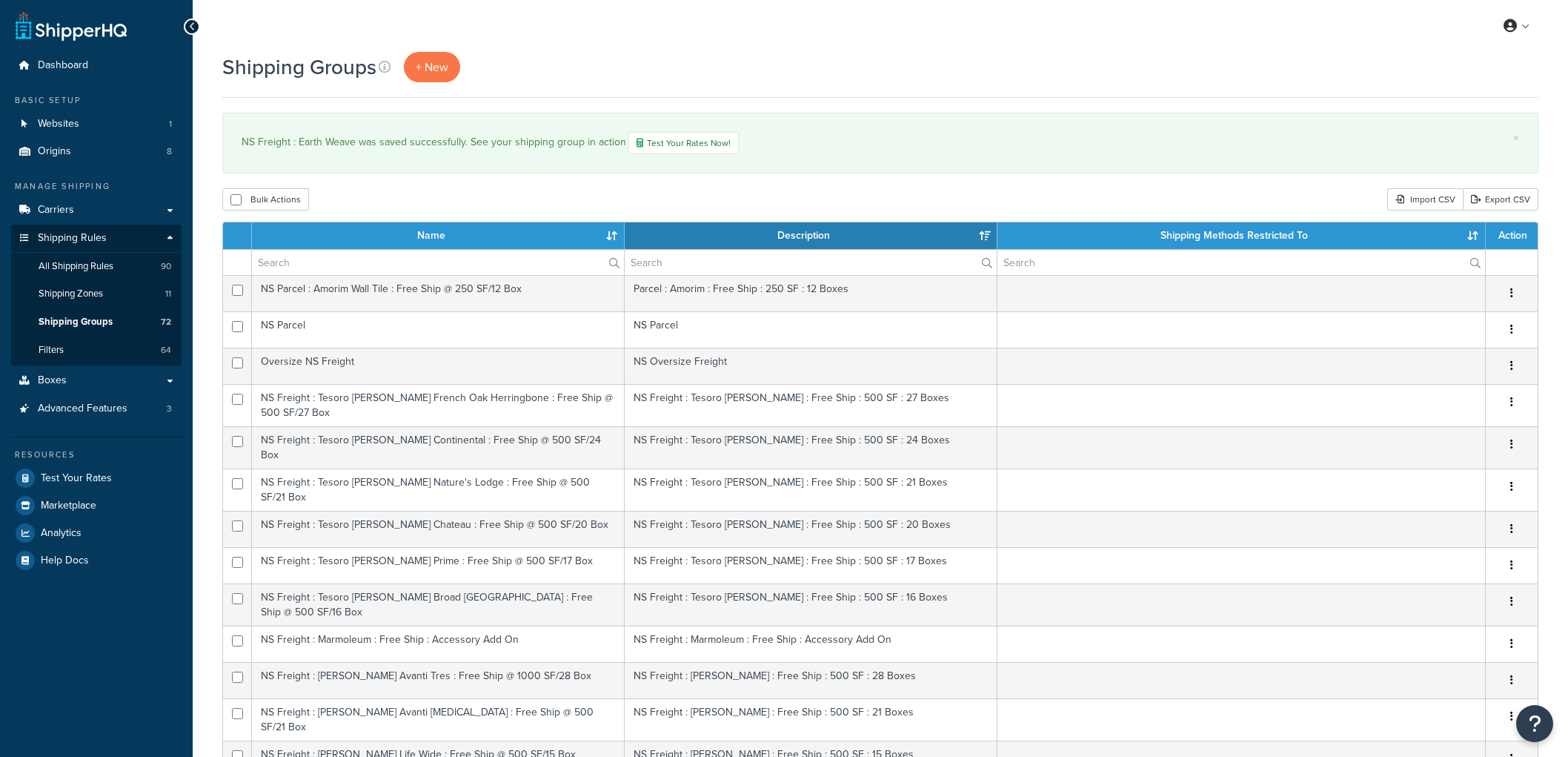
select select "15"
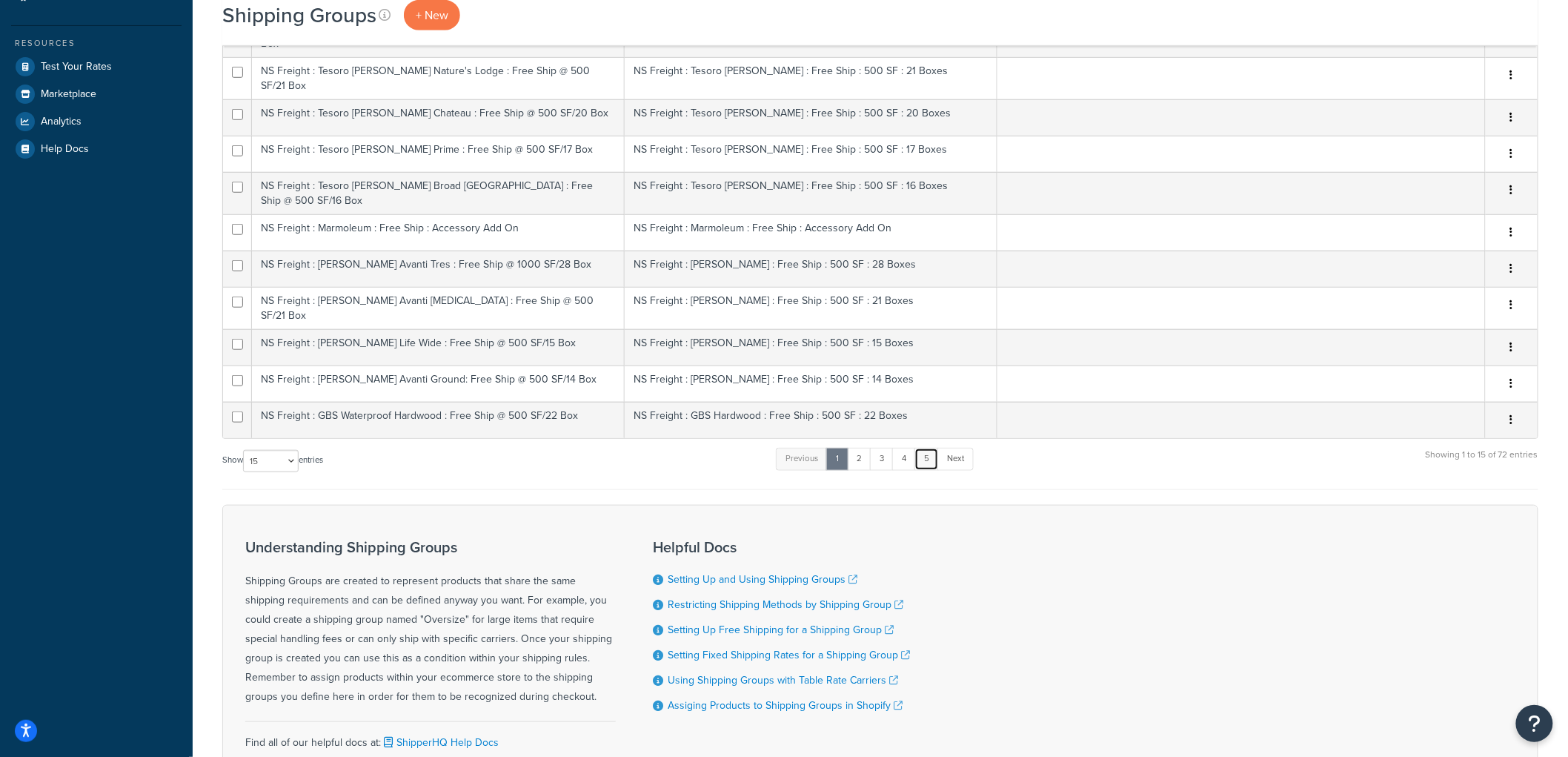
click at [929, 448] on link "5" at bounding box center [926, 458] width 24 height 22
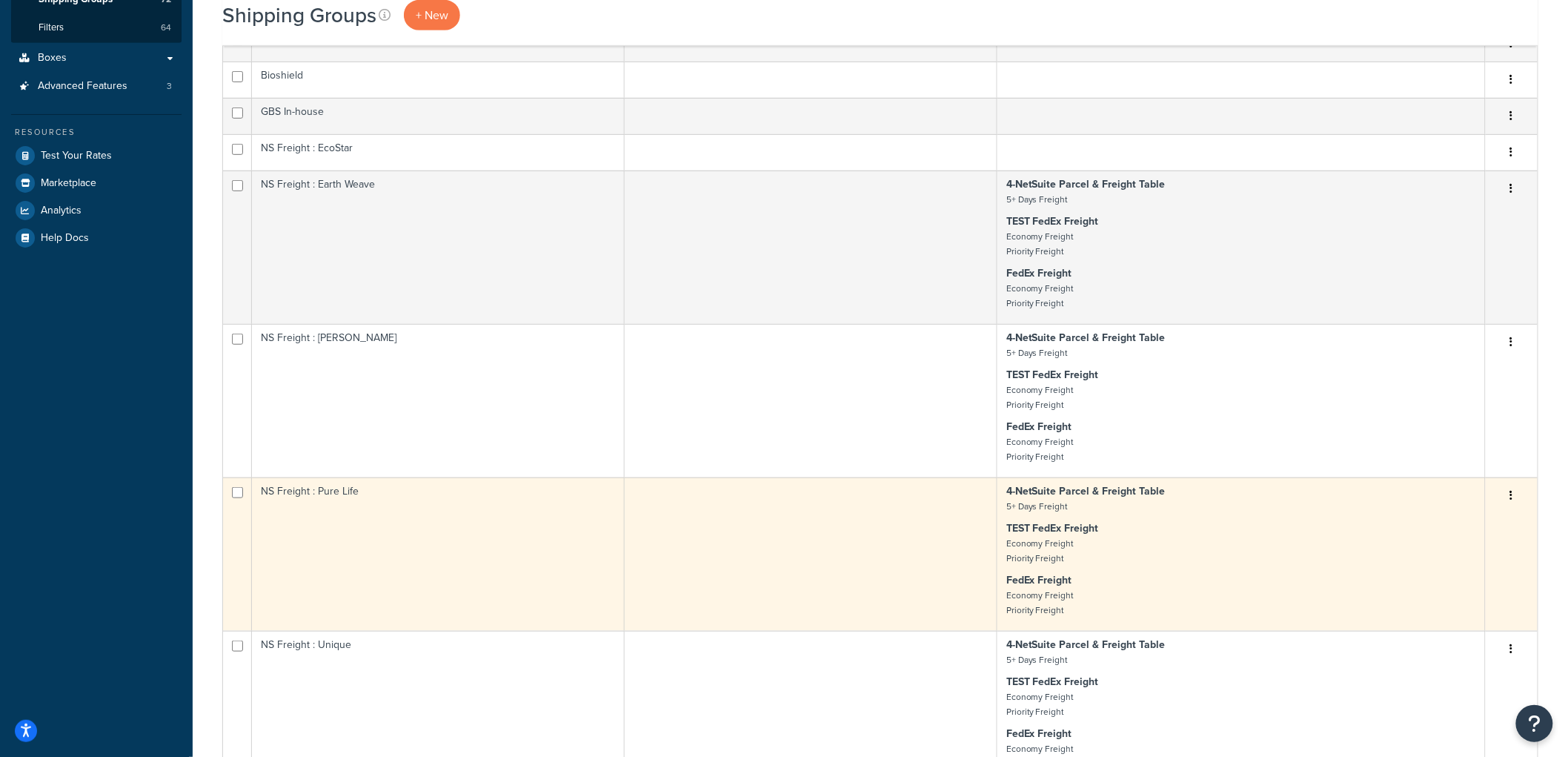
scroll to position [249, 0]
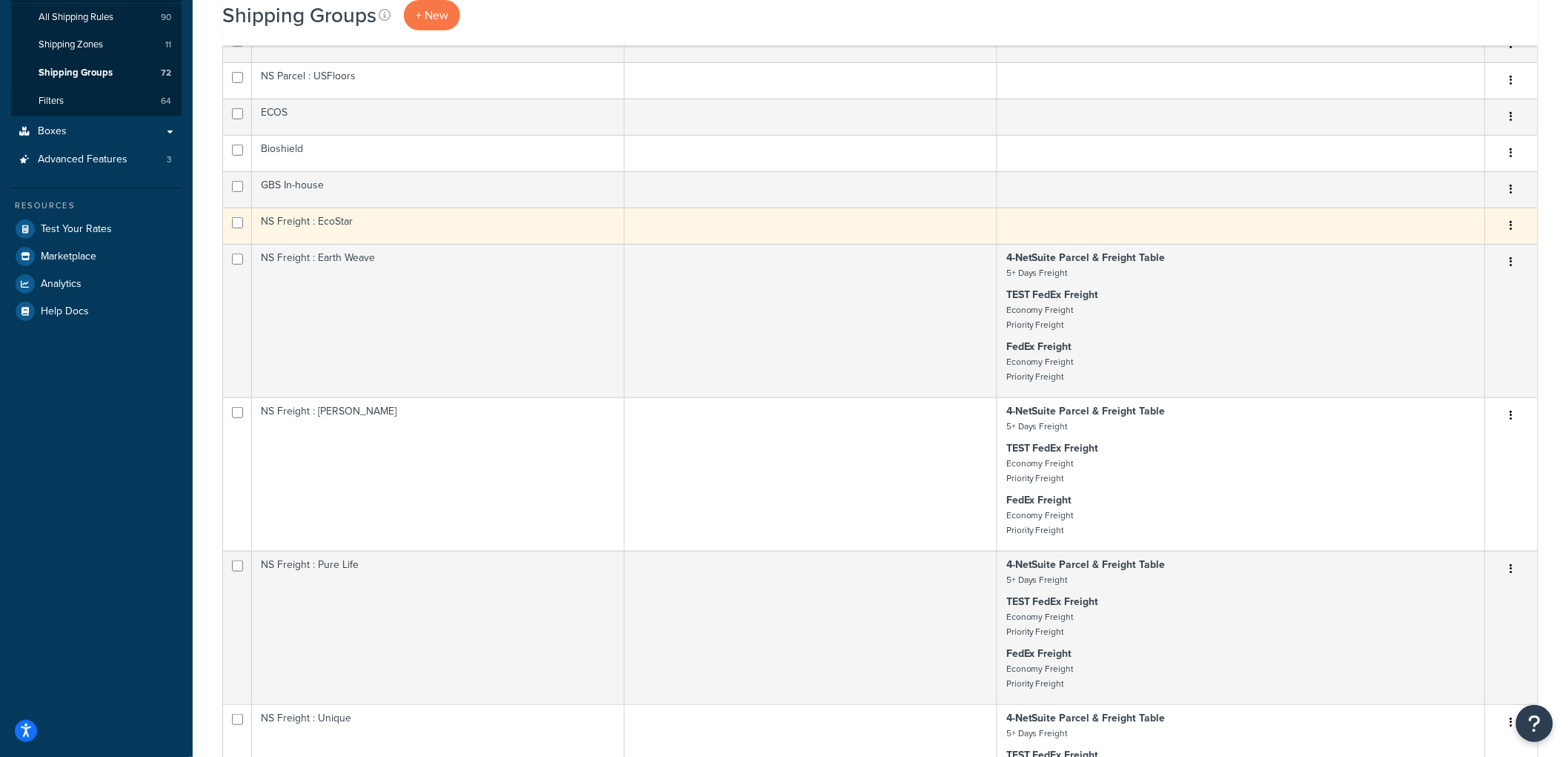
click at [492, 235] on td "NS Freight : EcoStar" at bounding box center [439, 226] width 373 height 37
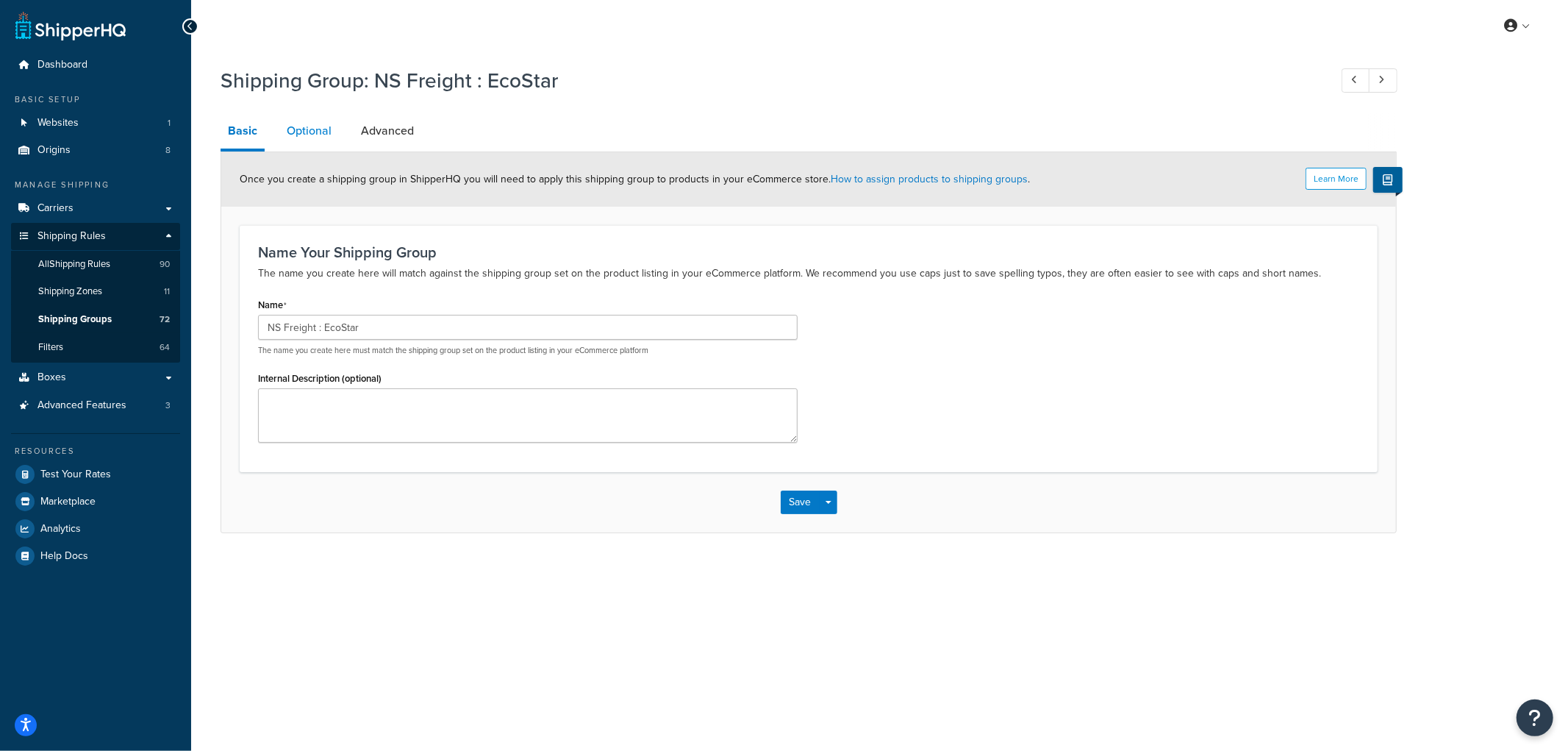
click at [333, 137] on link "Optional" at bounding box center [309, 131] width 59 height 35
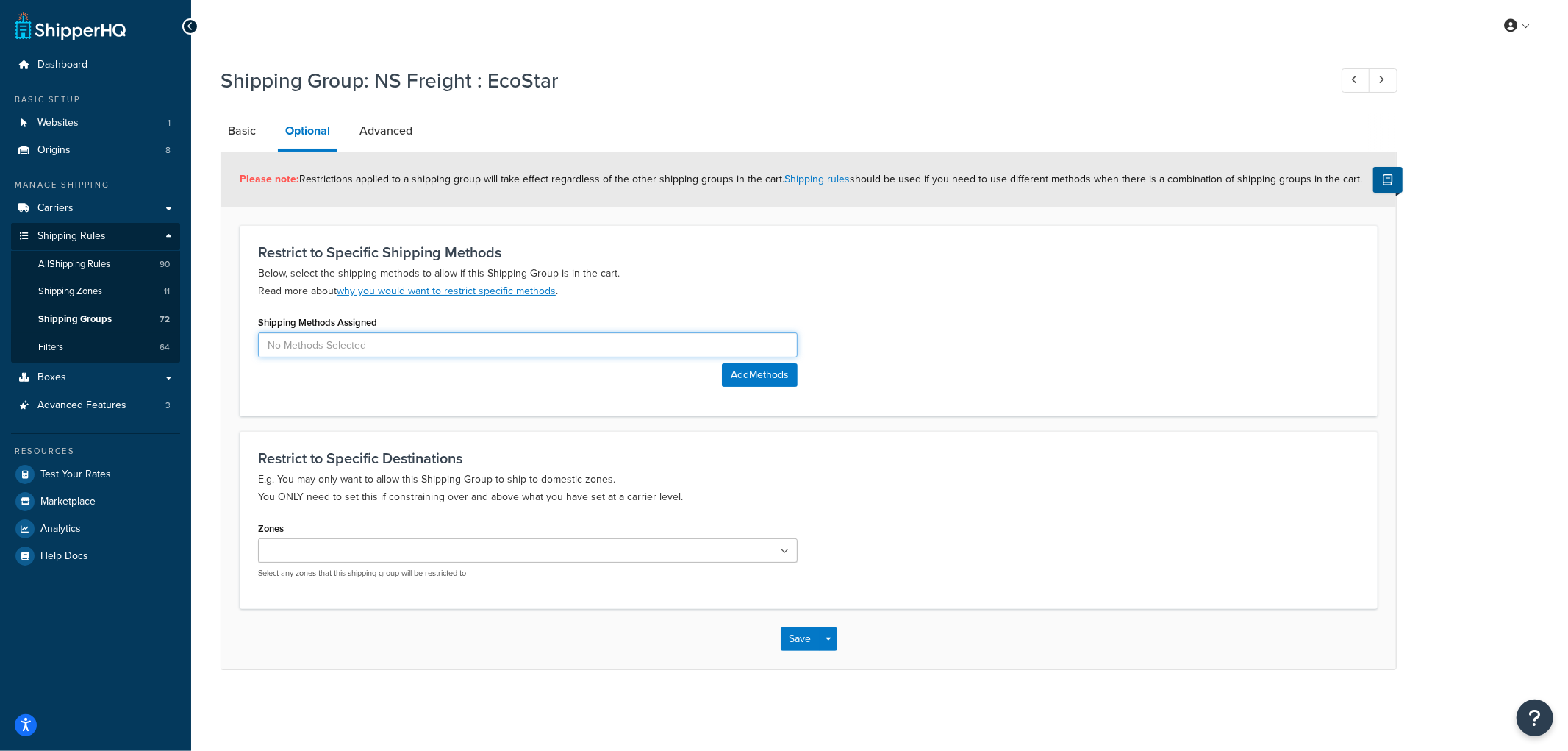
click at [373, 346] on input at bounding box center [528, 345] width 539 height 25
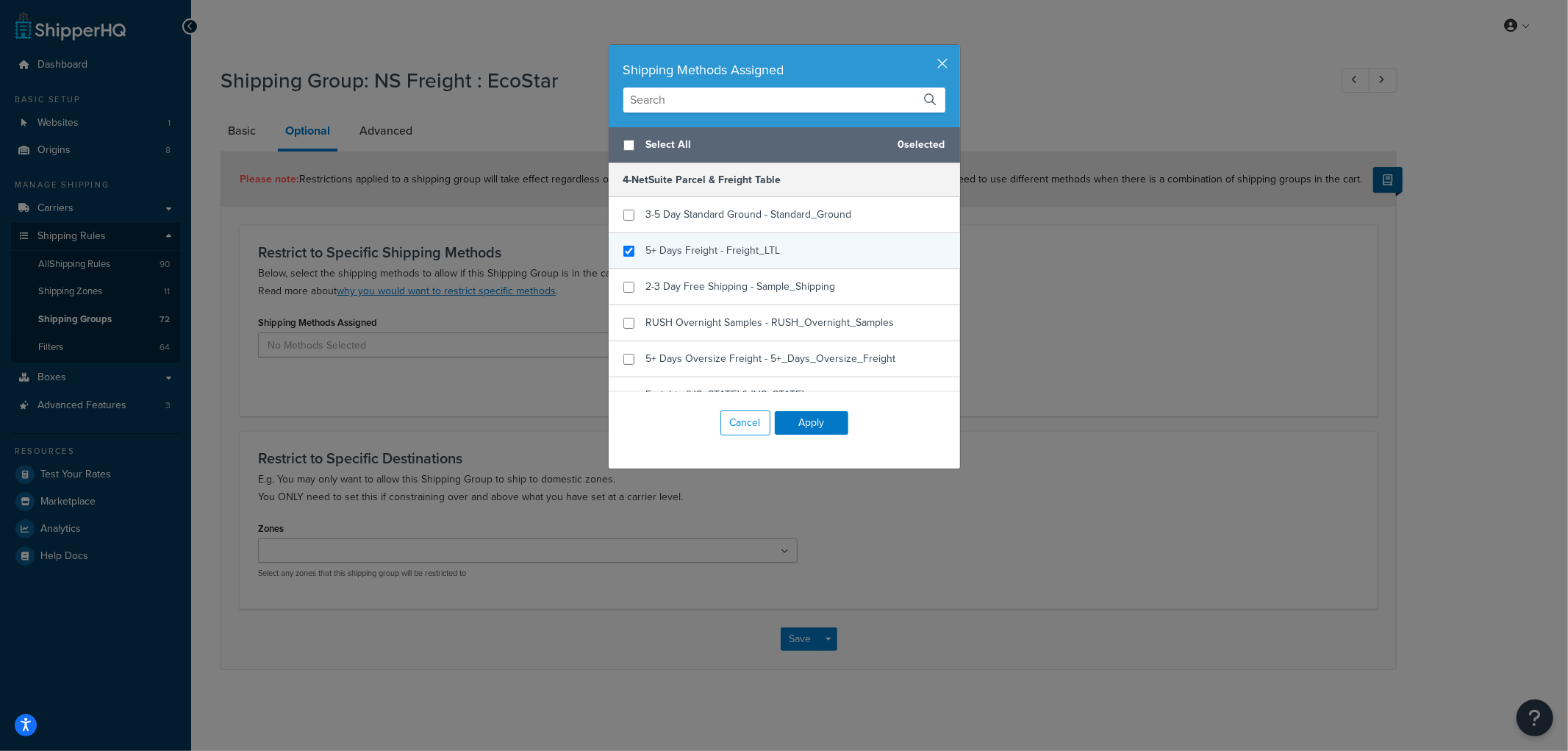
checkbox input "true"
click at [755, 248] on span "5+ Days Freight - Freight_LTL" at bounding box center [714, 249] width 134 height 15
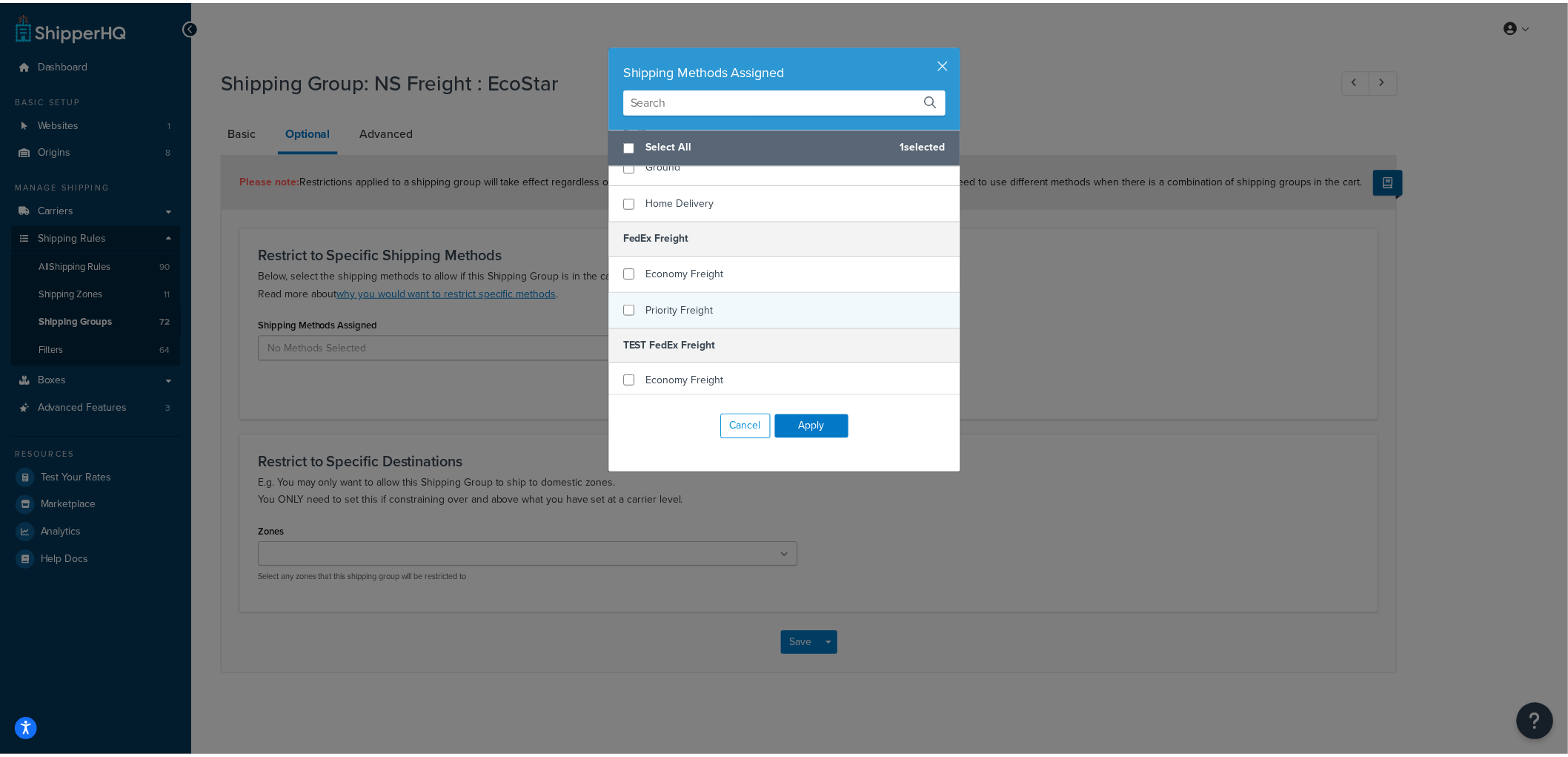
scroll to position [411, 0]
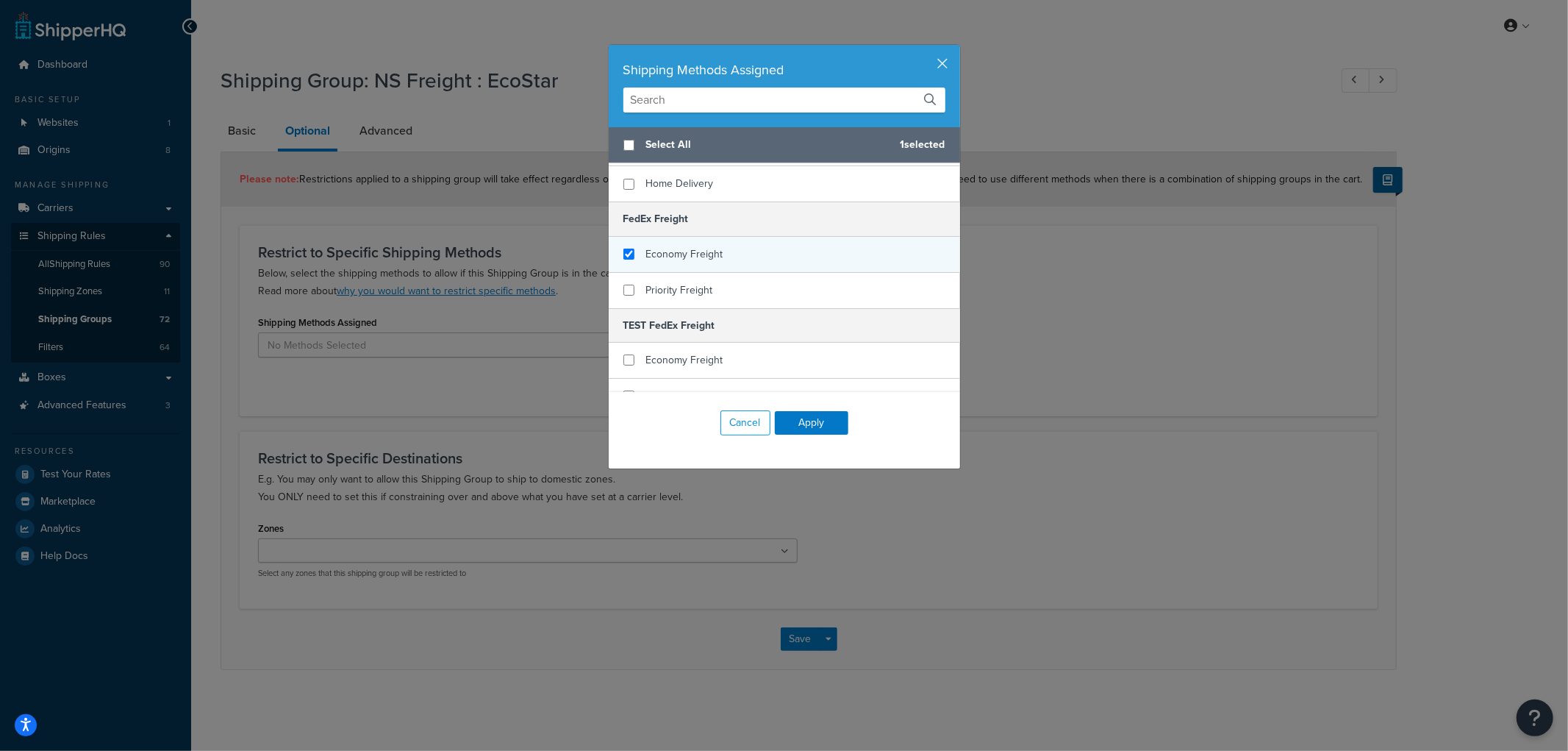
checkbox input "true"
click at [672, 250] on div "Economy Freight" at bounding box center [784, 255] width 351 height 36
checkbox input "true"
click at [667, 282] on span "Priority Freight" at bounding box center [680, 289] width 67 height 15
checkbox input "true"
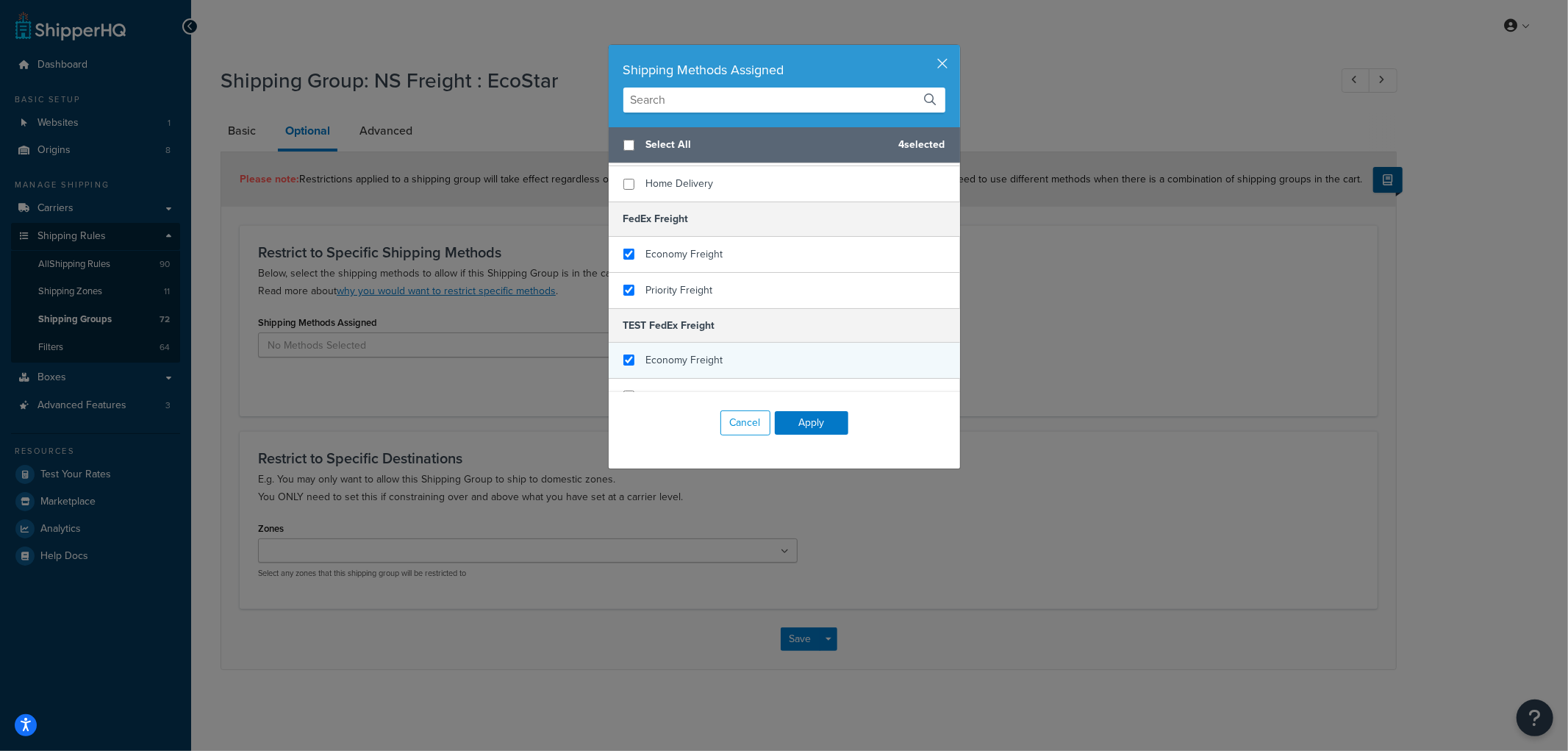
click at [663, 352] on span "Economy Freight" at bounding box center [685, 359] width 77 height 15
checkbox input "true"
click at [658, 388] on span "Priority Freight" at bounding box center [680, 395] width 67 height 15
click at [807, 420] on button "Apply" at bounding box center [811, 423] width 73 height 24
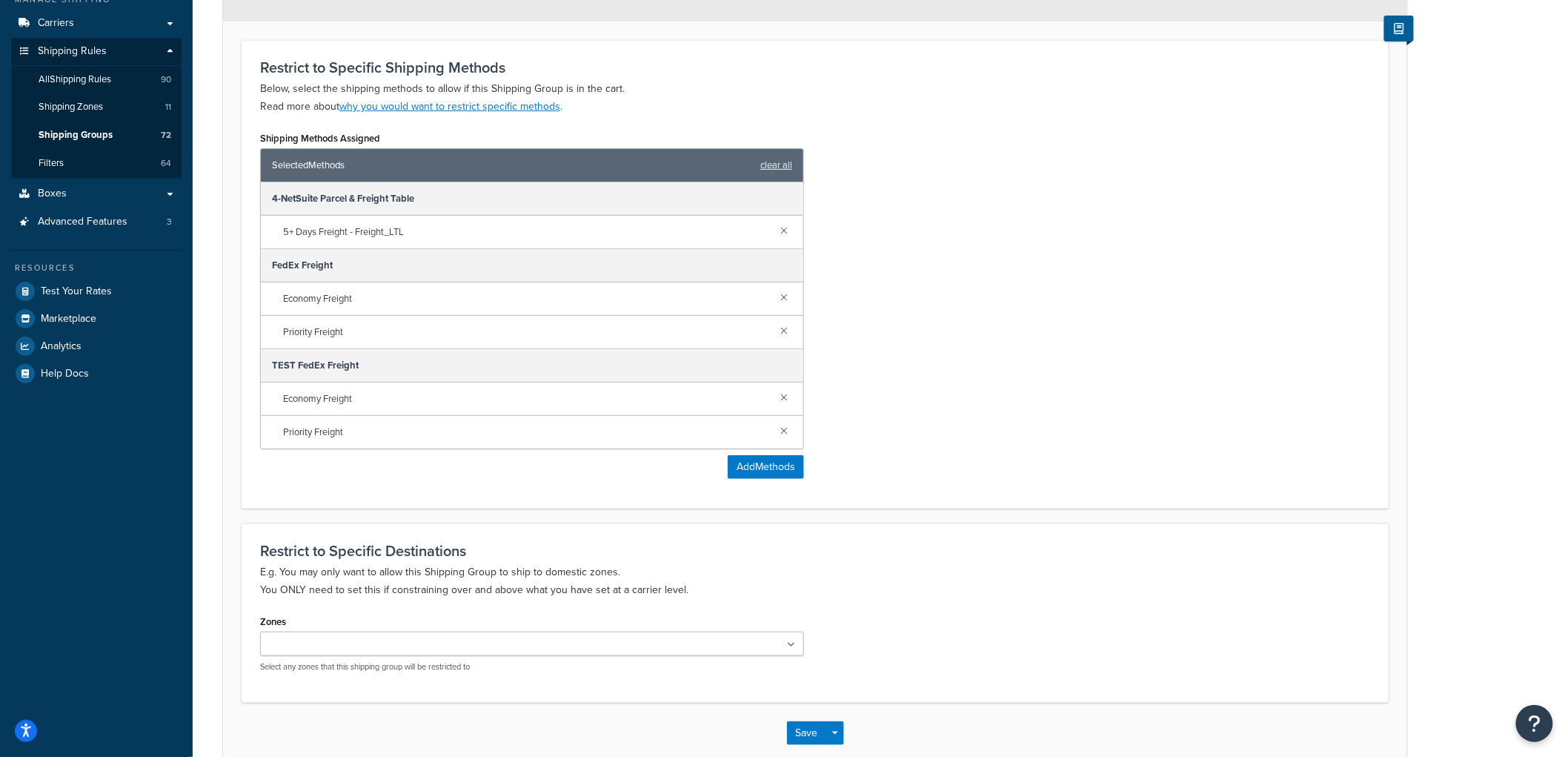
scroll to position [268, 0]
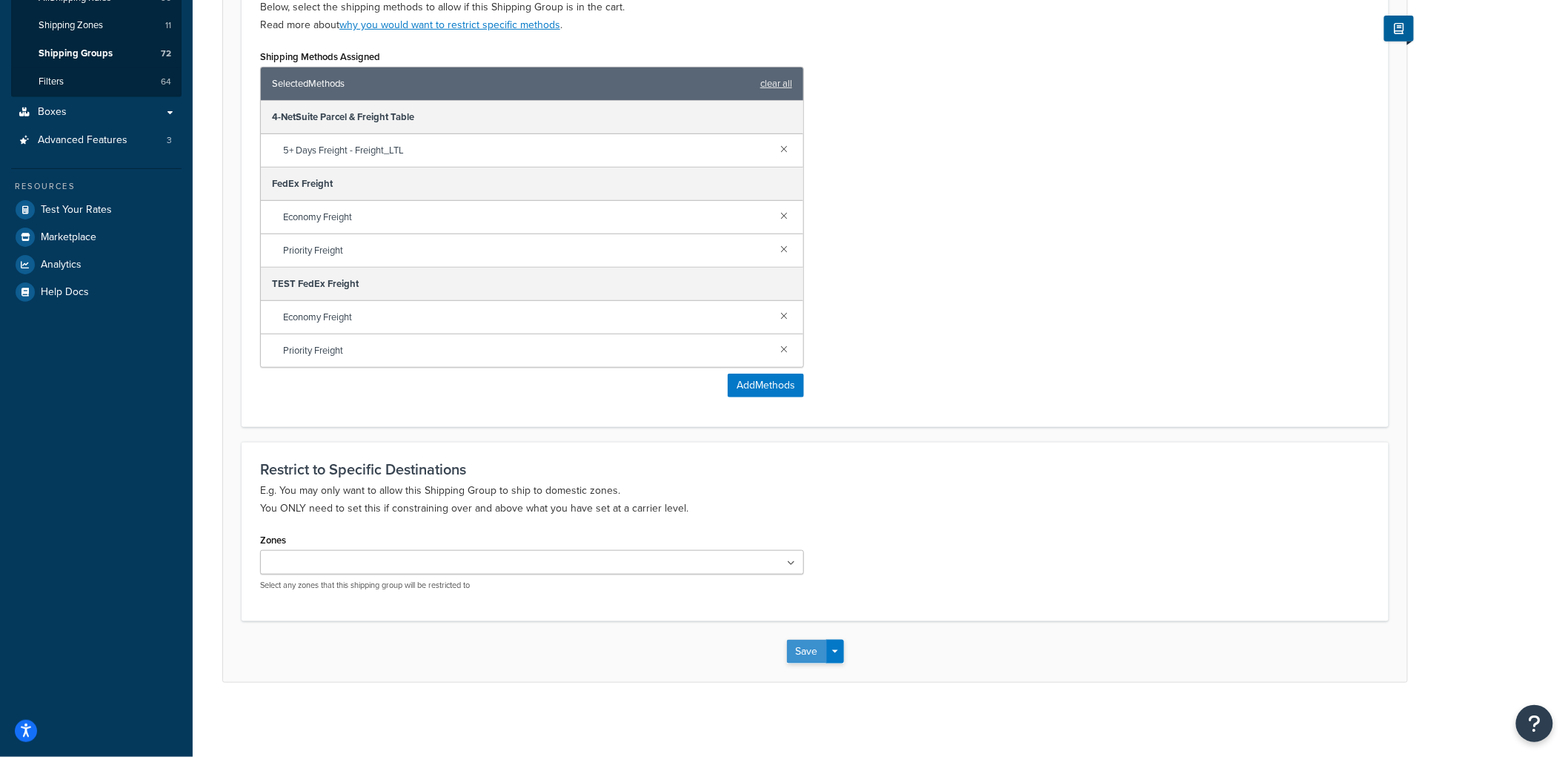
click at [802, 642] on button "Save" at bounding box center [807, 651] width 40 height 24
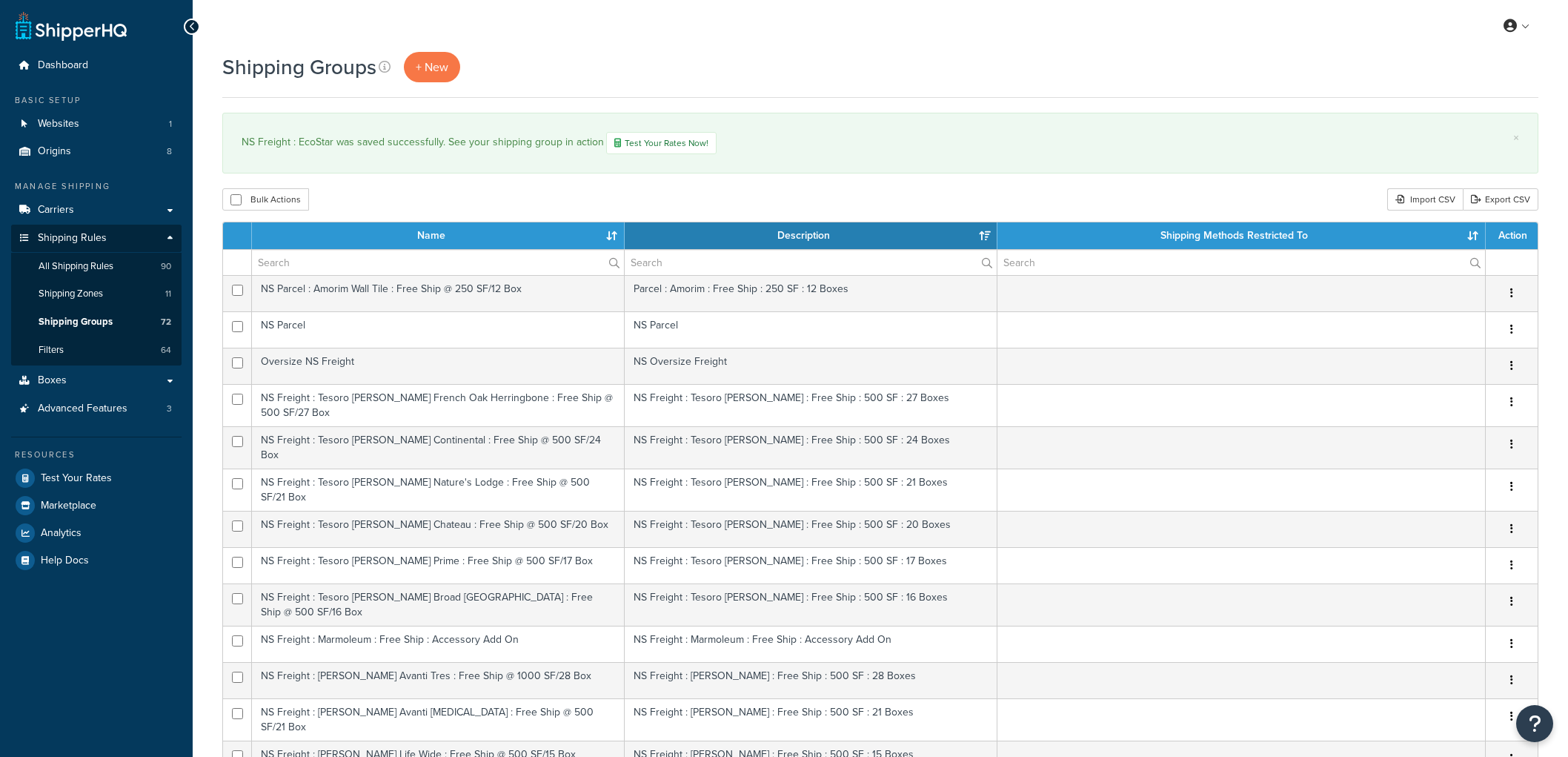
select select "15"
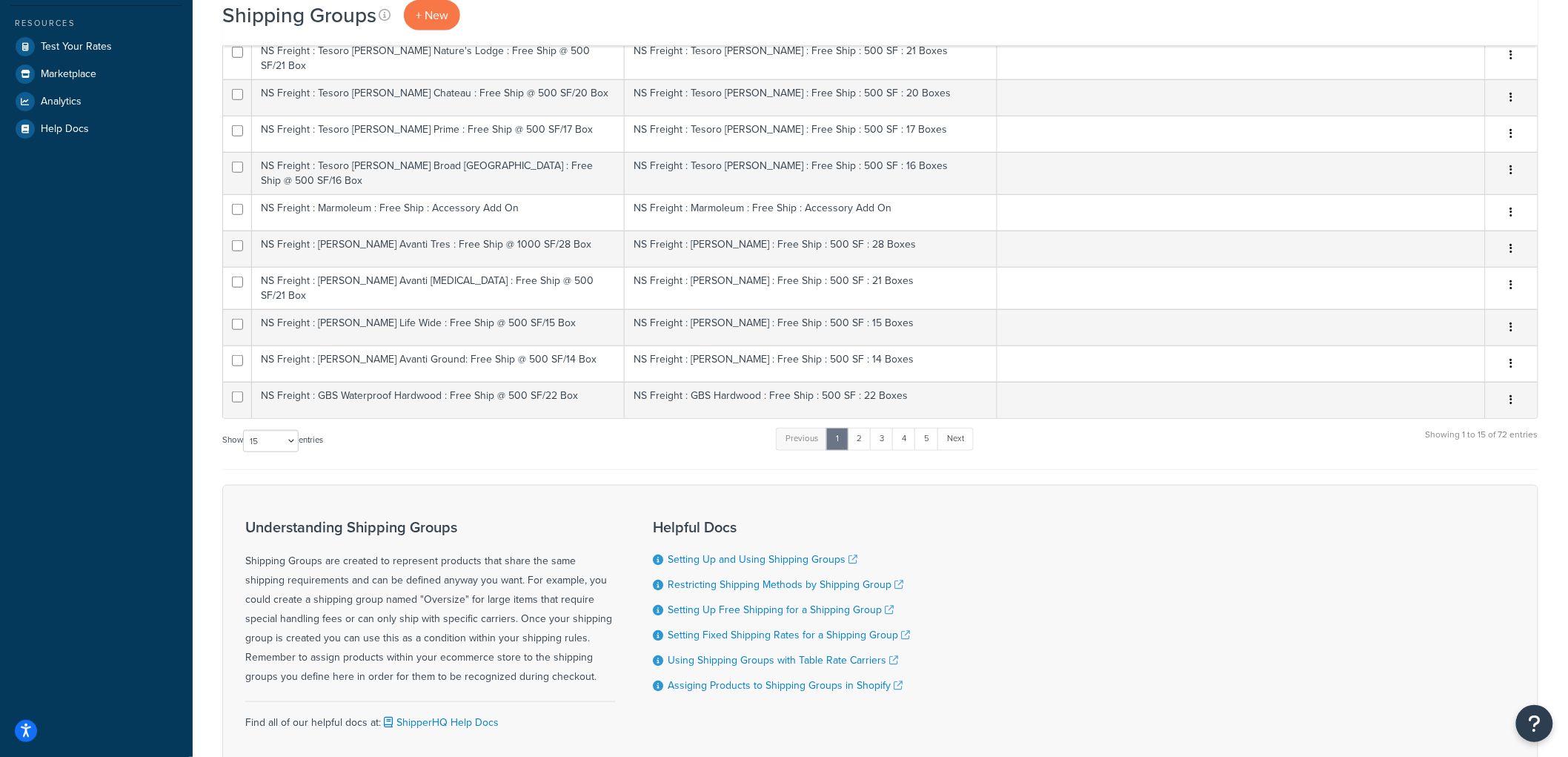
scroll to position [519, 0]
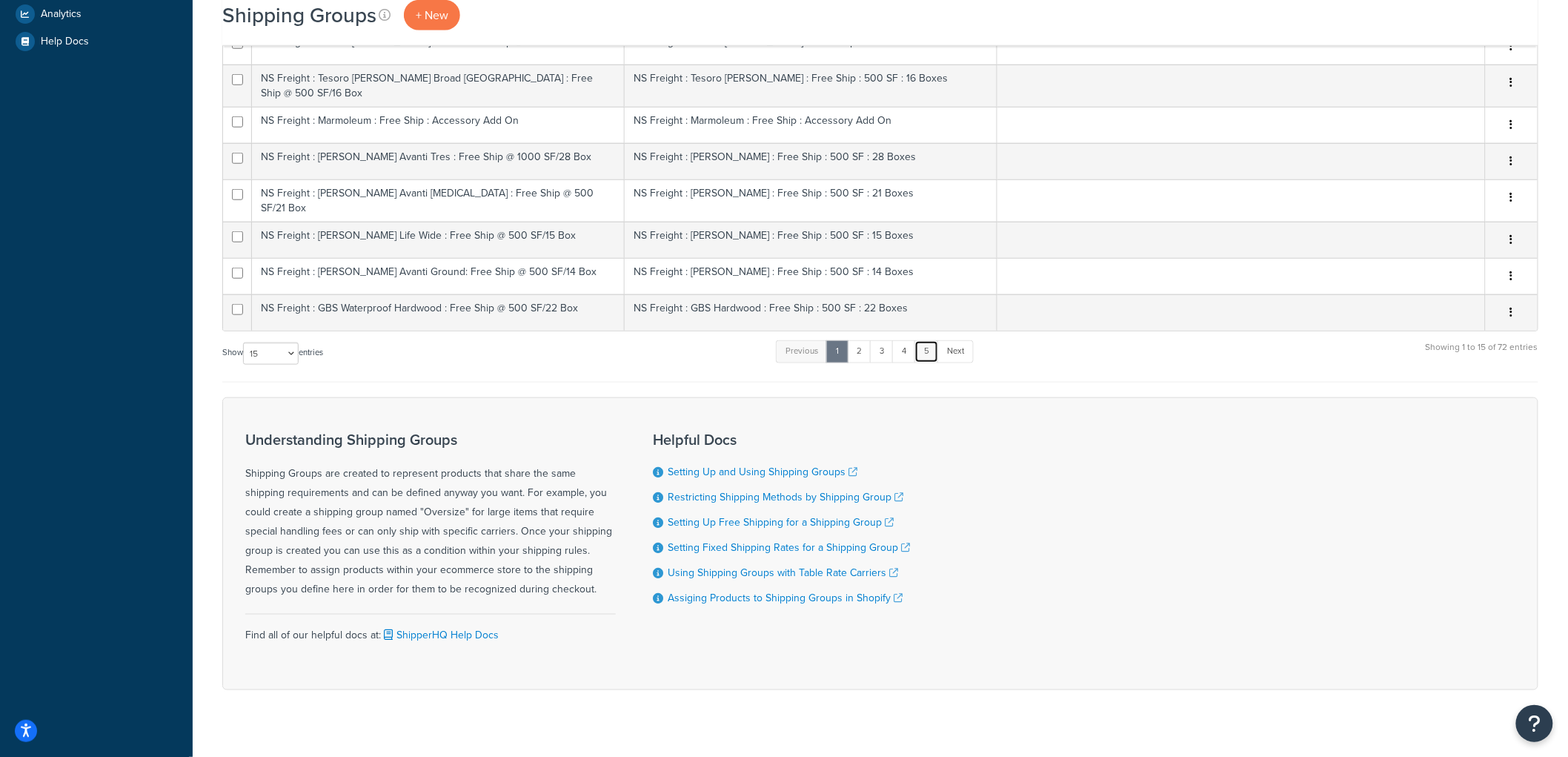
click at [924, 340] on link "5" at bounding box center [926, 350] width 24 height 22
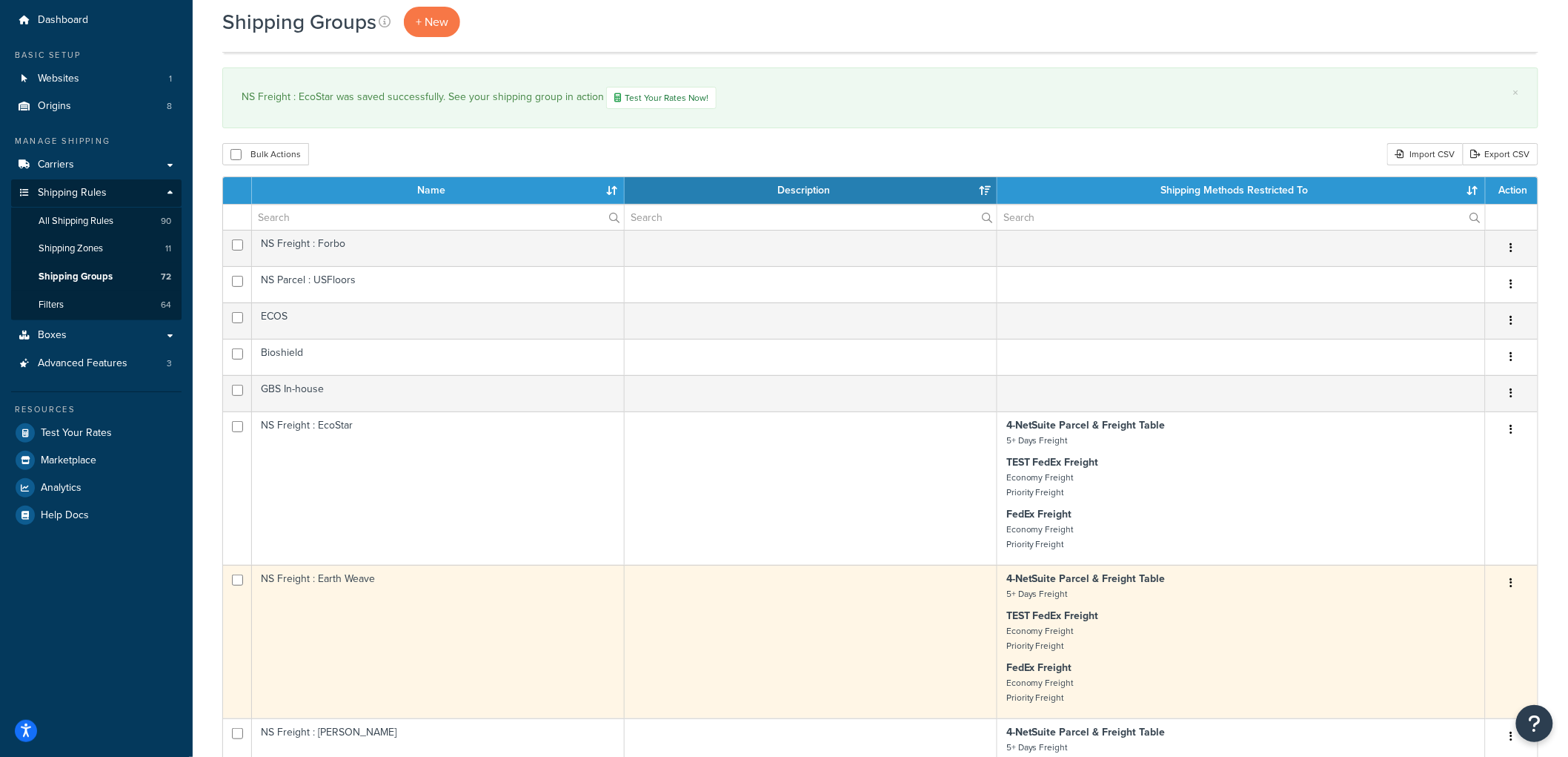
scroll to position [39, 0]
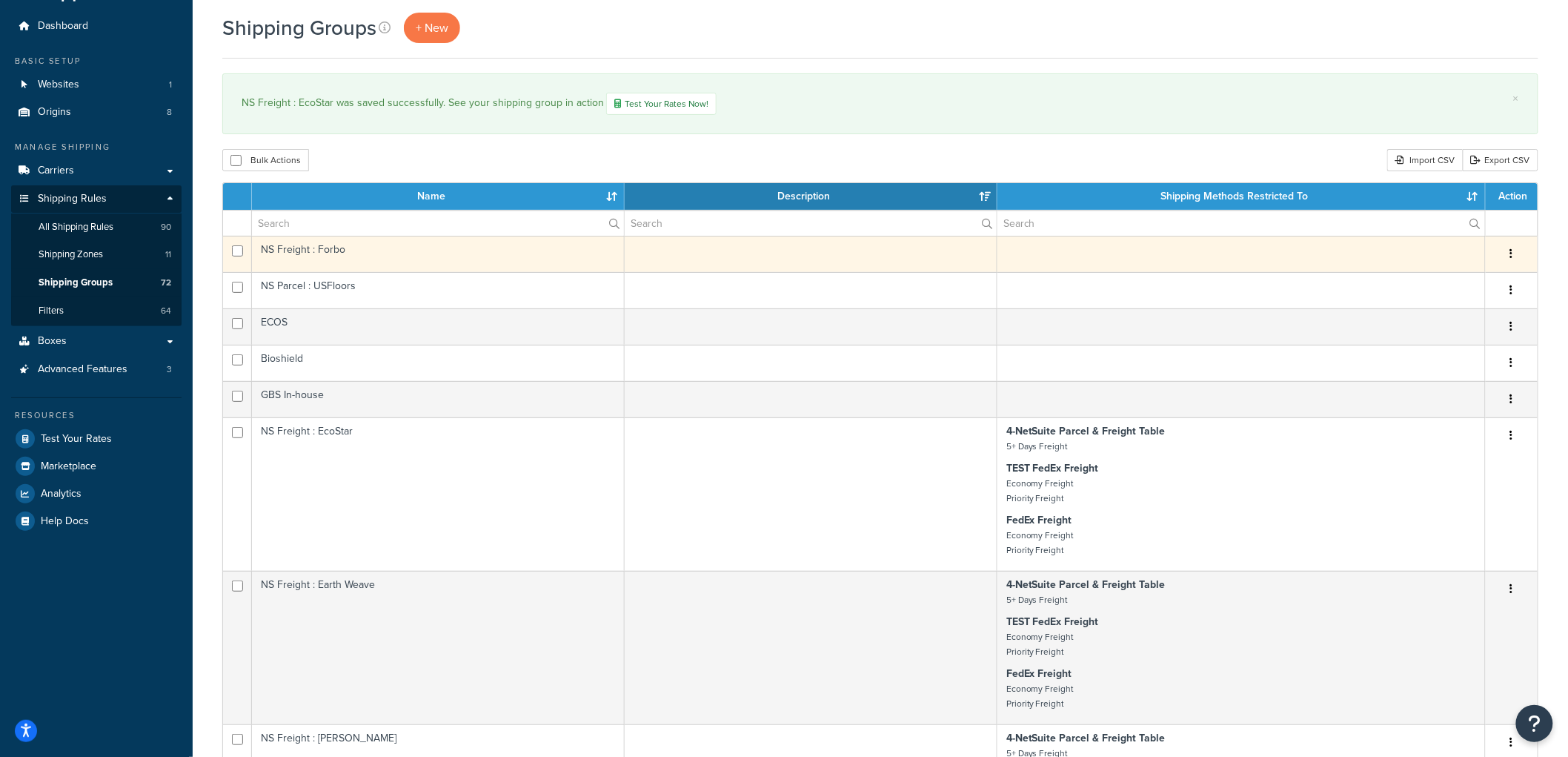
click at [397, 261] on td "NS Freight : Forbo" at bounding box center [439, 253] width 373 height 37
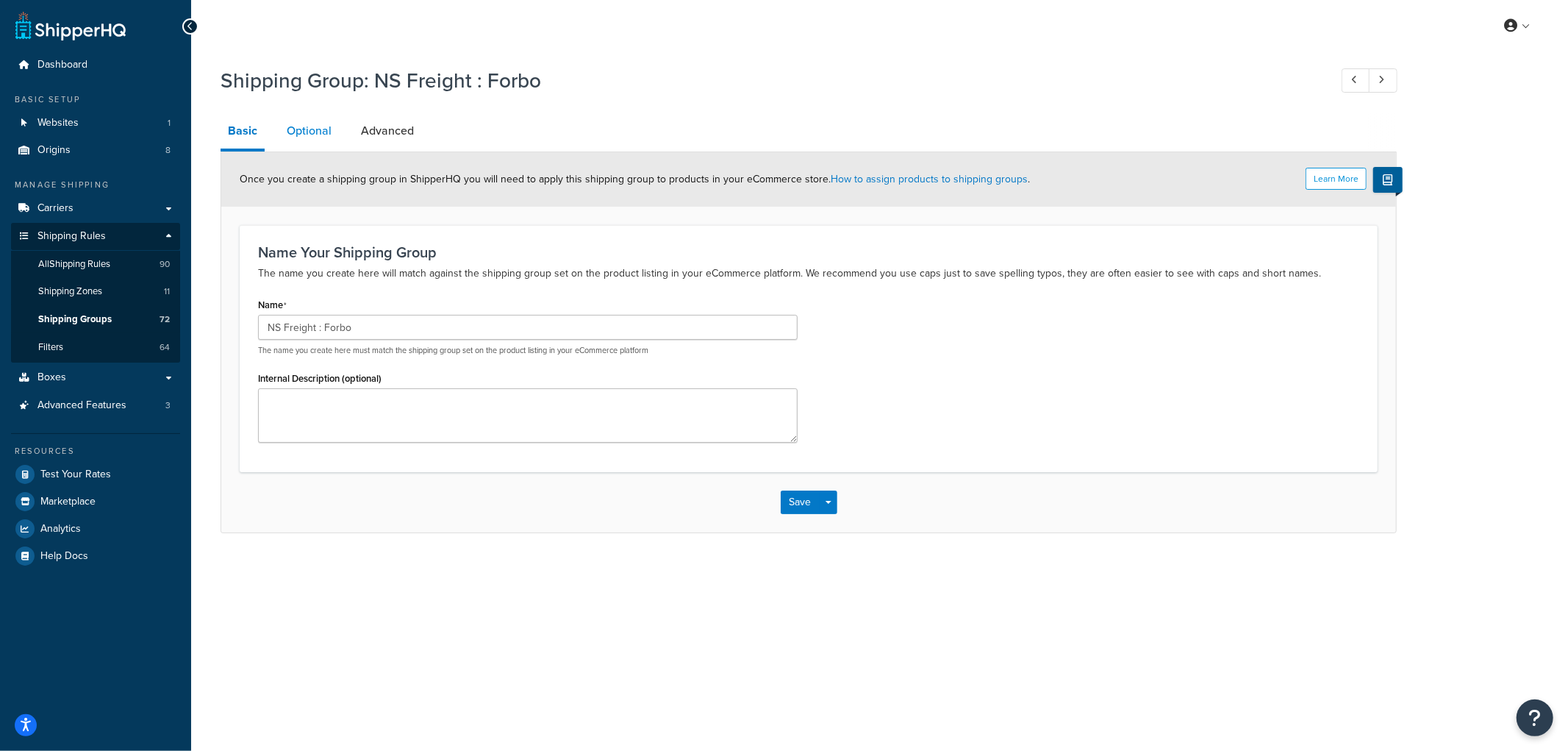
click at [307, 136] on link "Optional" at bounding box center [309, 131] width 59 height 35
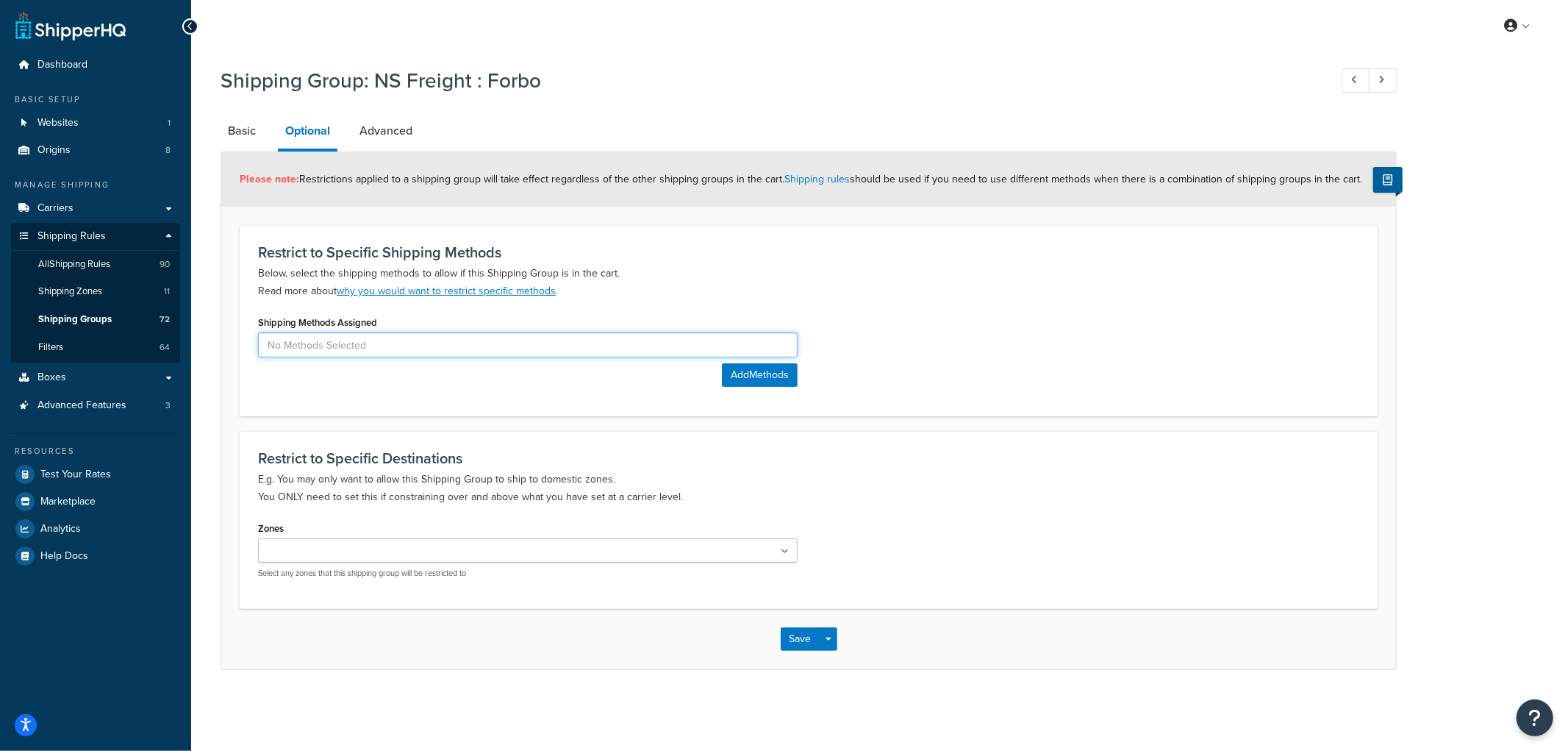
click at [340, 349] on input at bounding box center [528, 345] width 539 height 25
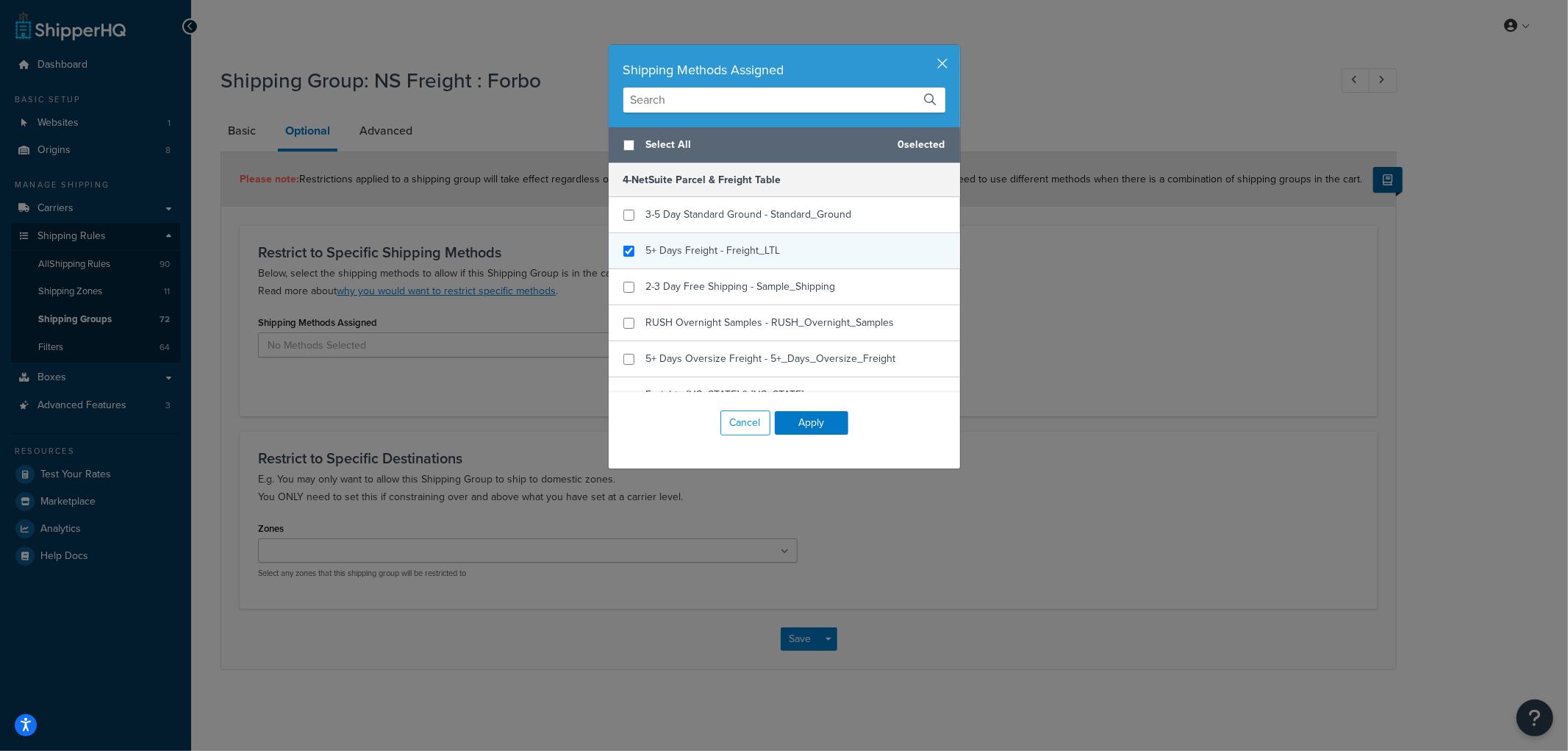
checkbox input "true"
click at [664, 256] on span "5+ Days Freight - Freight_LTL" at bounding box center [714, 249] width 134 height 15
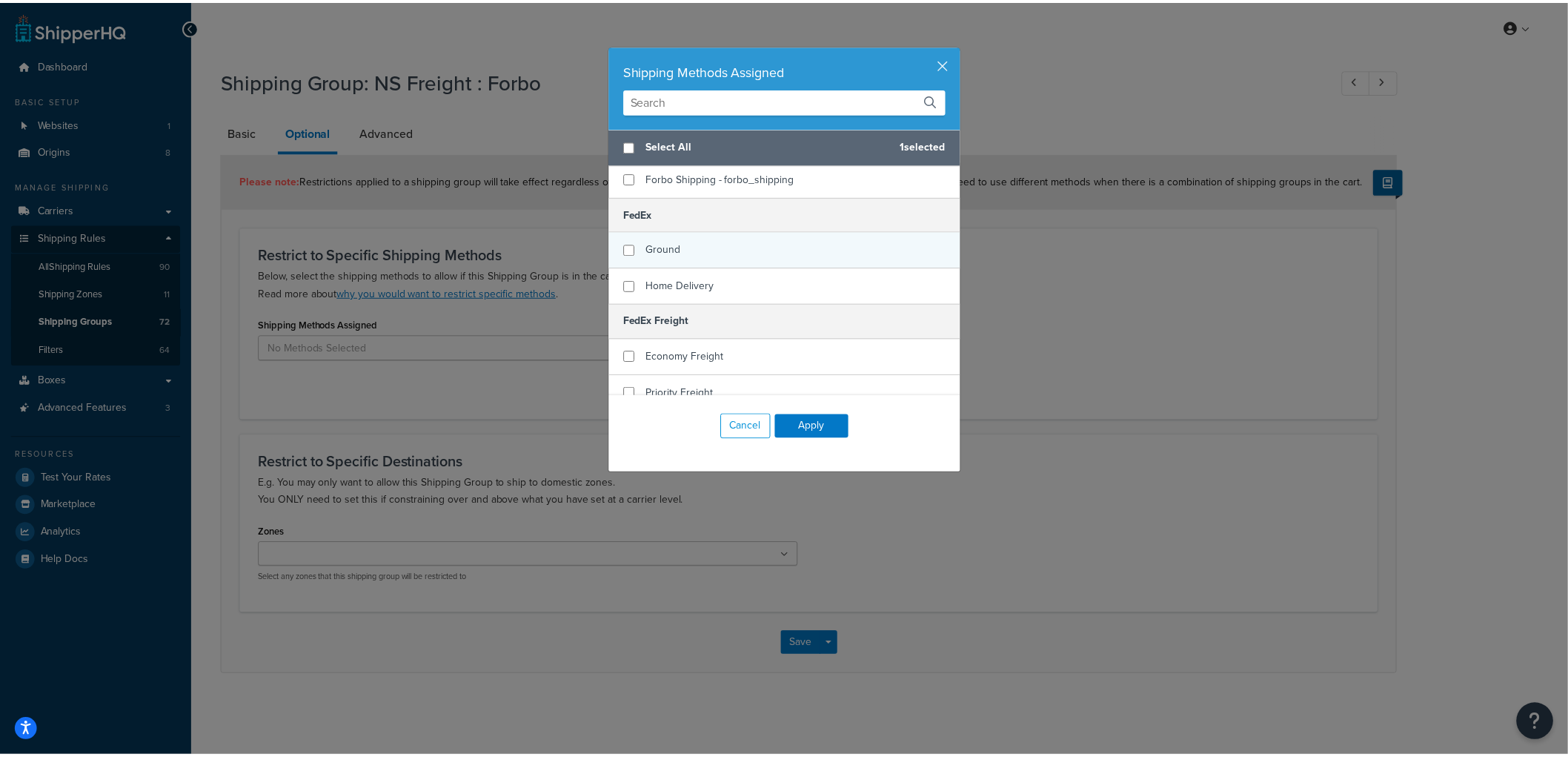
scroll to position [411, 0]
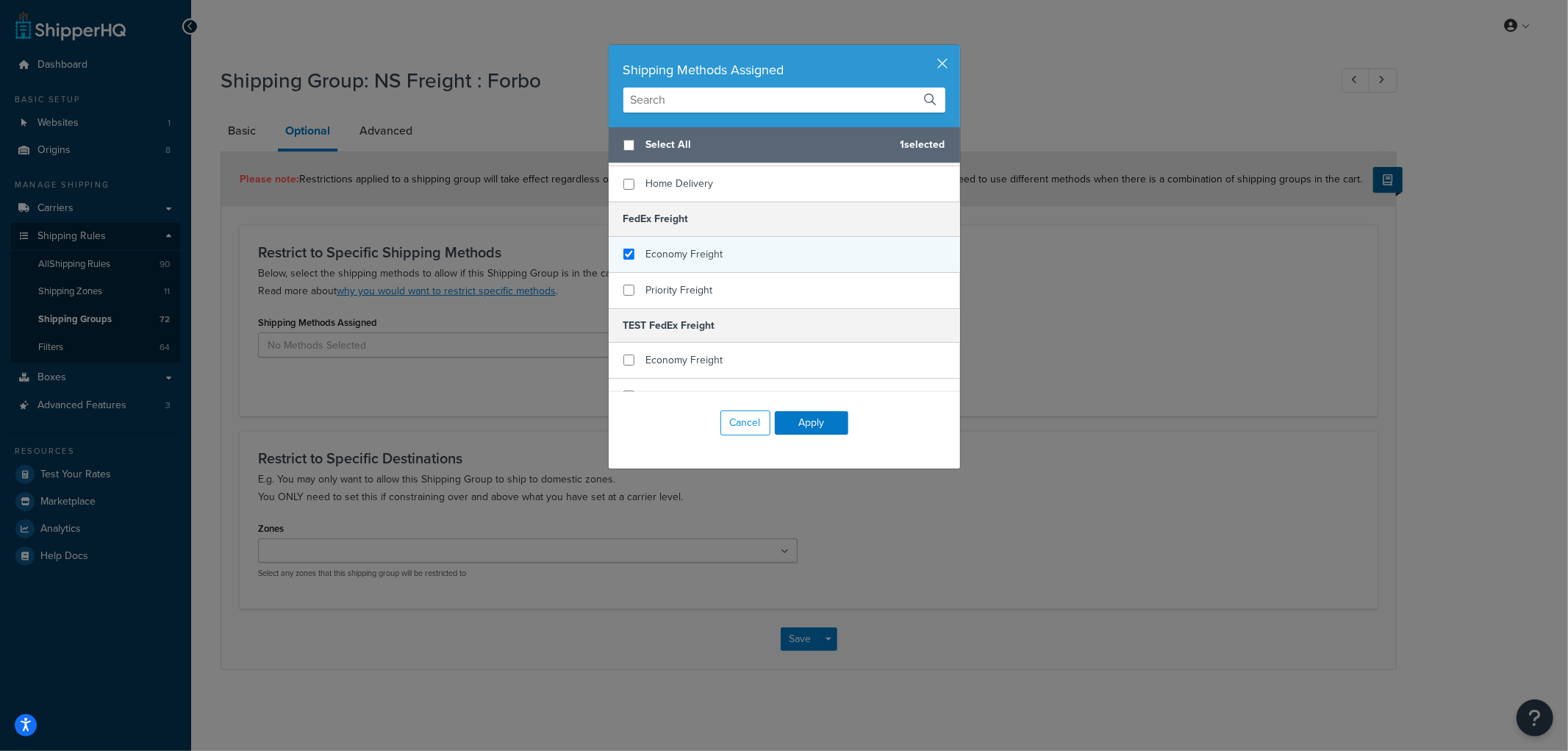
checkbox input "true"
click at [688, 246] on span "Economy Freight" at bounding box center [685, 253] width 77 height 15
checkbox input "true"
click at [679, 282] on span "Priority Freight" at bounding box center [680, 289] width 67 height 15
checkbox input "true"
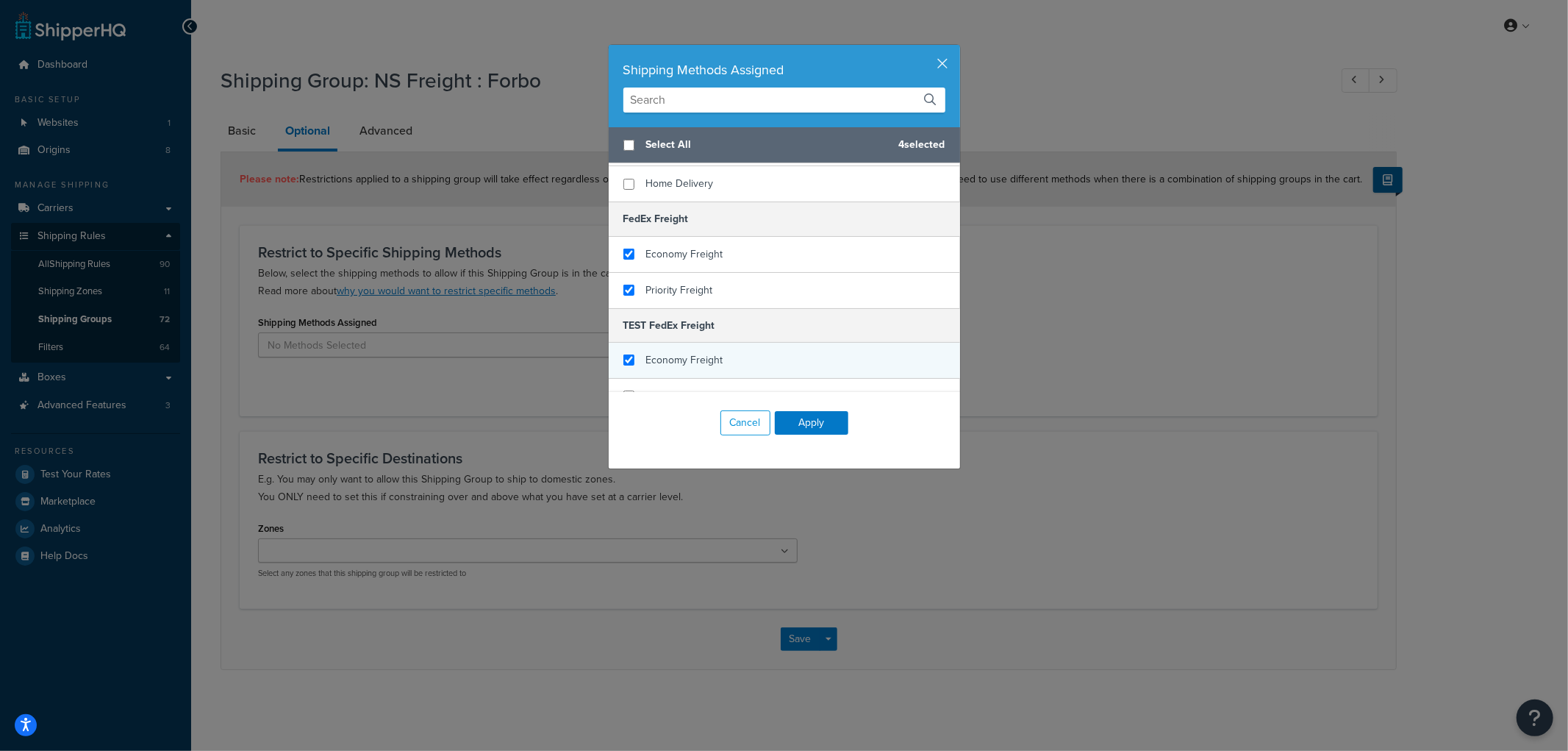
click at [664, 350] on div "Economy Freight" at bounding box center [685, 360] width 77 height 20
checkbox input "true"
click at [656, 386] on div "Priority Freight" at bounding box center [680, 395] width 67 height 20
click at [830, 427] on button "Apply" at bounding box center [811, 423] width 73 height 24
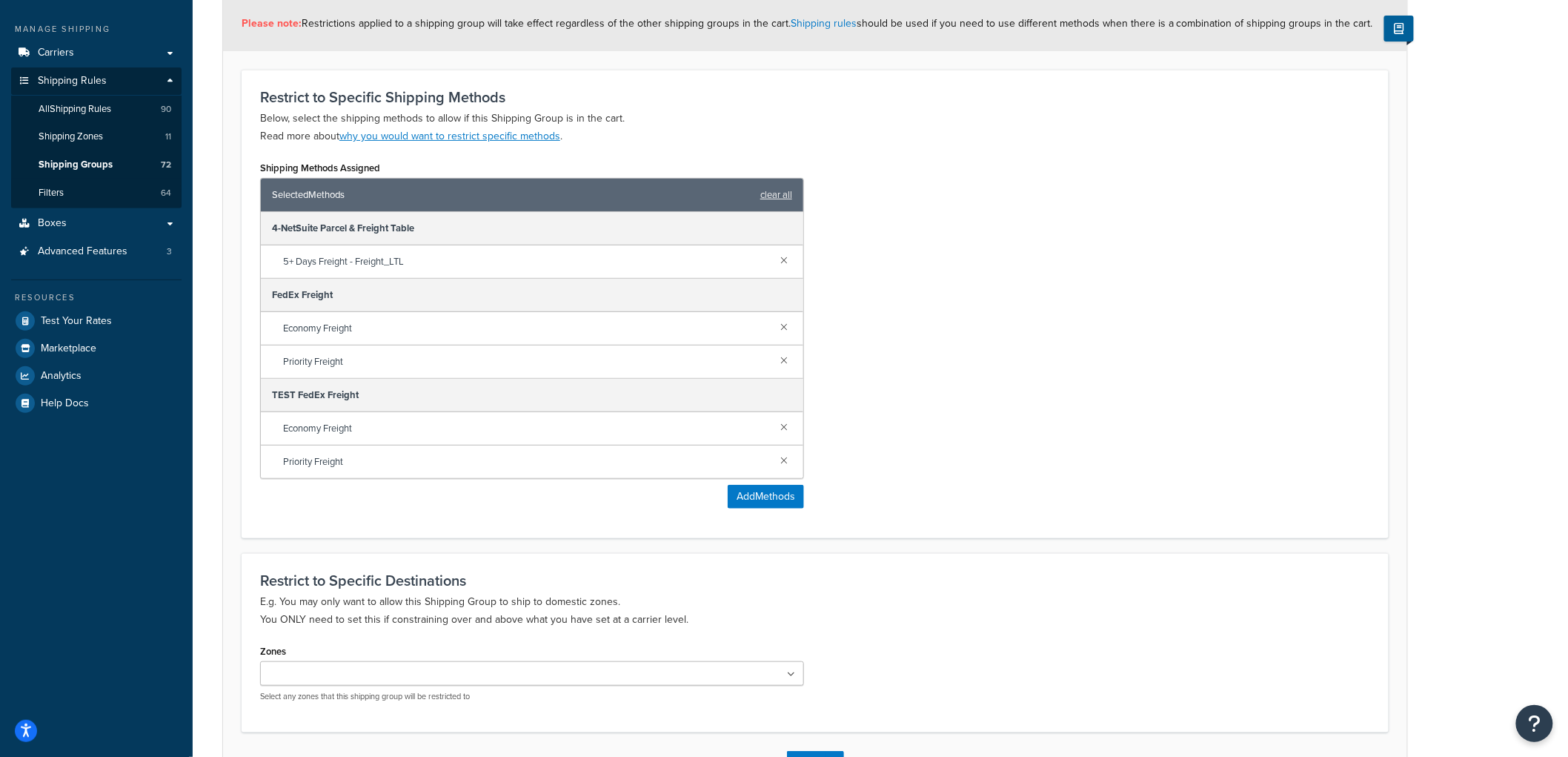
scroll to position [268, 0]
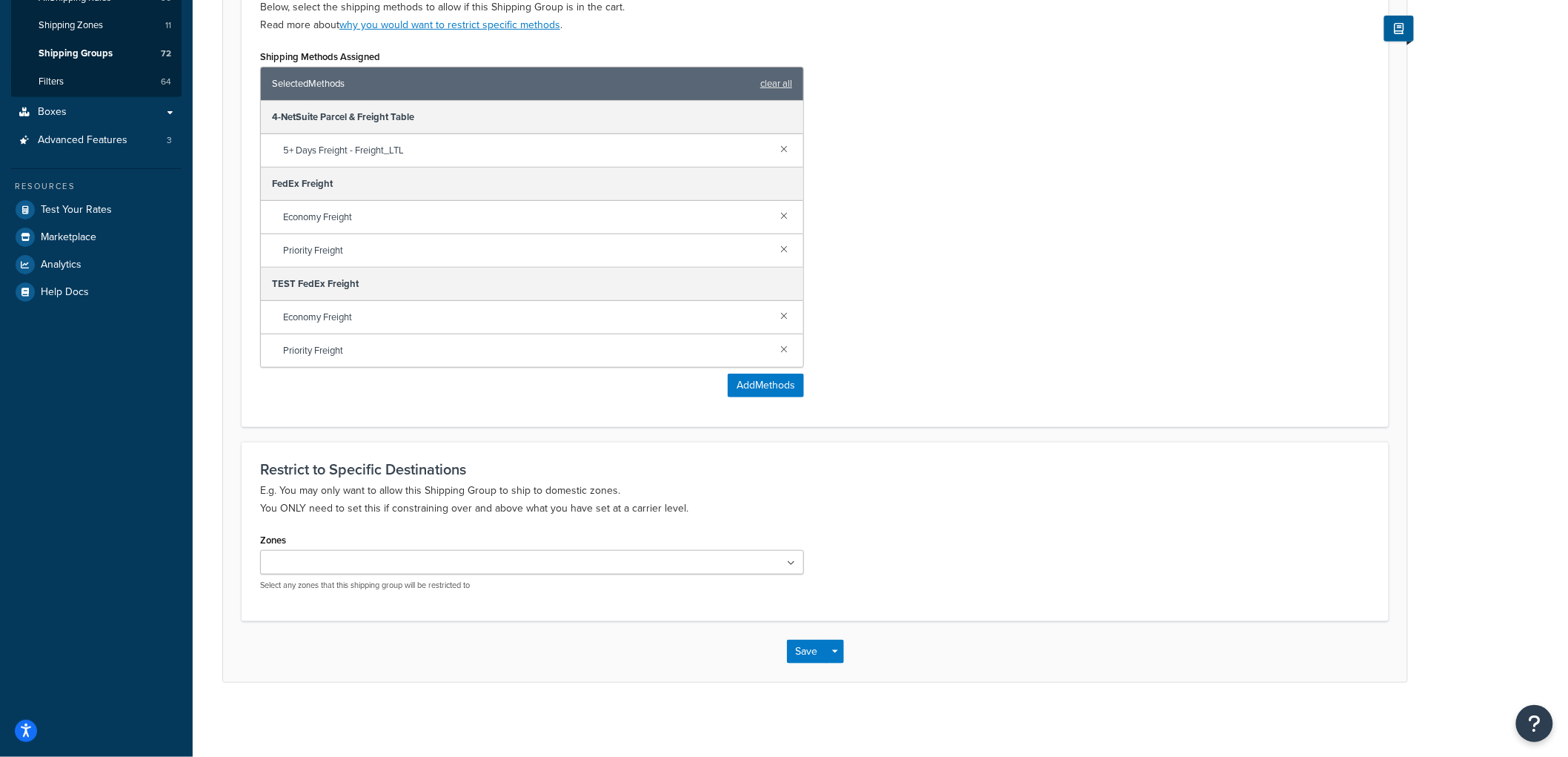
drag, startPoint x: 776, startPoint y: 655, endPoint x: 784, endPoint y: 656, distance: 8.1
click at [775, 655] on div "Save Save Dropdown Save and Edit Save and Duplicate Save and Create New" at bounding box center [815, 651] width 1184 height 61
click at [796, 652] on button "Save" at bounding box center [807, 651] width 40 height 24
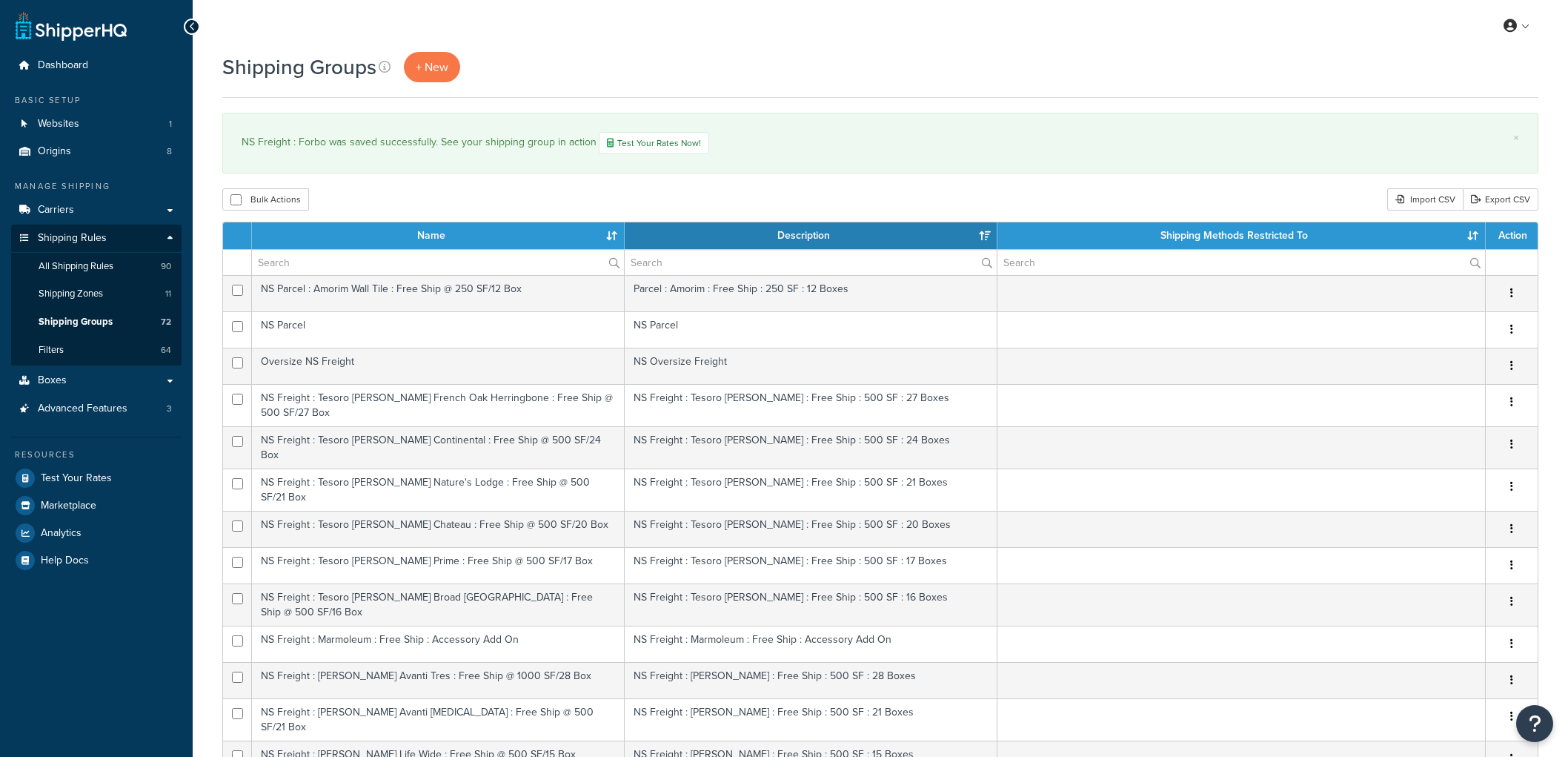
select select "15"
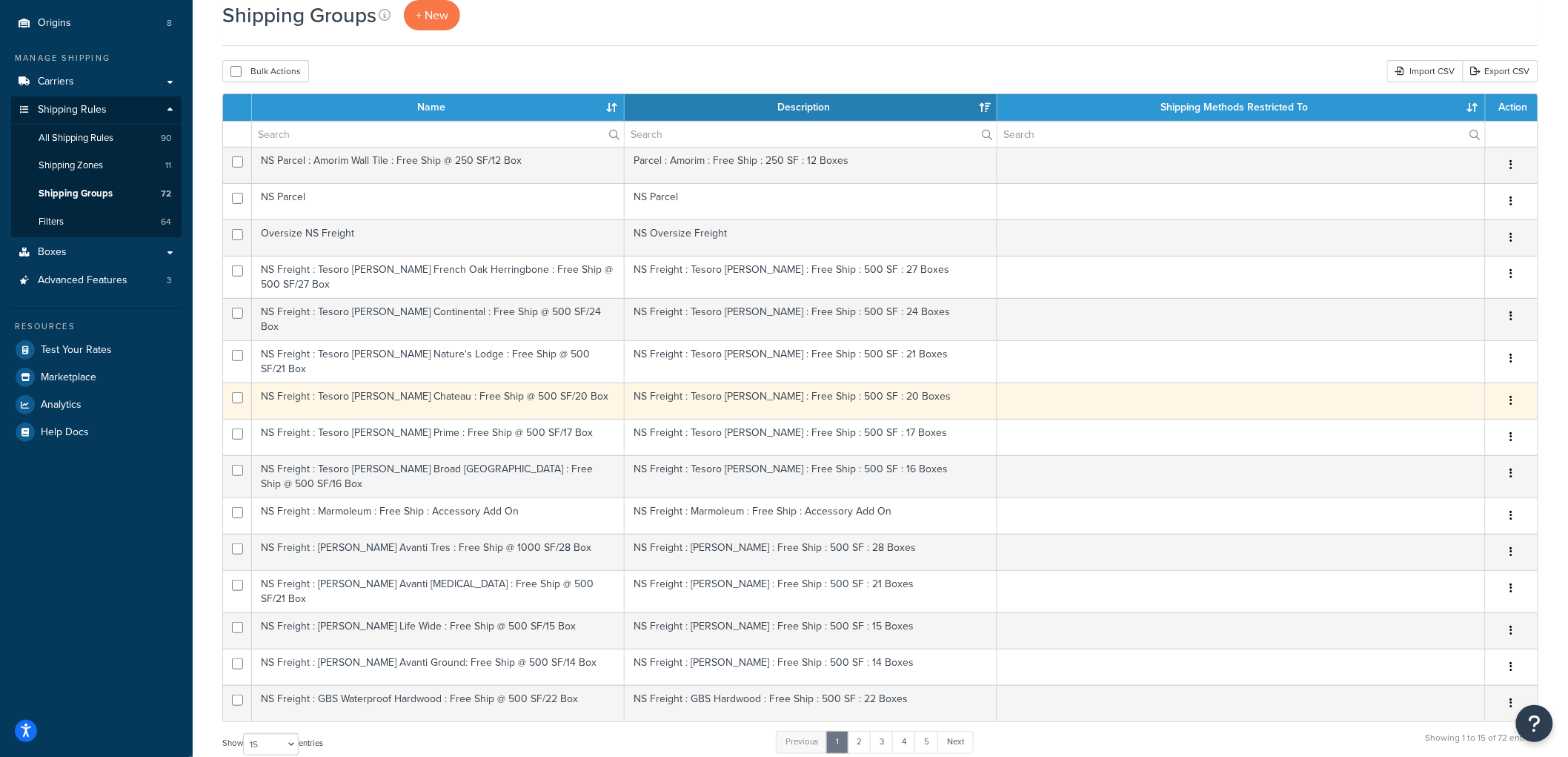
scroll to position [247, 0]
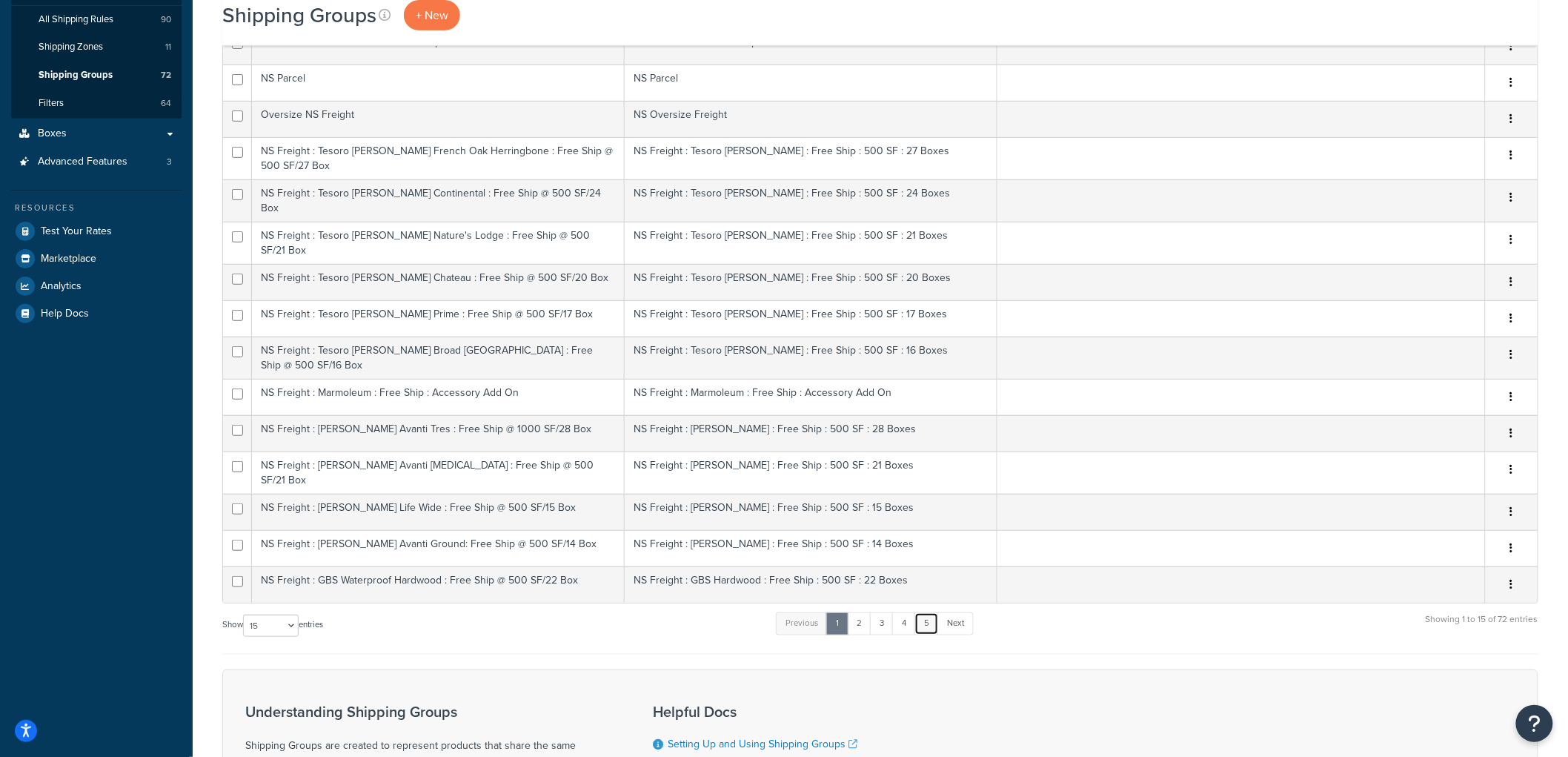
click at [932, 612] on link "5" at bounding box center [926, 622] width 24 height 22
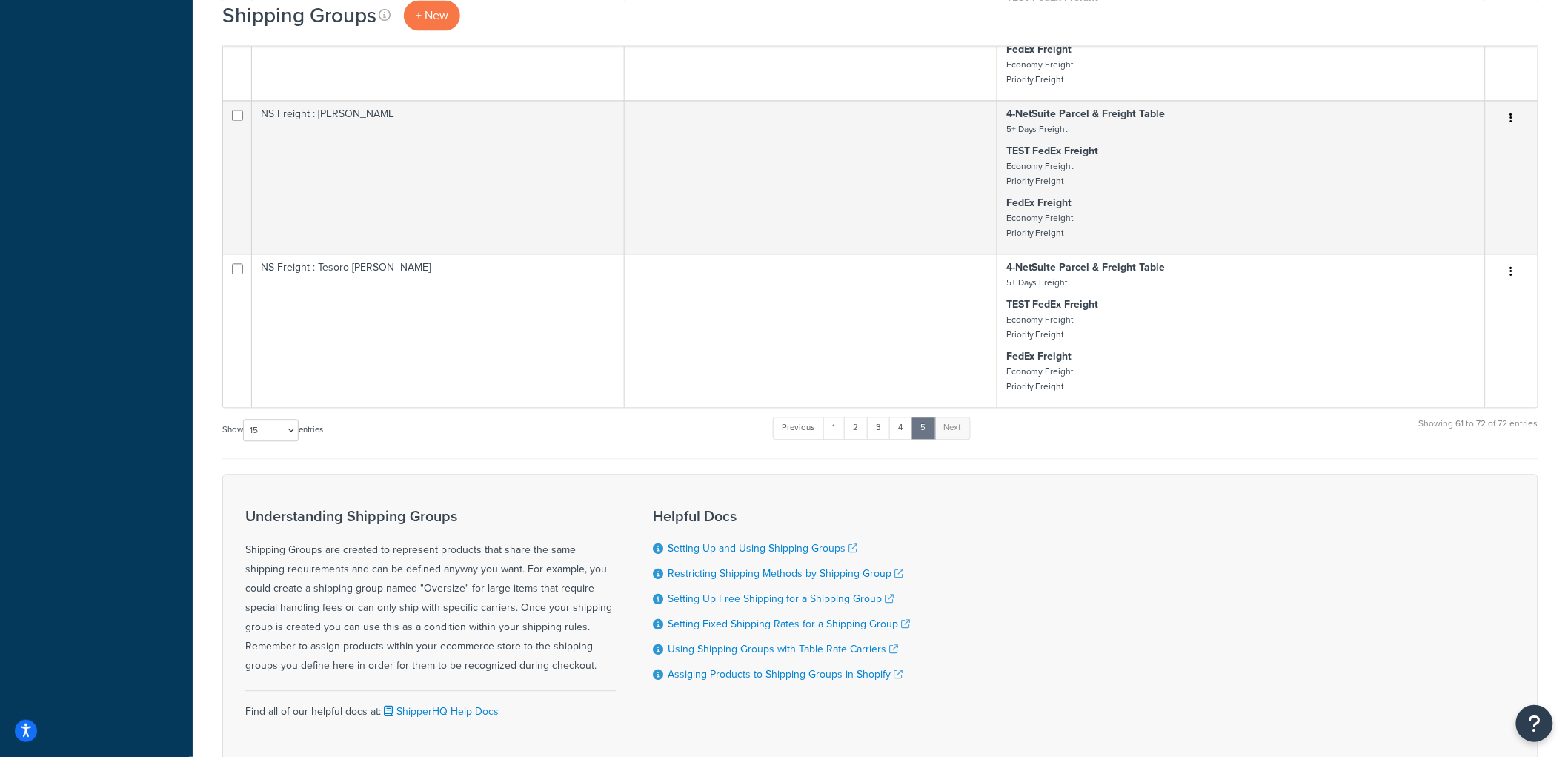
scroll to position [1359, 0]
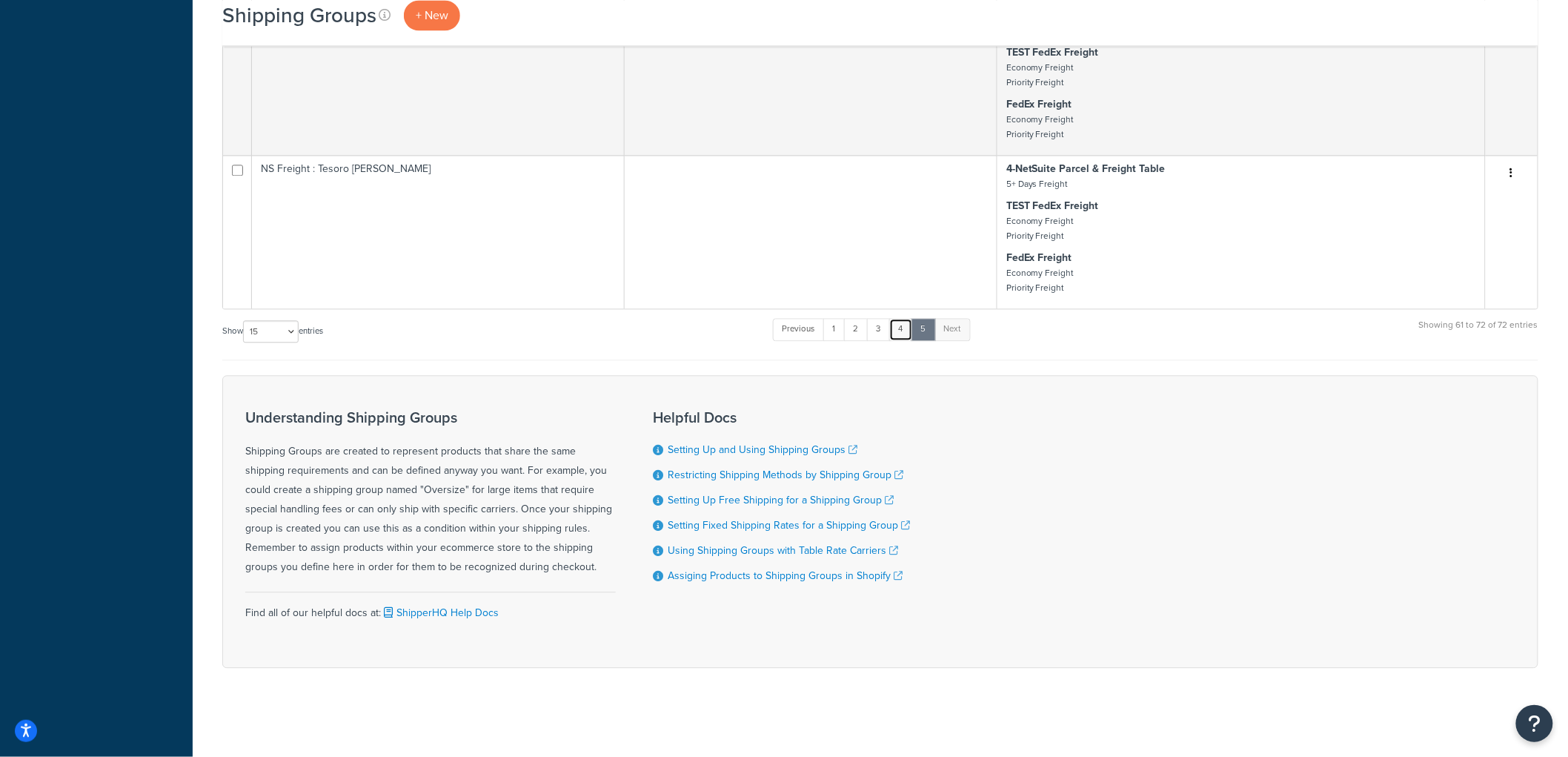
click at [900, 332] on link "4" at bounding box center [900, 329] width 24 height 22
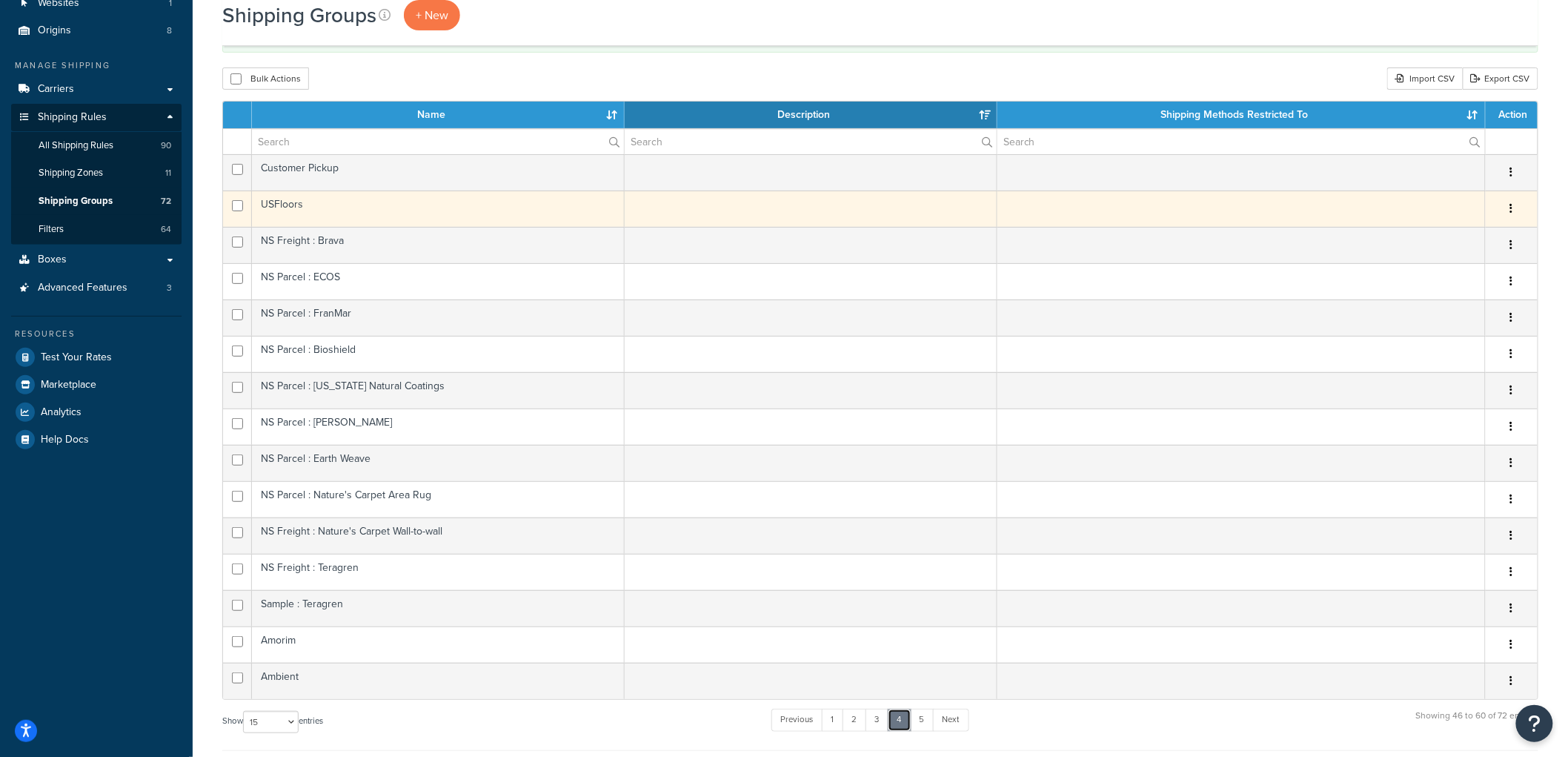
scroll to position [165, 0]
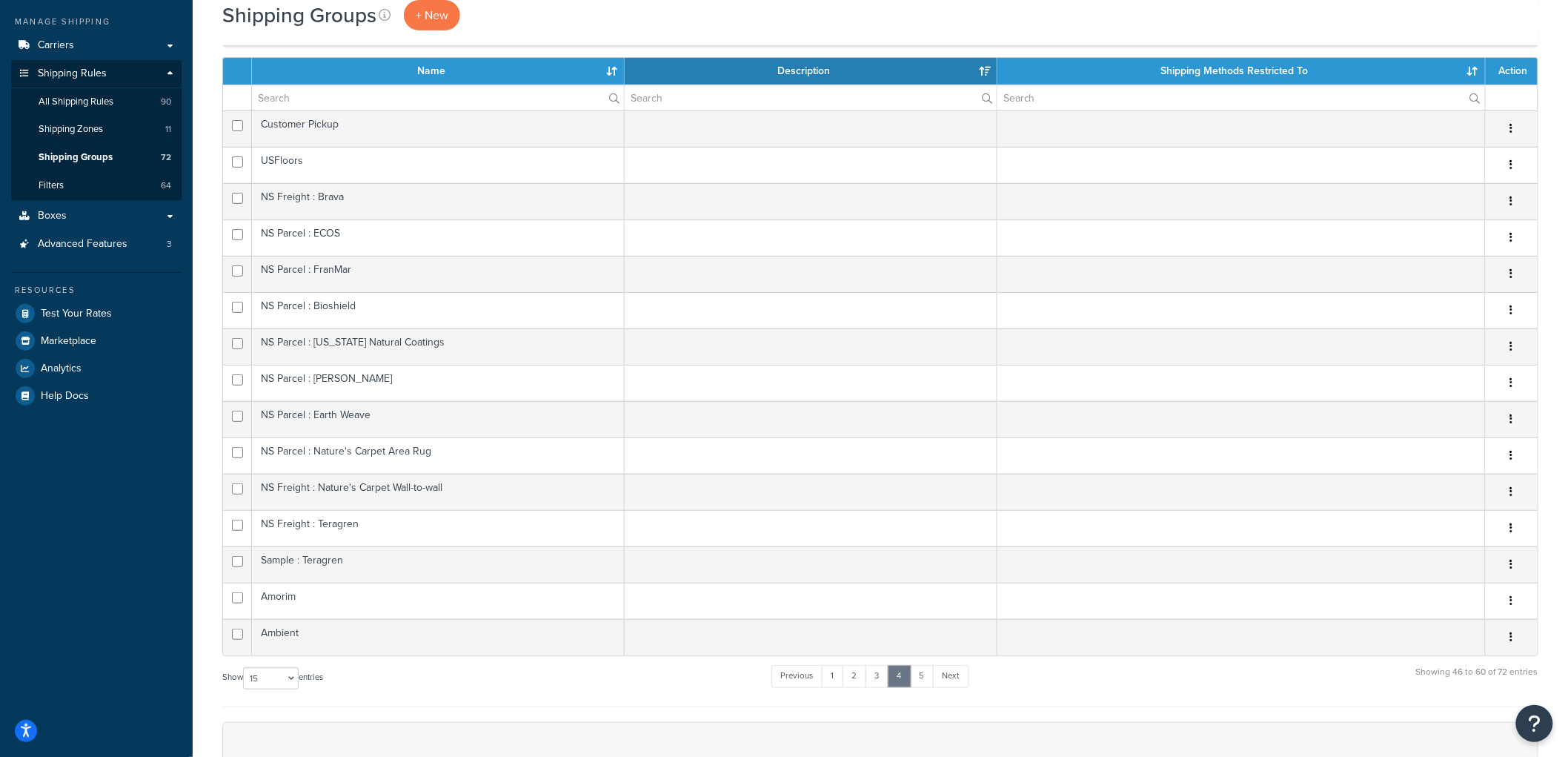
click at [883, 691] on ul "Previous 1 2 3 4 5 Next" at bounding box center [869, 679] width 197 height 29
click at [883, 680] on link "3" at bounding box center [877, 676] width 24 height 22
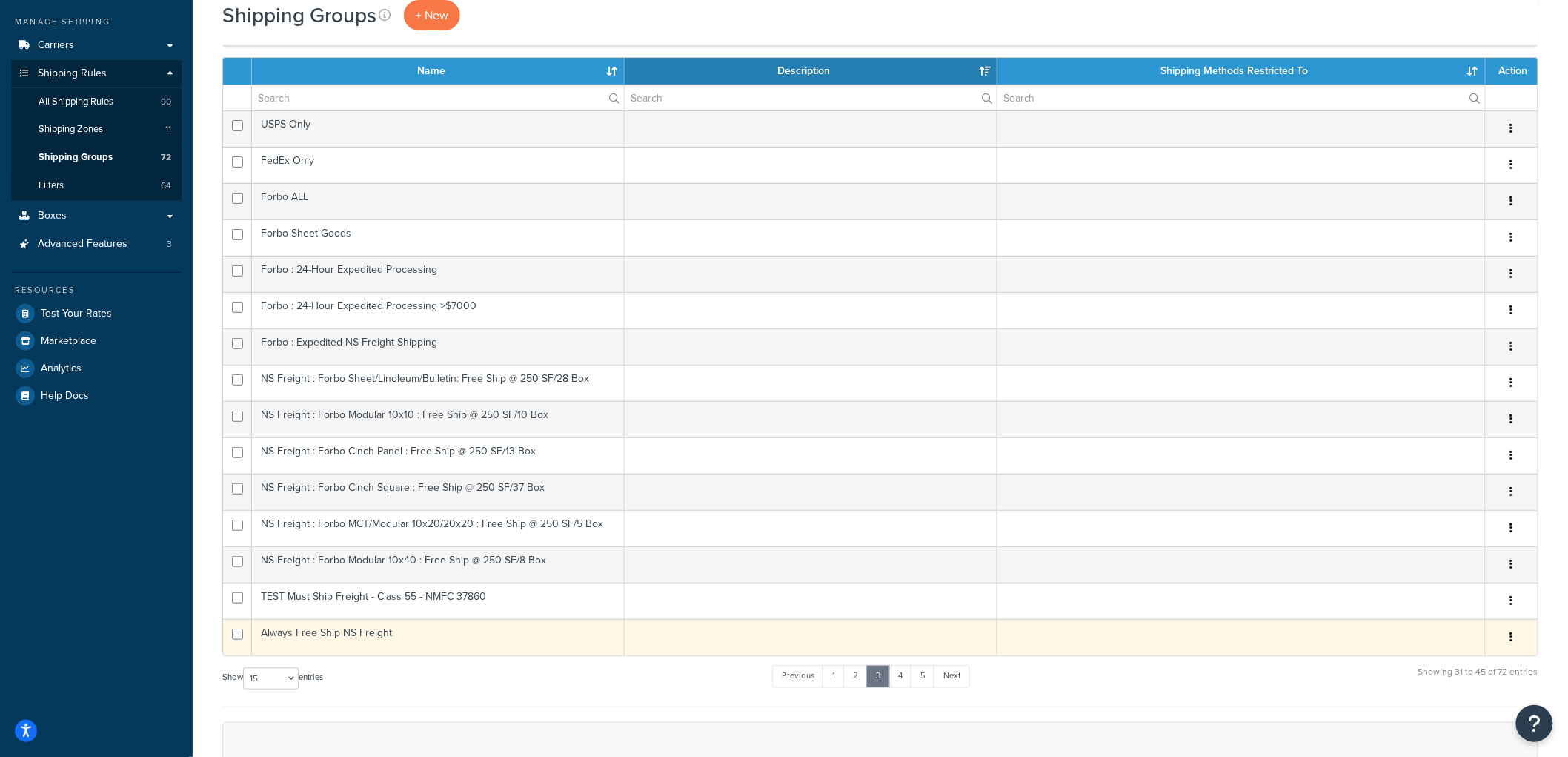
click at [364, 641] on td "Always Free Ship NS Freight" at bounding box center [439, 637] width 373 height 37
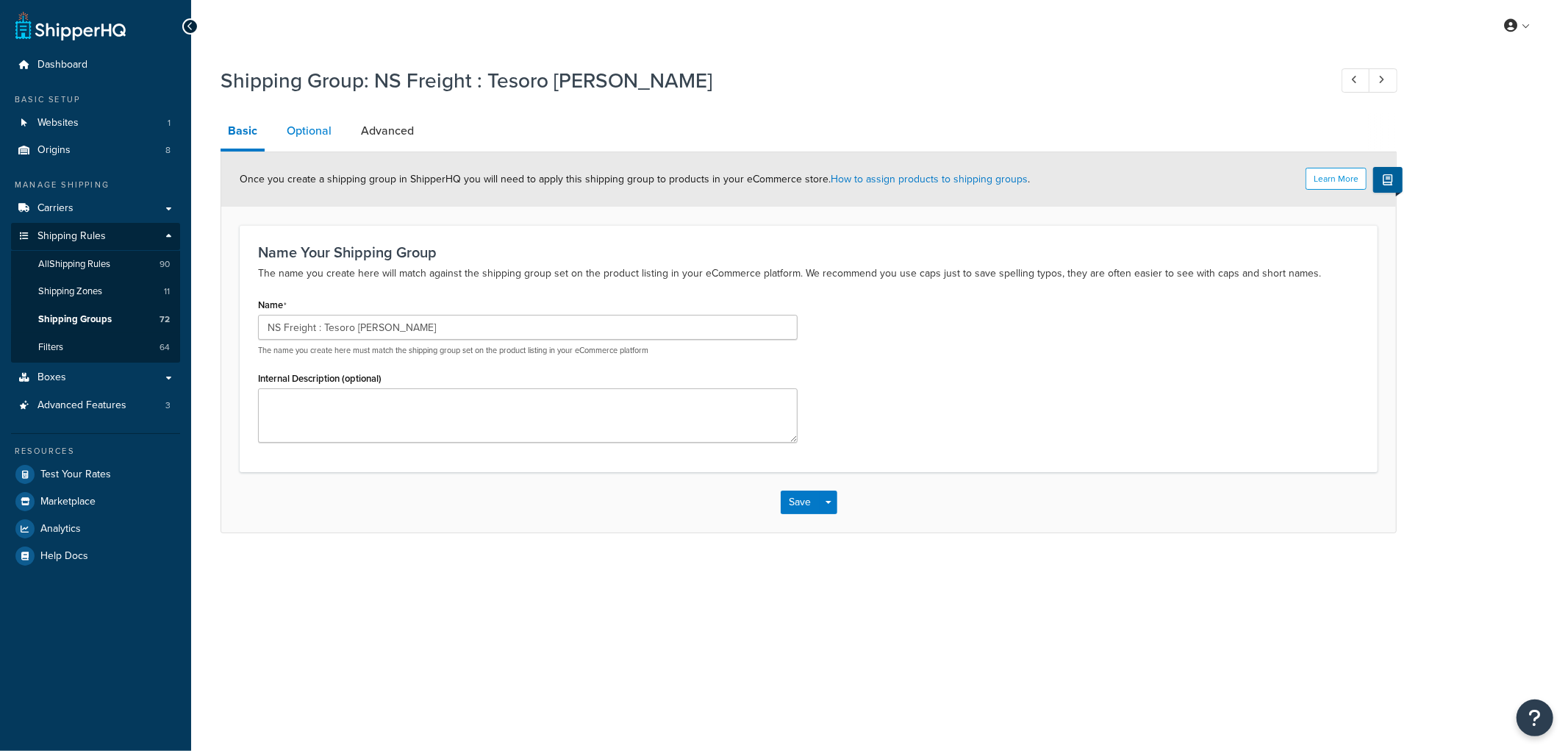
click at [309, 120] on link "Optional" at bounding box center [309, 131] width 59 height 35
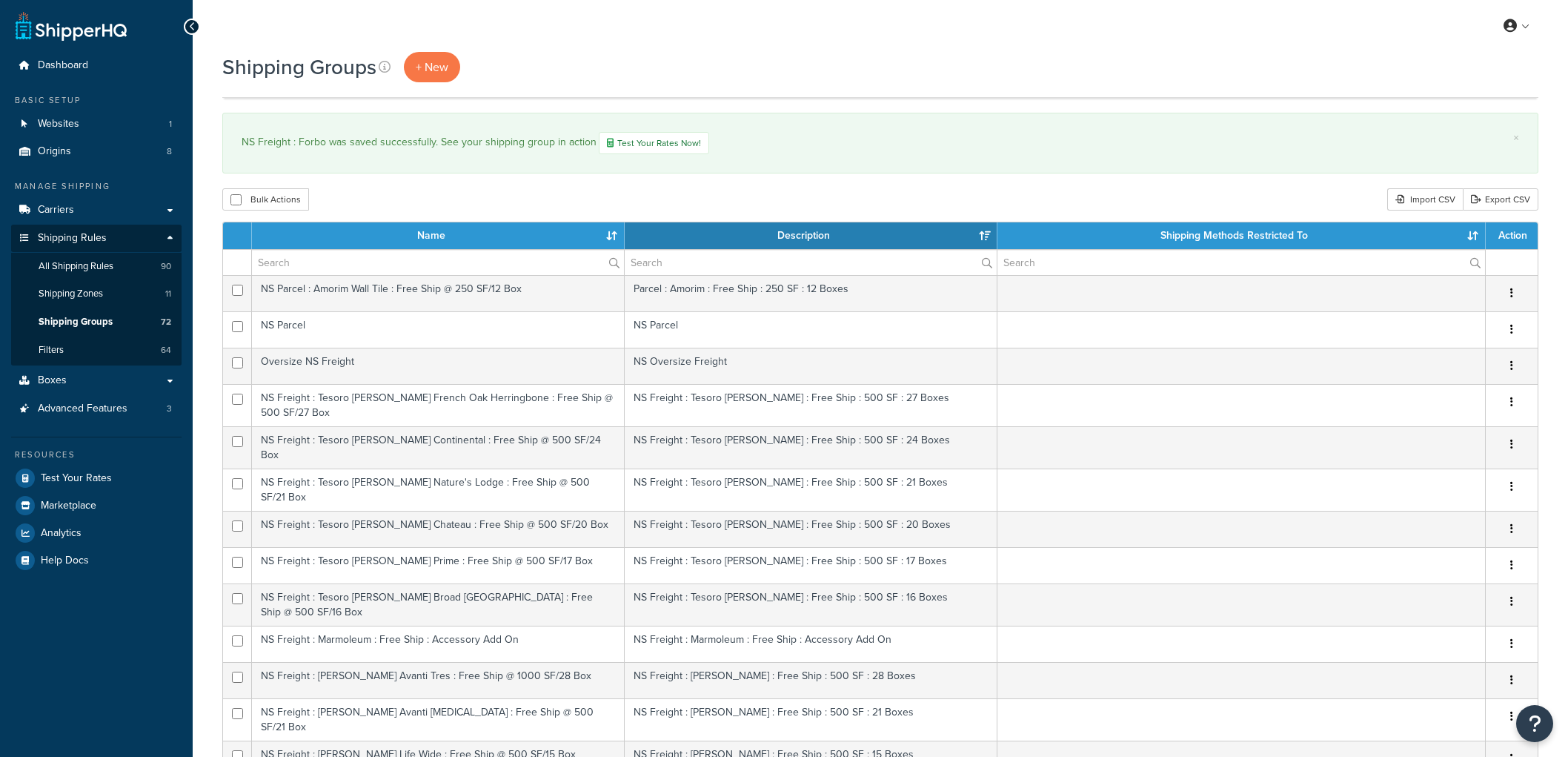
select select "15"
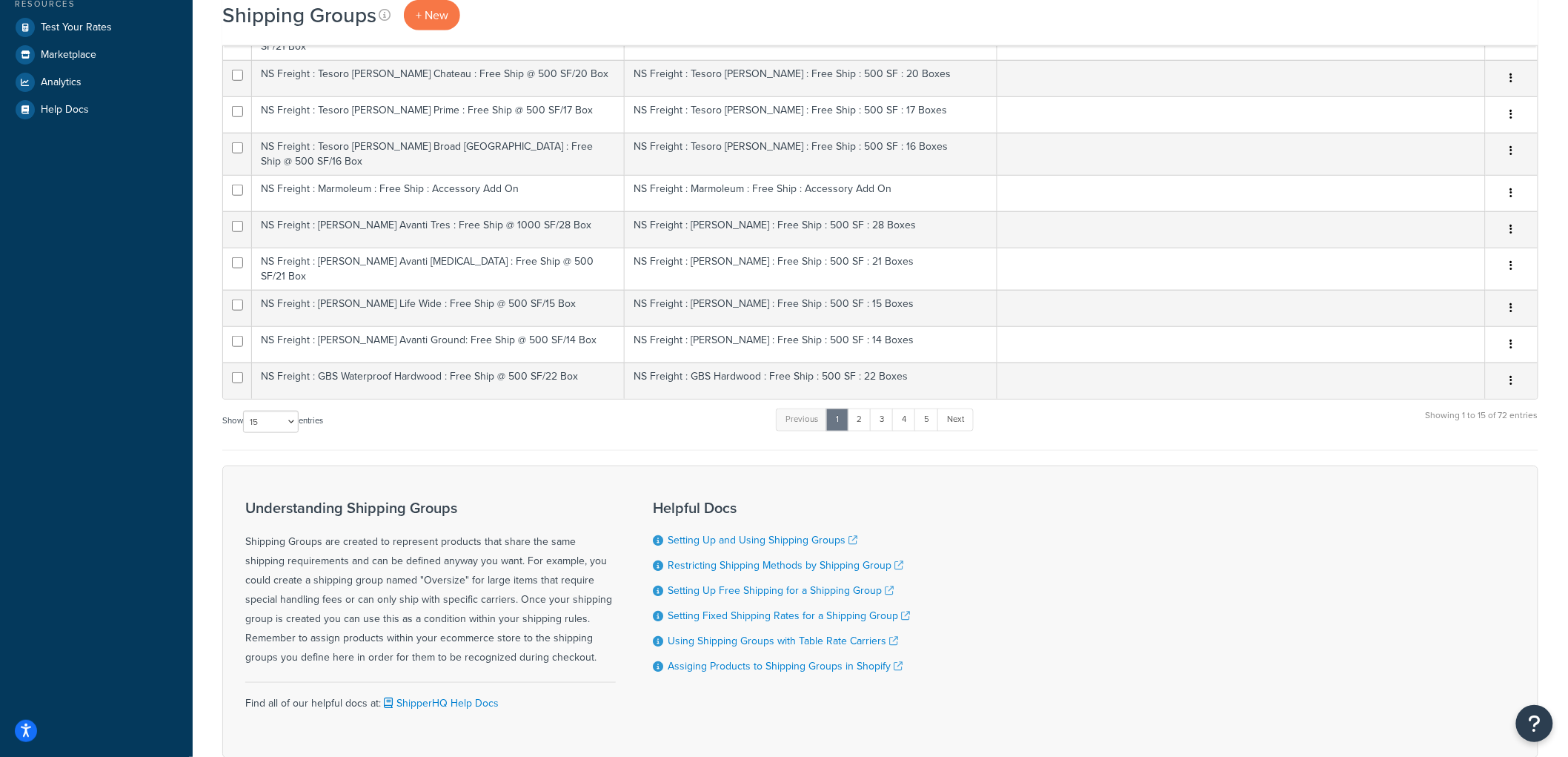
scroll to position [494, 0]
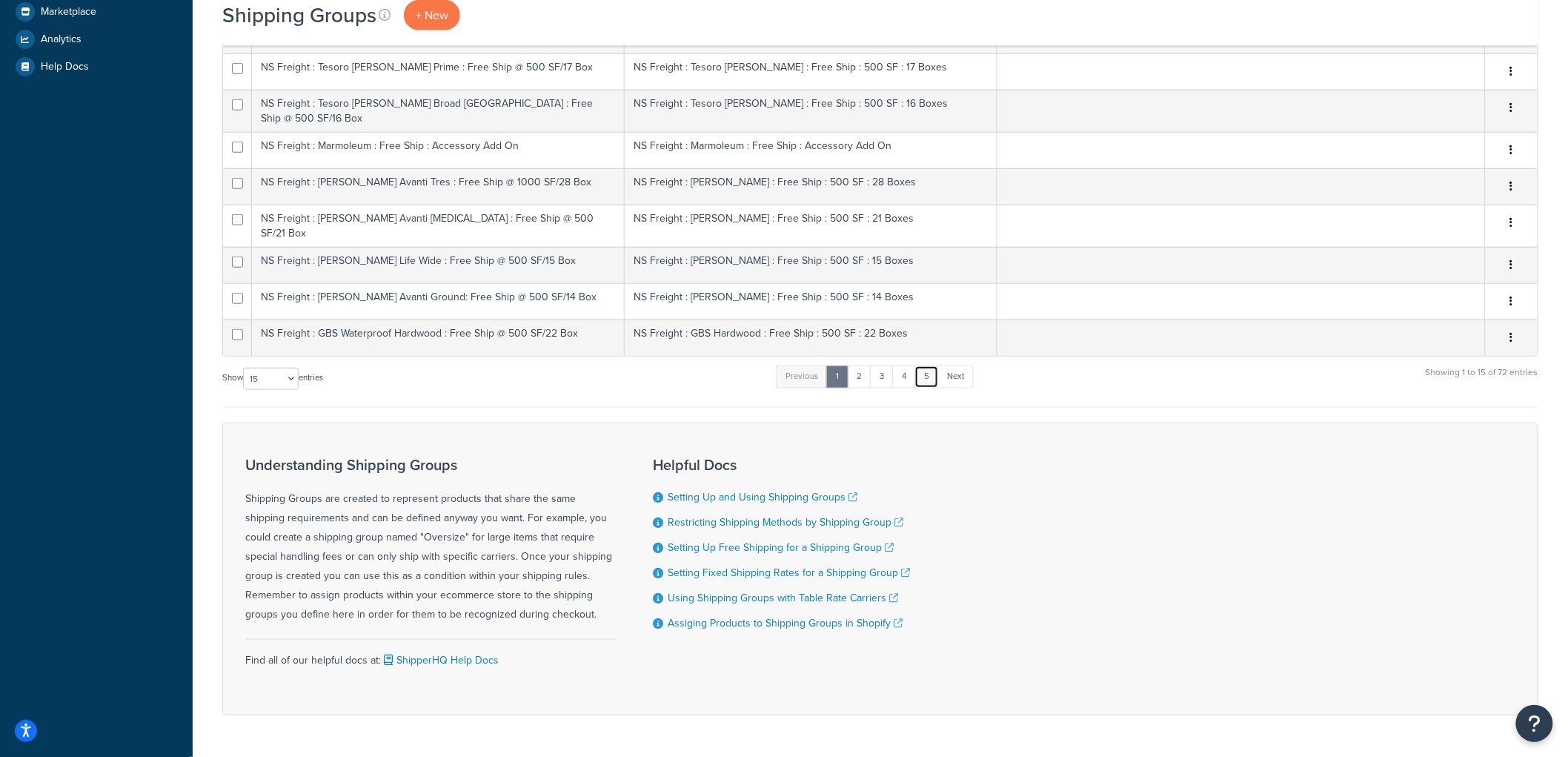
click at [929, 366] on link "5" at bounding box center [926, 376] width 24 height 22
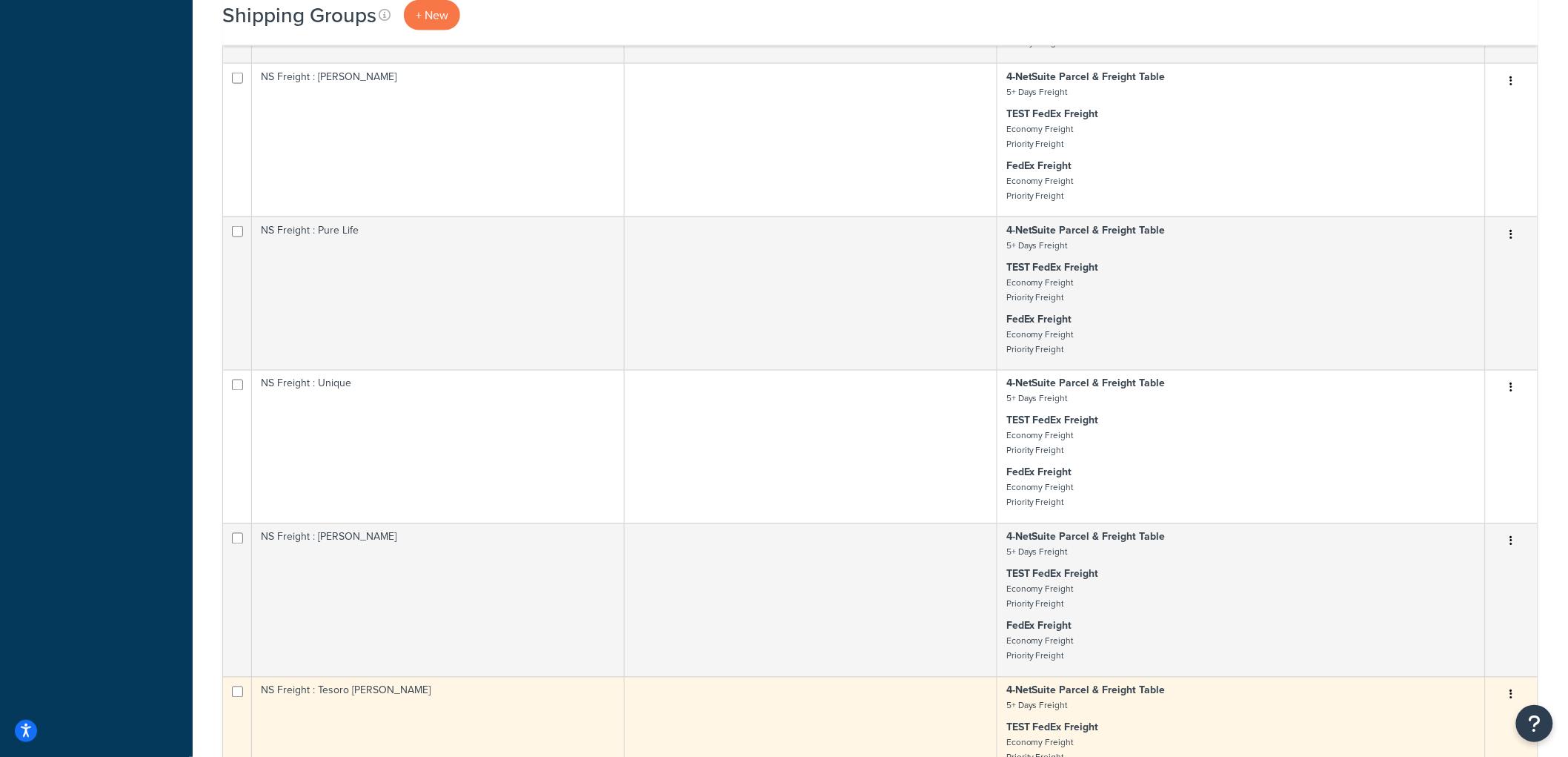
scroll to position [1312, 0]
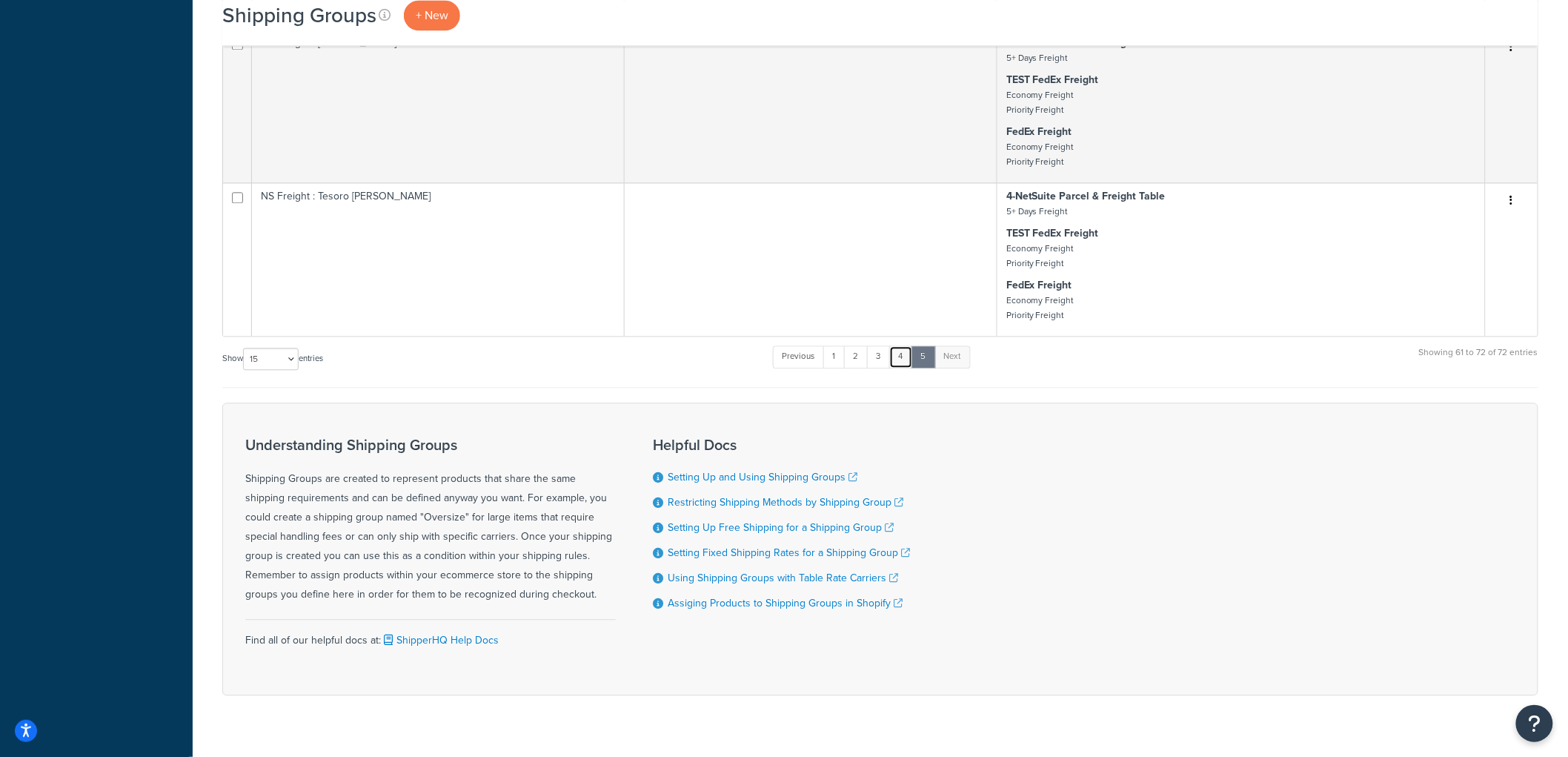
click at [908, 367] on link "4" at bounding box center [900, 356] width 24 height 22
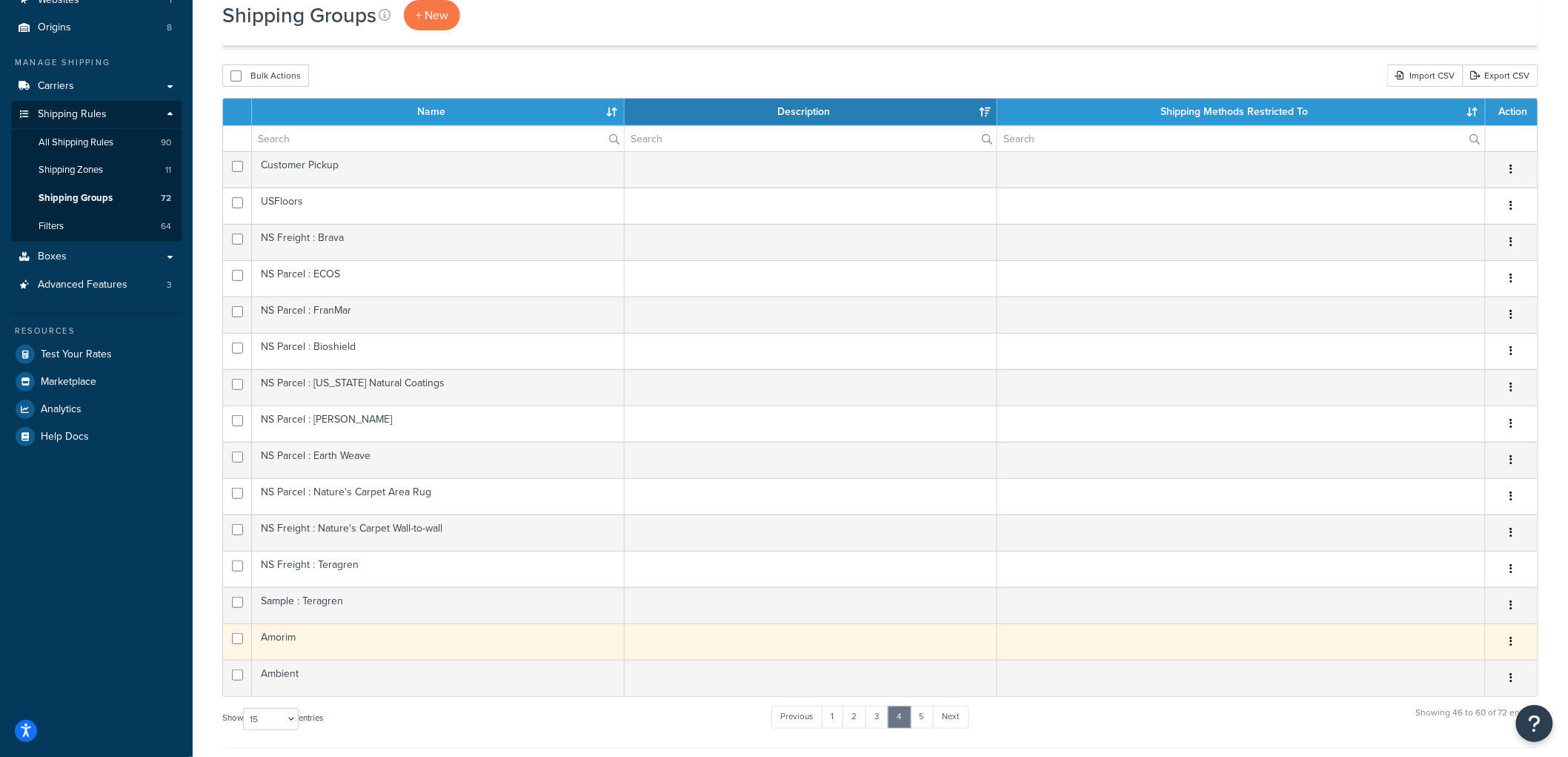
scroll to position [101, 0]
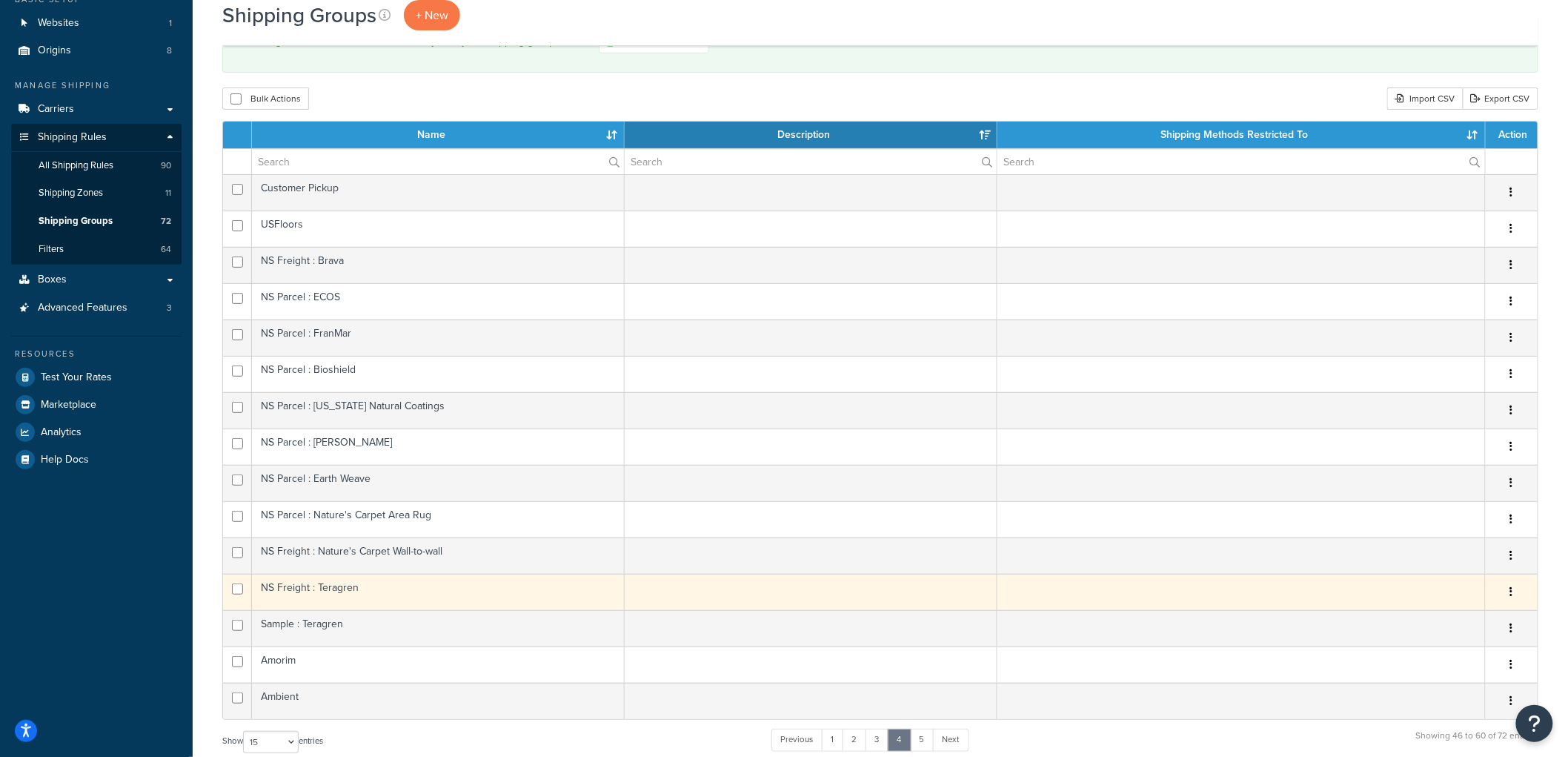
click at [417, 598] on td "NS Freight : Teragren" at bounding box center [439, 591] width 373 height 37
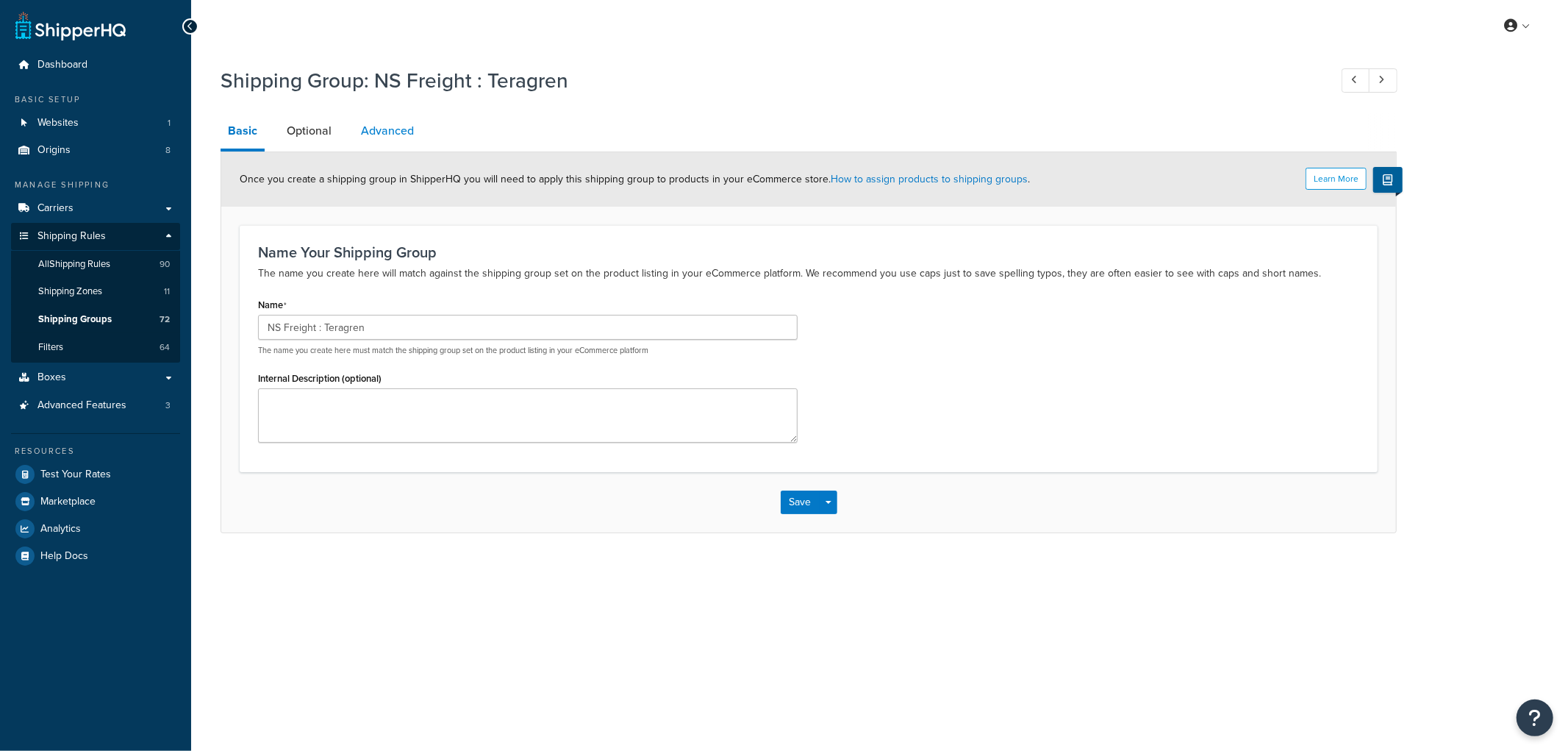
click at [387, 121] on link "Advanced" at bounding box center [387, 131] width 67 height 35
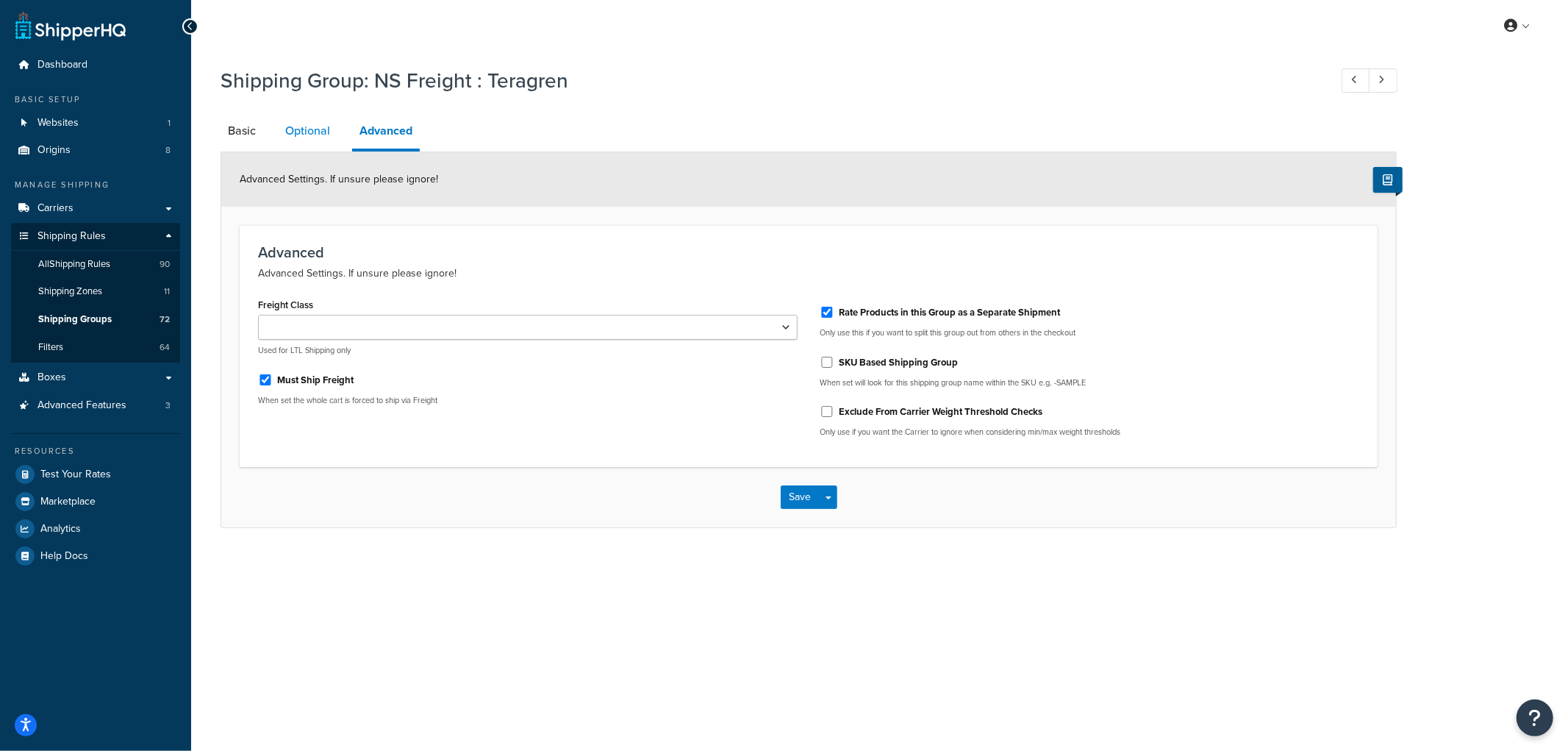
click at [317, 126] on link "Optional" at bounding box center [307, 131] width 59 height 35
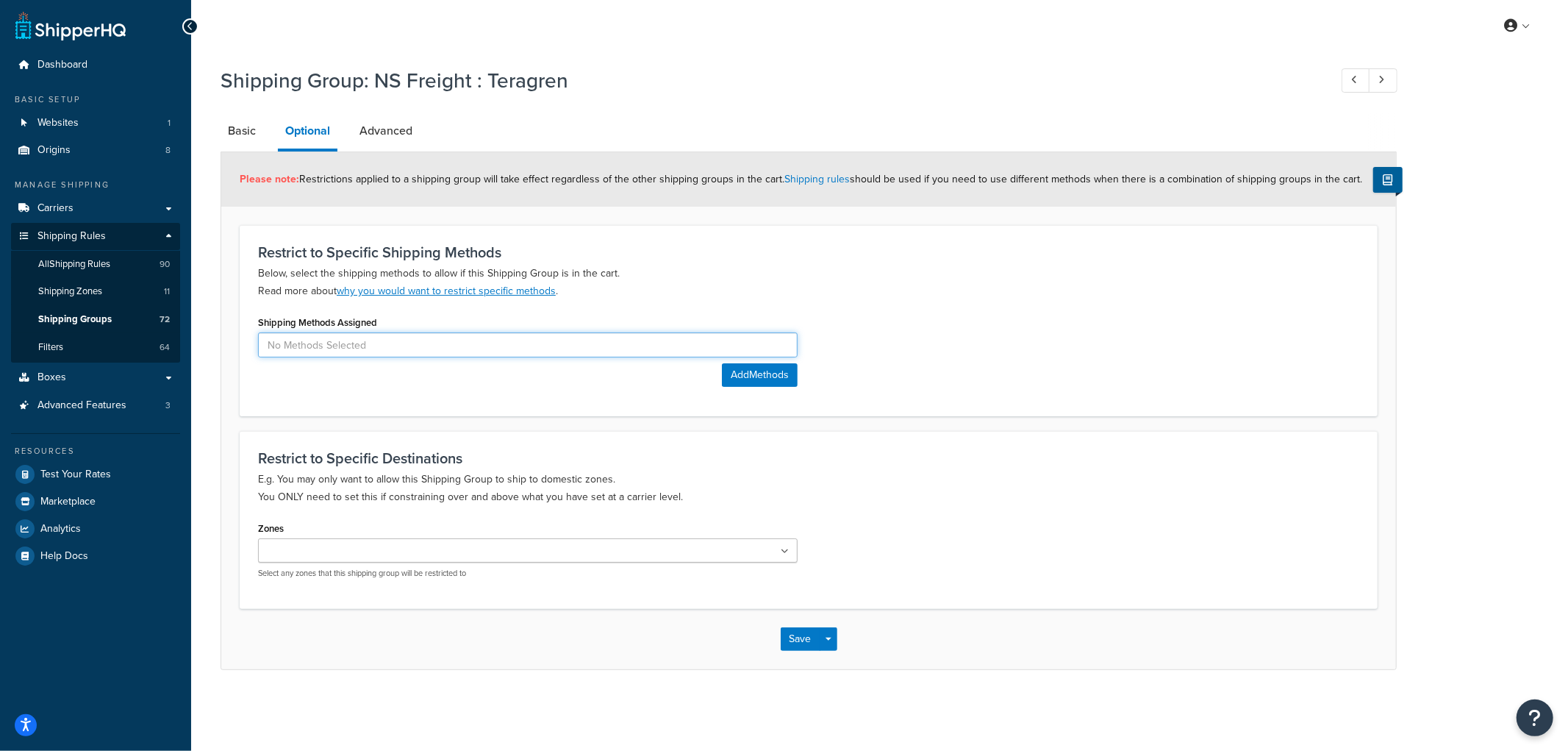
click at [342, 341] on input at bounding box center [528, 345] width 539 height 25
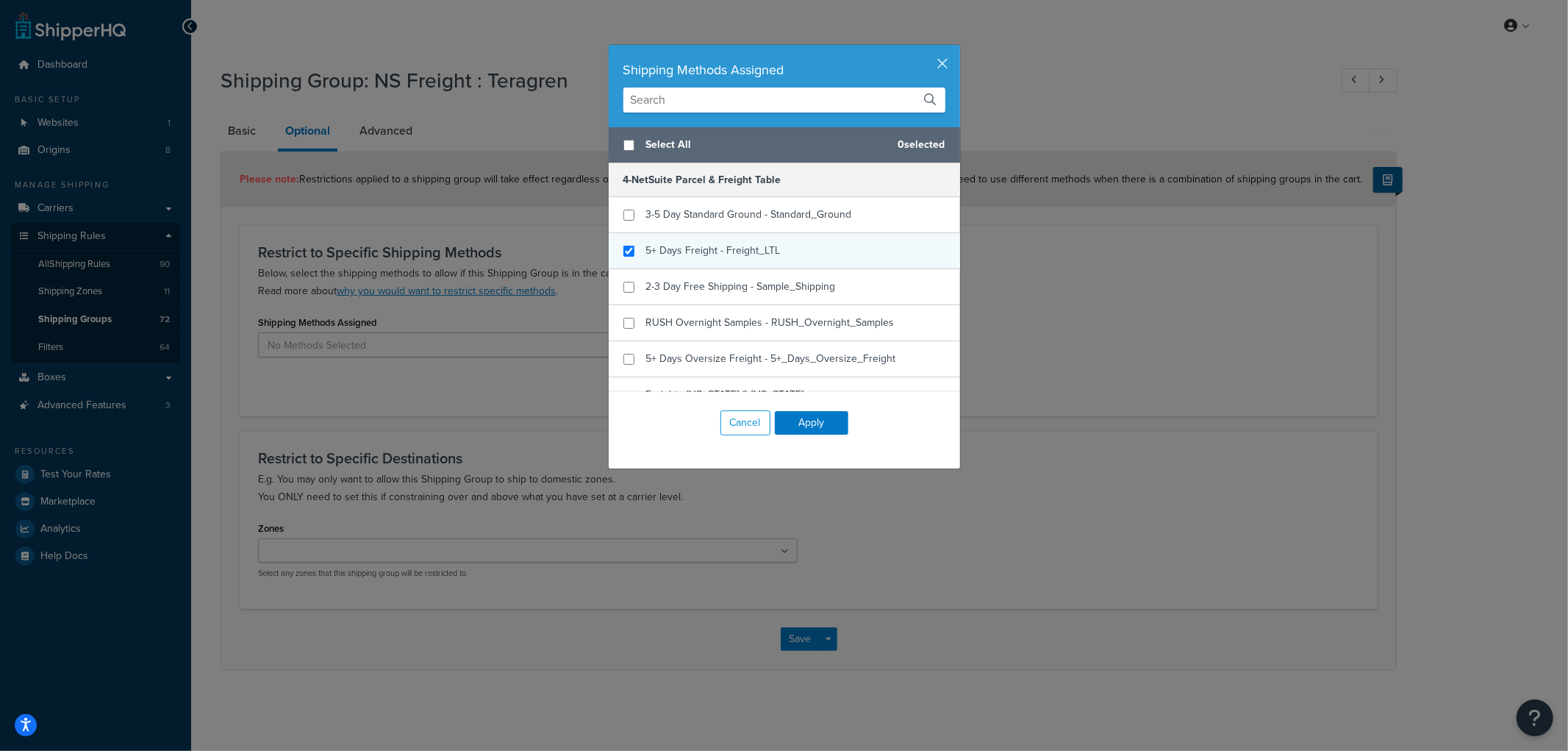
checkbox input "true"
click at [707, 251] on span "5+ Days Freight - Freight_LTL" at bounding box center [714, 249] width 134 height 15
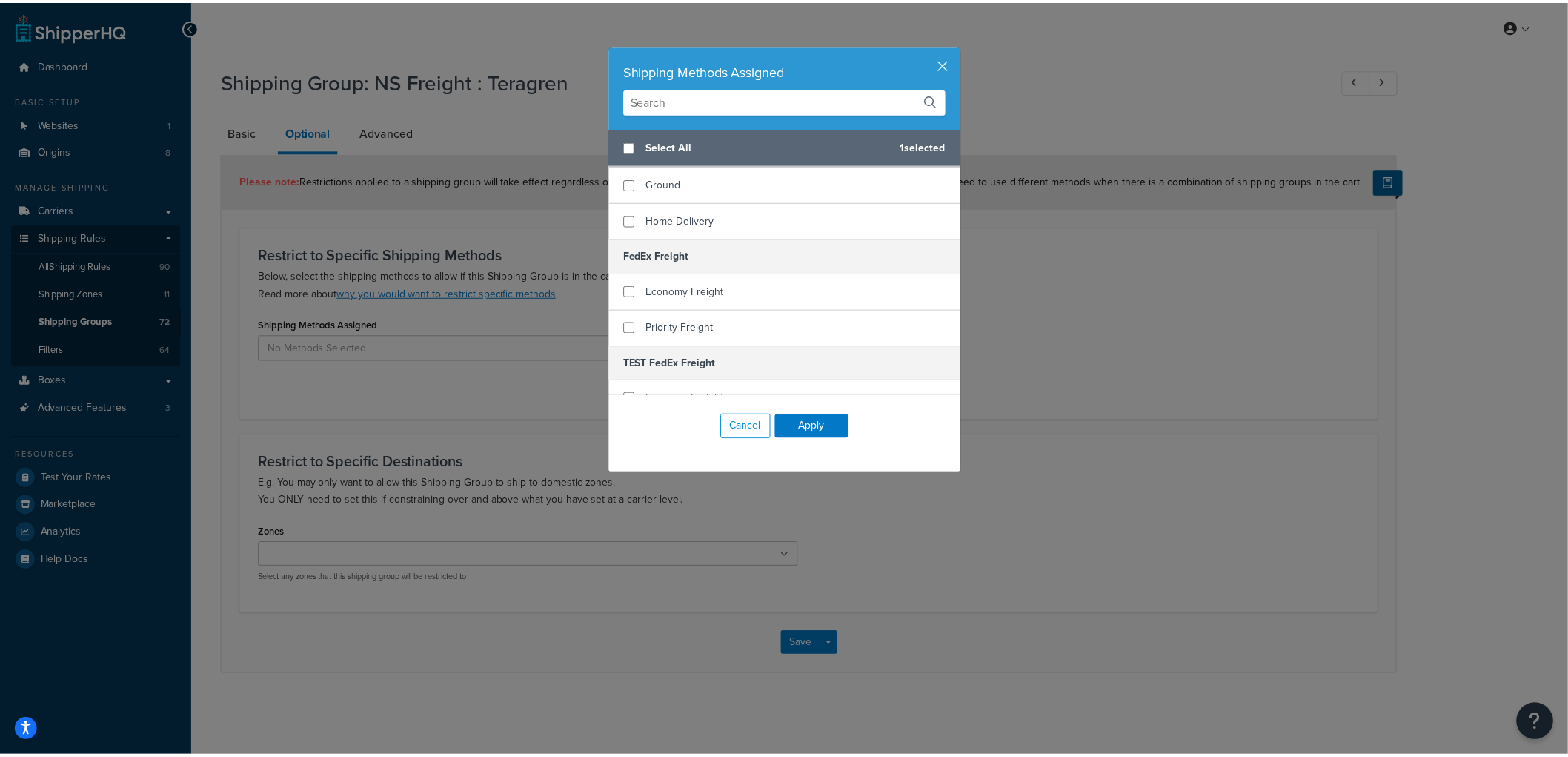
scroll to position [411, 0]
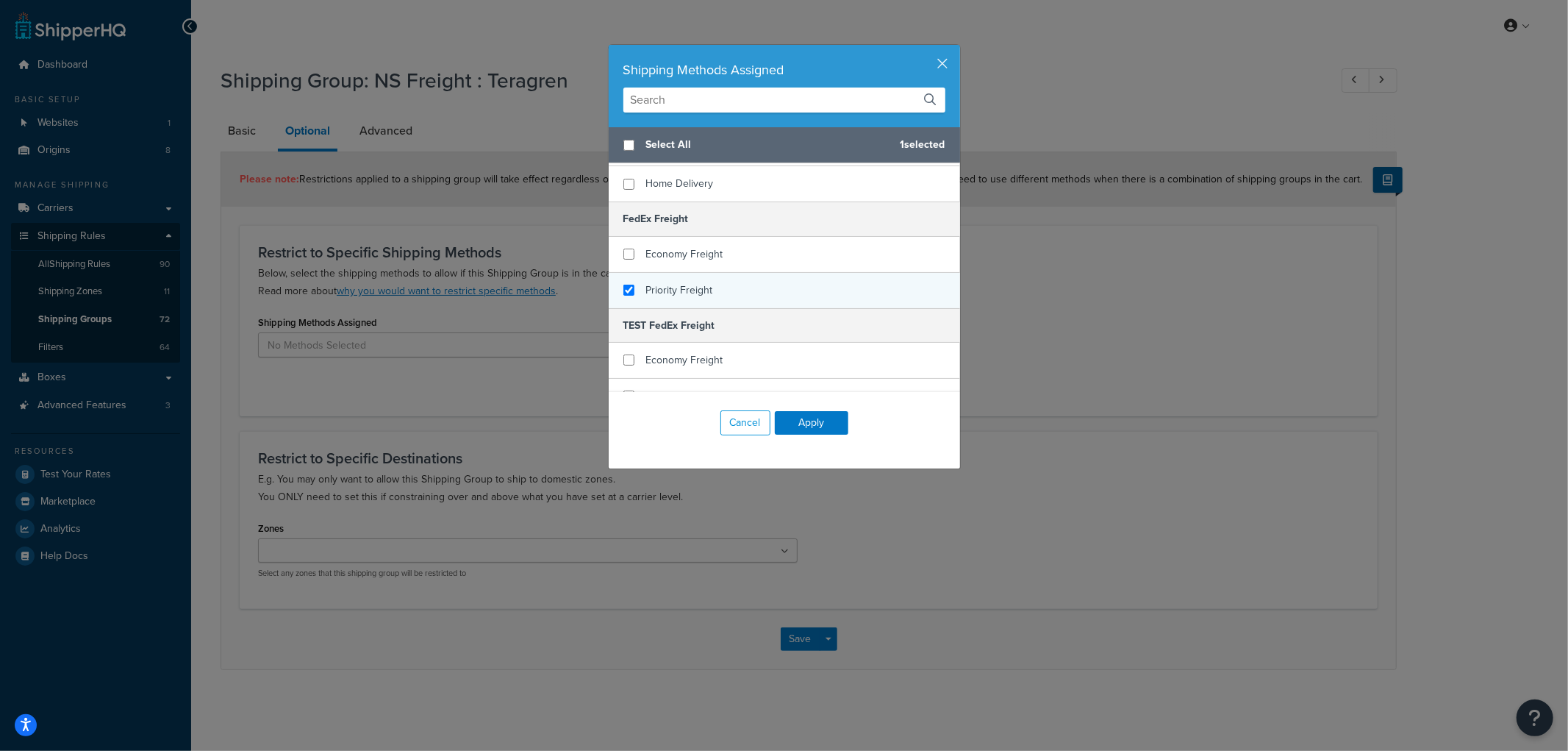
checkbox input "true"
click at [692, 272] on div "Priority Freight" at bounding box center [784, 290] width 351 height 35
checkbox input "true"
click at [690, 250] on div "Economy Freight" at bounding box center [784, 255] width 351 height 36
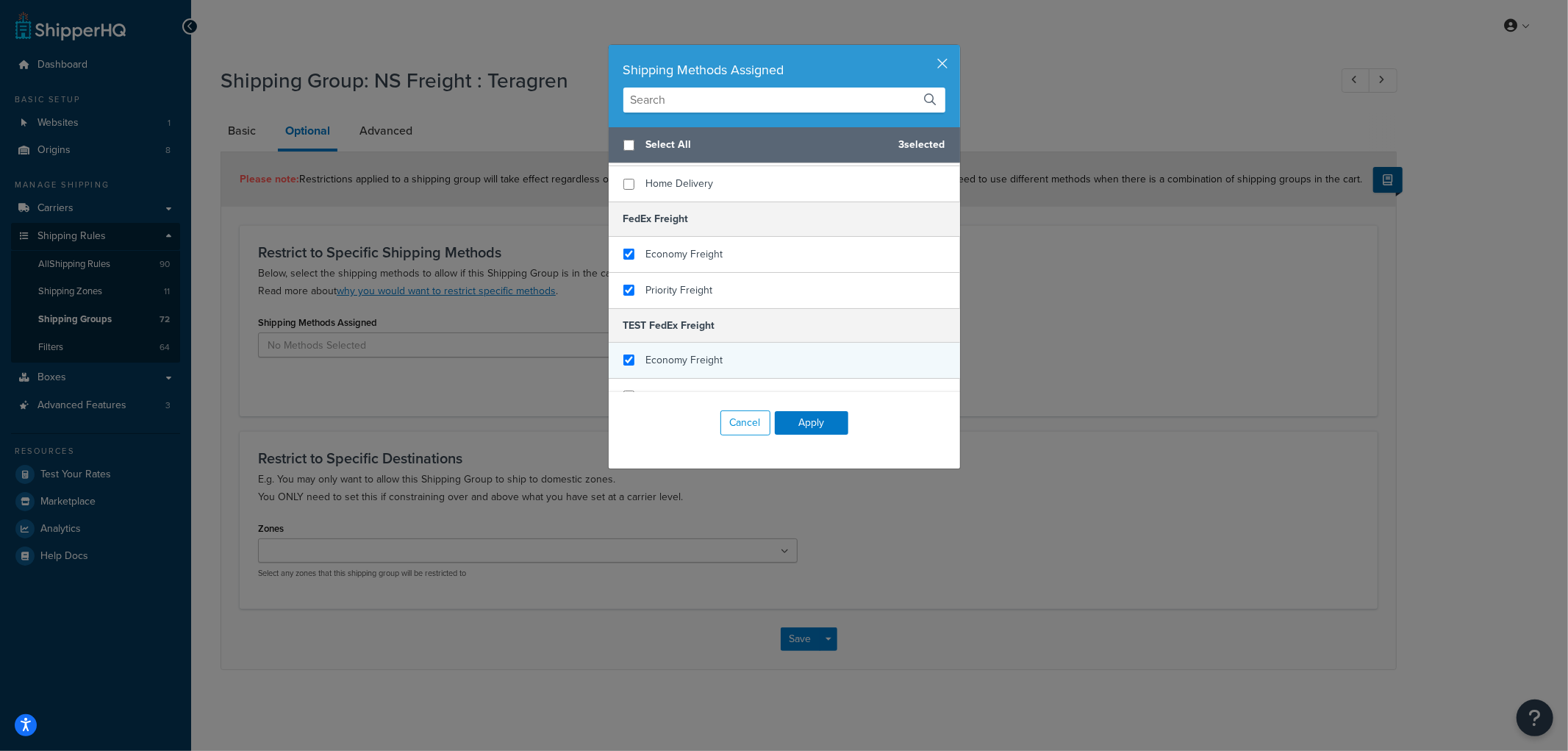
checkbox input "true"
click at [666, 352] on span "Economy Freight" at bounding box center [685, 359] width 77 height 15
checkbox input "true"
click at [663, 388] on span "Priority Freight" at bounding box center [680, 395] width 67 height 15
click at [815, 423] on button "Apply" at bounding box center [811, 423] width 73 height 24
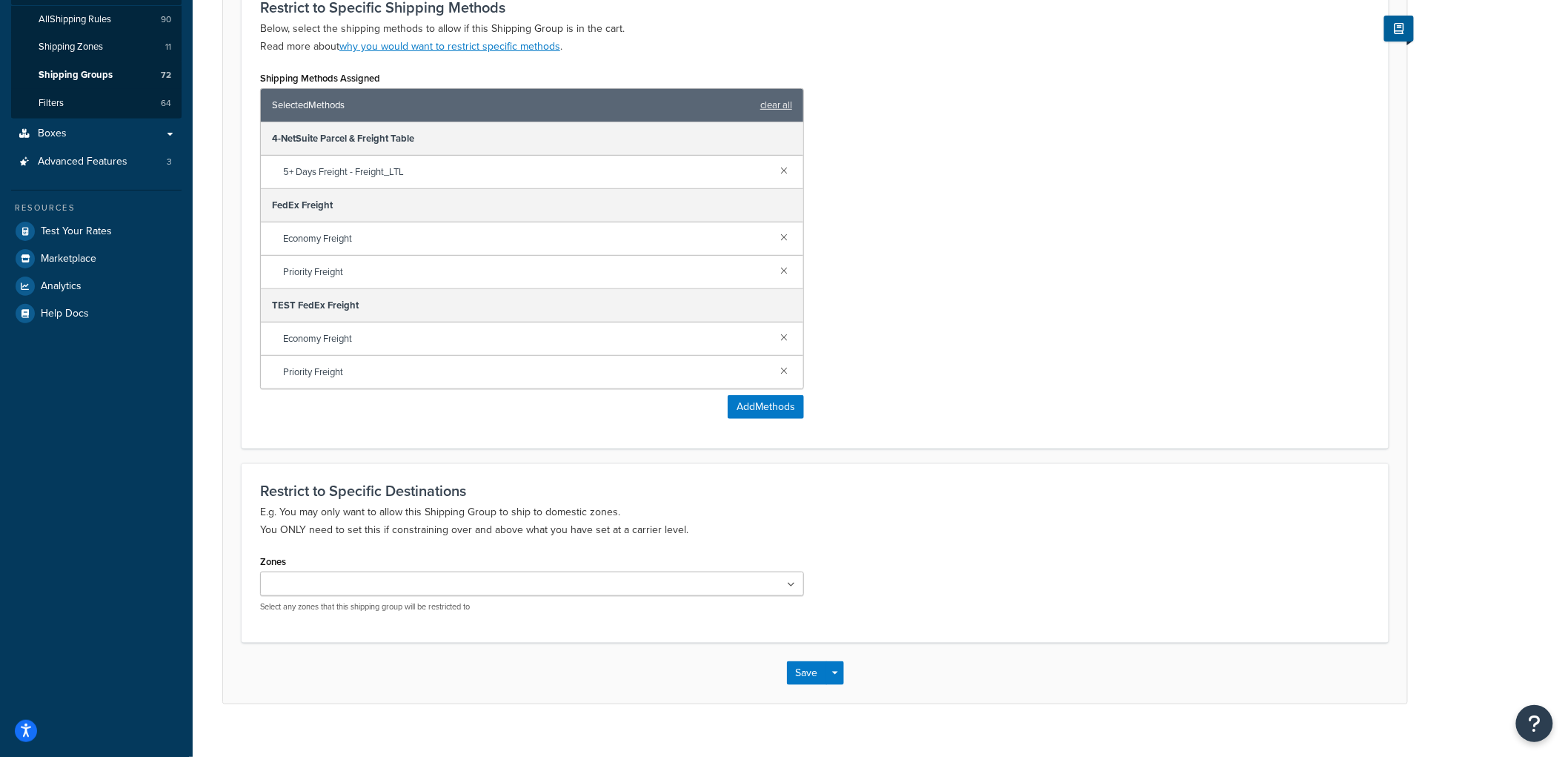
scroll to position [268, 0]
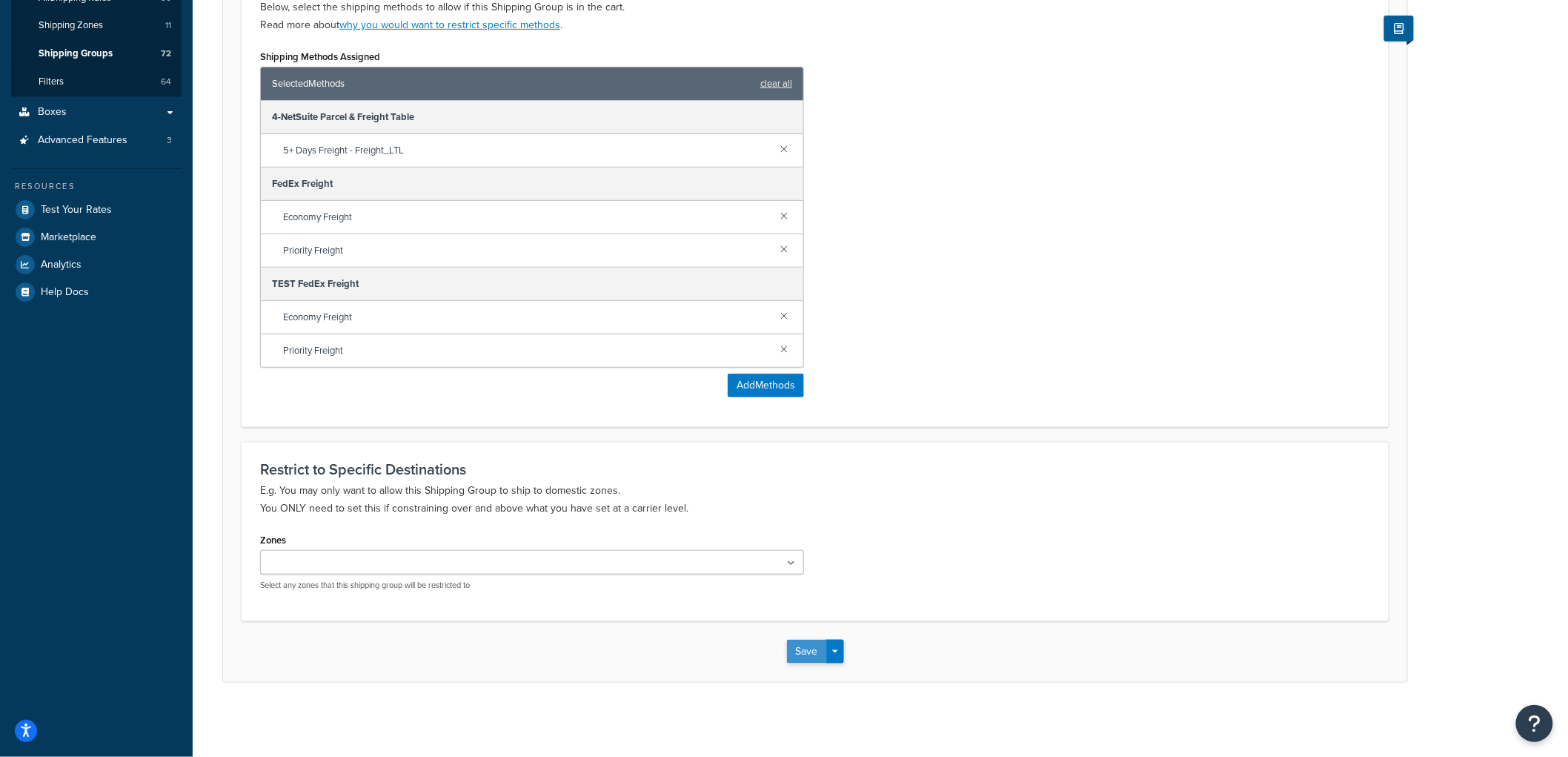
click at [797, 656] on button "Save" at bounding box center [807, 651] width 40 height 24
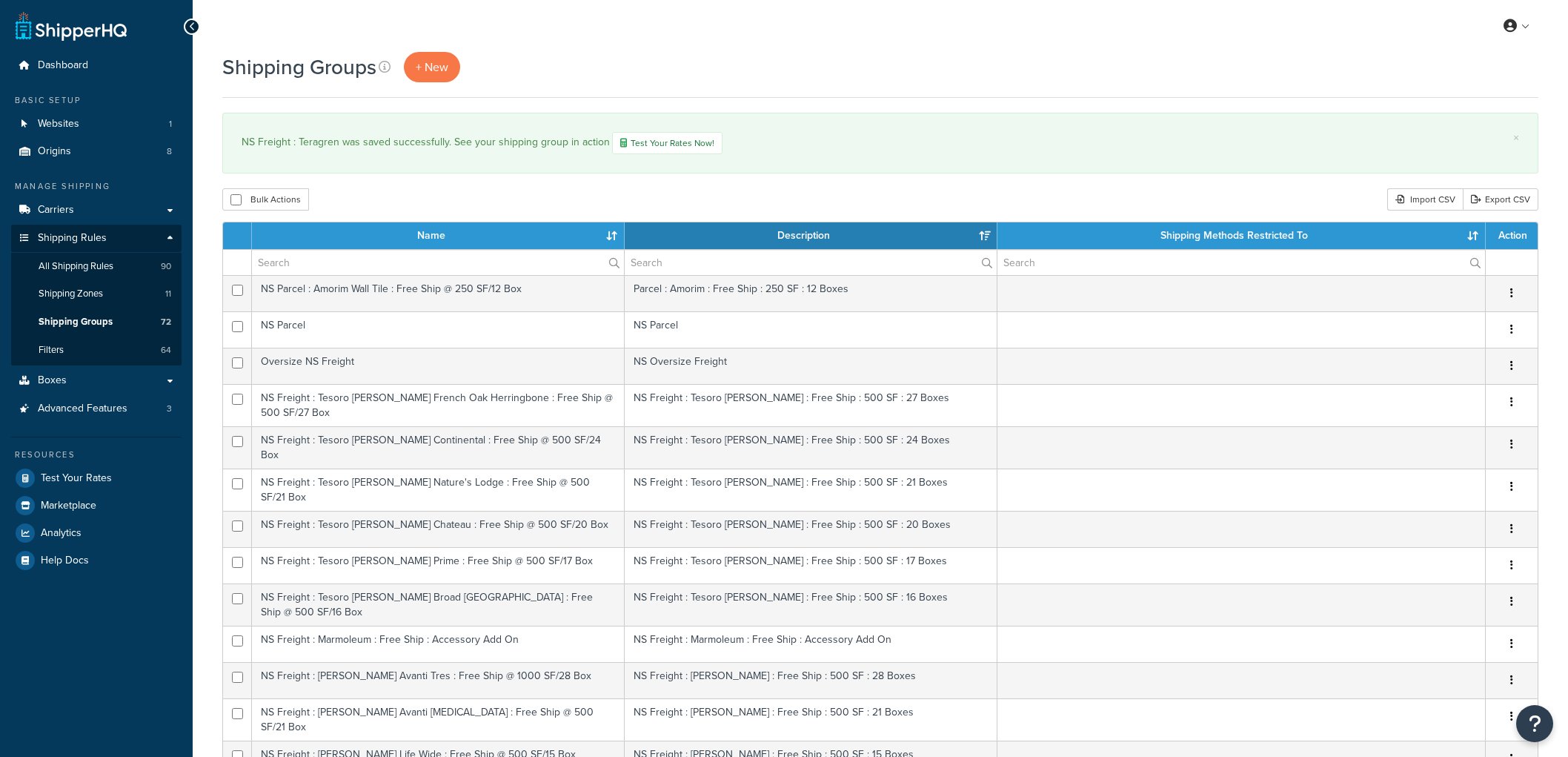
select select "15"
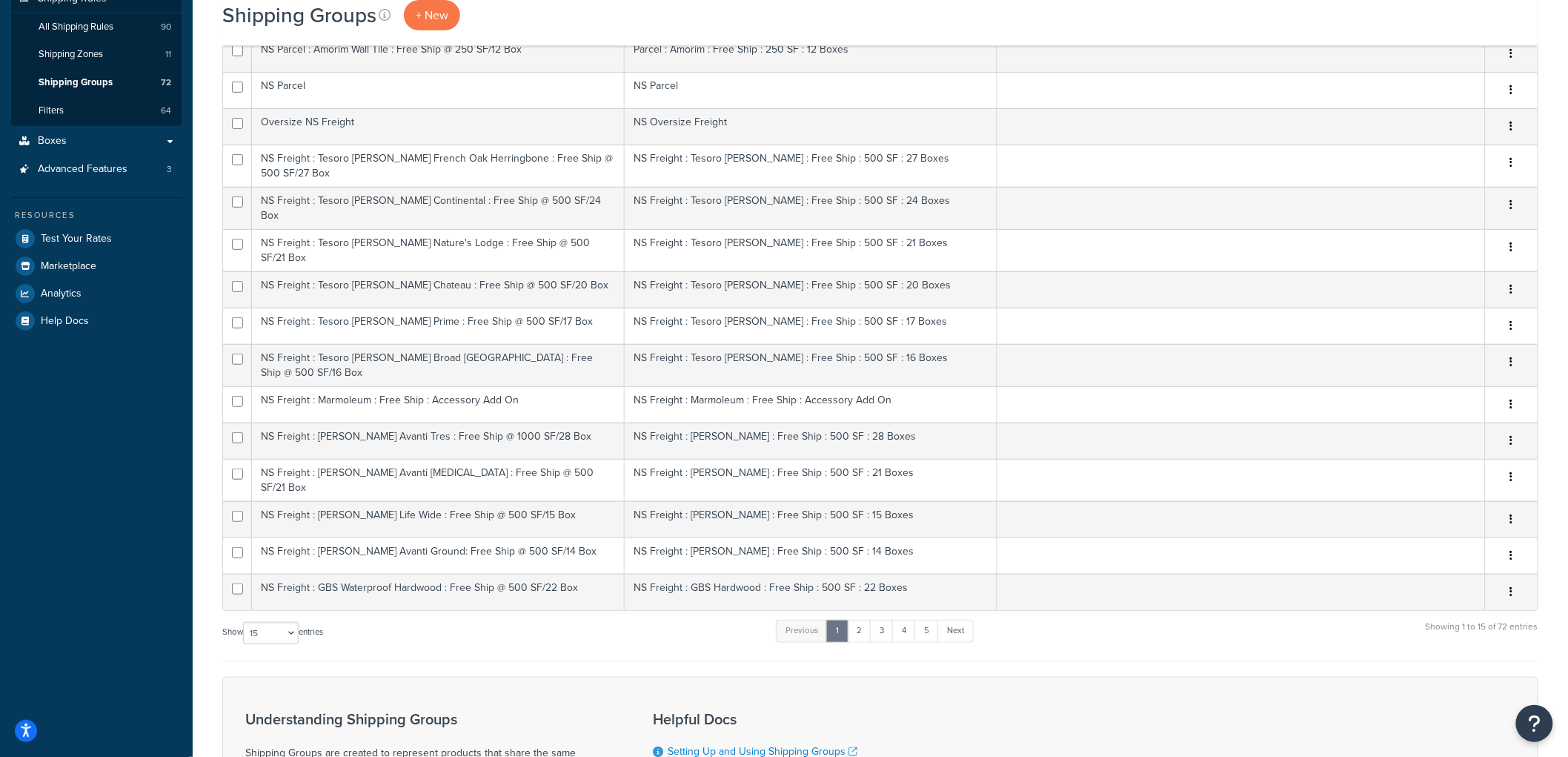
scroll to position [329, 0]
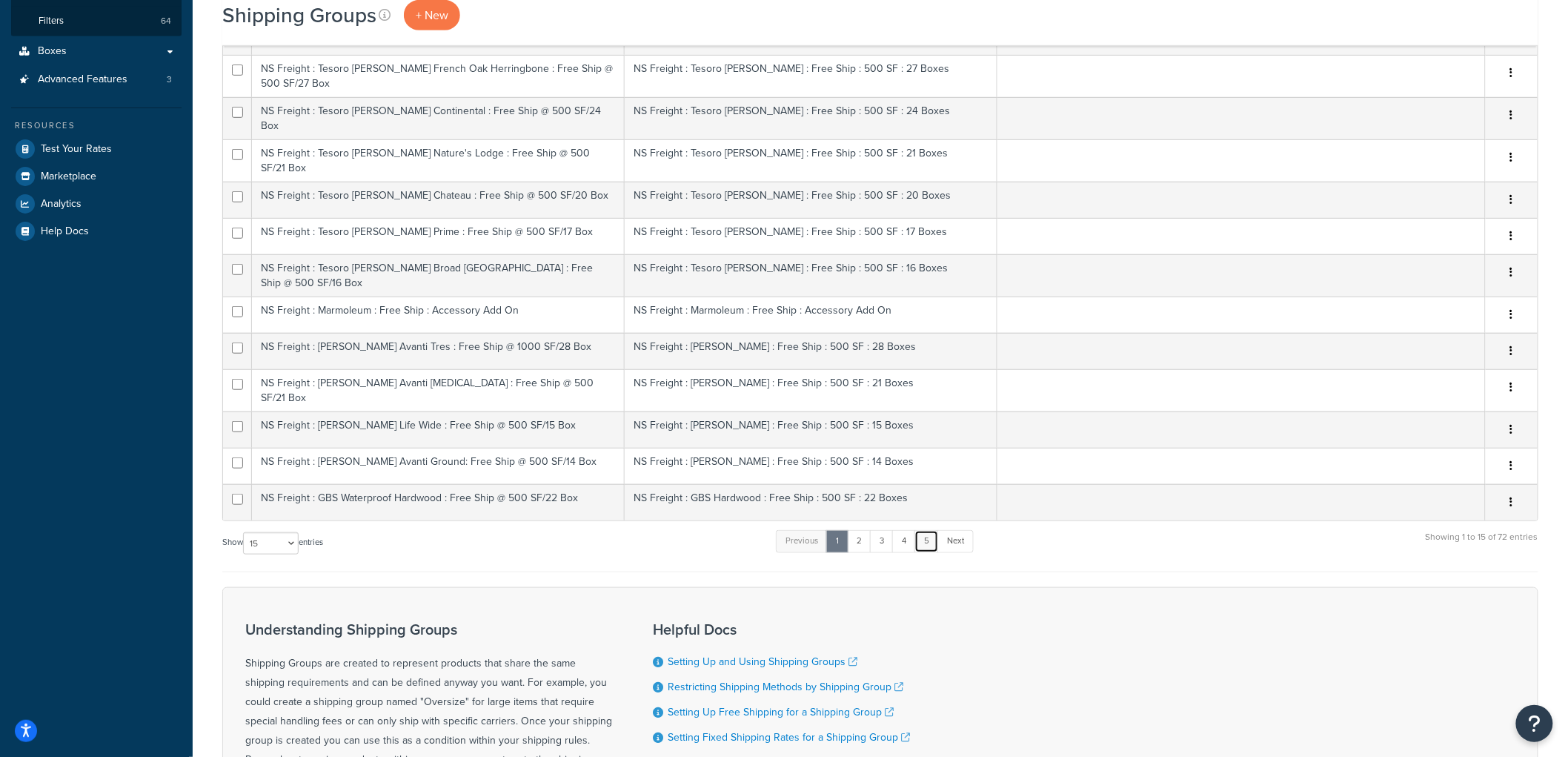
click at [937, 530] on link "5" at bounding box center [926, 540] width 24 height 22
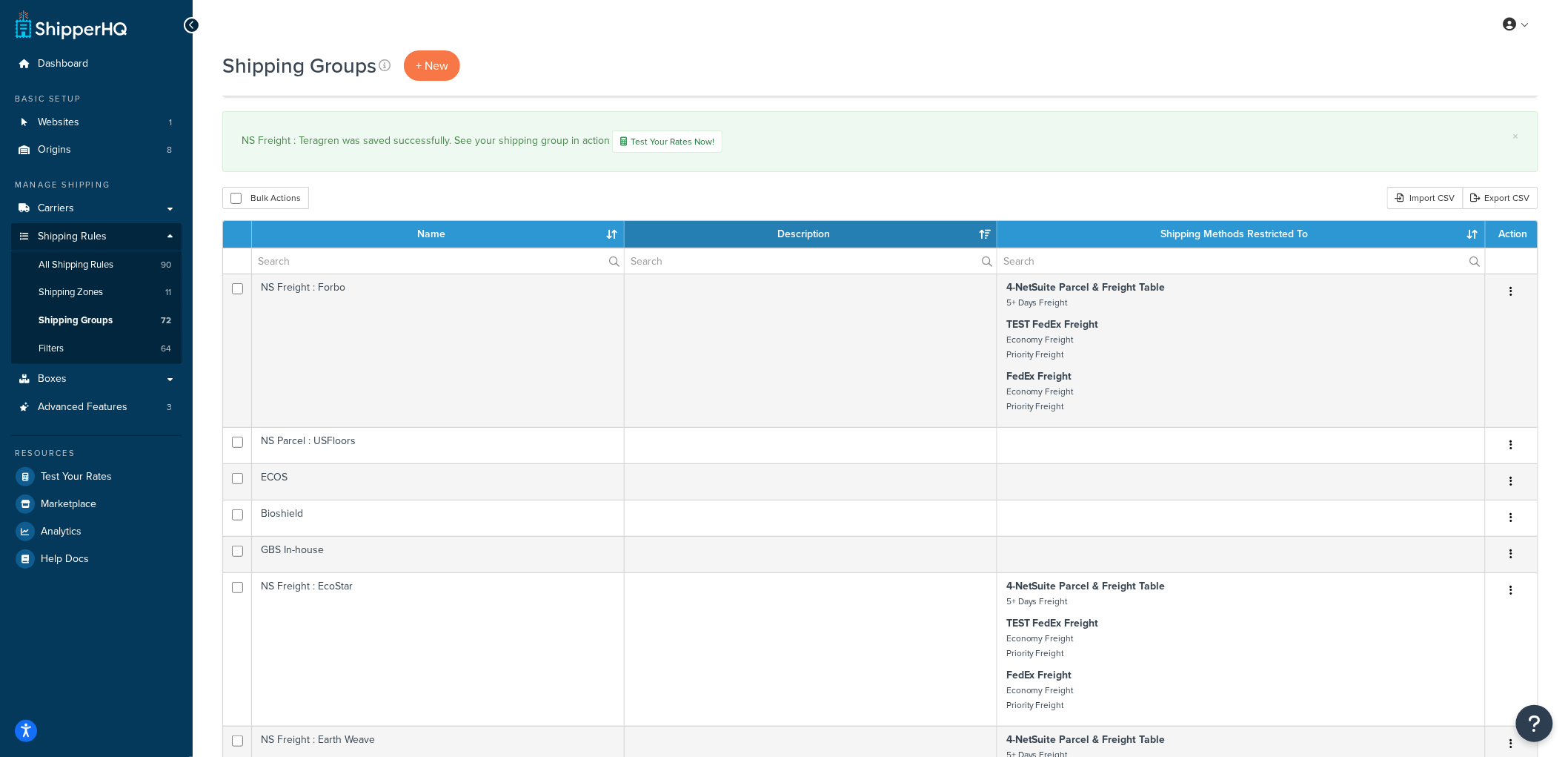
scroll to position [0, 0]
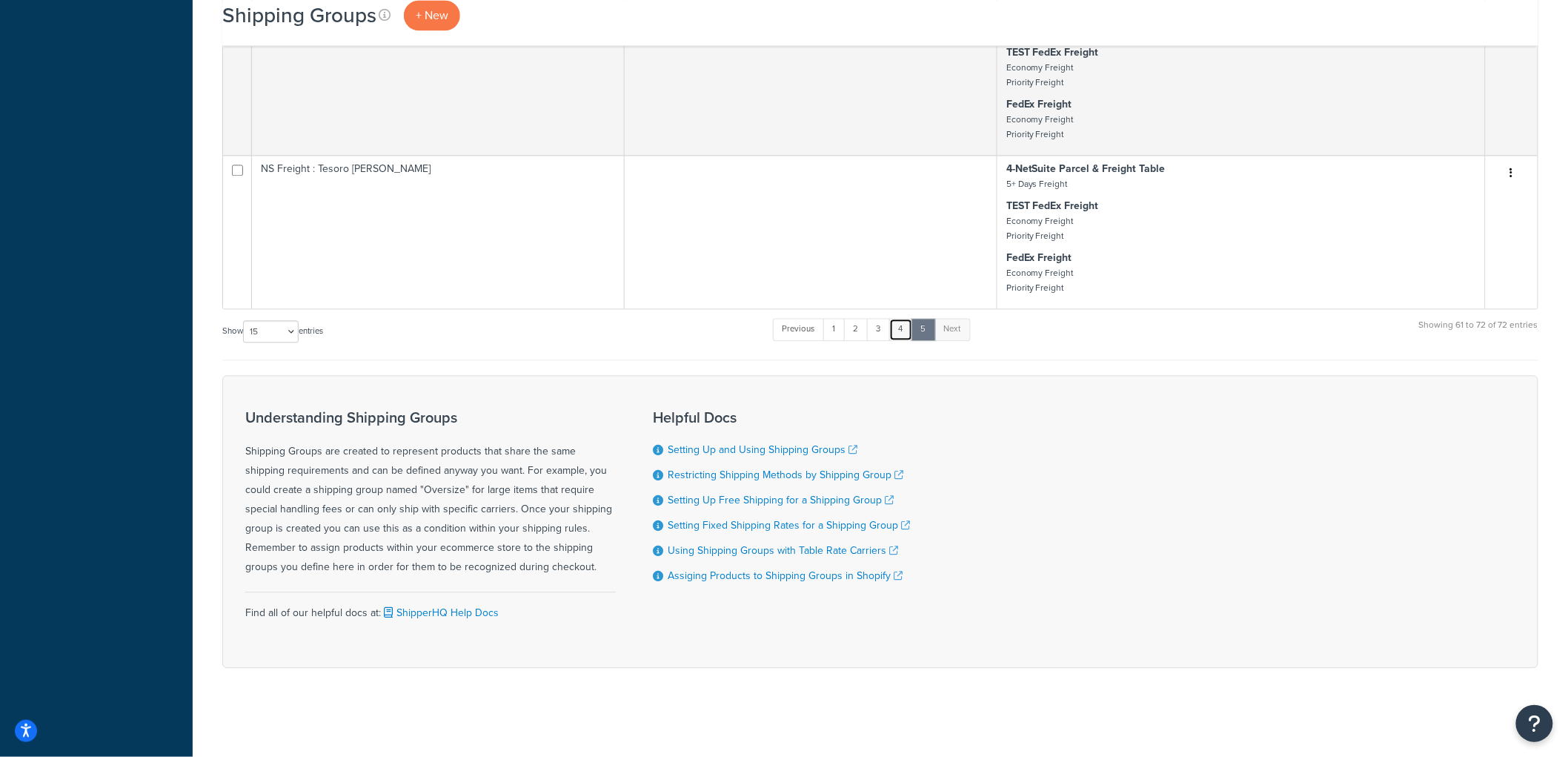
click at [906, 327] on link "4" at bounding box center [900, 329] width 24 height 22
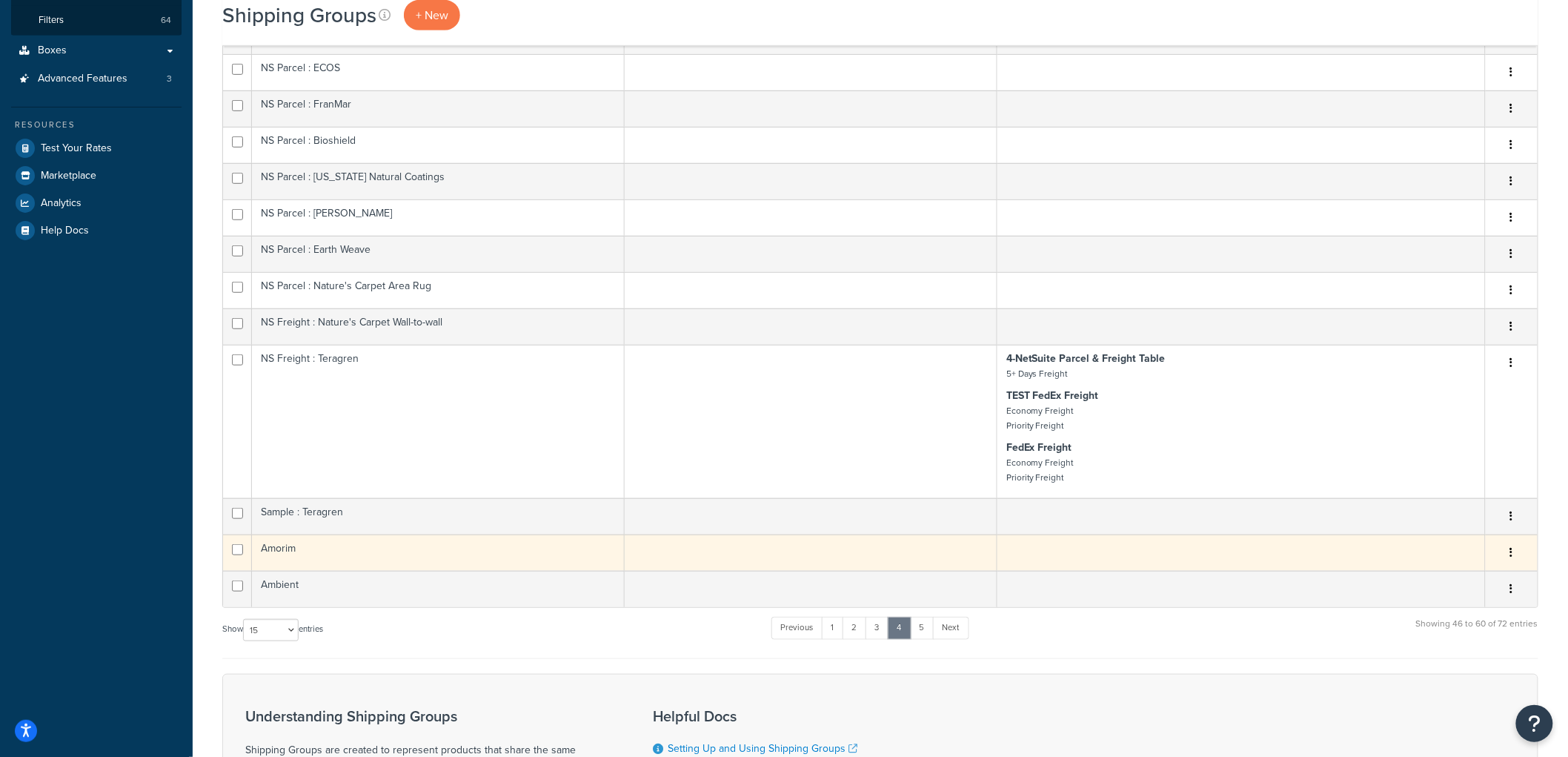
scroll to position [302, 0]
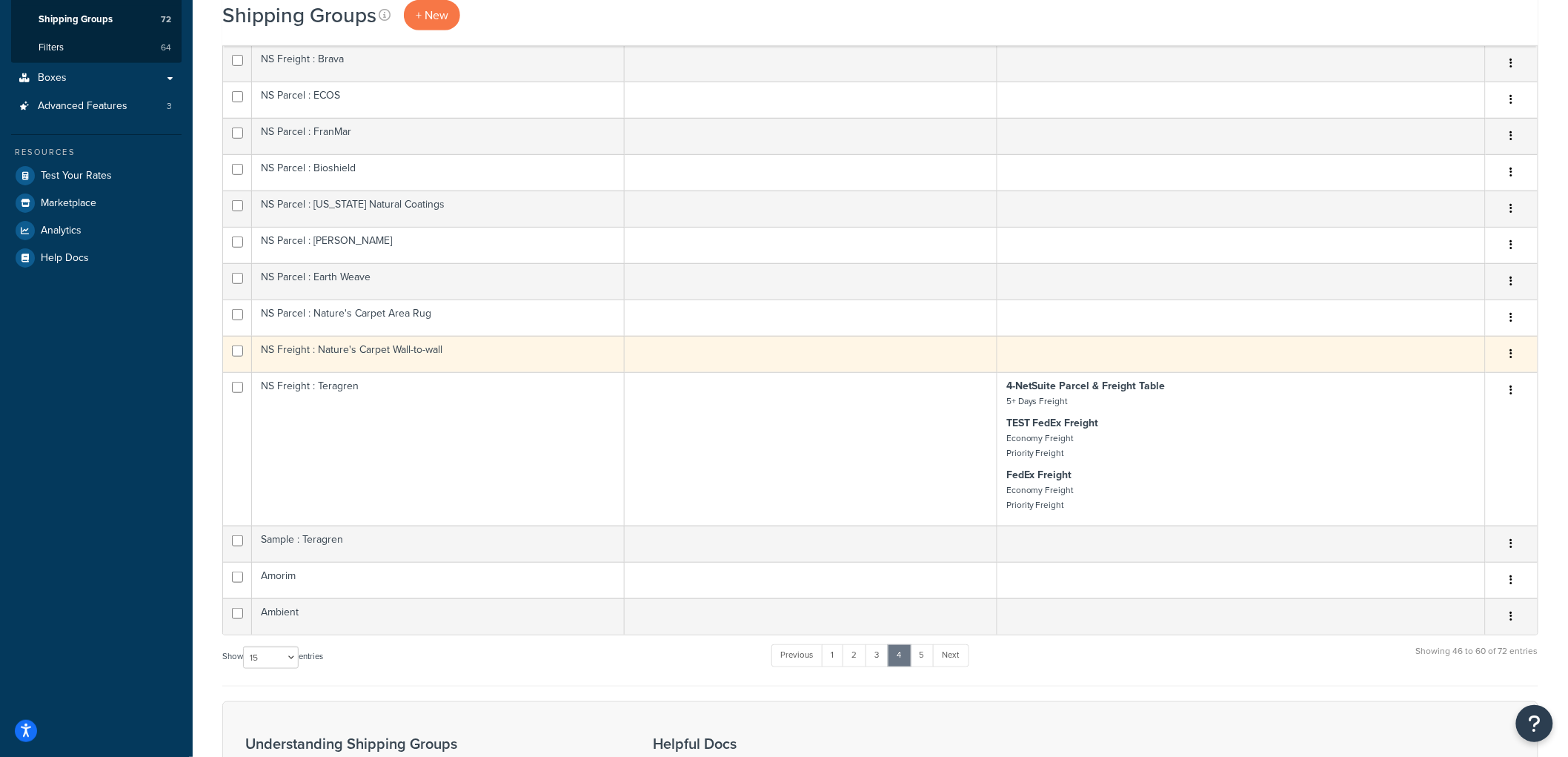
click at [454, 350] on td "NS Freight : Nature's Carpet Wall-to-wall" at bounding box center [439, 353] width 373 height 37
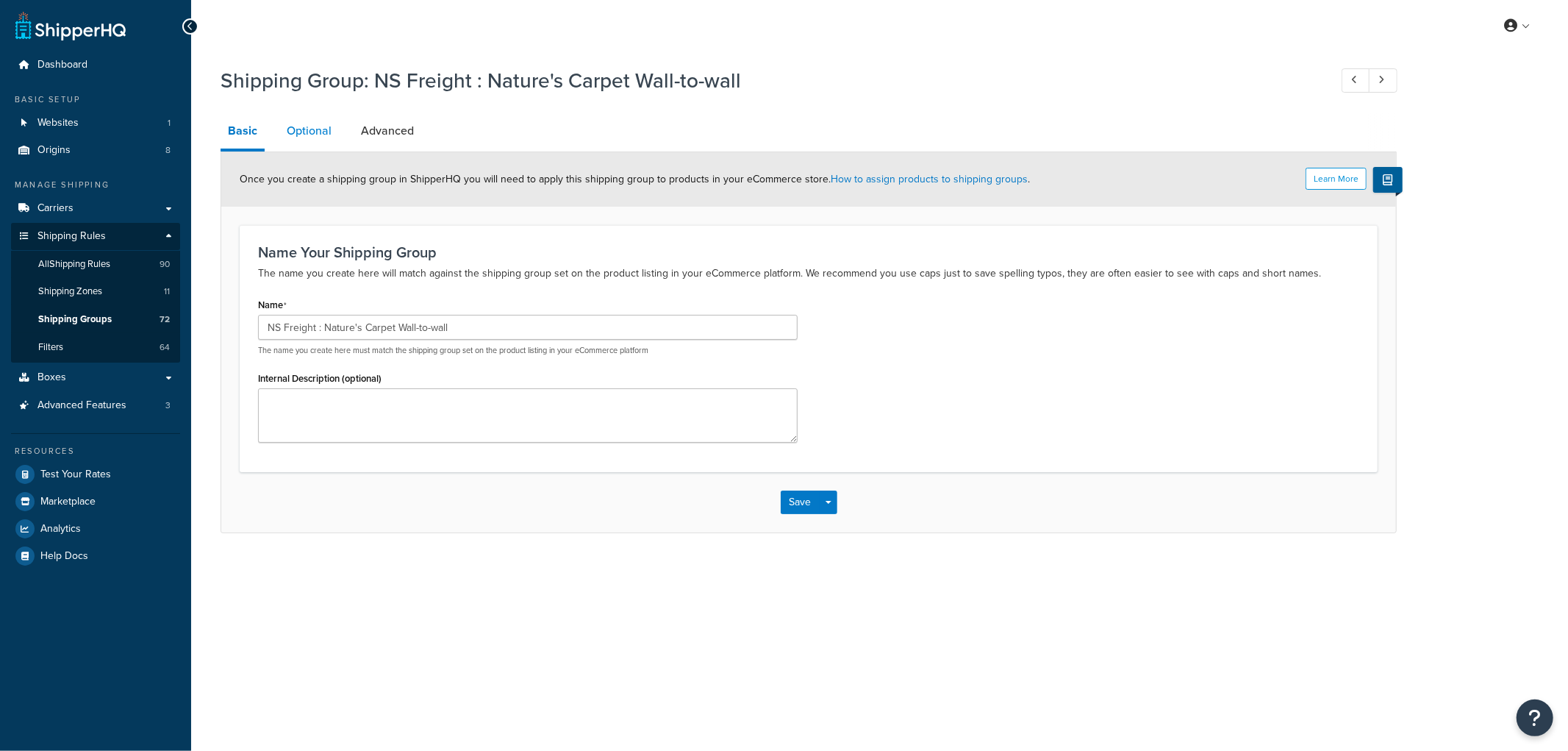
click at [320, 119] on link "Optional" at bounding box center [309, 131] width 59 height 35
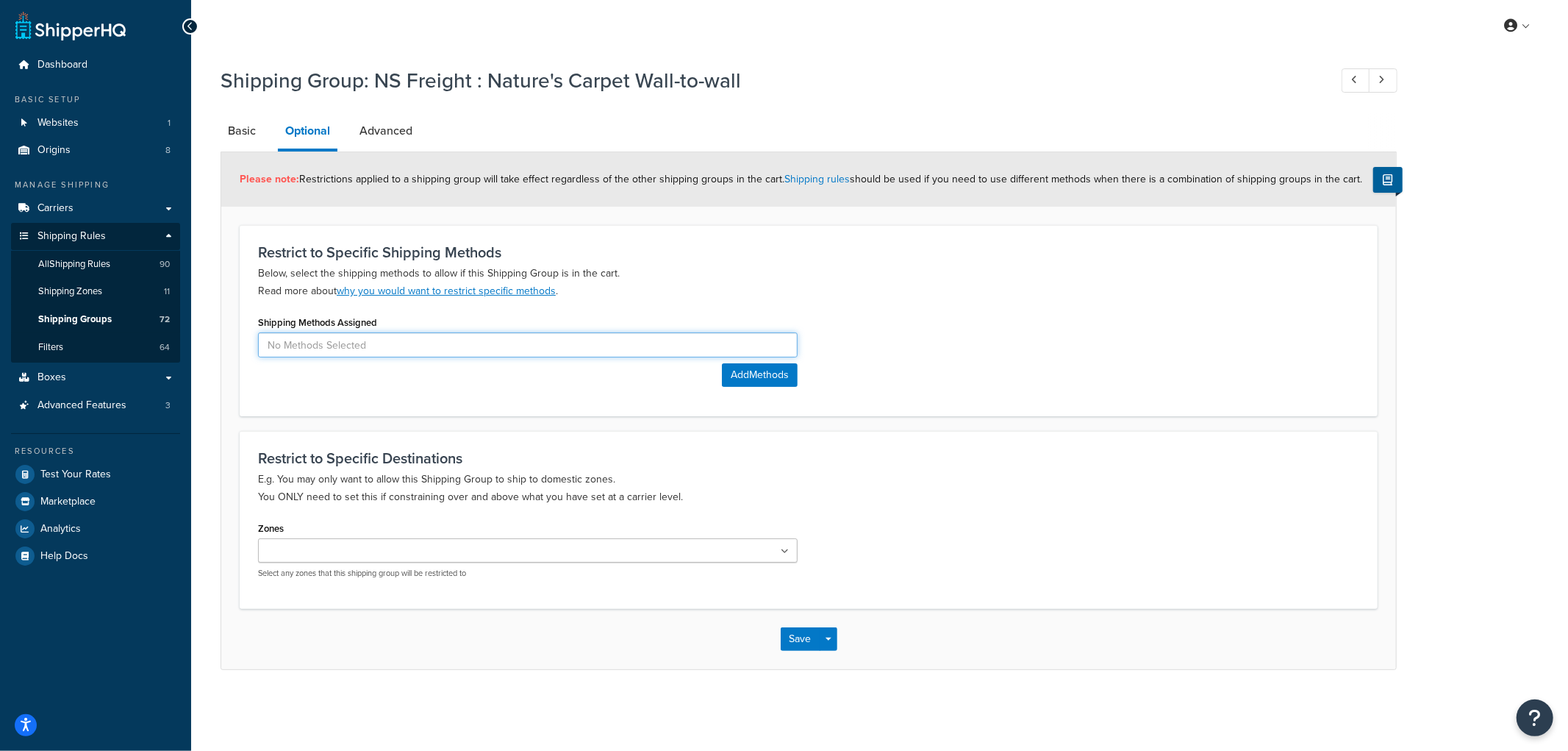
click at [365, 342] on input at bounding box center [528, 345] width 539 height 25
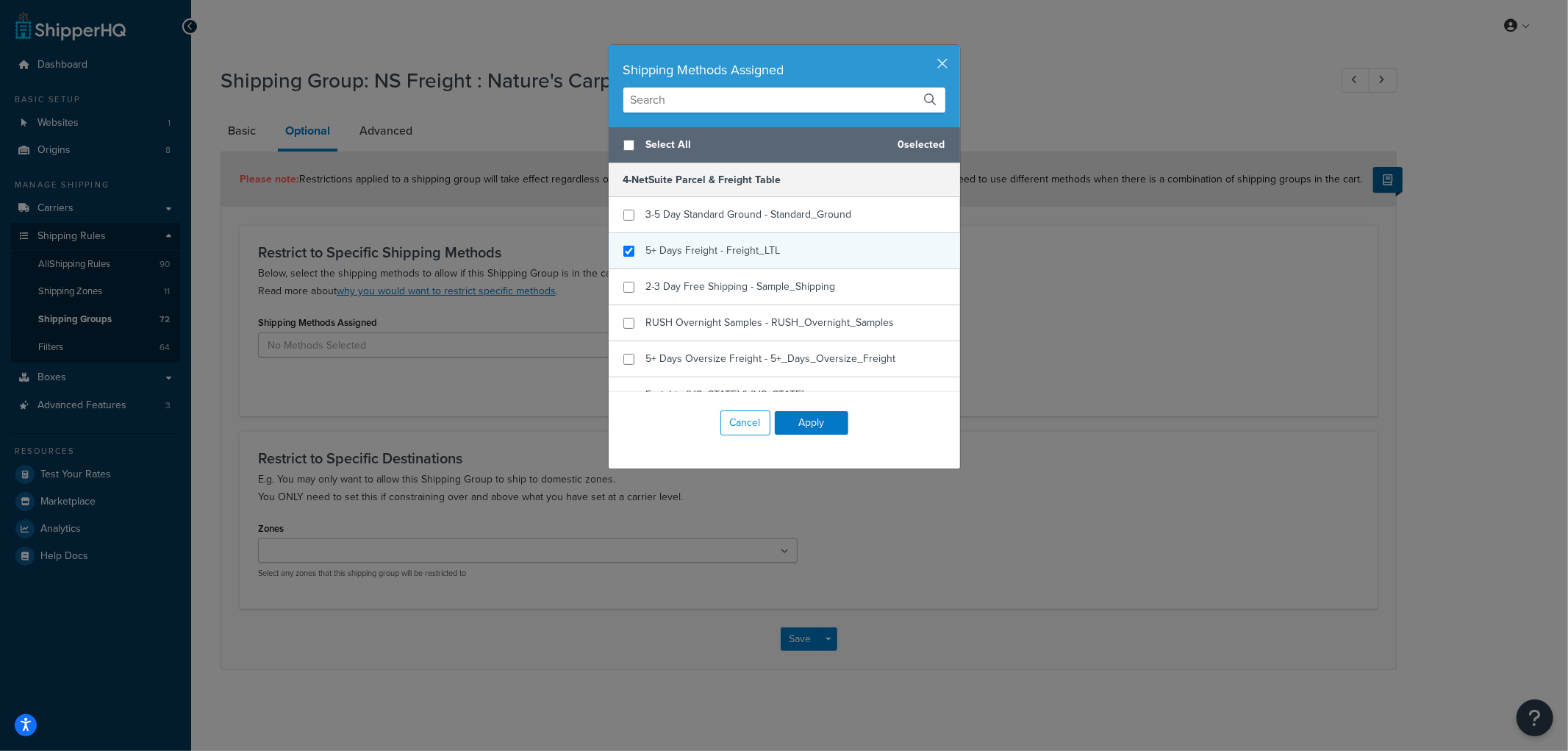
checkbox input "true"
click at [694, 258] on span "5+ Days Freight - Freight_LTL" at bounding box center [714, 249] width 134 height 15
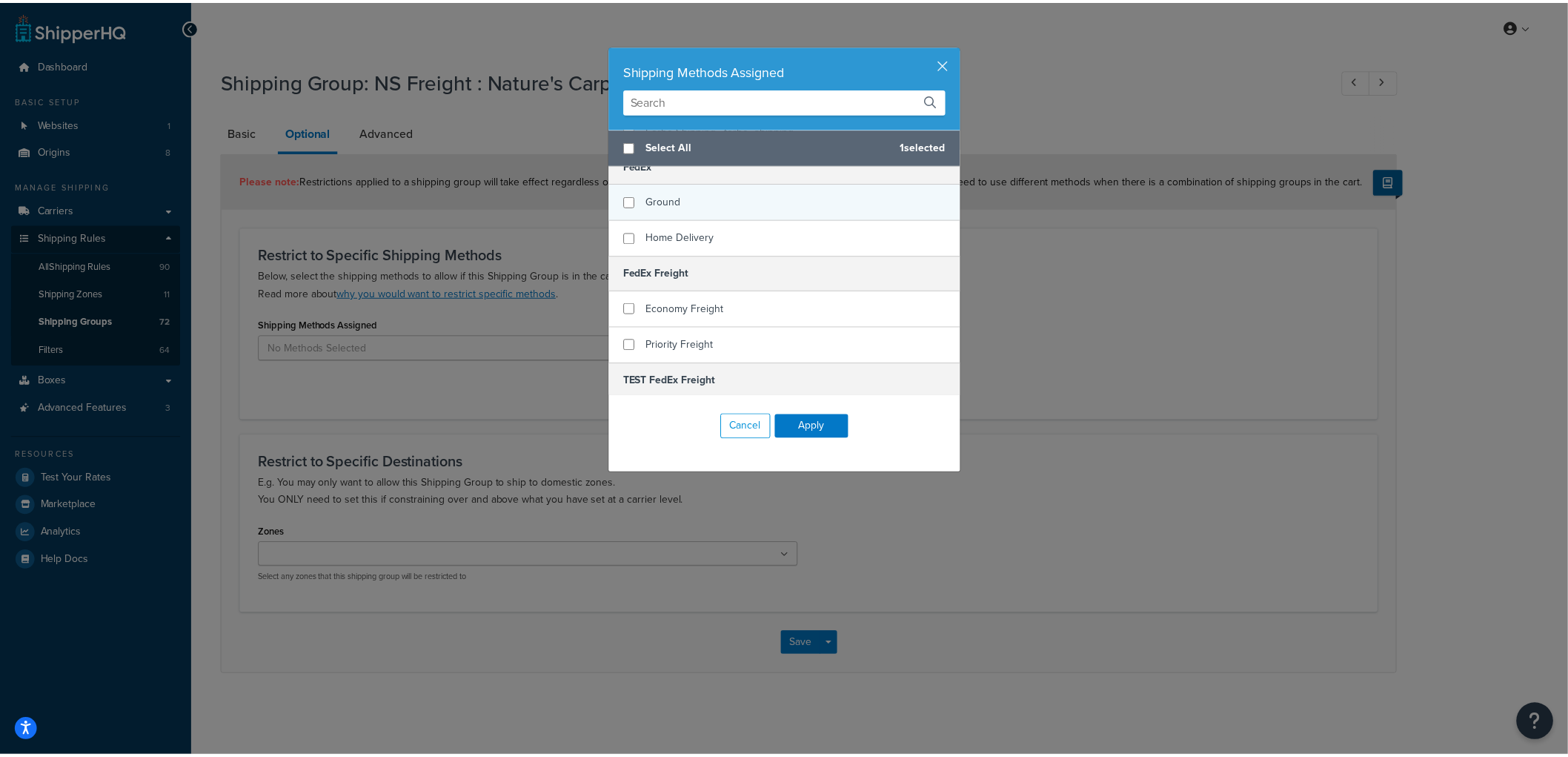
scroll to position [411, 0]
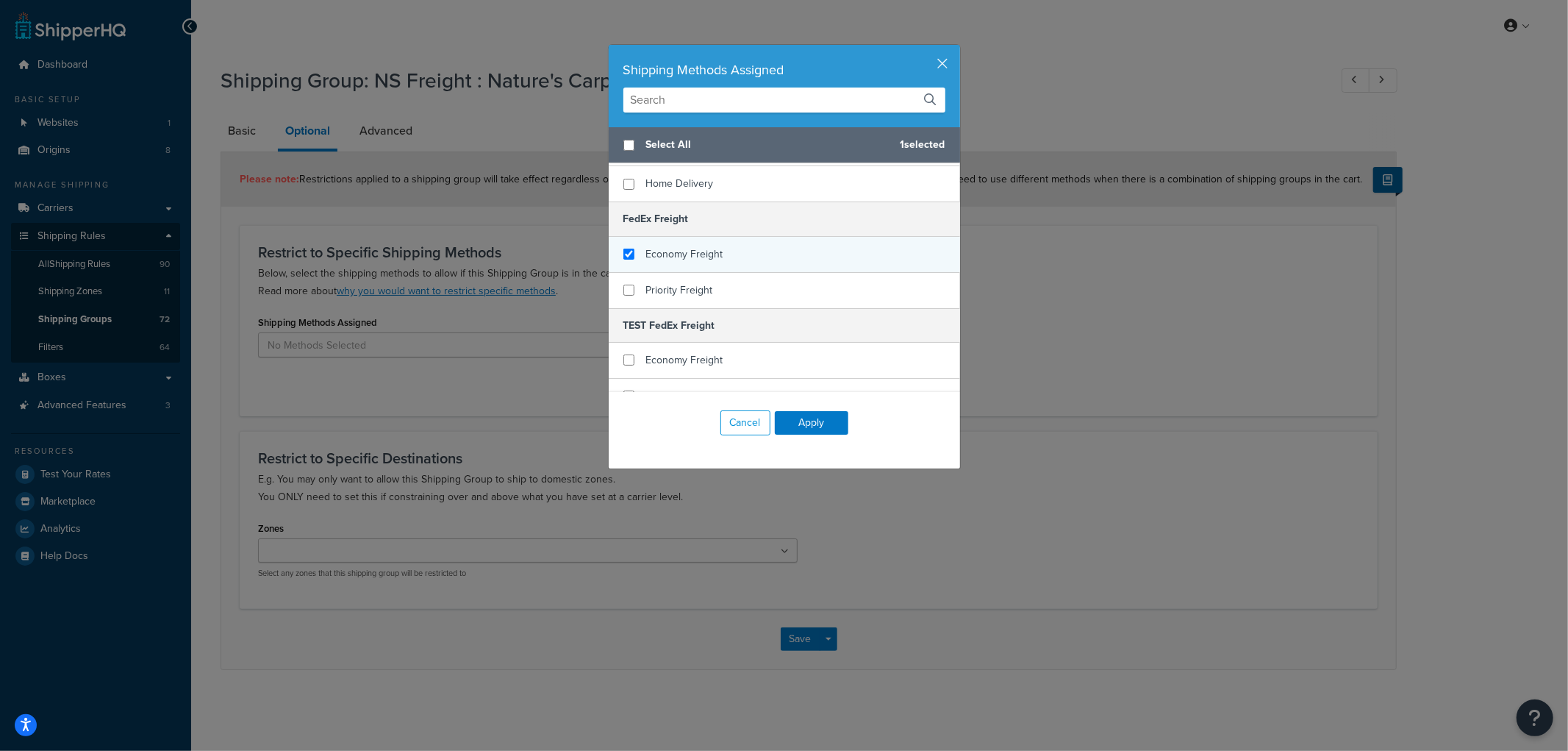
checkbox input "true"
click at [673, 250] on div "Economy Freight" at bounding box center [784, 255] width 351 height 36
checkbox input "true"
click at [669, 282] on span "Priority Freight" at bounding box center [680, 289] width 67 height 15
checkbox input "true"
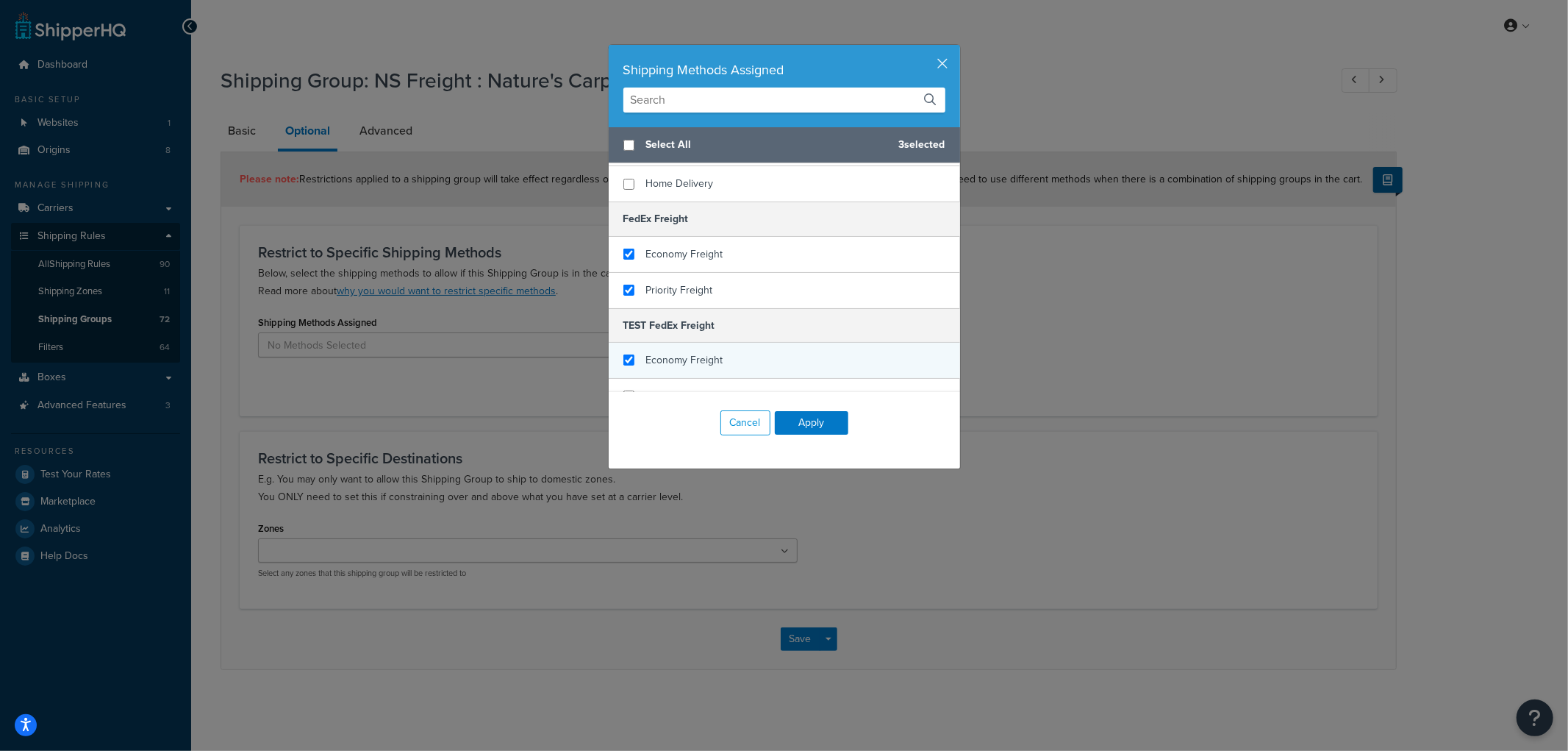
click at [653, 352] on span "Economy Freight" at bounding box center [685, 359] width 77 height 15
checkbox input "true"
click at [650, 388] on span "Priority Freight" at bounding box center [680, 395] width 67 height 15
click at [794, 418] on button "Apply" at bounding box center [811, 423] width 73 height 24
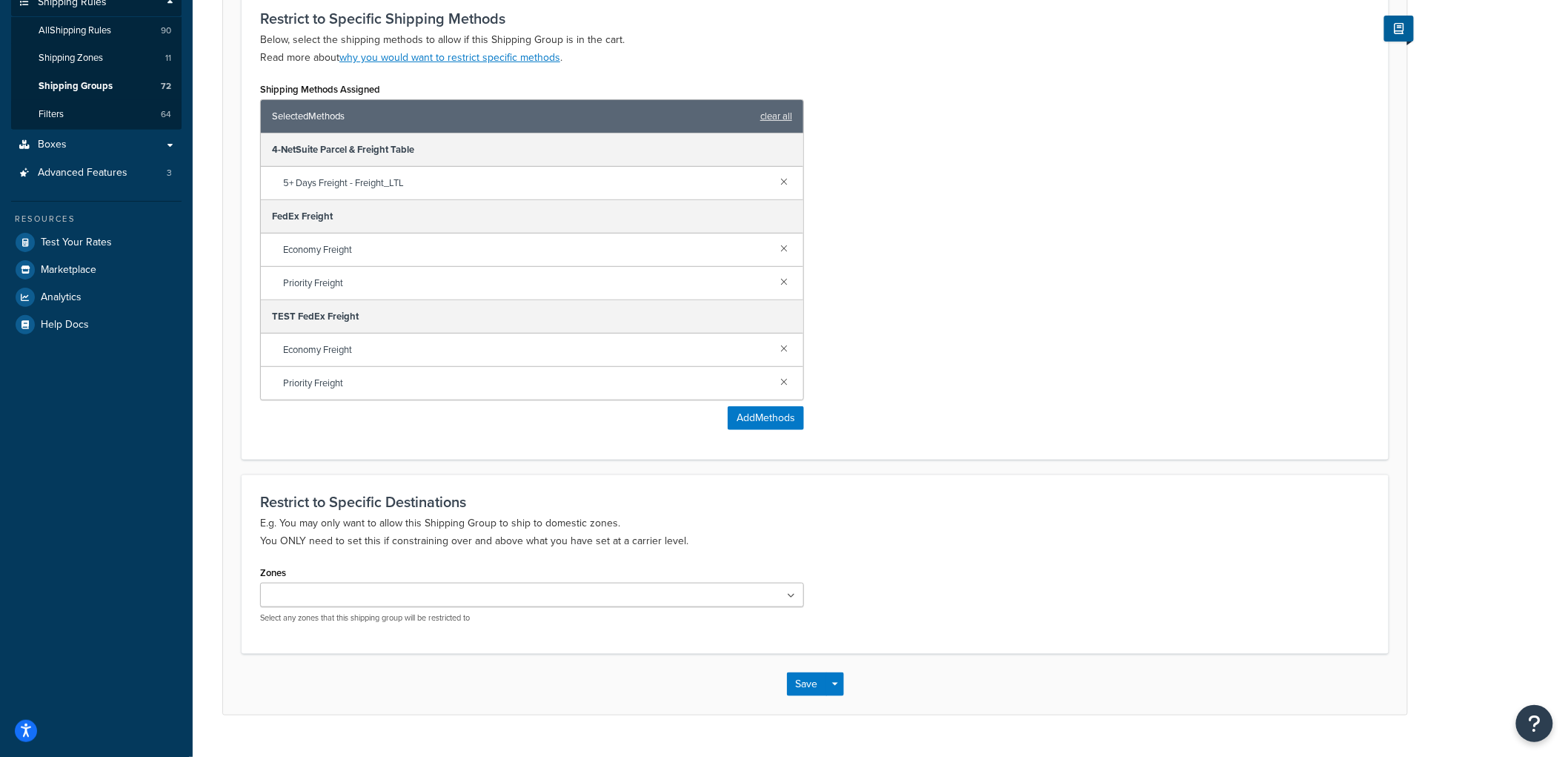
scroll to position [268, 0]
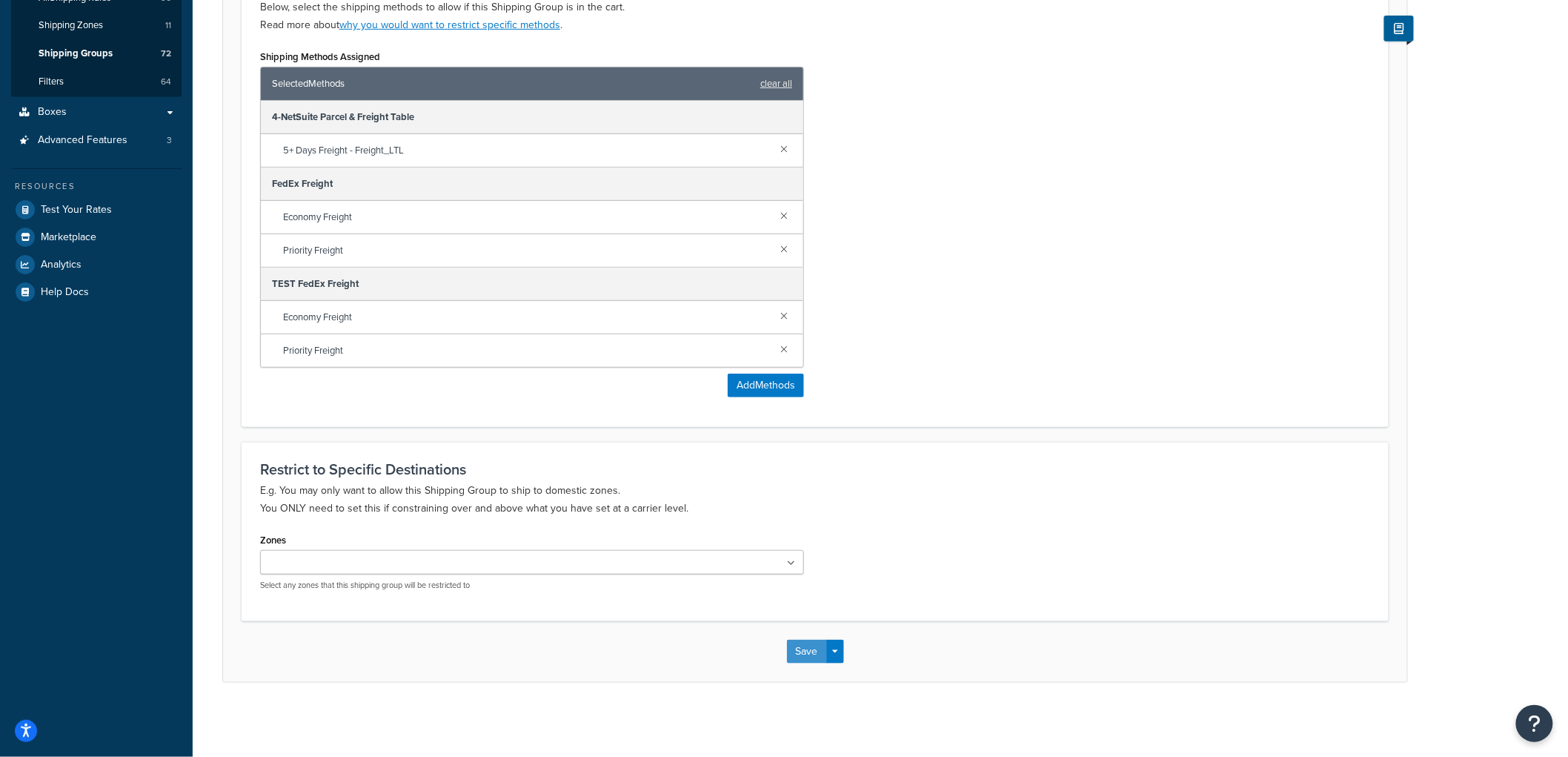
click at [812, 653] on button "Save" at bounding box center [807, 651] width 40 height 24
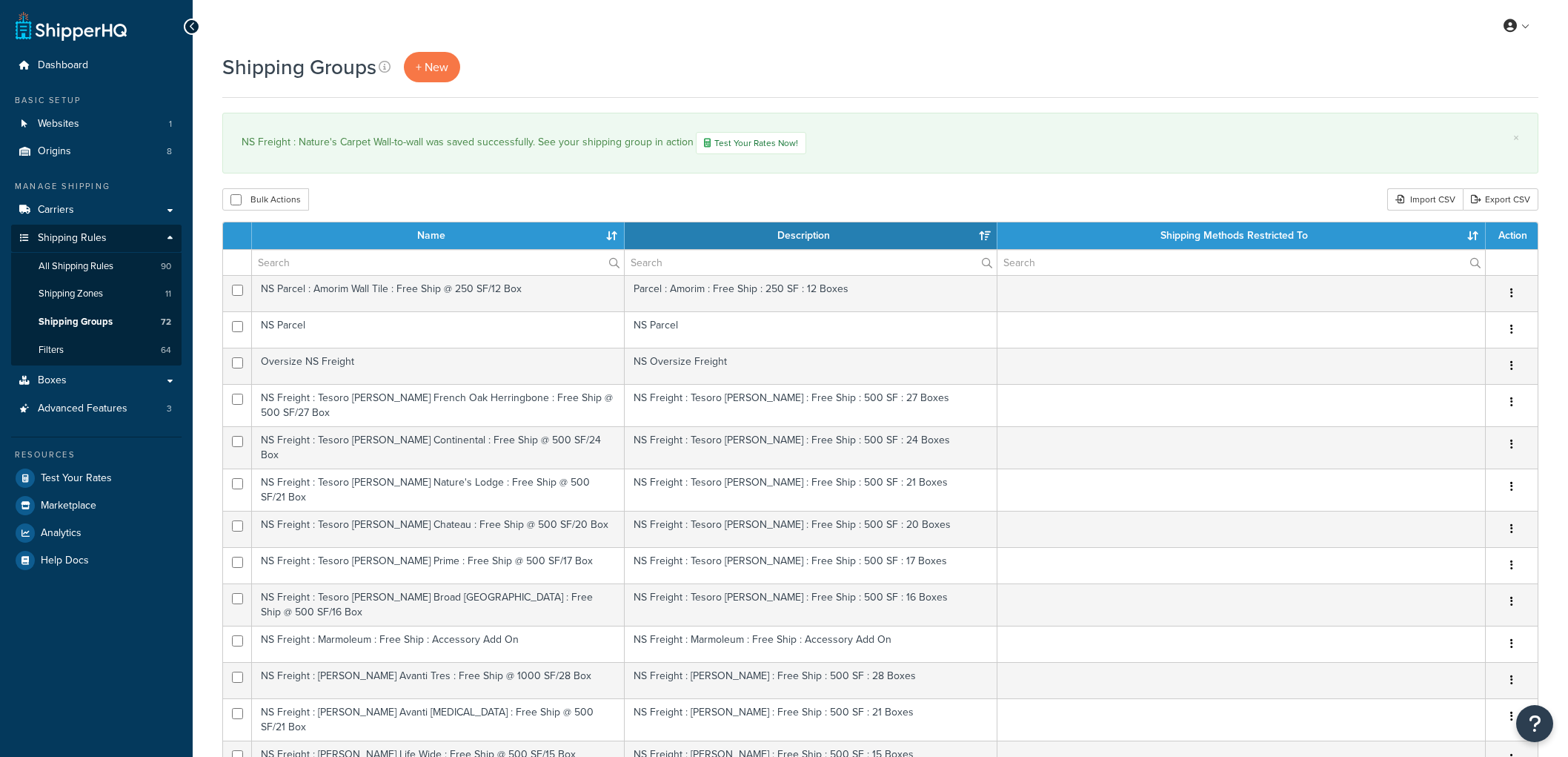
select select "15"
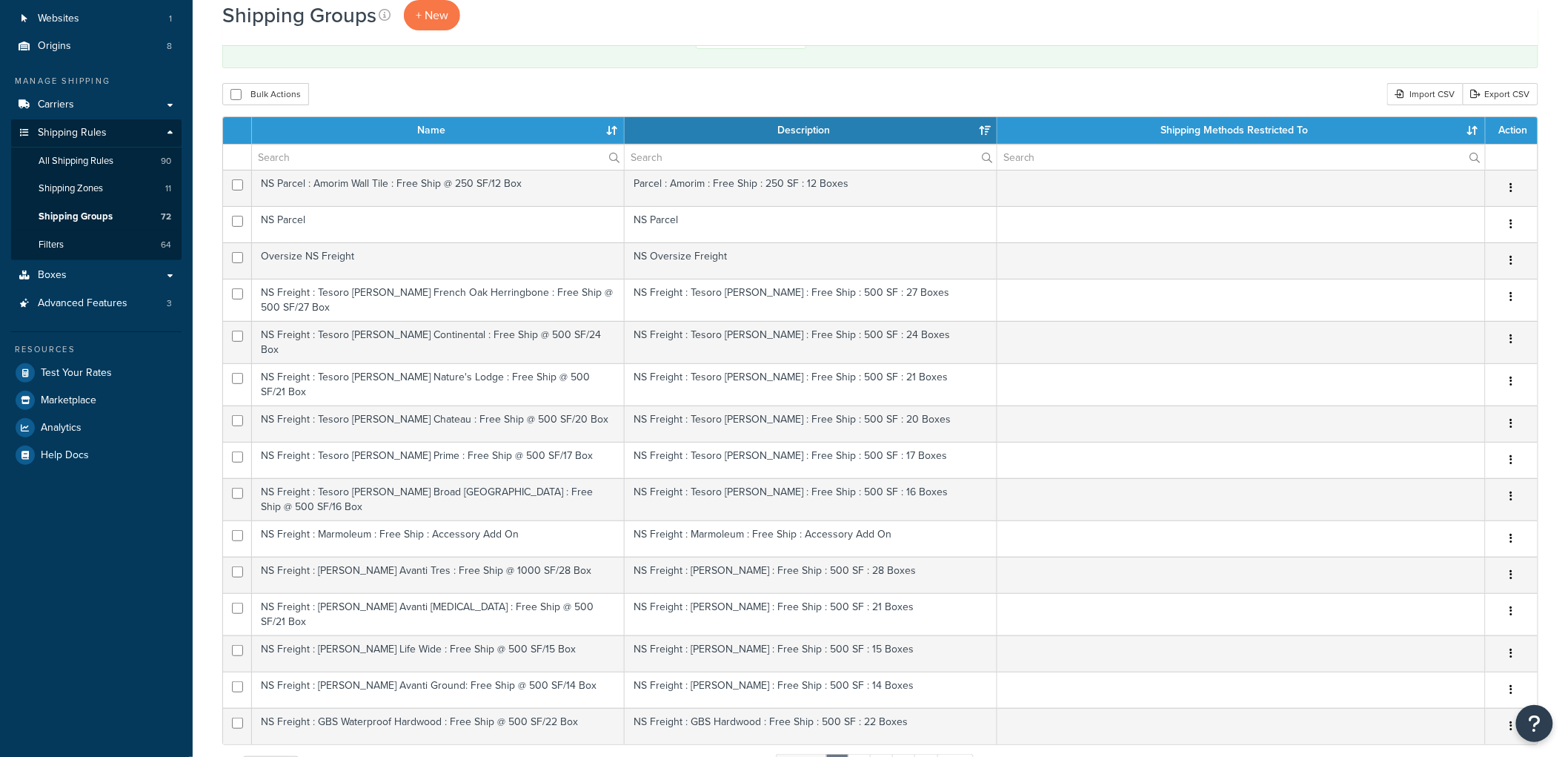
scroll to position [512, 0]
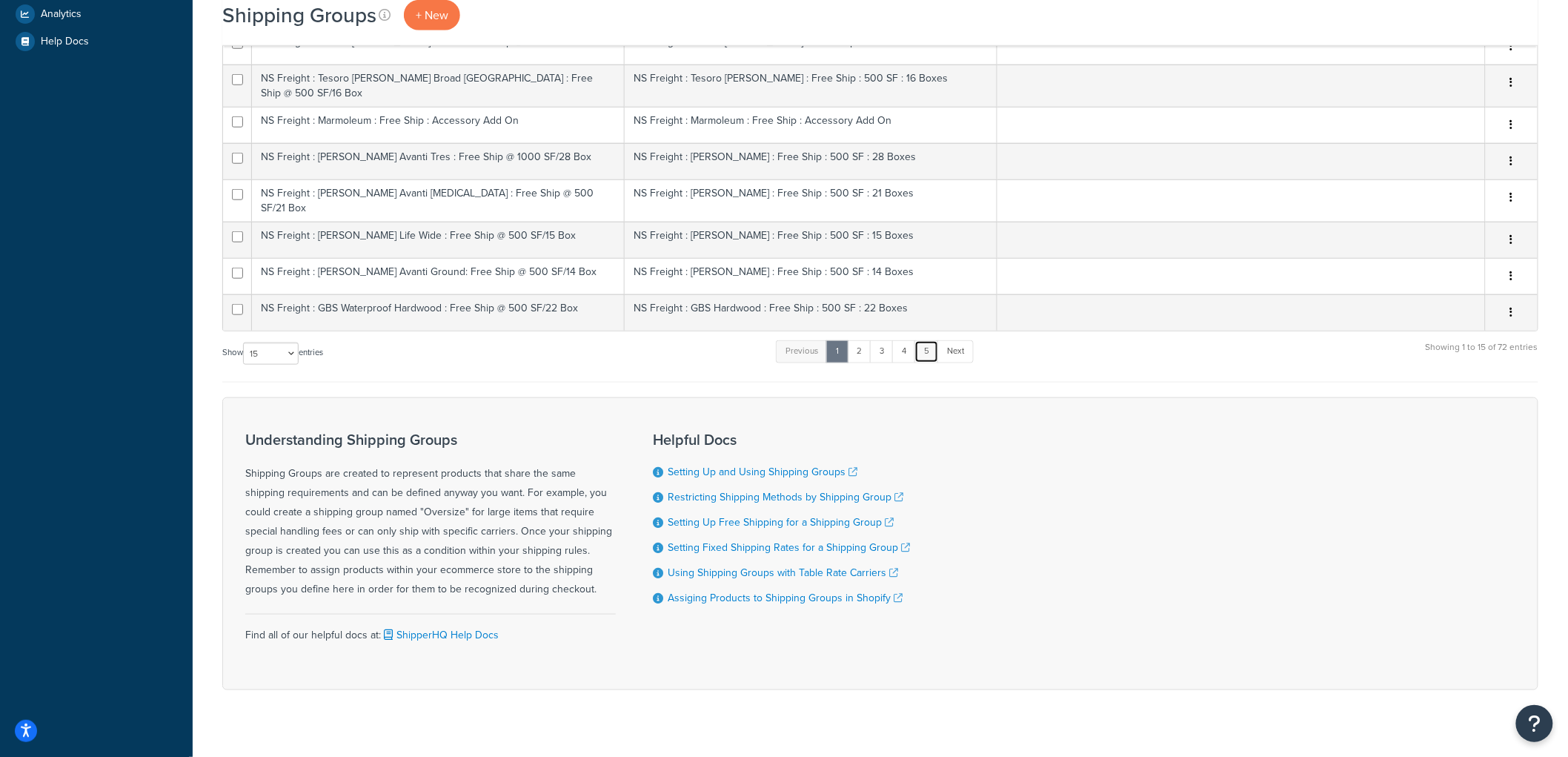
click at [928, 340] on link "5" at bounding box center [926, 350] width 24 height 22
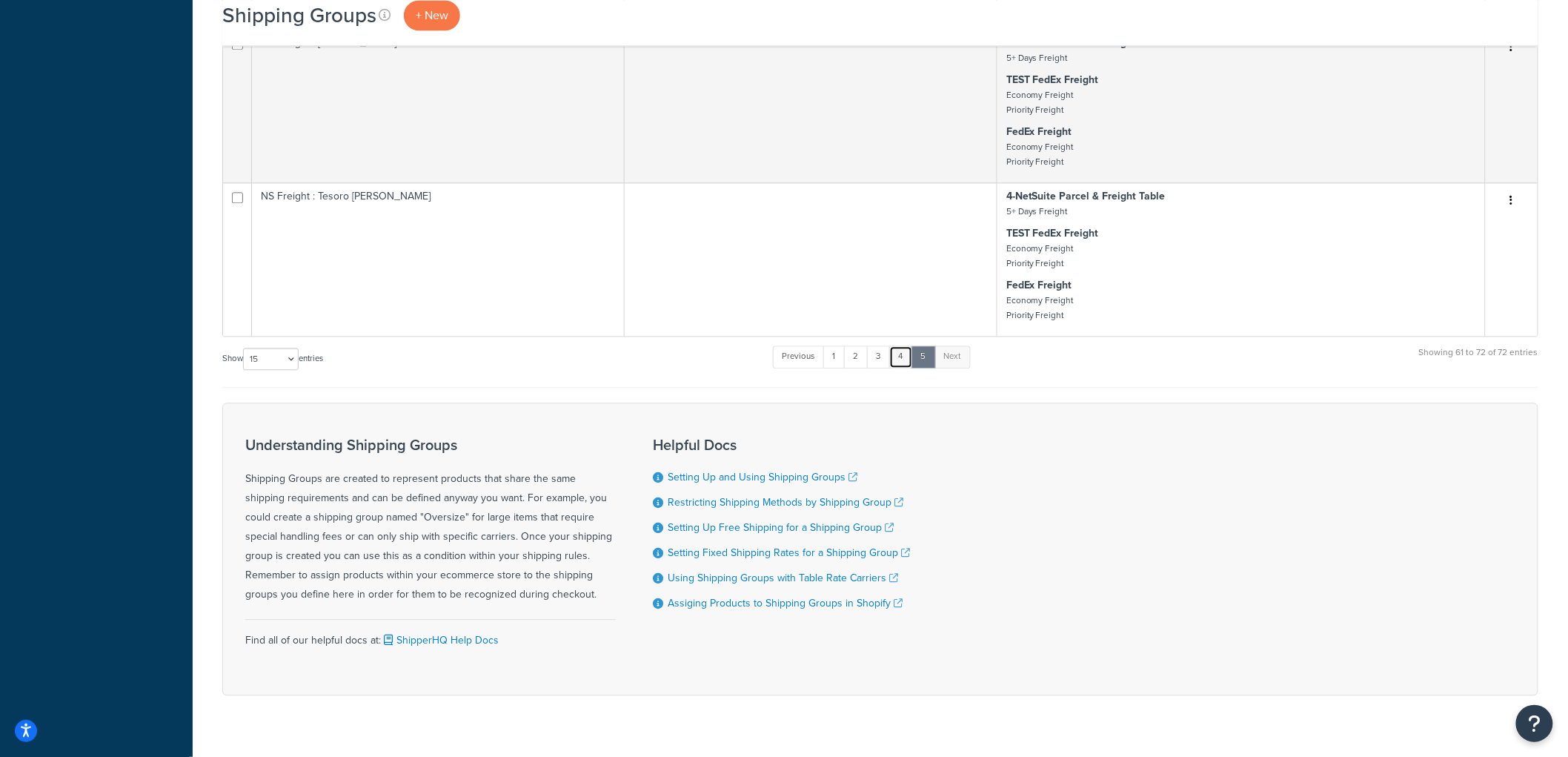
click at [902, 367] on link "4" at bounding box center [900, 356] width 24 height 22
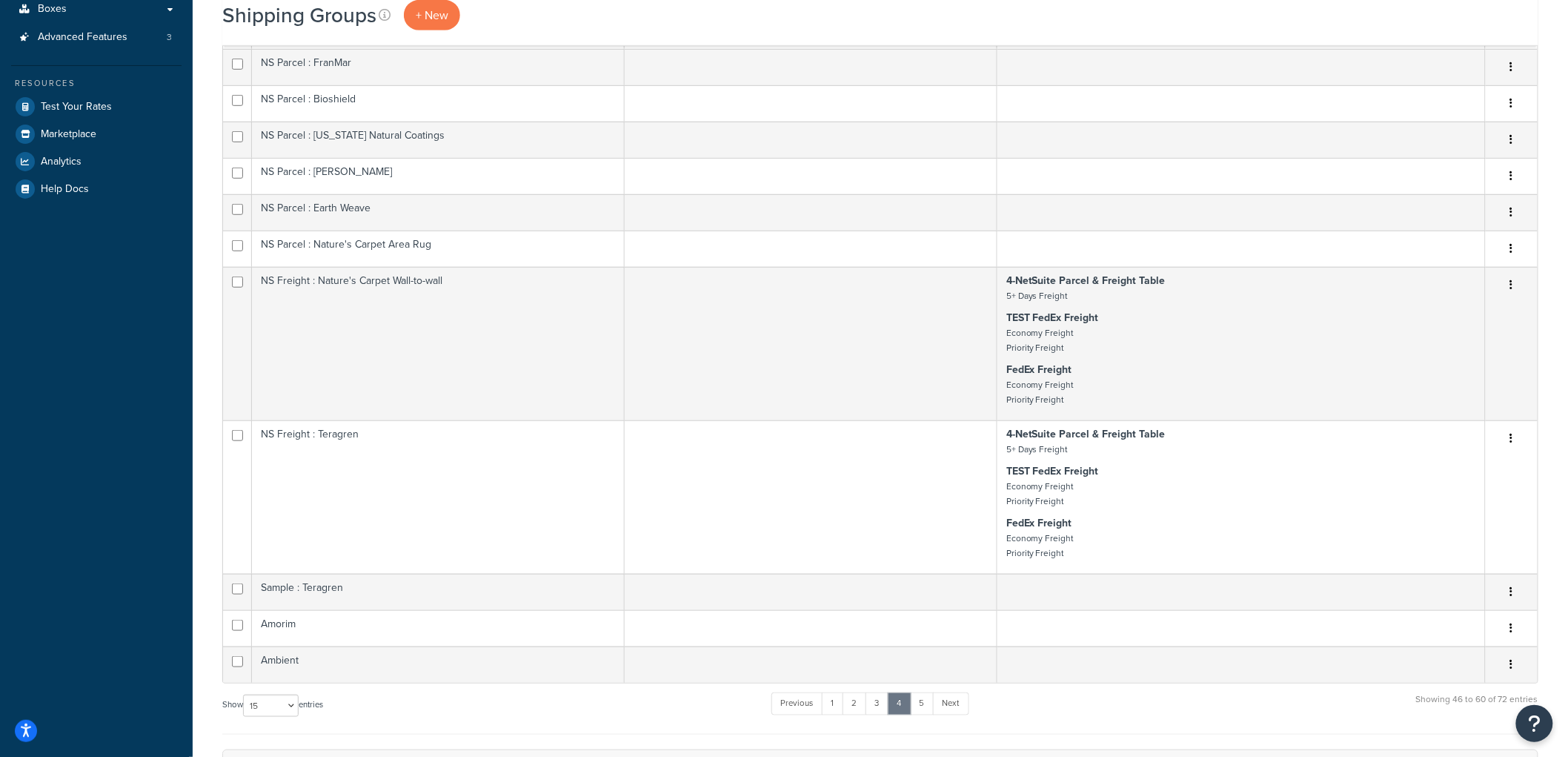
scroll to position [175, 0]
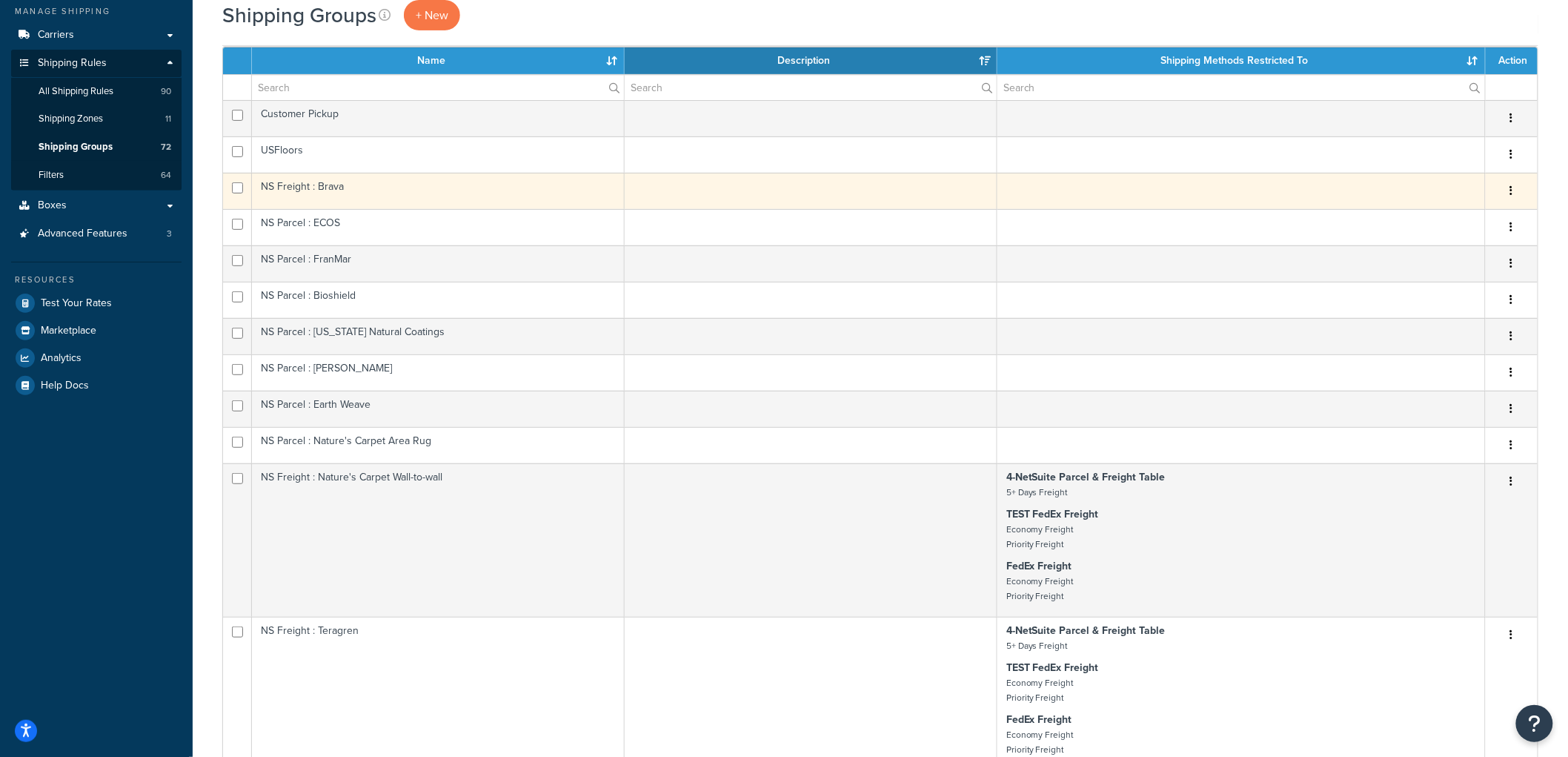
click at [448, 197] on td "NS Freight : Brava" at bounding box center [439, 191] width 373 height 37
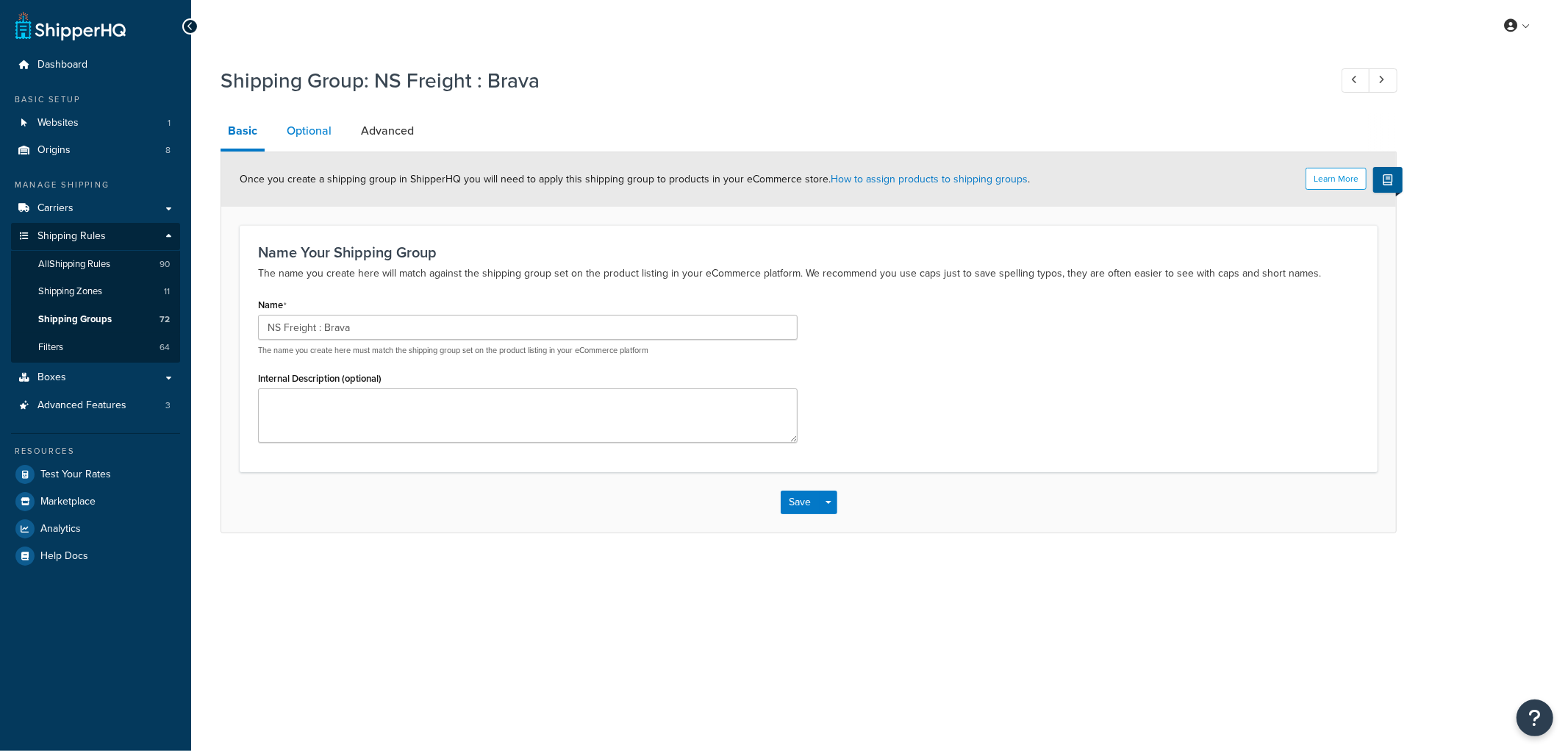
click at [302, 126] on link "Optional" at bounding box center [309, 131] width 59 height 35
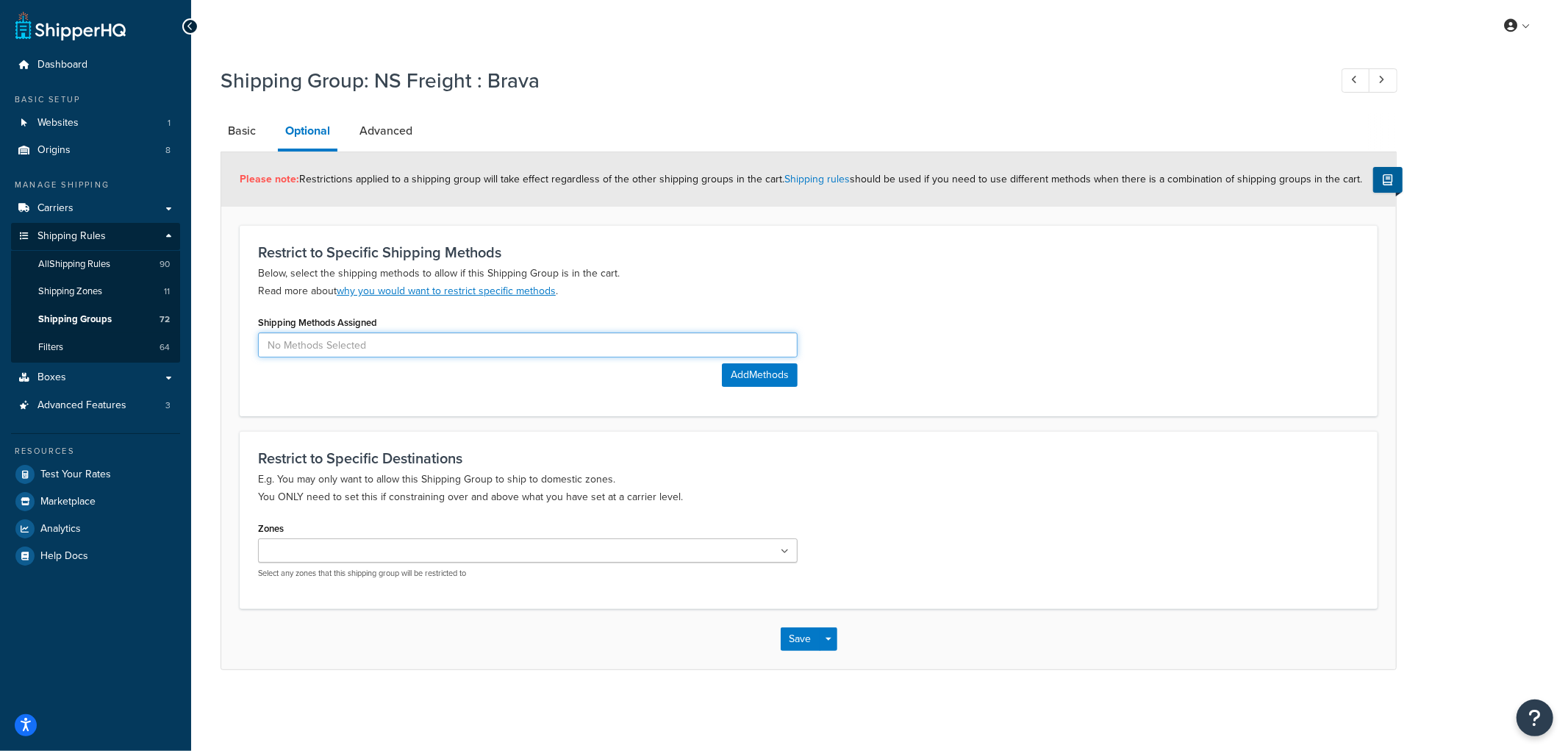
click at [407, 347] on input at bounding box center [528, 345] width 539 height 25
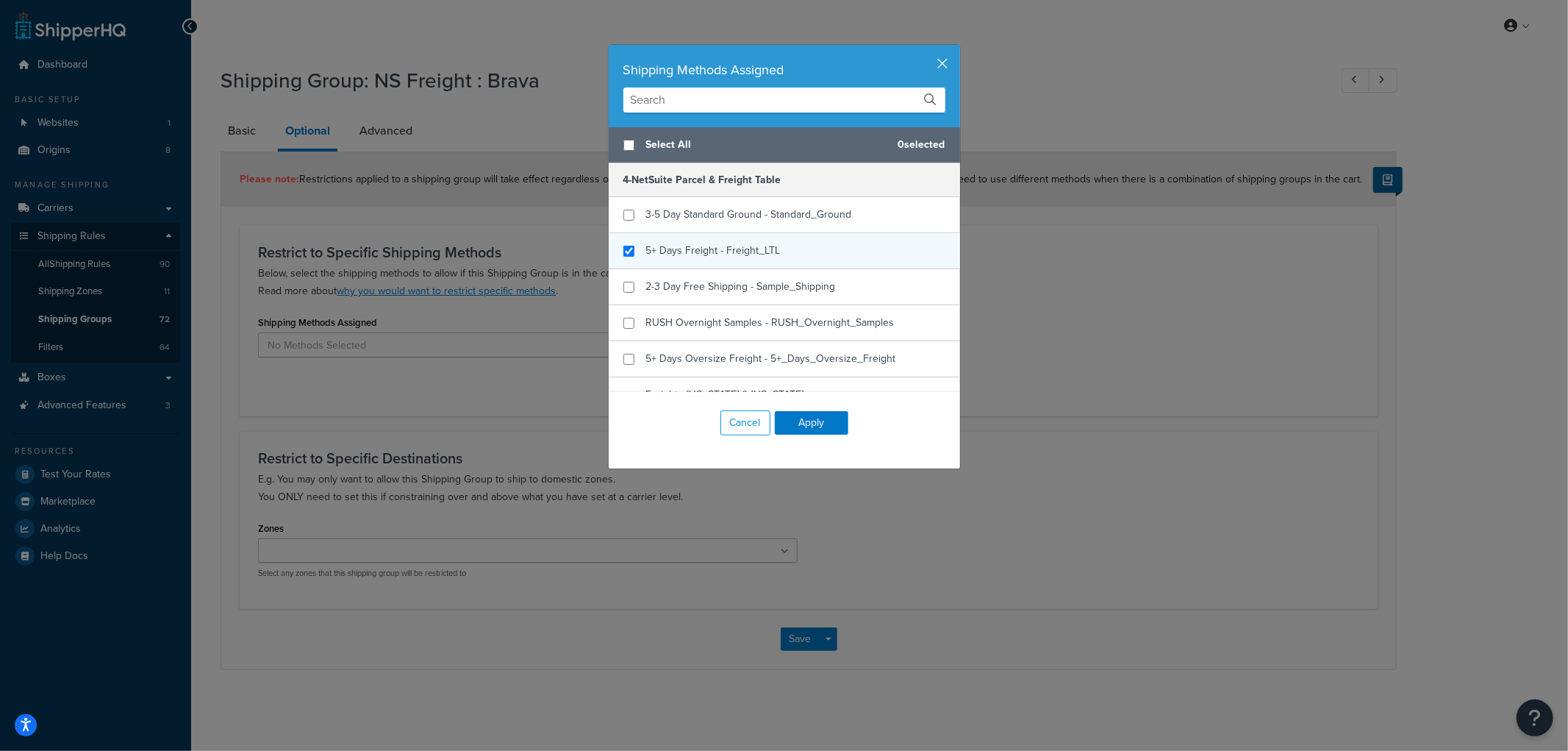
checkbox input "true"
click at [715, 252] on span "5+ Days Freight - Freight_LTL" at bounding box center [714, 249] width 134 height 15
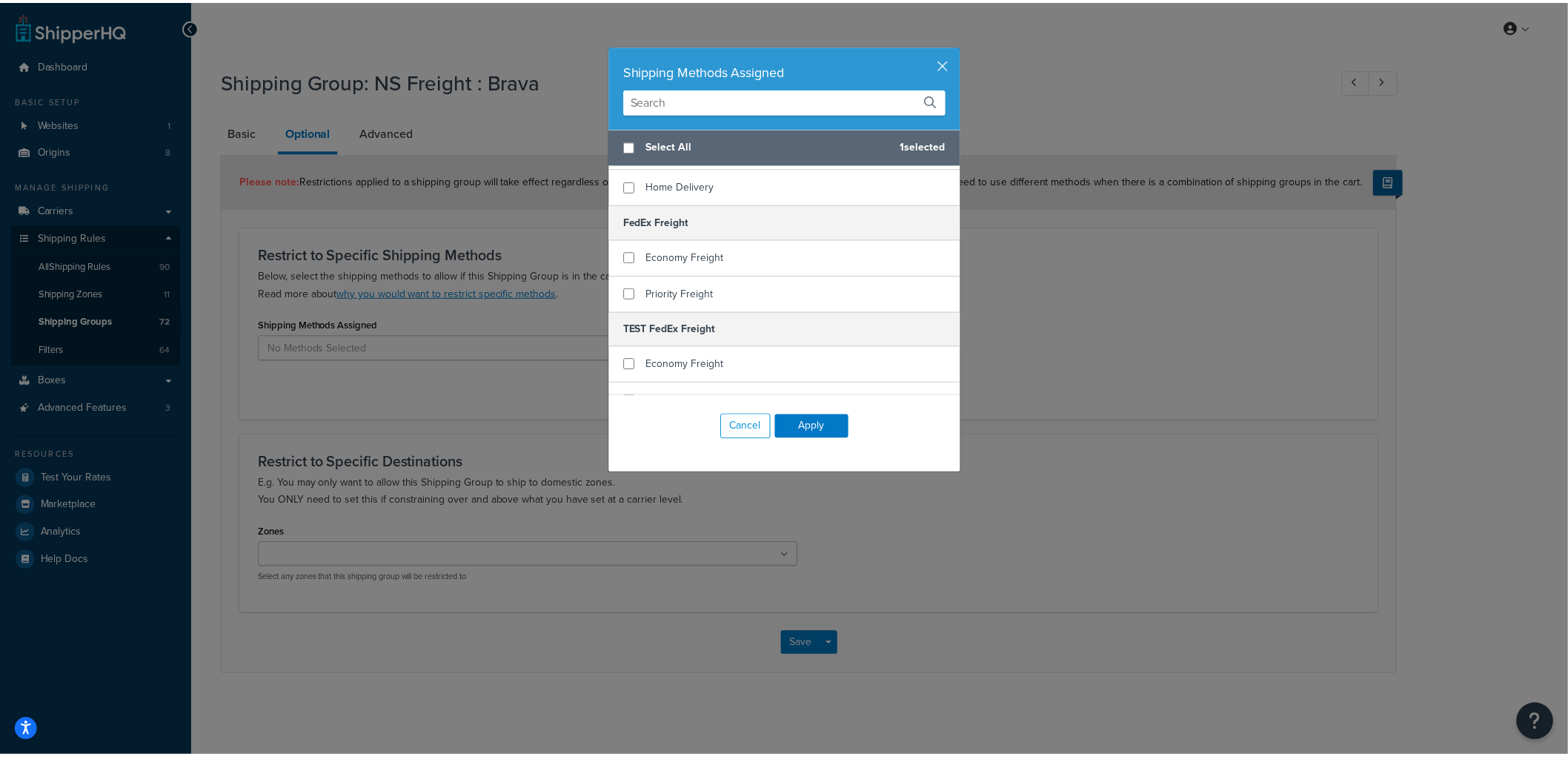
scroll to position [411, 0]
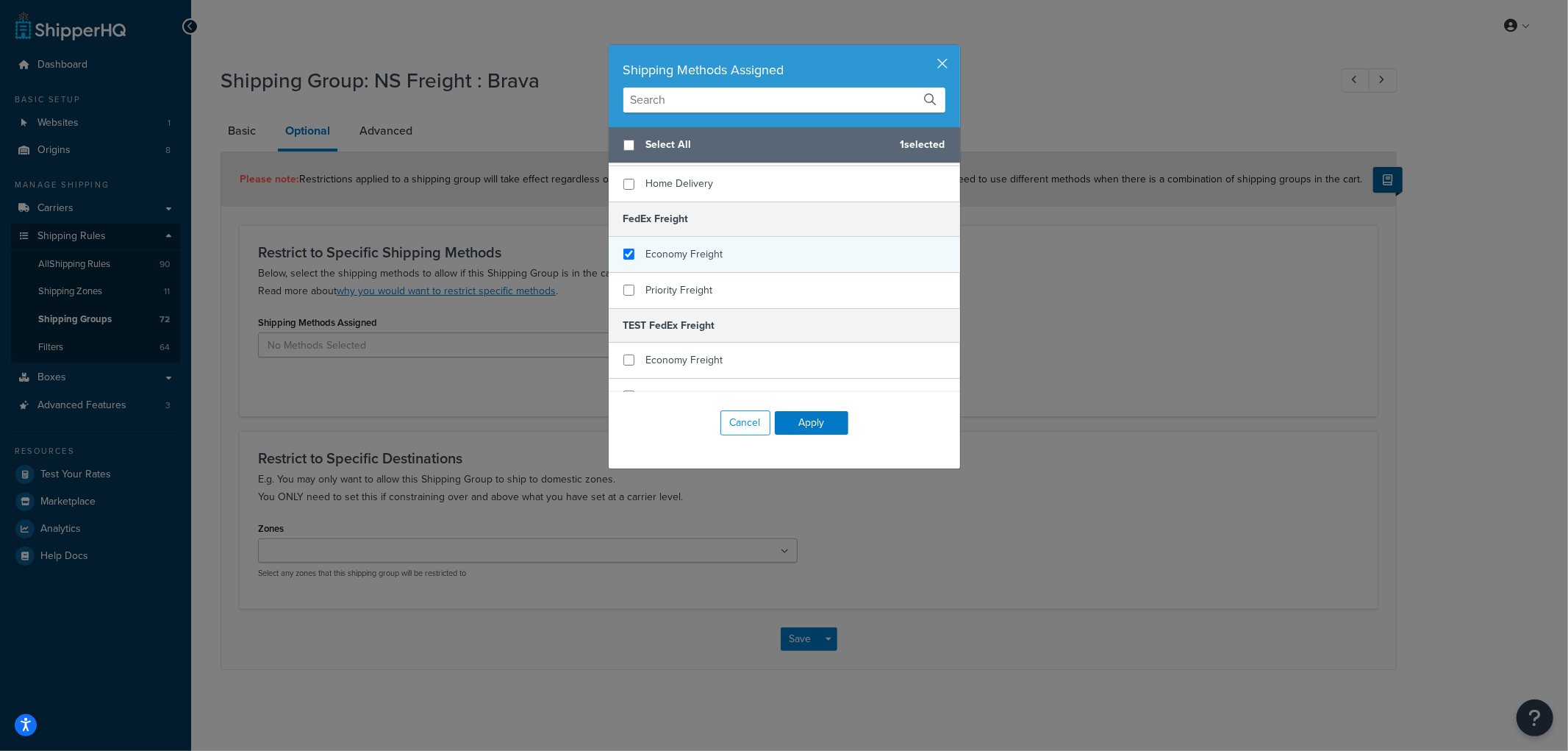
checkbox input "true"
click at [691, 251] on div "Economy Freight" at bounding box center [784, 255] width 351 height 36
checkbox input "true"
click at [673, 280] on div "Priority Freight" at bounding box center [680, 290] width 67 height 20
checkbox input "true"
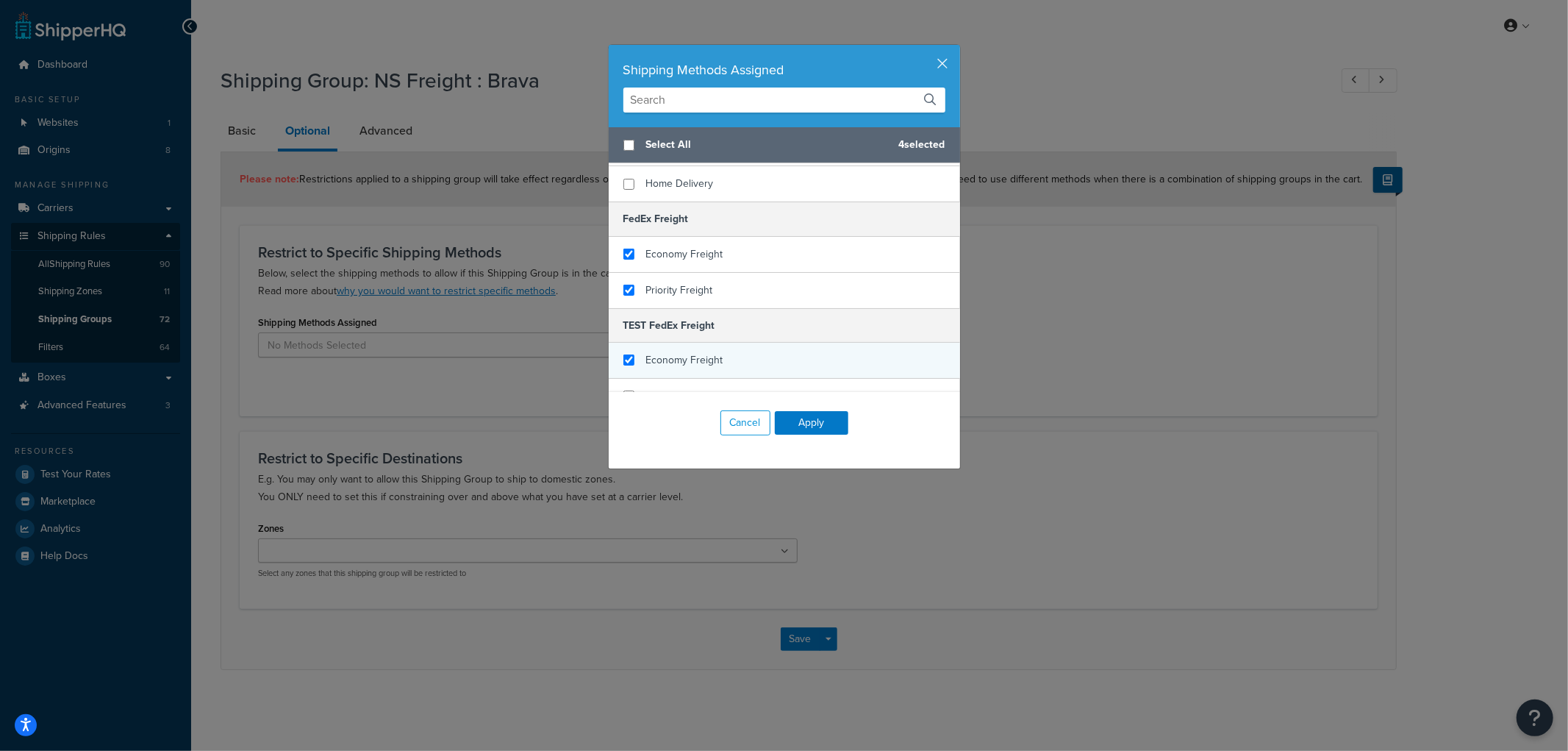
click at [668, 342] on div "Economy Freight" at bounding box center [784, 360] width 351 height 36
checkbox input "true"
click at [660, 388] on span "Priority Freight" at bounding box center [680, 395] width 67 height 15
click at [807, 433] on button "Apply" at bounding box center [811, 423] width 73 height 24
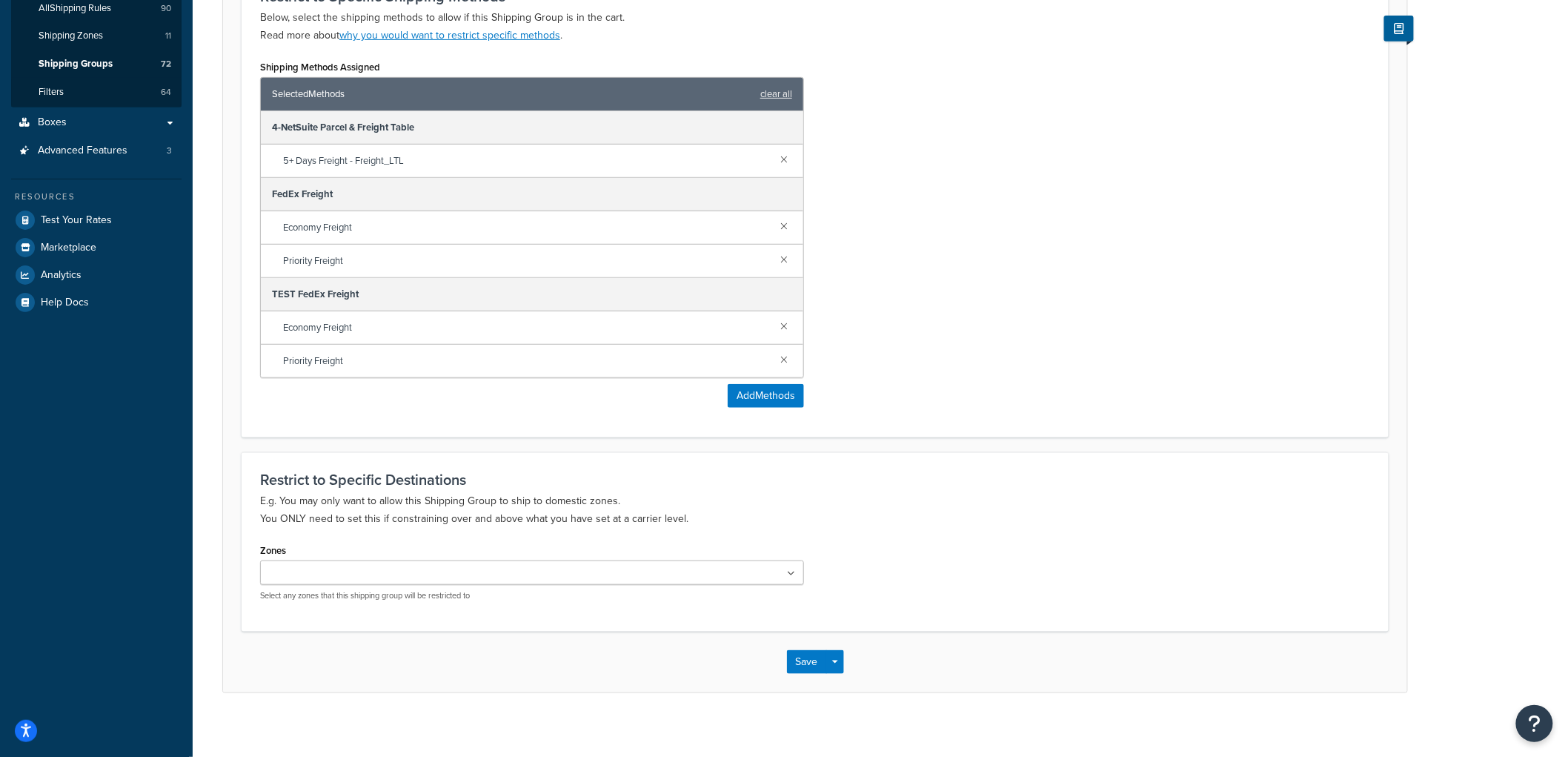
scroll to position [268, 0]
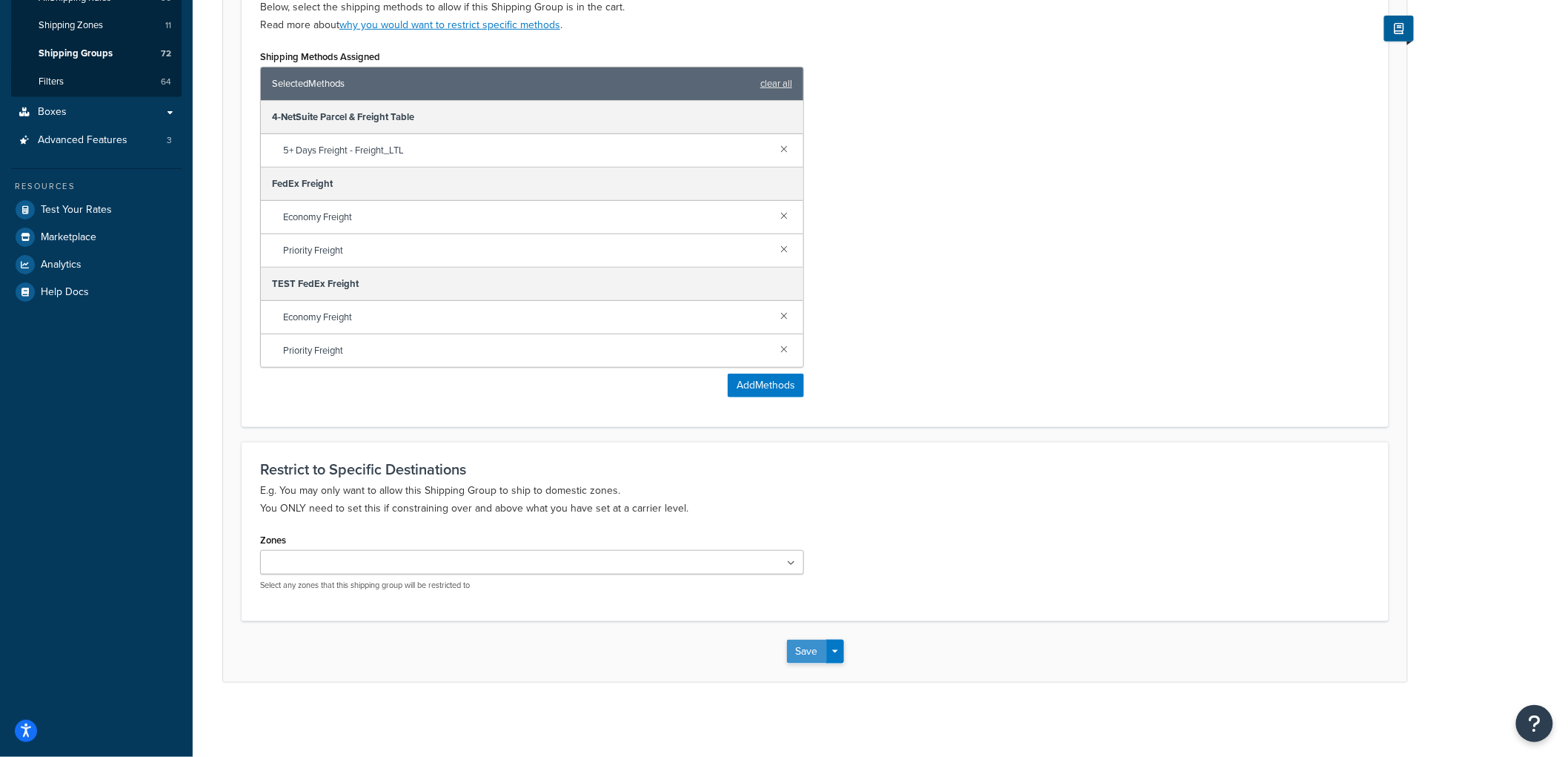
click at [819, 647] on button "Save" at bounding box center [807, 651] width 40 height 24
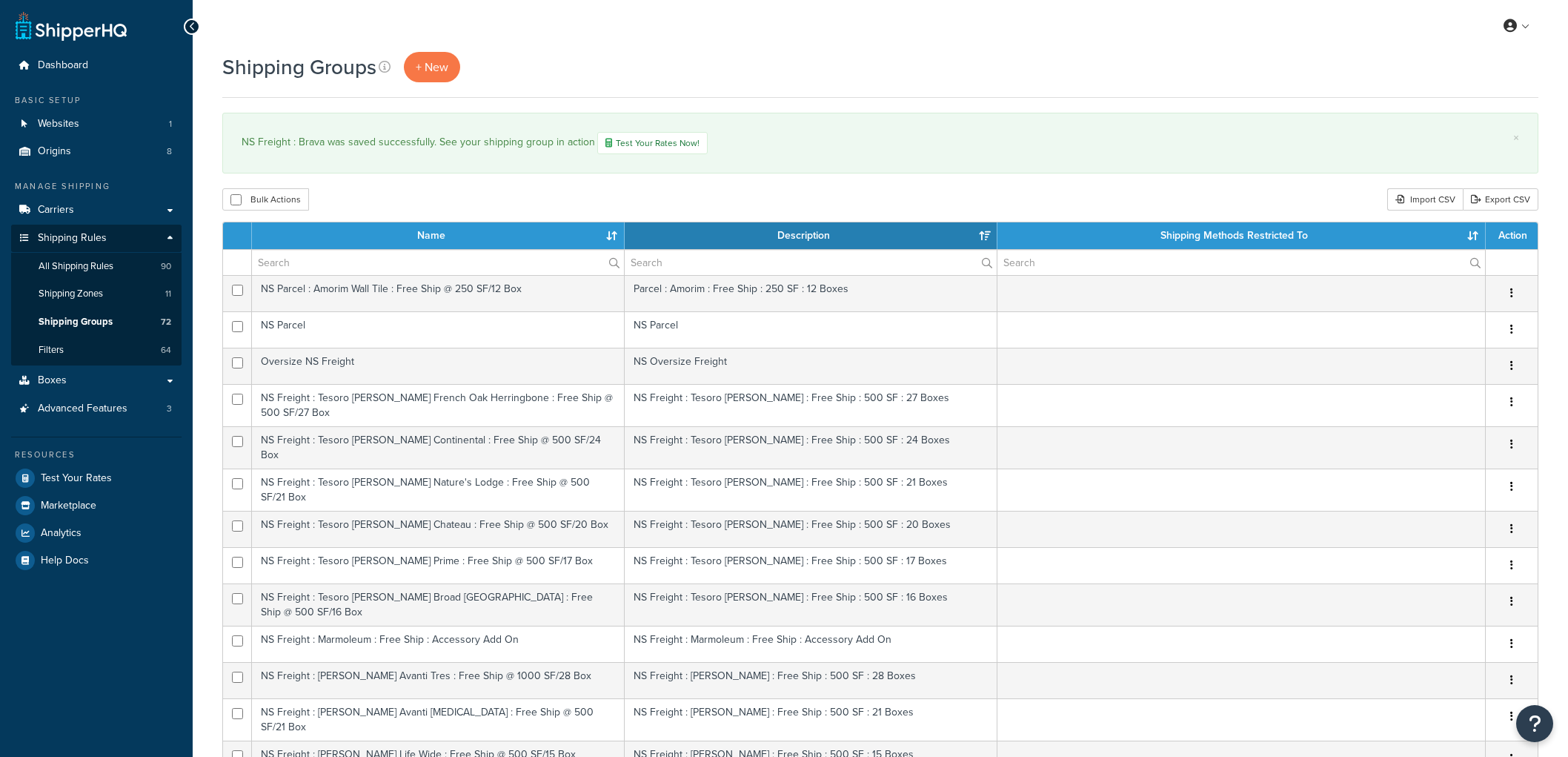
select select "15"
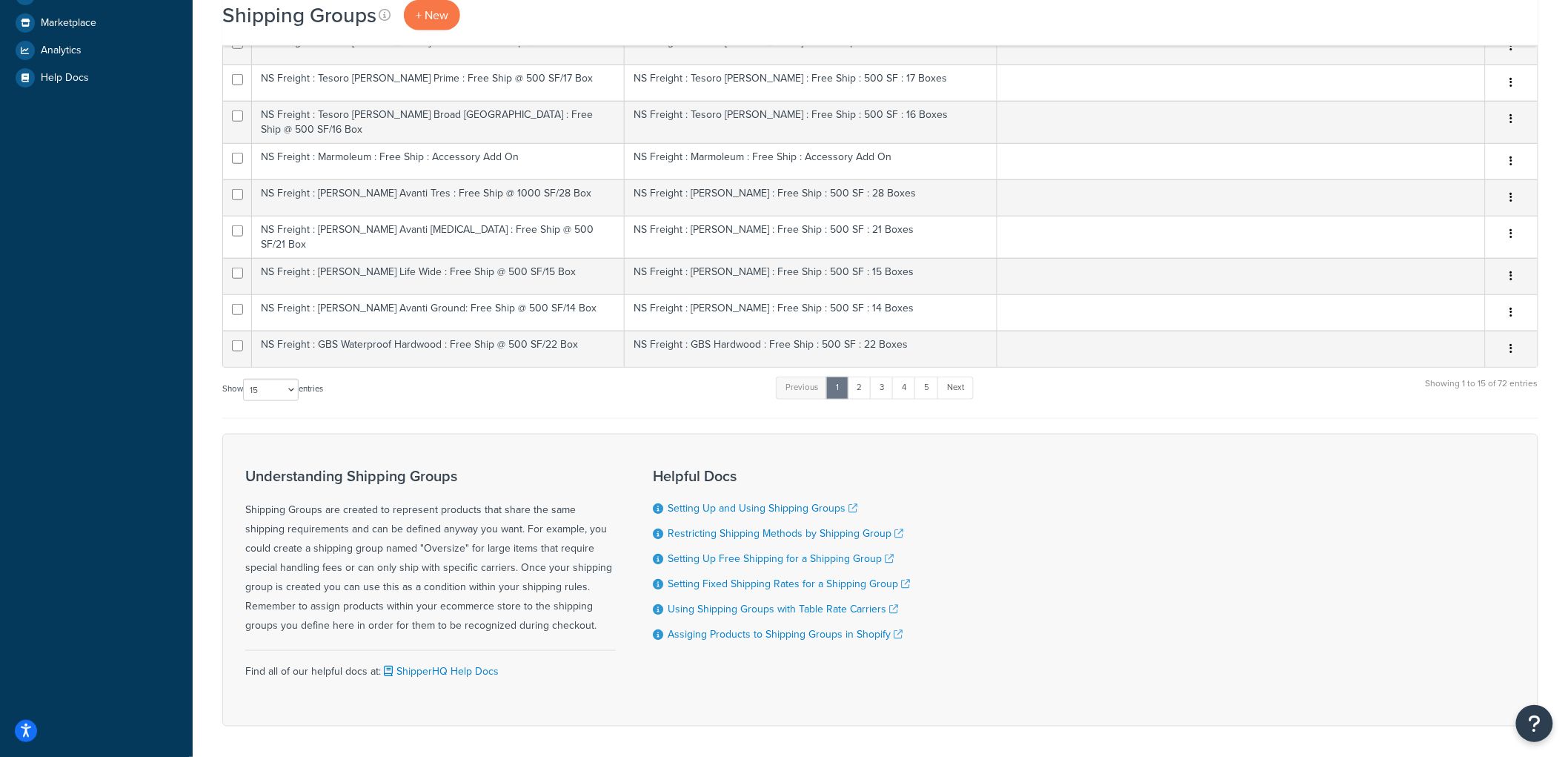
scroll to position [519, 0]
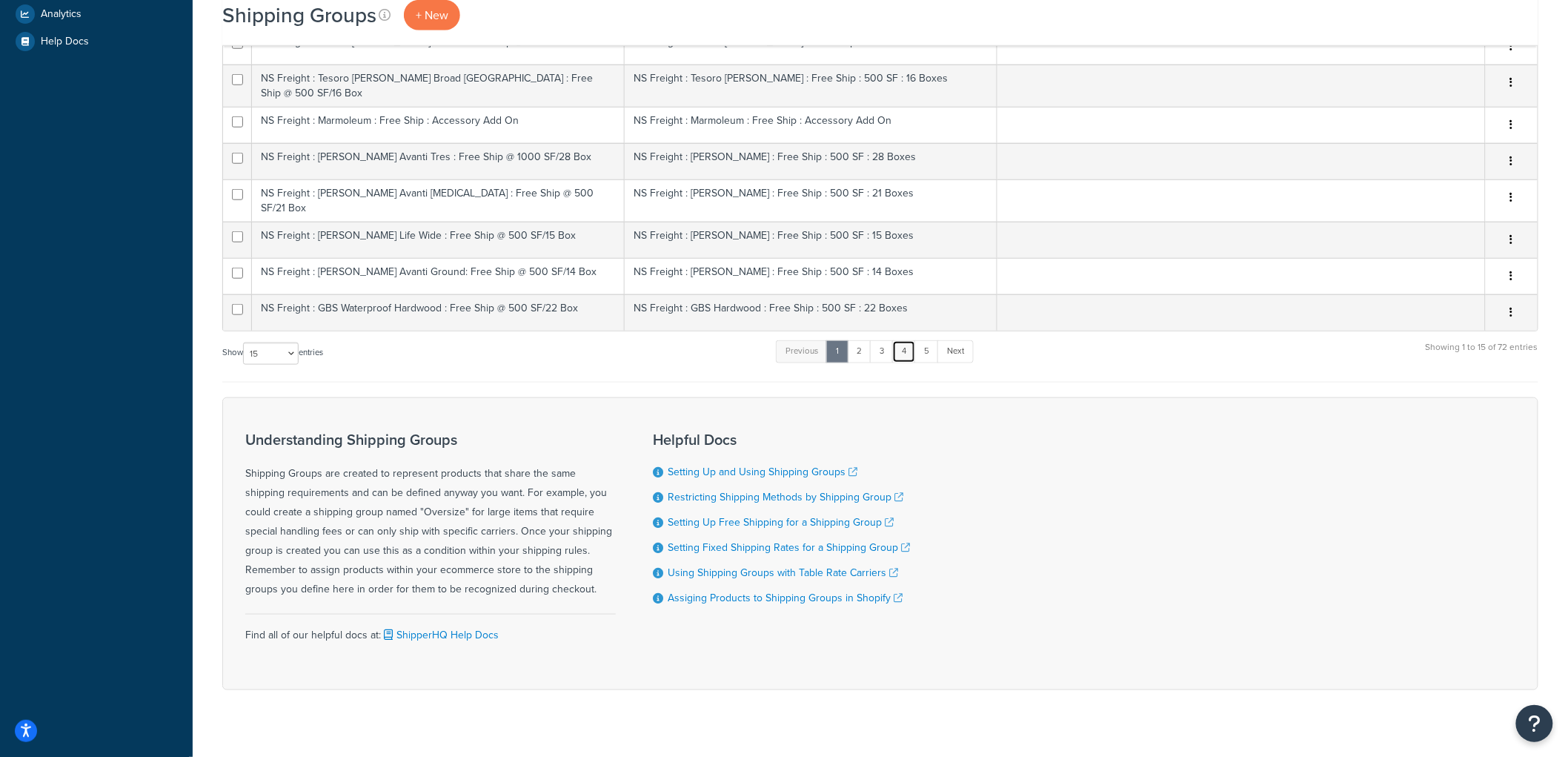
click at [906, 340] on link "4" at bounding box center [904, 350] width 24 height 22
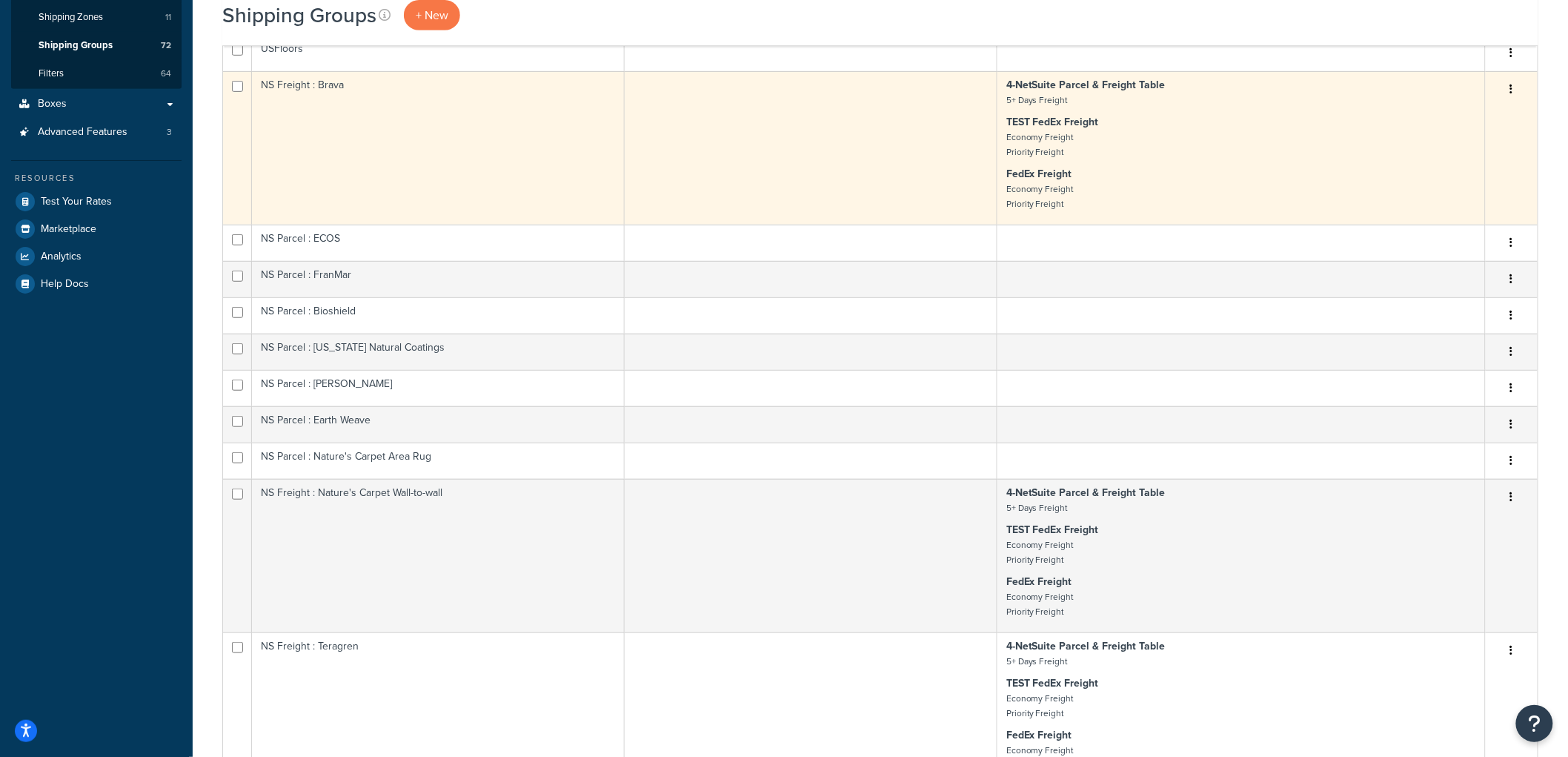
scroll to position [766, 0]
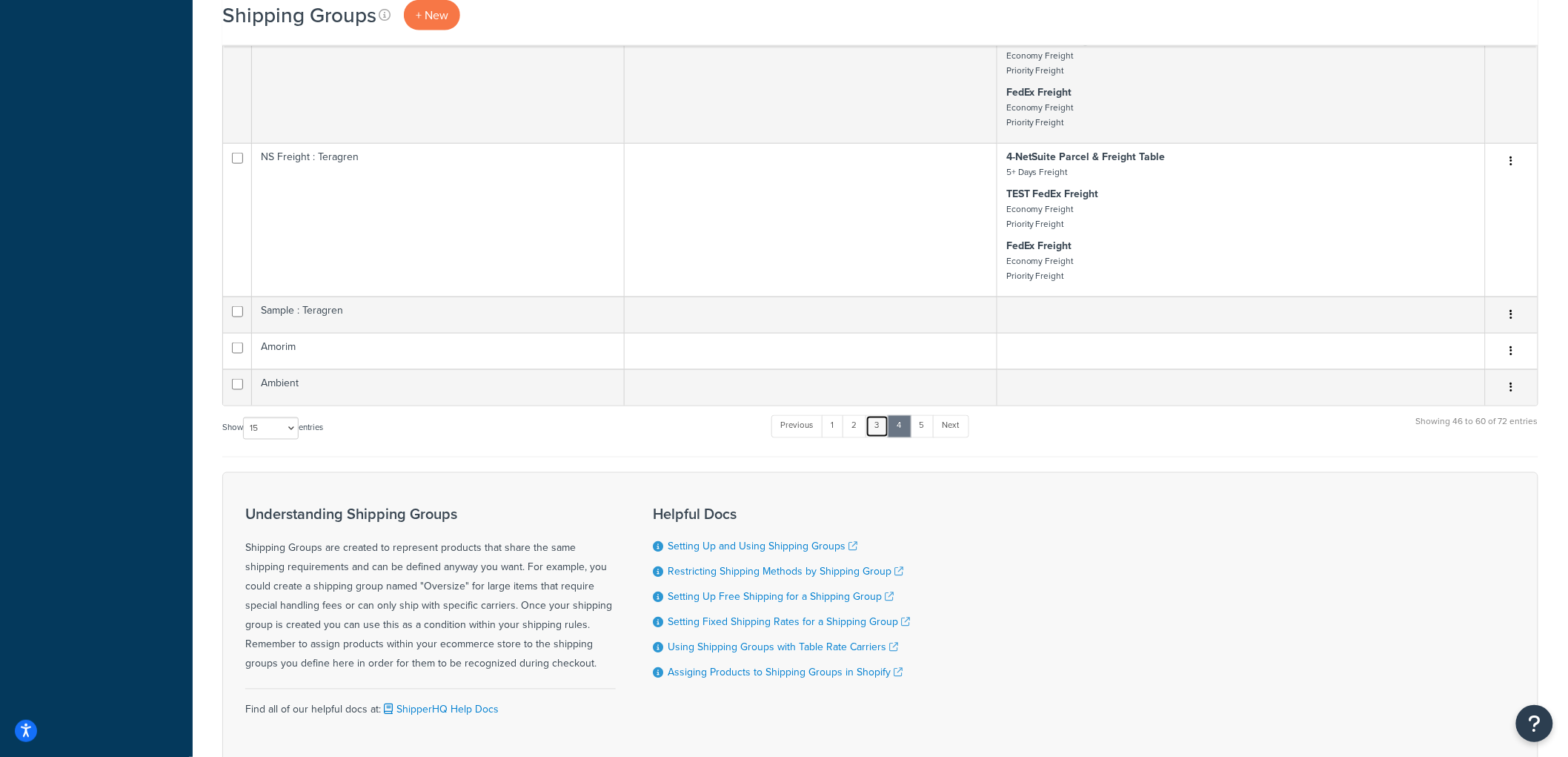
click at [876, 437] on link "3" at bounding box center [877, 425] width 24 height 22
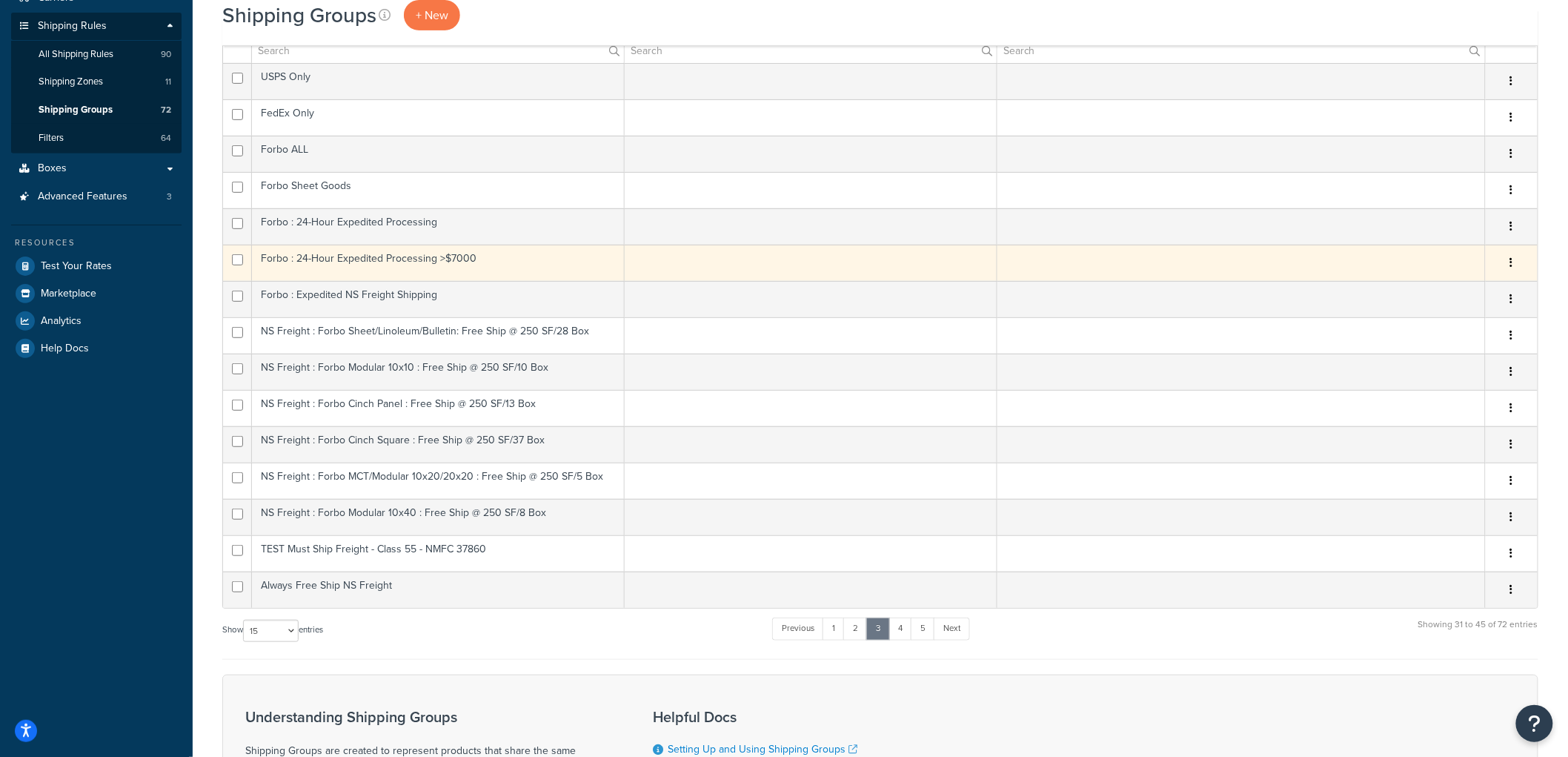
scroll to position [183, 0]
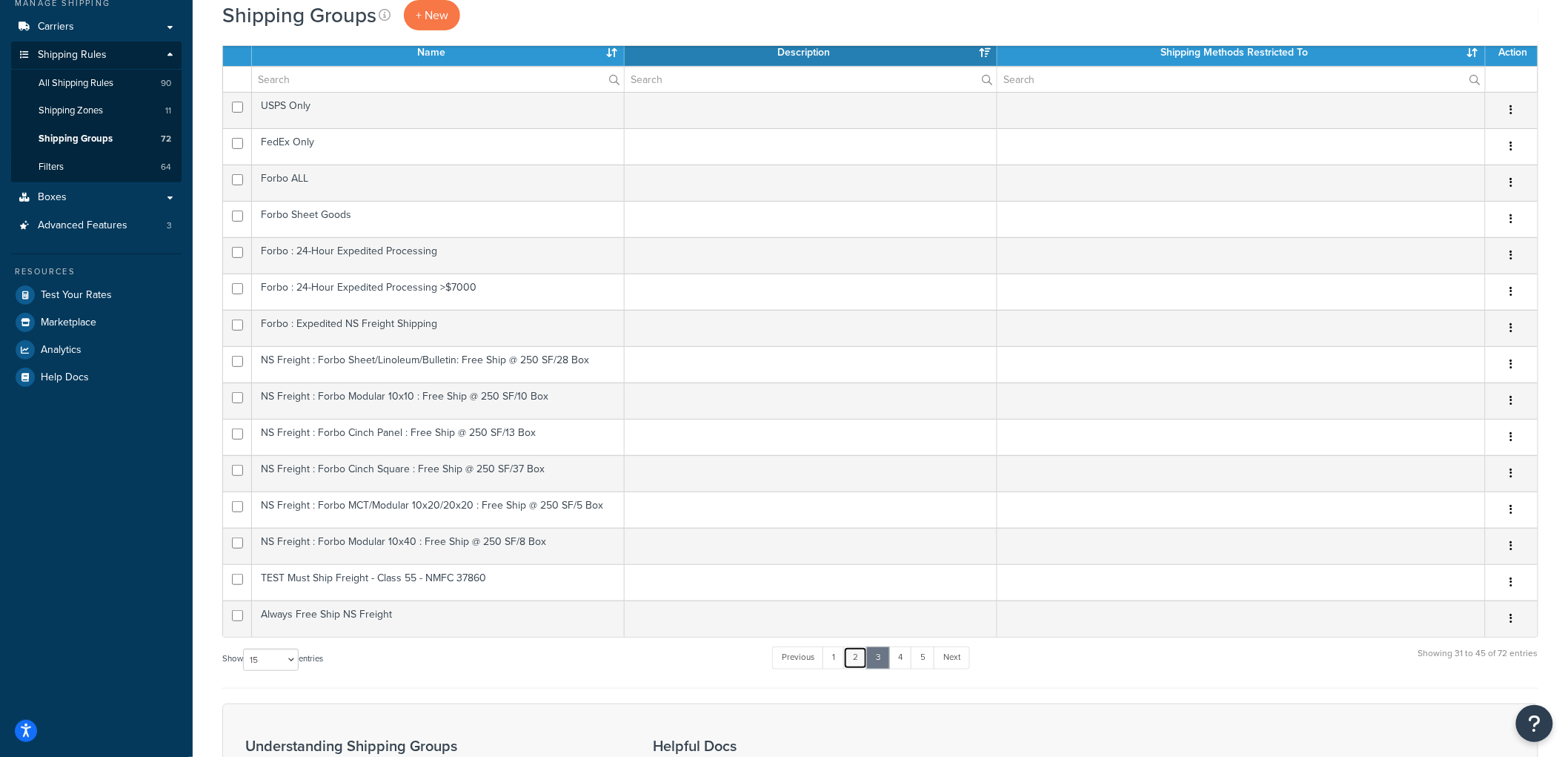
click at [858, 654] on link "2" at bounding box center [855, 657] width 24 height 22
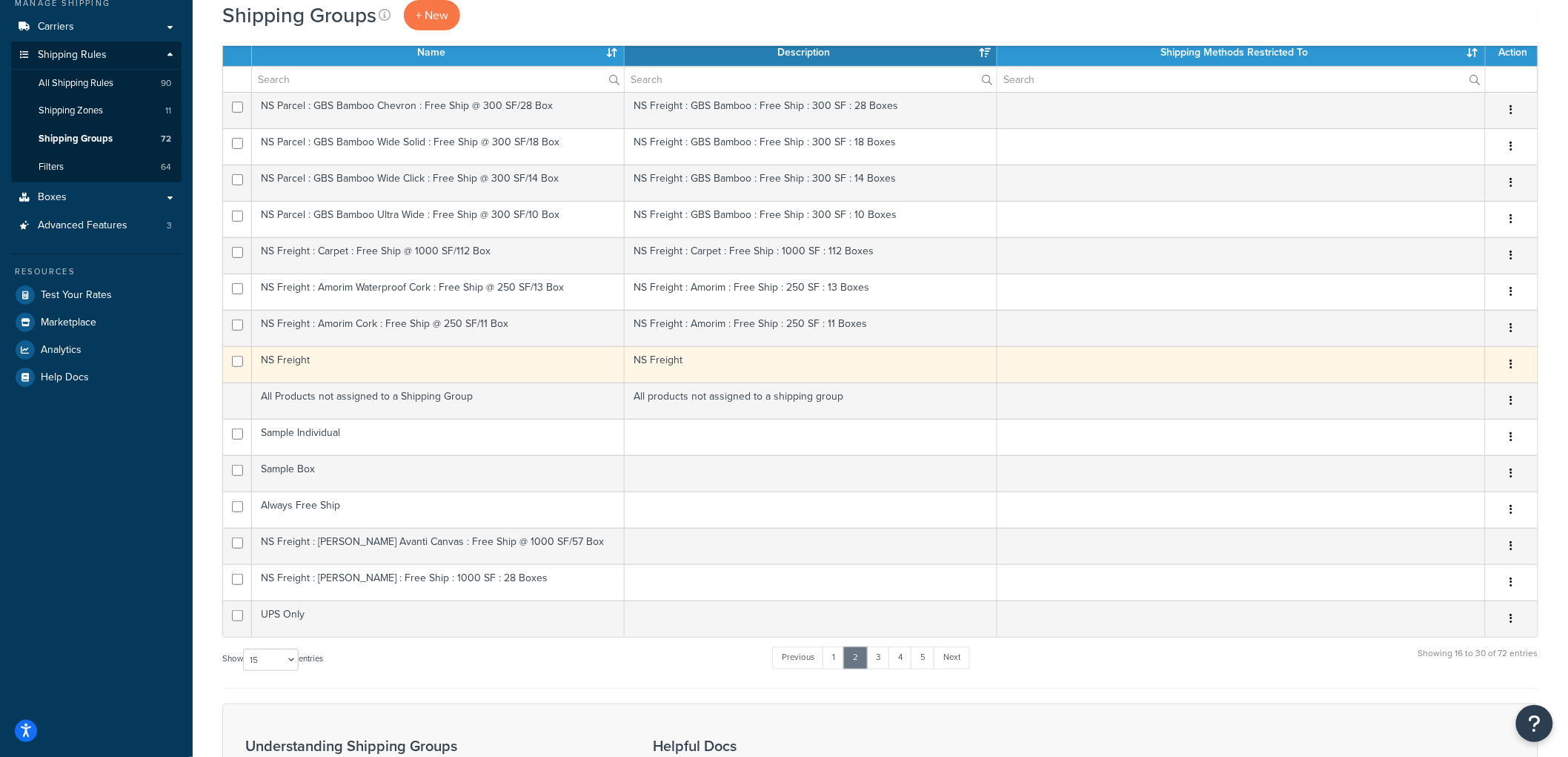
click at [406, 372] on td "NS Freight" at bounding box center [439, 364] width 373 height 37
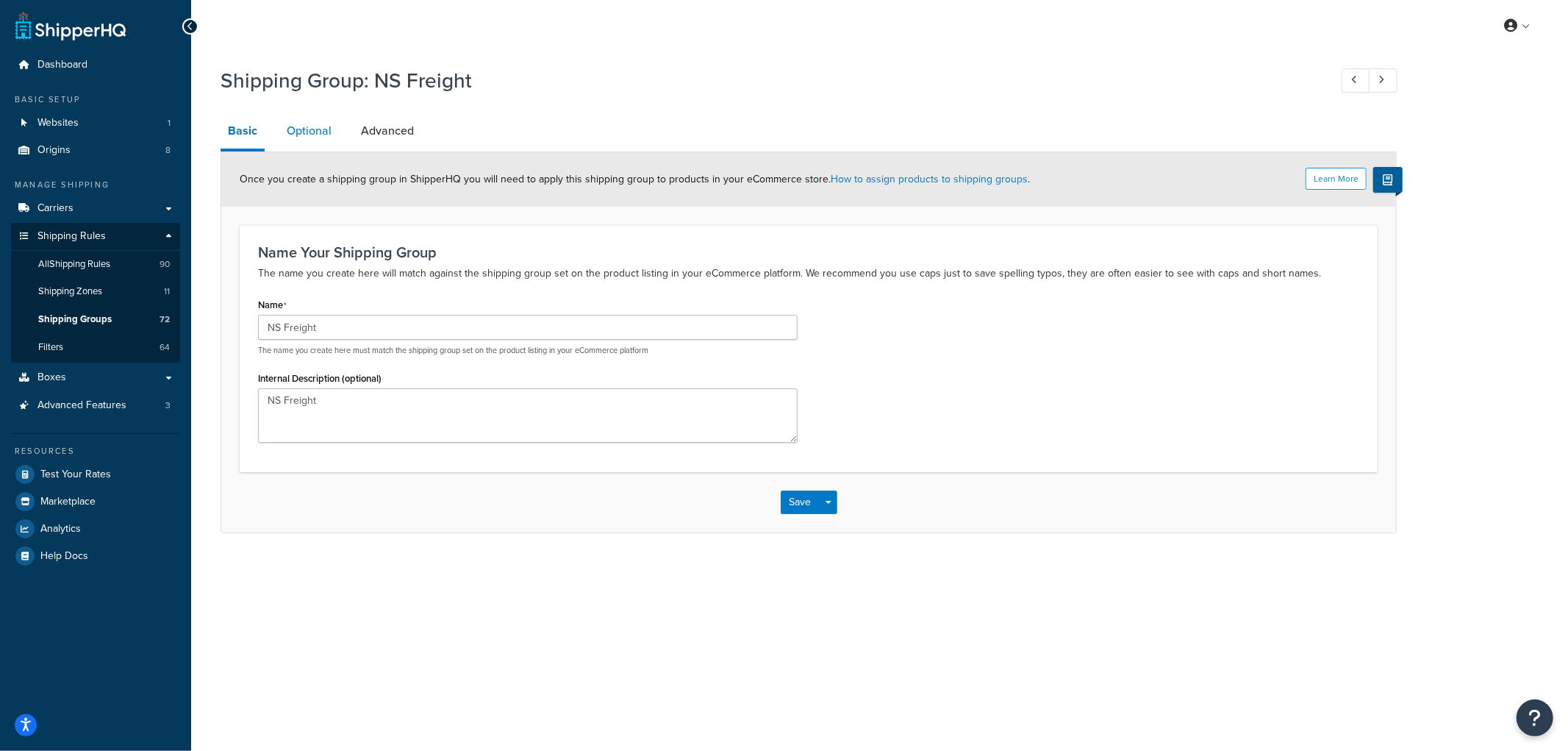
click at [318, 126] on link "Optional" at bounding box center [309, 131] width 59 height 35
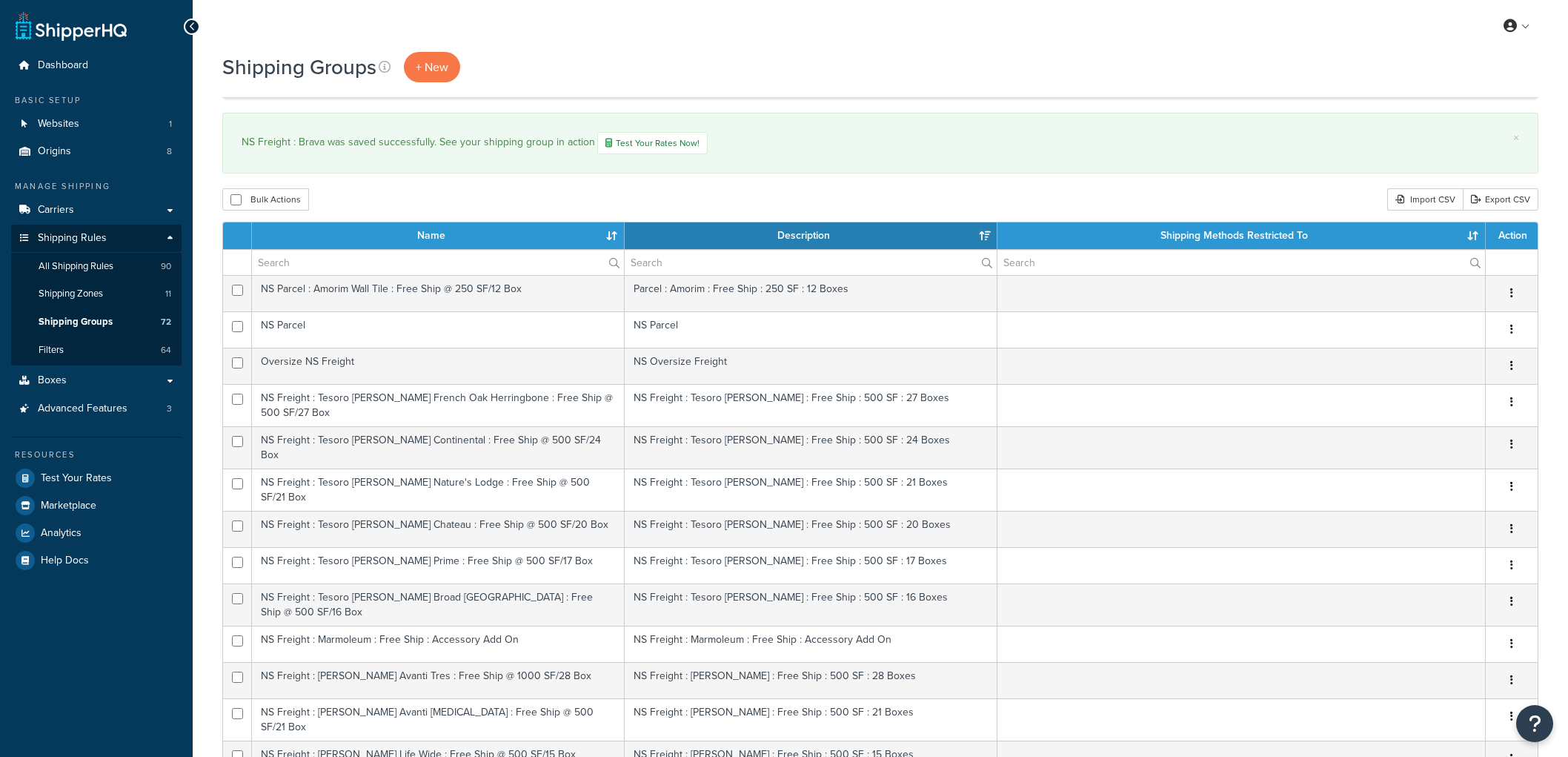
select select "15"
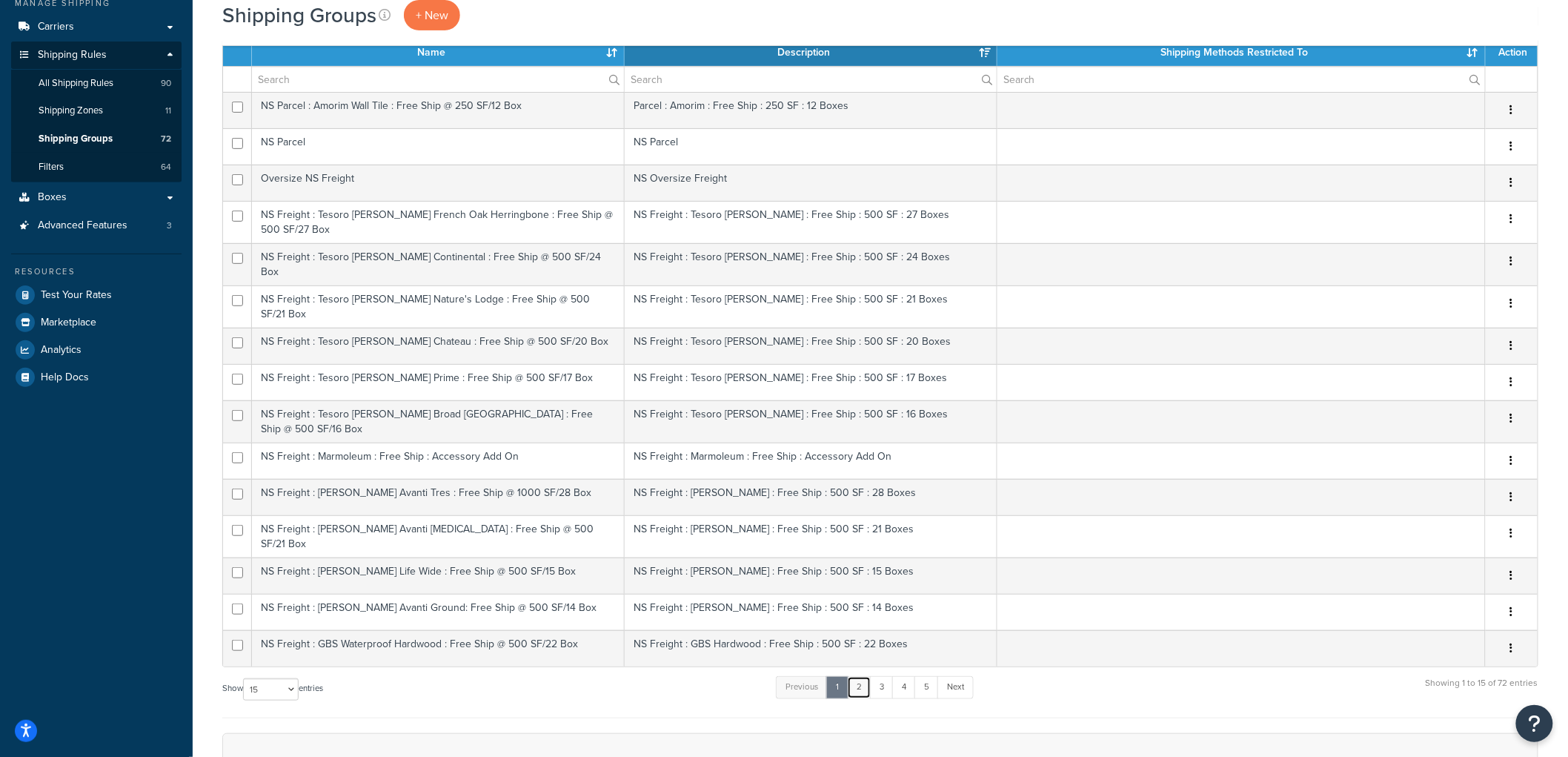
click at [860, 676] on link "2" at bounding box center [858, 687] width 24 height 22
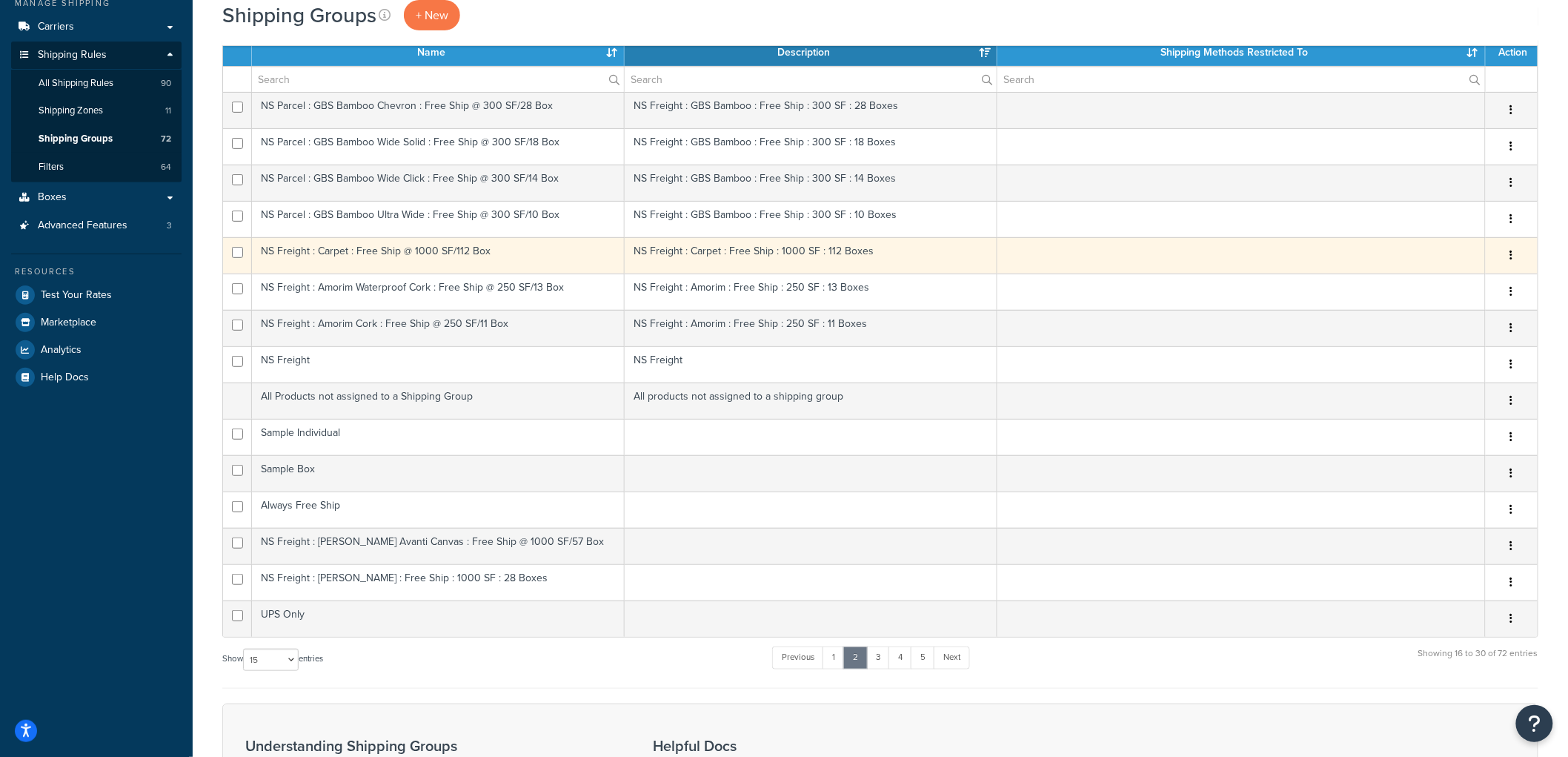
click at [485, 253] on td "NS Freight : Carpet : Free Ship @ 1000 SF/112 Box" at bounding box center [439, 255] width 373 height 37
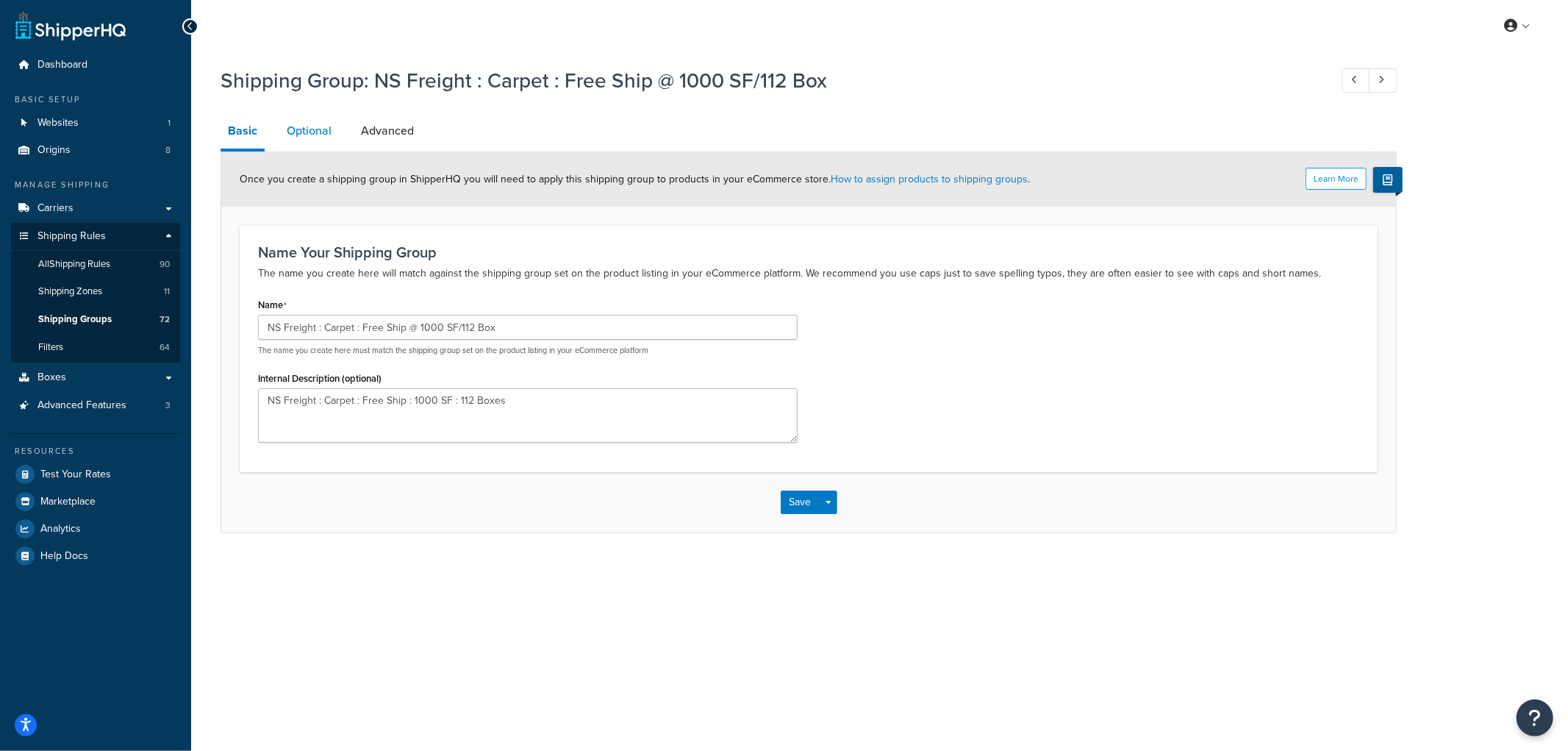
click at [325, 130] on link "Optional" at bounding box center [309, 131] width 59 height 35
click at [335, 128] on link "Optional" at bounding box center [309, 131] width 59 height 35
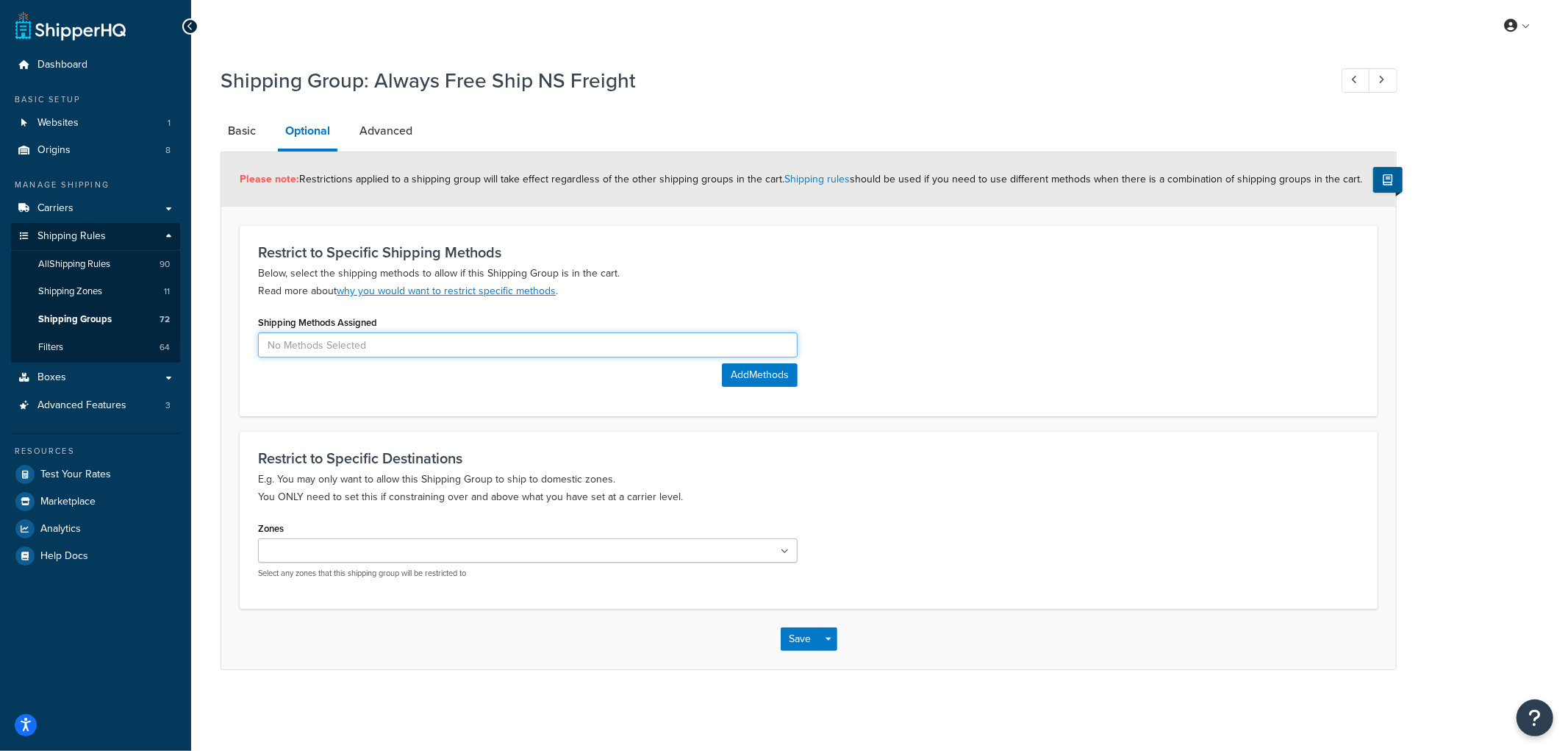
click at [311, 346] on input at bounding box center [528, 345] width 539 height 25
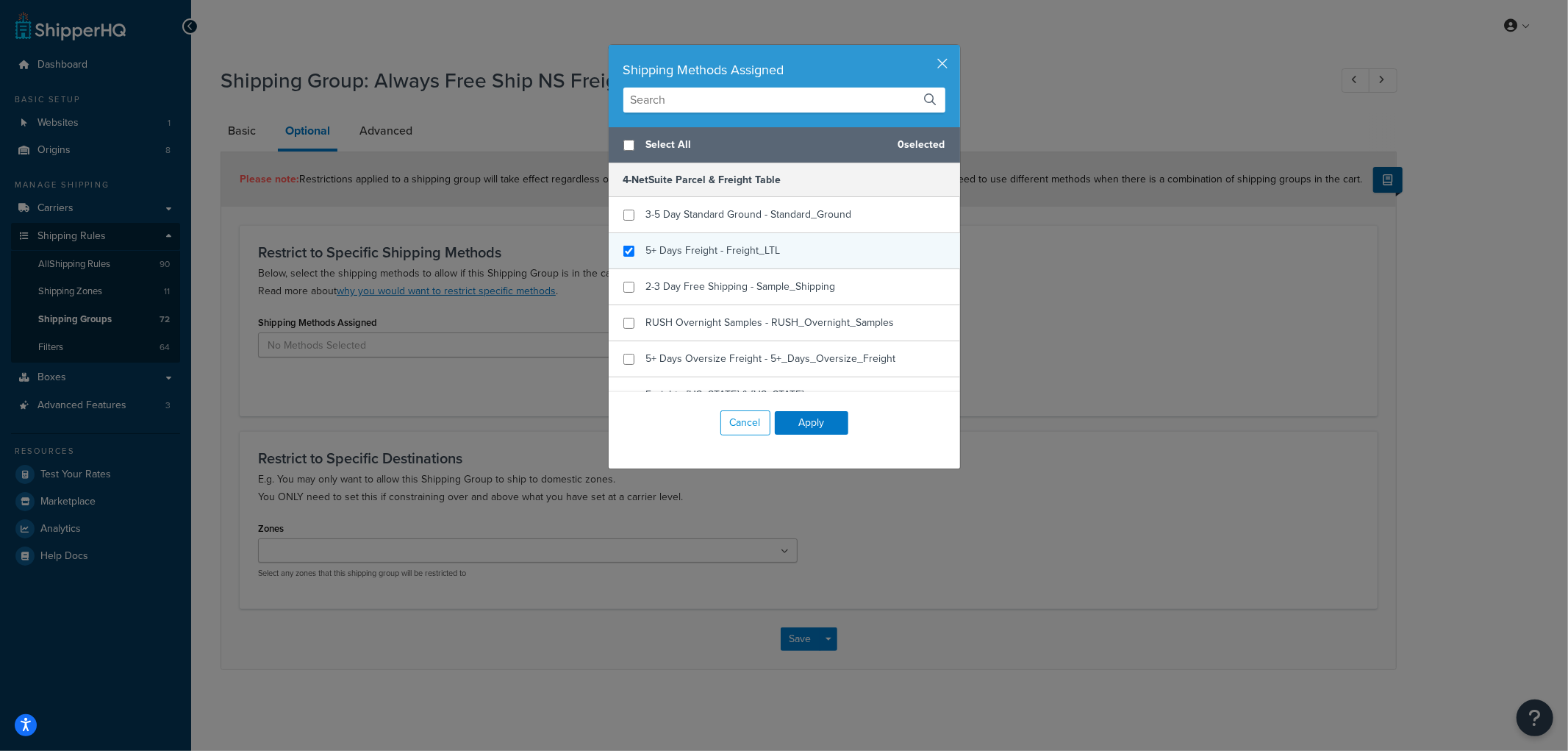
checkbox input "true"
click at [719, 256] on span "5+ Days Freight - Freight_LTL" at bounding box center [714, 249] width 134 height 15
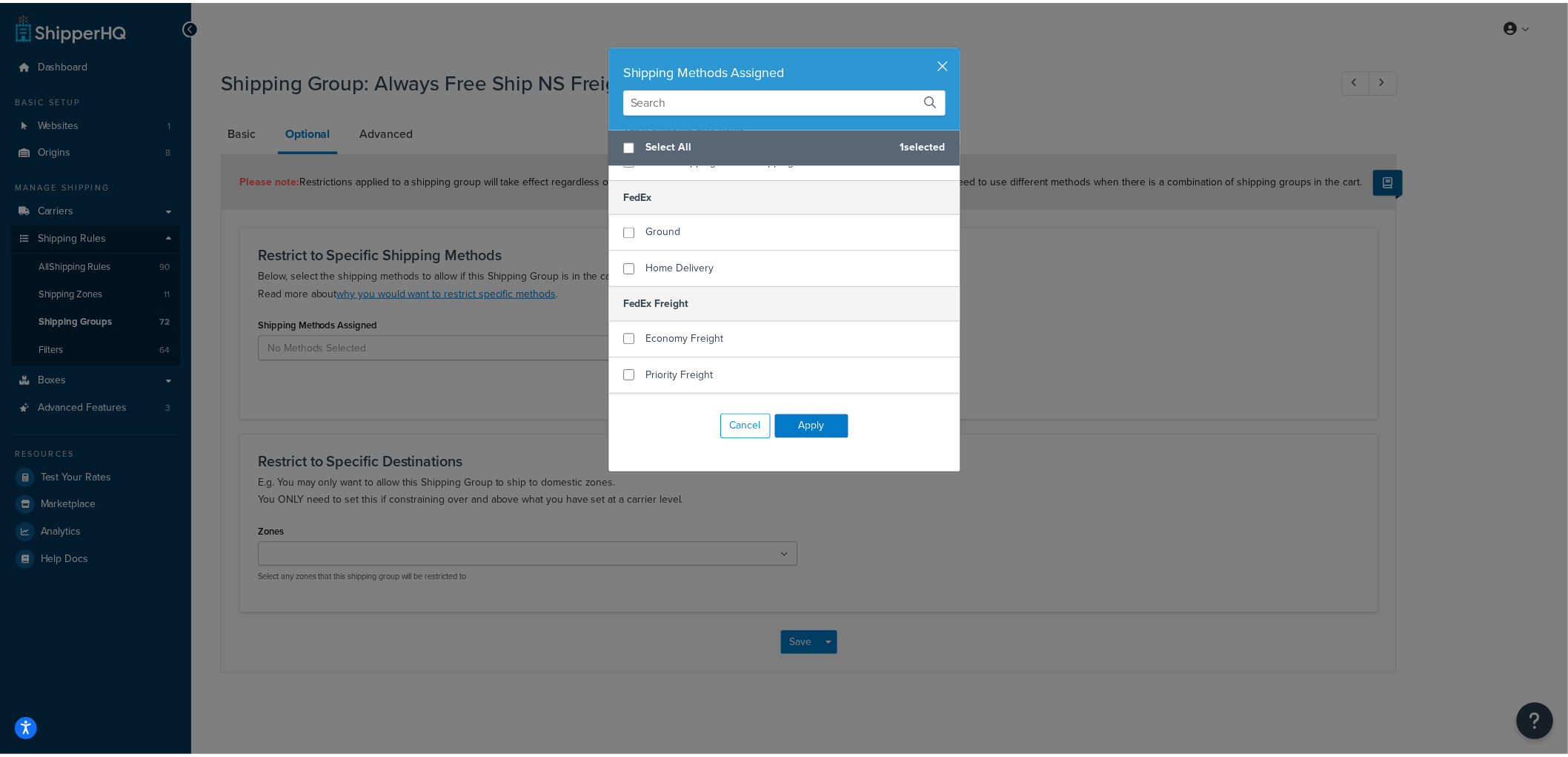
scroll to position [411, 0]
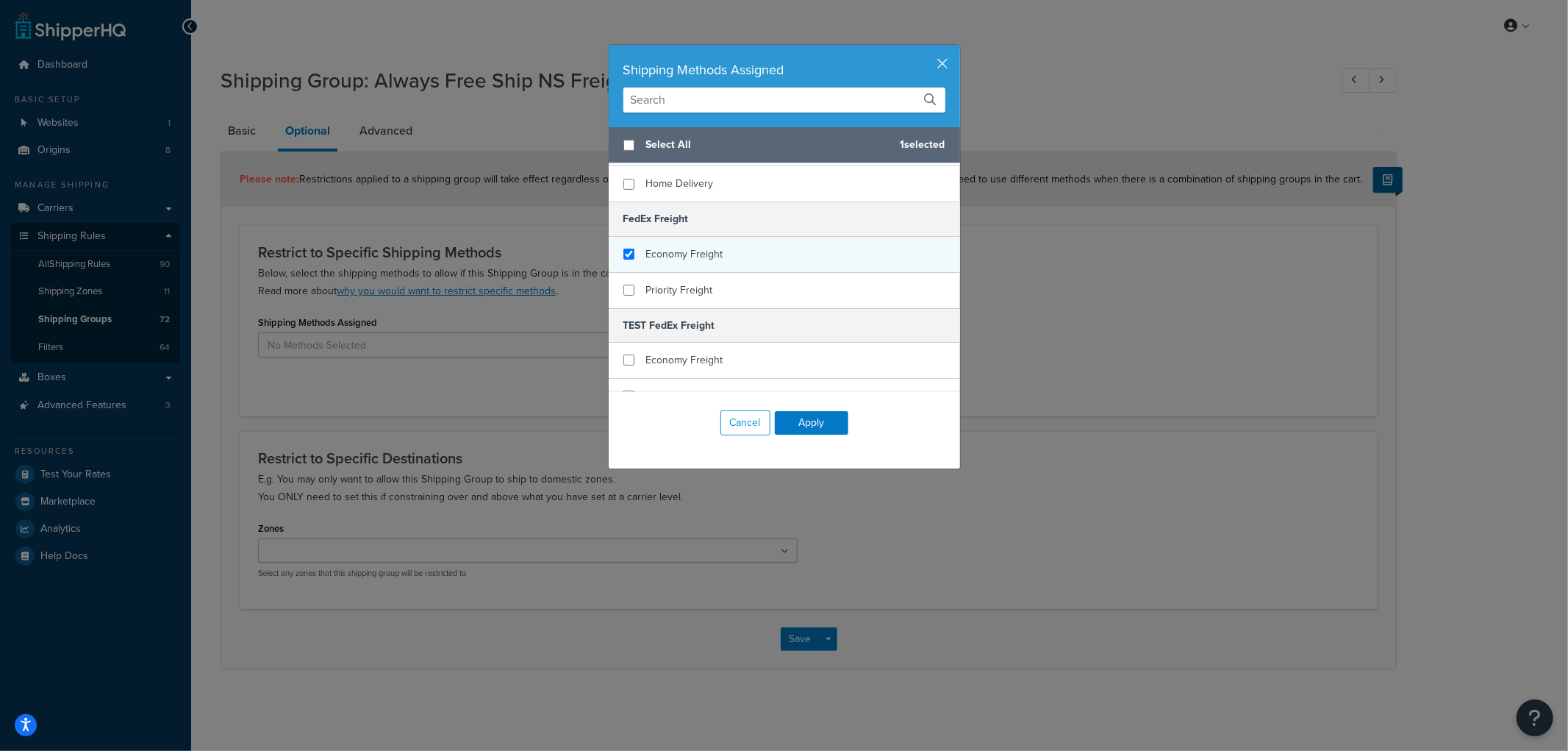
checkbox input "true"
click at [673, 244] on div "Economy Freight" at bounding box center [685, 254] width 77 height 20
checkbox input "true"
click at [663, 282] on span "Priority Freight" at bounding box center [680, 289] width 67 height 15
checkbox input "true"
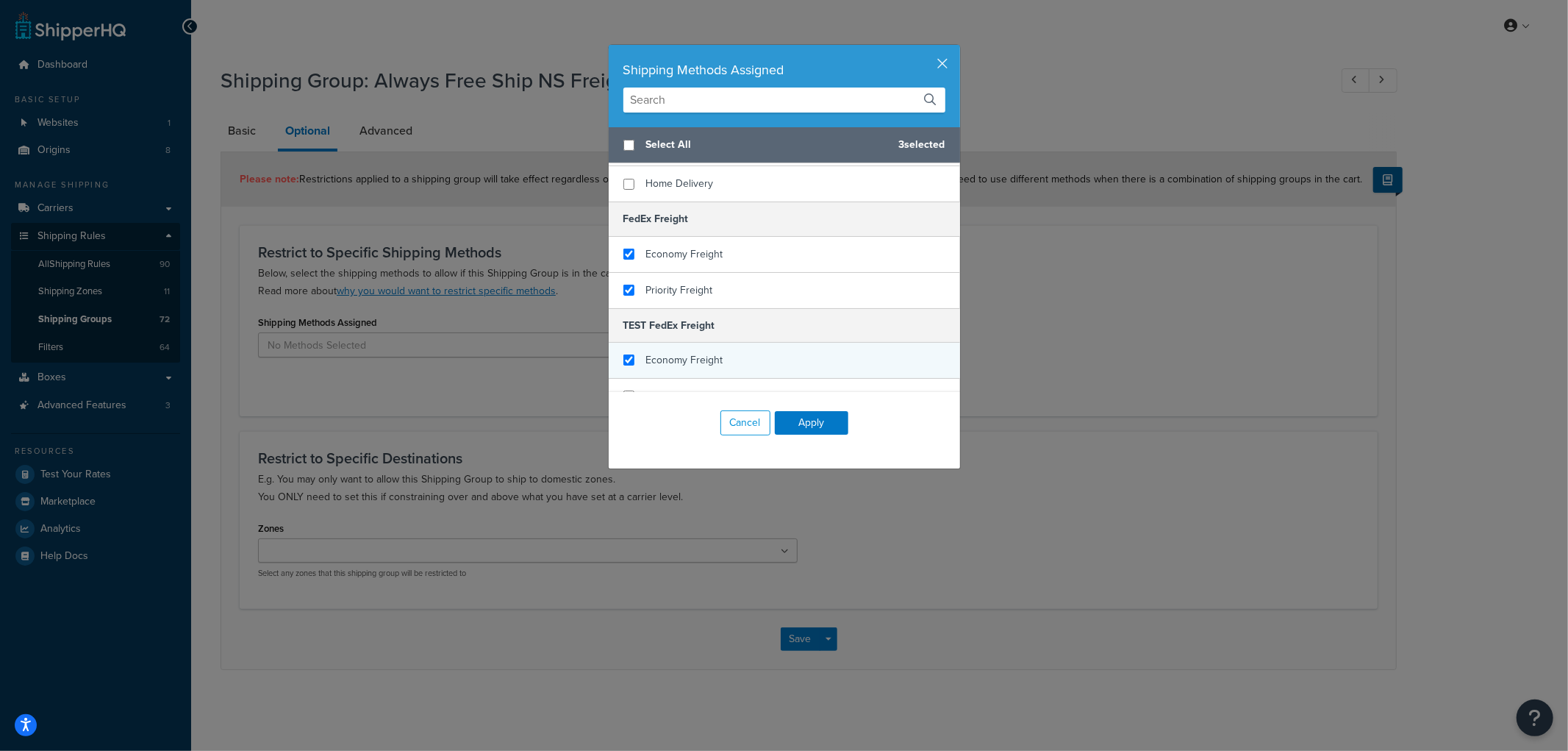
click at [684, 352] on span "Economy Freight" at bounding box center [685, 359] width 77 height 15
checkbox input "true"
click at [677, 388] on span "Priority Freight" at bounding box center [680, 395] width 67 height 15
click at [792, 413] on button "Apply" at bounding box center [811, 423] width 73 height 24
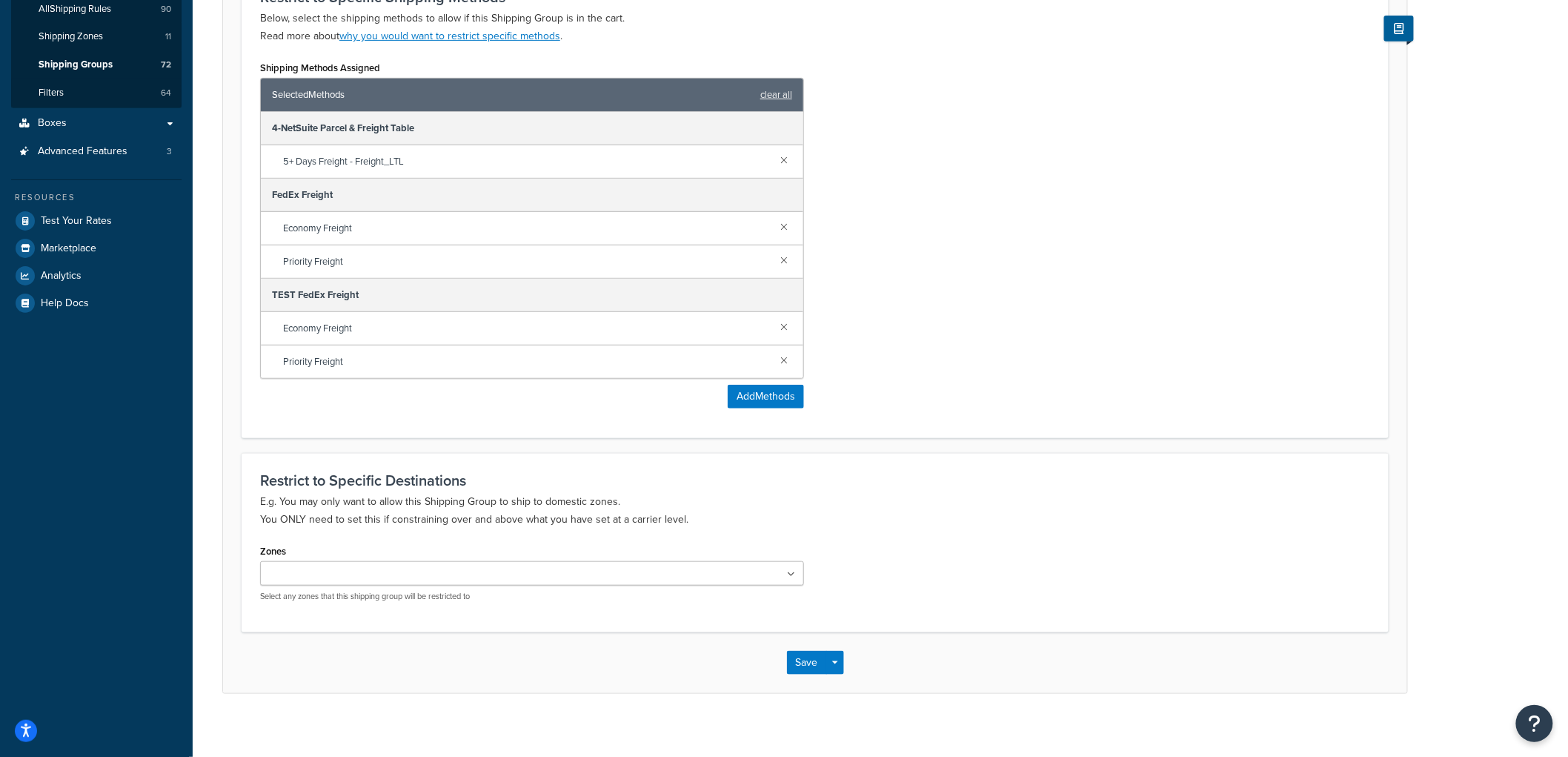
scroll to position [268, 0]
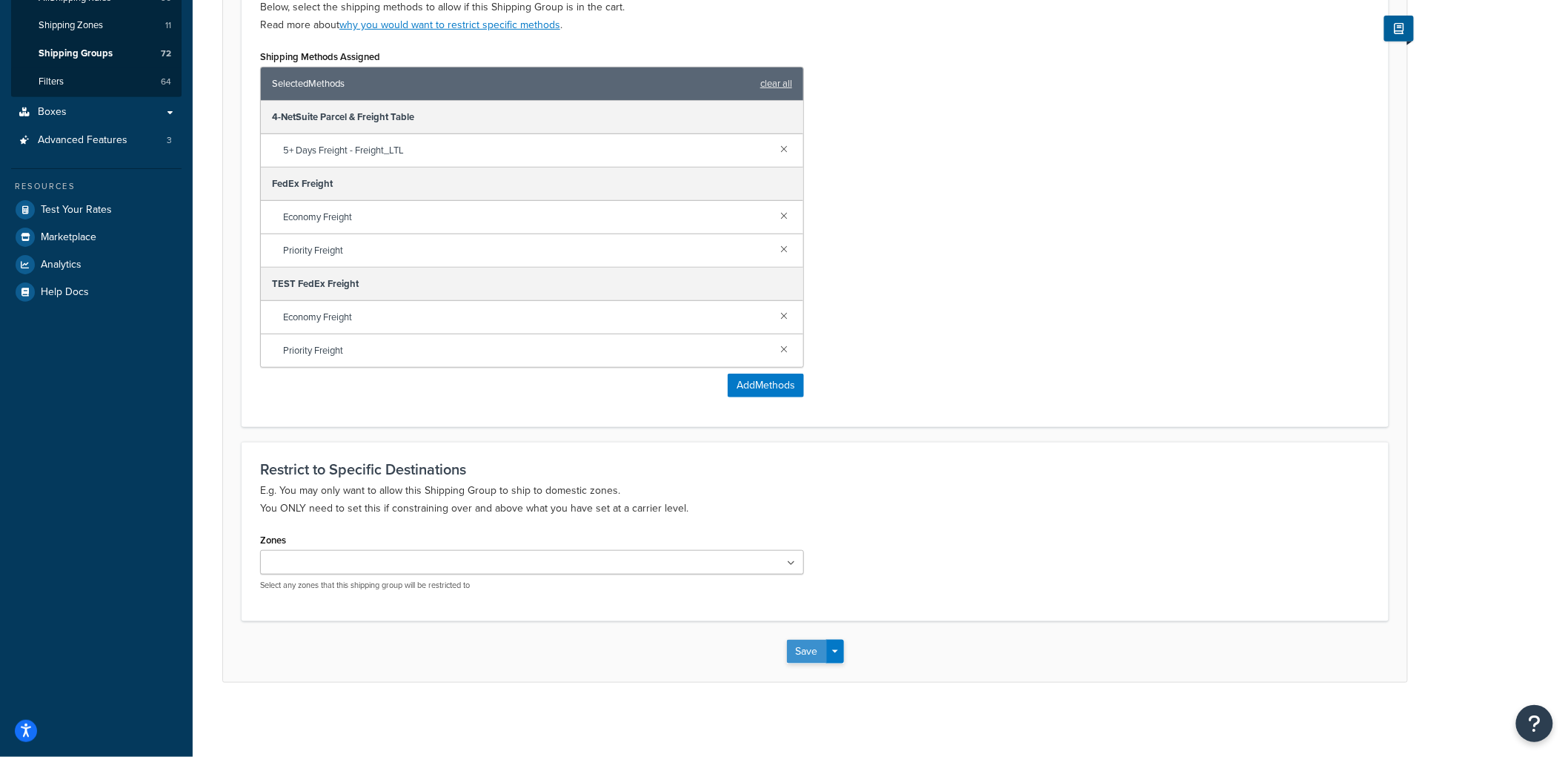
click at [808, 643] on button "Save" at bounding box center [807, 651] width 40 height 24
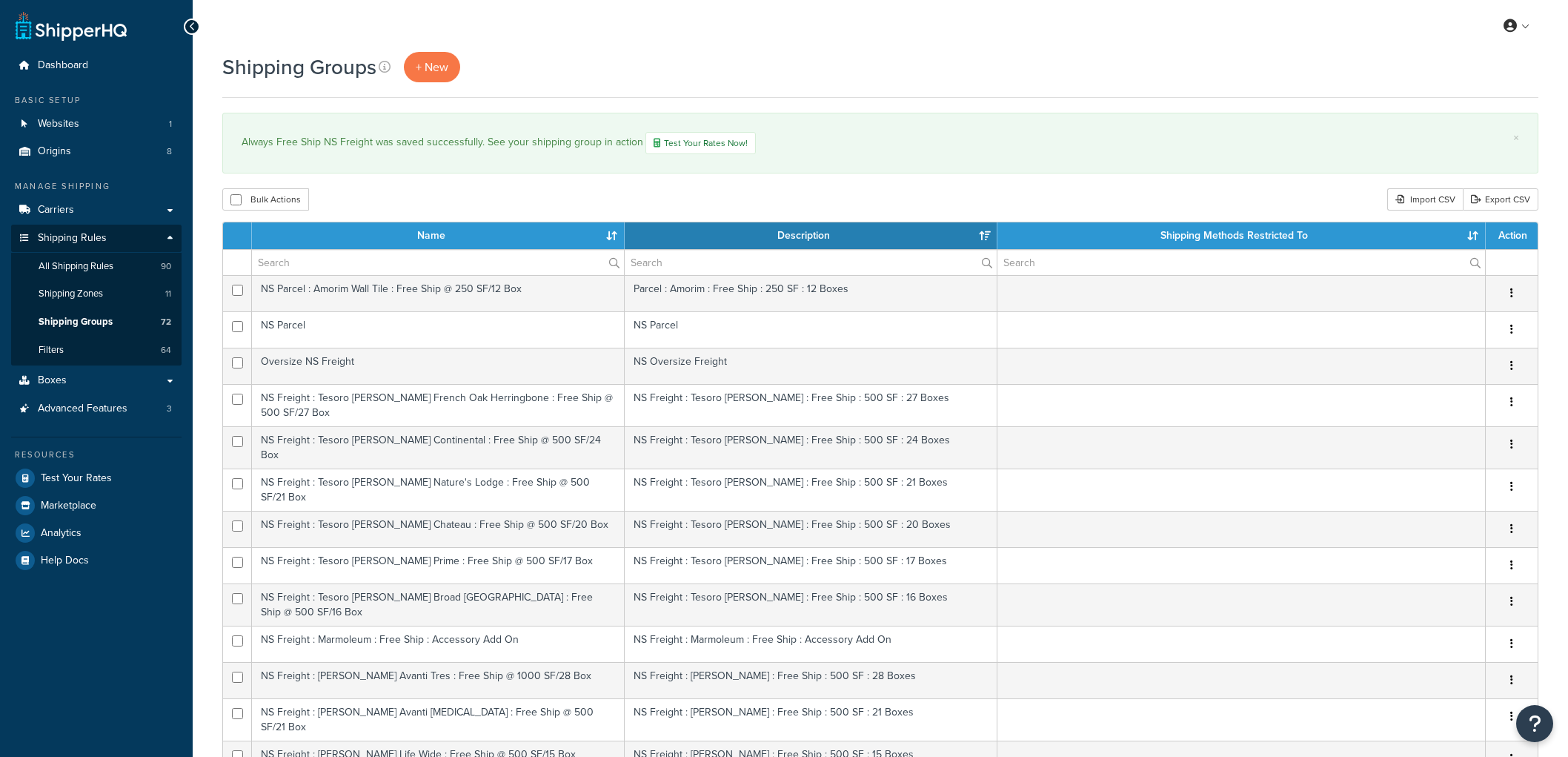
select select "15"
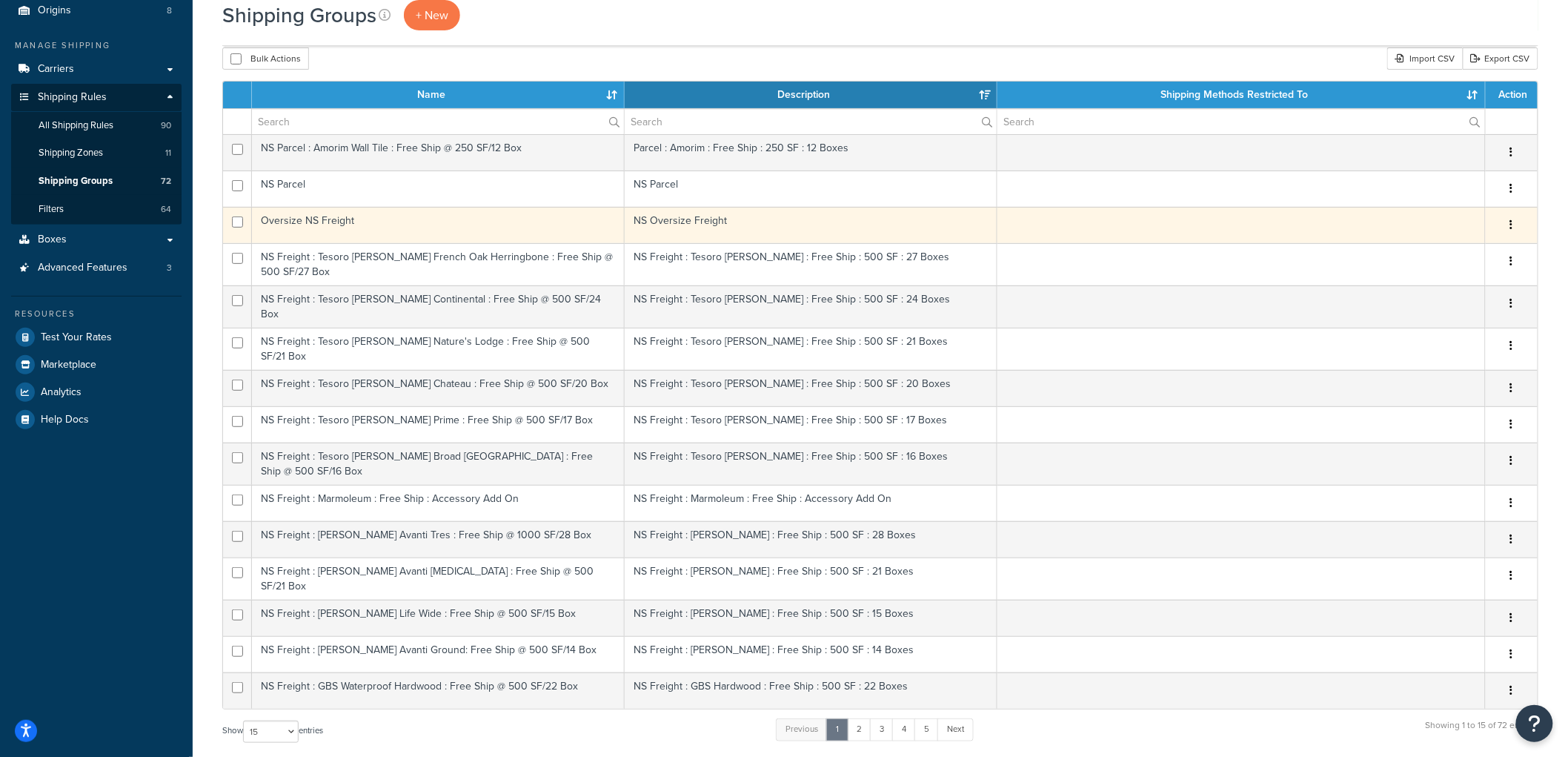
scroll to position [82, 0]
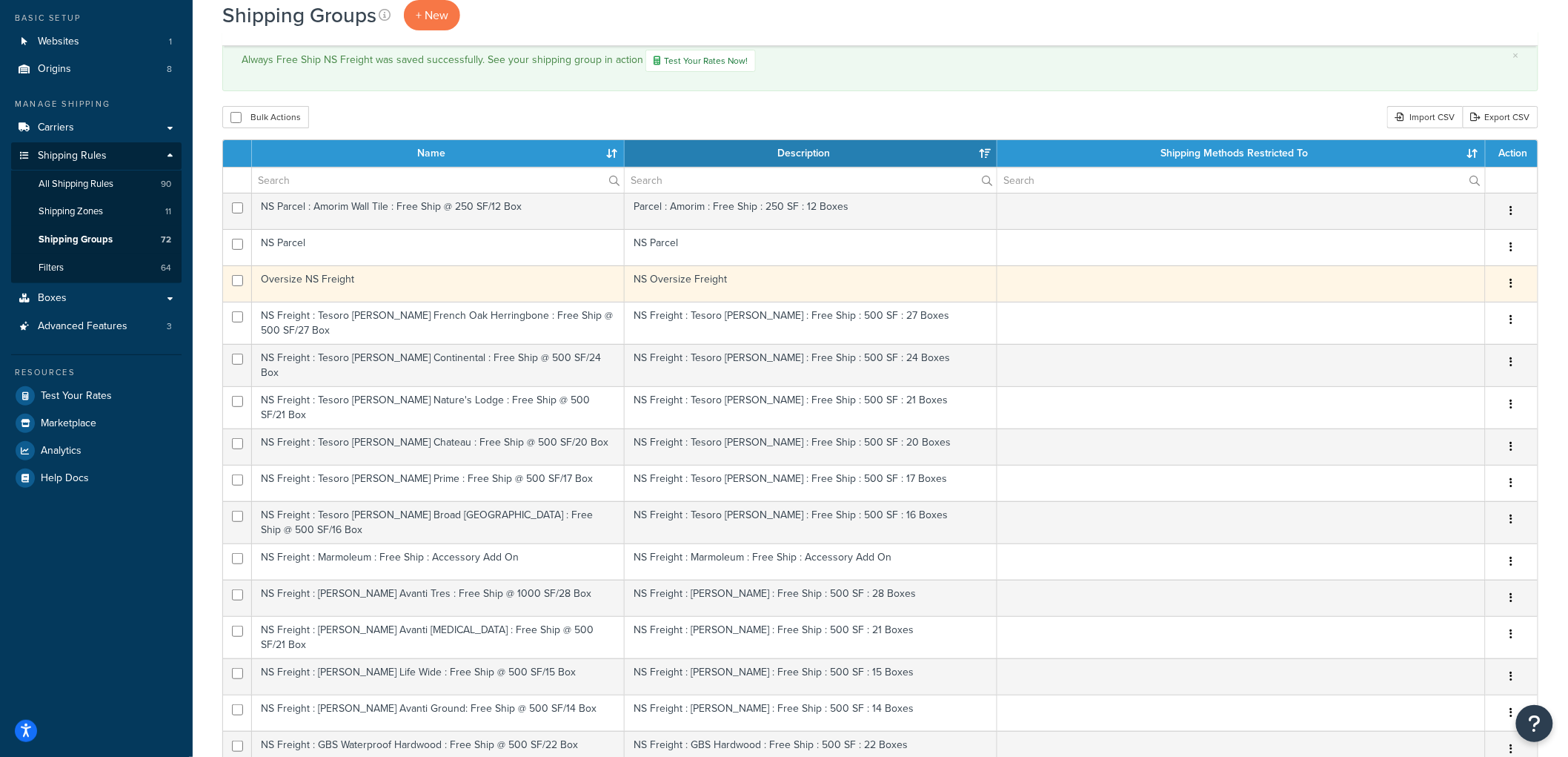
click at [505, 284] on td "Oversize NS Freight" at bounding box center [439, 284] width 373 height 37
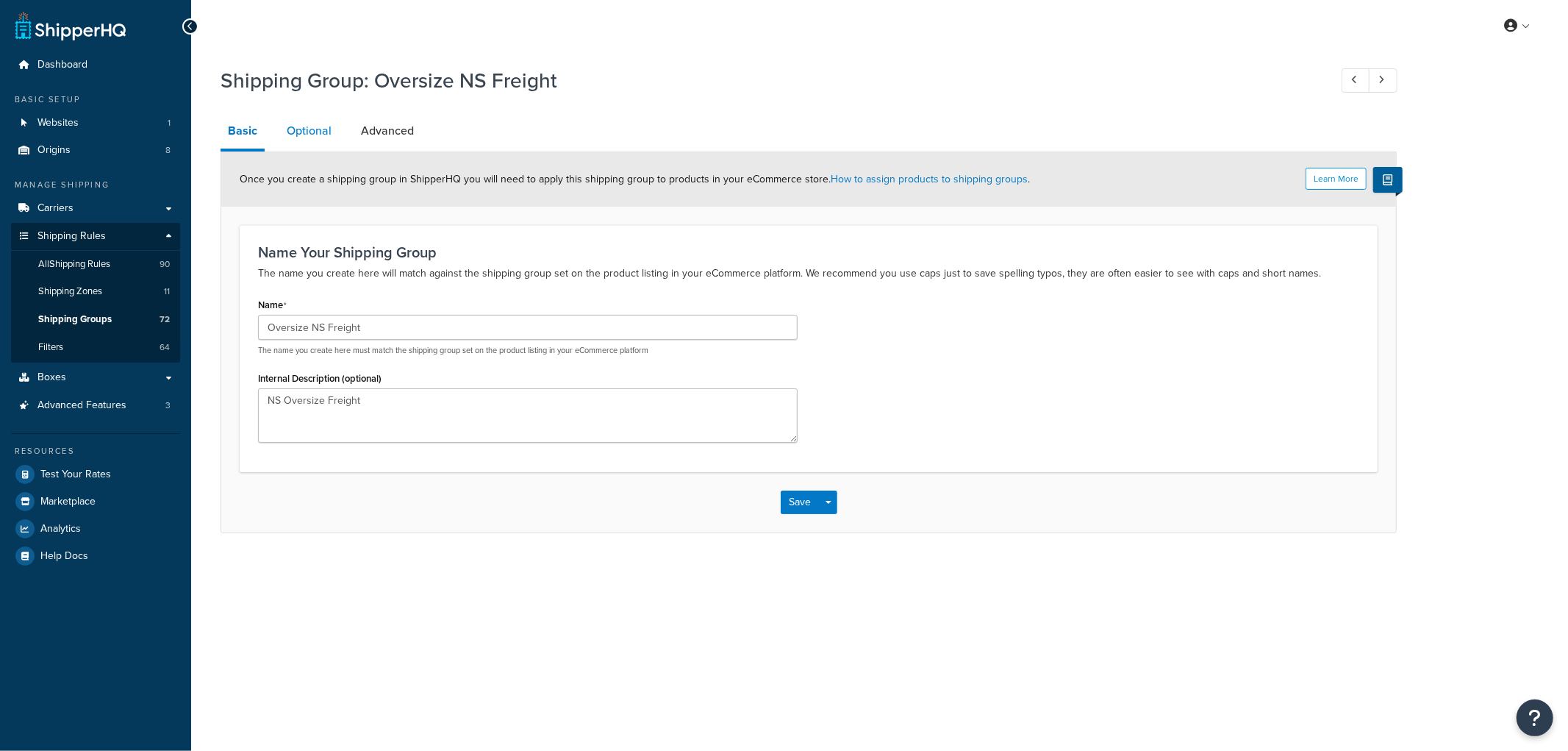
click at [329, 125] on link "Optional" at bounding box center [309, 131] width 59 height 35
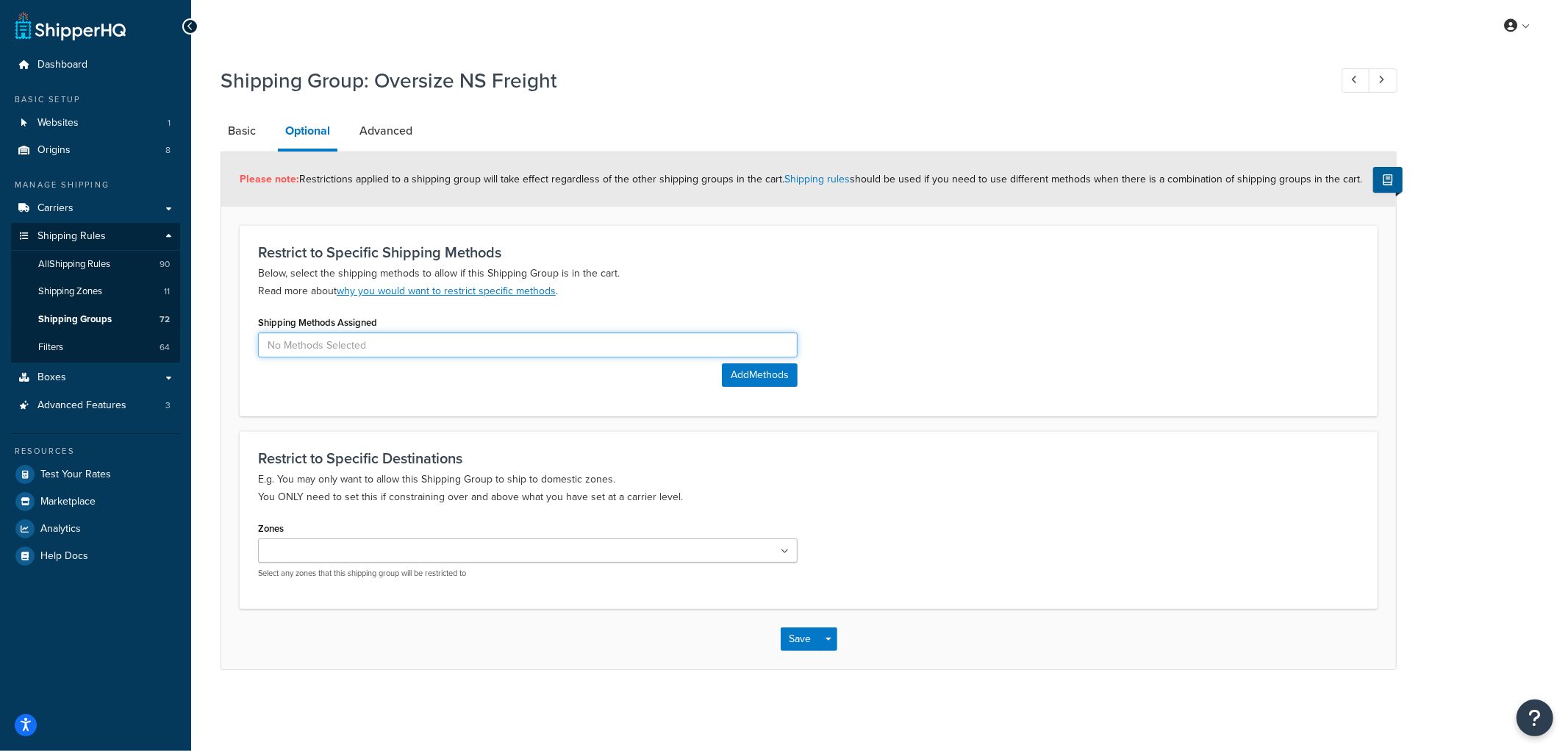
click at [559, 337] on input at bounding box center [528, 345] width 539 height 25
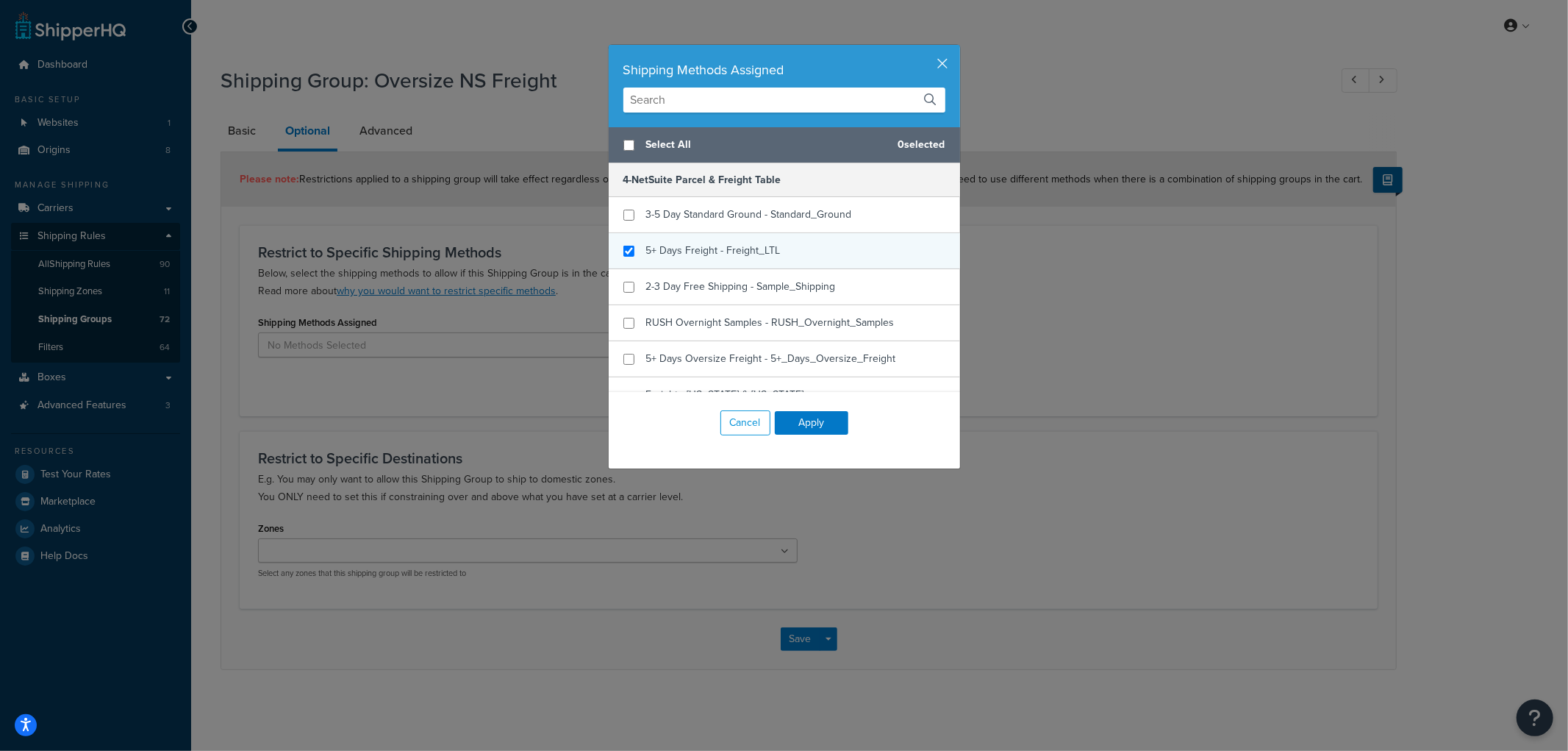
checkbox input "true"
click at [682, 257] on span "5+ Days Freight - Freight_LTL" at bounding box center [714, 249] width 134 height 15
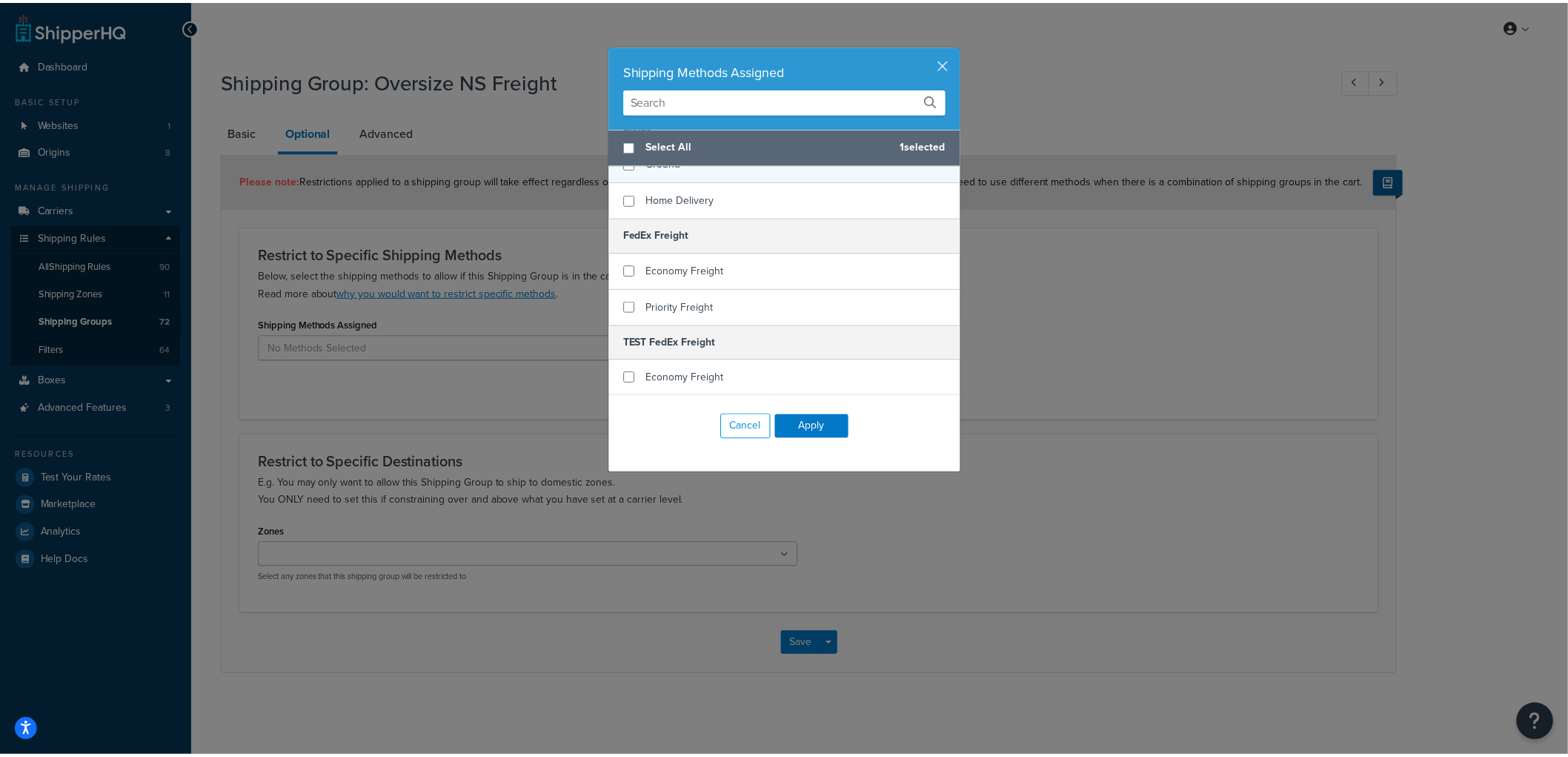
scroll to position [411, 0]
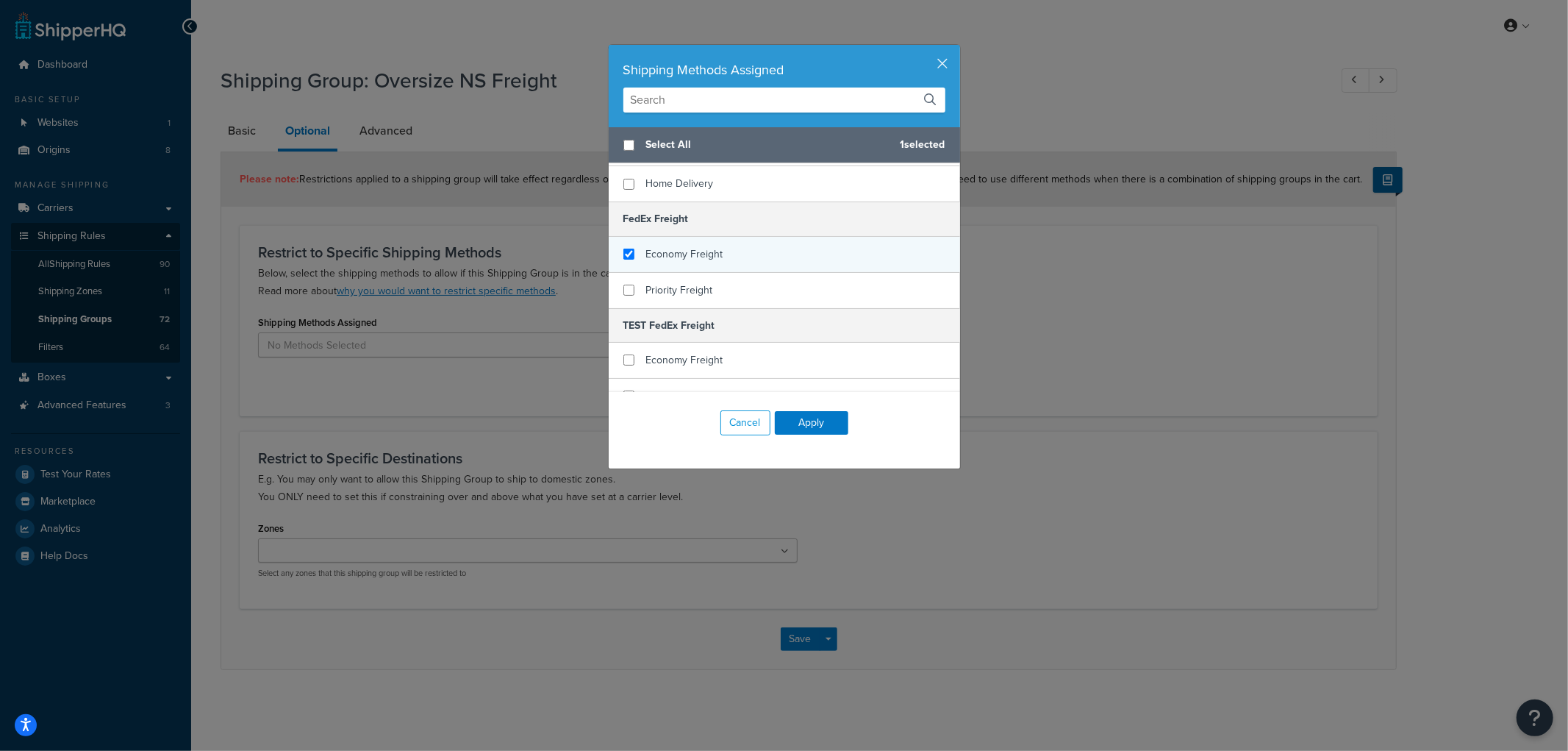
checkbox input "true"
click at [694, 246] on span "Economy Freight" at bounding box center [685, 253] width 77 height 15
checkbox input "true"
click at [690, 282] on span "Priority Freight" at bounding box center [680, 289] width 67 height 15
checkbox input "true"
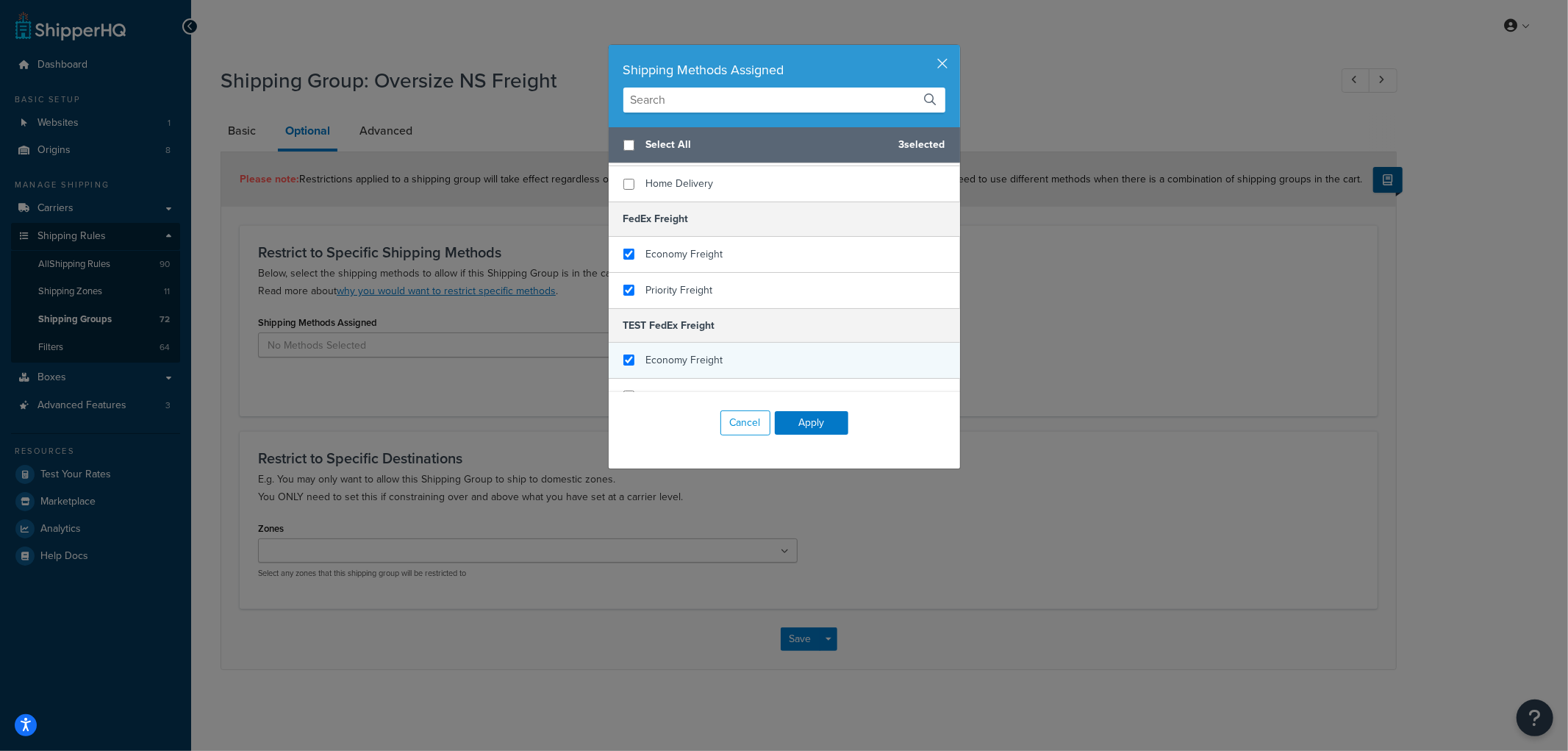
click at [692, 342] on div "Economy Freight" at bounding box center [784, 360] width 351 height 36
checkbox input "true"
click at [690, 388] on span "Priority Freight" at bounding box center [680, 395] width 67 height 15
click at [799, 420] on button "Apply" at bounding box center [811, 423] width 73 height 24
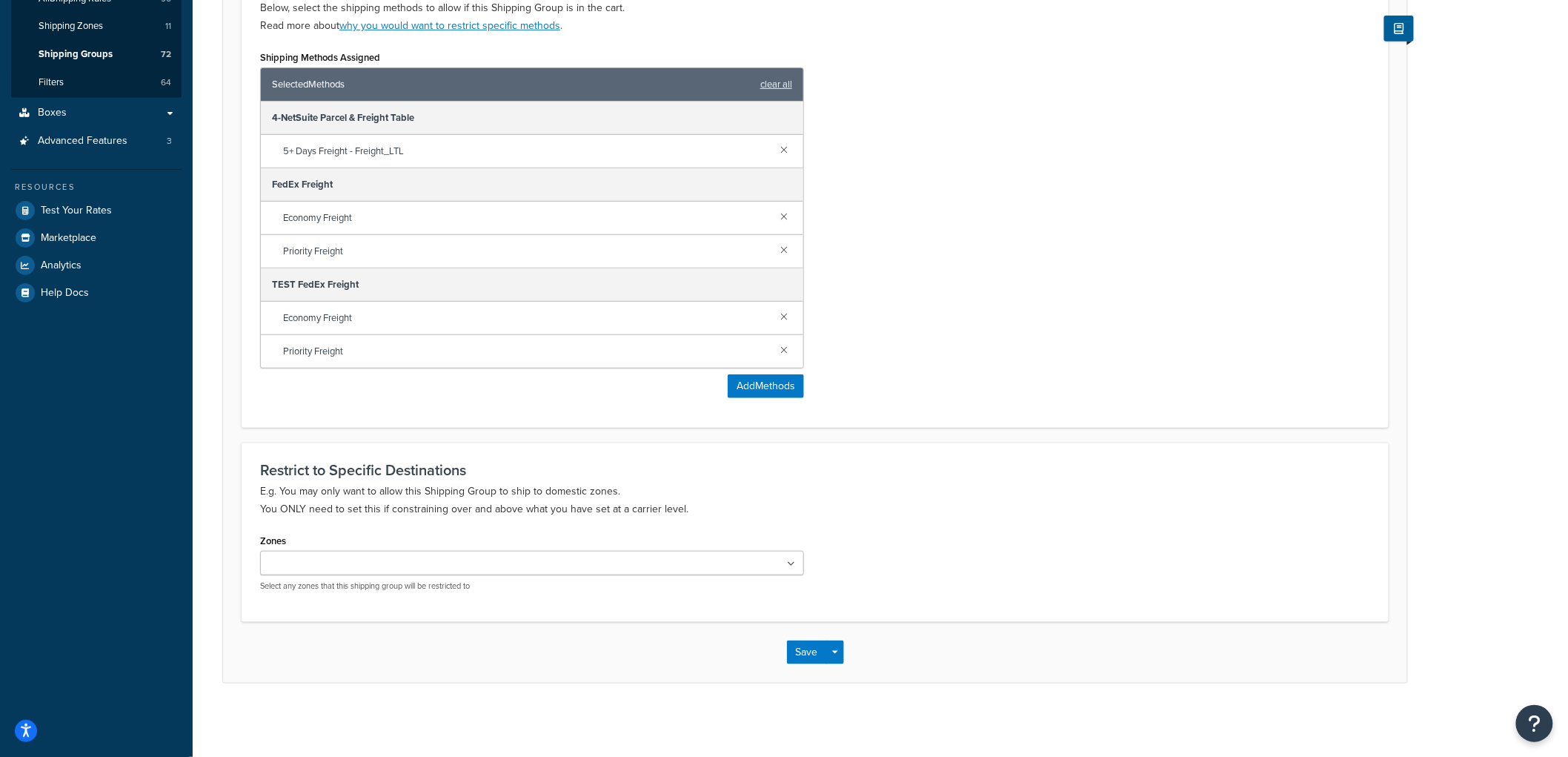
scroll to position [268, 0]
click at [798, 647] on button "Save" at bounding box center [807, 651] width 40 height 24
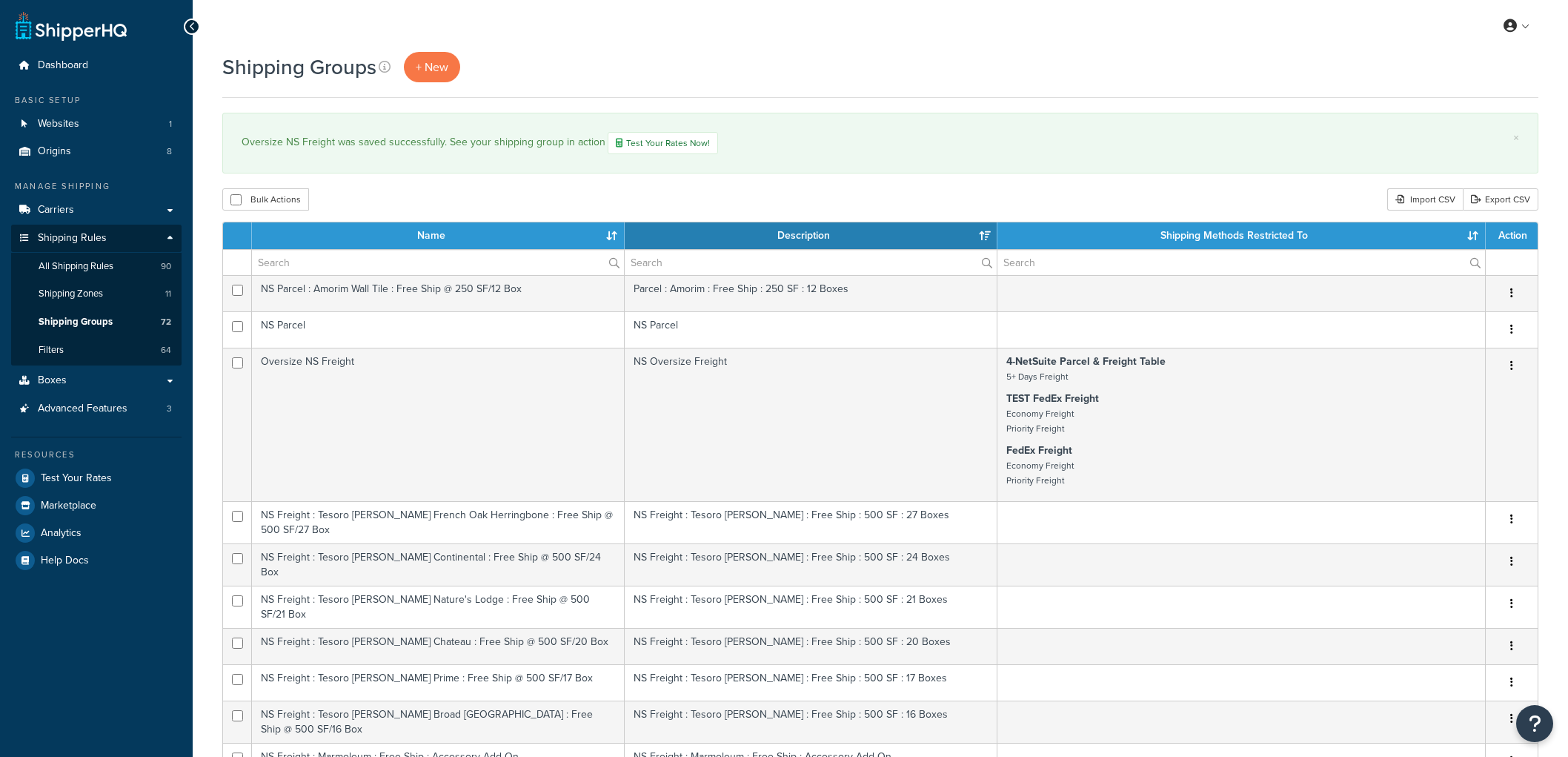
select select "15"
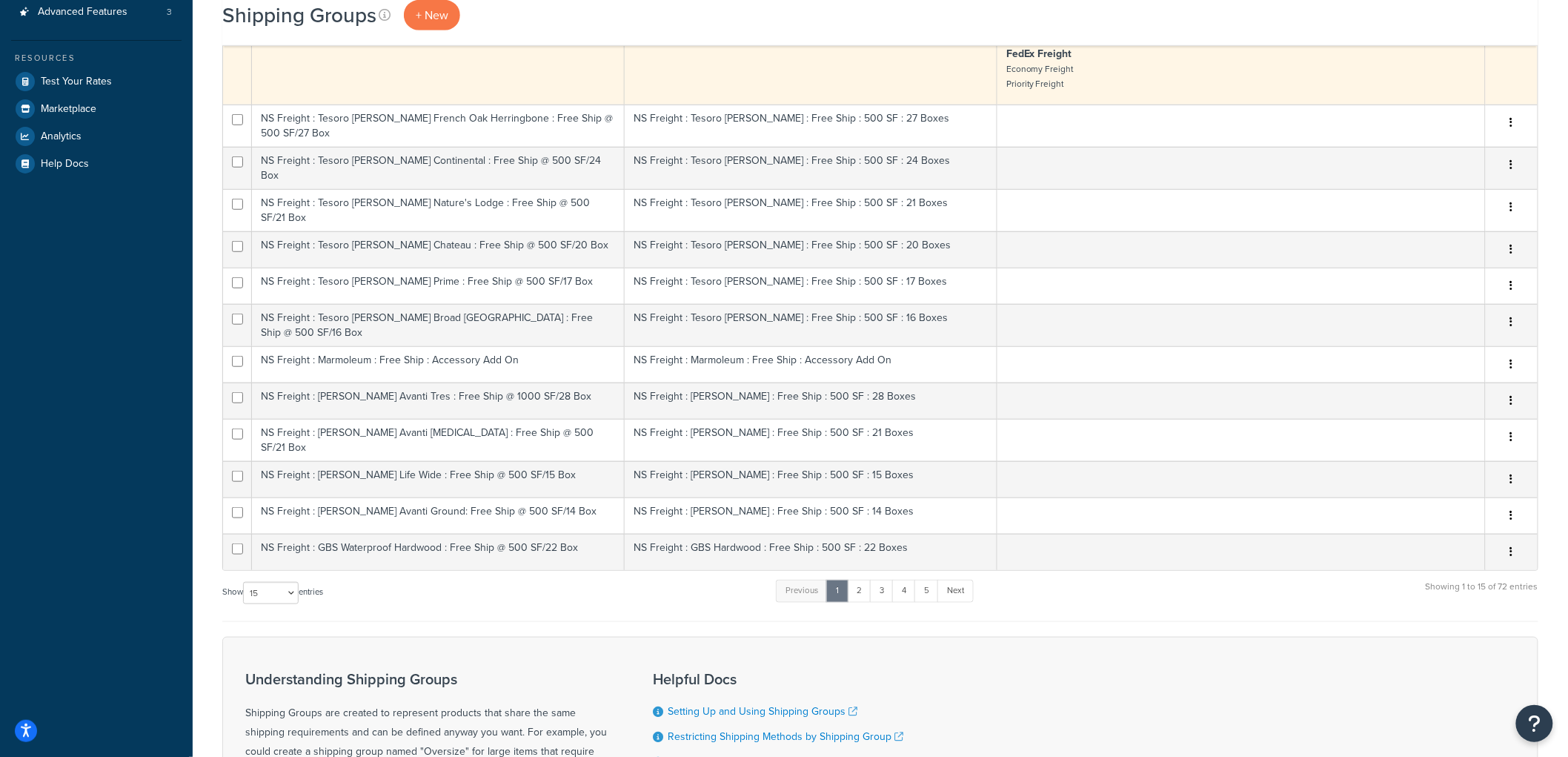
scroll to position [411, 0]
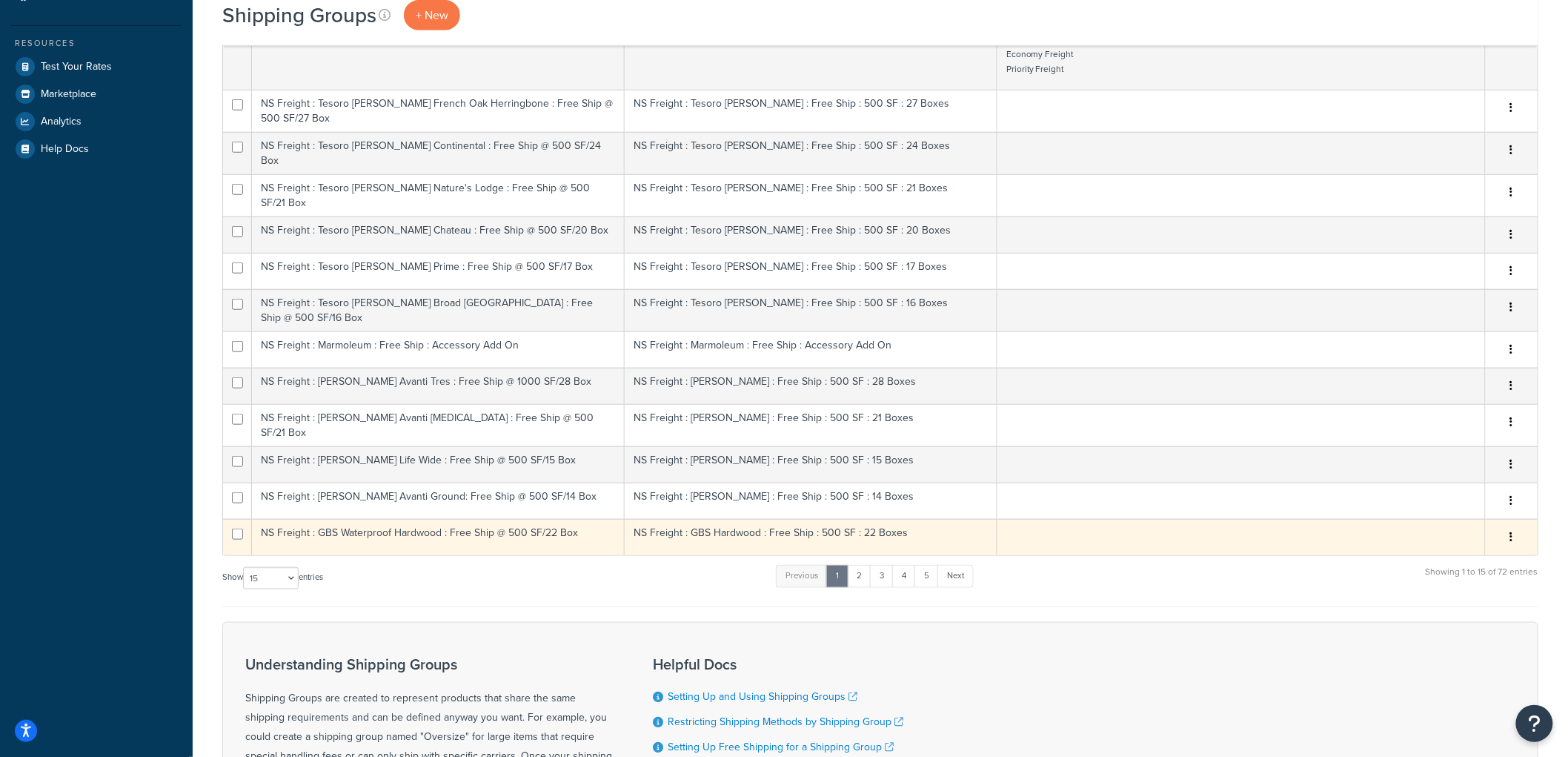
click at [587, 526] on td "NS Freight : GBS Waterproof Hardwood : Free Ship @ 500 SF/22 Box" at bounding box center [439, 537] width 373 height 37
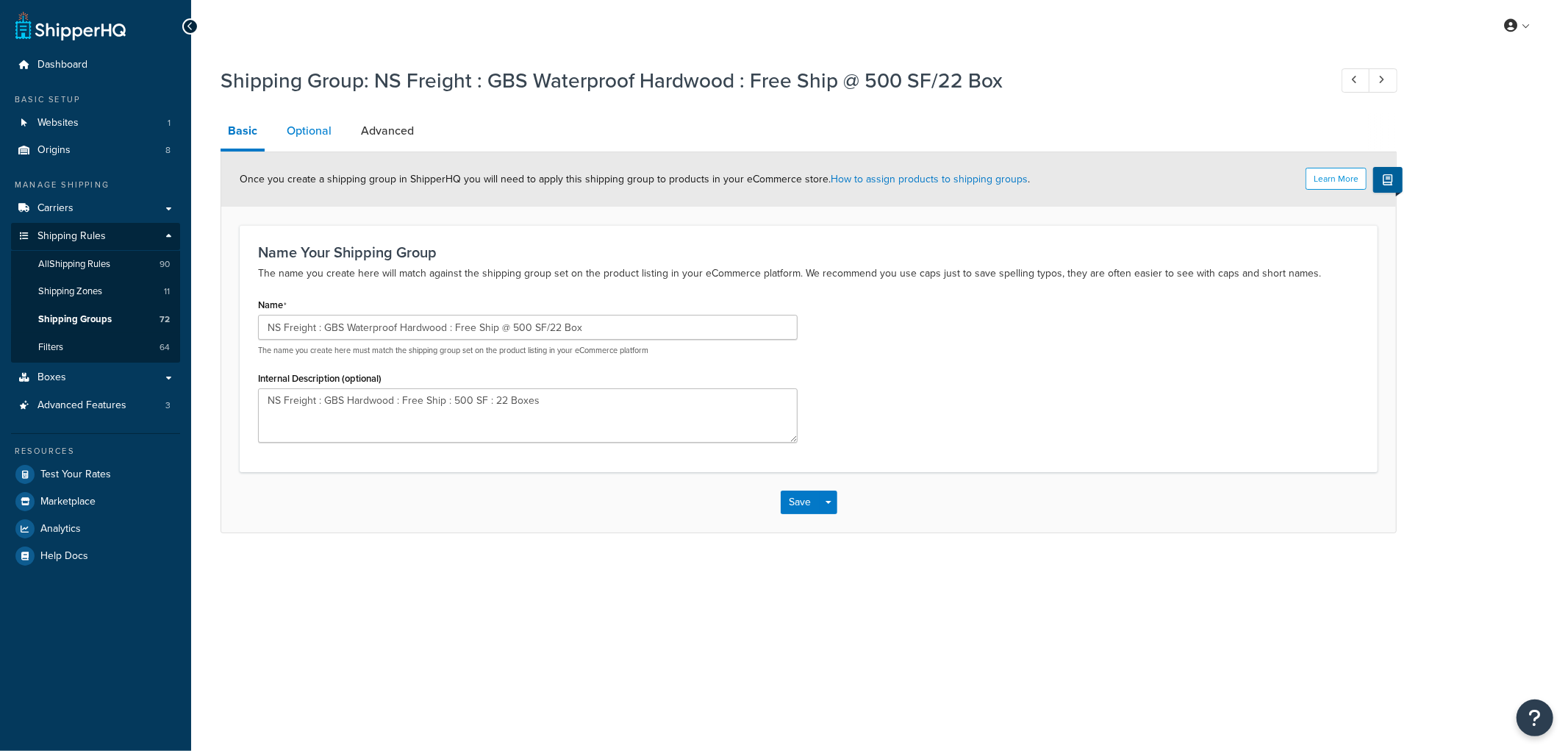
click at [302, 128] on link "Optional" at bounding box center [309, 131] width 59 height 35
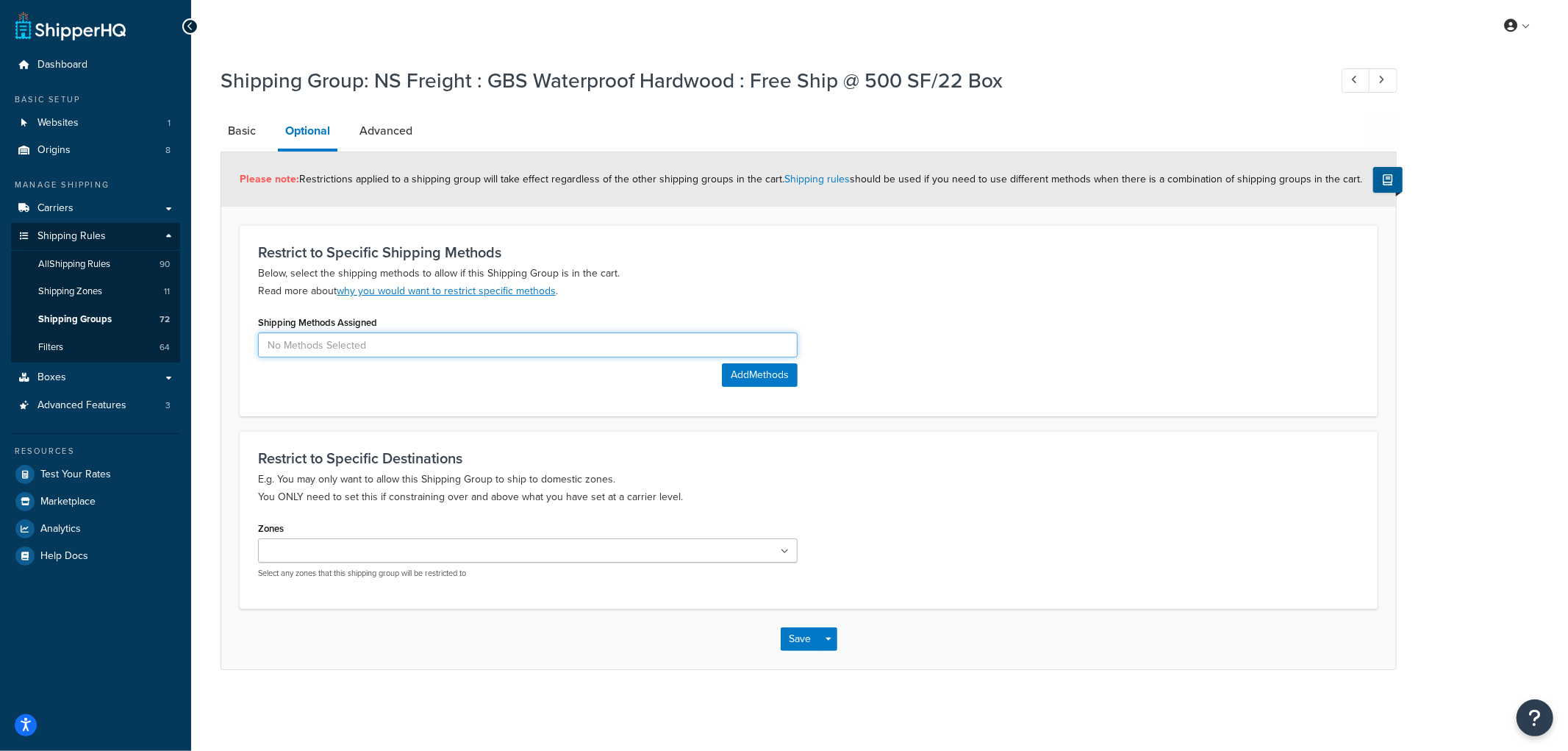
click at [402, 339] on input at bounding box center [528, 345] width 539 height 25
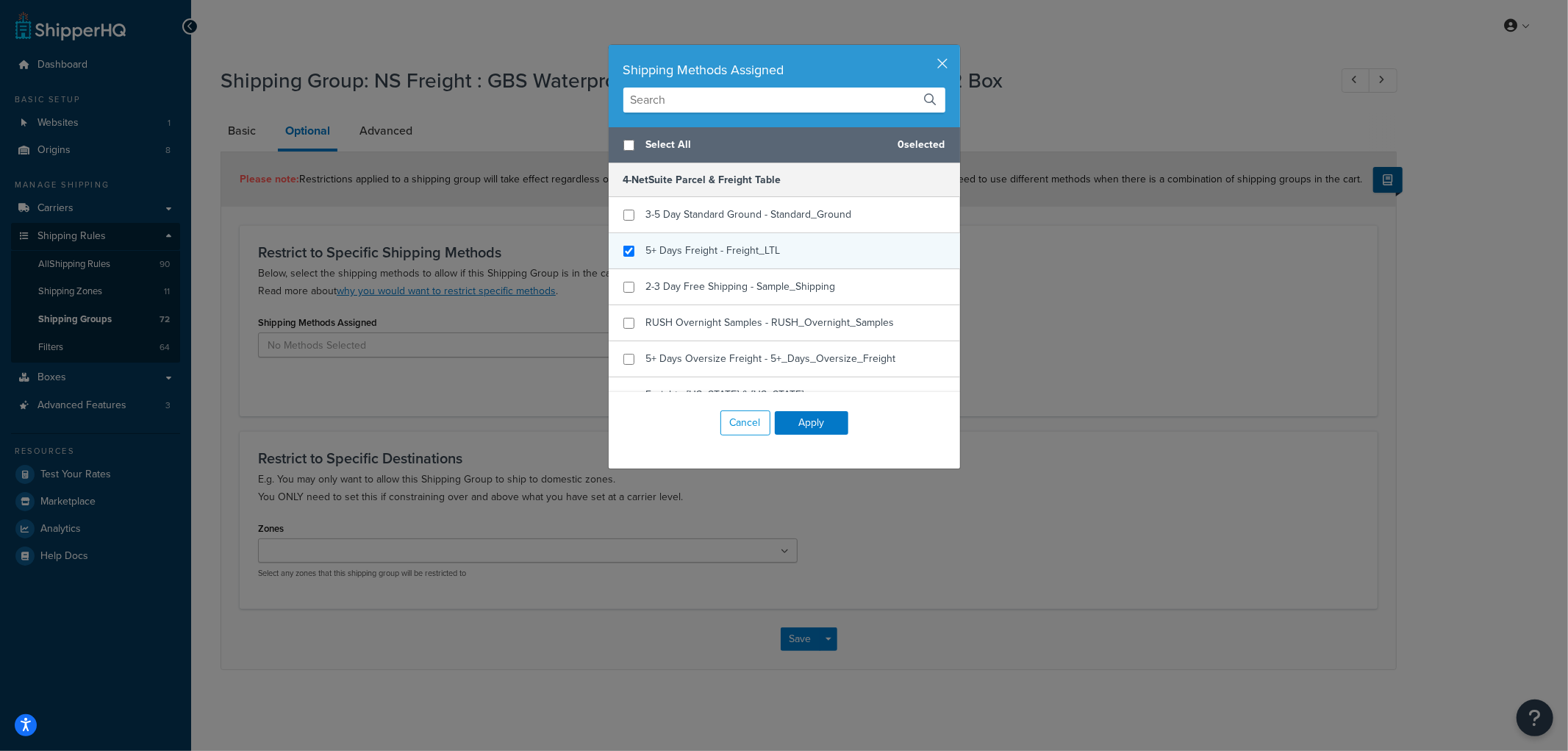
checkbox input "true"
click at [720, 250] on span "5+ Days Freight - Freight_LTL" at bounding box center [714, 249] width 134 height 15
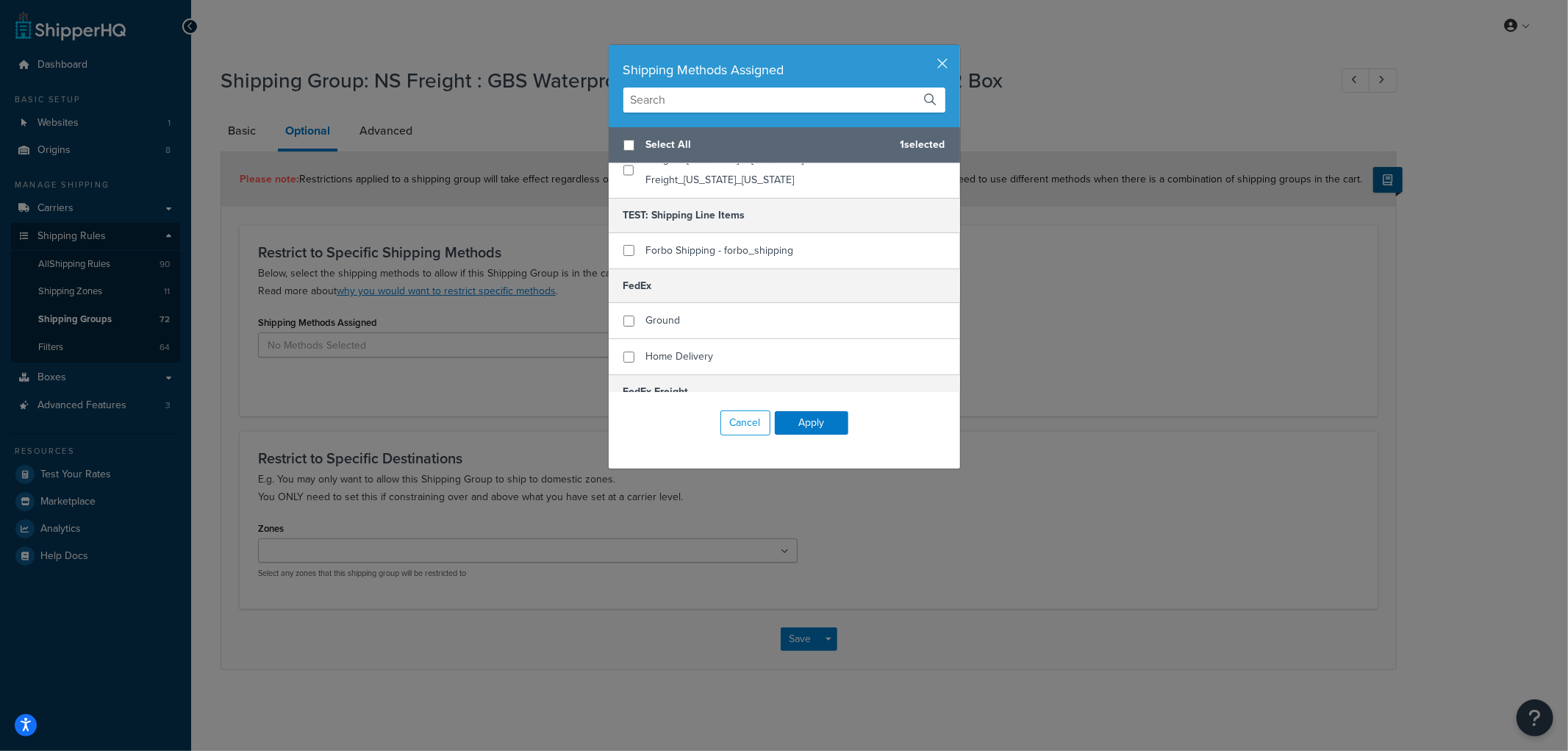
scroll to position [326, 0]
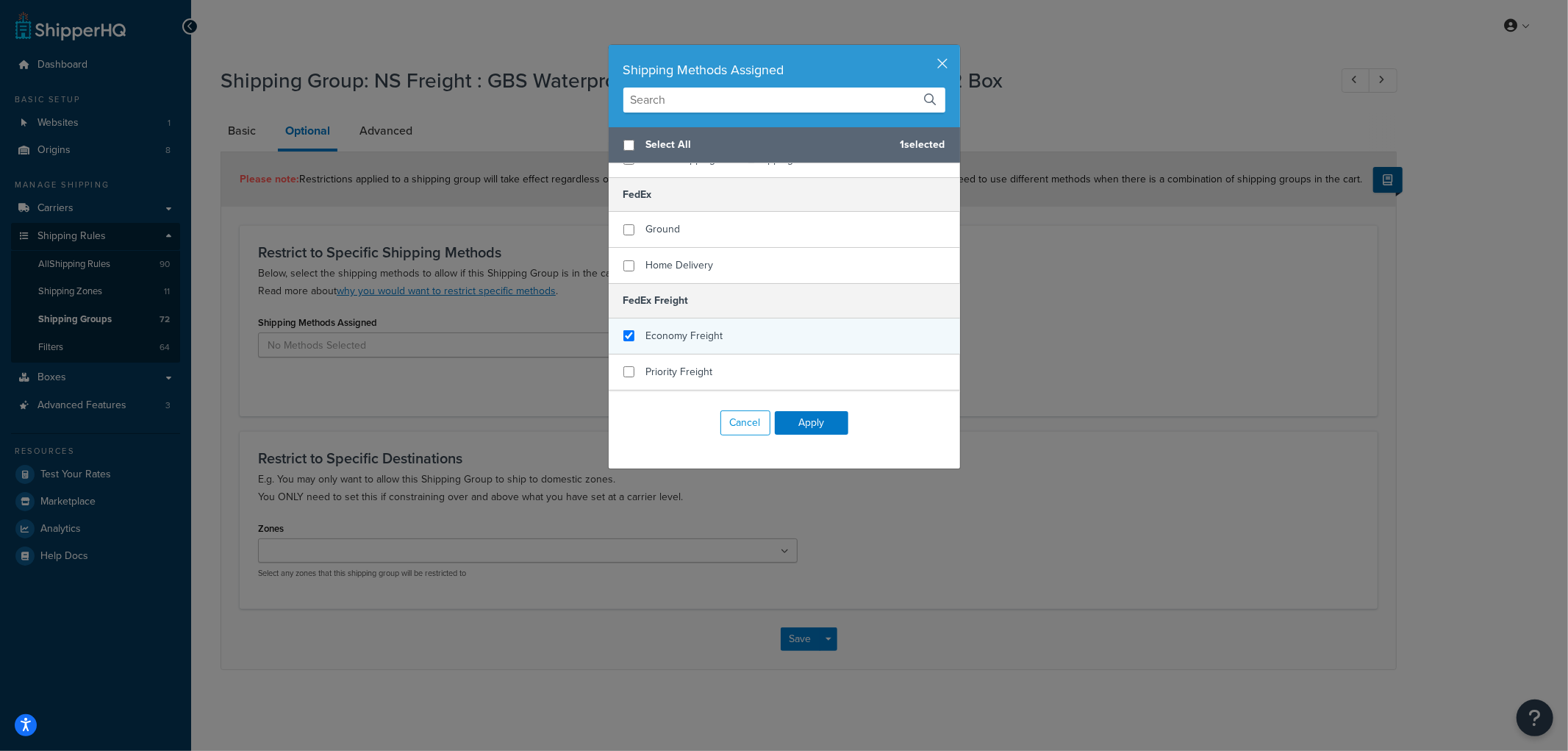
checkbox input "true"
click at [671, 328] on span "Economy Freight" at bounding box center [685, 335] width 77 height 15
checkbox input "true"
click at [681, 364] on span "Priority Freight" at bounding box center [680, 371] width 67 height 15
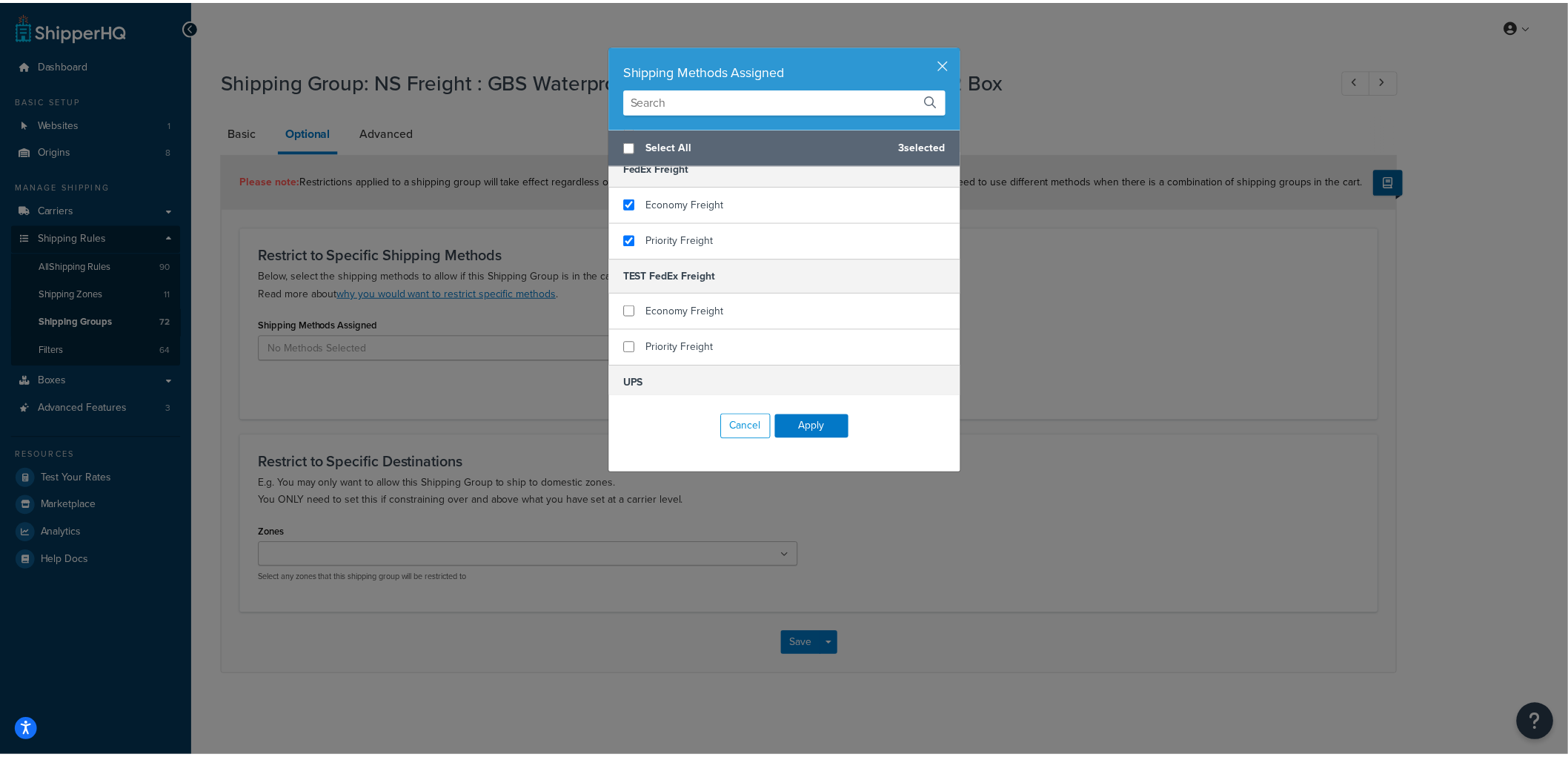
scroll to position [494, 0]
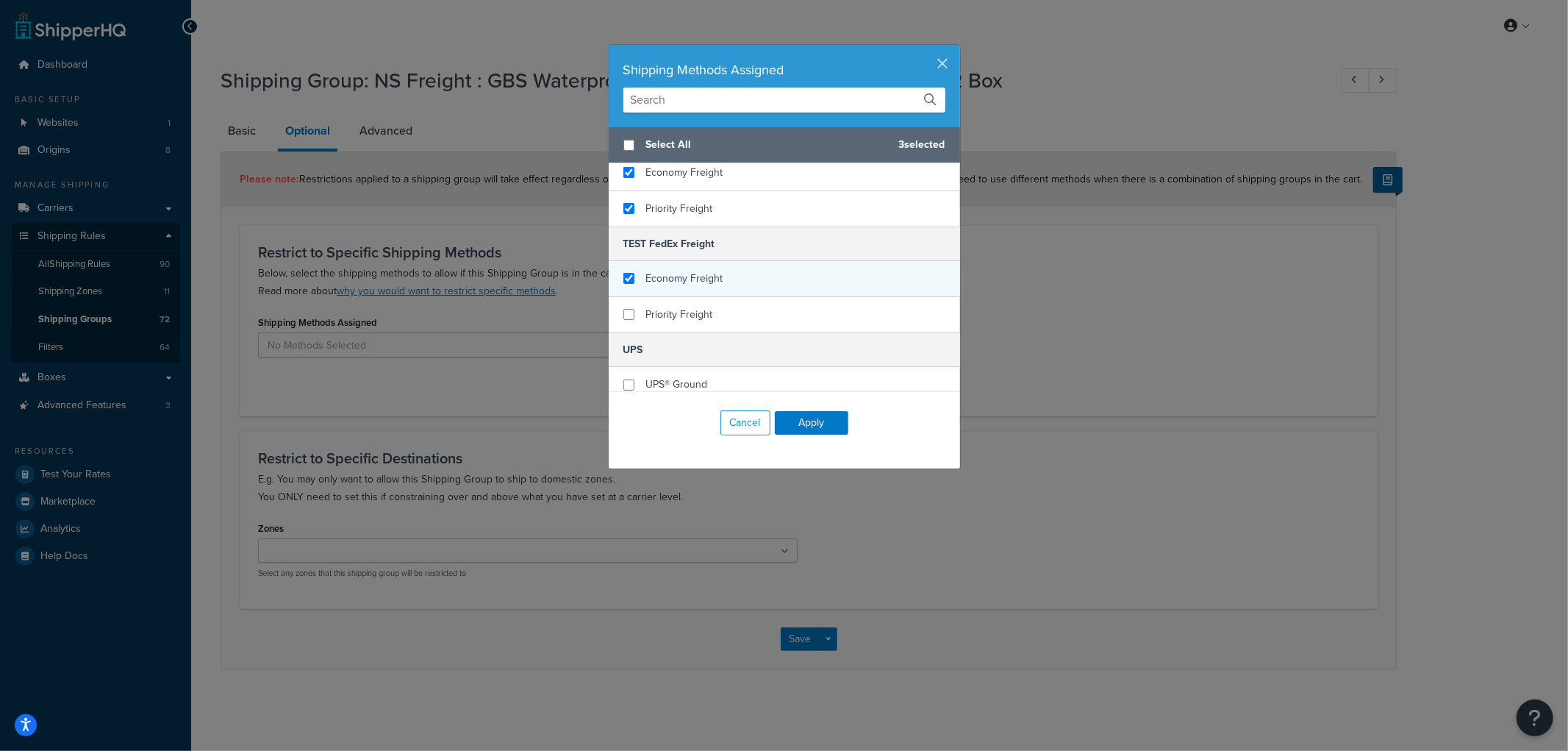
checkbox input "true"
click at [696, 271] on span "Economy Freight" at bounding box center [685, 278] width 77 height 15
checkbox input "true"
click at [681, 307] on span "Priority Freight" at bounding box center [680, 314] width 67 height 15
click at [806, 407] on div "Cancel Apply" at bounding box center [784, 423] width 351 height 62
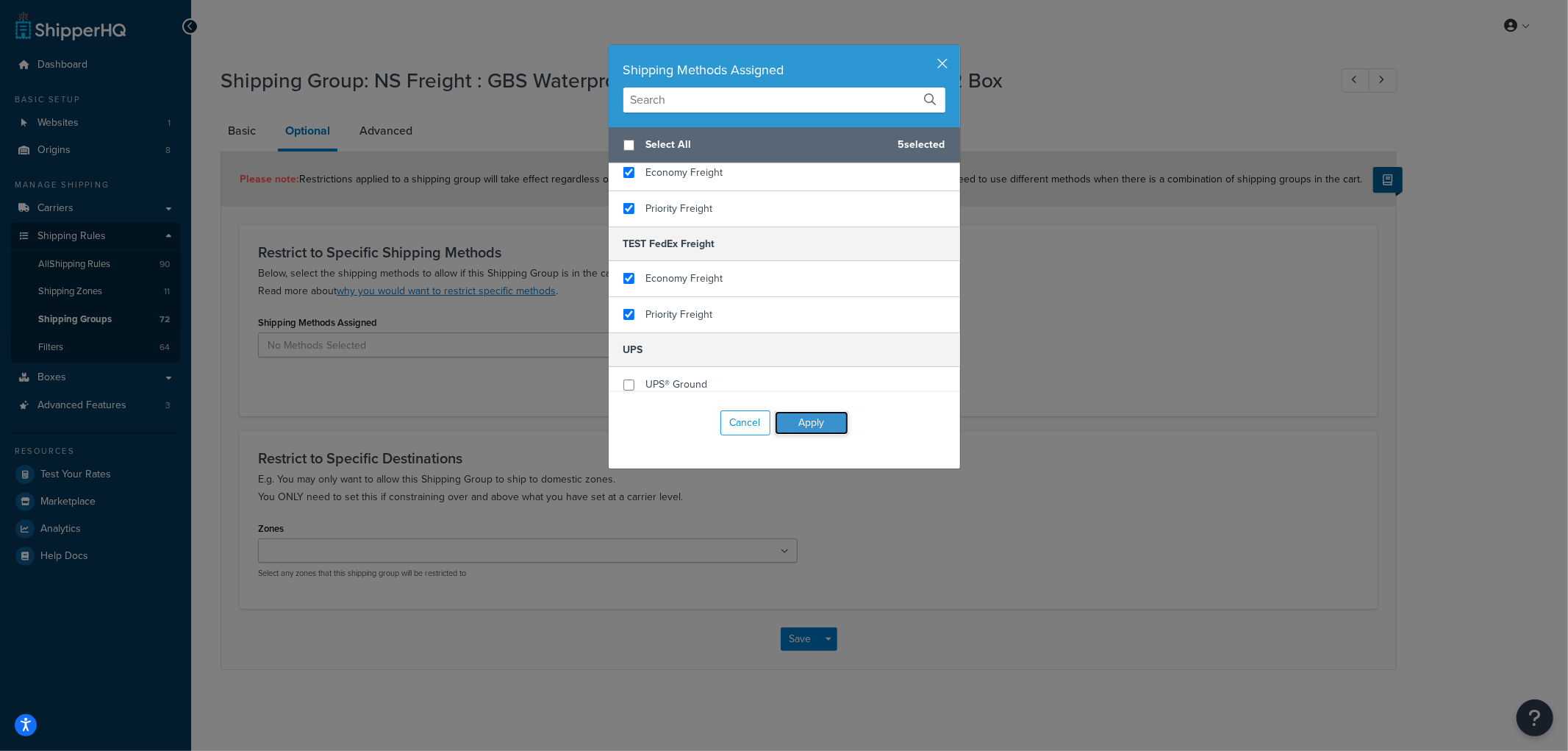
click at [804, 415] on button "Apply" at bounding box center [811, 423] width 73 height 24
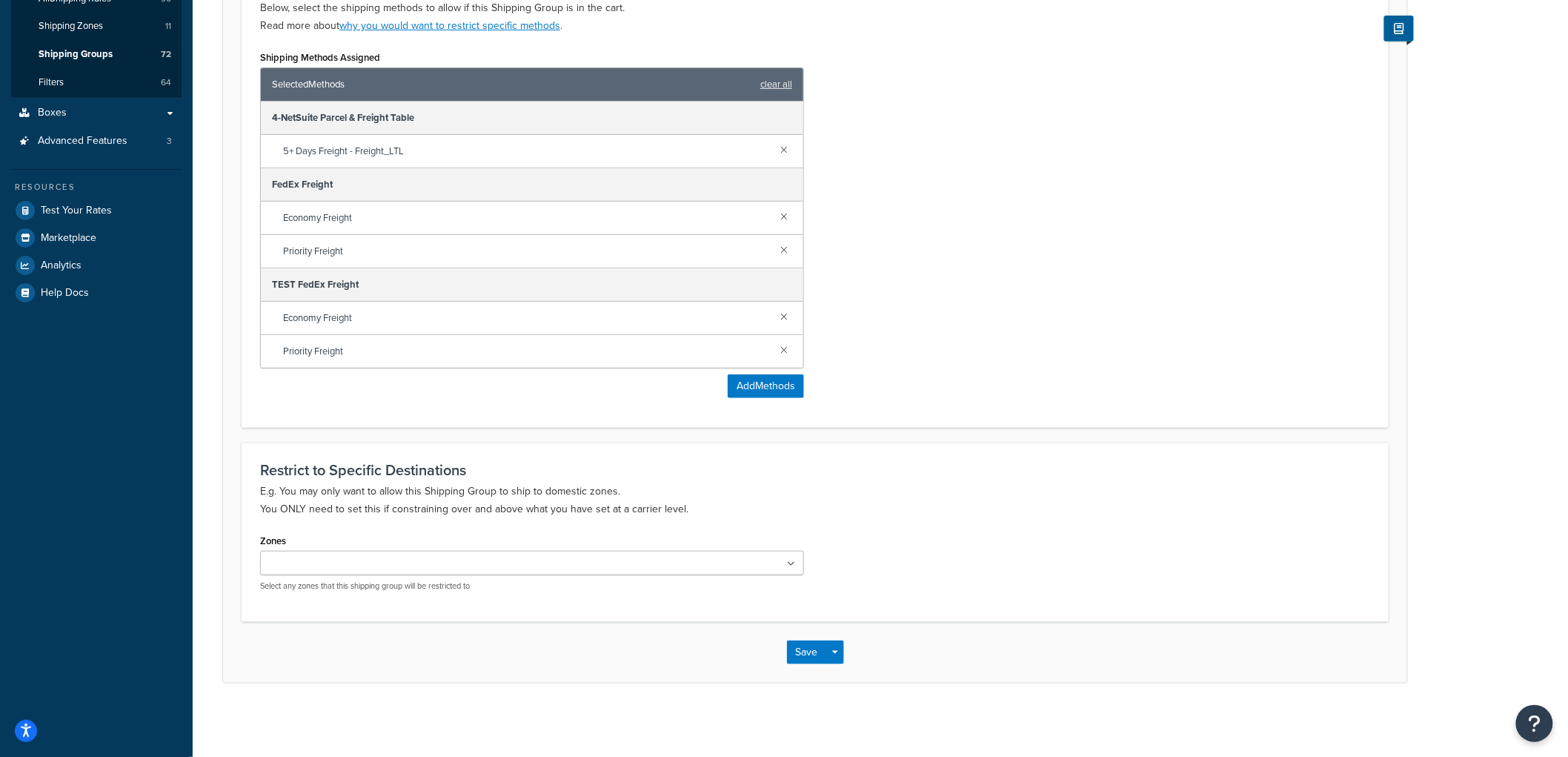
scroll to position [268, 0]
click at [812, 643] on button "Save" at bounding box center [807, 651] width 40 height 24
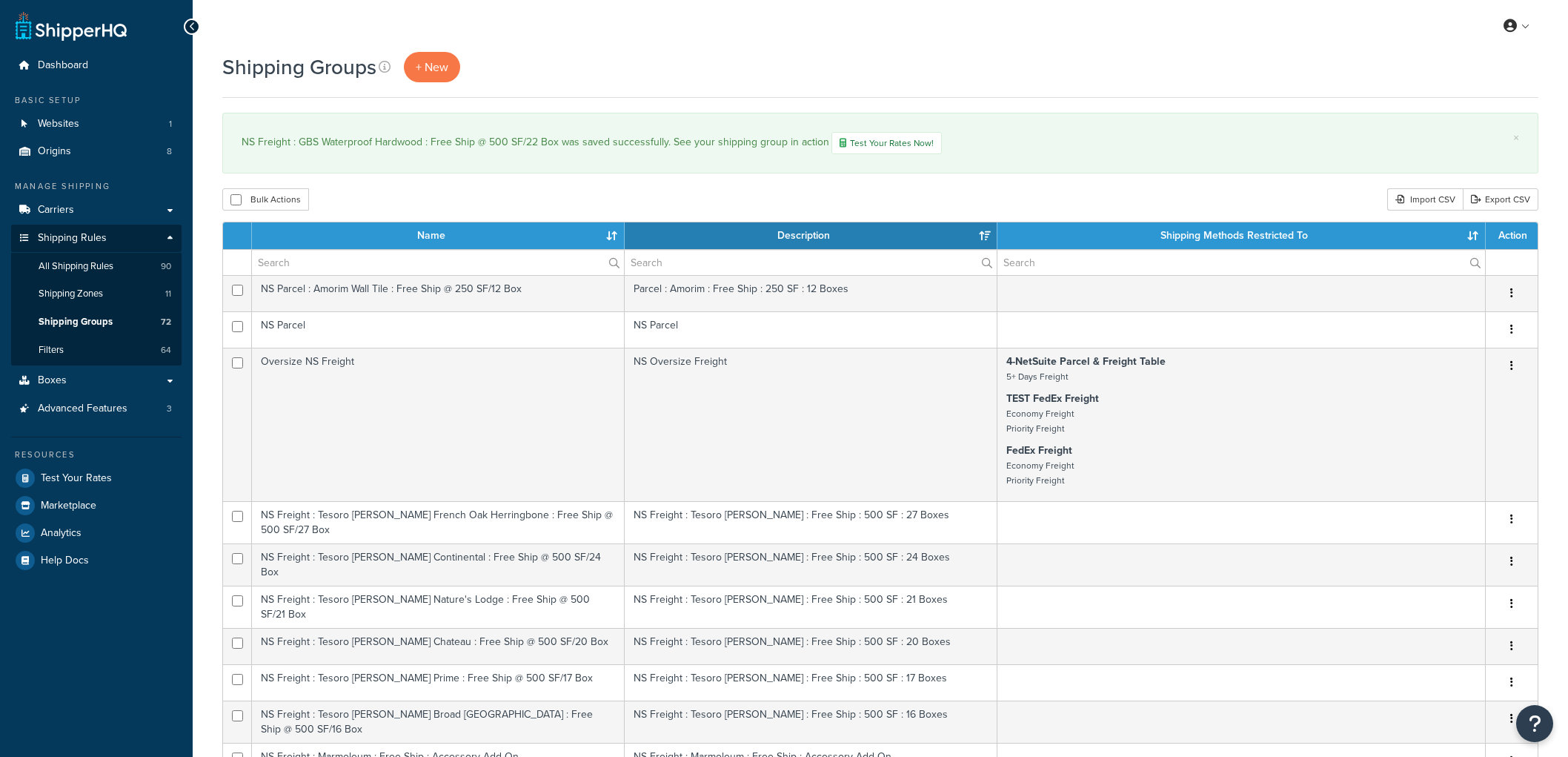
select select "15"
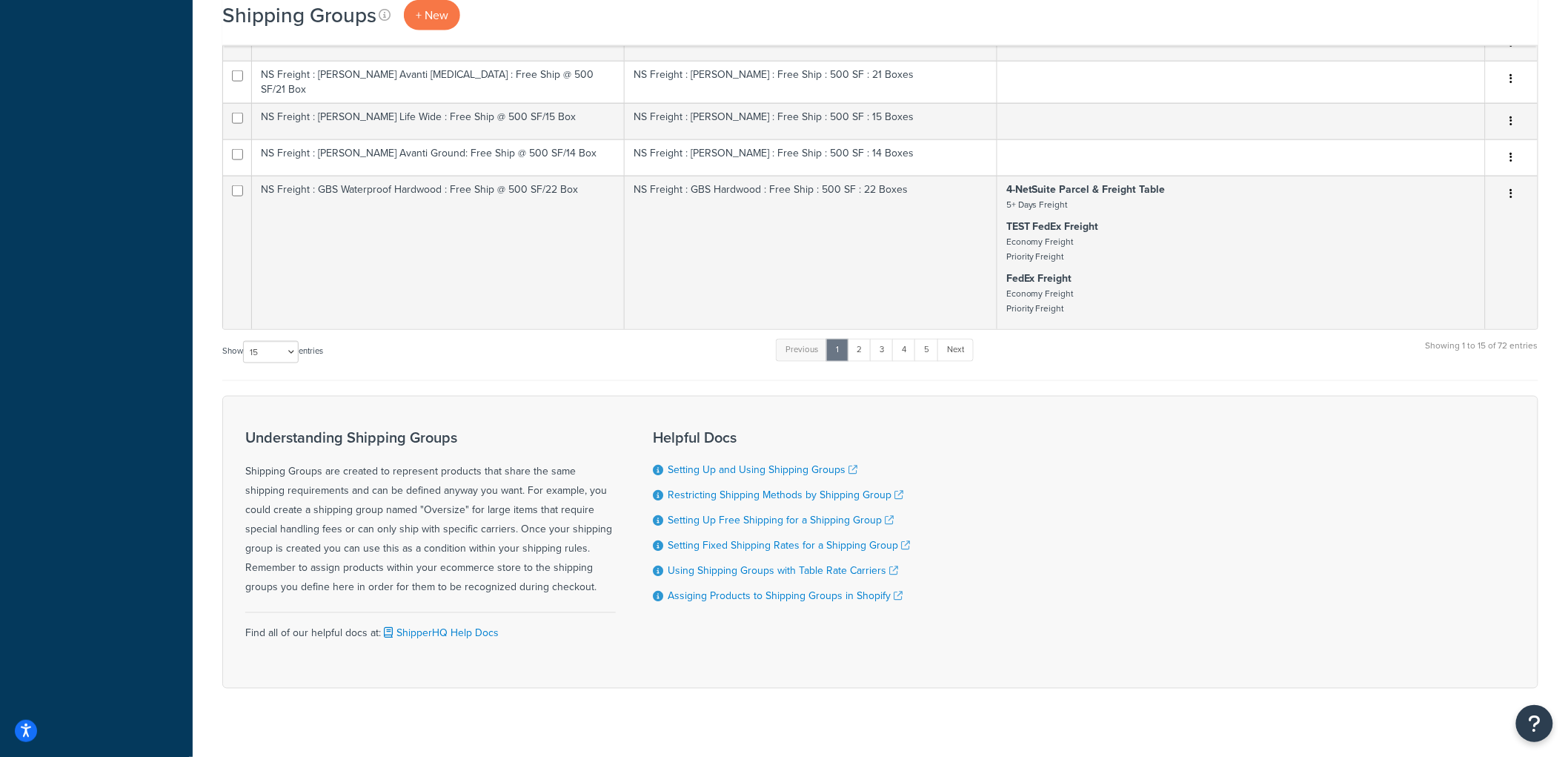
scroll to position [757, 0]
click at [855, 335] on link "2" at bounding box center [858, 346] width 24 height 22
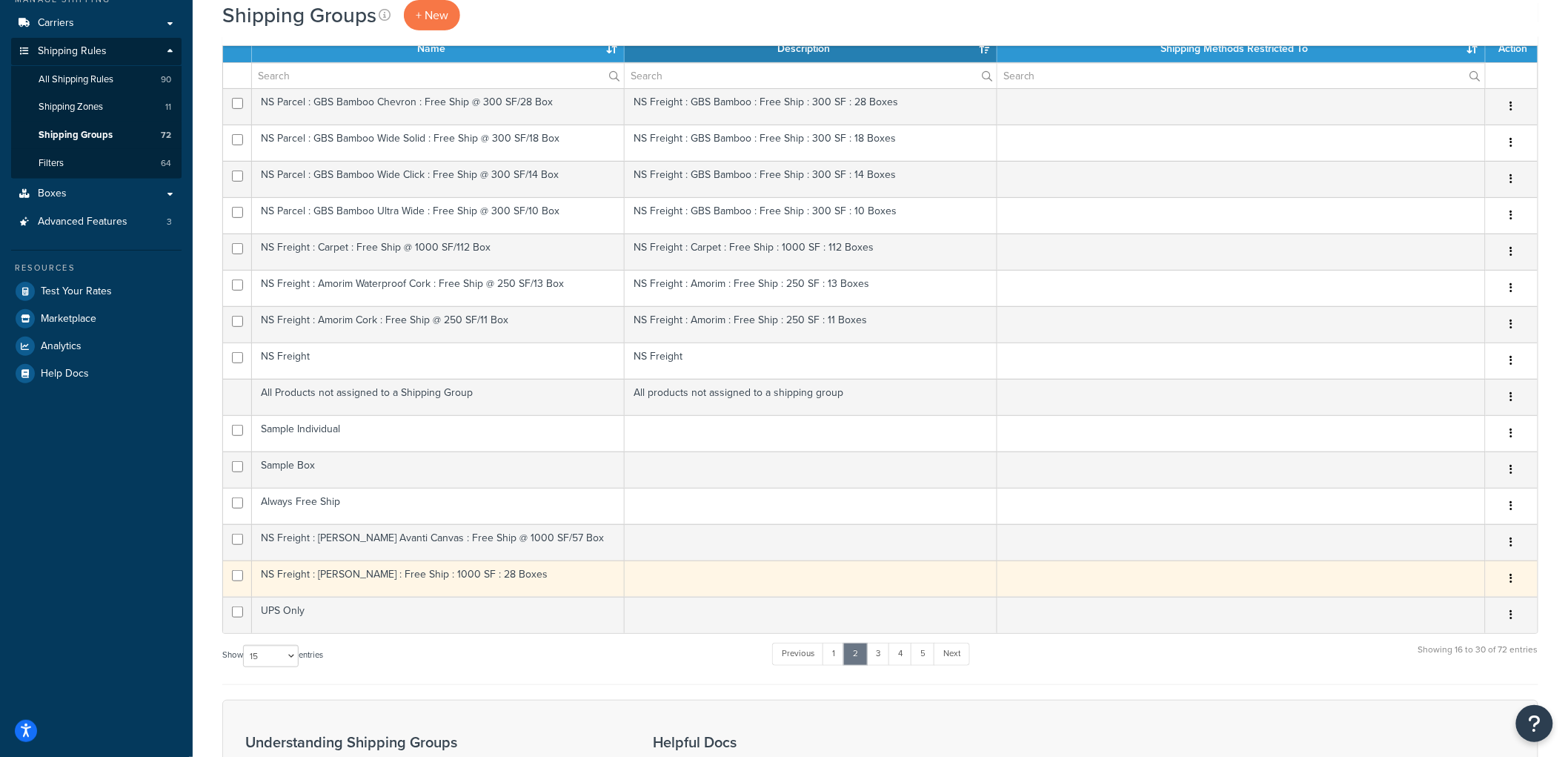
scroll to position [183, 0]
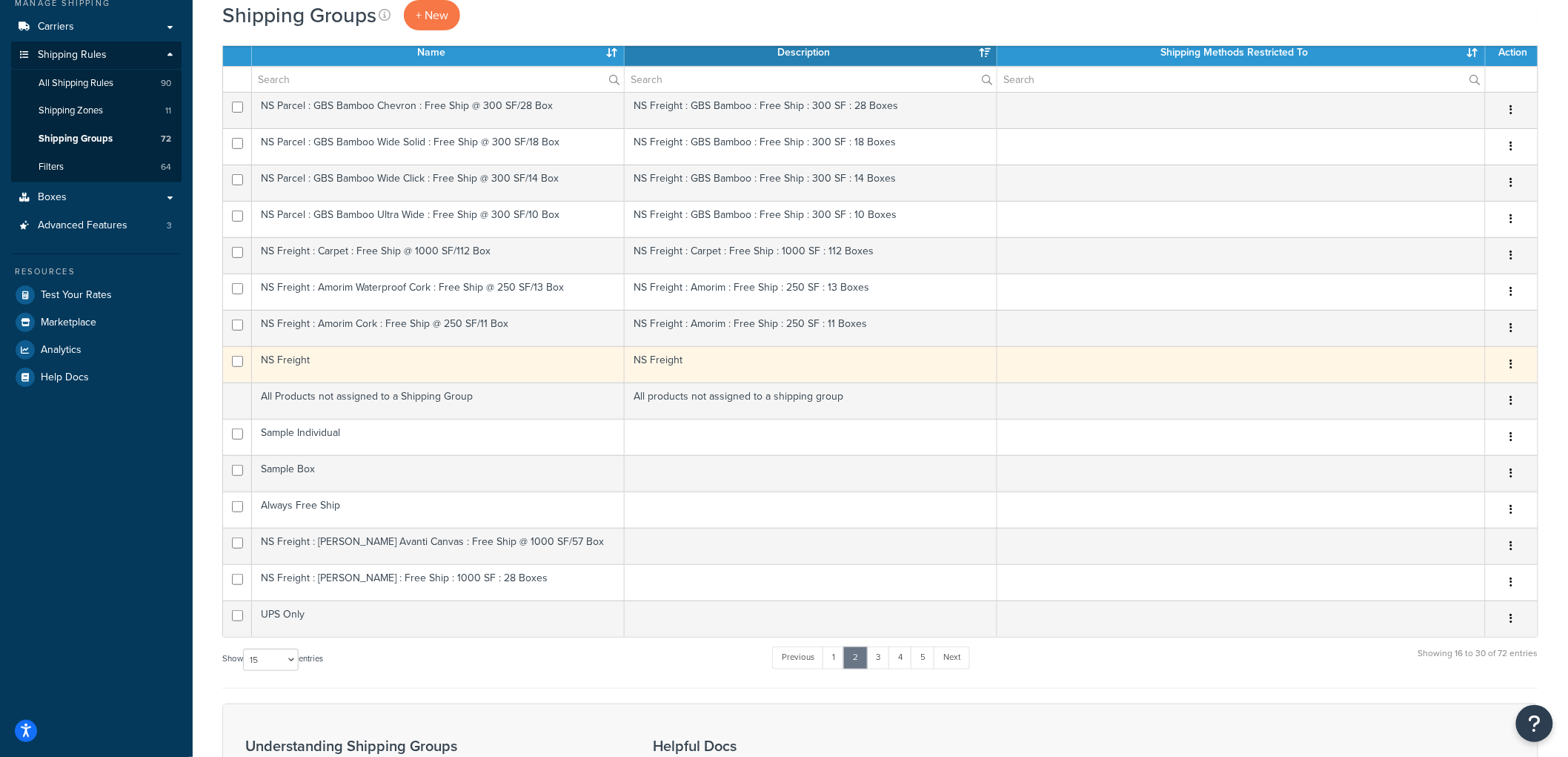
click at [550, 366] on td "NS Freight" at bounding box center [439, 364] width 373 height 37
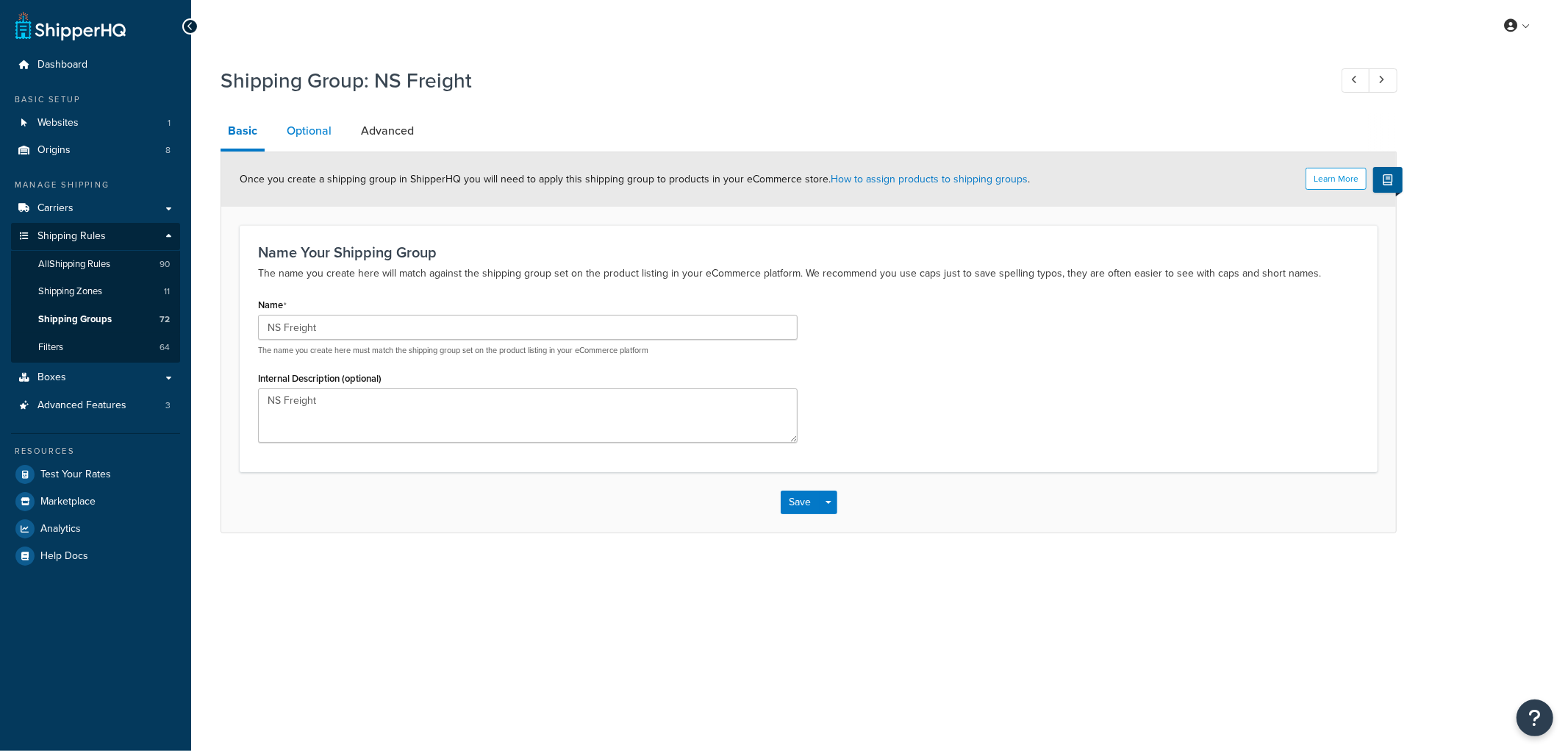
click at [332, 127] on link "Optional" at bounding box center [309, 131] width 59 height 35
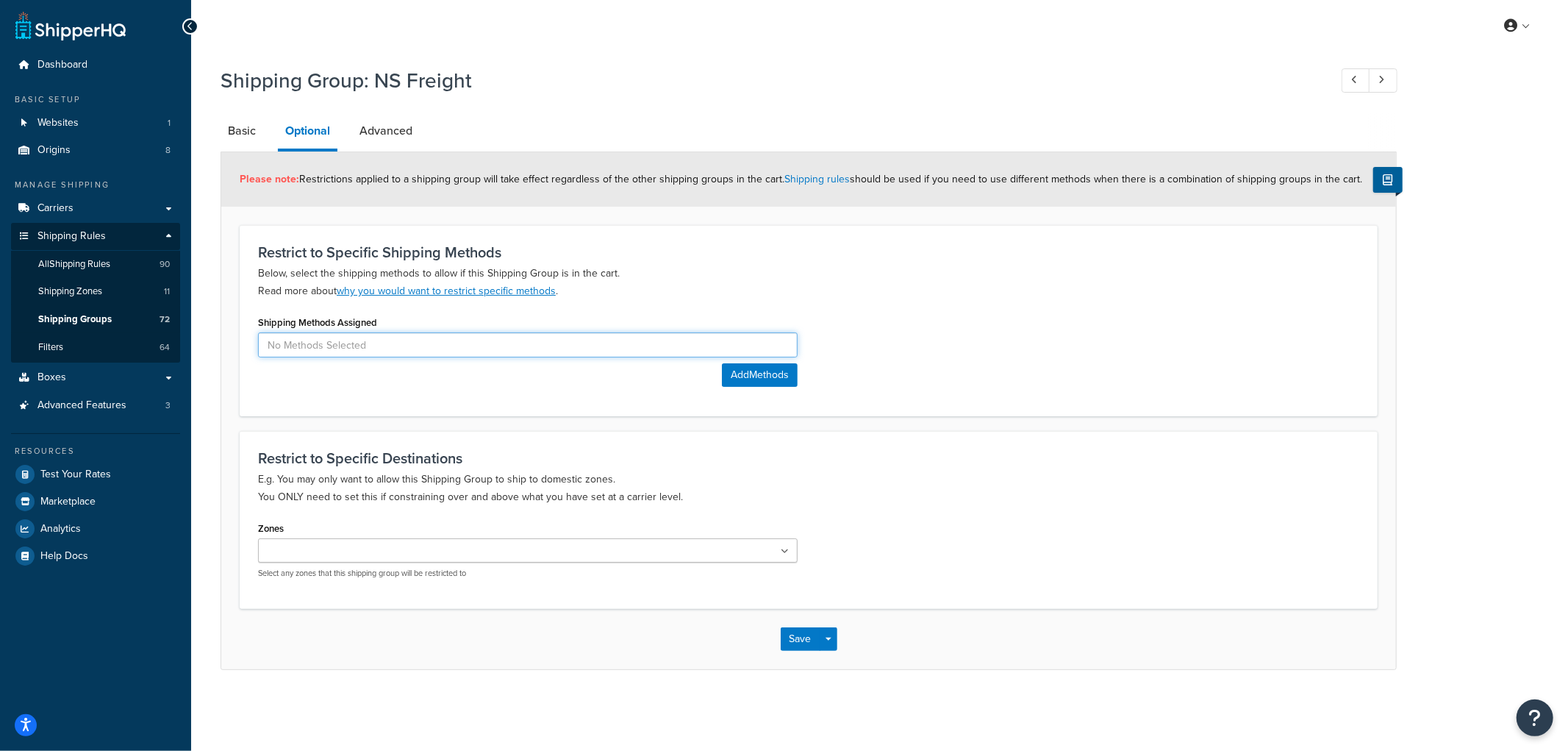
click at [405, 346] on input at bounding box center [528, 345] width 539 height 25
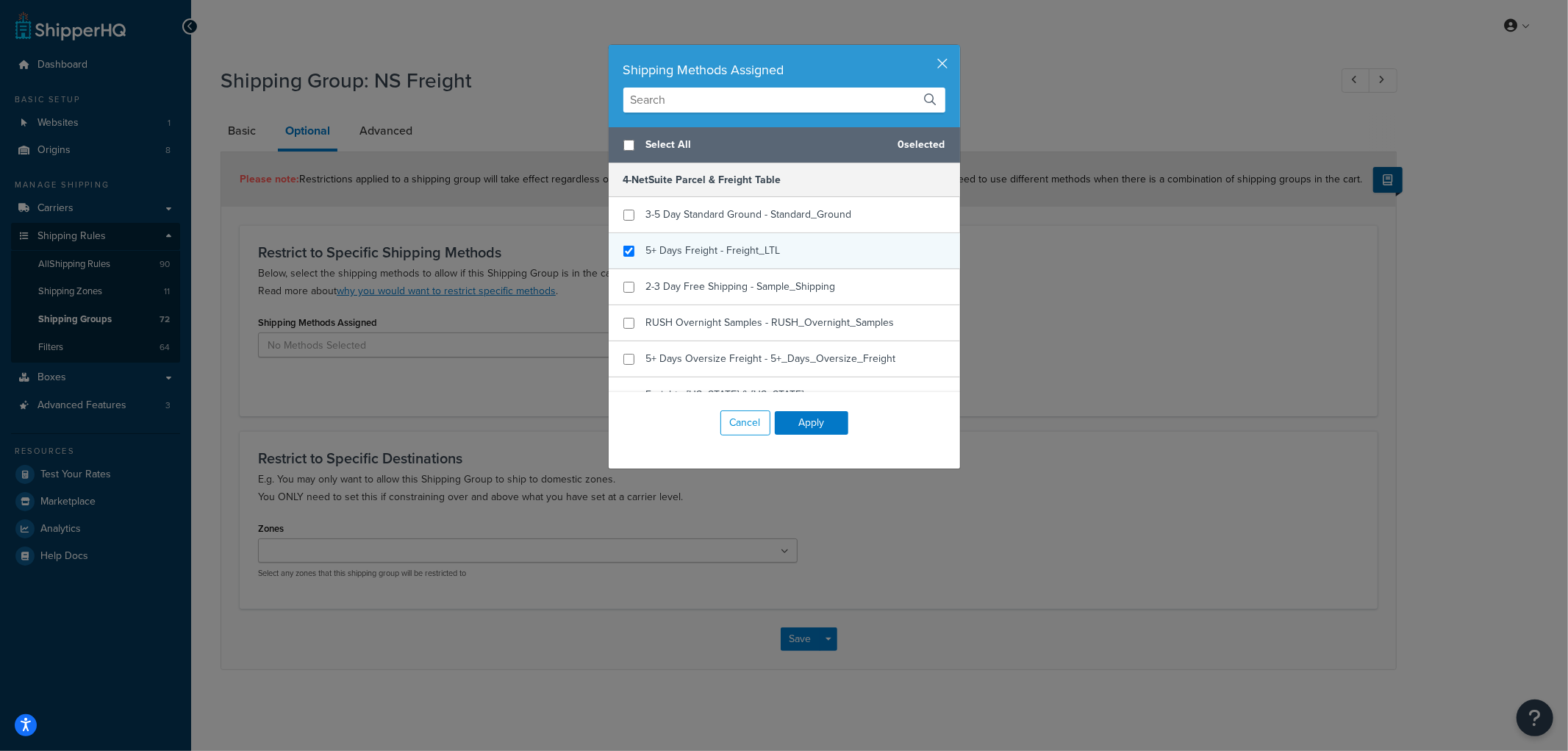
checkbox input "true"
click at [688, 257] on span "5+ Days Freight - Freight_LTL" at bounding box center [714, 249] width 134 height 15
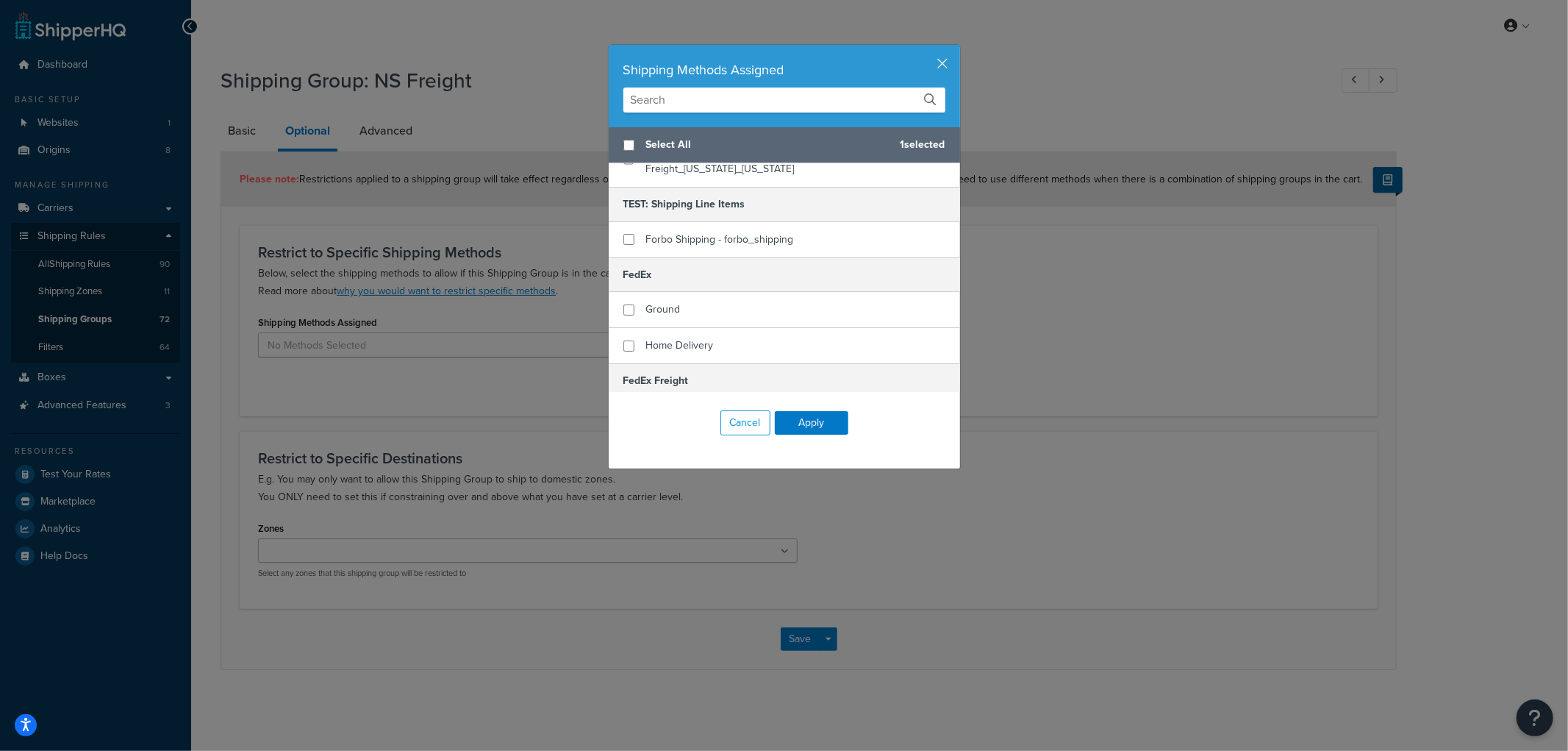
scroll to position [326, 0]
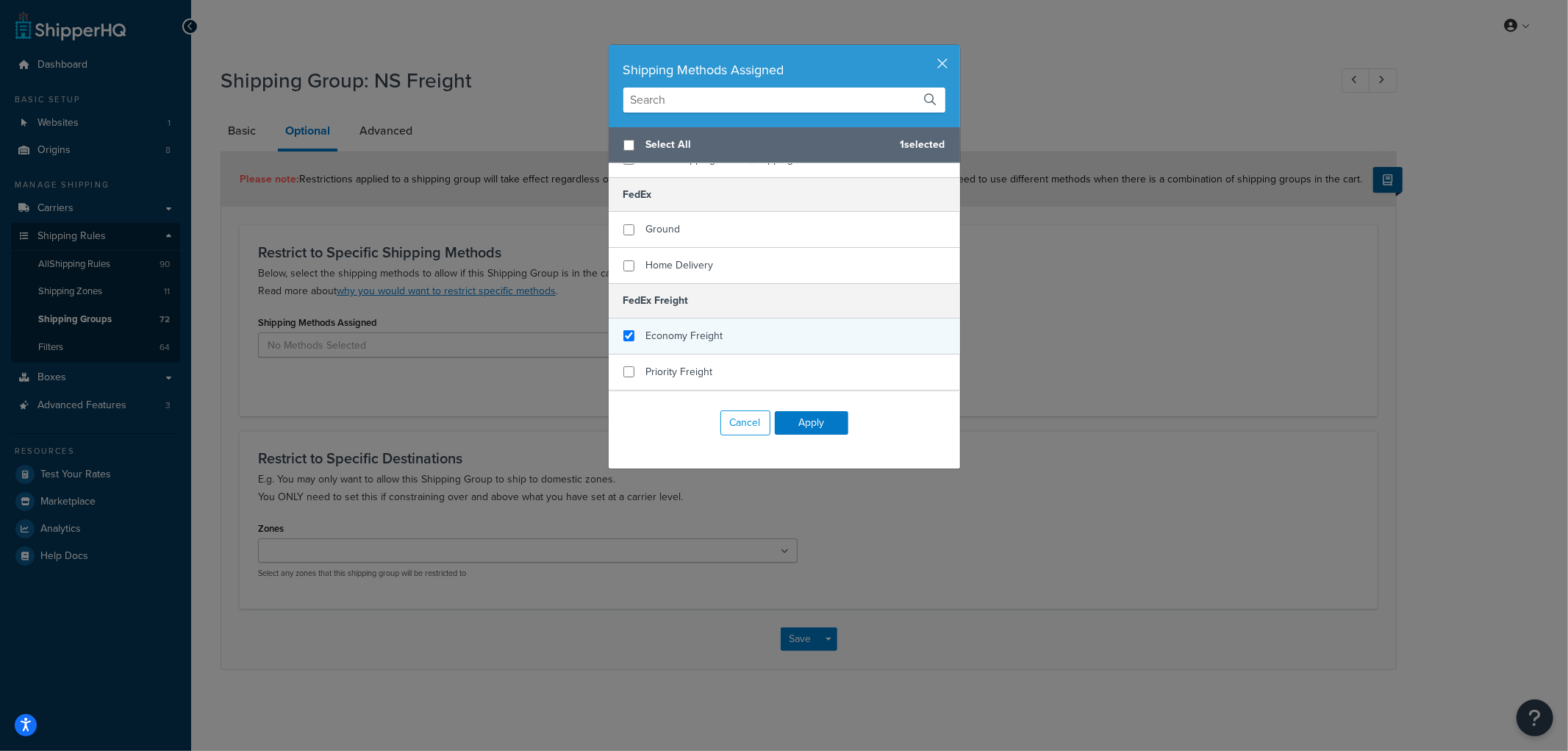
checkbox input "true"
click at [692, 328] on span "Economy Freight" at bounding box center [685, 335] width 77 height 15
checkbox input "true"
click at [672, 364] on span "Priority Freight" at bounding box center [680, 371] width 67 height 15
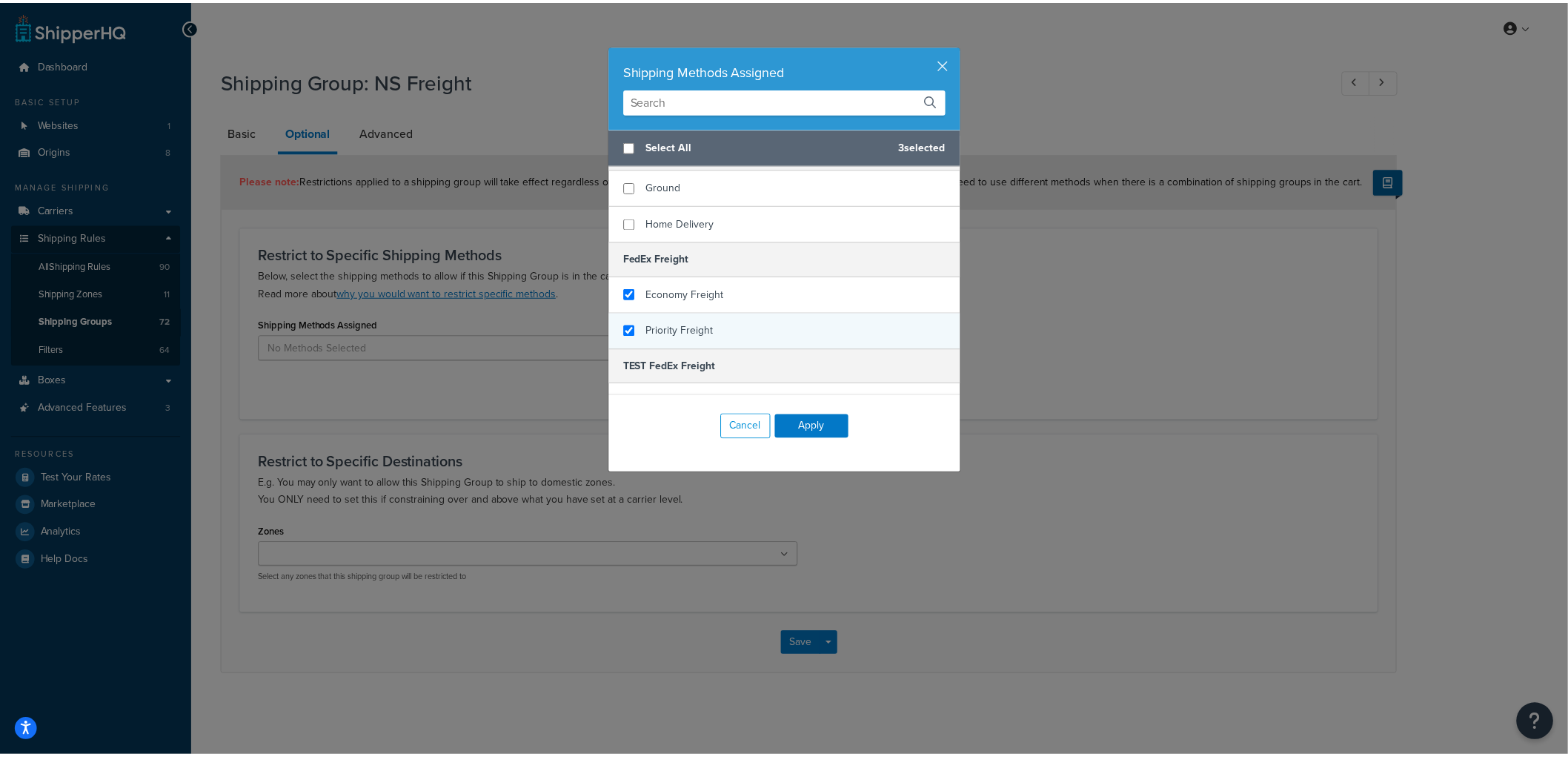
scroll to position [411, 0]
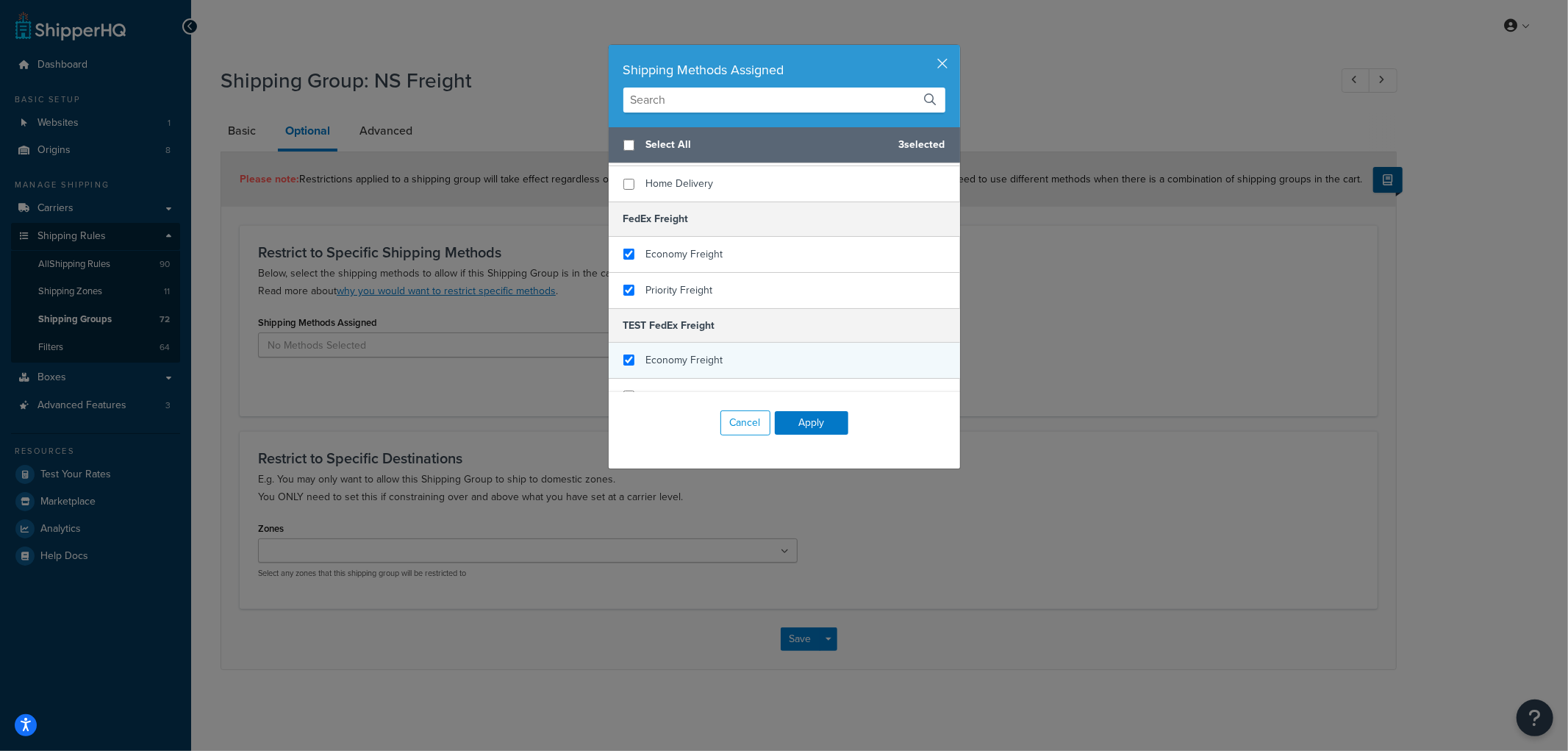
checkbox input "true"
click at [671, 352] on span "Economy Freight" at bounding box center [685, 359] width 77 height 15
checkbox input "true"
click at [666, 388] on span "Priority Freight" at bounding box center [680, 395] width 67 height 15
click at [809, 420] on button "Apply" at bounding box center [811, 423] width 73 height 24
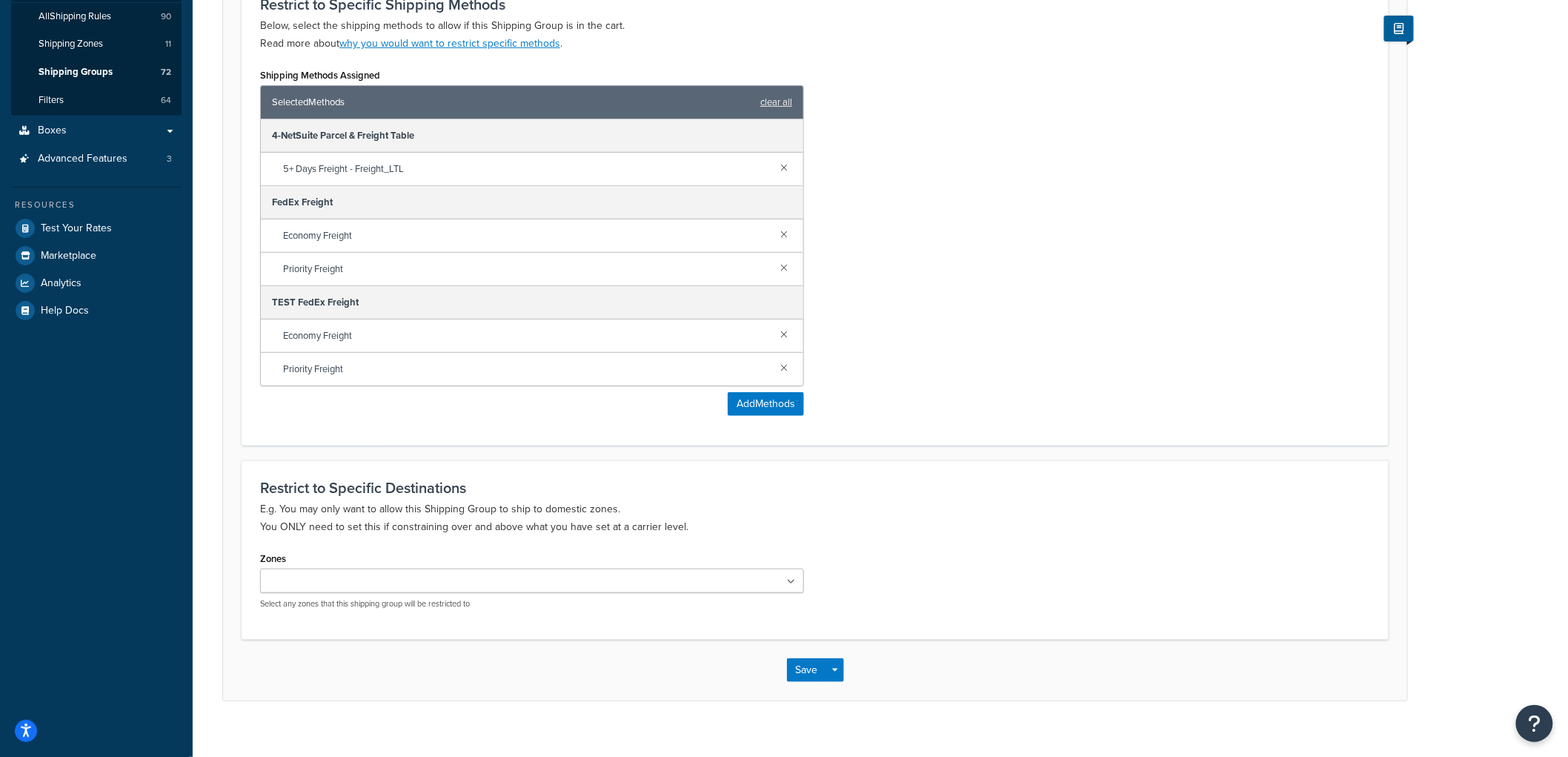
scroll to position [268, 0]
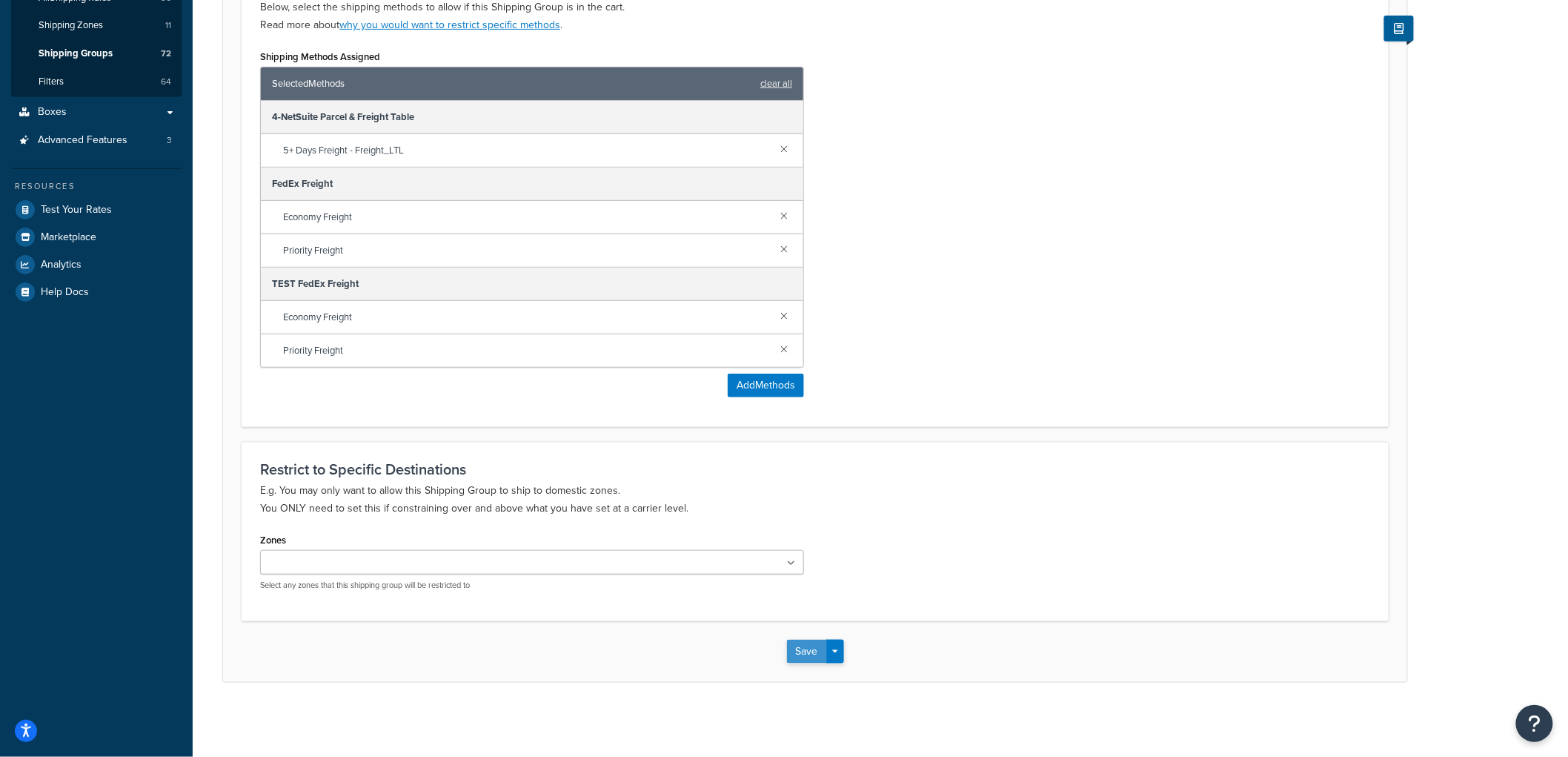
click at [811, 655] on button "Save" at bounding box center [807, 651] width 40 height 24
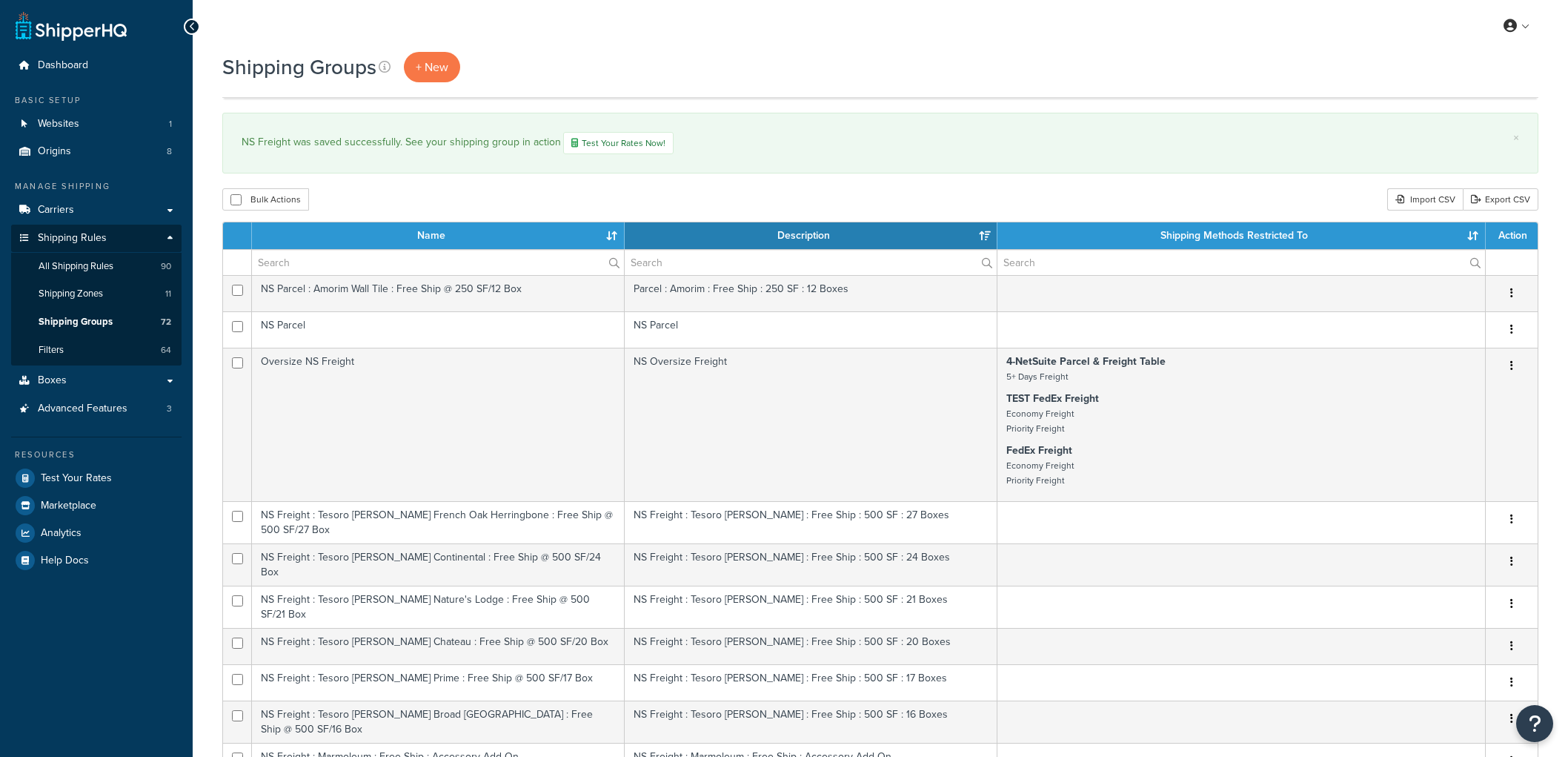
select select "15"
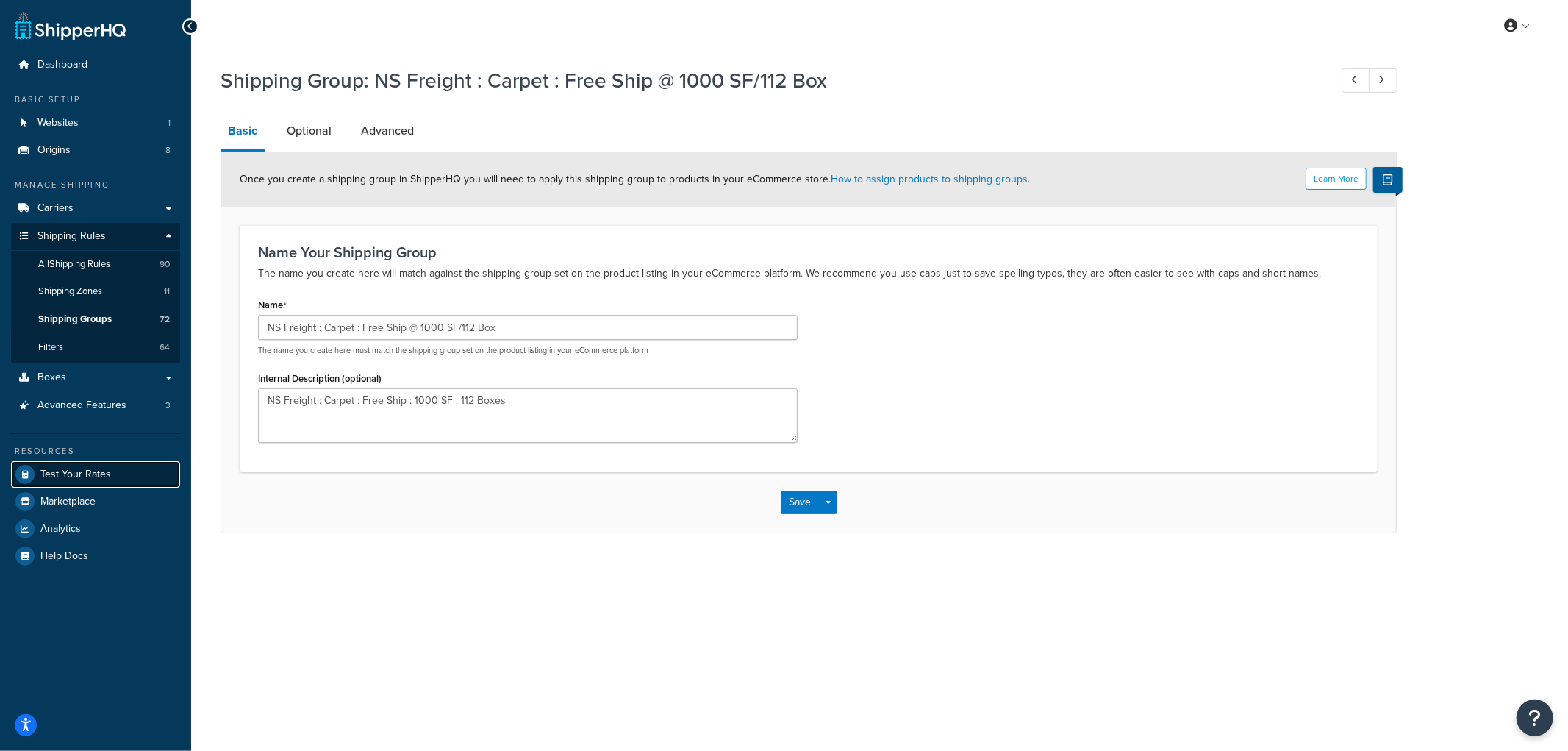
click at [71, 479] on span "Test Your Rates" at bounding box center [76, 474] width 71 height 12
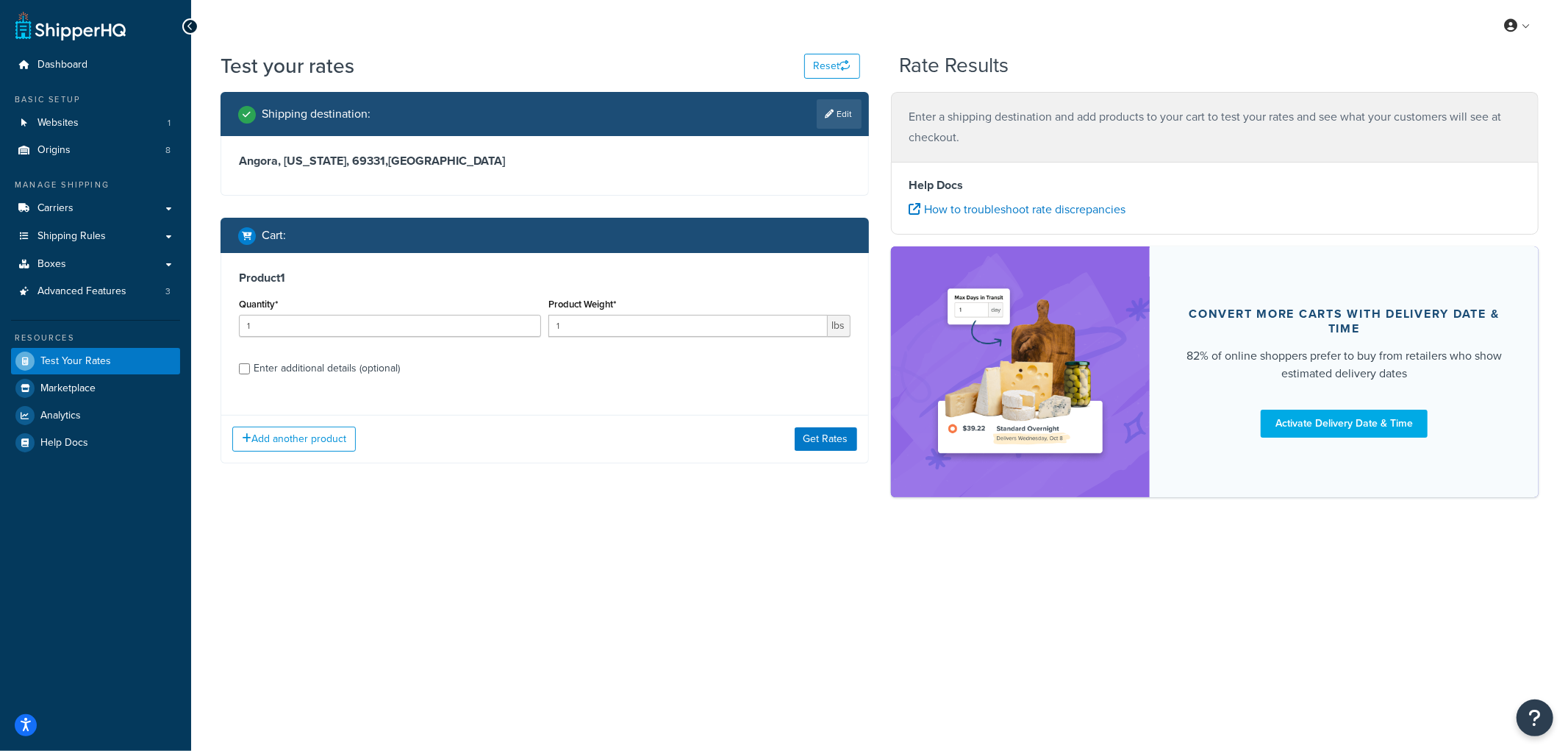
click at [339, 368] on div "Enter additional details (optional)" at bounding box center [326, 368] width 146 height 20
click at [250, 368] on input "Enter additional details (optional)" at bounding box center [244, 369] width 11 height 11
checkbox input "true"
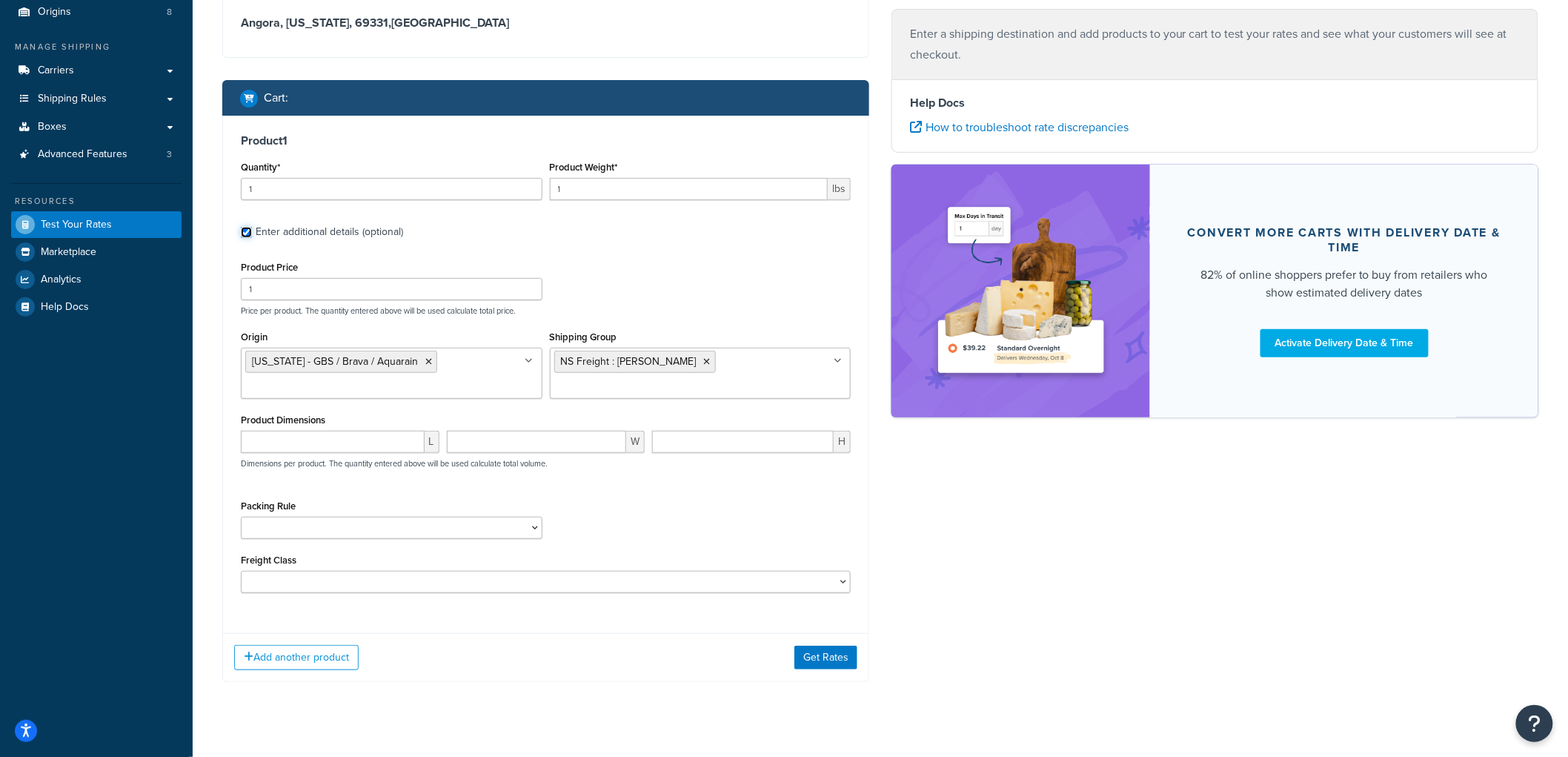
scroll to position [163, 0]
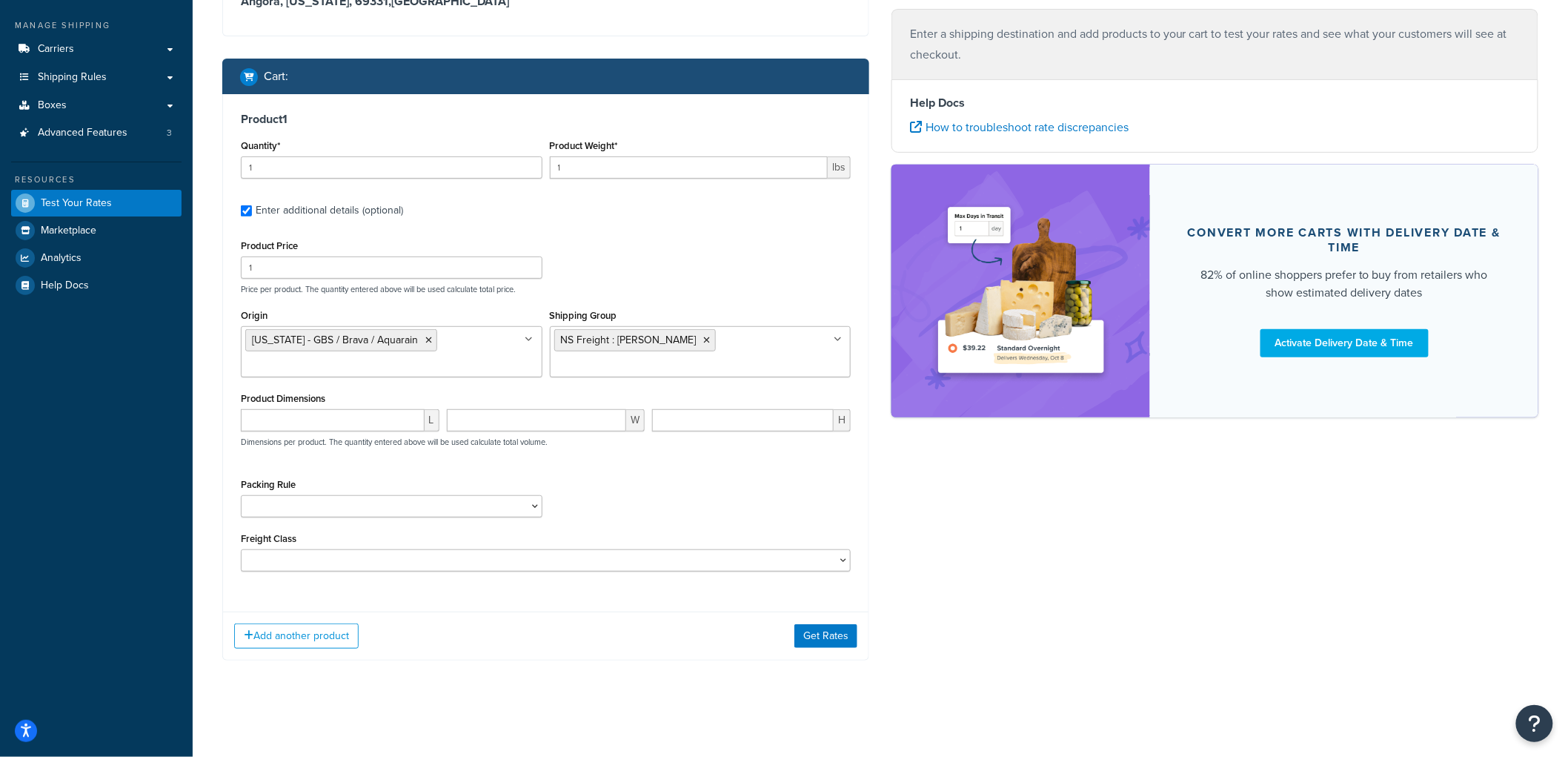
click at [685, 358] on input "Shipping Group" at bounding box center [620, 366] width 131 height 16
click at [704, 338] on icon at bounding box center [707, 340] width 6 height 9
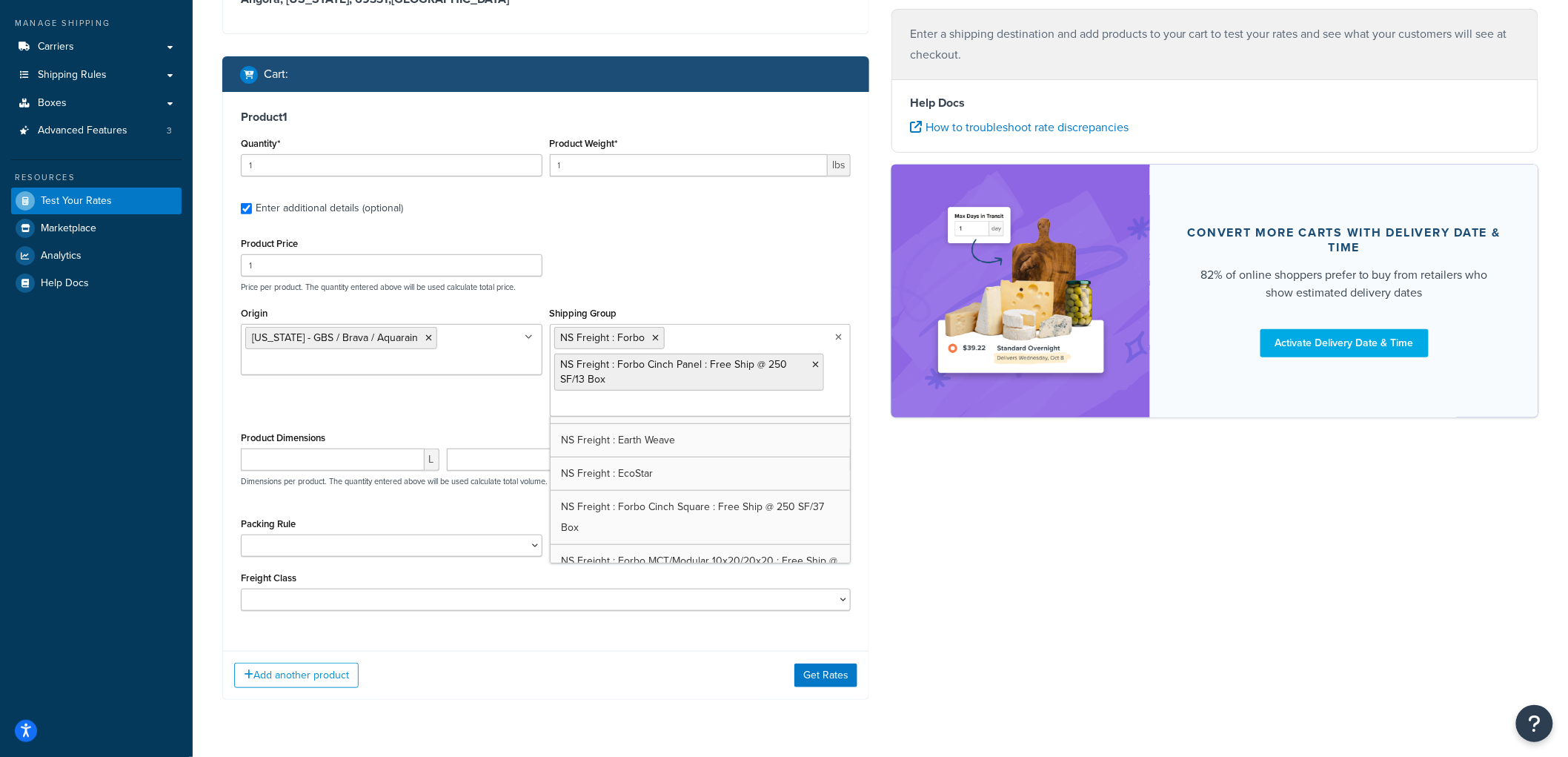
click at [439, 339] on ul "[US_STATE] - GBS / Brava / Aquarain" at bounding box center [391, 349] width 301 height 51
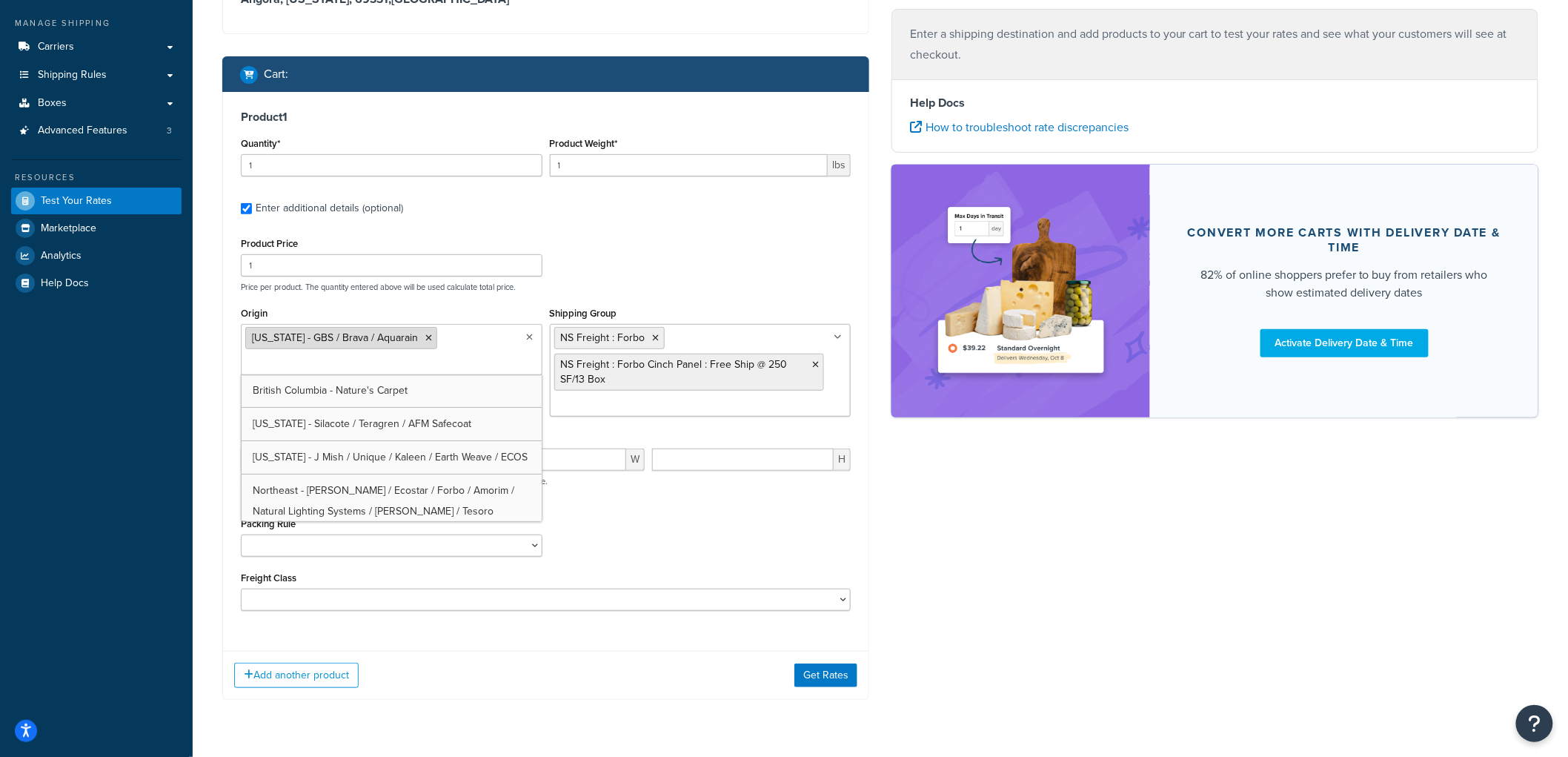
click at [425, 341] on icon at bounding box center [428, 338] width 6 height 9
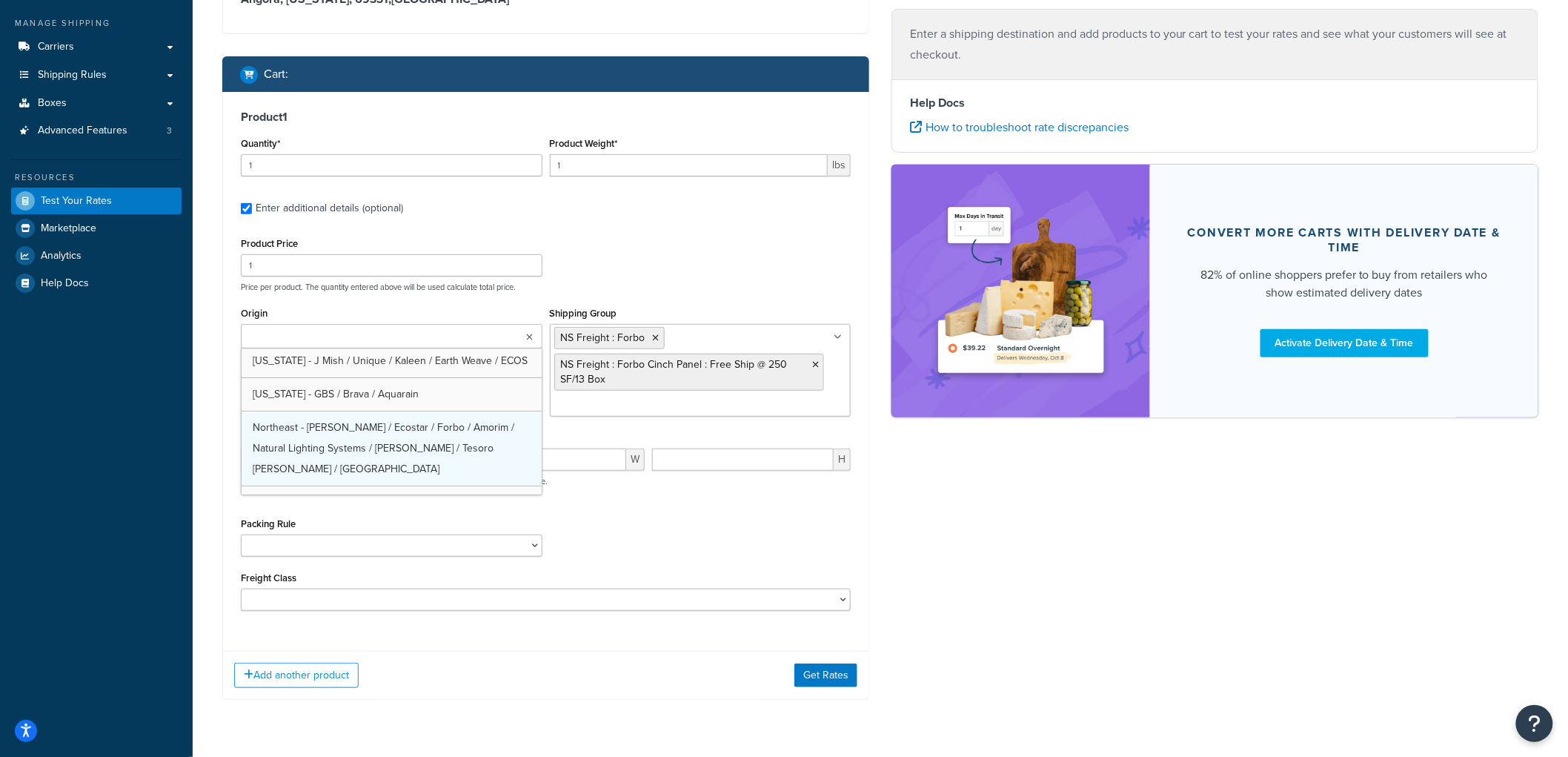
scroll to position [69, 0]
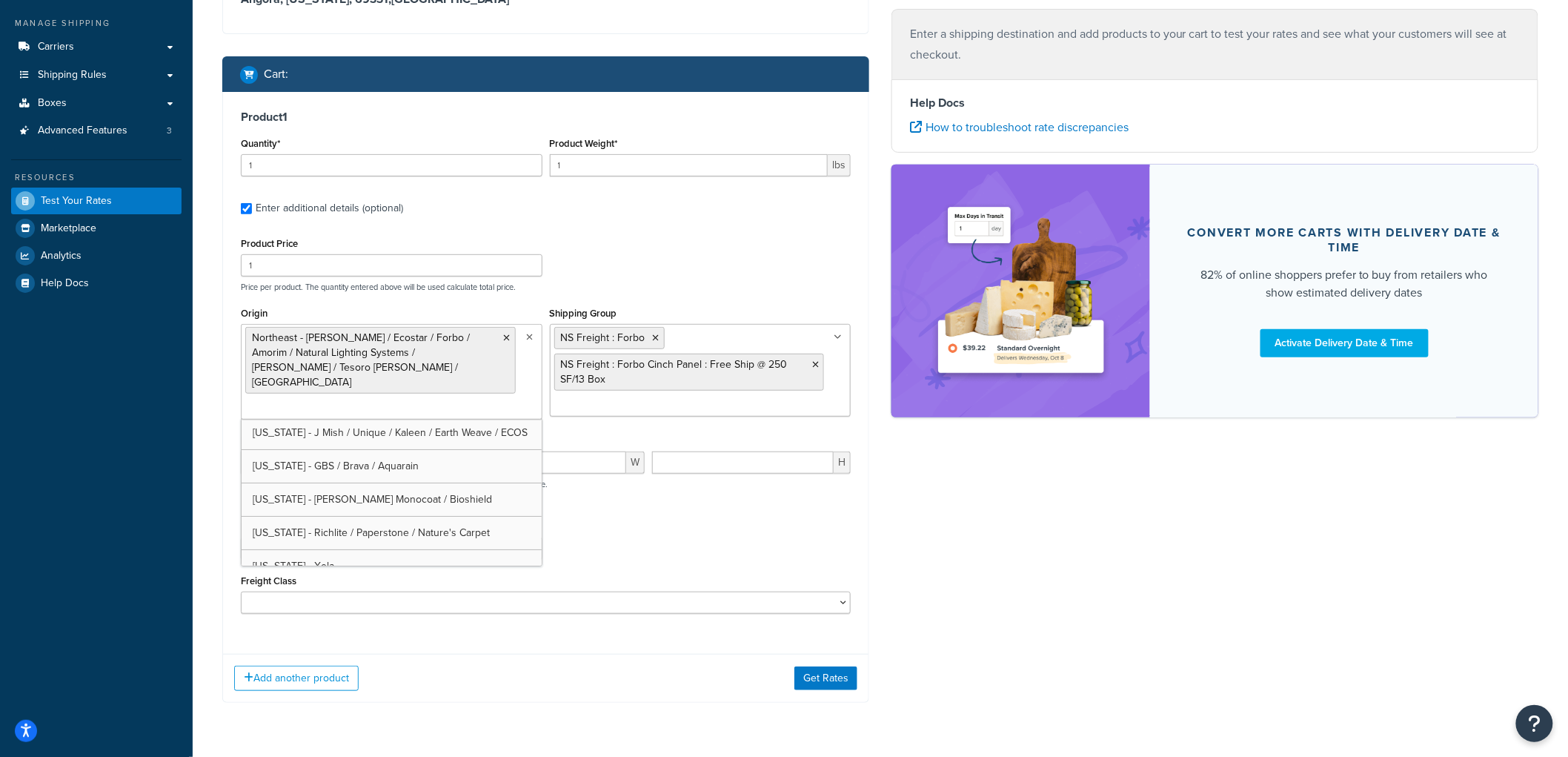
click at [789, 248] on div "Product Price 1 Price per product. The quantity entered above will be used calc…" at bounding box center [546, 263] width 617 height 59
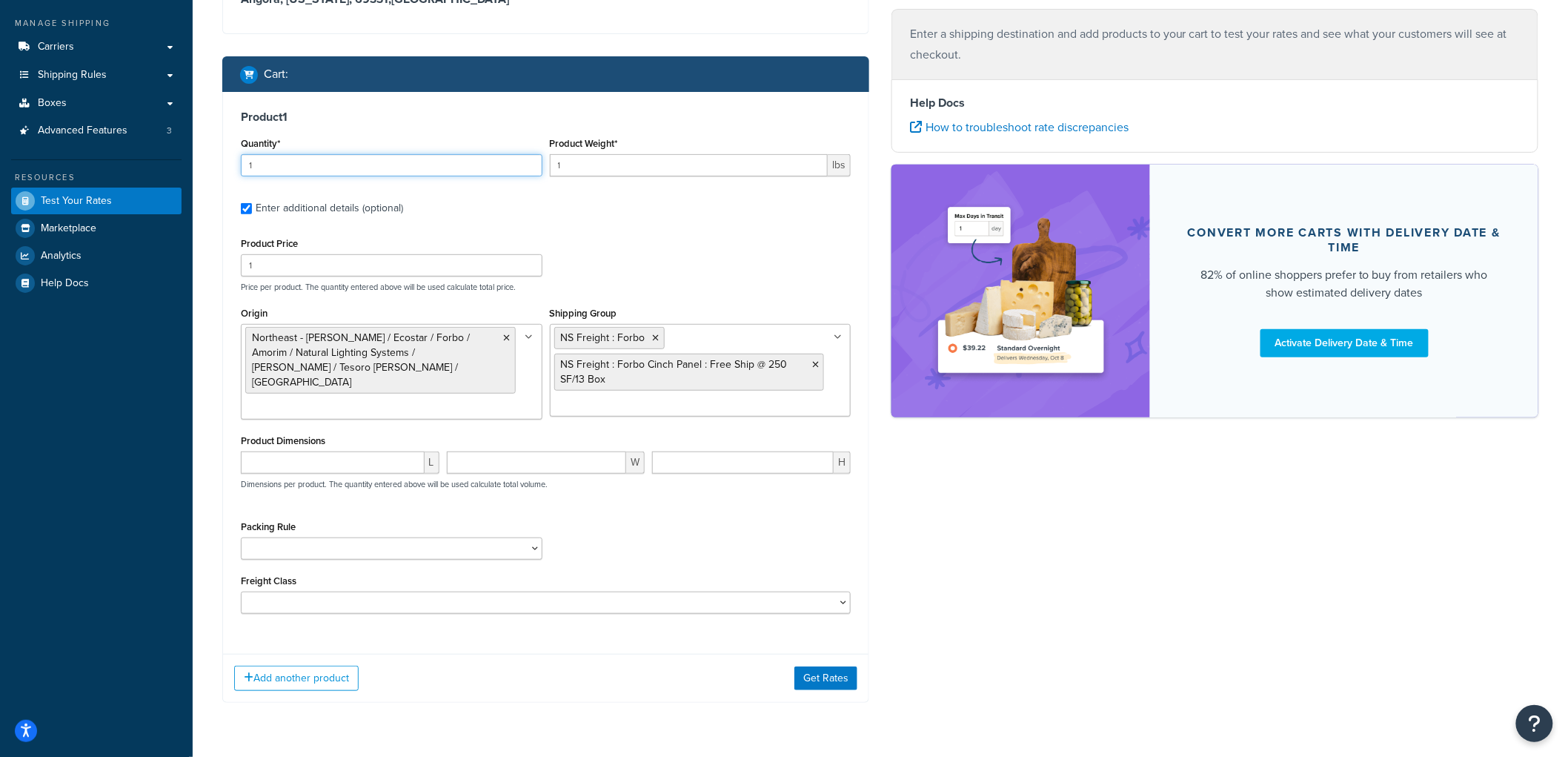
drag, startPoint x: 334, startPoint y: 169, endPoint x: 165, endPoint y: 160, distance: 169.2
click at [165, 160] on div "Dashboard Basic Setup Websites 1 Origins 8 Manage Shipping Carriers Carriers Al…" at bounding box center [784, 317] width 1568 height 962
type input "13"
click at [583, 165] on input "1" at bounding box center [689, 165] width 278 height 22
drag, startPoint x: 583, startPoint y: 165, endPoint x: 536, endPoint y: 150, distance: 49.3
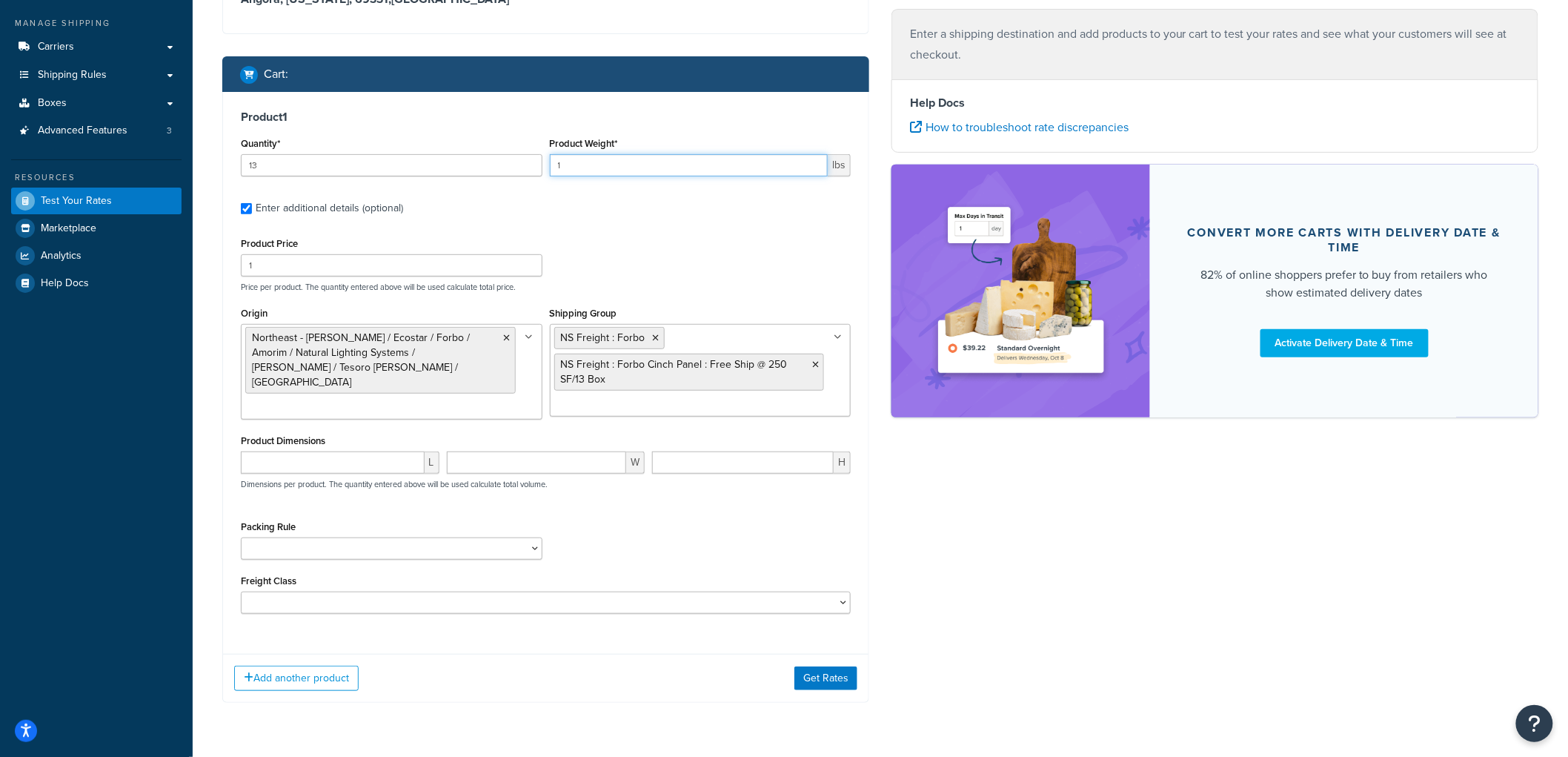
click at [536, 150] on div "Quantity* 13 Product Weight* 1 lbs" at bounding box center [546, 160] width 617 height 54
type input "10"
click at [324, 263] on input "1" at bounding box center [391, 265] width 301 height 22
type input "120"
click at [226, 336] on div "Product 1 Quantity* 13 Product Weight* 10 lbs Enter additional details (optiona…" at bounding box center [546, 367] width 645 height 551
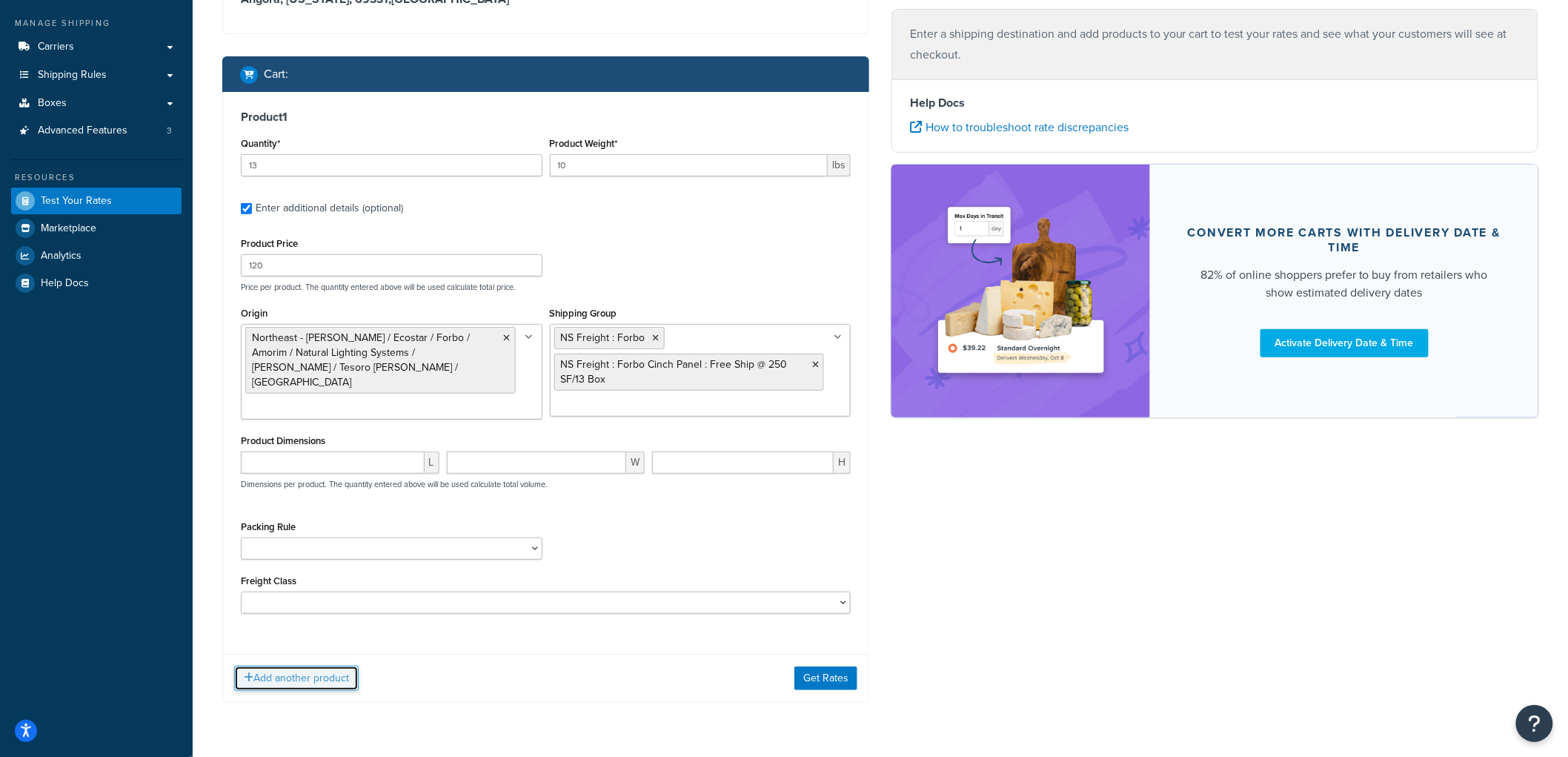
click at [305, 675] on button "Add another product" at bounding box center [297, 678] width 125 height 25
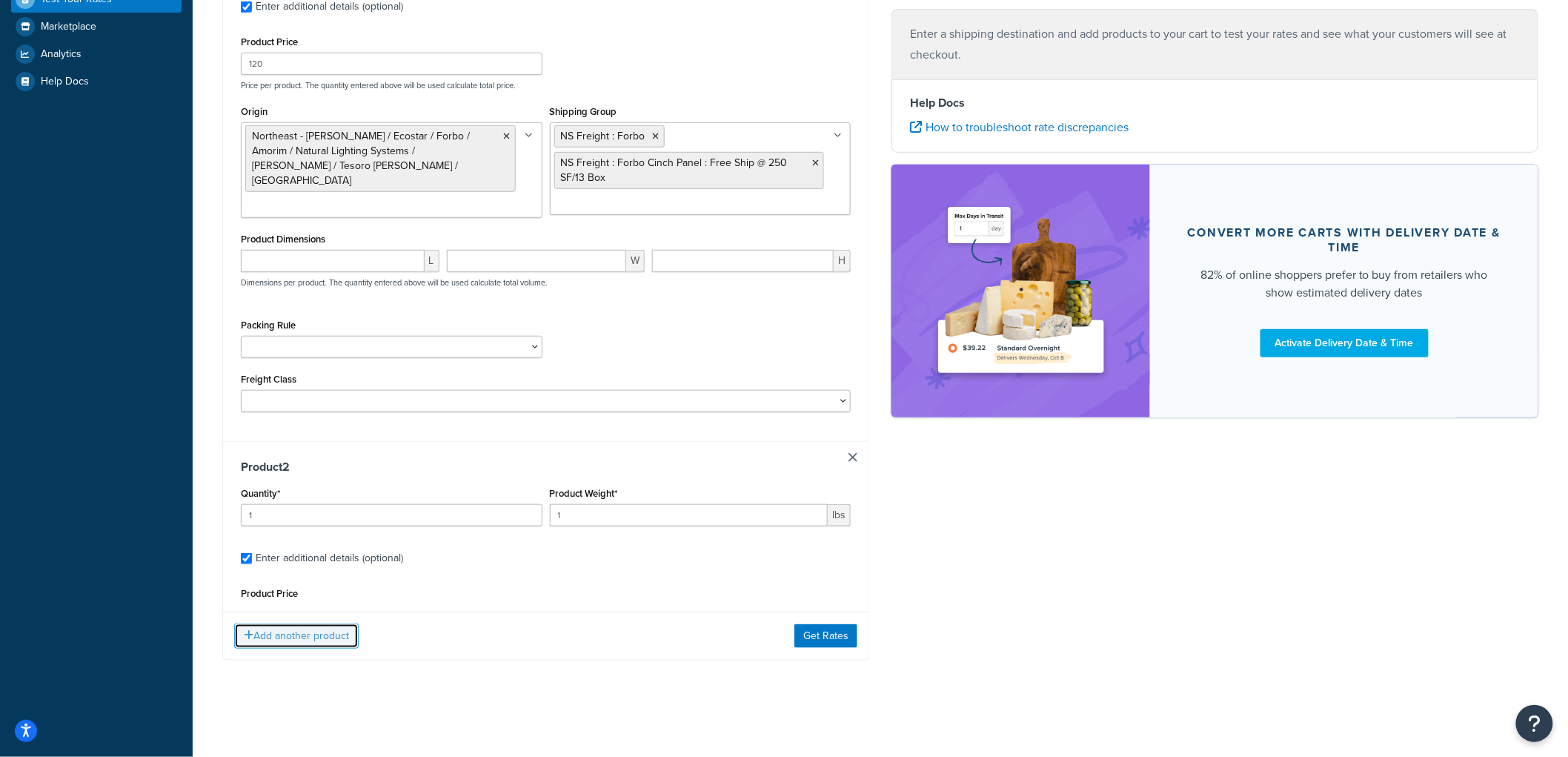
scroll to position [447, 0]
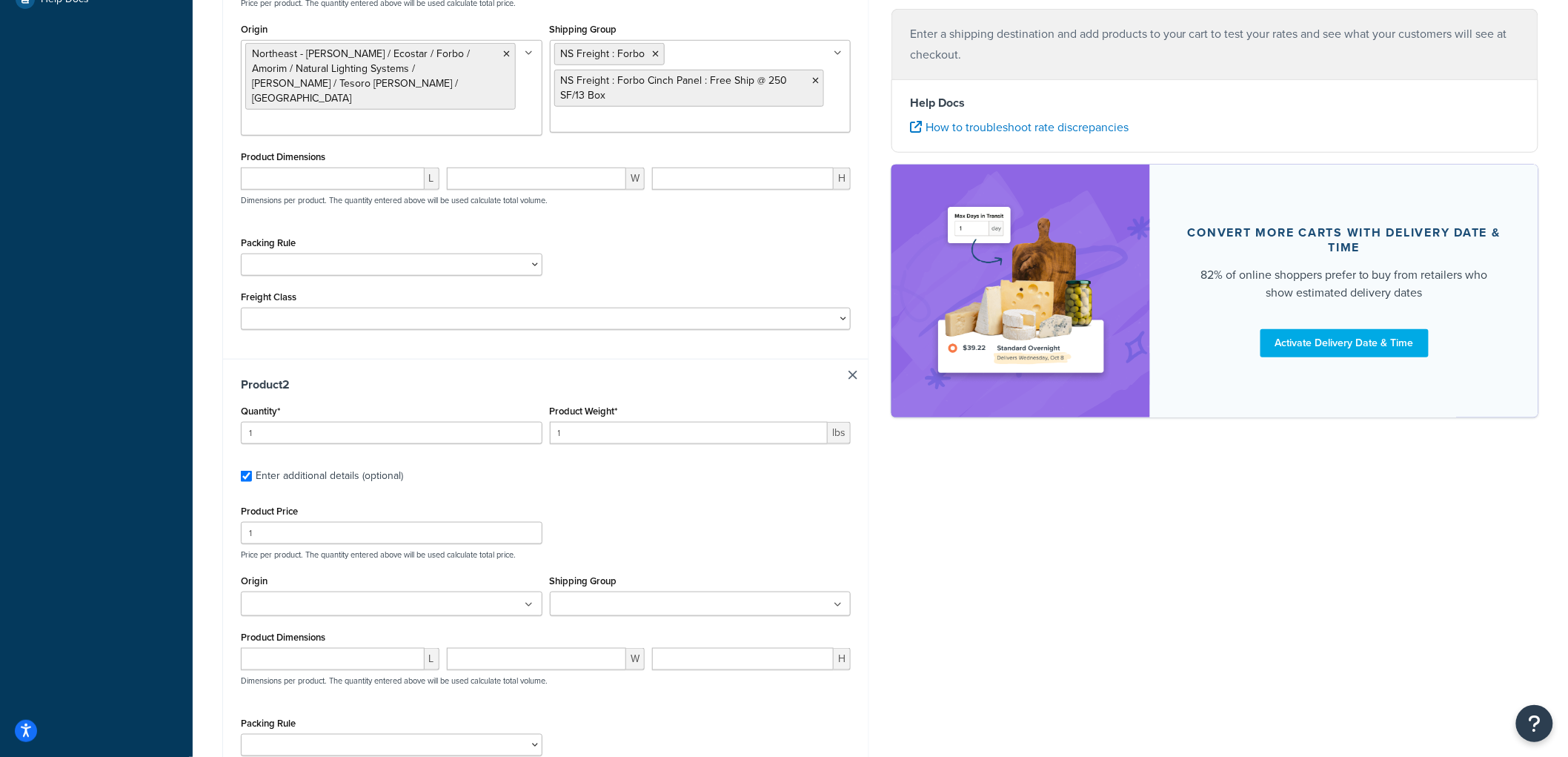
click at [573, 605] on input "Shipping Group" at bounding box center [620, 605] width 131 height 16
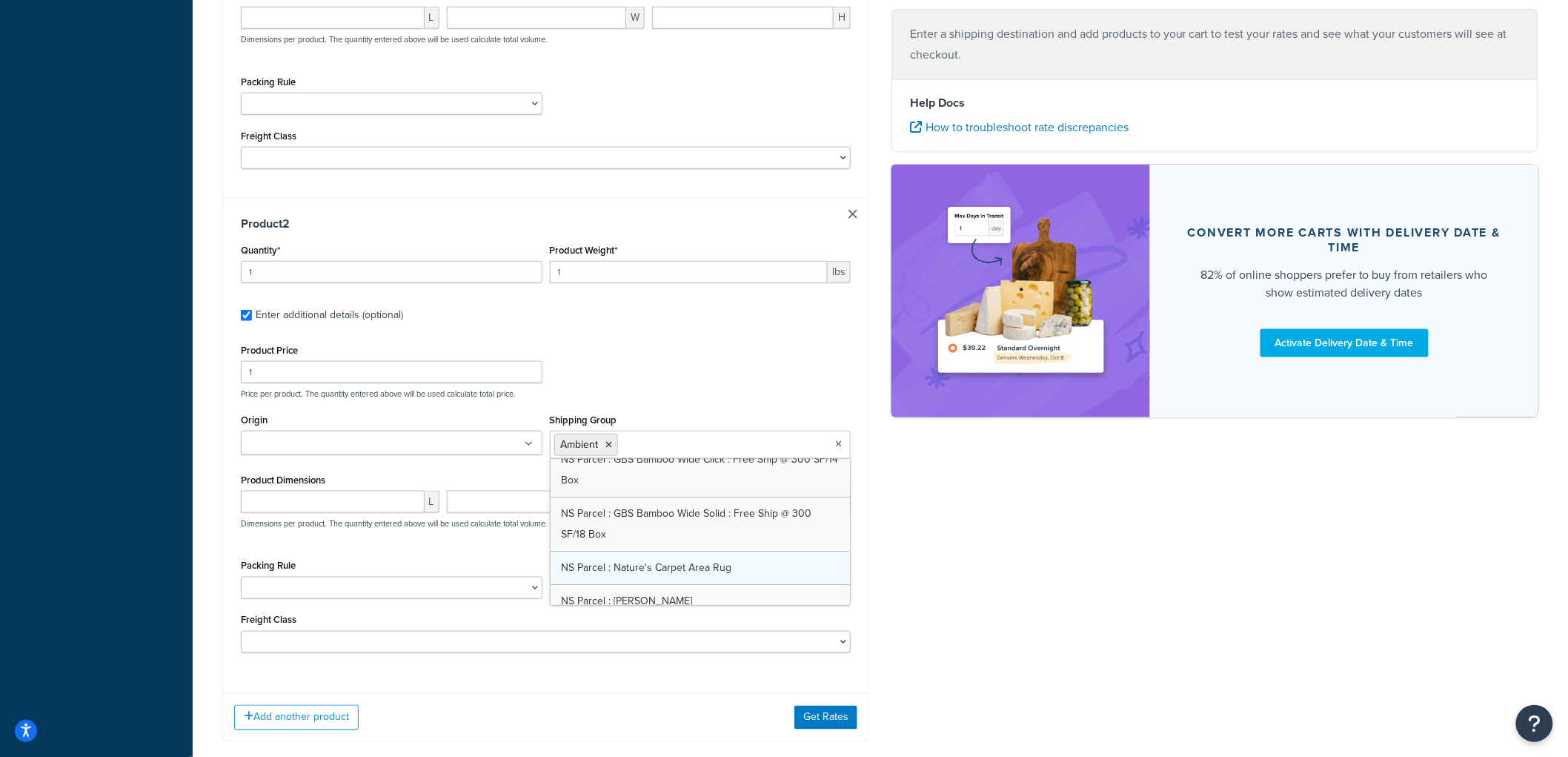
scroll to position [2235, 0]
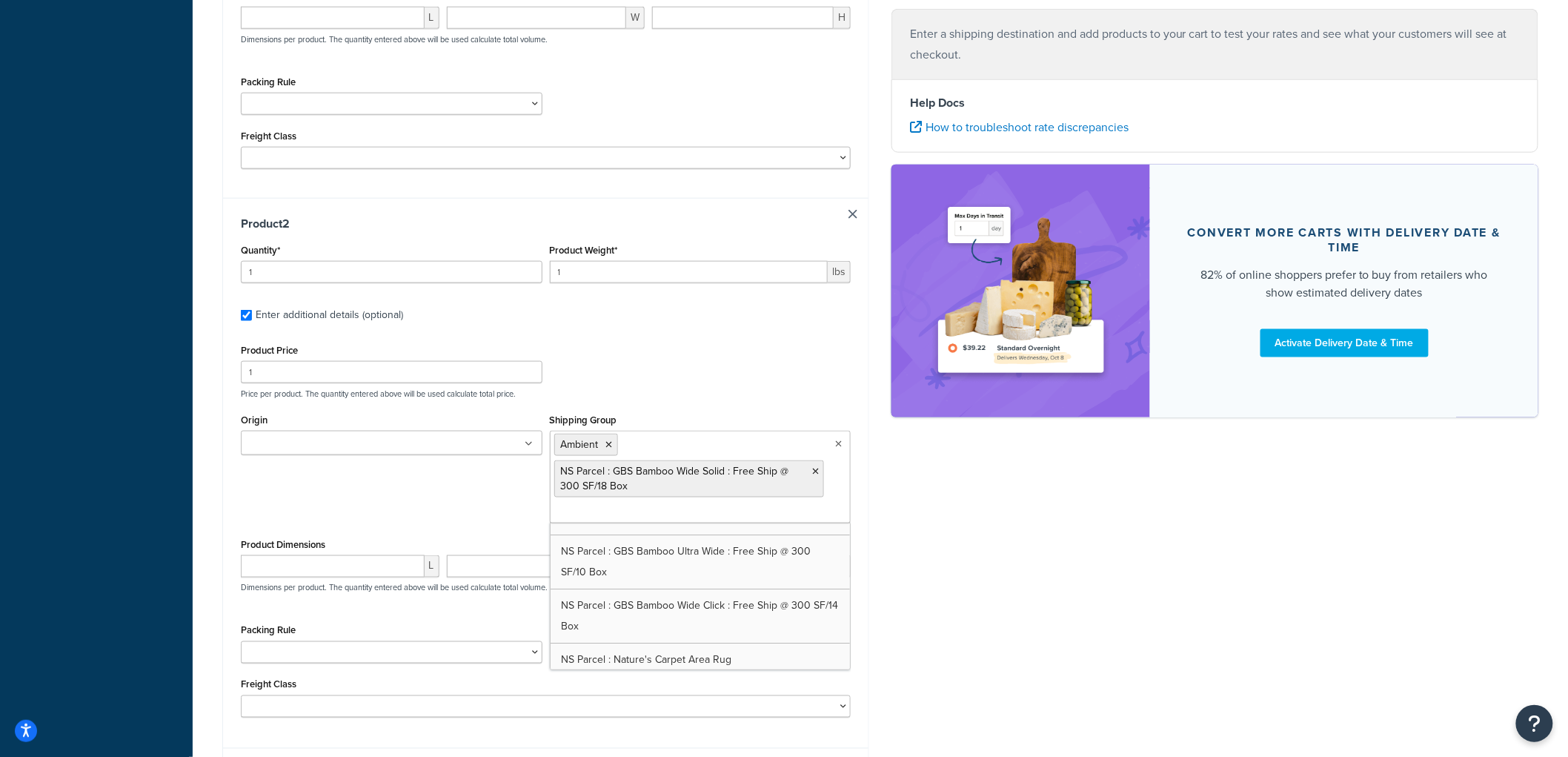
click at [966, 511] on div "Shipping destination : Edit Angora, [US_STATE], 69331 , [GEOGRAPHIC_DATA] Cart …" at bounding box center [880, 152] width 1338 height 1334
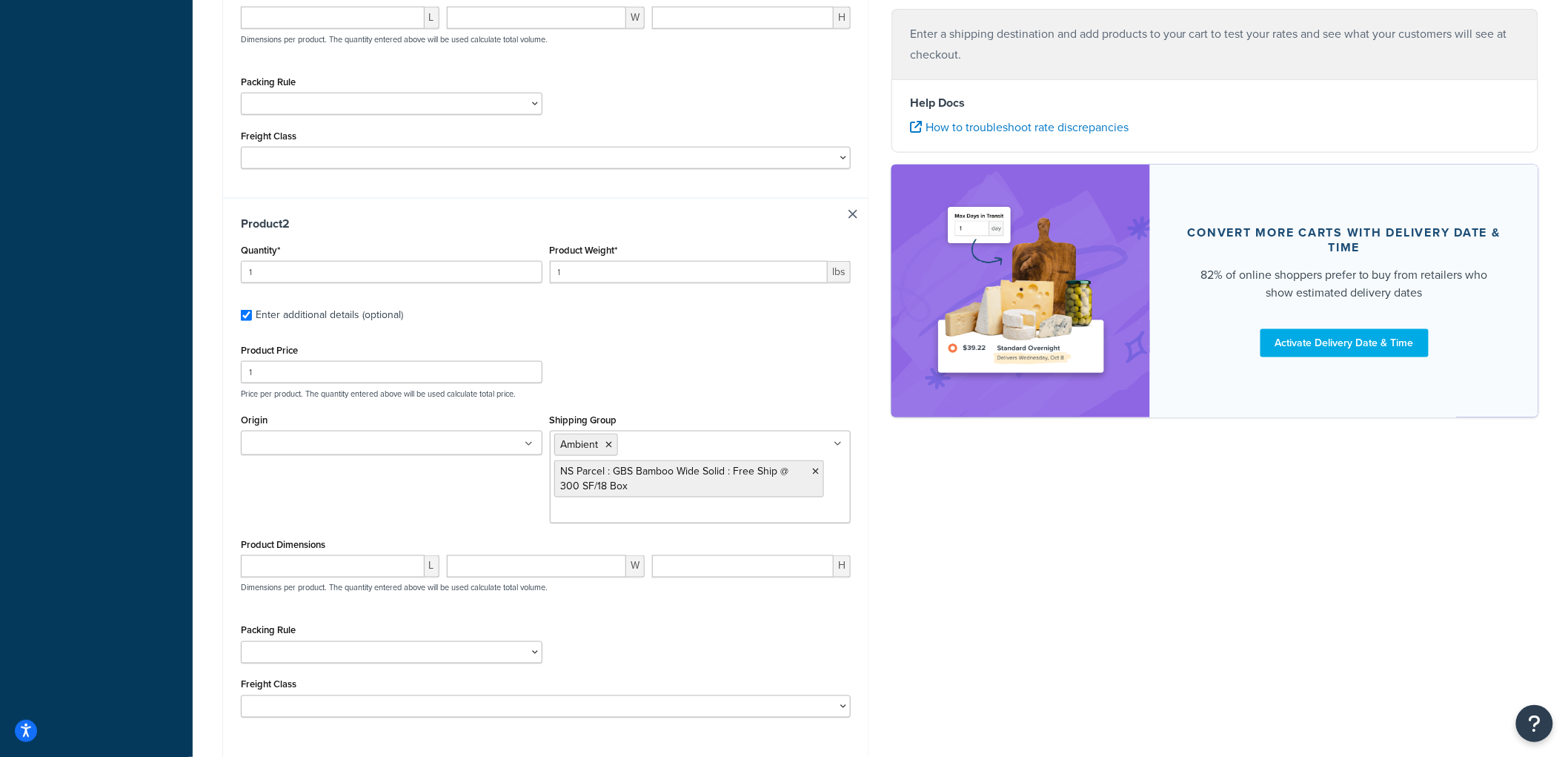
click at [509, 439] on ul at bounding box center [391, 442] width 301 height 24
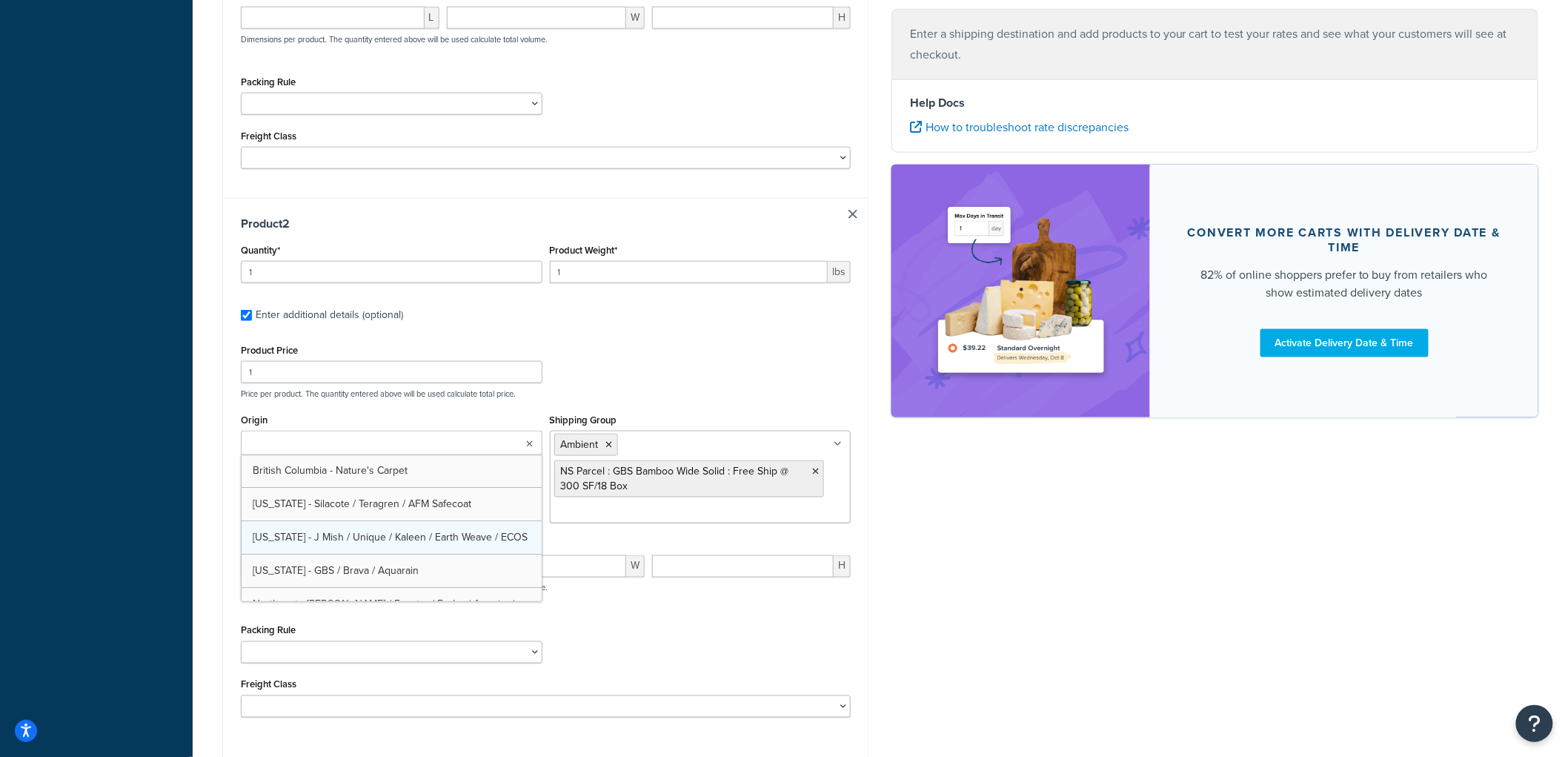
scroll to position [82, 0]
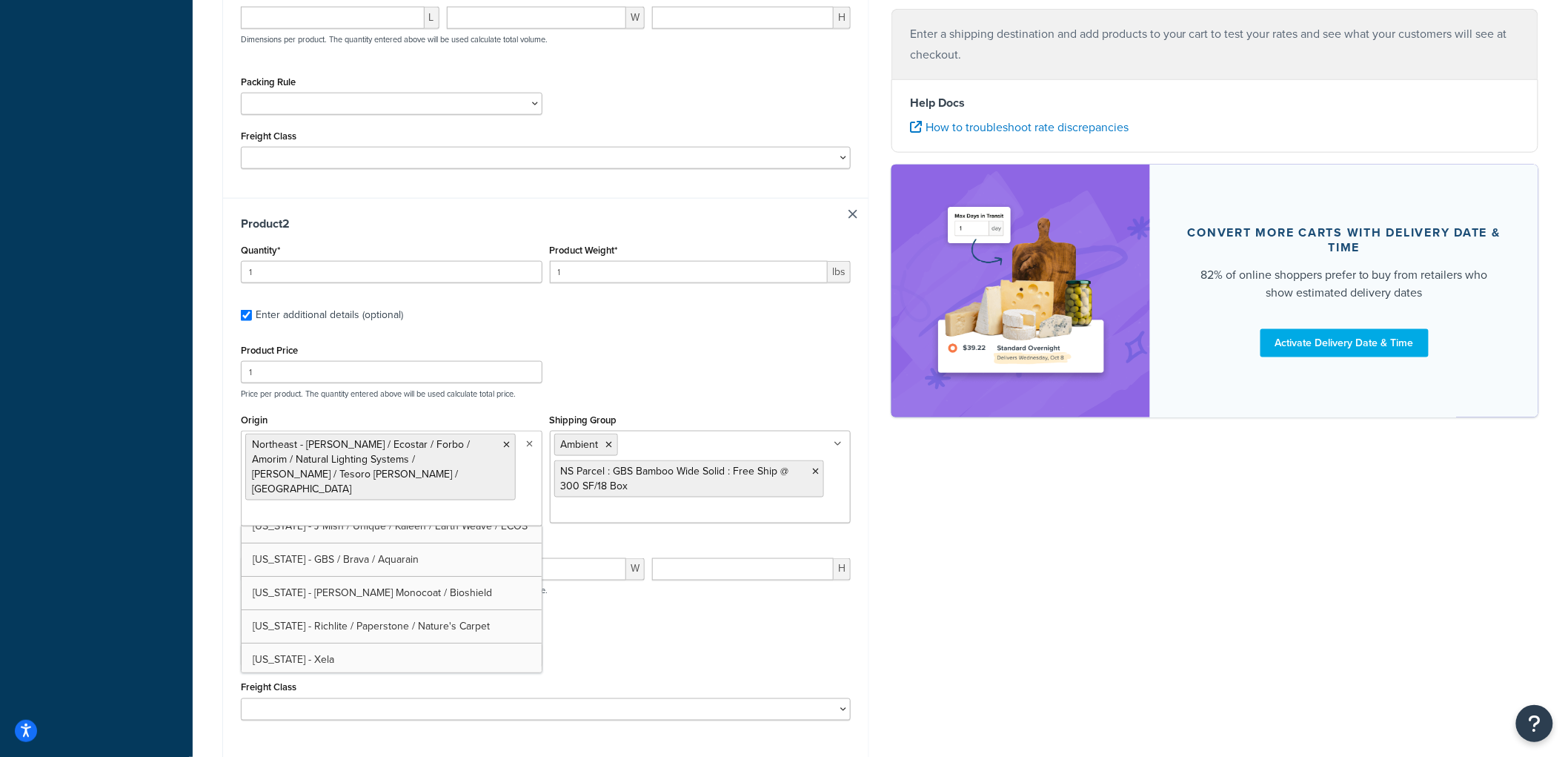
click at [677, 363] on div "Product Price 1 Price per product. The quantity entered above will be used calc…" at bounding box center [546, 369] width 617 height 59
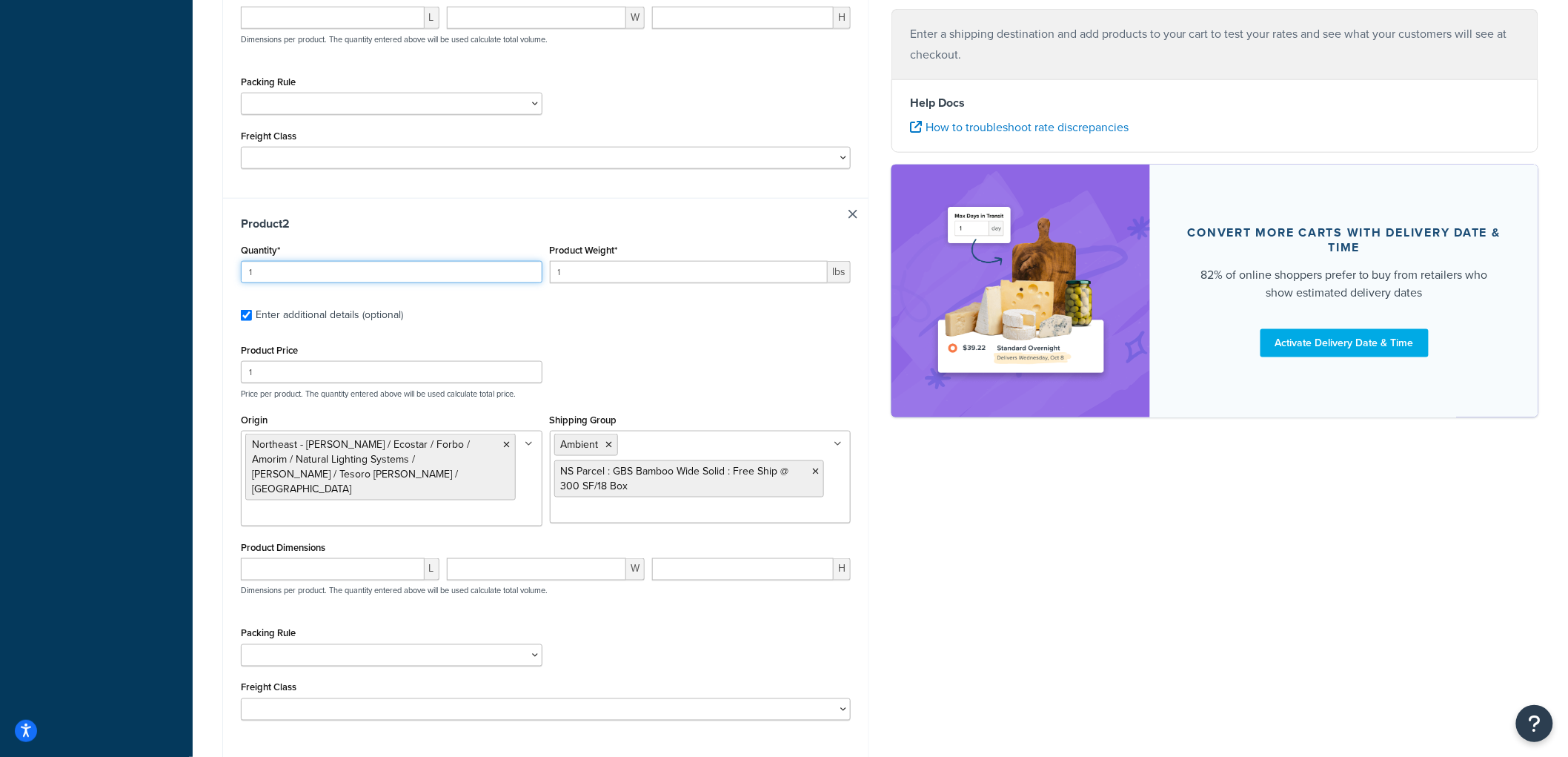
click at [388, 264] on input "1" at bounding box center [391, 272] width 301 height 22
type input "18"
click at [599, 265] on input "1" at bounding box center [689, 272] width 278 height 22
type input "10"
click at [387, 365] on input "1" at bounding box center [391, 372] width 301 height 22
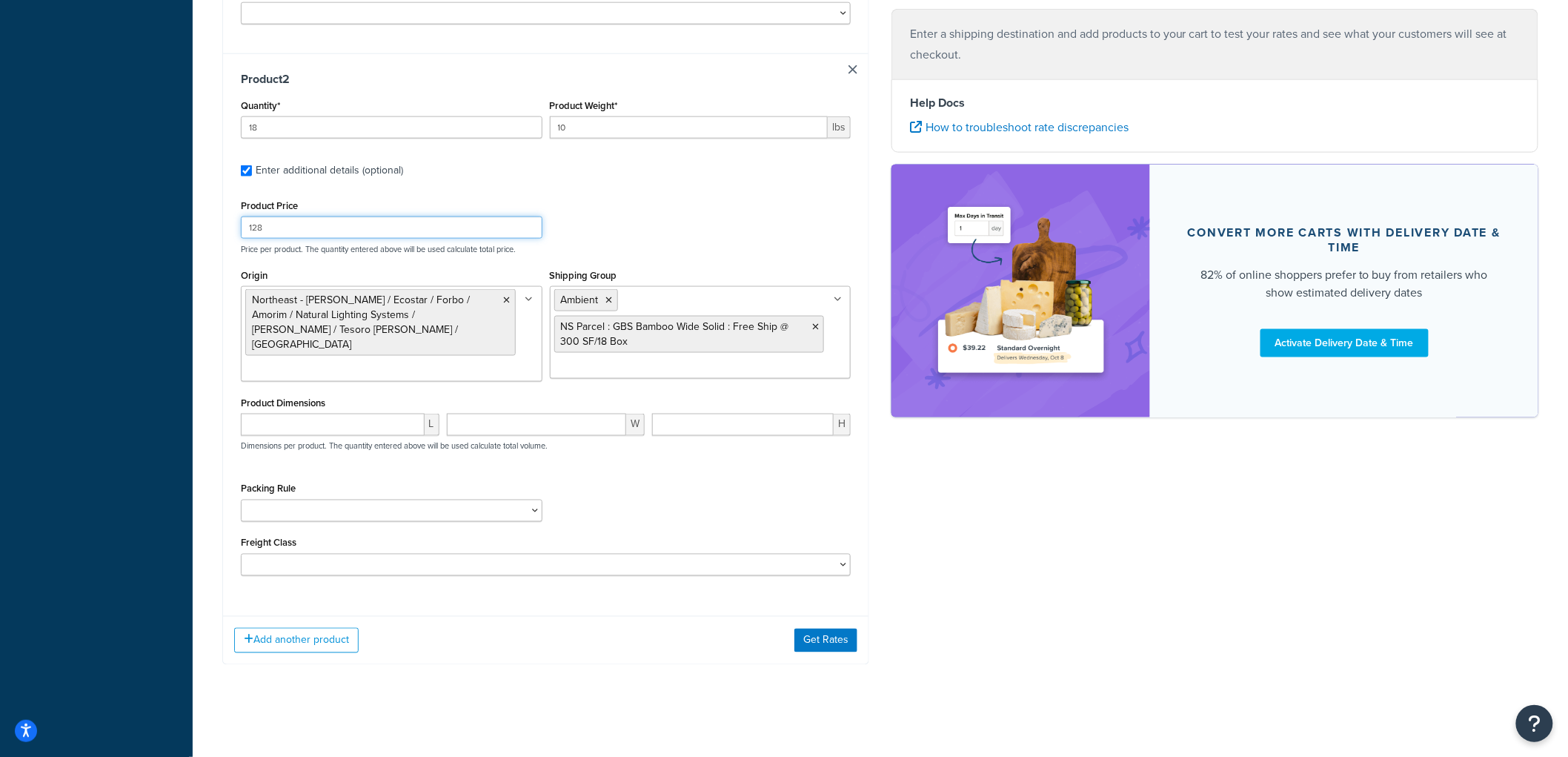
scroll to position [754, 0]
type input "128"
click at [827, 638] on button "Get Rates" at bounding box center [825, 638] width 63 height 24
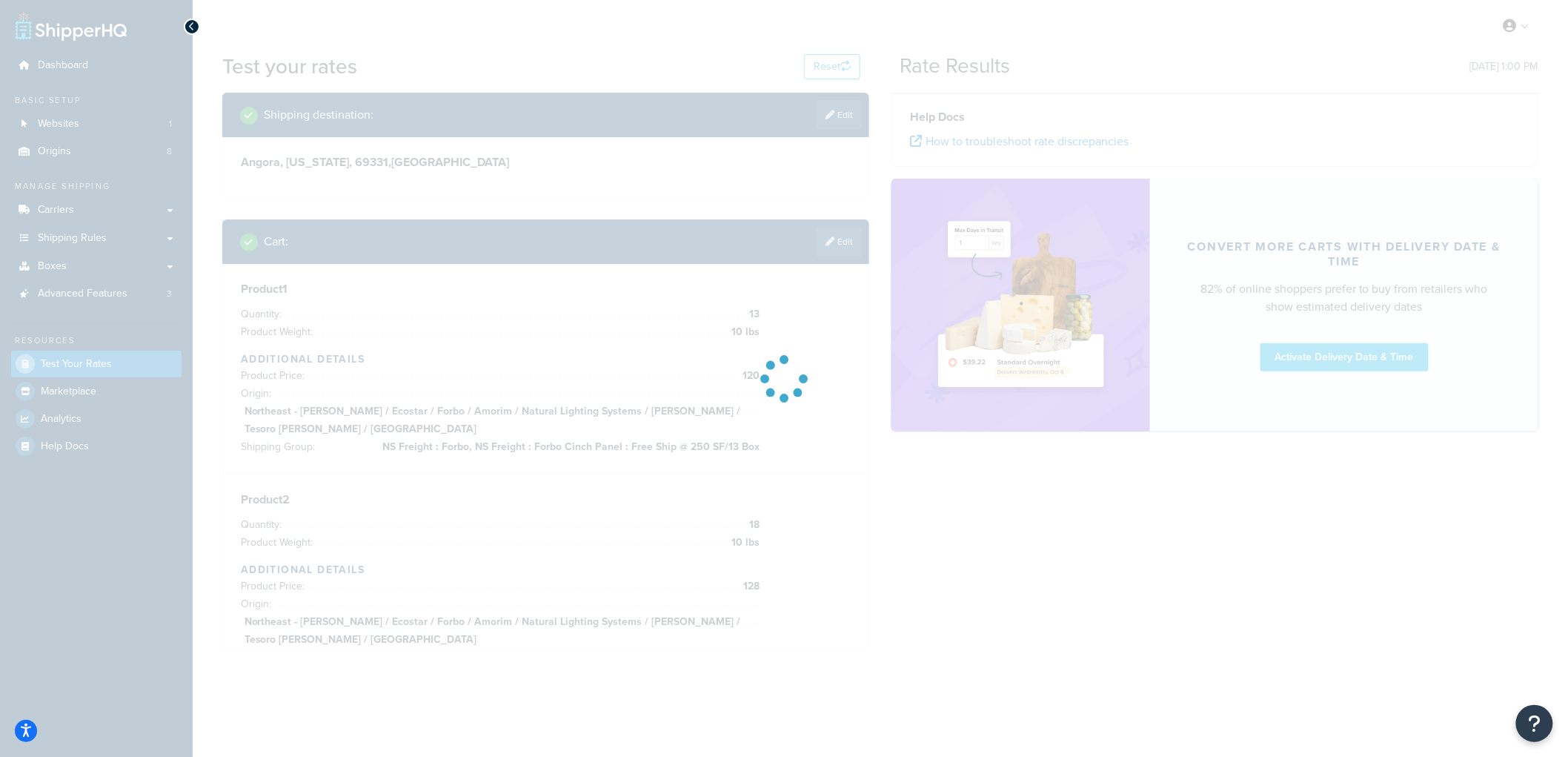
scroll to position [0, 0]
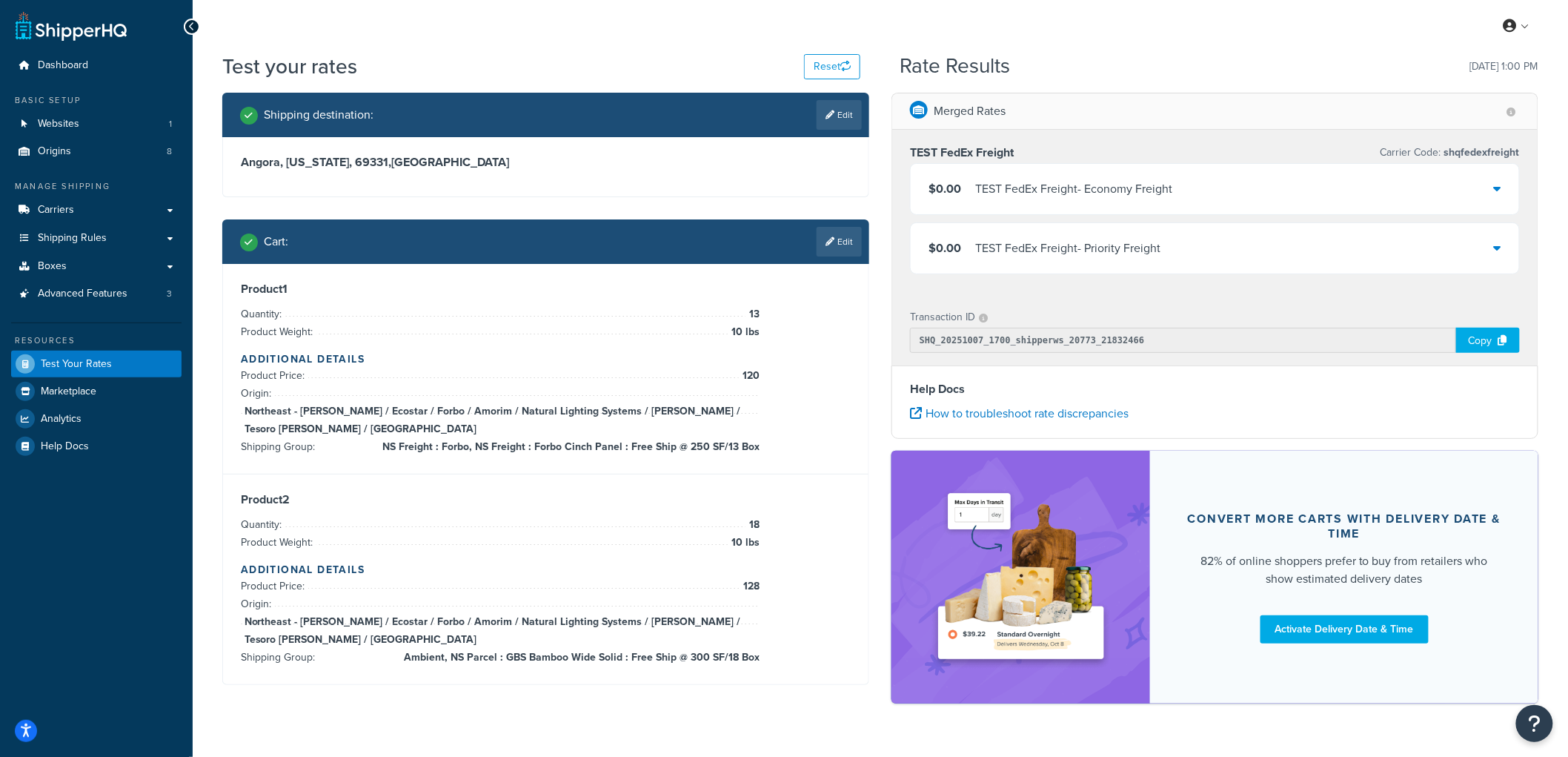
click at [880, 204] on div "Merged Rates TEST FedEx Freight Carrier Code: shqfedexfreight $0.00 TEST FedEx …" at bounding box center [1214, 405] width 669 height 625
